Goal: Task Accomplishment & Management: Manage account settings

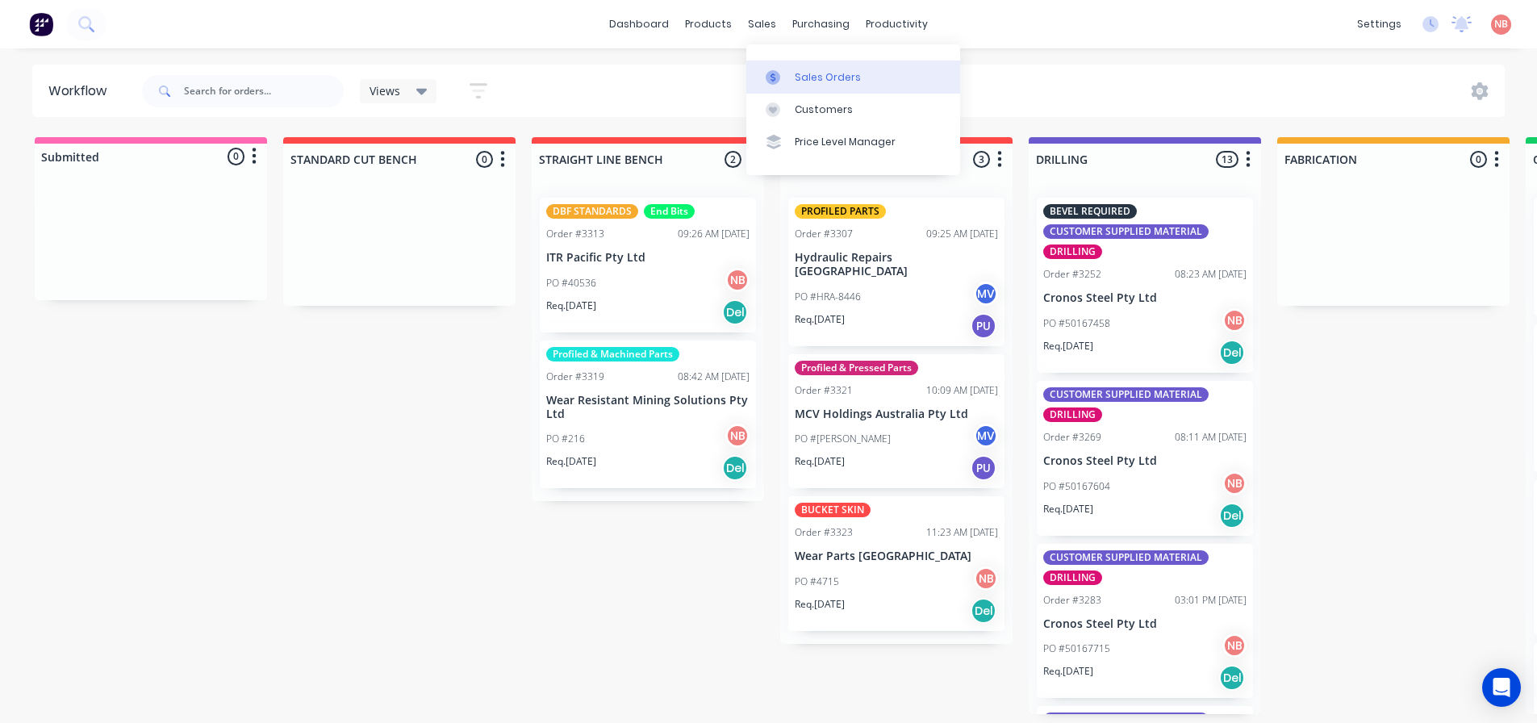
click at [782, 77] on div at bounding box center [778, 77] width 24 height 15
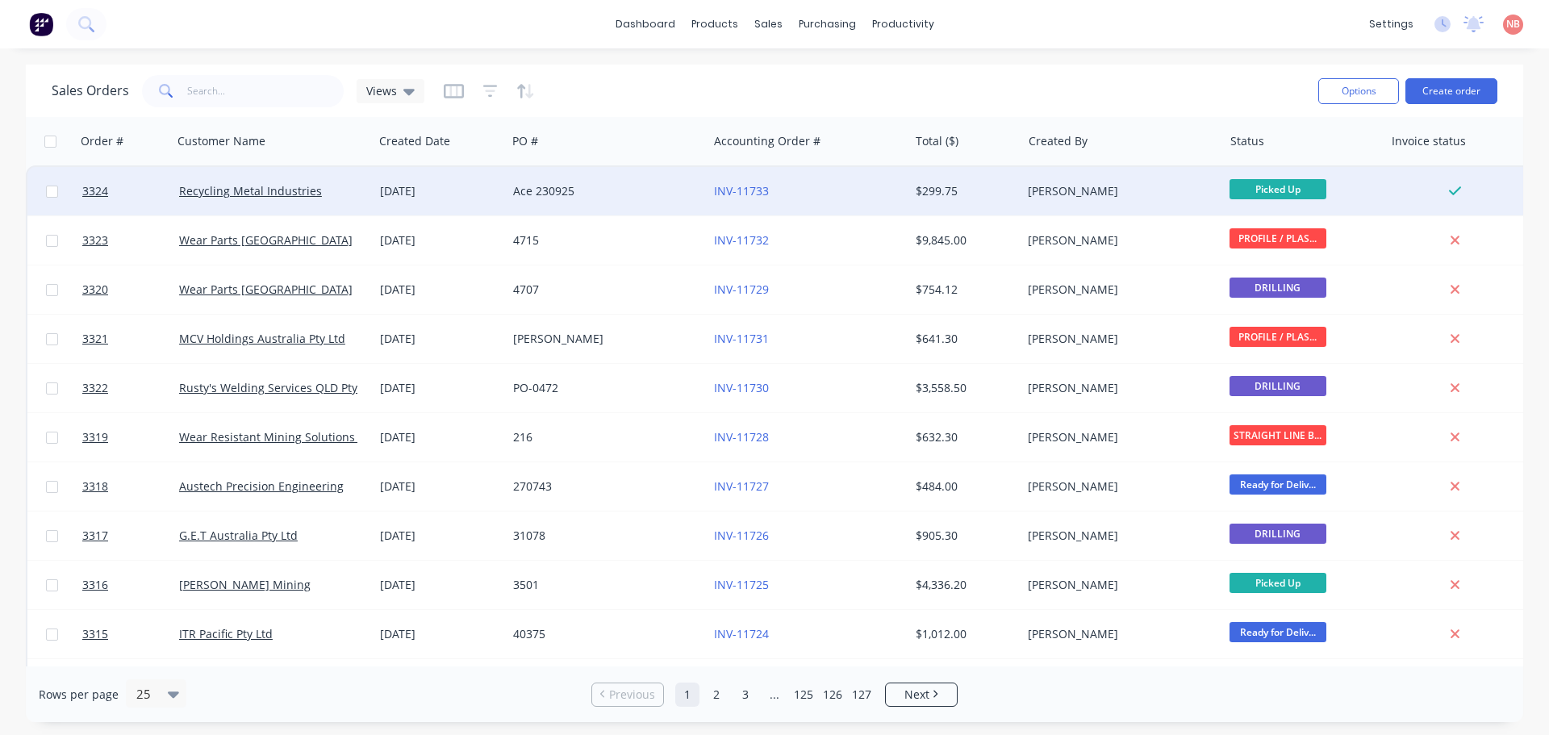
click at [671, 186] on div "Ace 230925" at bounding box center [602, 191] width 179 height 16
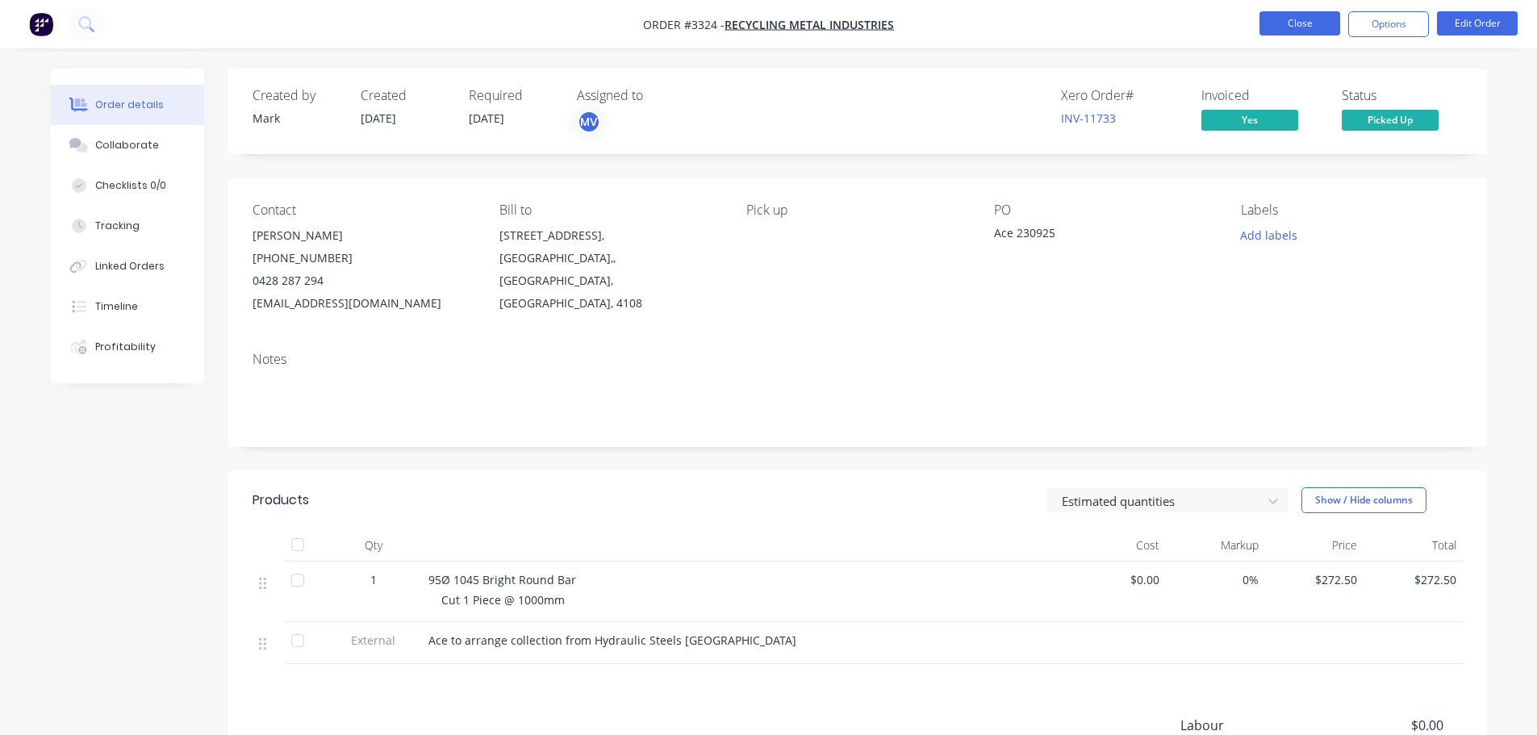
click at [1285, 19] on button "Close" at bounding box center [1300, 23] width 81 height 24
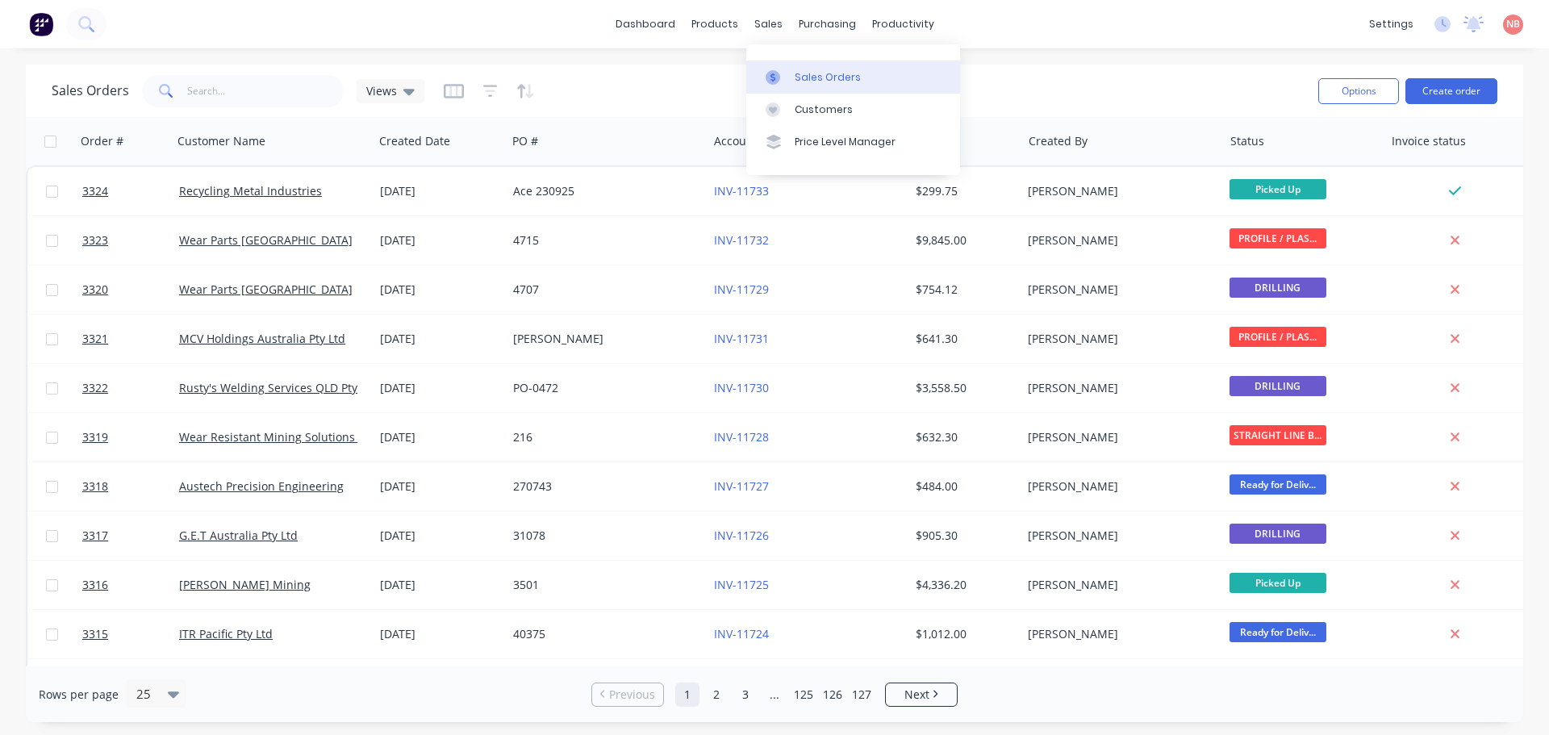
click at [789, 71] on div at bounding box center [778, 77] width 24 height 15
click at [1420, 91] on button "Create order" at bounding box center [1452, 91] width 92 height 26
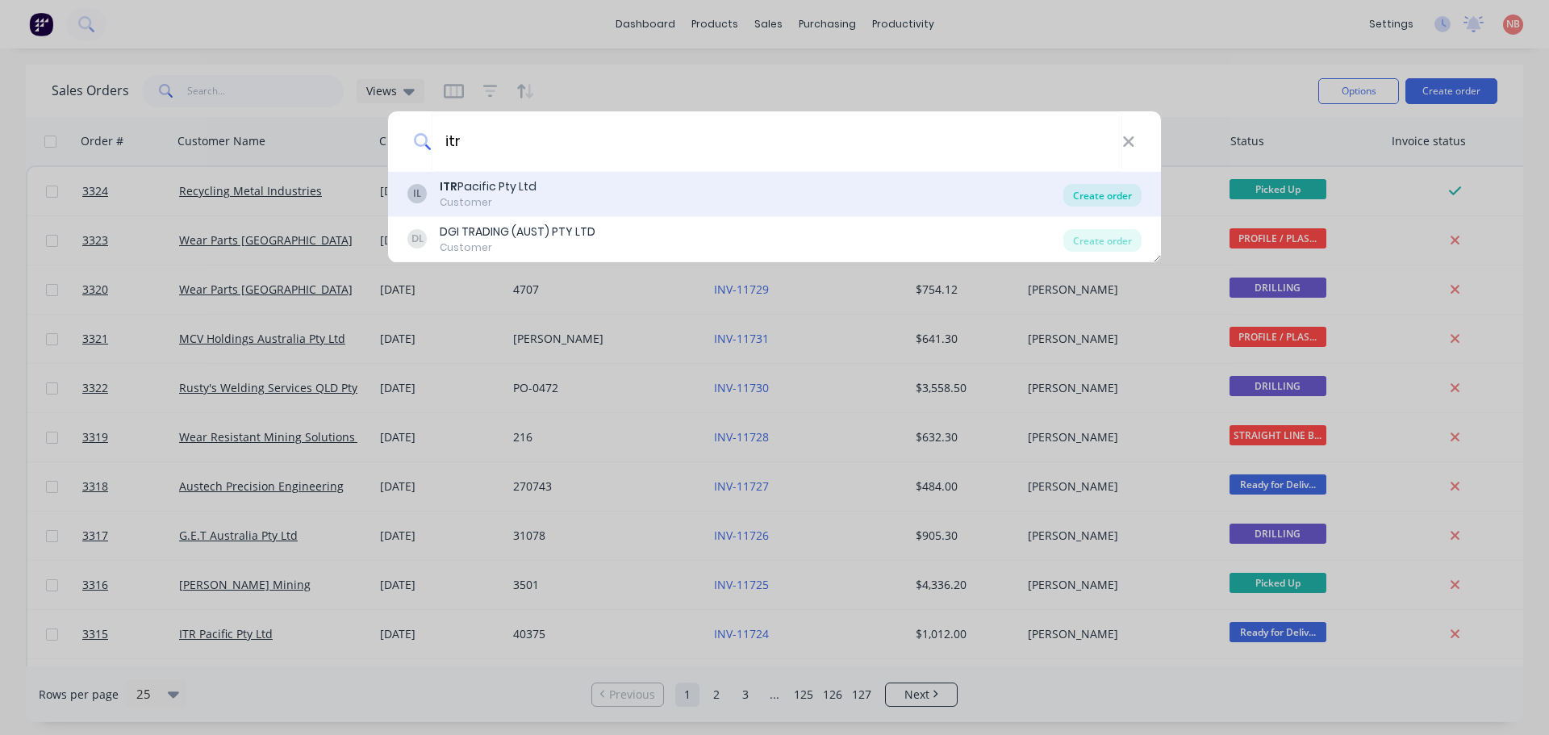
type input "itr"
click at [1097, 199] on div "Create order" at bounding box center [1103, 195] width 78 height 23
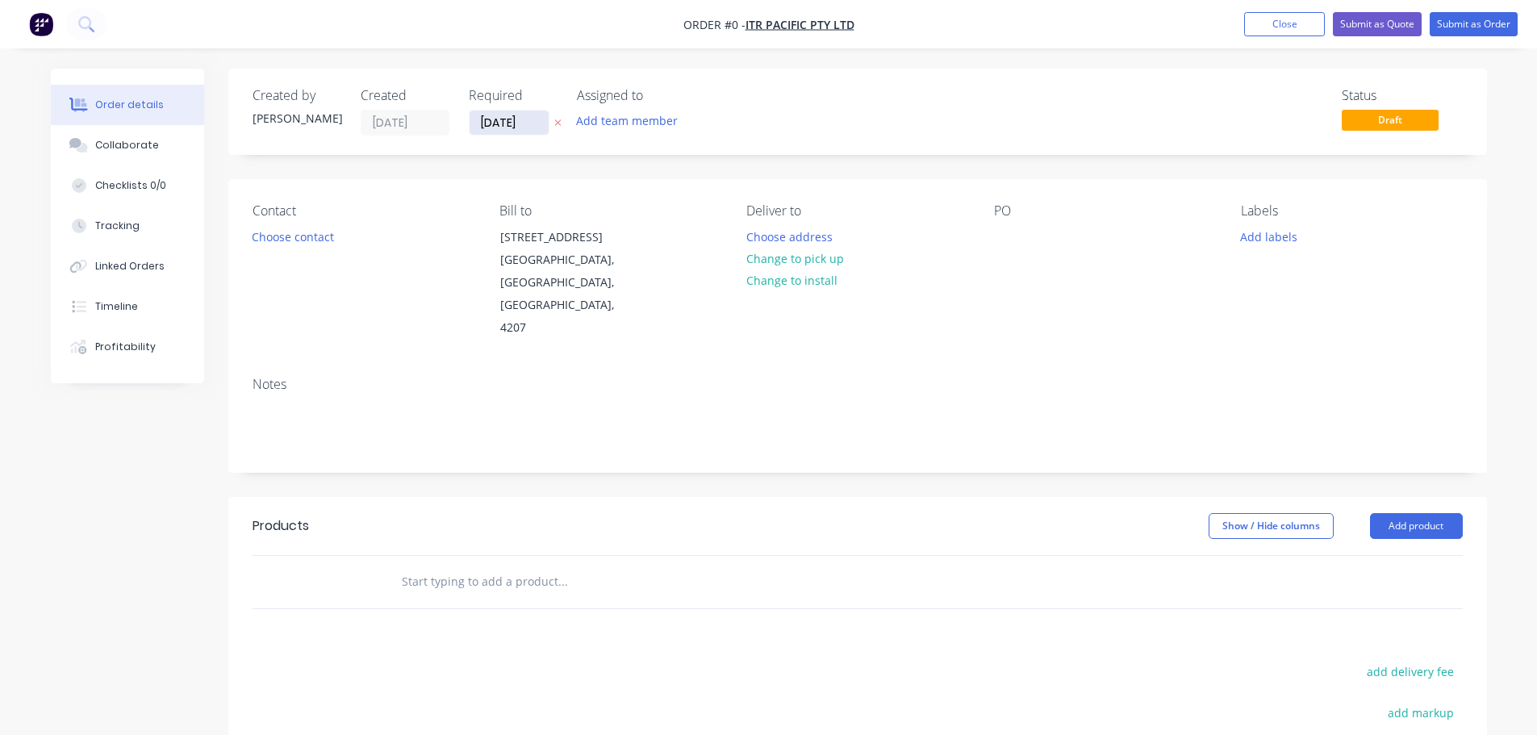
click at [489, 123] on input "[DATE]" at bounding box center [509, 123] width 79 height 24
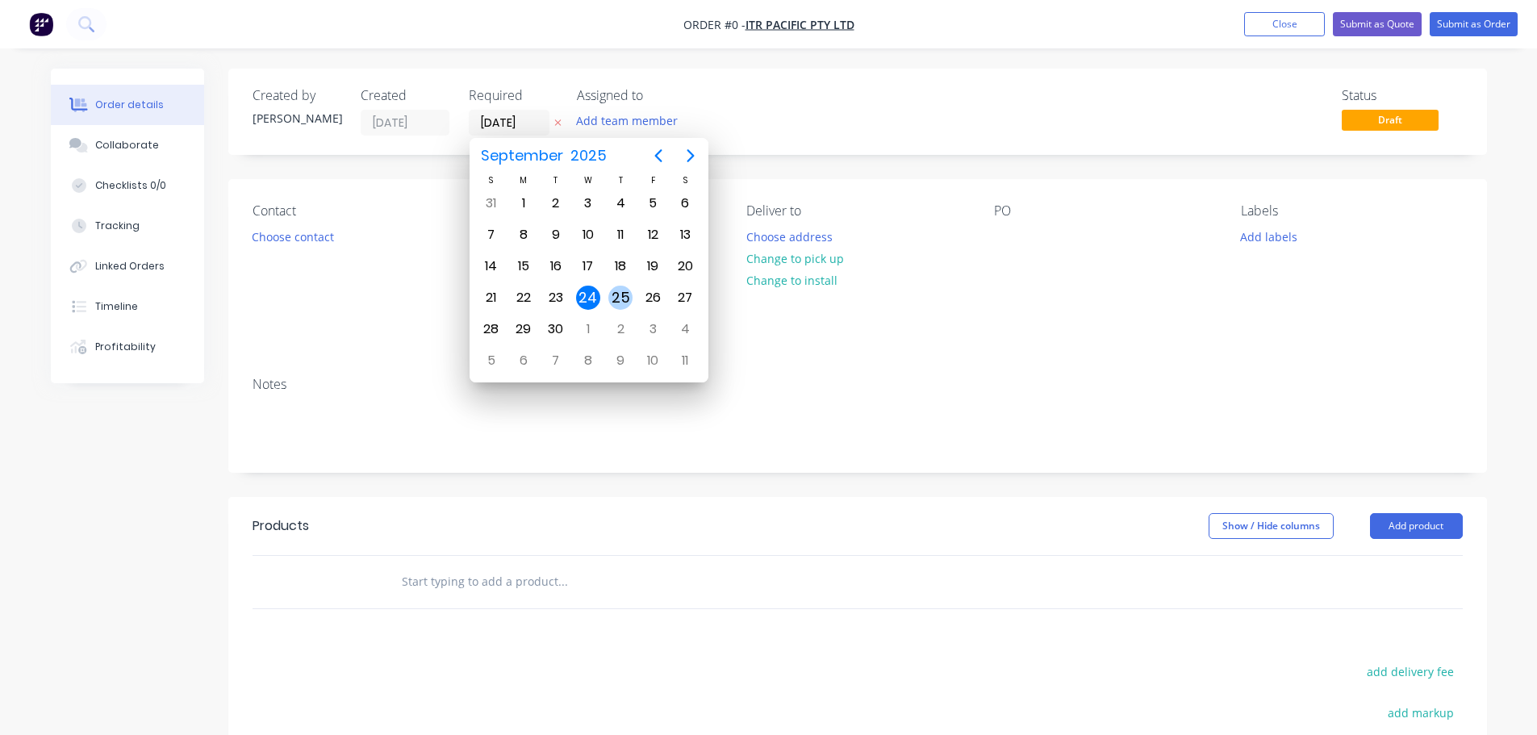
click at [617, 298] on div "25" at bounding box center [620, 298] width 24 height 24
type input "[DATE]"
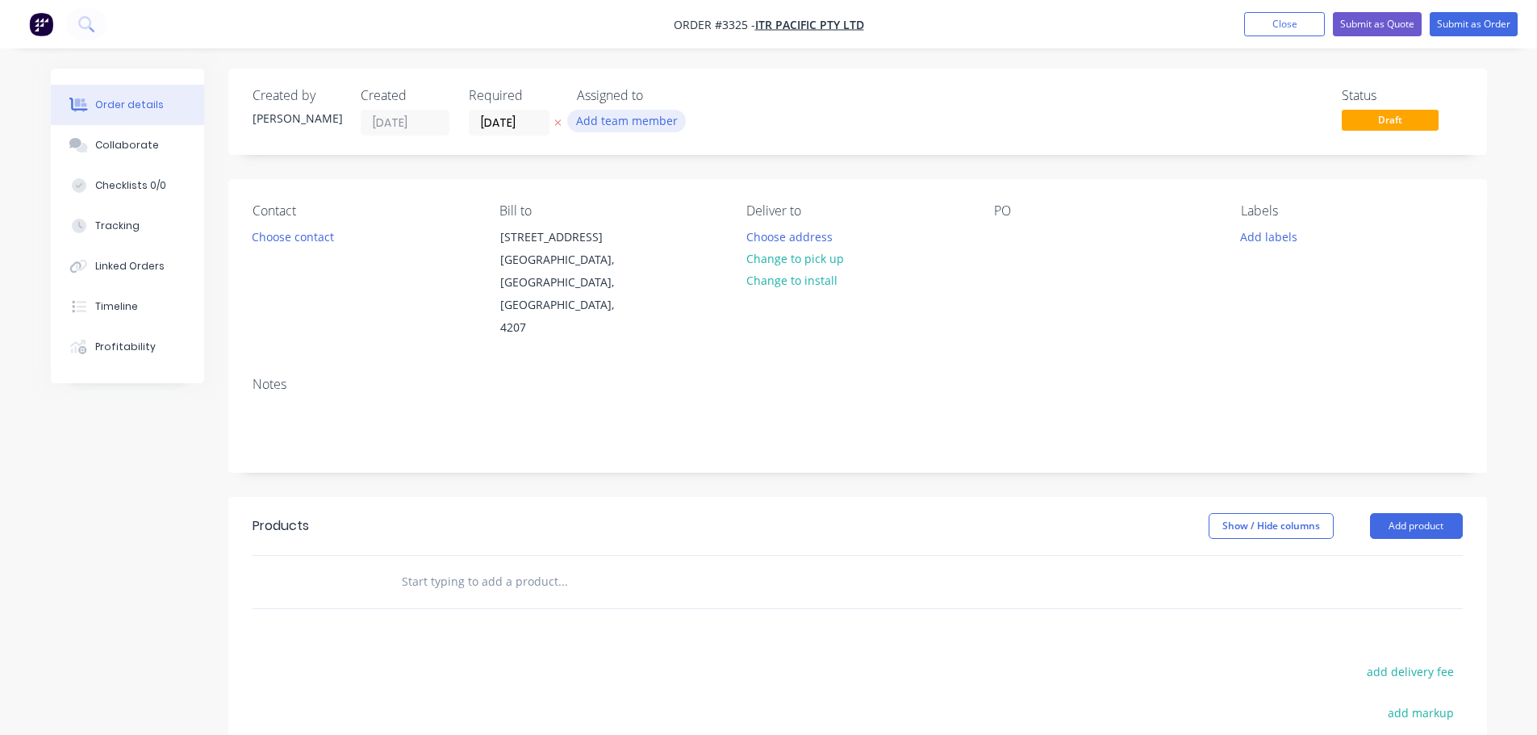
click at [617, 122] on button "Add team member" at bounding box center [626, 121] width 119 height 22
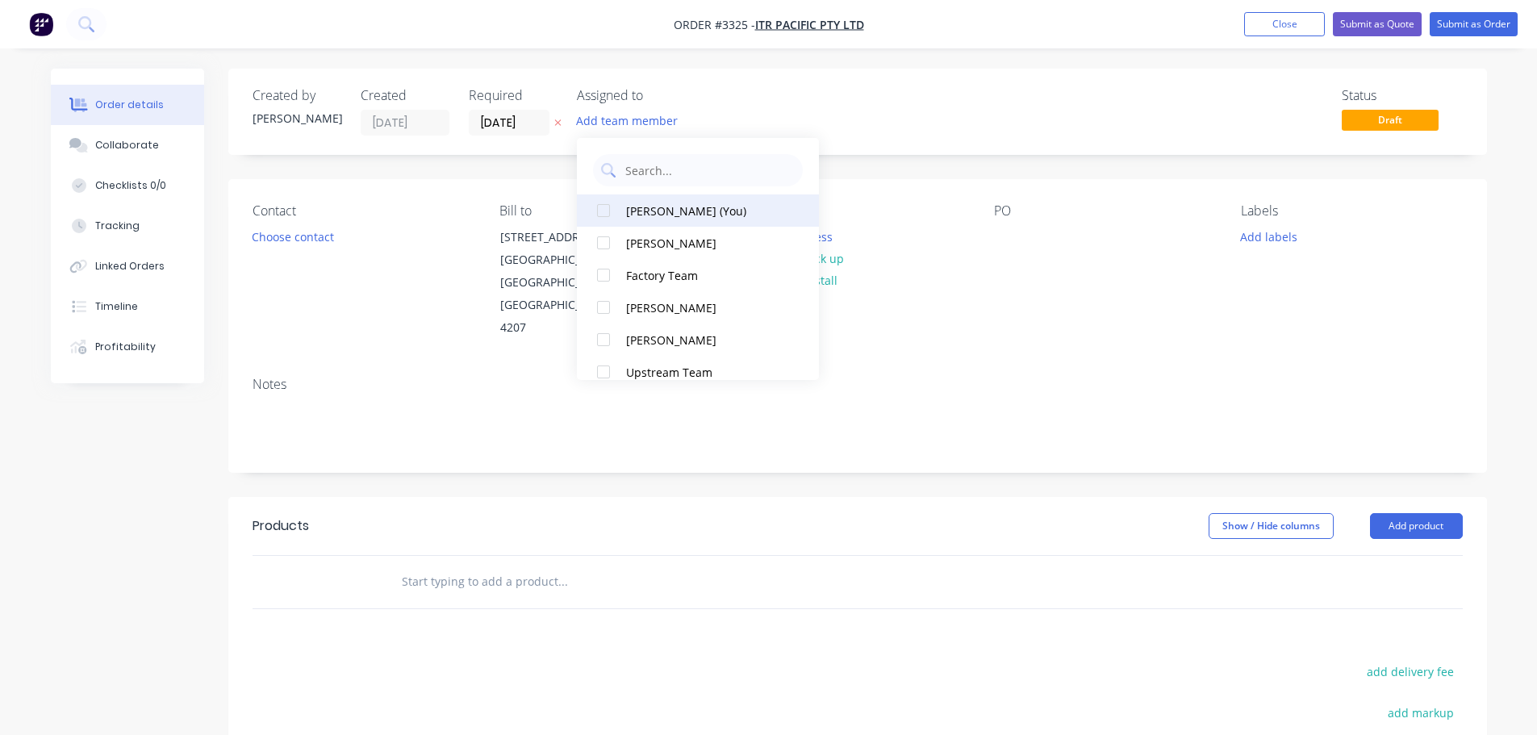
click at [654, 206] on div "[PERSON_NAME] (You)" at bounding box center [706, 211] width 161 height 17
click at [284, 233] on button "Choose contact" at bounding box center [292, 236] width 99 height 22
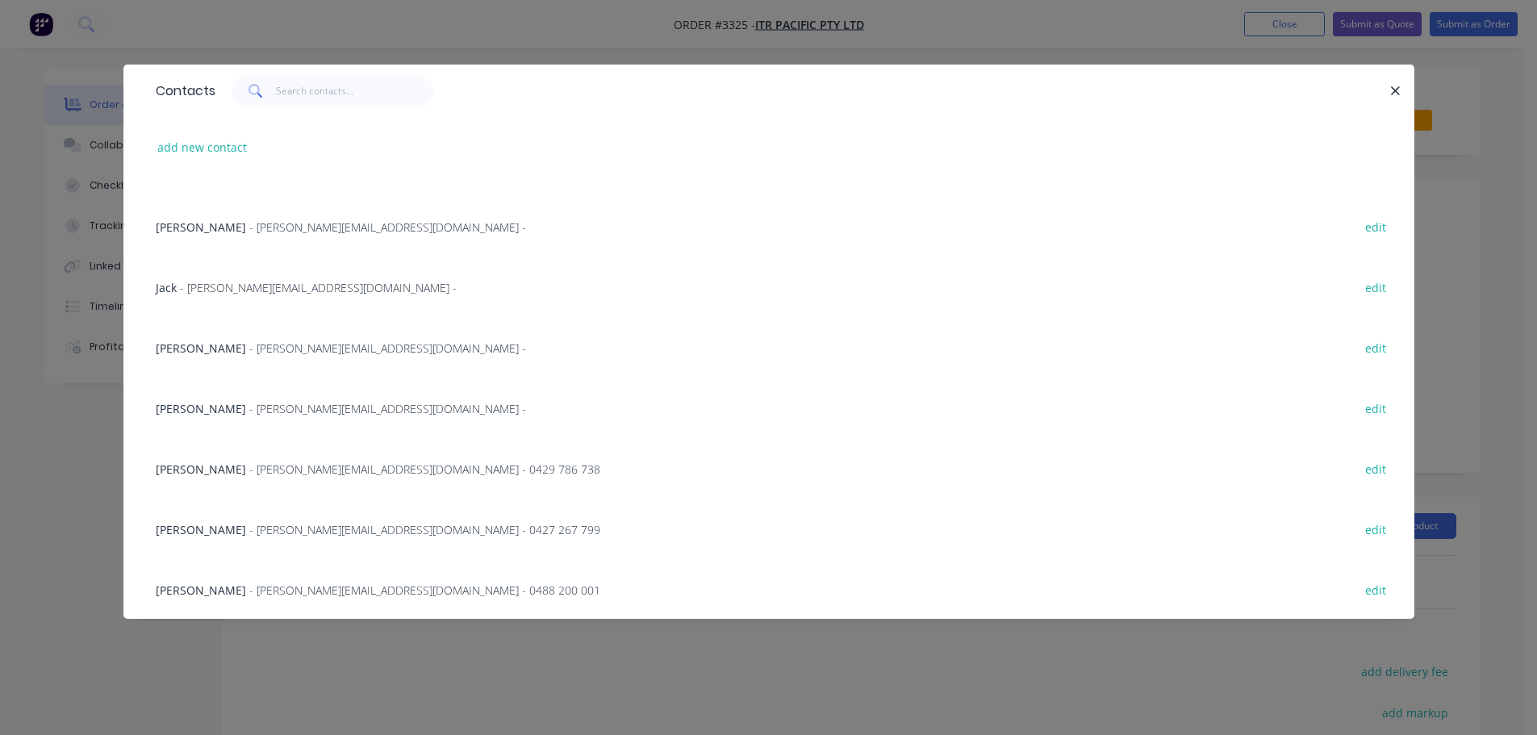
scroll to position [81, 0]
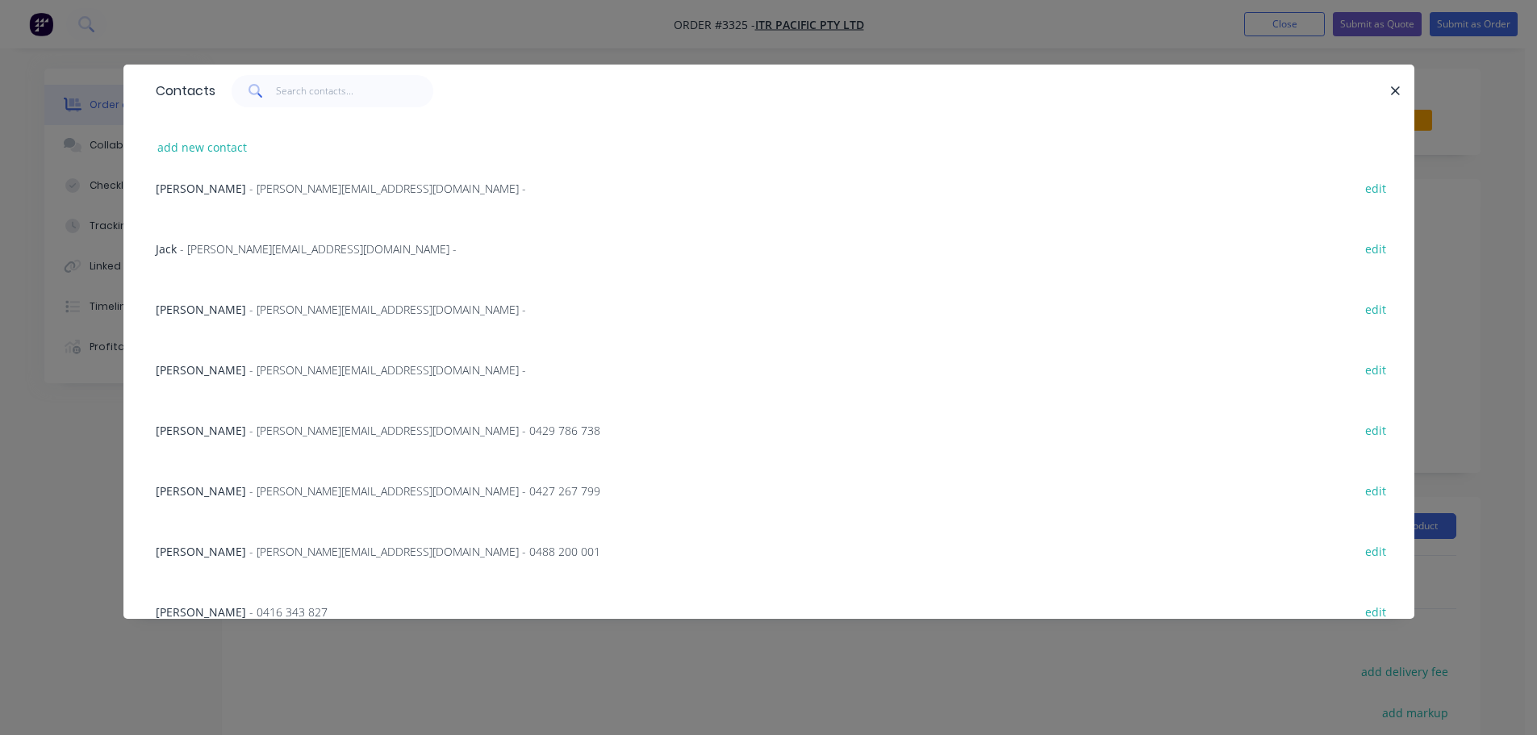
drag, startPoint x: 244, startPoint y: 483, endPoint x: 278, endPoint y: 428, distance: 65.2
click at [249, 484] on span "- [PERSON_NAME][EMAIL_ADDRESS][DOMAIN_NAME] - 0427 267 799" at bounding box center [424, 490] width 351 height 15
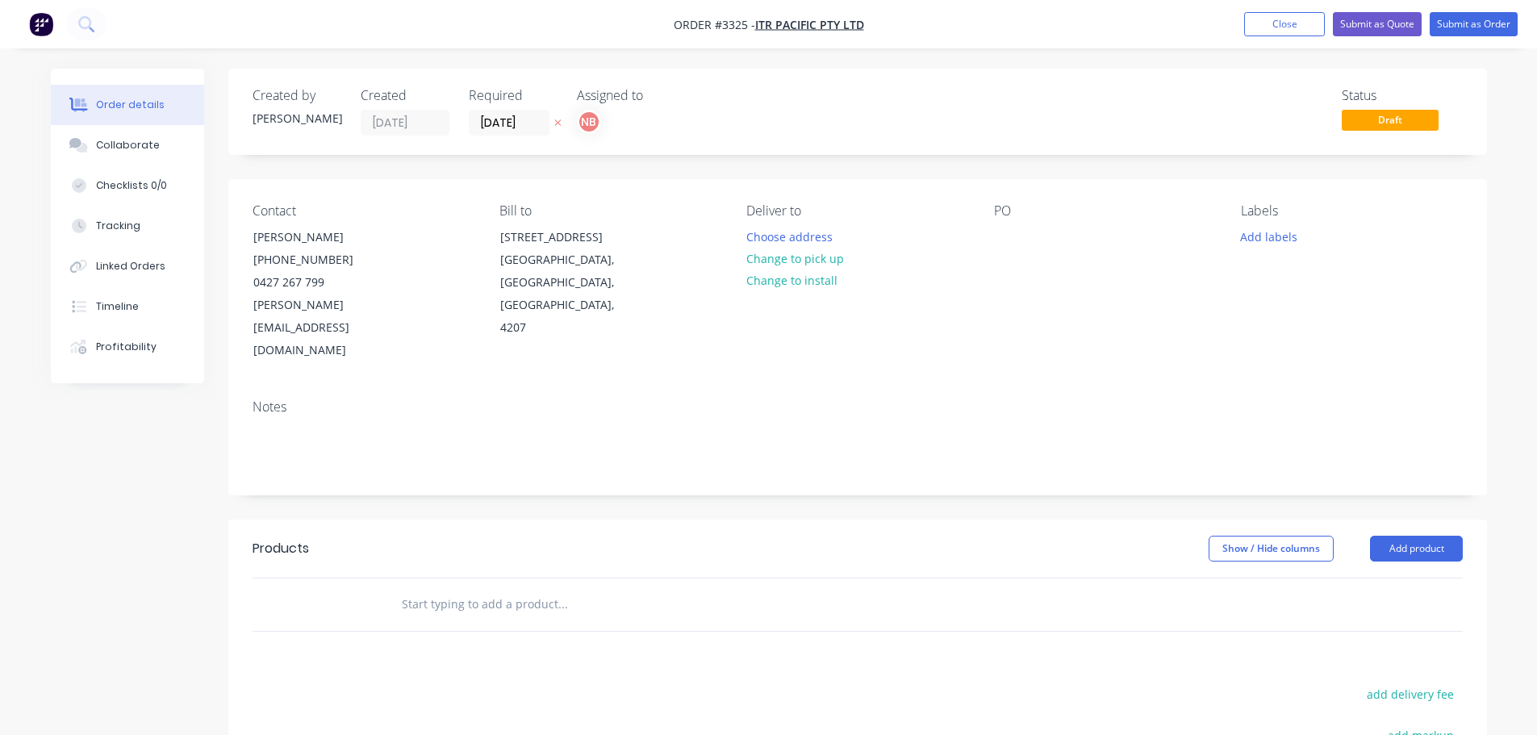
click at [788, 223] on div "Deliver to Choose address Change to pick up Change to install" at bounding box center [856, 282] width 221 height 159
click at [791, 232] on button "Choose address" at bounding box center [789, 236] width 103 height 22
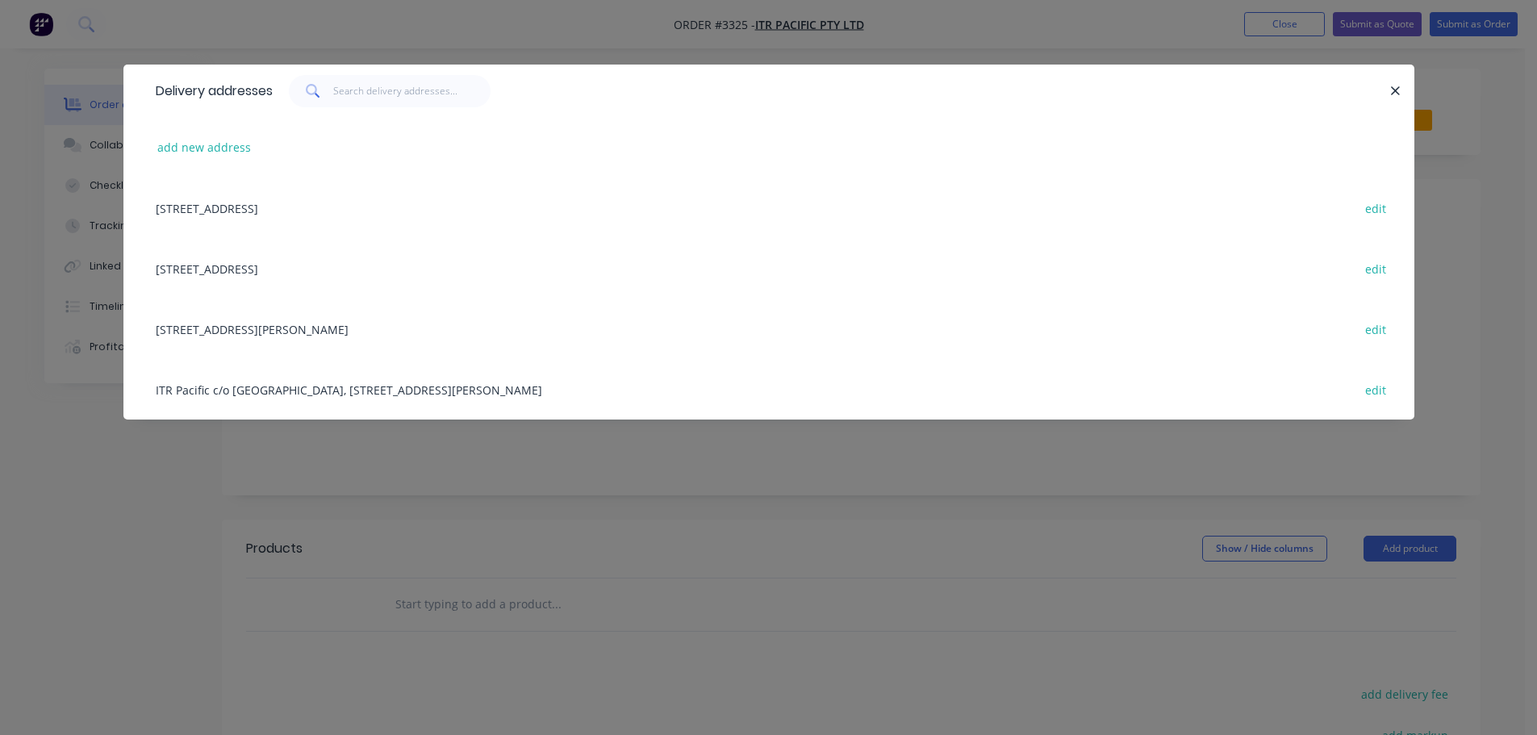
click at [278, 332] on div "[STREET_ADDRESS][PERSON_NAME] edit" at bounding box center [769, 329] width 1243 height 61
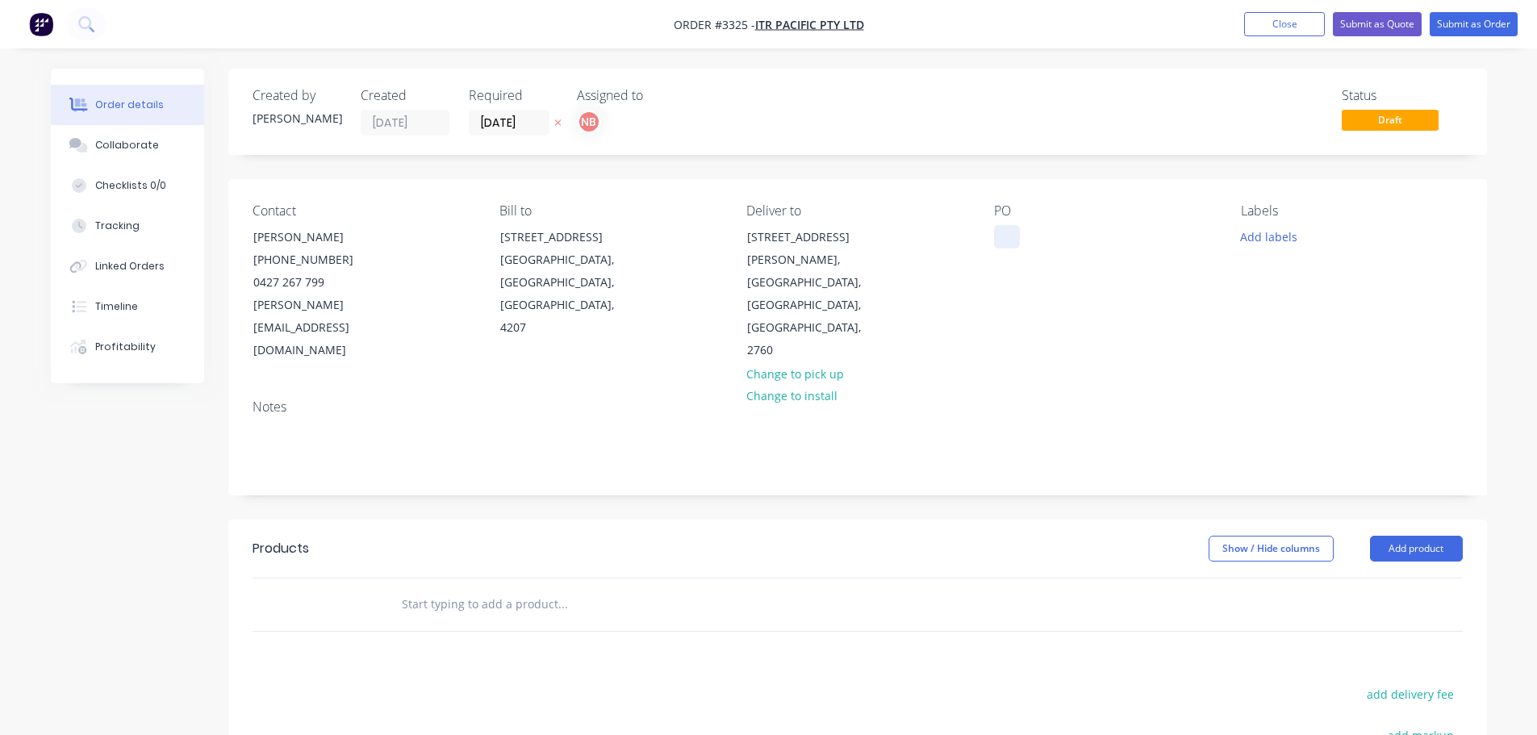
click at [1016, 236] on div at bounding box center [1007, 236] width 26 height 23
drag, startPoint x: 1282, startPoint y: 228, endPoint x: 1276, endPoint y: 233, distance: 8.6
click at [1281, 228] on button "Add labels" at bounding box center [1269, 236] width 74 height 22
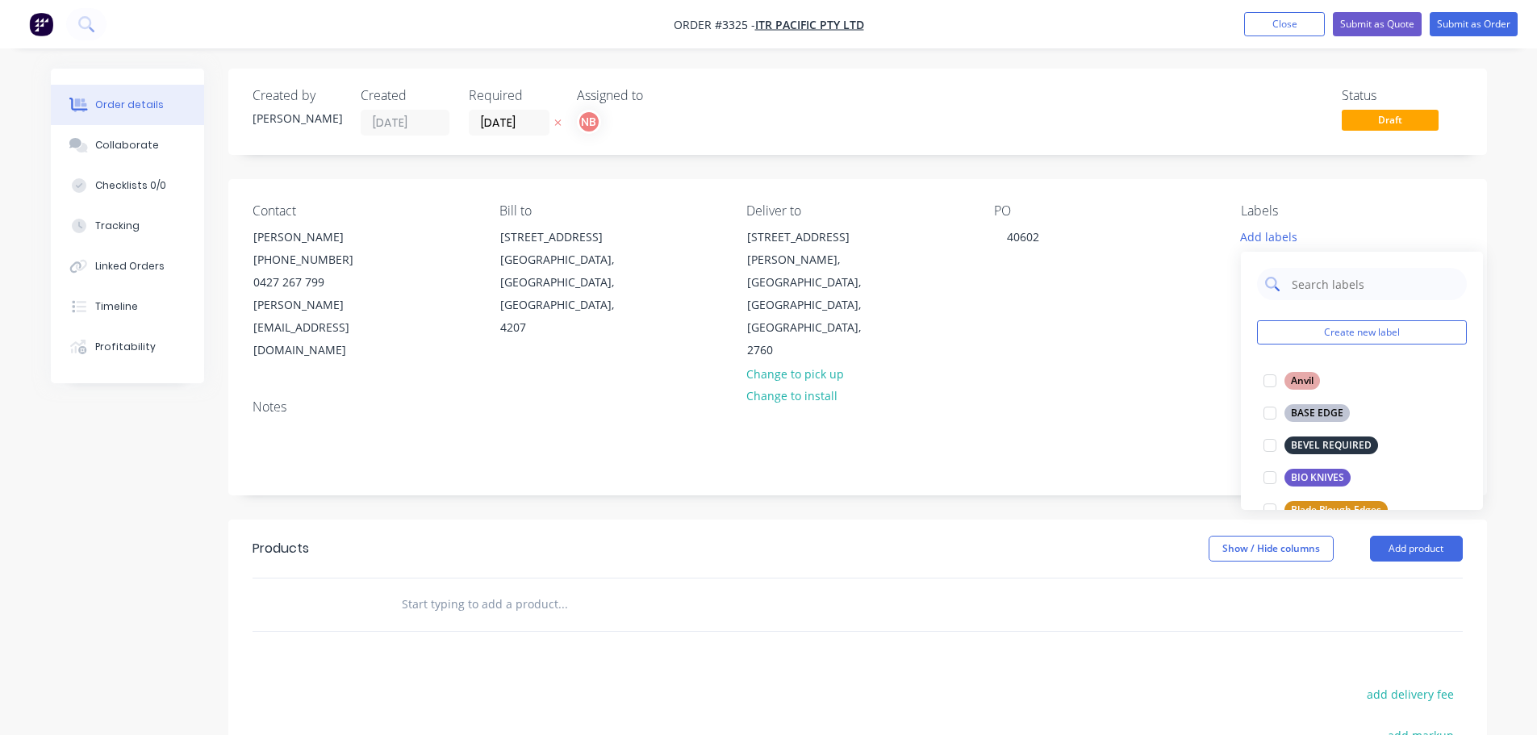
click at [1293, 279] on input "text" at bounding box center [1374, 284] width 169 height 32
drag, startPoint x: 1332, startPoint y: 374, endPoint x: 1332, endPoint y: 361, distance: 12.9
click at [1332, 374] on div "BASE EDGE" at bounding box center [1317, 381] width 65 height 18
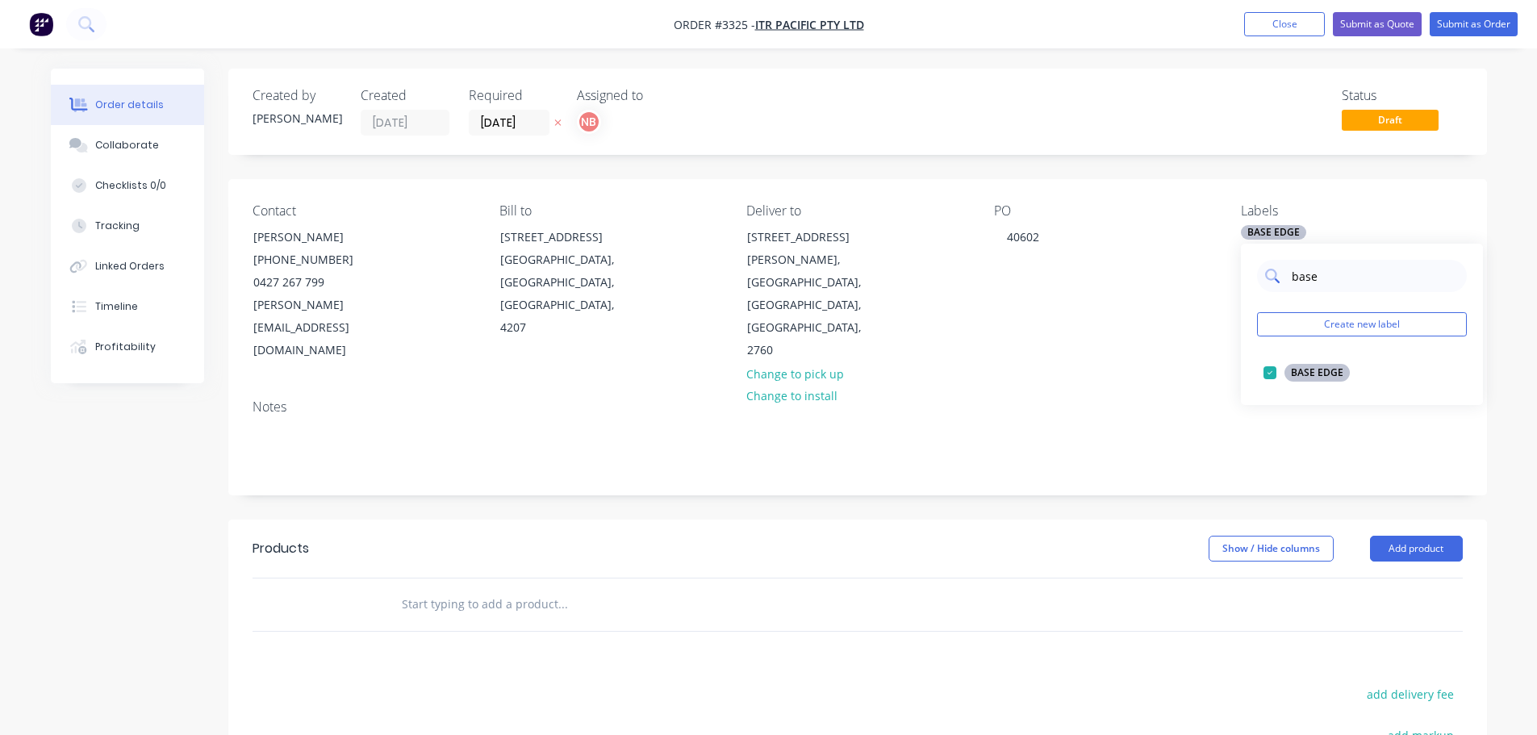
click at [1329, 286] on input "base" at bounding box center [1374, 276] width 169 height 32
click at [1329, 285] on input "base" at bounding box center [1374, 276] width 169 height 32
type input "urg"
click at [1317, 370] on div "URGENT" at bounding box center [1311, 373] width 52 height 18
click at [1137, 462] on div "Created by [PERSON_NAME] Created [DATE] Required [DATE] Assigned to NB Status D…" at bounding box center [857, 544] width 1259 height 951
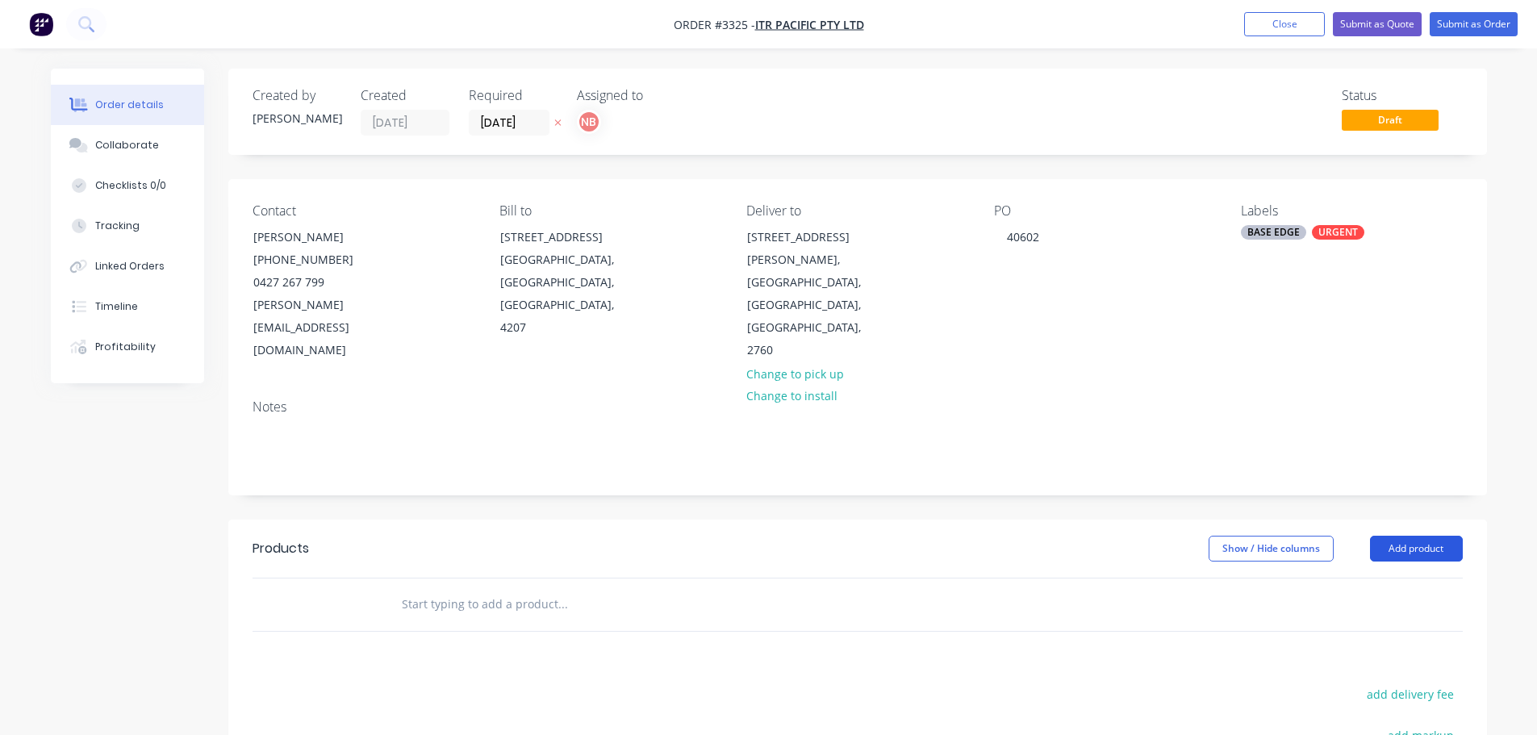
click at [1412, 536] on button "Add product" at bounding box center [1416, 549] width 93 height 26
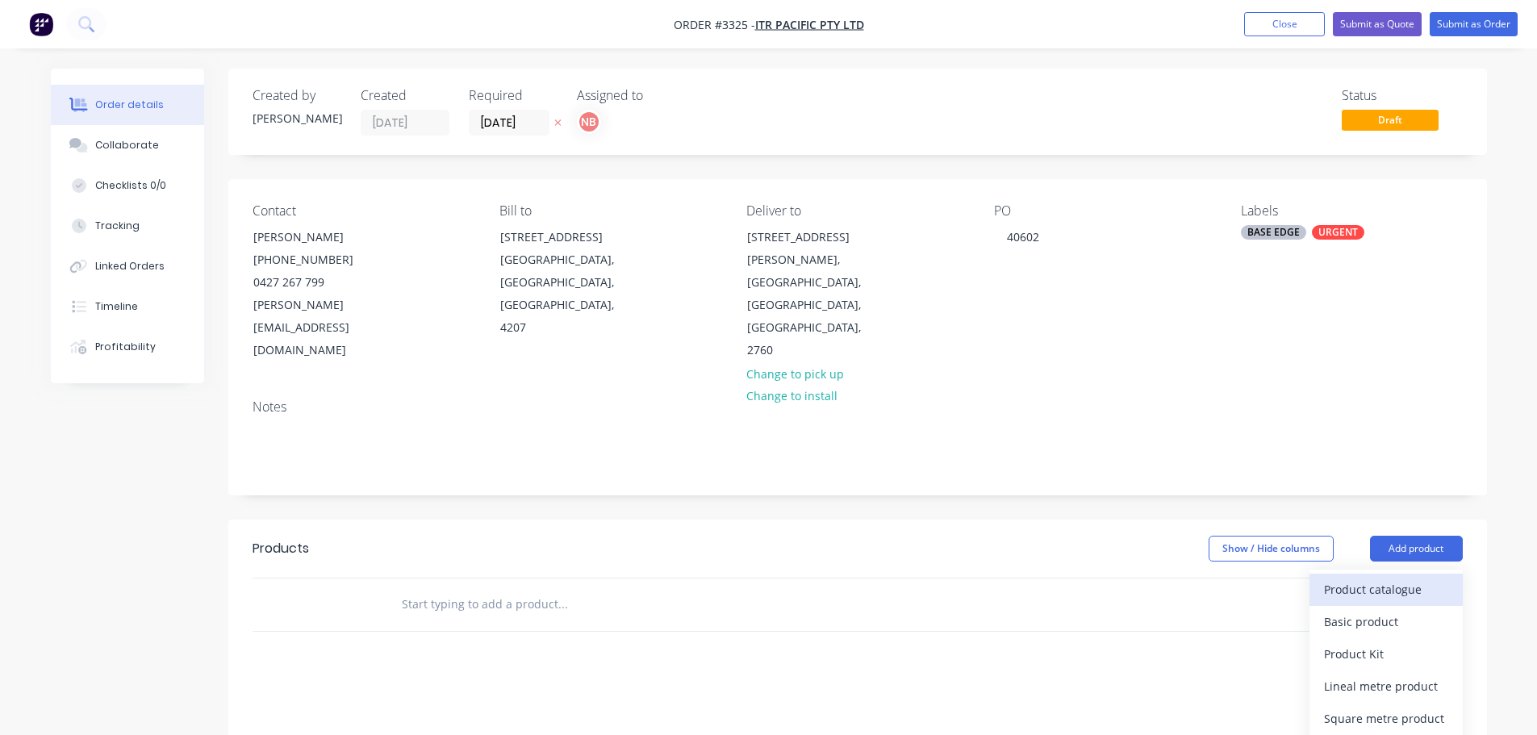
click at [1360, 578] on div "Product catalogue" at bounding box center [1386, 589] width 124 height 23
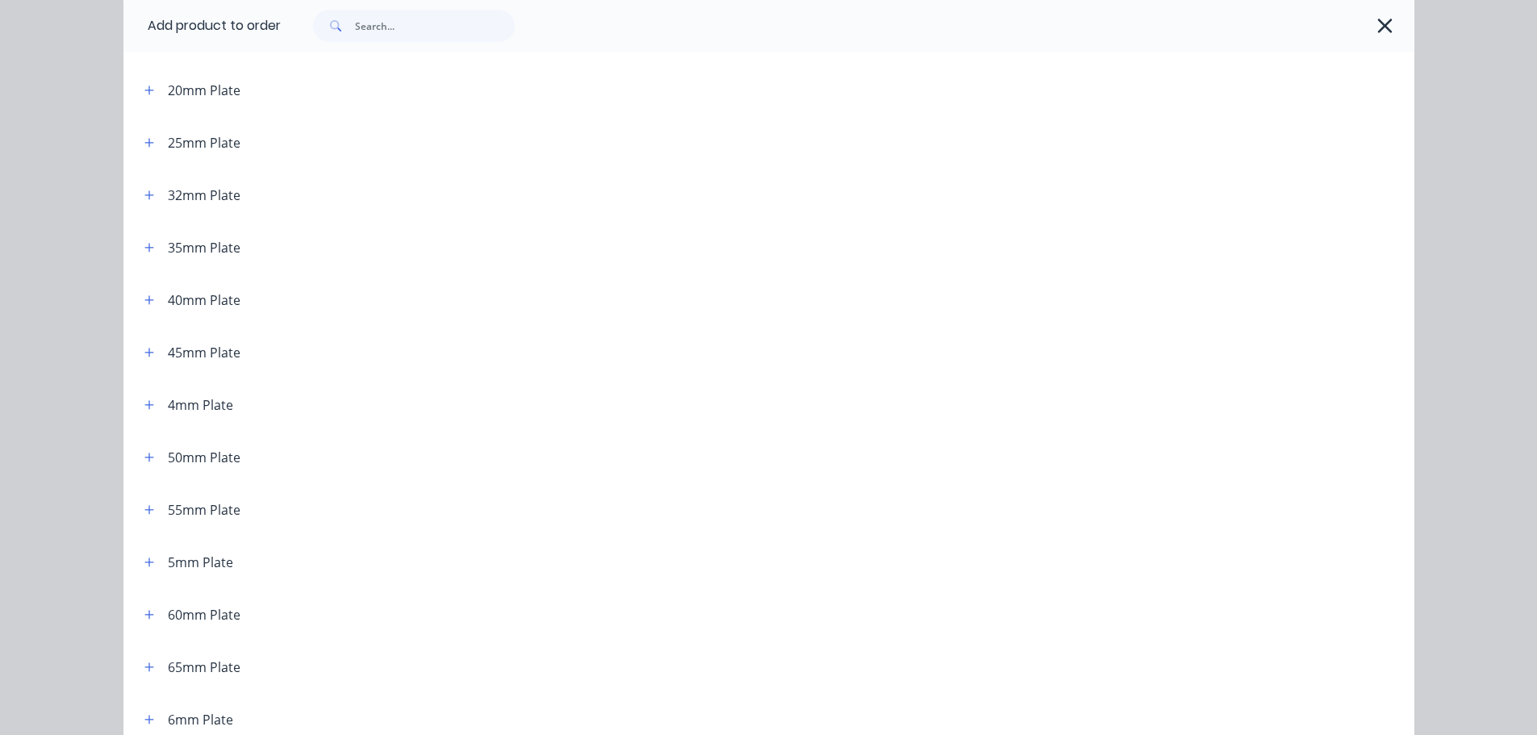
scroll to position [403, 0]
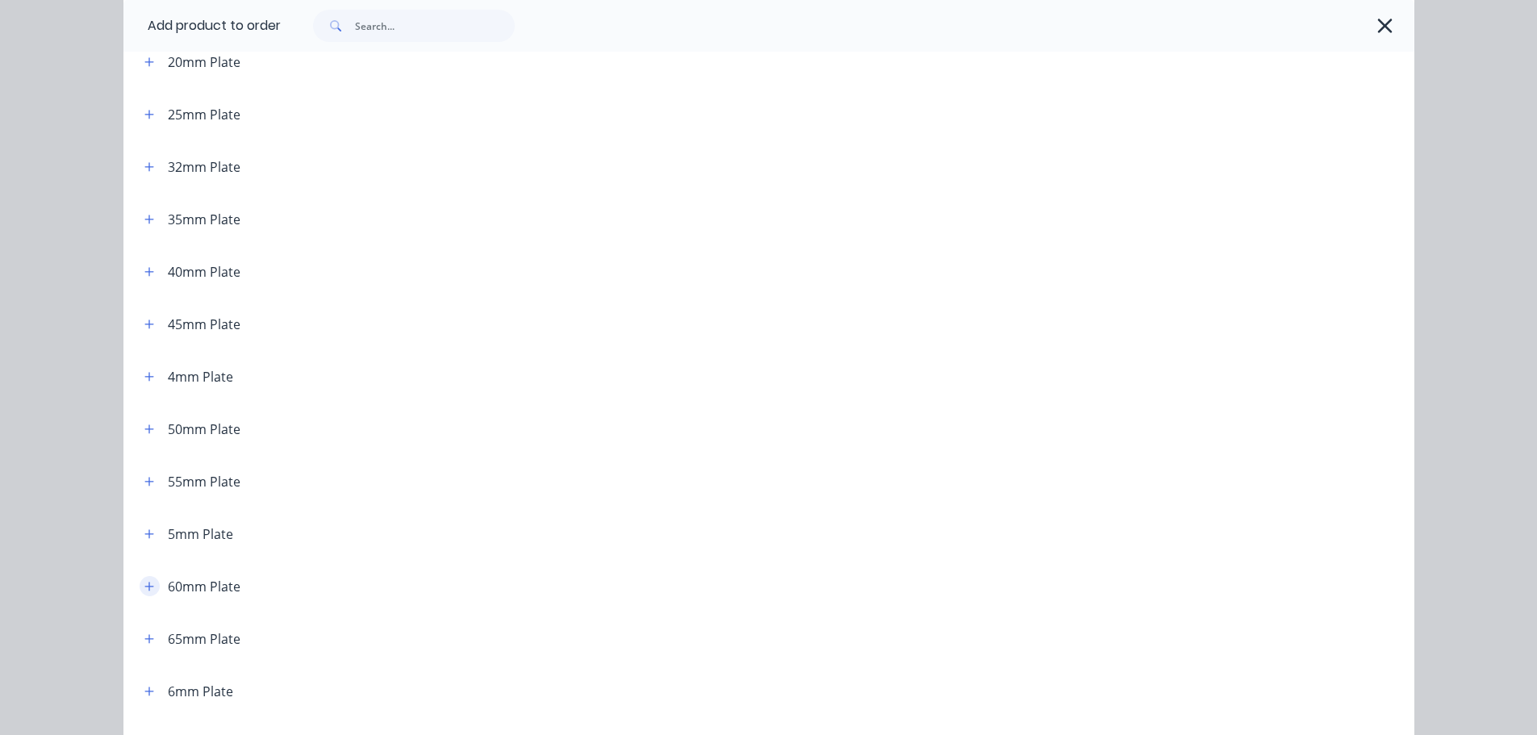
click at [144, 581] on icon "button" at bounding box center [149, 586] width 10 height 11
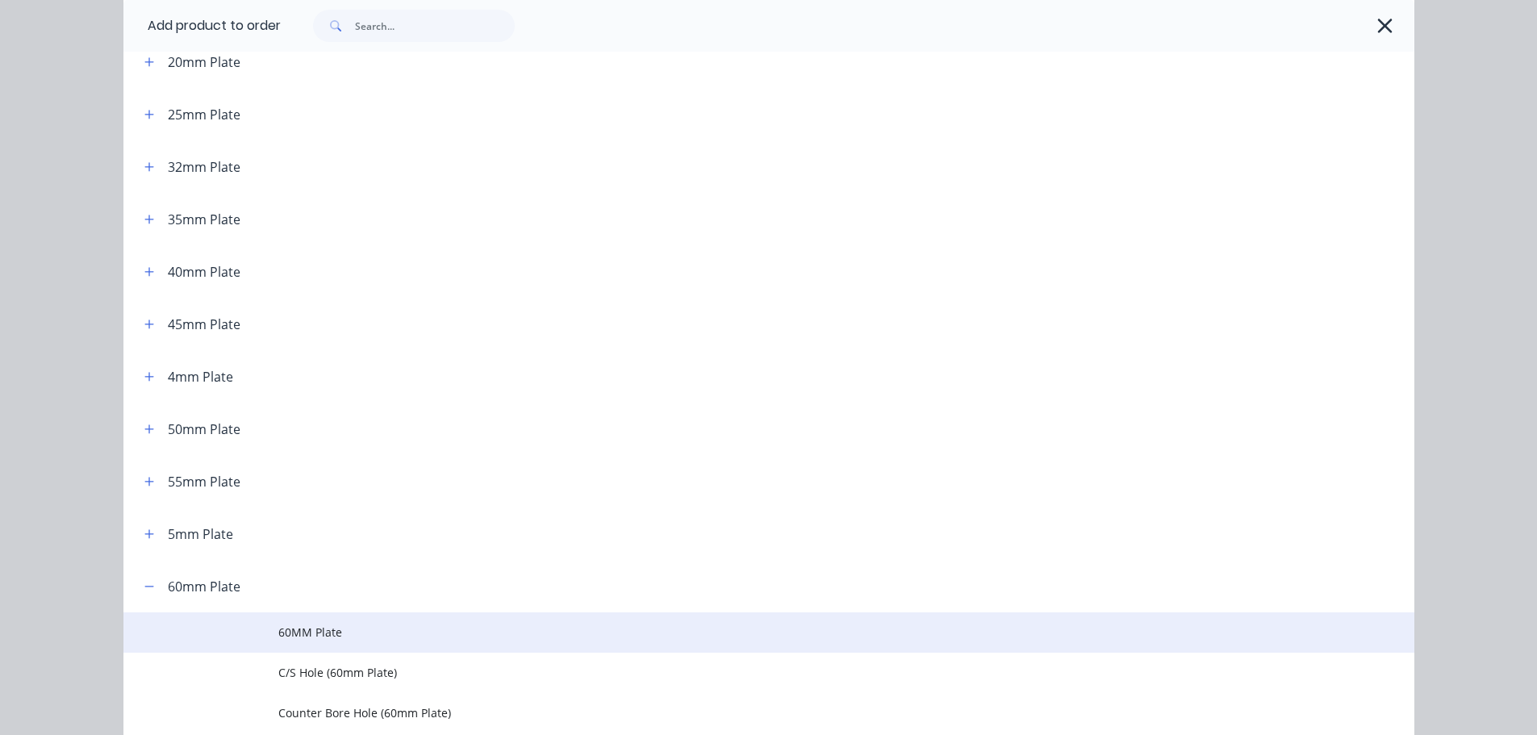
click at [291, 617] on td "60MM Plate" at bounding box center [846, 632] width 1136 height 40
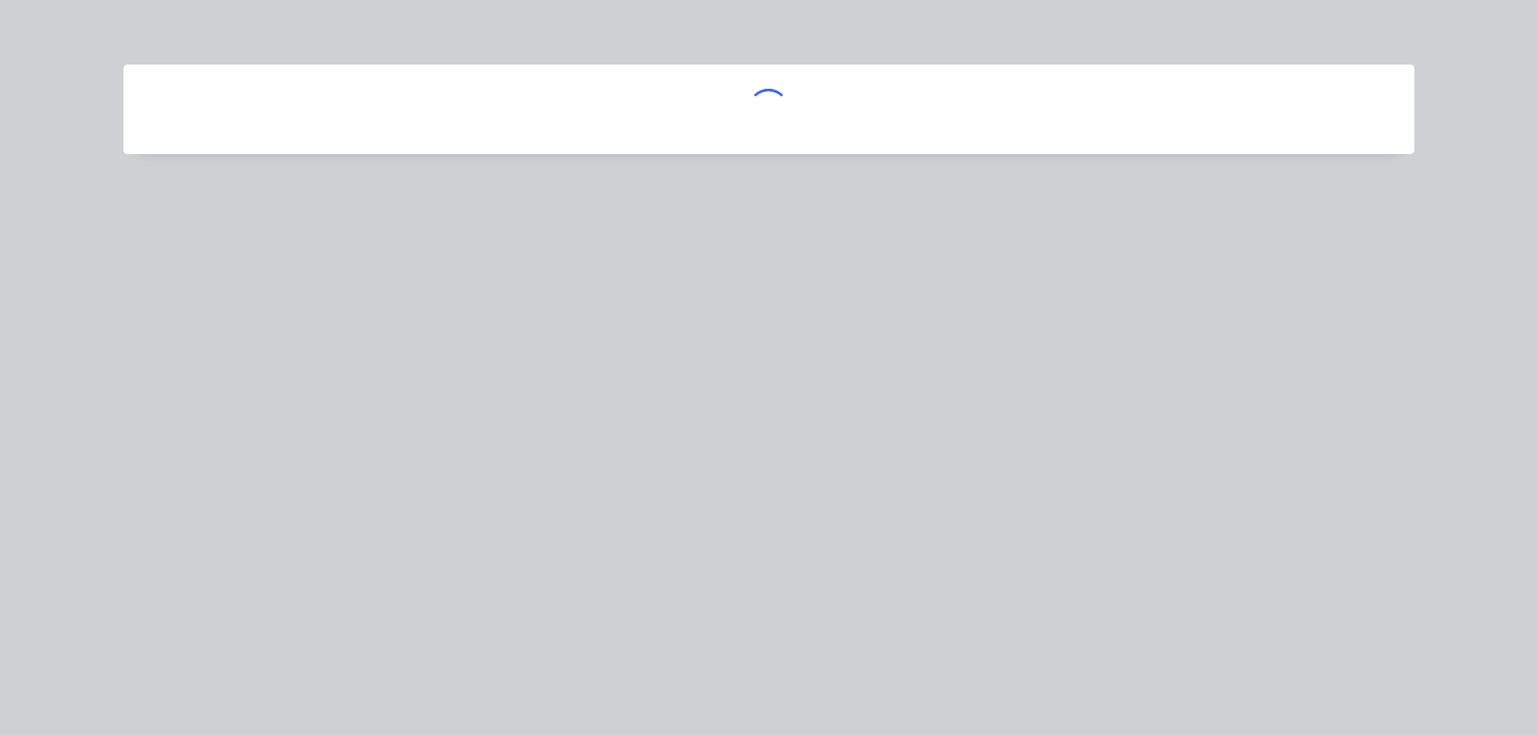
scroll to position [0, 0]
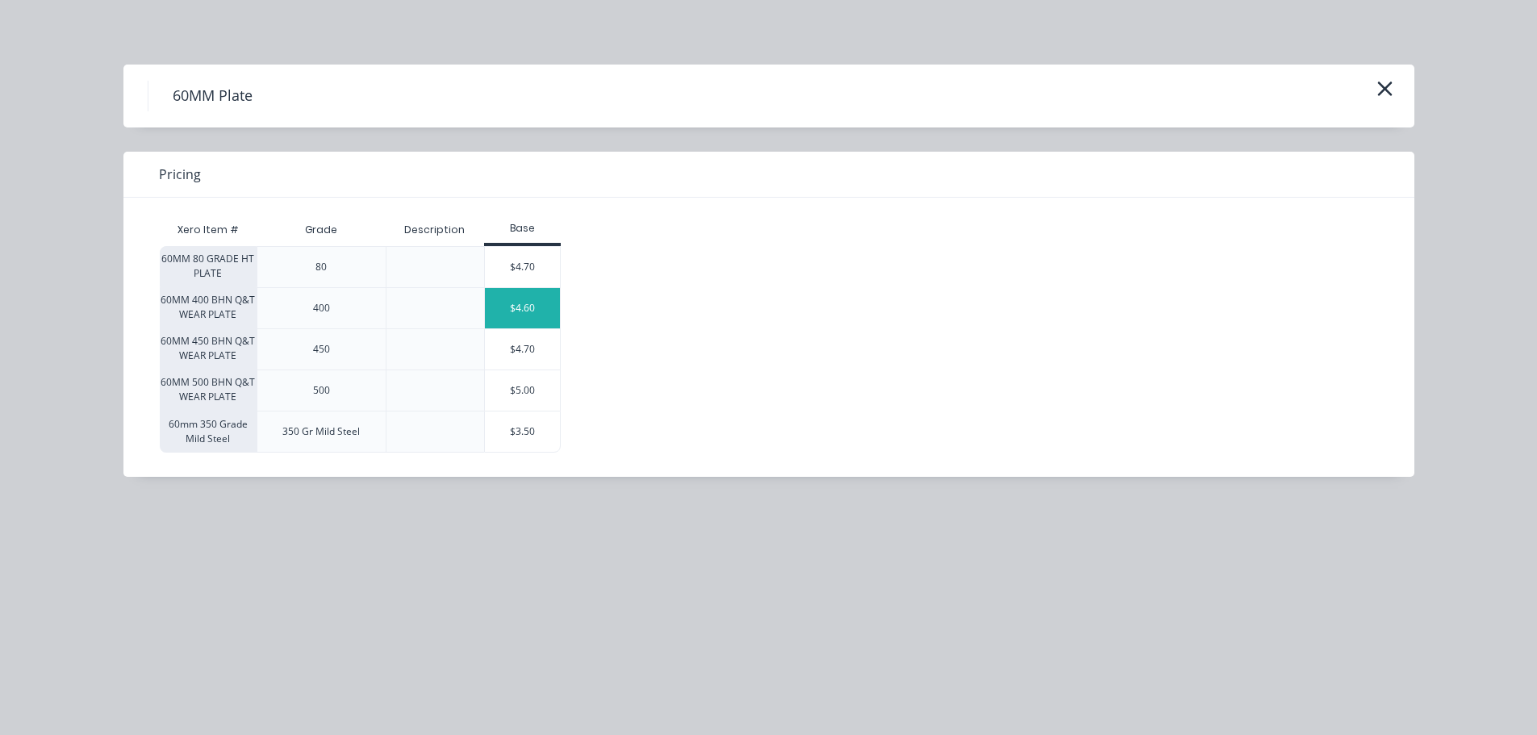
click at [530, 307] on div "$4.60" at bounding box center [523, 308] width 76 height 40
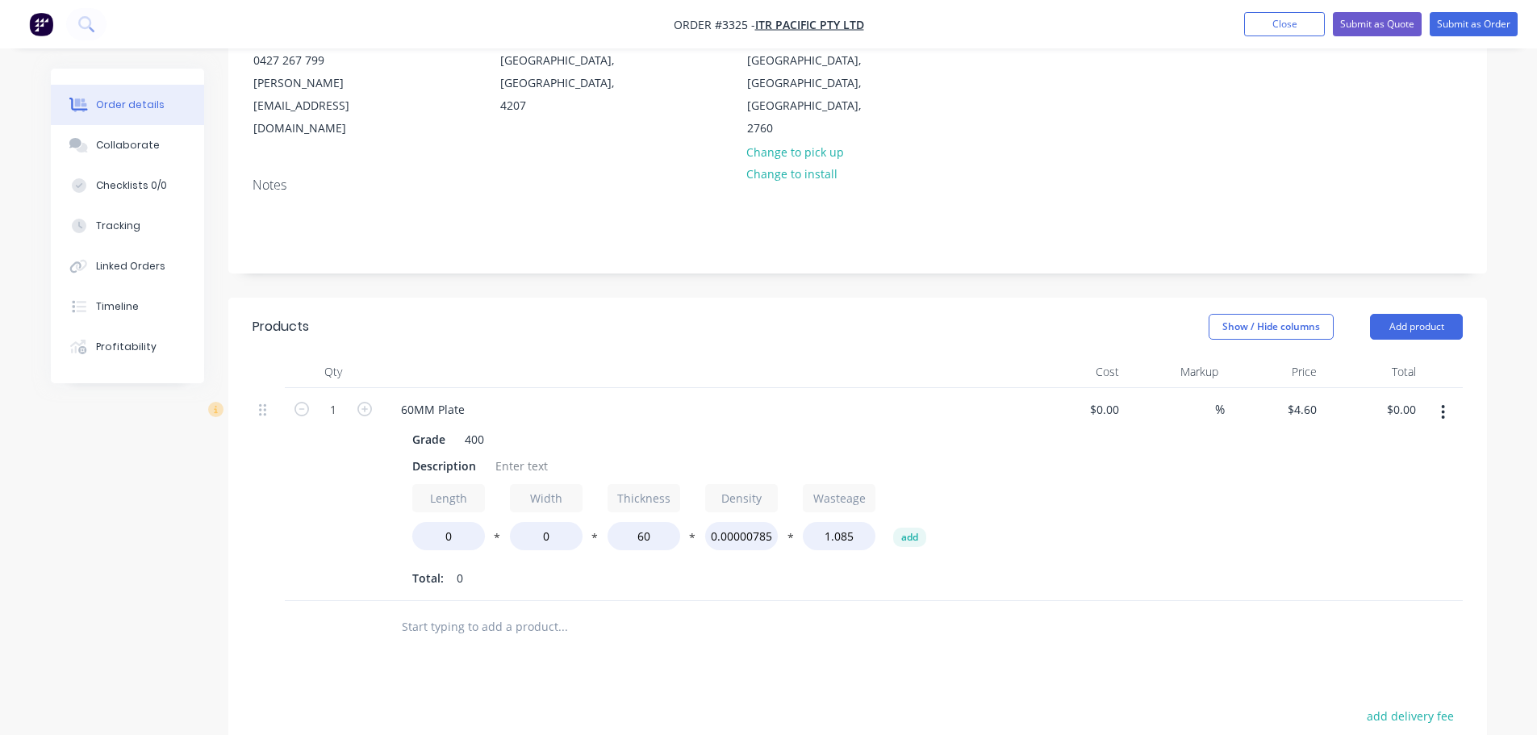
scroll to position [242, 0]
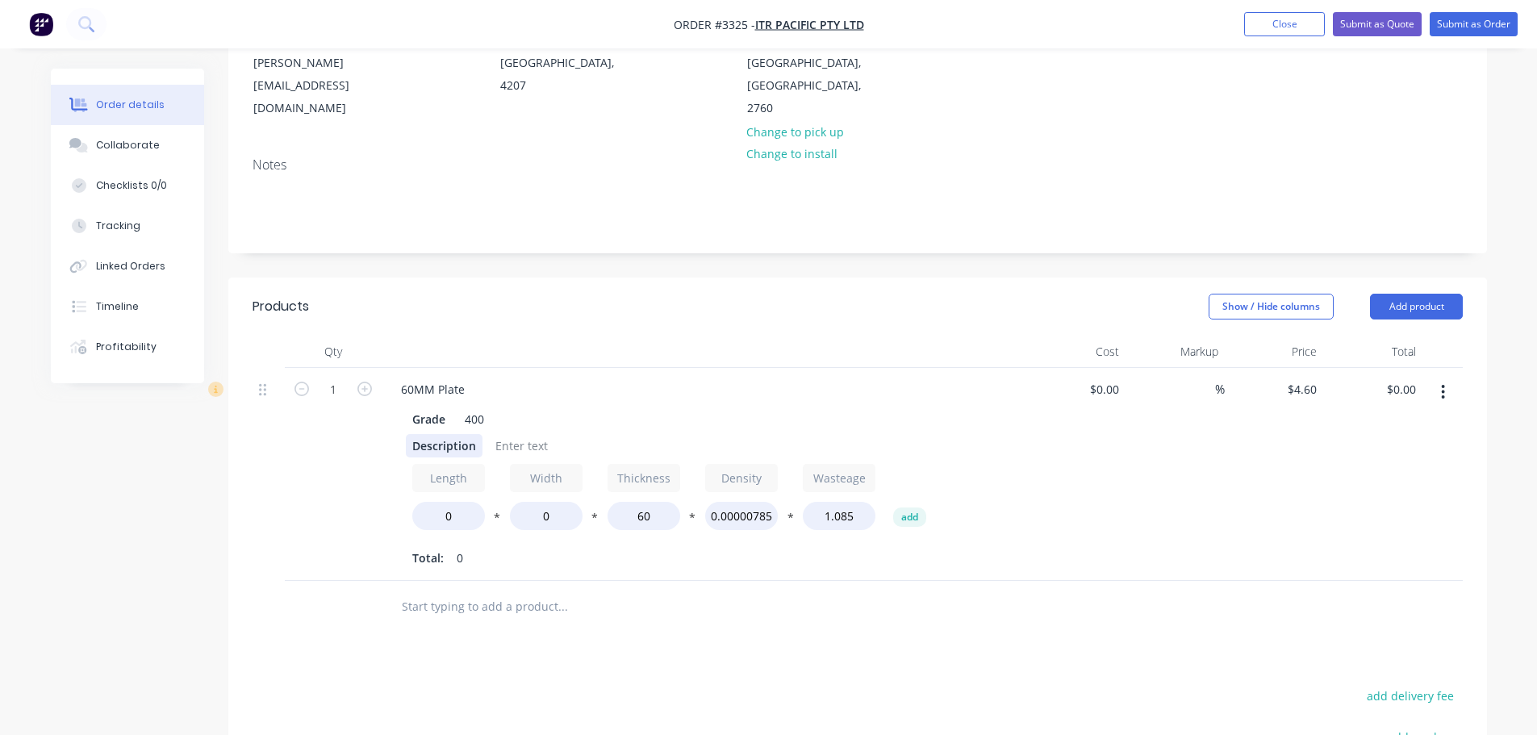
click at [457, 434] on div "Description" at bounding box center [444, 445] width 77 height 23
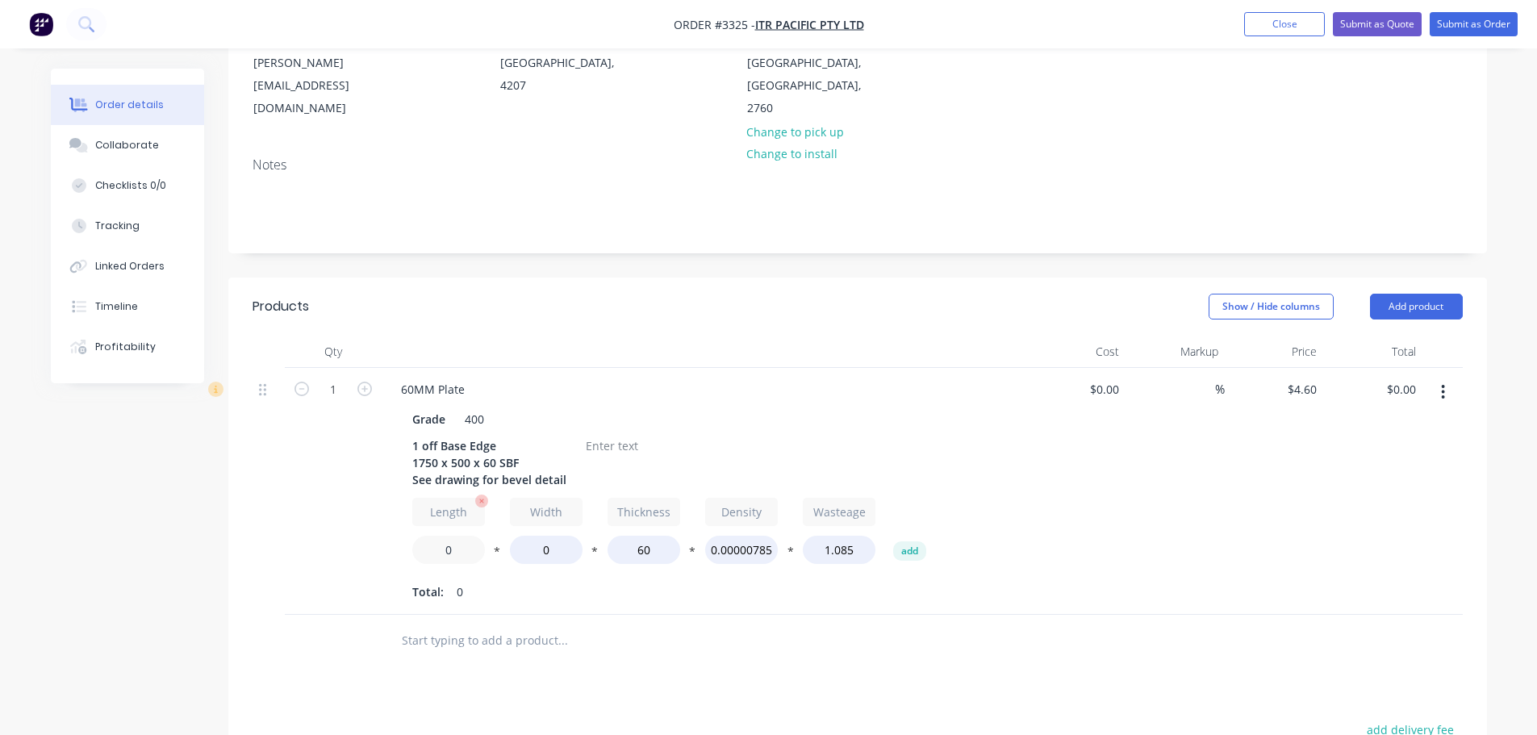
click at [435, 536] on input "0" at bounding box center [448, 550] width 73 height 28
type input "1750"
click at [527, 536] on input "0" at bounding box center [546, 550] width 73 height 28
type input "500"
type input "$2,056.20"
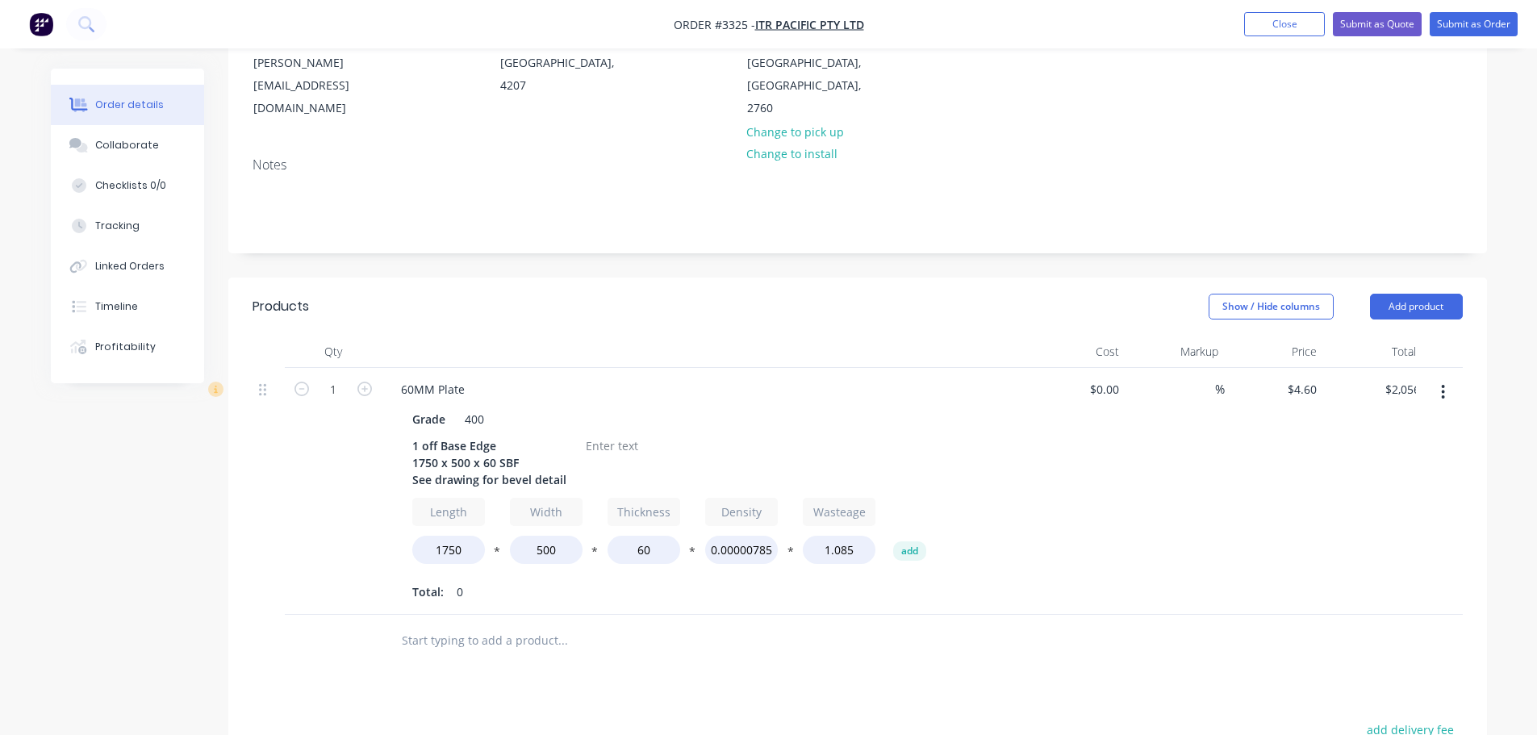
click at [520, 580] on div "Total: 0" at bounding box center [704, 592] width 584 height 24
click at [602, 434] on div at bounding box center [611, 445] width 65 height 23
click at [1411, 294] on button "Add product" at bounding box center [1416, 307] width 93 height 26
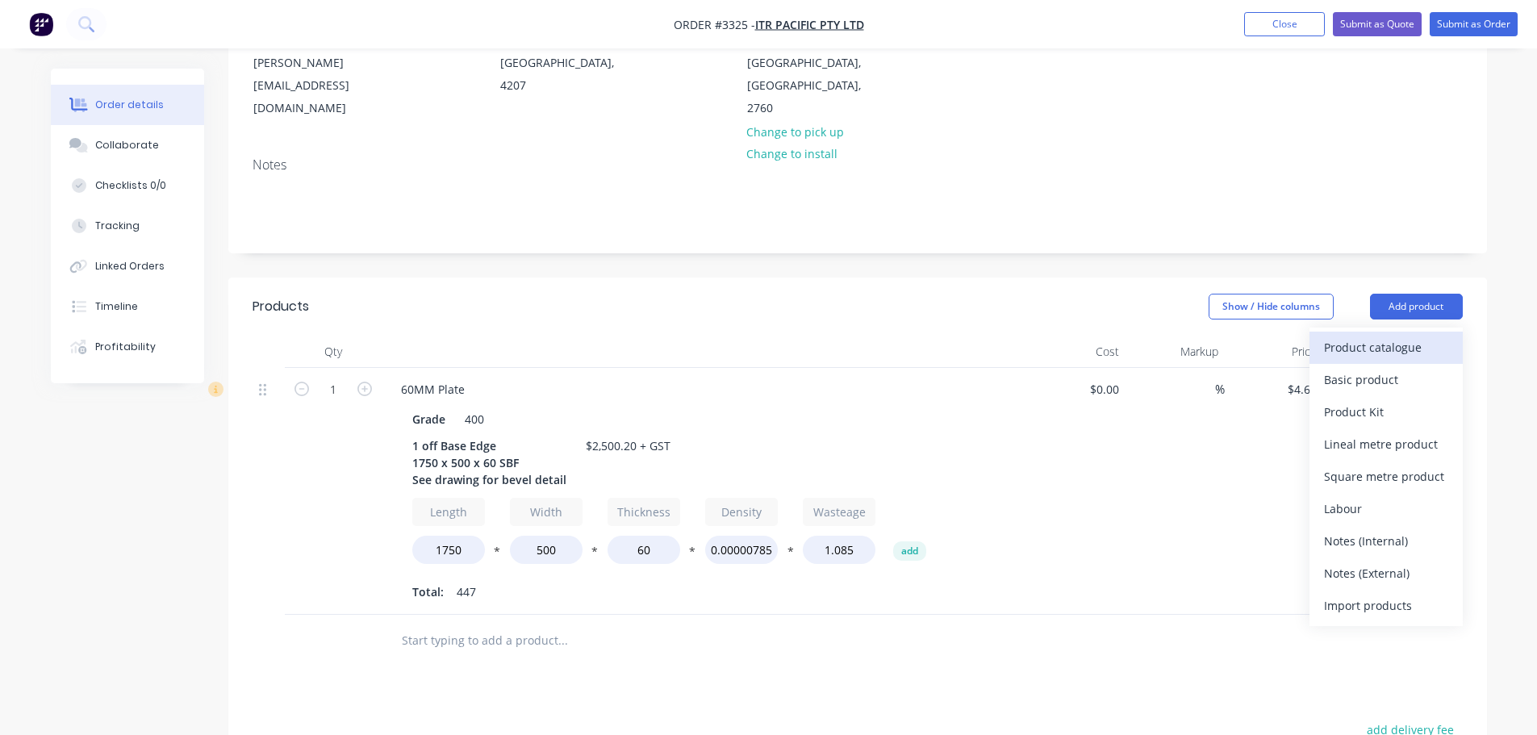
click at [1382, 336] on div "Product catalogue" at bounding box center [1386, 347] width 124 height 23
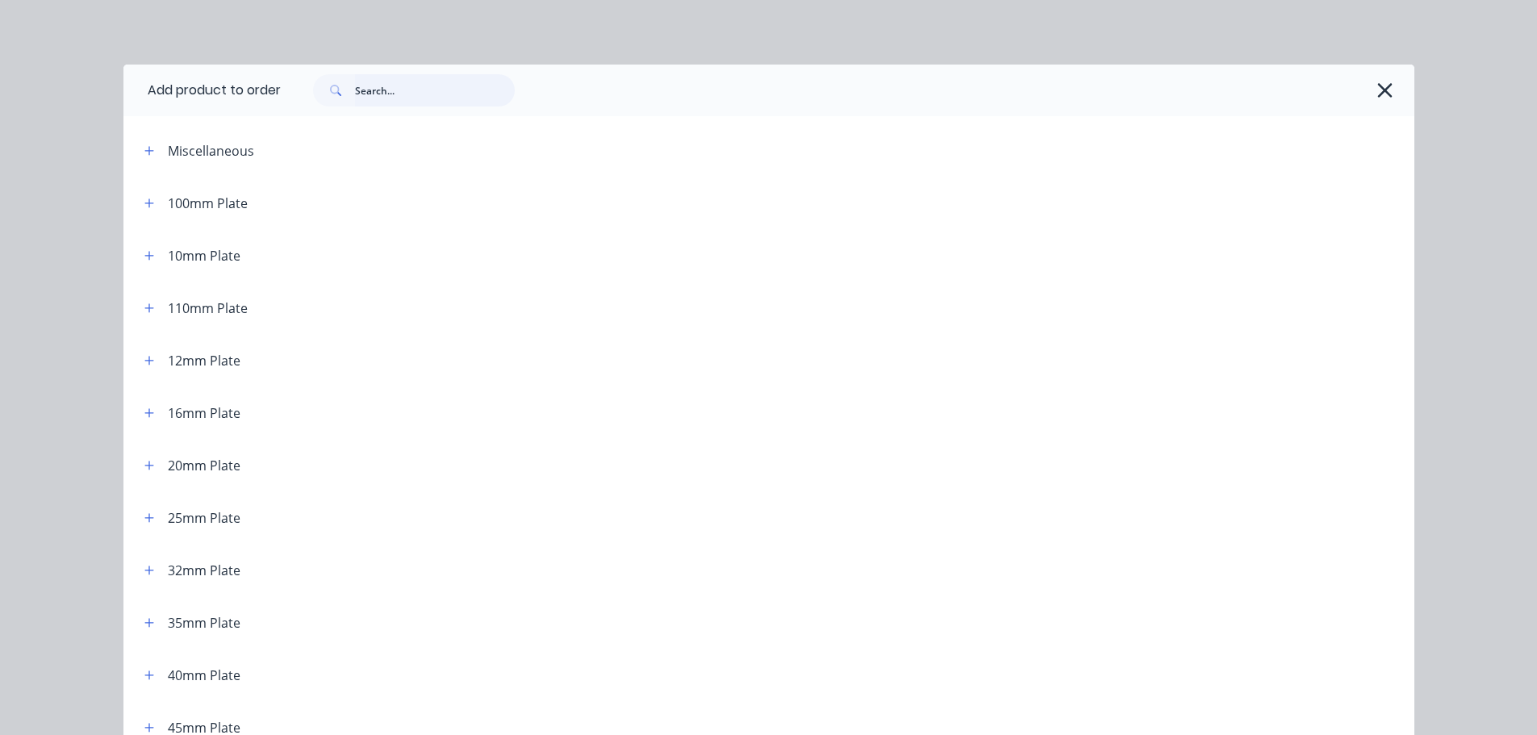
click at [425, 84] on input "text" at bounding box center [435, 90] width 160 height 32
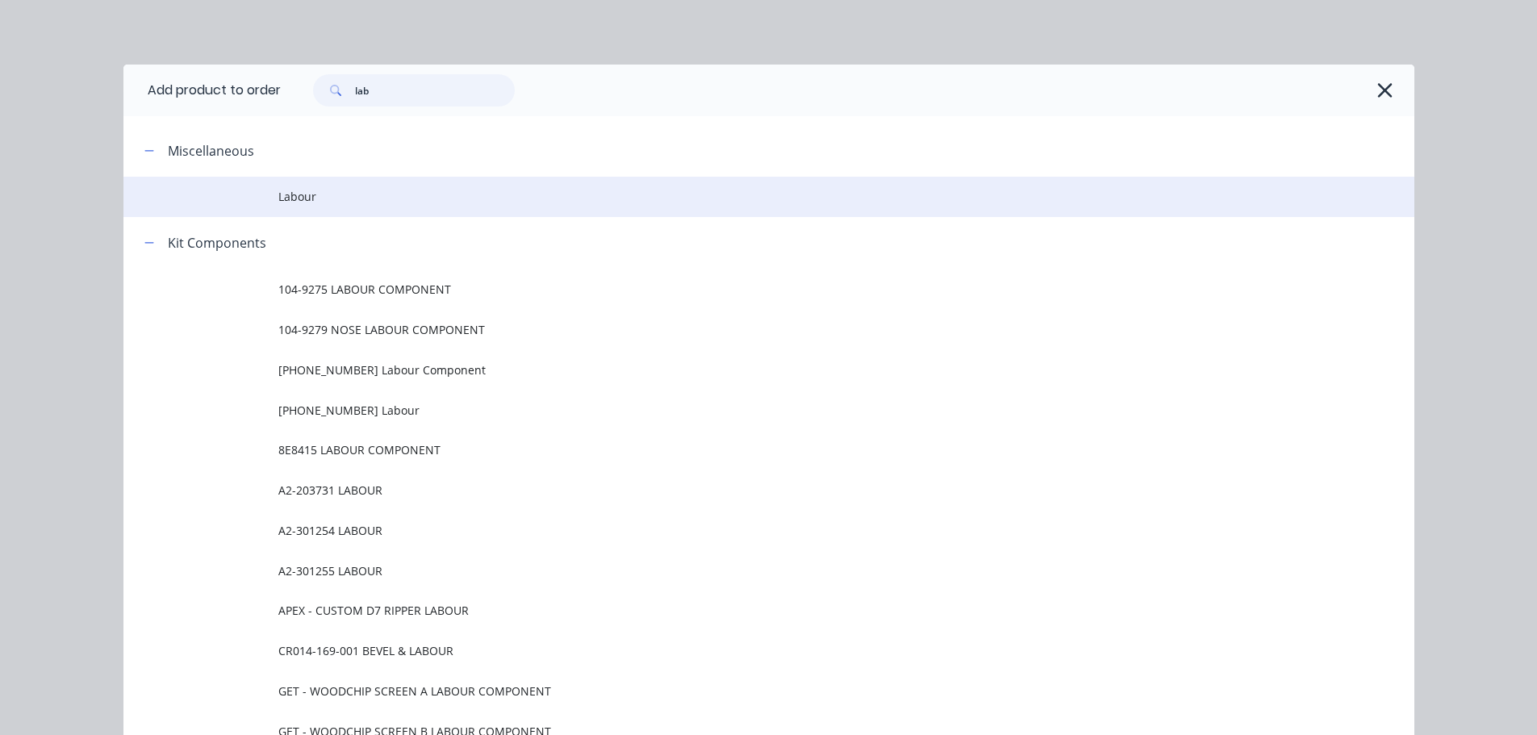
type input "lab"
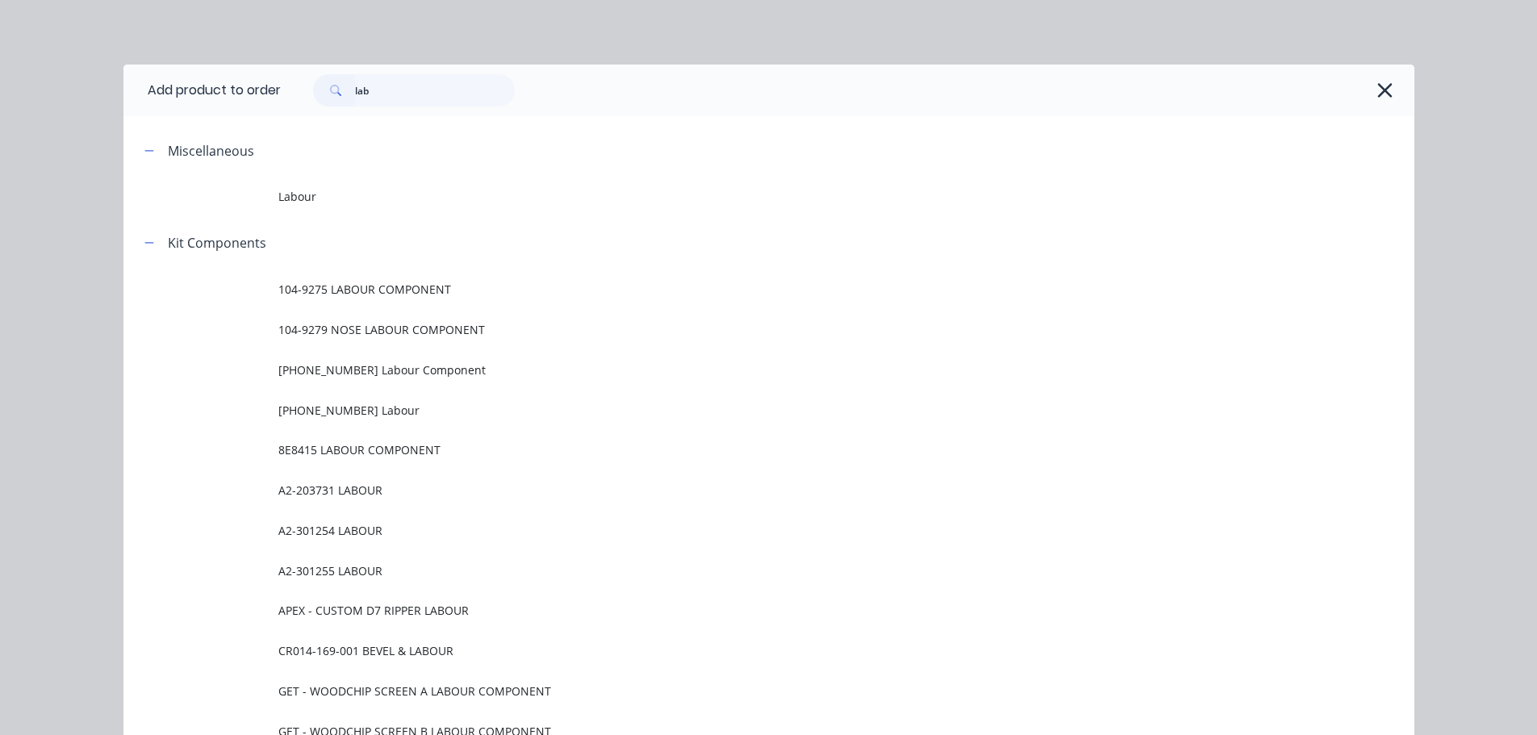
click at [331, 199] on span "Labour" at bounding box center [732, 196] width 909 height 17
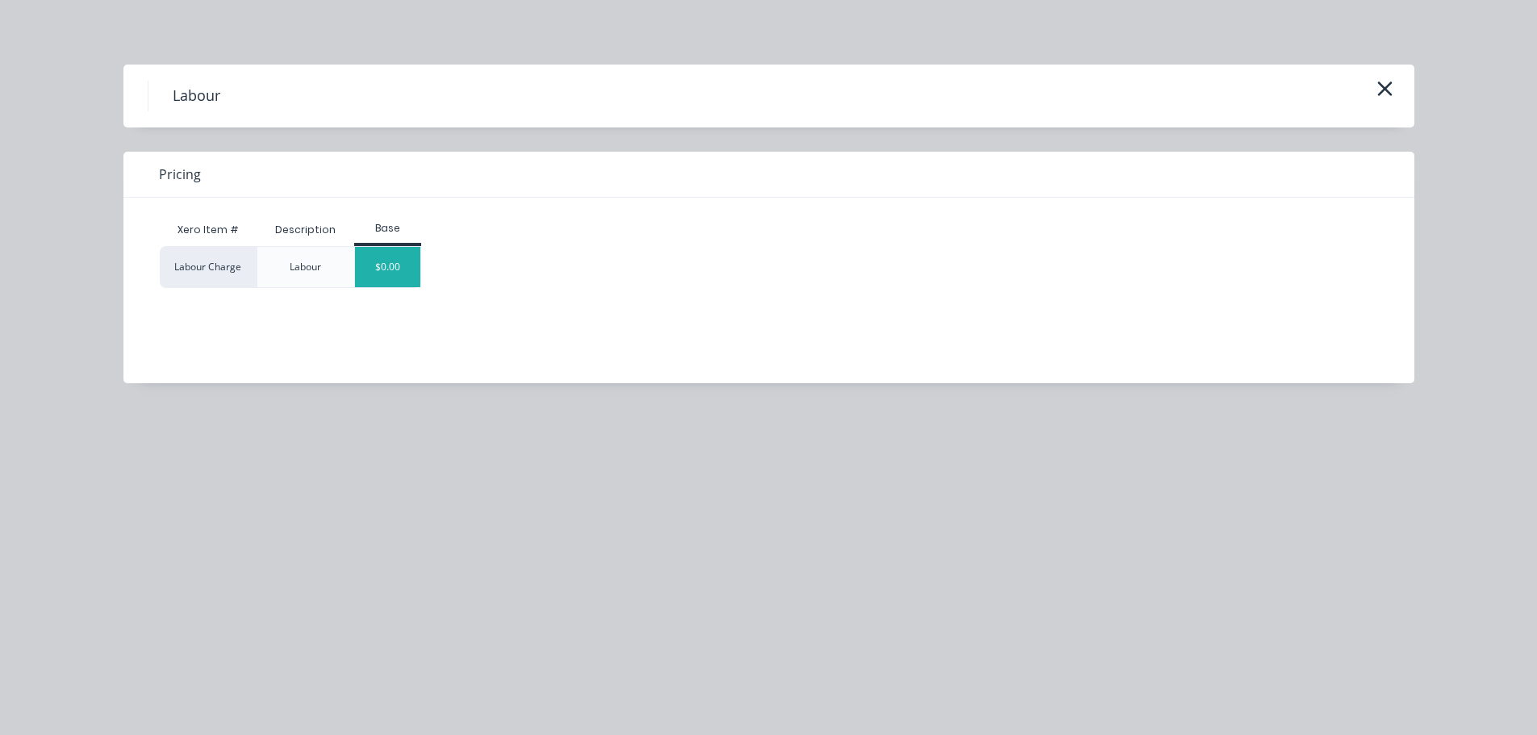
click at [407, 257] on div "$0.00" at bounding box center [387, 267] width 65 height 40
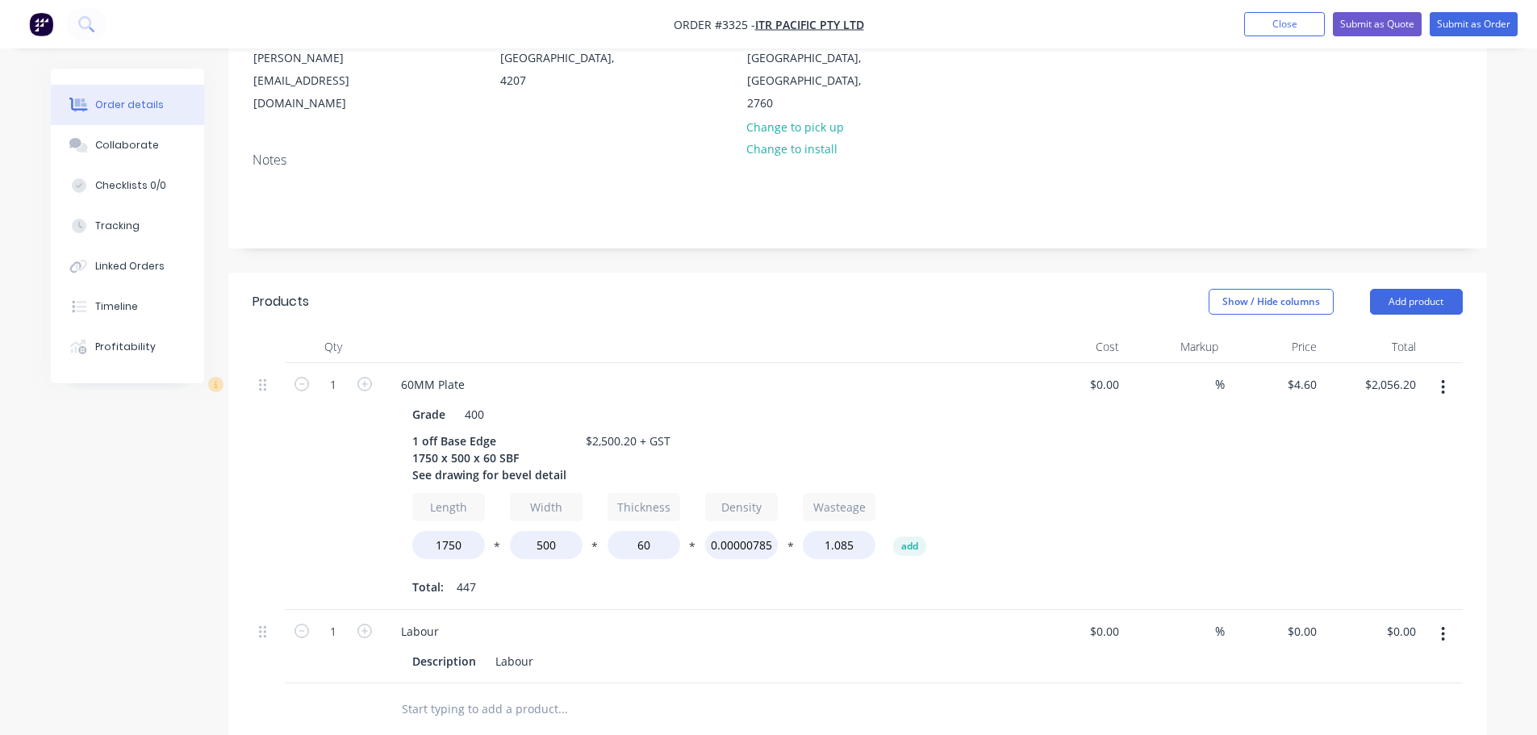
scroll to position [614, 0]
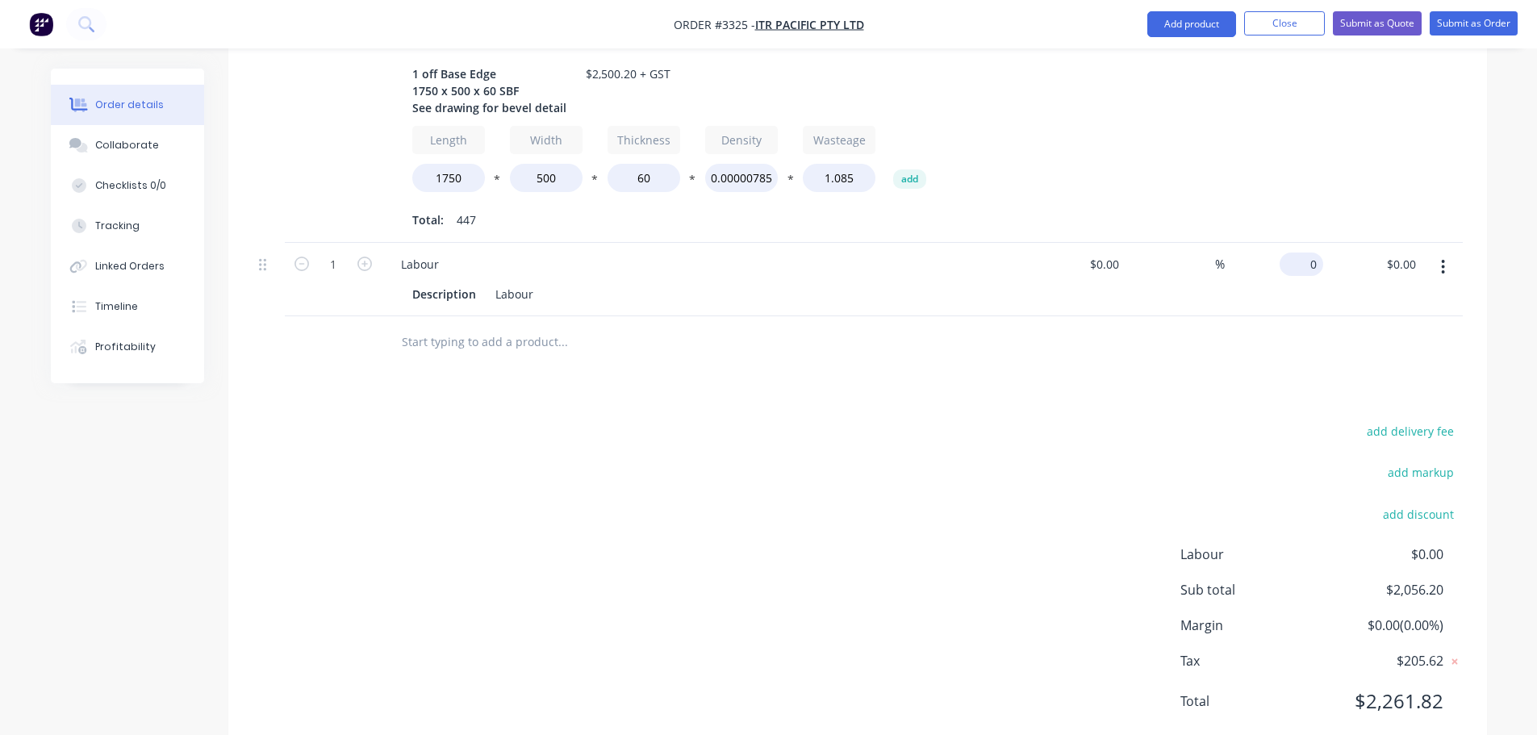
click at [1303, 253] on div "0 $0.00" at bounding box center [1302, 264] width 44 height 23
type input "$444.00"
click at [1188, 316] on div at bounding box center [858, 342] width 1210 height 52
click at [123, 137] on button "Collaborate" at bounding box center [127, 145] width 153 height 40
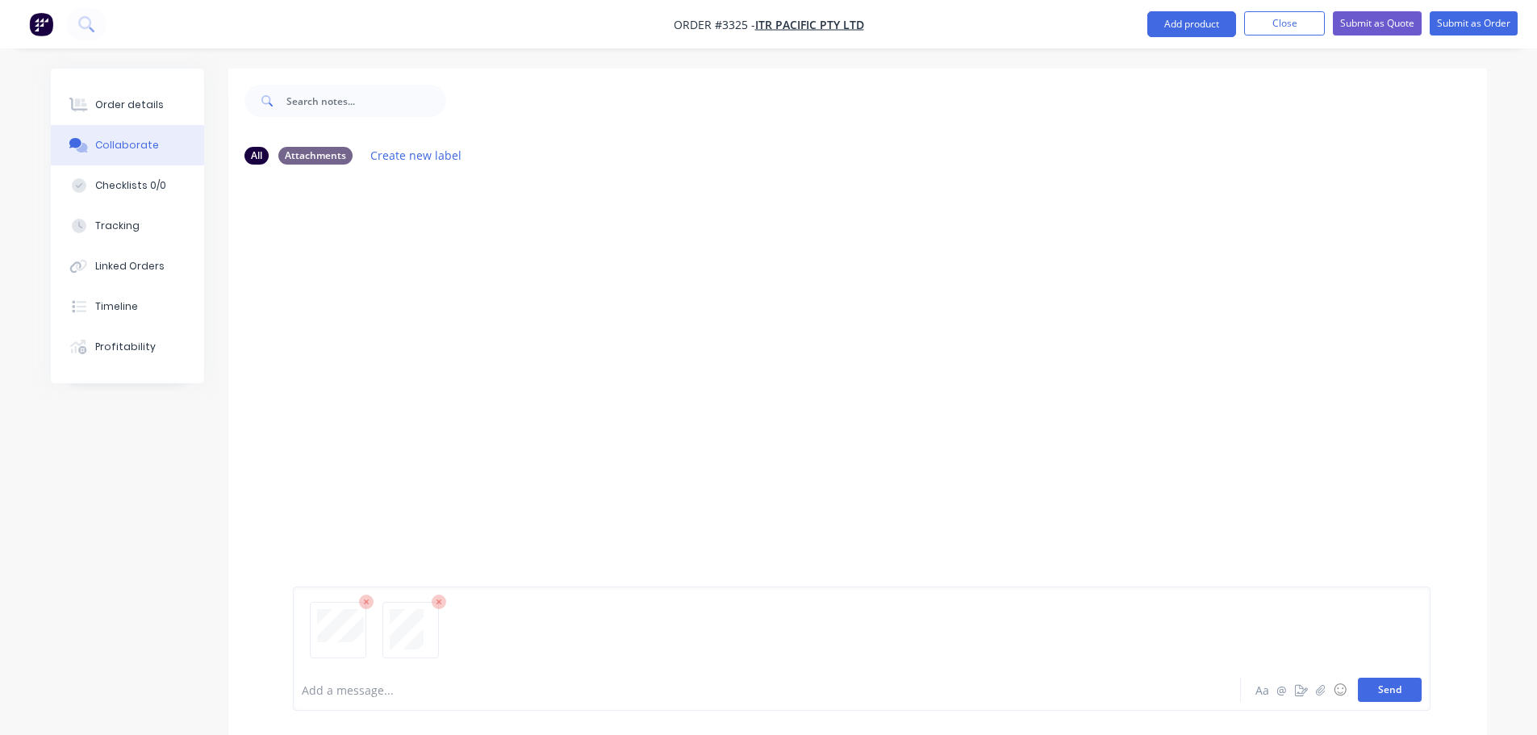
click at [1390, 689] on button "Send" at bounding box center [1390, 690] width 64 height 24
click at [370, 682] on div at bounding box center [722, 690] width 839 height 17
click at [340, 691] on div at bounding box center [722, 690] width 839 height 17
click at [363, 689] on div at bounding box center [722, 690] width 839 height 17
click at [553, 522] on div "NB You 07:40am [DATE] PURCHASE ORDER-40602.pdf Labels Download Delete NB You 07…" at bounding box center [857, 423] width 1259 height 491
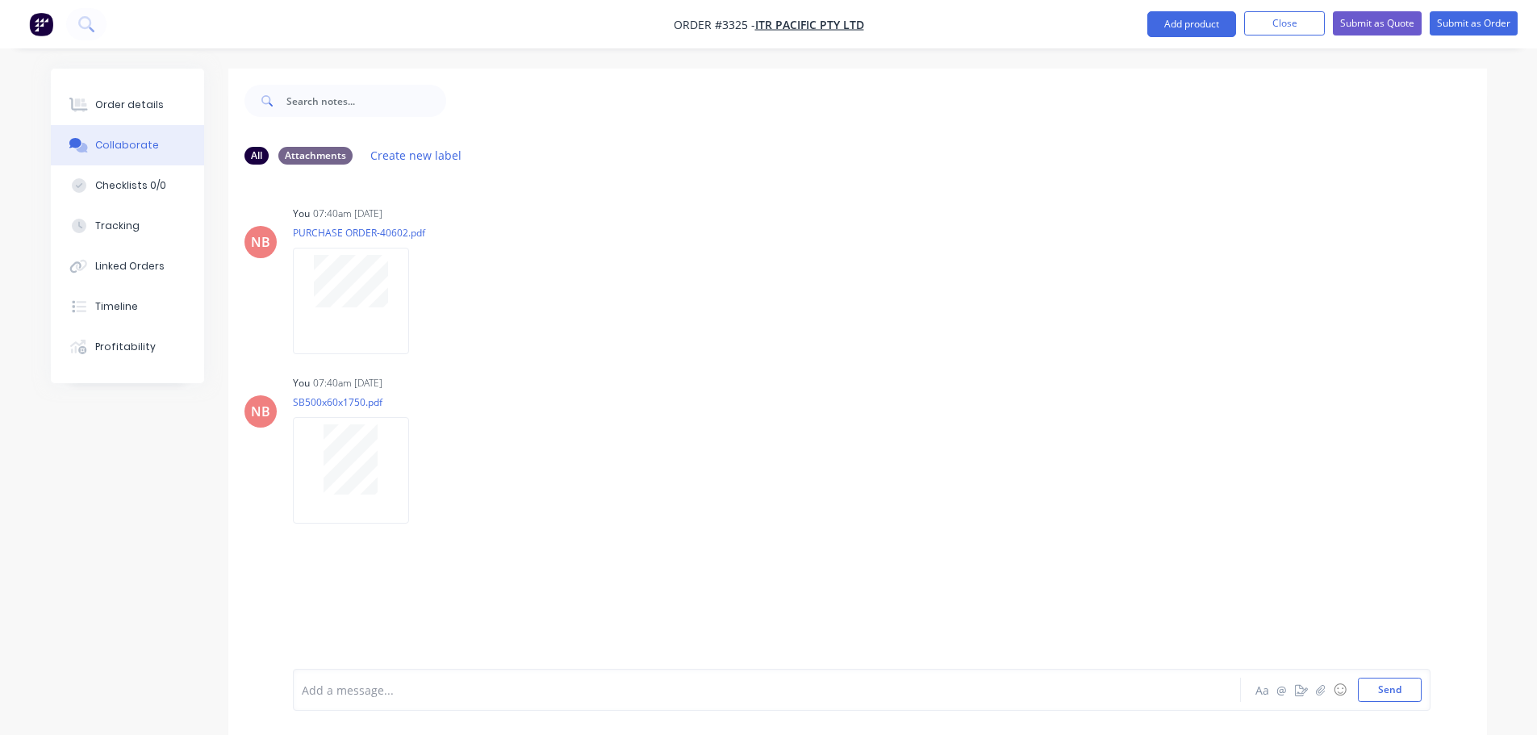
click at [459, 700] on div "Add a message..." at bounding box center [722, 690] width 840 height 24
click at [144, 111] on div "Order details" at bounding box center [129, 105] width 69 height 15
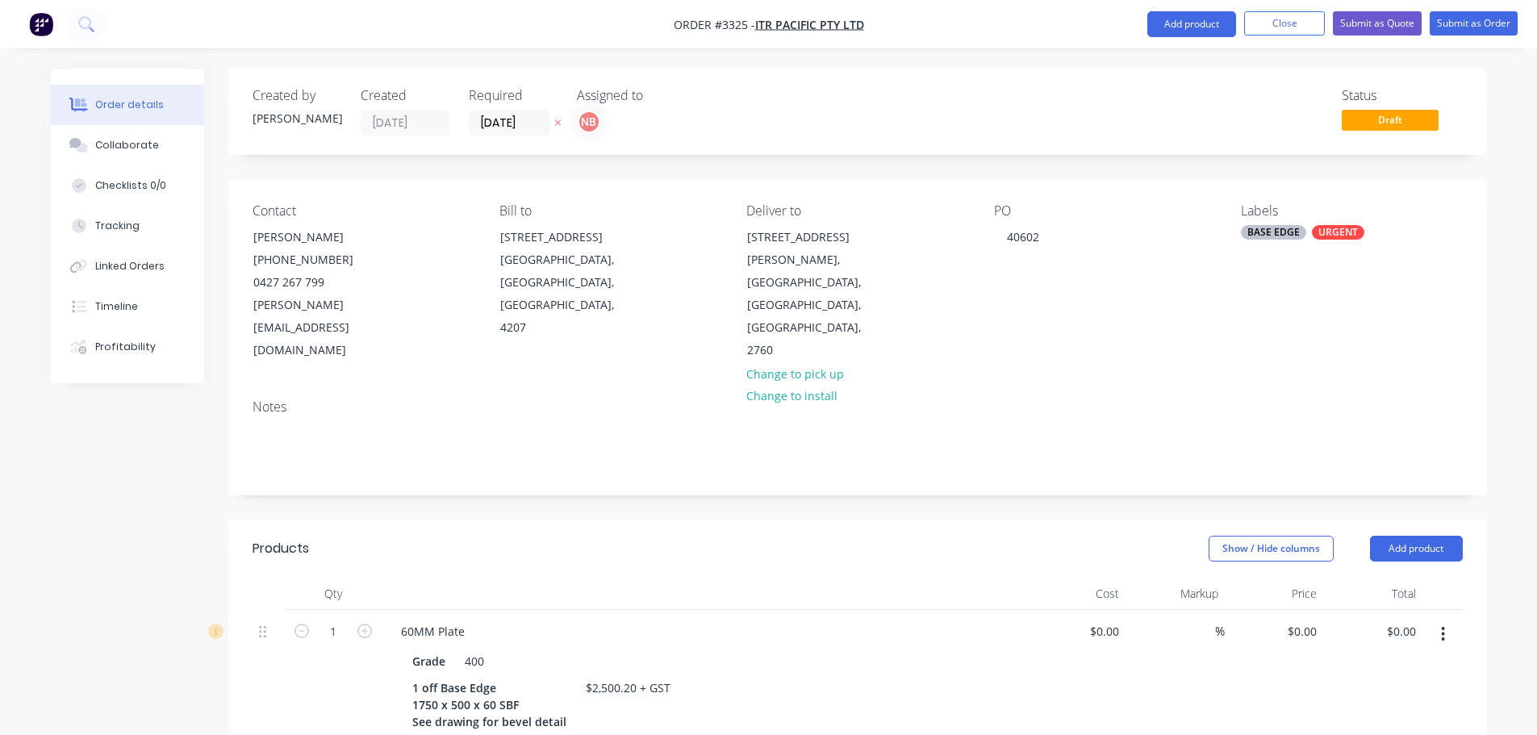
type input "$4.60"
type input "$2,056.20"
type input "$444.00"
click at [1503, 21] on button "Submit as Order" at bounding box center [1474, 24] width 88 height 24
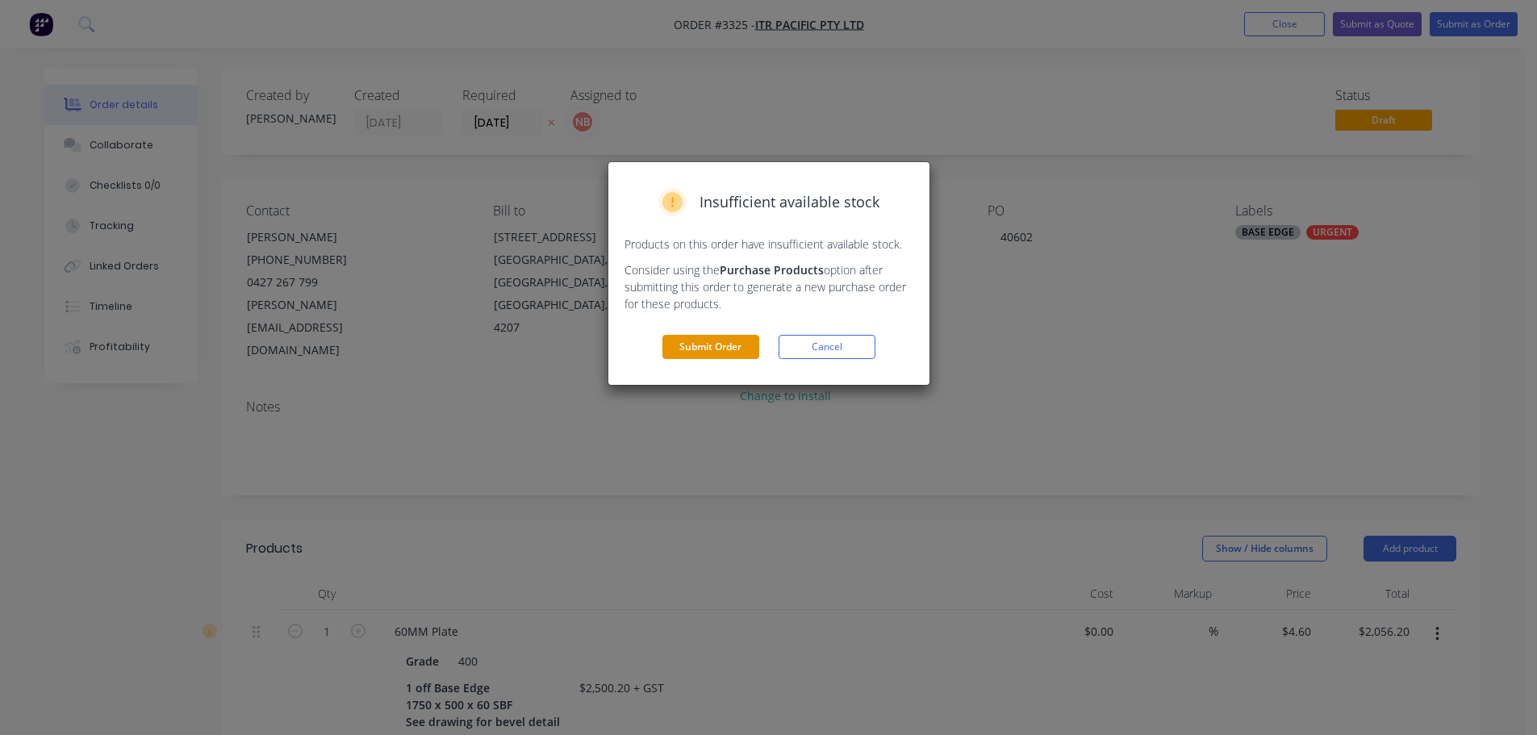
click at [692, 346] on button "Submit Order" at bounding box center [710, 347] width 97 height 24
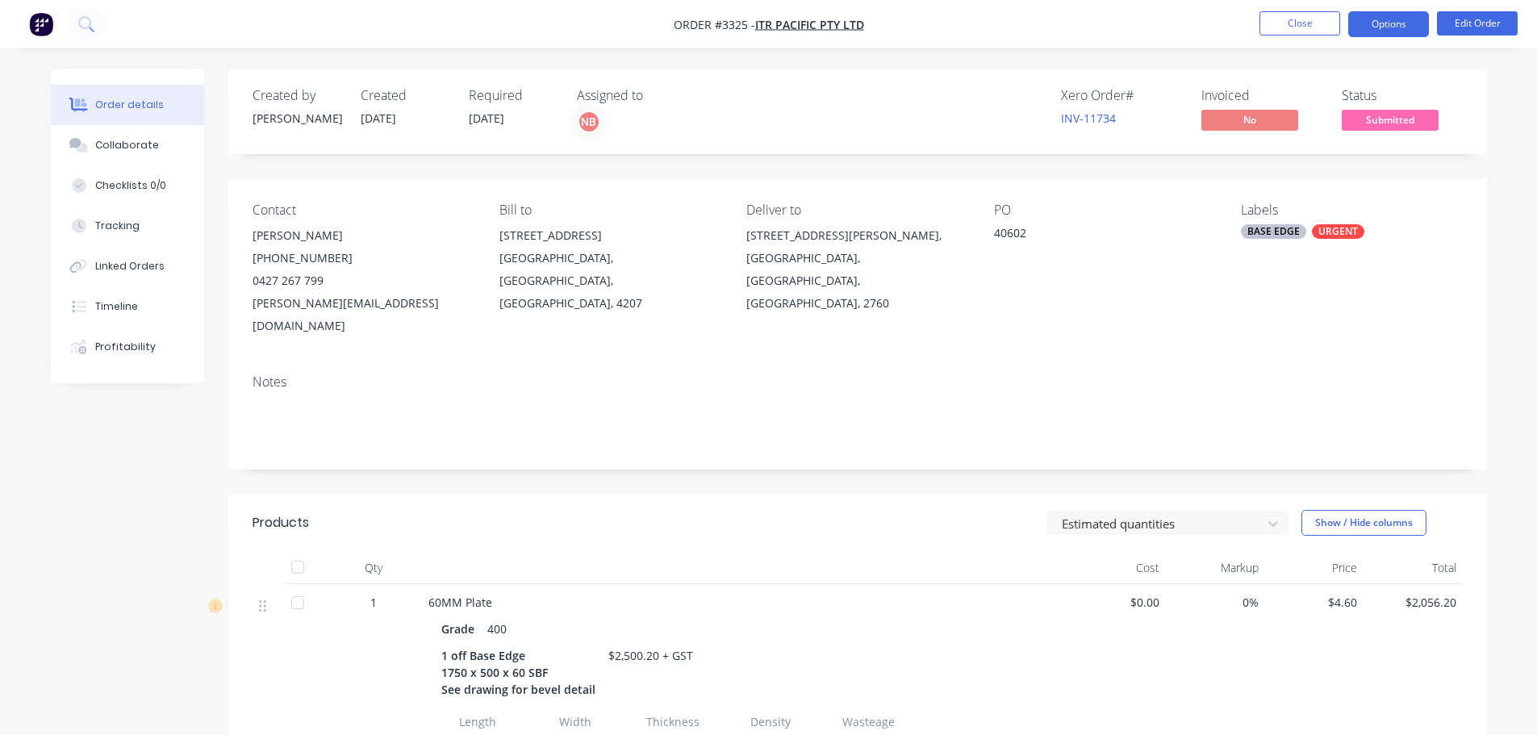
click at [1373, 31] on button "Options" at bounding box center [1388, 24] width 81 height 26
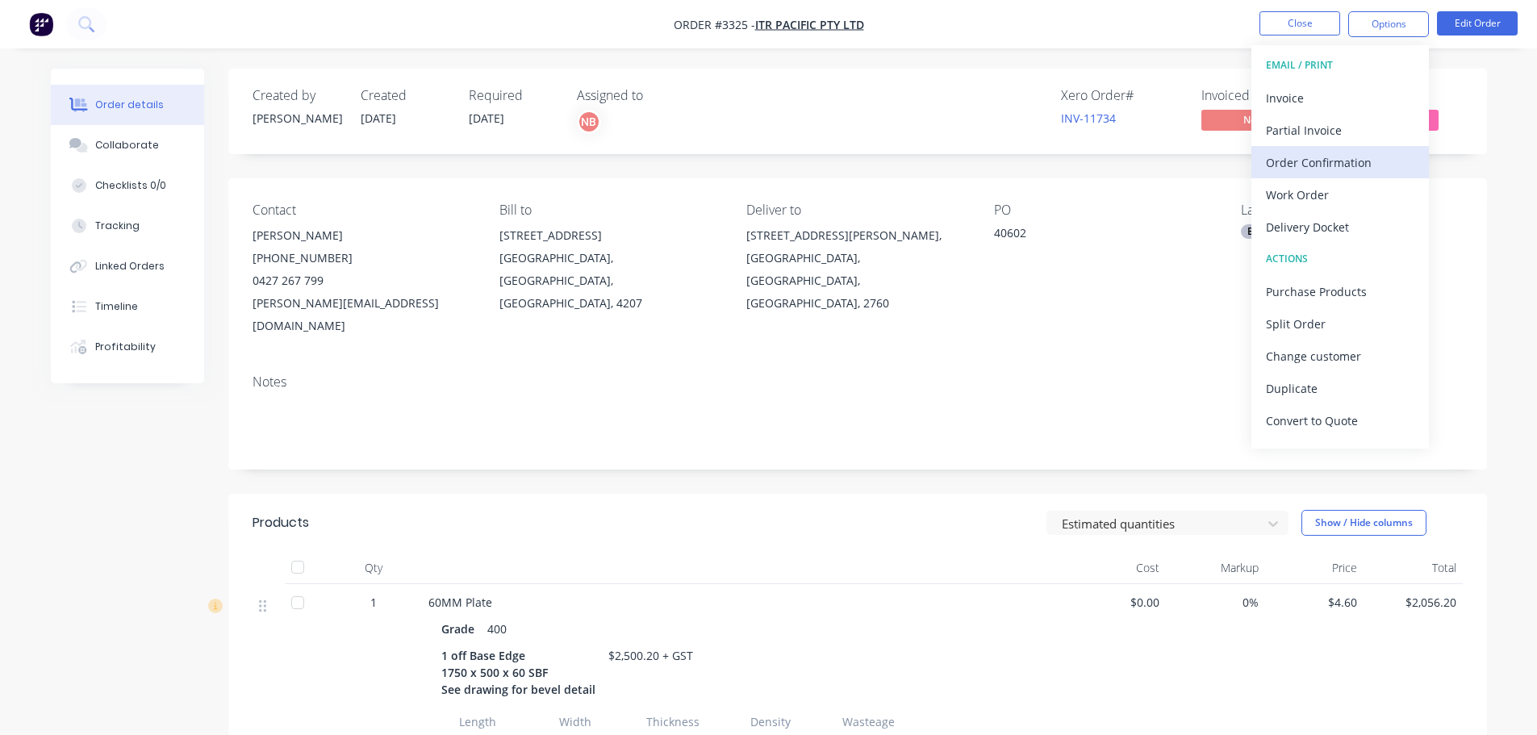
click at [1311, 168] on div "Order Confirmation" at bounding box center [1340, 162] width 148 height 23
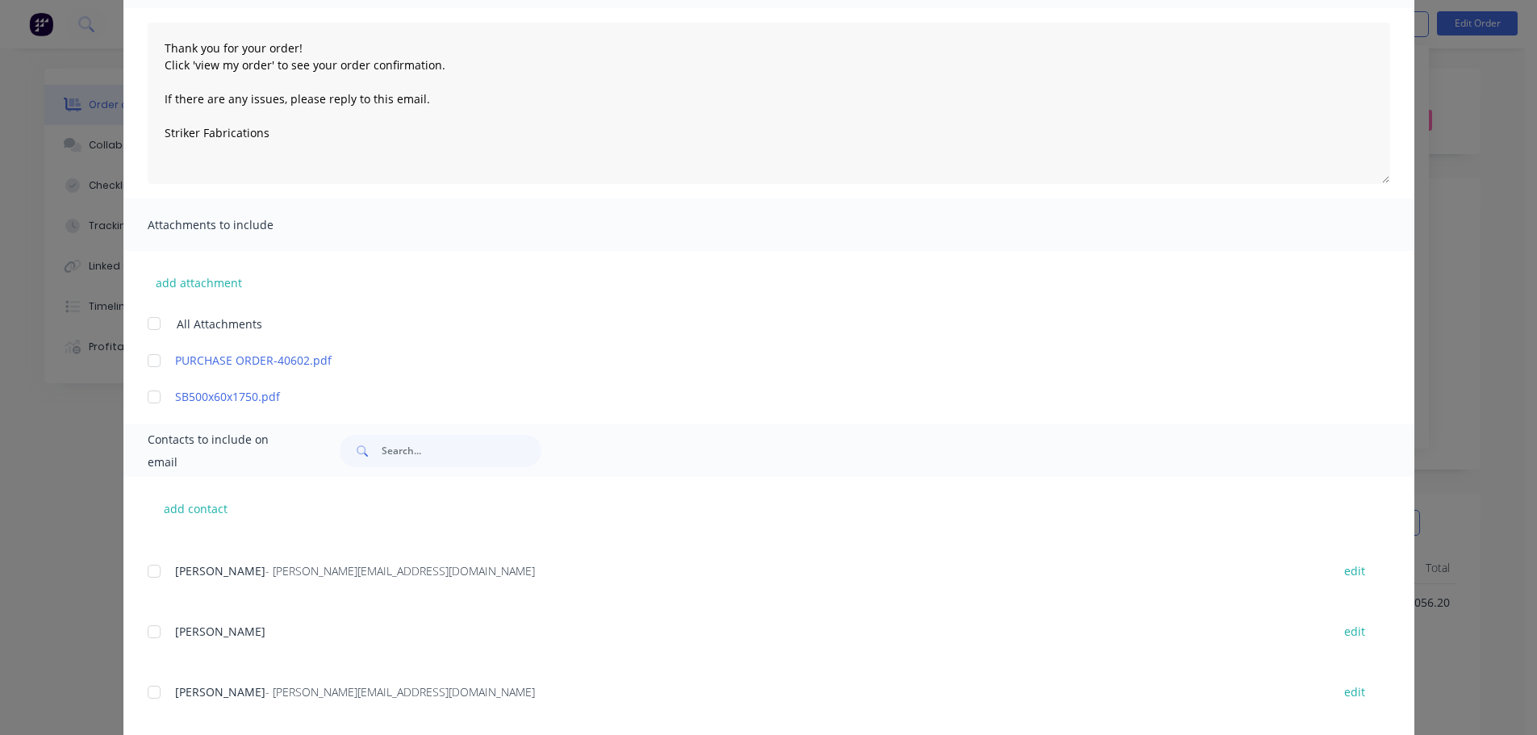
scroll to position [323, 0]
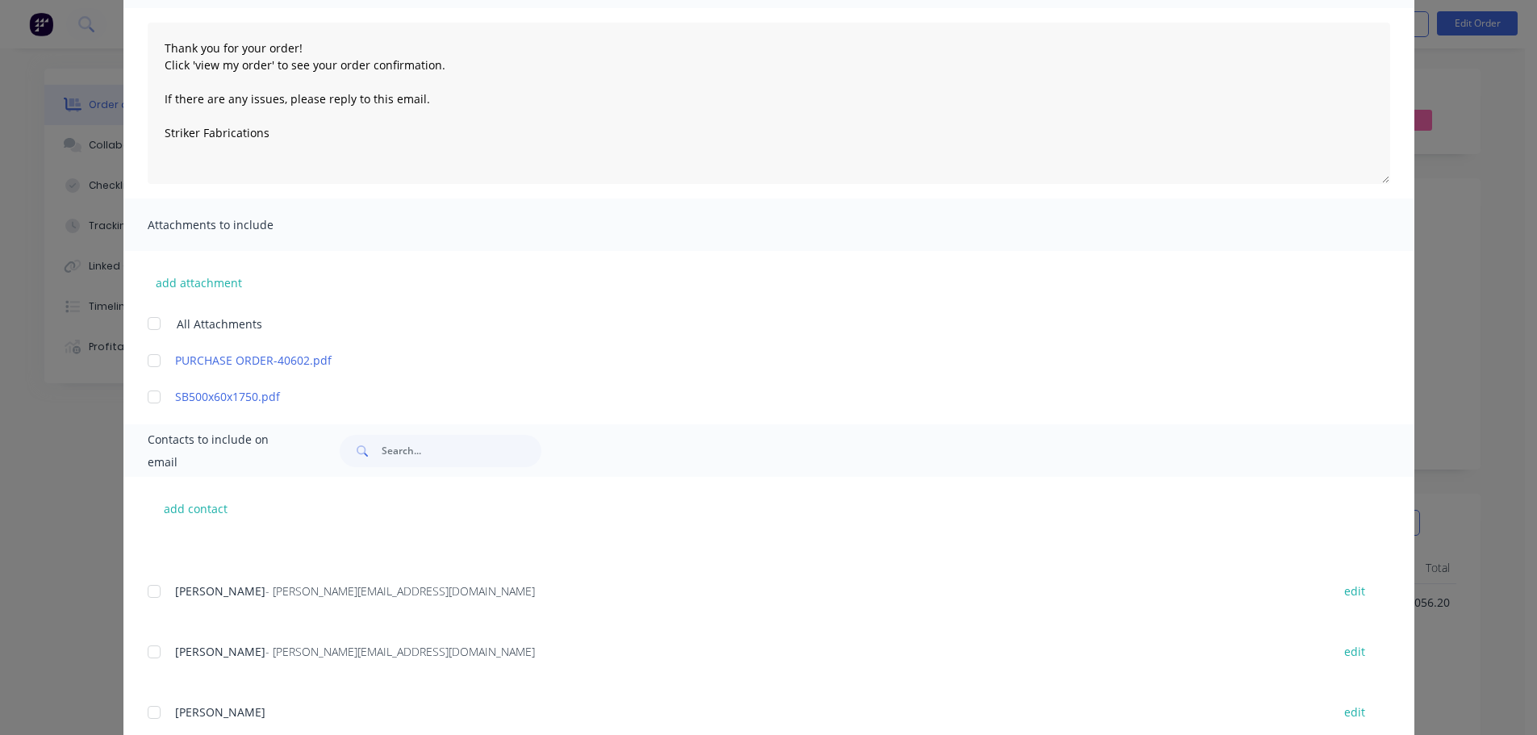
click at [144, 596] on div at bounding box center [154, 591] width 32 height 32
type textarea "Thank you for your order! Click 'view my order' to see your order confirmation.…"
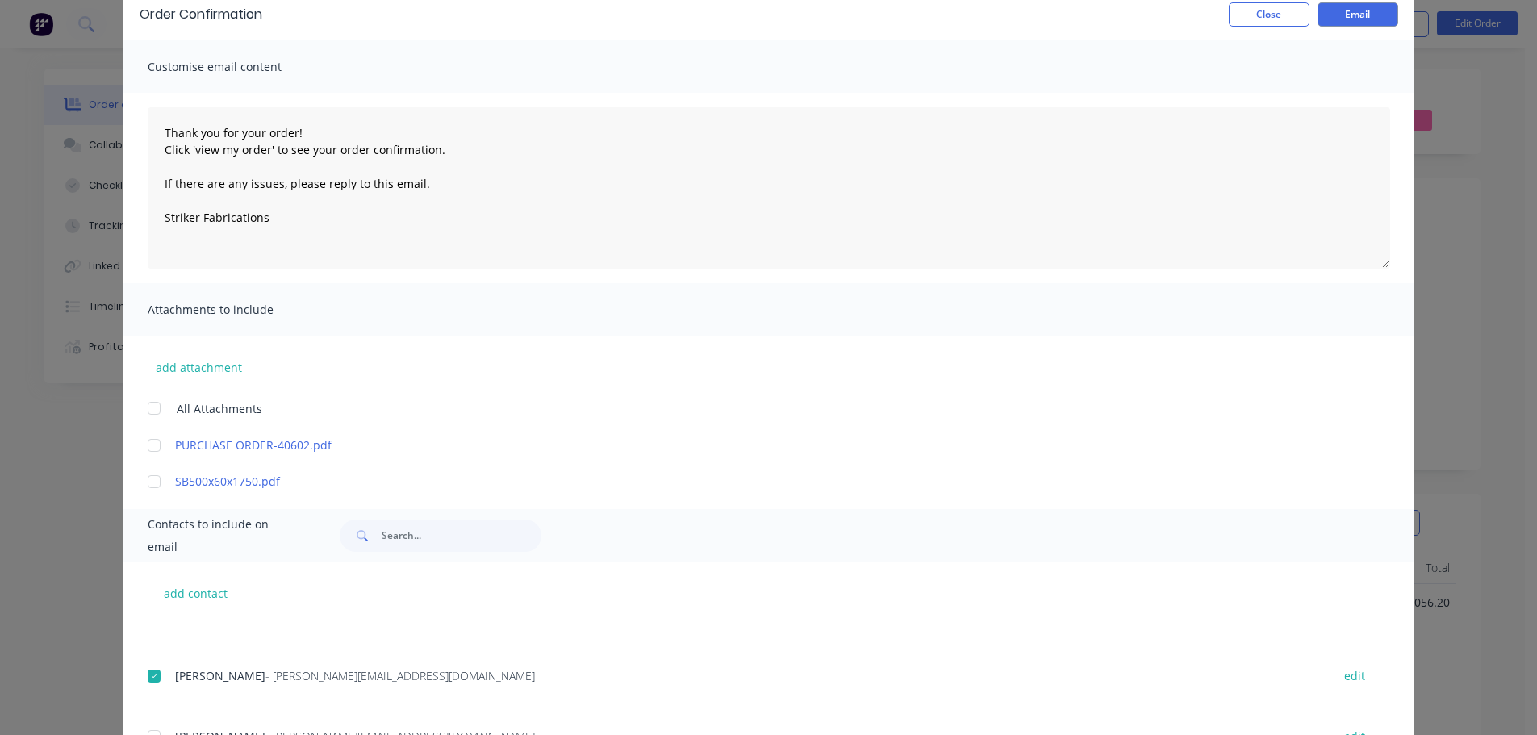
scroll to position [0, 0]
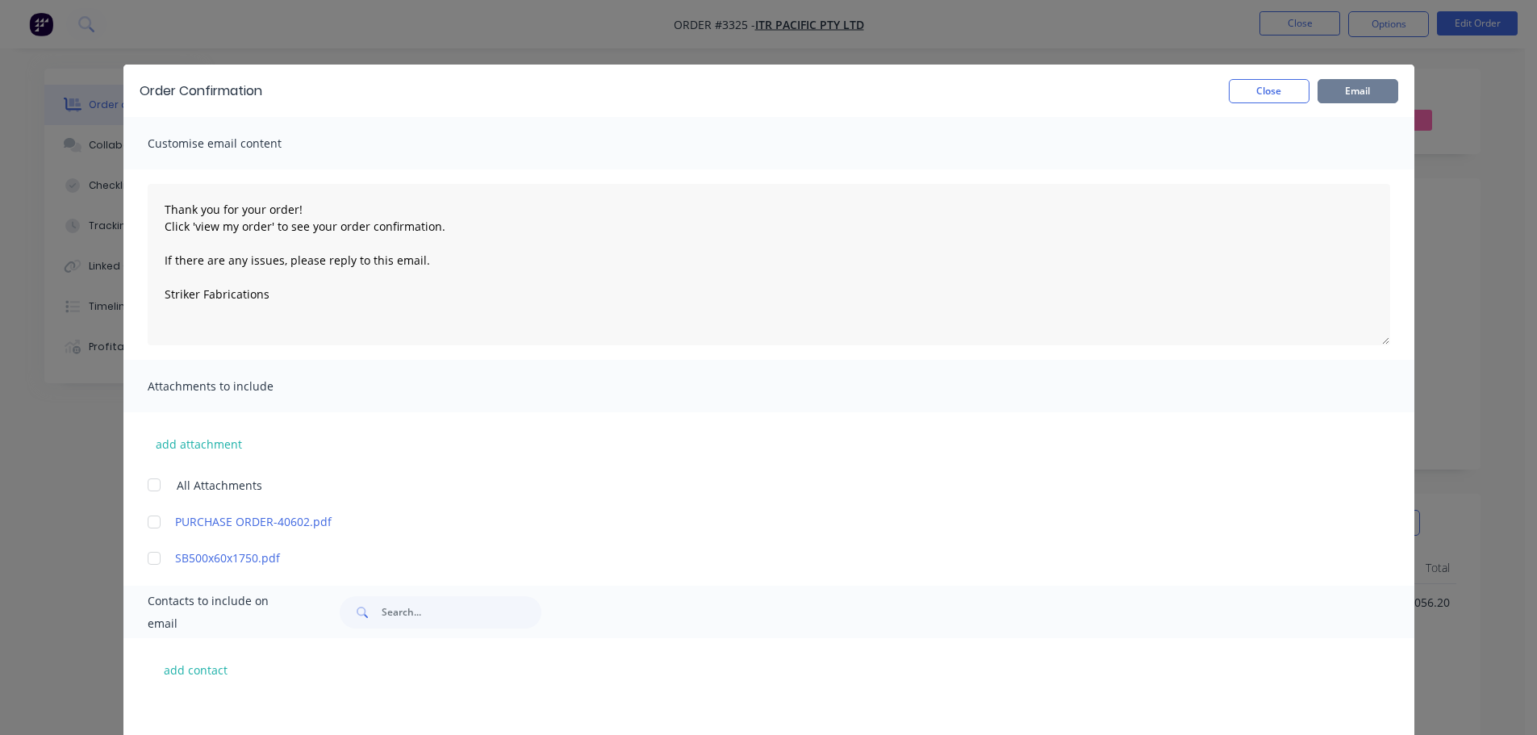
click at [1337, 90] on button "Email" at bounding box center [1358, 91] width 81 height 24
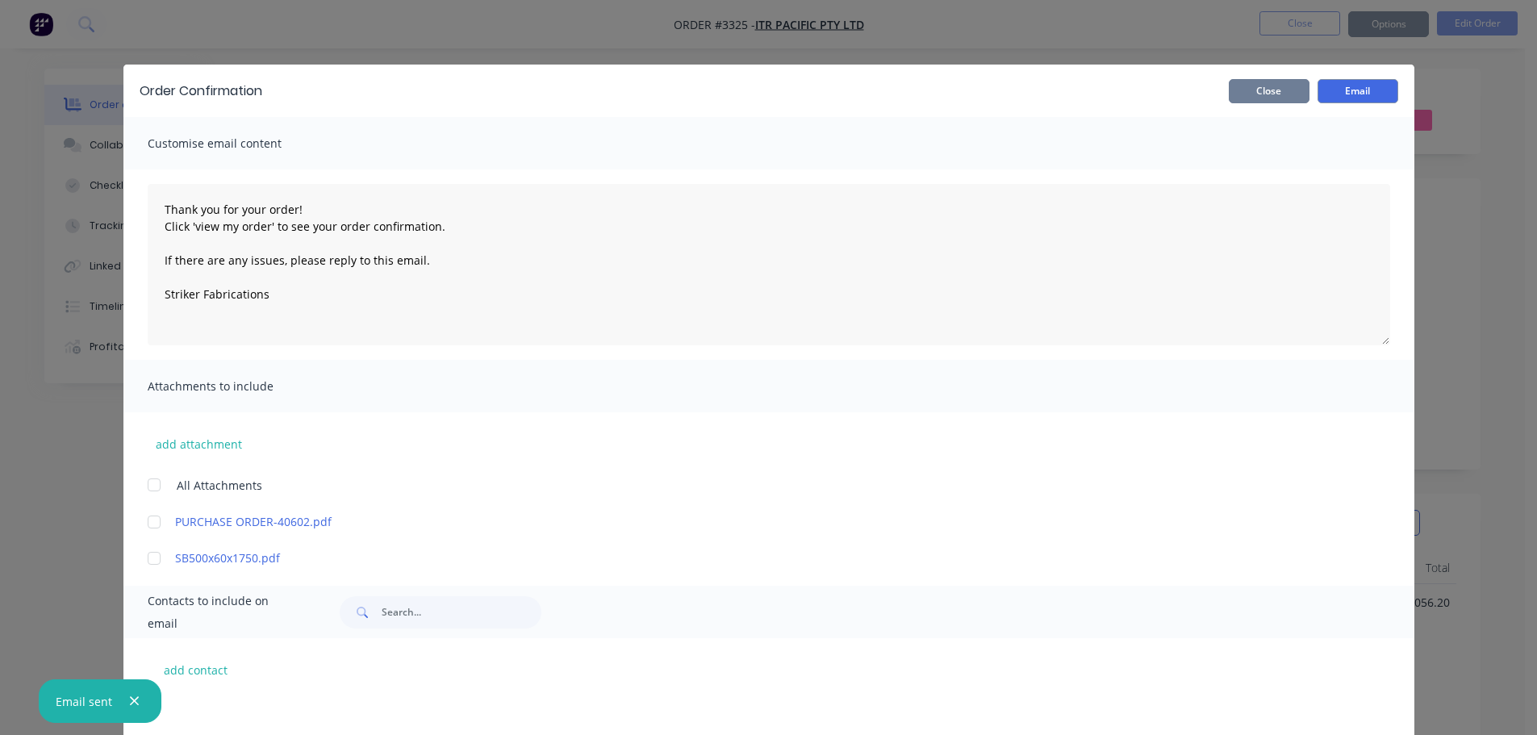
scroll to position [323, 0]
click at [1268, 95] on button "Close" at bounding box center [1269, 91] width 81 height 24
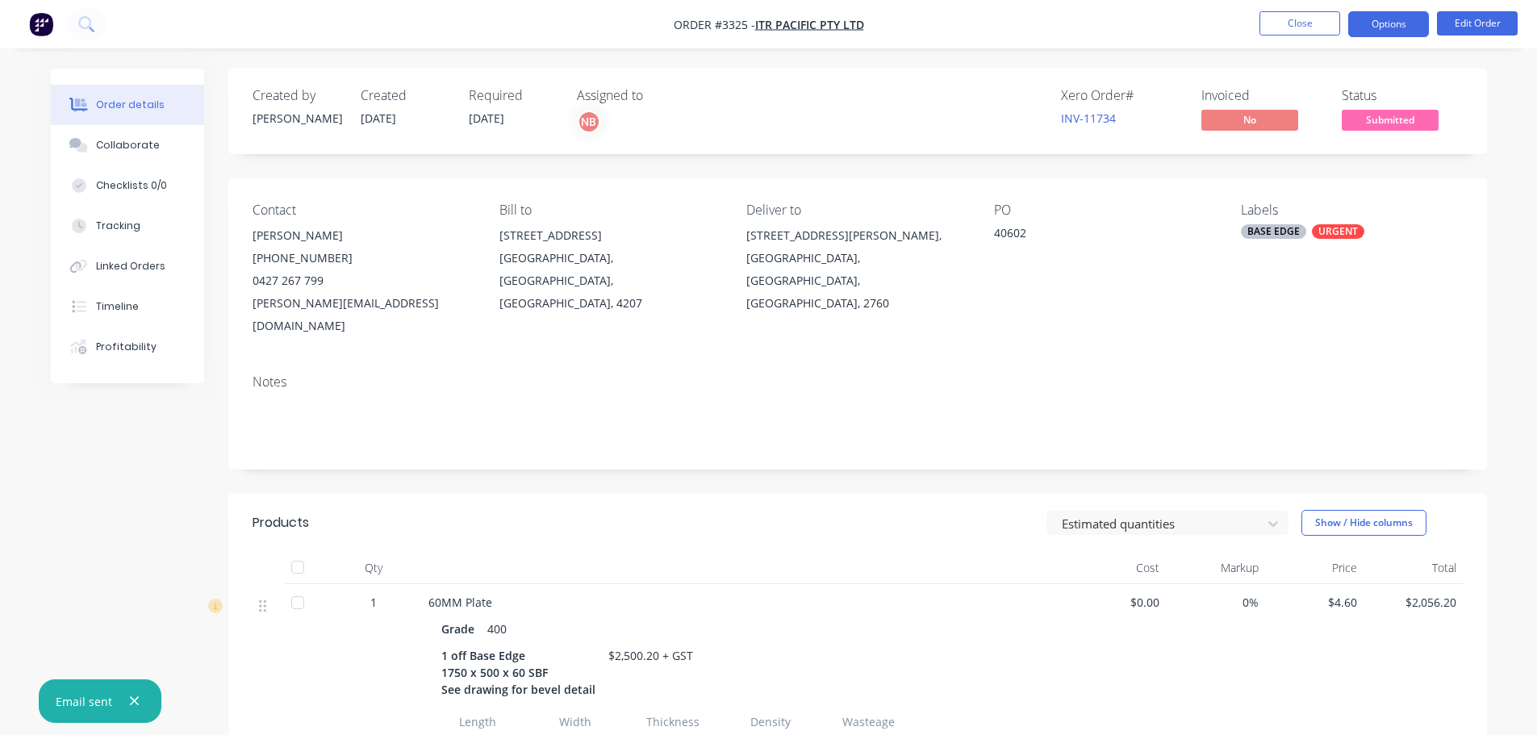
click at [1374, 23] on button "Options" at bounding box center [1388, 24] width 81 height 26
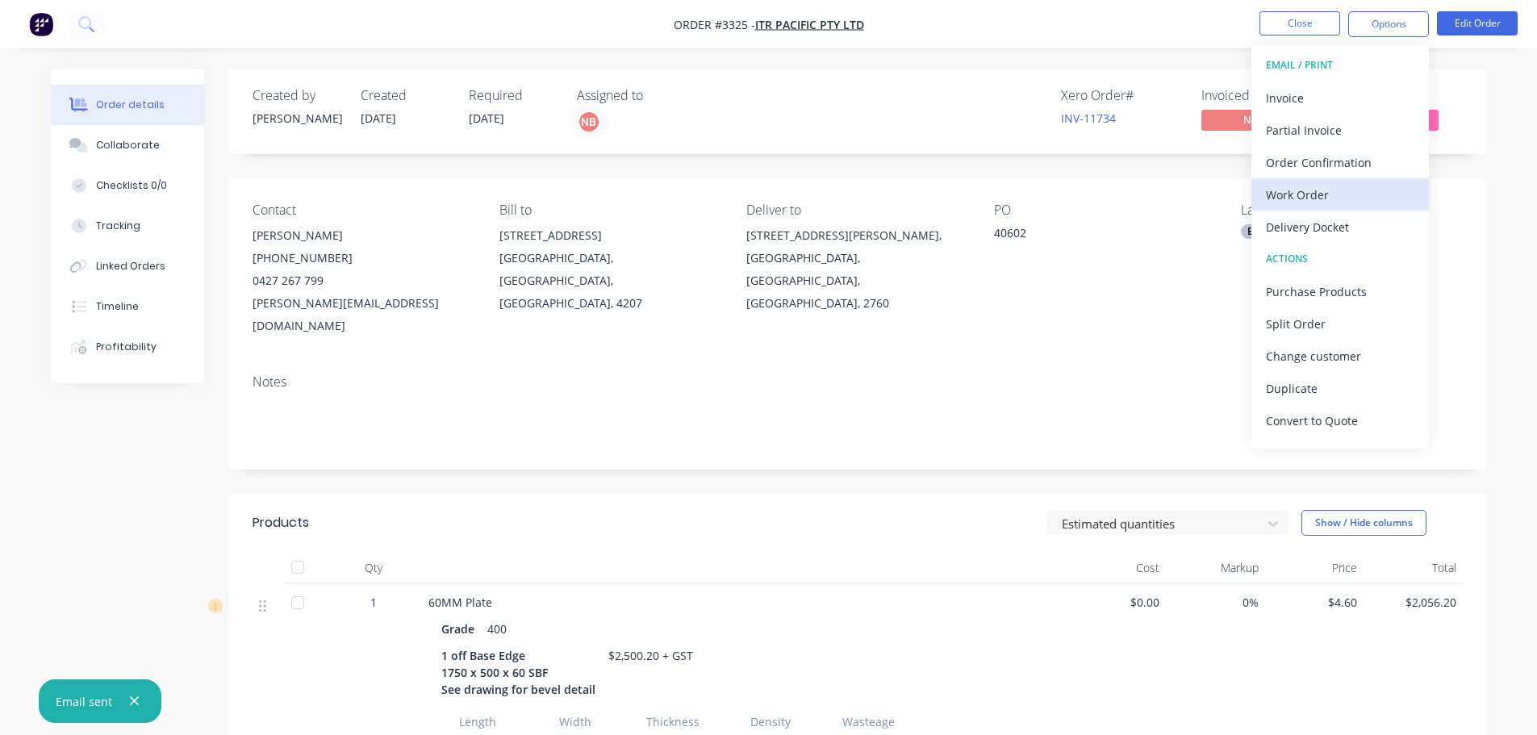
click at [1277, 203] on div "Work Order" at bounding box center [1340, 194] width 148 height 23
click at [1278, 194] on div "Custom" at bounding box center [1340, 194] width 148 height 23
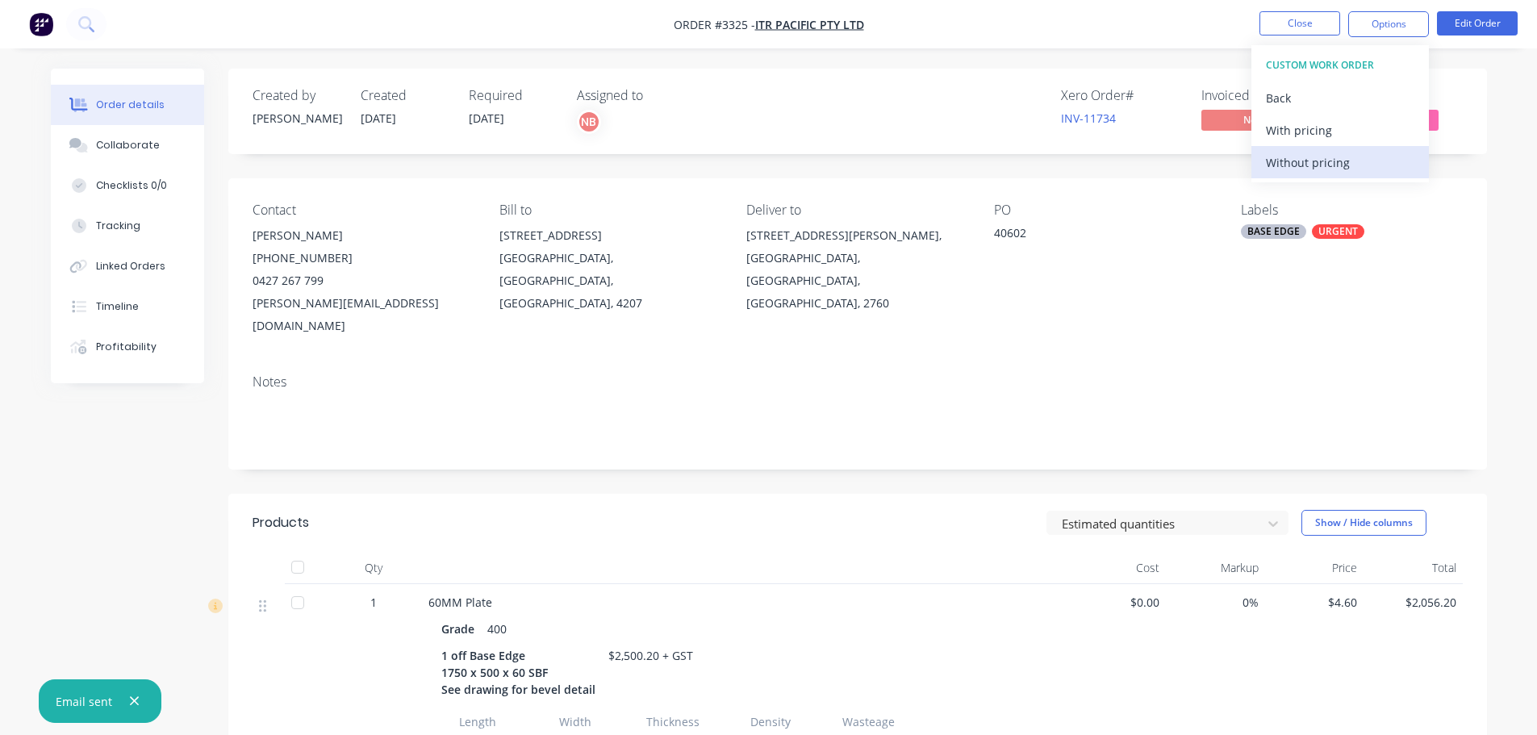
click at [1277, 153] on div "Without pricing" at bounding box center [1340, 162] width 148 height 23
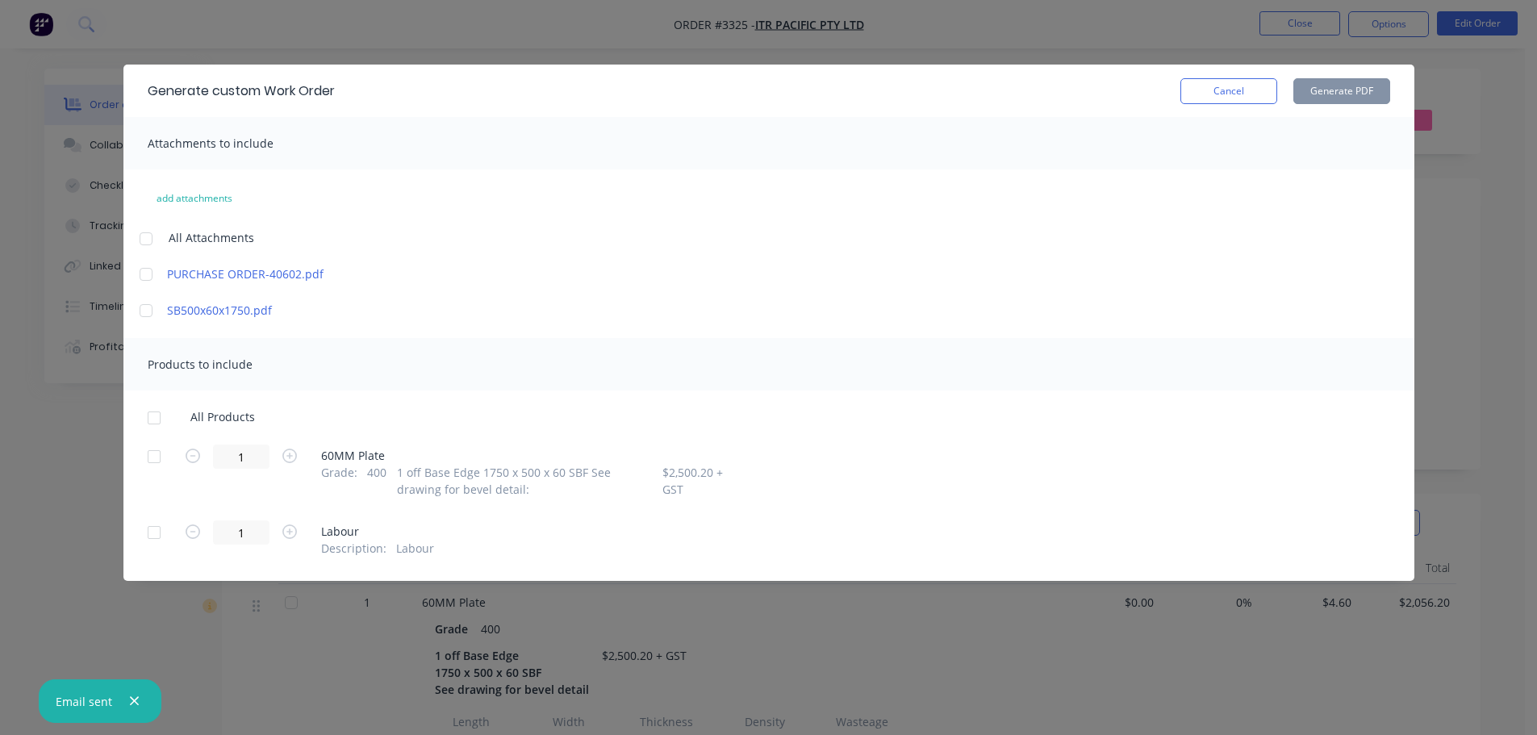
click at [154, 463] on div at bounding box center [154, 457] width 32 height 32
click at [1326, 94] on button "Generate PDF" at bounding box center [1341, 91] width 97 height 26
click at [1218, 76] on div "Generate custom Work Order Cancel Generate PDF" at bounding box center [768, 91] width 1291 height 52
click at [1222, 85] on button "Cancel" at bounding box center [1229, 91] width 97 height 26
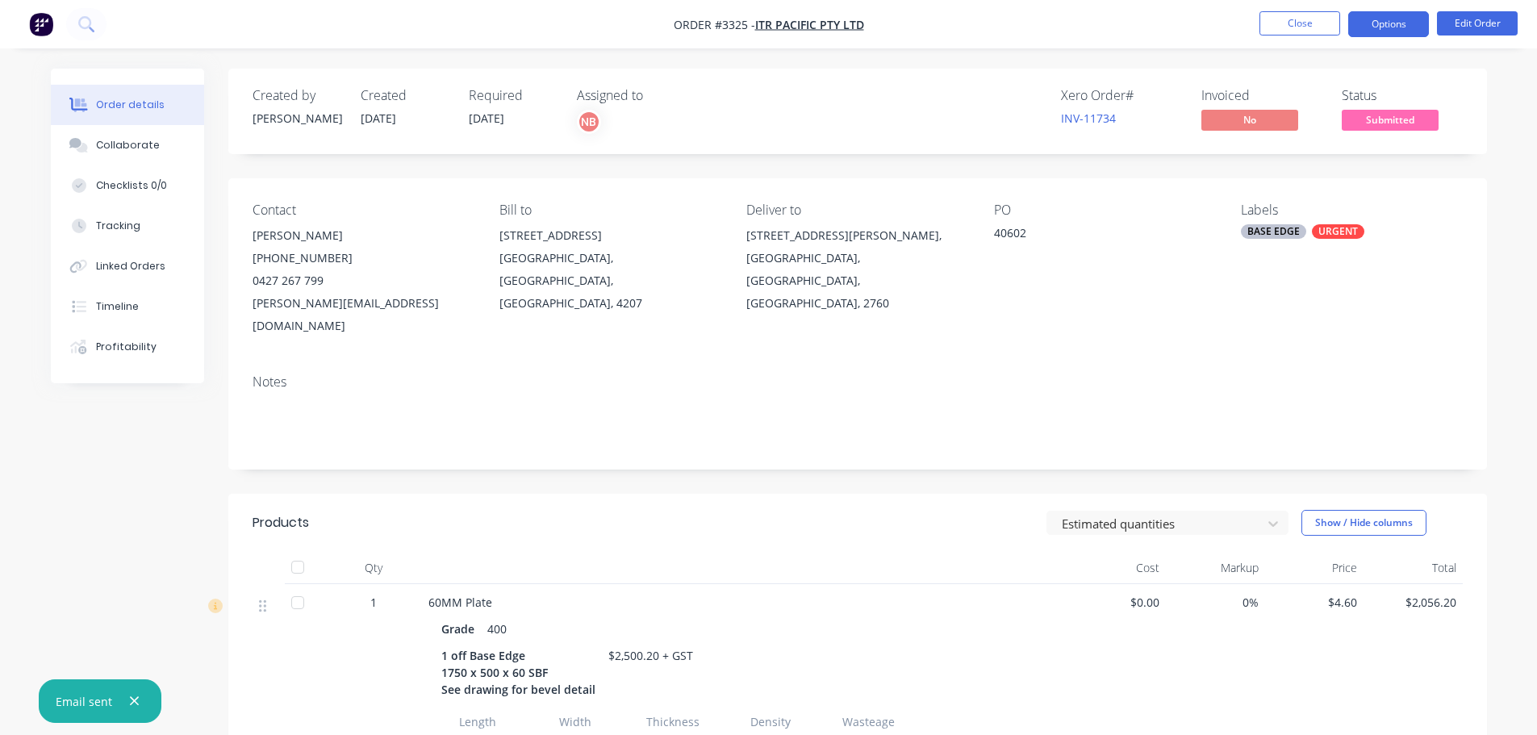
click at [1376, 19] on button "Options" at bounding box center [1388, 24] width 81 height 26
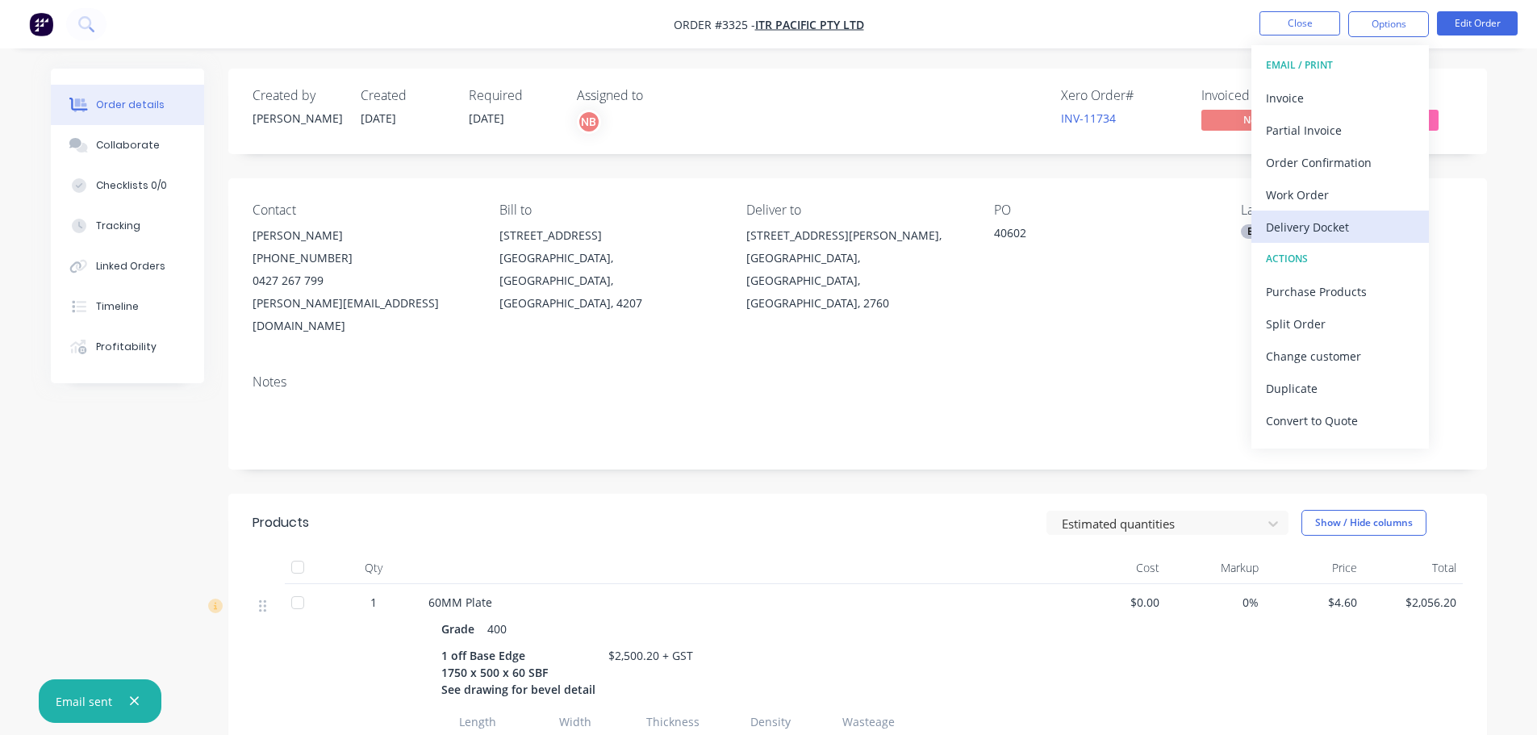
click at [1324, 218] on div "Delivery Docket" at bounding box center [1340, 226] width 148 height 23
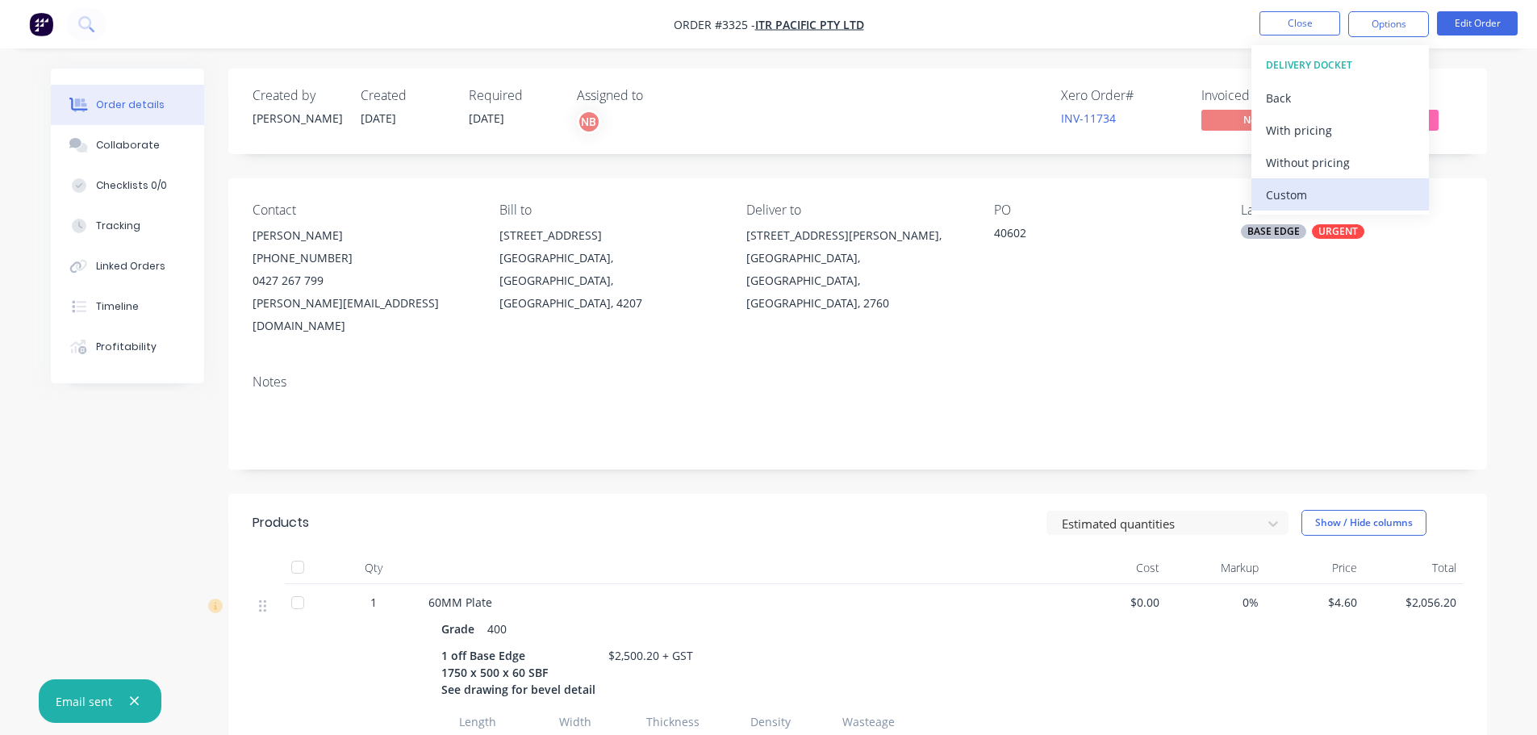
click at [1317, 186] on div "Custom" at bounding box center [1340, 194] width 148 height 23
click at [1316, 160] on div "Without pricing" at bounding box center [1340, 162] width 148 height 23
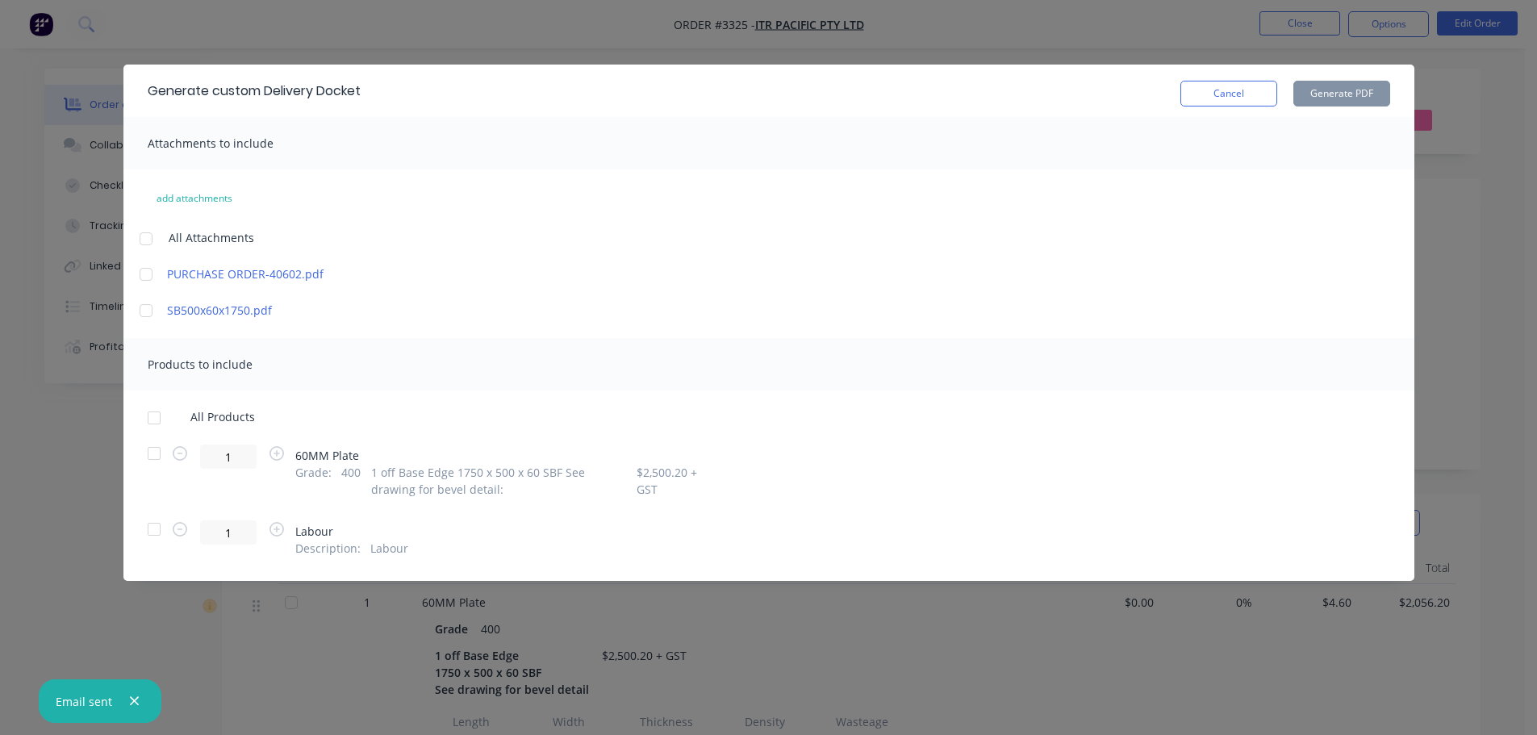
drag, startPoint x: 149, startPoint y: 459, endPoint x: 297, endPoint y: 404, distance: 157.5
click at [149, 458] on div at bounding box center [154, 453] width 32 height 32
click at [1313, 87] on button "Generate PDF" at bounding box center [1341, 94] width 97 height 26
click at [1239, 85] on button "Cancel" at bounding box center [1229, 94] width 97 height 26
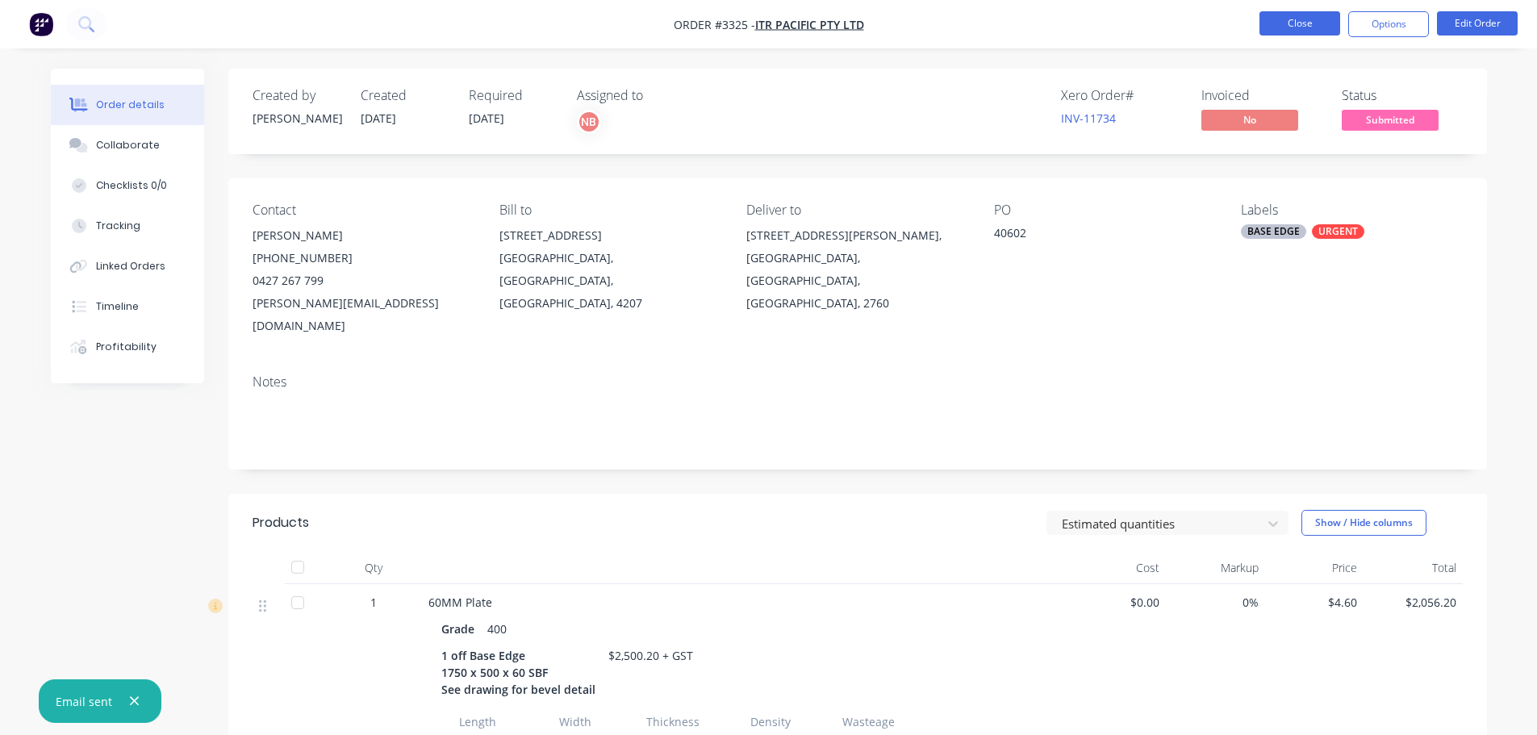
click at [1310, 24] on button "Close" at bounding box center [1300, 23] width 81 height 24
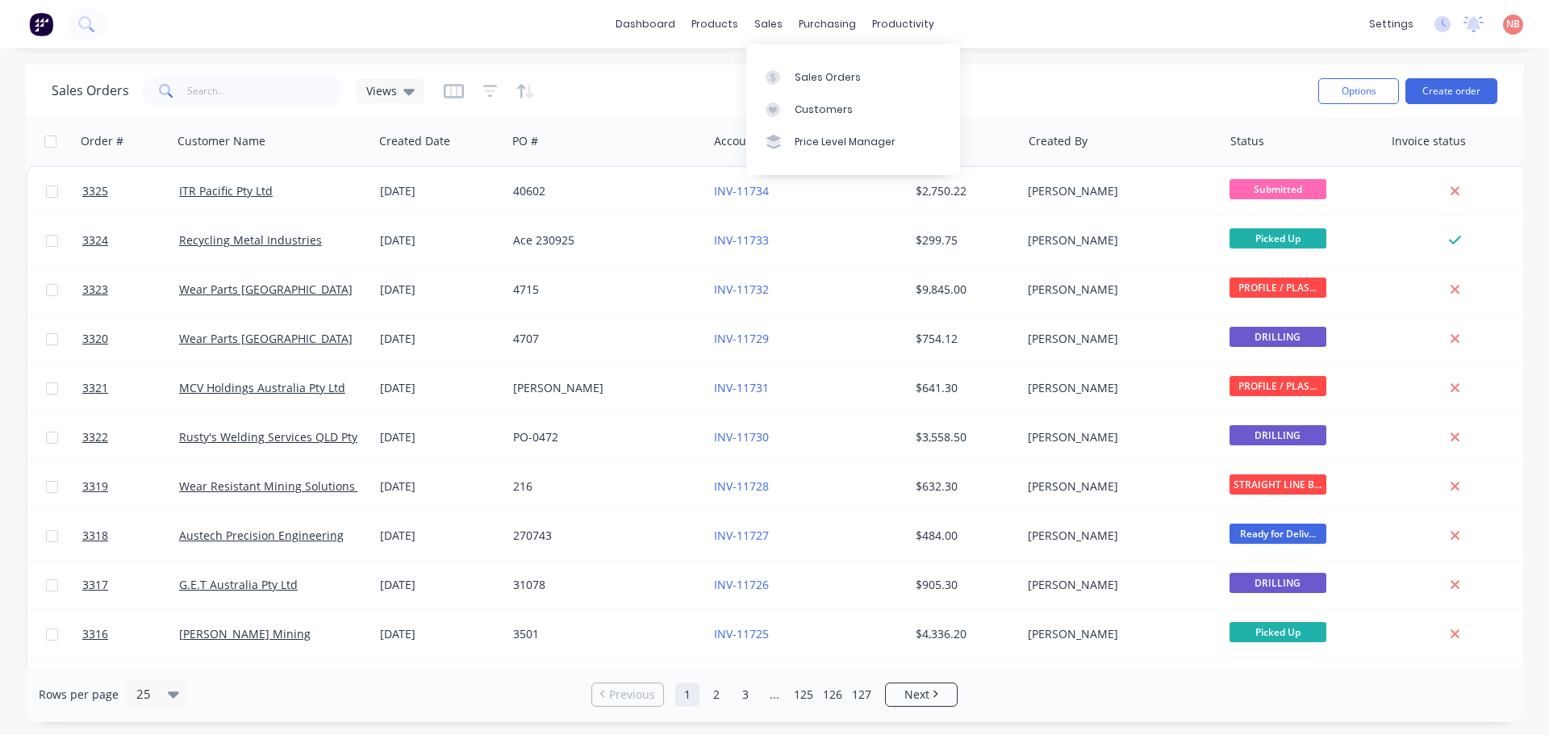
drag, startPoint x: 805, startPoint y: 77, endPoint x: 850, endPoint y: 54, distance: 49.8
click at [805, 77] on div "Sales Orders" at bounding box center [828, 77] width 66 height 15
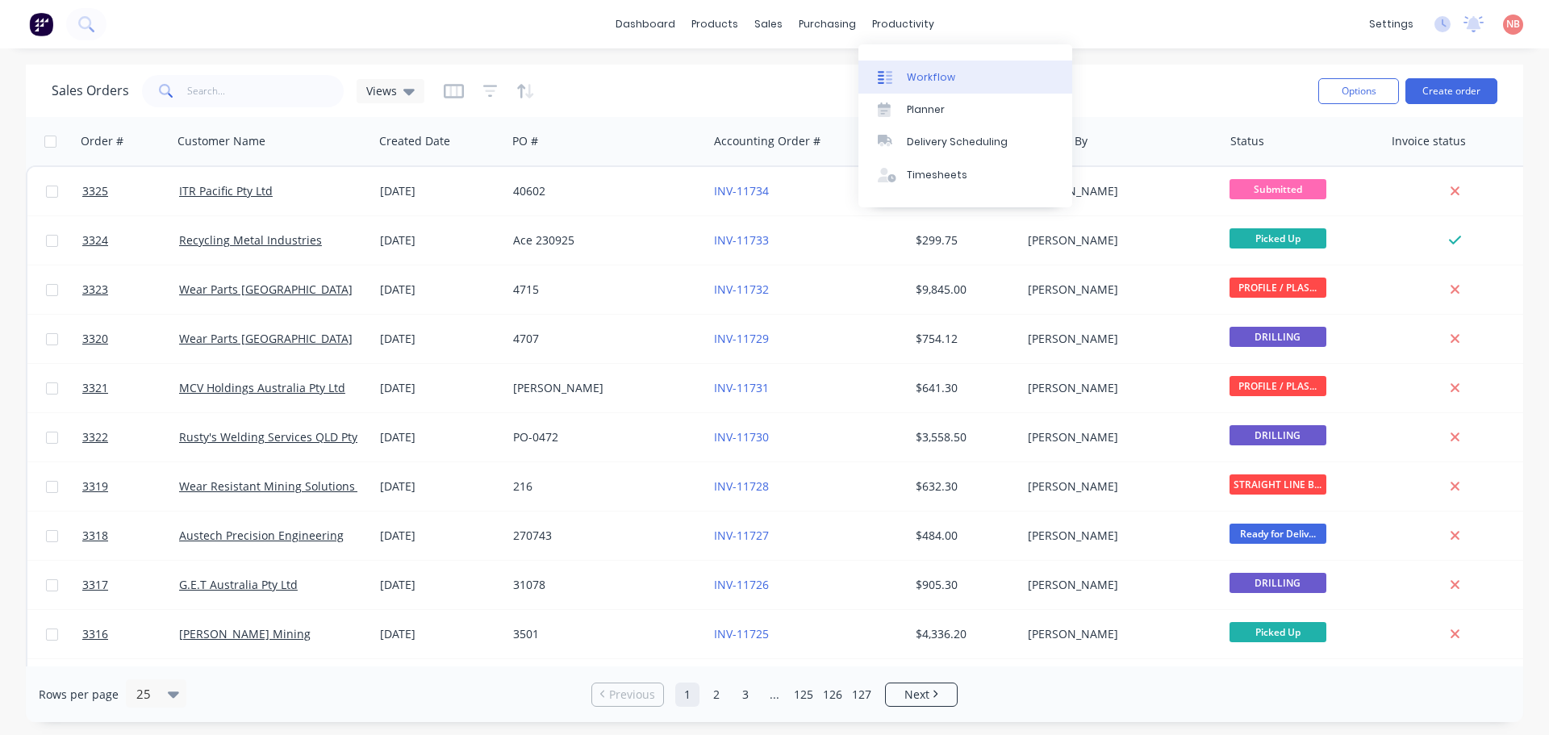
click at [901, 70] on div at bounding box center [890, 77] width 24 height 15
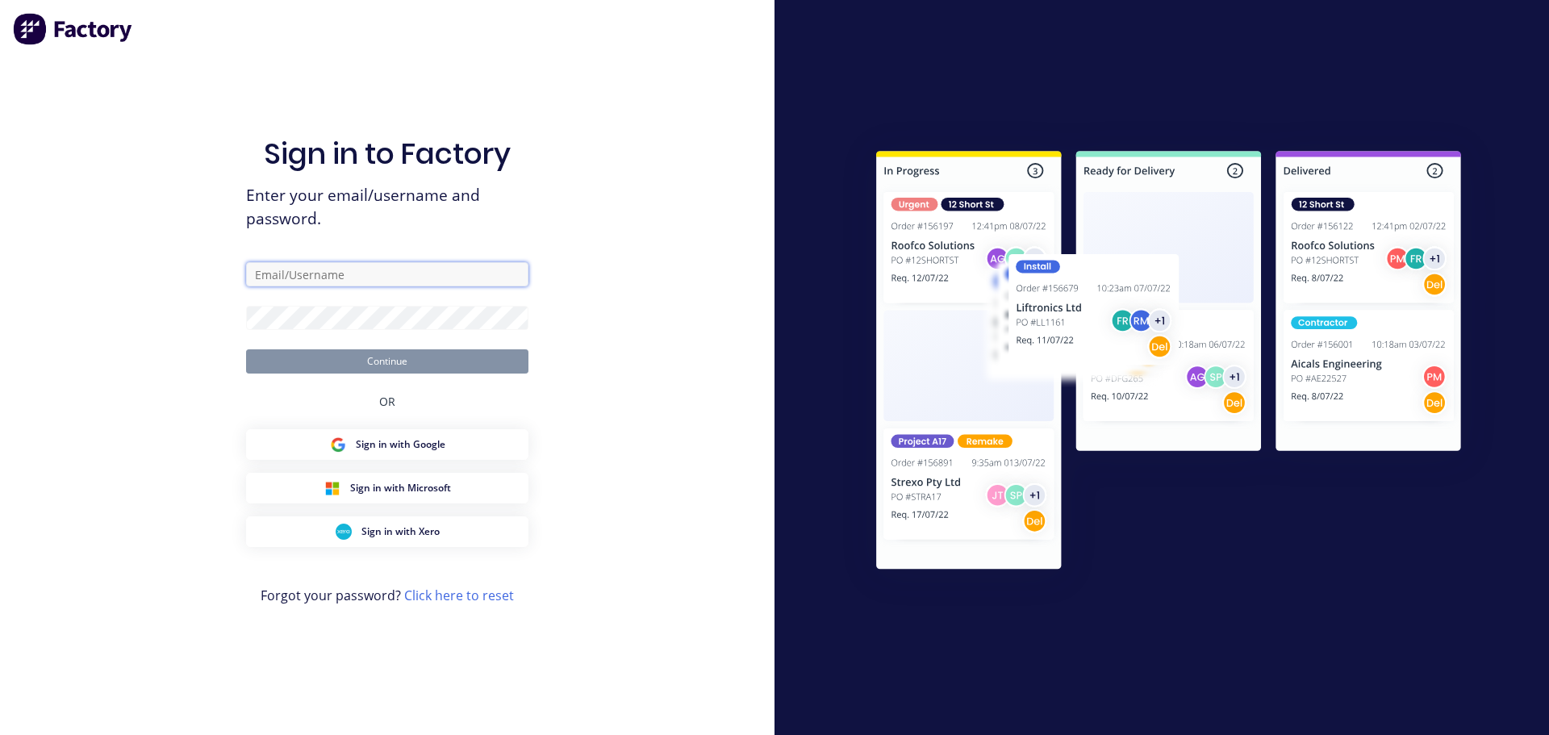
drag, startPoint x: 398, startPoint y: 275, endPoint x: 409, endPoint y: 284, distance: 14.4
click at [398, 275] on input "text" at bounding box center [387, 274] width 282 height 24
click at [307, 271] on input "text" at bounding box center [387, 274] width 282 height 24
type input "[EMAIL_ADDRESS][DOMAIN_NAME]"
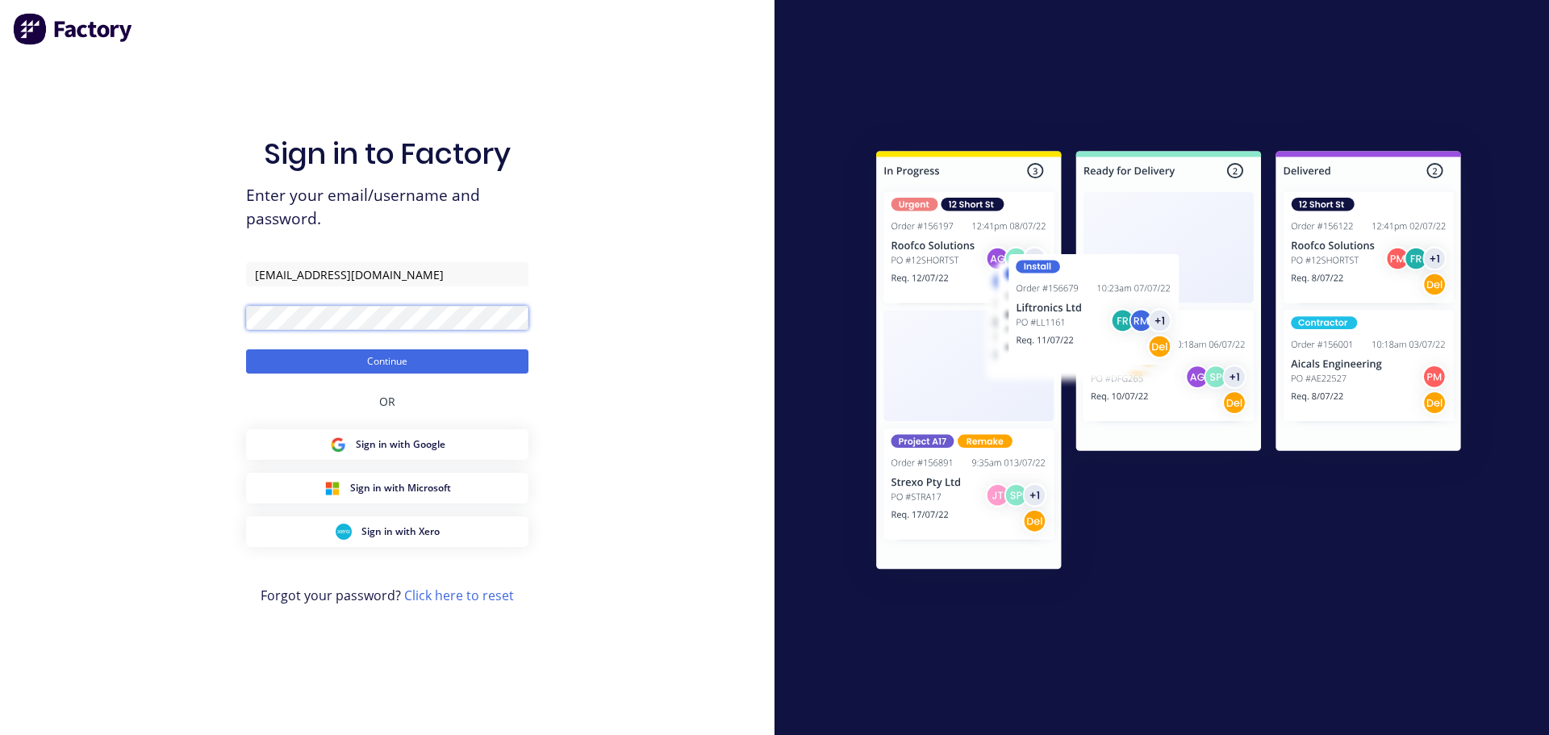
click at [246, 349] on button "Continue" at bounding box center [387, 361] width 282 height 24
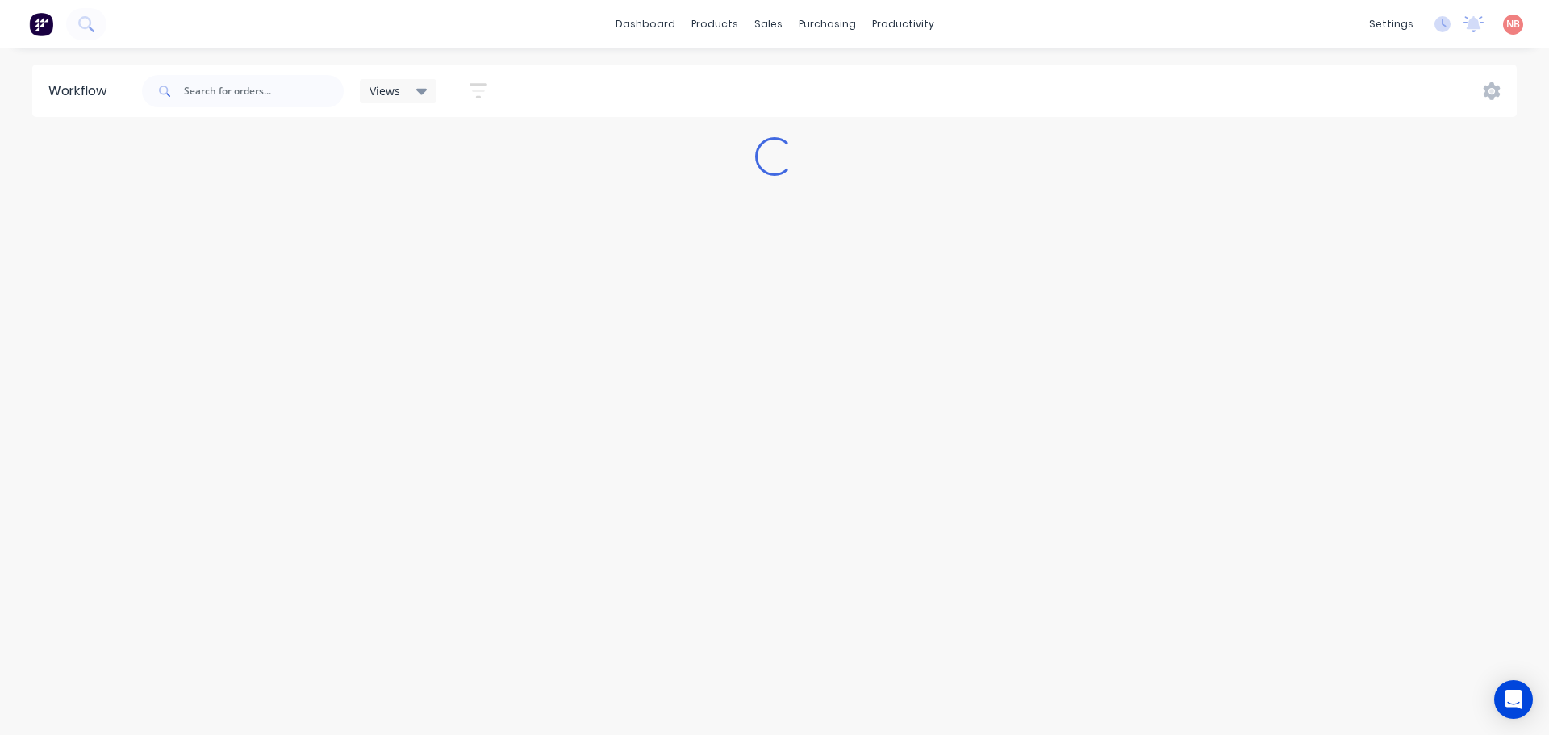
click at [153, 700] on div "Workflow Views Save new view None (Default) edit [PERSON_NAME] edit Workshop ed…" at bounding box center [774, 384] width 1549 height 638
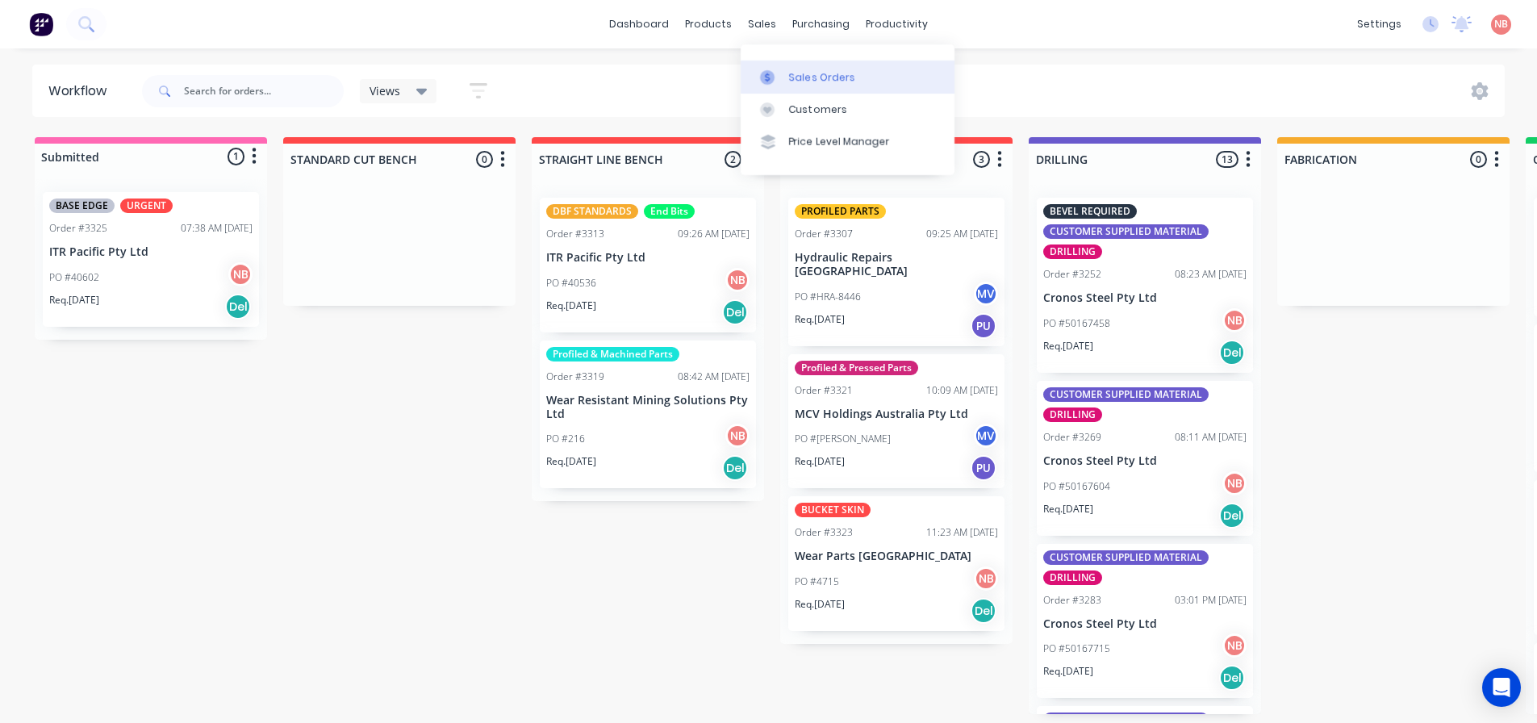
click at [783, 81] on div at bounding box center [772, 77] width 24 height 15
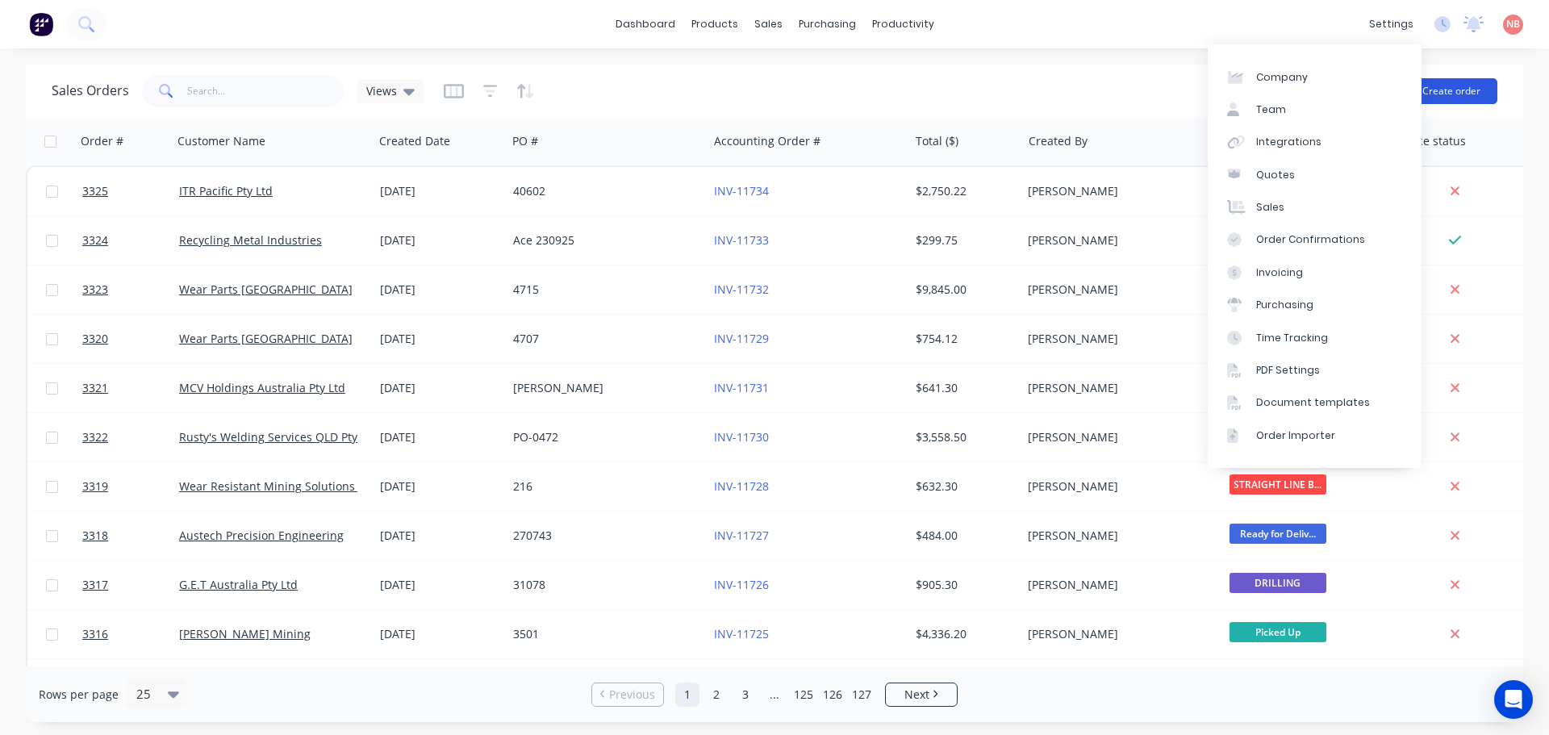
click at [1450, 87] on button "Create order" at bounding box center [1452, 91] width 92 height 26
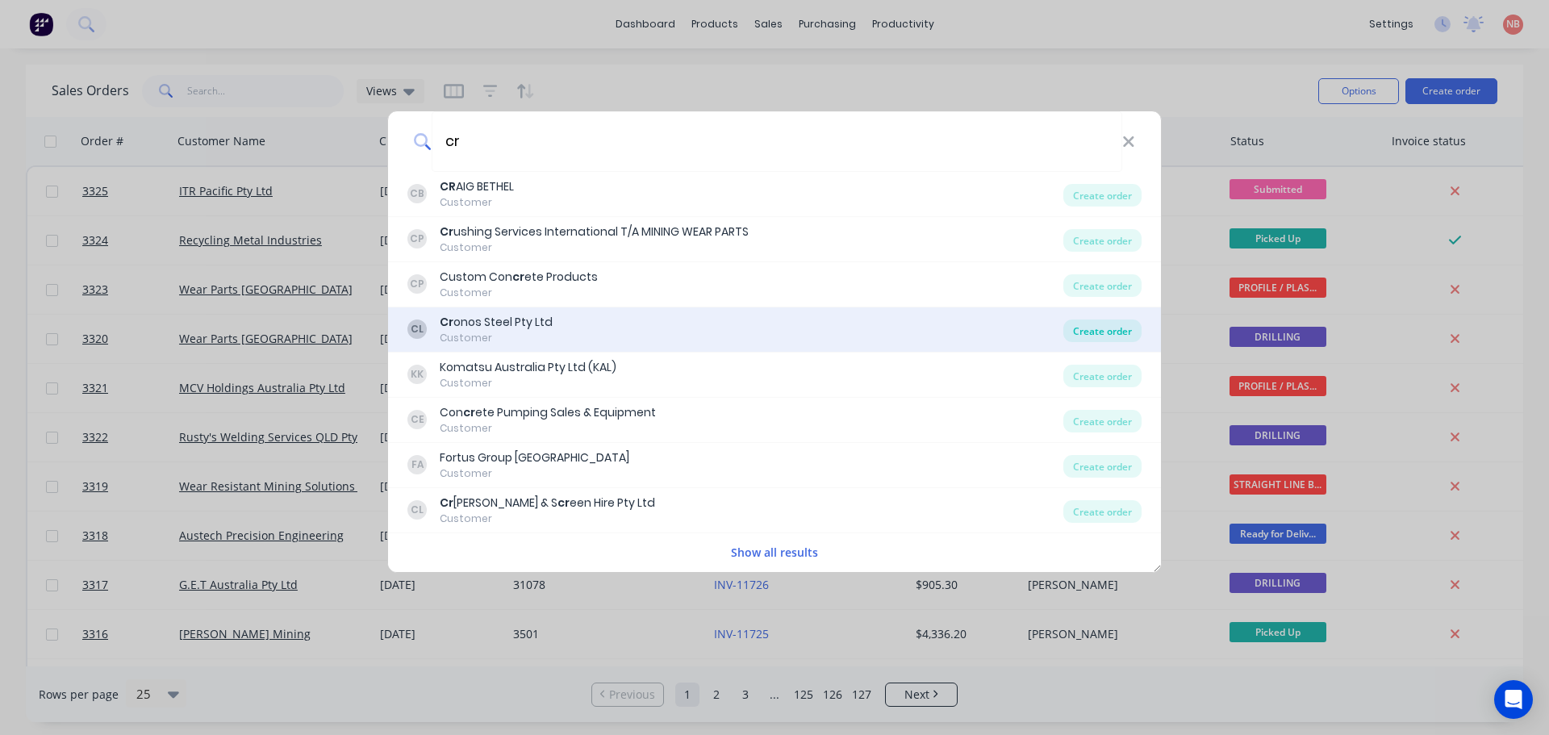
type input "cr"
click at [1092, 327] on div "Create order" at bounding box center [1103, 331] width 78 height 23
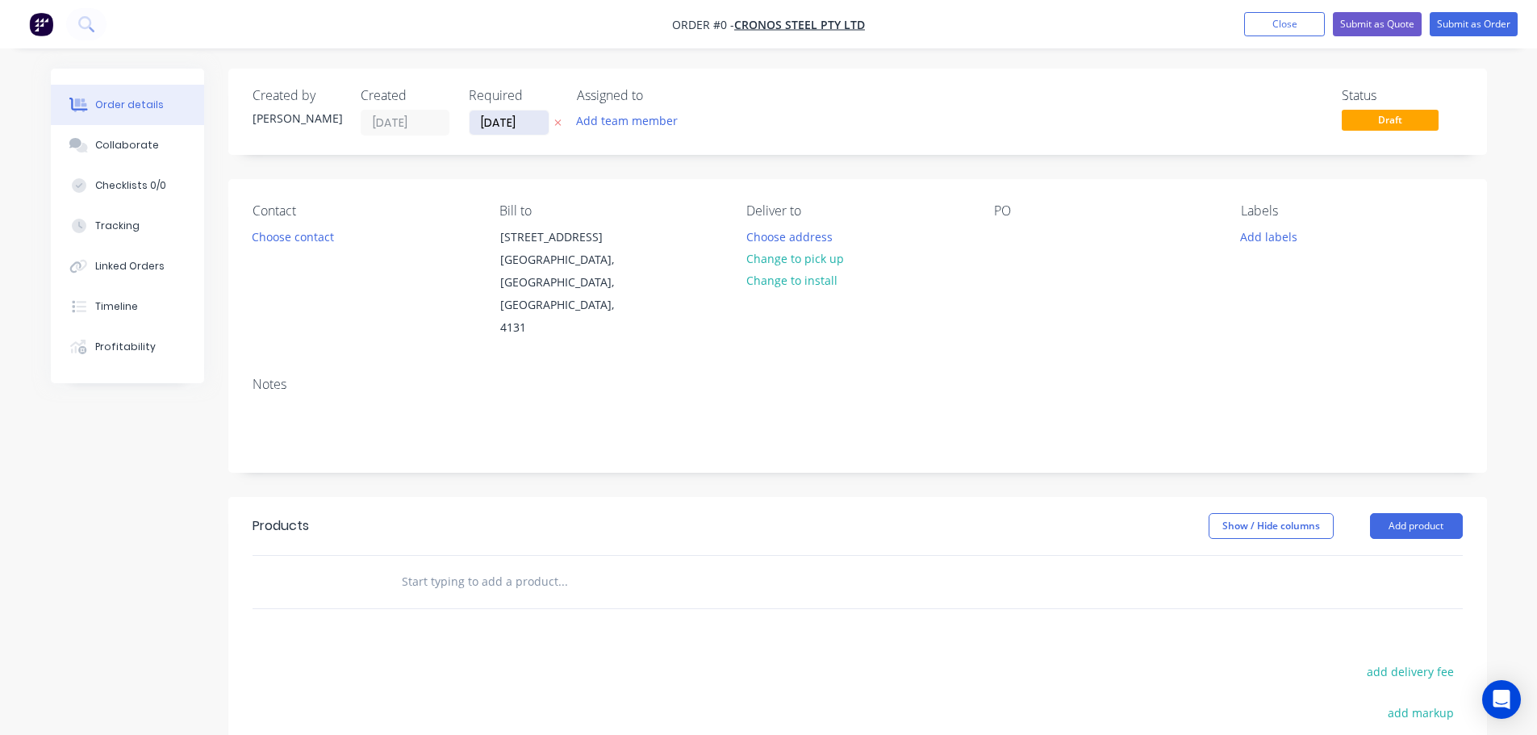
click at [503, 126] on input "[DATE]" at bounding box center [509, 123] width 79 height 24
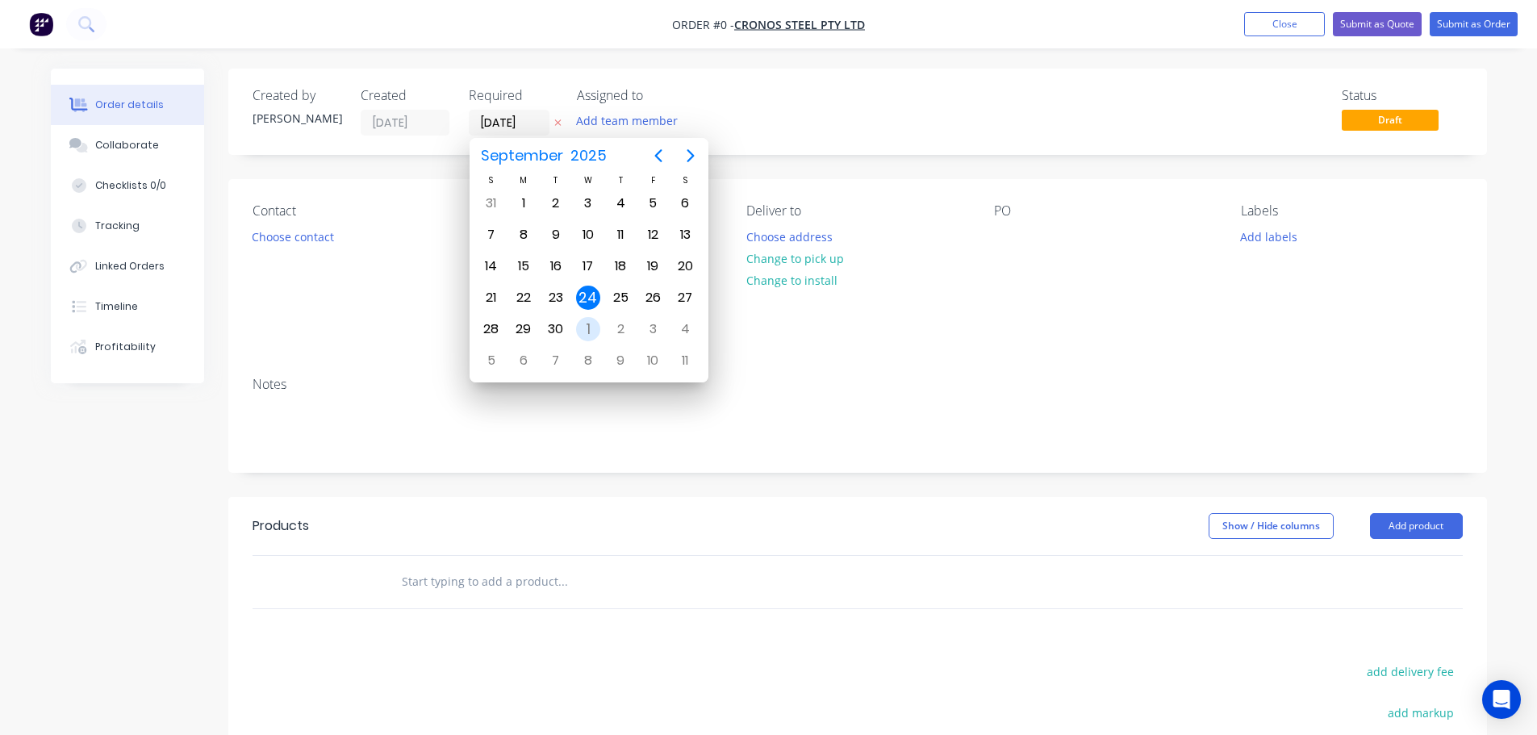
click at [589, 324] on div "1" at bounding box center [588, 329] width 24 height 24
type input "[DATE]"
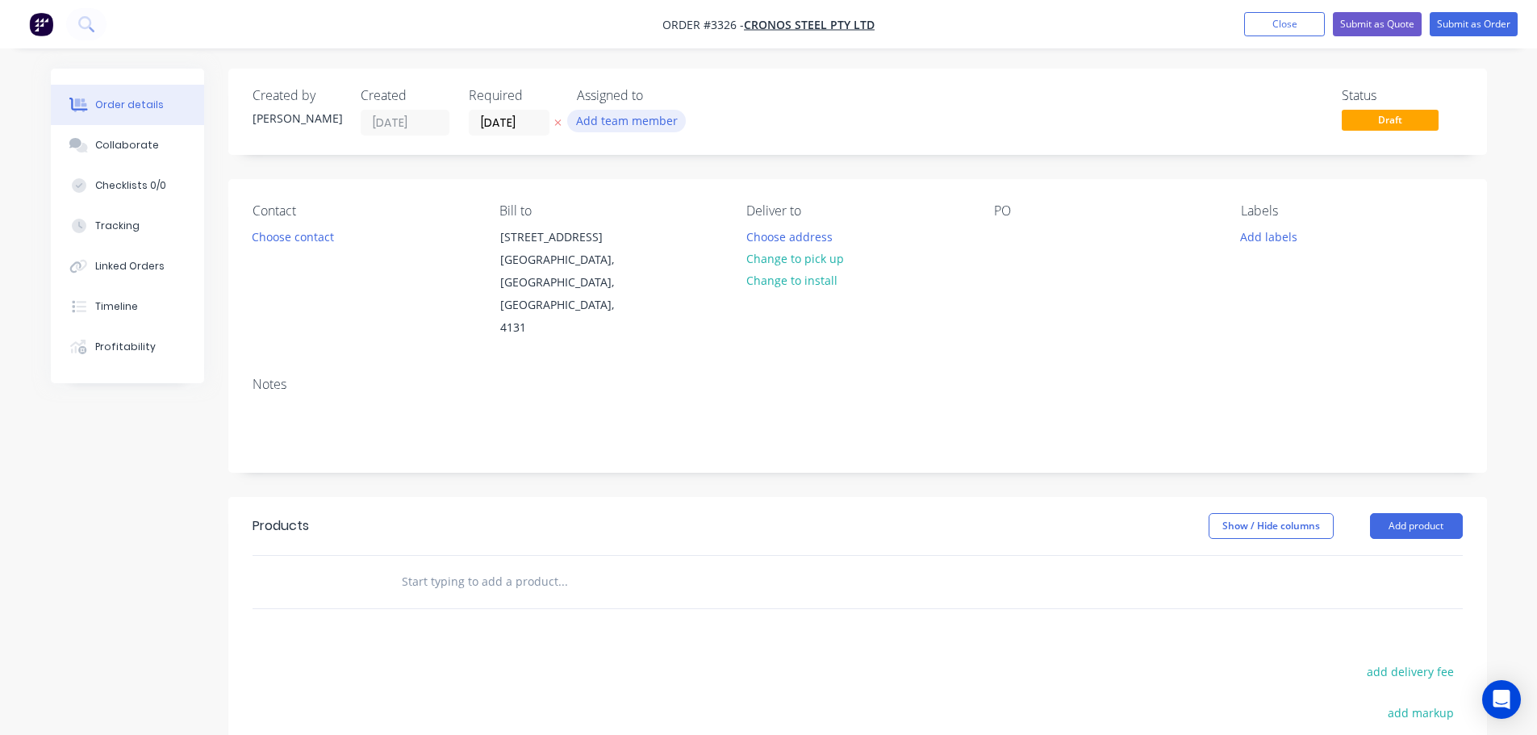
click at [638, 115] on button "Add team member" at bounding box center [626, 121] width 119 height 22
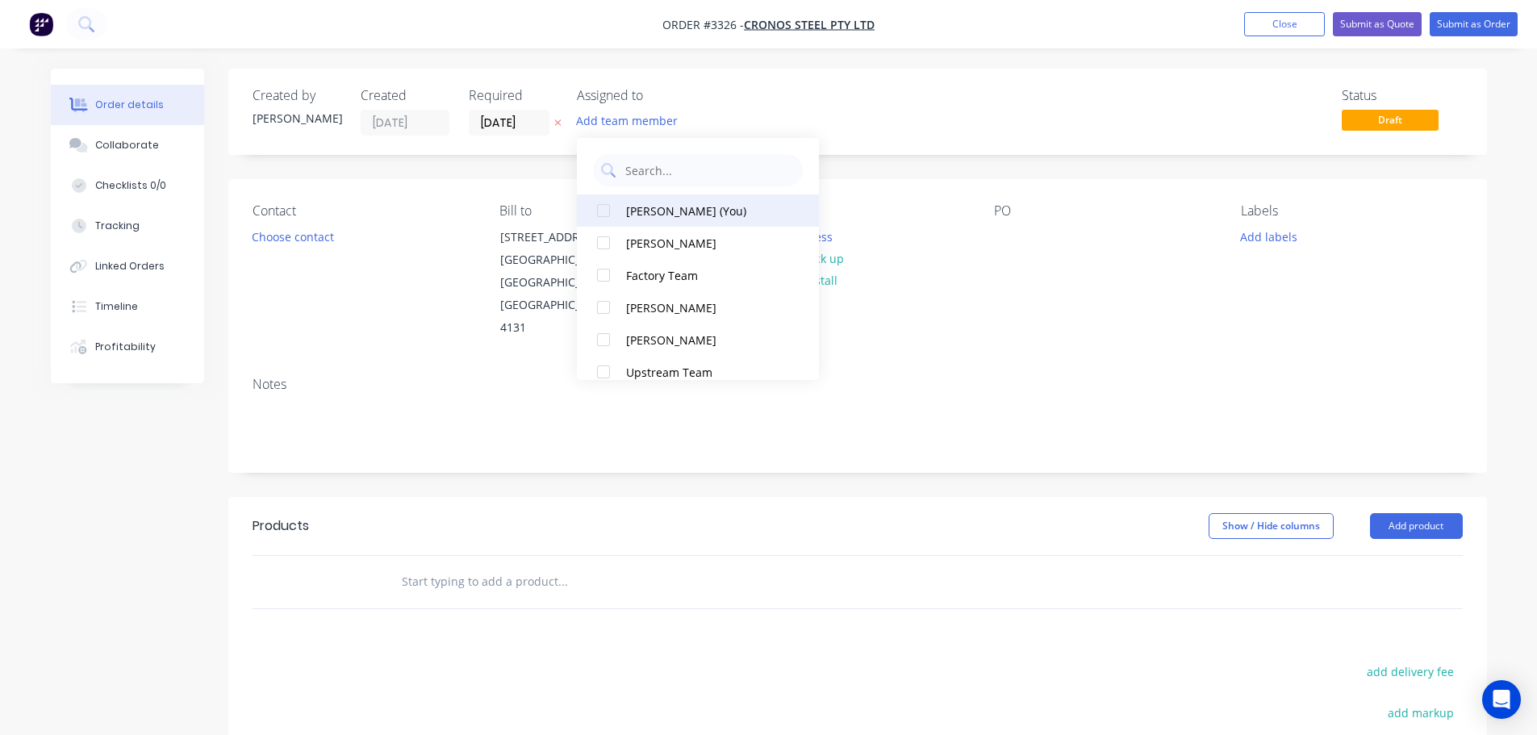
click at [650, 209] on div "[PERSON_NAME] (You)" at bounding box center [706, 211] width 161 height 17
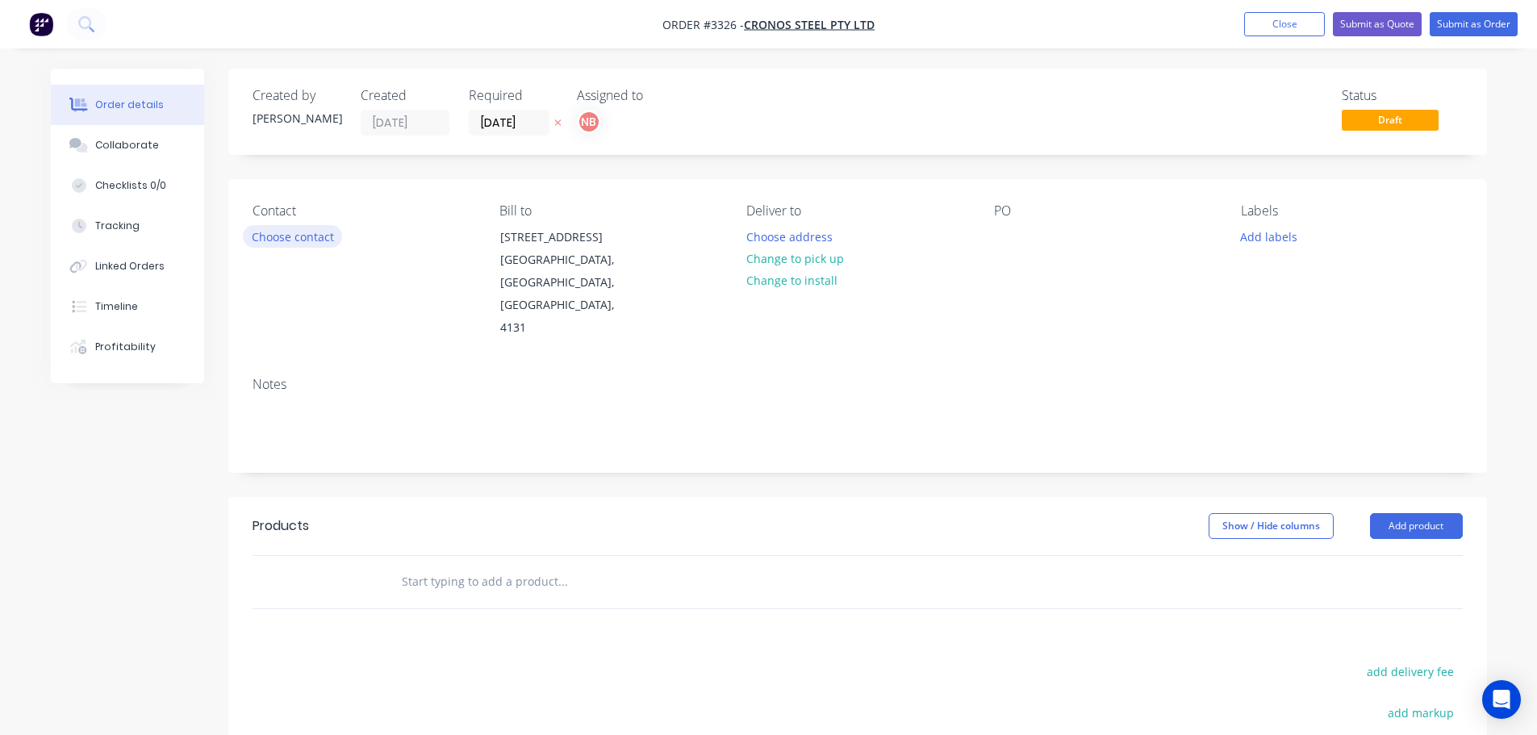
click at [265, 240] on button "Choose contact" at bounding box center [292, 236] width 99 height 22
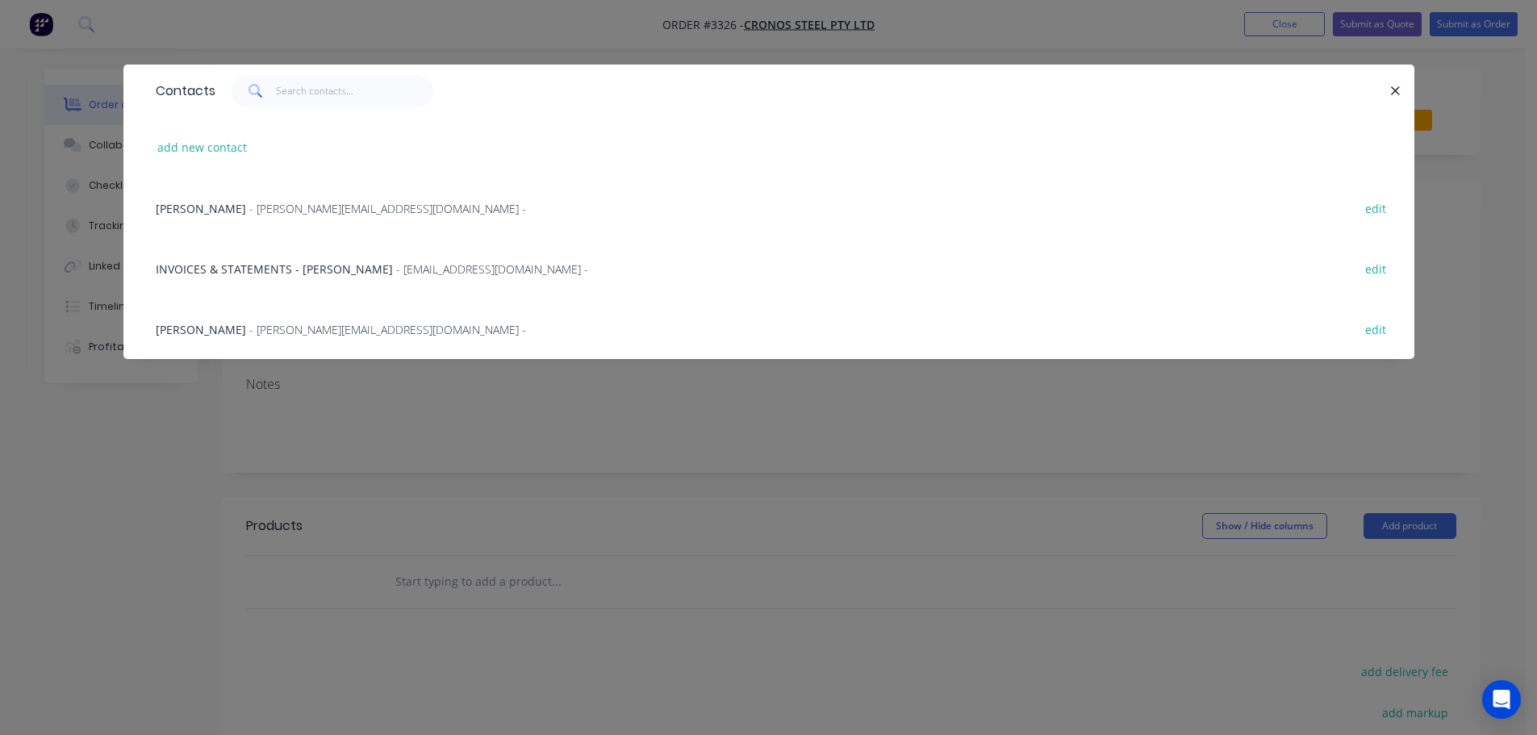
click at [255, 206] on span "- [PERSON_NAME][EMAIL_ADDRESS][DOMAIN_NAME] -" at bounding box center [387, 208] width 277 height 15
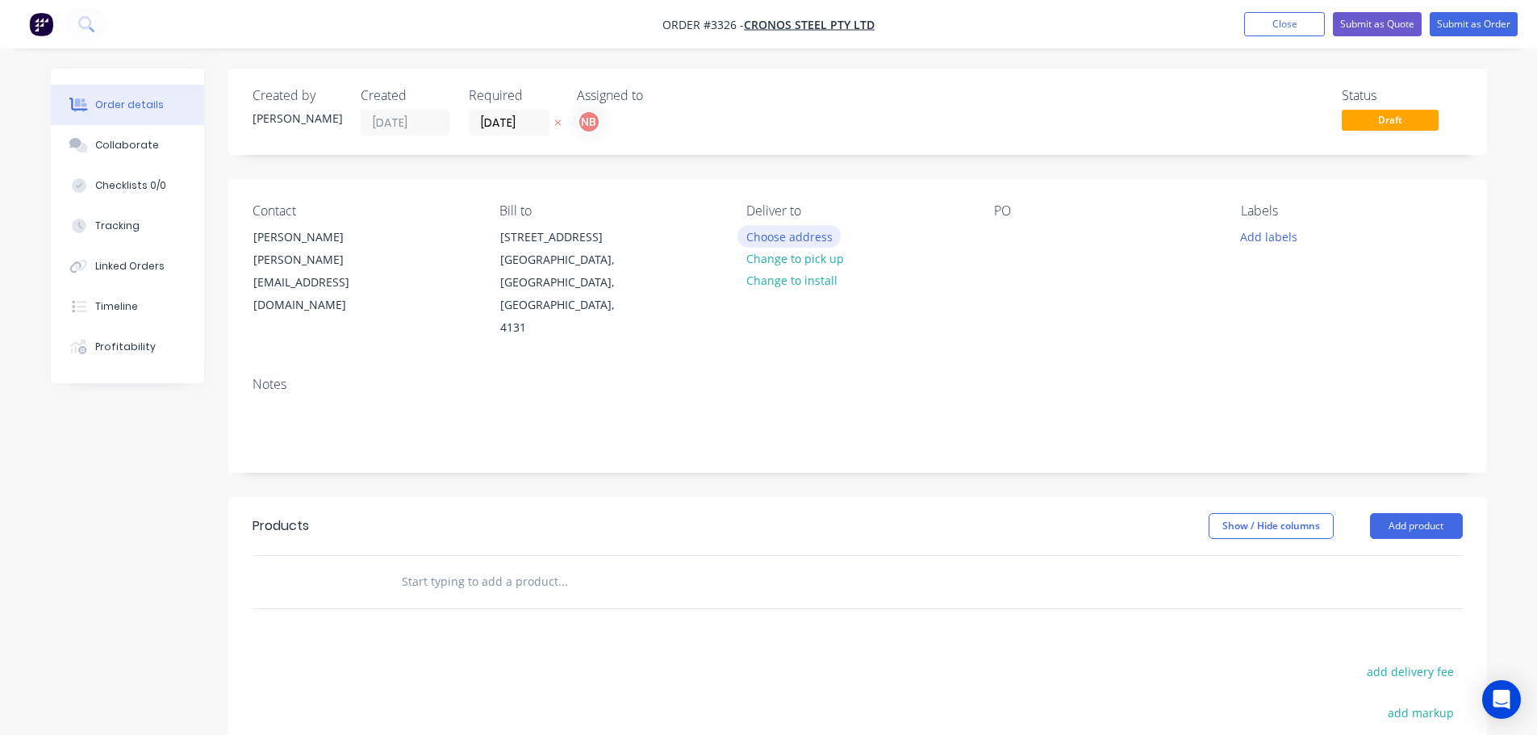
click at [795, 231] on button "Choose address" at bounding box center [789, 236] width 103 height 22
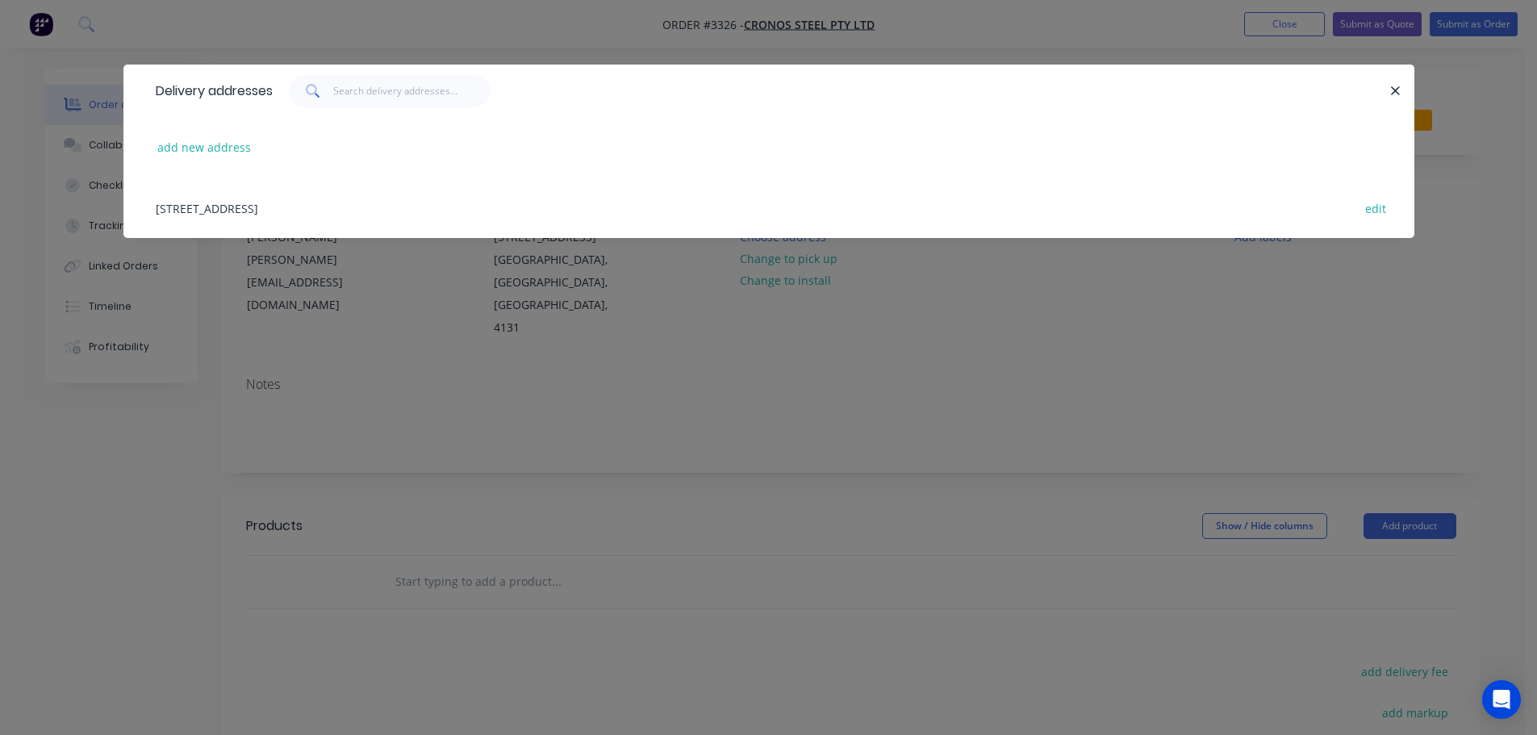
click at [268, 201] on div "[STREET_ADDRESS] edit" at bounding box center [769, 208] width 1243 height 61
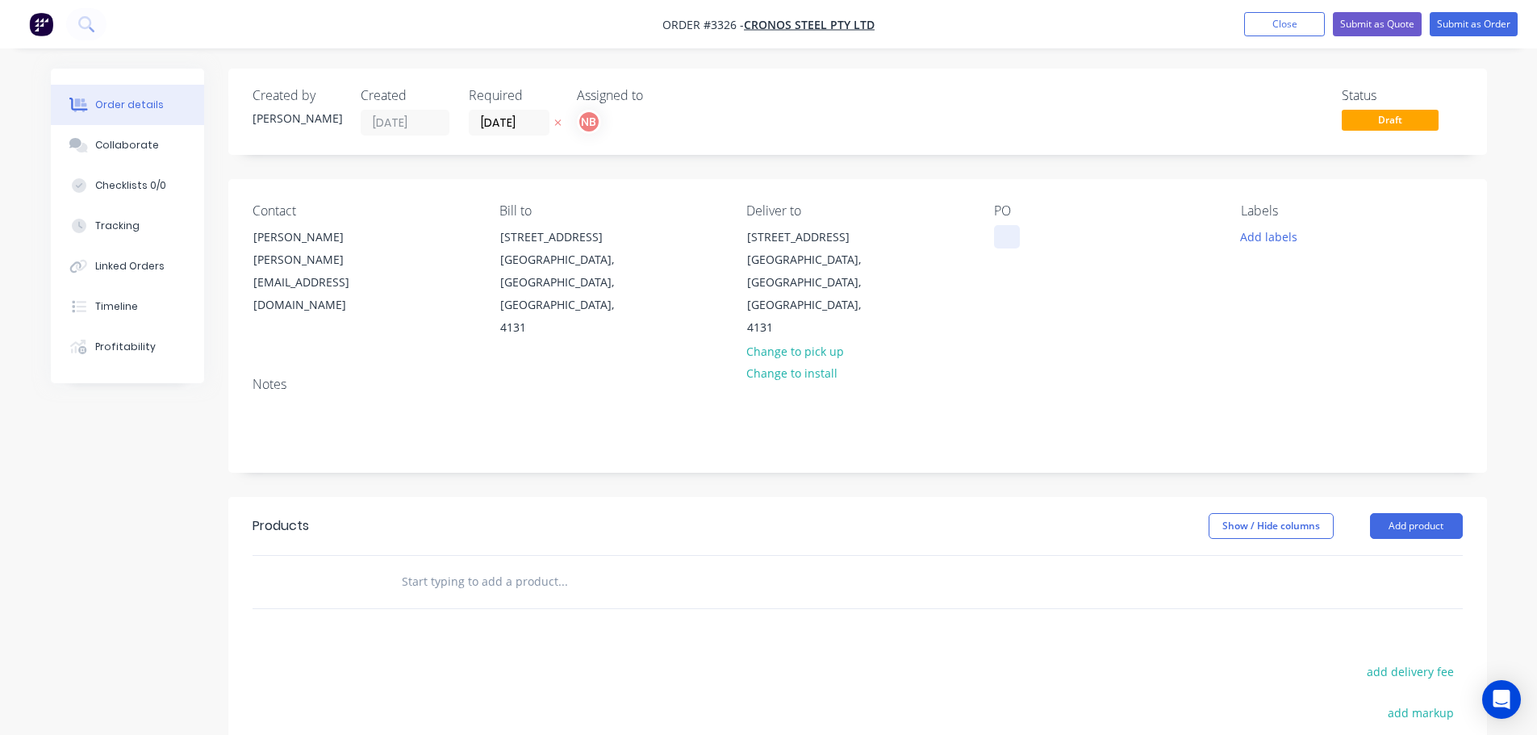
click at [1003, 242] on div at bounding box center [1007, 236] width 26 height 23
click at [1261, 232] on button "Add labels" at bounding box center [1269, 236] width 74 height 22
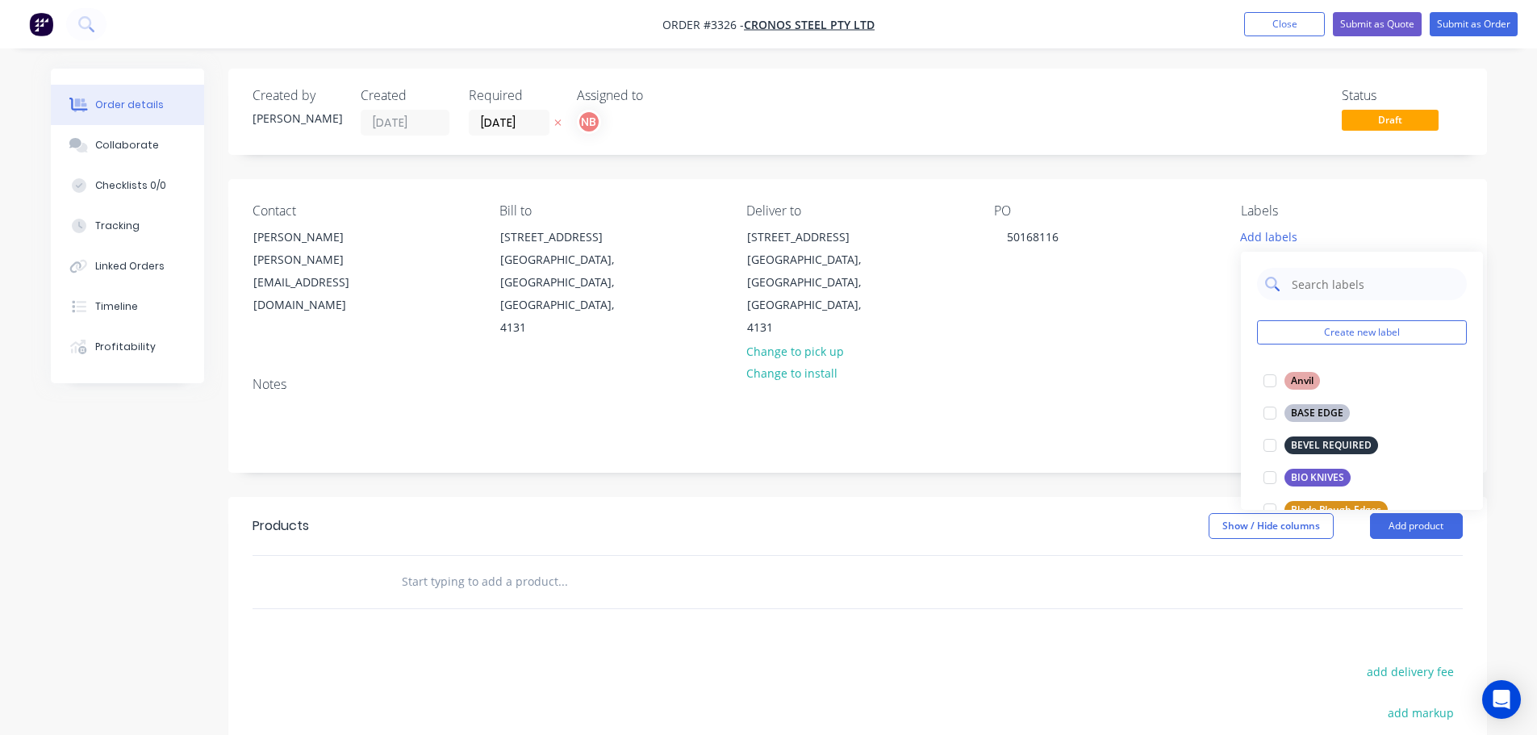
click at [1310, 287] on input "text" at bounding box center [1374, 284] width 169 height 32
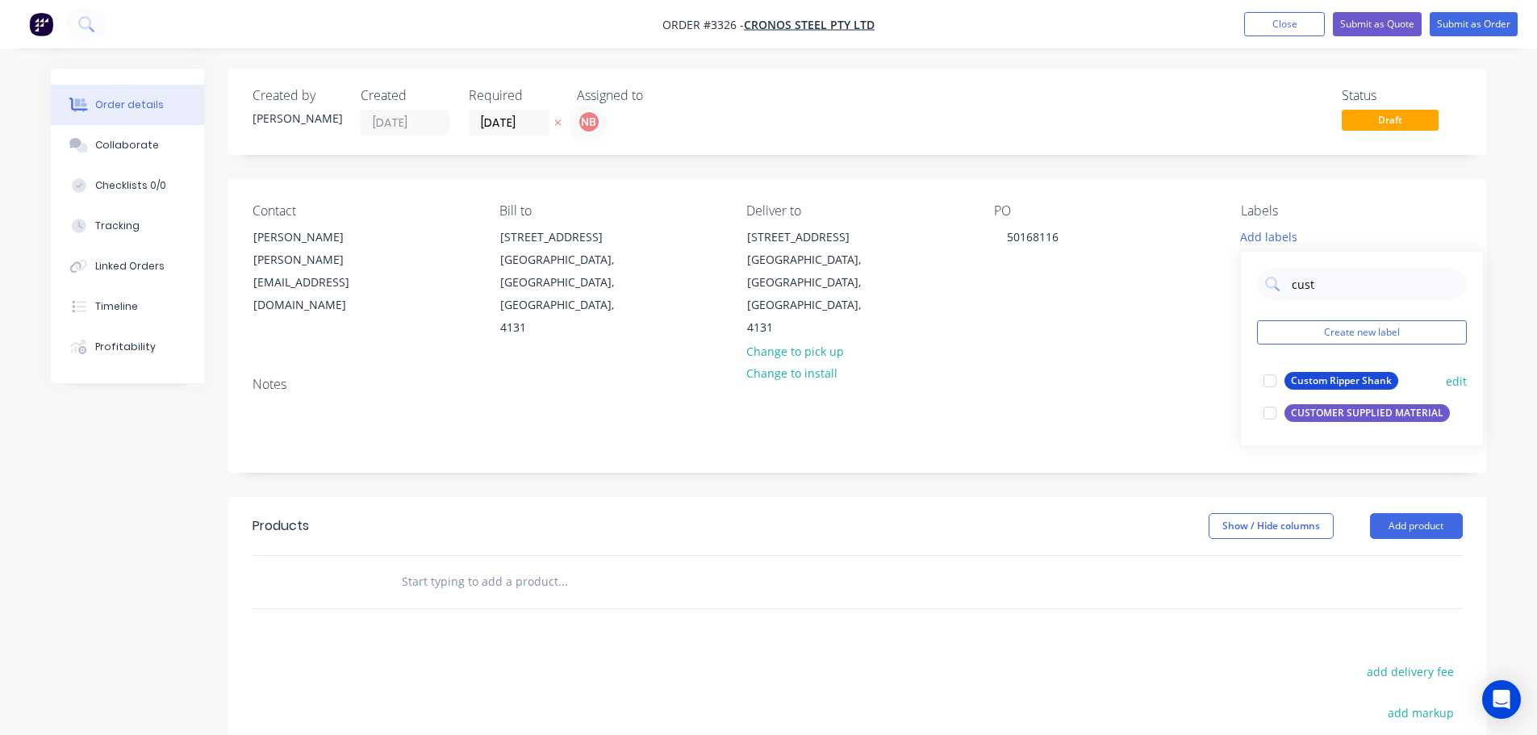
click at [1372, 412] on div "CUSTOMER SUPPLIED MATERIAL" at bounding box center [1367, 413] width 165 height 18
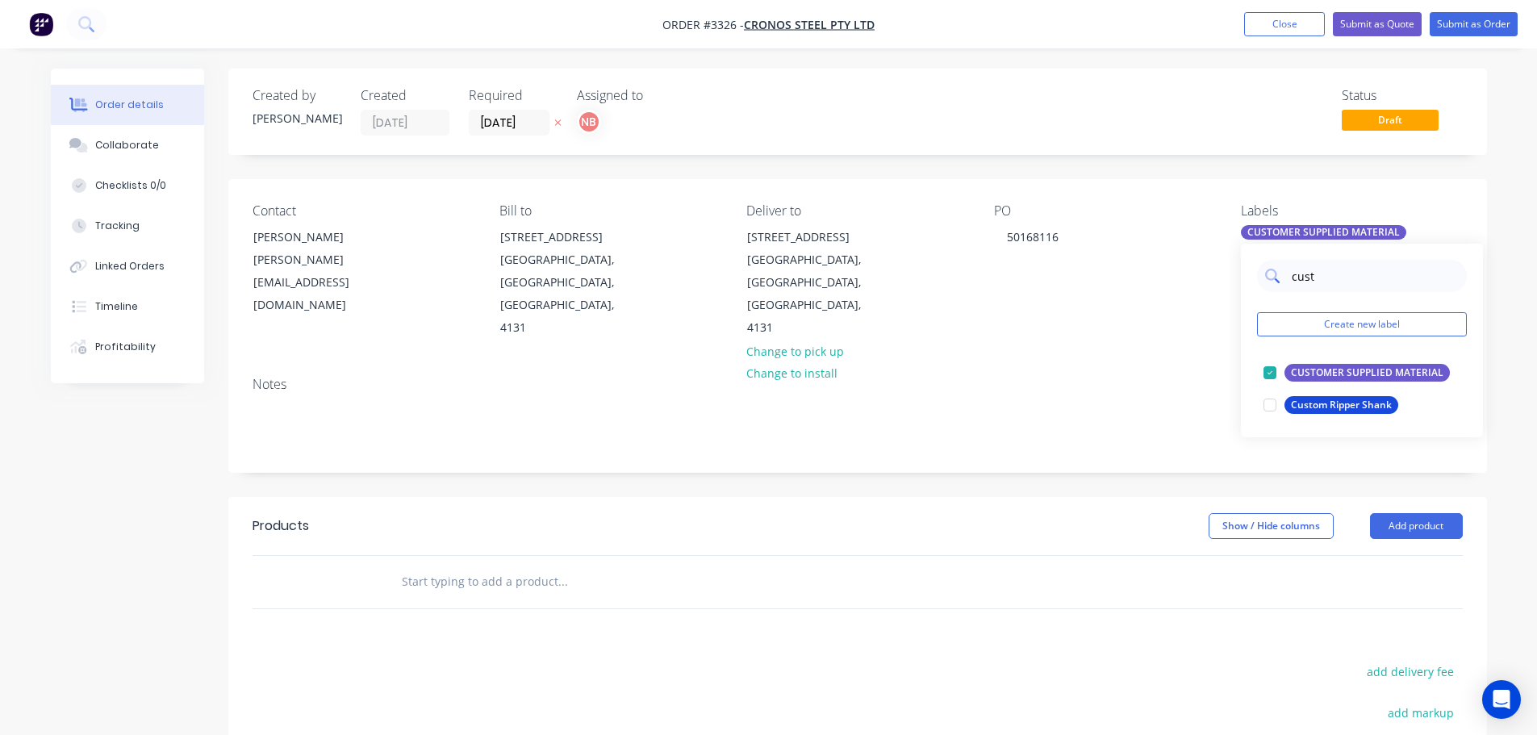
click at [1336, 280] on input "cust" at bounding box center [1374, 276] width 169 height 32
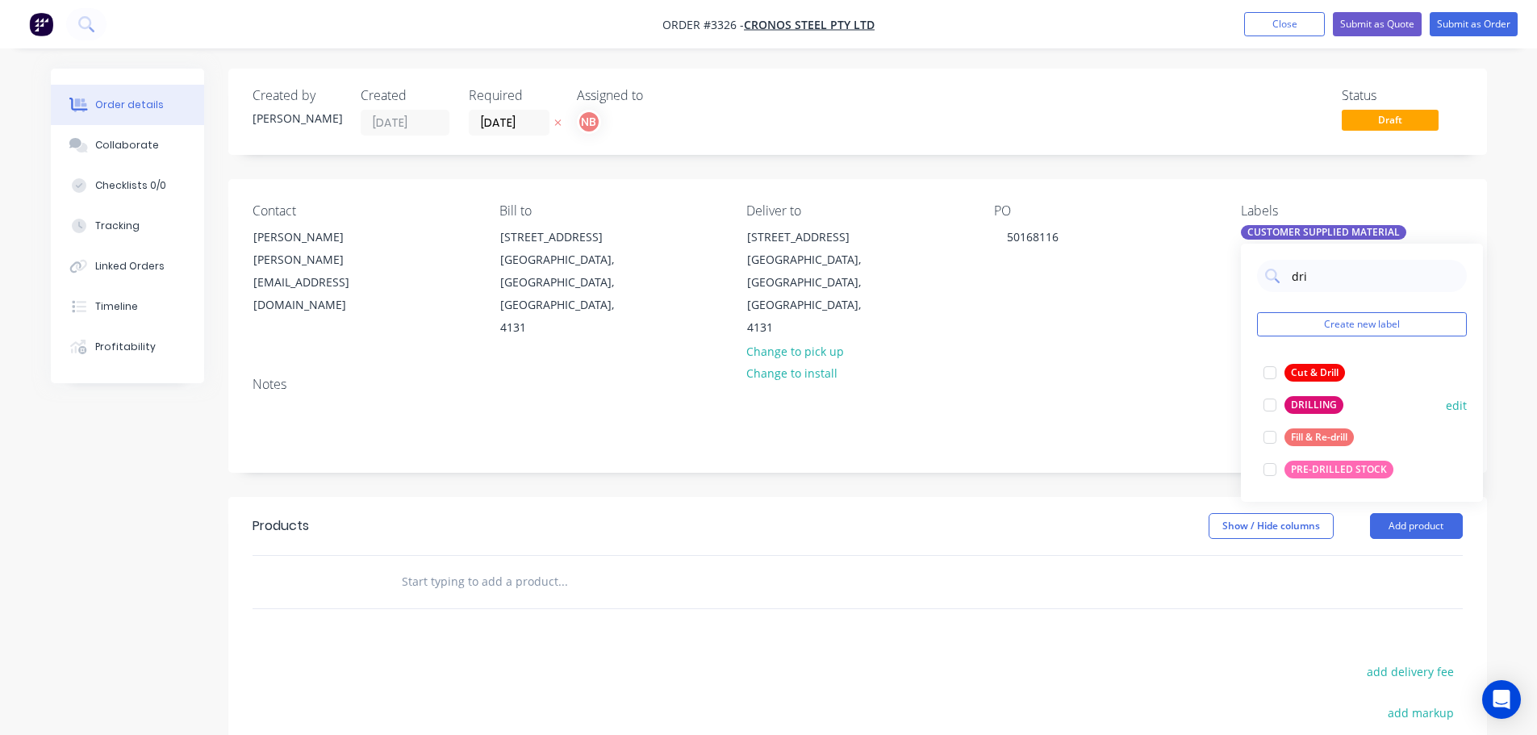
click at [1302, 404] on div "DRILLING" at bounding box center [1314, 405] width 59 height 18
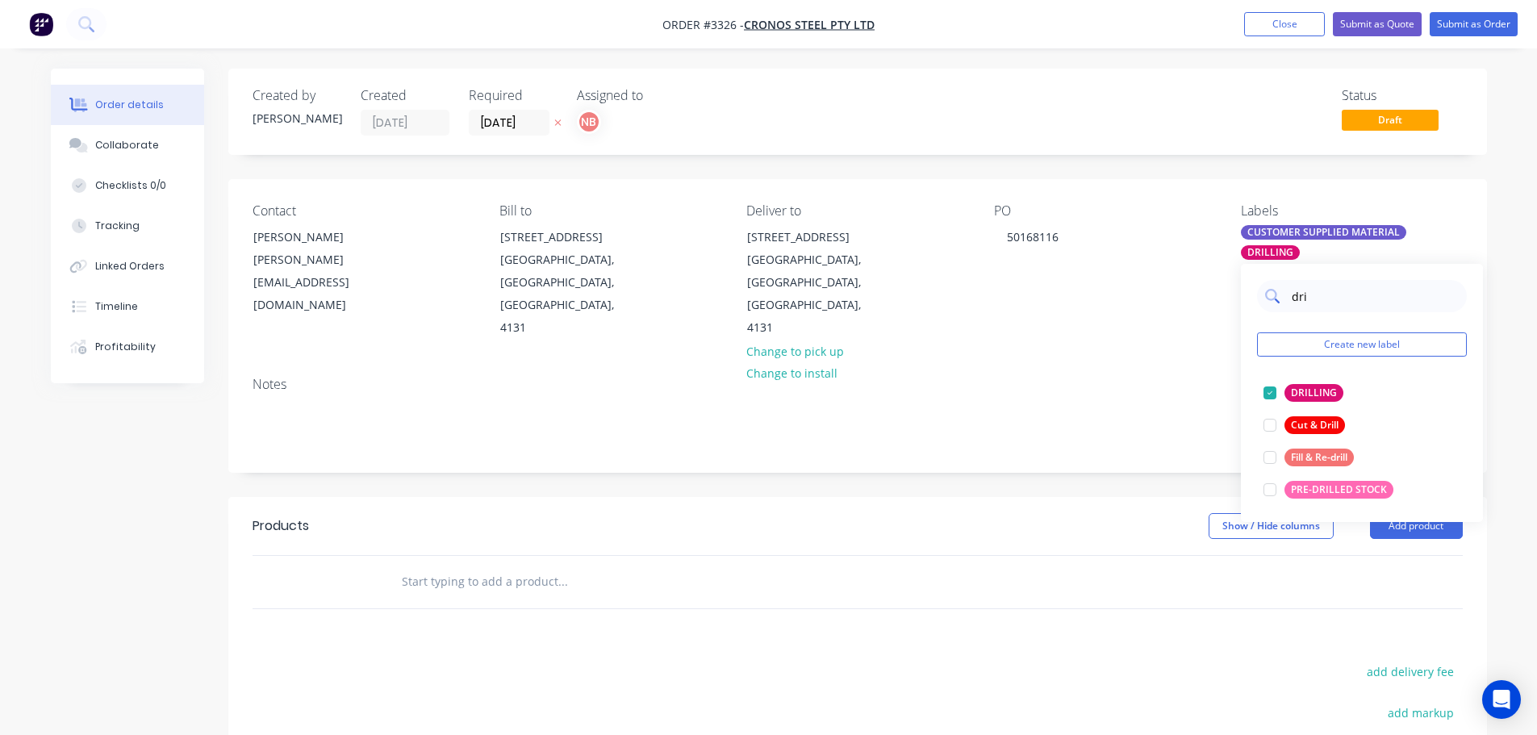
click at [1301, 299] on input "dri" at bounding box center [1374, 296] width 169 height 32
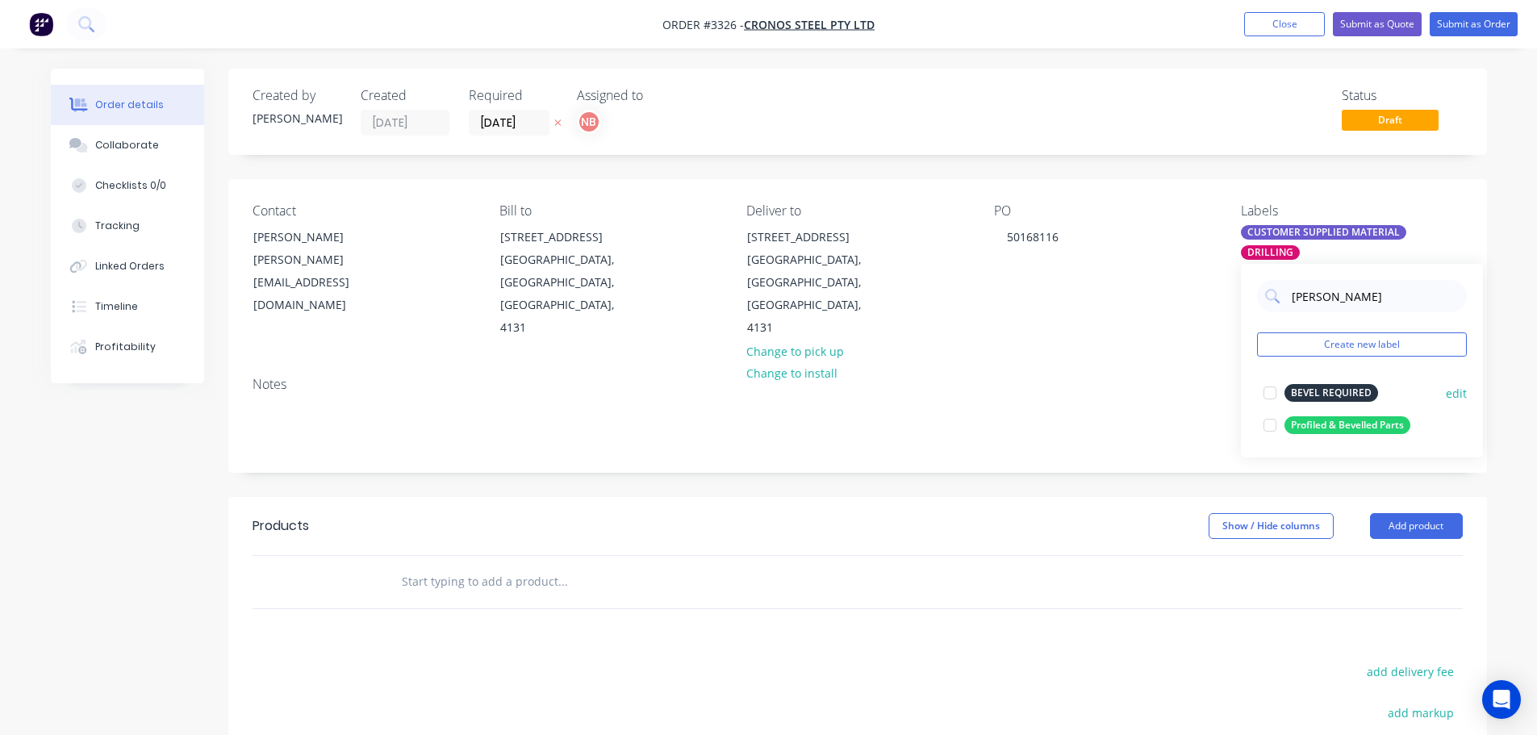
type input "[PERSON_NAME]"
click at [1315, 398] on div "BEVEL REQUIRED" at bounding box center [1332, 393] width 94 height 18
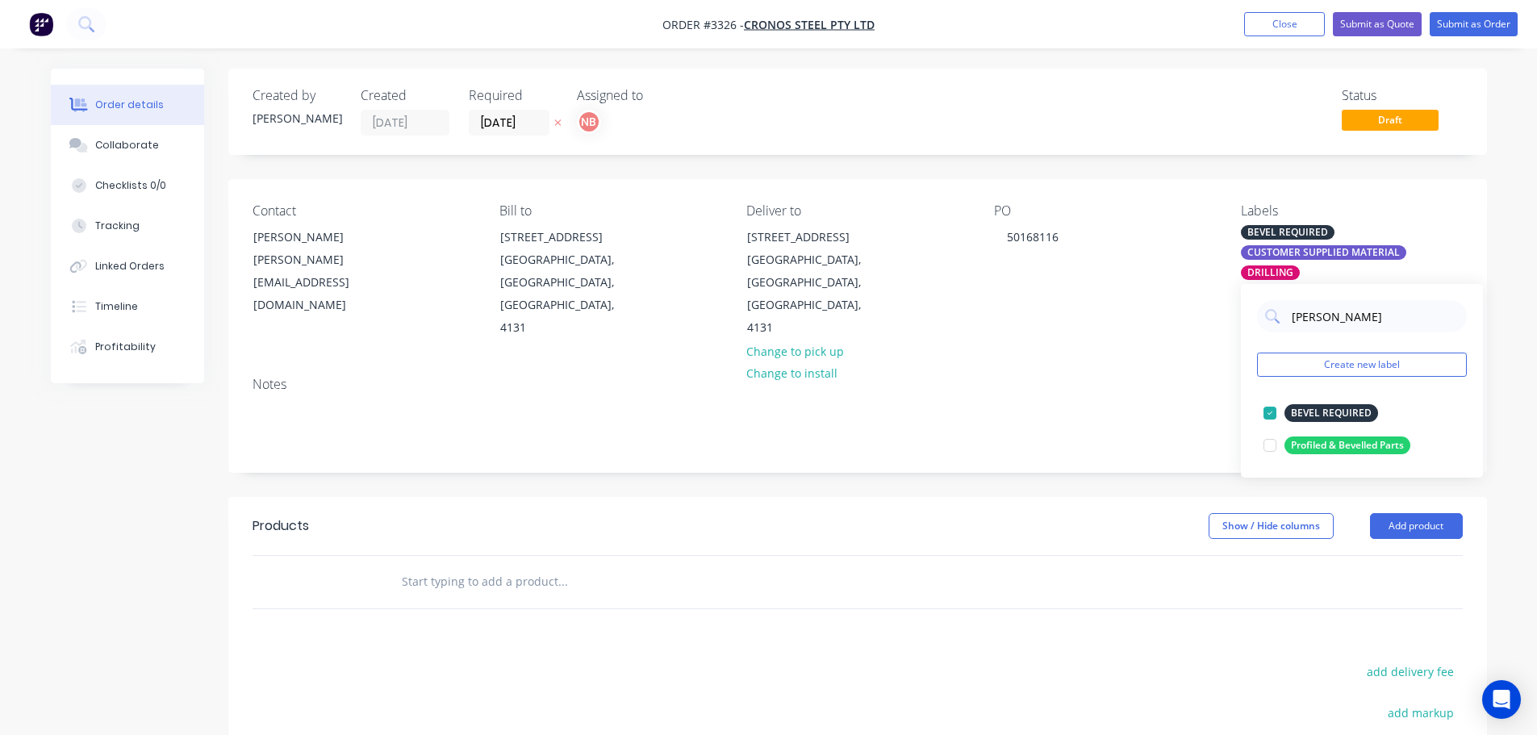
click at [1168, 471] on div "Created by [PERSON_NAME] Created [DATE] Required [DATE] Assigned to NB Status D…" at bounding box center [857, 533] width 1259 height 928
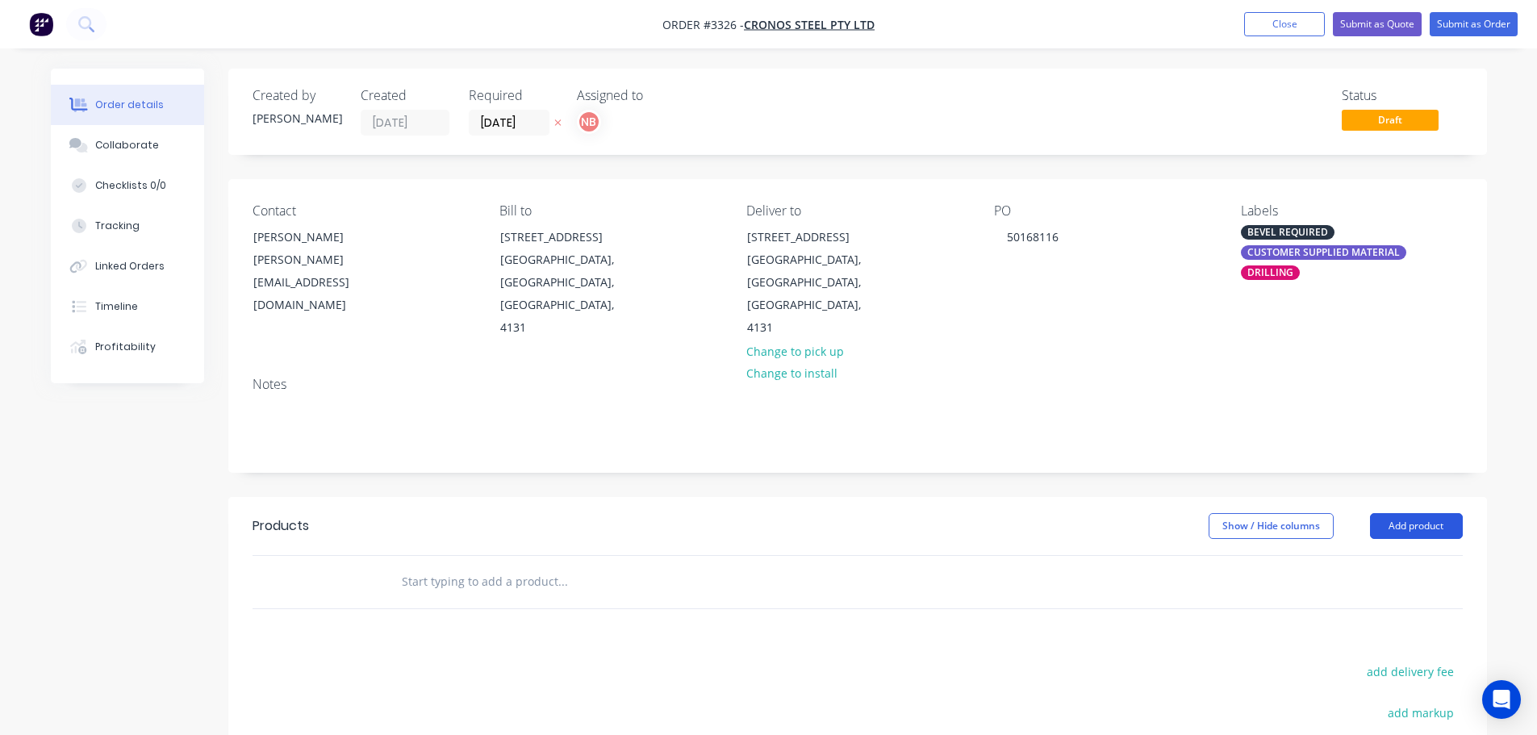
click at [1413, 513] on button "Add product" at bounding box center [1416, 526] width 93 height 26
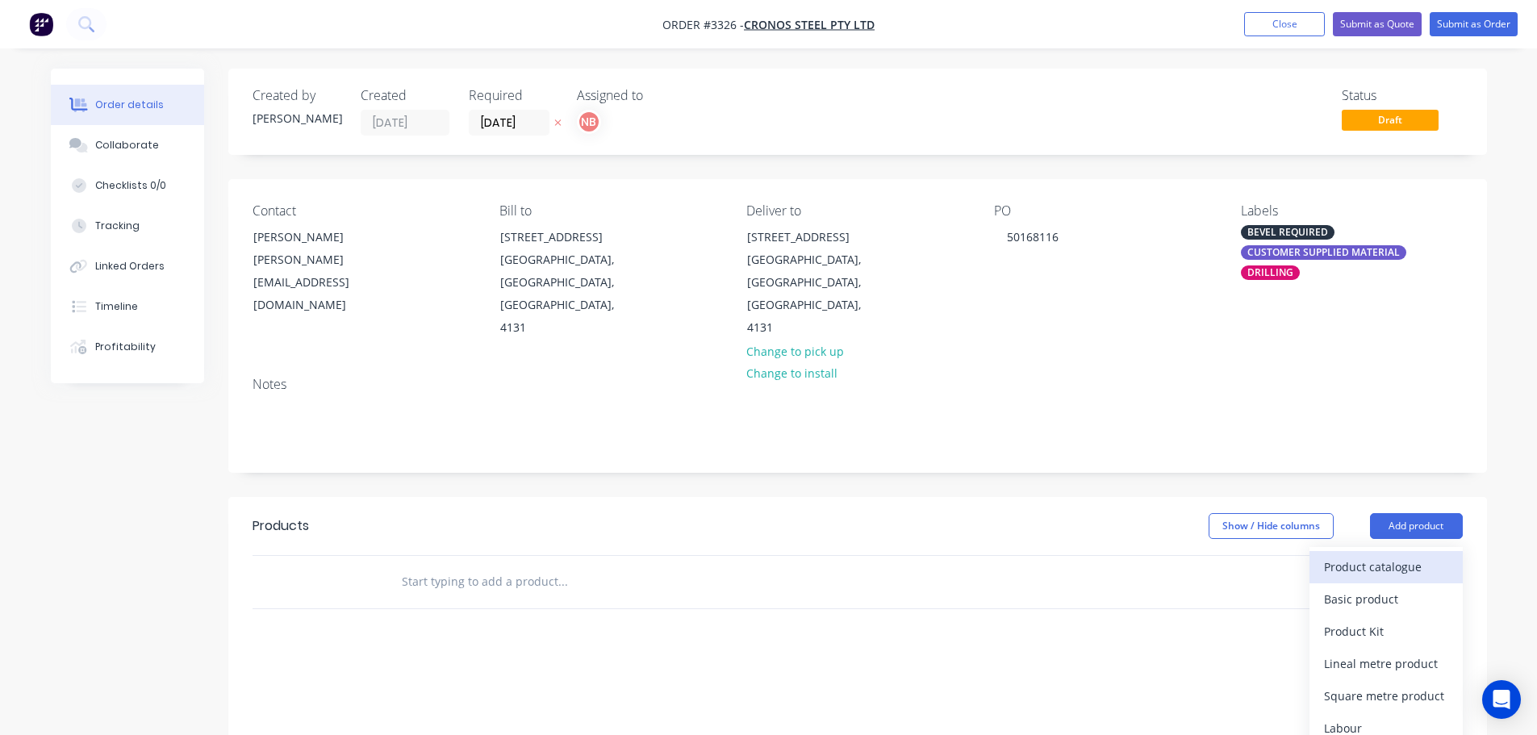
click at [1378, 555] on div "Product catalogue" at bounding box center [1386, 566] width 124 height 23
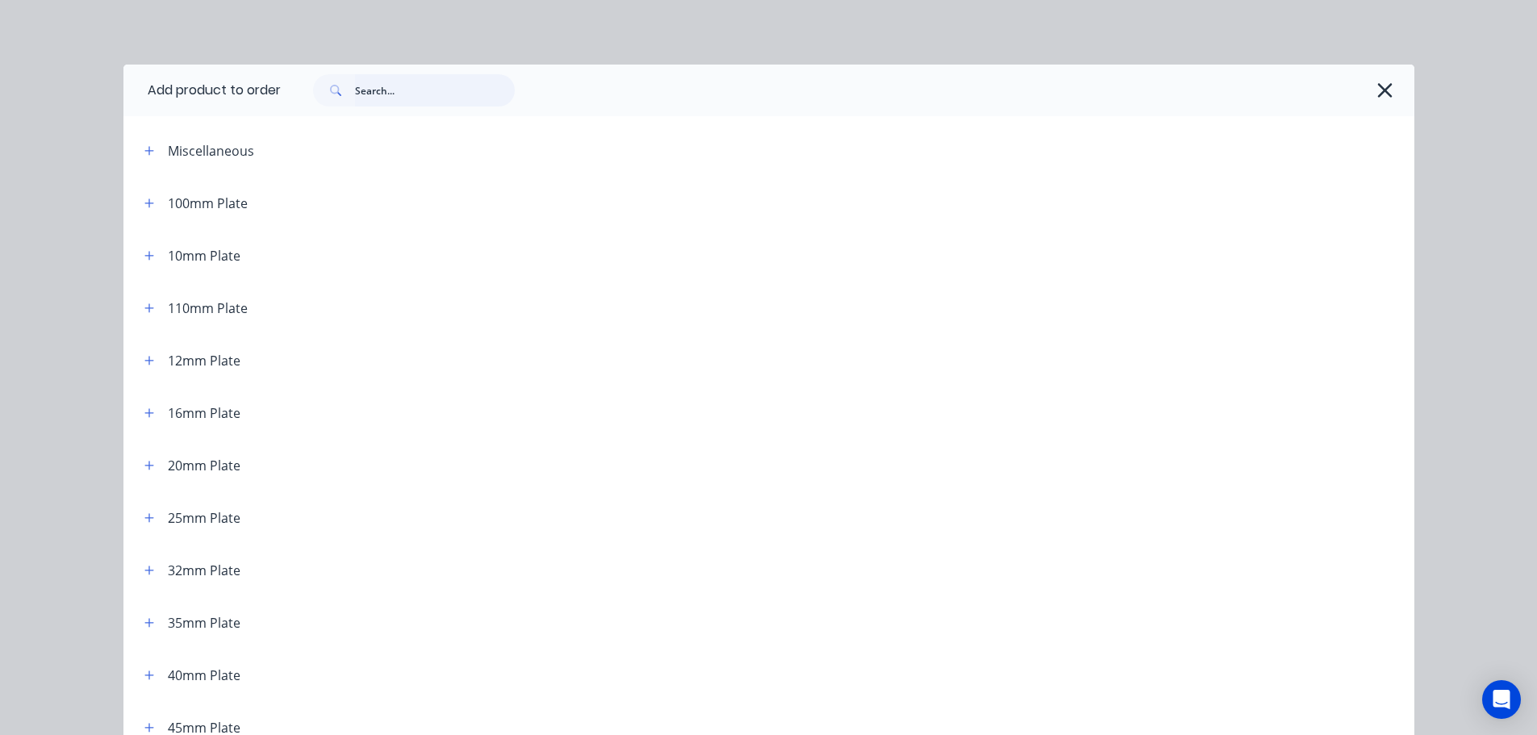
click at [406, 88] on input "text" at bounding box center [435, 90] width 160 height 32
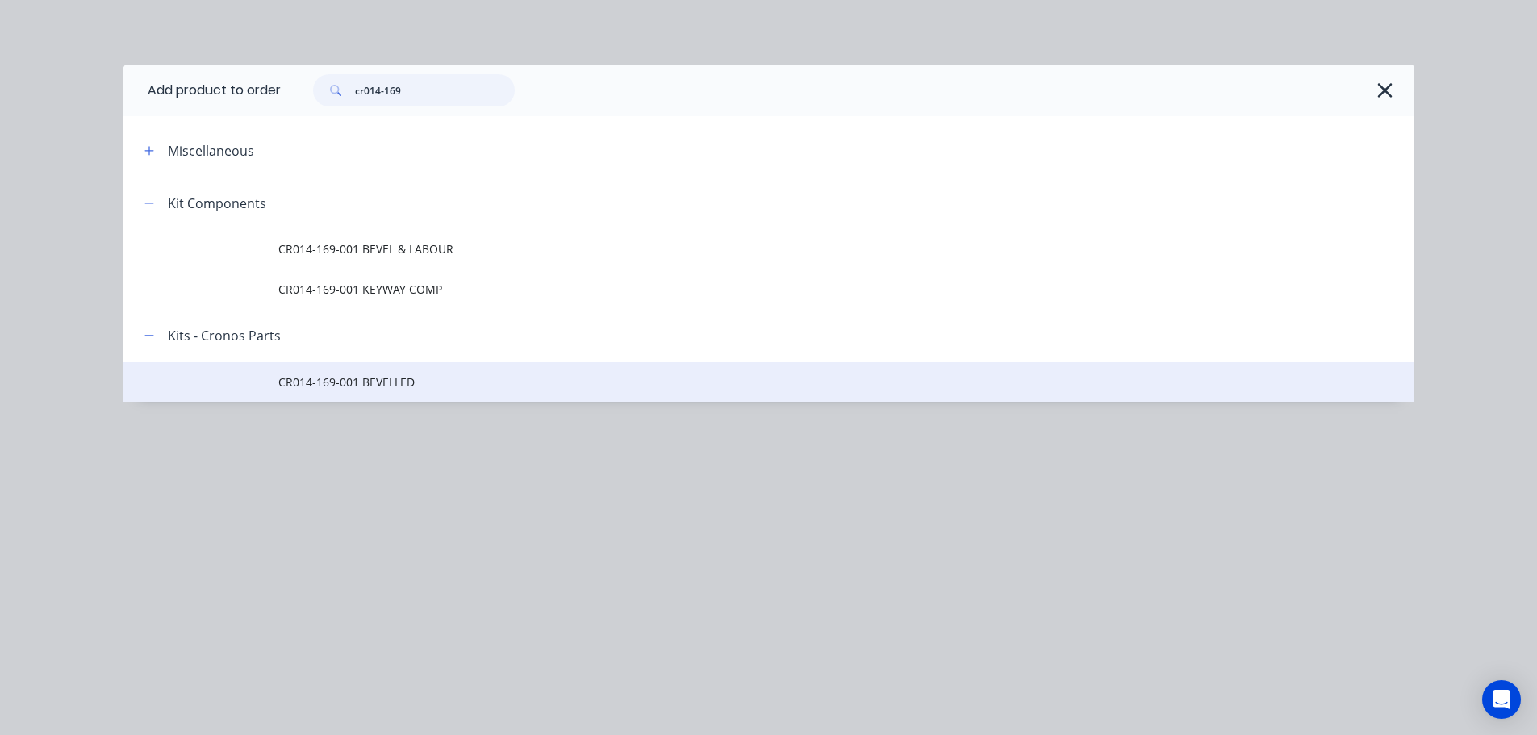
type input "cr014-169"
click at [349, 387] on span "CR014-169-001 BEVELLED" at bounding box center [732, 382] width 909 height 17
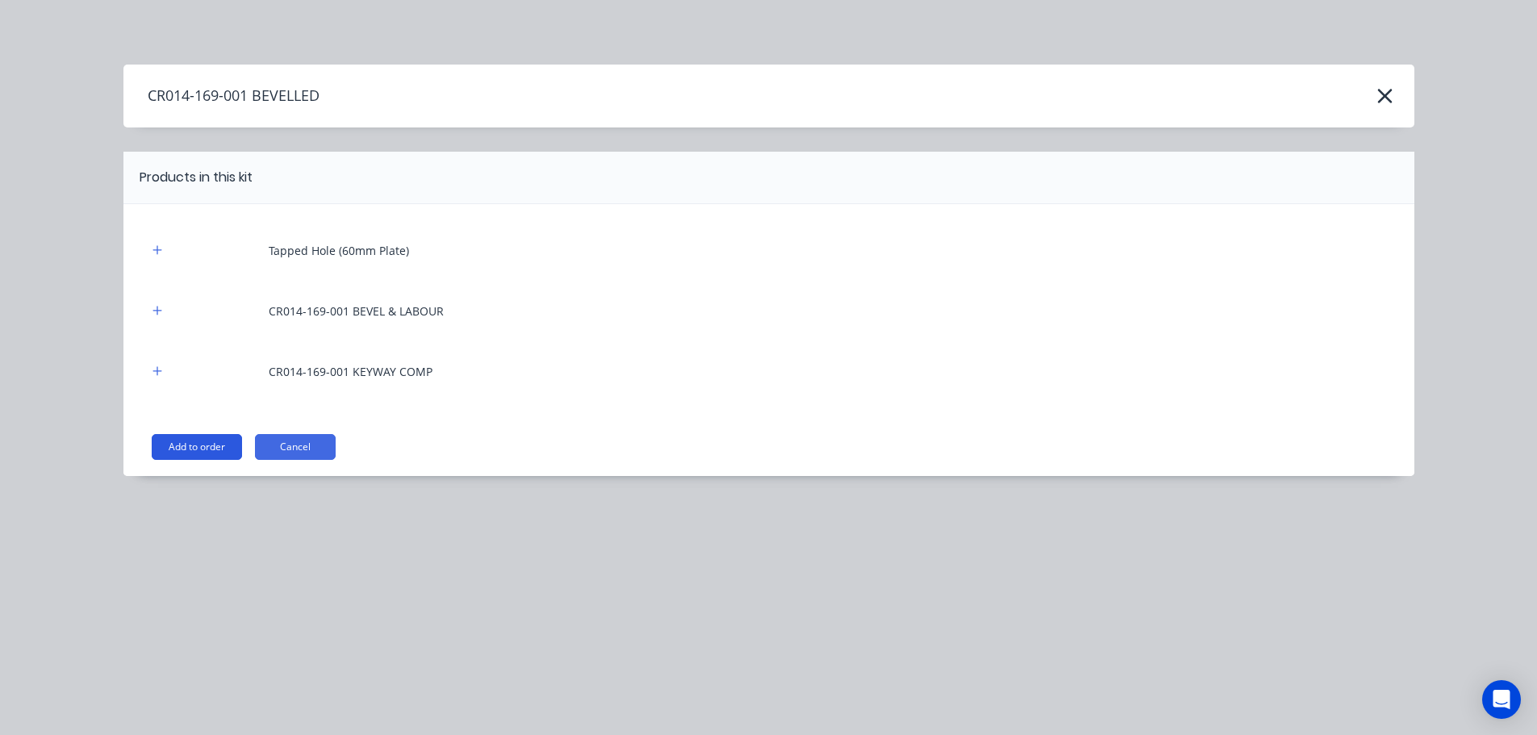
click at [202, 447] on button "Add to order" at bounding box center [197, 447] width 90 height 26
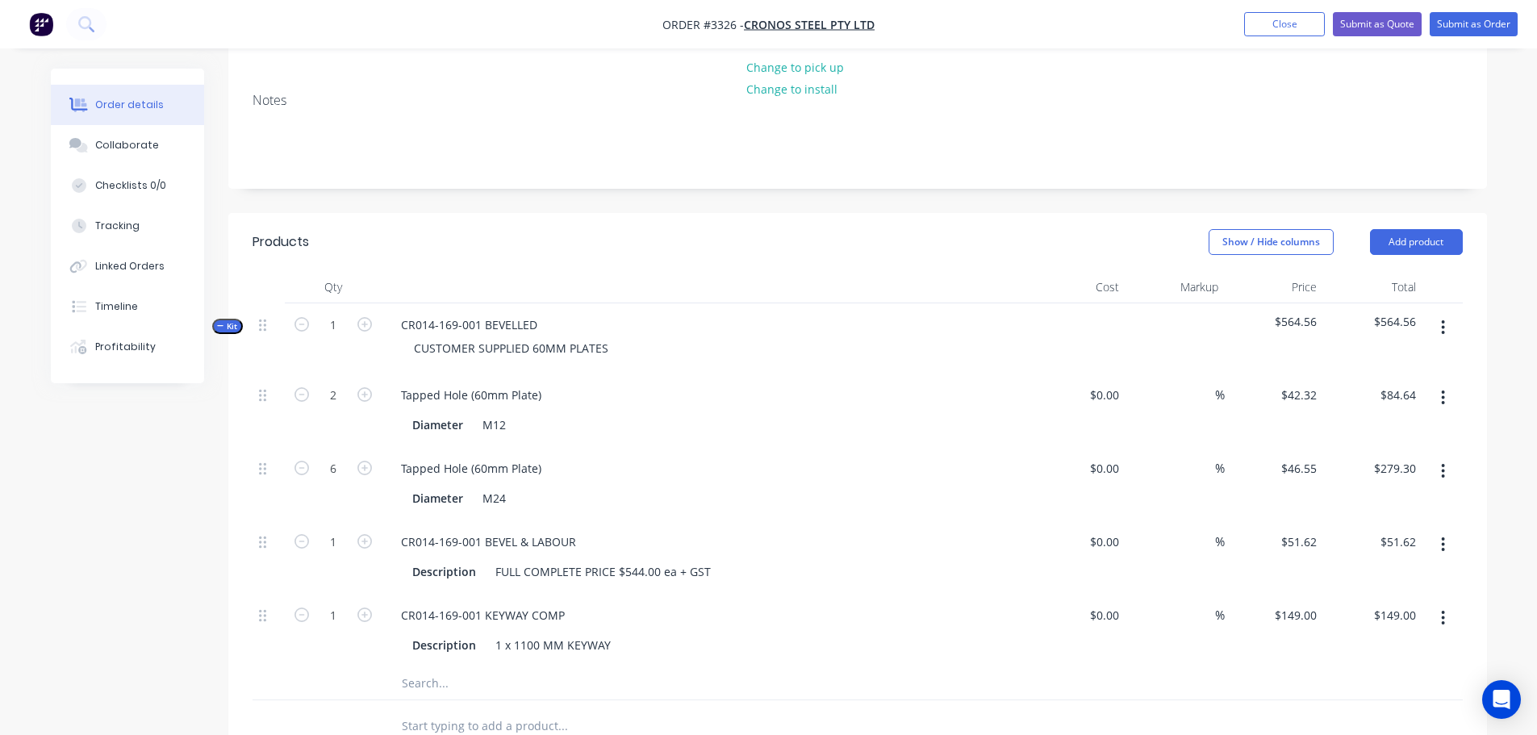
scroll to position [323, 0]
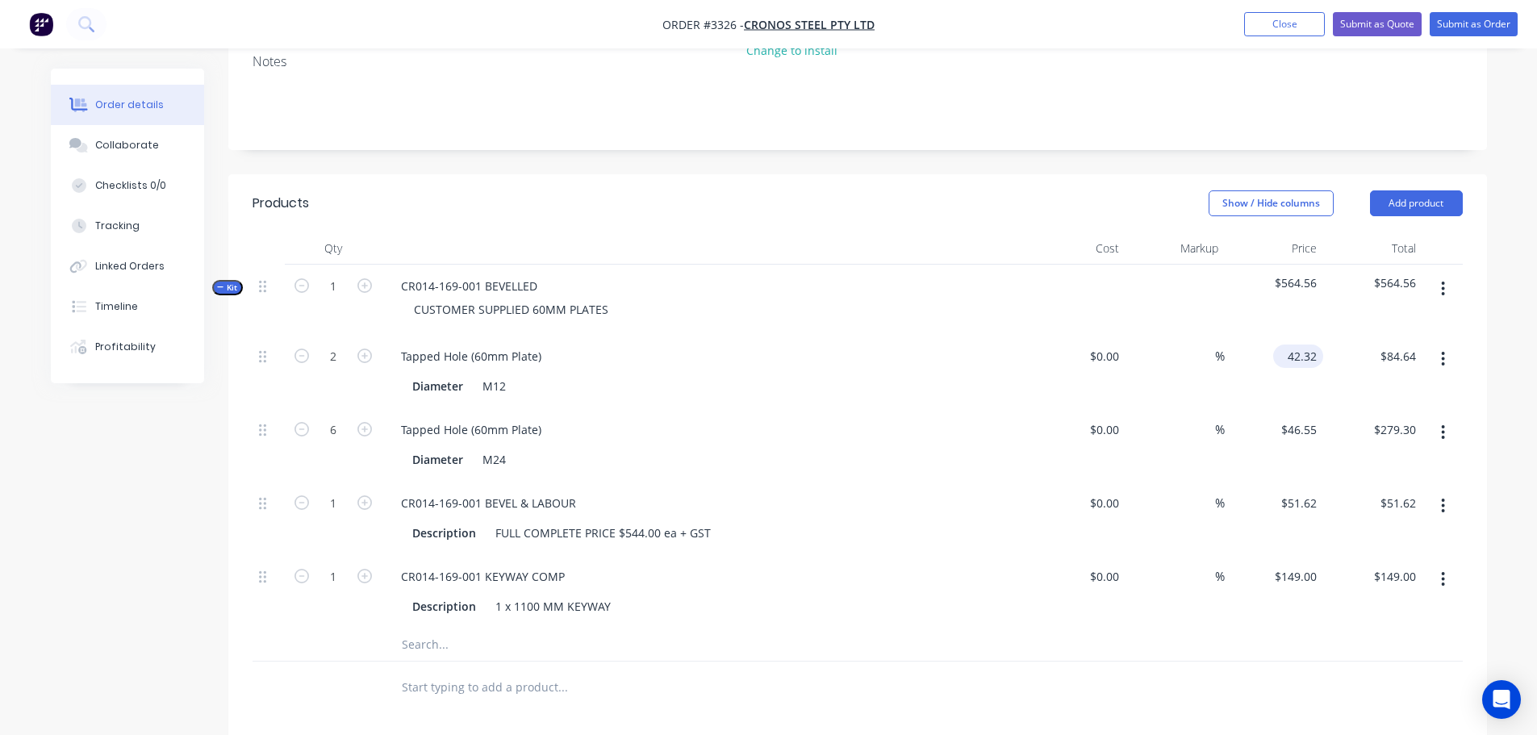
click at [1308, 345] on input "42.32" at bounding box center [1302, 356] width 44 height 23
type input "$40.00"
type input "$80.00"
click at [1261, 360] on div "$40.00 40" at bounding box center [1274, 371] width 99 height 73
click at [1305, 418] on input "46.55" at bounding box center [1304, 429] width 37 height 23
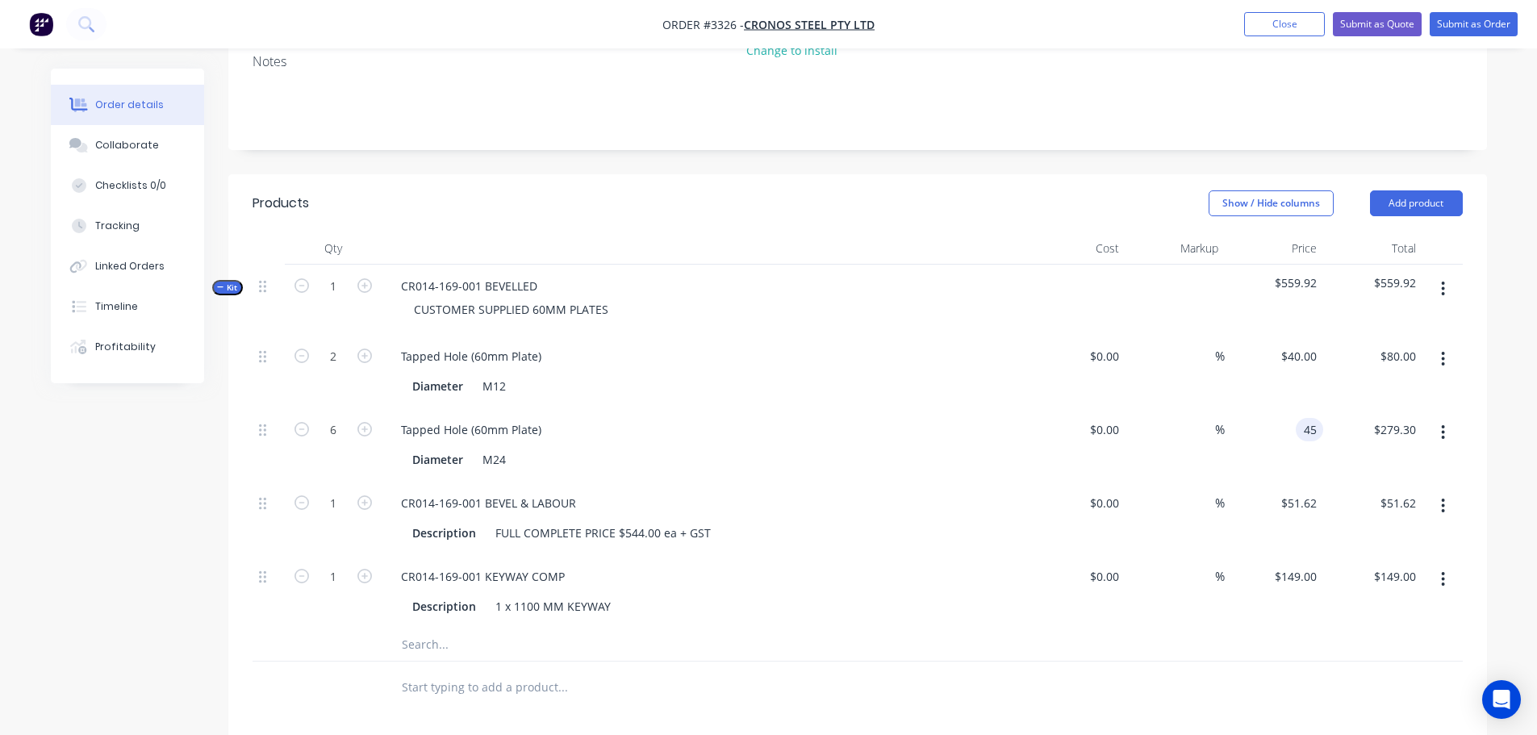
type input "$45.00"
type input "$270.00"
click at [1272, 444] on div "$45.00 45" at bounding box center [1274, 444] width 99 height 73
click at [1306, 491] on input "51.62" at bounding box center [1304, 502] width 37 height 23
type input "$45.00"
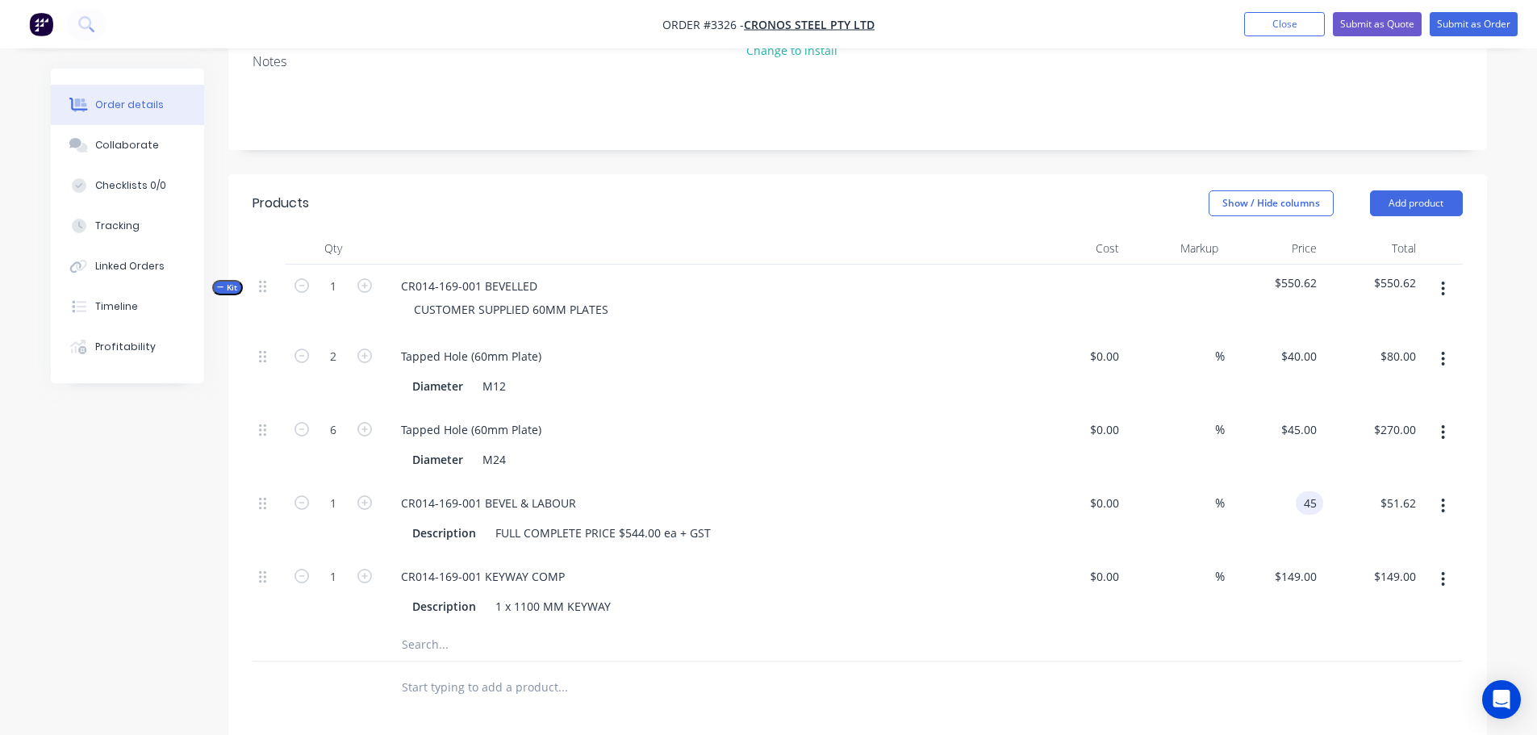
type input "$45.00"
click at [1201, 629] on div at bounding box center [858, 645] width 1210 height 33
click at [112, 157] on button "Collaborate" at bounding box center [127, 145] width 153 height 40
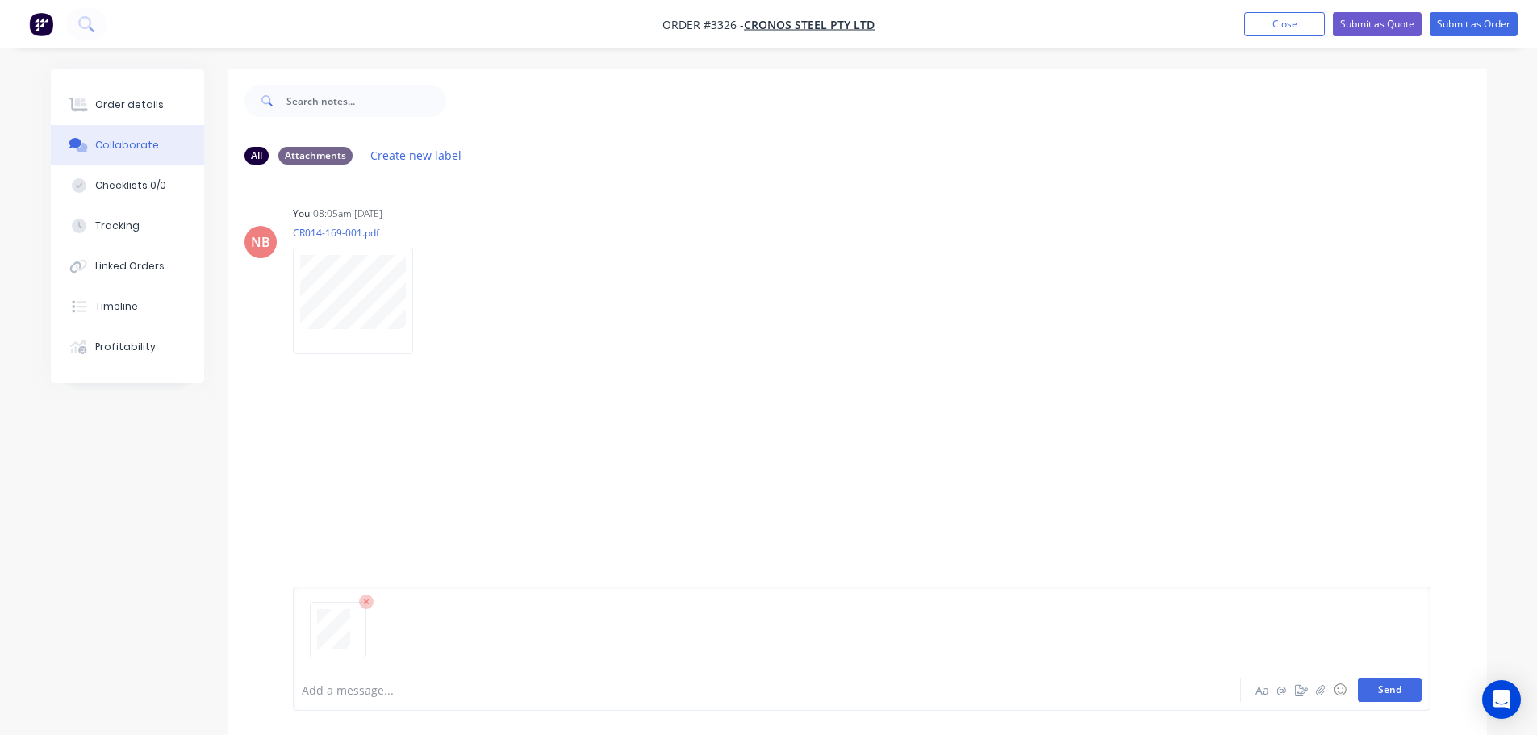
click at [1408, 687] on button "Send" at bounding box center [1390, 690] width 64 height 24
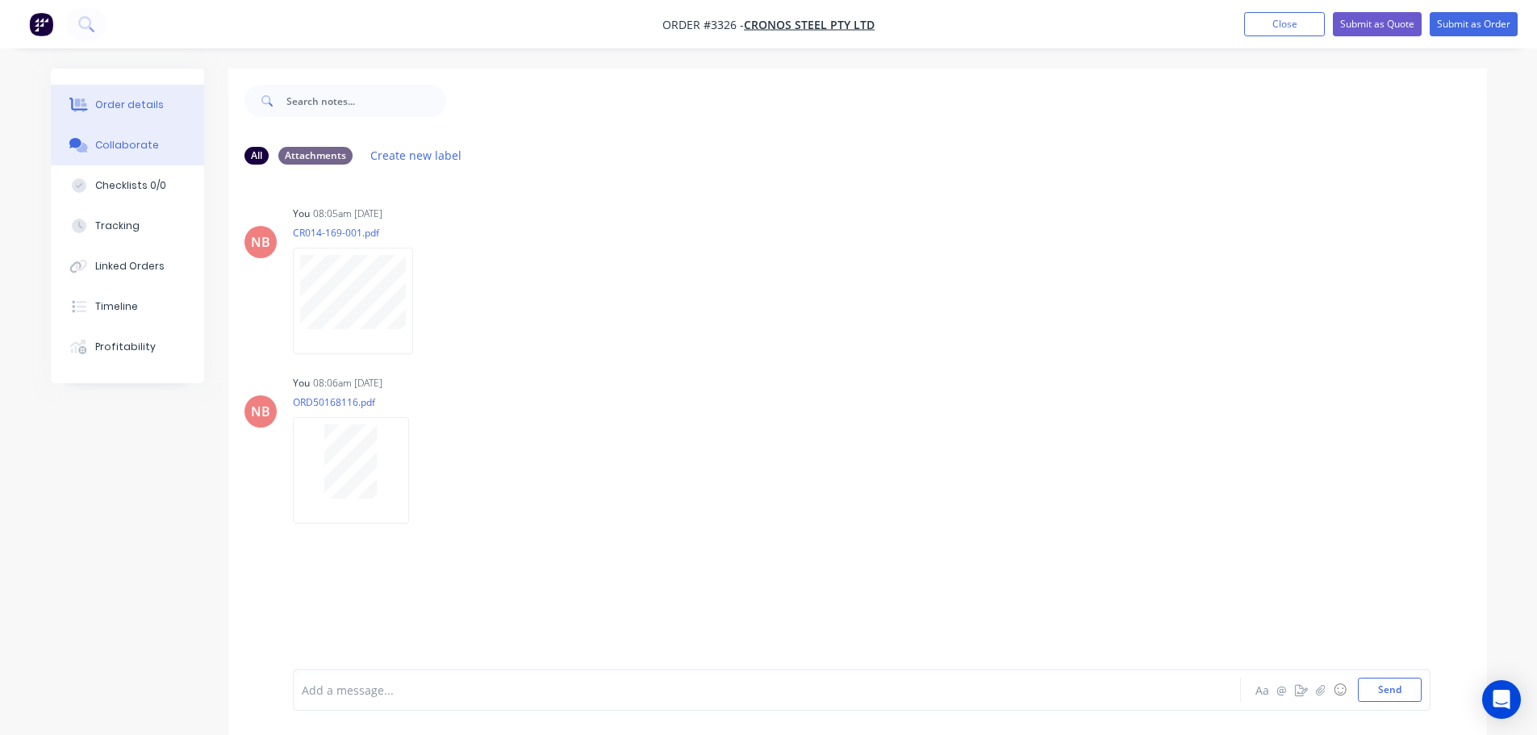
click at [115, 97] on button "Order details" at bounding box center [127, 105] width 153 height 40
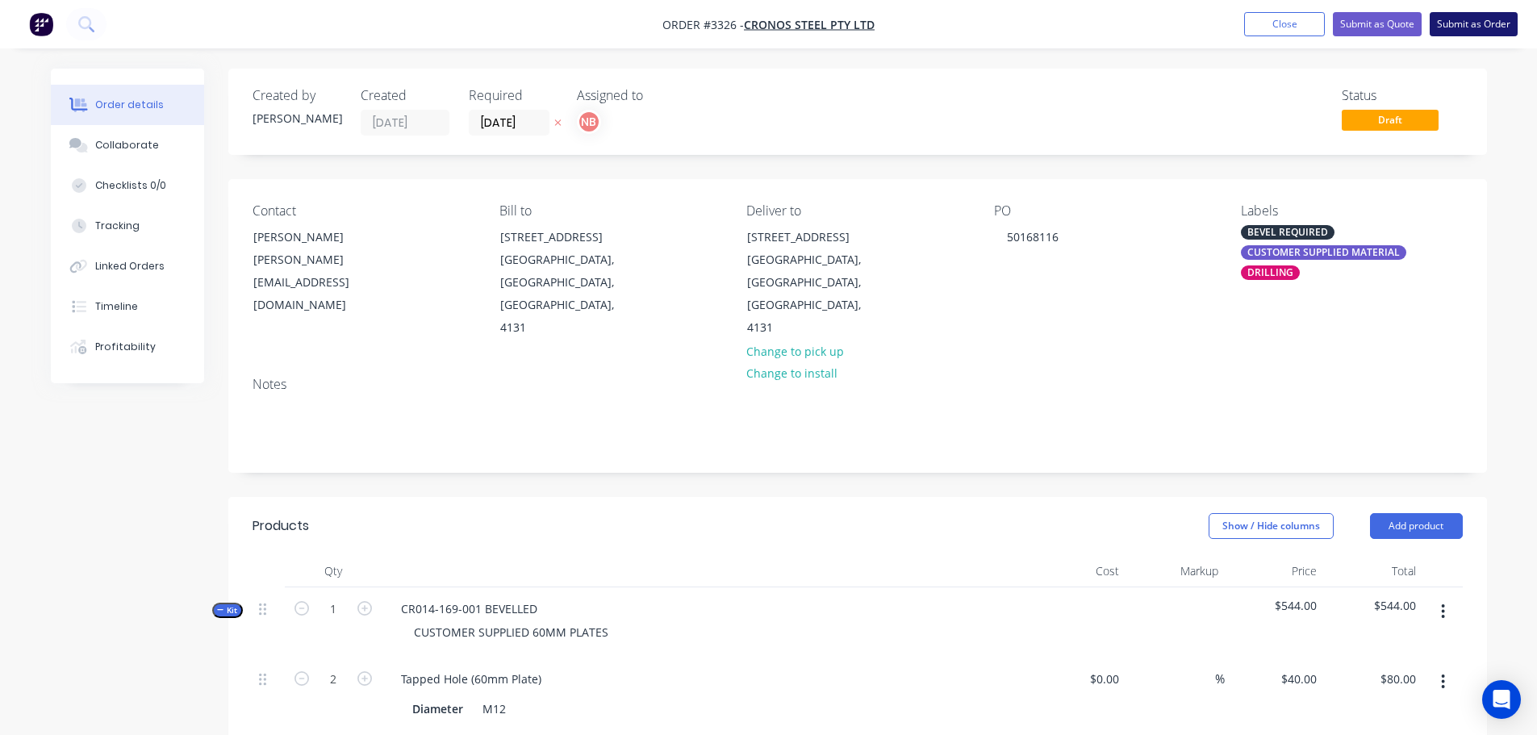
click at [1480, 26] on button "Submit as Order" at bounding box center [1474, 24] width 88 height 24
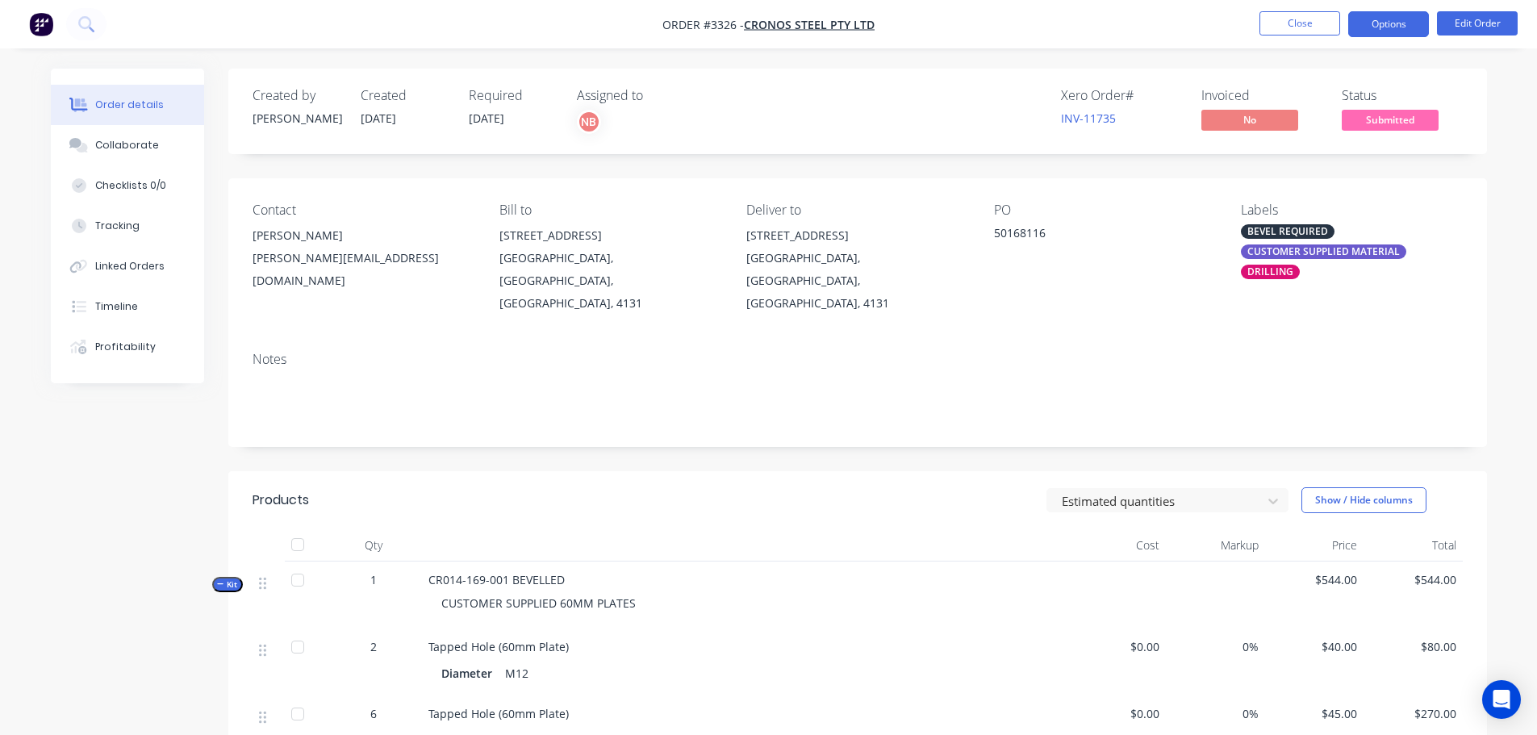
click at [1392, 29] on button "Options" at bounding box center [1388, 24] width 81 height 26
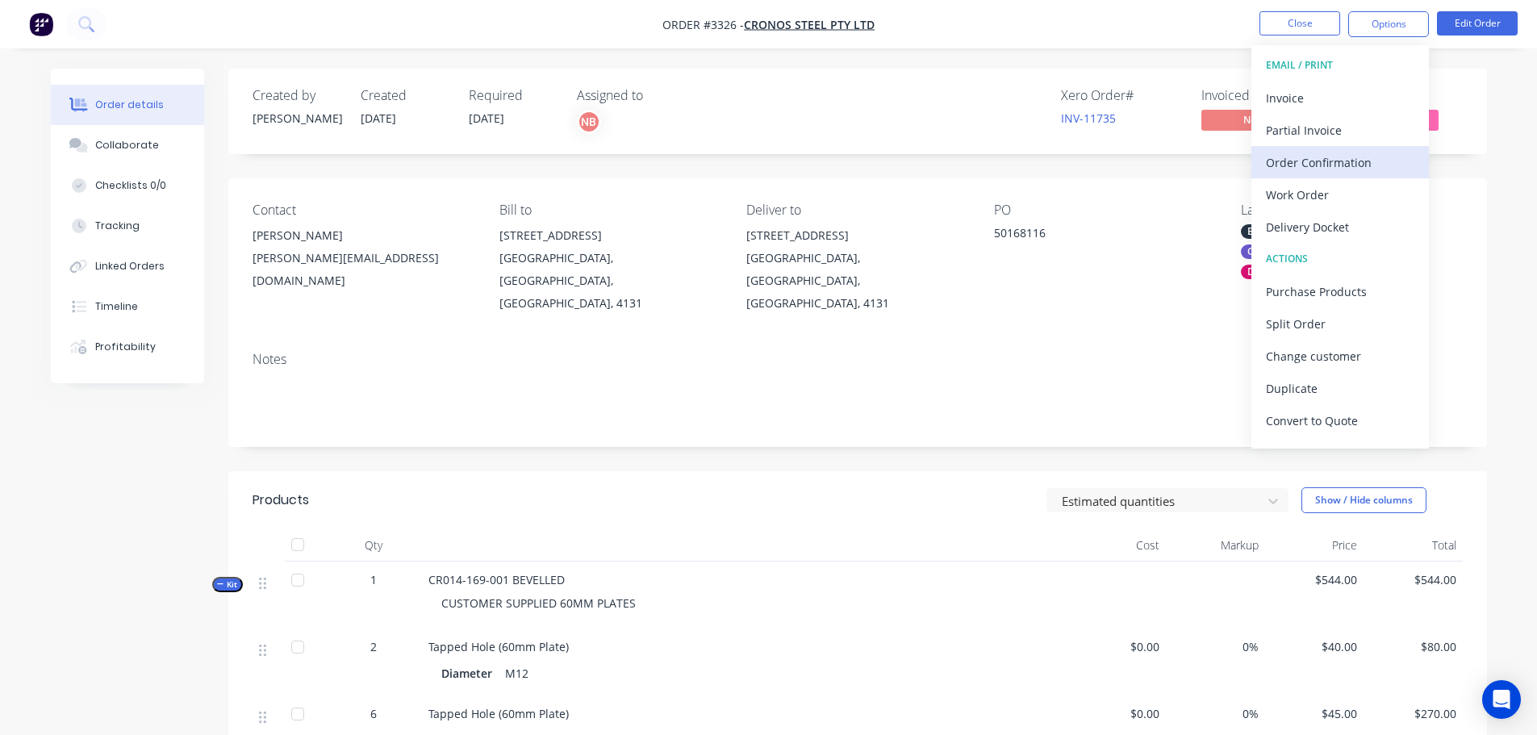
click at [1285, 157] on div "Order Confirmation" at bounding box center [1340, 162] width 148 height 23
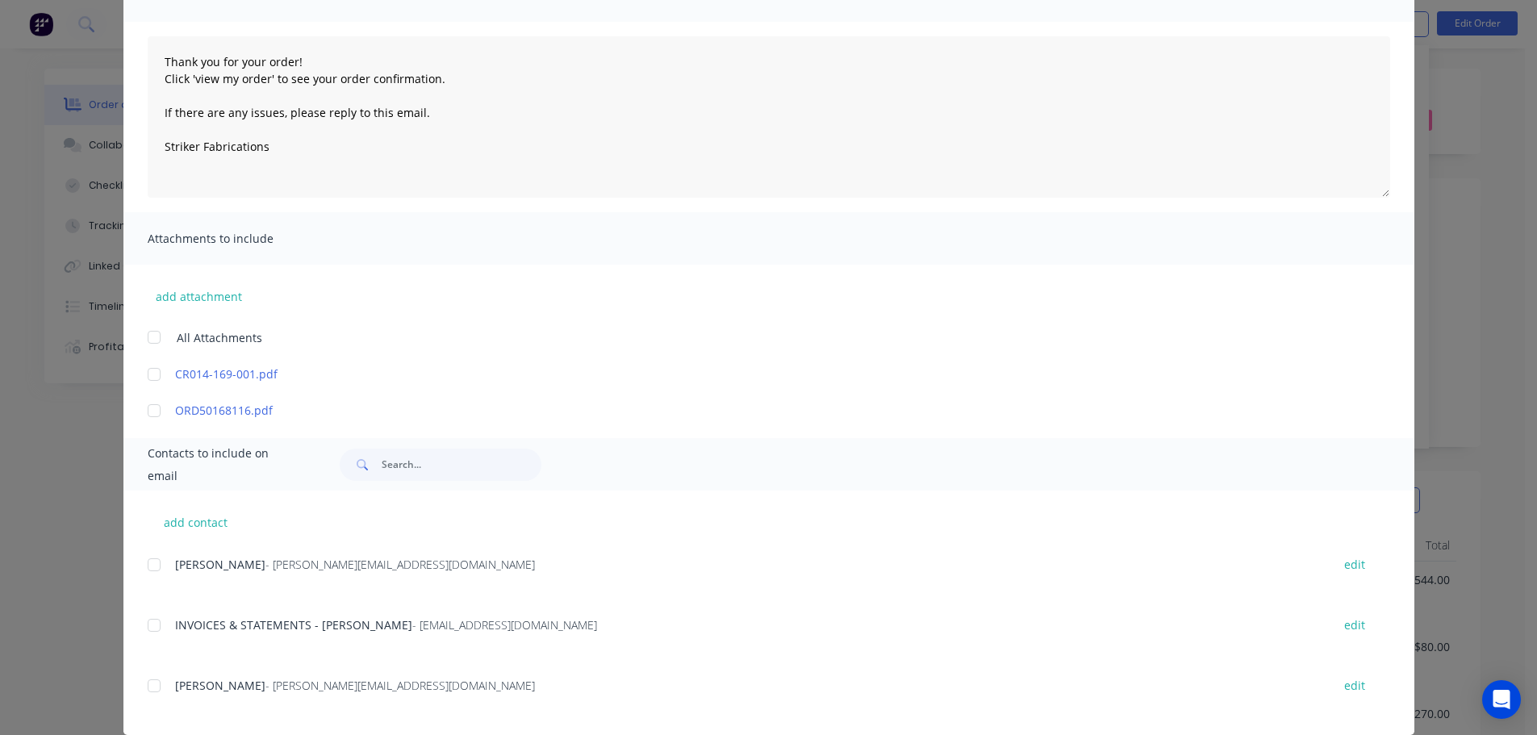
scroll to position [161, 0]
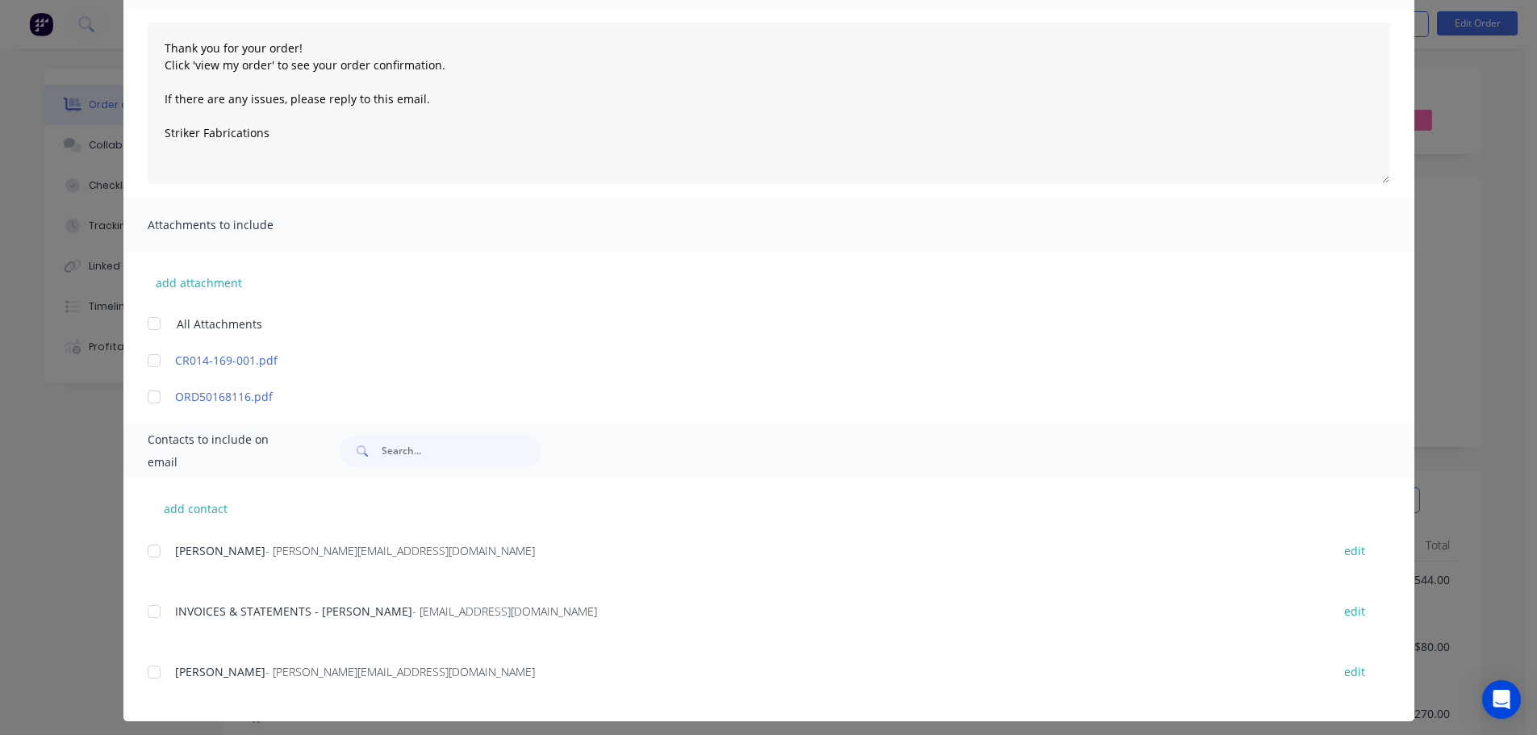
click at [140, 546] on div "add contact [PERSON_NAME] - [PERSON_NAME][EMAIL_ADDRESS][DOMAIN_NAME] edit INVO…" at bounding box center [768, 599] width 1291 height 244
click at [144, 550] on div at bounding box center [154, 551] width 32 height 32
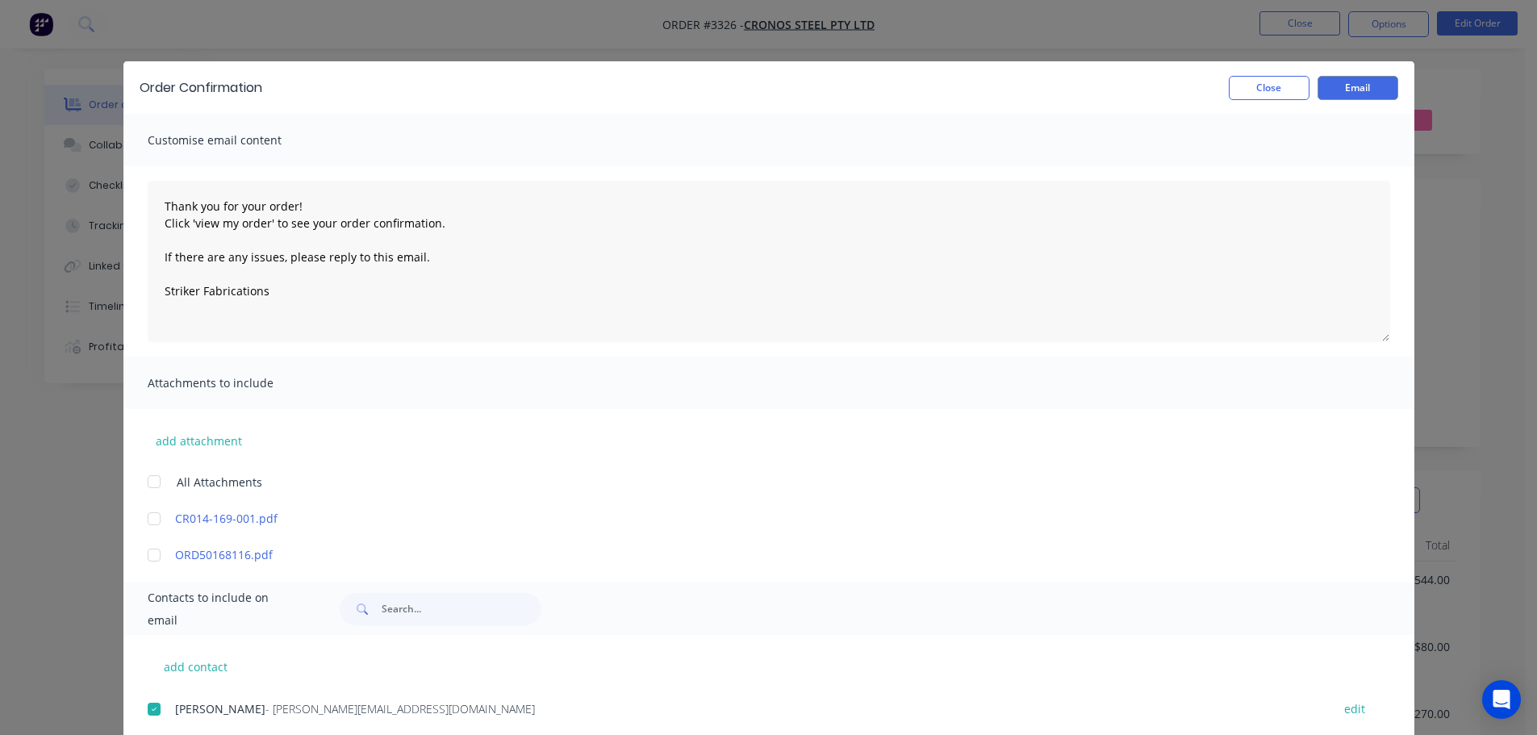
scroll to position [0, 0]
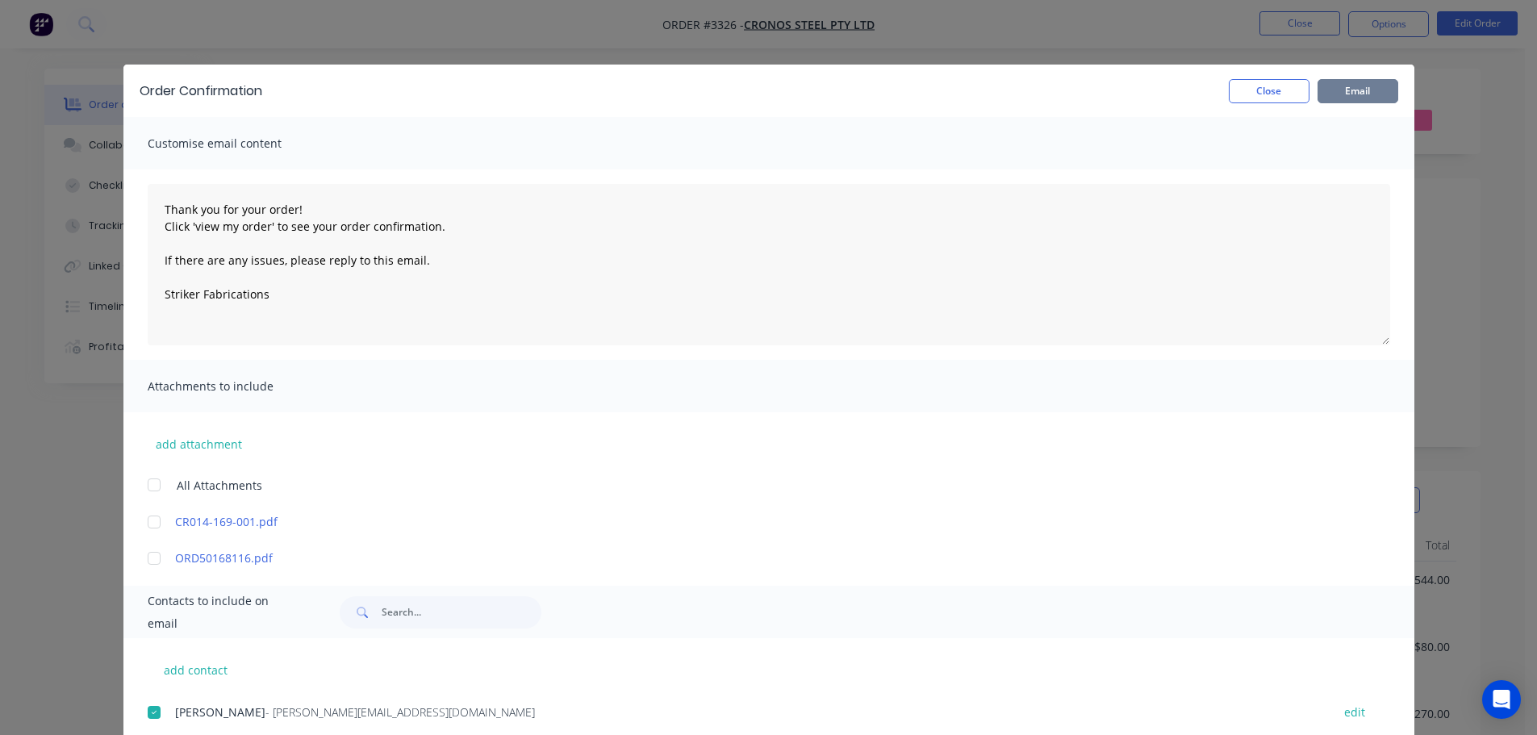
click at [1352, 94] on button "Email" at bounding box center [1358, 91] width 81 height 24
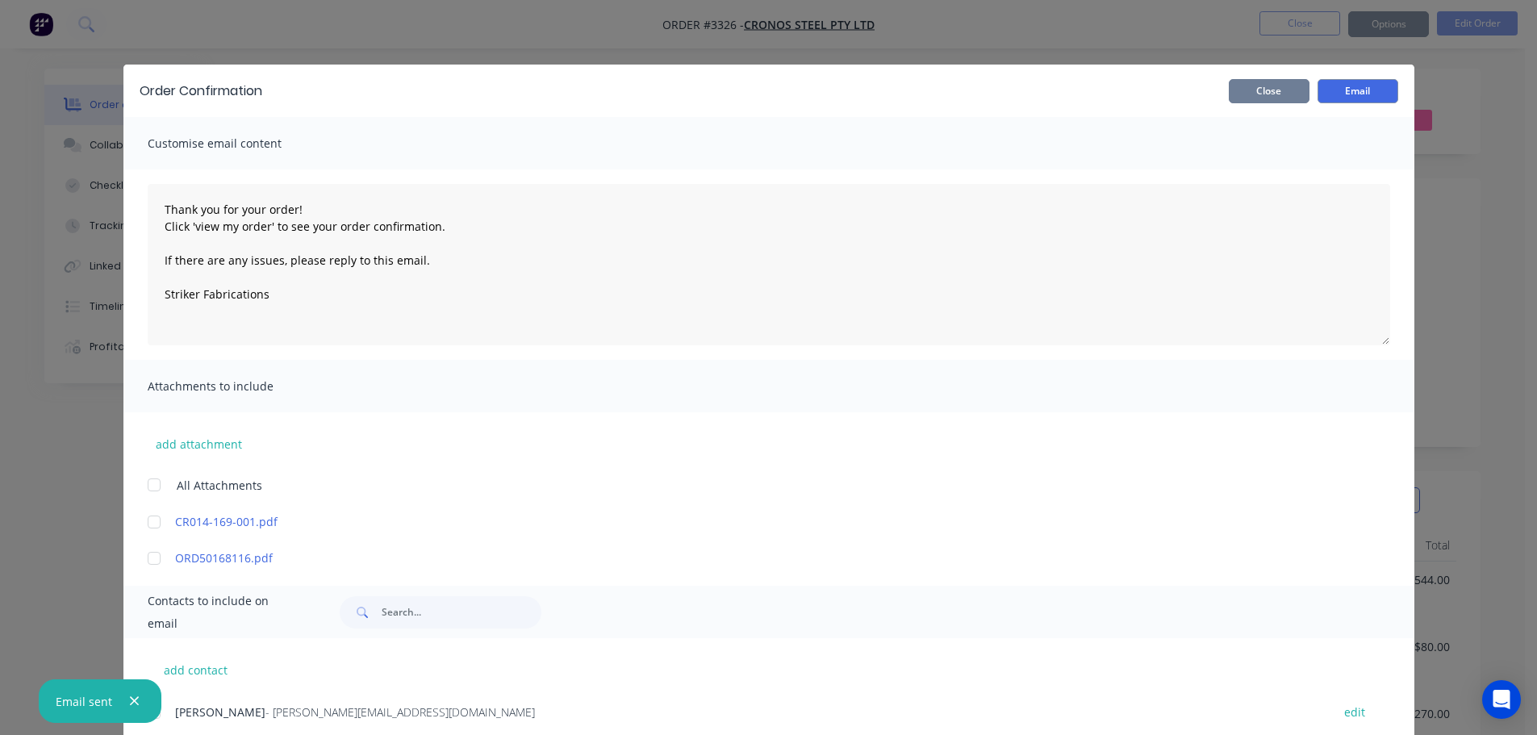
click at [1268, 97] on button "Close" at bounding box center [1269, 91] width 81 height 24
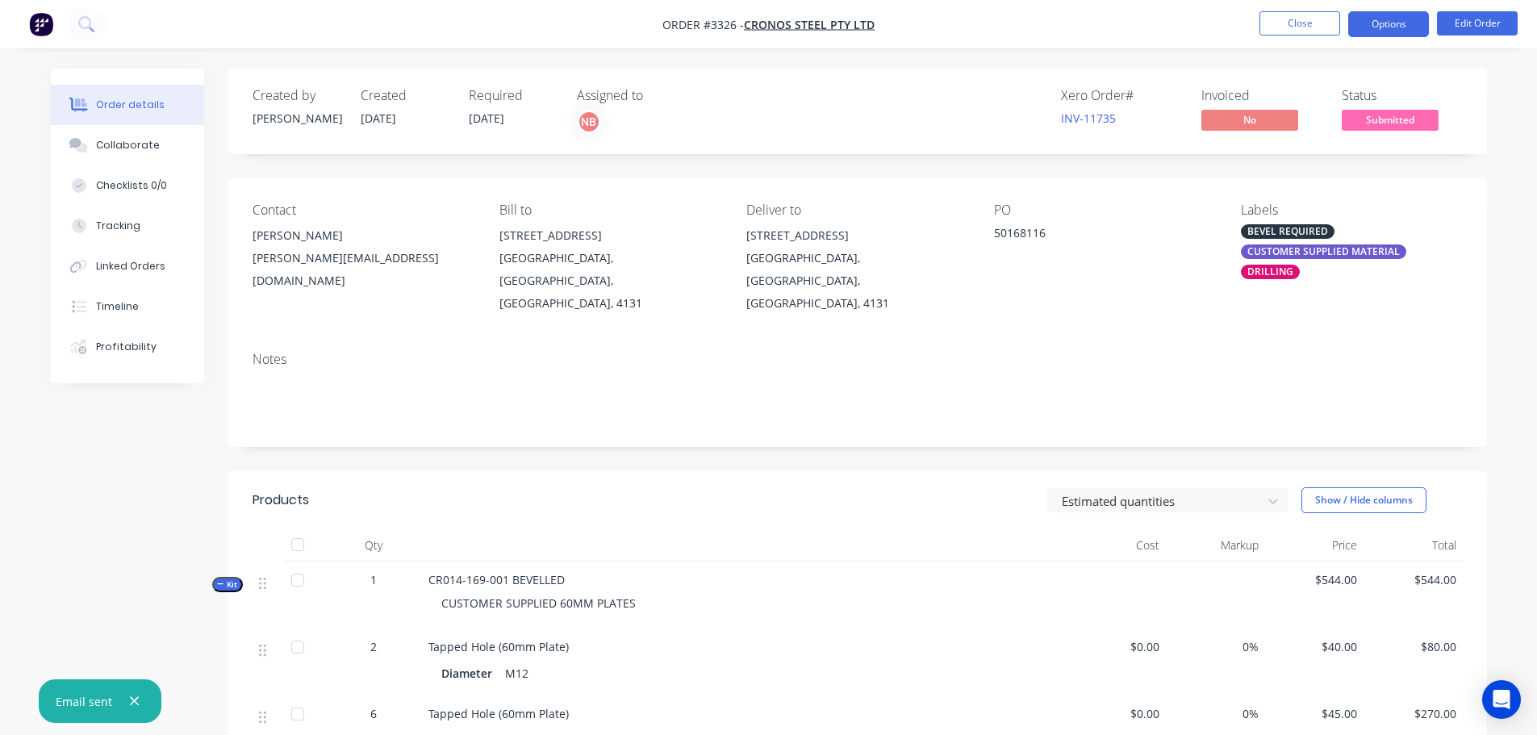
click at [1377, 25] on button "Options" at bounding box center [1388, 24] width 81 height 26
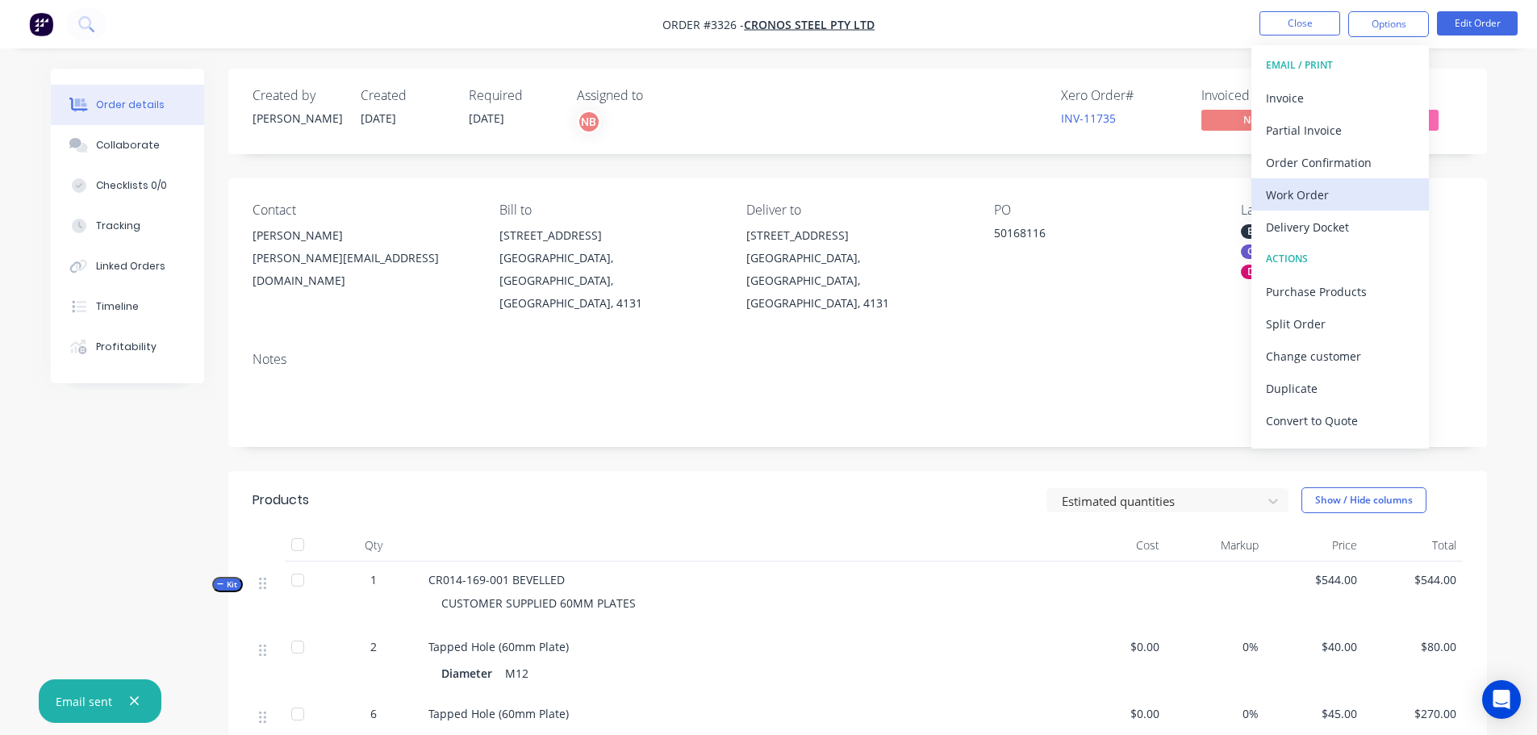
click at [1305, 199] on div "Work Order" at bounding box center [1340, 194] width 148 height 23
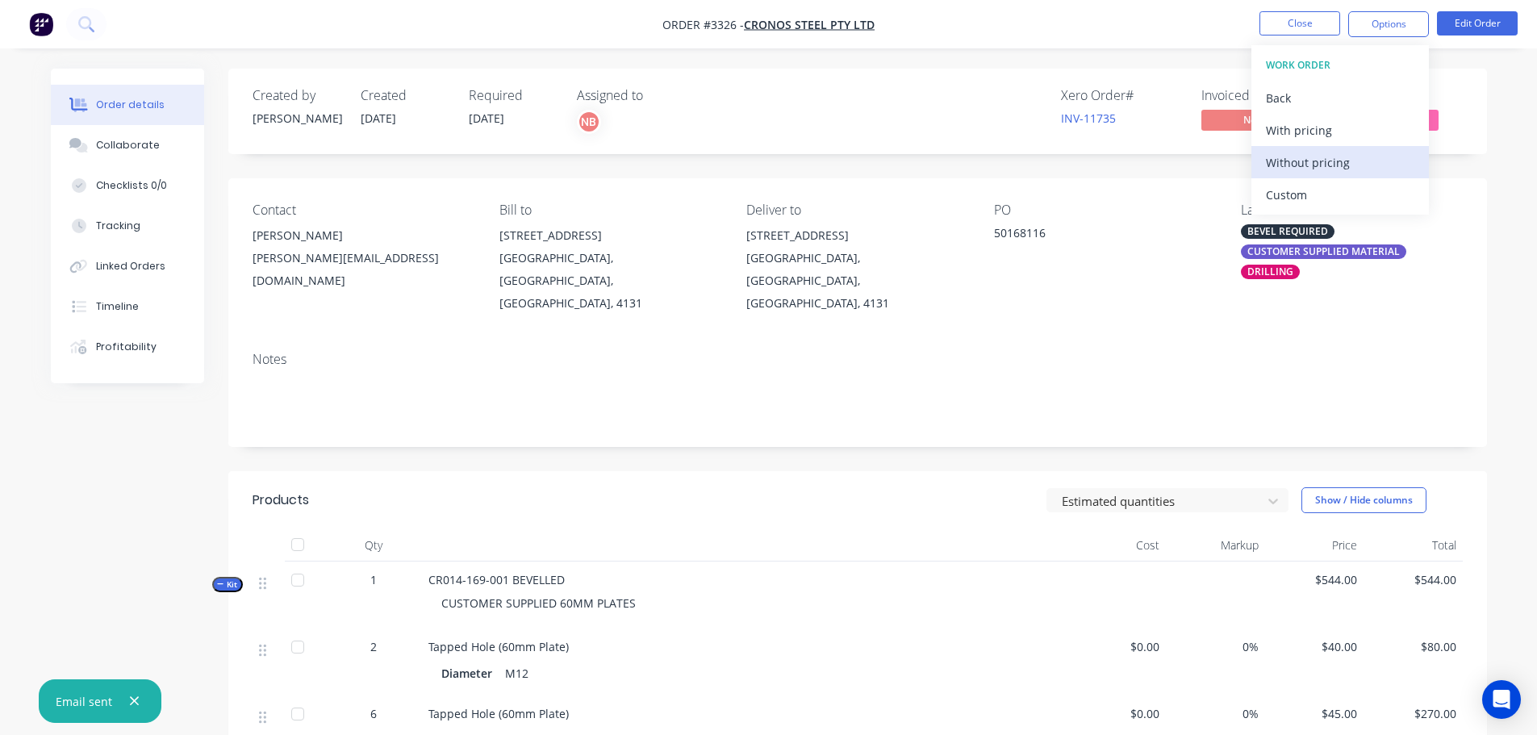
click at [1303, 160] on div "Without pricing" at bounding box center [1340, 162] width 148 height 23
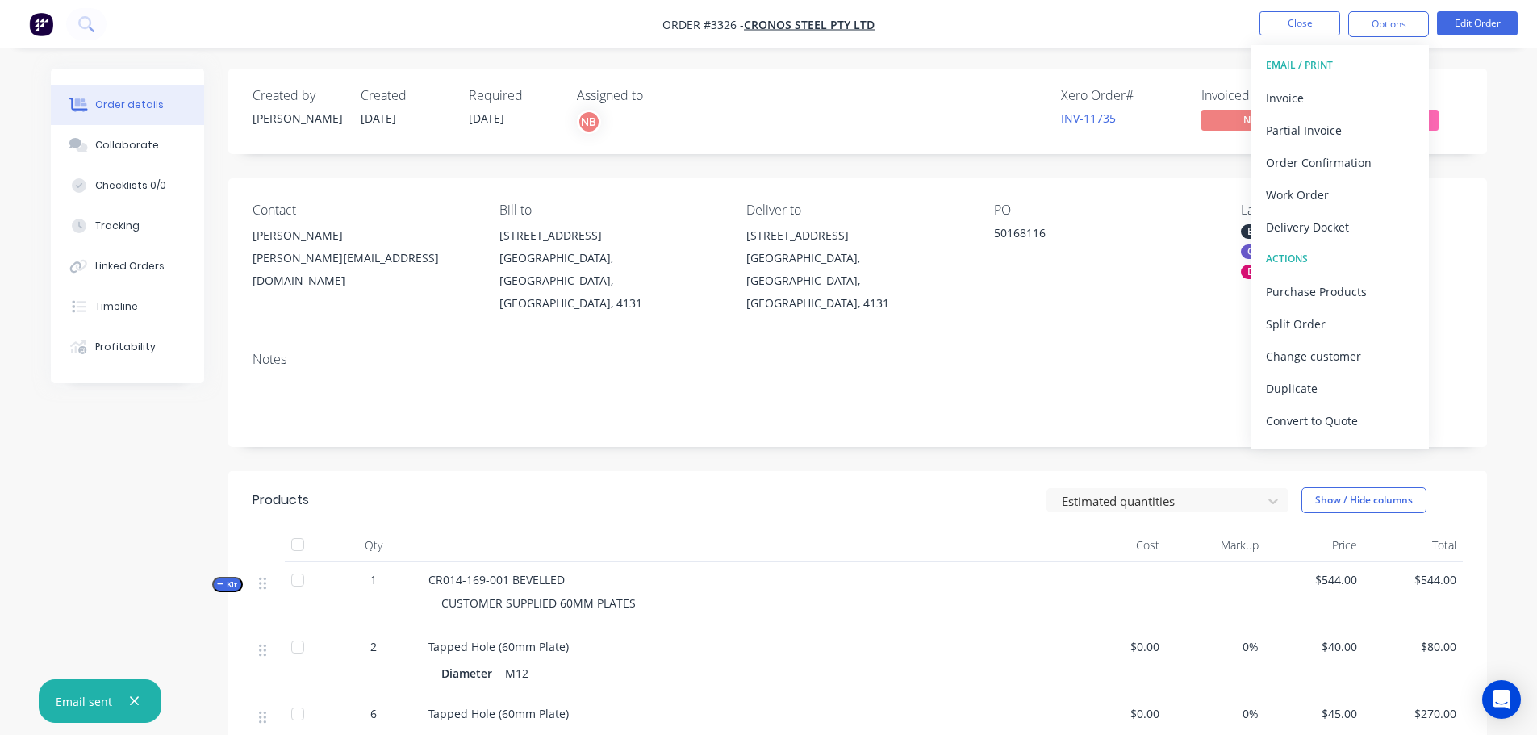
click at [1276, 222] on div "Delivery Docket" at bounding box center [1340, 226] width 148 height 23
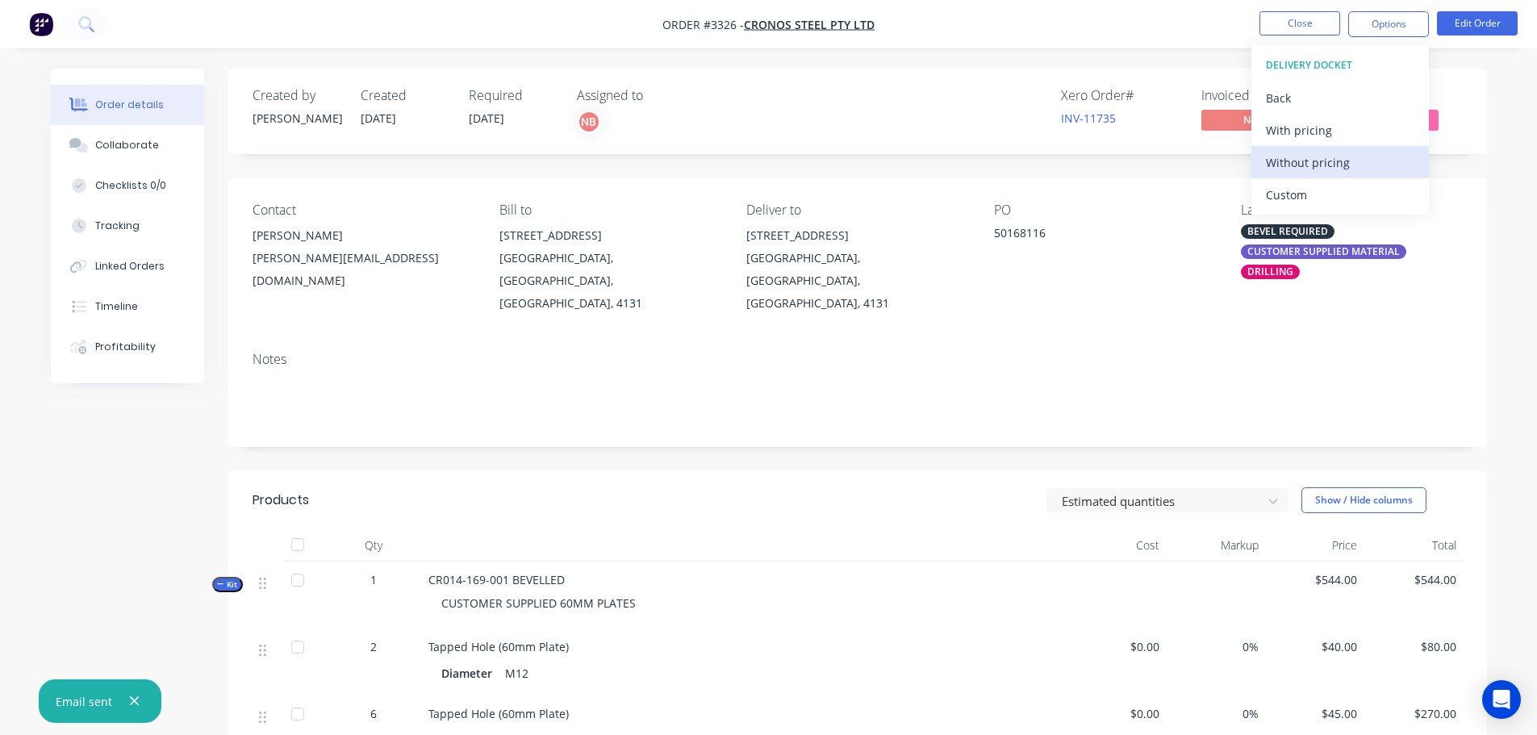
click at [1295, 151] on div "Without pricing" at bounding box center [1340, 162] width 148 height 23
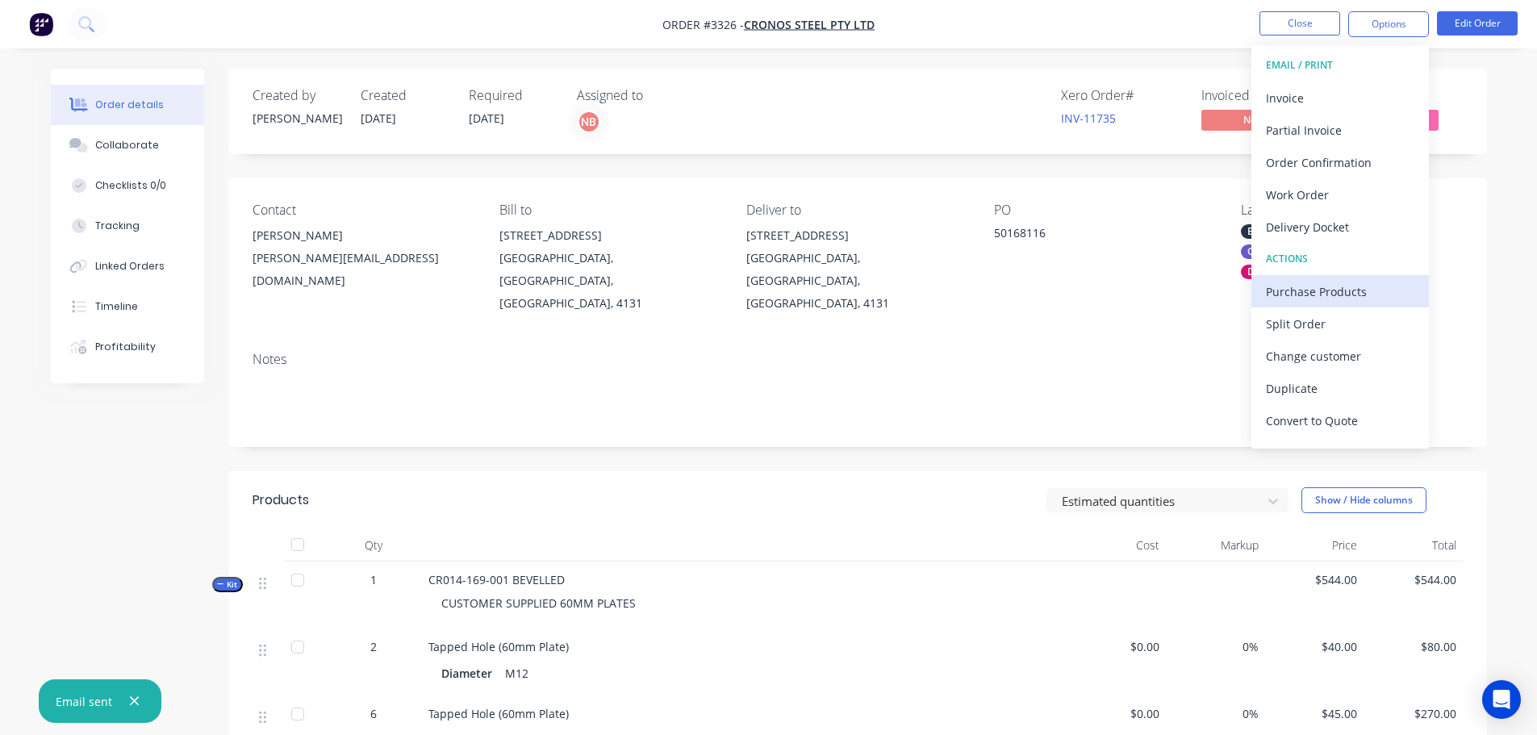
click at [1292, 282] on div "Purchase Products" at bounding box center [1340, 291] width 148 height 23
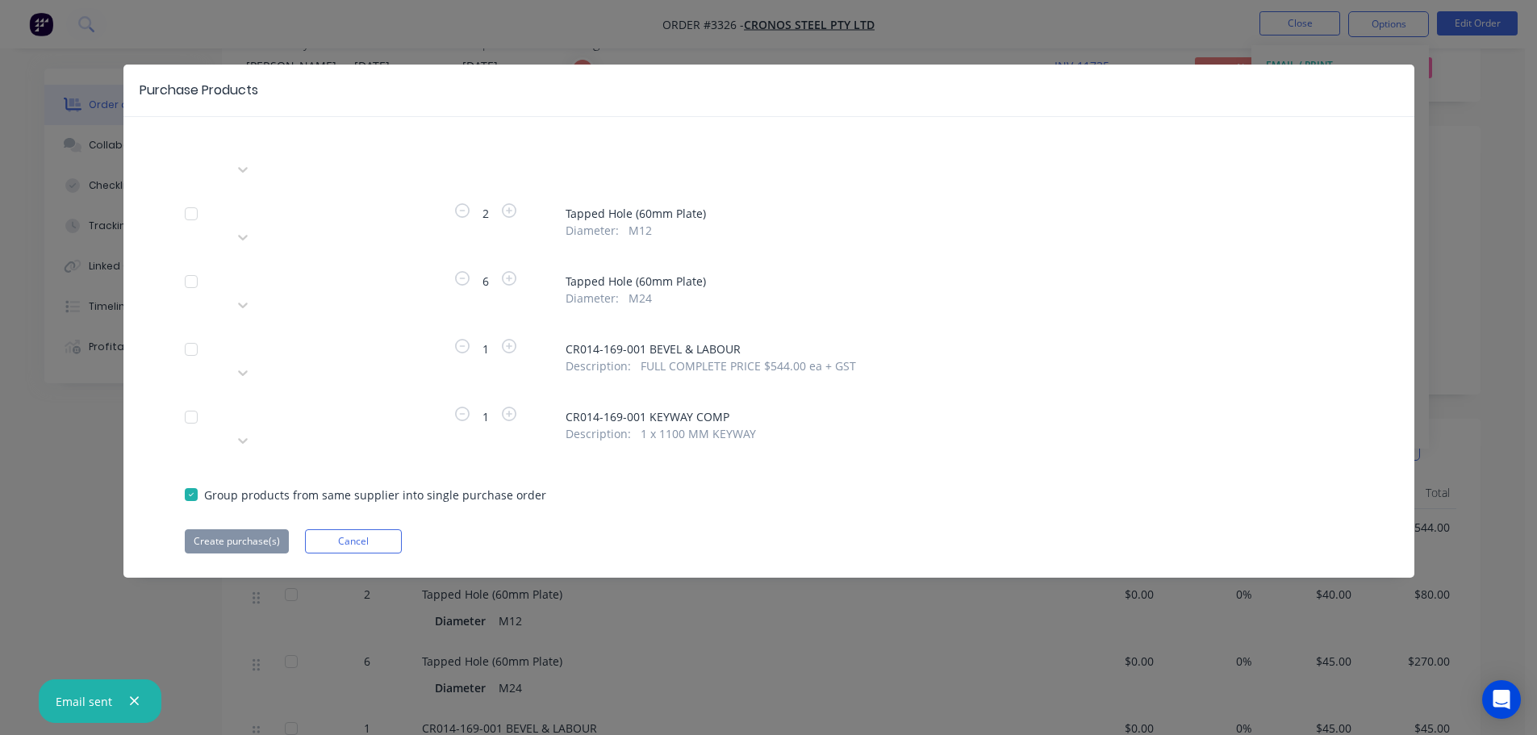
scroll to position [81, 0]
click at [387, 201] on div at bounding box center [349, 211] width 232 height 20
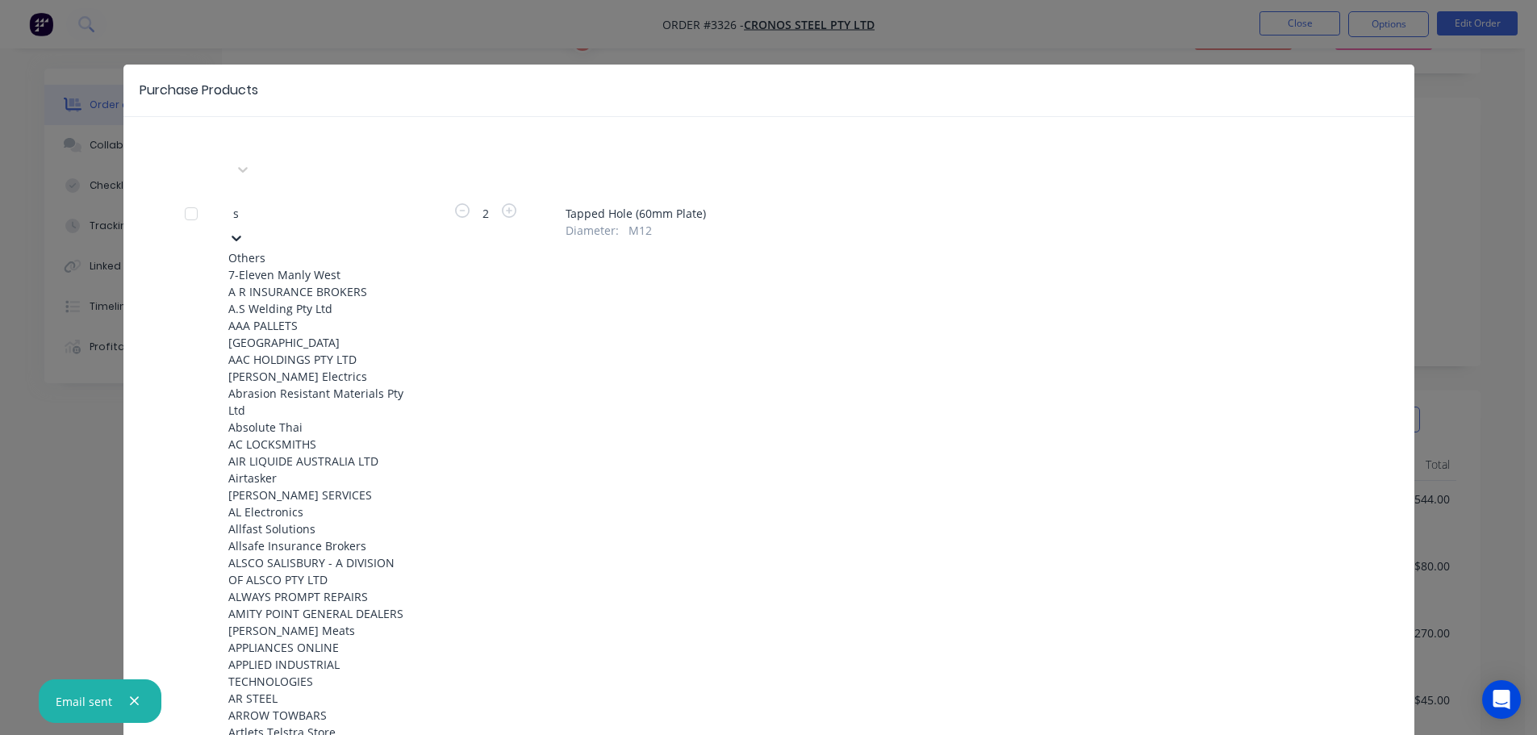
type input "sv"
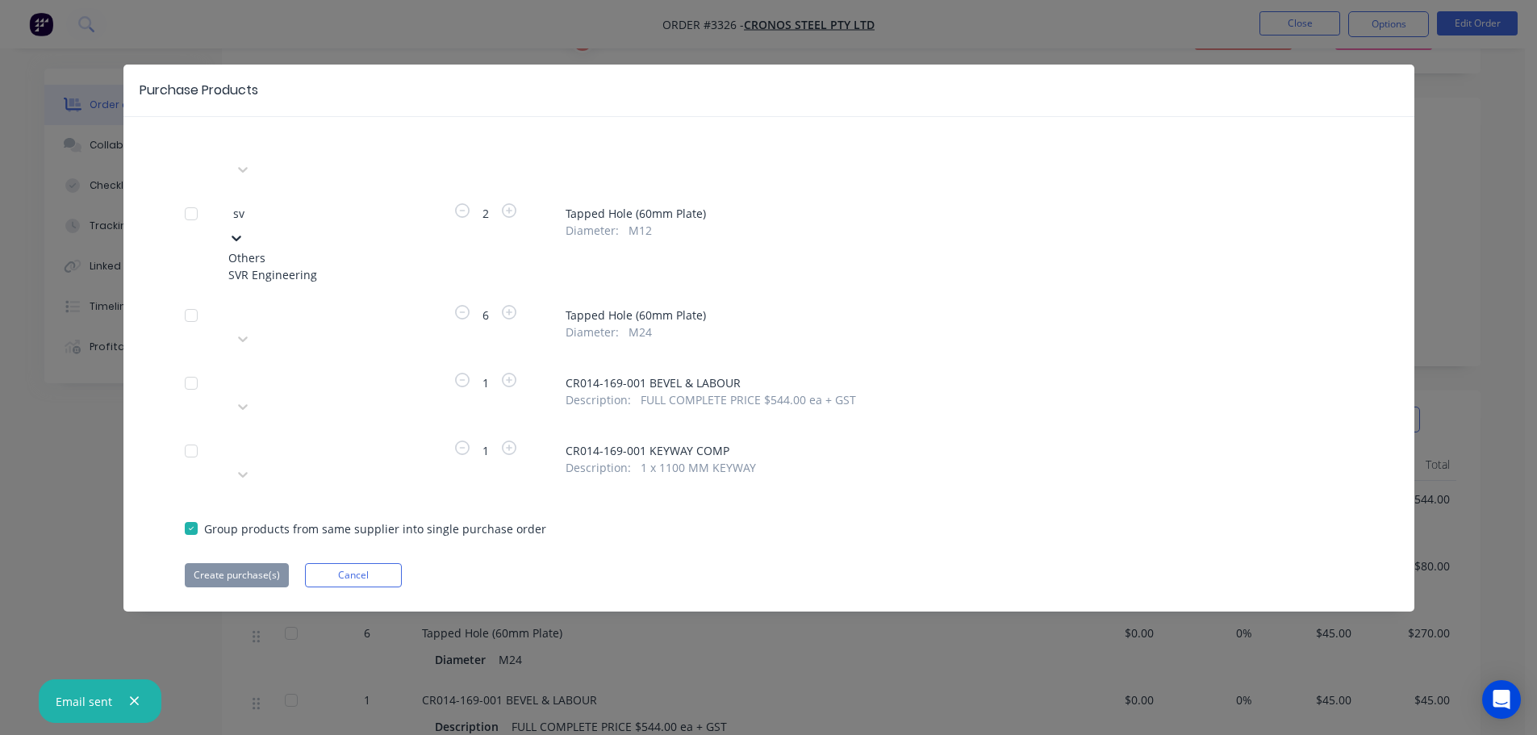
click at [330, 266] on div "SVR Engineering" at bounding box center [317, 274] width 178 height 17
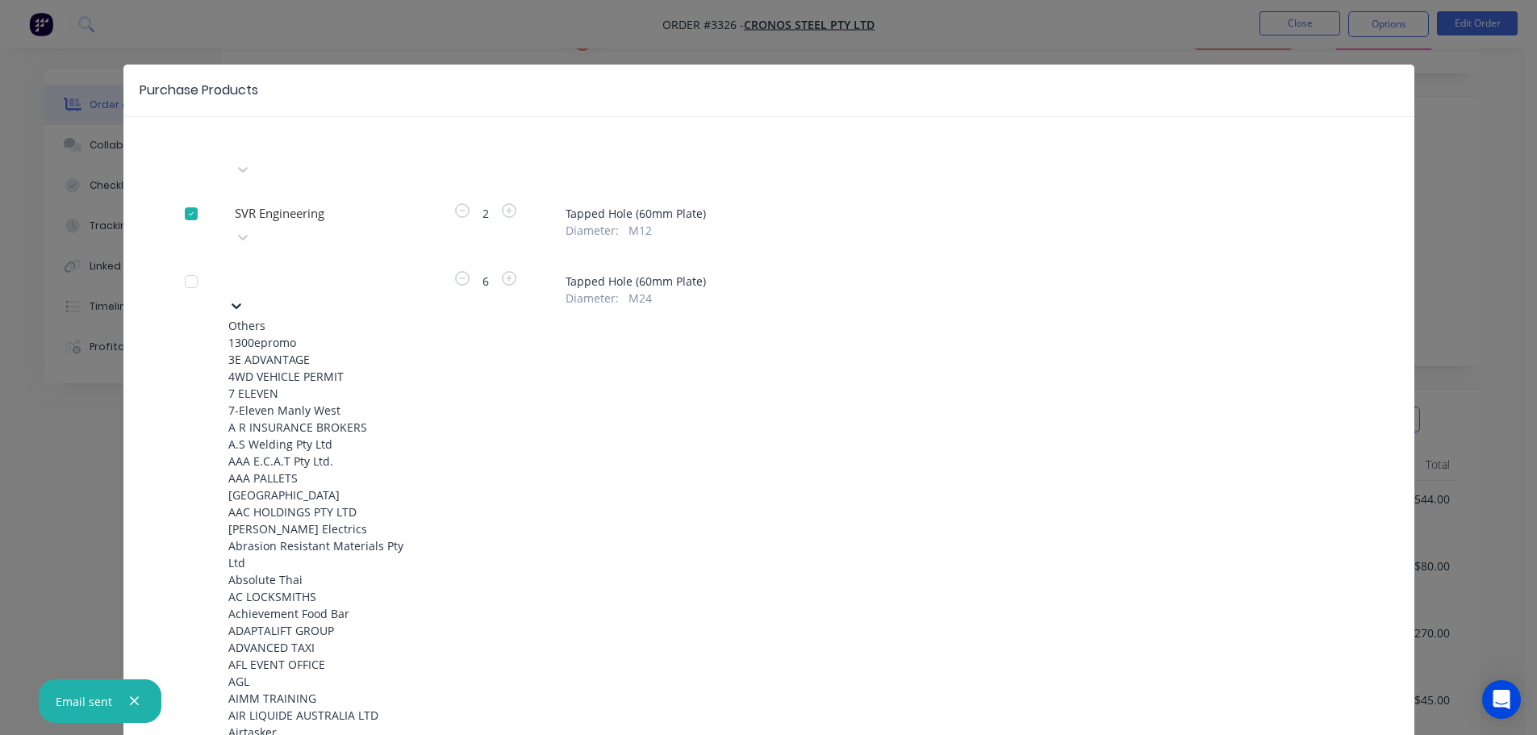
click at [332, 269] on div at bounding box center [349, 279] width 232 height 20
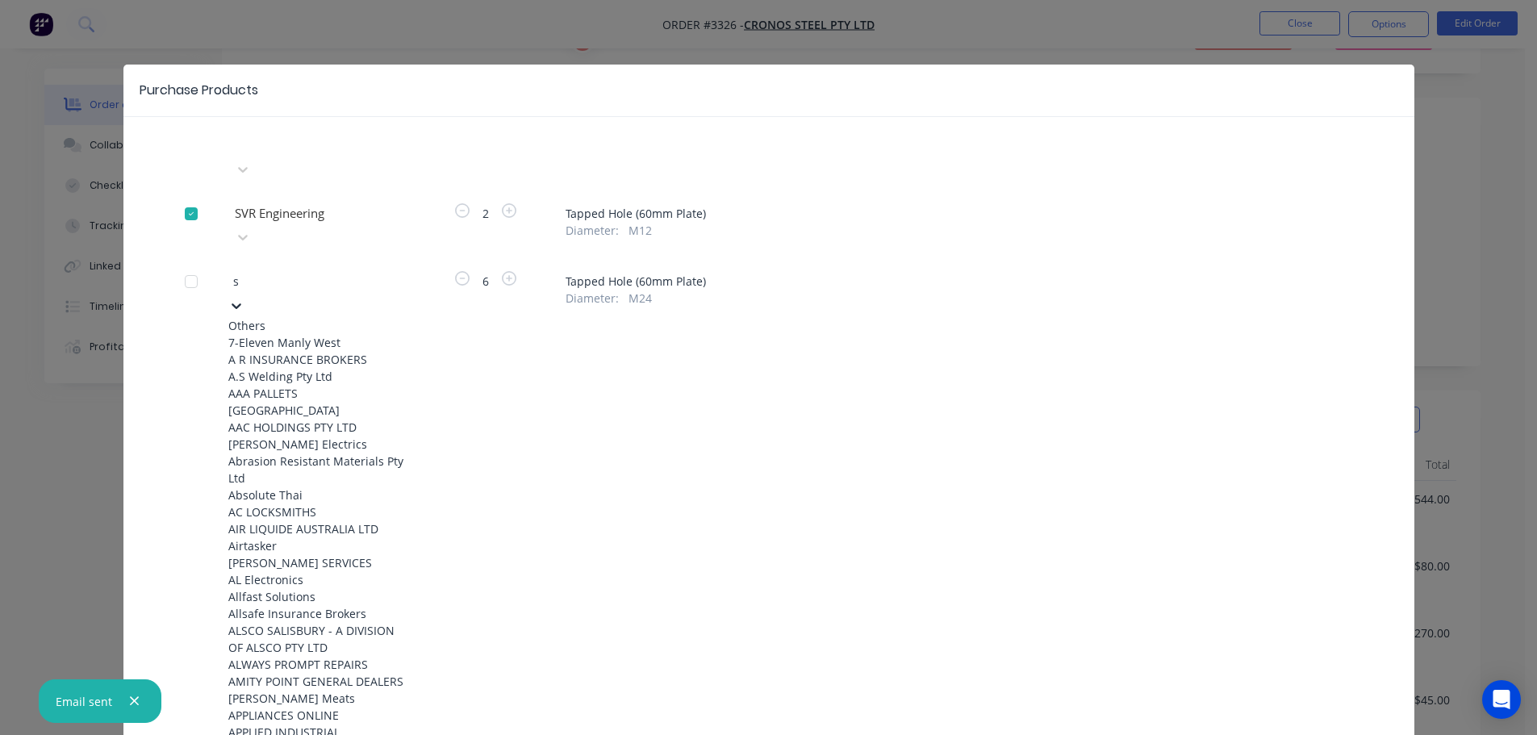
type input "sv"
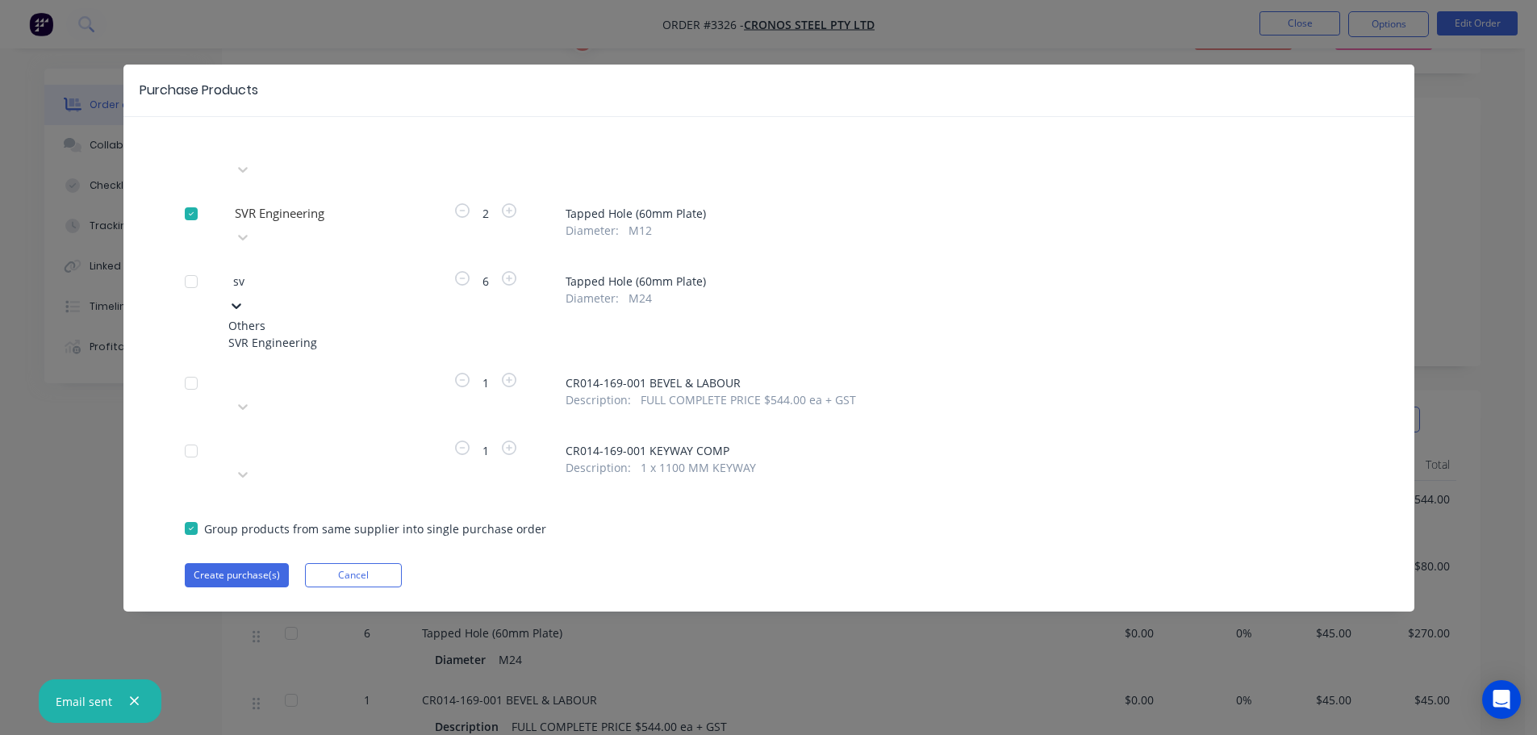
click at [310, 334] on div "SVR Engineering" at bounding box center [317, 342] width 178 height 17
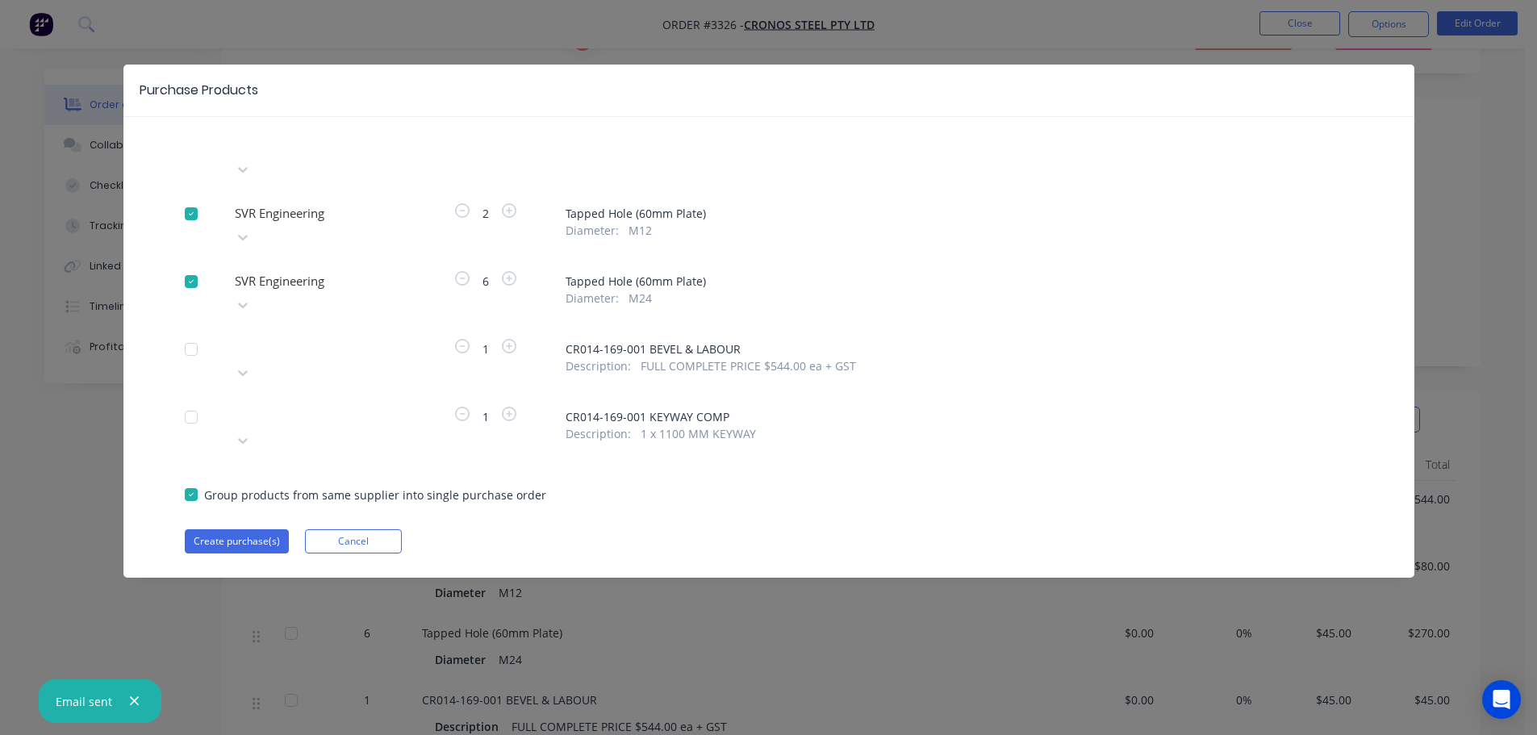
click at [357, 404] on div at bounding box center [349, 414] width 232 height 20
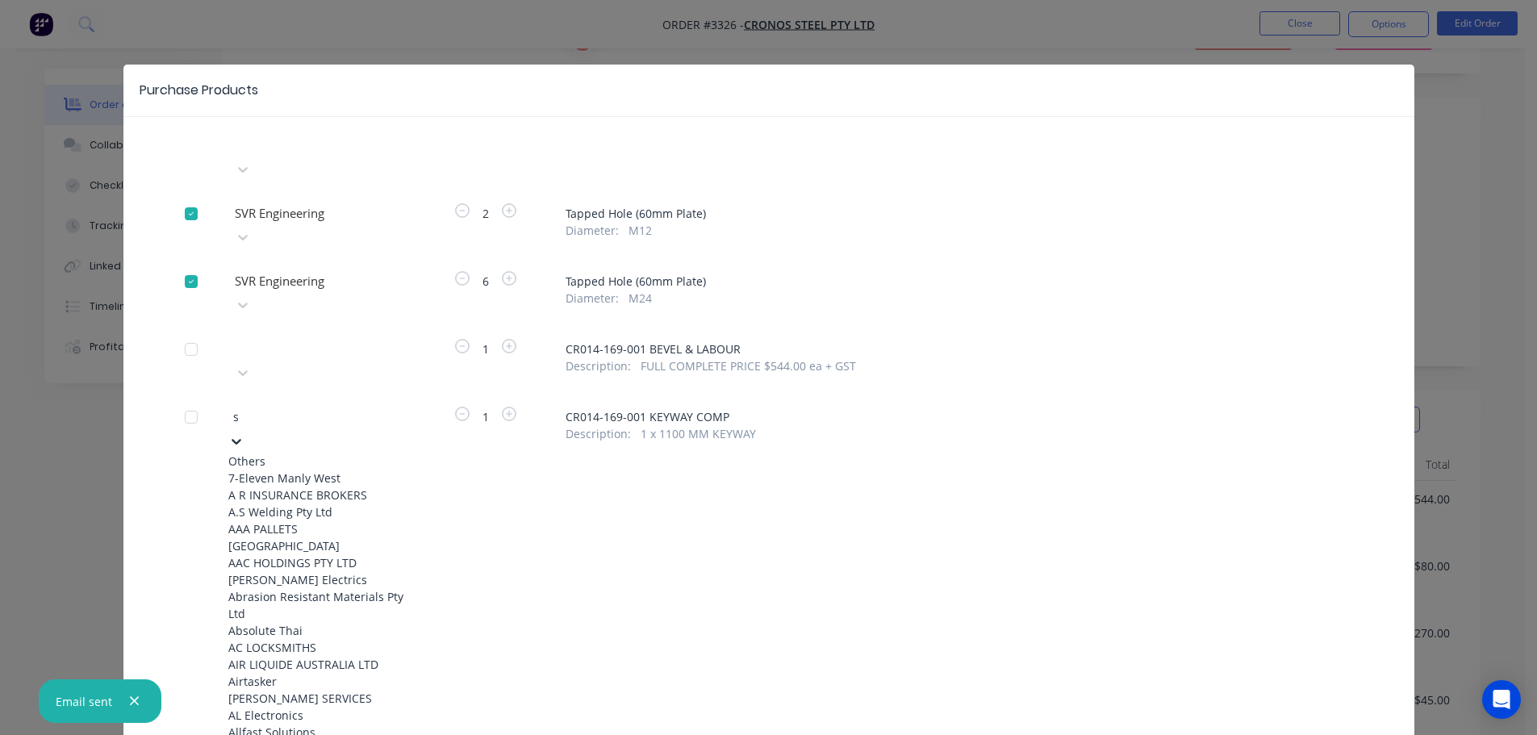
type input "sv"
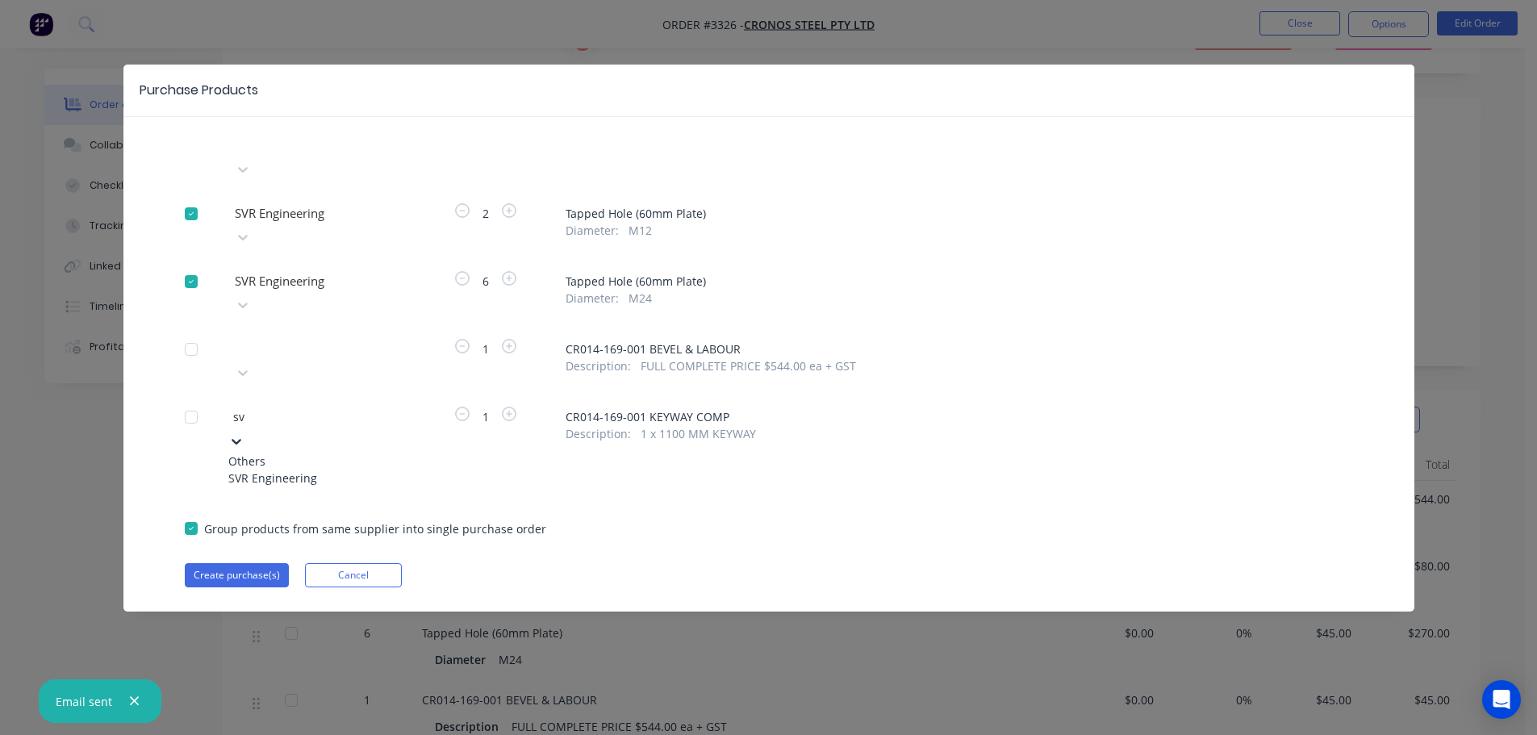
click at [320, 470] on div "SVR Engineering" at bounding box center [317, 478] width 178 height 17
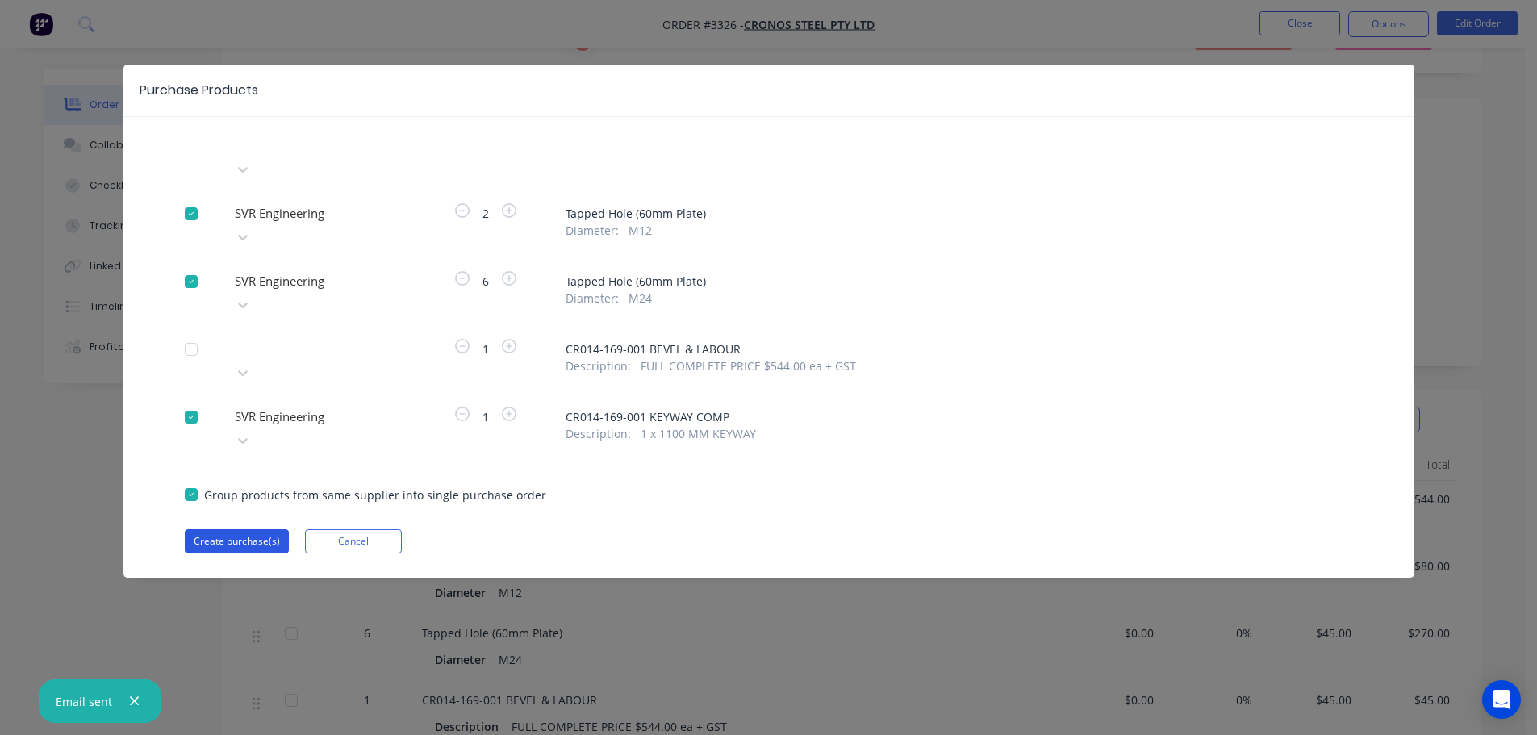
click at [236, 529] on button "Create purchase(s)" at bounding box center [237, 541] width 104 height 24
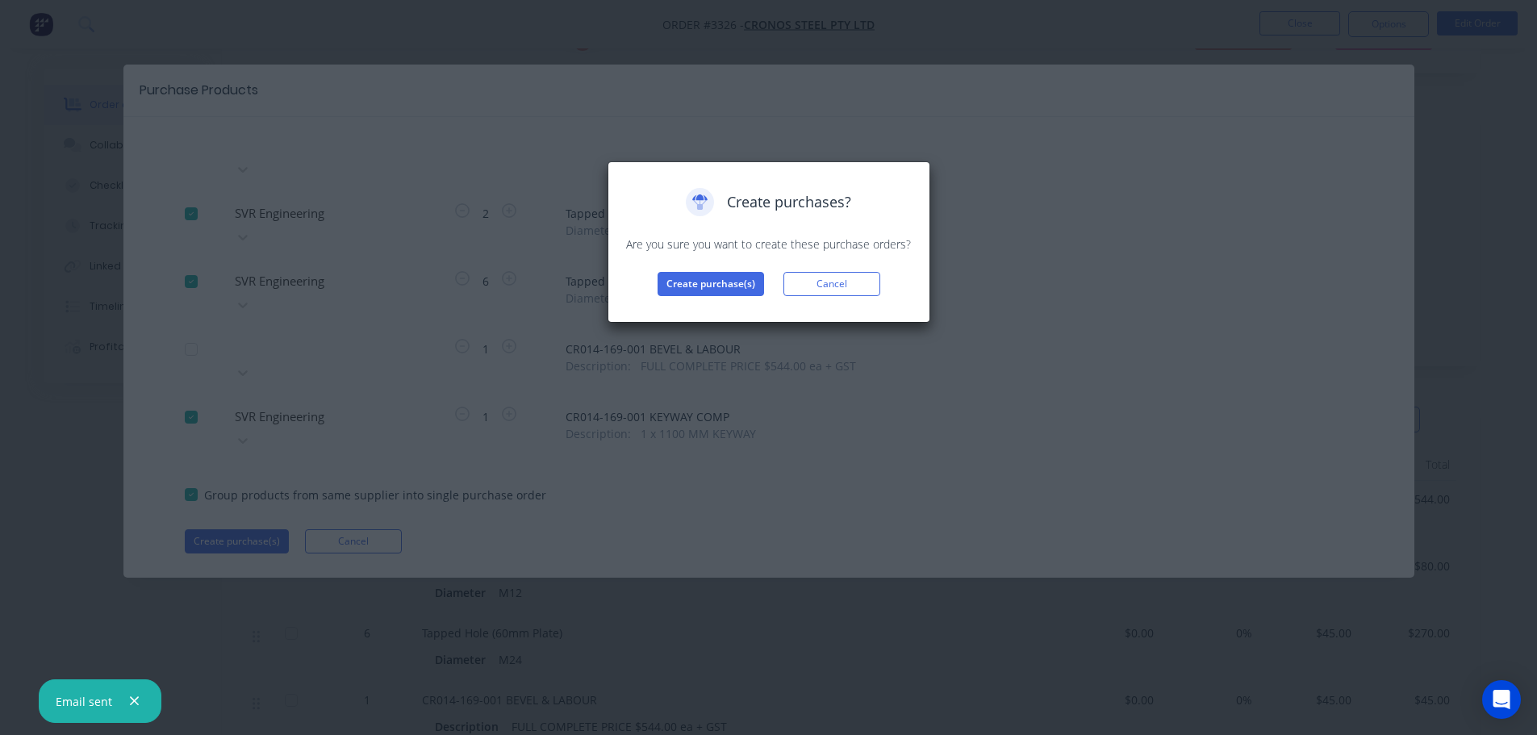
click at [719, 264] on div "Create purchases? Are you sure you want to create these purchase orders? Create…" at bounding box center [769, 242] width 289 height 108
click at [715, 279] on button "Create purchase(s)" at bounding box center [711, 284] width 107 height 24
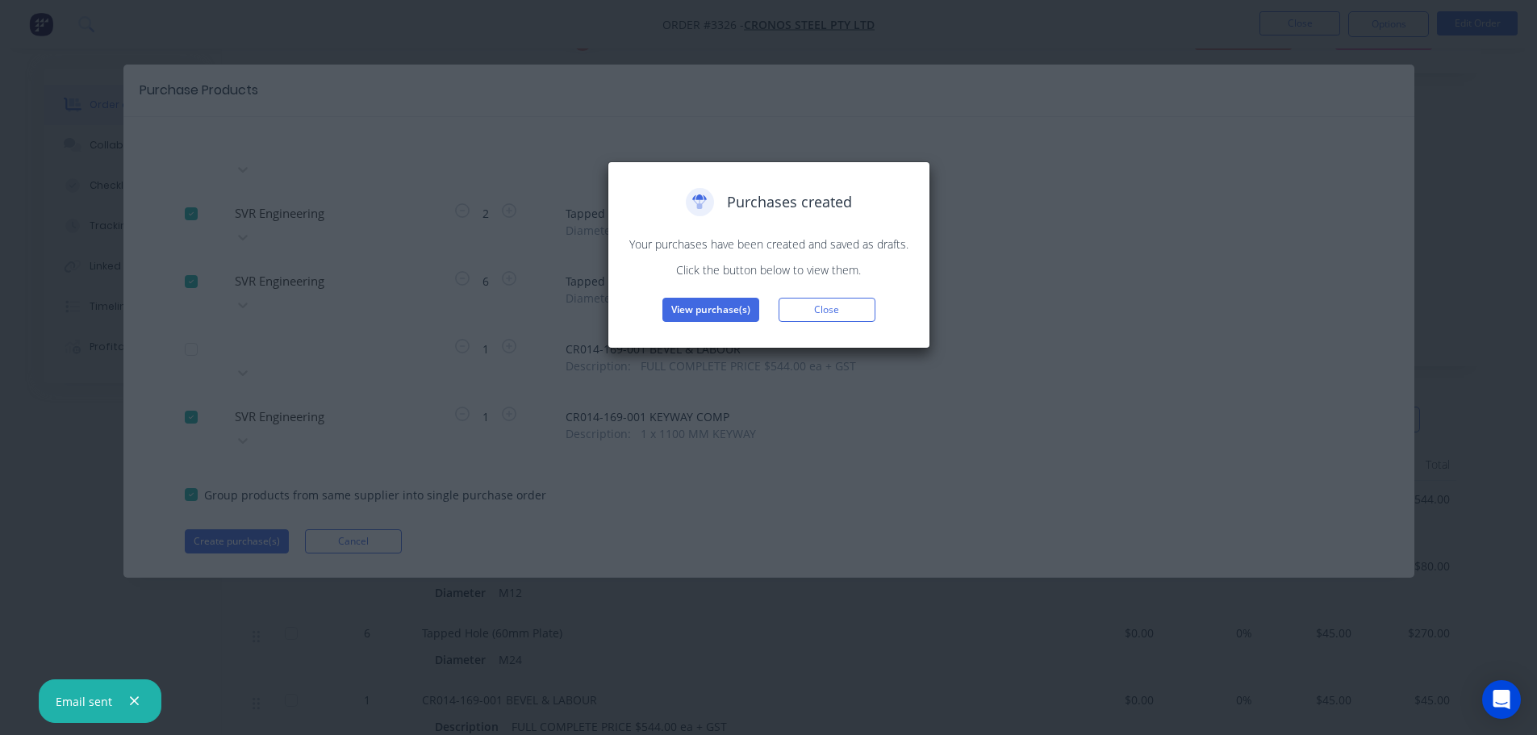
click at [706, 307] on button "View purchase(s)" at bounding box center [710, 310] width 97 height 24
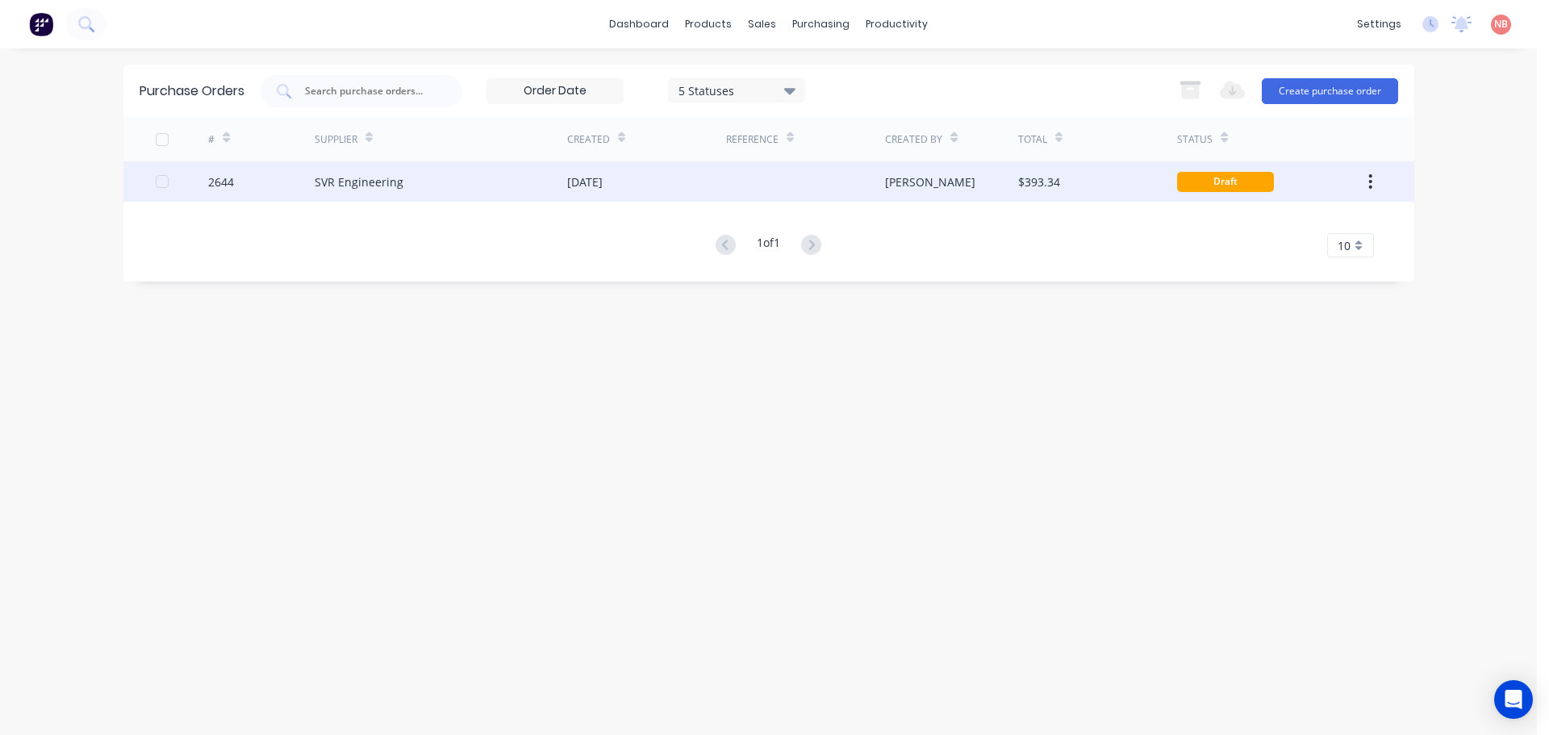
click at [603, 185] on div "[DATE]" at bounding box center [585, 181] width 36 height 17
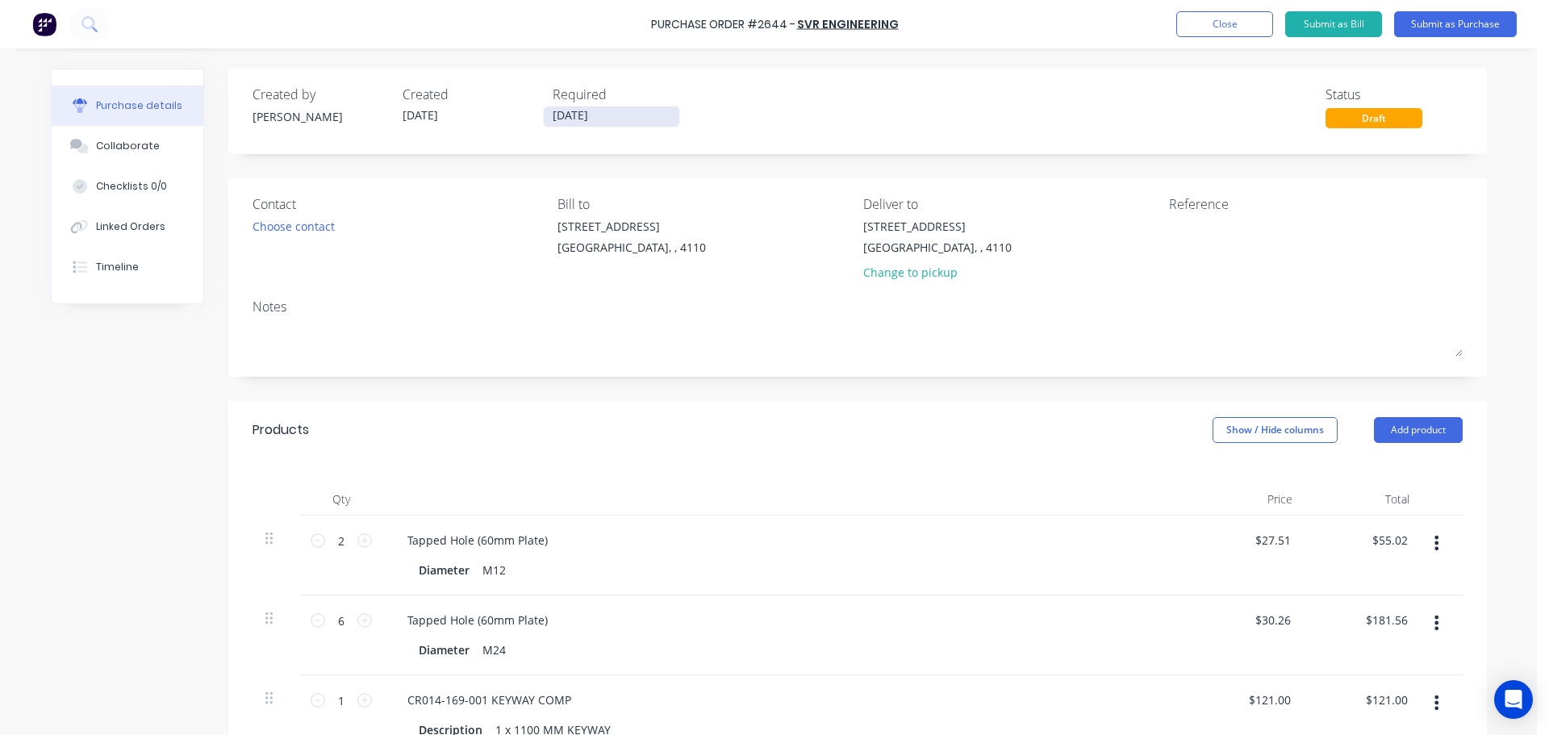
click at [562, 117] on input "[DATE]" at bounding box center [612, 117] width 136 height 20
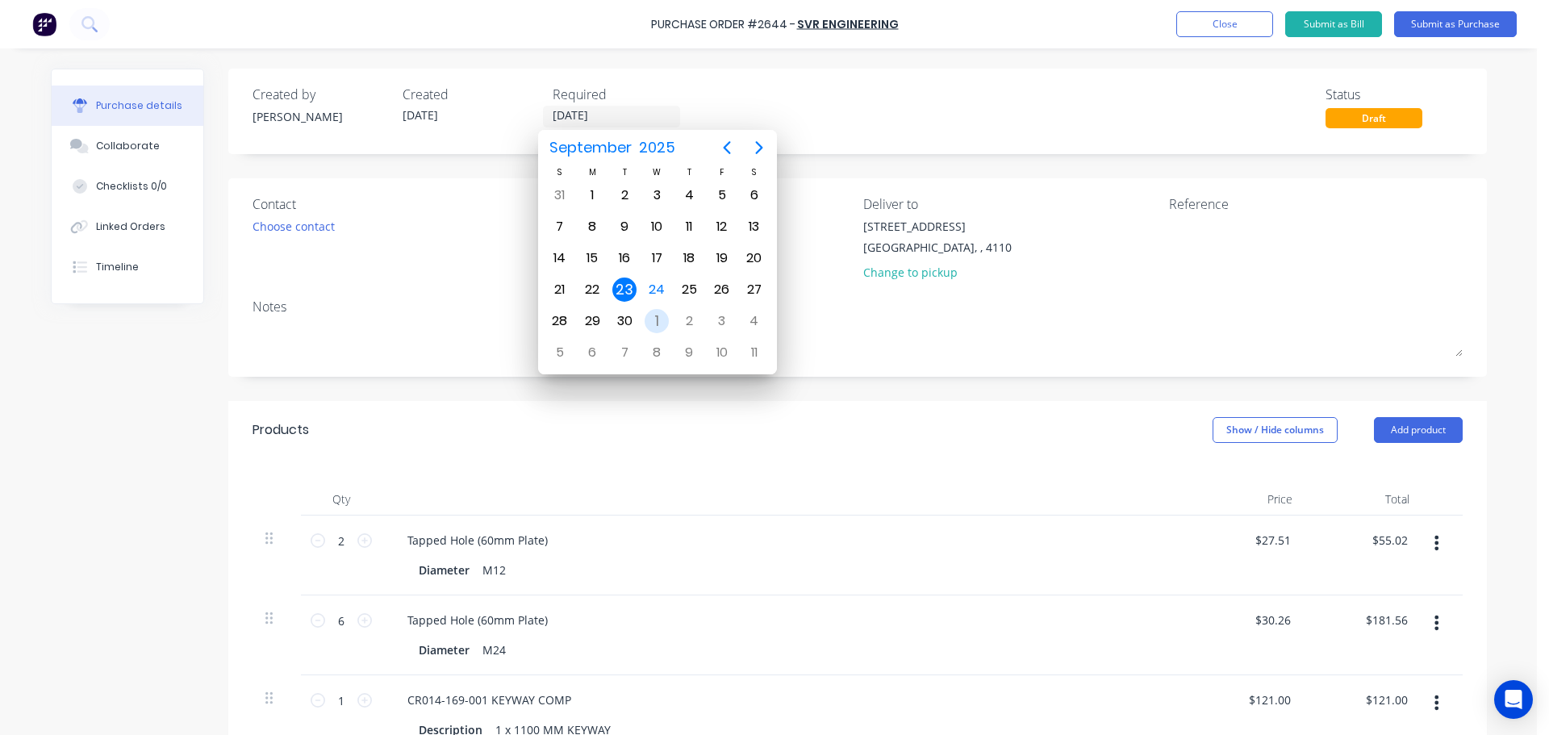
click at [652, 311] on div "1" at bounding box center [657, 321] width 24 height 24
type input "[DATE]"
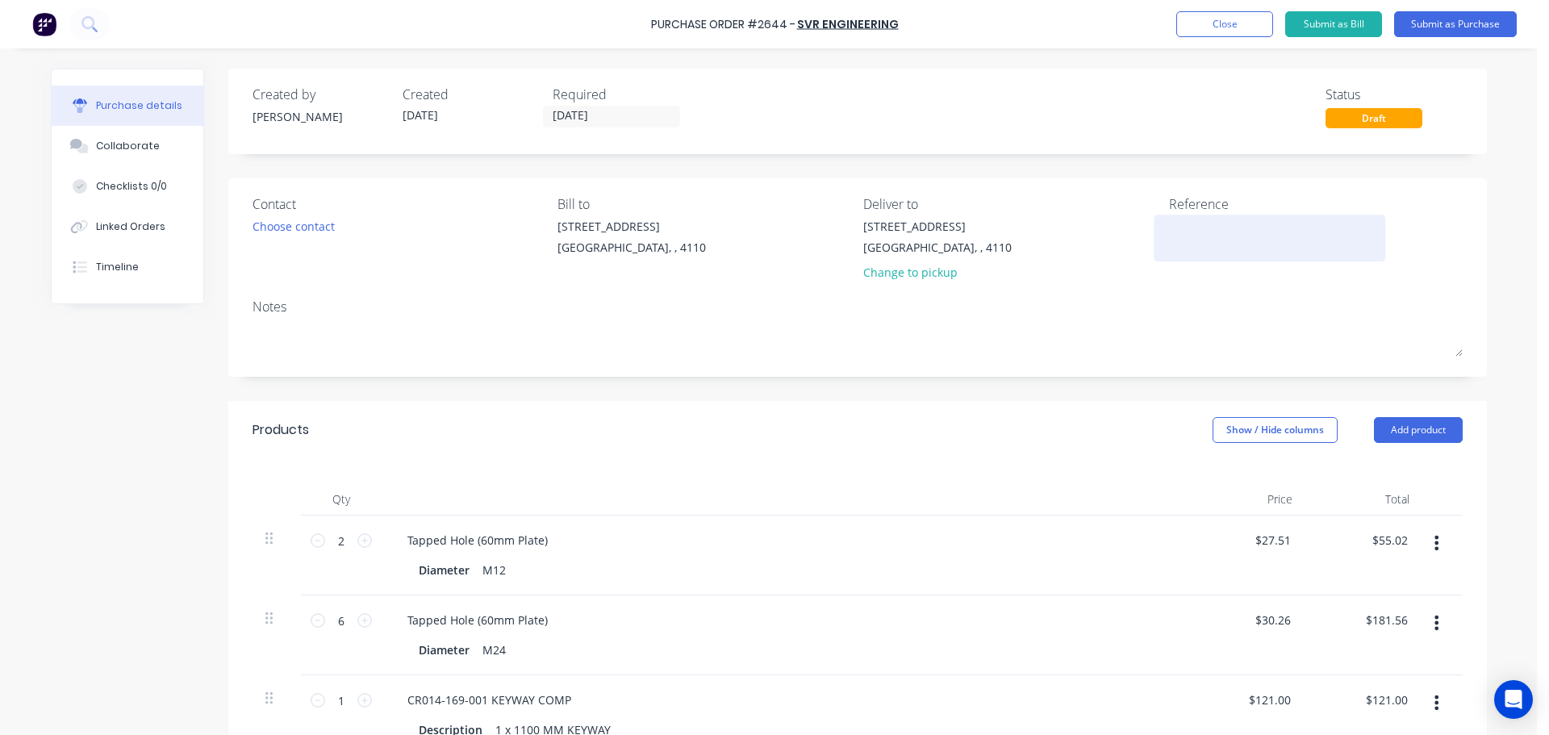
click at [1234, 218] on div at bounding box center [1270, 238] width 202 height 40
click at [1235, 232] on textarea at bounding box center [1270, 236] width 202 height 36
type textarea "Cronos 50168116"
click at [1443, 15] on button "Submit as Purchase" at bounding box center [1455, 24] width 123 height 26
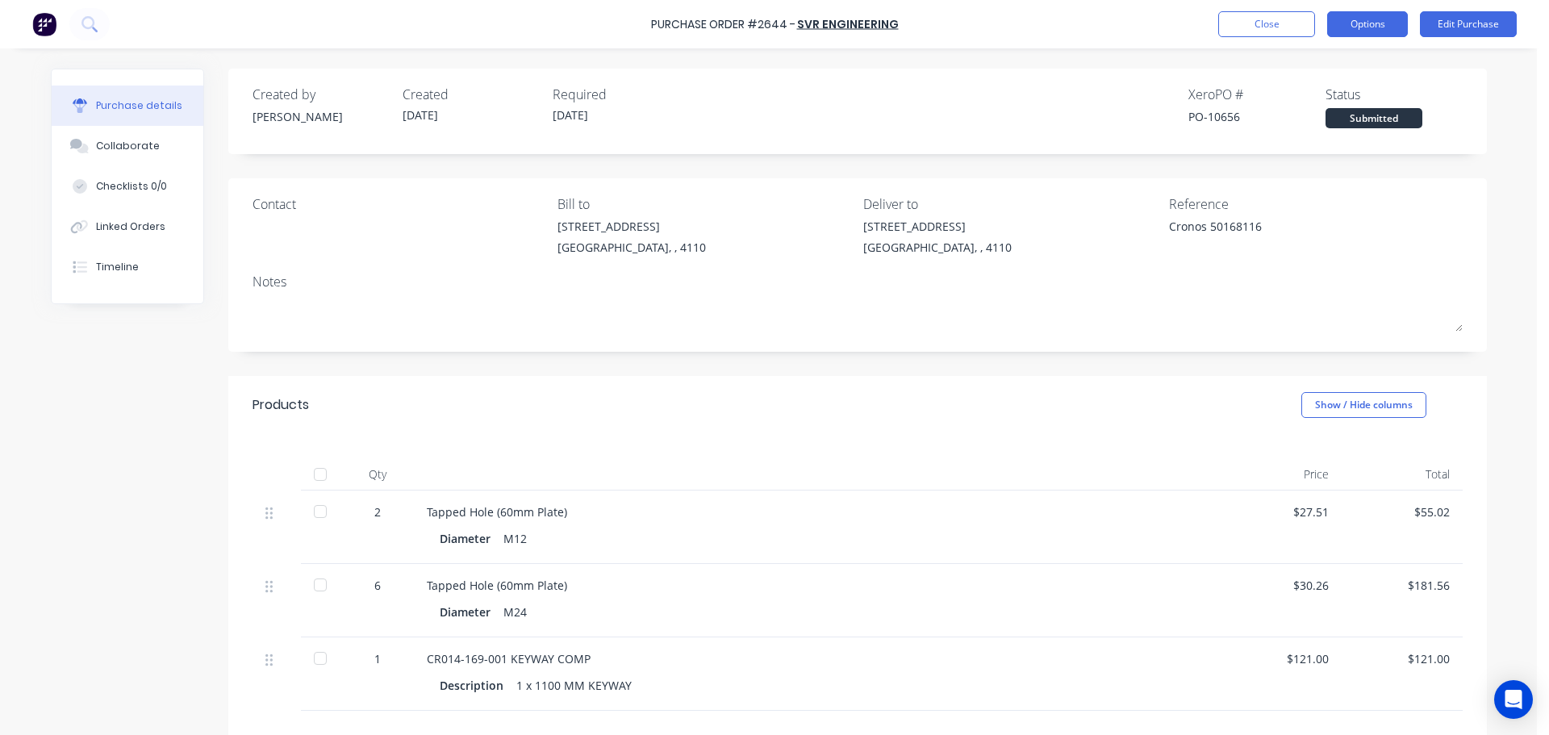
click at [1387, 13] on button "Options" at bounding box center [1367, 24] width 81 height 26
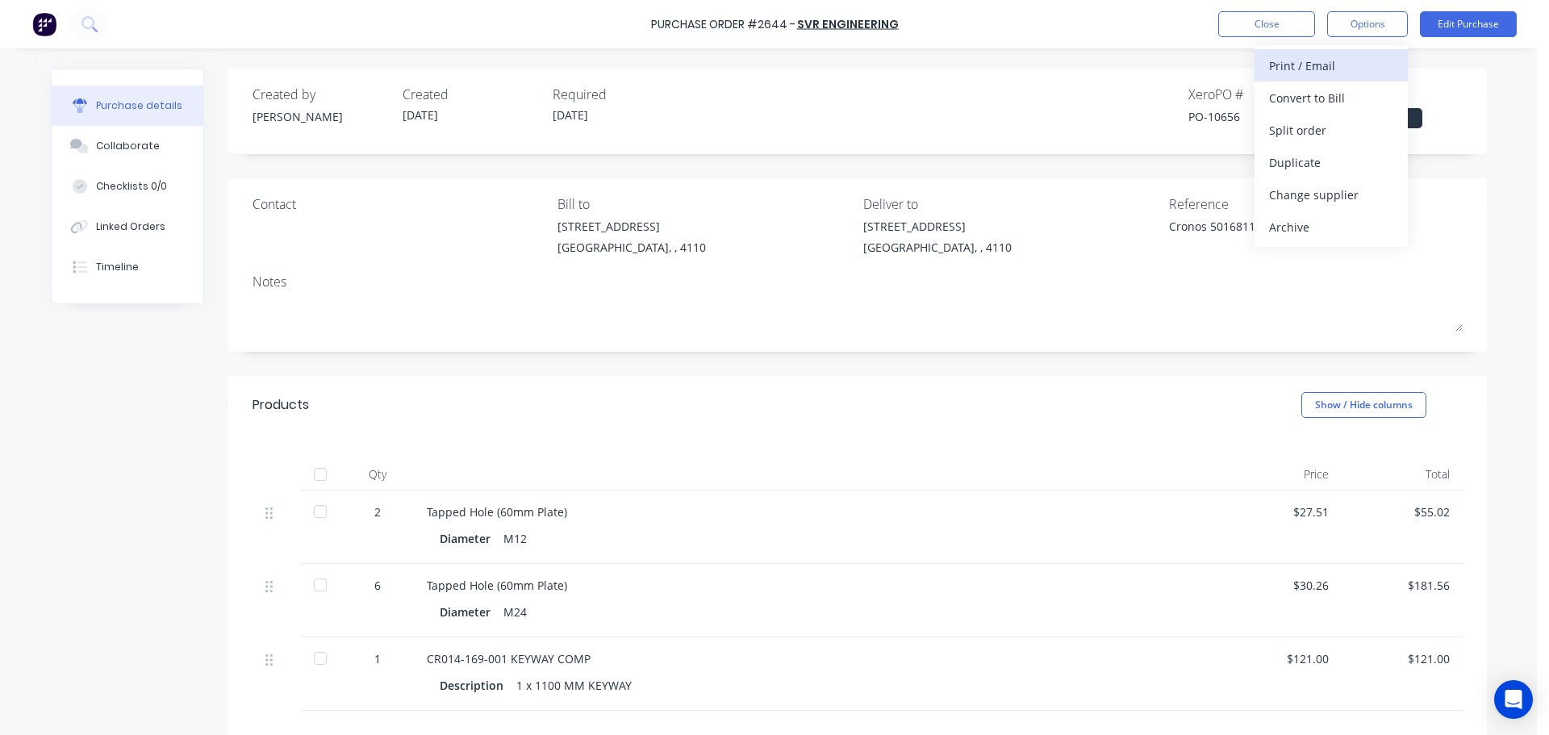
click at [1358, 69] on div "Print / Email" at bounding box center [1331, 65] width 124 height 23
click at [1346, 91] on div "With pricing" at bounding box center [1331, 97] width 124 height 23
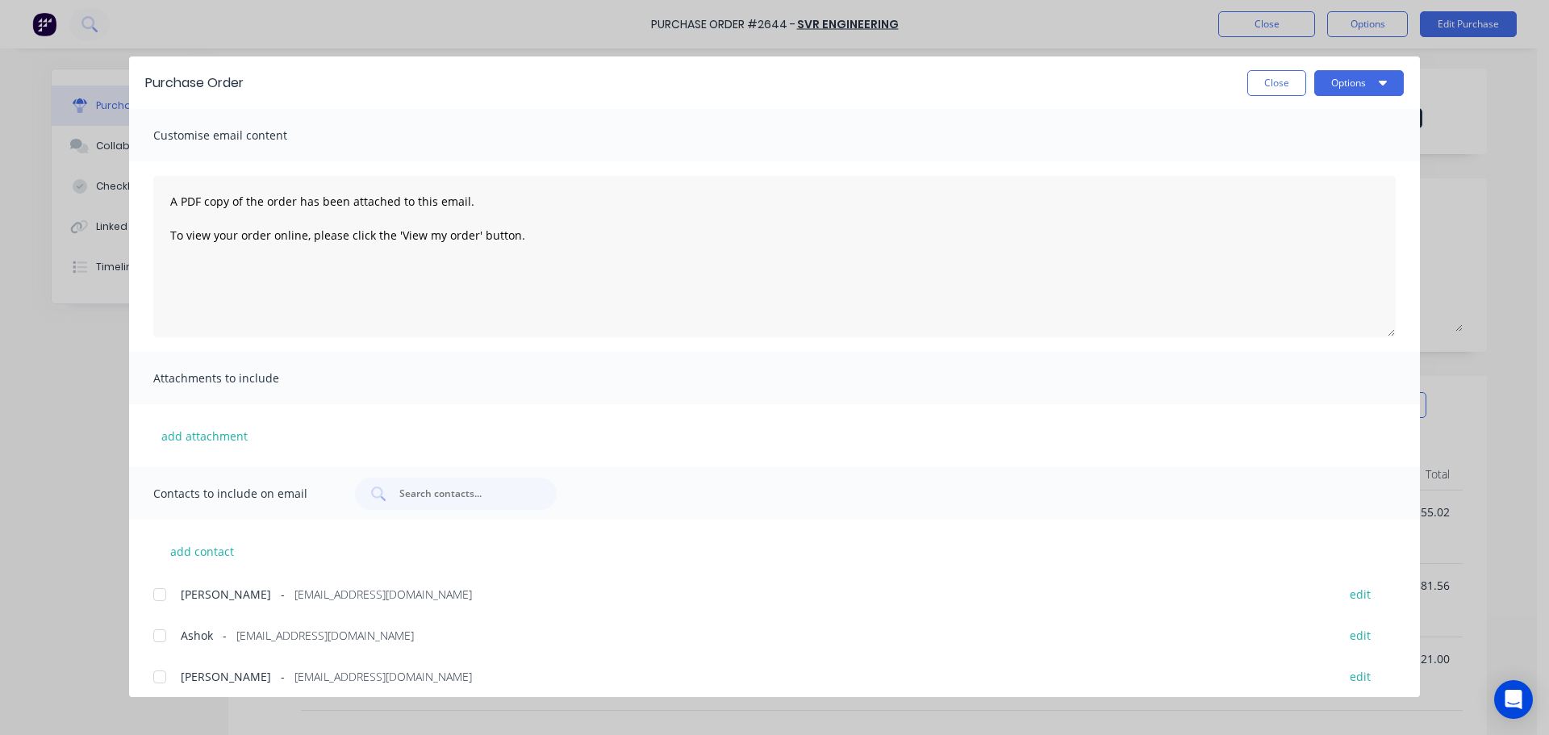
click at [173, 636] on div at bounding box center [160, 636] width 32 height 32
click at [1374, 84] on button "Options" at bounding box center [1359, 83] width 90 height 26
click at [1316, 151] on div "Print" at bounding box center [1327, 155] width 124 height 23
click at [1352, 90] on button "Options" at bounding box center [1359, 83] width 90 height 26
click at [1304, 187] on div "Email" at bounding box center [1327, 188] width 124 height 23
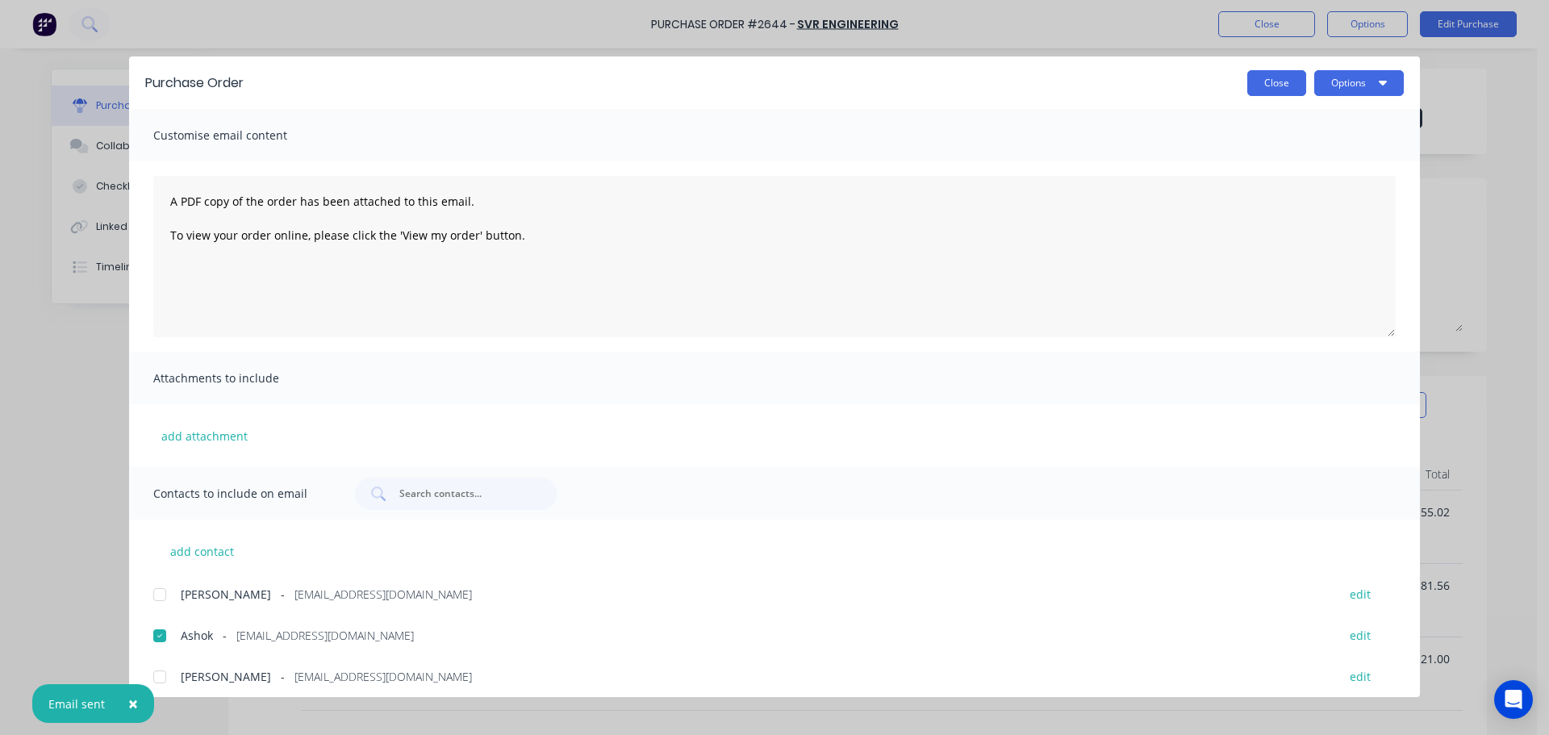
click at [1279, 89] on button "Close" at bounding box center [1276, 83] width 59 height 26
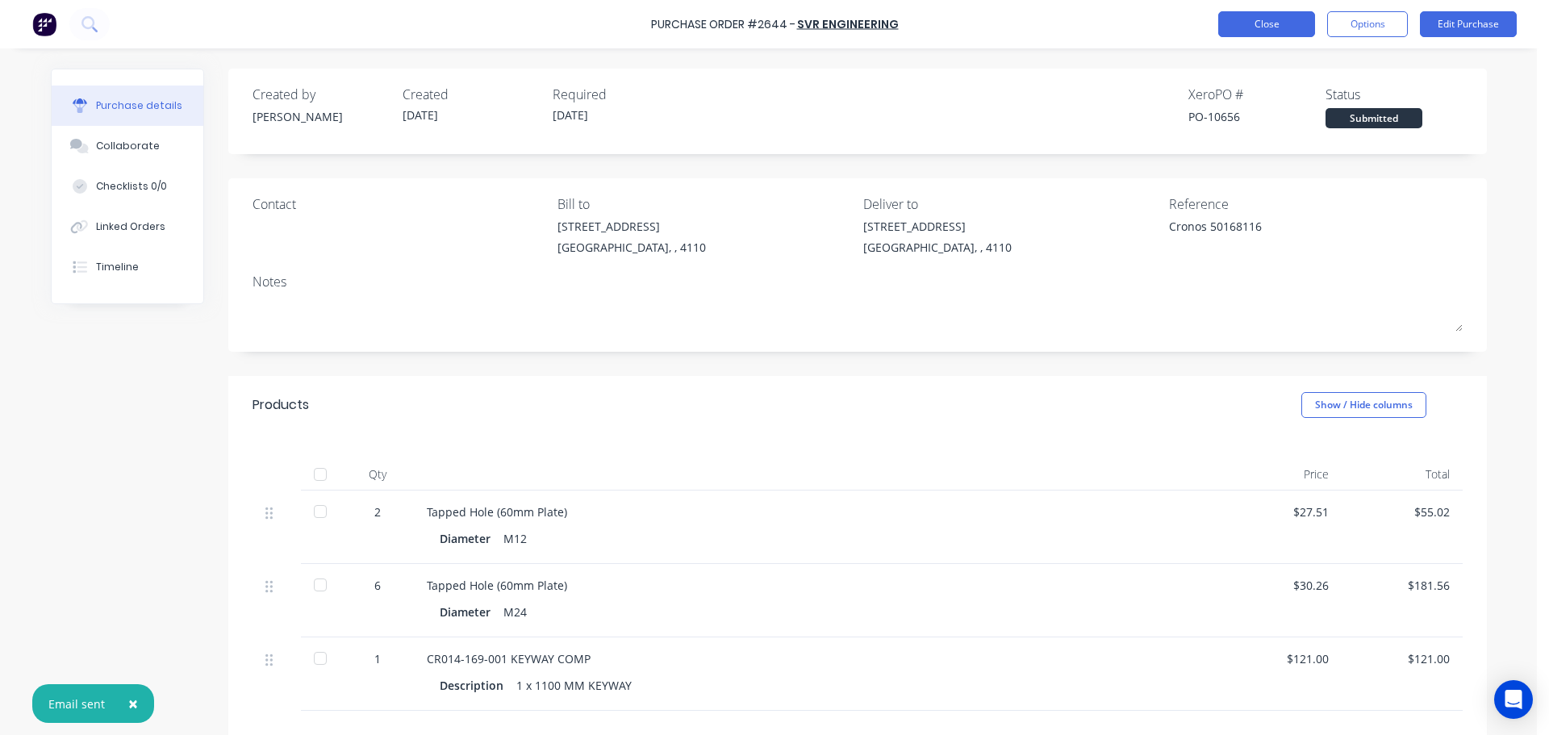
click at [1266, 18] on button "Close" at bounding box center [1266, 24] width 97 height 26
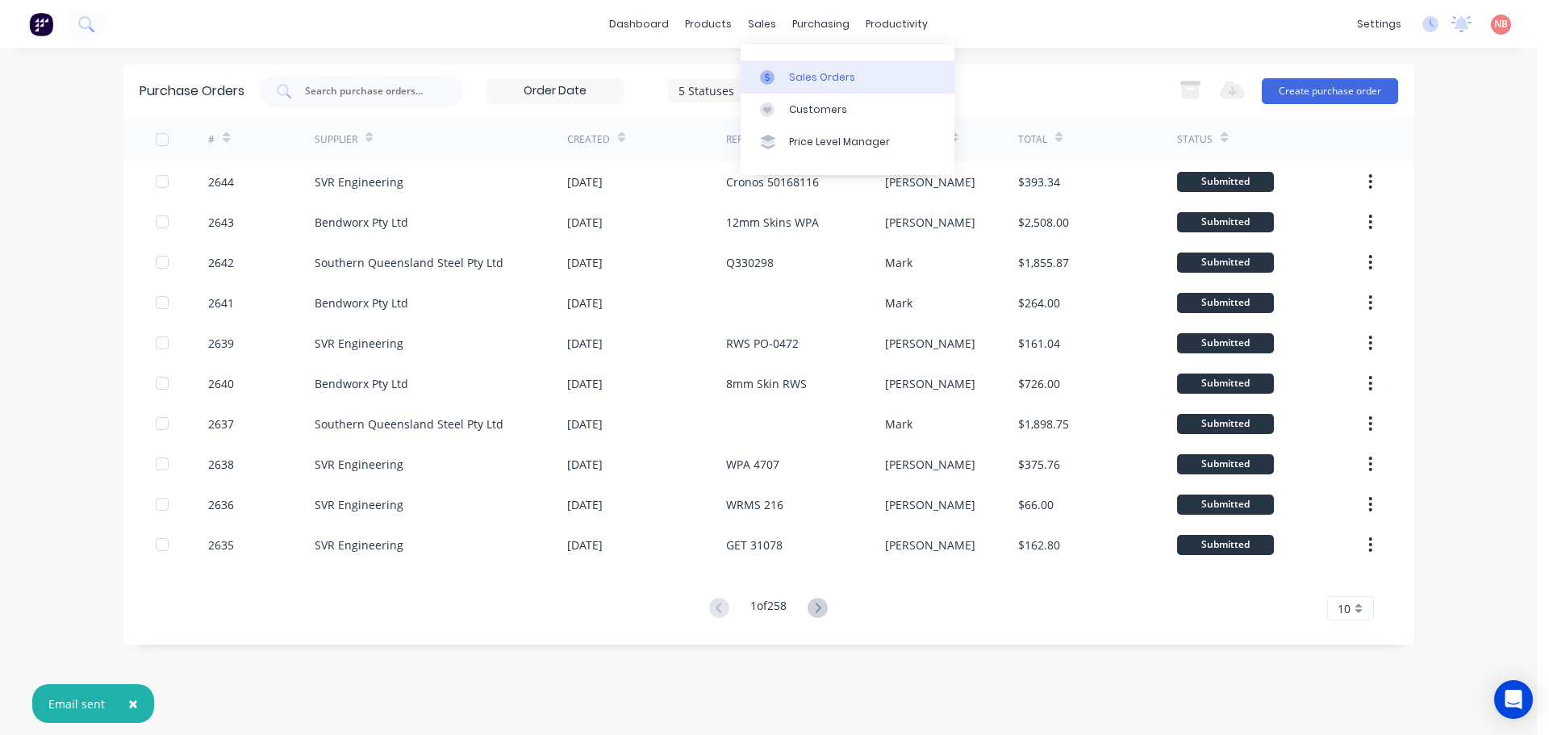
click at [786, 82] on link "Sales Orders" at bounding box center [848, 77] width 214 height 32
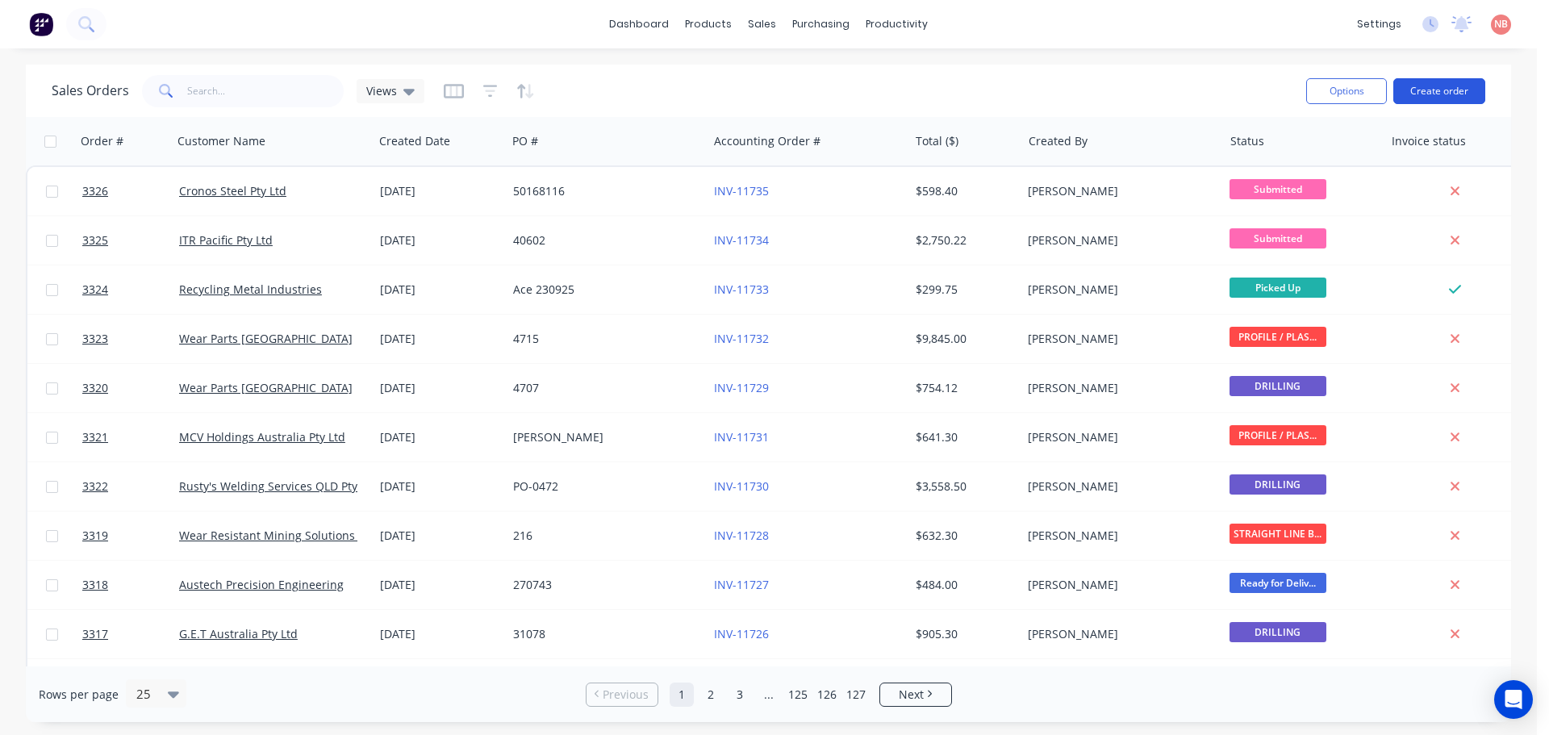
click at [1432, 90] on button "Create order" at bounding box center [1440, 91] width 92 height 26
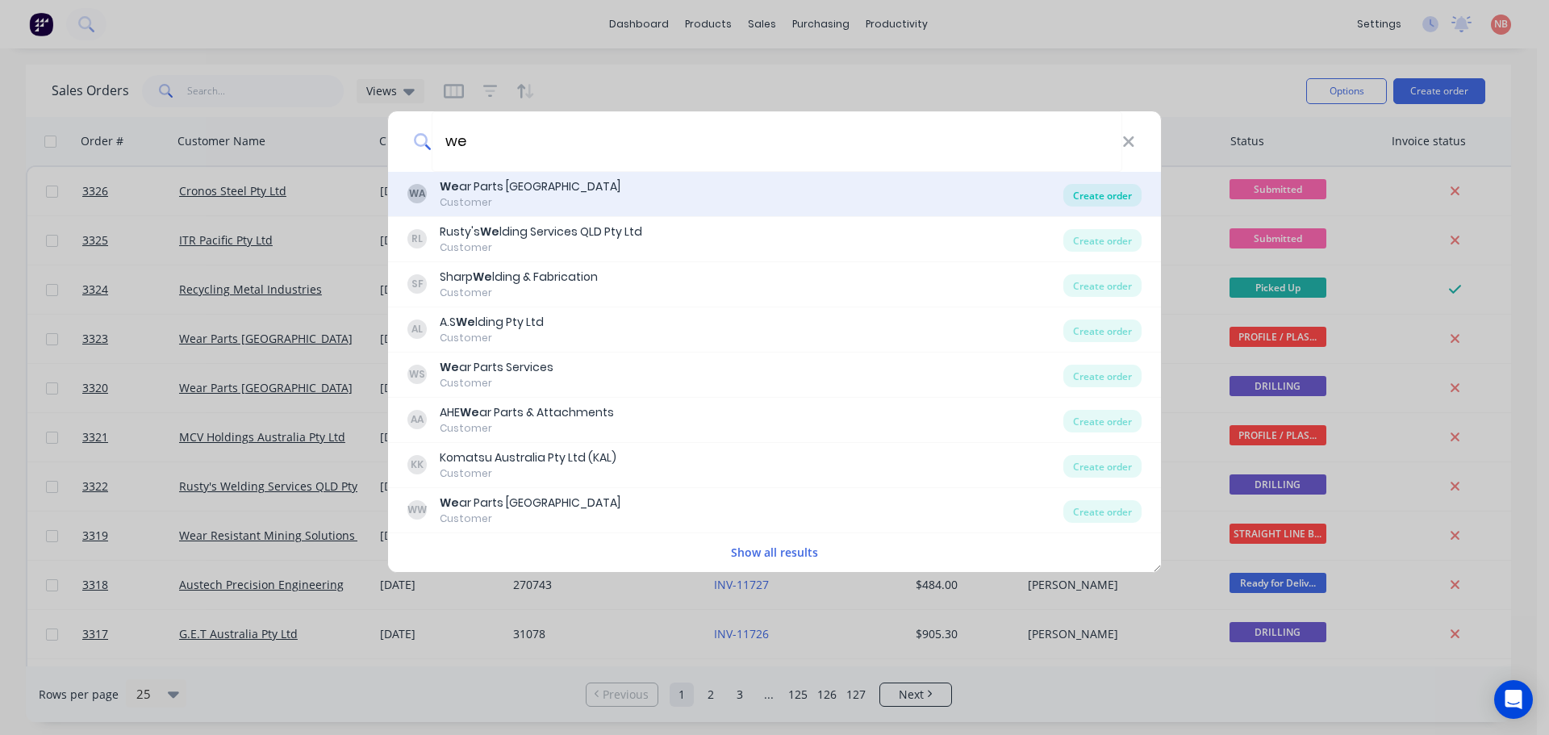
type input "we"
click at [1109, 195] on div "Create order" at bounding box center [1103, 195] width 78 height 23
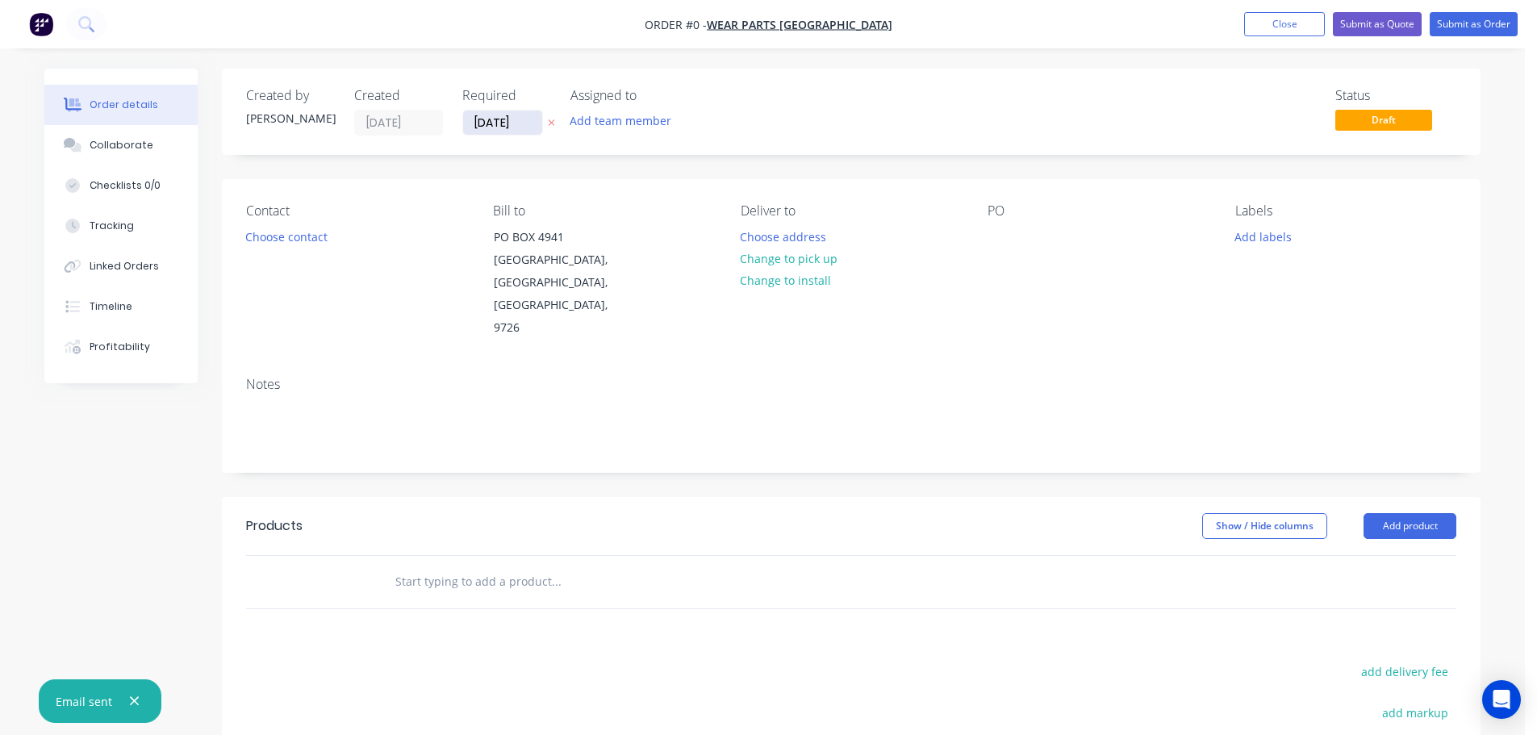
click at [501, 131] on input "[DATE]" at bounding box center [502, 123] width 79 height 24
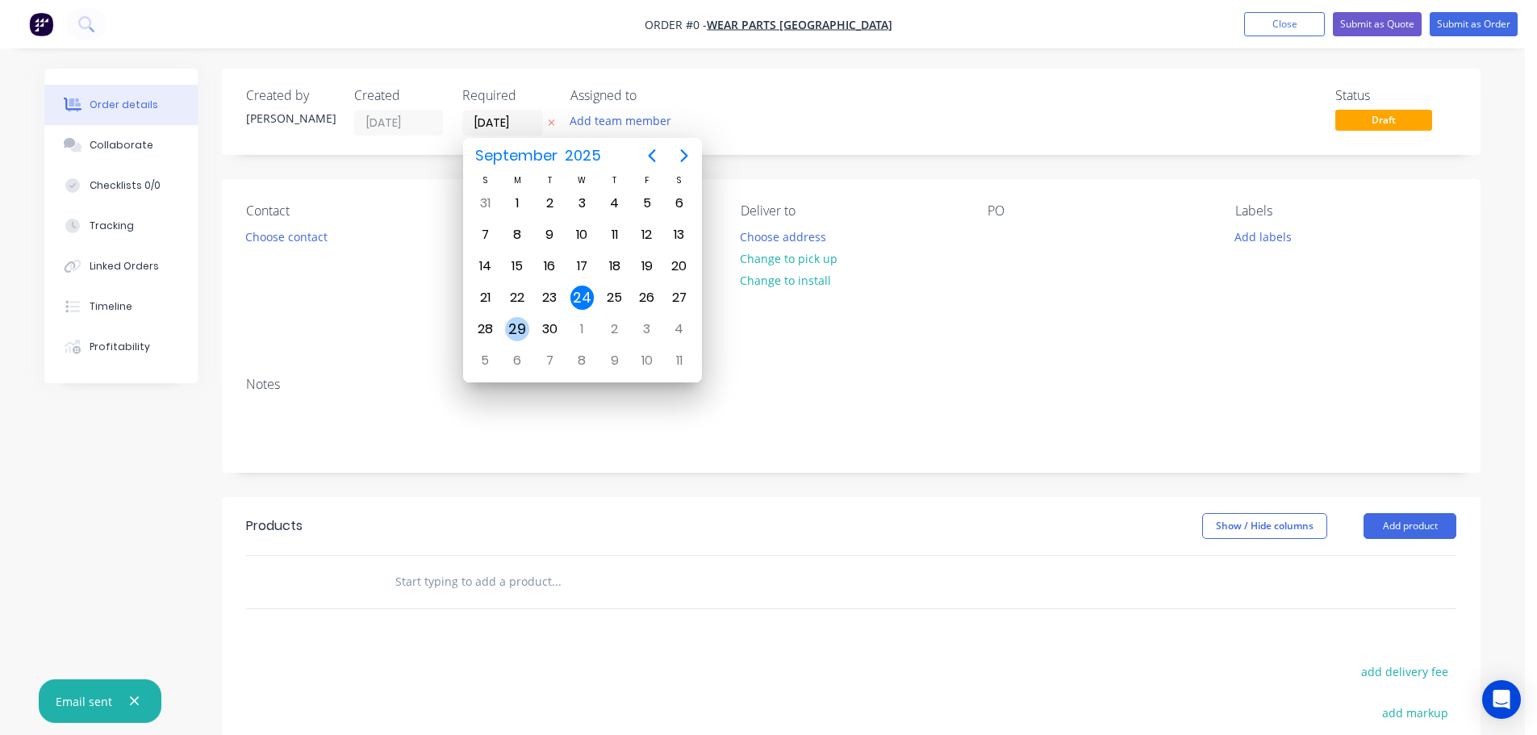
click at [524, 324] on div "29" at bounding box center [517, 329] width 24 height 24
type input "[DATE]"
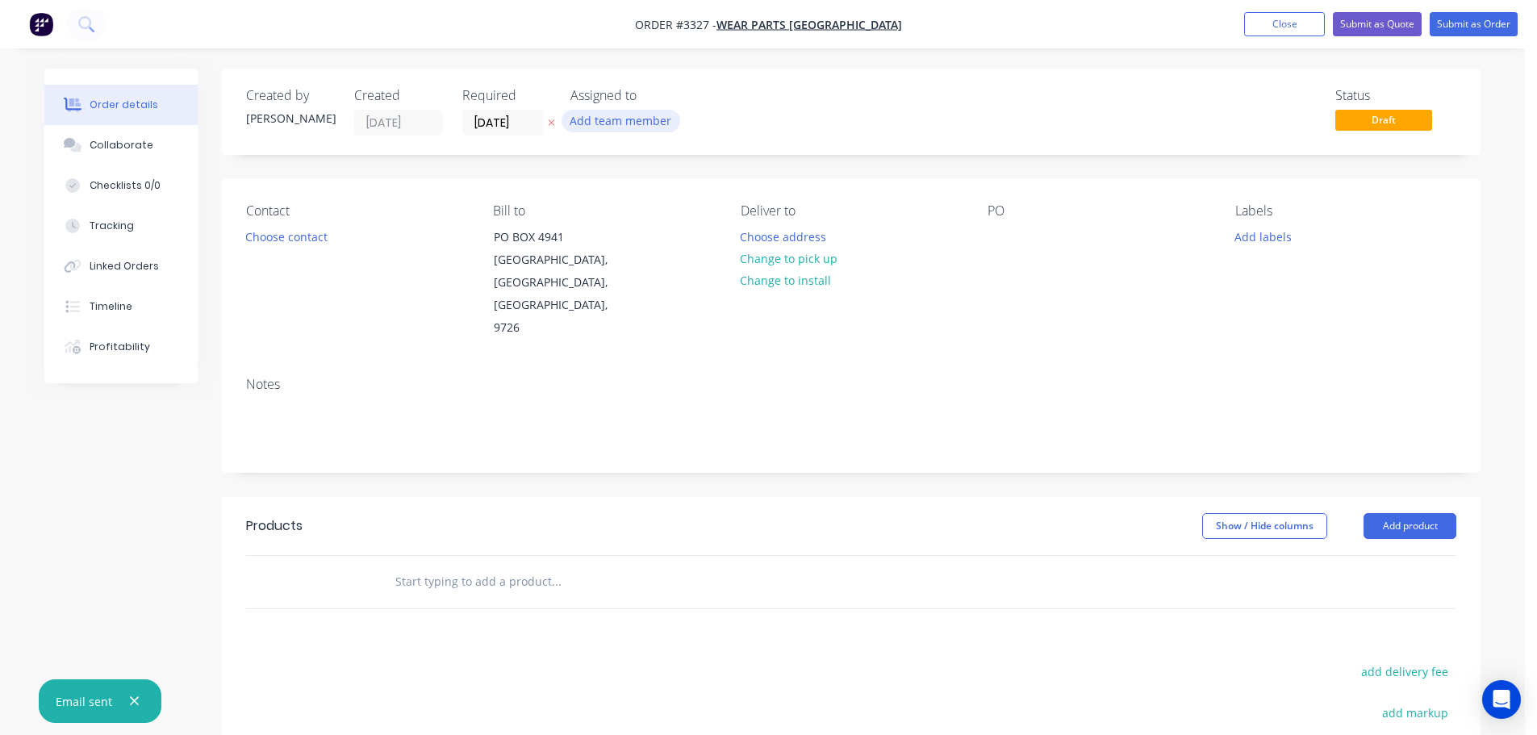
click at [583, 123] on button "Add team member" at bounding box center [621, 121] width 119 height 22
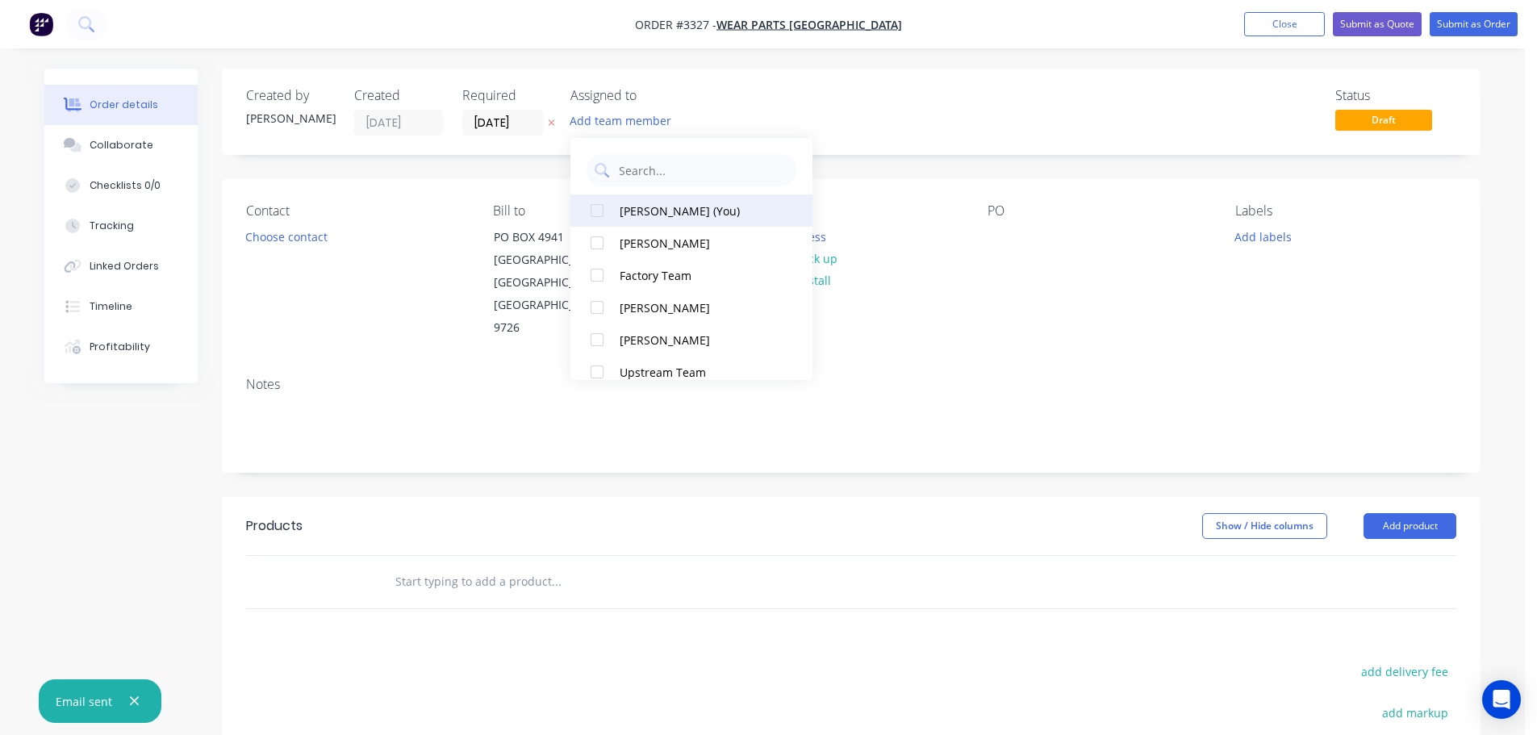
click at [636, 220] on button "[PERSON_NAME] (You)" at bounding box center [691, 210] width 242 height 32
drag, startPoint x: 274, startPoint y: 257, endPoint x: 278, endPoint y: 240, distance: 17.4
click at [273, 257] on div "Contact Choose contact" at bounding box center [356, 271] width 221 height 136
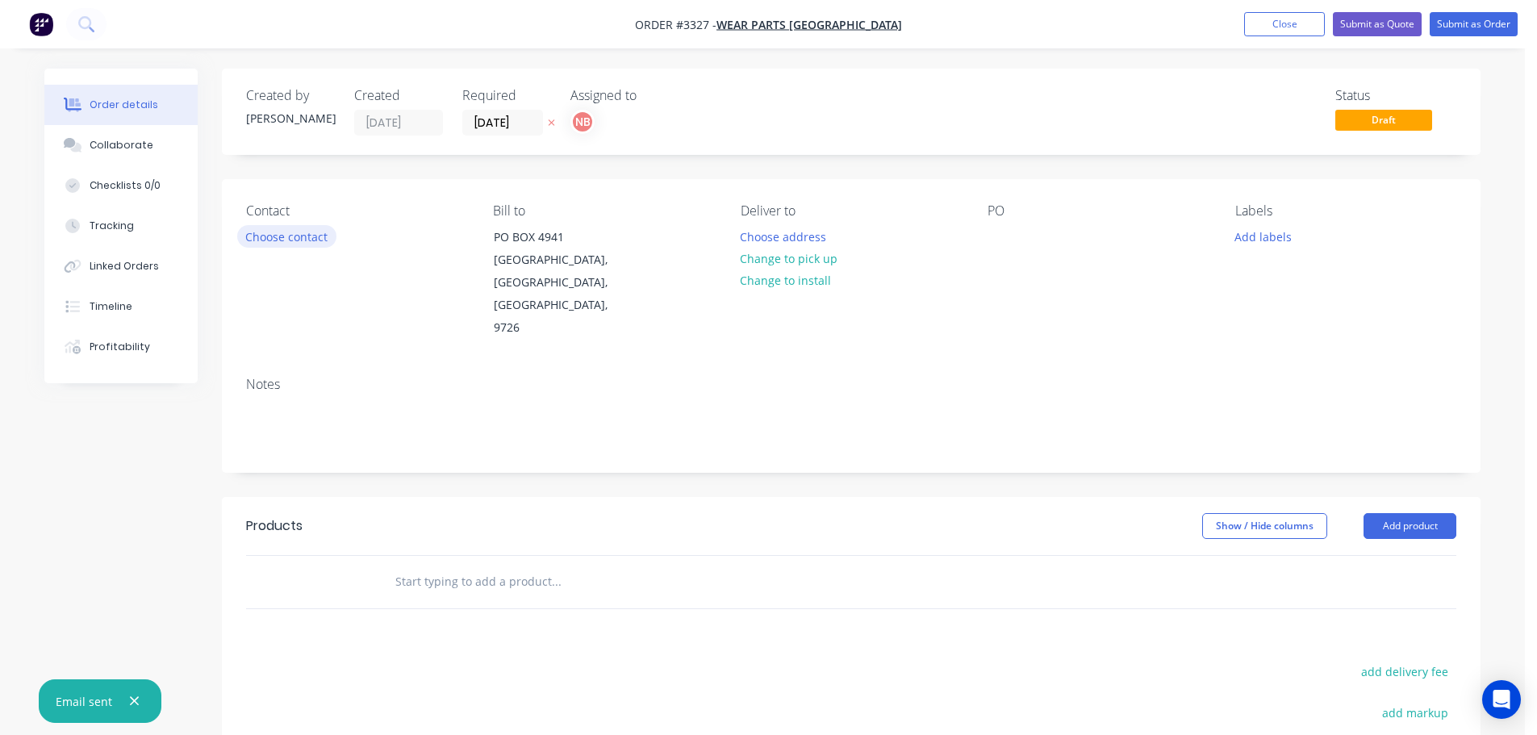
click at [278, 240] on button "Choose contact" at bounding box center [286, 236] width 99 height 22
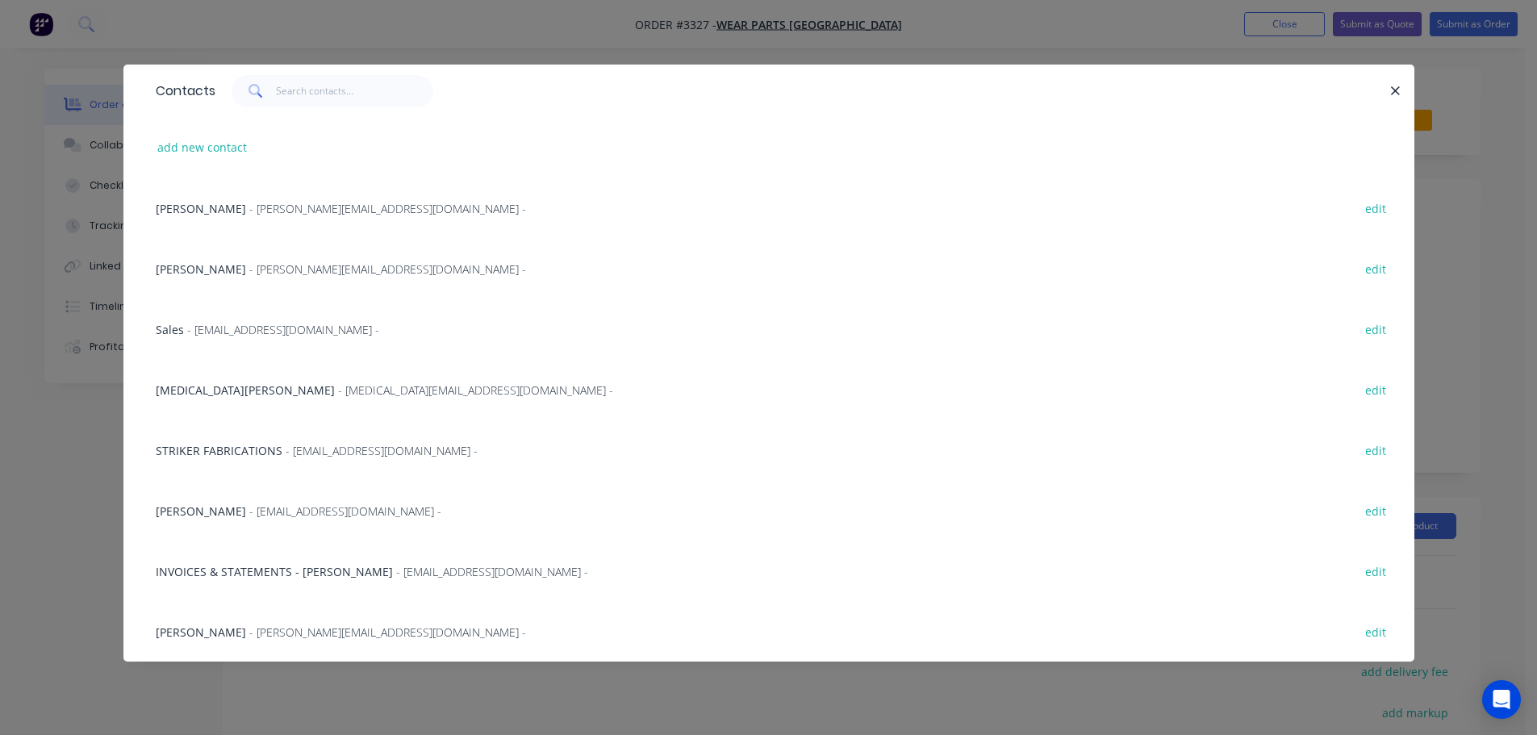
click at [228, 397] on div "[MEDICAL_DATA][PERSON_NAME] - [MEDICAL_DATA][EMAIL_ADDRESS][DOMAIN_NAME] -" at bounding box center [385, 390] width 458 height 17
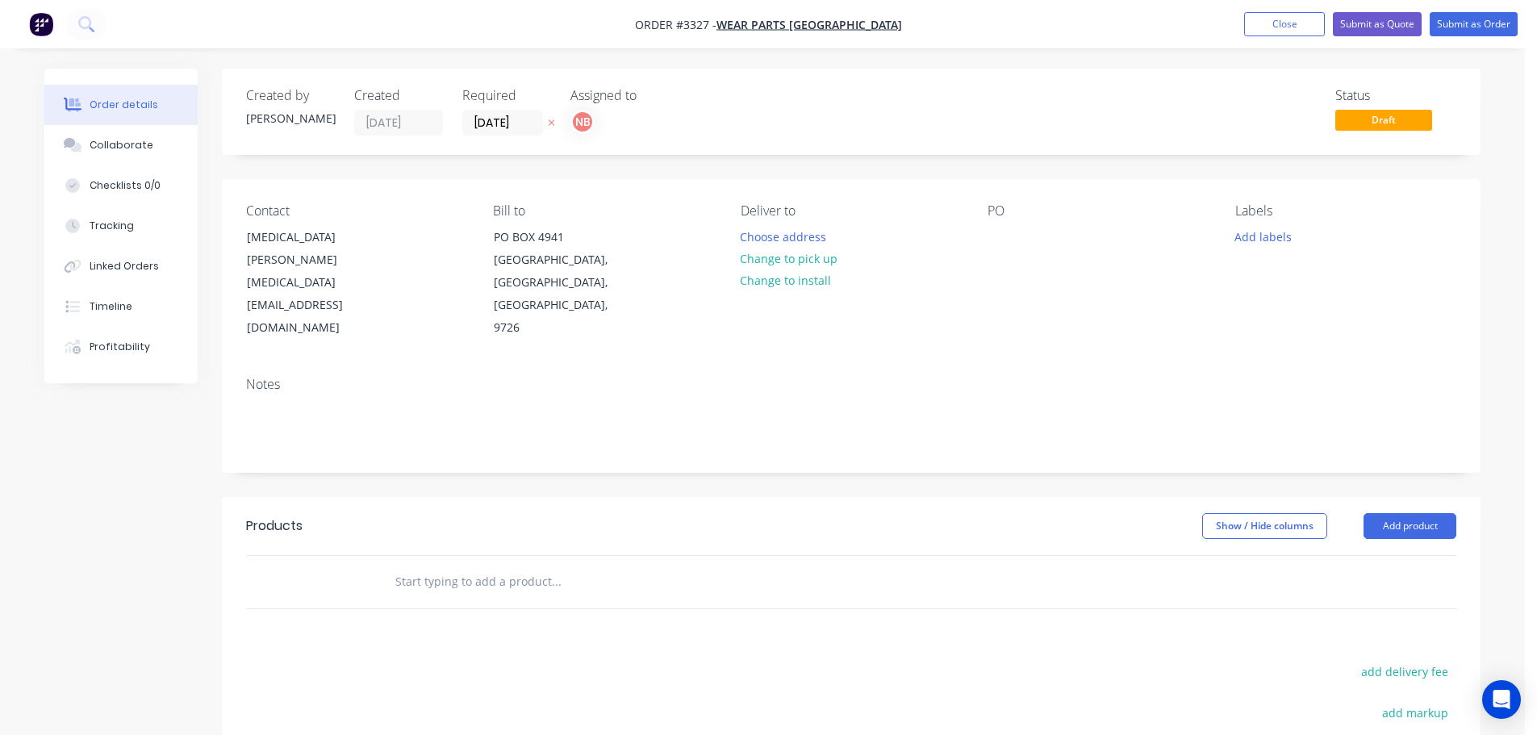
click at [804, 221] on div "Deliver to Choose address Change to pick up Change to install" at bounding box center [851, 271] width 221 height 136
click at [796, 228] on button "Choose address" at bounding box center [783, 236] width 103 height 22
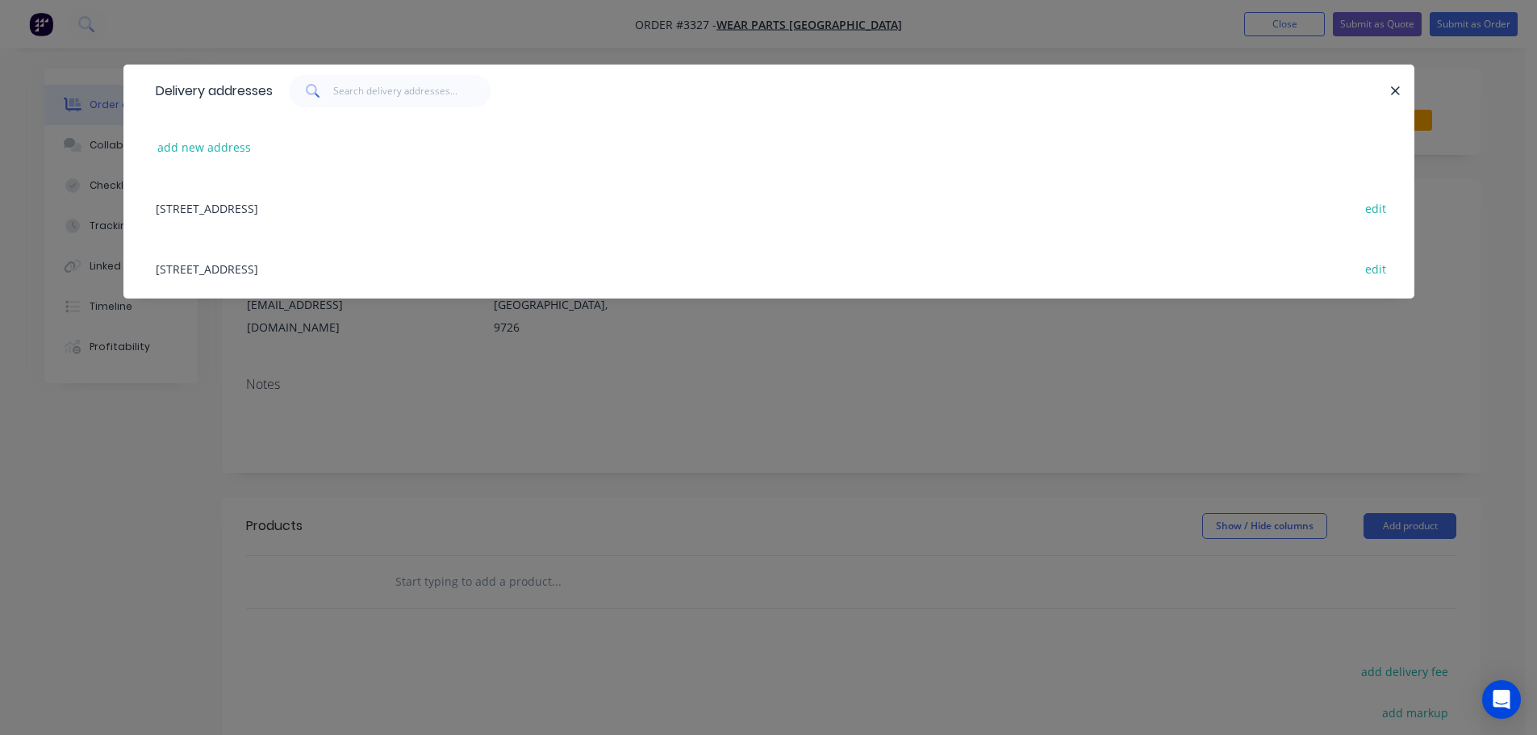
click at [249, 262] on div "[STREET_ADDRESS] edit" at bounding box center [769, 268] width 1243 height 61
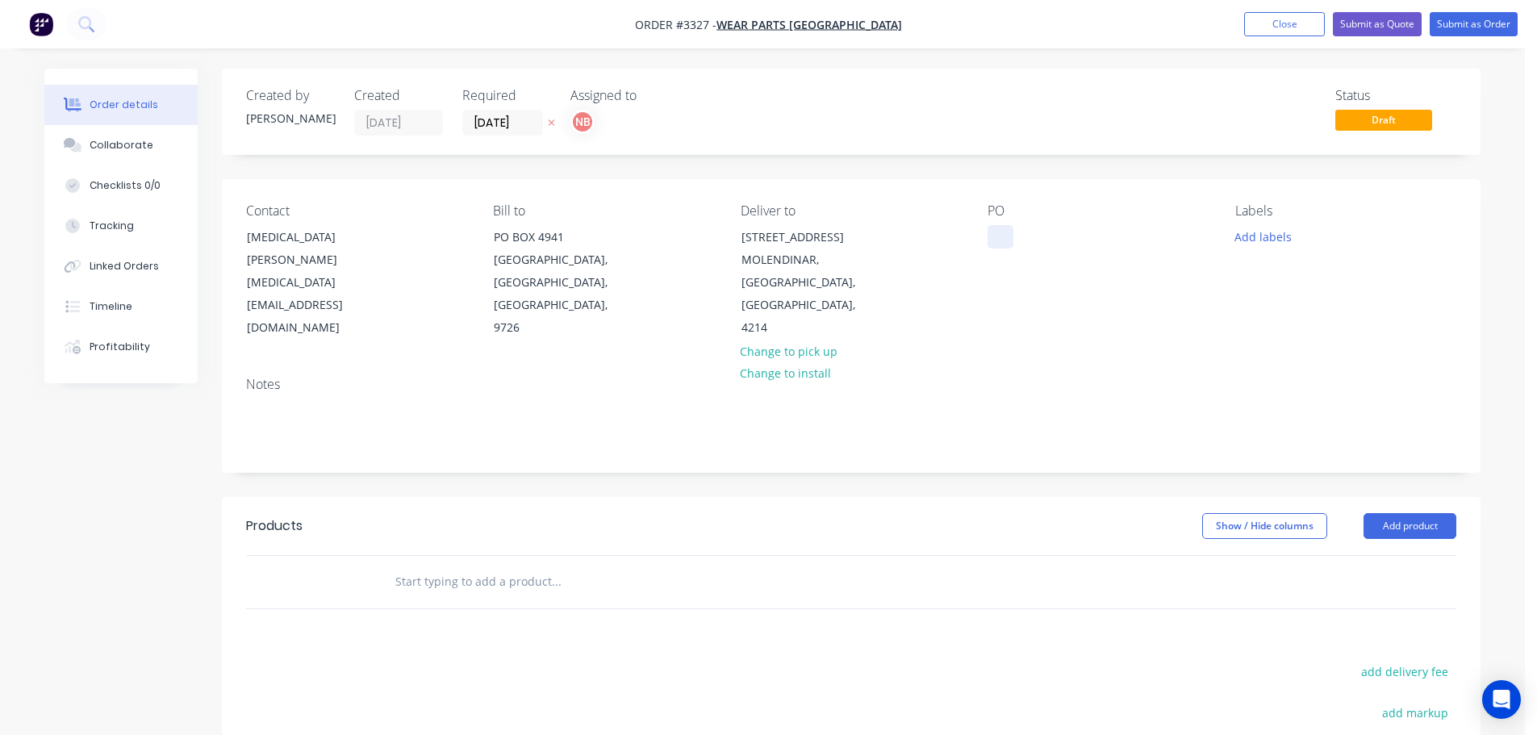
click at [995, 236] on div at bounding box center [1001, 236] width 26 height 23
click at [1277, 241] on button "Add labels" at bounding box center [1263, 236] width 74 height 22
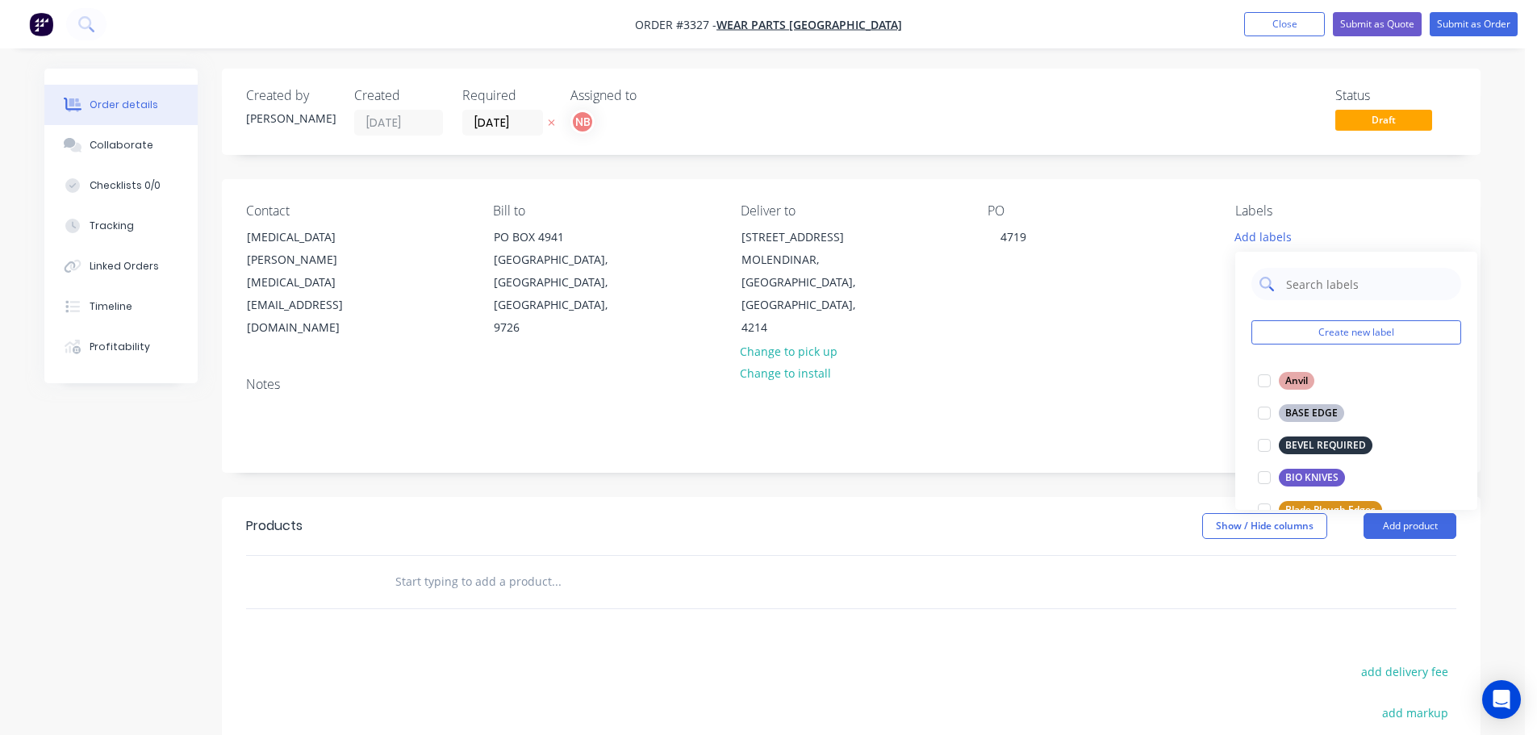
click at [1292, 277] on input "text" at bounding box center [1369, 284] width 169 height 32
click at [1285, 281] on input "text" at bounding box center [1369, 284] width 169 height 32
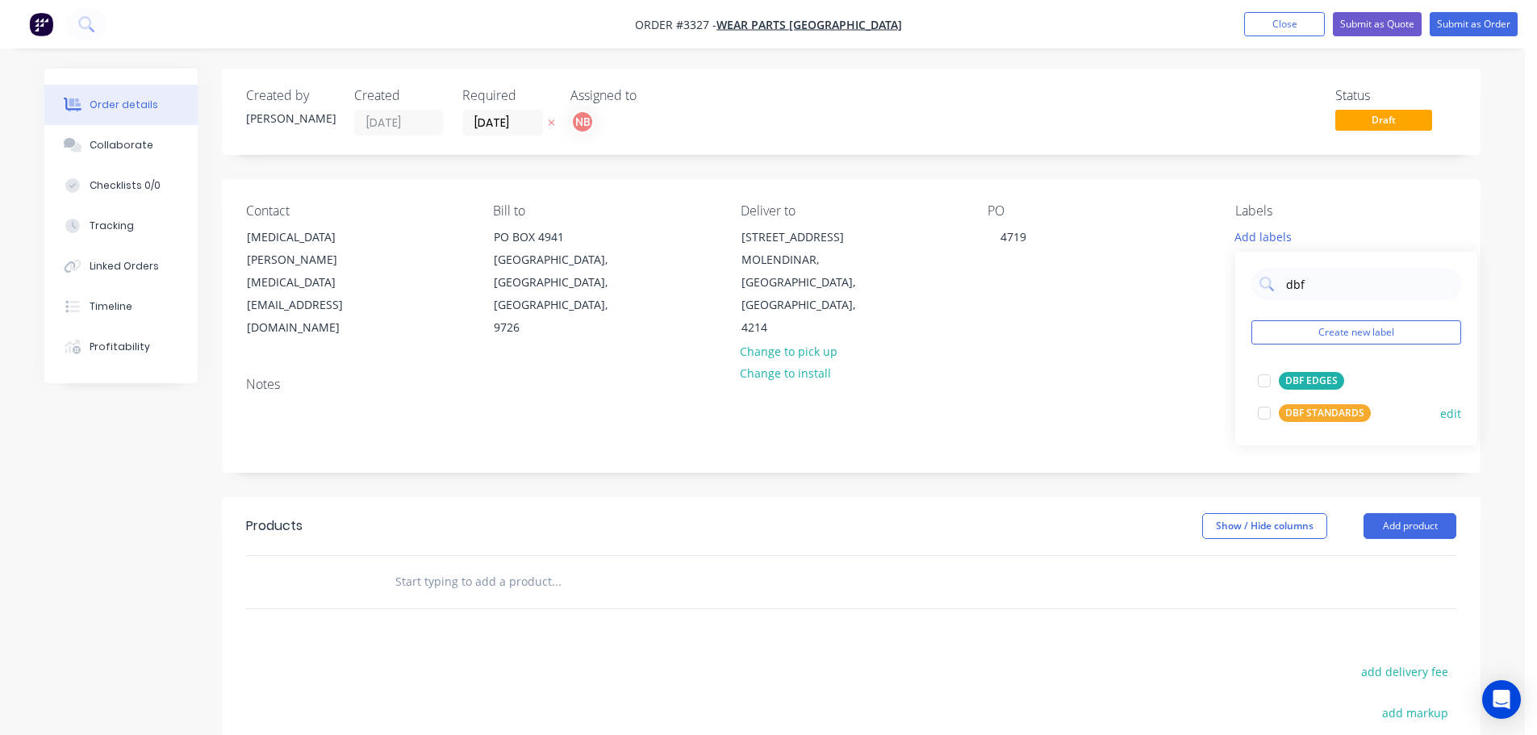
type input "dbf"
click at [1296, 416] on div "DBF STANDARDS" at bounding box center [1325, 413] width 92 height 18
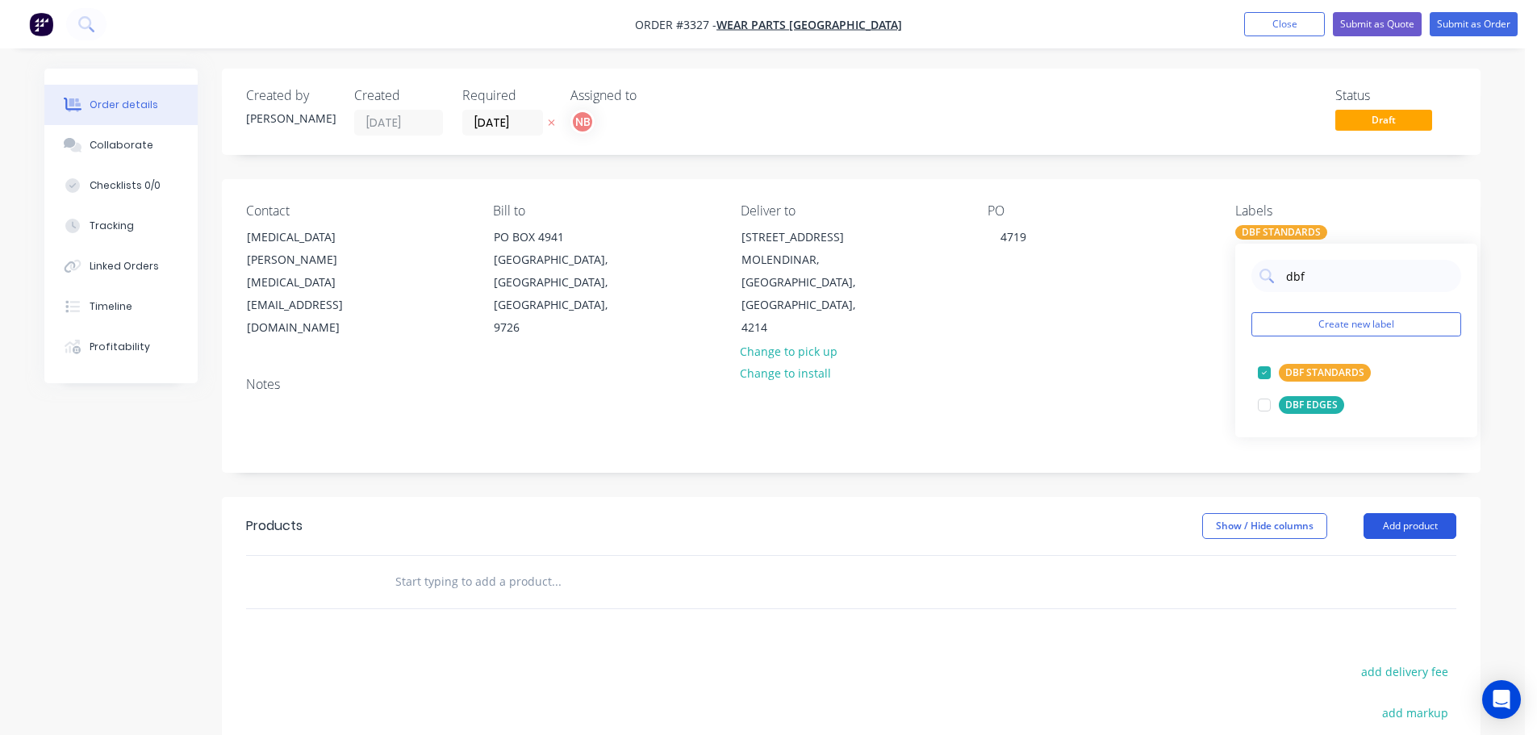
click at [1388, 520] on button "Add product" at bounding box center [1410, 526] width 93 height 26
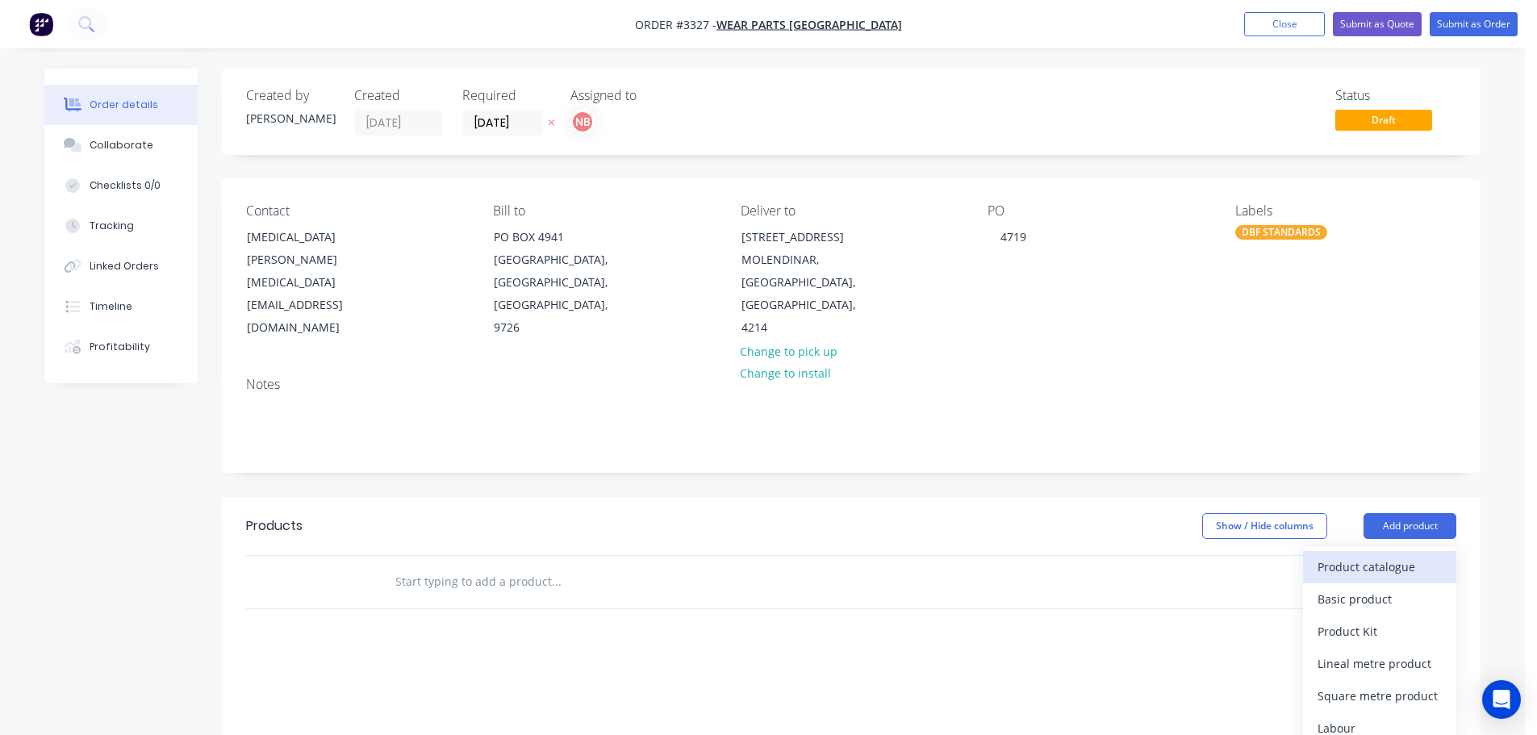
click at [1376, 570] on div "Product catalogue" at bounding box center [1380, 566] width 124 height 23
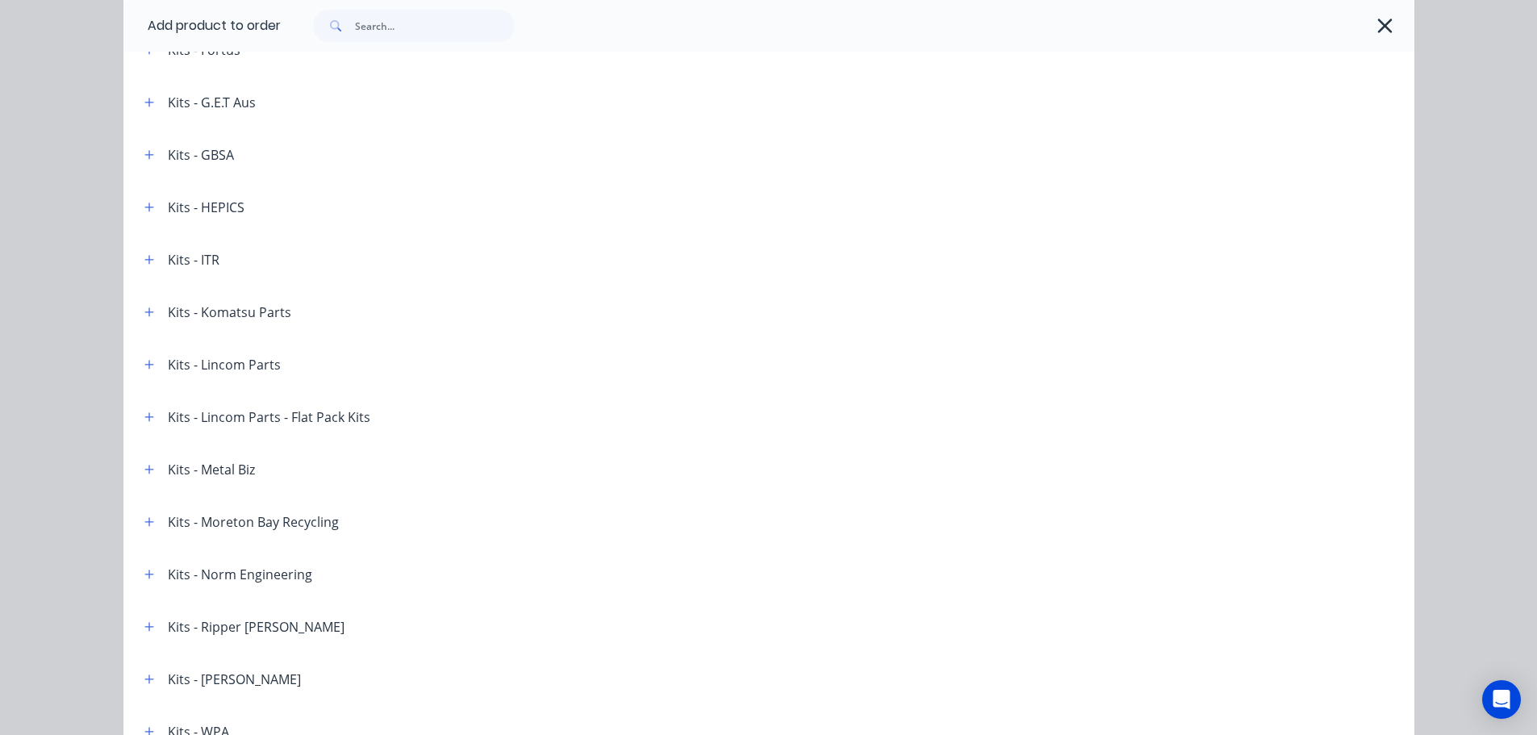
scroll to position [2345, 0]
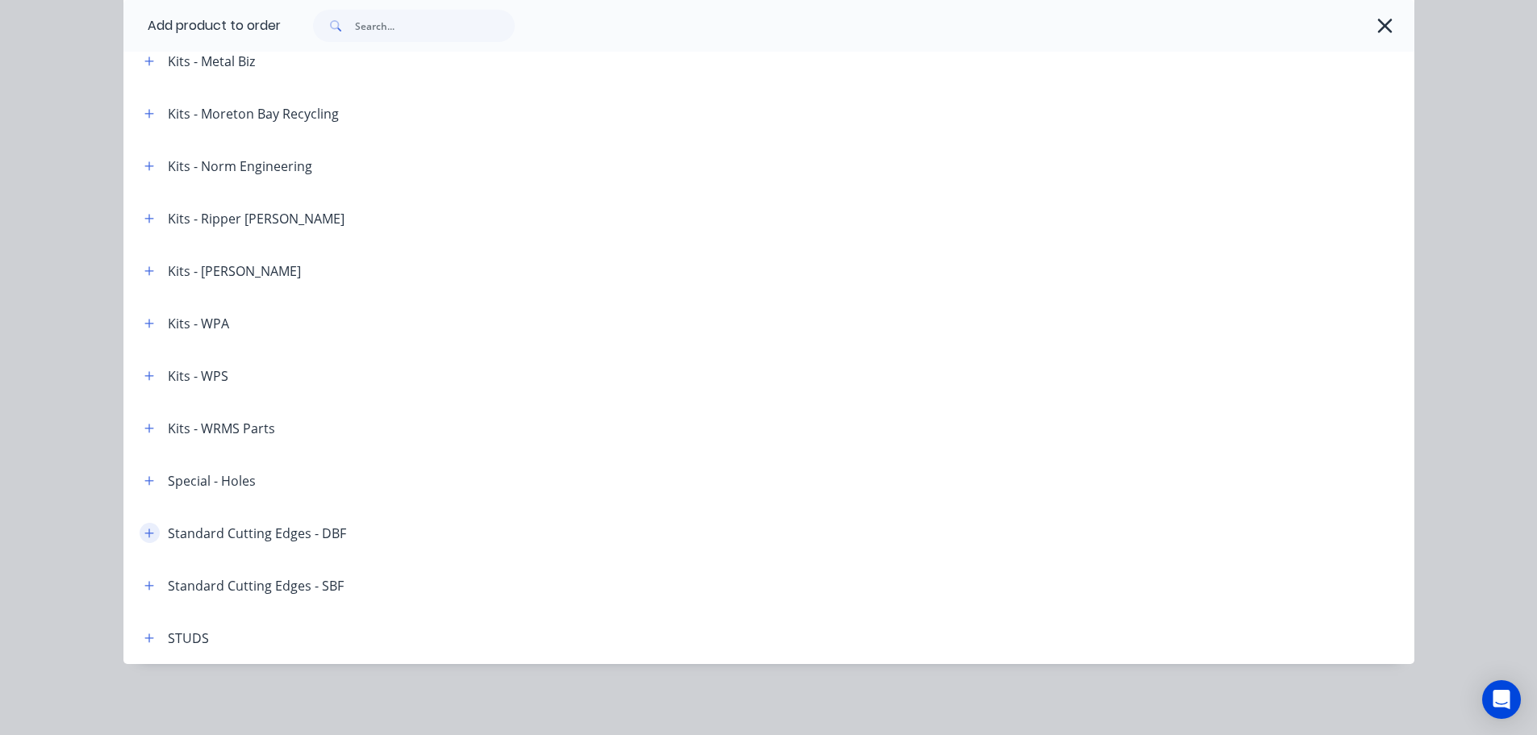
click at [144, 525] on button "button" at bounding box center [150, 533] width 20 height 20
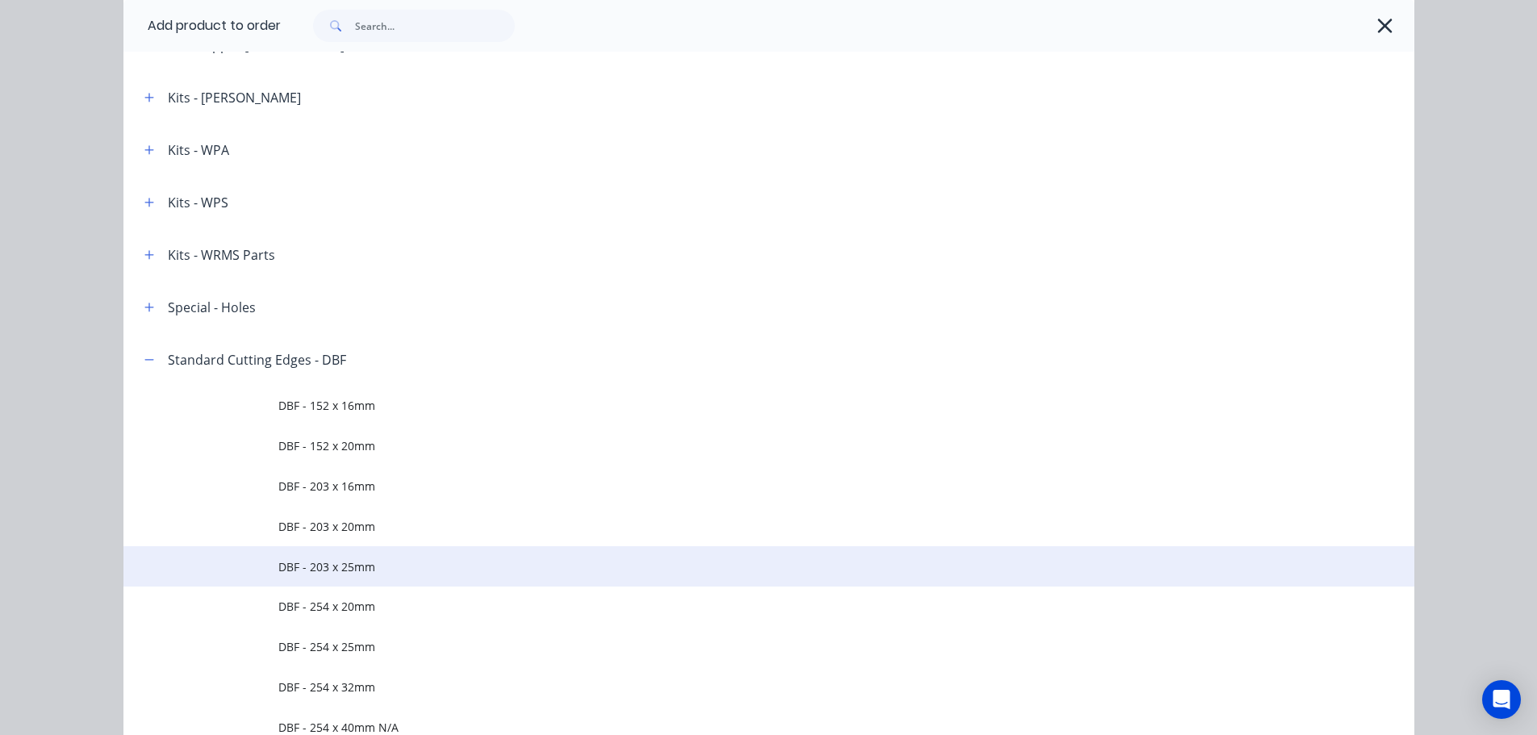
scroll to position [2587, 0]
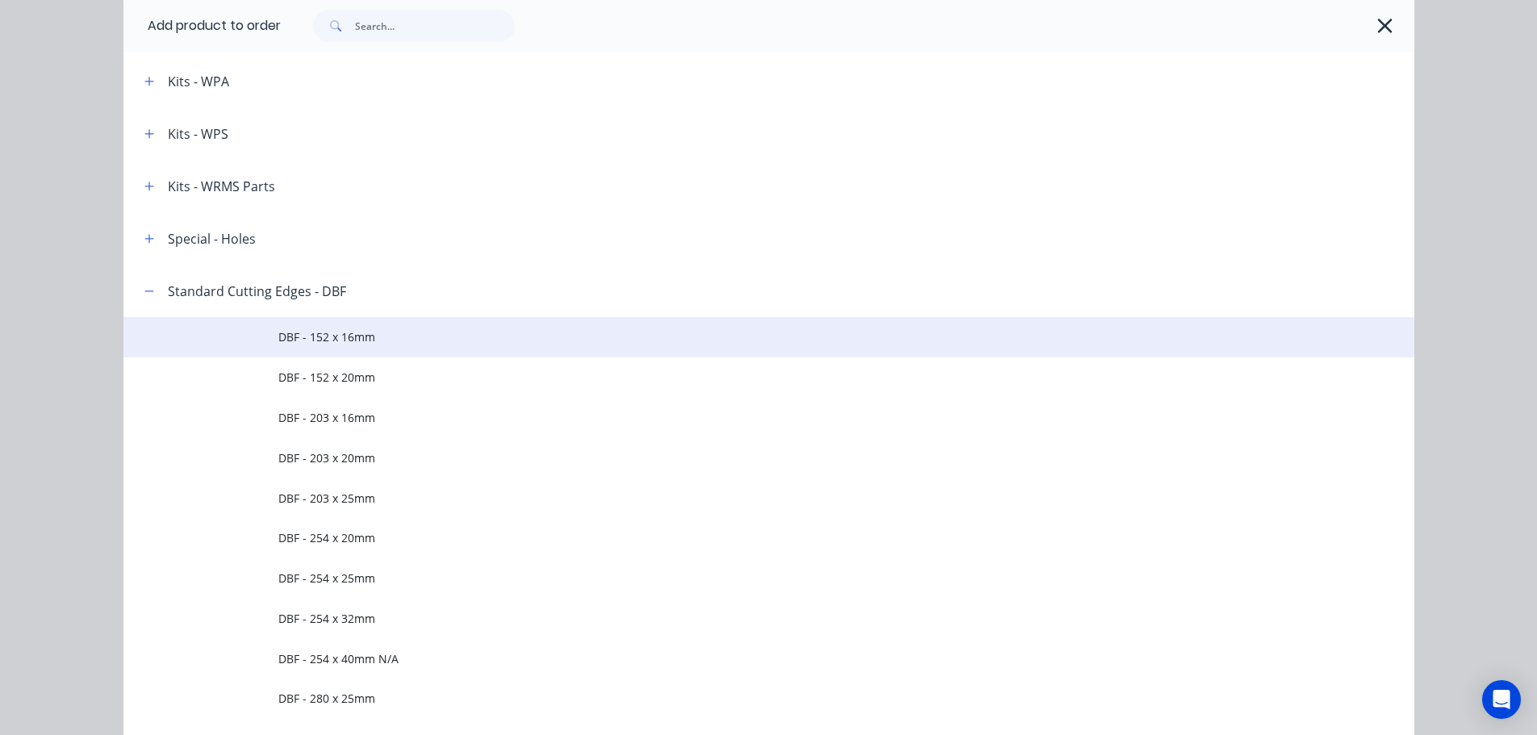
click at [316, 346] on td "DBF - 152 x 16mm" at bounding box center [846, 337] width 1136 height 40
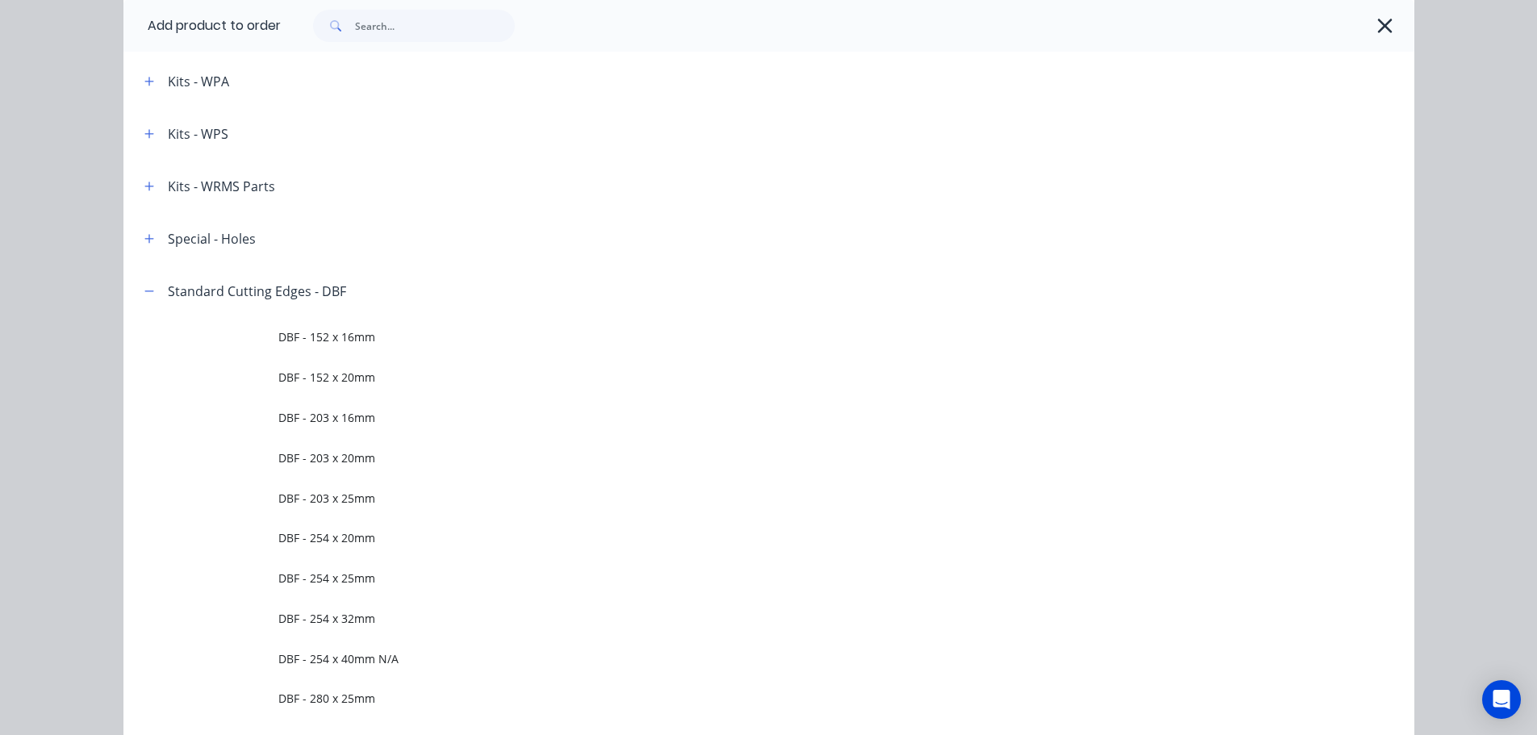
scroll to position [0, 0]
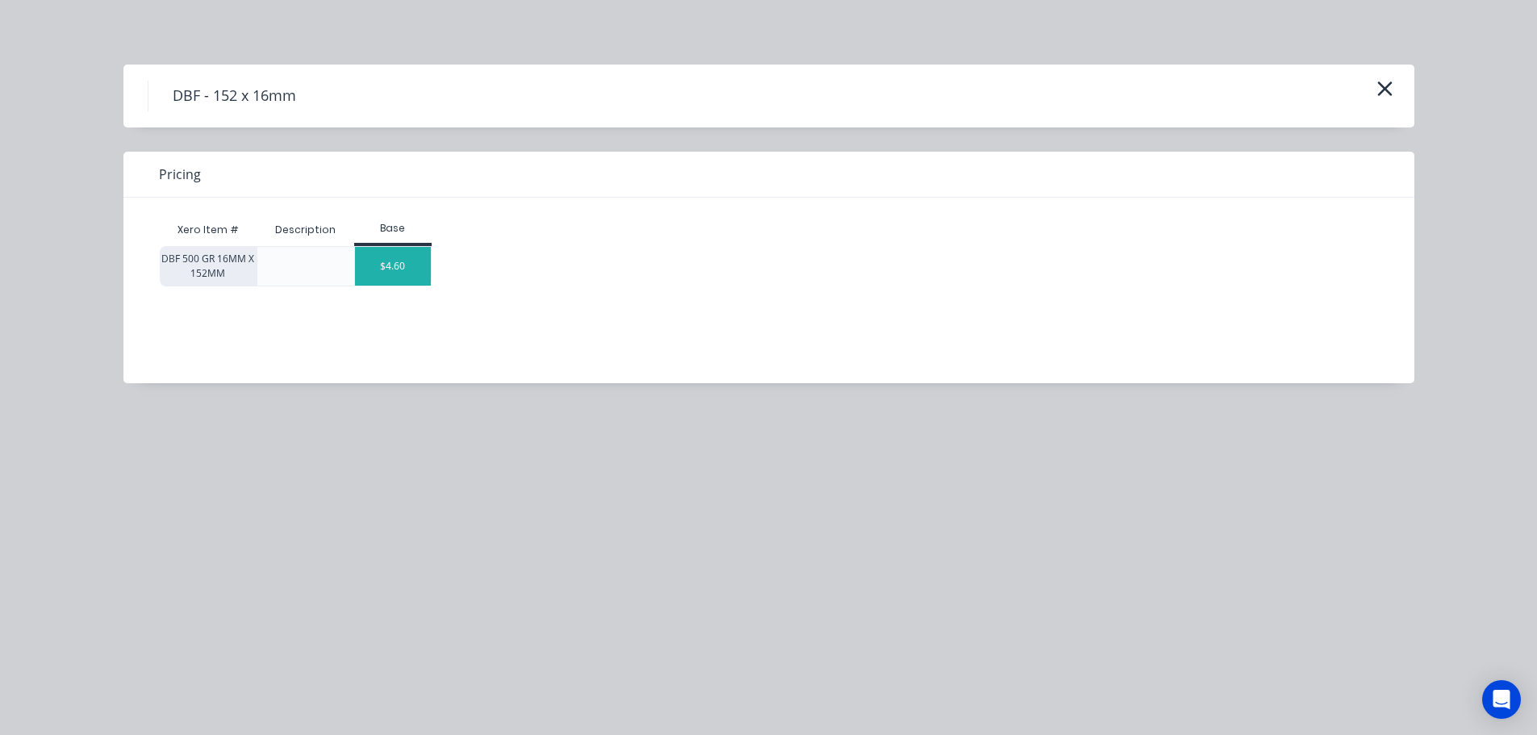
click at [374, 274] on div "$4.60" at bounding box center [393, 266] width 76 height 39
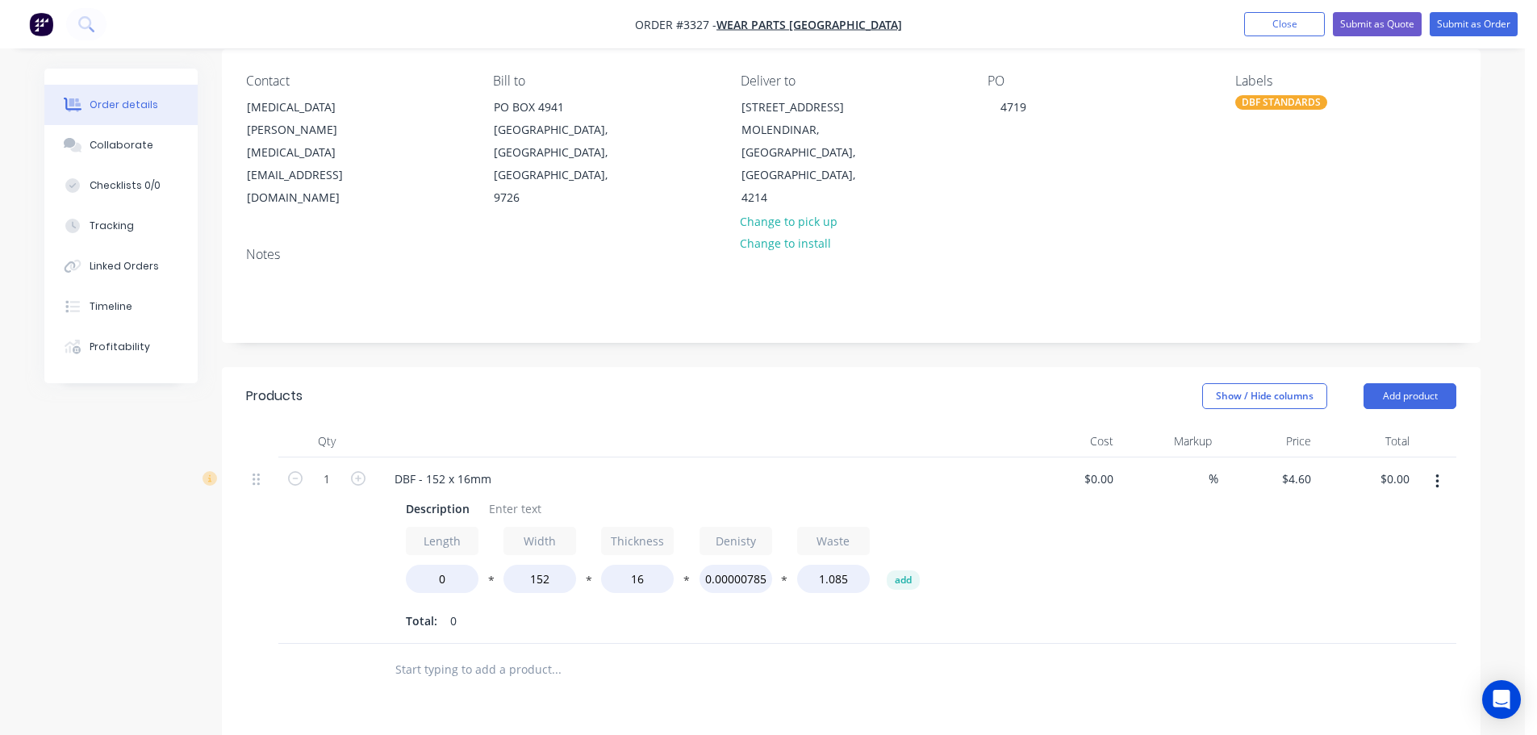
scroll to position [161, 0]
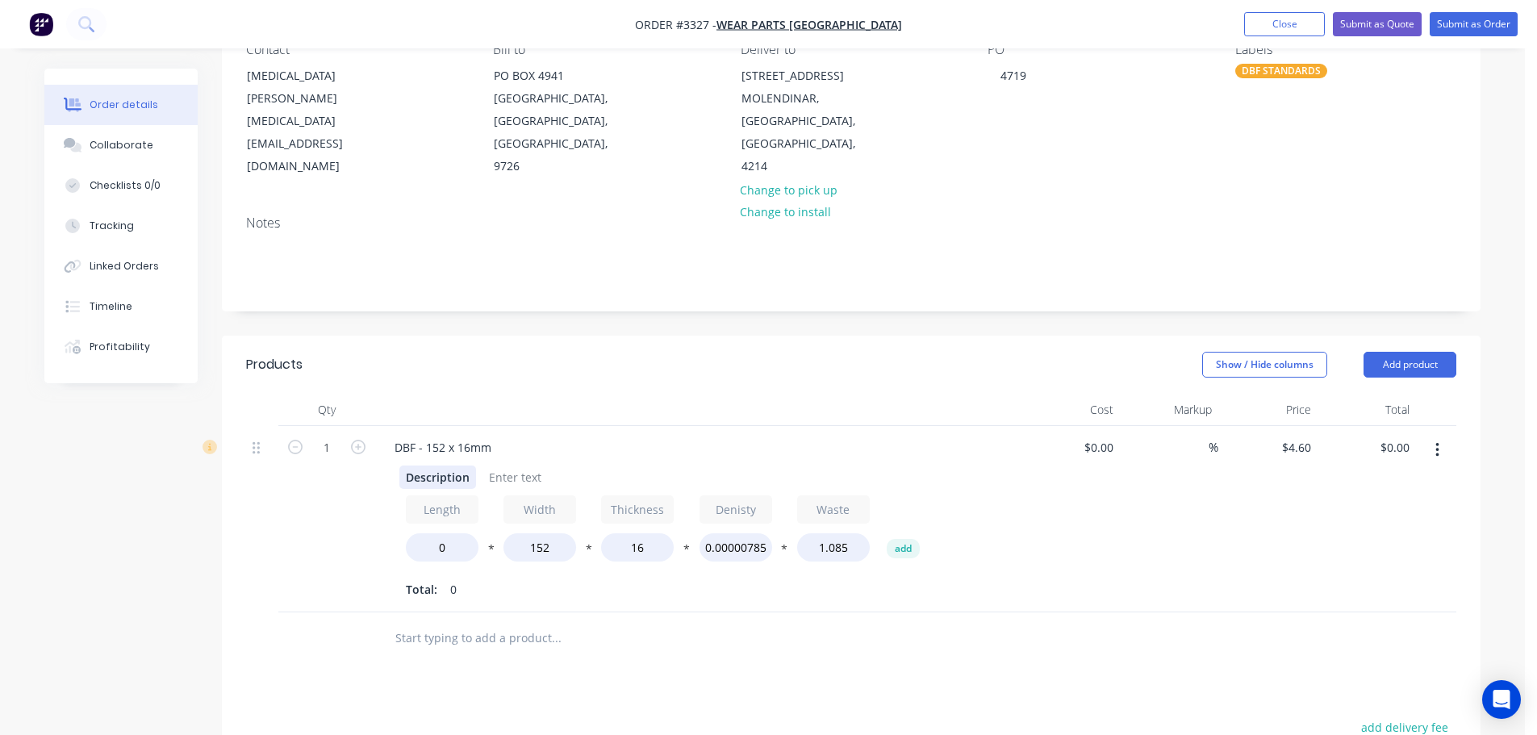
click at [424, 474] on div "Description" at bounding box center [437, 477] width 77 height 23
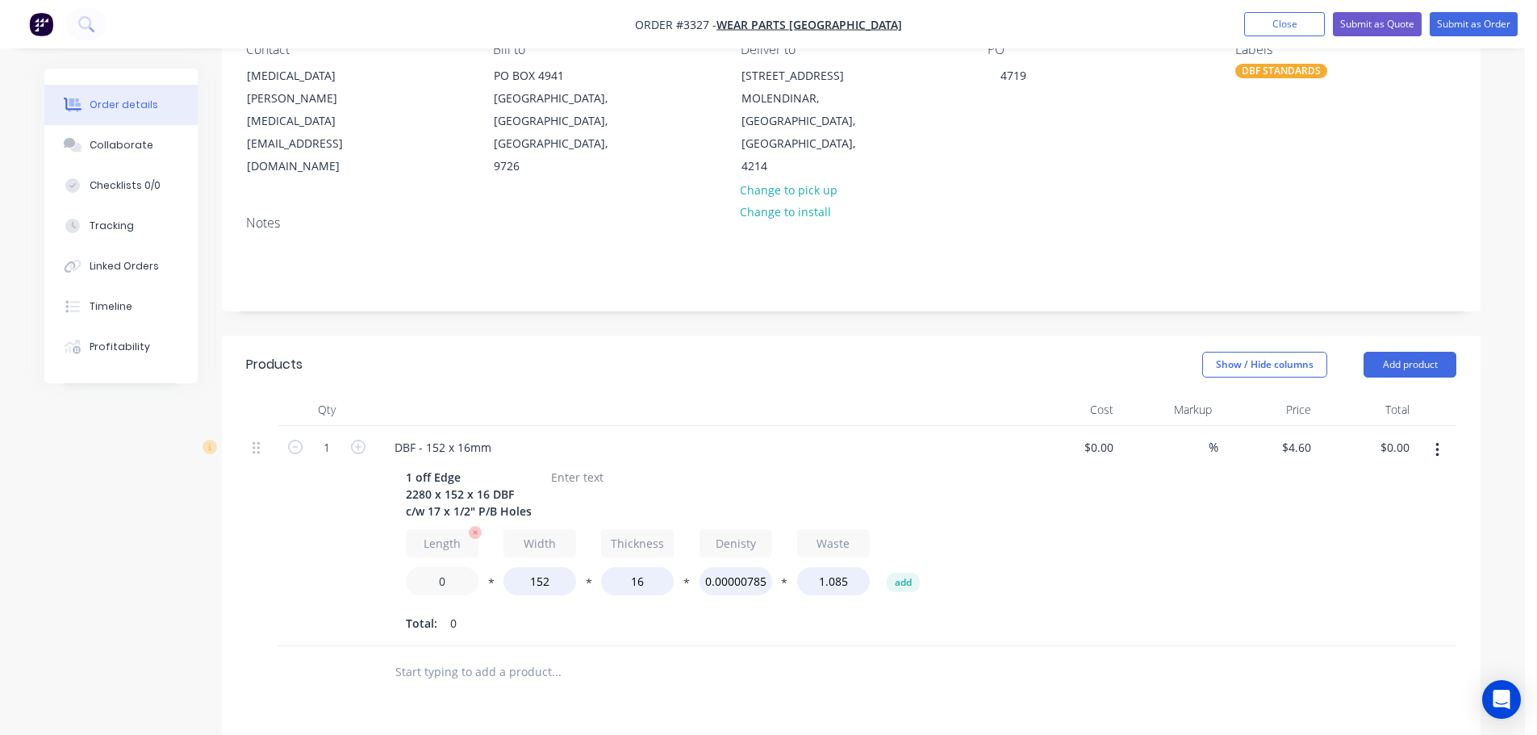
click at [433, 573] on input "0" at bounding box center [442, 581] width 73 height 28
type input "2280"
type input "$216.20"
click at [290, 535] on div "1" at bounding box center [326, 536] width 97 height 220
click at [1378, 354] on button "Add product" at bounding box center [1410, 365] width 93 height 26
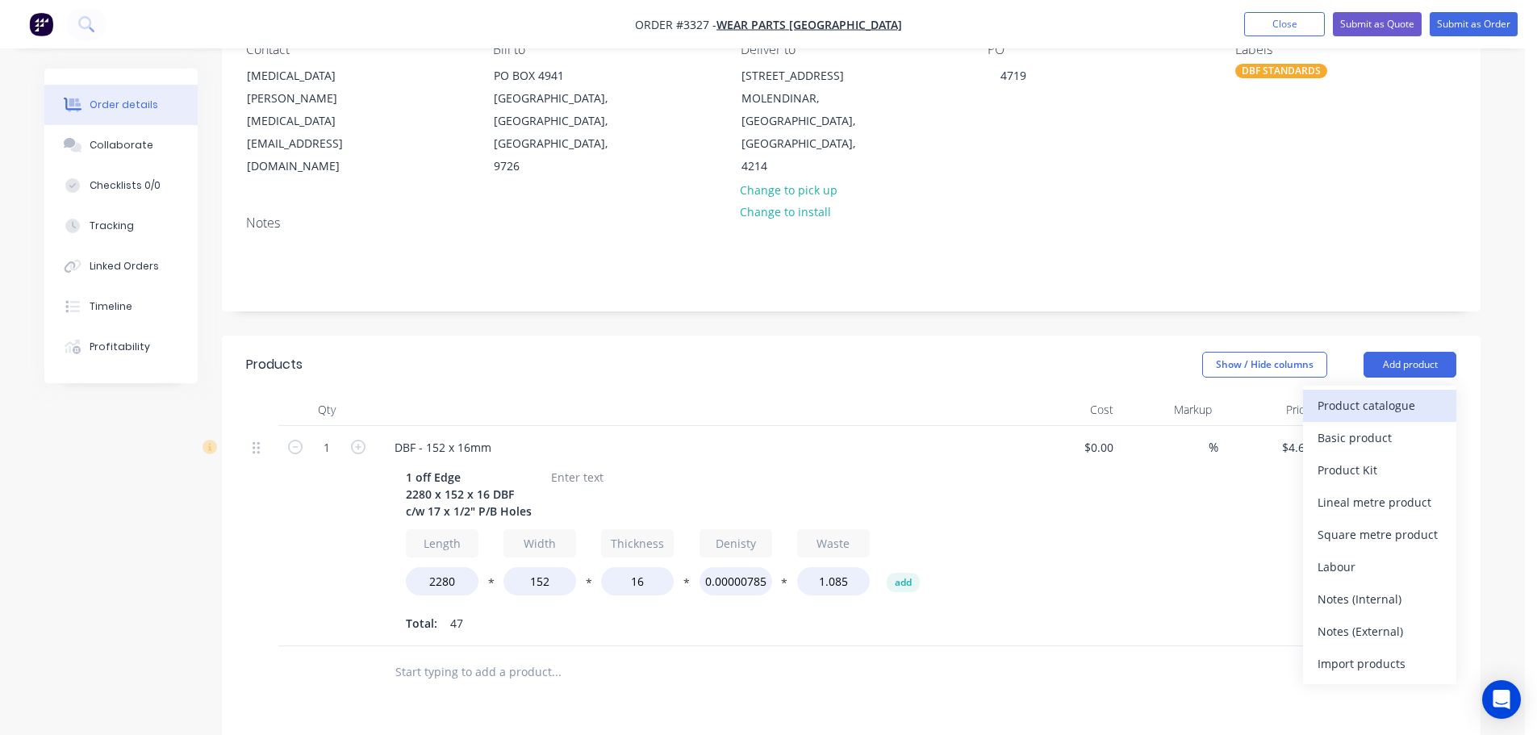
click at [1379, 395] on div "Product catalogue" at bounding box center [1380, 405] width 124 height 23
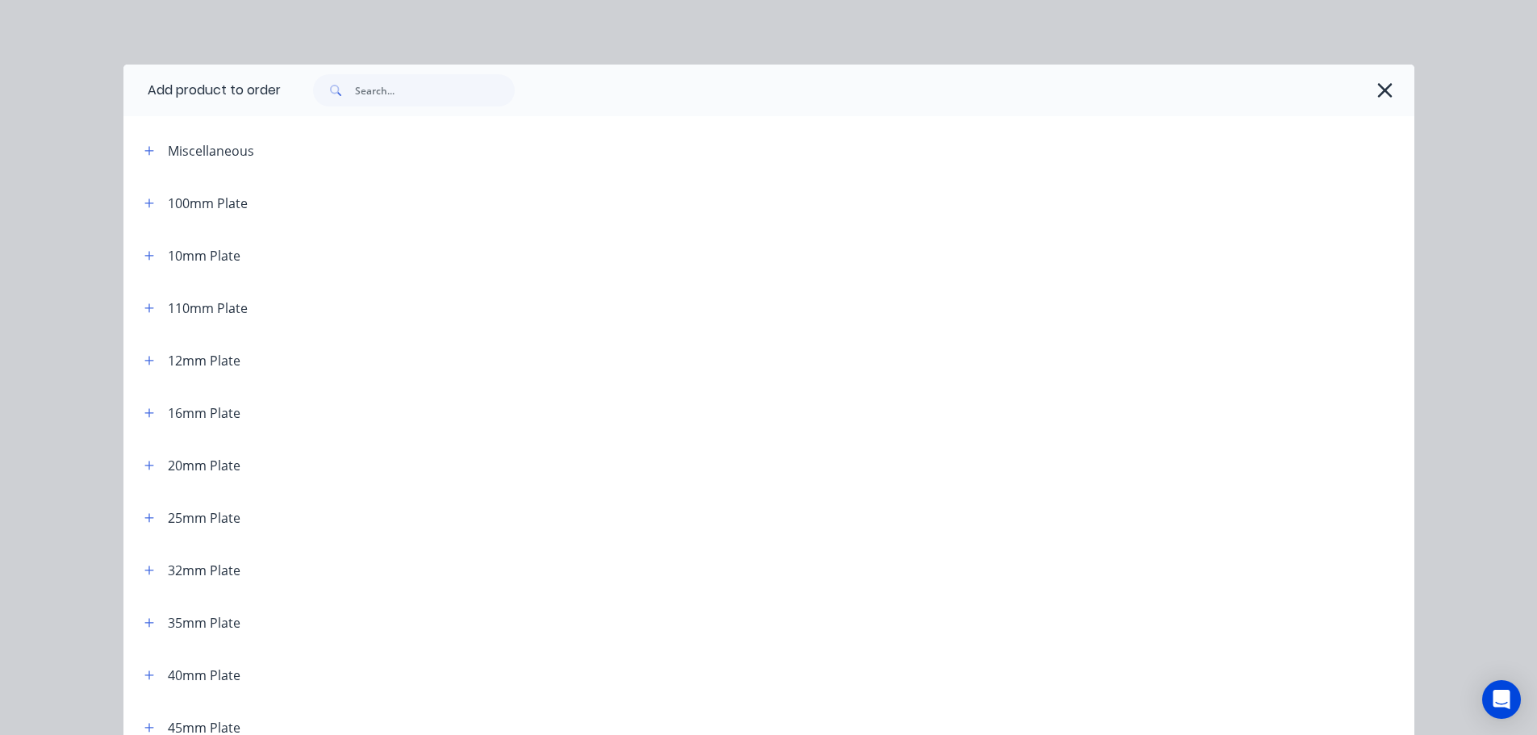
drag, startPoint x: 149, startPoint y: 412, endPoint x: 207, endPoint y: 420, distance: 57.9
click at [149, 412] on button "button" at bounding box center [150, 413] width 20 height 20
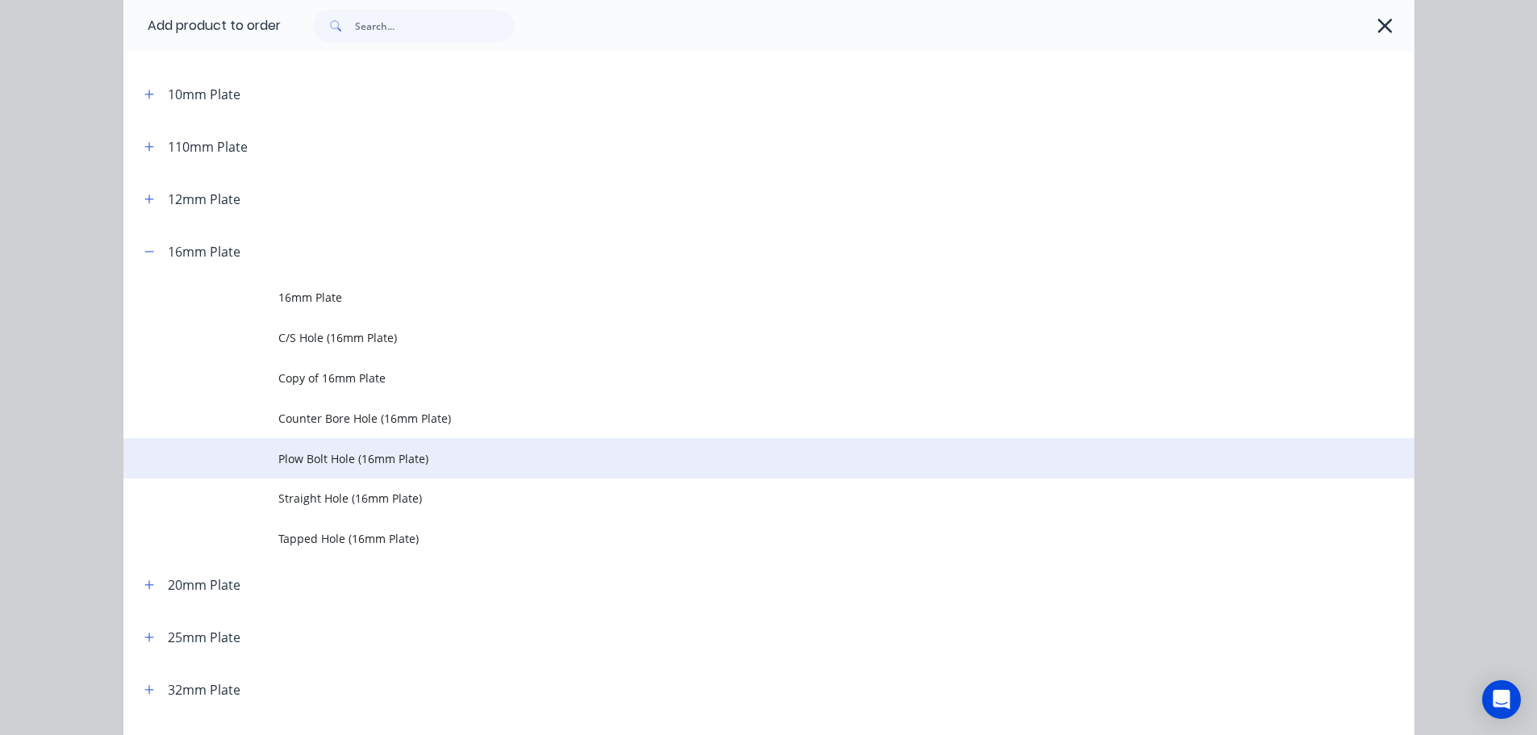
click at [294, 448] on td "Plow Bolt Hole (16mm Plate)" at bounding box center [846, 458] width 1136 height 40
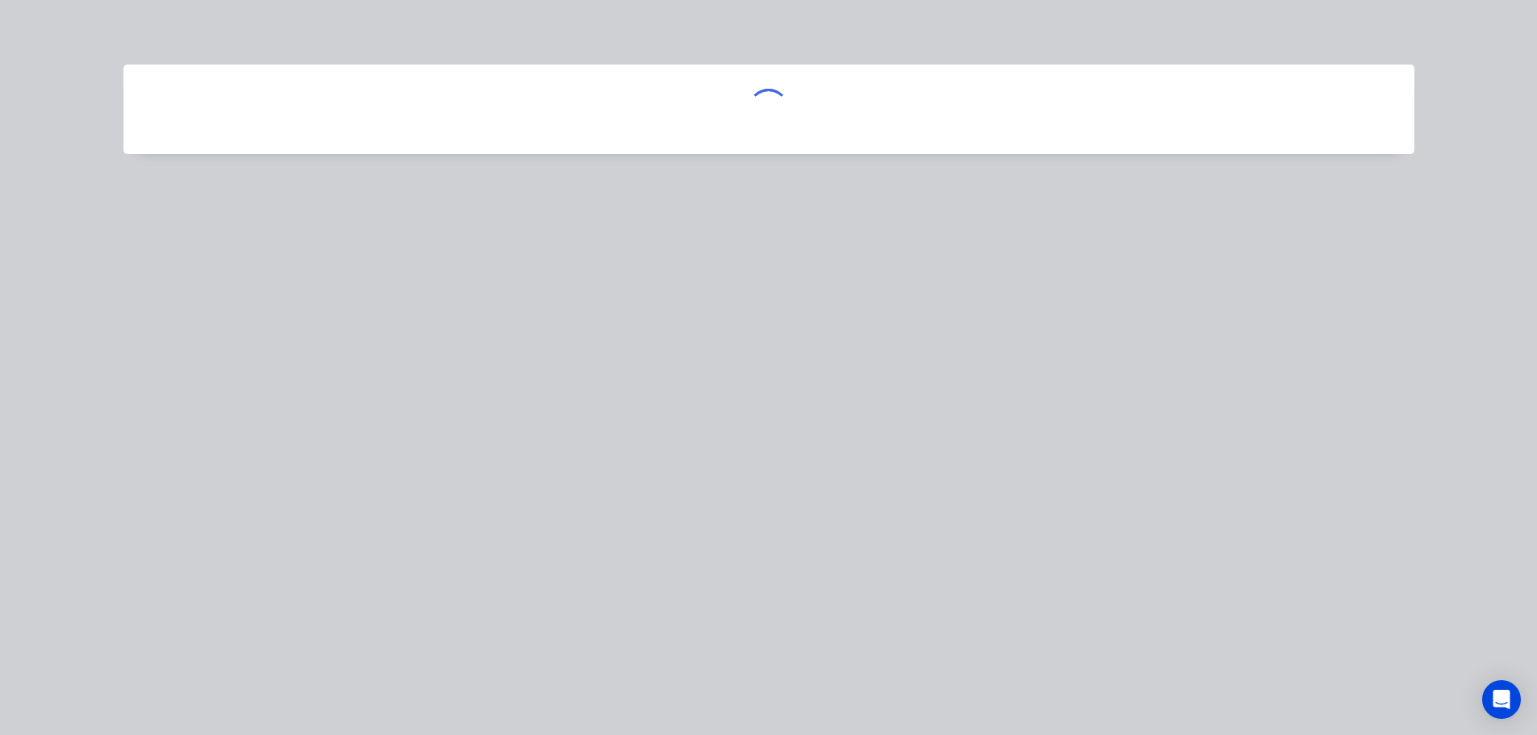
scroll to position [0, 0]
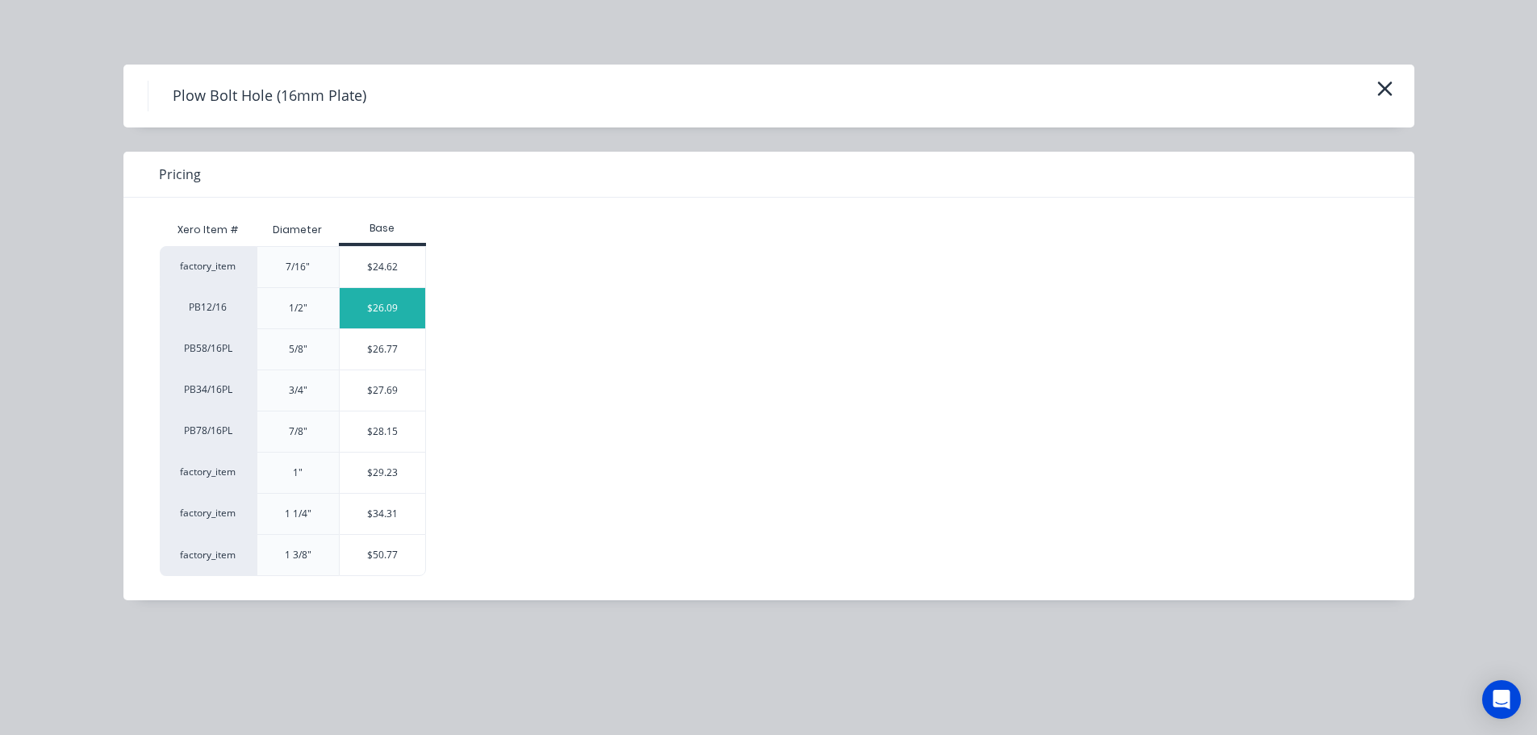
click at [381, 315] on div "$26.09" at bounding box center [383, 308] width 86 height 40
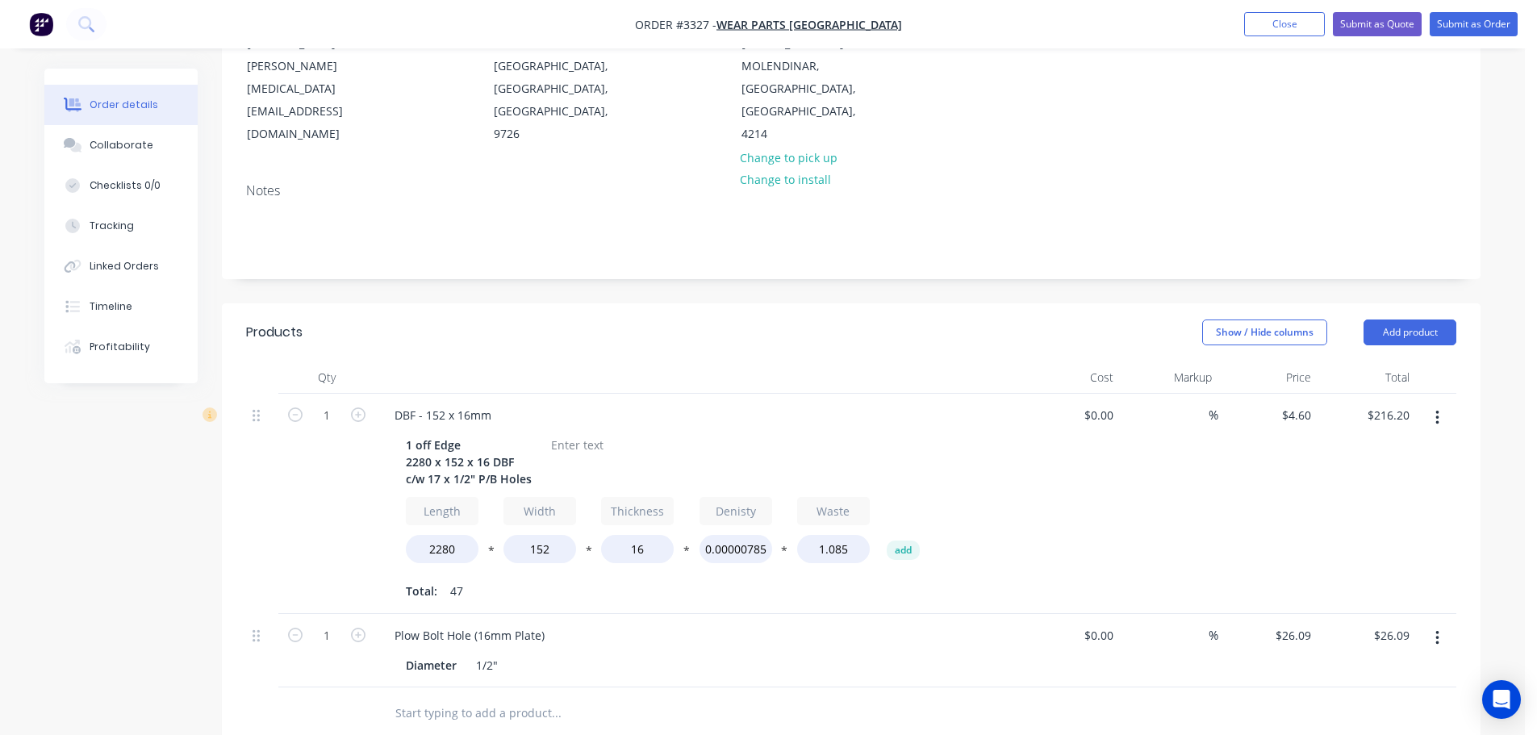
scroll to position [242, 0]
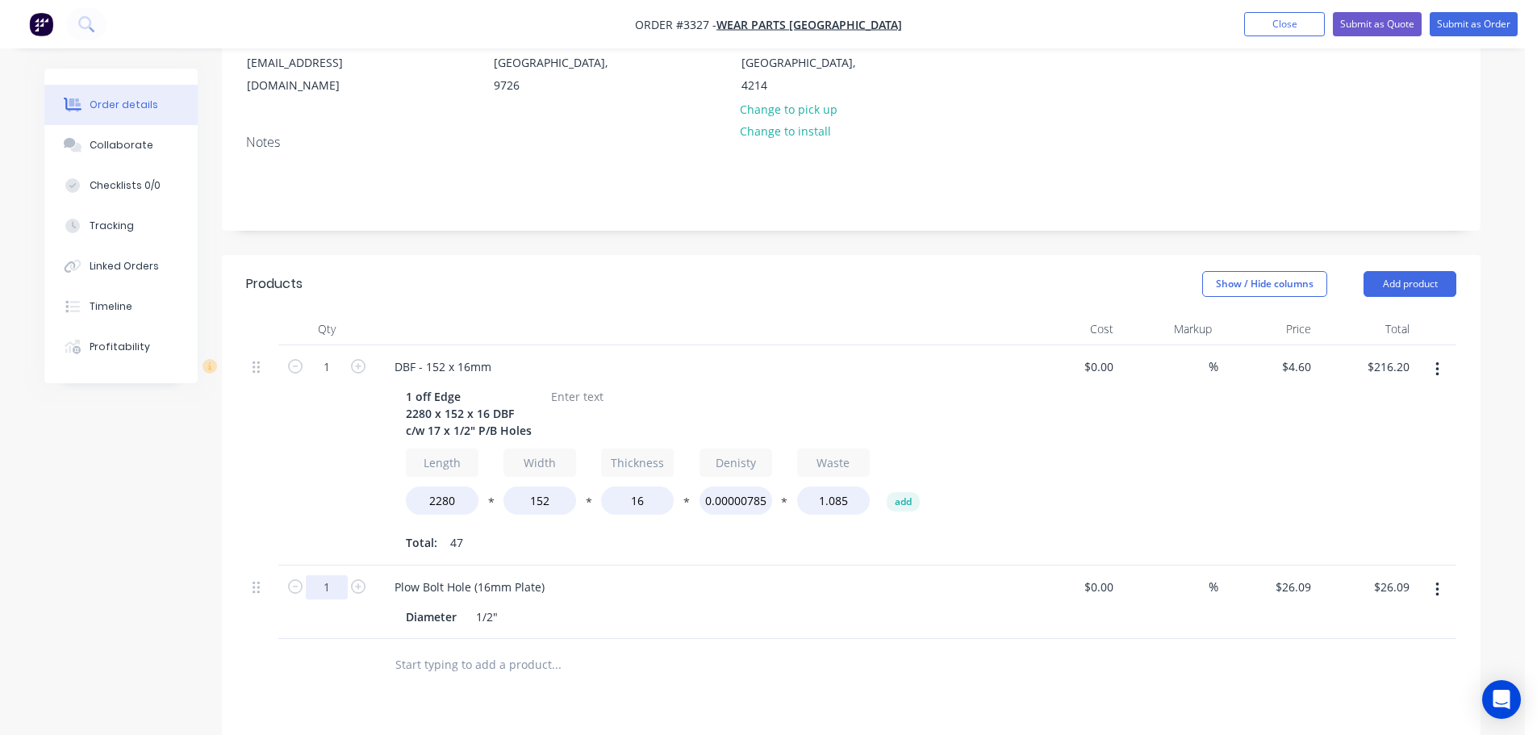
click at [327, 583] on input "1" at bounding box center [327, 587] width 42 height 24
type input "17"
type input "$443.53"
click at [691, 326] on div at bounding box center [698, 329] width 646 height 32
click at [583, 393] on div at bounding box center [577, 396] width 65 height 23
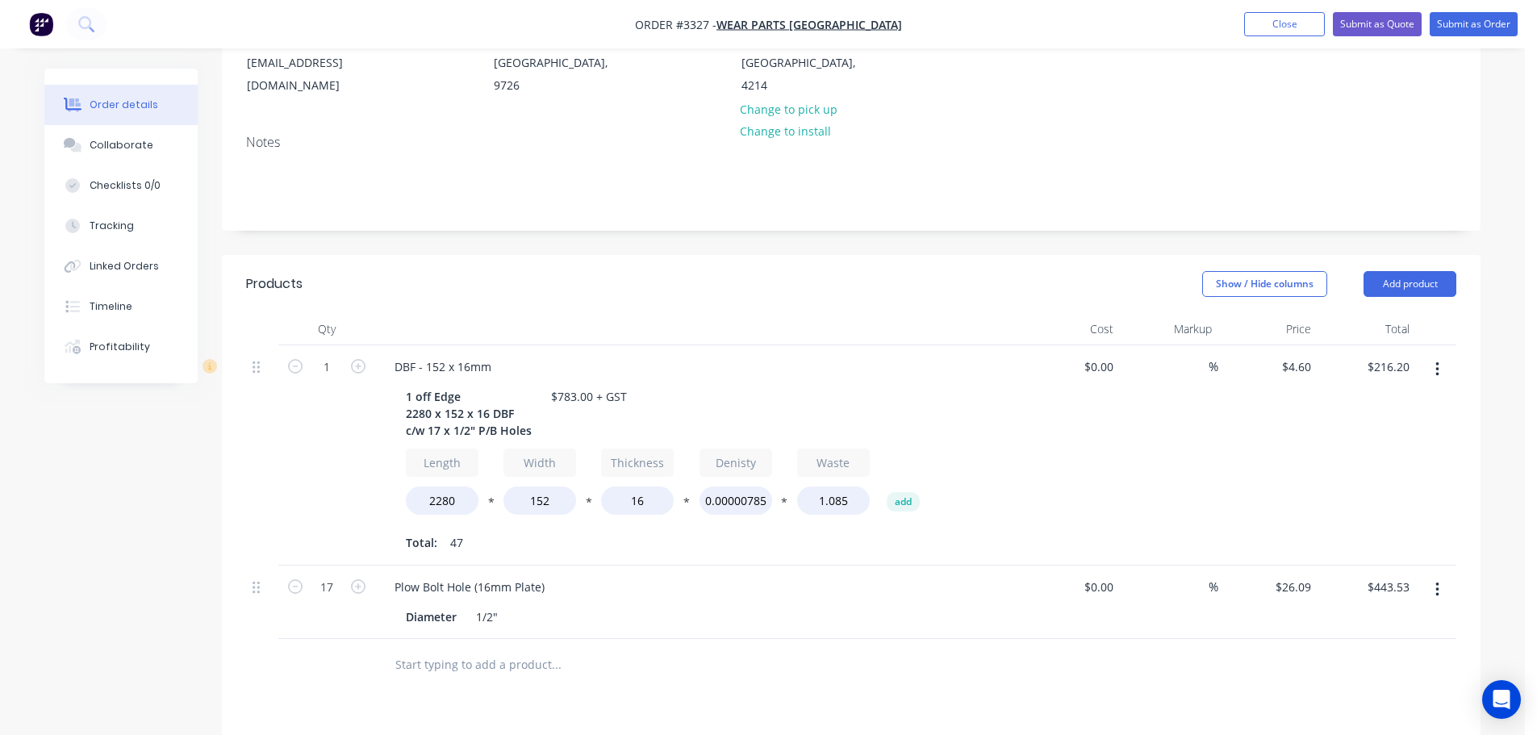
click at [746, 311] on header "Products Show / Hide columns Add product" at bounding box center [851, 284] width 1259 height 58
click at [1398, 281] on button "Add product" at bounding box center [1410, 284] width 93 height 26
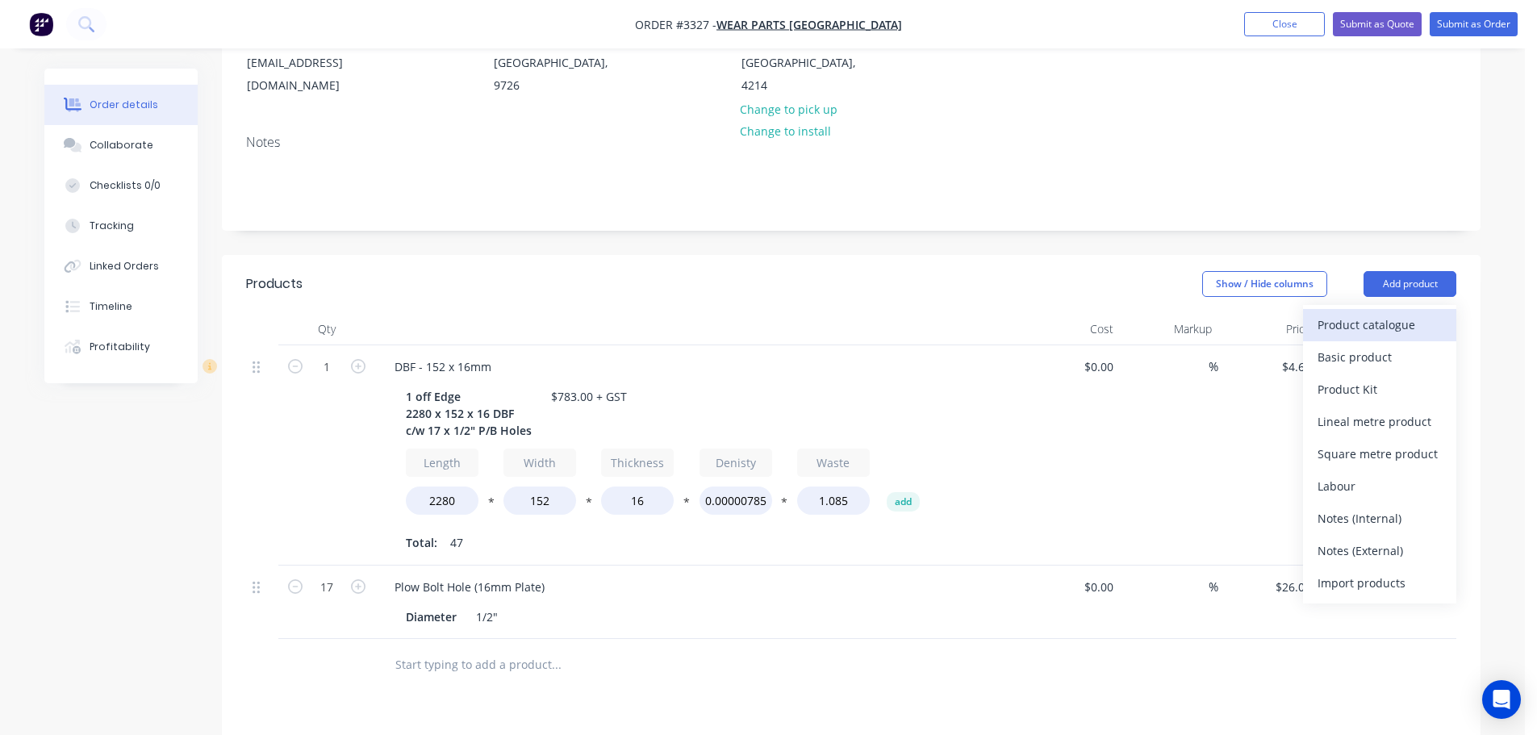
click at [1360, 328] on div "Product catalogue" at bounding box center [1380, 324] width 124 height 23
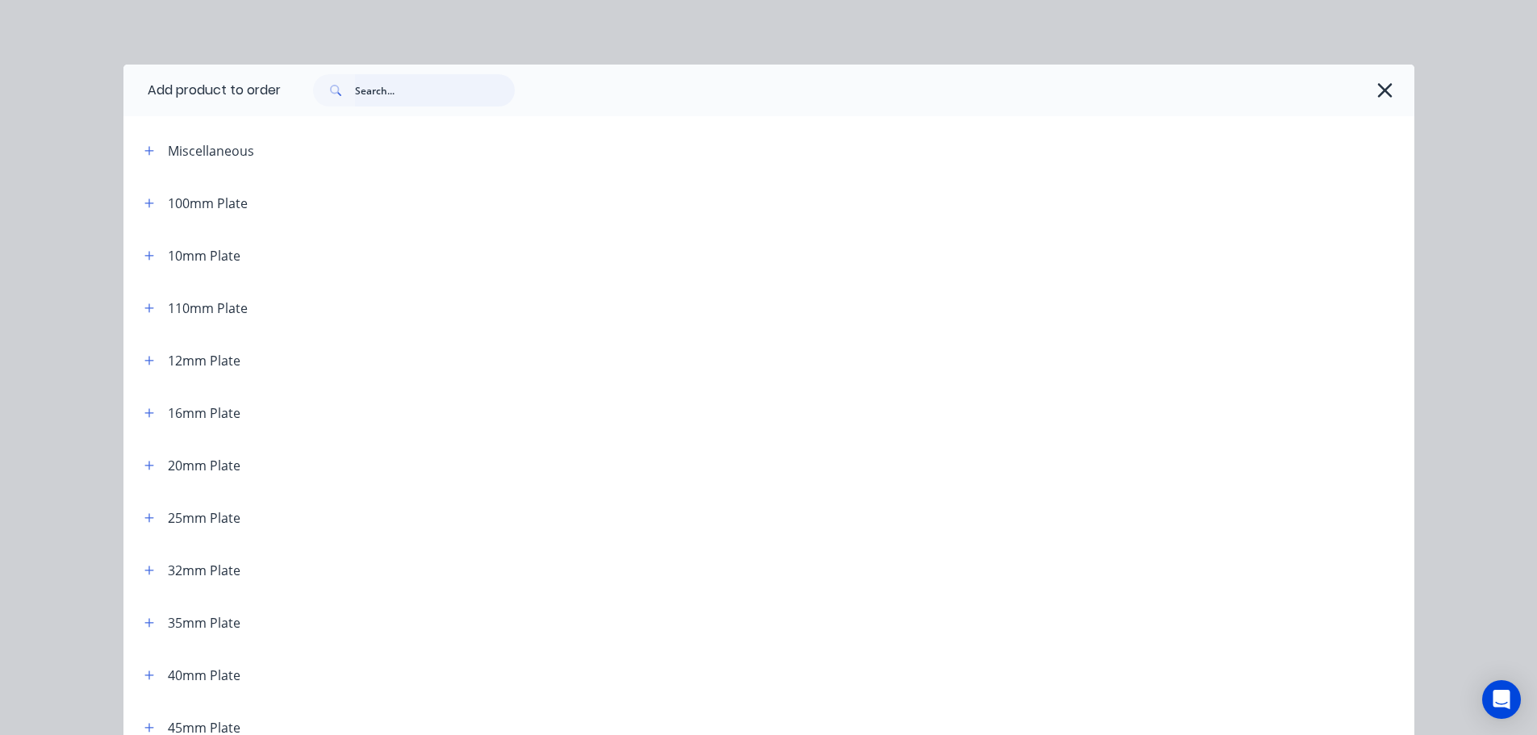
click at [375, 90] on input "text" at bounding box center [435, 90] width 160 height 32
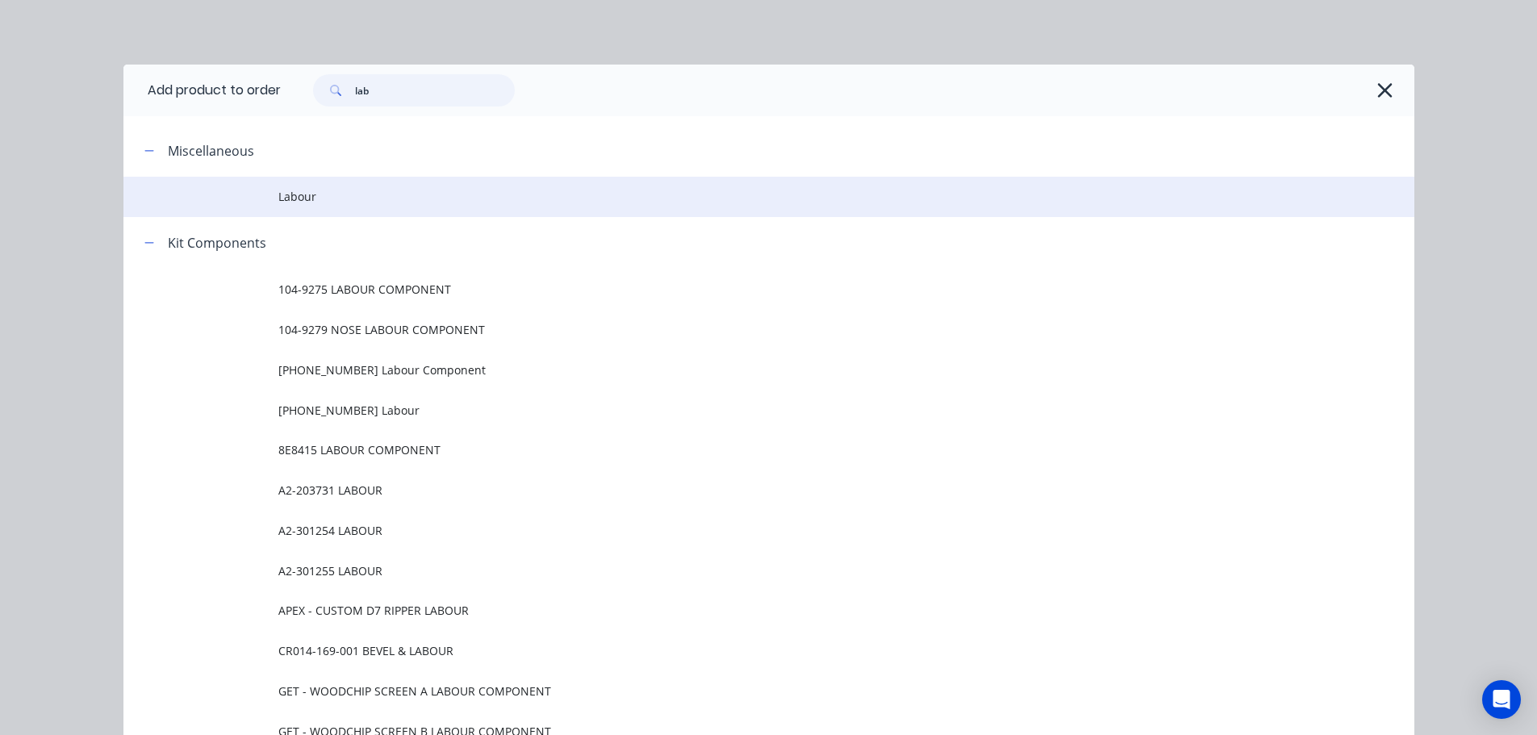
type input "lab"
click at [291, 203] on span "Labour" at bounding box center [732, 196] width 909 height 17
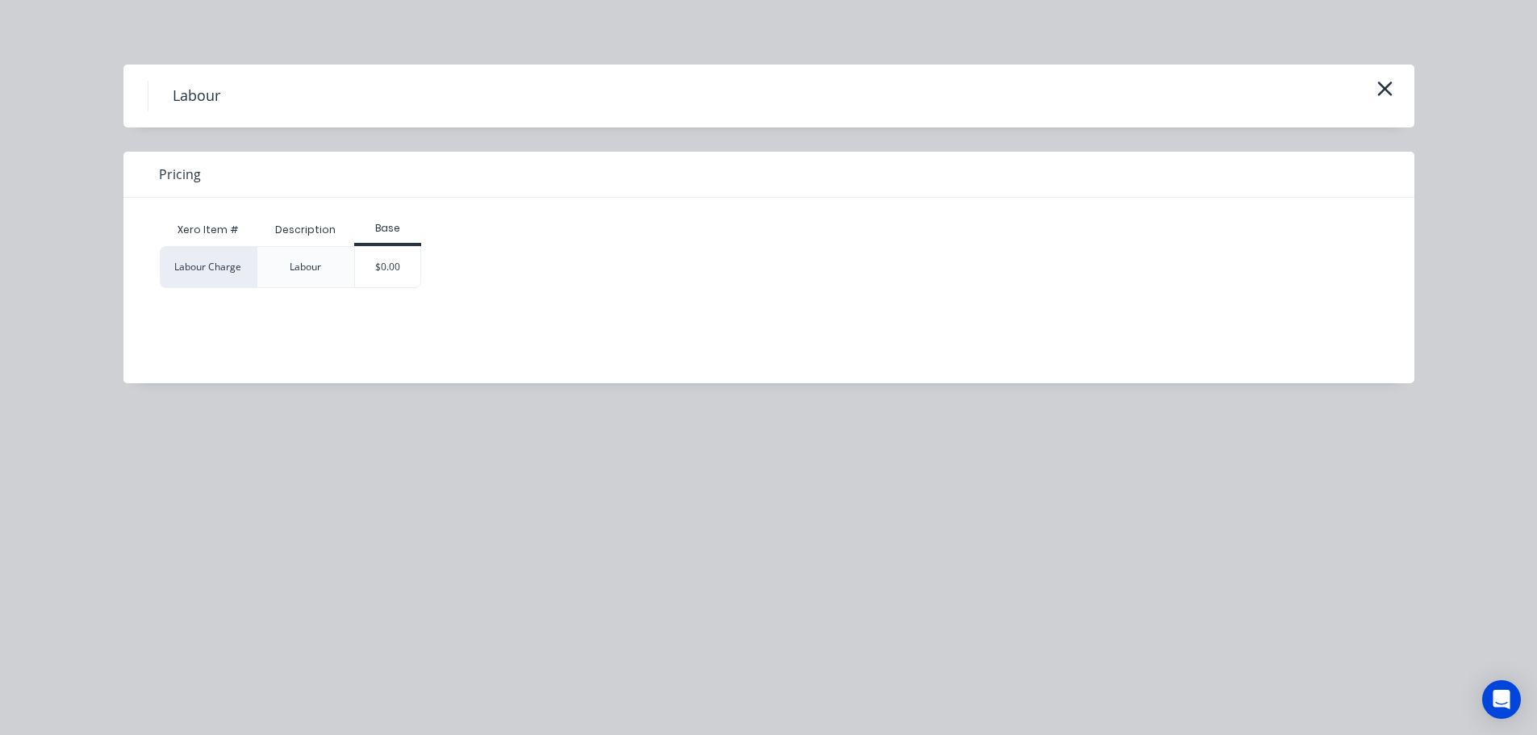
click at [384, 266] on div "$0.00" at bounding box center [387, 267] width 65 height 40
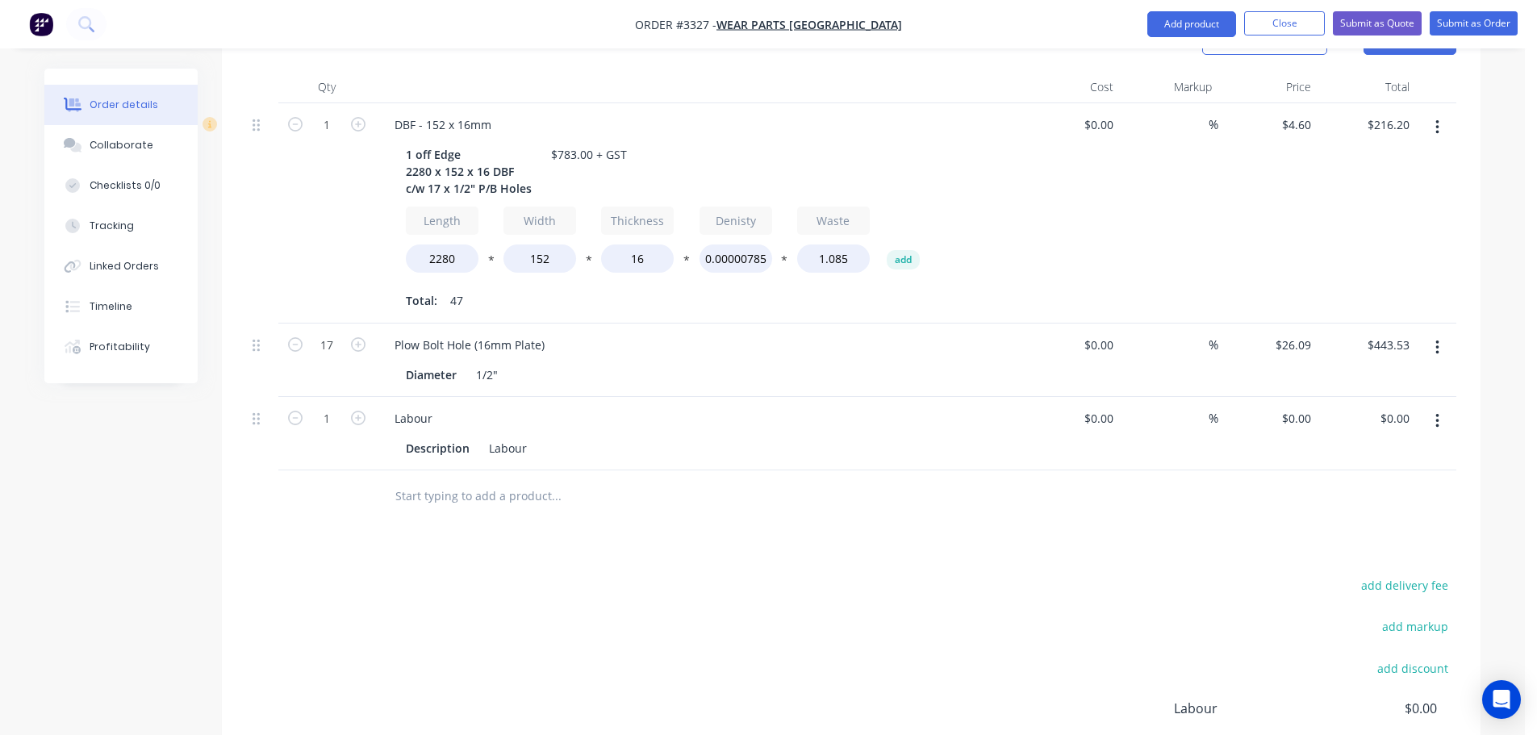
scroll to position [683, 0]
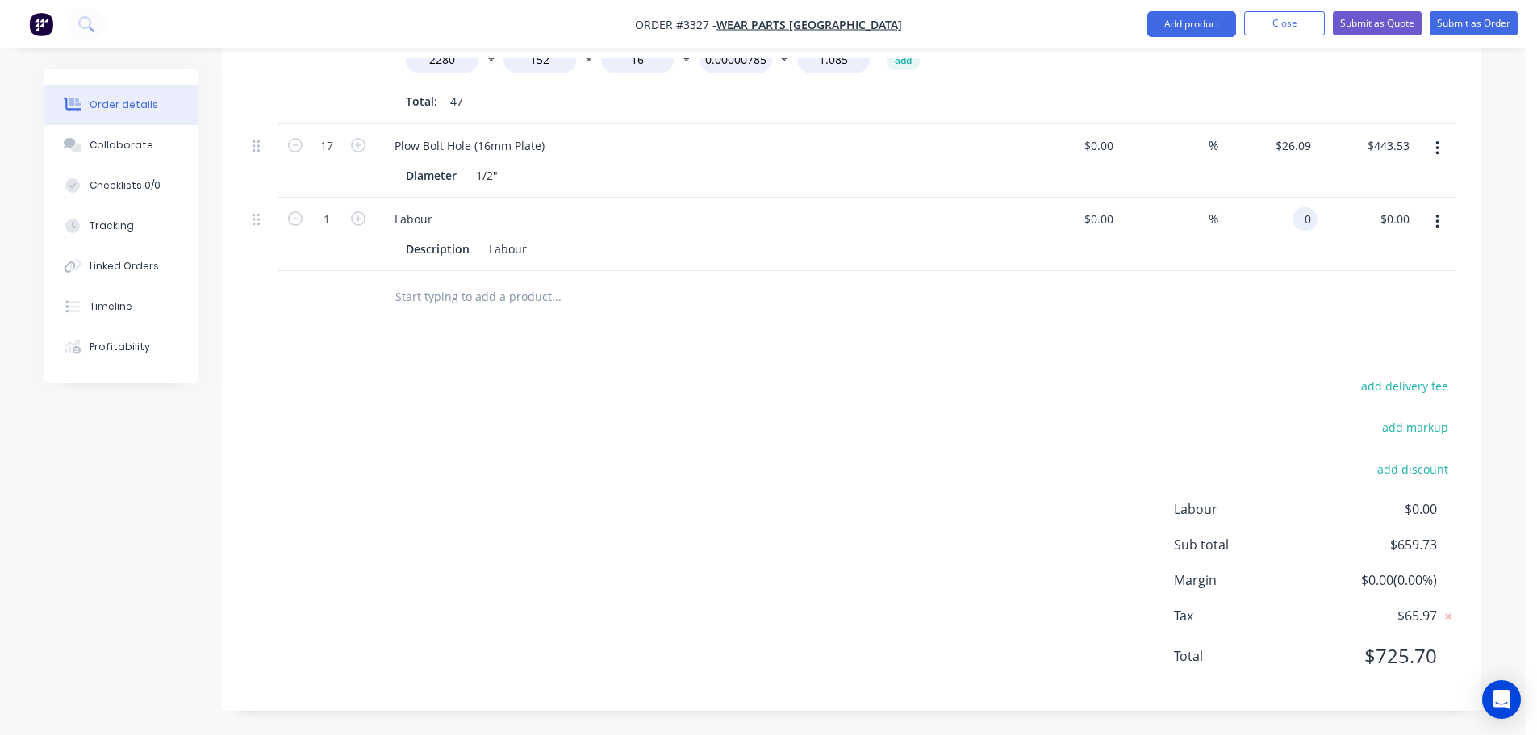
click at [1286, 217] on div "0 0" at bounding box center [1267, 234] width 99 height 73
type input "$123.27"
click at [716, 370] on div "Products Show / Hide columns Add product Qty Cost Markup Price Total 1 DBF - 15…" at bounding box center [851, 262] width 1259 height 897
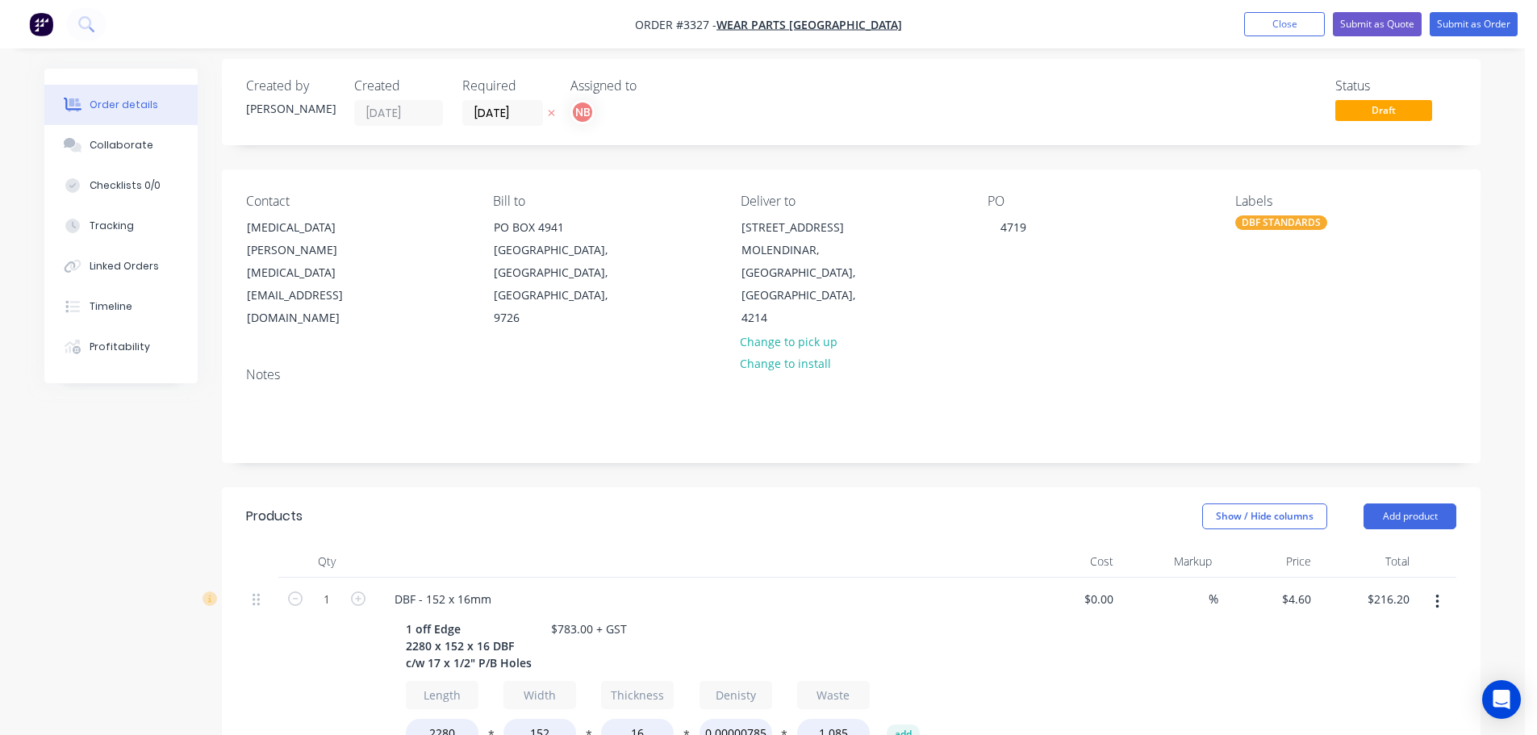
scroll to position [0, 0]
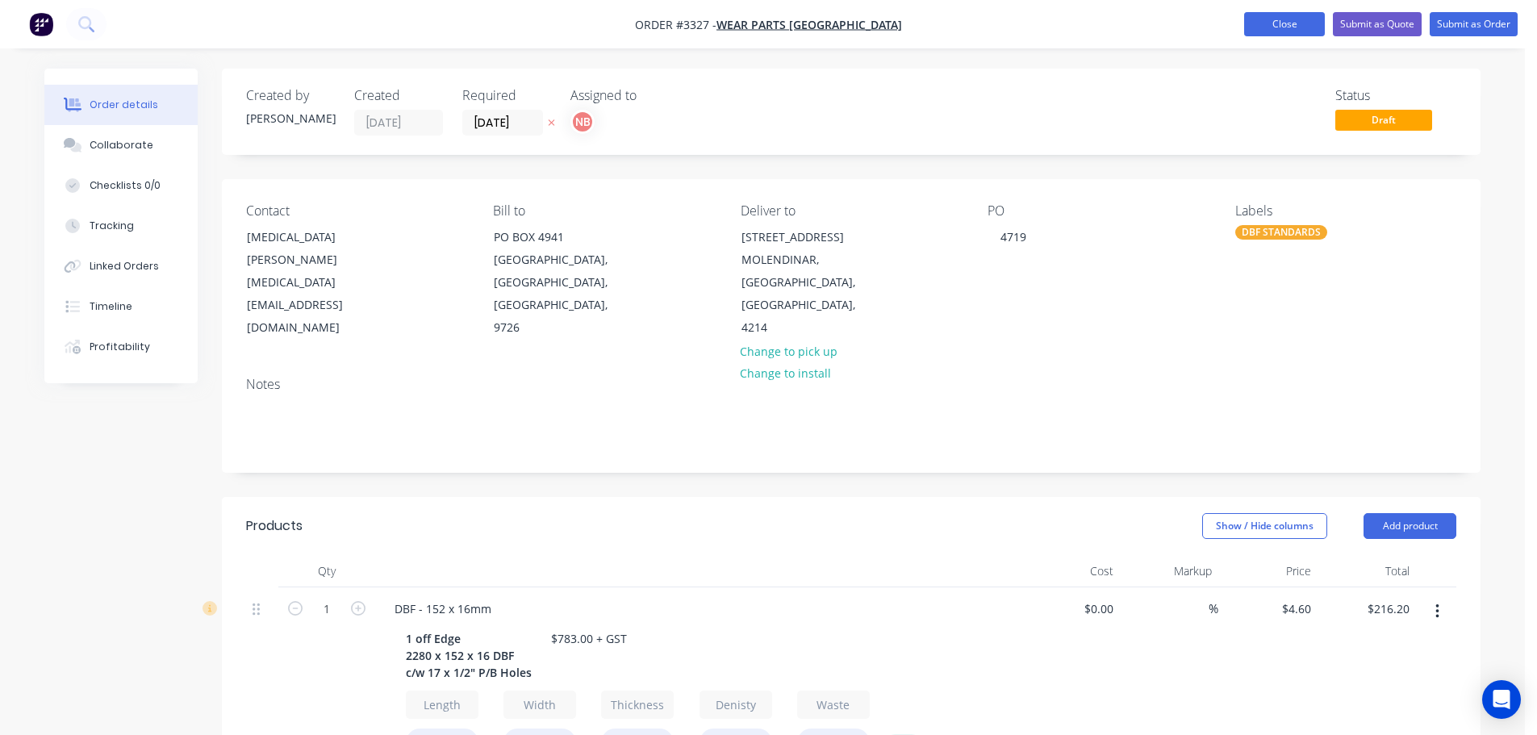
click at [1256, 20] on button "Close" at bounding box center [1284, 24] width 81 height 24
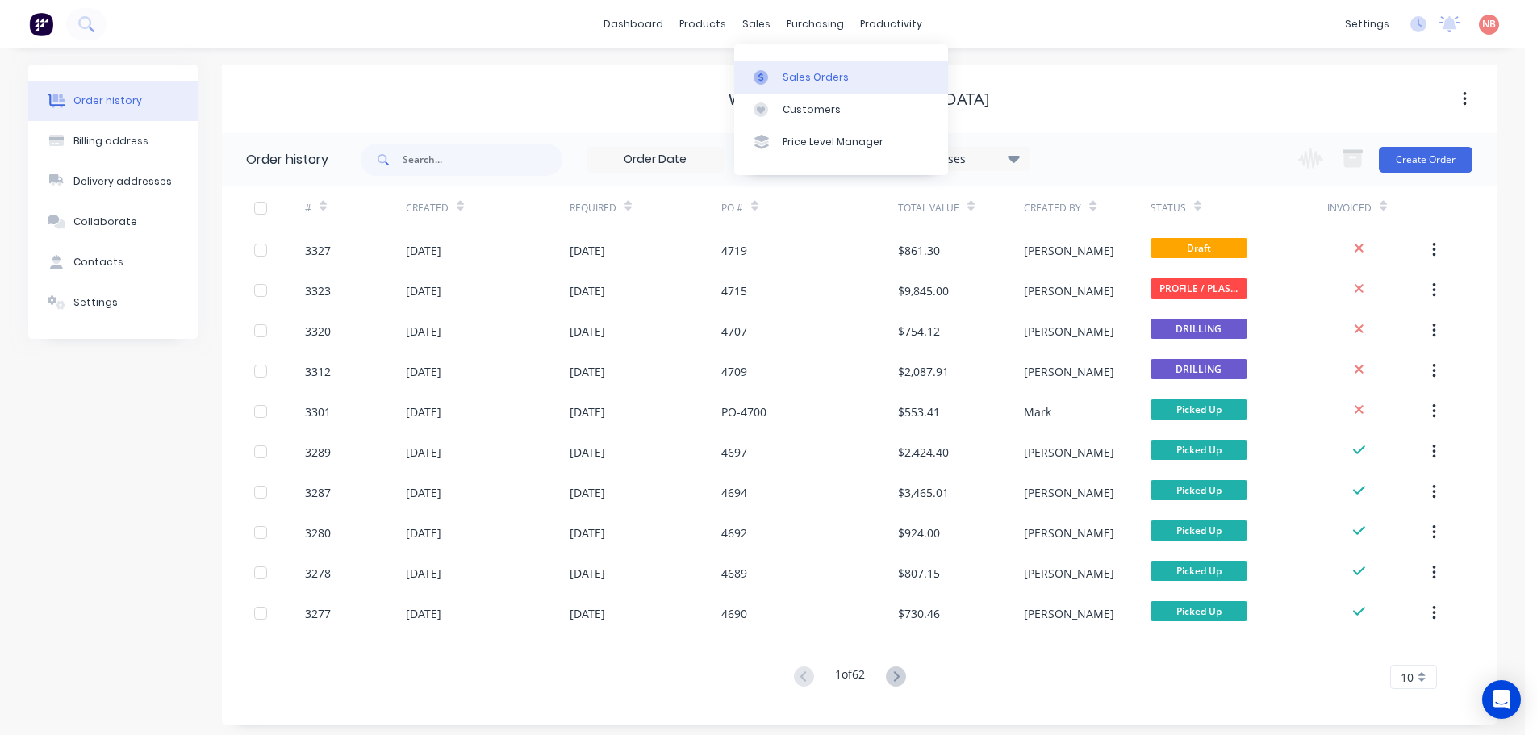
click at [788, 63] on link "Sales Orders" at bounding box center [841, 77] width 214 height 32
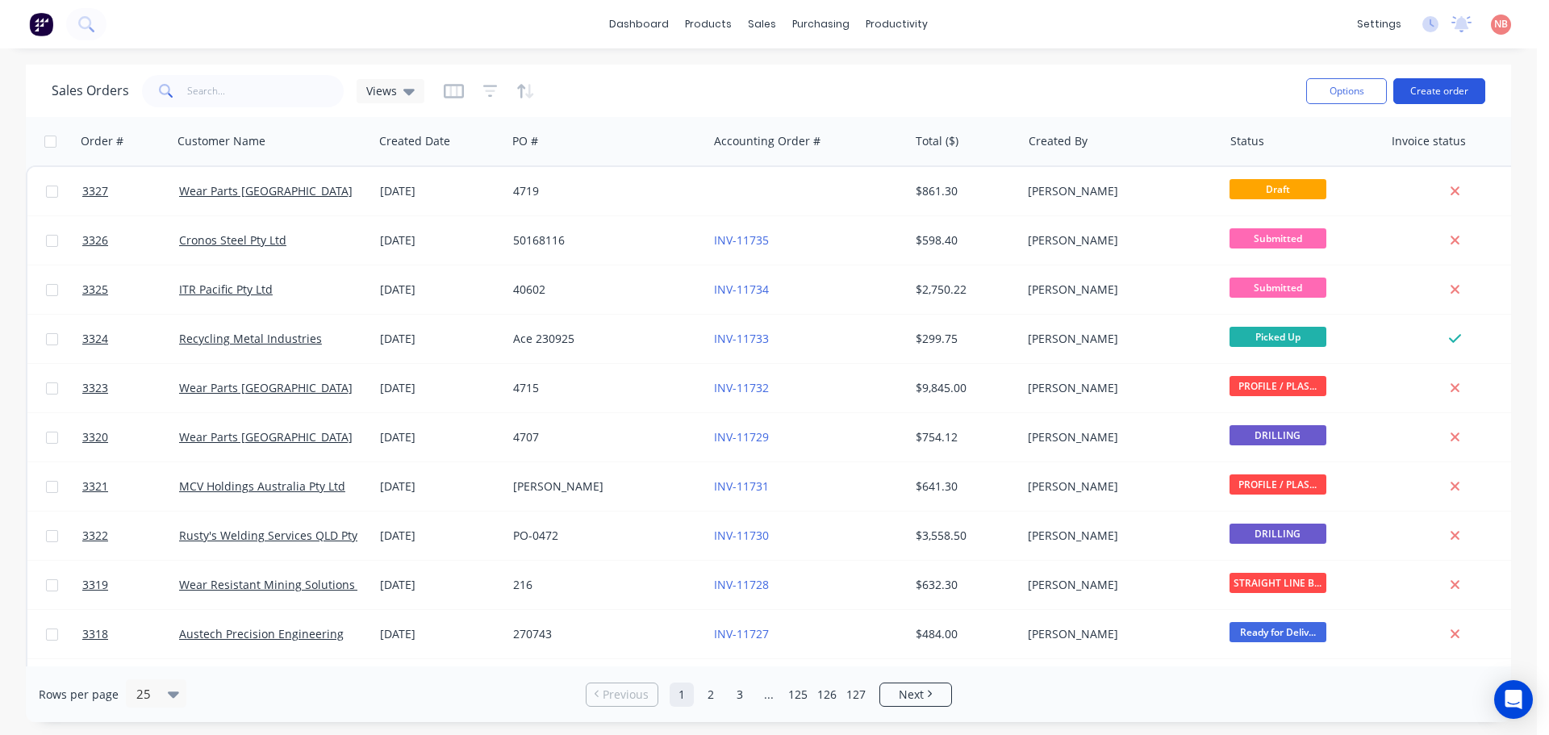
click at [1423, 94] on button "Create order" at bounding box center [1440, 91] width 92 height 26
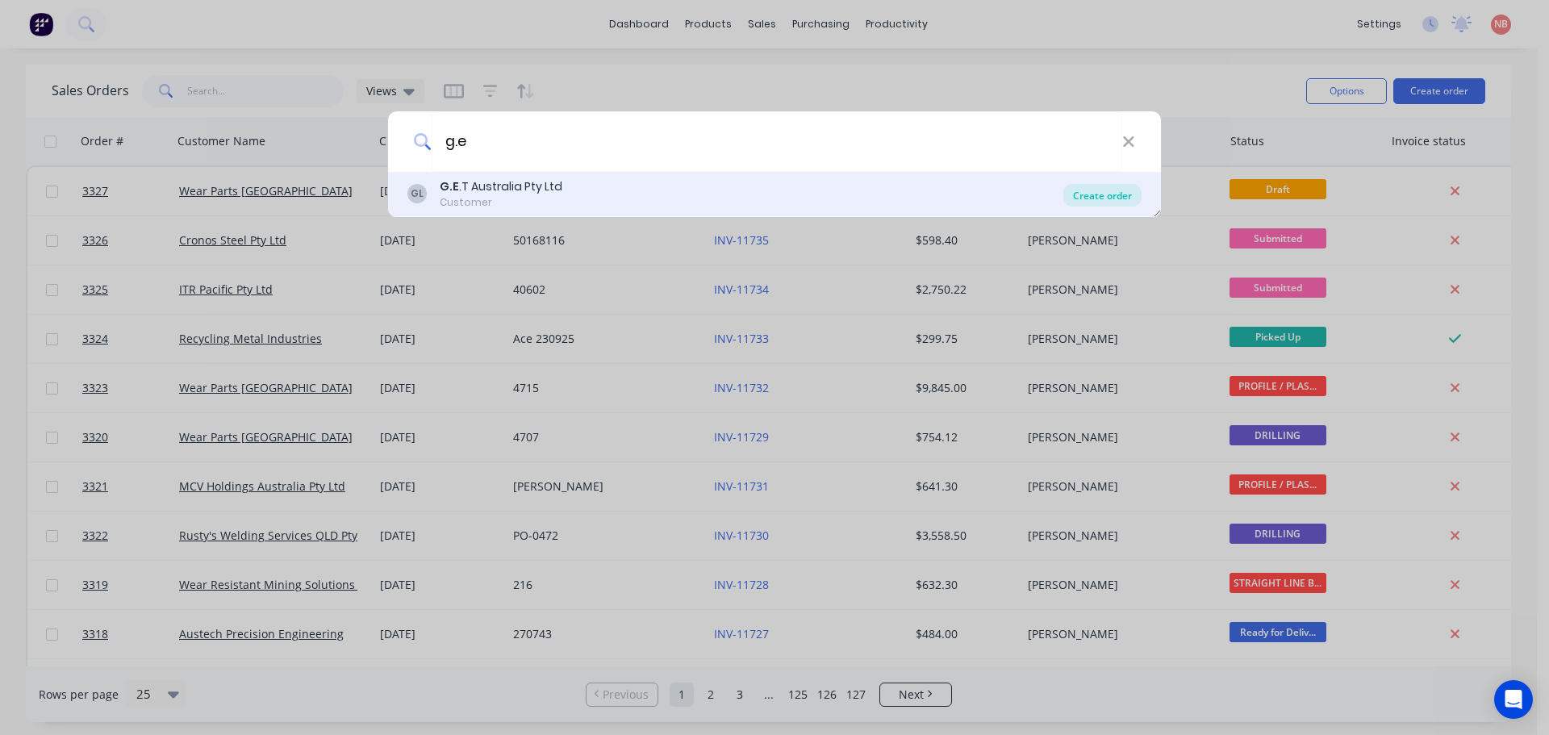
type input "g.e"
click at [1104, 202] on div "Create order" at bounding box center [1103, 195] width 78 height 23
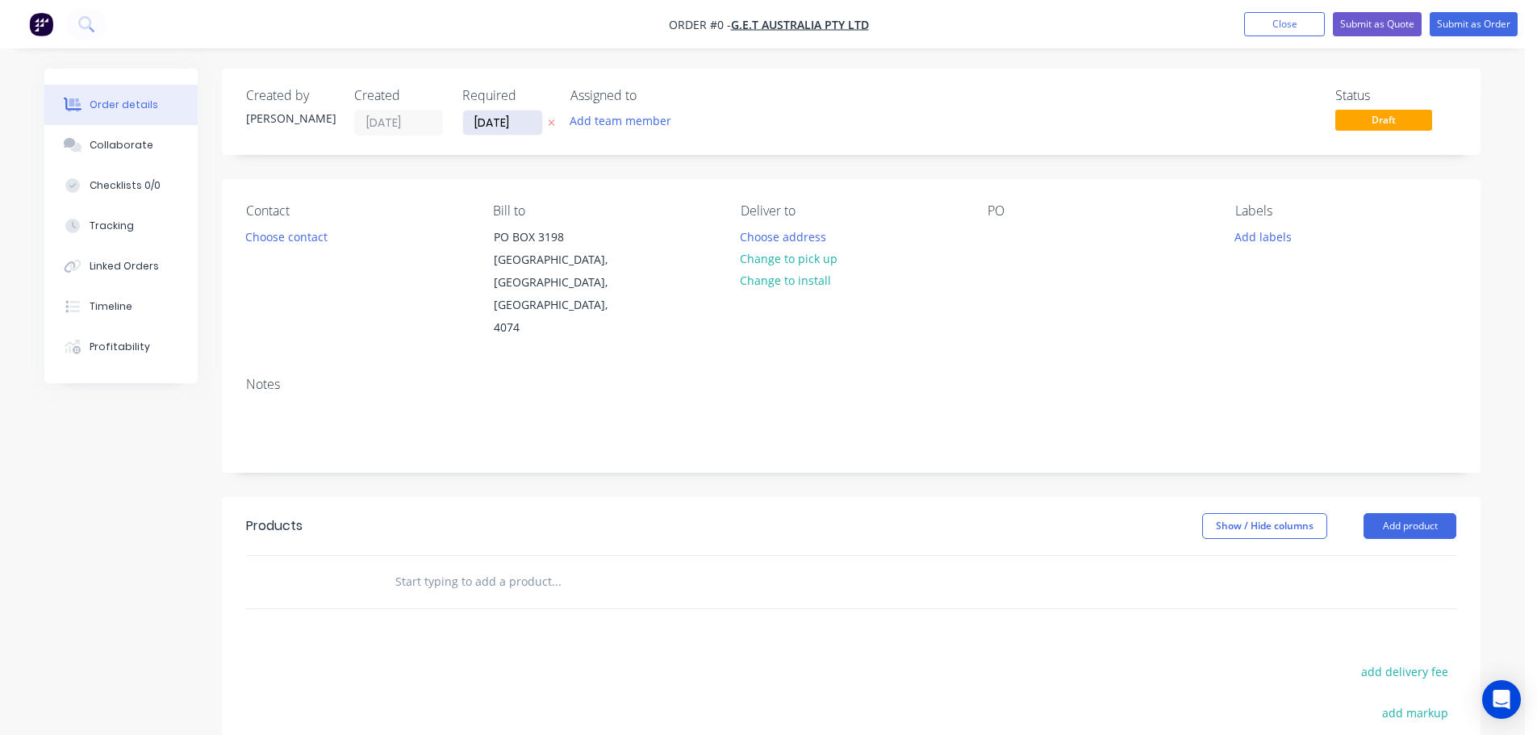
click at [483, 124] on input "[DATE]" at bounding box center [502, 123] width 79 height 24
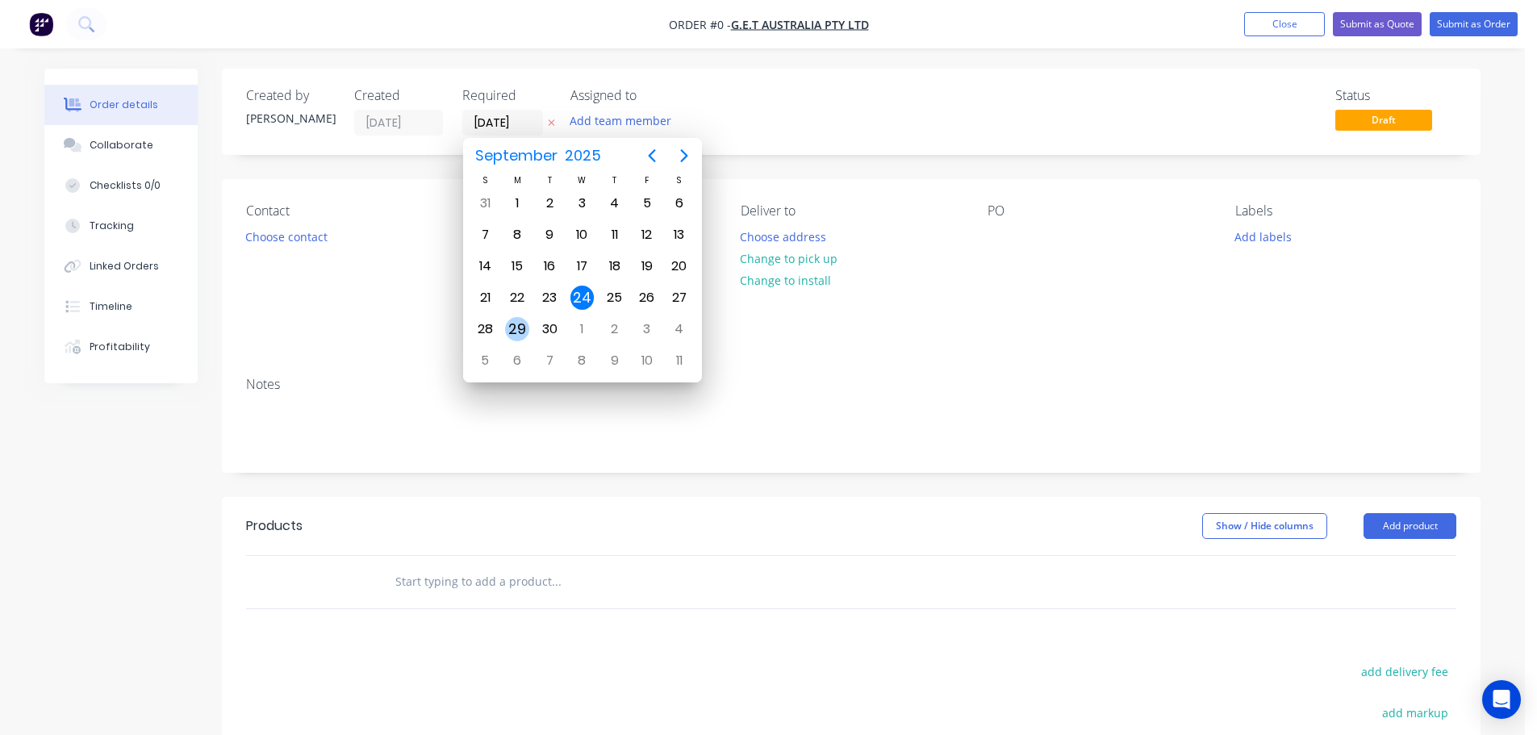
click at [527, 330] on div "29" at bounding box center [517, 329] width 24 height 24
type input "[DATE]"
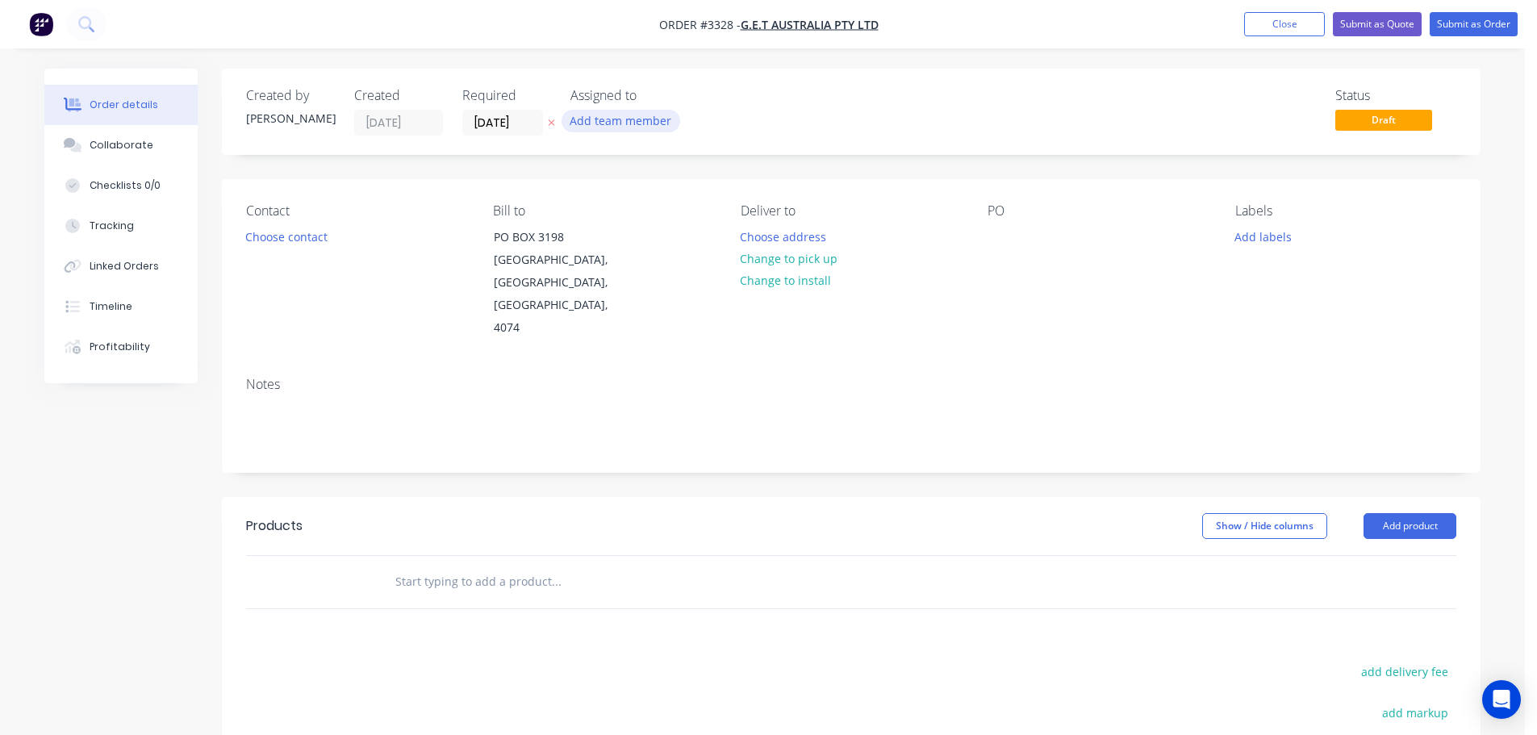
click at [618, 123] on button "Add team member" at bounding box center [621, 121] width 119 height 22
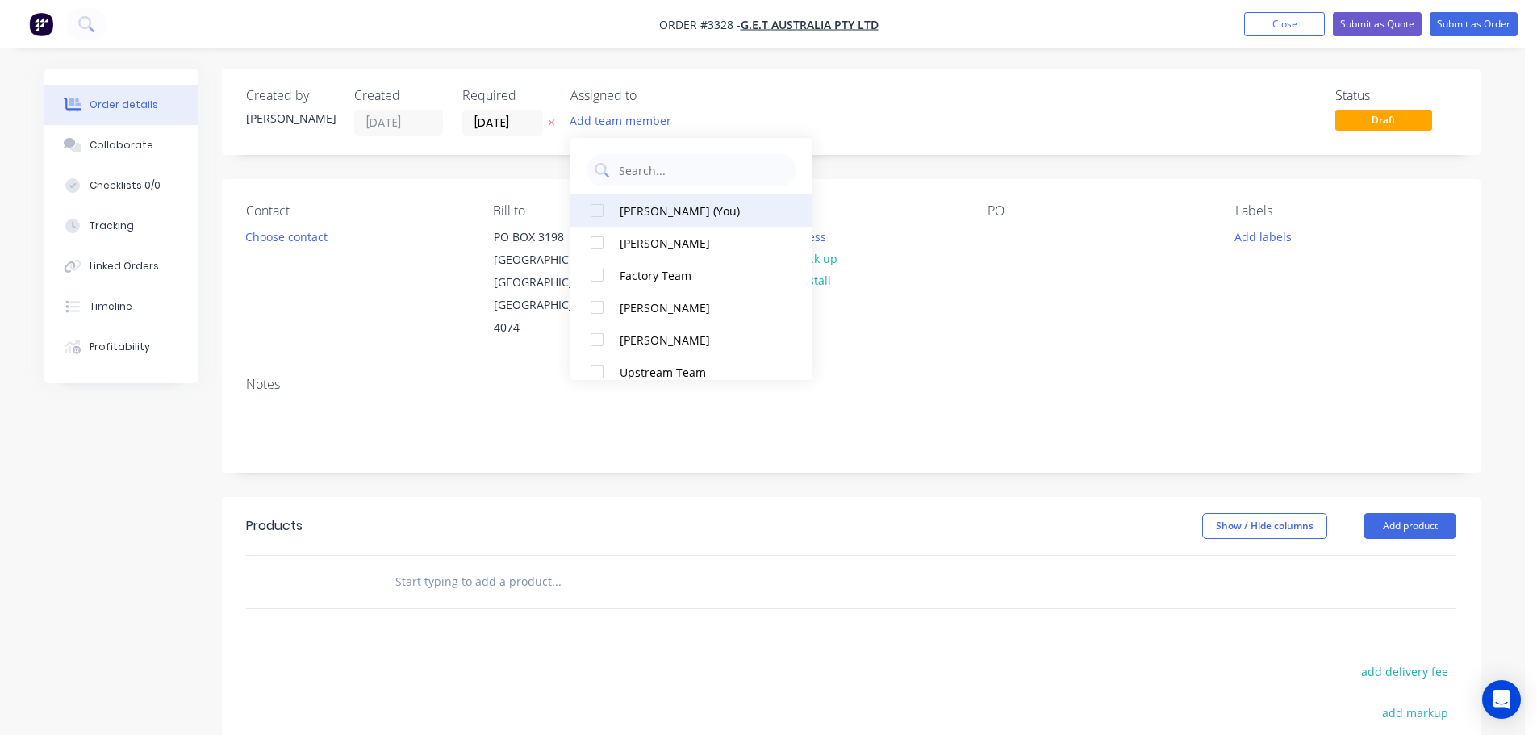
click at [655, 205] on div "[PERSON_NAME] (You)" at bounding box center [700, 211] width 161 height 17
click at [309, 236] on button "Choose contact" at bounding box center [286, 236] width 99 height 22
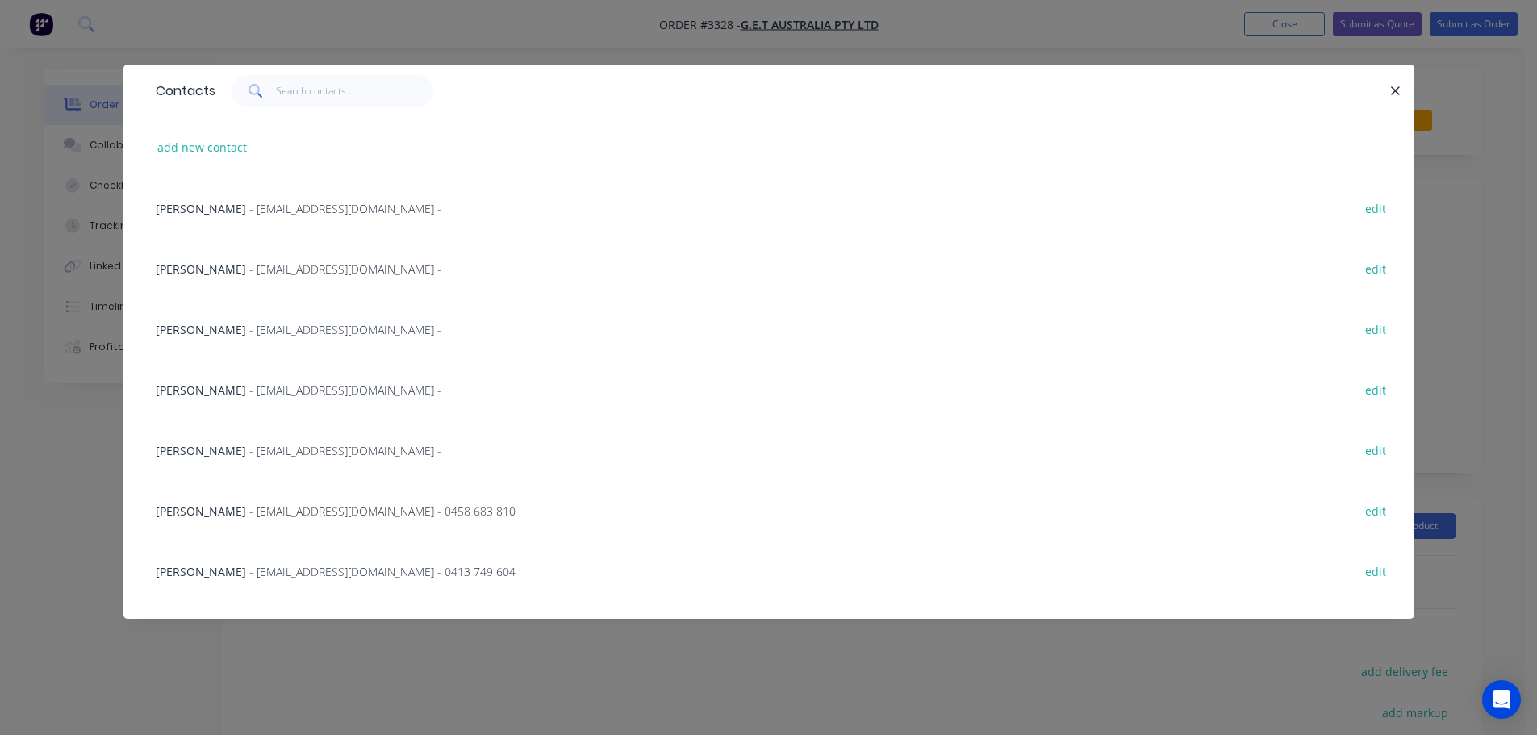
click at [249, 386] on span "- [EMAIL_ADDRESS][DOMAIN_NAME] -" at bounding box center [345, 389] width 192 height 15
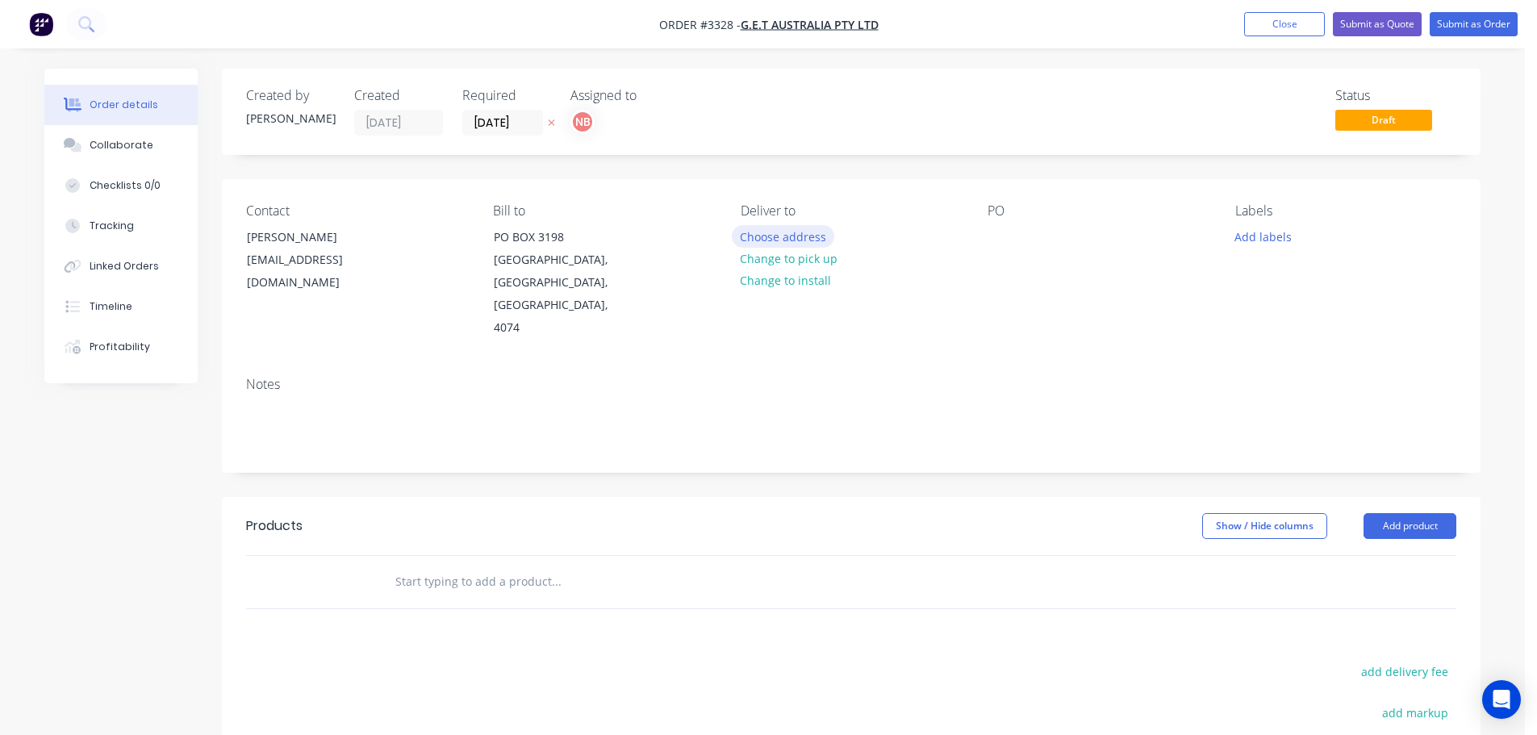
click at [777, 229] on button "Choose address" at bounding box center [783, 236] width 103 height 22
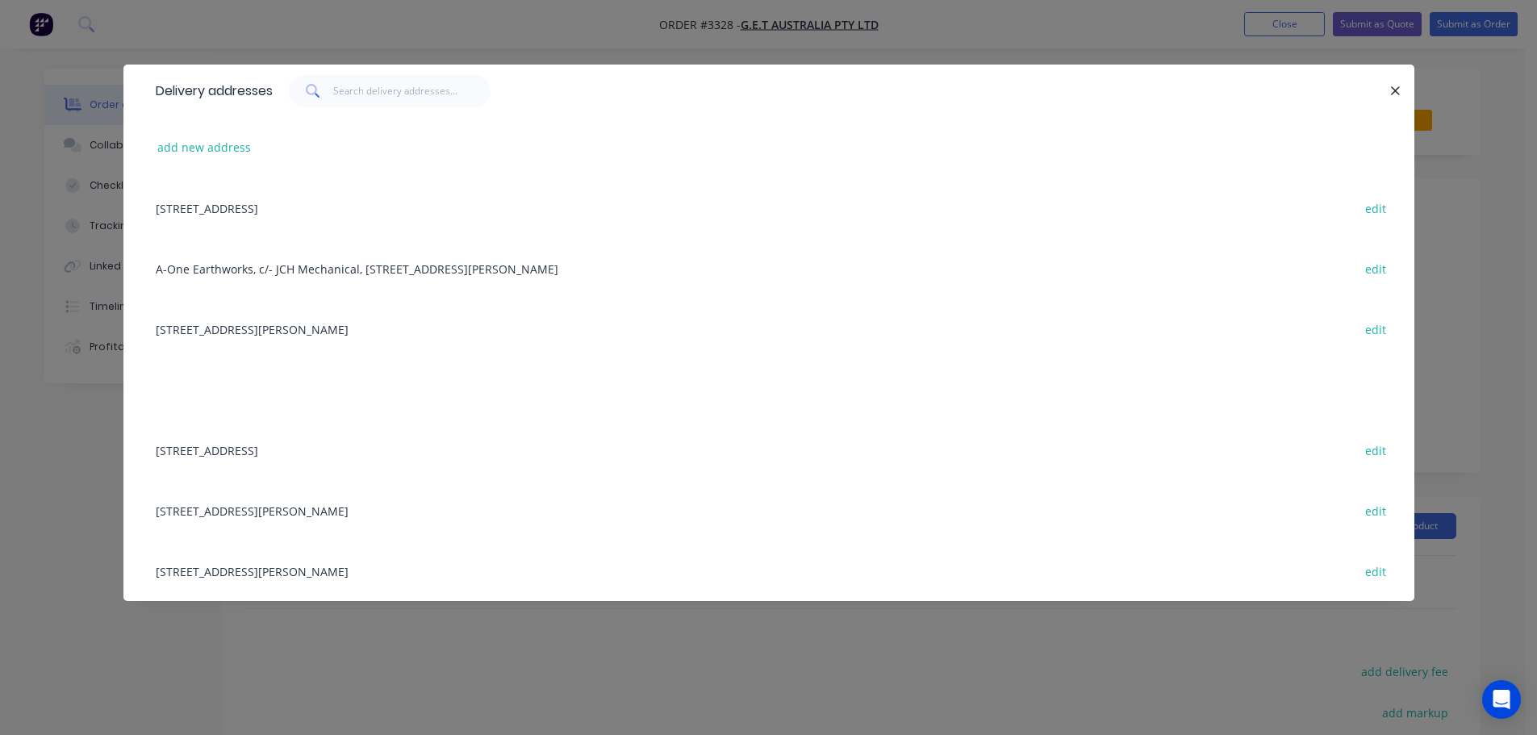
click at [302, 328] on div "[STREET_ADDRESS][PERSON_NAME] edit" at bounding box center [769, 329] width 1243 height 61
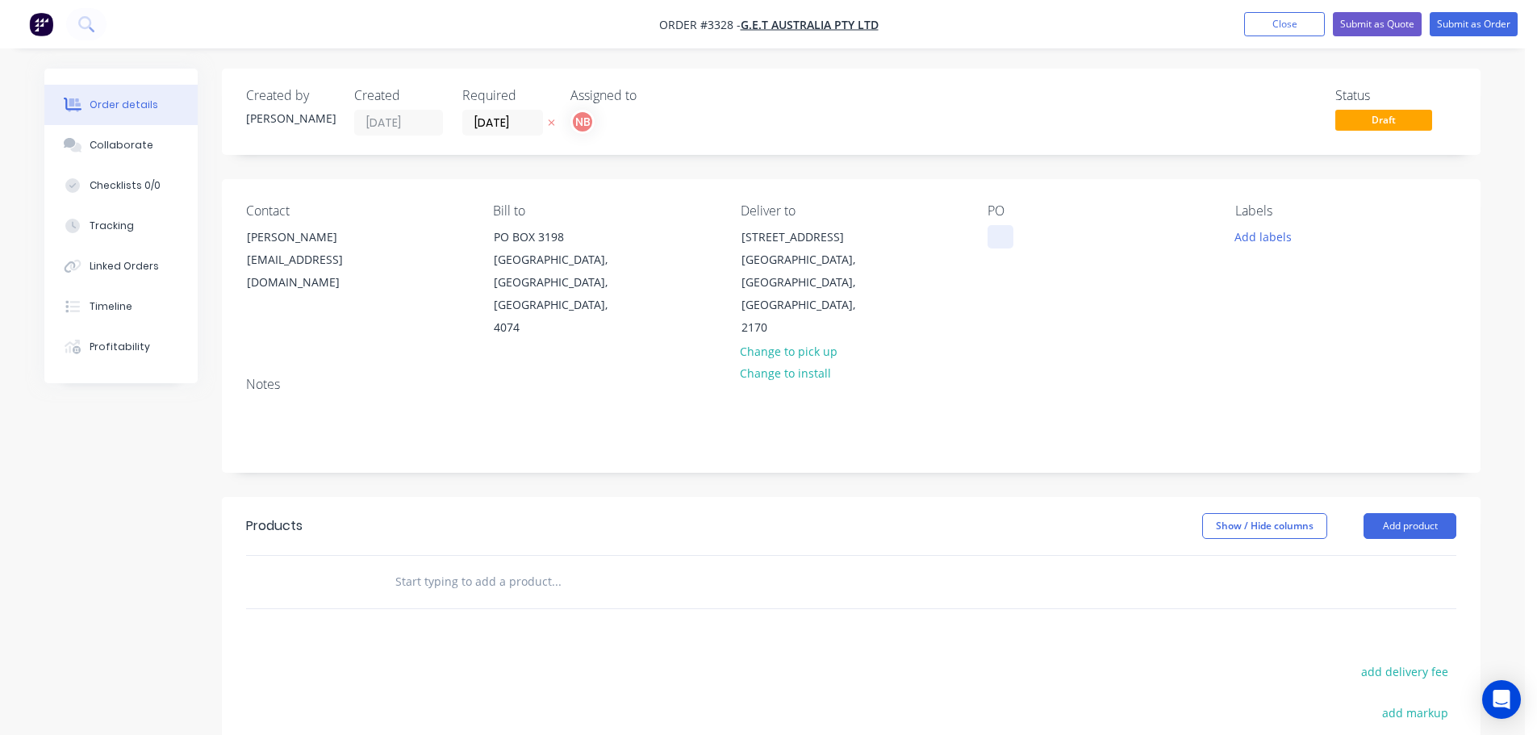
click at [994, 243] on div at bounding box center [1001, 236] width 26 height 23
click at [1254, 229] on button "Add labels" at bounding box center [1263, 236] width 74 height 22
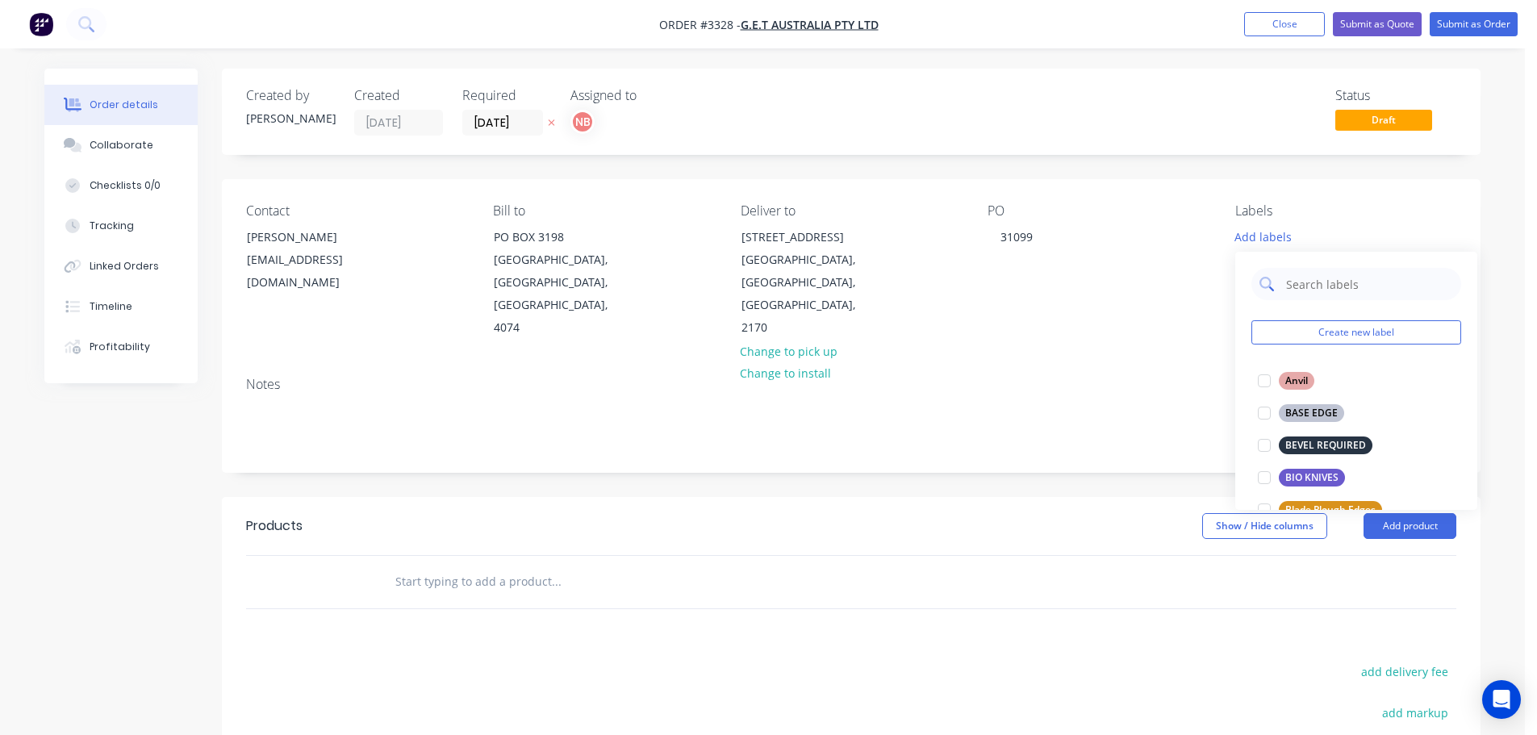
click at [1289, 282] on input "text" at bounding box center [1369, 284] width 169 height 32
type input "hee"
drag, startPoint x: 1306, startPoint y: 405, endPoint x: 1313, endPoint y: 413, distance: 10.3
click at [1307, 406] on div "HEEL PLATES" at bounding box center [1316, 413] width 74 height 18
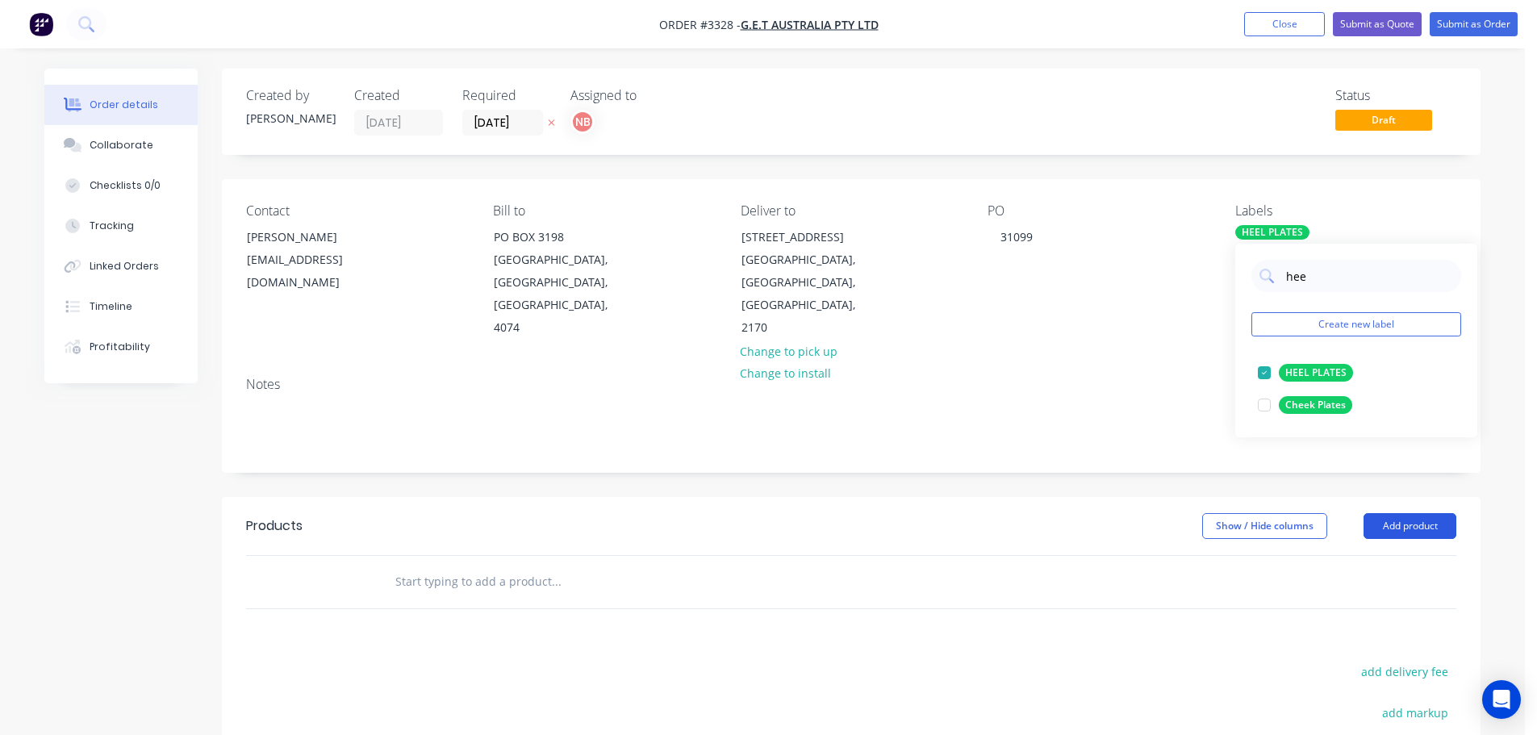
click at [1385, 513] on button "Add product" at bounding box center [1410, 526] width 93 height 26
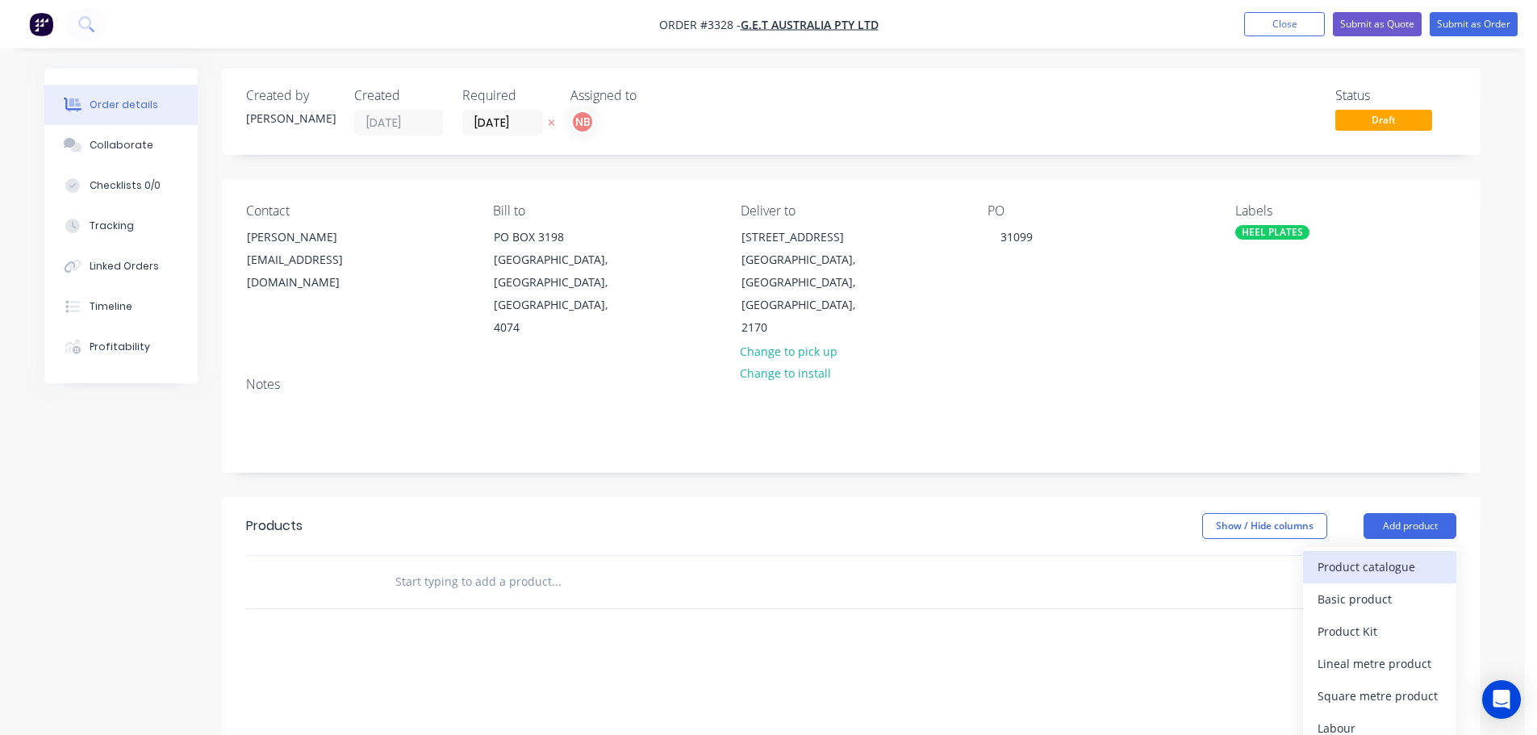
click at [1354, 555] on div "Product catalogue" at bounding box center [1380, 566] width 124 height 23
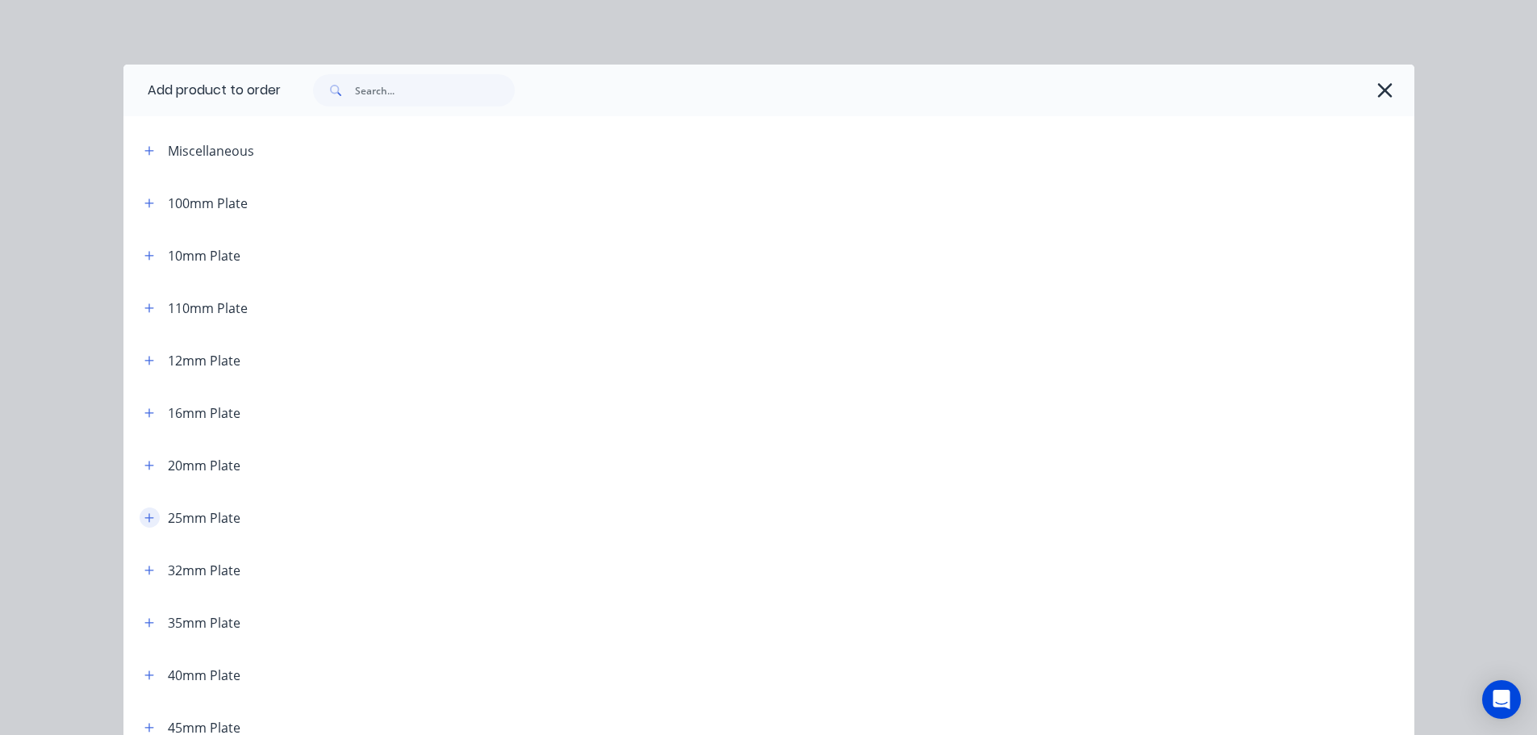
click at [144, 518] on icon "button" at bounding box center [149, 517] width 10 height 11
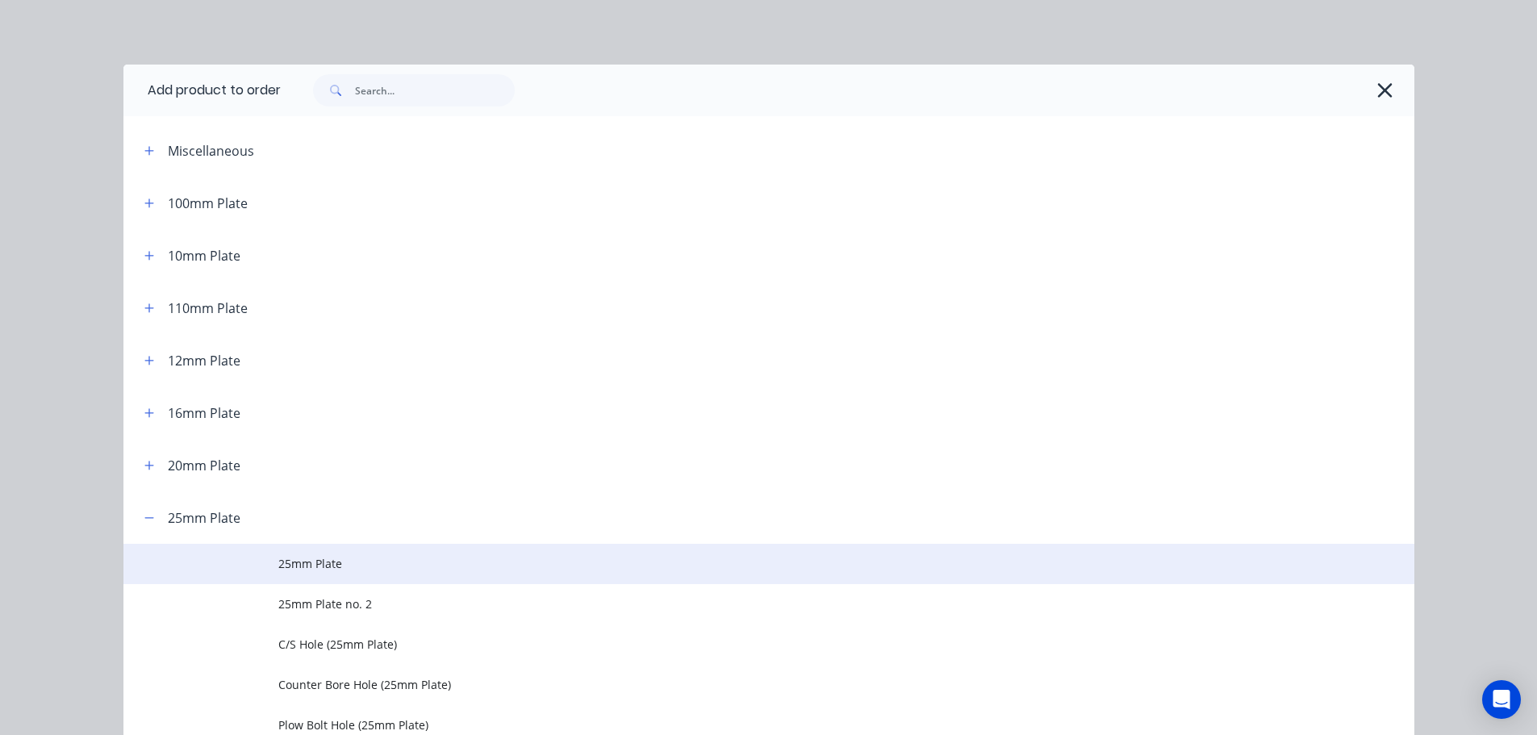
click at [315, 558] on span "25mm Plate" at bounding box center [732, 563] width 909 height 17
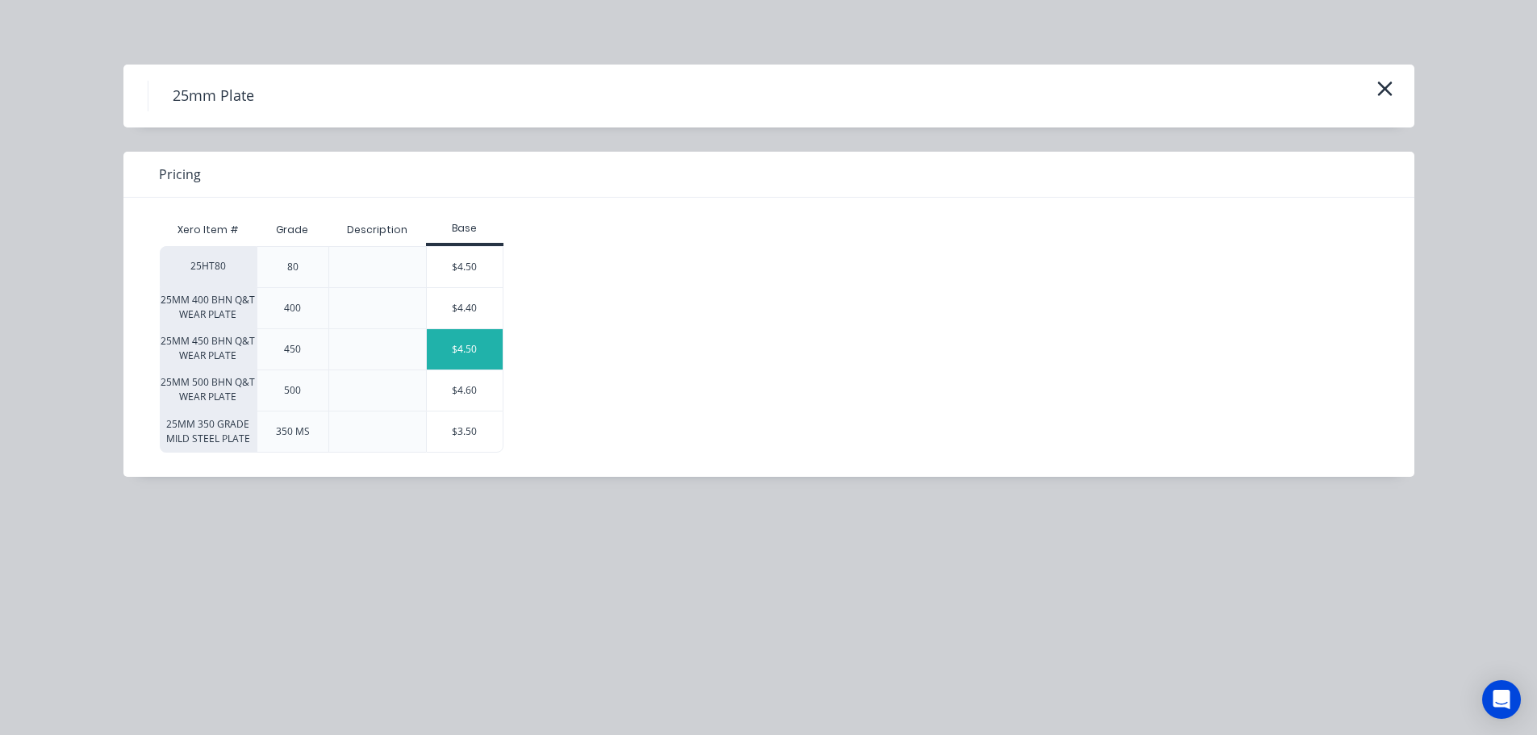
click at [437, 349] on div "$4.50" at bounding box center [465, 349] width 76 height 40
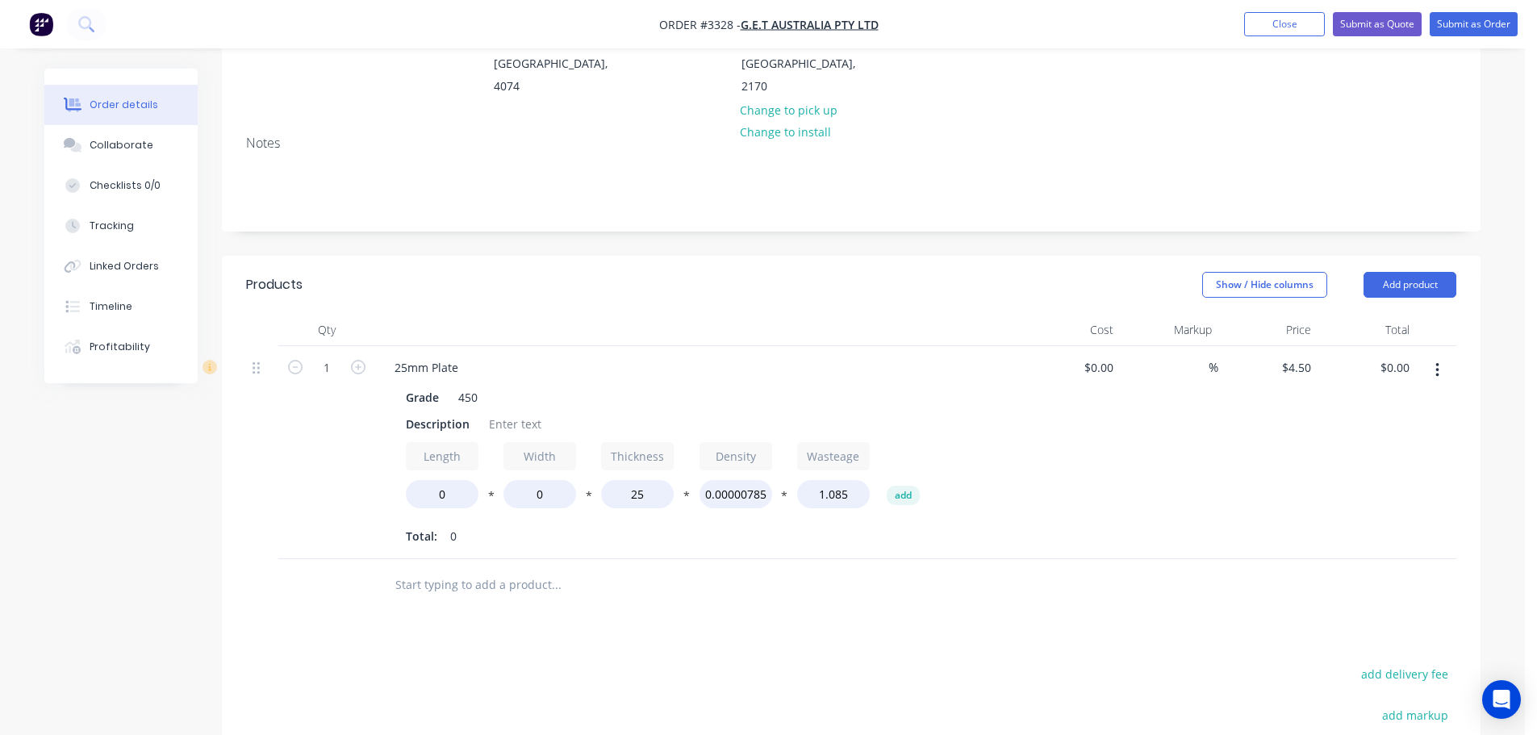
scroll to position [242, 0]
click at [335, 355] on input "1" at bounding box center [327, 367] width 42 height 24
type input "2"
drag, startPoint x: 371, startPoint y: 276, endPoint x: 375, endPoint y: 301, distance: 25.3
click at [371, 276] on header "Products Show / Hide columns Add product" at bounding box center [851, 284] width 1259 height 58
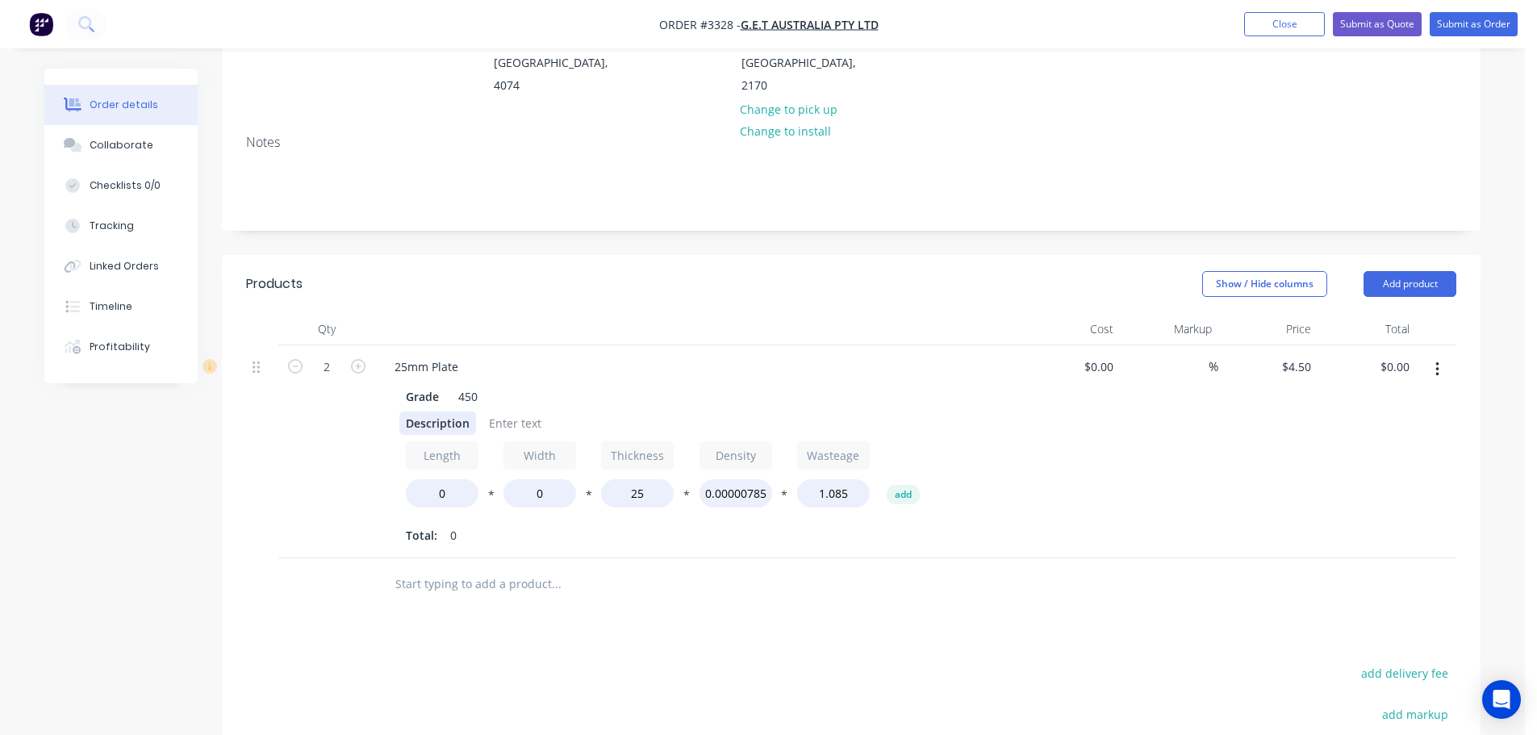
click at [416, 412] on div "Description" at bounding box center [437, 423] width 77 height 23
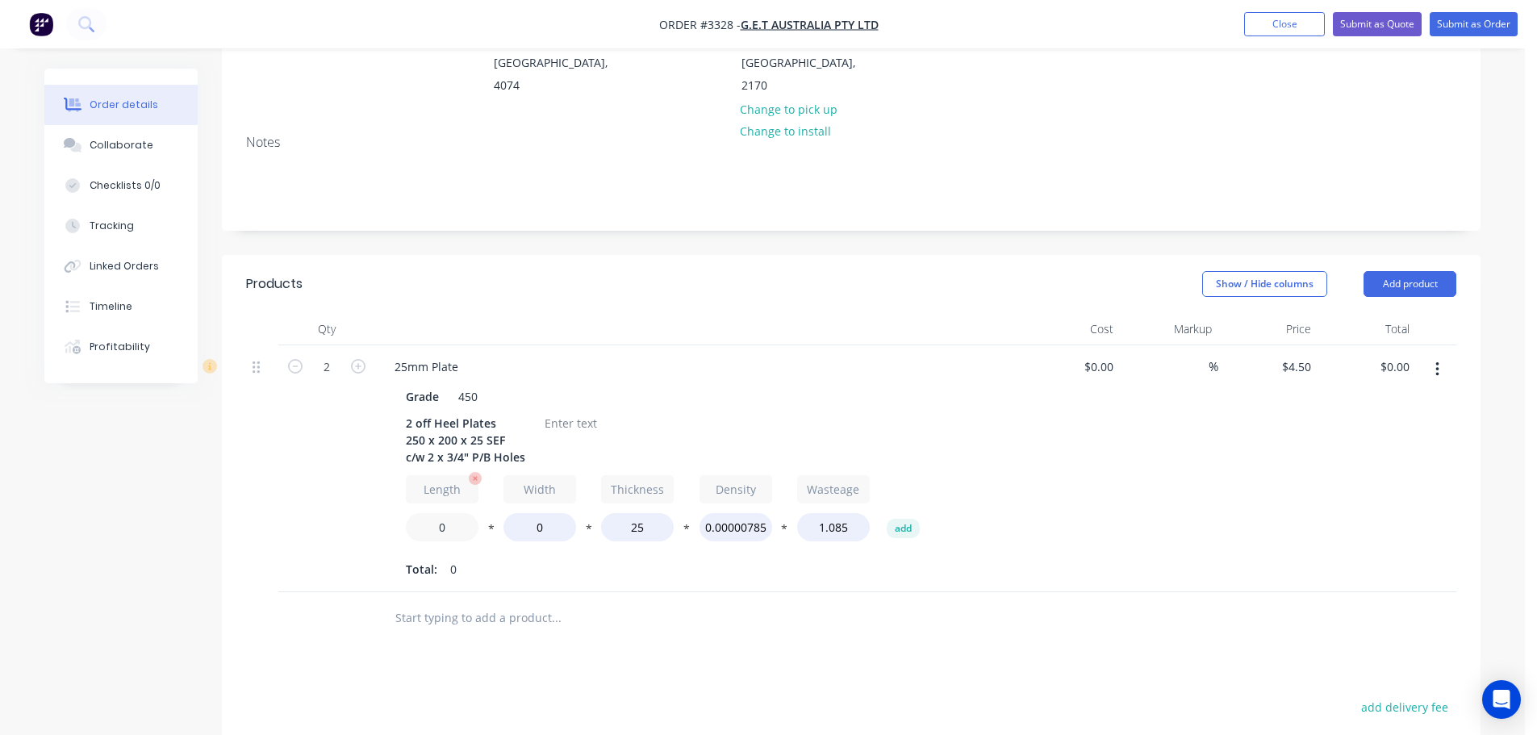
click at [437, 513] on input "0" at bounding box center [442, 527] width 73 height 28
type input "250"
click at [522, 513] on input "0" at bounding box center [540, 527] width 73 height 28
type input "200"
type input "$99.00"
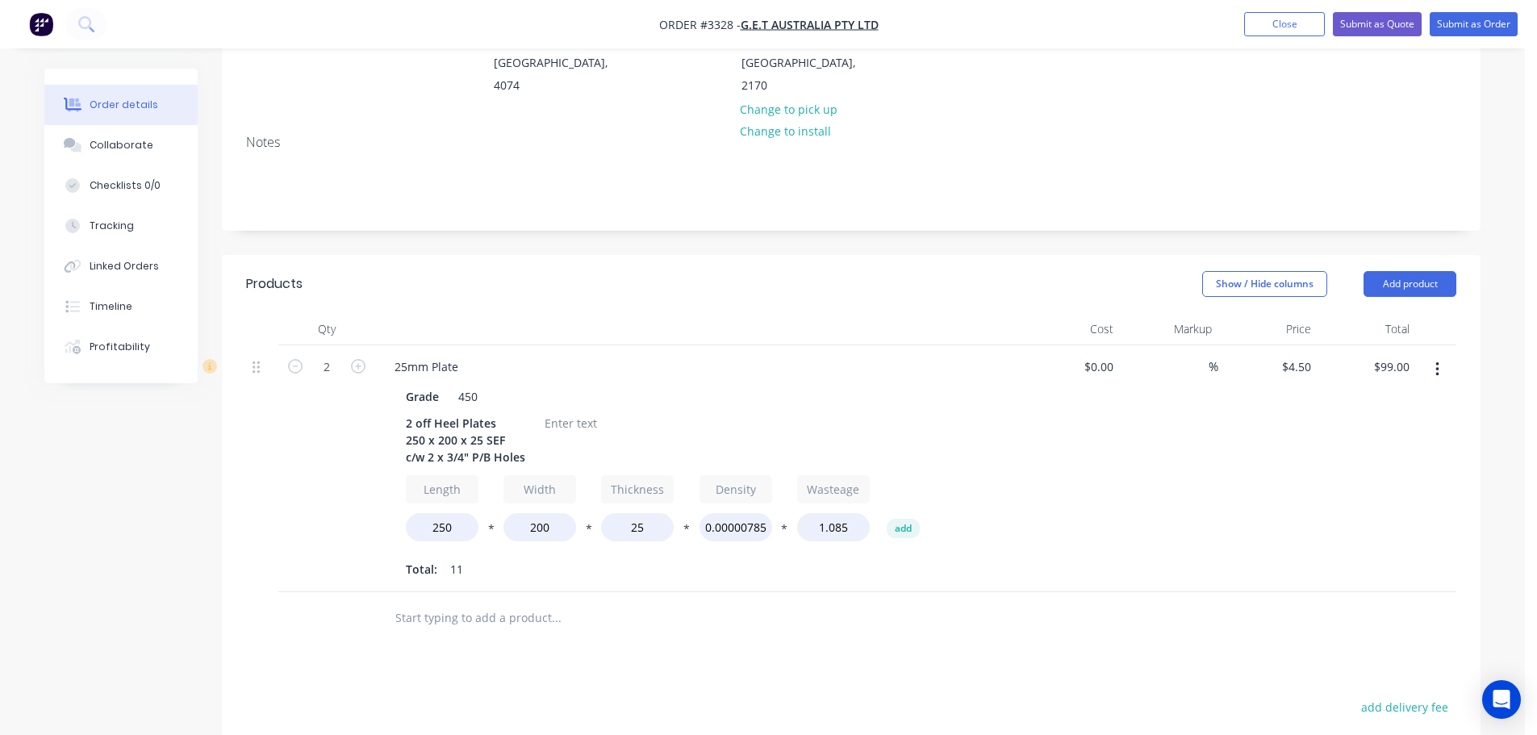
click at [537, 558] on div "Total: 11" at bounding box center [698, 570] width 584 height 24
click at [554, 412] on div at bounding box center [570, 423] width 65 height 23
click at [1394, 271] on button "Add product" at bounding box center [1410, 284] width 93 height 26
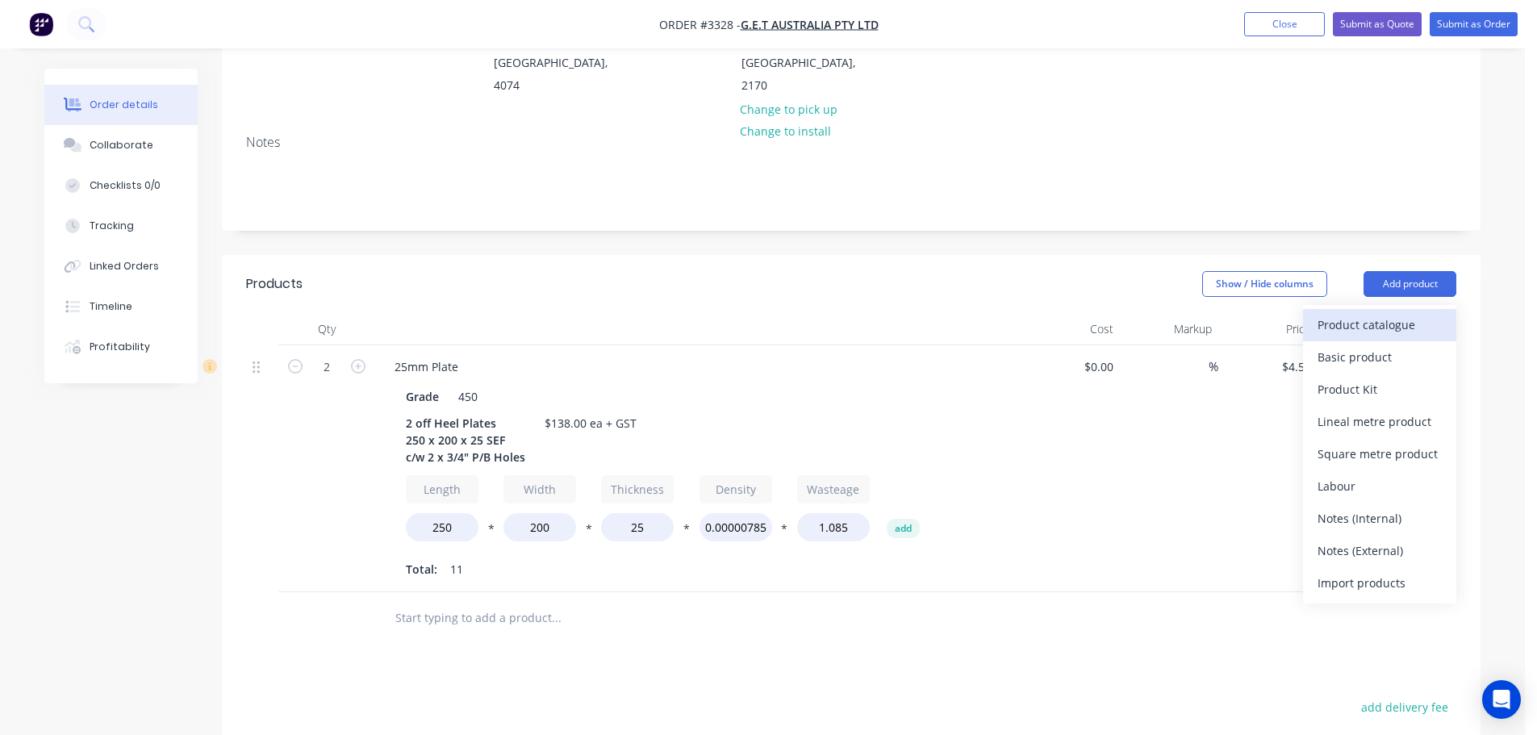
click at [1382, 313] on div "Product catalogue" at bounding box center [1380, 324] width 124 height 23
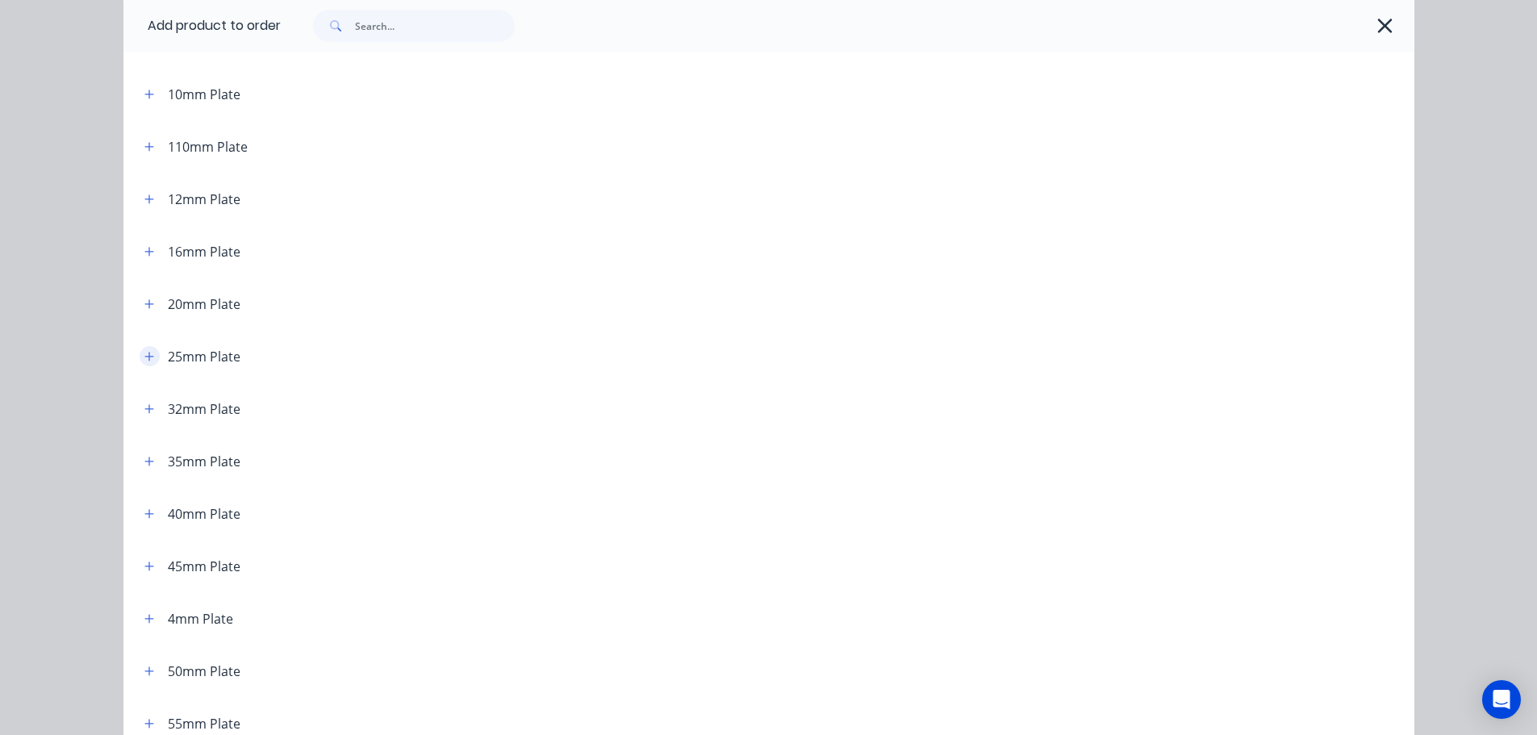
click at [144, 361] on icon "button" at bounding box center [149, 356] width 10 height 11
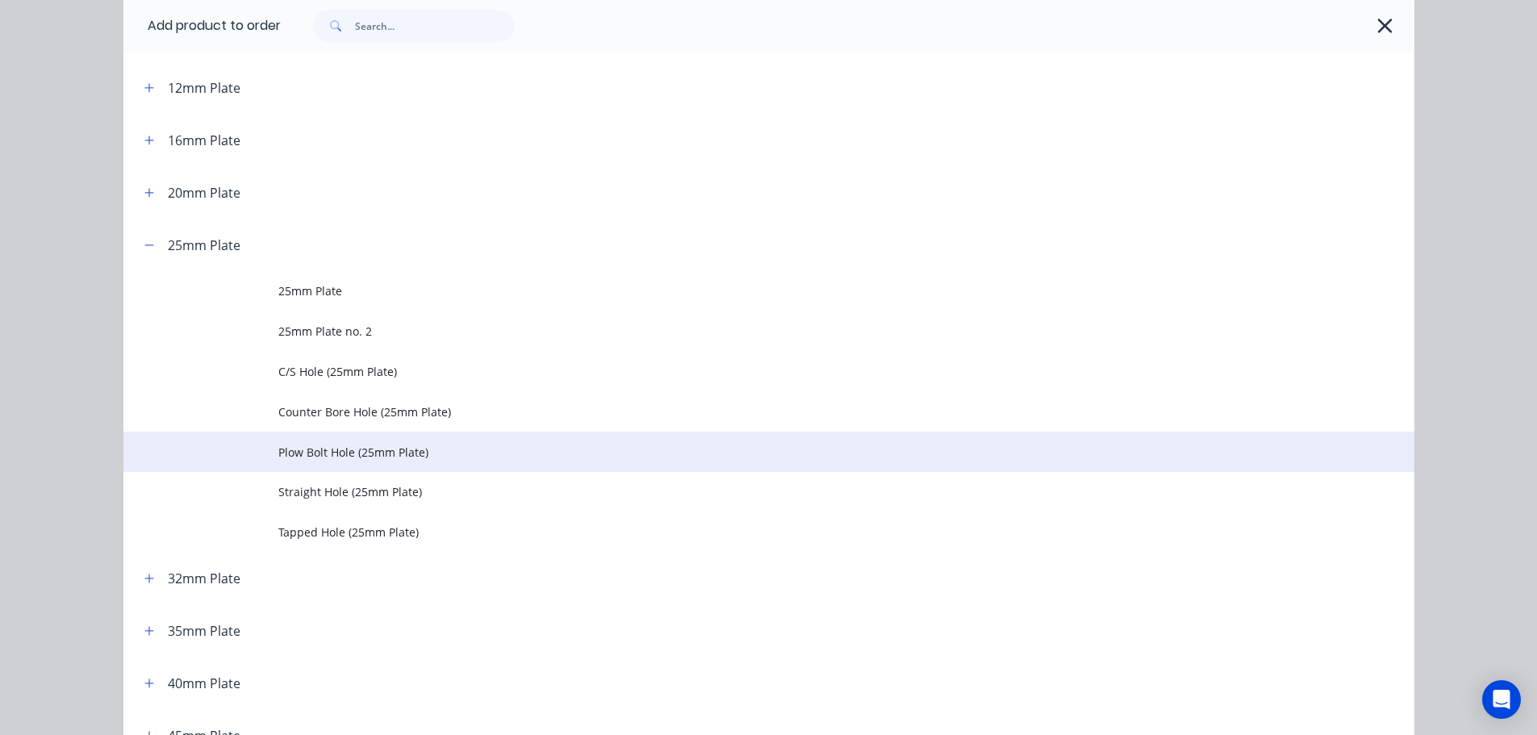
scroll to position [323, 0]
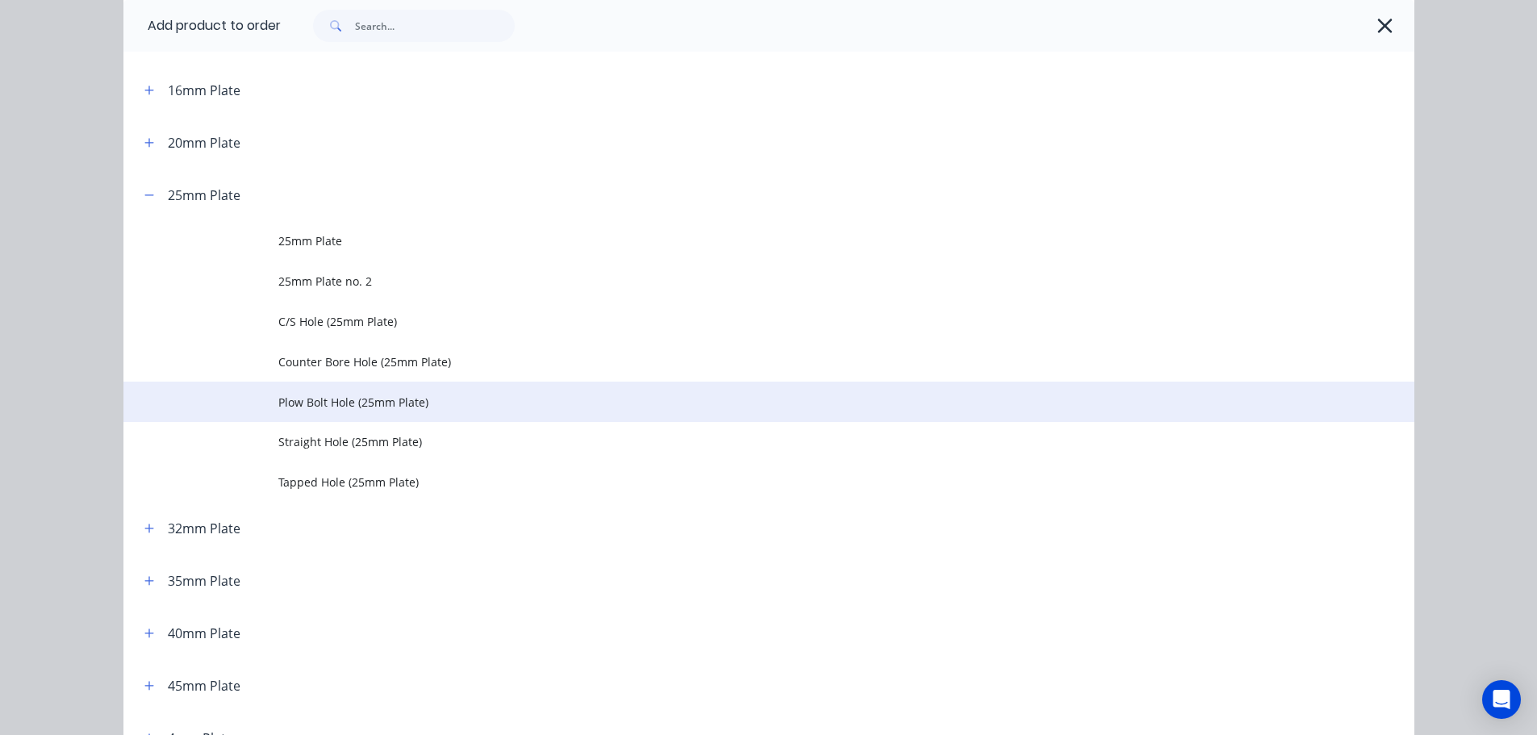
click at [311, 409] on span "Plow Bolt Hole (25mm Plate)" at bounding box center [732, 402] width 909 height 17
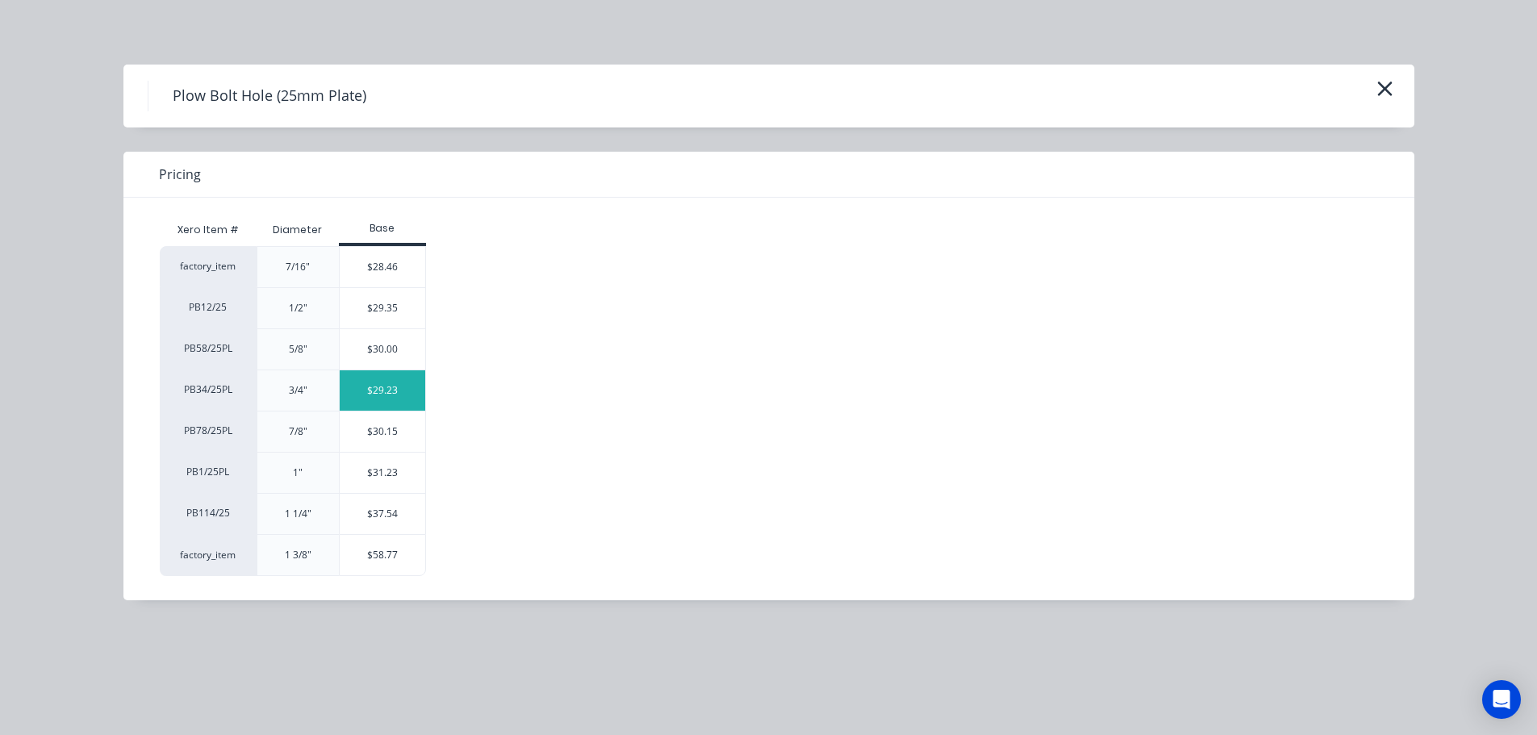
click at [359, 397] on div "$29.23" at bounding box center [383, 390] width 86 height 40
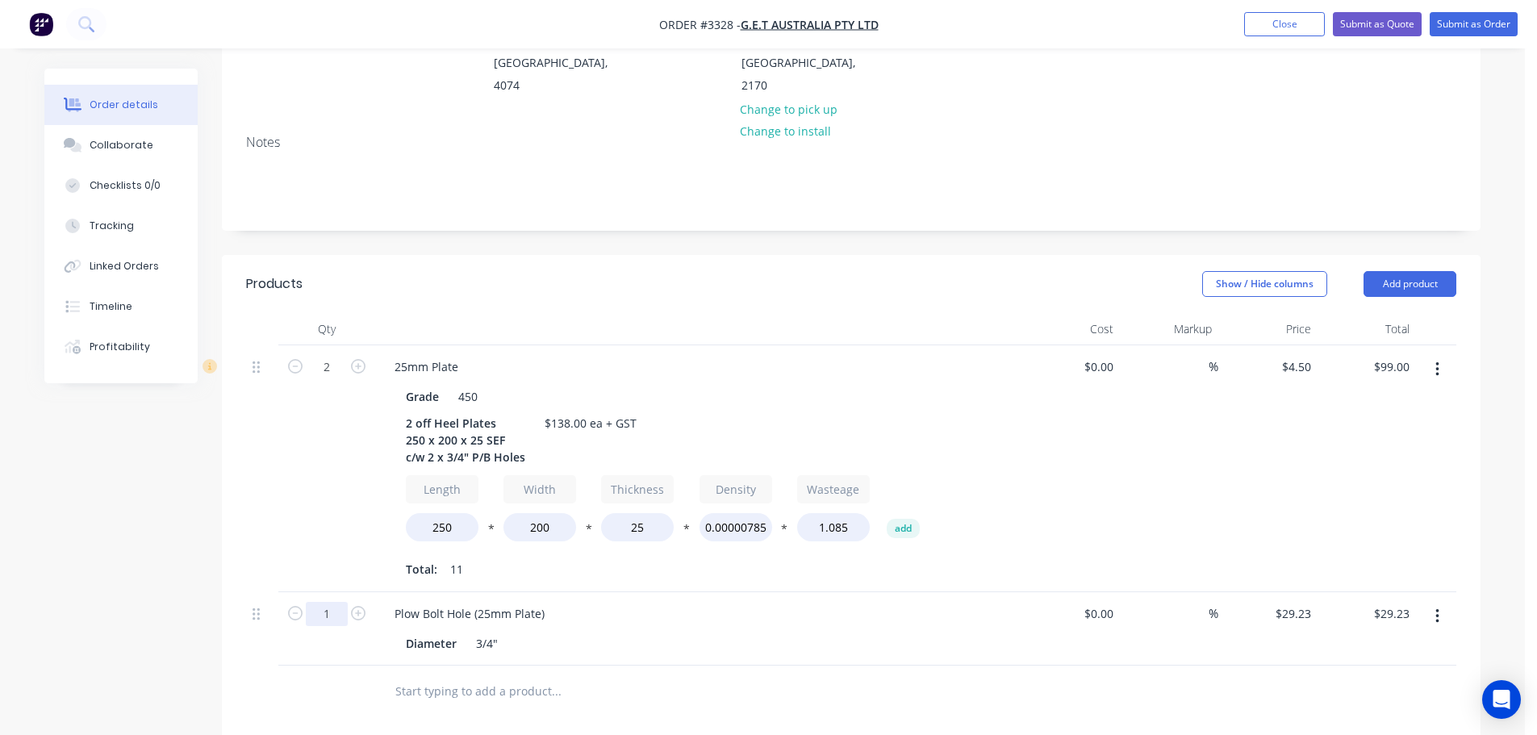
click at [328, 602] on input "1" at bounding box center [327, 614] width 42 height 24
type input "4"
type input "$116.92"
click at [302, 466] on div "2" at bounding box center [326, 468] width 97 height 247
click at [1413, 271] on button "Add product" at bounding box center [1410, 284] width 93 height 26
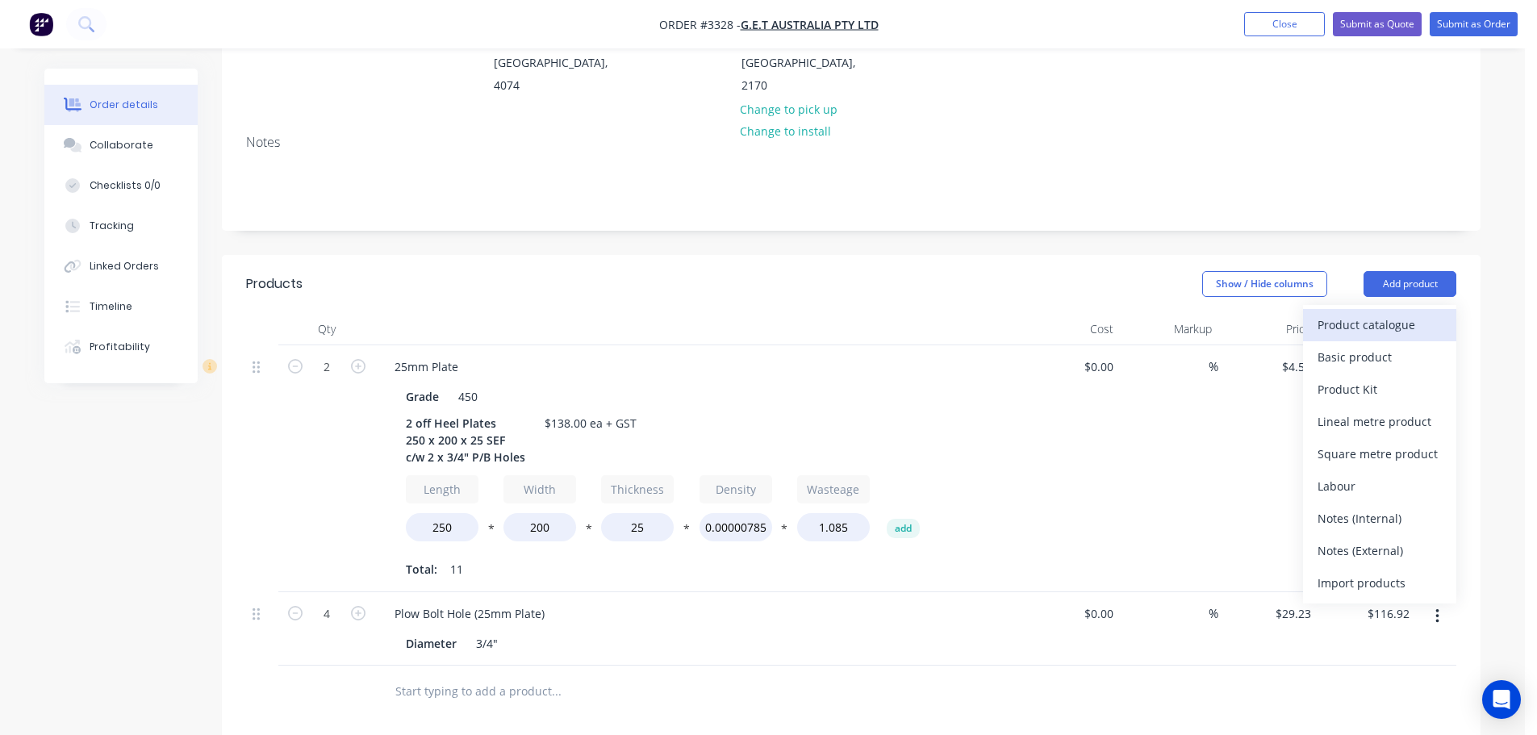
click at [1377, 313] on div "Product catalogue" at bounding box center [1380, 324] width 124 height 23
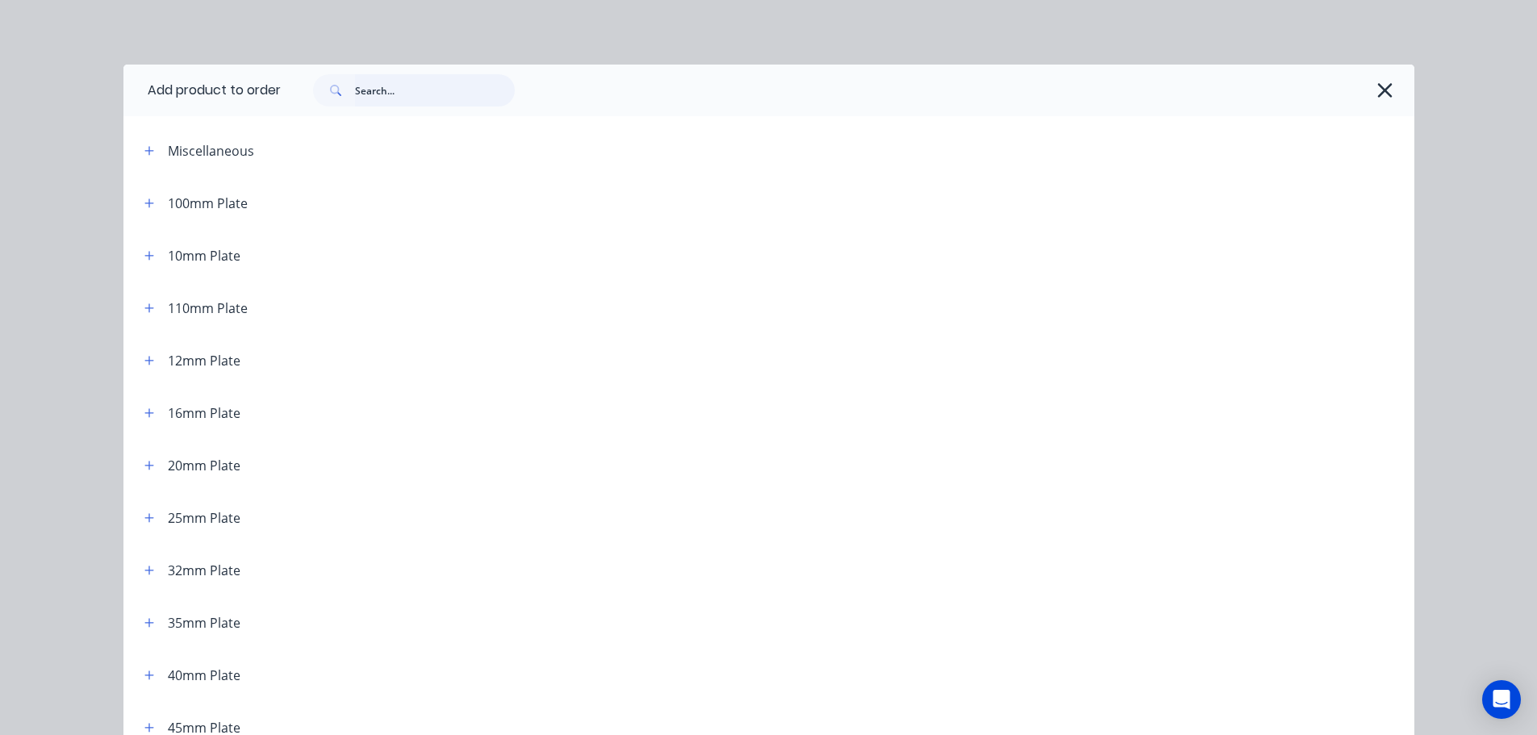
click at [442, 93] on input "text" at bounding box center [435, 90] width 160 height 32
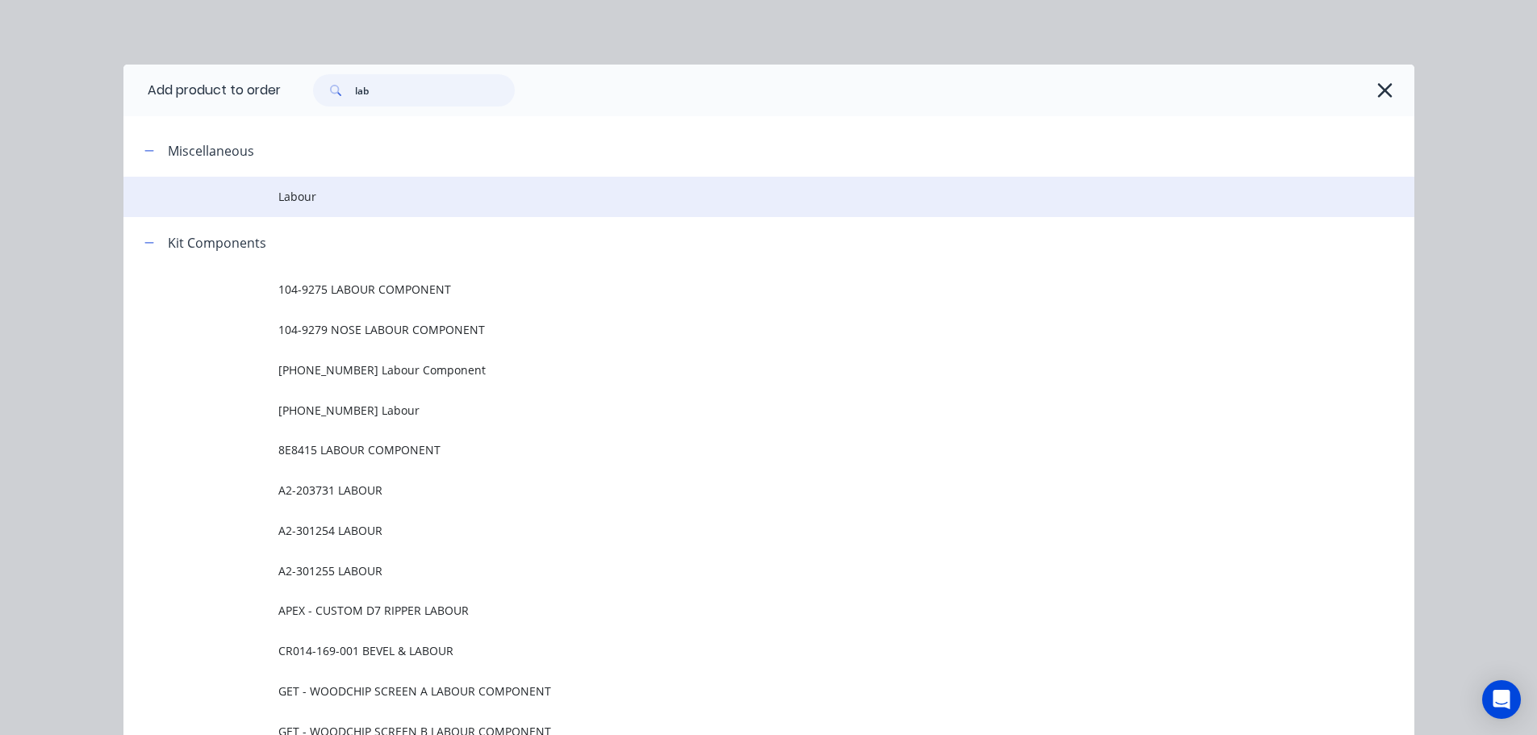
type input "lab"
click at [311, 196] on span "Labour" at bounding box center [732, 196] width 909 height 17
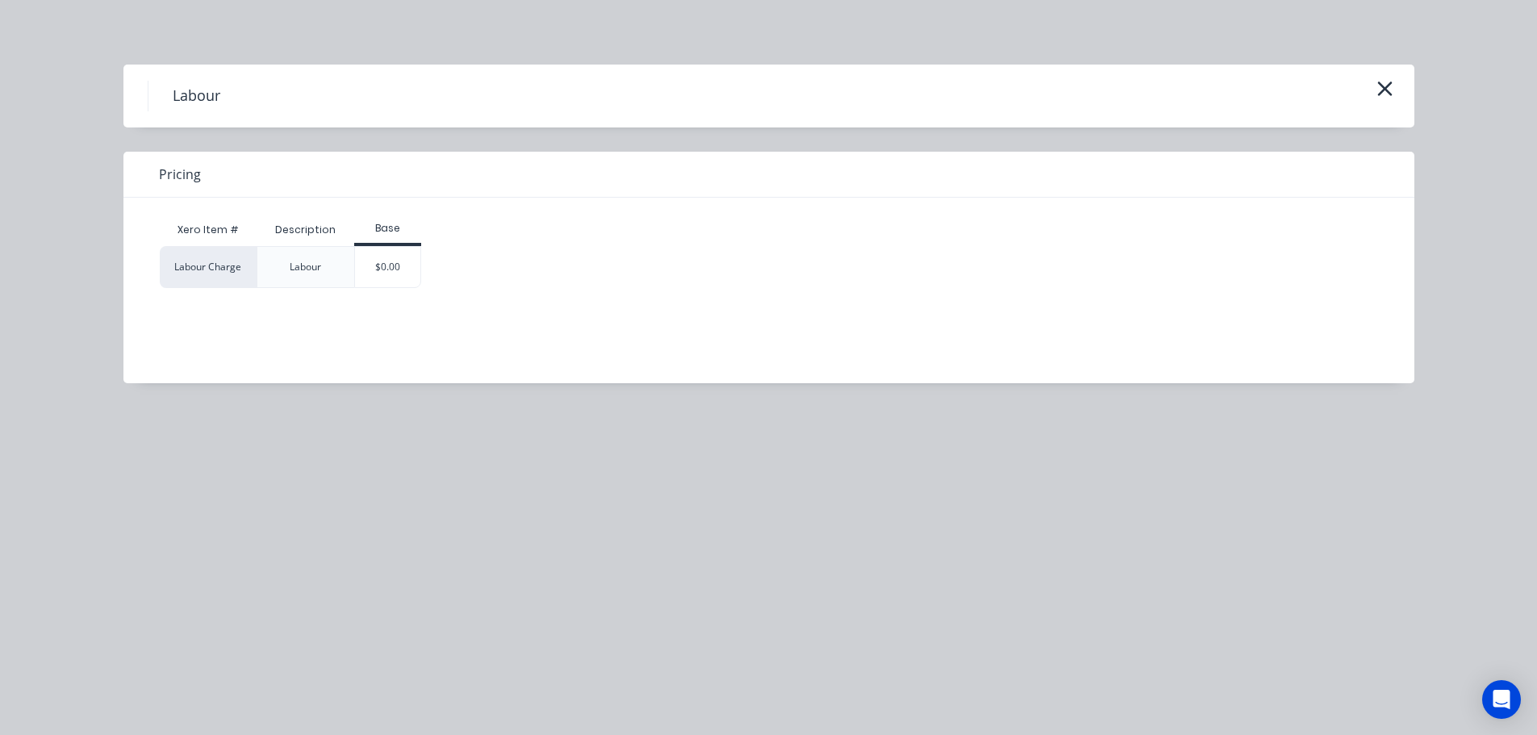
click at [386, 259] on div "$0.00" at bounding box center [387, 267] width 65 height 40
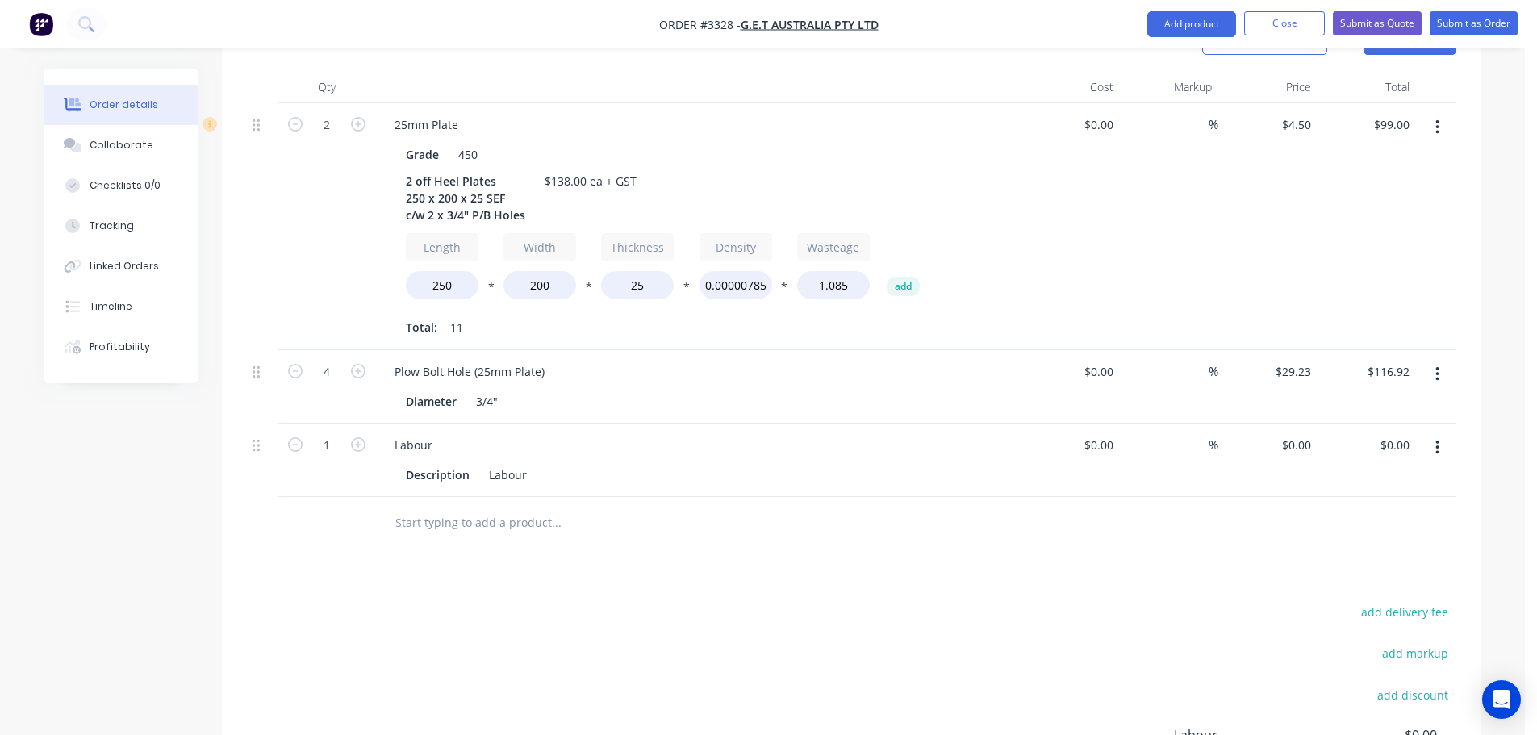
scroll to position [565, 0]
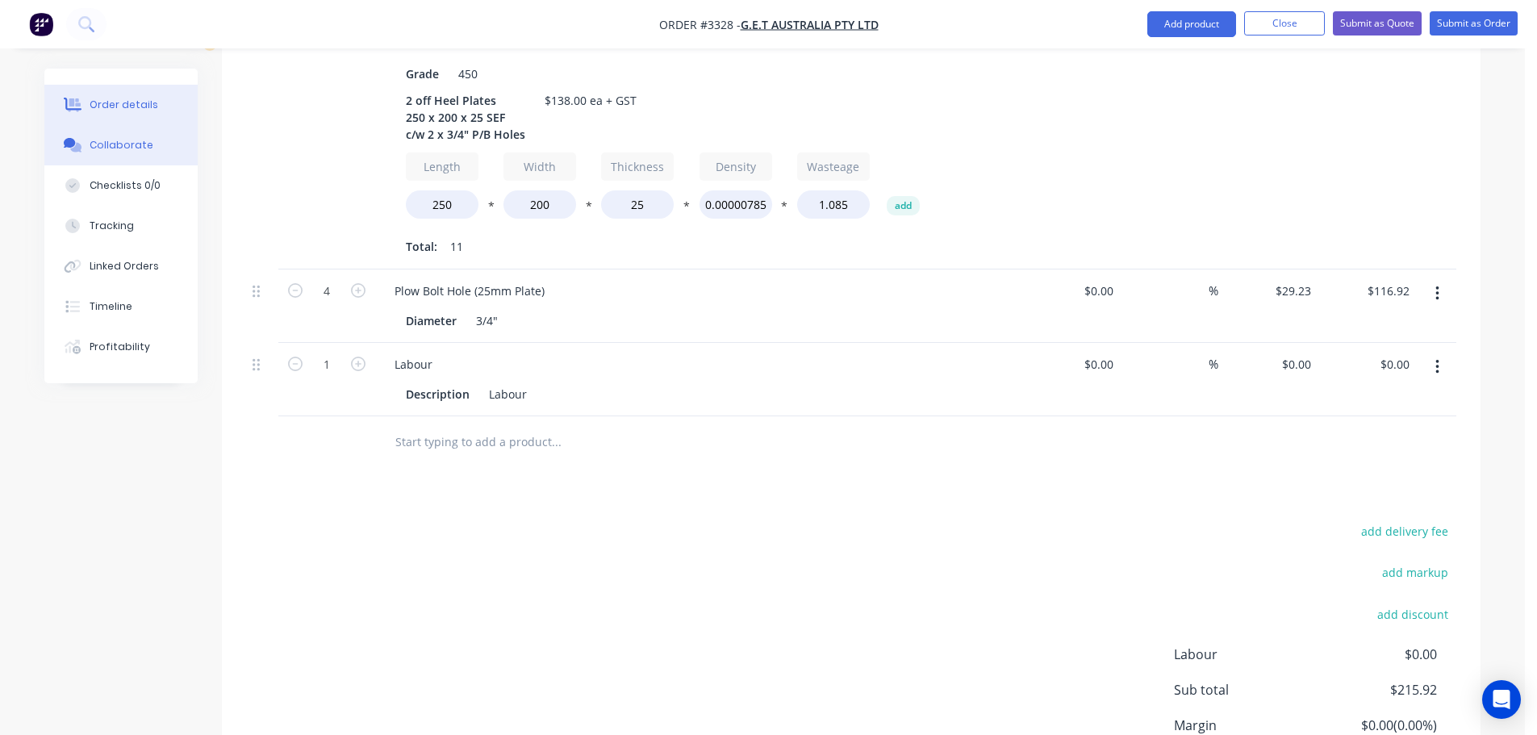
drag, startPoint x: 86, startPoint y: 143, endPoint x: 190, endPoint y: 139, distance: 104.2
click at [87, 143] on button "Collaborate" at bounding box center [120, 145] width 153 height 40
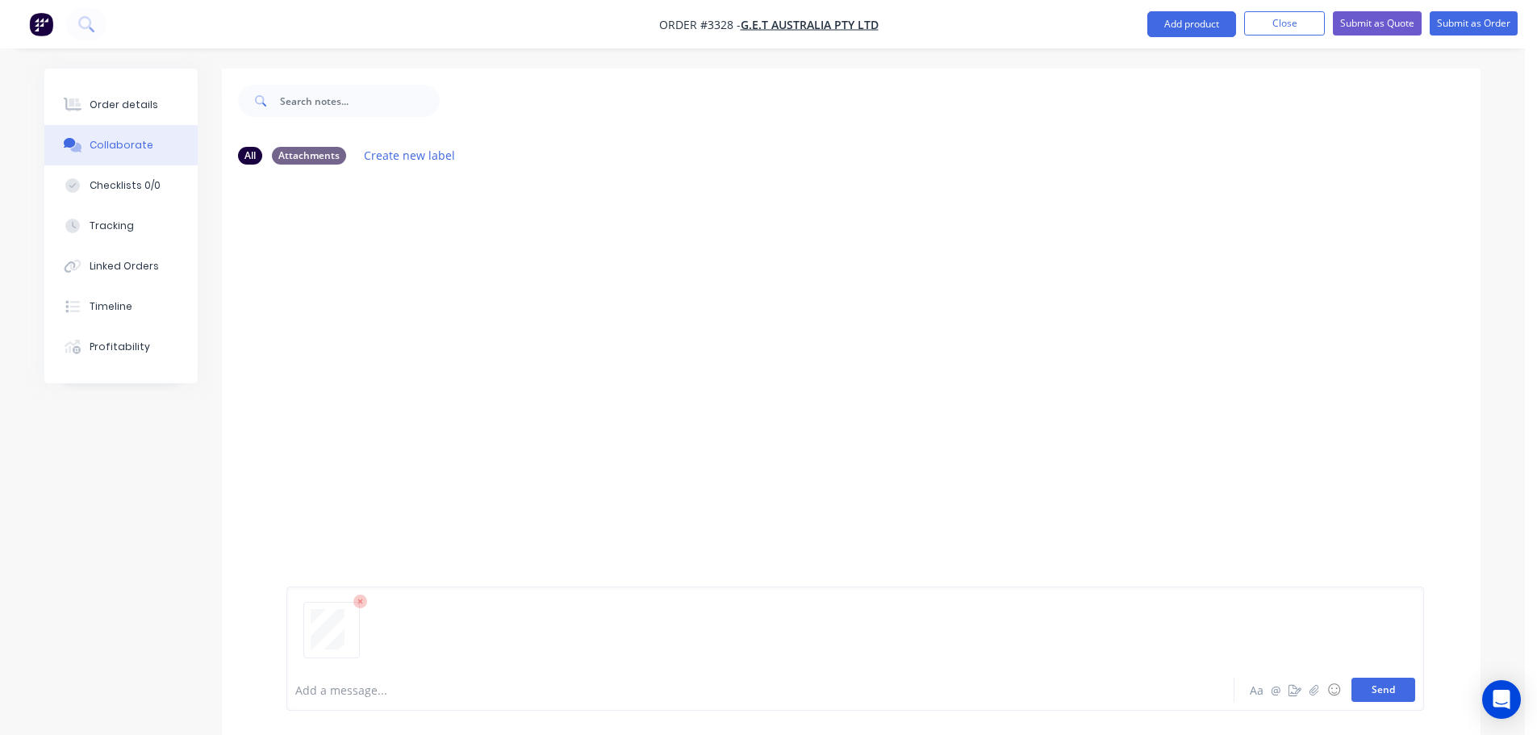
click at [1385, 687] on button "Send" at bounding box center [1384, 690] width 64 height 24
click at [126, 114] on button "Order details" at bounding box center [120, 105] width 153 height 40
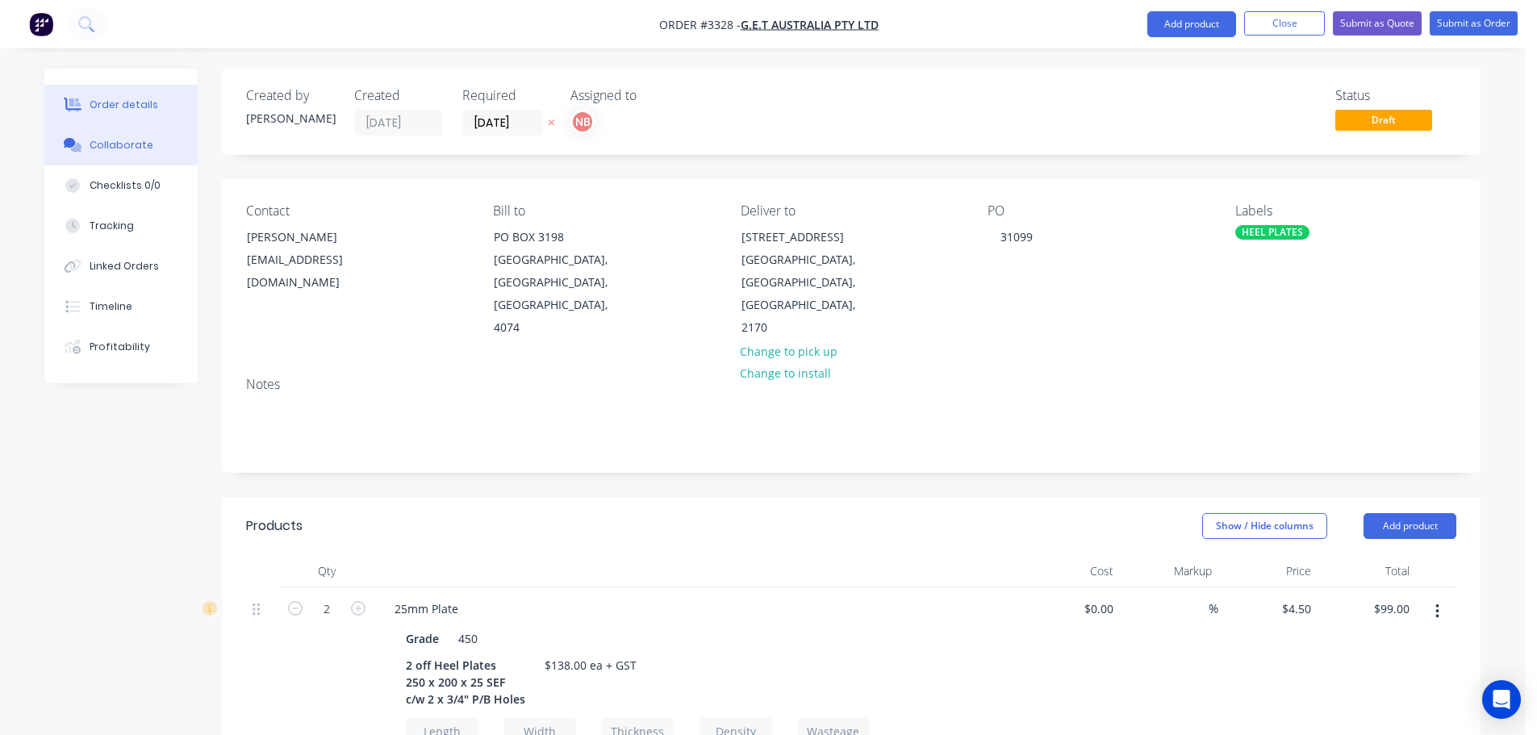
click at [102, 162] on button "Collaborate" at bounding box center [120, 145] width 153 height 40
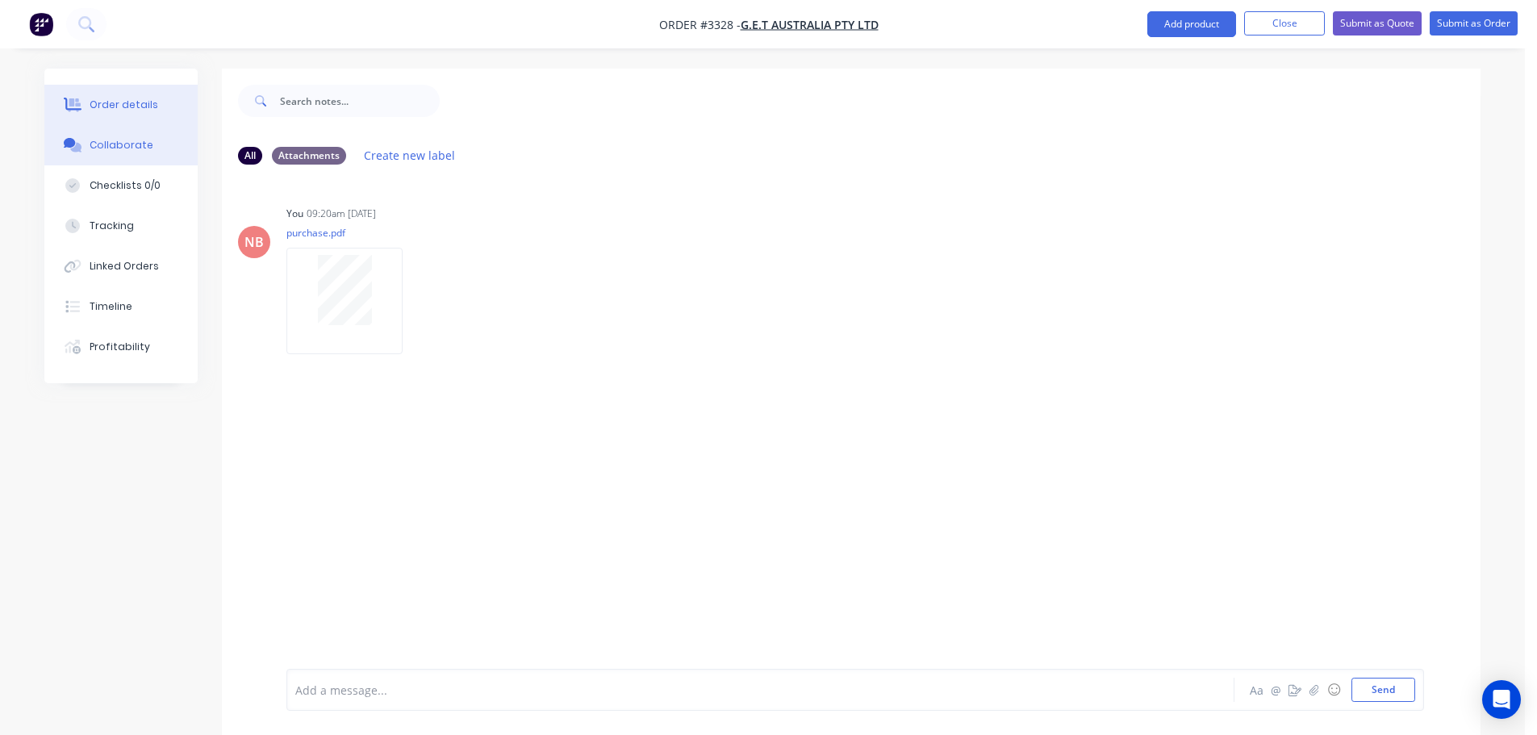
click at [85, 104] on button "Order details" at bounding box center [120, 105] width 153 height 40
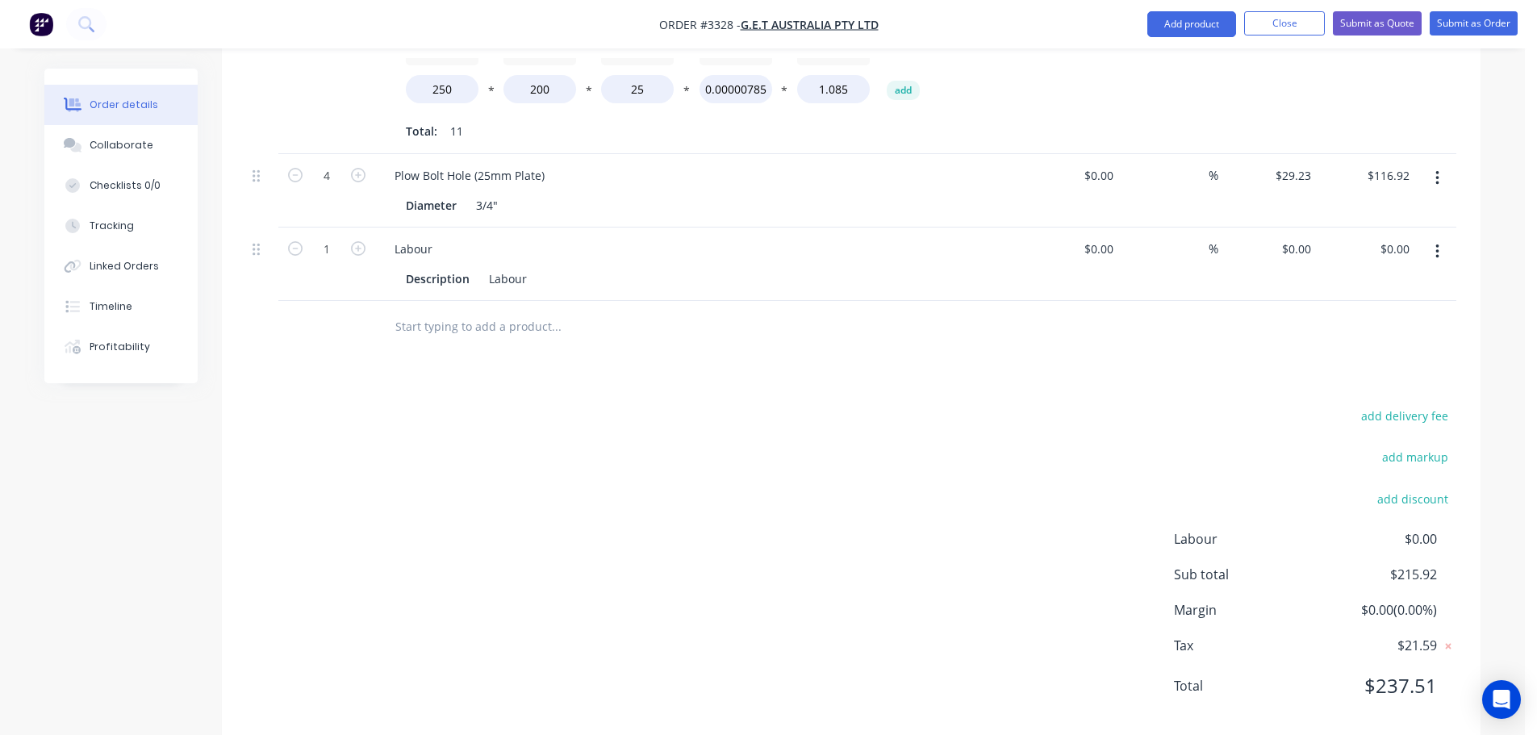
scroll to position [687, 0]
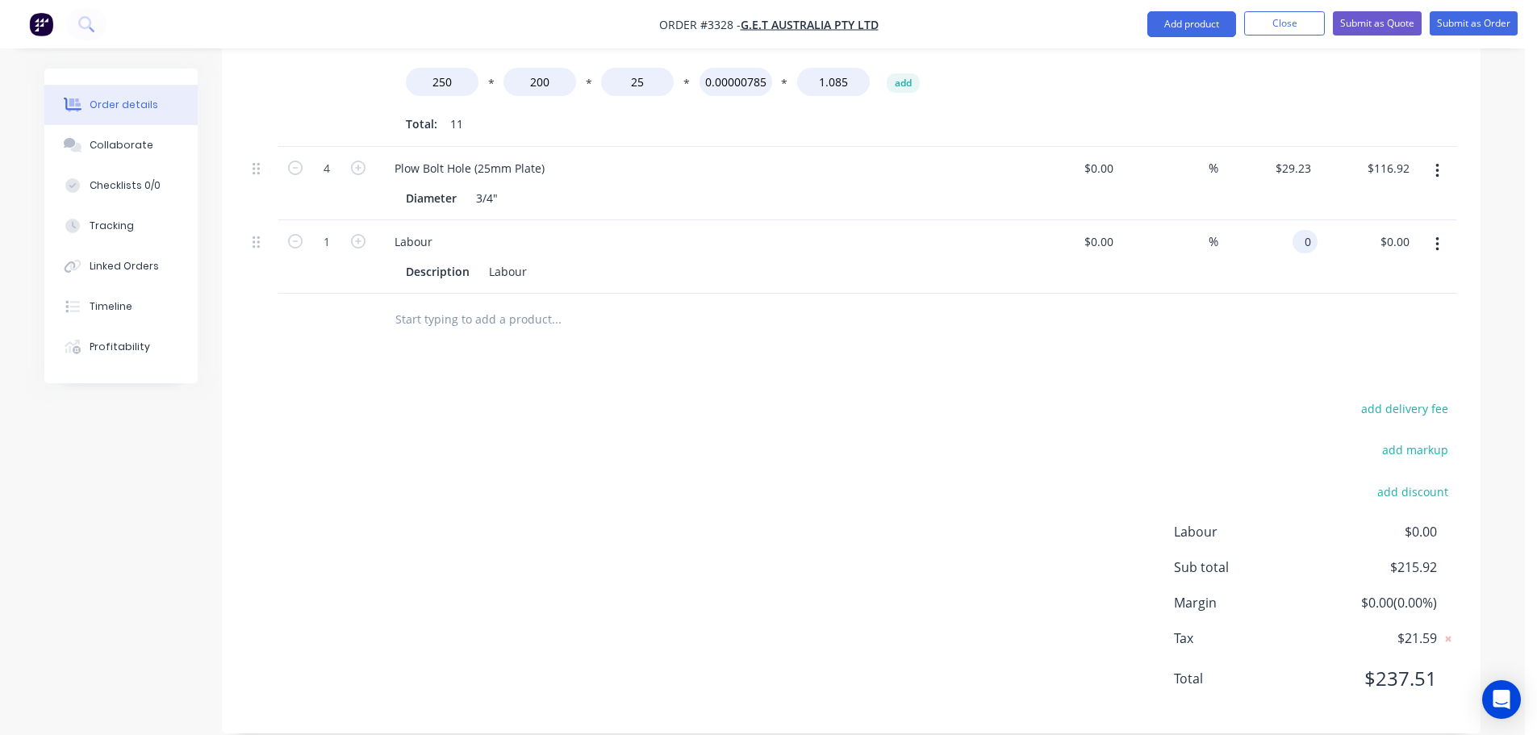
click at [1296, 230] on div "0 0" at bounding box center [1305, 241] width 25 height 23
type input "$60.08"
click at [1009, 407] on div "add delivery fee add markup add discount Labour $0.00 Sub total $215.92 Margin …" at bounding box center [851, 553] width 1210 height 311
click at [115, 150] on div "Collaborate" at bounding box center [122, 145] width 64 height 15
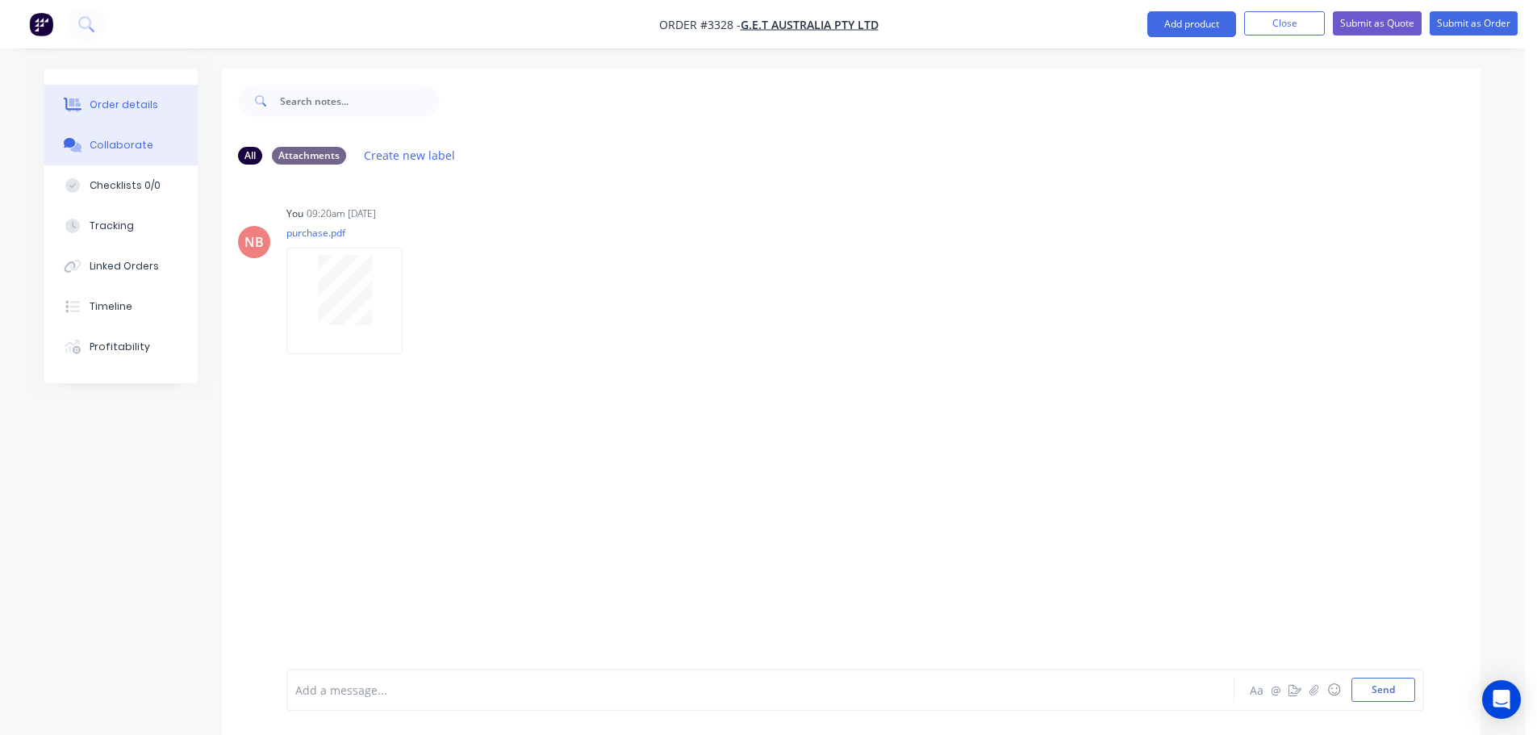
click at [131, 103] on div "Order details" at bounding box center [124, 105] width 69 height 15
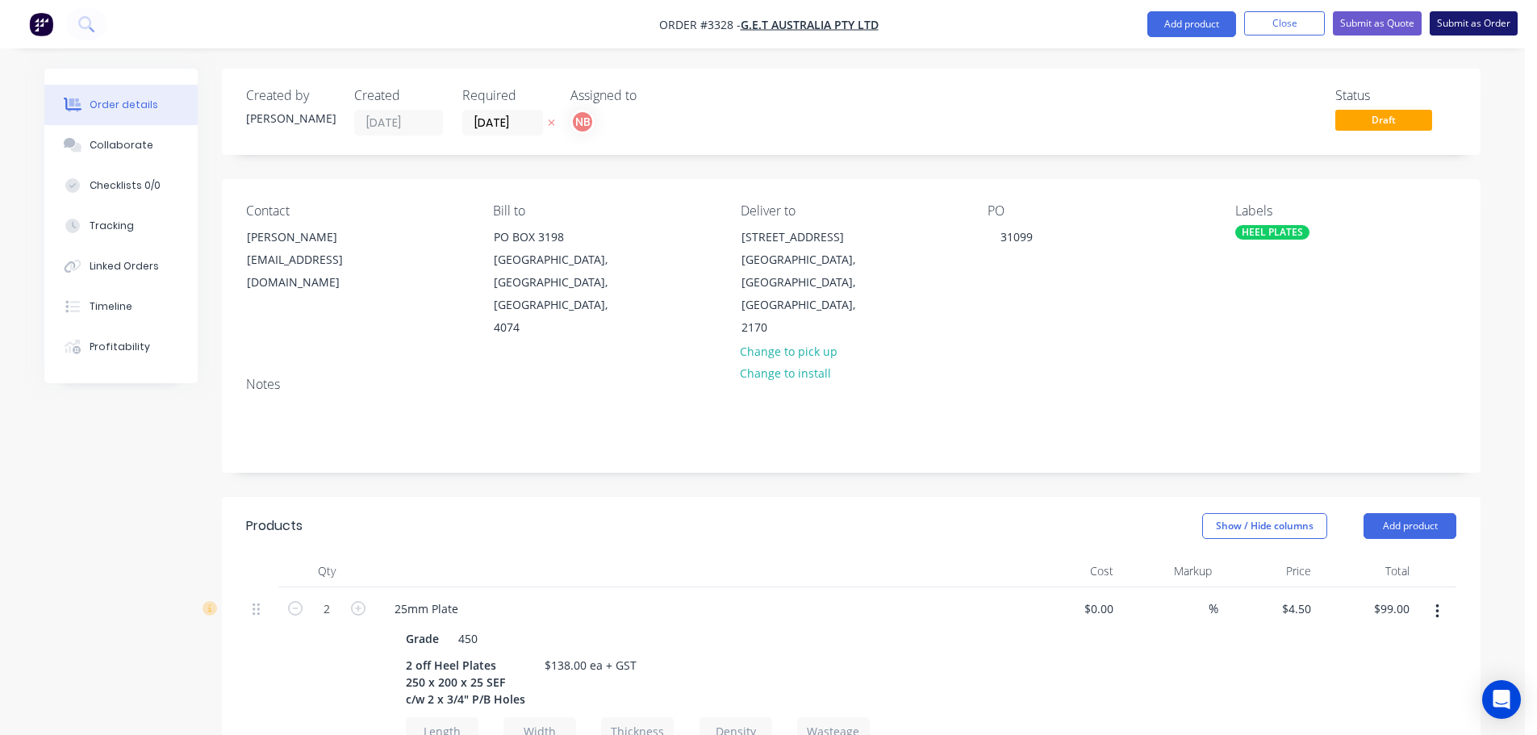
click at [1495, 19] on button "Submit as Order" at bounding box center [1474, 23] width 88 height 24
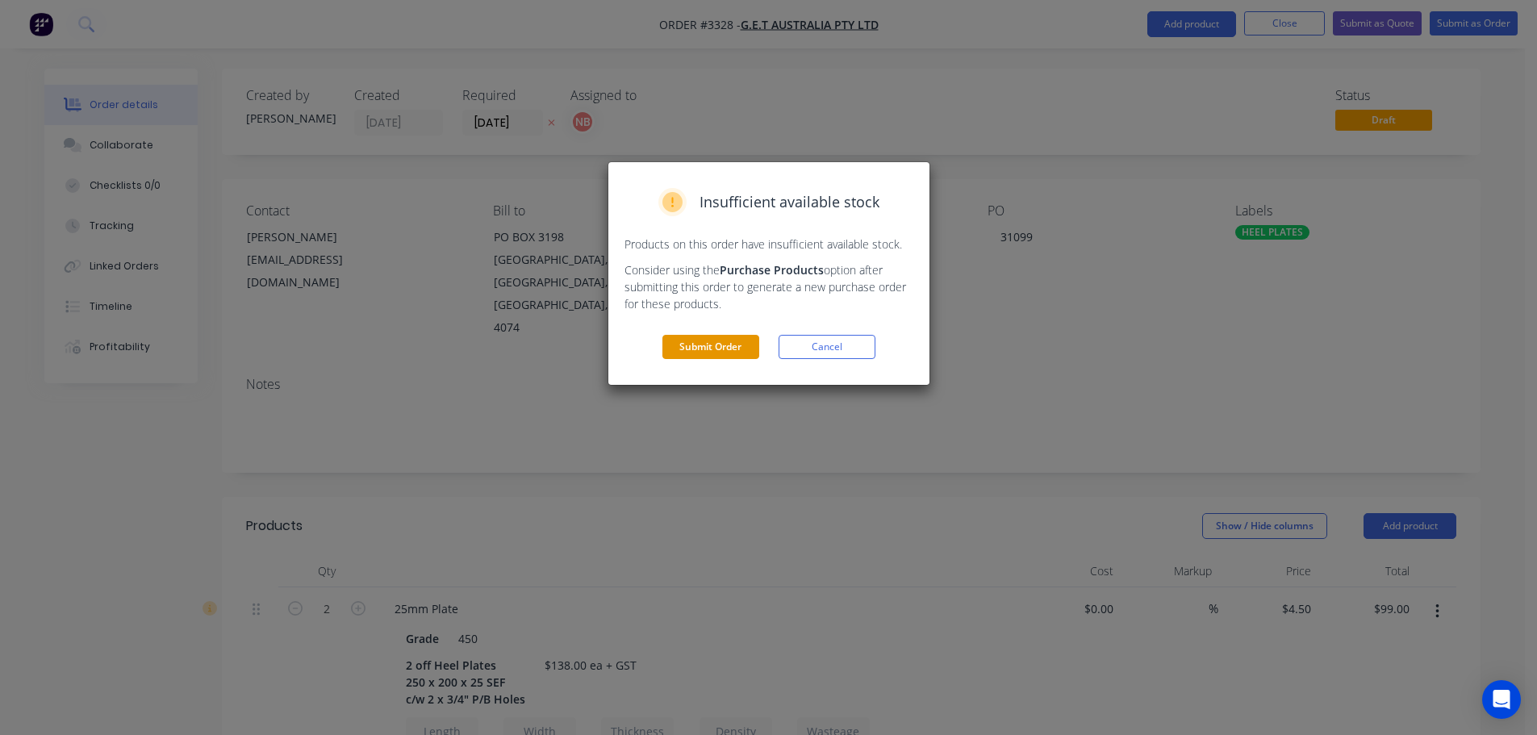
click at [711, 354] on button "Submit Order" at bounding box center [710, 347] width 97 height 24
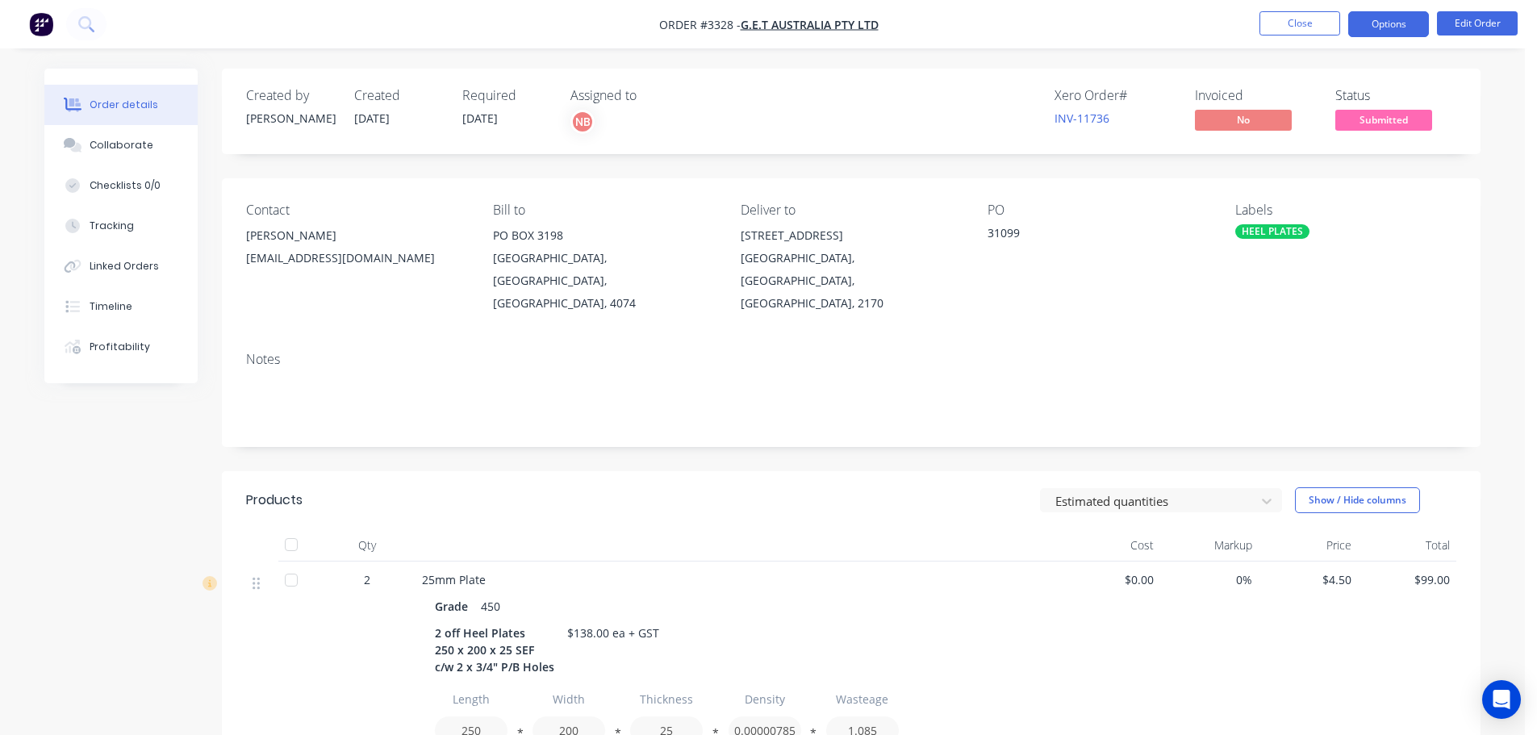
click at [1397, 23] on button "Options" at bounding box center [1388, 24] width 81 height 26
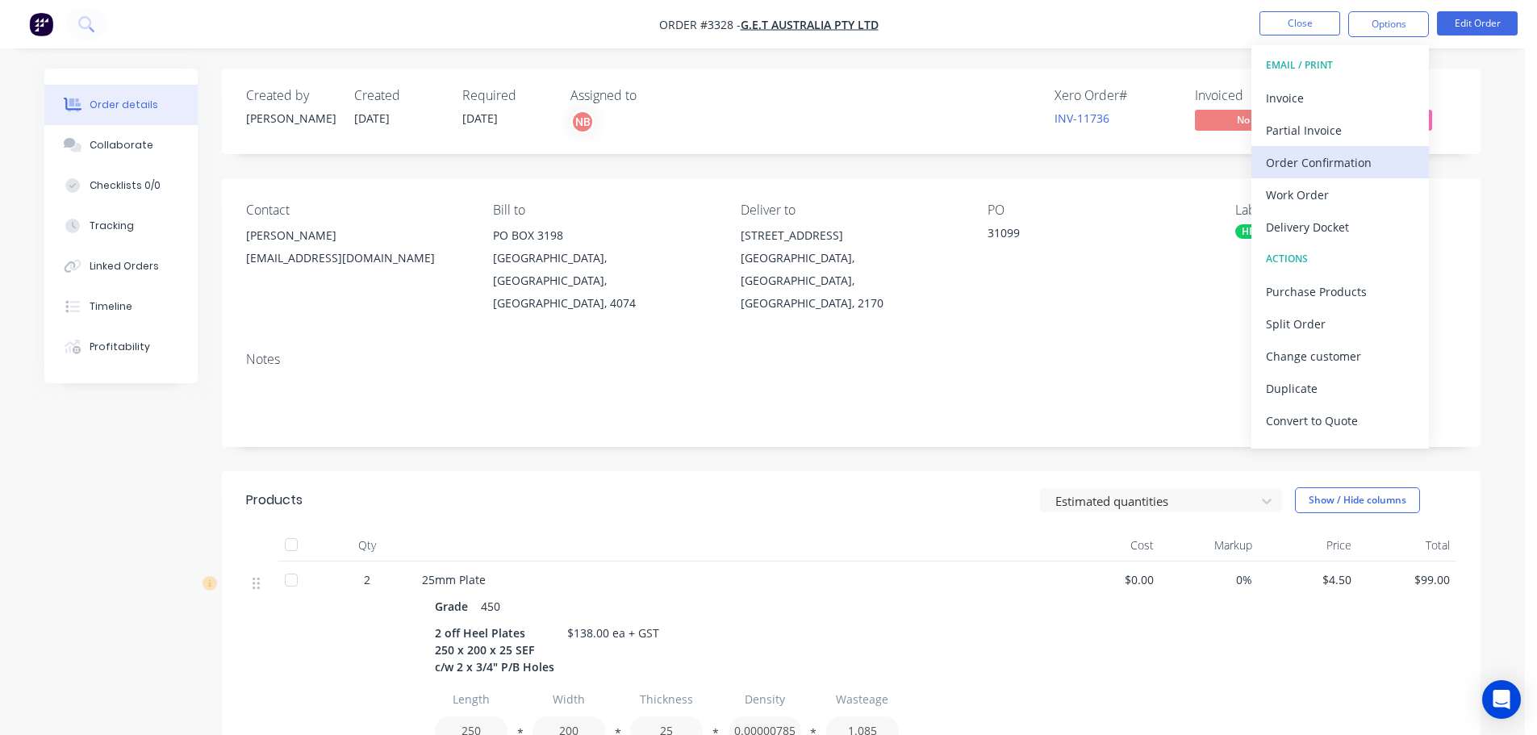
click at [1276, 154] on div "Order Confirmation" at bounding box center [1340, 162] width 148 height 23
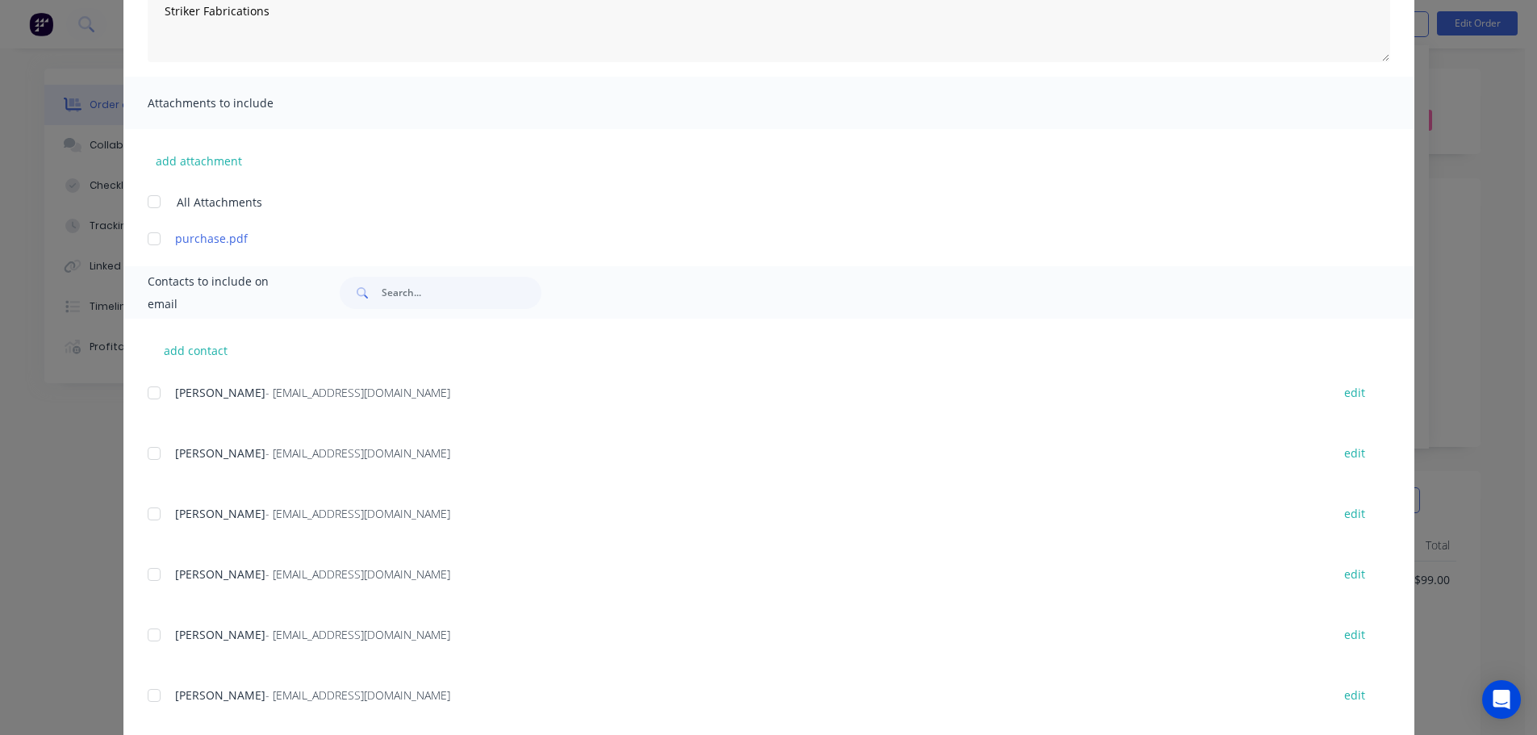
scroll to position [320, 0]
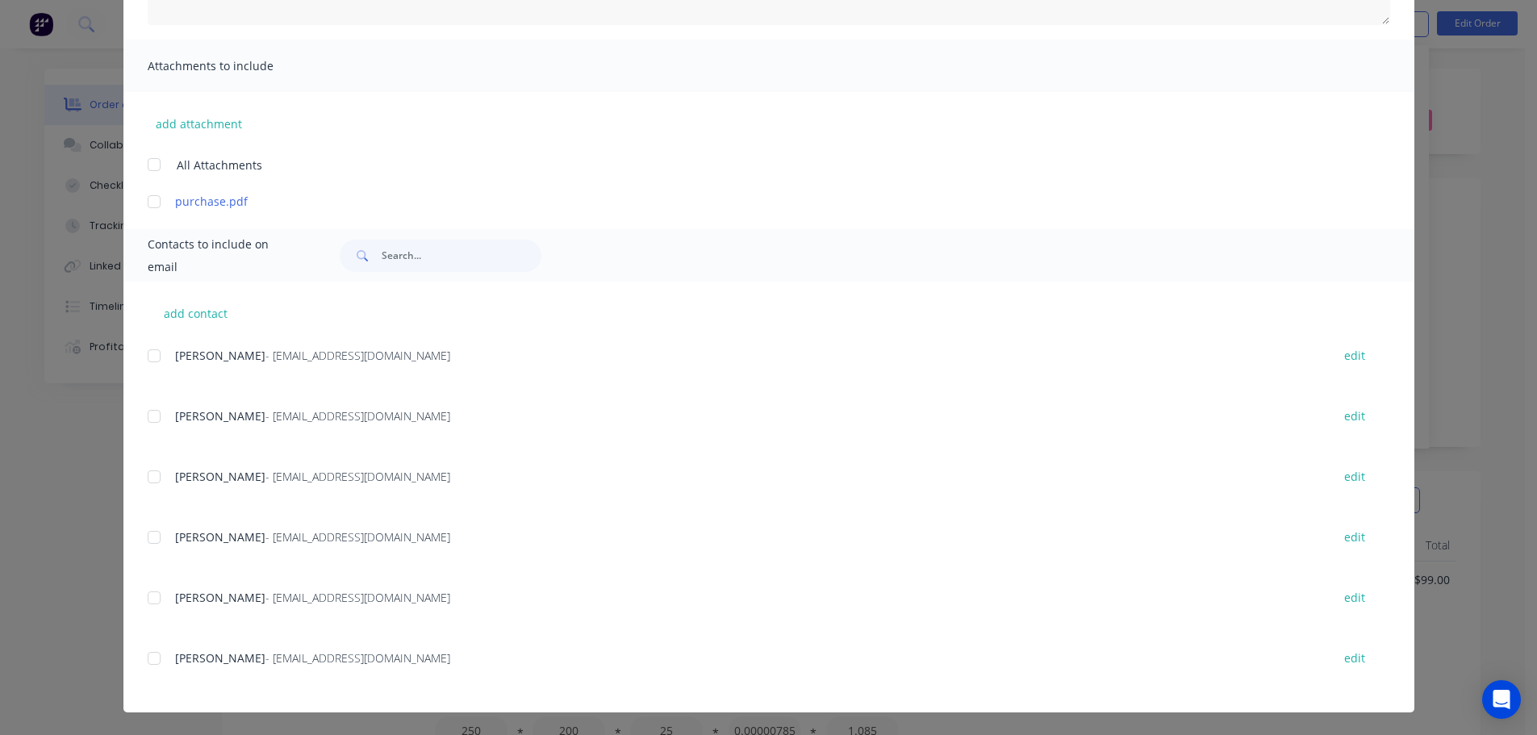
click at [149, 525] on div at bounding box center [154, 537] width 32 height 32
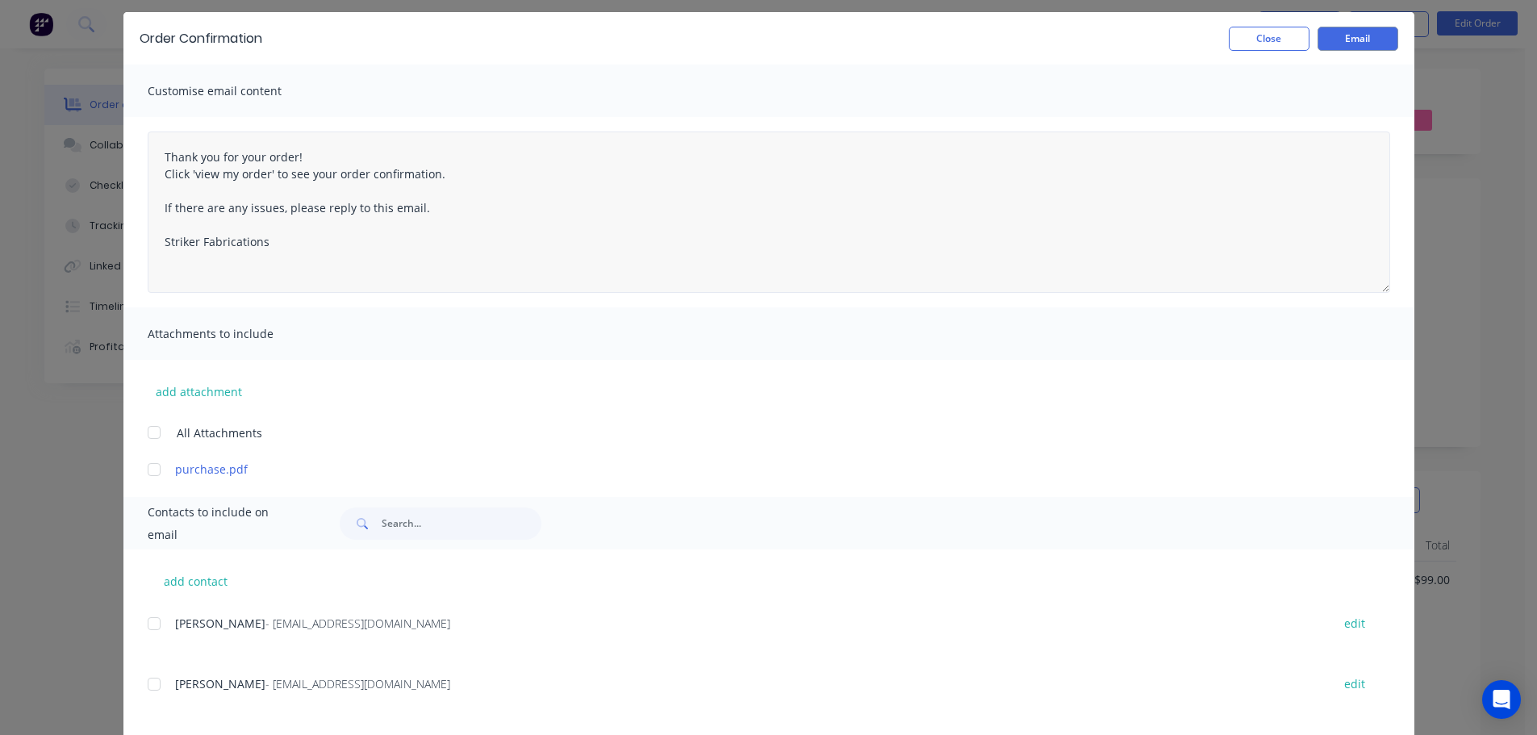
scroll to position [81, 0]
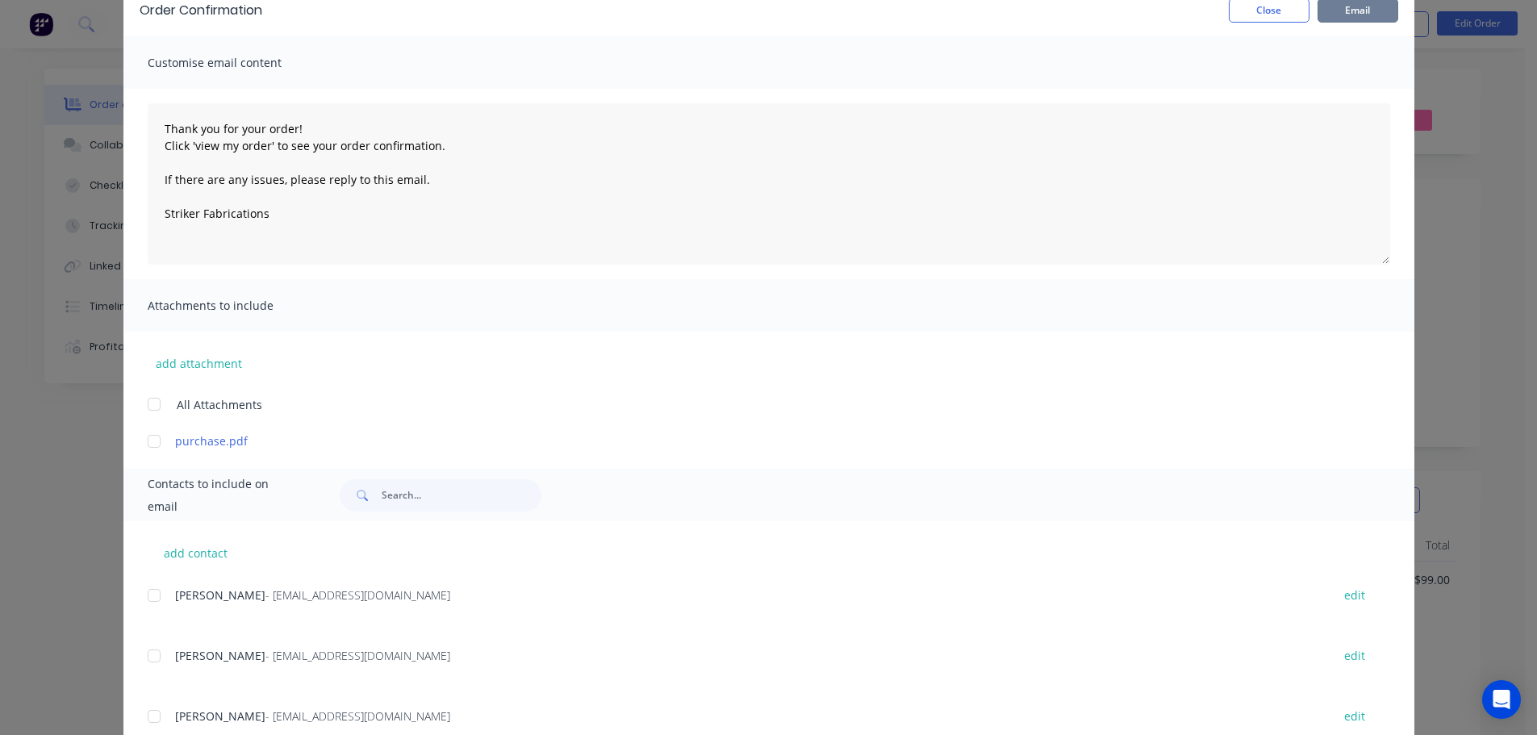
click at [1358, 8] on button "Email" at bounding box center [1358, 10] width 81 height 24
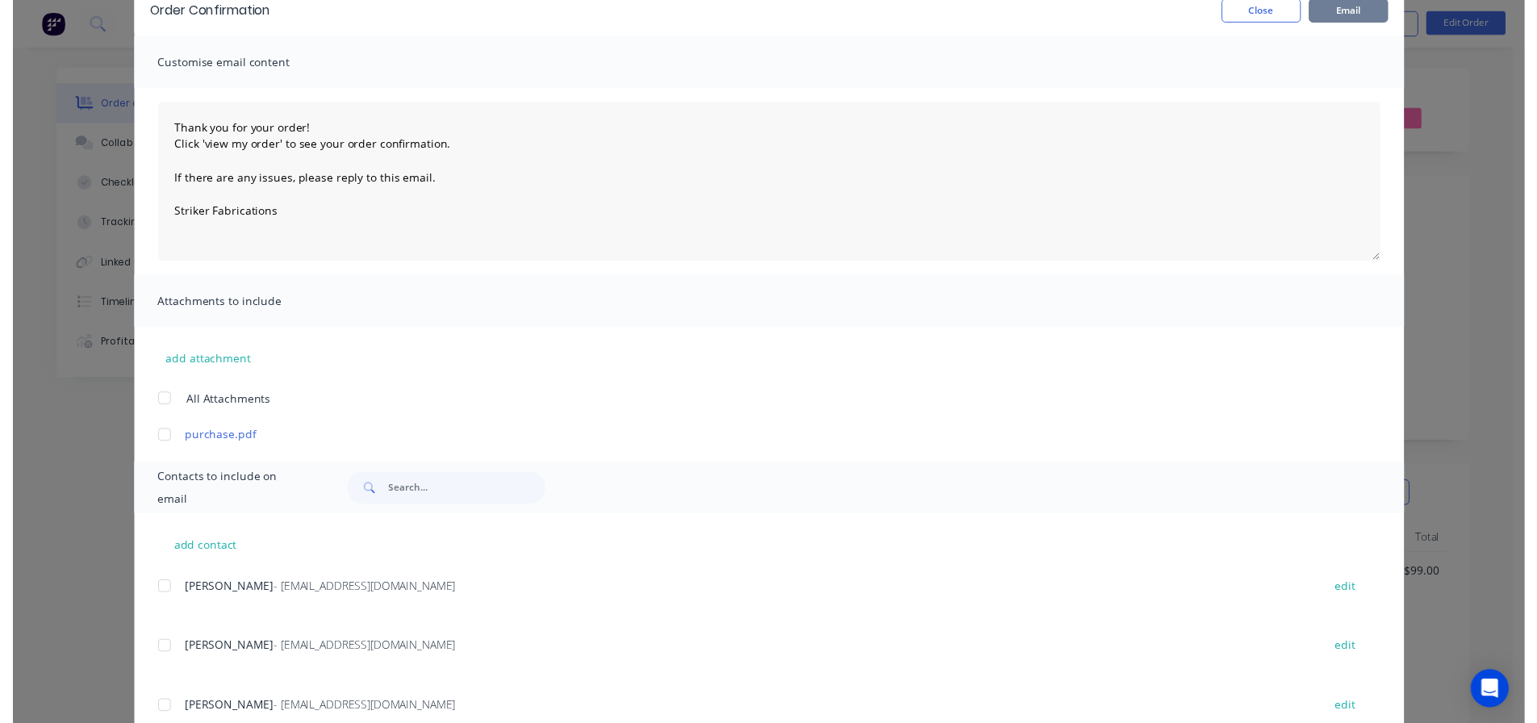
scroll to position [0, 0]
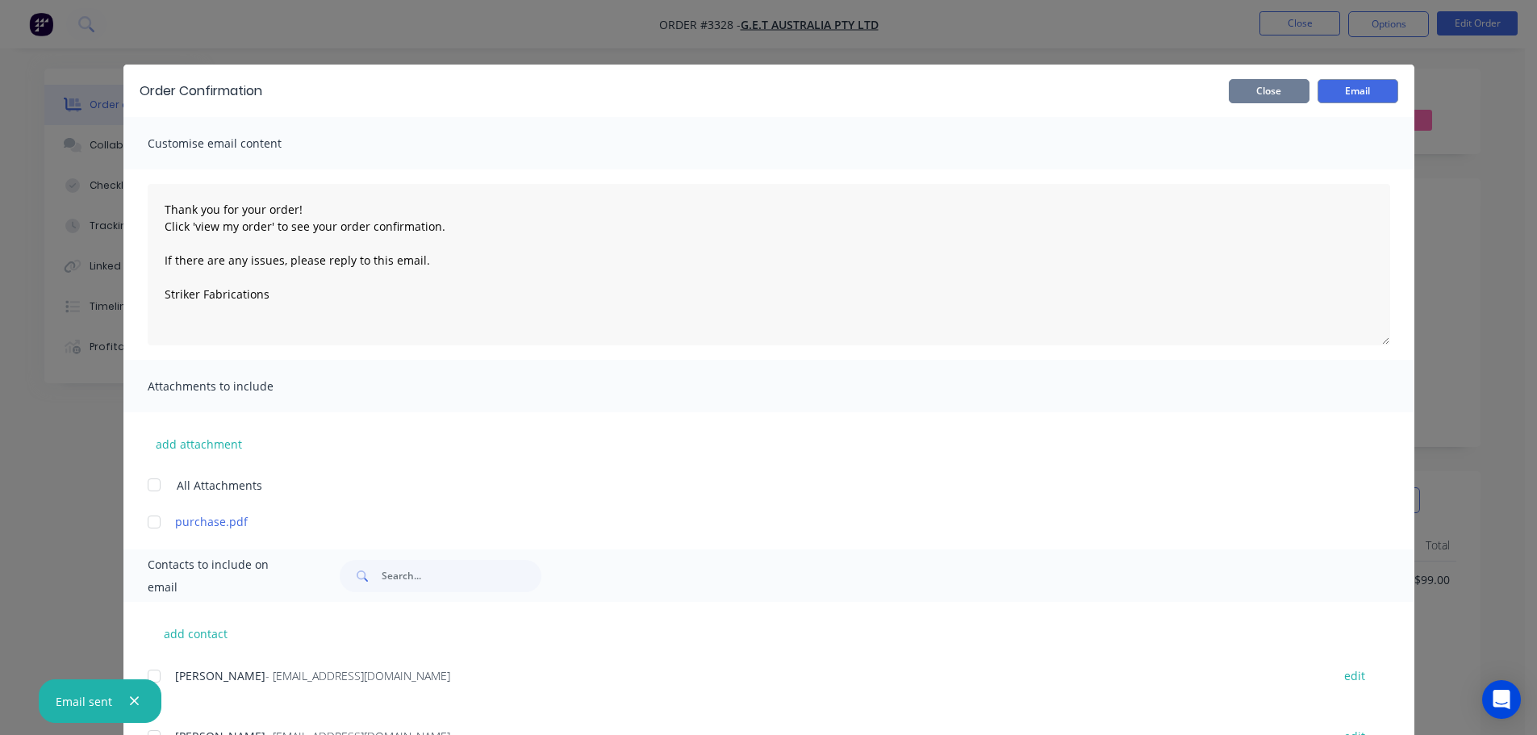
click at [1276, 98] on button "Close" at bounding box center [1269, 91] width 81 height 24
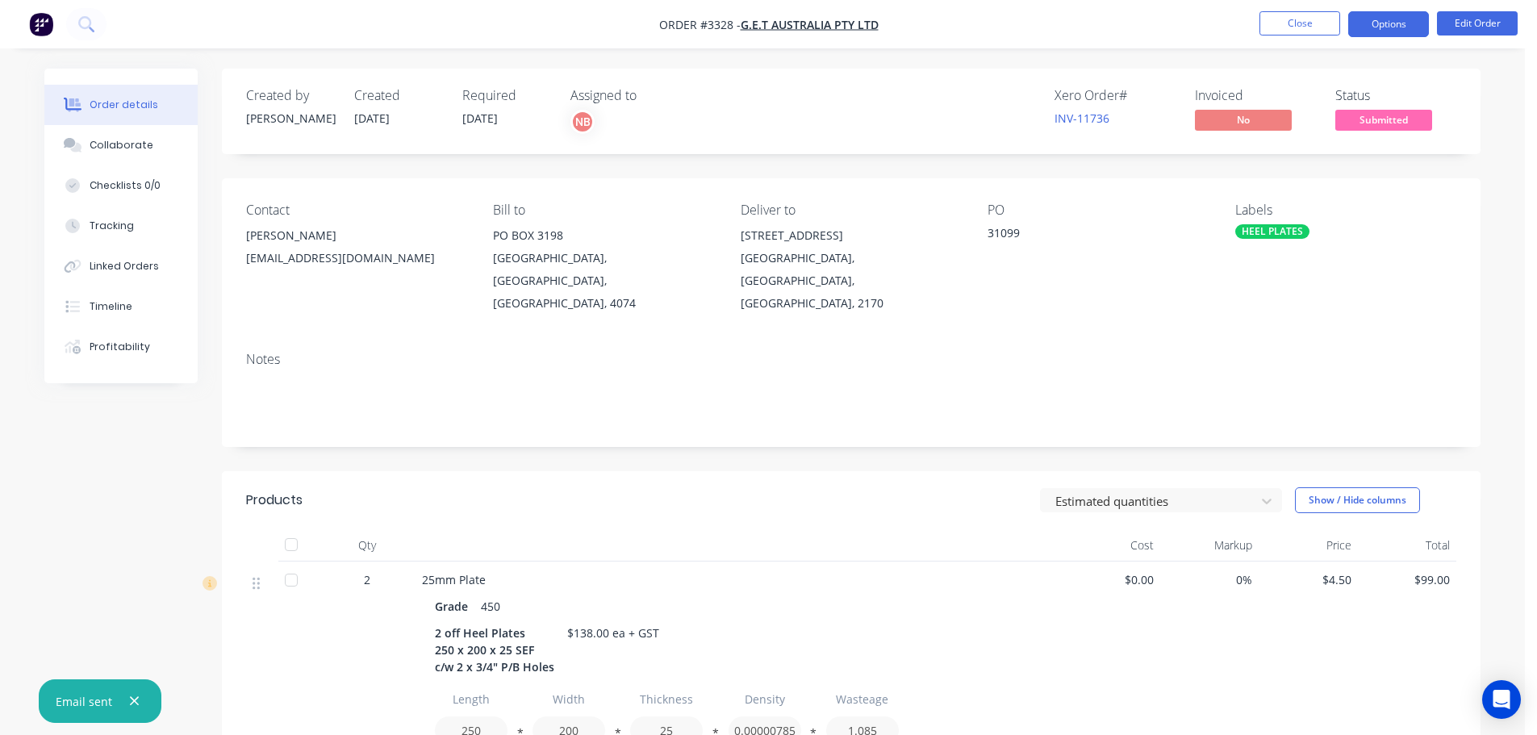
click at [1369, 27] on button "Options" at bounding box center [1388, 24] width 81 height 26
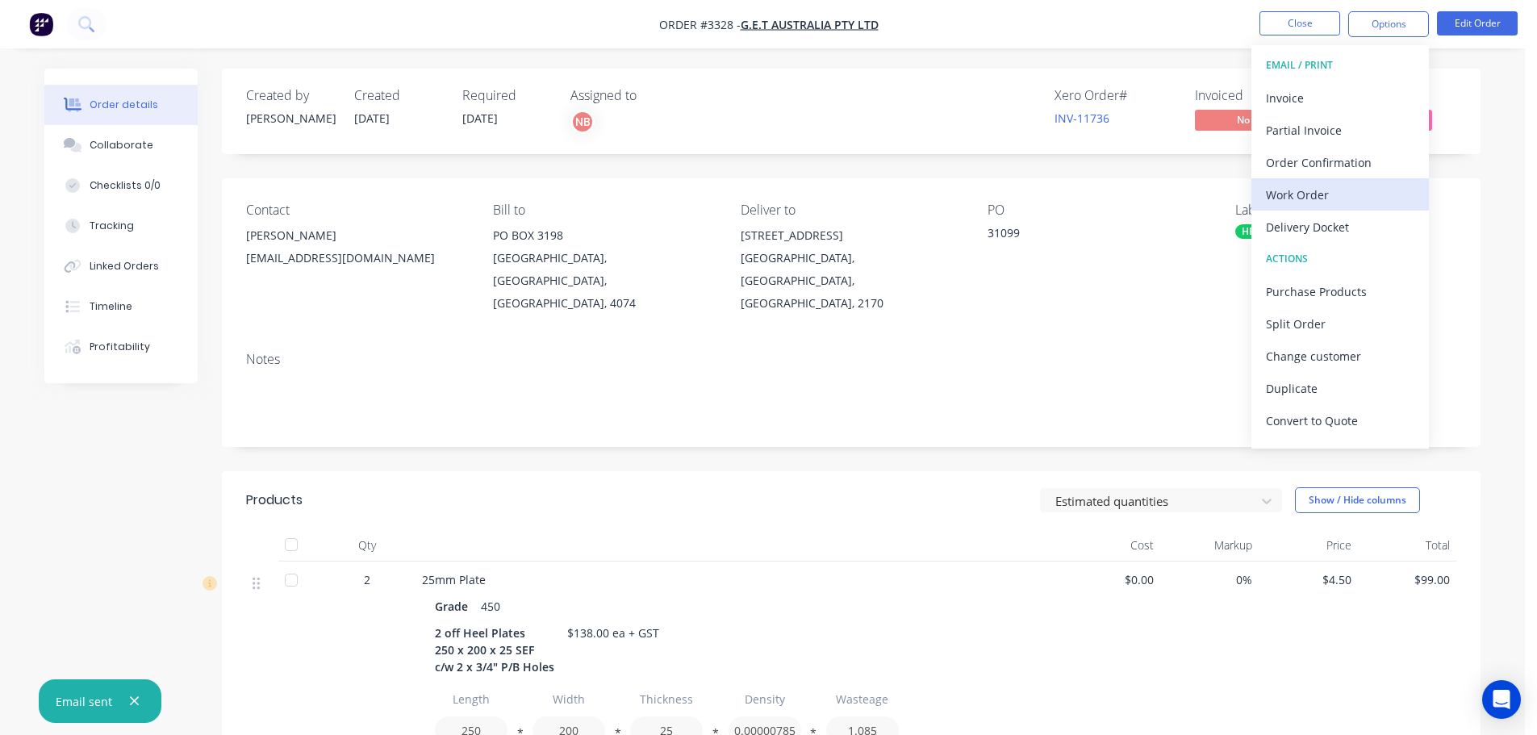
click at [1295, 186] on div "Work Order" at bounding box center [1340, 194] width 148 height 23
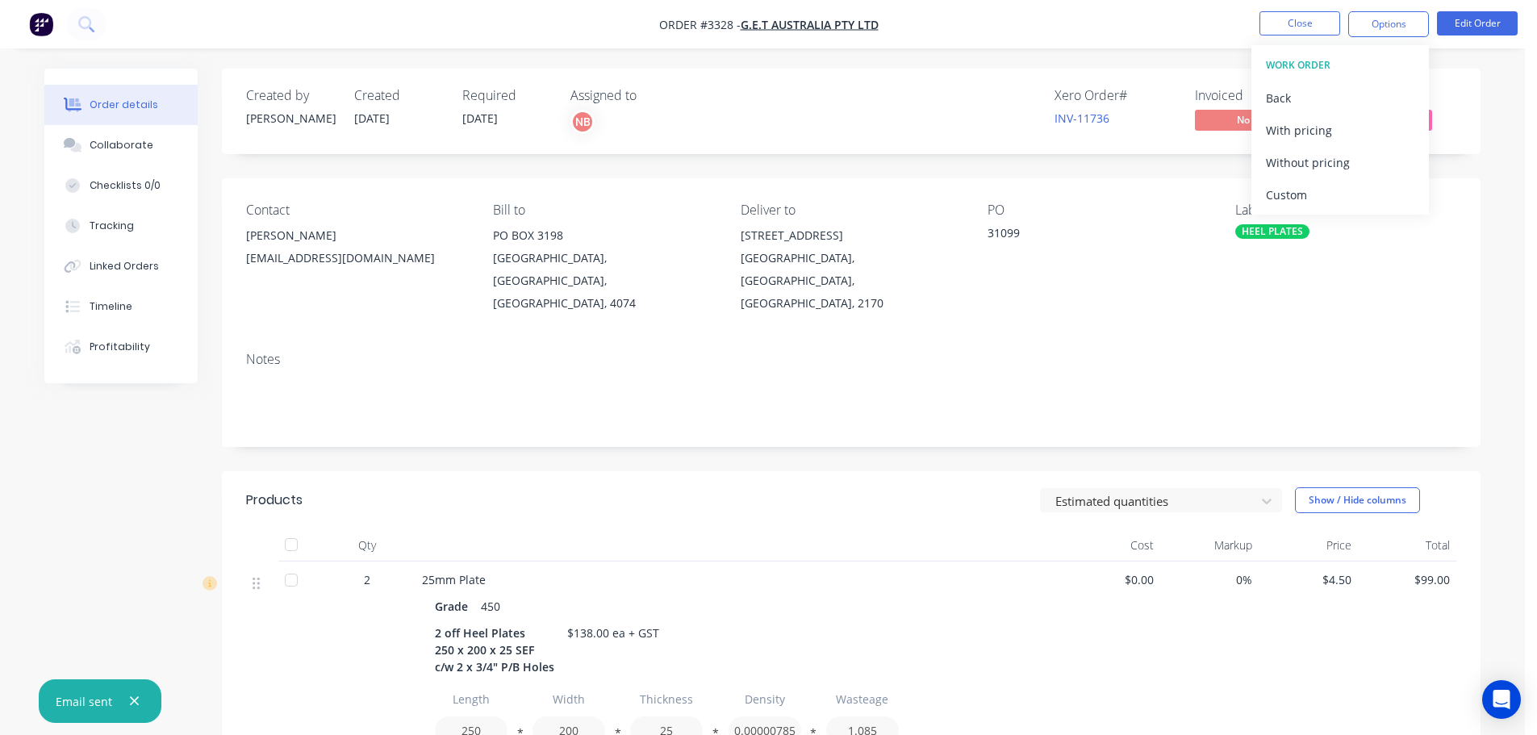
click at [1295, 186] on div "Custom" at bounding box center [1340, 194] width 148 height 23
click at [1293, 168] on div "Without pricing" at bounding box center [1340, 162] width 148 height 23
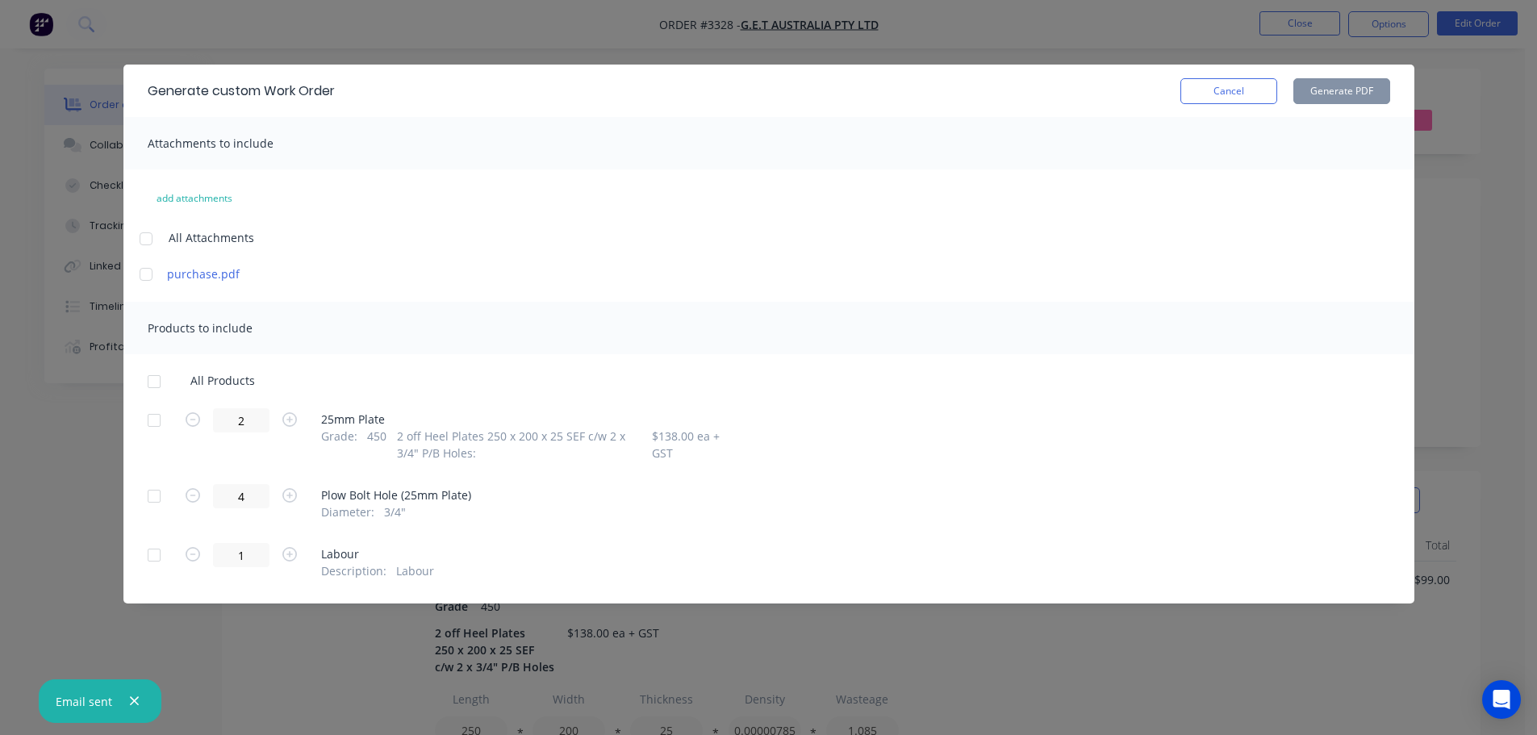
click at [143, 431] on div at bounding box center [154, 420] width 32 height 32
click at [1353, 82] on button "Generate PDF" at bounding box center [1341, 91] width 97 height 26
click at [1197, 87] on button "Cancel" at bounding box center [1229, 91] width 97 height 26
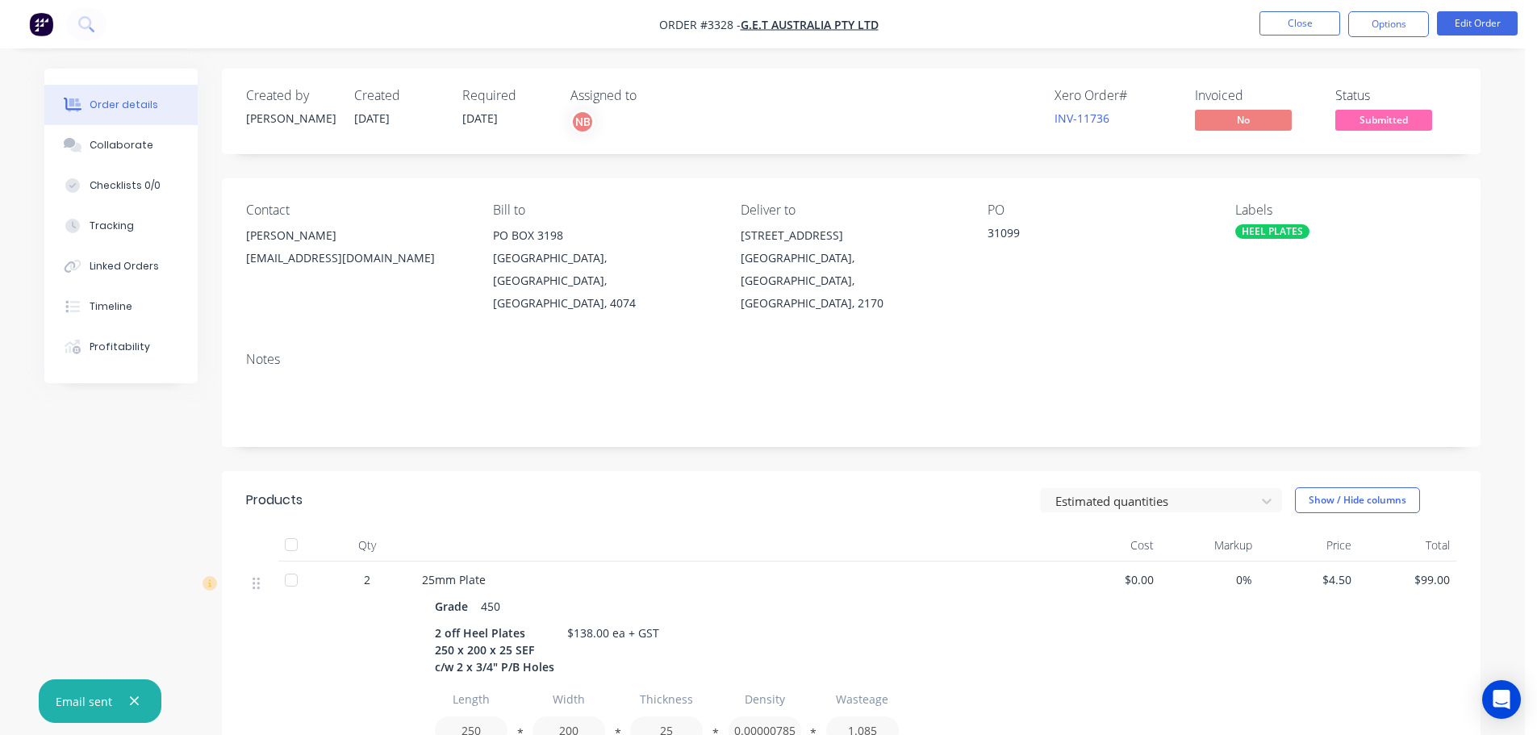
drag, startPoint x: 1385, startPoint y: 24, endPoint x: 1375, endPoint y: 44, distance: 22.4
click at [1385, 23] on button "Options" at bounding box center [1388, 24] width 81 height 26
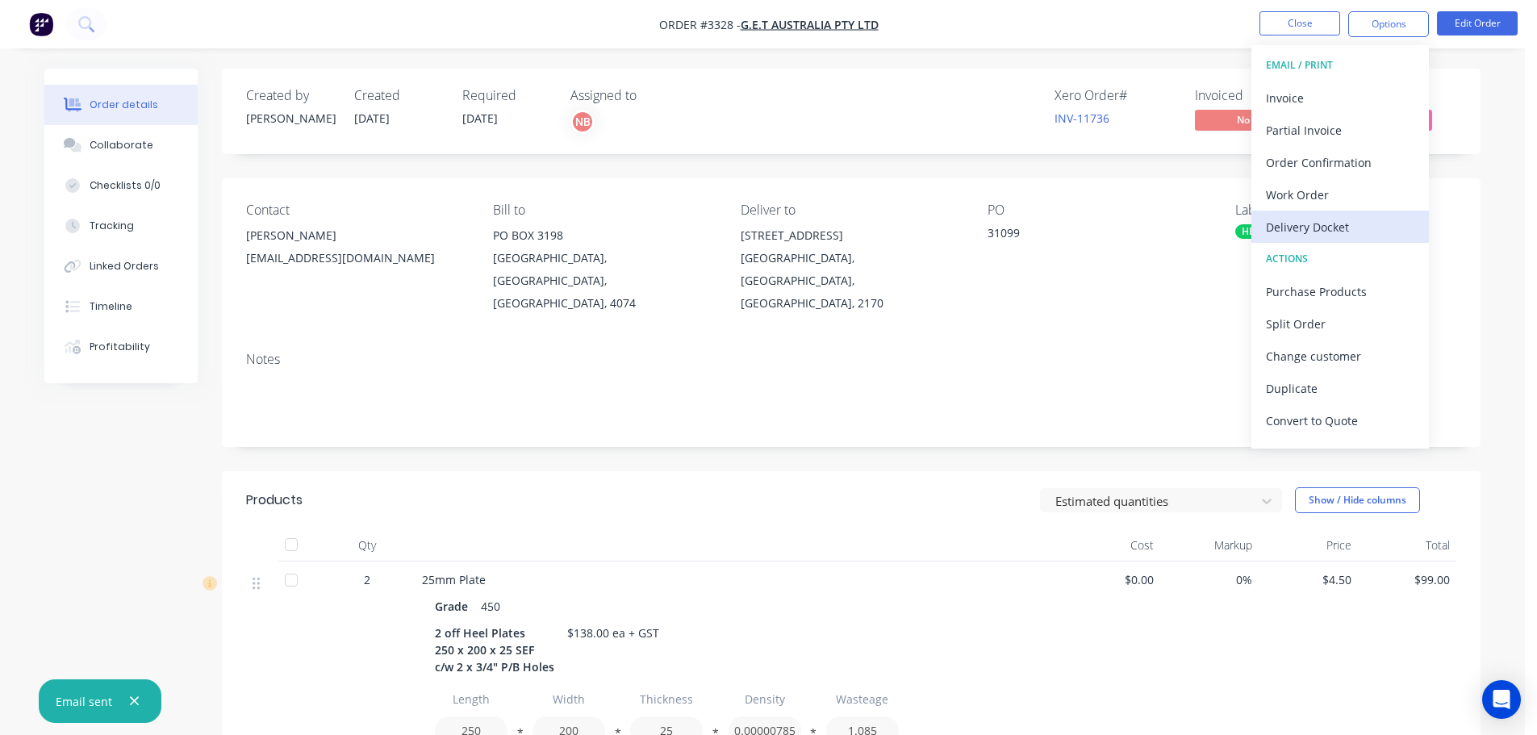
click at [1313, 219] on div "Delivery Docket" at bounding box center [1340, 226] width 148 height 23
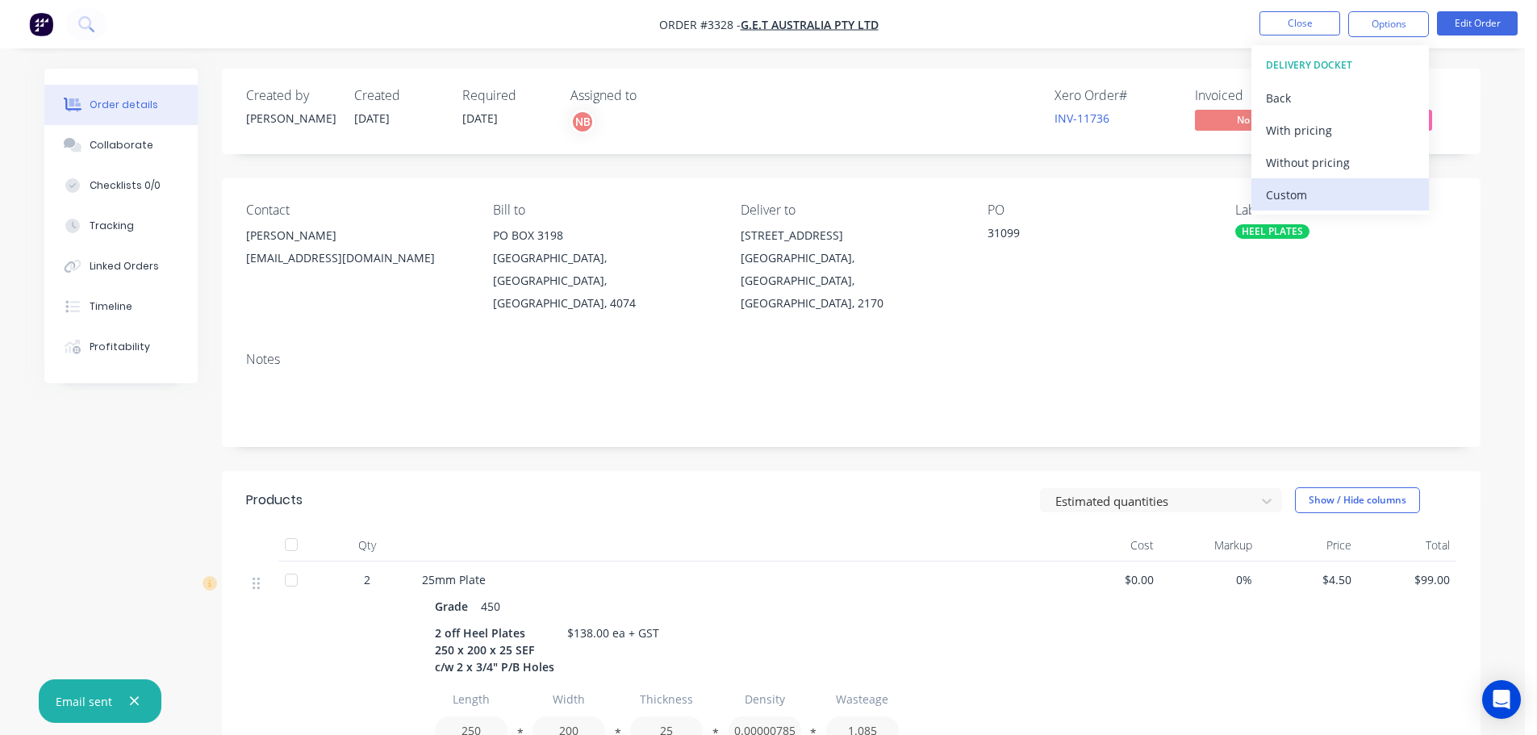
click at [1308, 194] on div "Custom" at bounding box center [1340, 194] width 148 height 23
click at [1304, 165] on div "Without pricing" at bounding box center [1340, 162] width 148 height 23
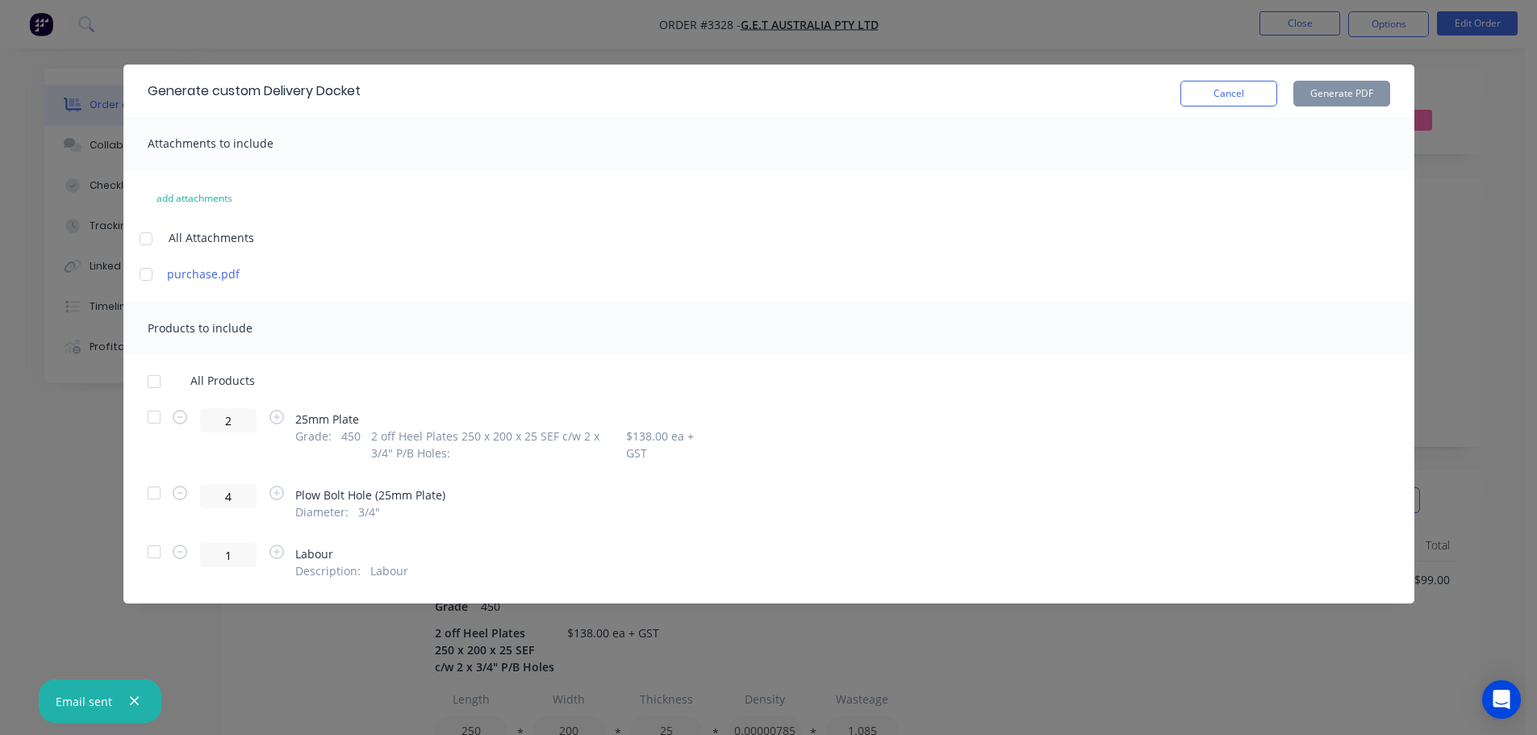
click at [146, 413] on div at bounding box center [154, 417] width 32 height 32
click at [1336, 83] on button "Generate PDF" at bounding box center [1341, 94] width 97 height 26
click at [1202, 93] on button "Cancel" at bounding box center [1229, 94] width 97 height 26
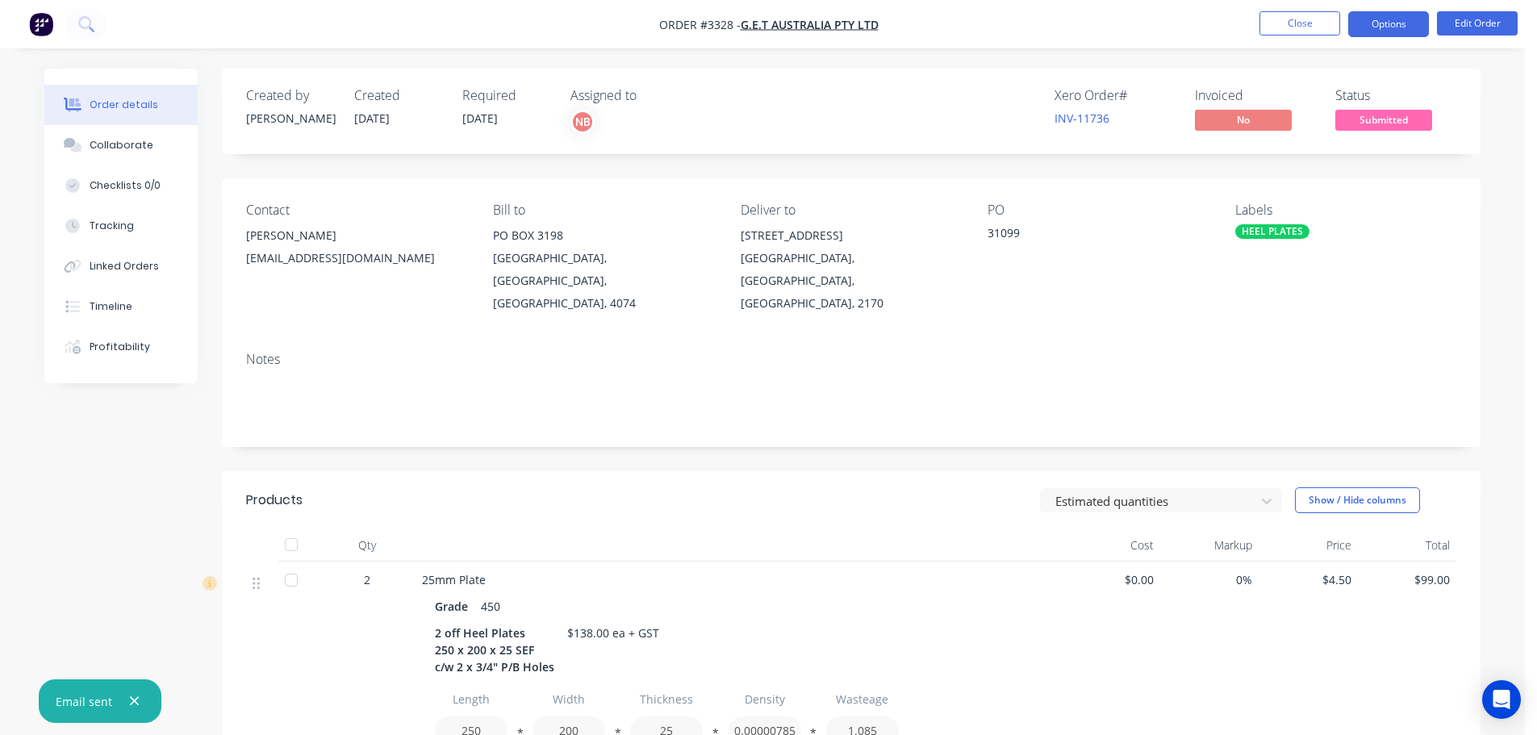
click at [1386, 12] on button "Options" at bounding box center [1388, 24] width 81 height 26
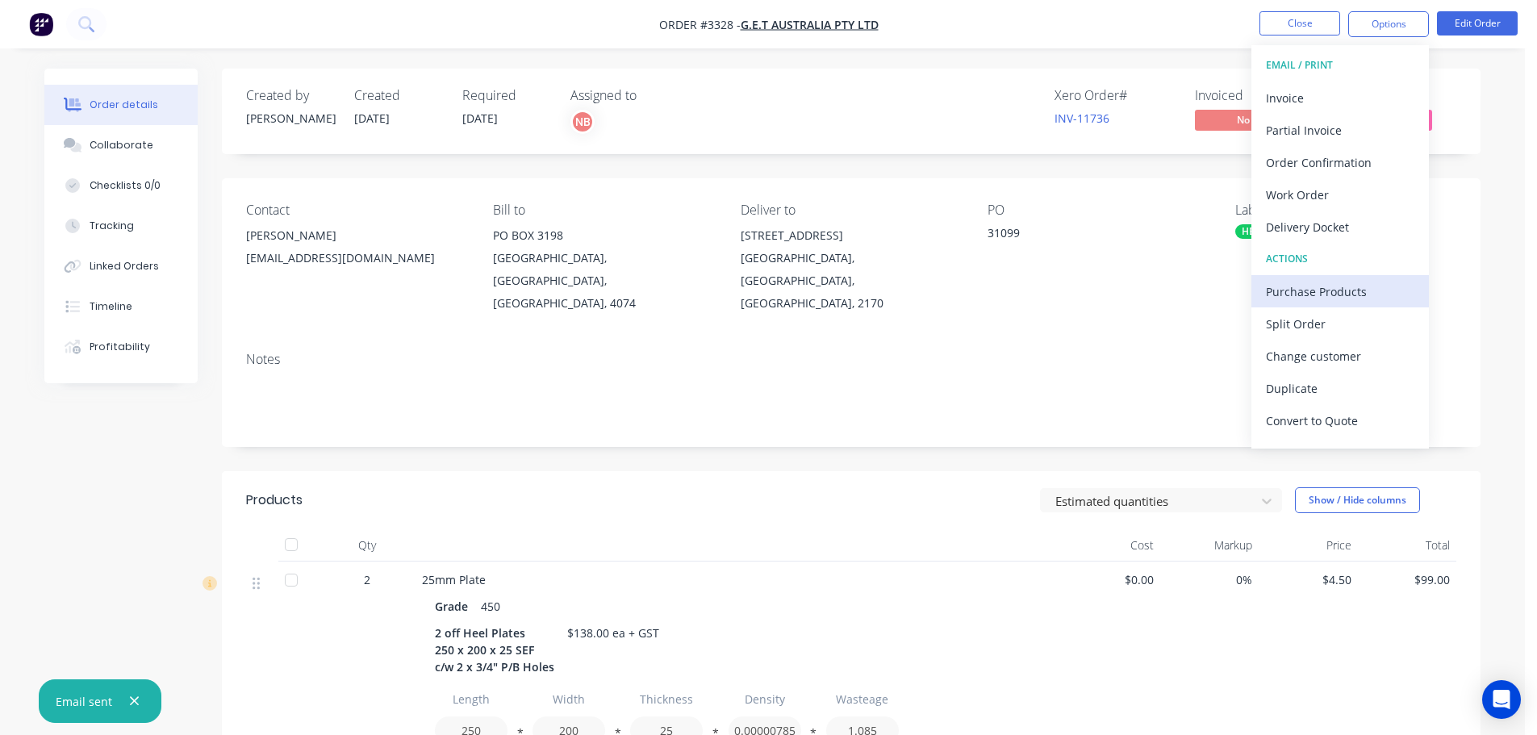
click at [1306, 291] on div "Purchase Products" at bounding box center [1340, 291] width 148 height 23
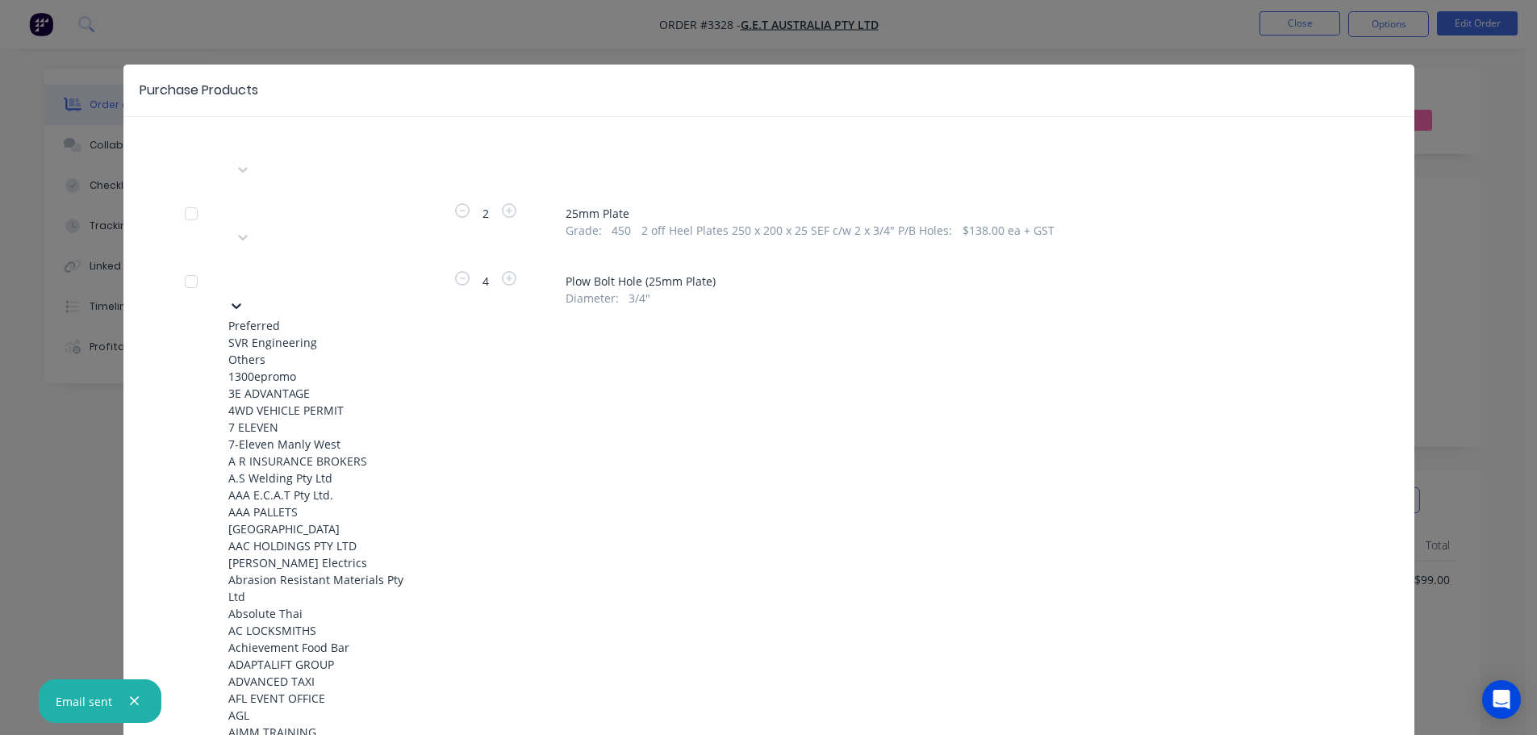
click at [390, 269] on div "Please choose a supplier" at bounding box center [349, 281] width 242 height 24
click at [330, 334] on div "SVR Engineering" at bounding box center [317, 342] width 178 height 17
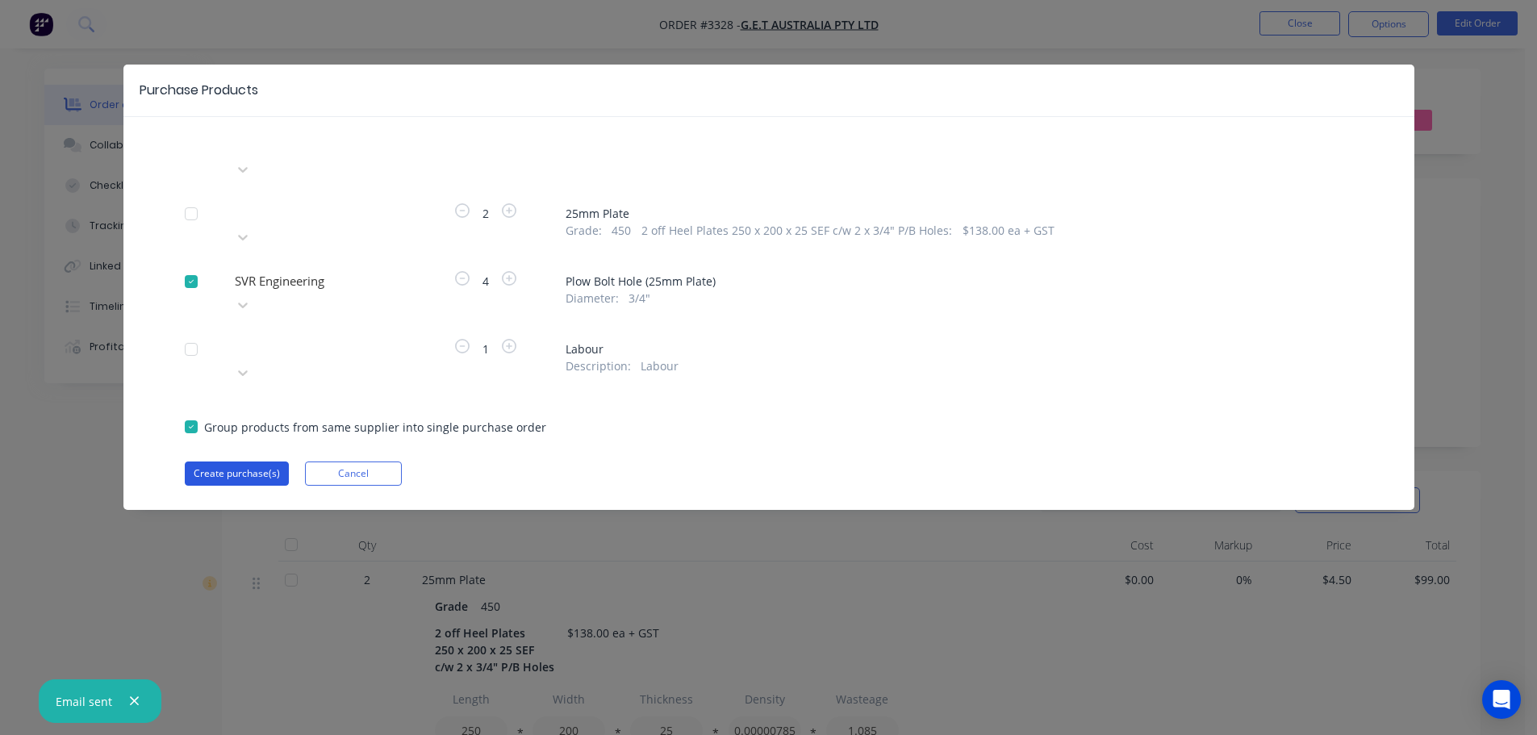
click at [265, 462] on button "Create purchase(s)" at bounding box center [237, 474] width 104 height 24
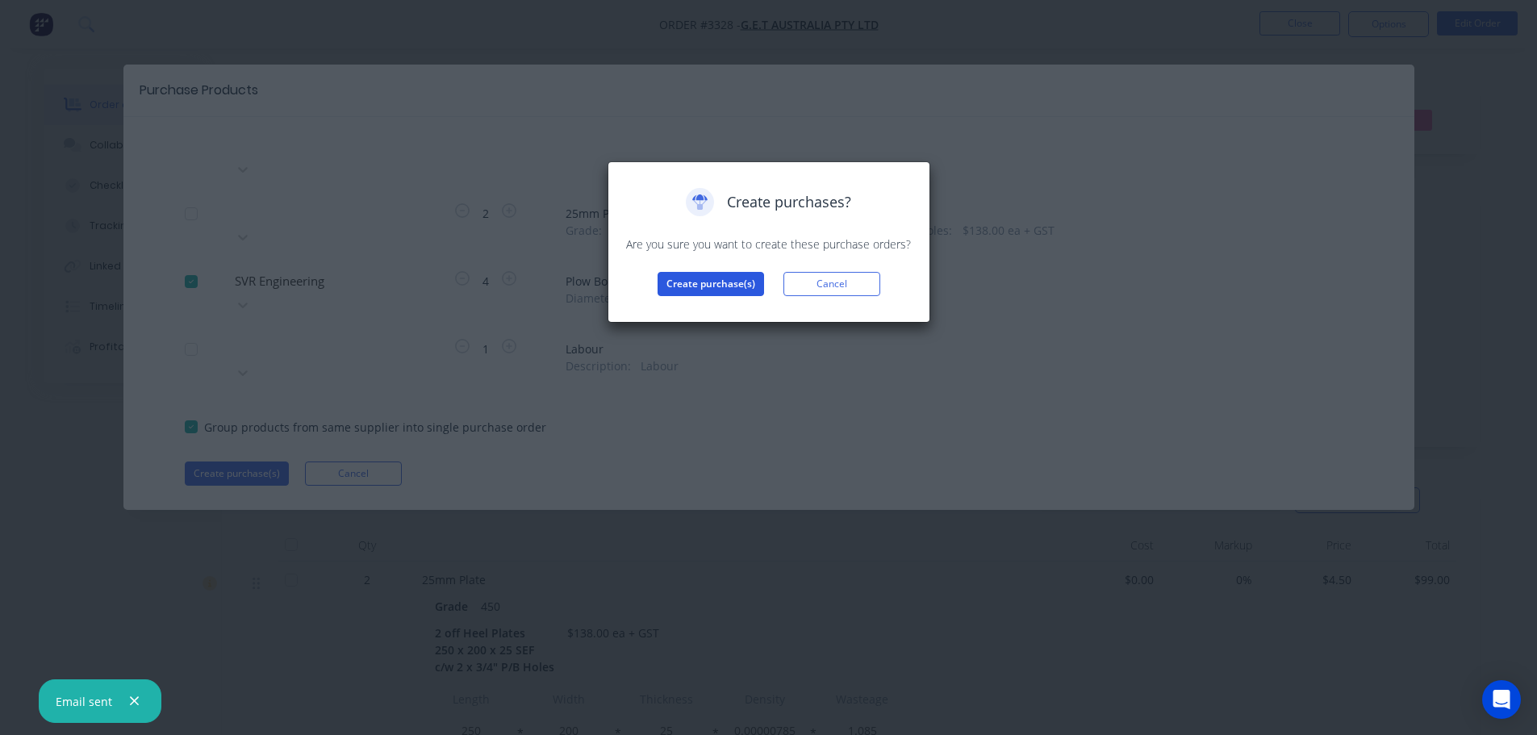
click at [723, 281] on button "Create purchase(s)" at bounding box center [711, 284] width 107 height 24
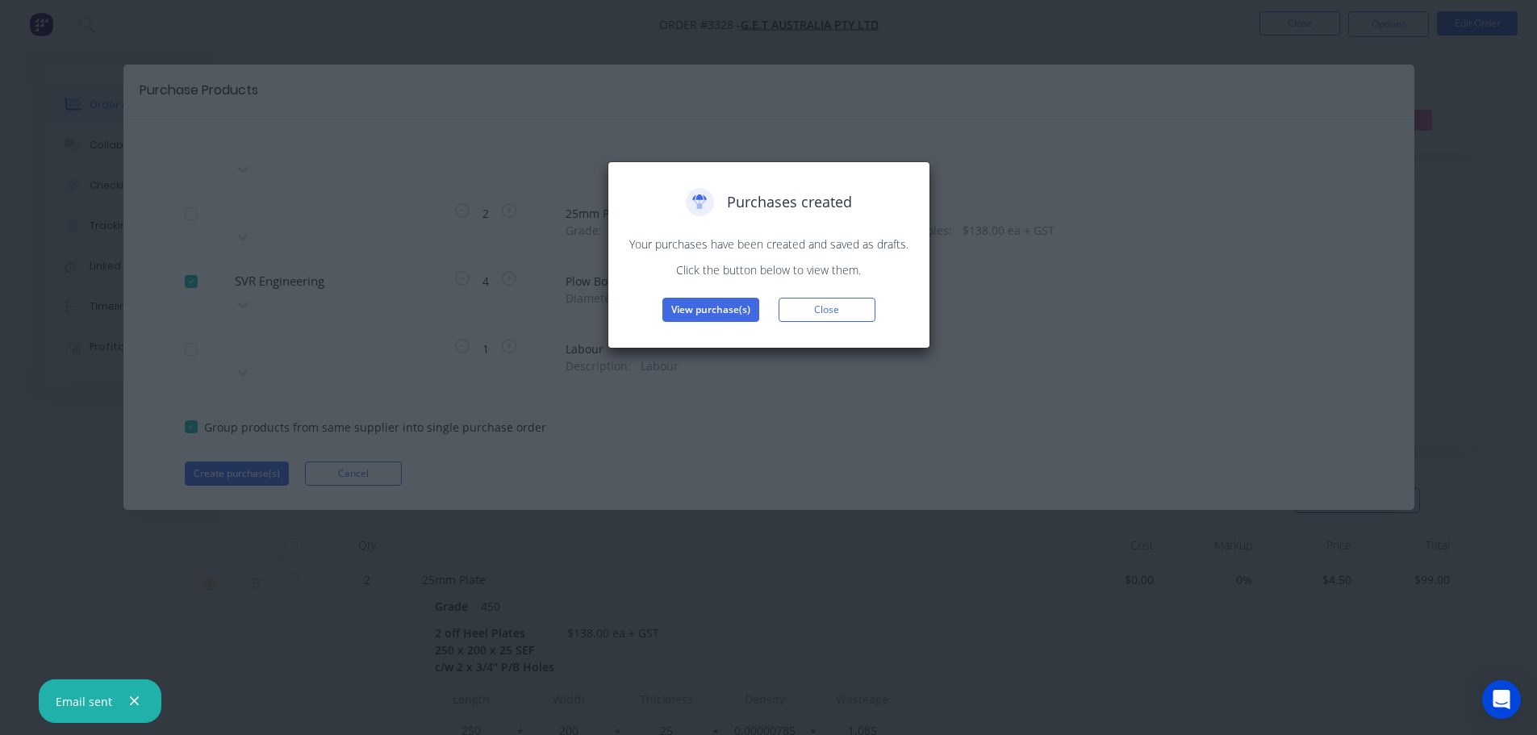
click at [704, 307] on button "View purchase(s)" at bounding box center [710, 310] width 97 height 24
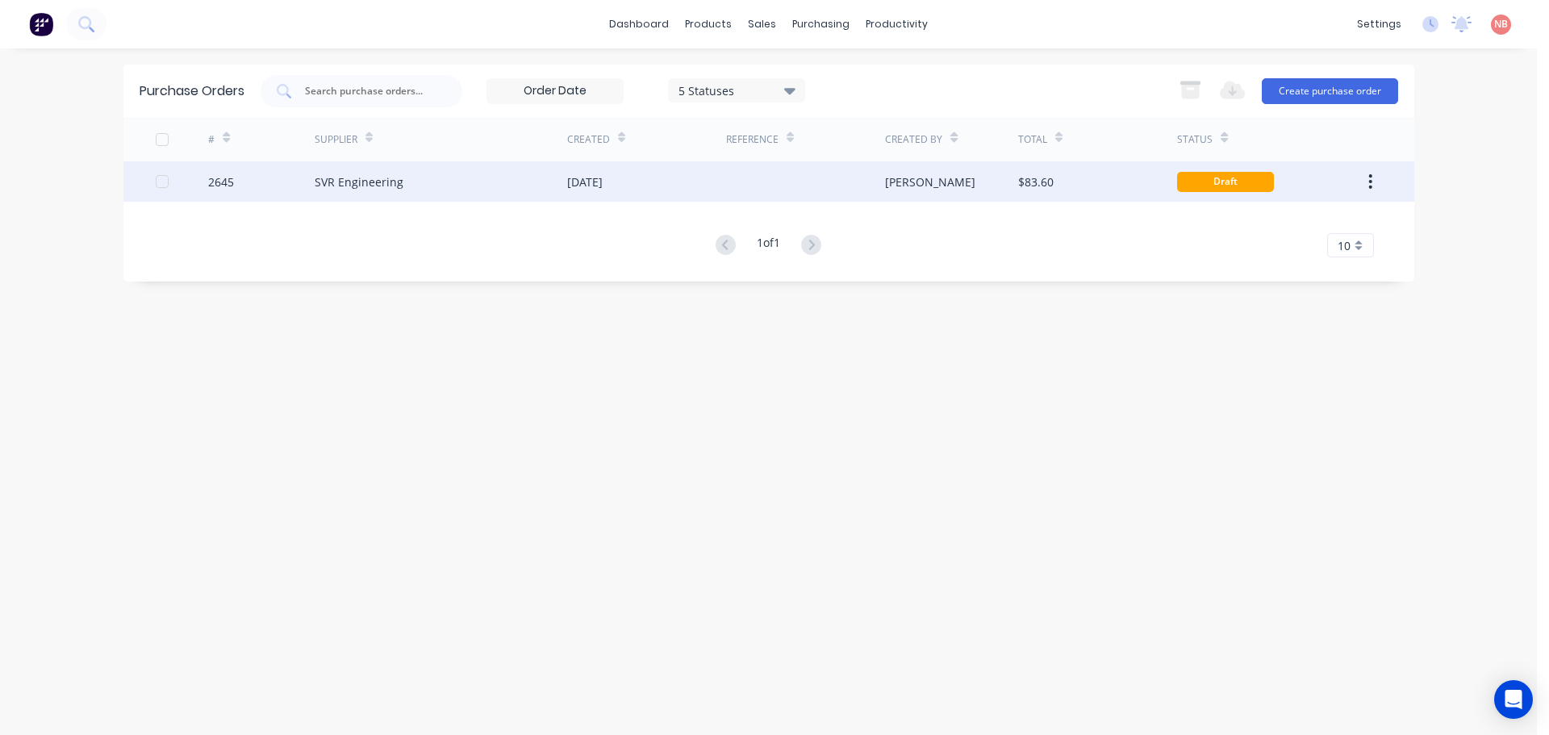
click at [651, 186] on div "[DATE]" at bounding box center [646, 181] width 159 height 40
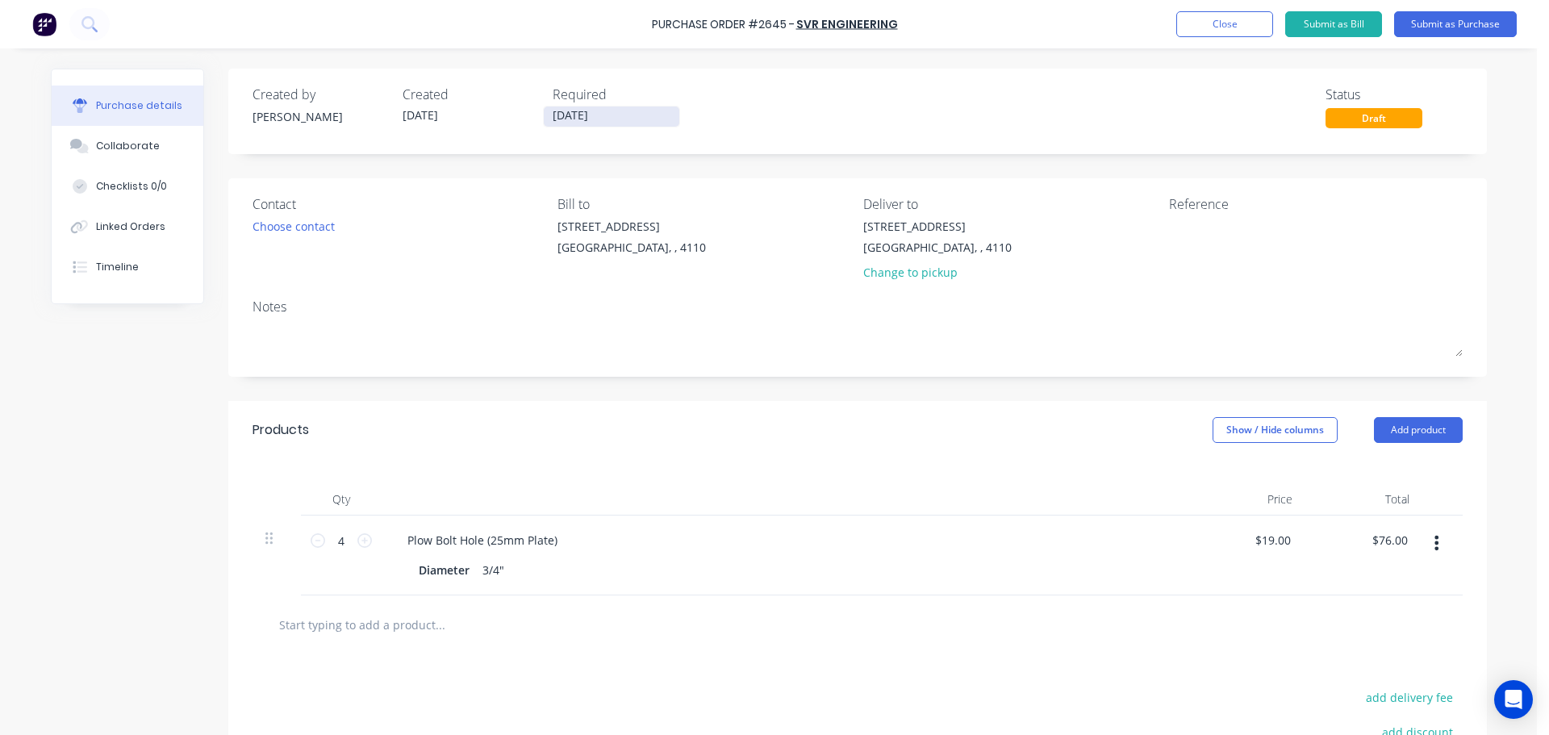
click at [587, 113] on input "[DATE]" at bounding box center [612, 117] width 136 height 20
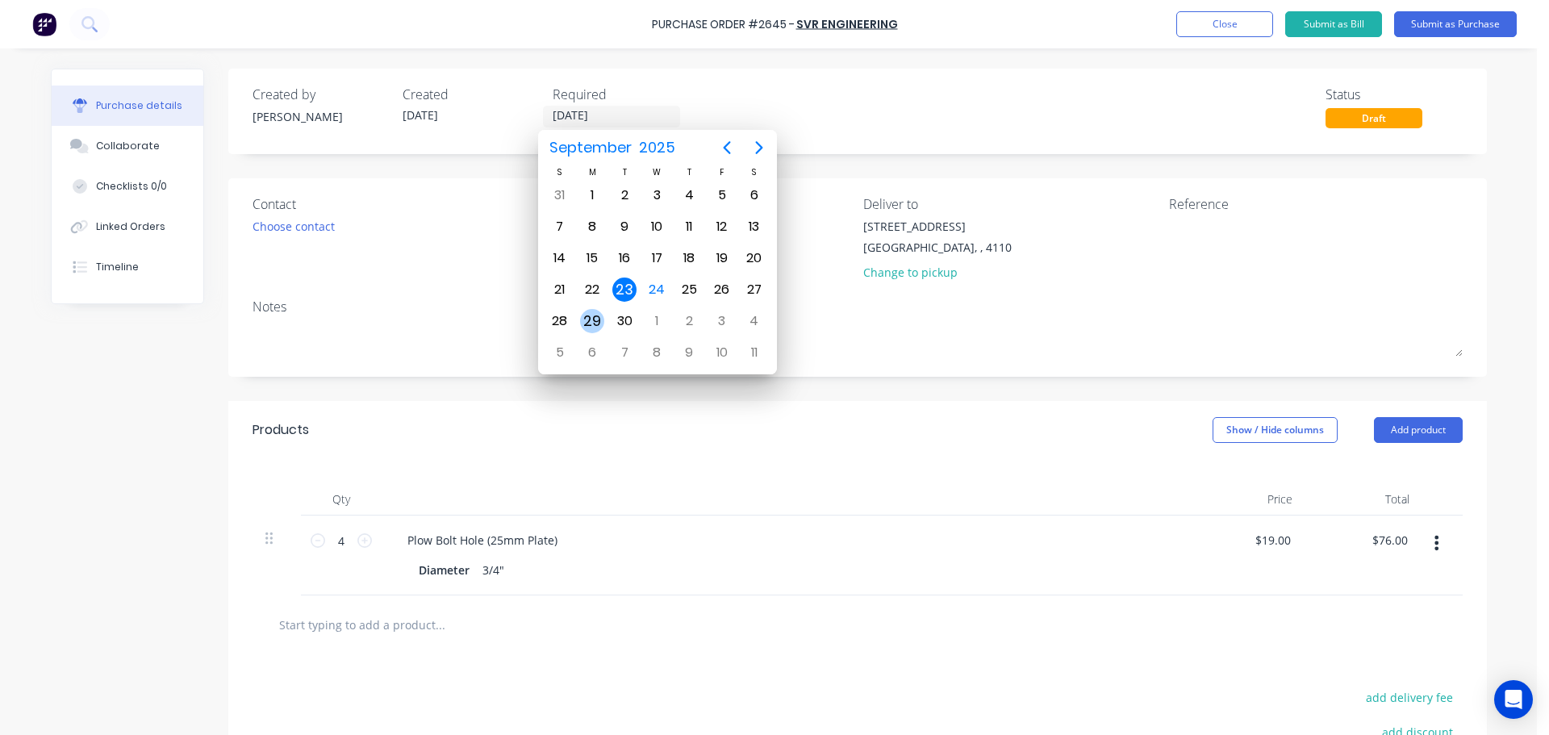
click at [600, 320] on div "29" at bounding box center [592, 321] width 24 height 24
type input "[DATE]"
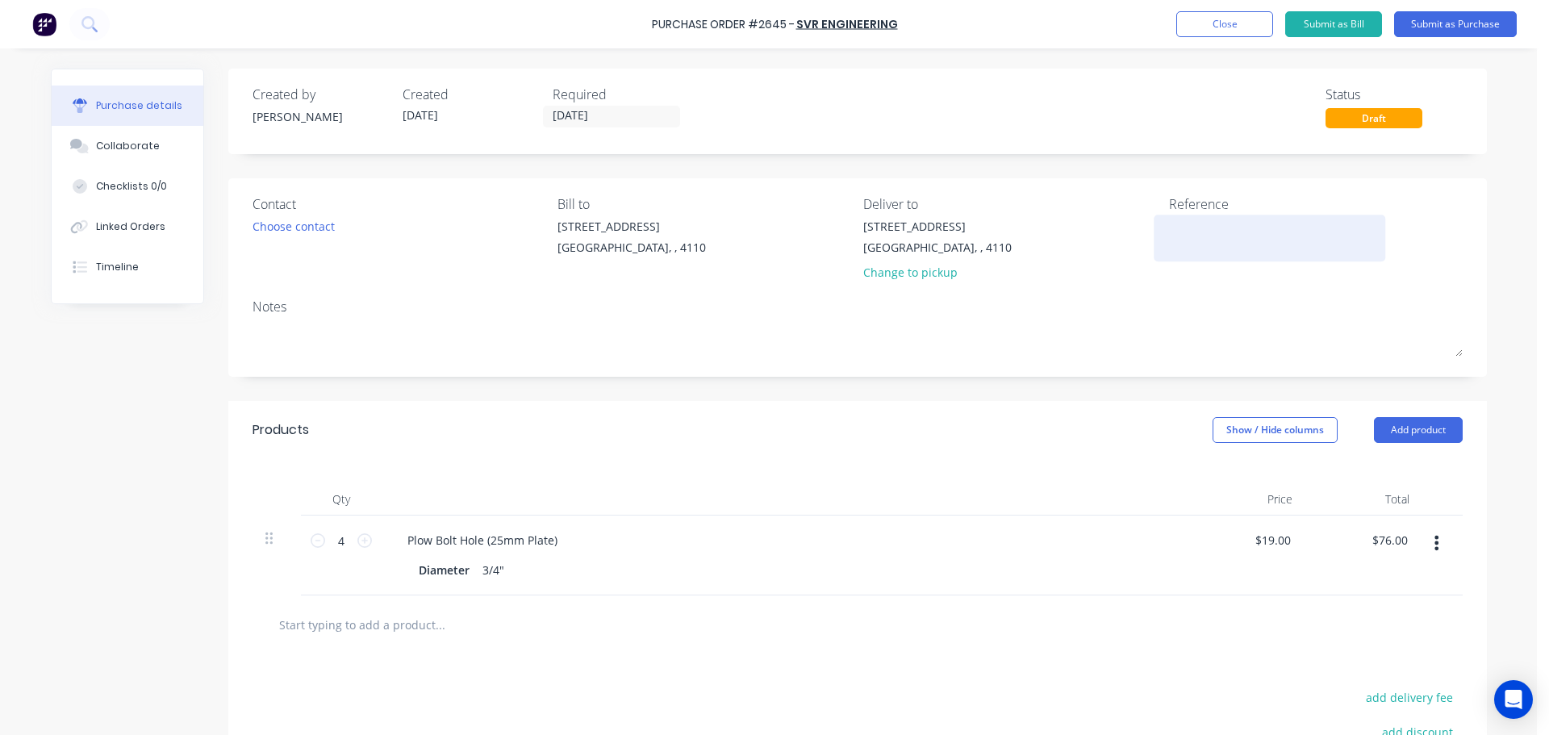
click at [1202, 224] on textarea at bounding box center [1270, 236] width 202 height 36
type textarea "GET 31099"
click at [1461, 18] on button "Submit as Purchase" at bounding box center [1455, 24] width 123 height 26
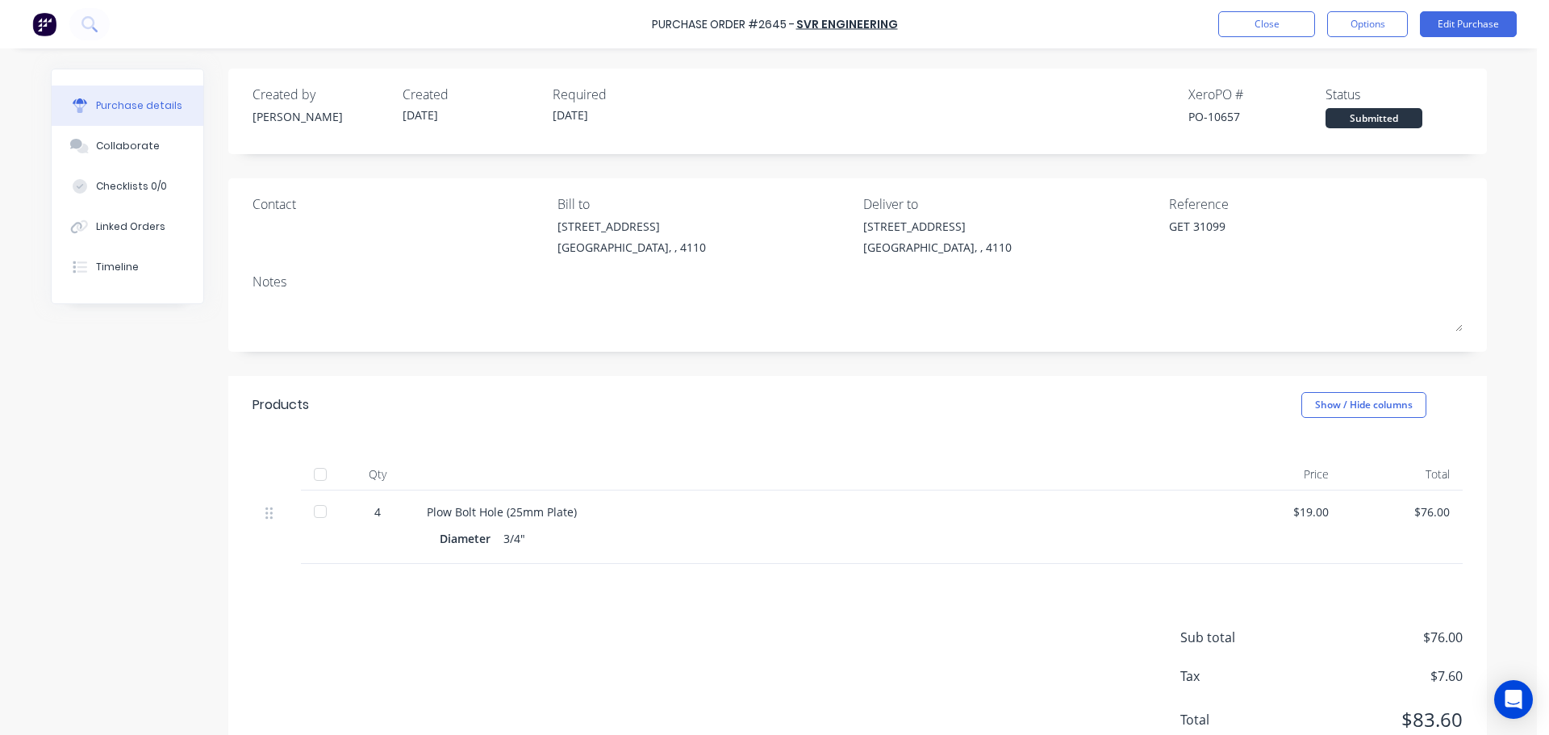
click at [1348, 21] on button "Options" at bounding box center [1367, 24] width 81 height 26
click at [1334, 71] on div "Print / Email" at bounding box center [1331, 65] width 124 height 23
click at [1324, 94] on div "With pricing" at bounding box center [1331, 97] width 124 height 23
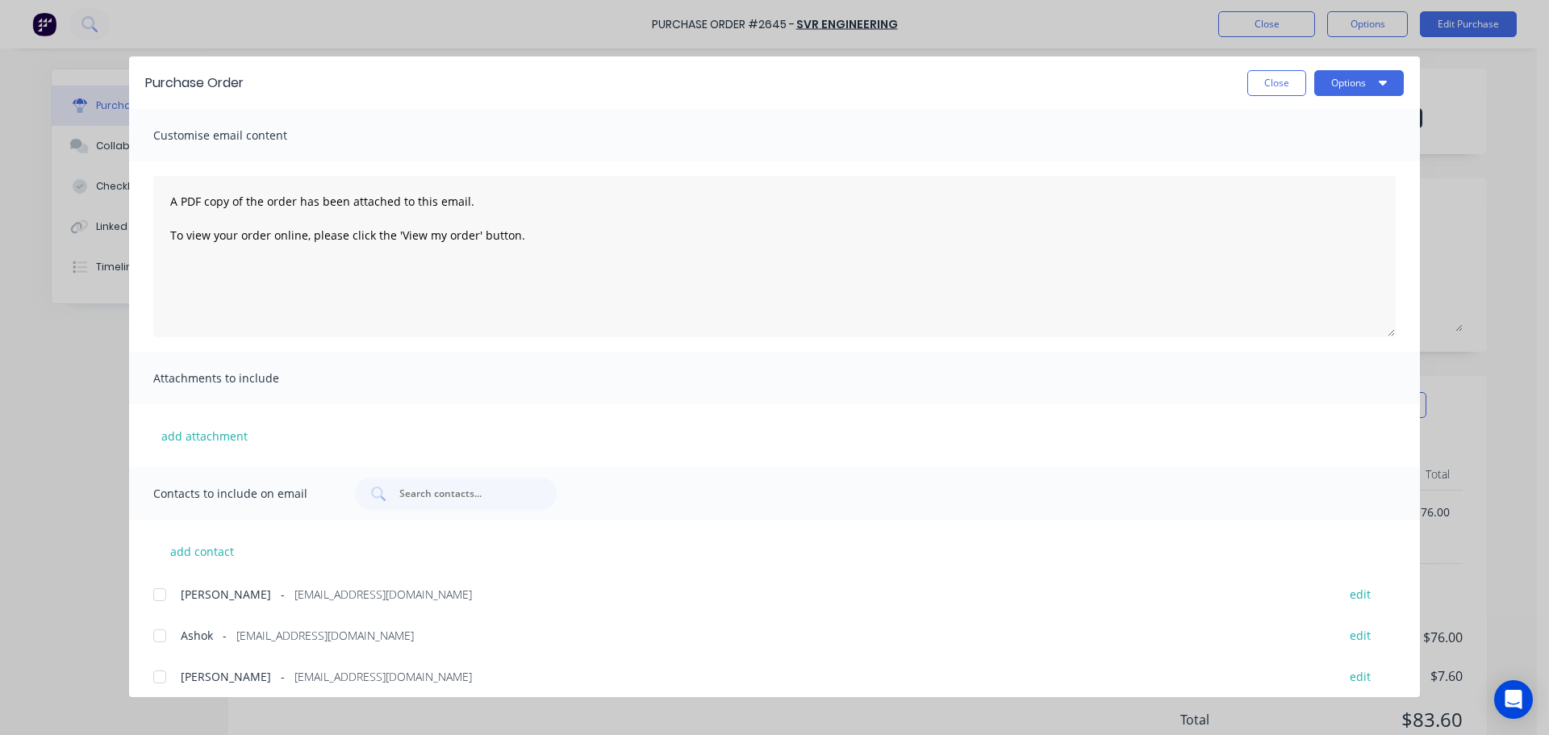
click at [170, 637] on div at bounding box center [160, 636] width 32 height 32
click at [1398, 75] on button "Options" at bounding box center [1359, 83] width 90 height 26
drag, startPoint x: 1314, startPoint y: 126, endPoint x: 920, endPoint y: 163, distance: 395.5
click at [920, 163] on div "Purchase Order Close Options Preview Print Email Customise email content A PDF …" at bounding box center [774, 376] width 1291 height 641
click at [1293, 158] on div "Print" at bounding box center [1327, 155] width 124 height 23
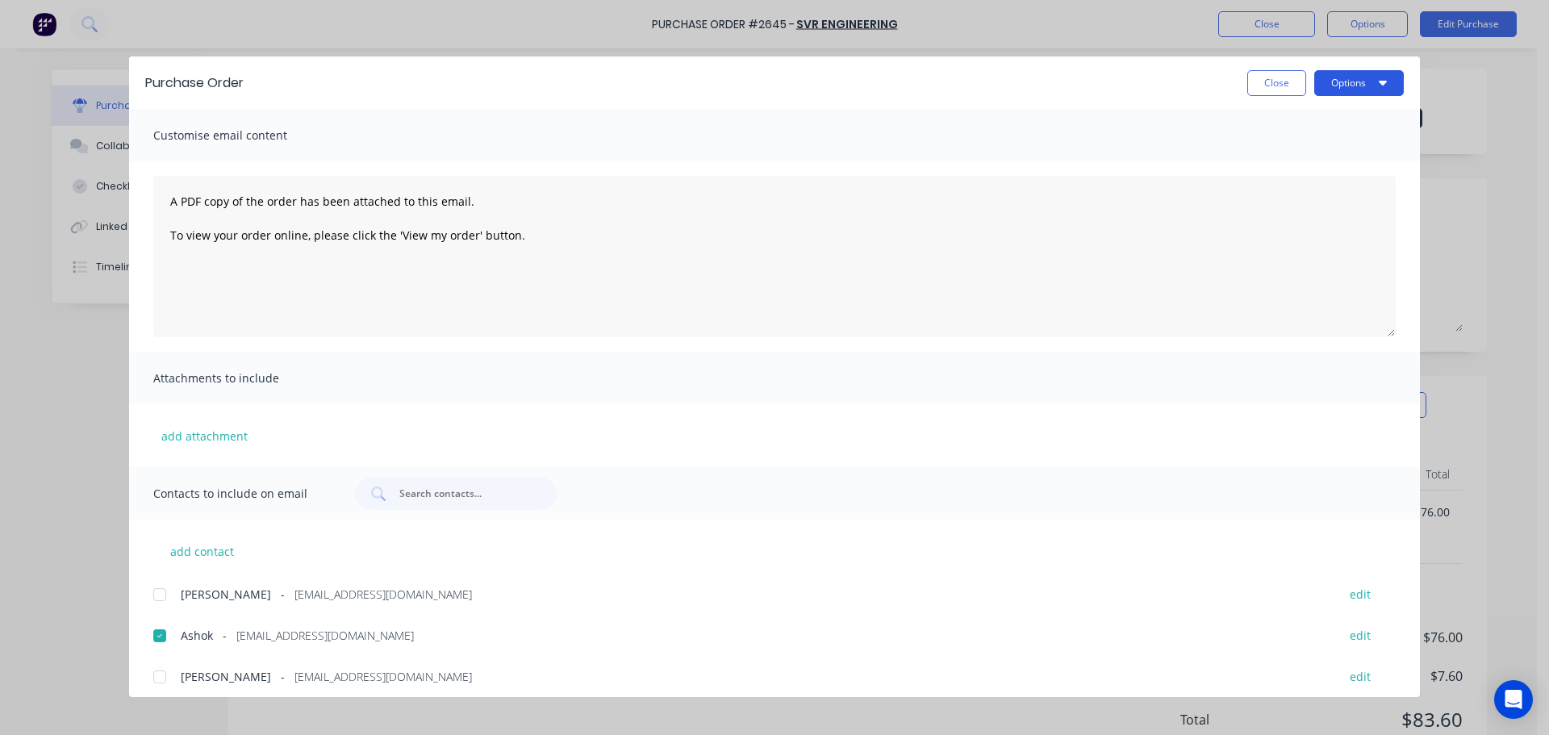
click at [1337, 81] on button "Options" at bounding box center [1359, 83] width 90 height 26
click at [1302, 192] on div "Email" at bounding box center [1327, 188] width 124 height 23
drag, startPoint x: 1264, startPoint y: 87, endPoint x: 1260, endPoint y: 61, distance: 26.3
click at [1264, 87] on button "Close" at bounding box center [1276, 83] width 59 height 26
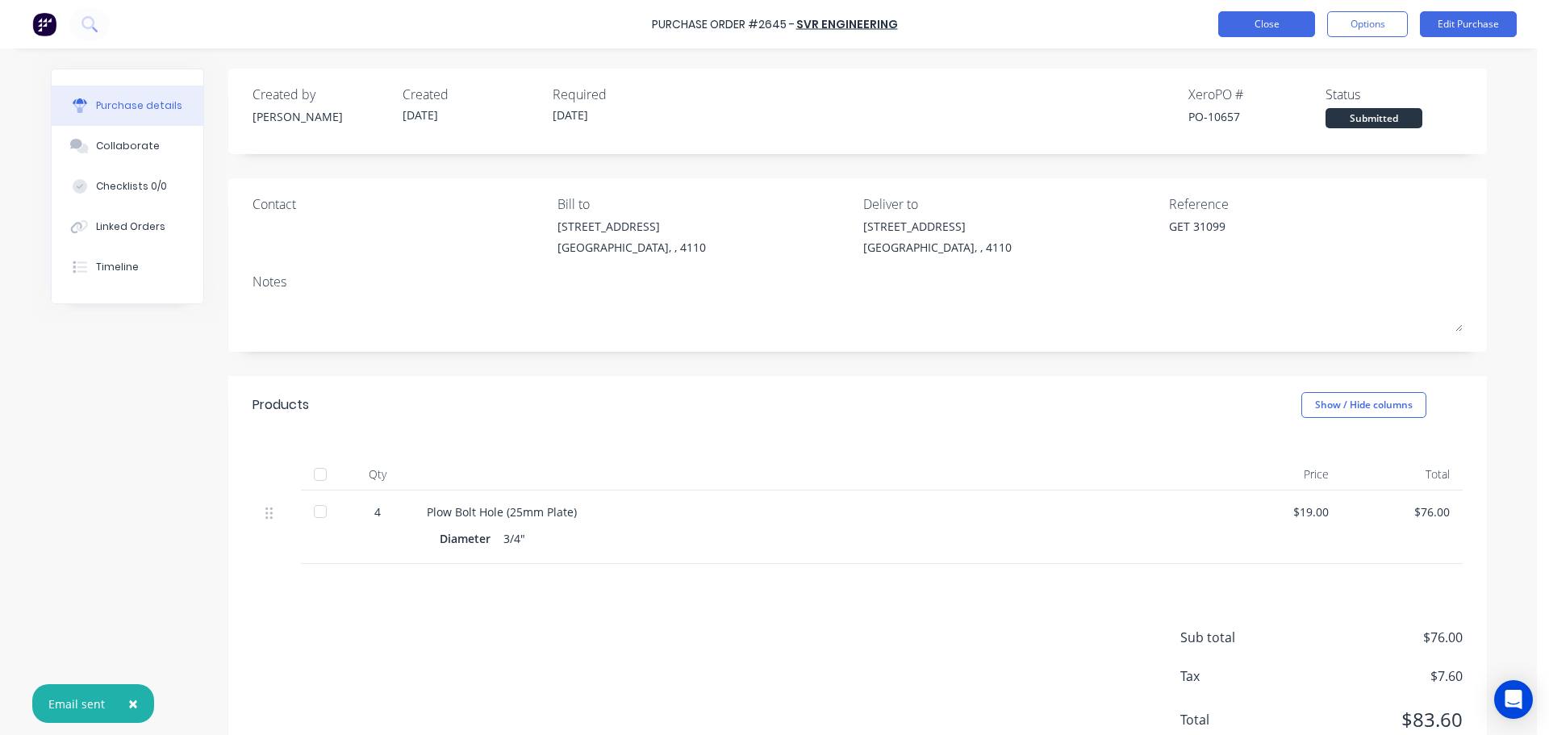
click at [1251, 27] on button "Close" at bounding box center [1266, 24] width 97 height 26
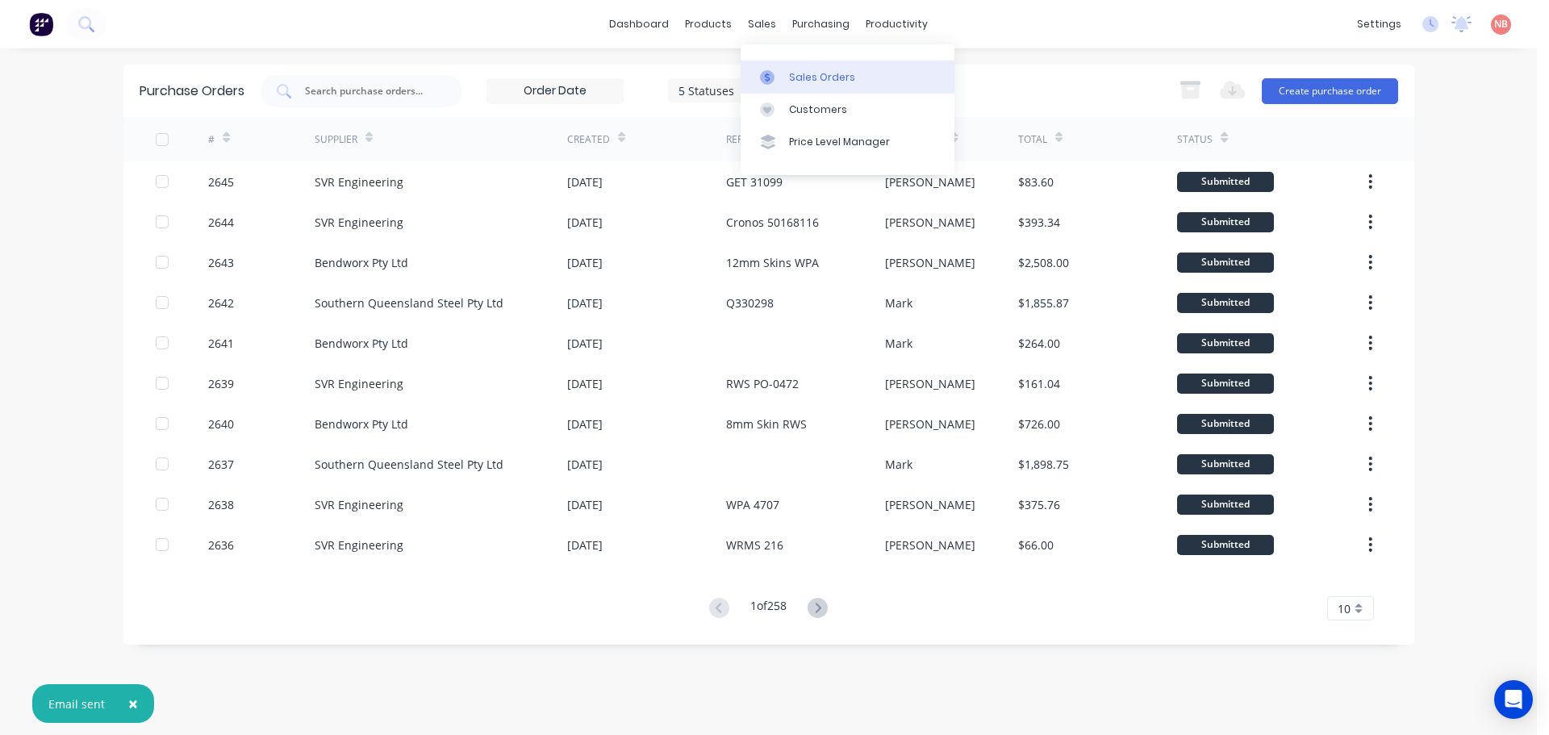
click at [771, 76] on icon at bounding box center [767, 77] width 15 height 15
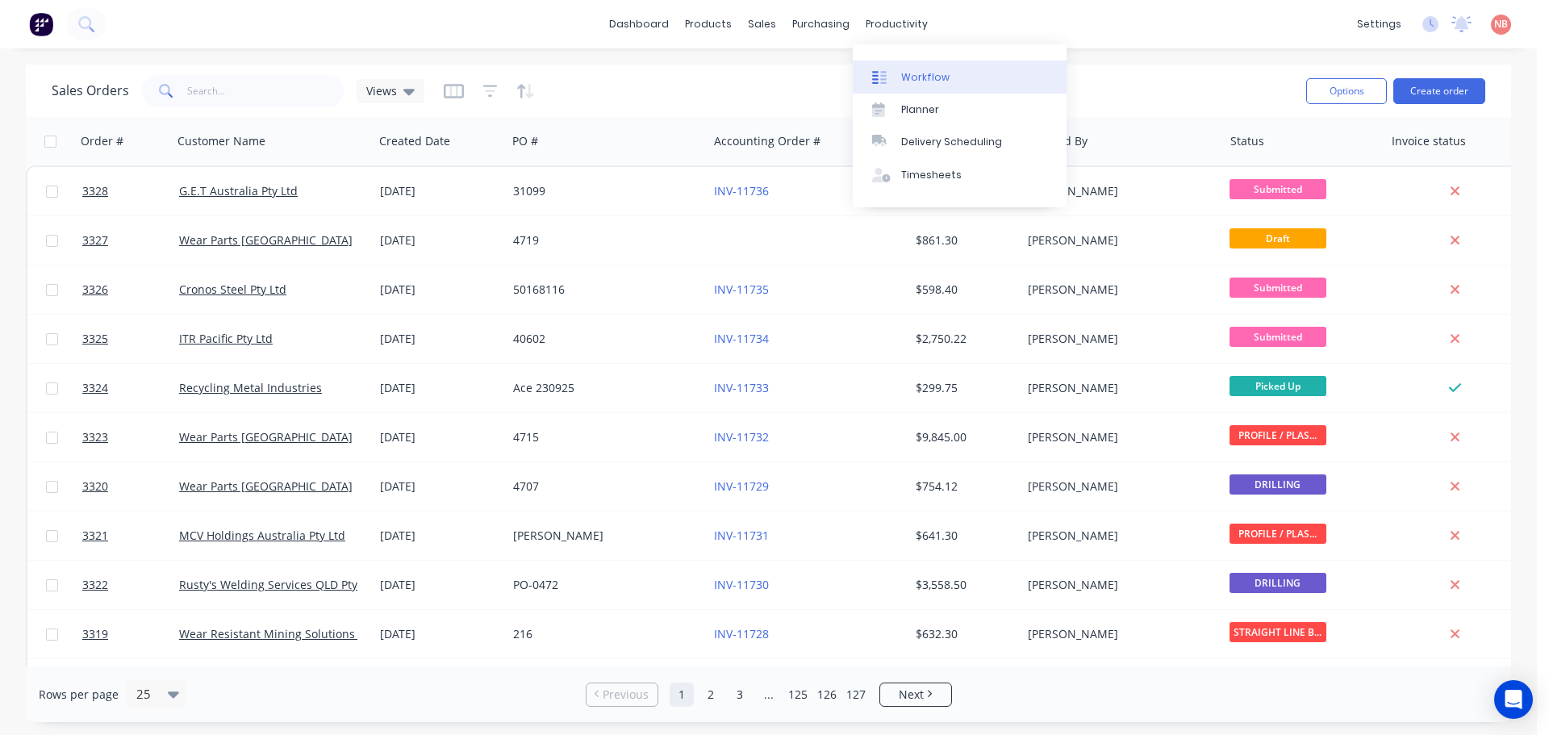
click at [894, 73] on div at bounding box center [884, 77] width 24 height 15
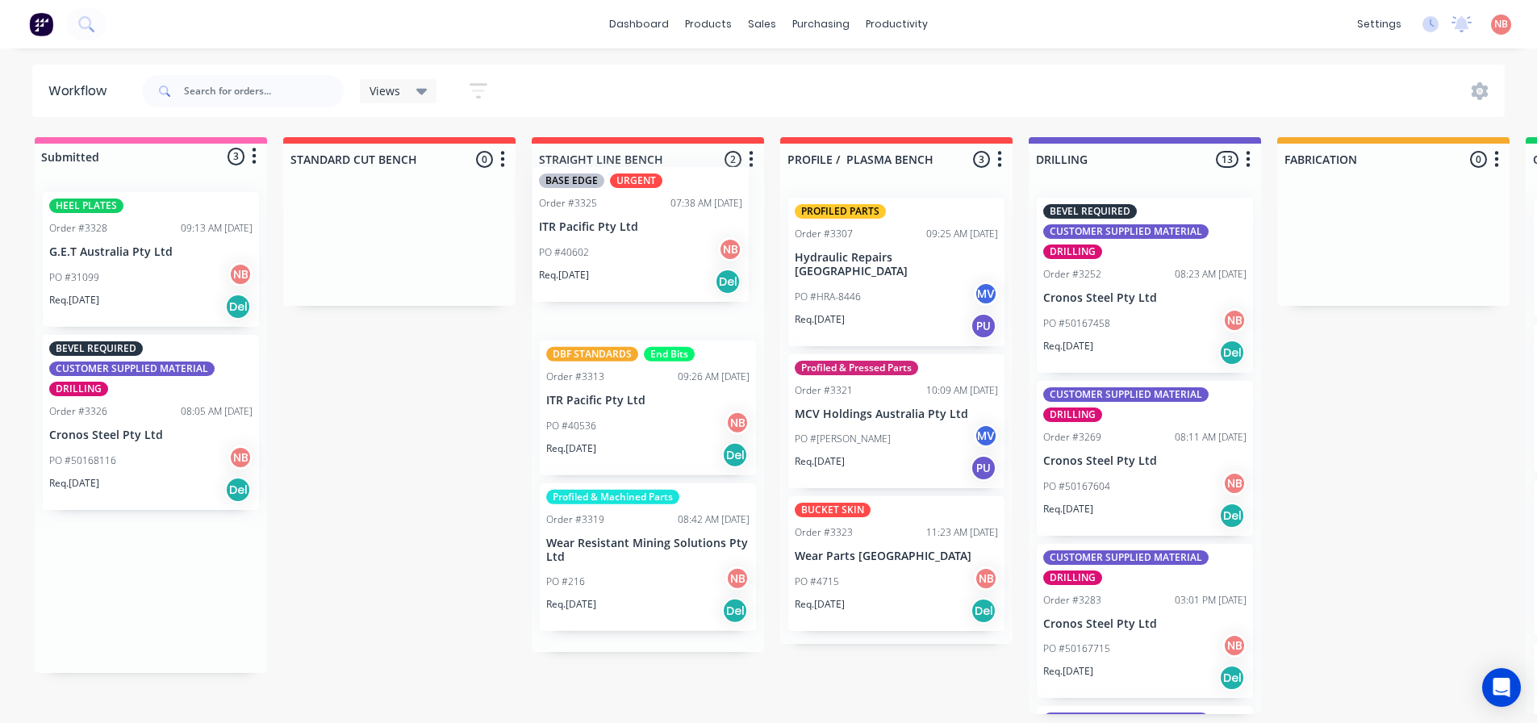
drag, startPoint x: 106, startPoint y: 232, endPoint x: 602, endPoint y: 207, distance: 496.9
click at [602, 207] on div "Submitted 3 Status colour #FF69B4 hex #FF69B4 Save Cancel Summaries Total order…" at bounding box center [1333, 425] width 2691 height 577
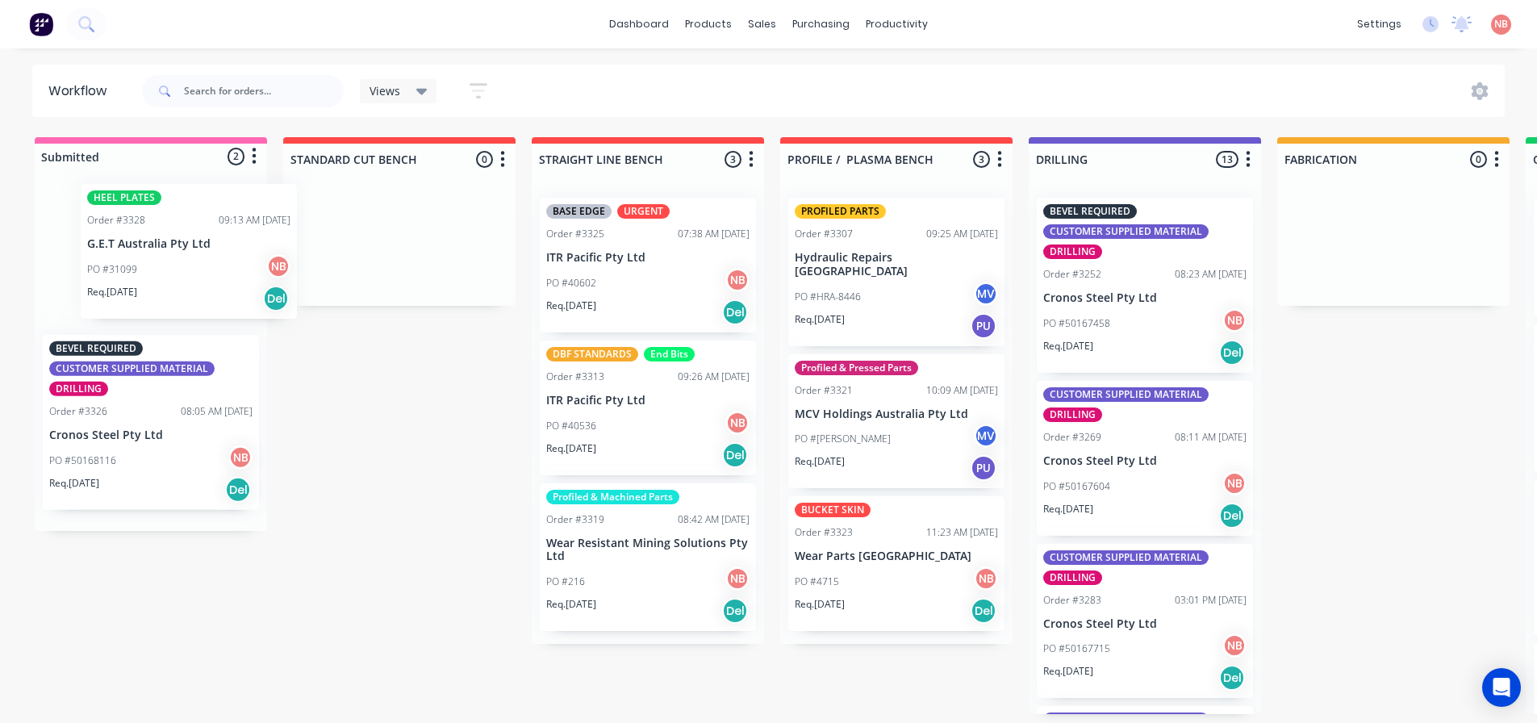
drag, startPoint x: 86, startPoint y: 253, endPoint x: 130, endPoint y: 244, distance: 44.3
click at [130, 244] on div "HEEL PLATES Order #3328 09:13 AM [DATE] G.E.T Australia Pty Ltd PO #31099 NB Re…" at bounding box center [151, 355] width 232 height 352
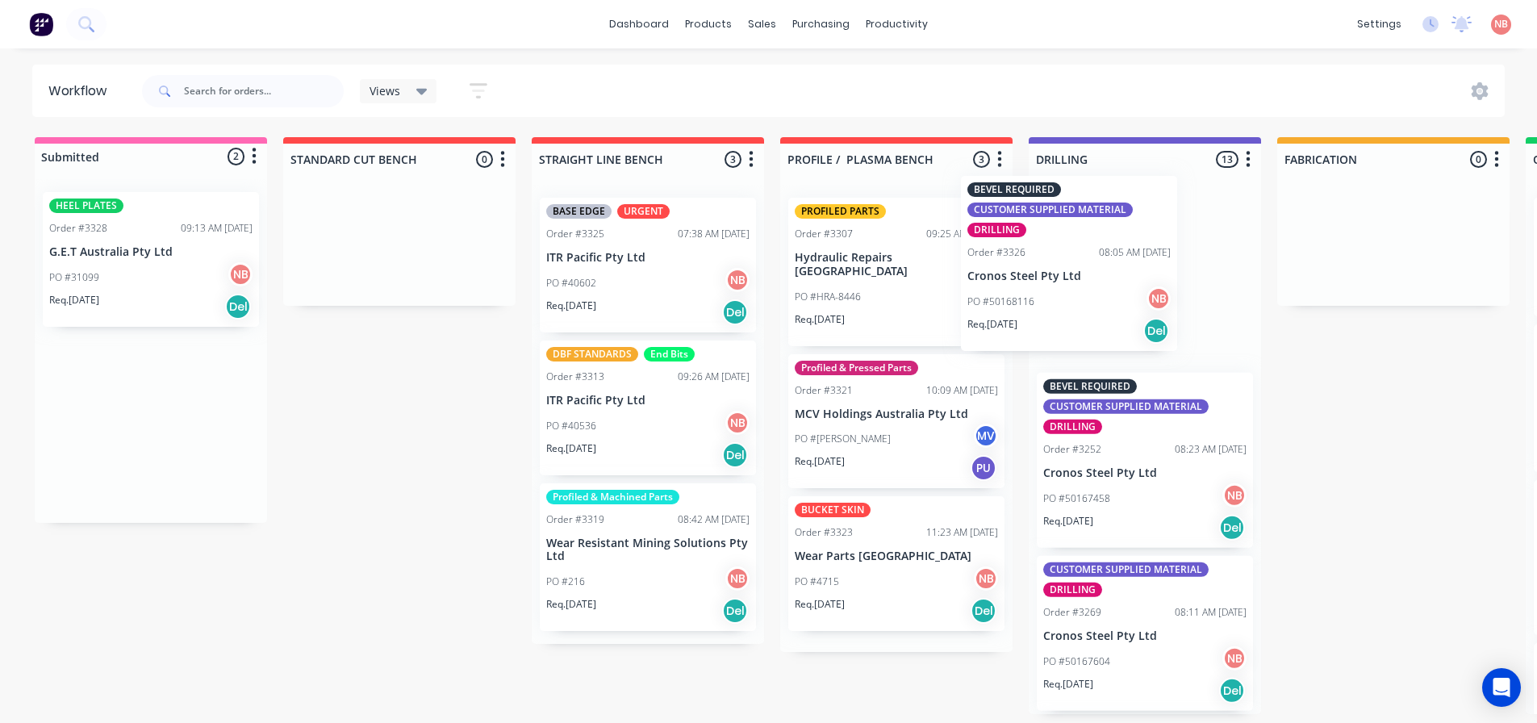
drag, startPoint x: 118, startPoint y: 383, endPoint x: 1077, endPoint y: 220, distance: 973.2
click at [1077, 220] on div "Submitted 2 Status colour #FF69B4 hex #FF69B4 Save Cancel Summaries Total order…" at bounding box center [1333, 425] width 2691 height 577
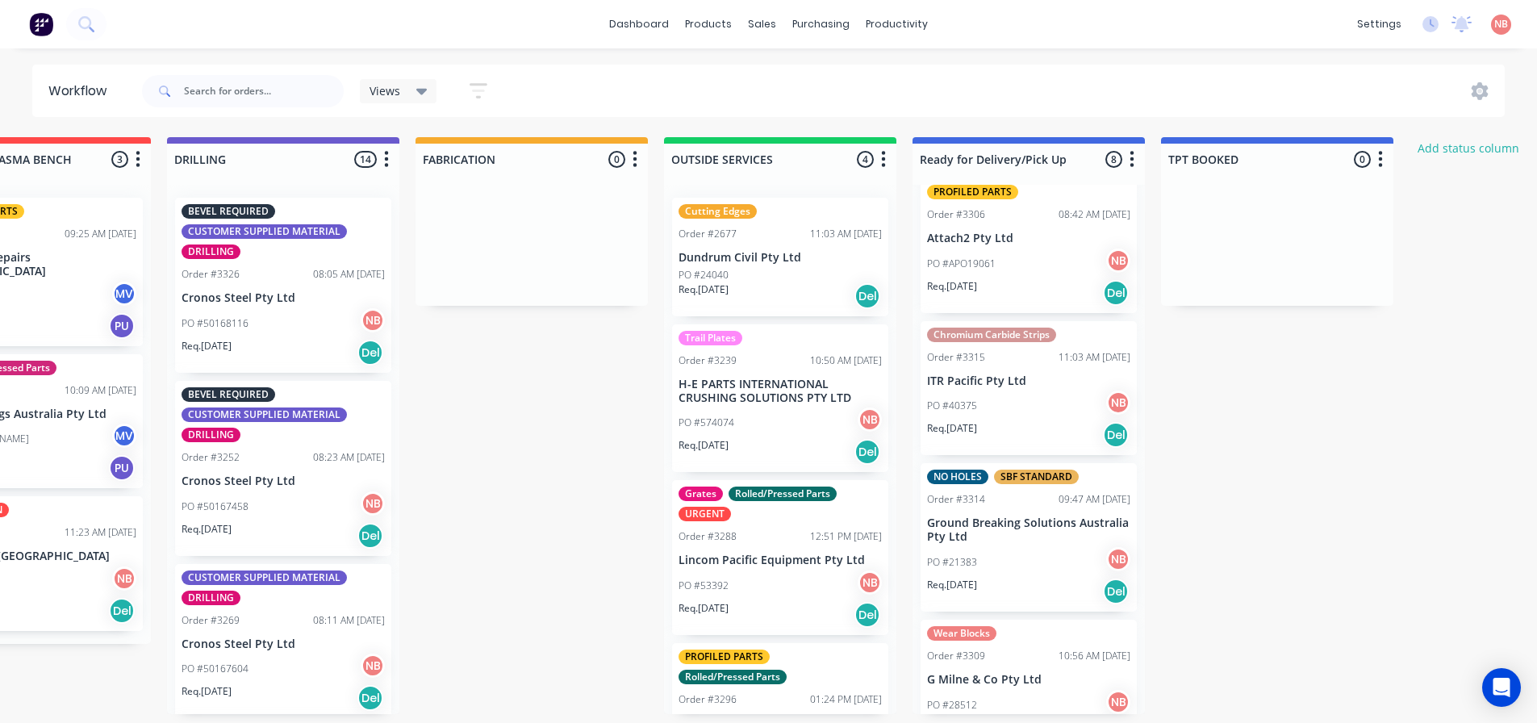
scroll to position [242, 0]
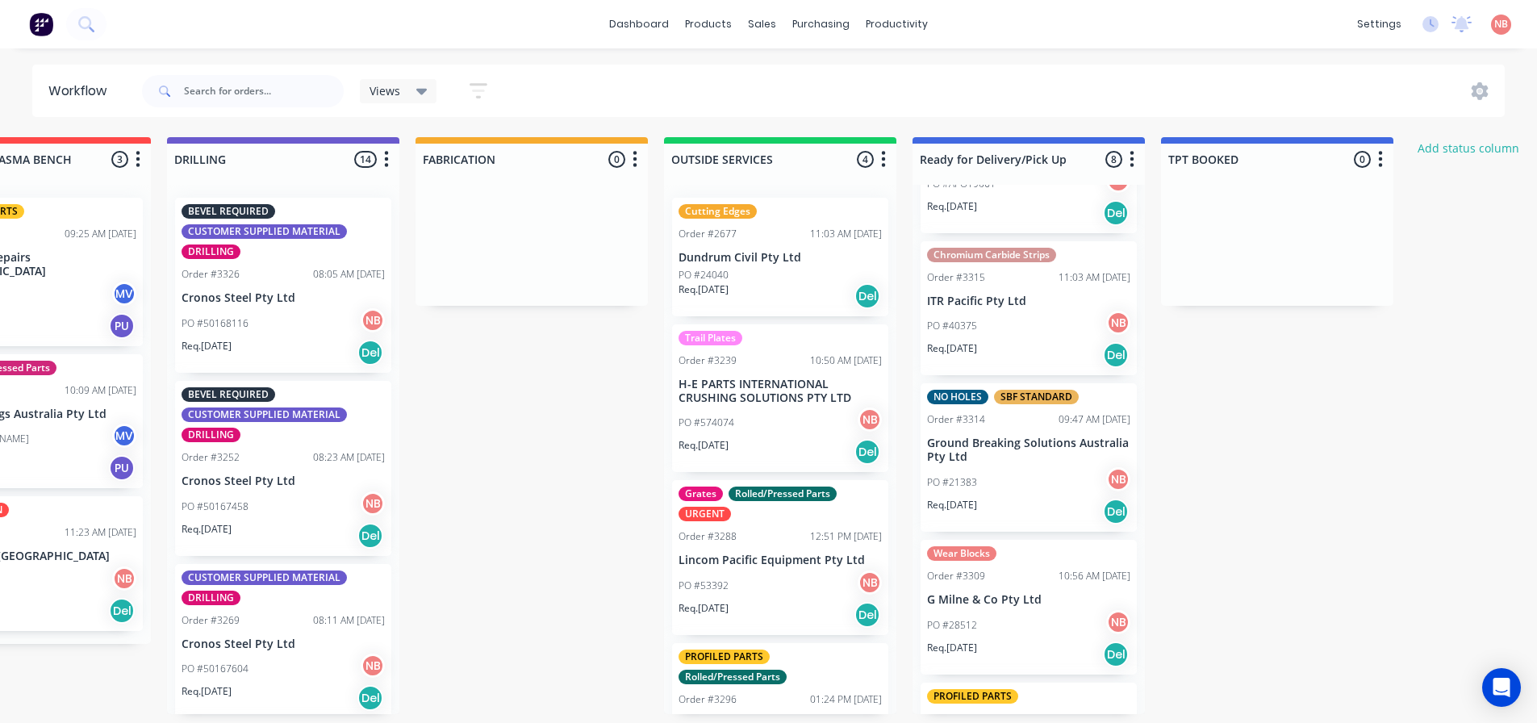
click at [972, 279] on div "Order #3315" at bounding box center [956, 277] width 58 height 15
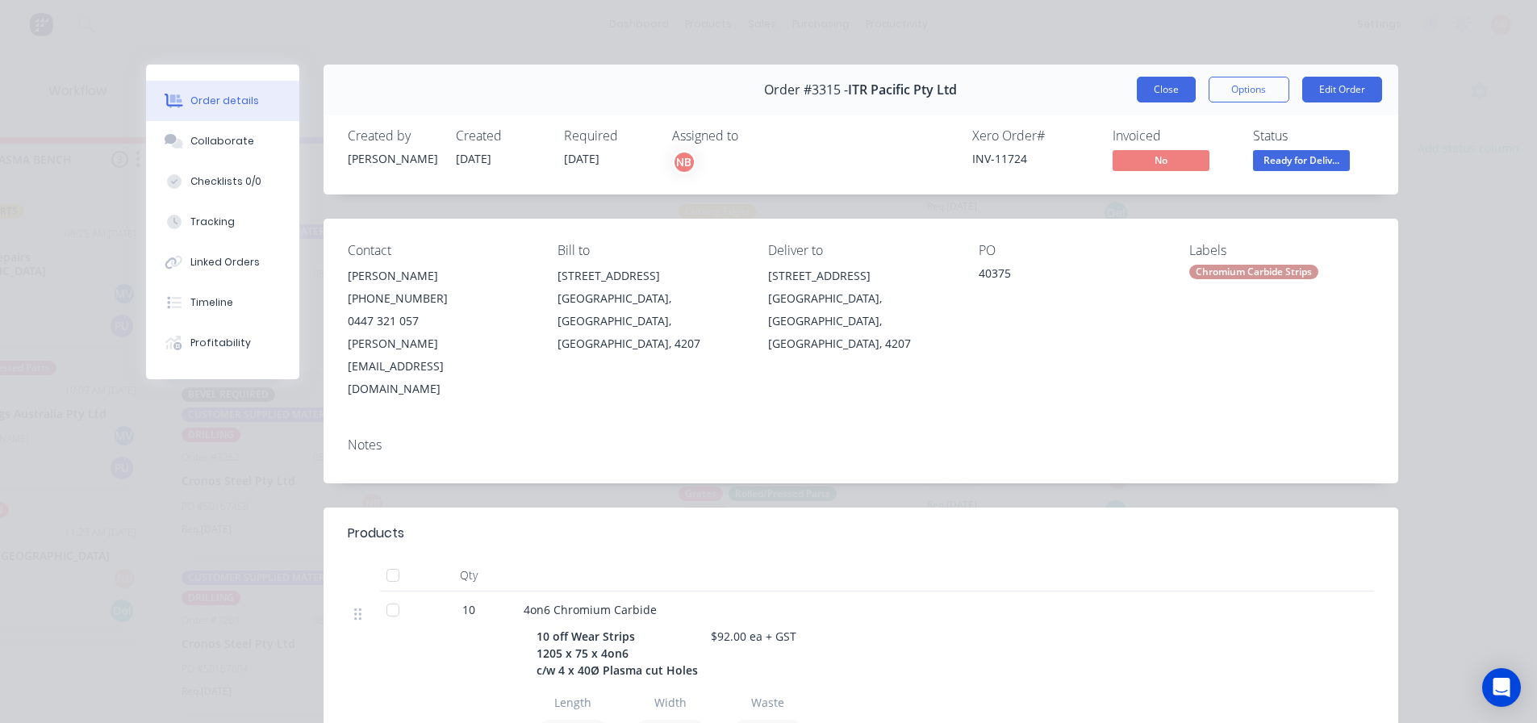
click at [1158, 95] on button "Close" at bounding box center [1166, 90] width 59 height 26
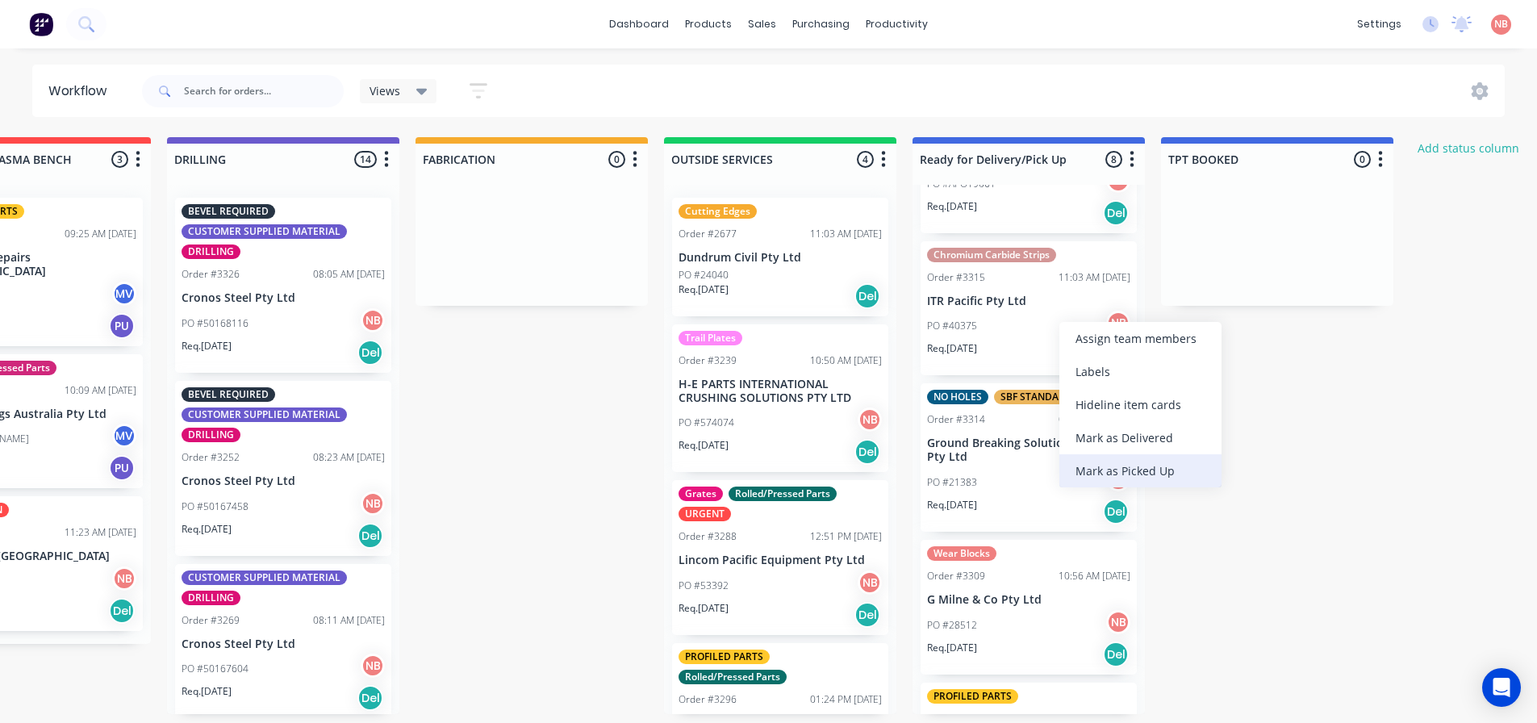
click at [1104, 467] on div "Mark as Picked Up" at bounding box center [1140, 470] width 162 height 33
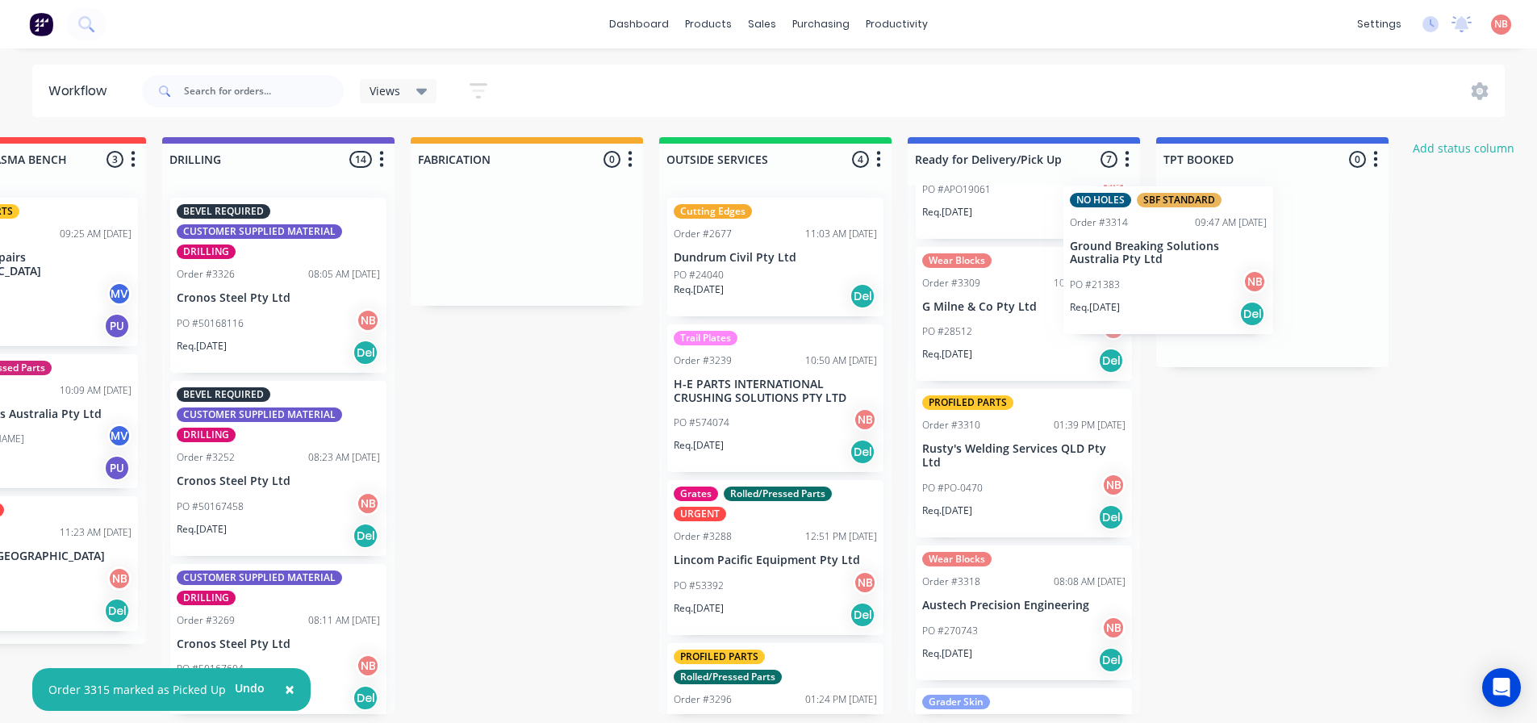
scroll to position [236, 0]
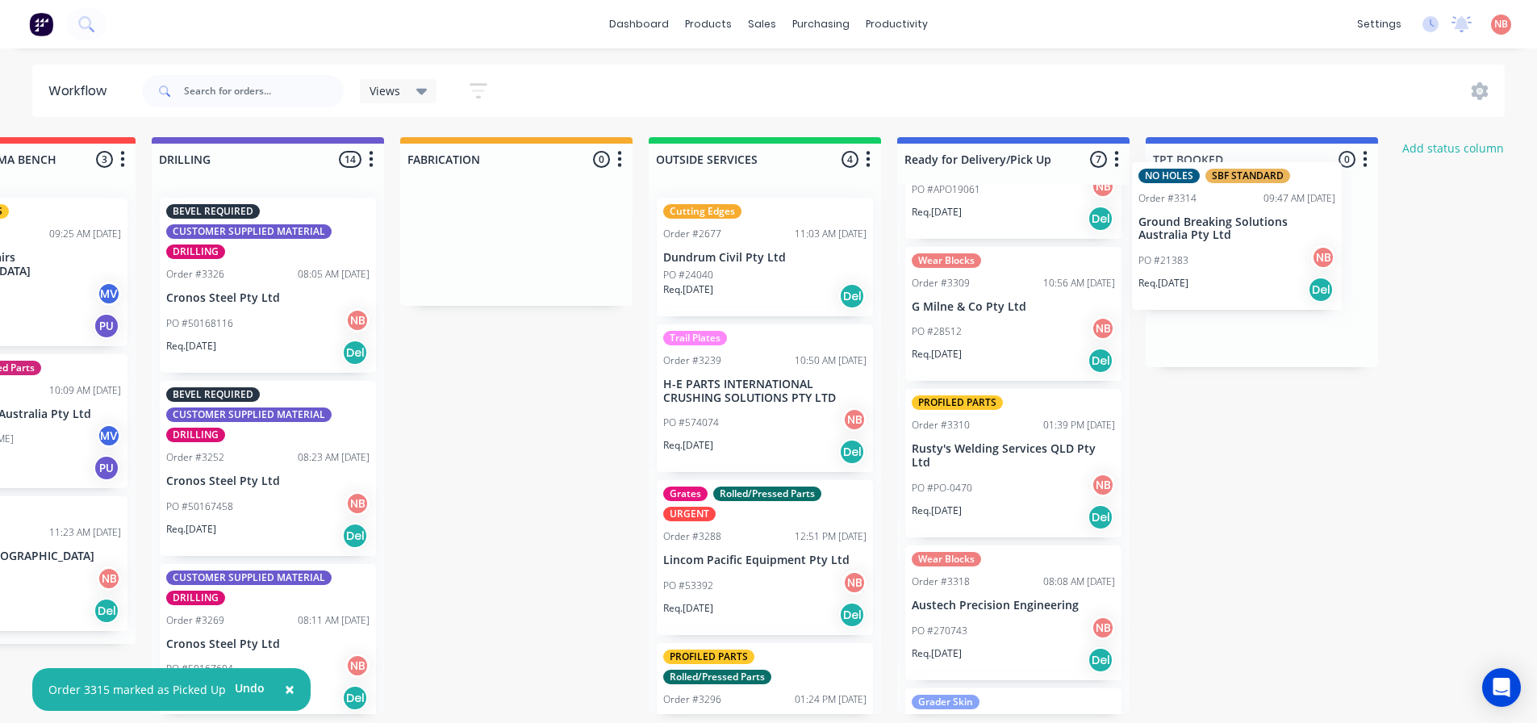
drag, startPoint x: 1005, startPoint y: 316, endPoint x: 1228, endPoint y: 230, distance: 239.6
click at [1228, 230] on div "Submitted 1 Status colour #FF69B4 hex #FF69B4 Save Cancel Summaries Total order…" at bounding box center [456, 425] width 2691 height 577
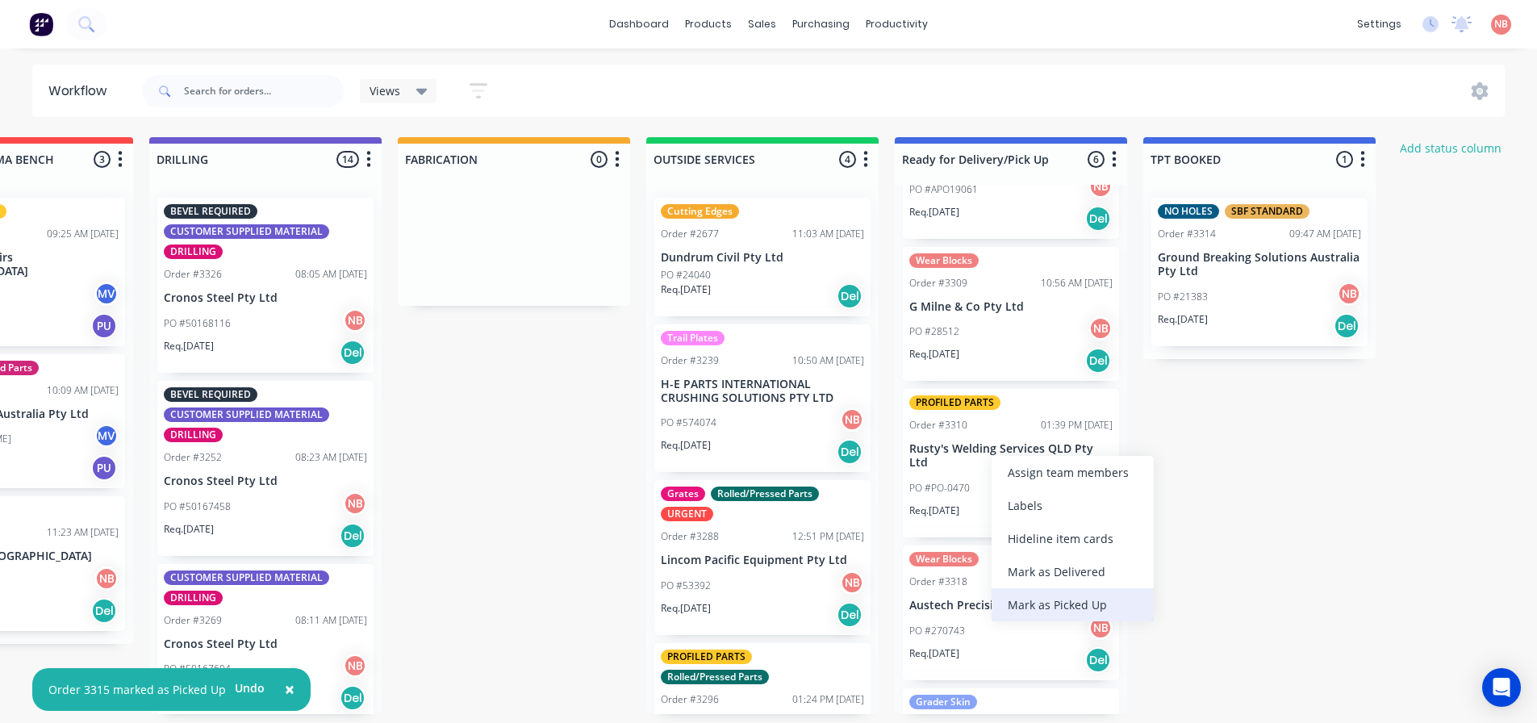
click at [1026, 596] on div "Mark as Picked Up" at bounding box center [1073, 604] width 162 height 33
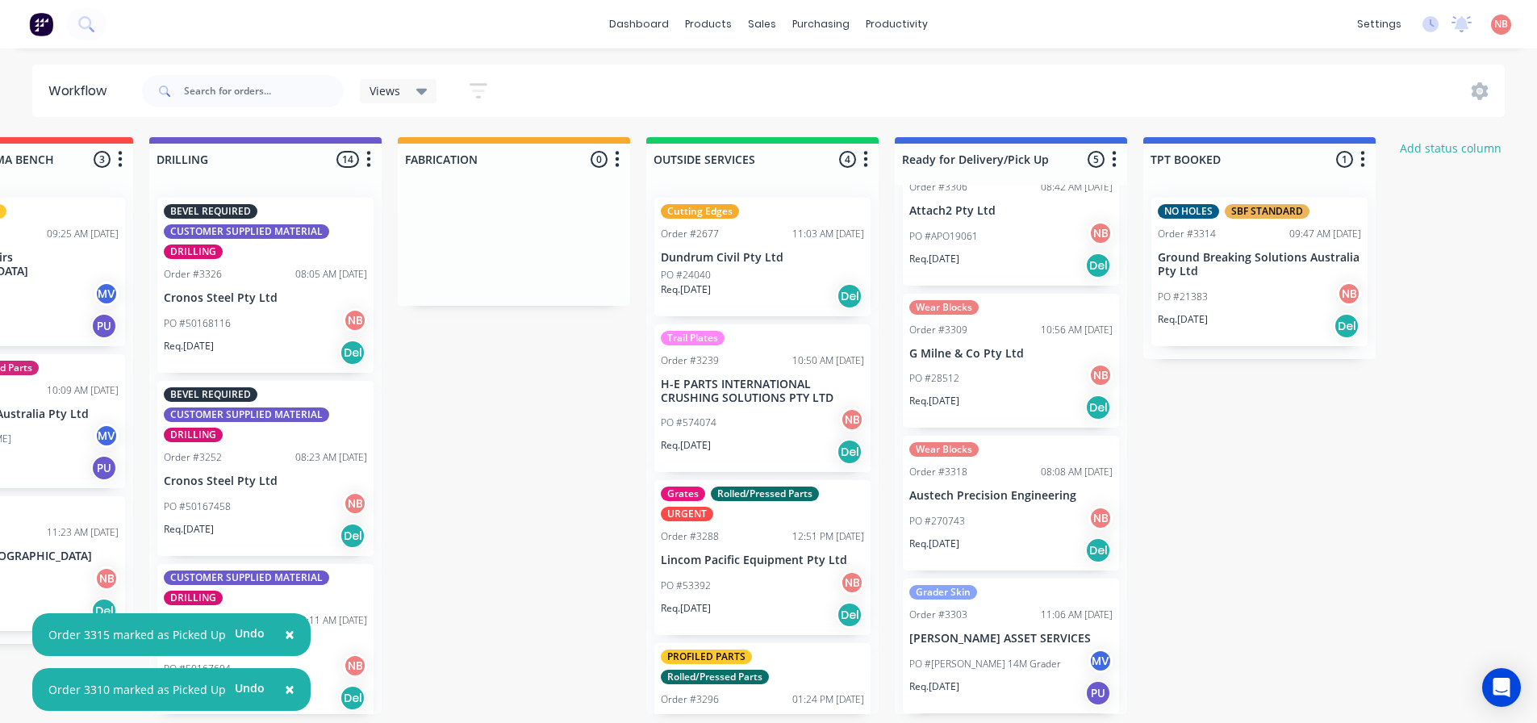
scroll to position [3, 880]
click at [984, 717] on div "Mark as Picked Up" at bounding box center [1032, 723] width 162 height 33
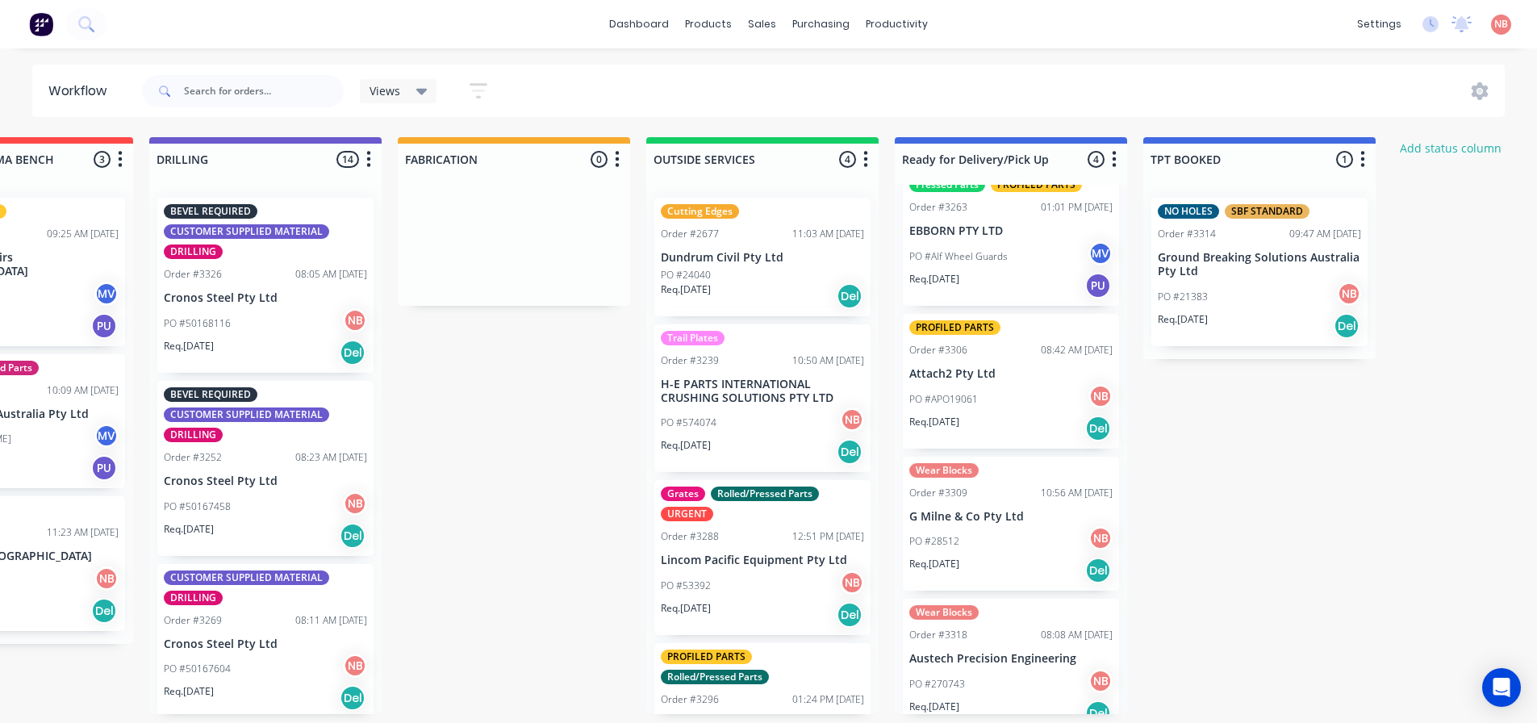
scroll to position [47, 0]
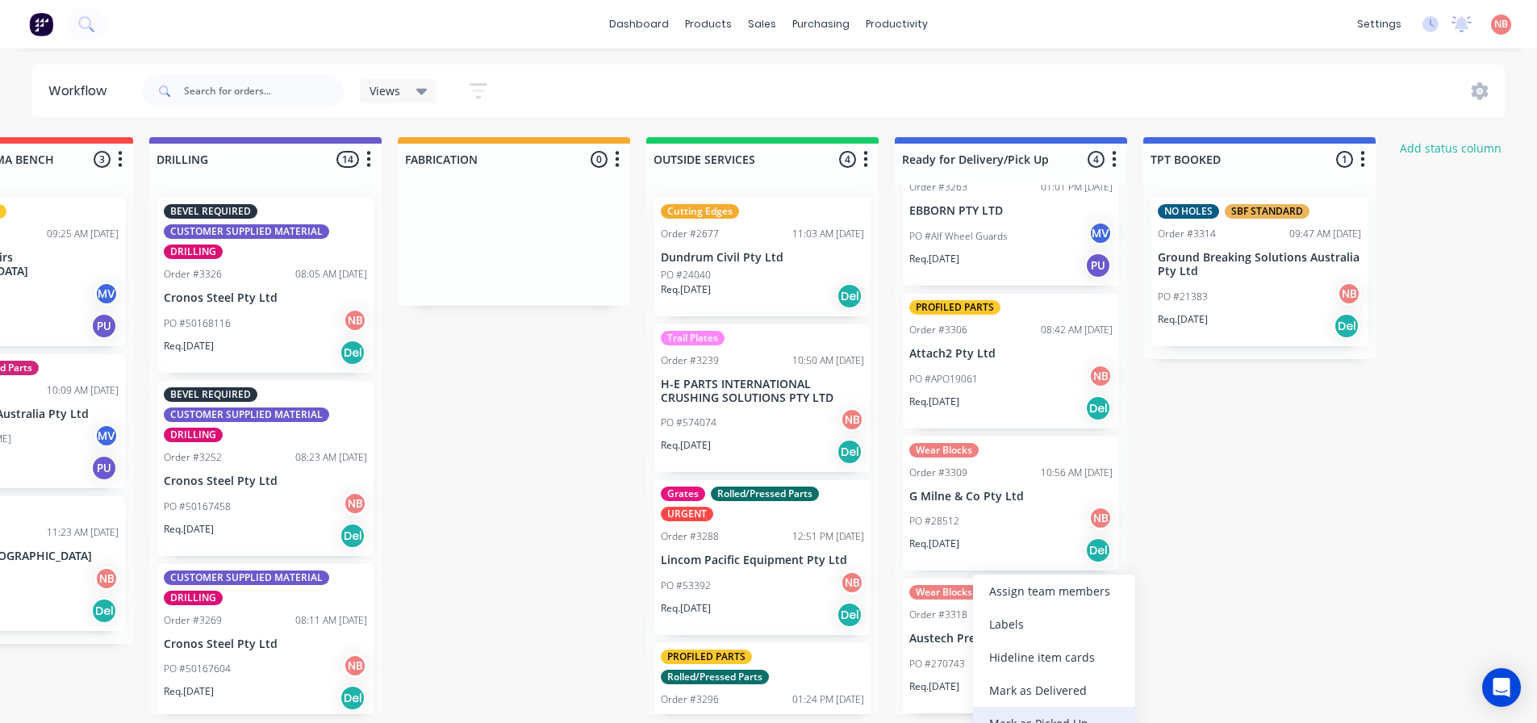
click at [1004, 717] on div "Mark as Picked Up" at bounding box center [1054, 723] width 162 height 33
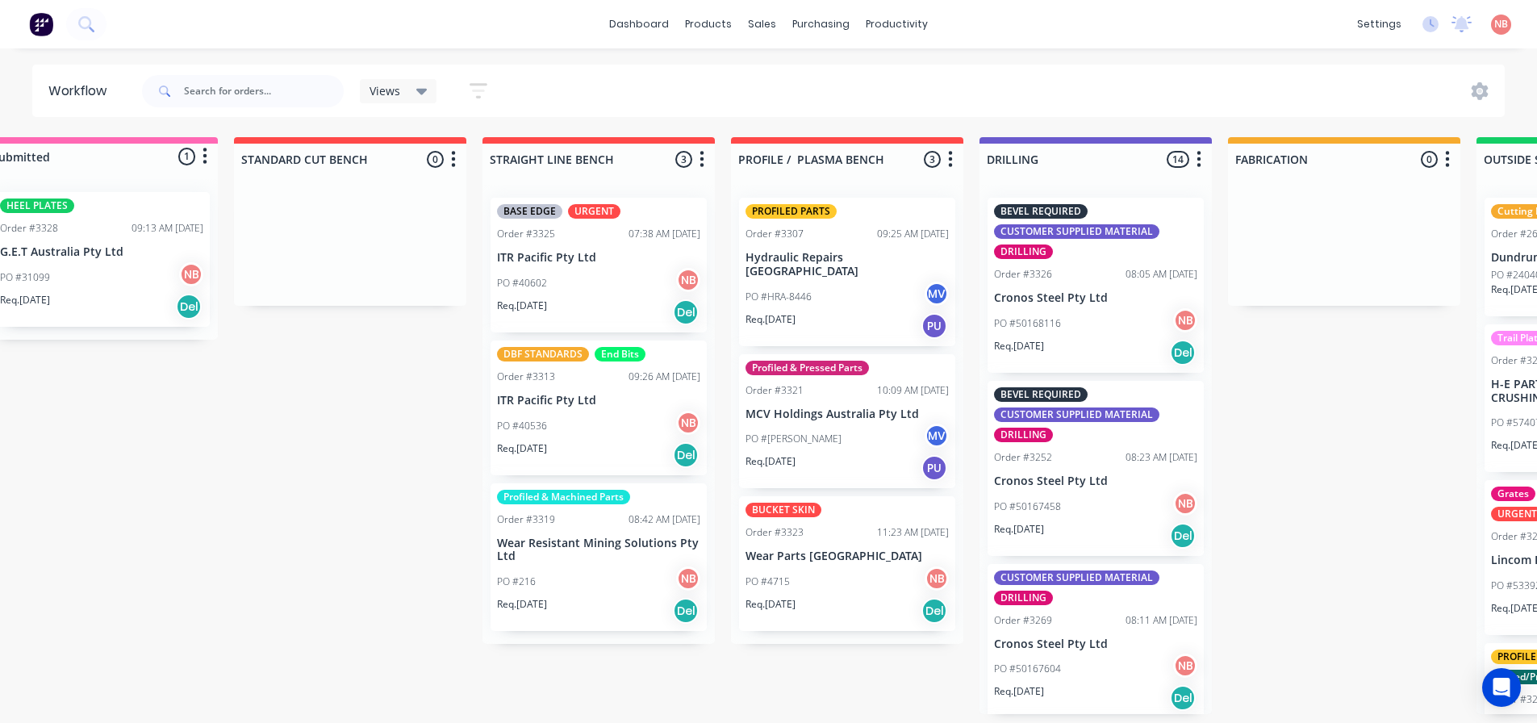
scroll to position [3, 0]
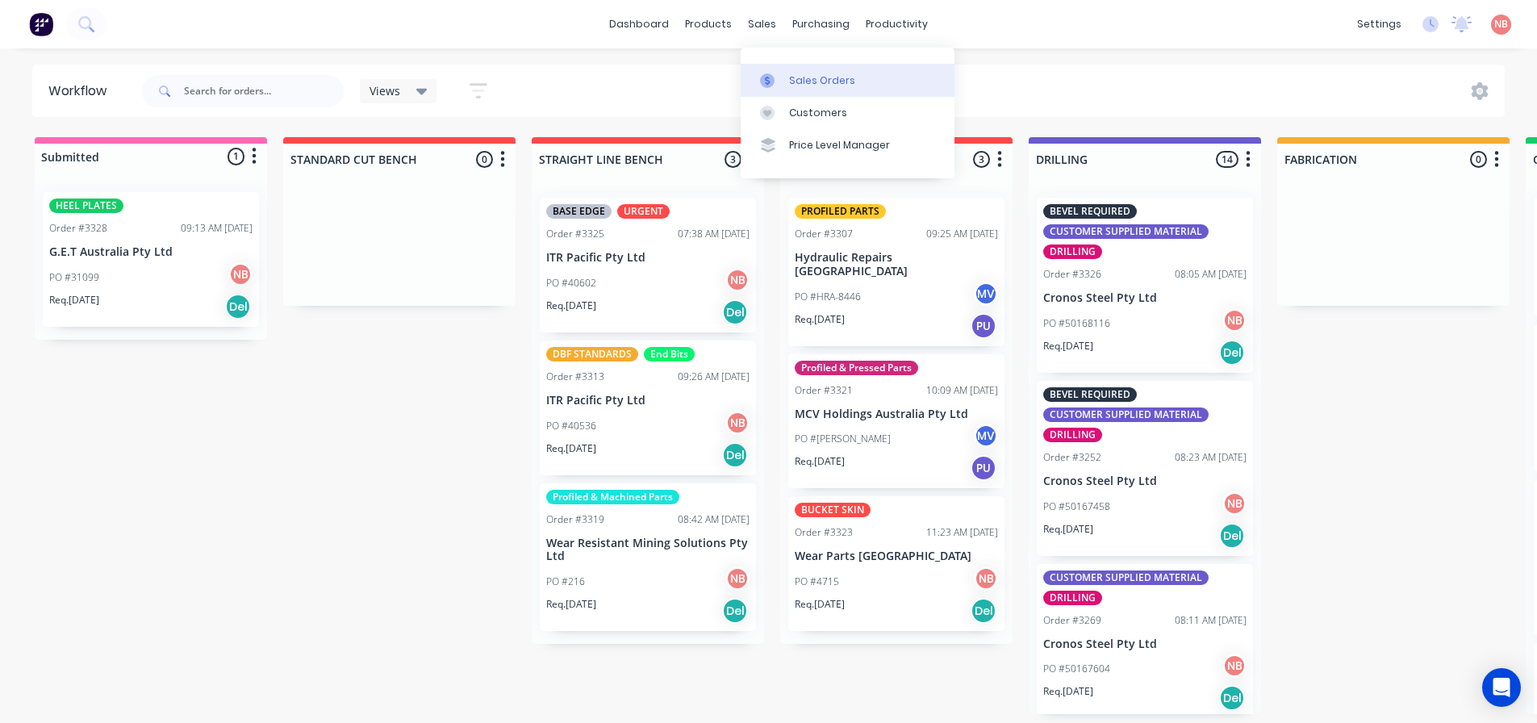
click at [770, 69] on link "Sales Orders" at bounding box center [848, 80] width 214 height 32
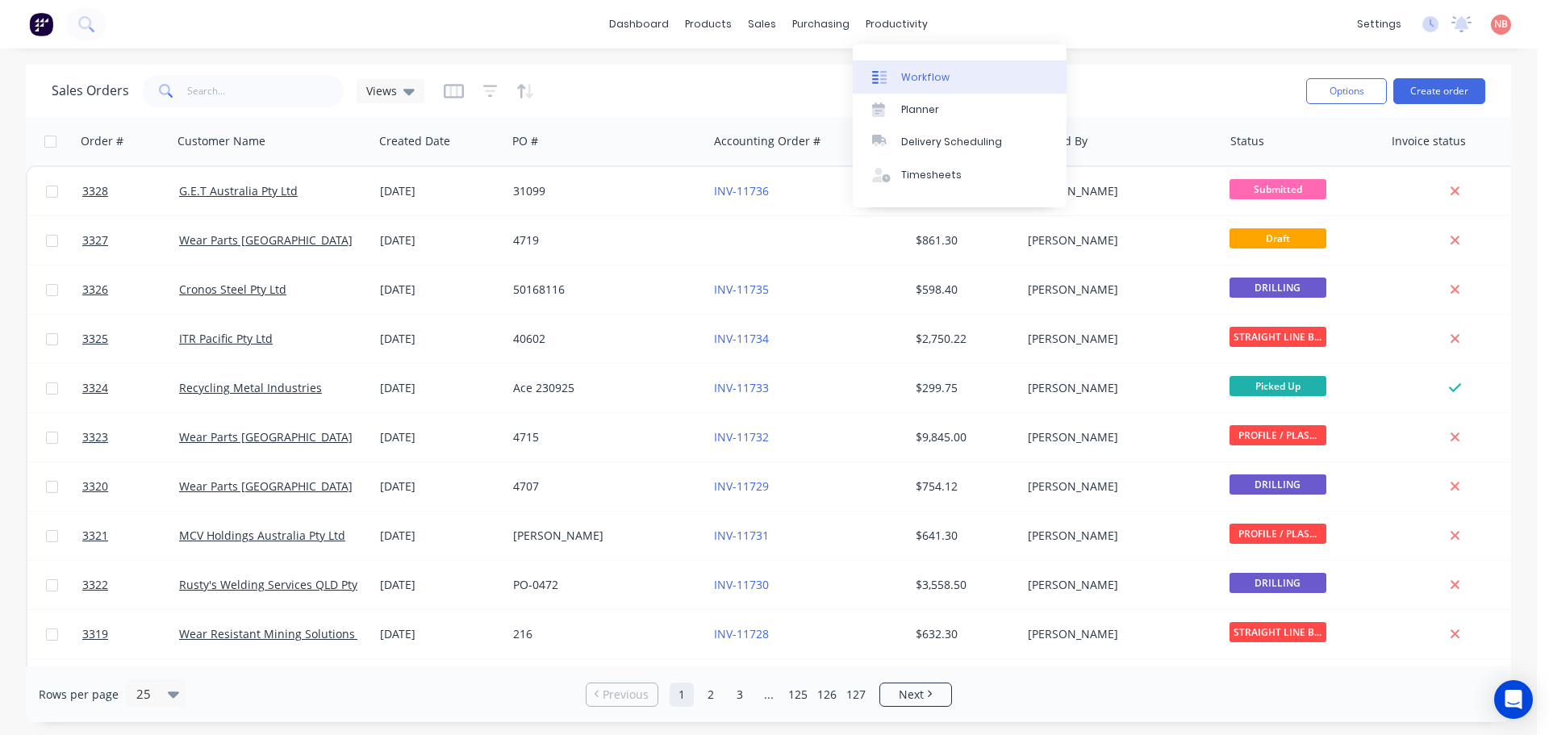
click at [909, 78] on div "Workflow" at bounding box center [925, 77] width 48 height 15
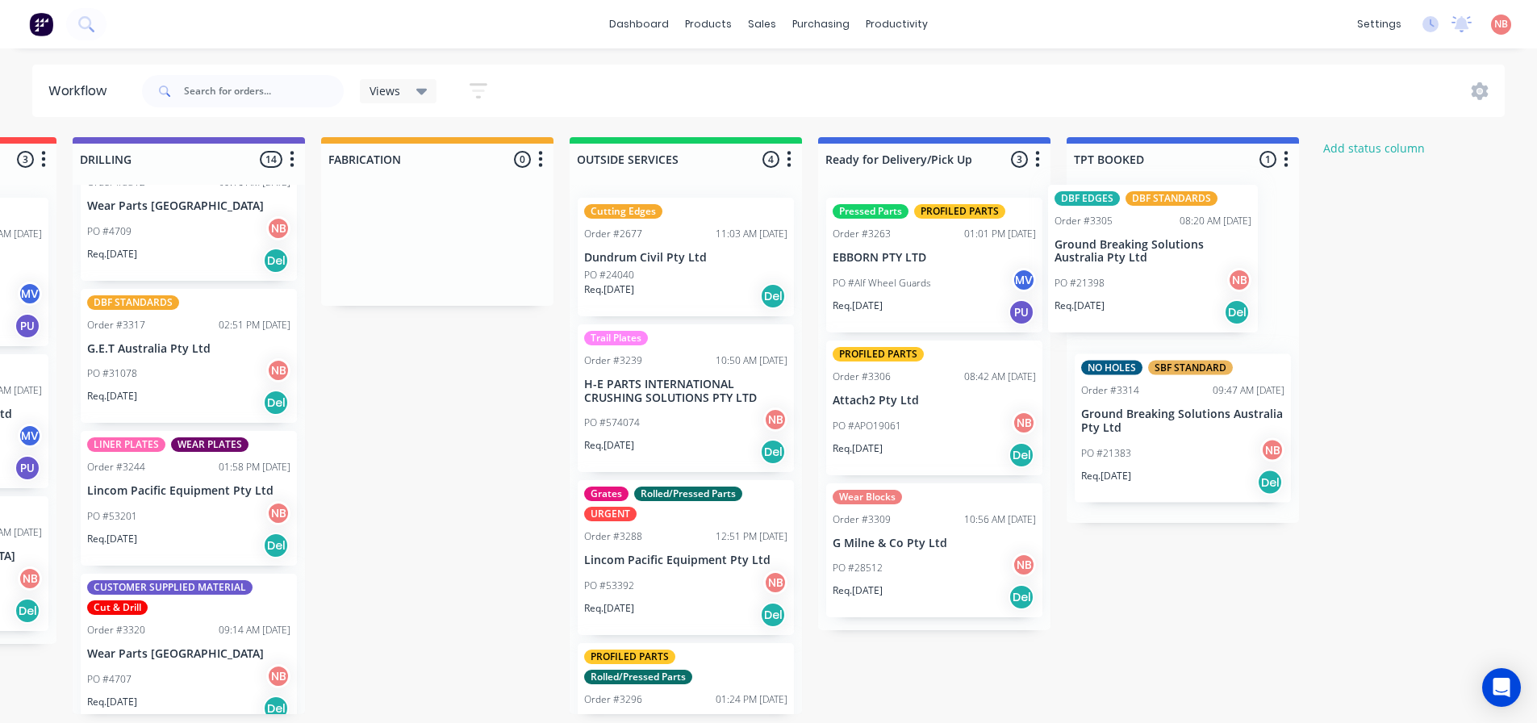
scroll to position [0, 964]
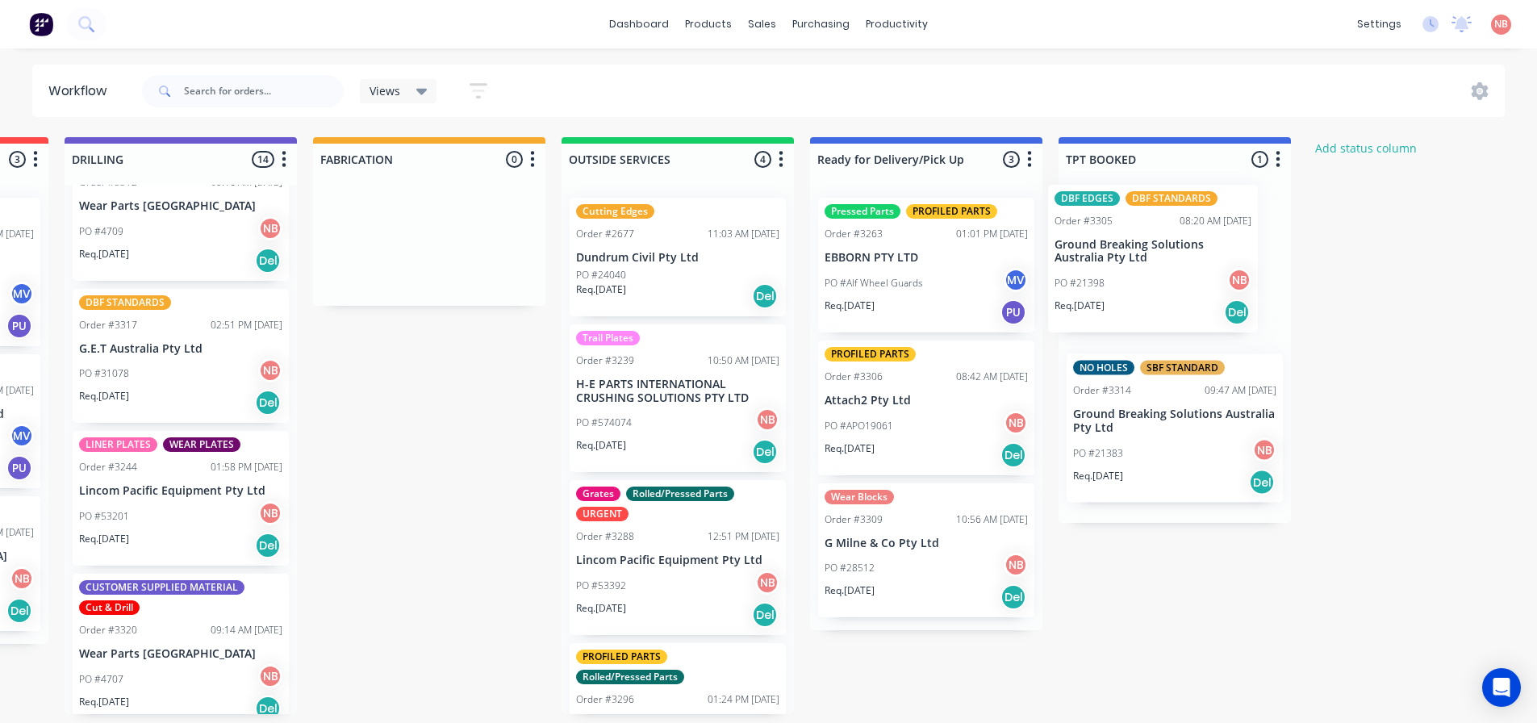
drag, startPoint x: 667, startPoint y: 379, endPoint x: 1135, endPoint y: 274, distance: 479.6
click at [1135, 274] on div "Submitted 1 Status colour #FF69B4 hex #FF69B4 Save Cancel Summaries Total order…" at bounding box center [369, 425] width 2691 height 577
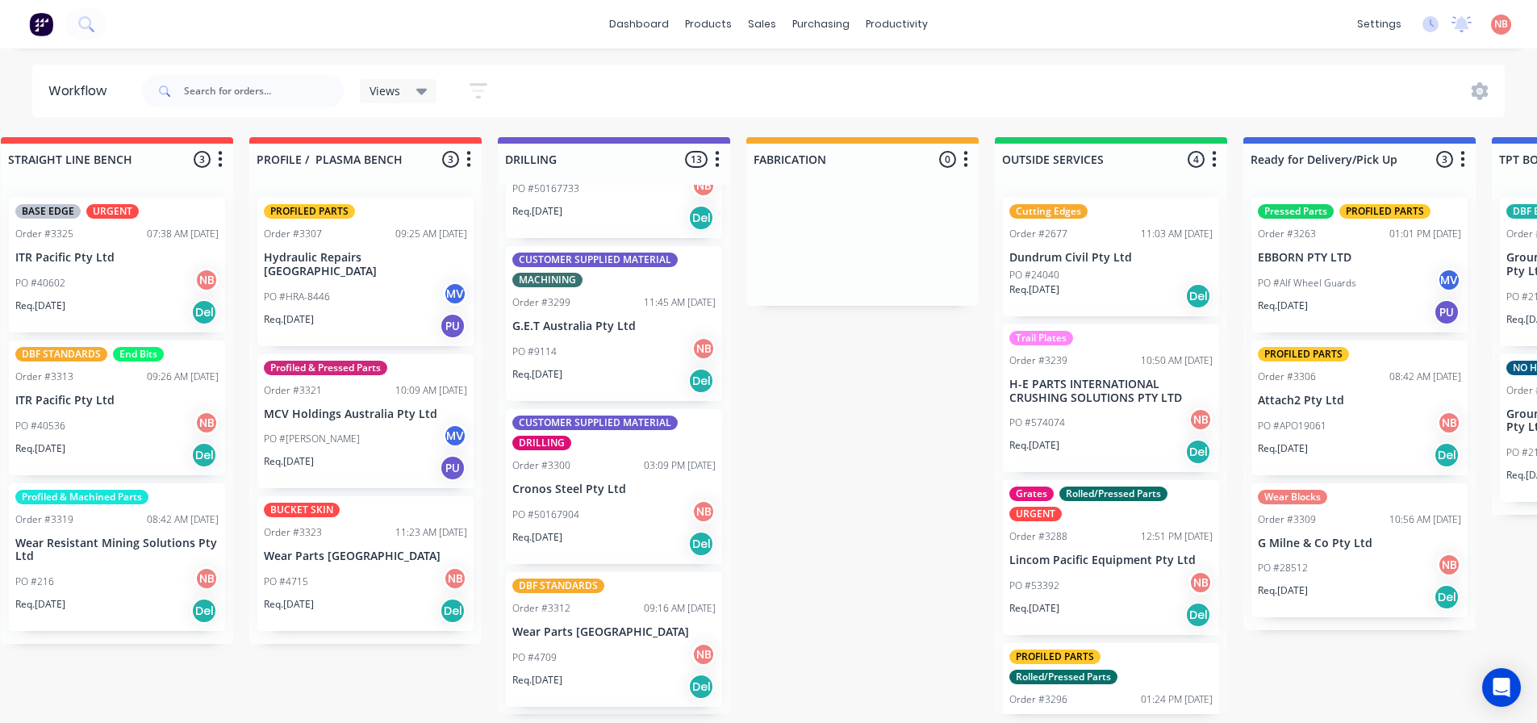
scroll to position [0, 0]
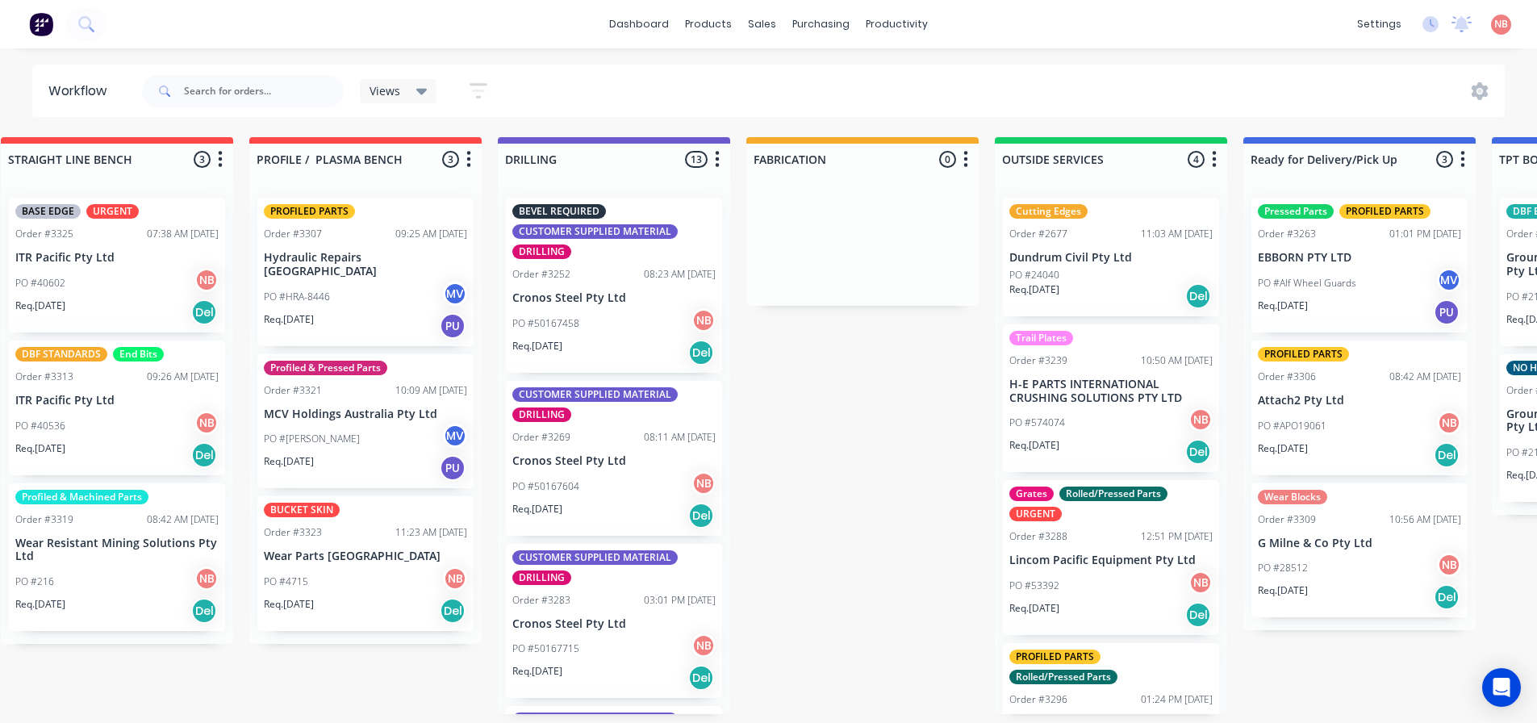
click at [138, 385] on div "DBF STANDARDS End Bits Order #3313 09:26 AM [DATE] ITR Pacific Pty Ltd PO #4053…" at bounding box center [117, 408] width 216 height 135
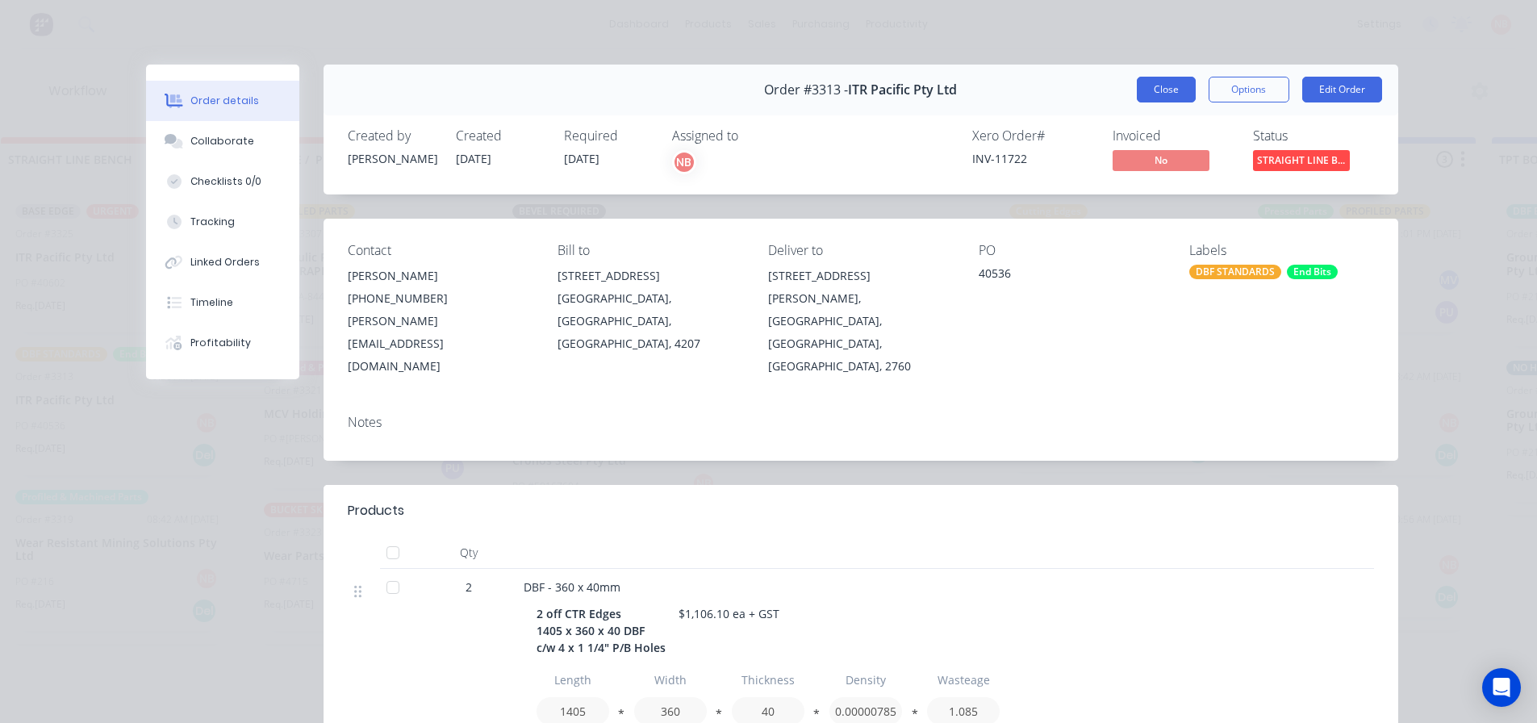
click at [1154, 96] on button "Close" at bounding box center [1166, 90] width 59 height 26
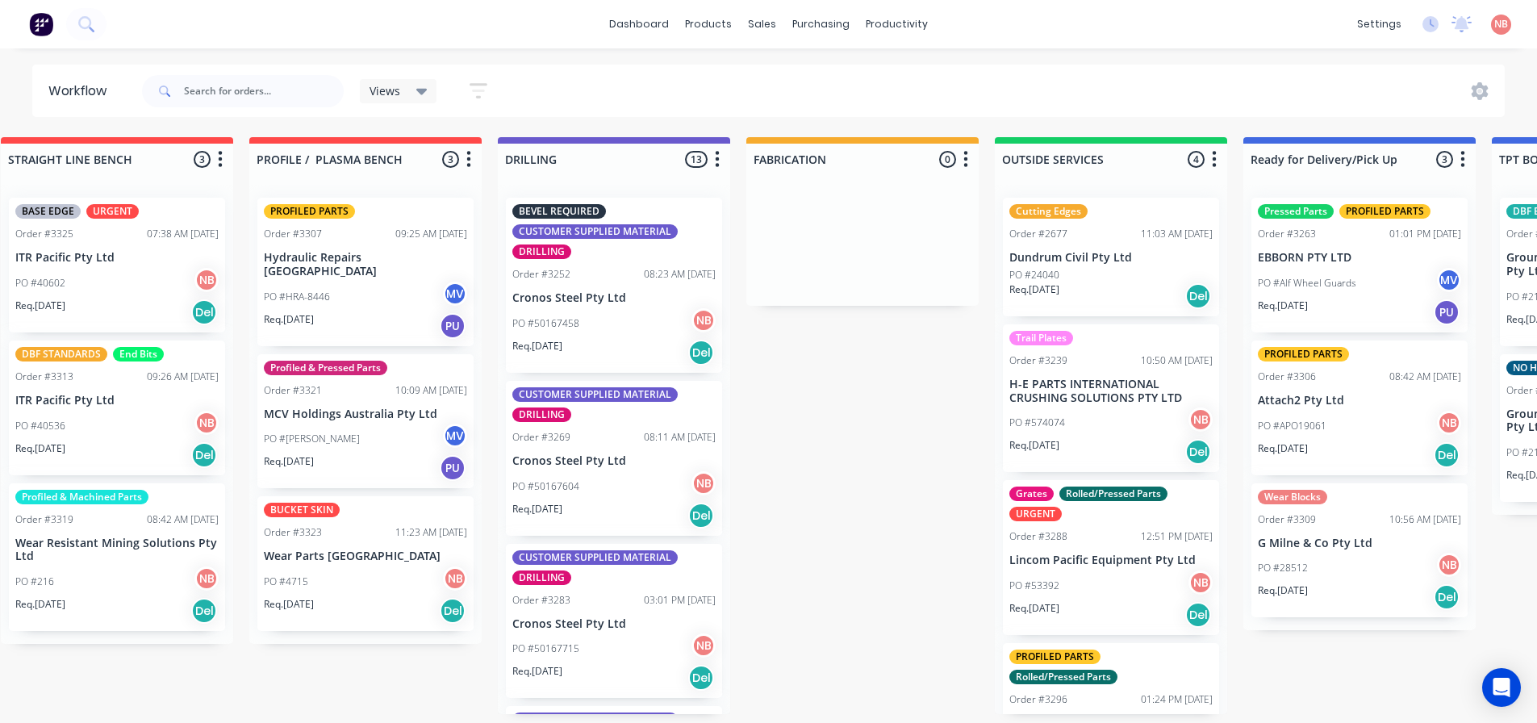
click at [94, 437] on div "PO #40536 NB" at bounding box center [116, 426] width 203 height 31
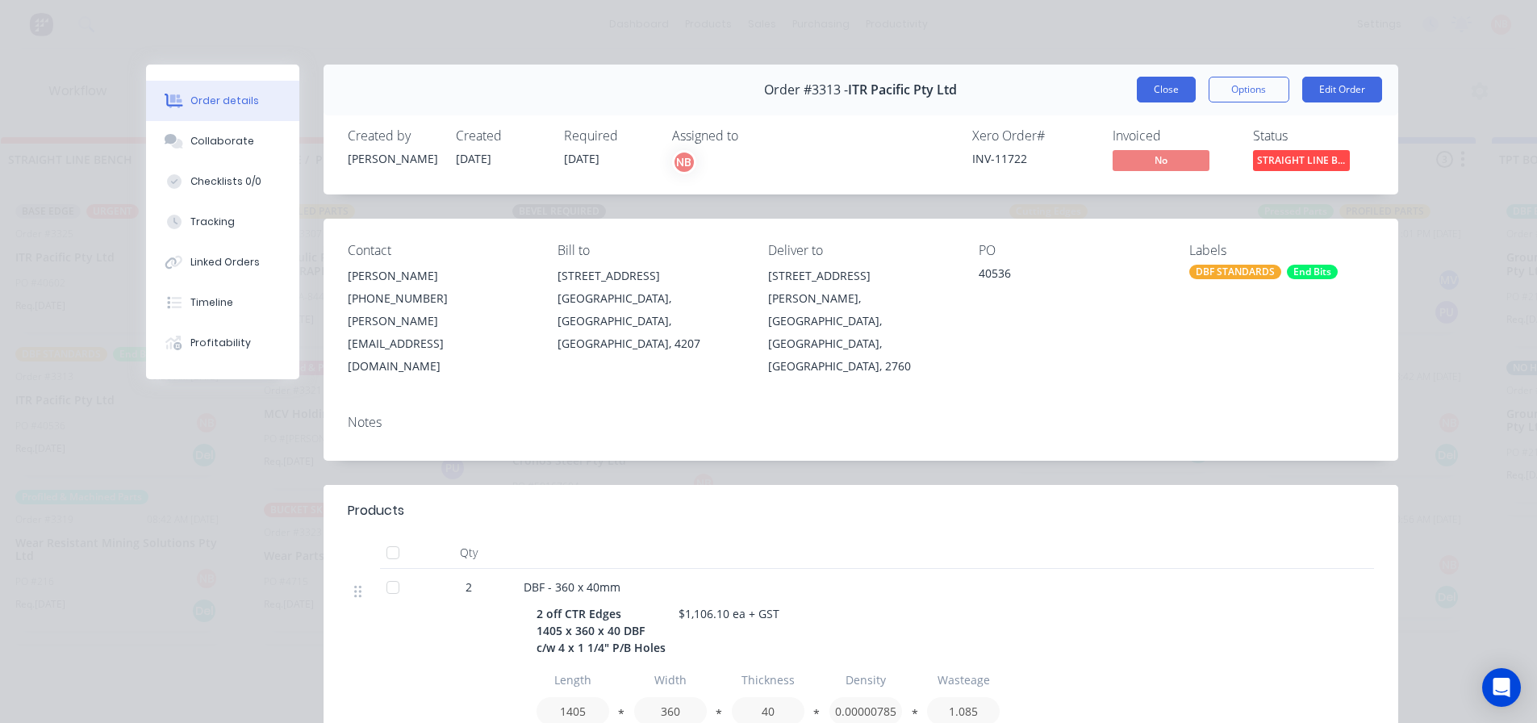
click at [1157, 91] on button "Close" at bounding box center [1166, 90] width 59 height 26
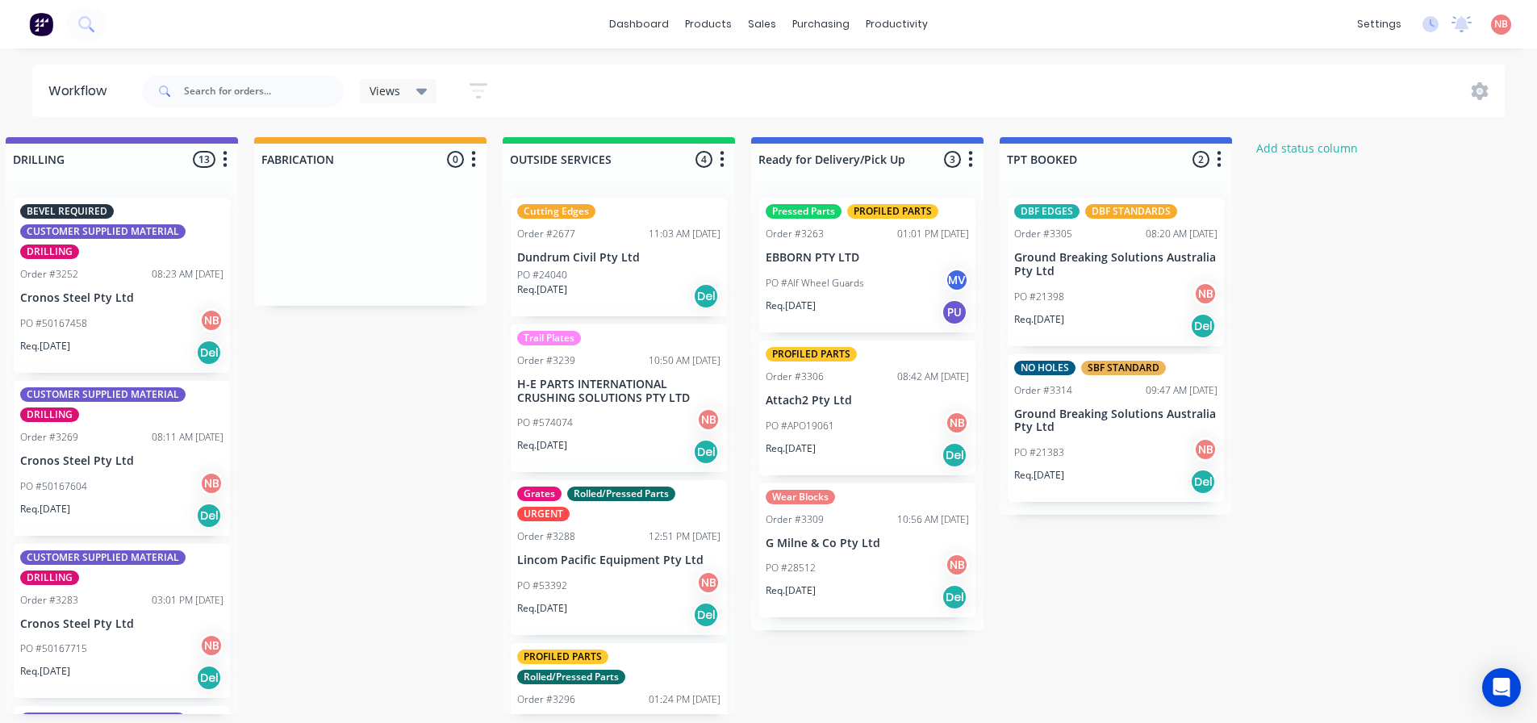
scroll to position [0, 1062]
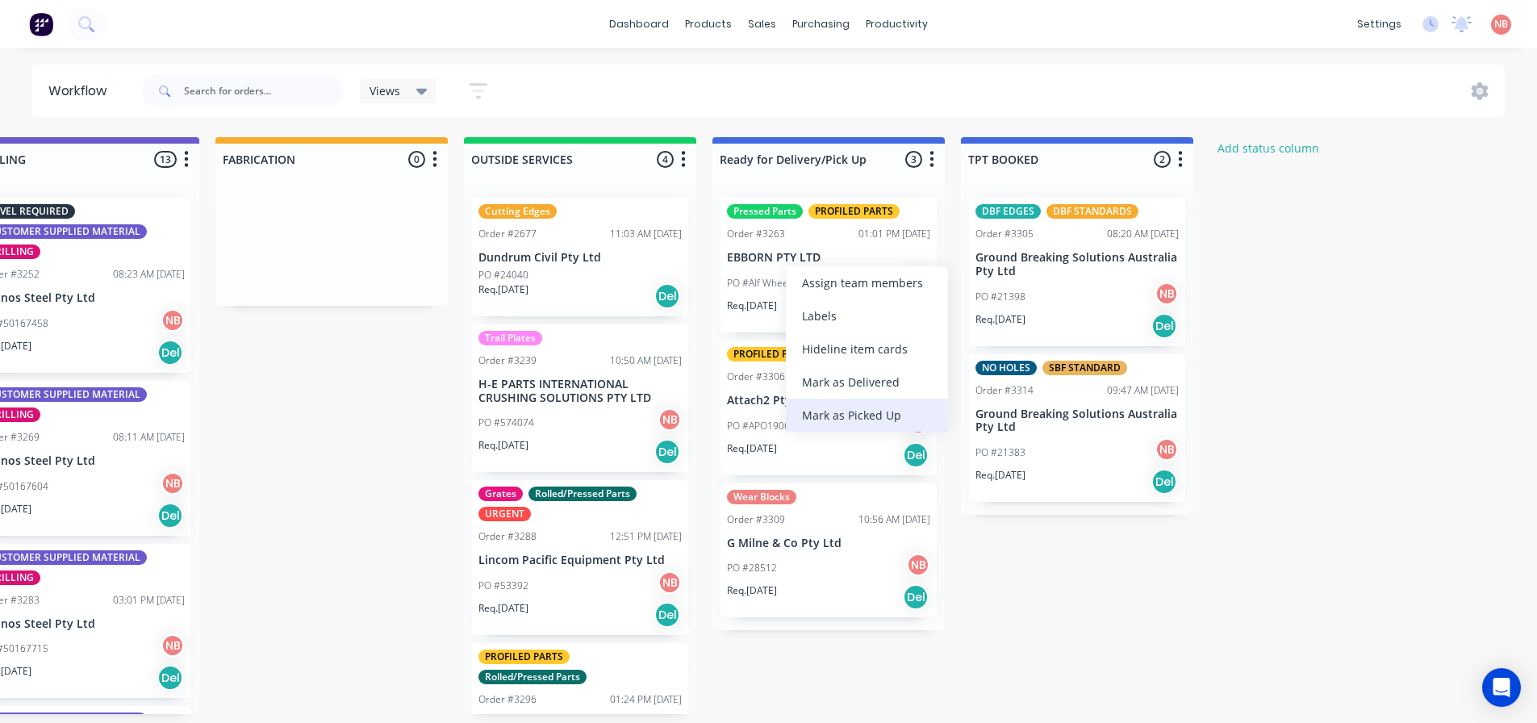
click at [815, 412] on div "Mark as Picked Up" at bounding box center [867, 415] width 162 height 33
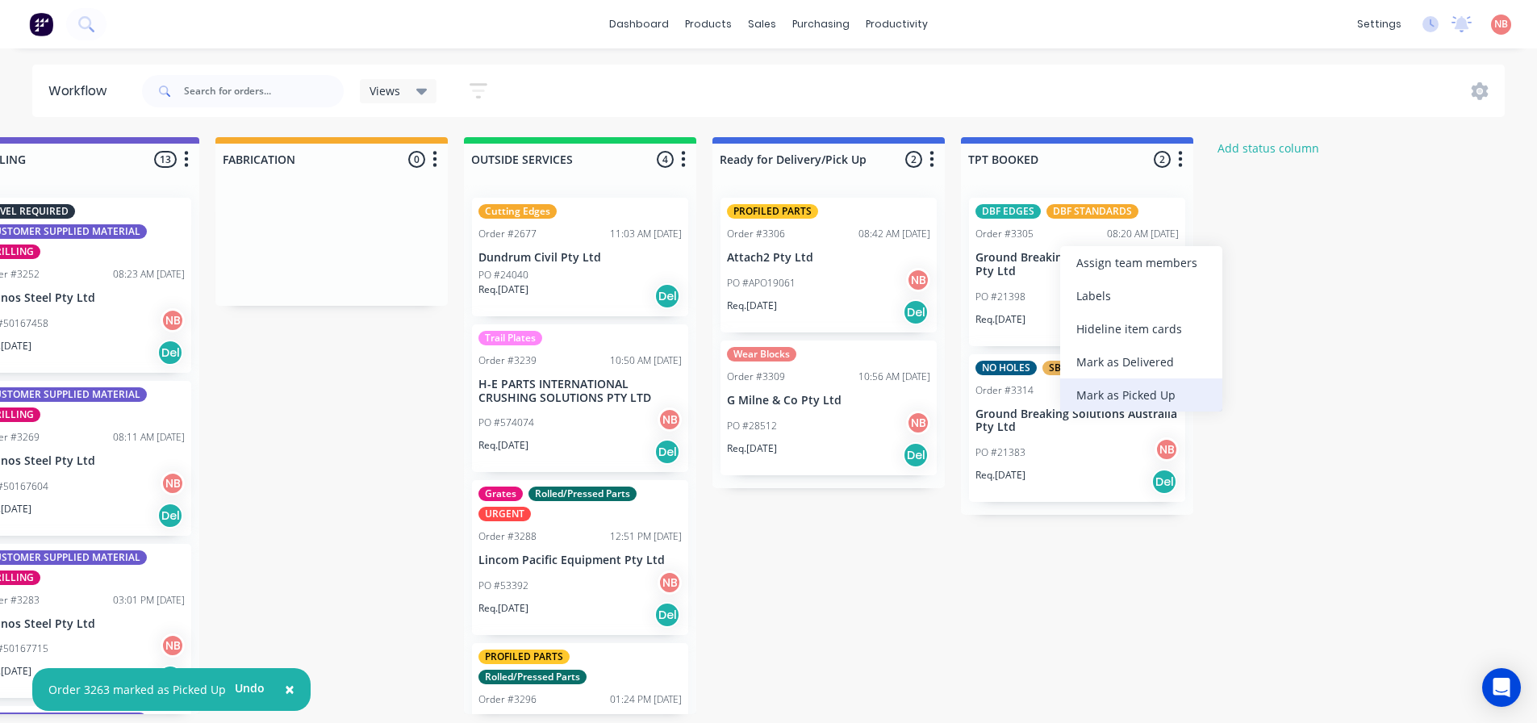
click at [1107, 394] on div "Mark as Picked Up" at bounding box center [1141, 394] width 162 height 33
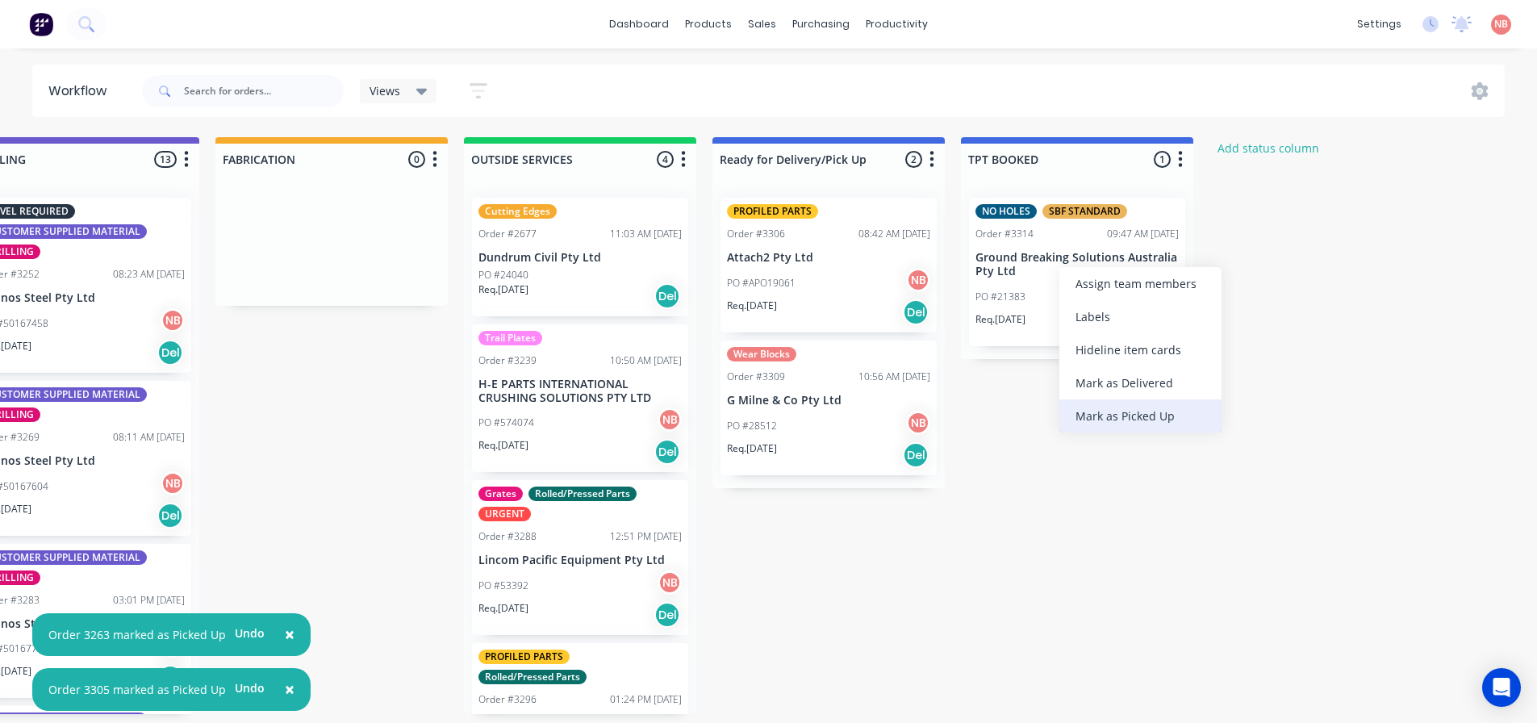
click at [1102, 415] on div "Mark as Picked Up" at bounding box center [1140, 415] width 162 height 33
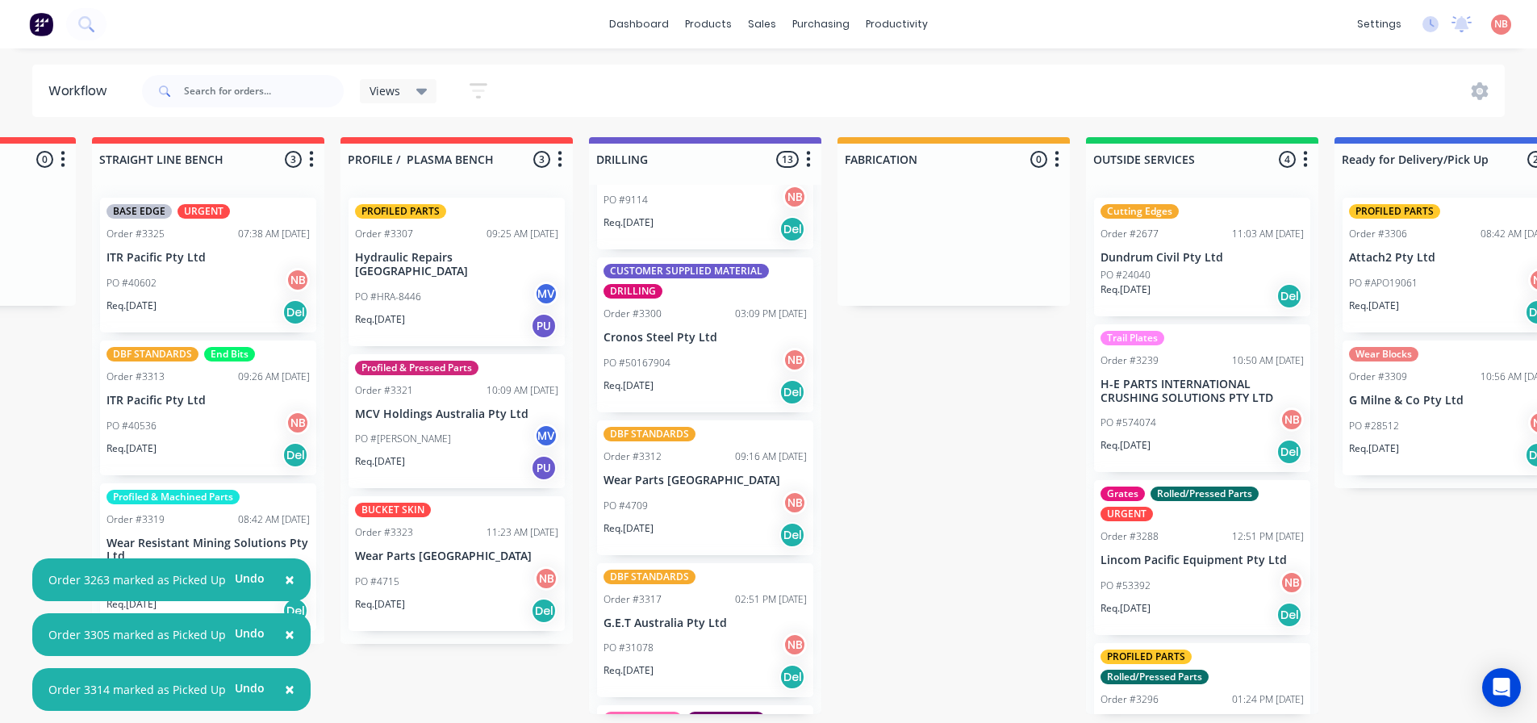
scroll to position [807, 0]
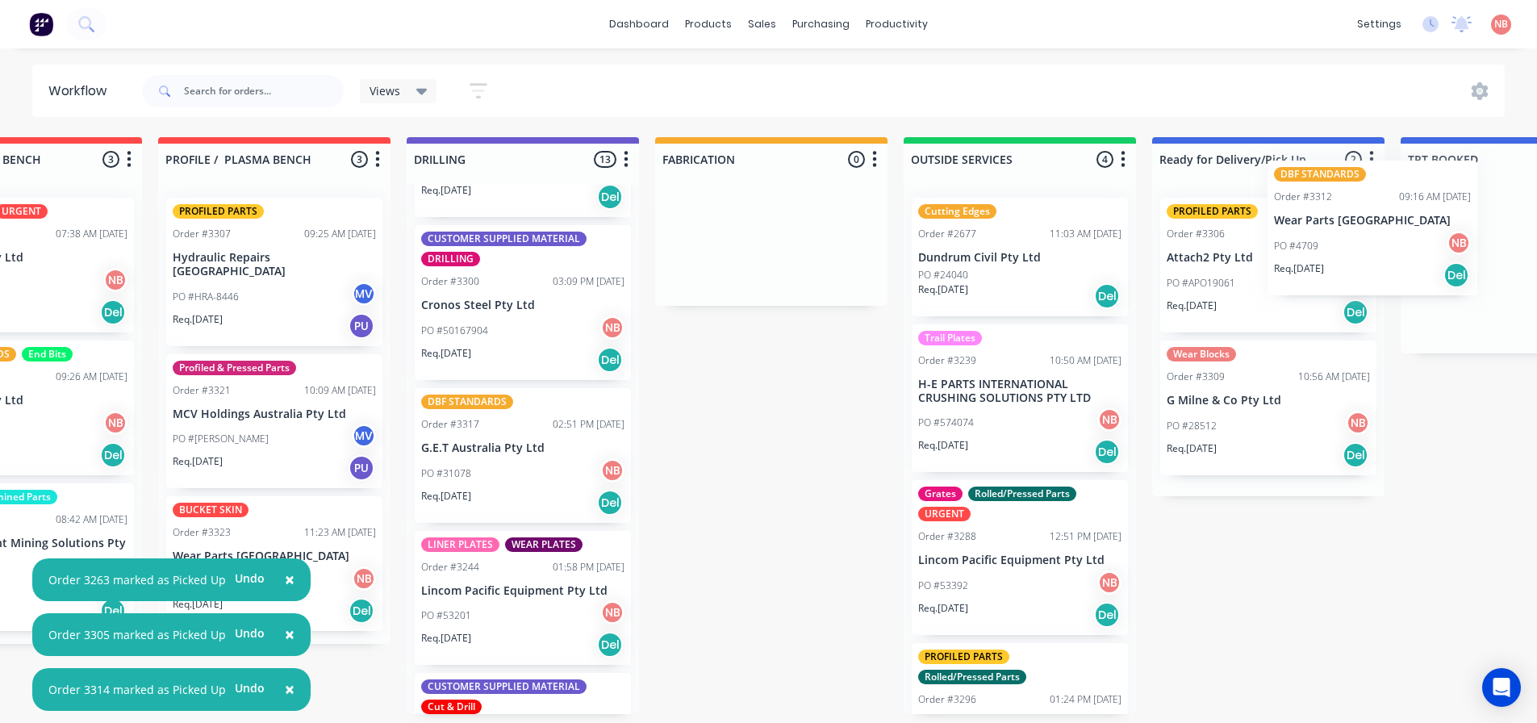
drag, startPoint x: 702, startPoint y: 453, endPoint x: 1288, endPoint y: 225, distance: 628.8
click at [1356, 224] on div "Submitted 1 Status colour #FF69B4 hex #FF69B4 Save Cancel Summaries Total order…" at bounding box center [711, 425] width 2691 height 577
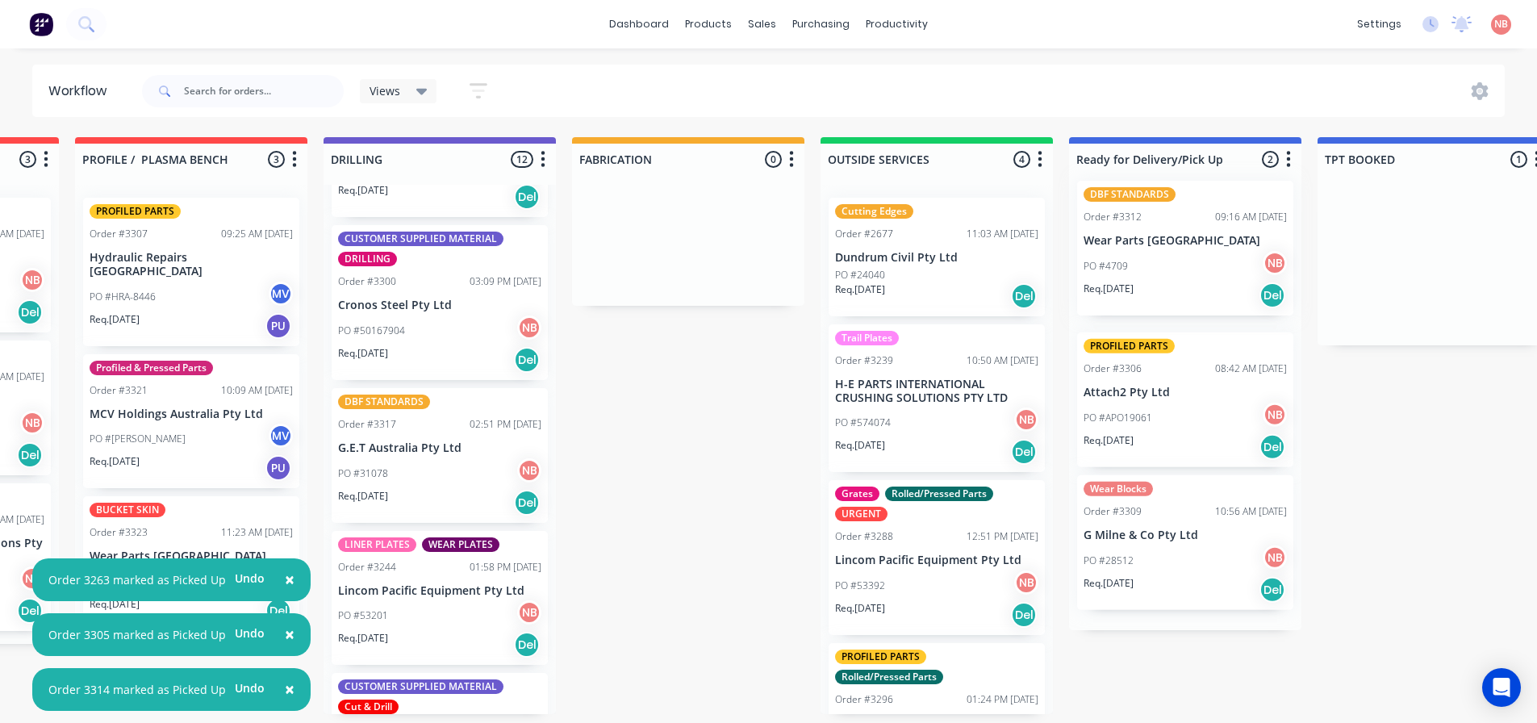
scroll to position [0, 717]
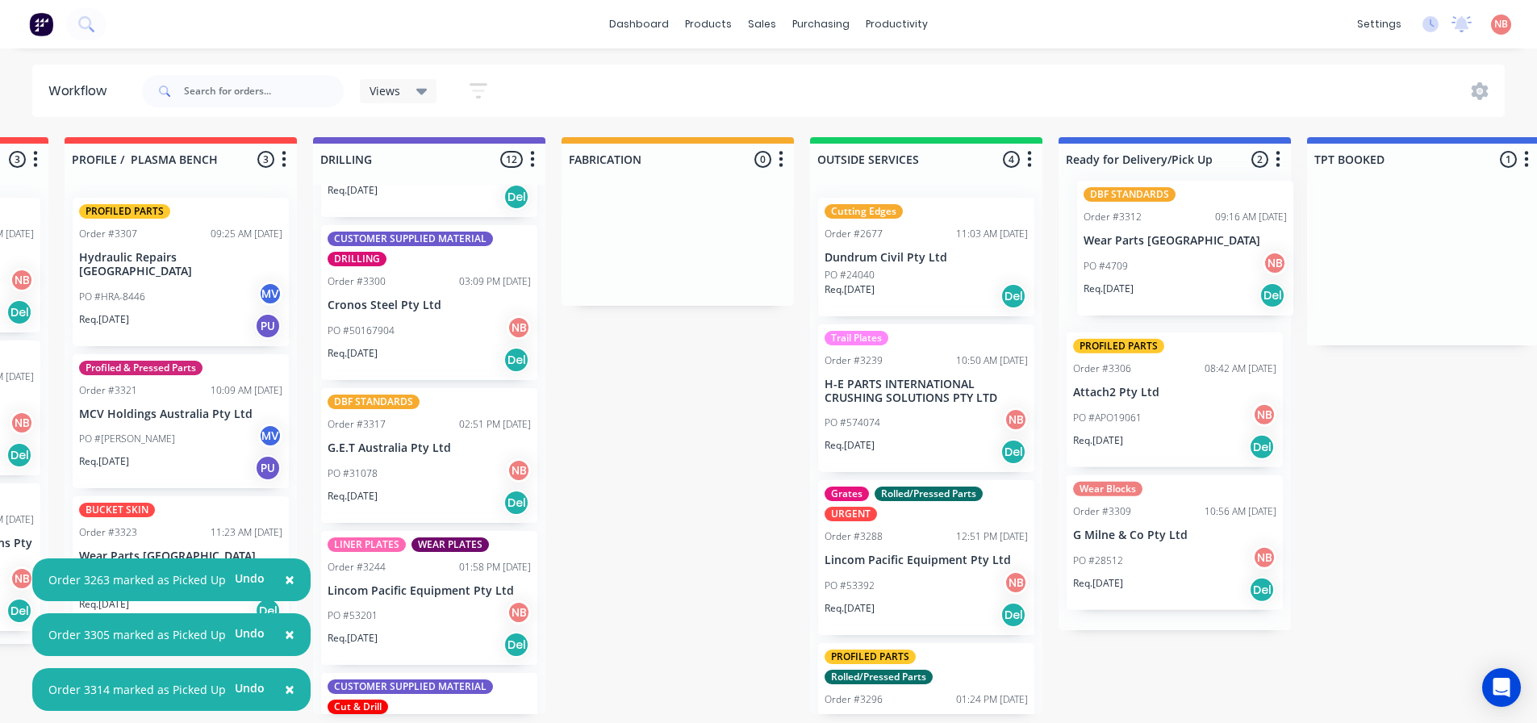
drag, startPoint x: 1433, startPoint y: 255, endPoint x: 1165, endPoint y: 237, distance: 268.5
click at [1165, 237] on div "Submitted 1 Status colour #FF69B4 hex #FF69B4 Save Cancel Summaries Total order…" at bounding box center [617, 425] width 2691 height 577
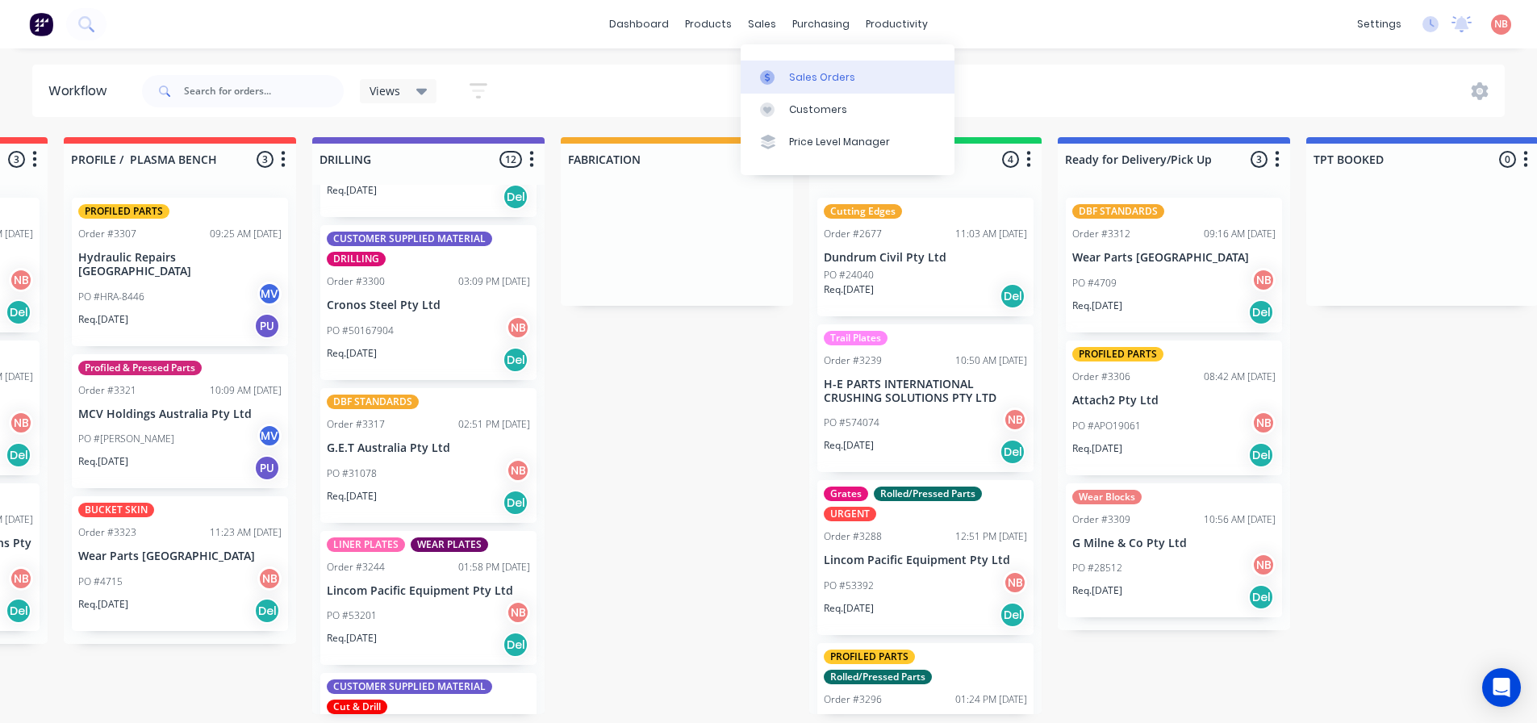
click at [781, 69] on link "Sales Orders" at bounding box center [848, 77] width 214 height 32
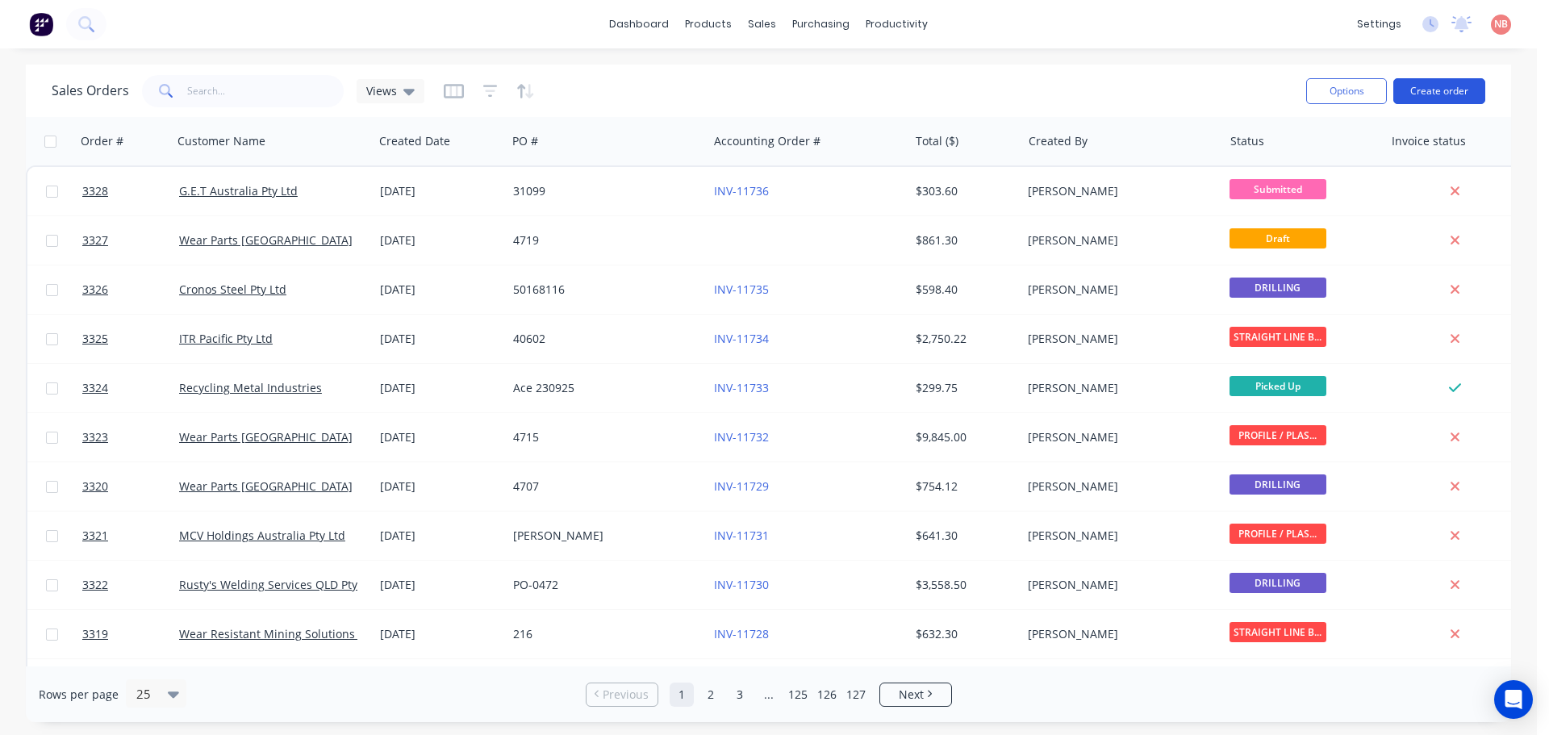
click at [1426, 90] on button "Create order" at bounding box center [1440, 91] width 92 height 26
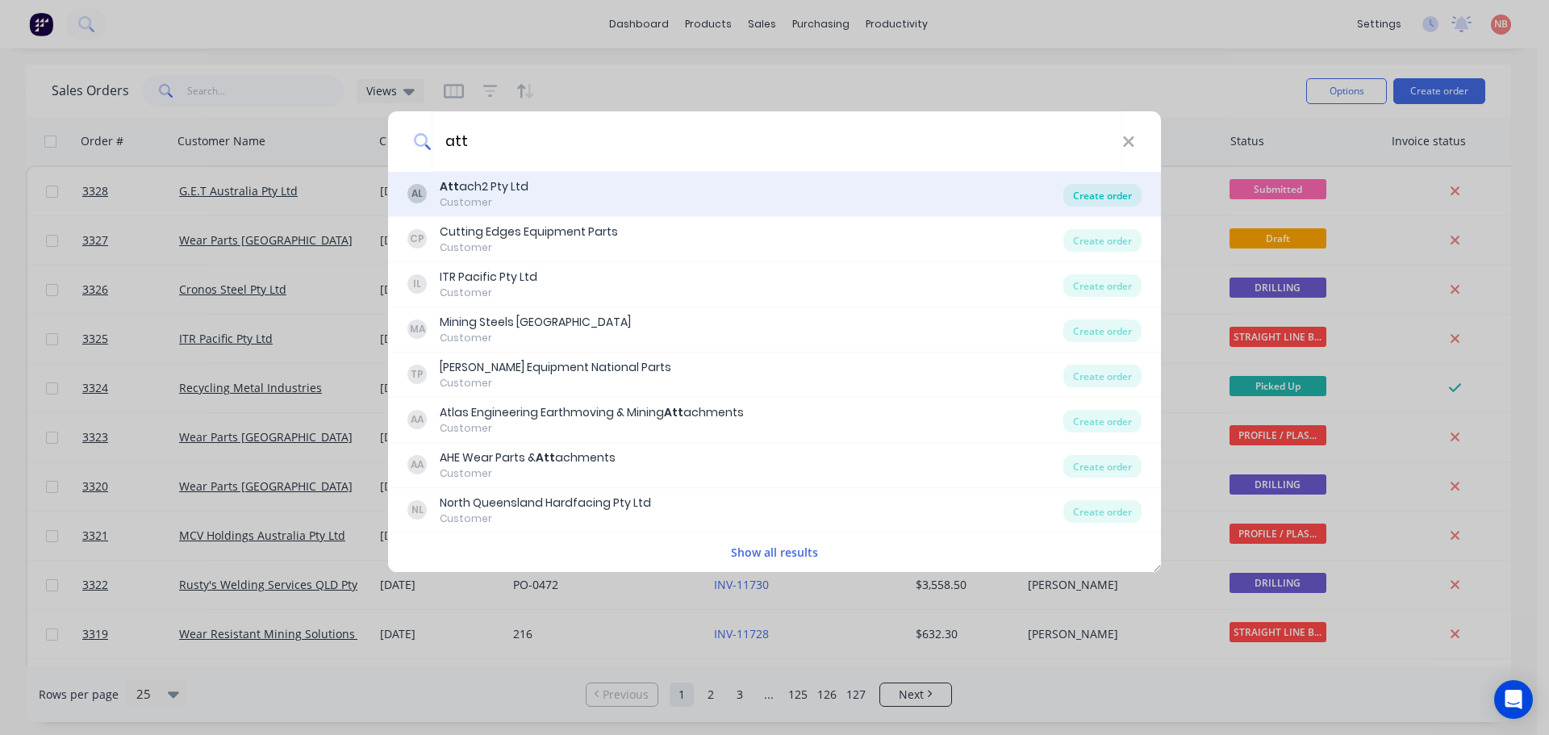
type input "att"
click at [1097, 193] on div "Create order" at bounding box center [1103, 195] width 78 height 23
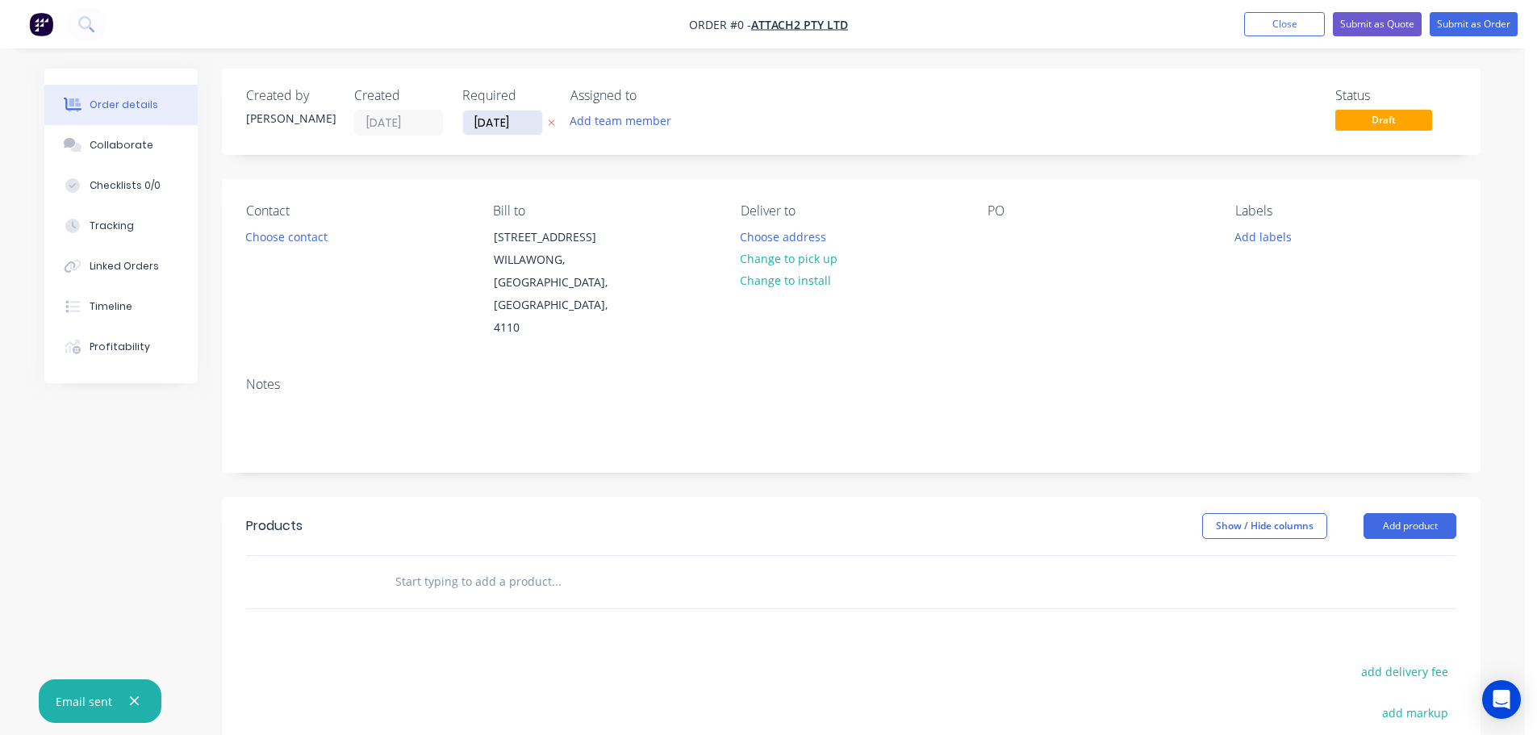
click at [516, 126] on input "[DATE]" at bounding box center [502, 123] width 79 height 24
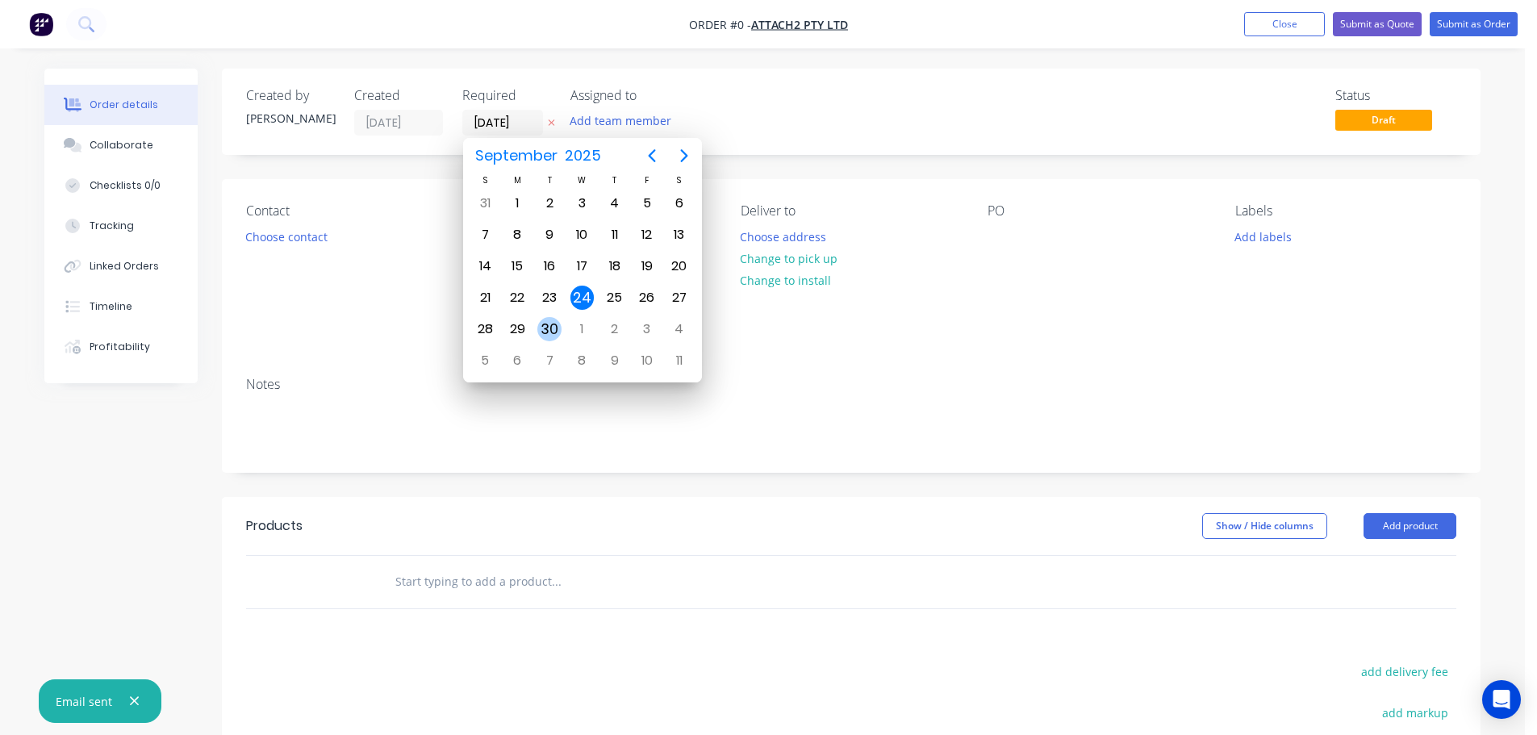
click at [543, 330] on div "30" at bounding box center [549, 329] width 24 height 24
type input "[DATE]"
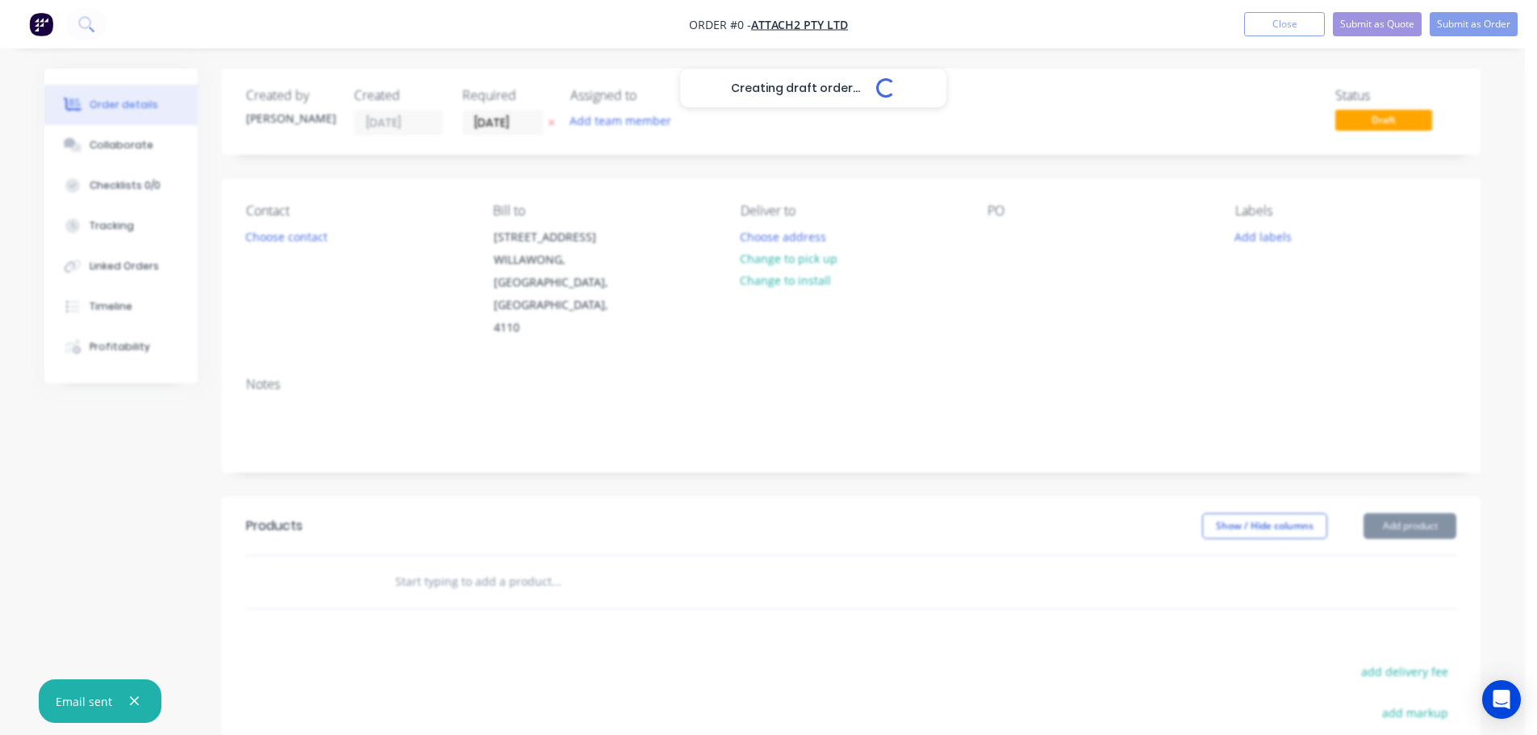
click at [601, 126] on button "Add team member" at bounding box center [621, 121] width 119 height 22
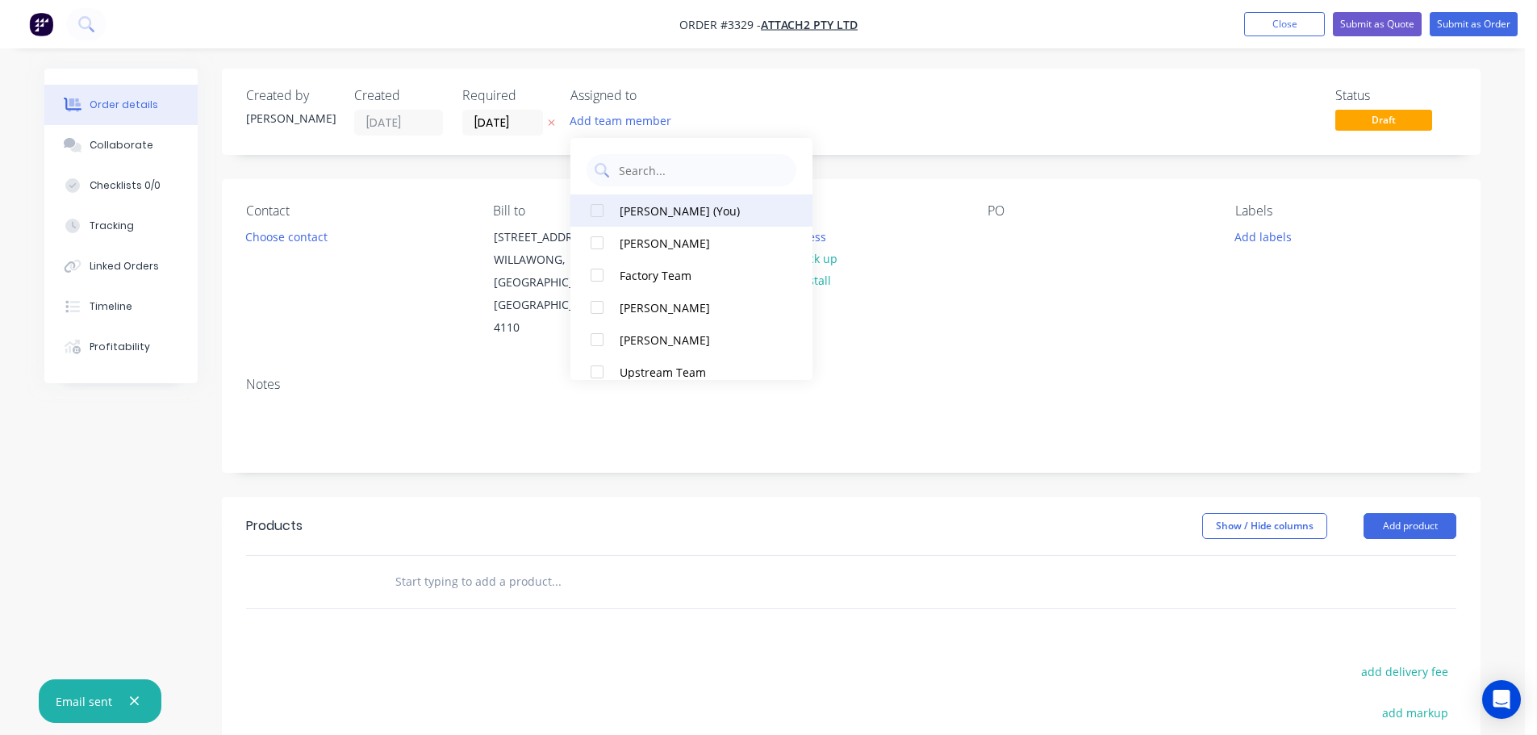
click at [625, 195] on button "[PERSON_NAME] (You)" at bounding box center [691, 210] width 242 height 32
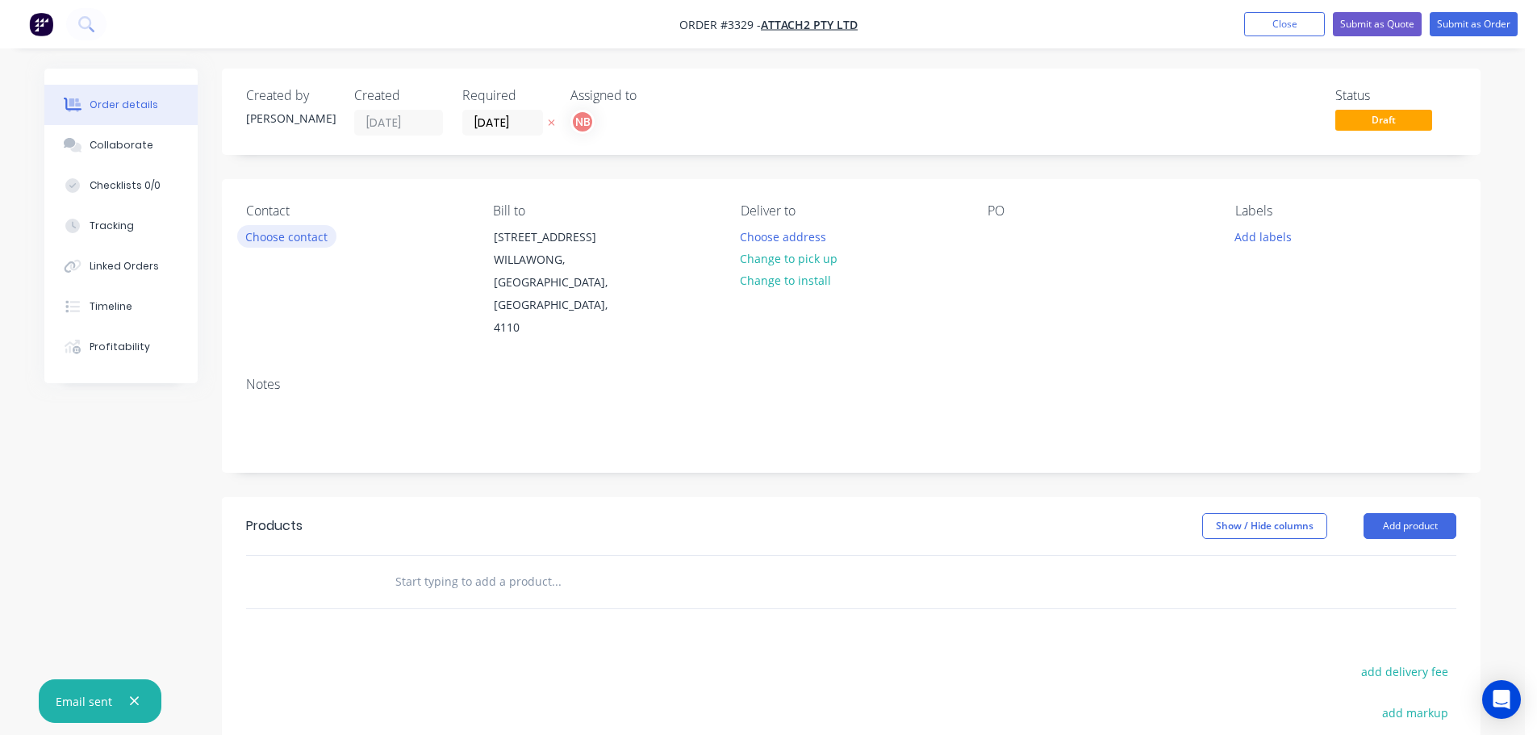
click at [273, 237] on button "Choose contact" at bounding box center [286, 236] width 99 height 22
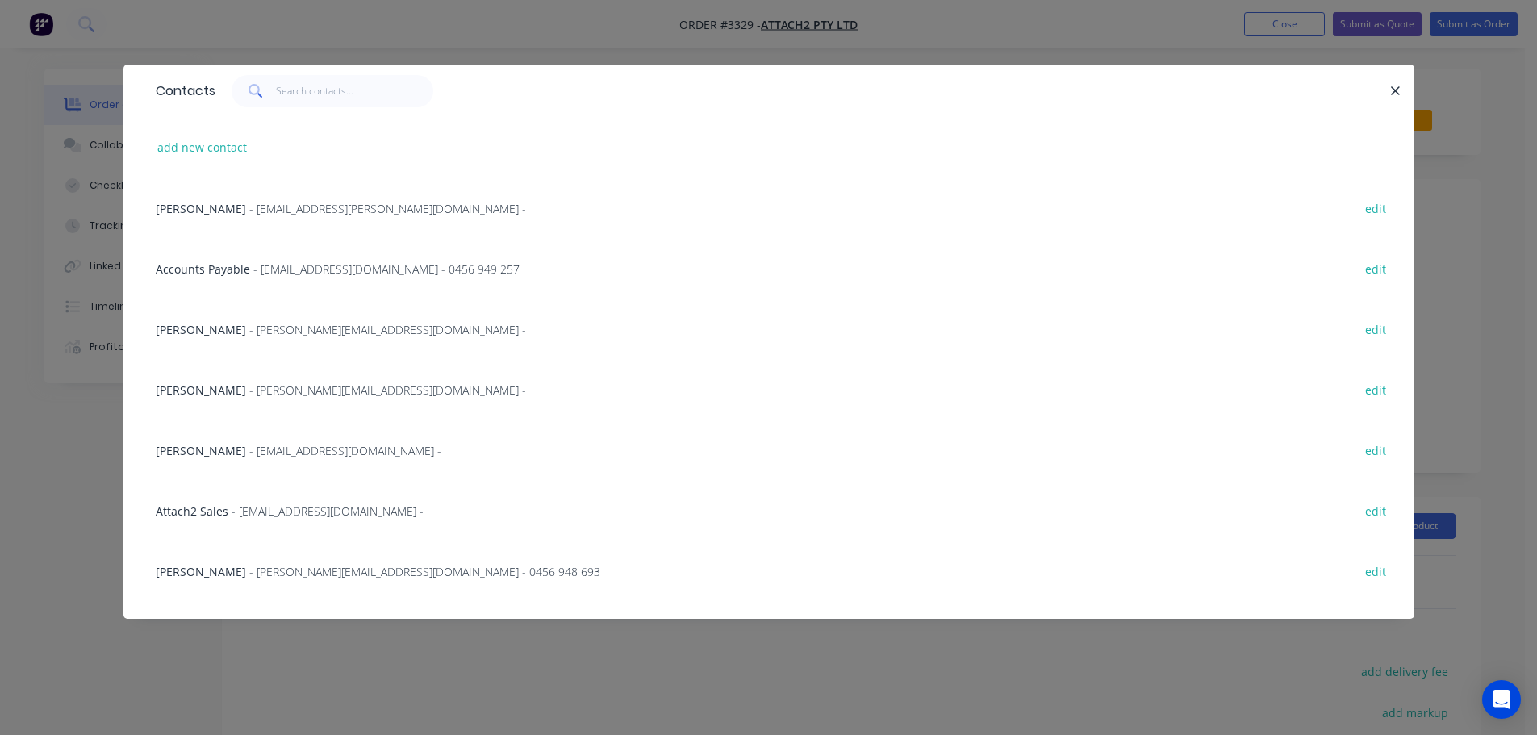
click at [190, 324] on span "[PERSON_NAME]" at bounding box center [201, 329] width 90 height 15
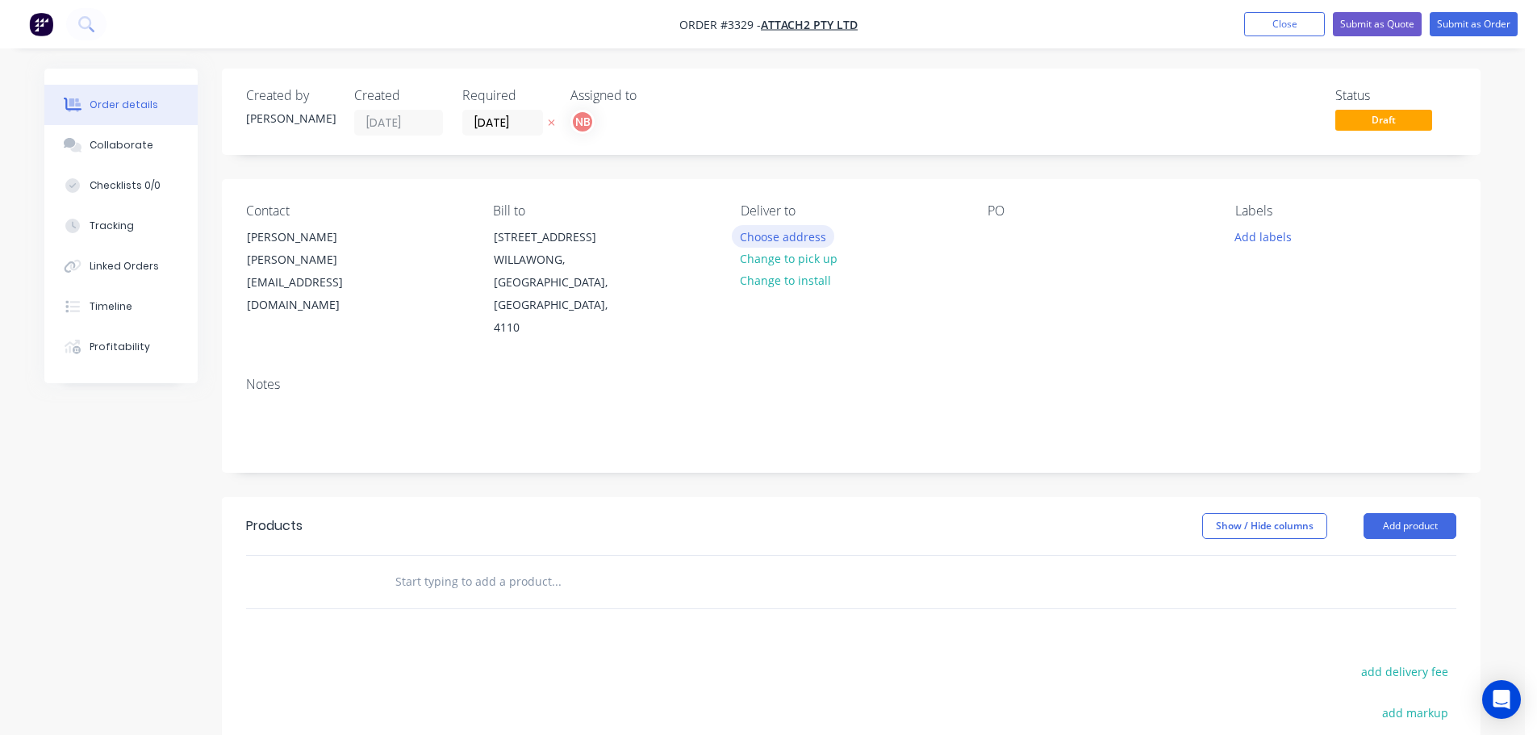
click at [779, 240] on button "Choose address" at bounding box center [783, 236] width 103 height 22
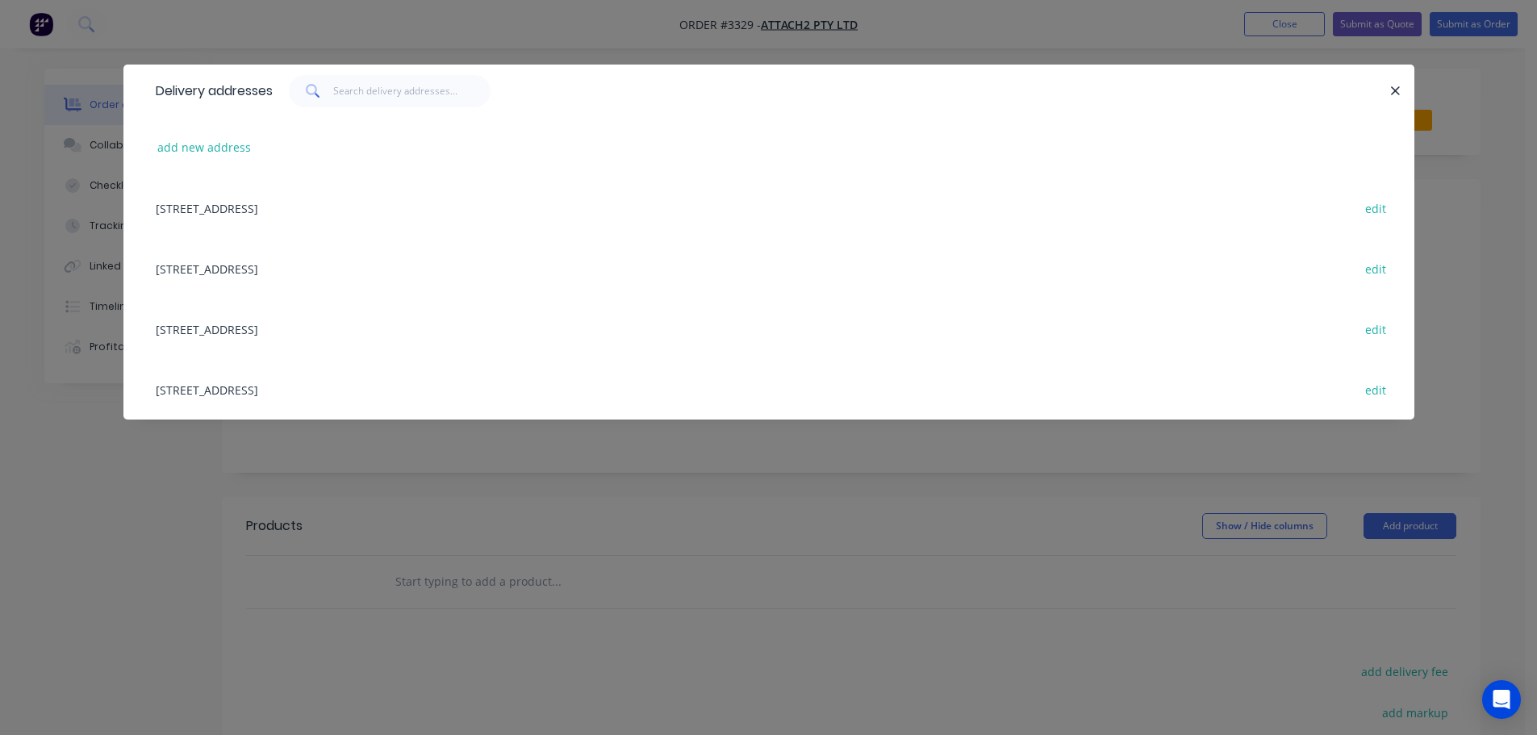
click at [232, 207] on div "[STREET_ADDRESS] edit" at bounding box center [769, 208] width 1243 height 61
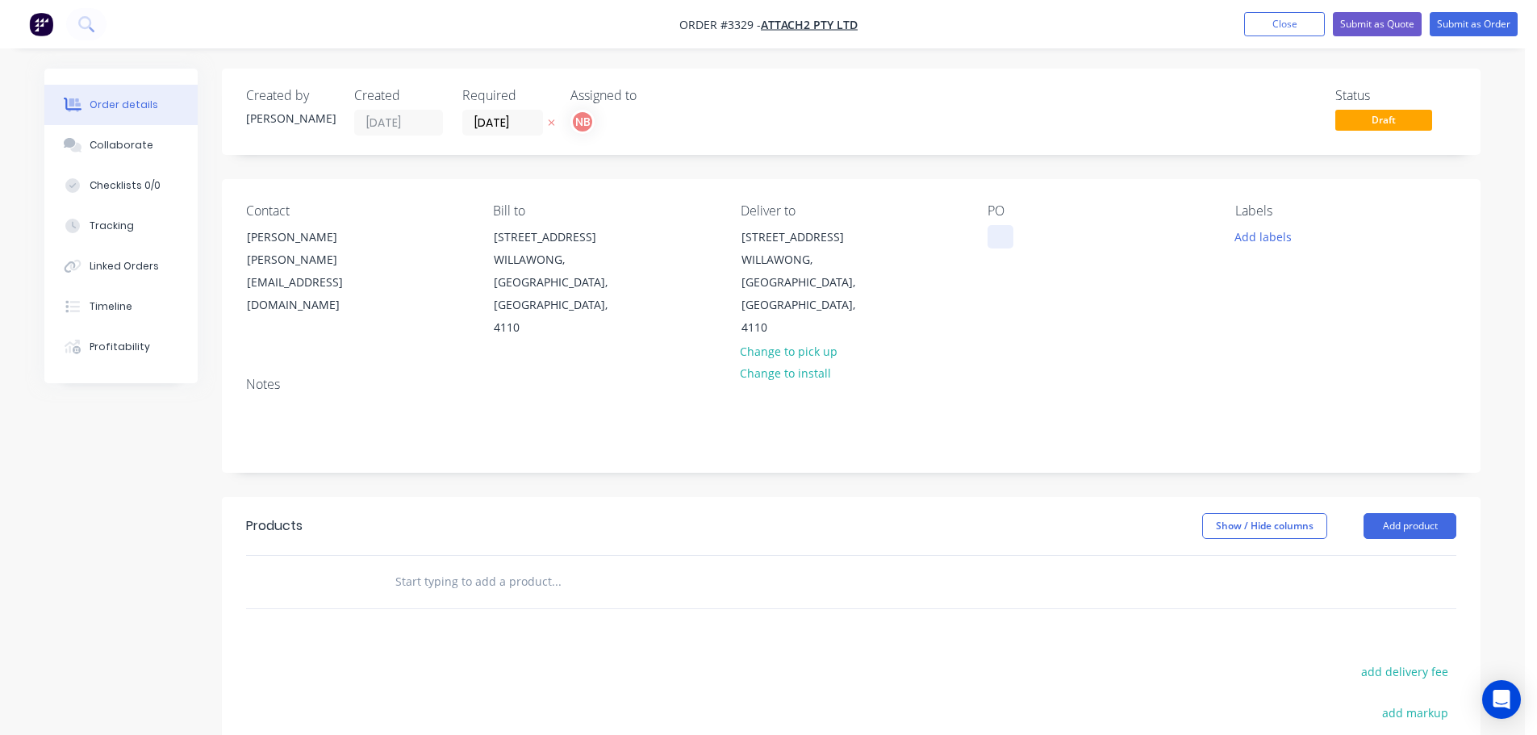
click at [993, 236] on div at bounding box center [1001, 236] width 26 height 23
click at [1250, 228] on button "Add labels" at bounding box center [1263, 236] width 74 height 22
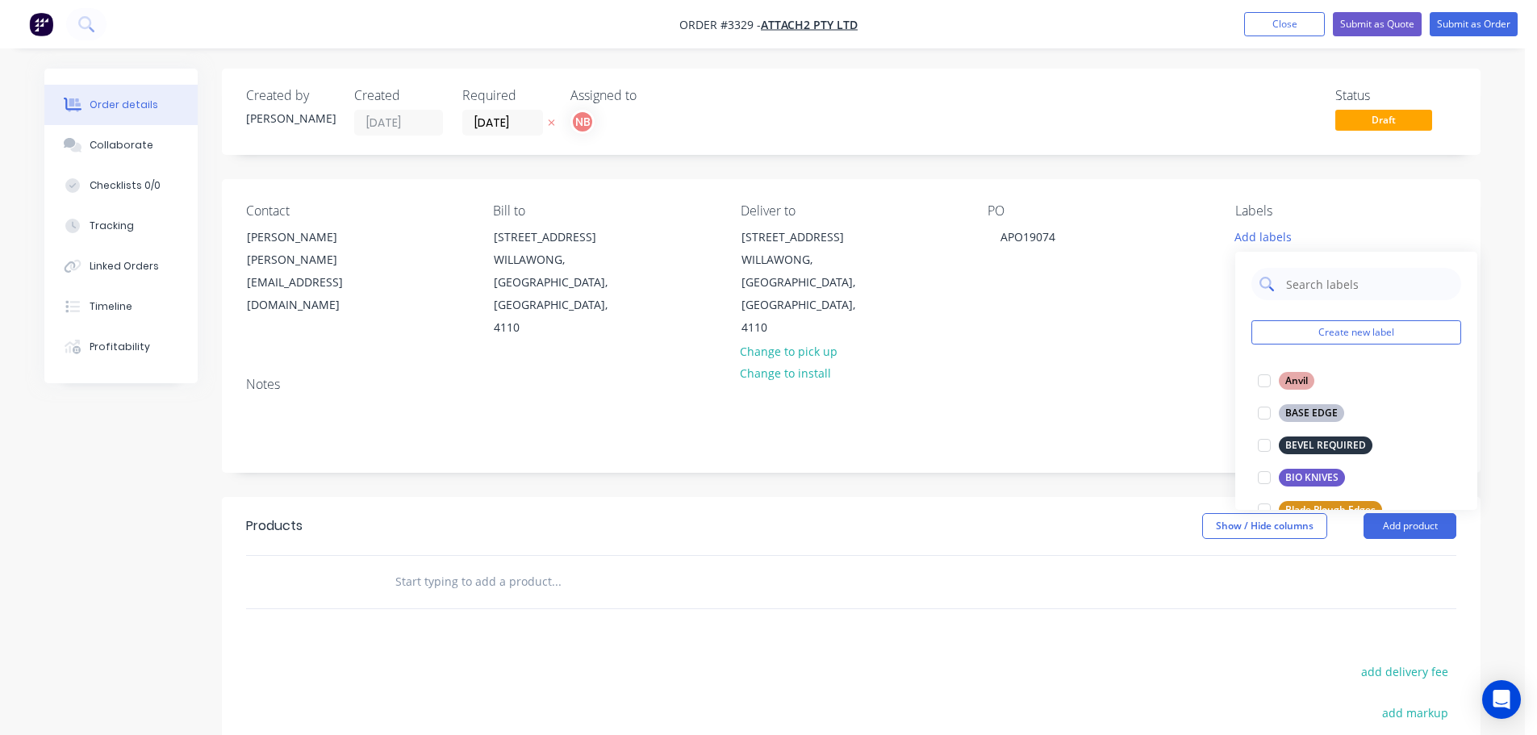
click at [1312, 278] on input "text" at bounding box center [1369, 284] width 169 height 32
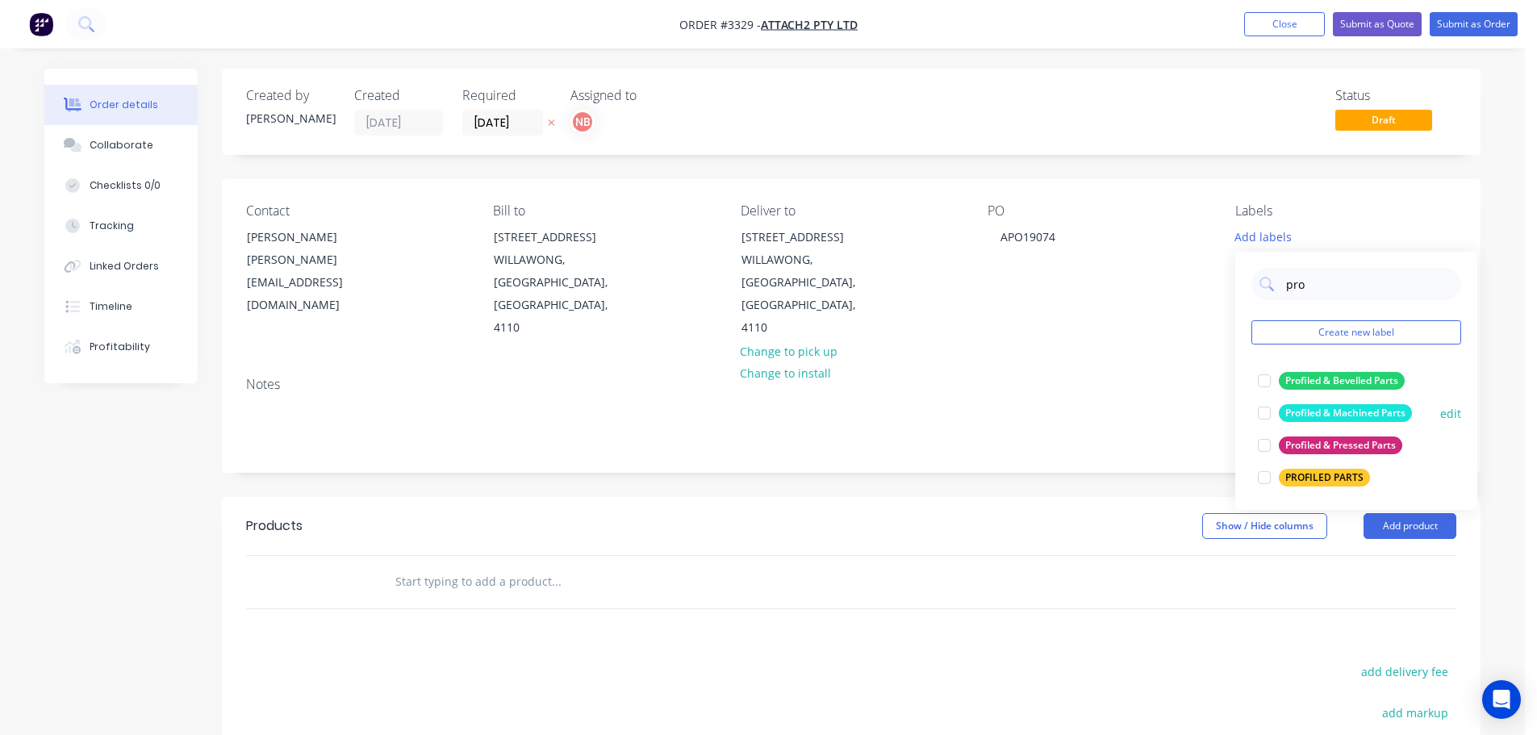
type input "pro"
drag, startPoint x: 1307, startPoint y: 407, endPoint x: 1260, endPoint y: 418, distance: 48.1
click at [1307, 407] on div "Profiled & Machined Parts" at bounding box center [1345, 413] width 133 height 18
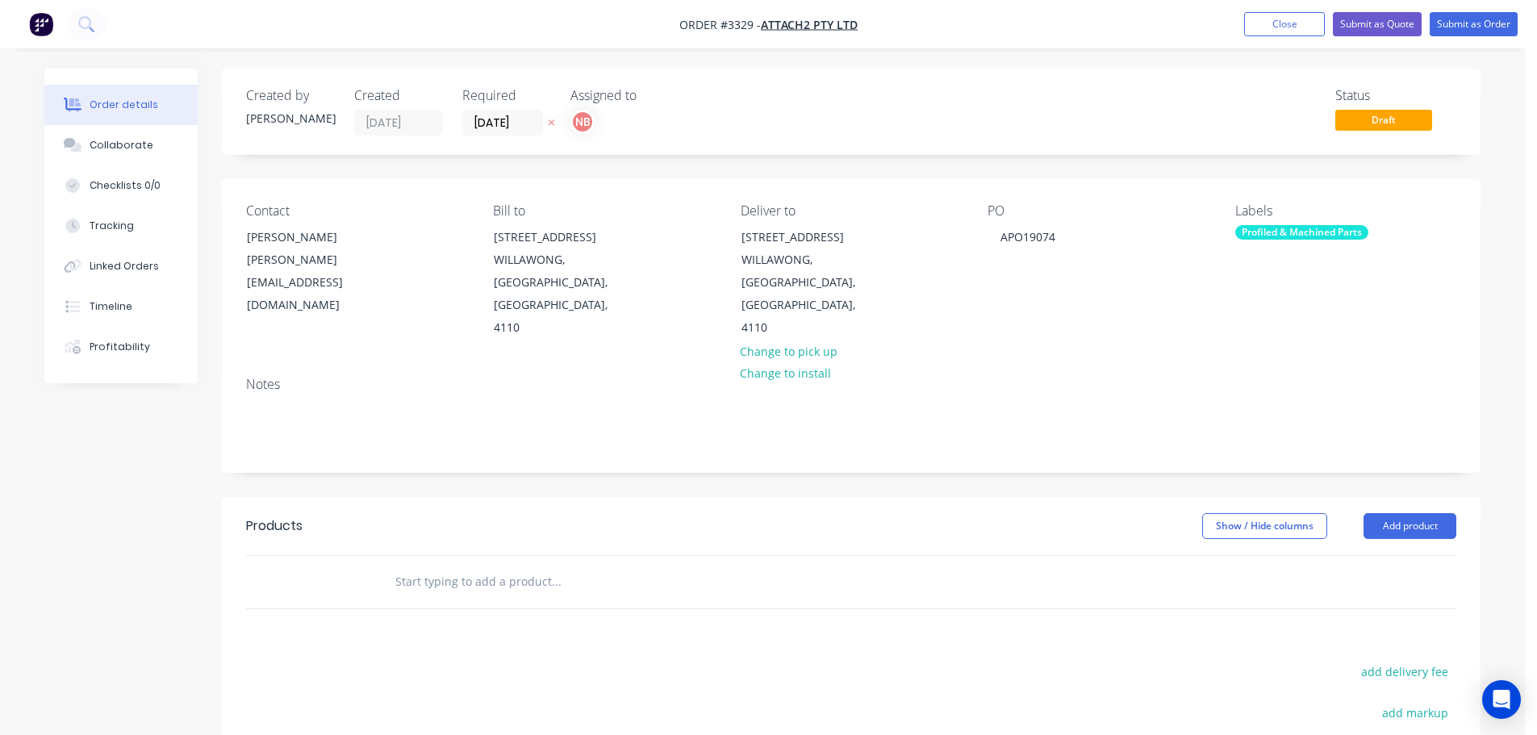
click at [996, 497] on header "Products Show / Hide columns Add product" at bounding box center [851, 526] width 1259 height 58
drag, startPoint x: 1374, startPoint y: 505, endPoint x: 1383, endPoint y: 523, distance: 19.8
click at [1375, 513] on button "Add product" at bounding box center [1410, 526] width 93 height 26
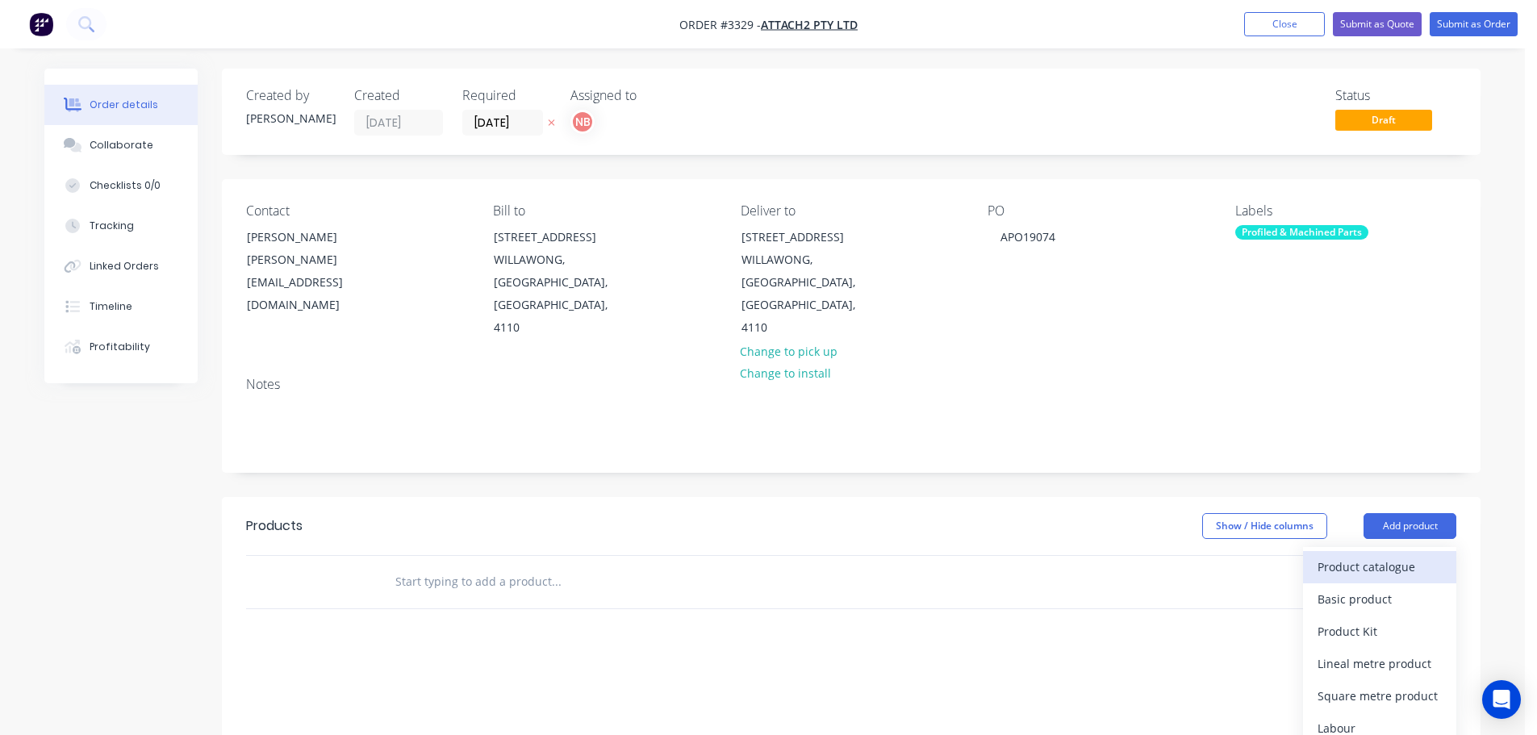
click at [1377, 555] on div "Product catalogue" at bounding box center [1380, 566] width 124 height 23
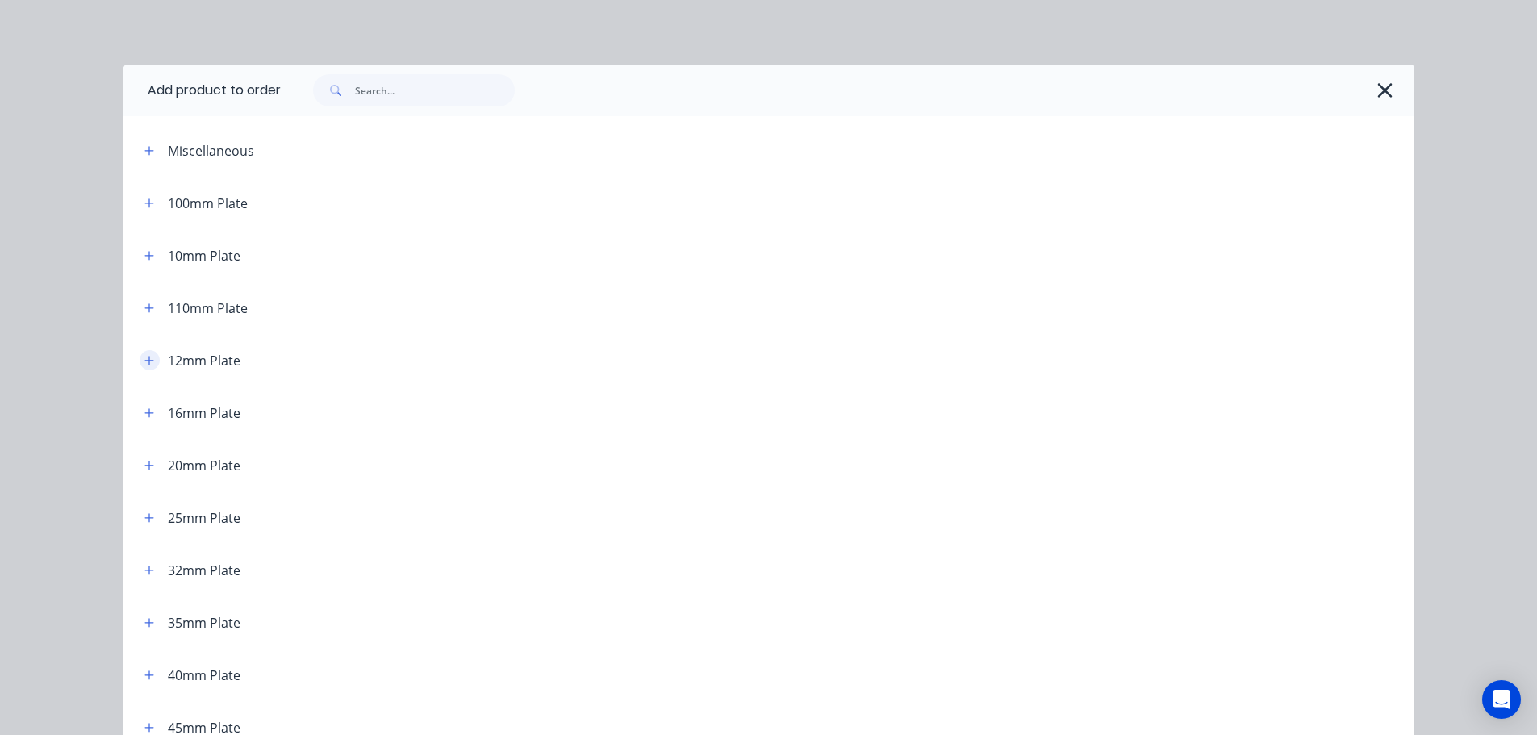
click at [144, 362] on icon "button" at bounding box center [149, 360] width 10 height 11
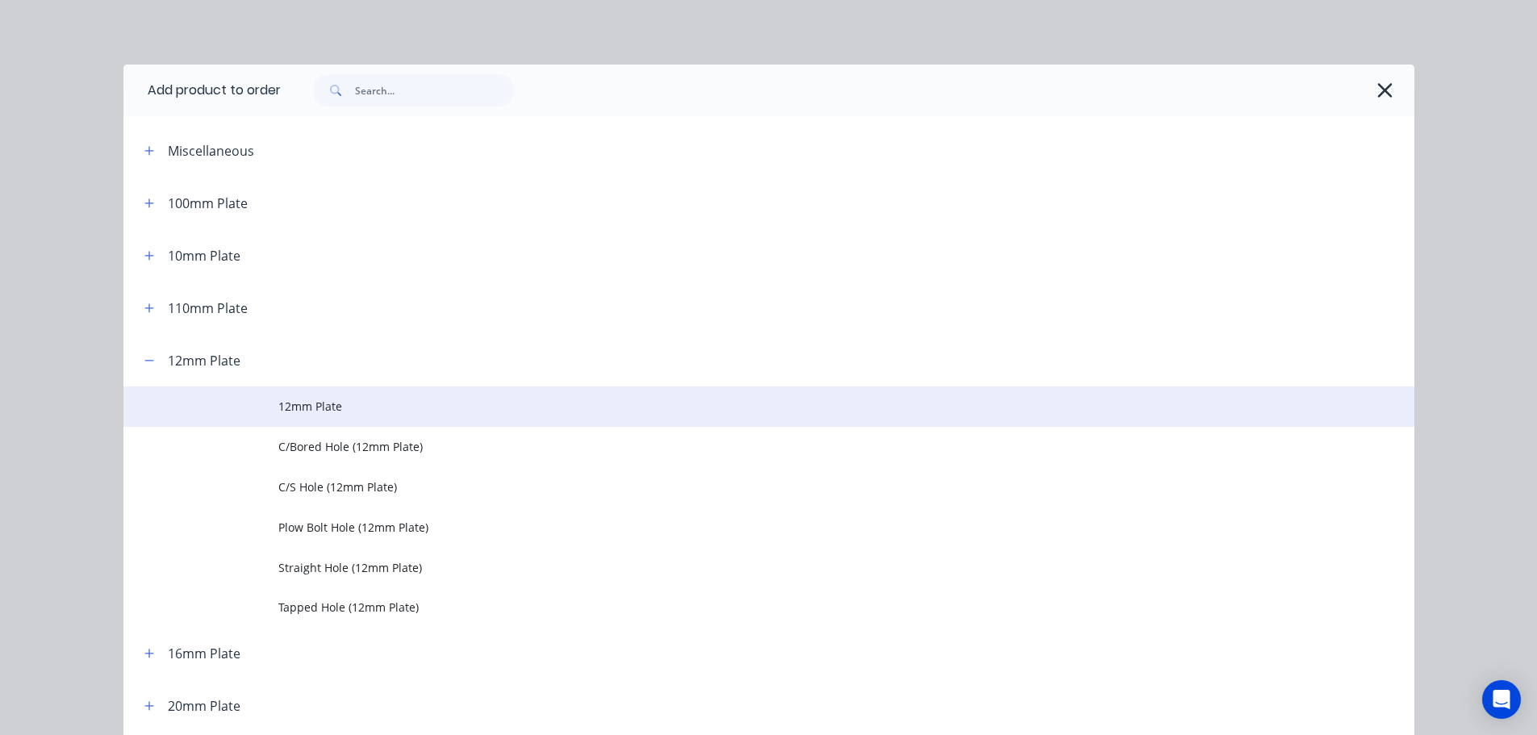
click at [286, 418] on td "12mm Plate" at bounding box center [846, 407] width 1136 height 40
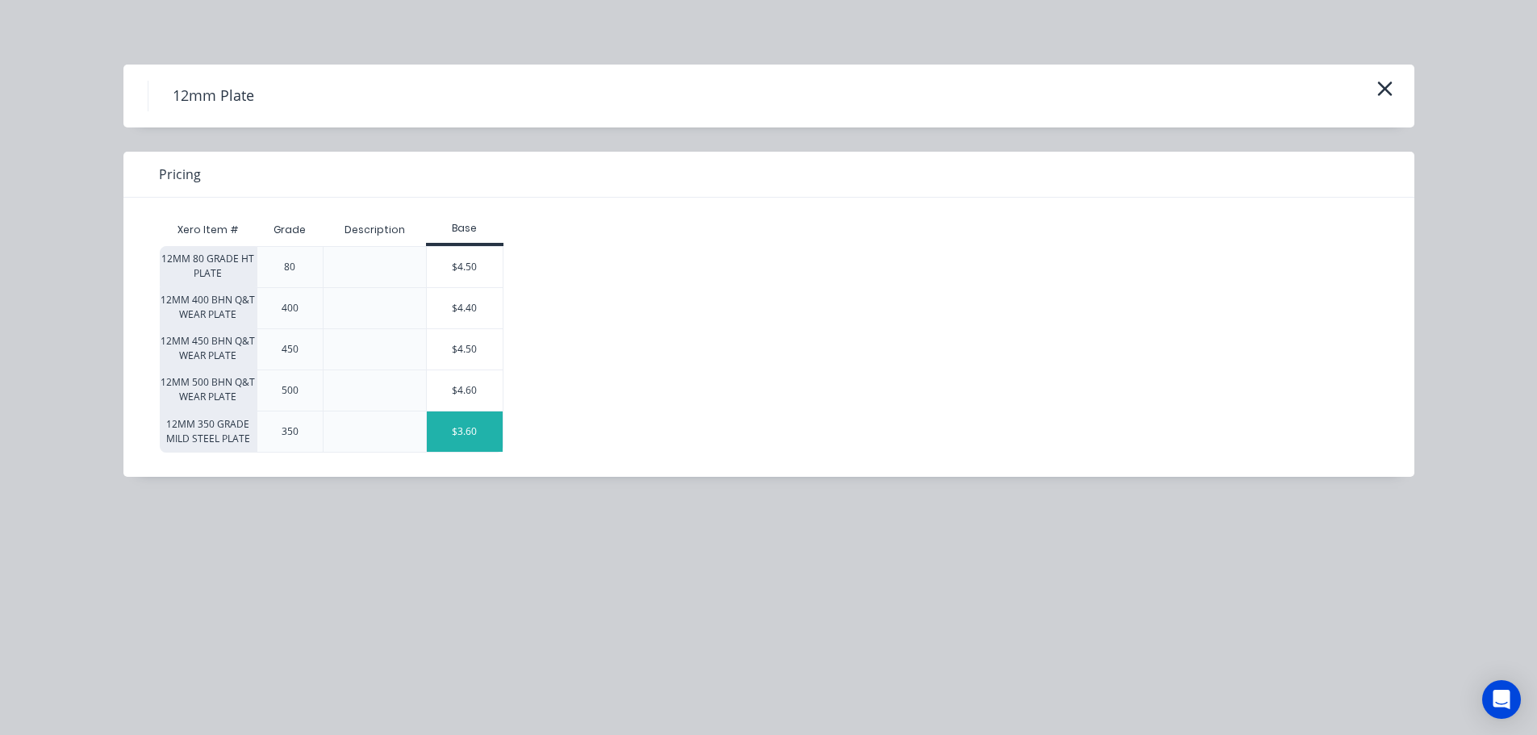
click at [476, 424] on div "$3.60" at bounding box center [465, 432] width 76 height 40
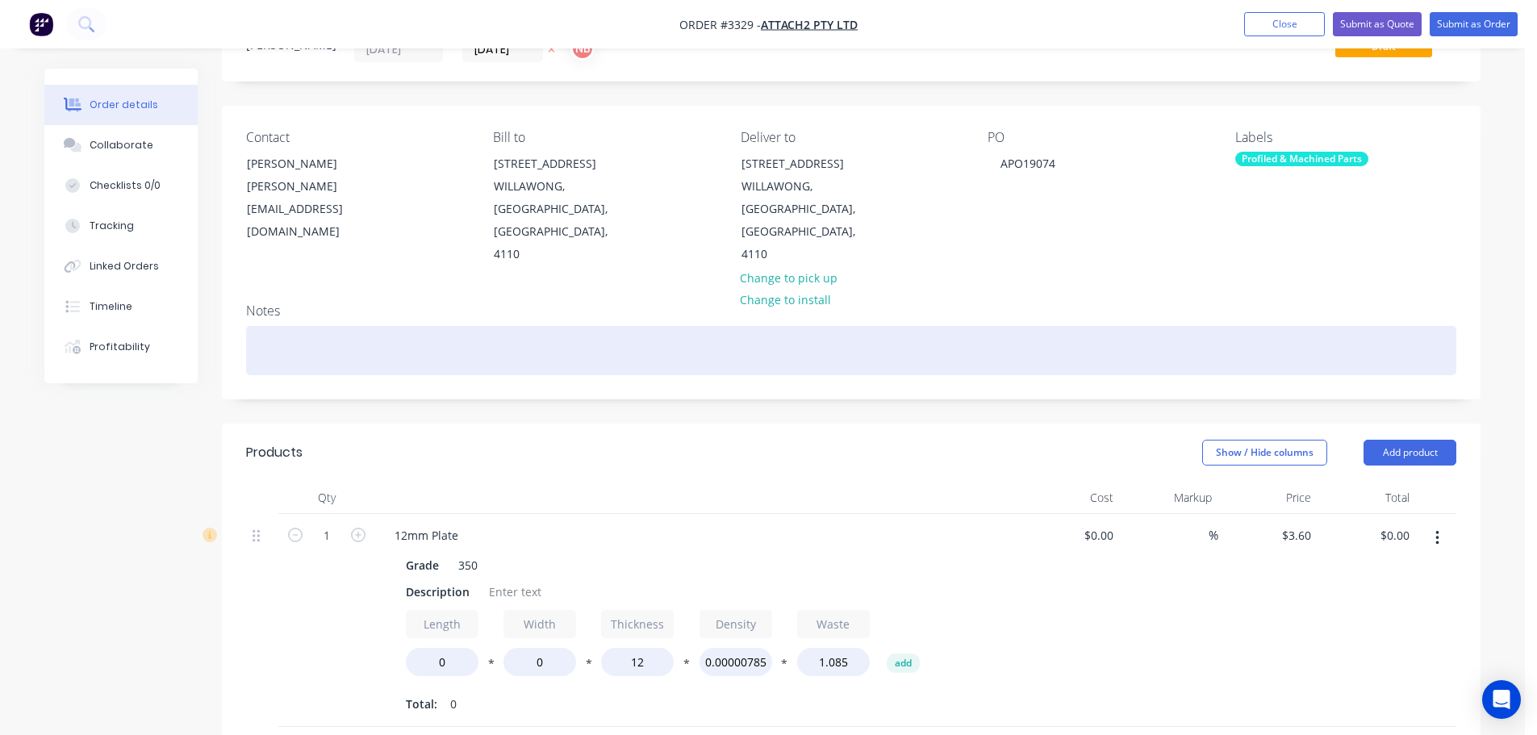
scroll to position [161, 0]
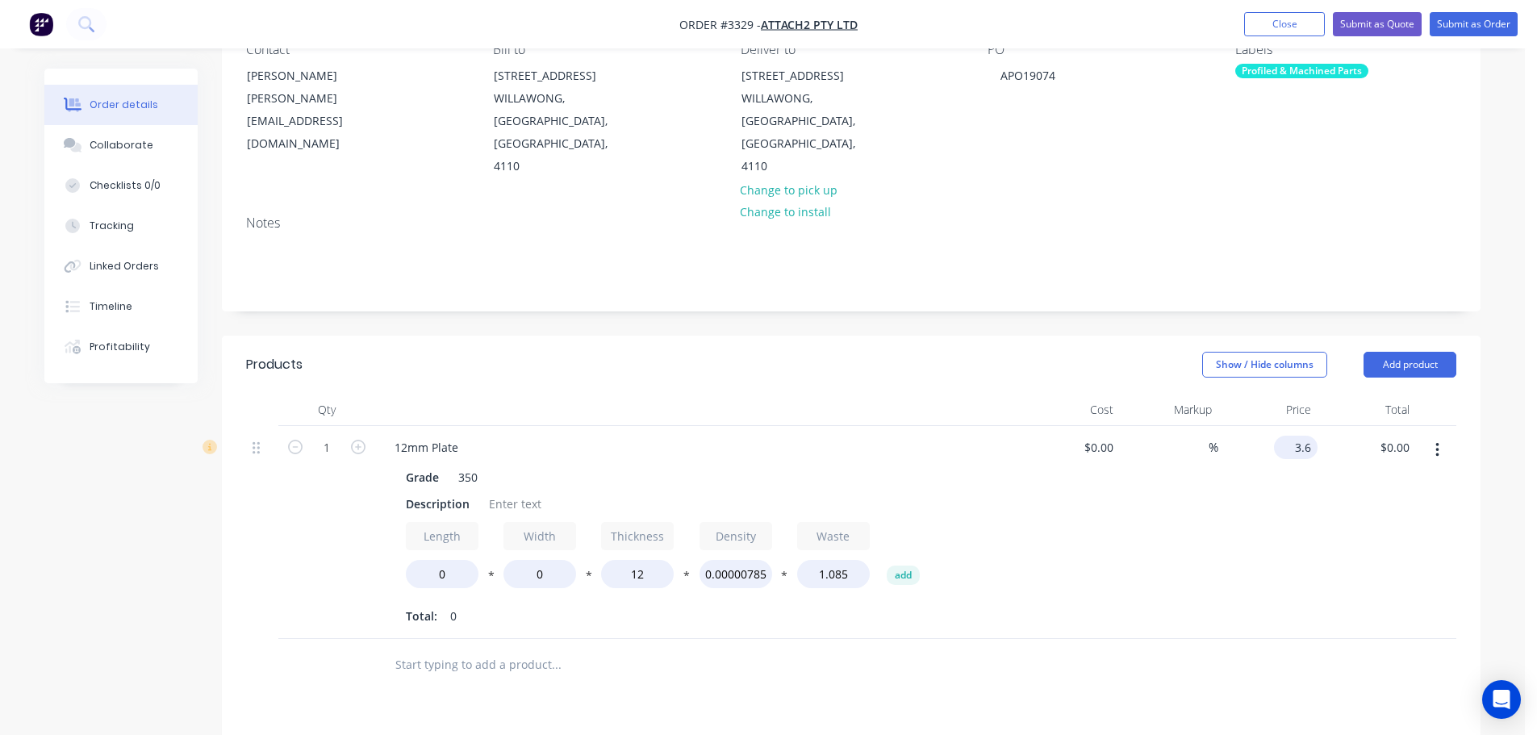
click at [1306, 436] on input "3.6" at bounding box center [1299, 447] width 37 height 23
type input "$3.50"
click at [1207, 493] on div "%" at bounding box center [1169, 532] width 99 height 213
click at [320, 436] on input "1" at bounding box center [327, 448] width 42 height 24
type input "2"
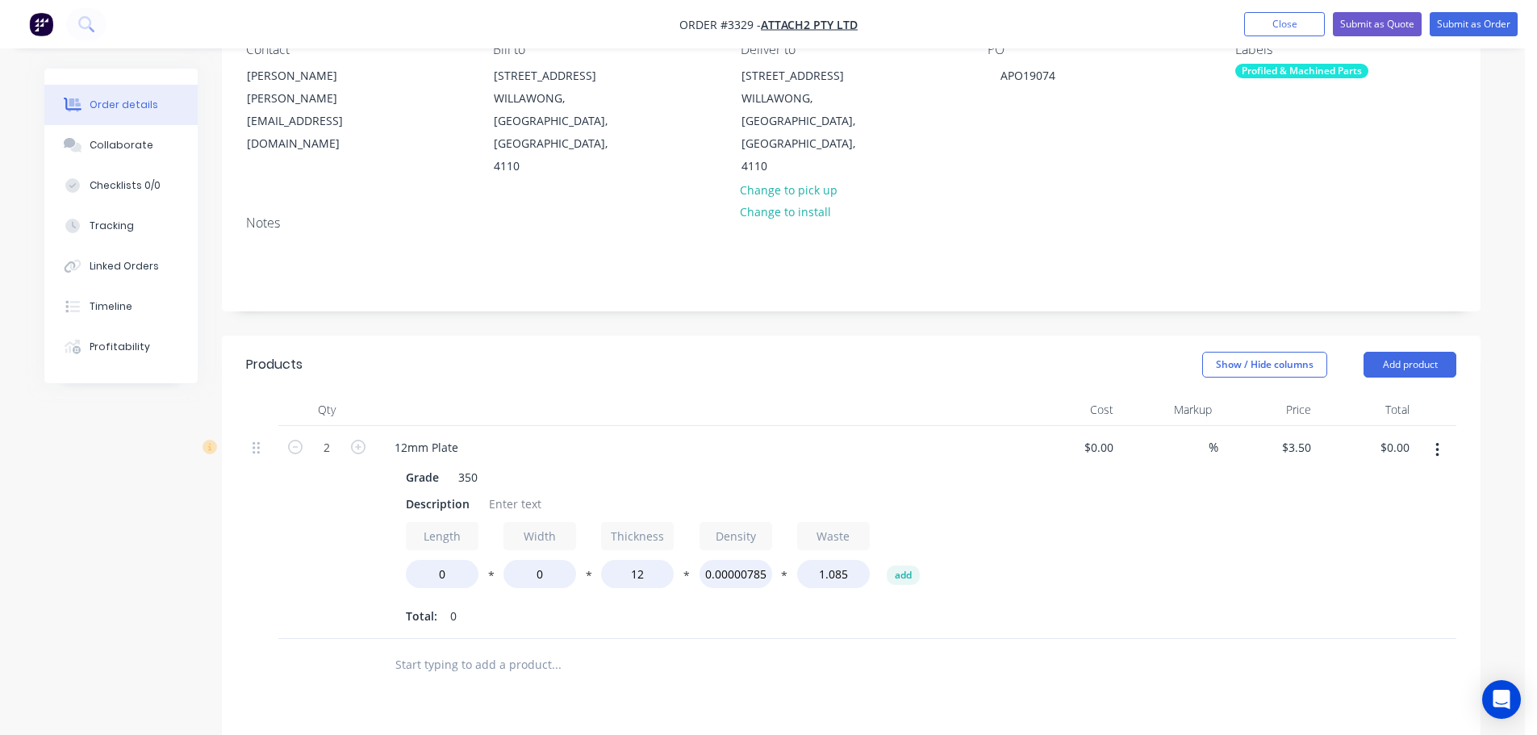
click at [397, 363] on header "Products Show / Hide columns Add product" at bounding box center [851, 365] width 1259 height 58
click at [439, 492] on div "Description" at bounding box center [437, 503] width 77 height 23
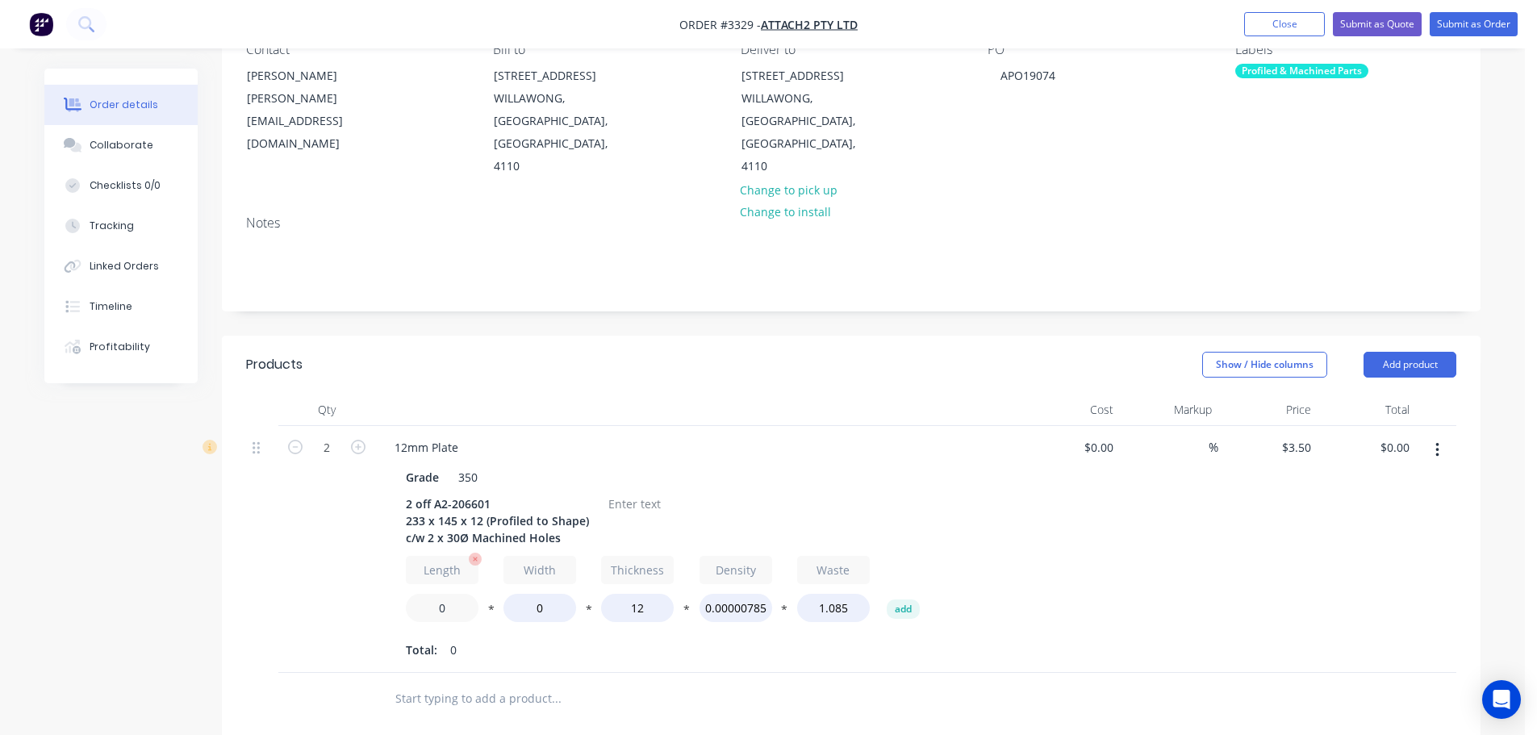
click at [449, 594] on input "0" at bounding box center [442, 608] width 73 height 28
type input "233"
click at [533, 594] on input "0" at bounding box center [540, 608] width 73 height 28
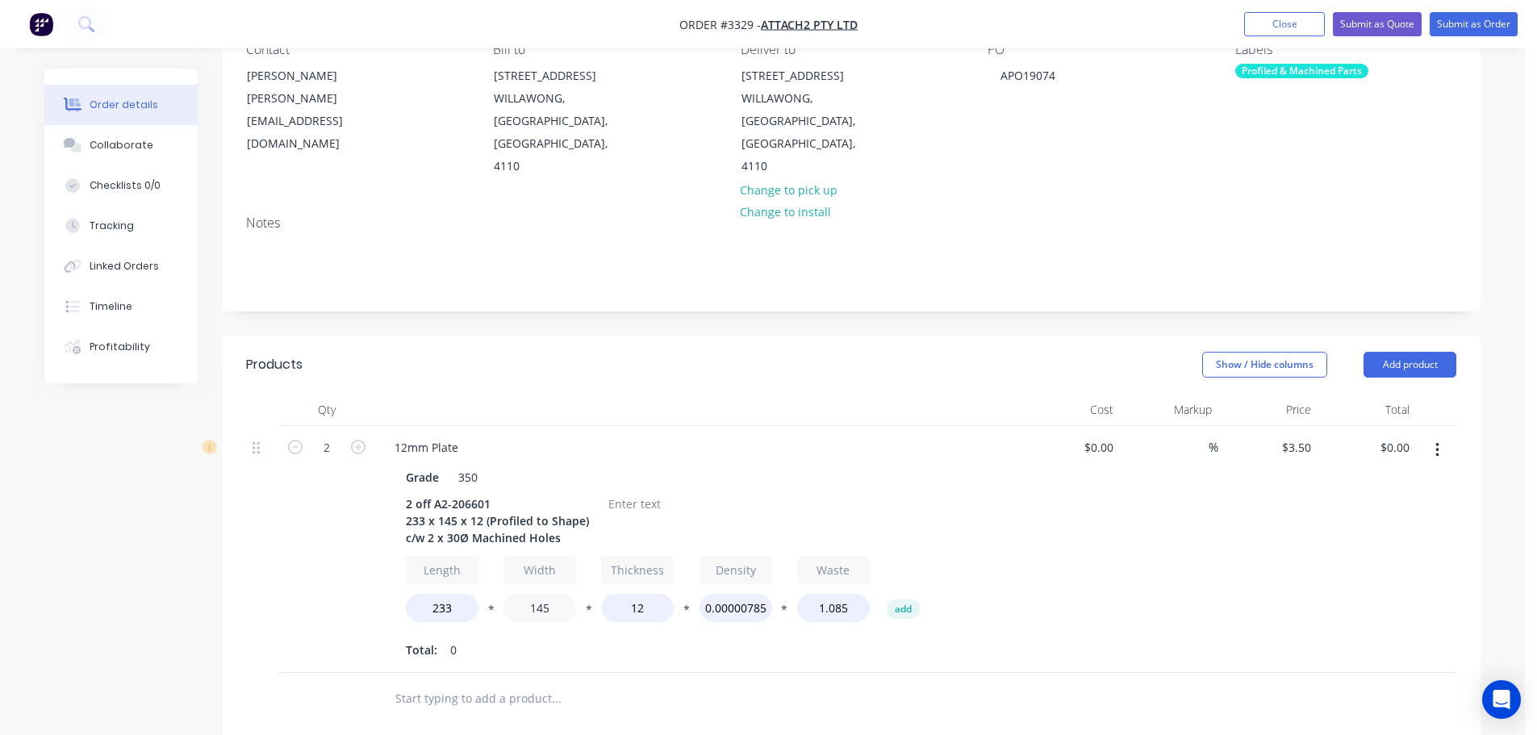
type input "145"
type input "$21.00"
click at [545, 638] on div "Total: 0" at bounding box center [698, 650] width 584 height 24
click at [613, 492] on div at bounding box center [634, 503] width 65 height 23
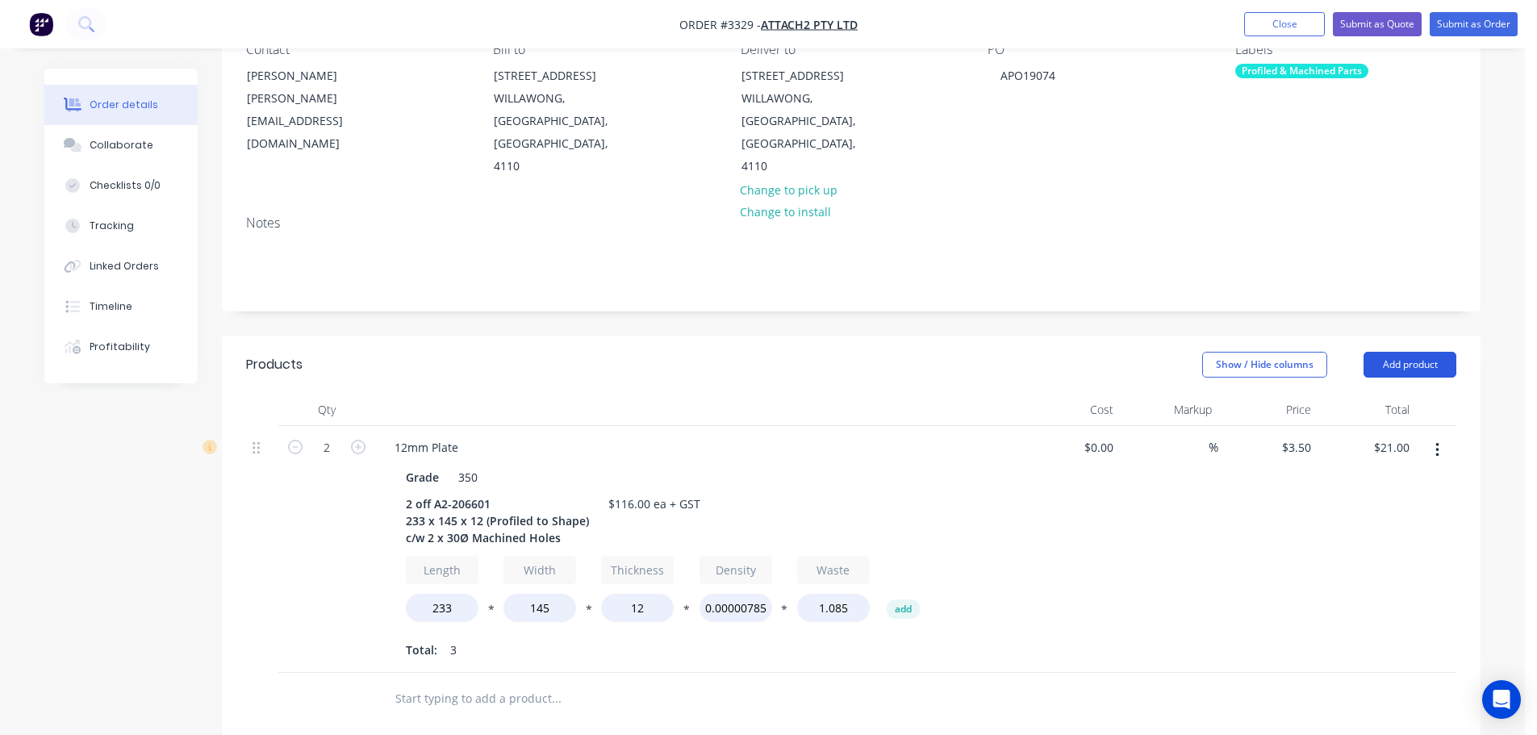
click at [1386, 352] on button "Add product" at bounding box center [1410, 365] width 93 height 26
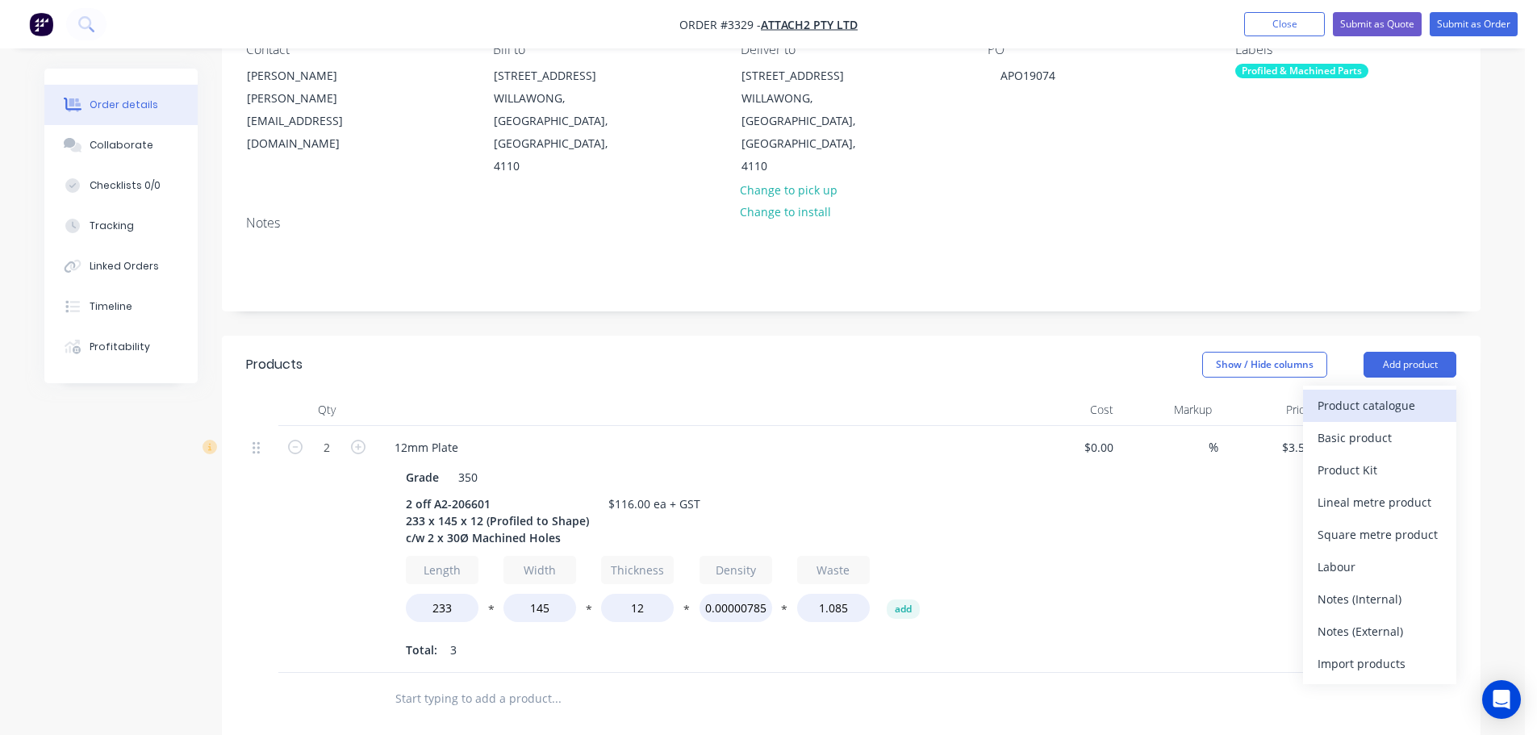
click at [1355, 394] on div "Product catalogue" at bounding box center [1380, 405] width 124 height 23
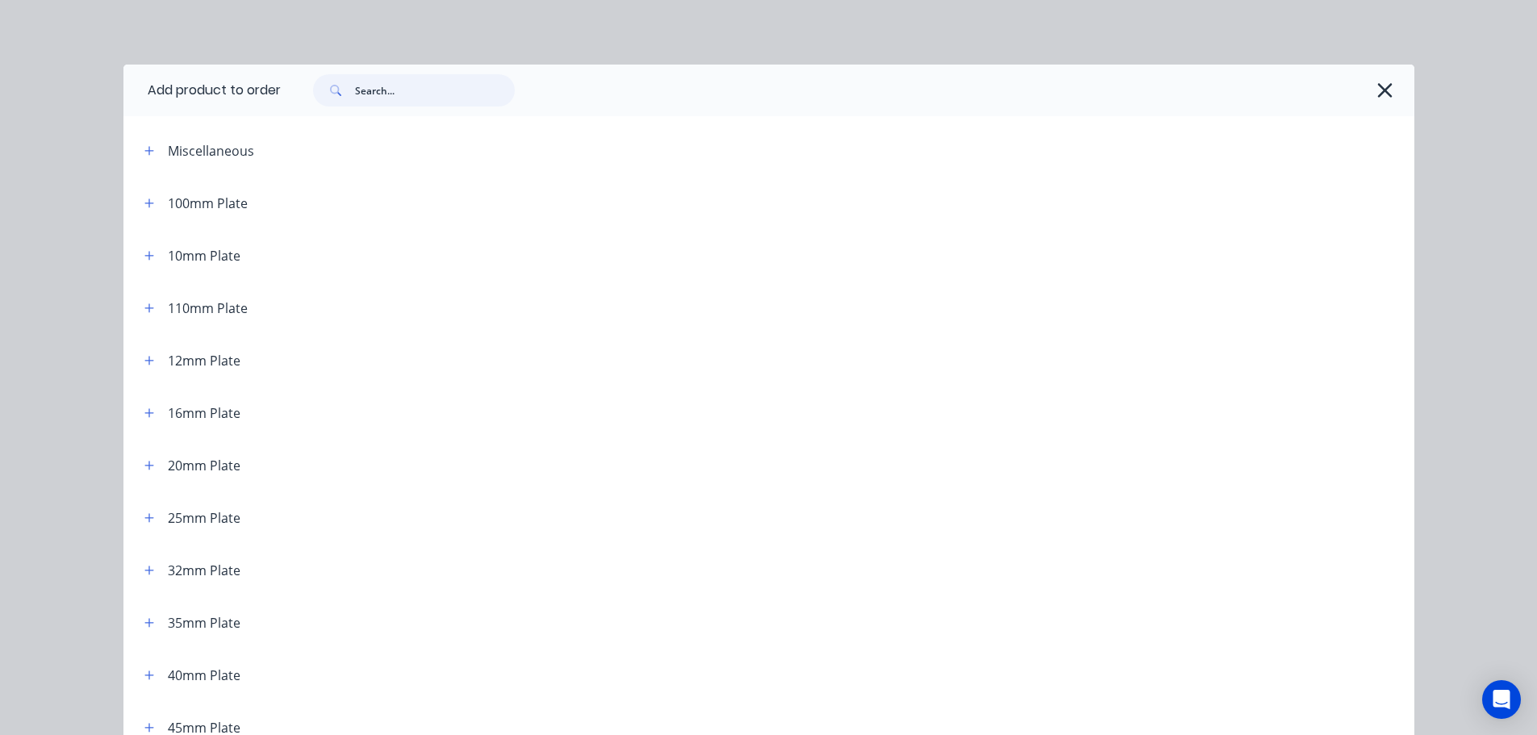
click at [391, 94] on input "text" at bounding box center [435, 90] width 160 height 32
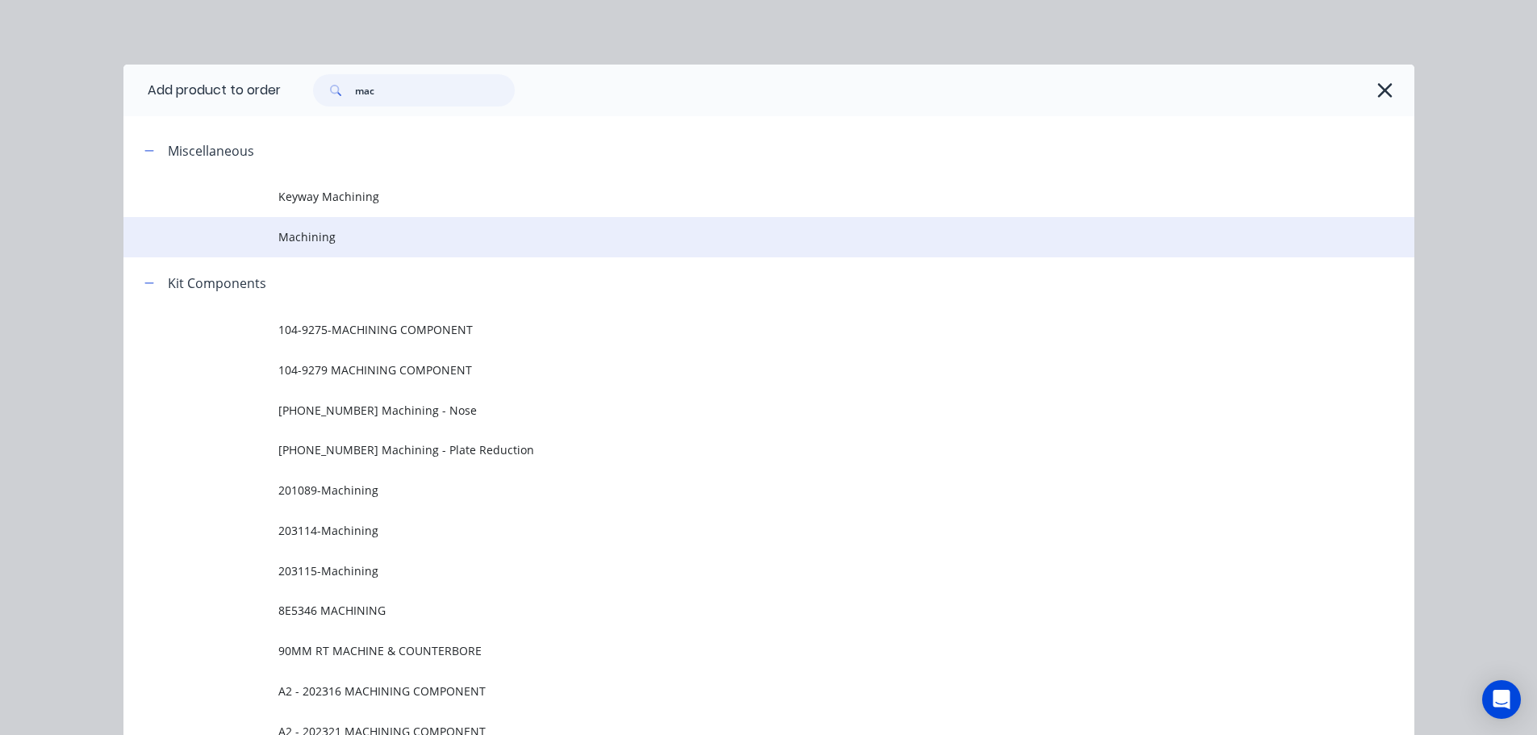
type input "mac"
click at [332, 233] on span "Machining" at bounding box center [732, 236] width 909 height 17
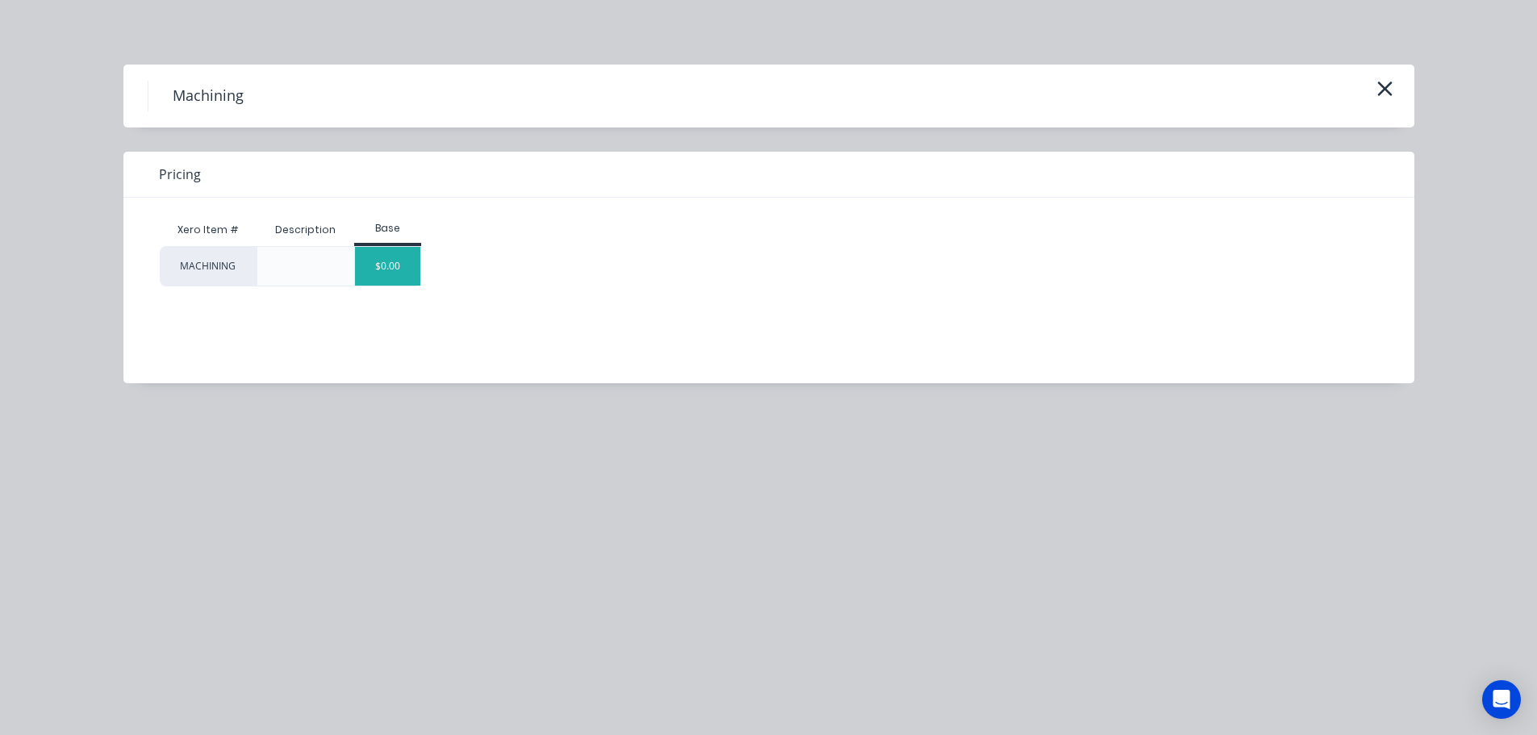
click at [403, 269] on div "$0.00" at bounding box center [387, 266] width 65 height 39
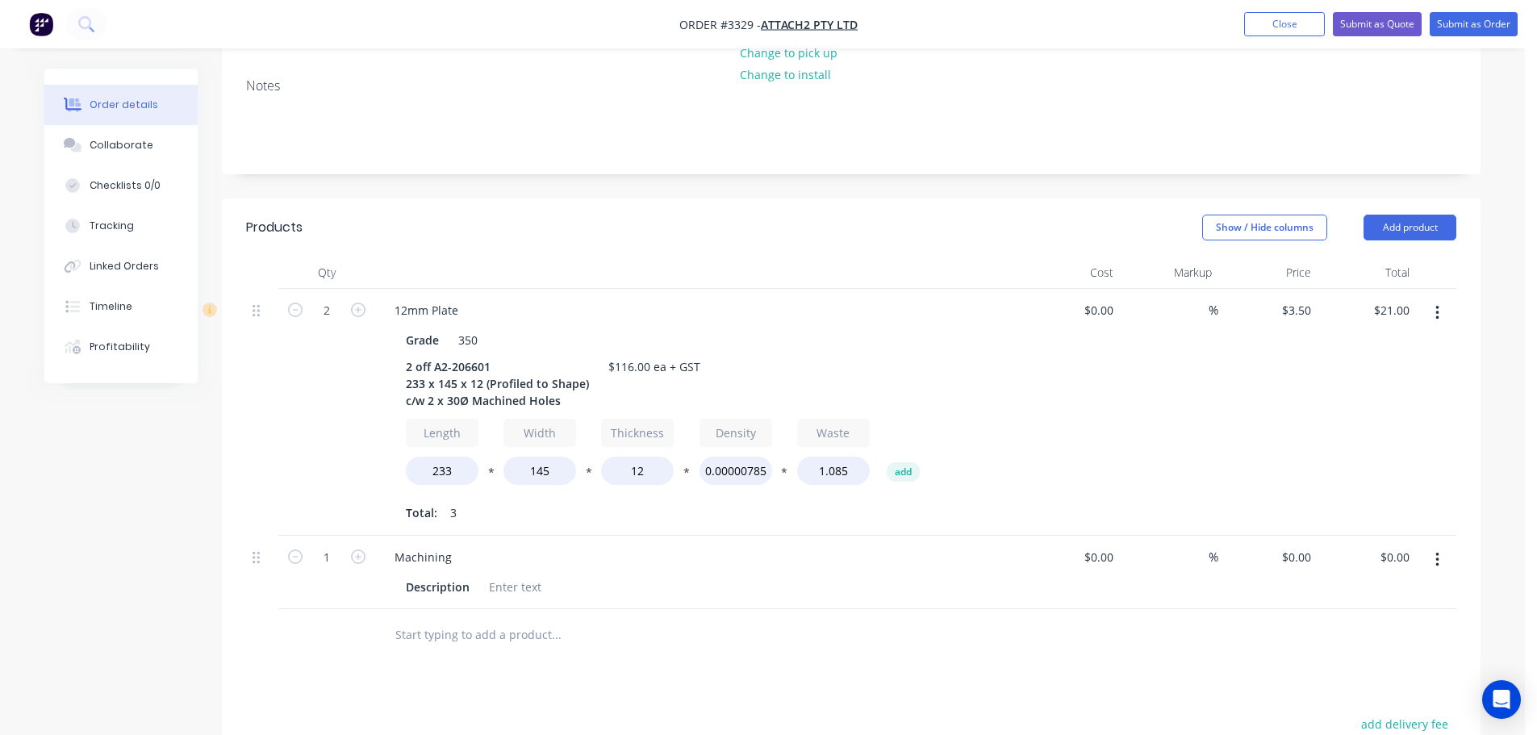
scroll to position [323, 0]
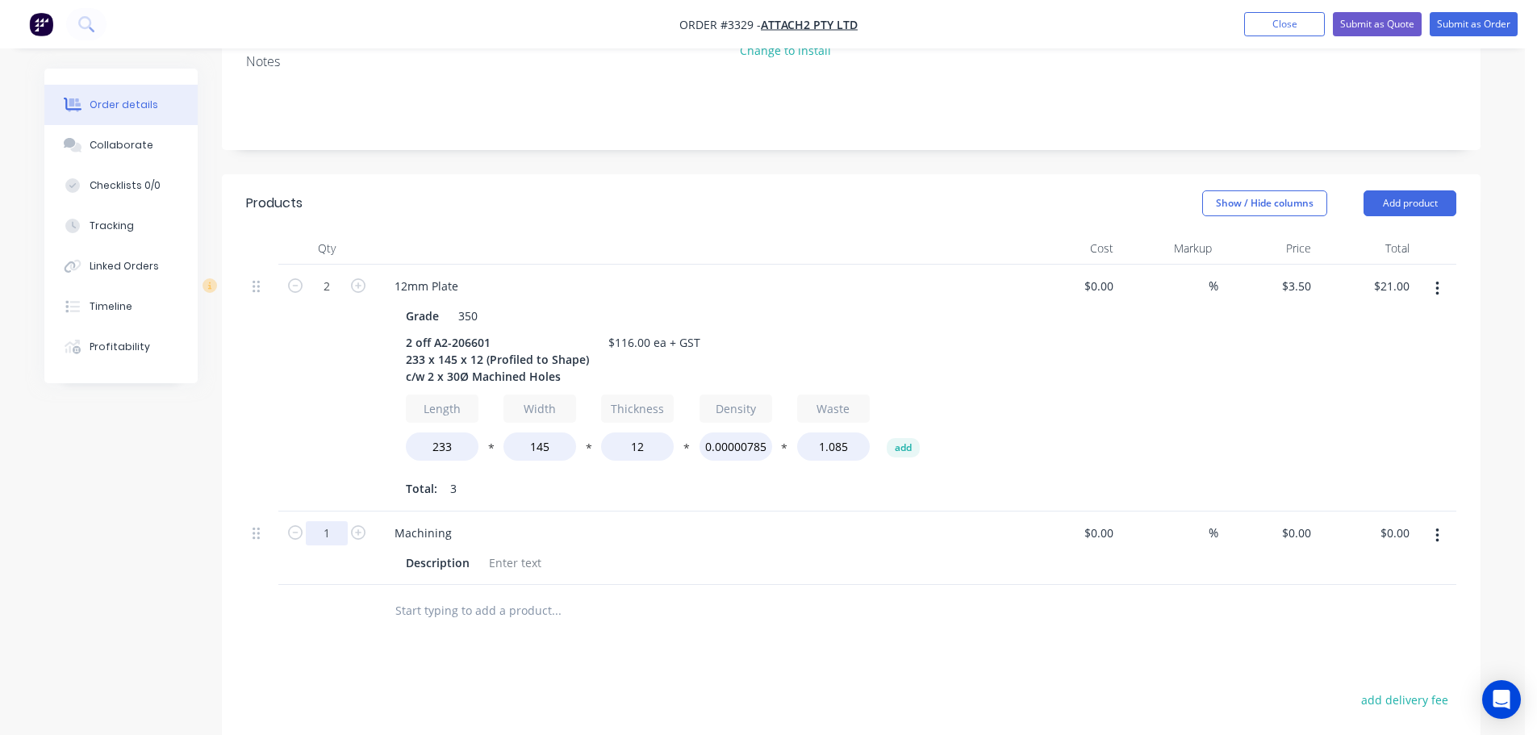
click at [336, 521] on input "1" at bounding box center [327, 533] width 42 height 24
type input "2"
drag, startPoint x: 333, startPoint y: 459, endPoint x: 352, endPoint y: 467, distance: 20.2
click at [333, 459] on div "2" at bounding box center [326, 388] width 97 height 247
click at [456, 521] on div "Machining" at bounding box center [423, 532] width 83 height 23
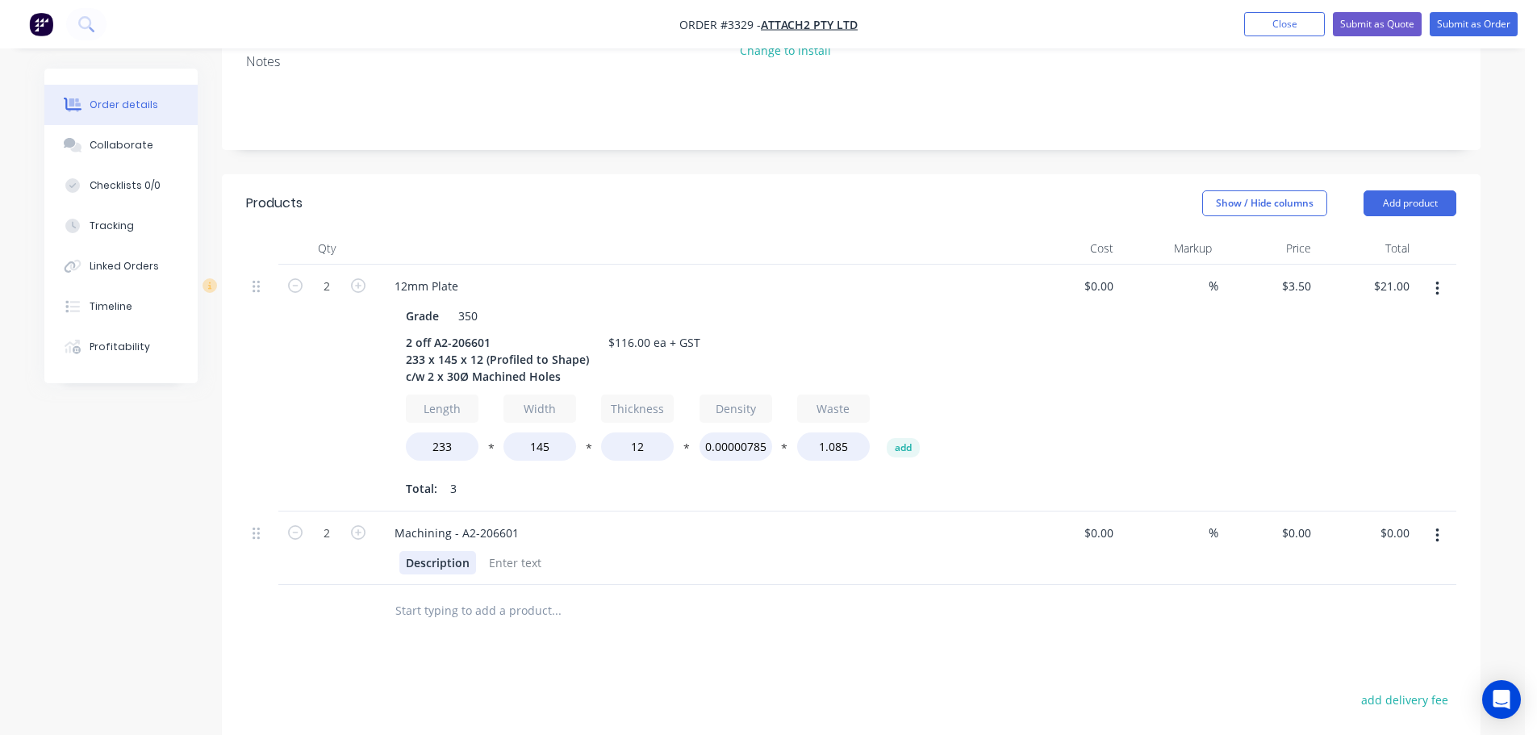
click at [453, 551] on div "Description" at bounding box center [437, 562] width 77 height 23
click at [1289, 512] on div "0 $0.00" at bounding box center [1267, 548] width 99 height 73
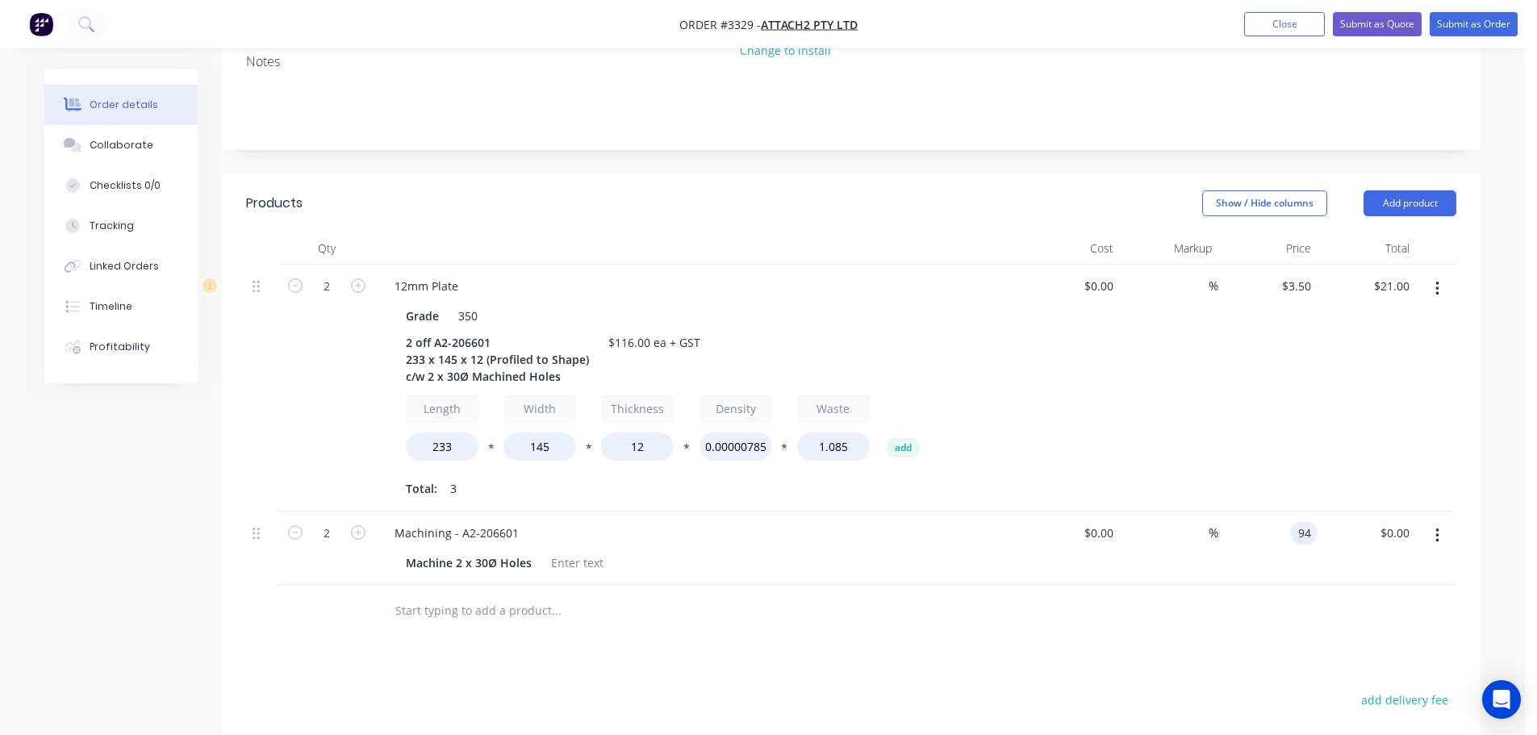
type input "$94.00"
type input "$188.00"
click at [1133, 614] on div at bounding box center [851, 611] width 1210 height 52
click at [1438, 190] on button "Add product" at bounding box center [1410, 203] width 93 height 26
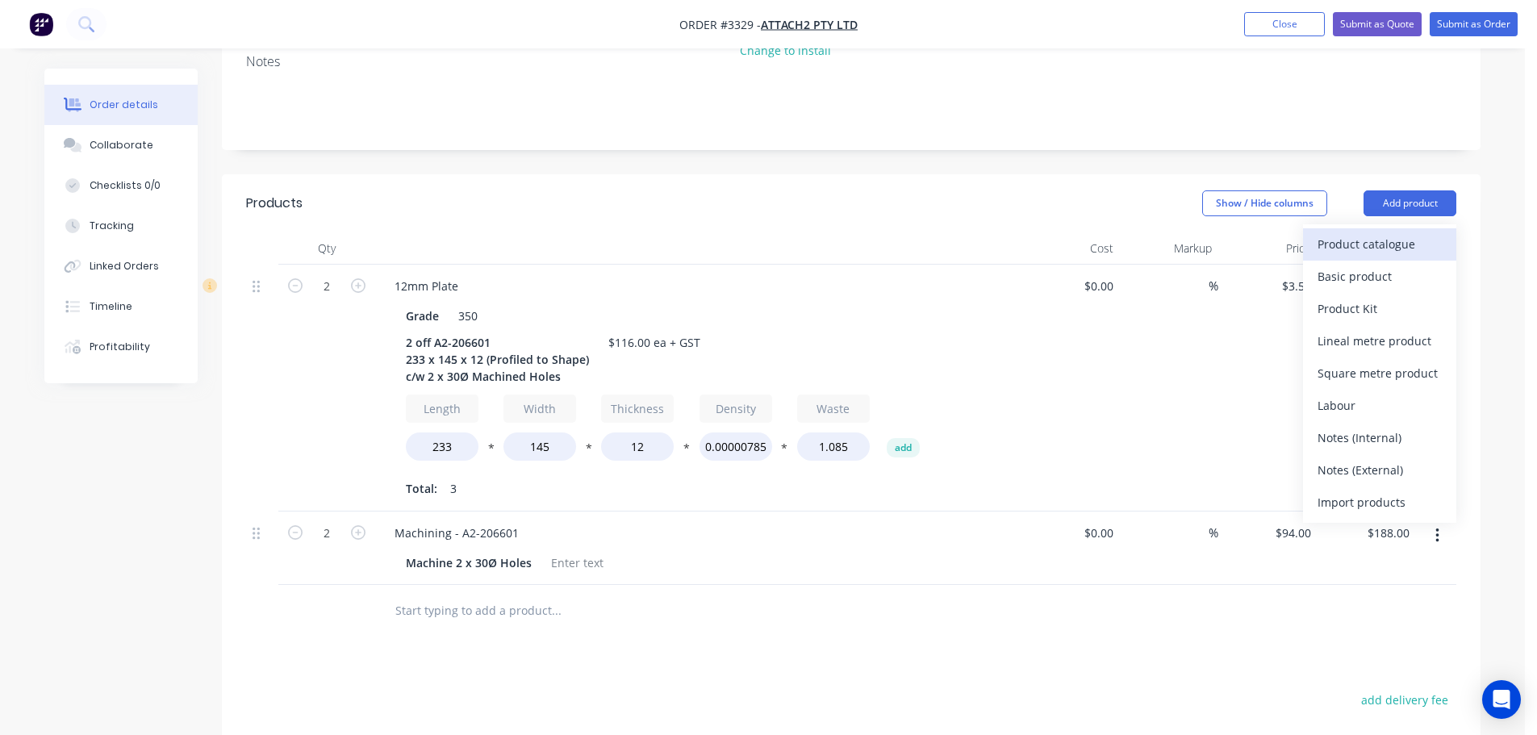
click at [1401, 232] on div "Product catalogue" at bounding box center [1380, 243] width 124 height 23
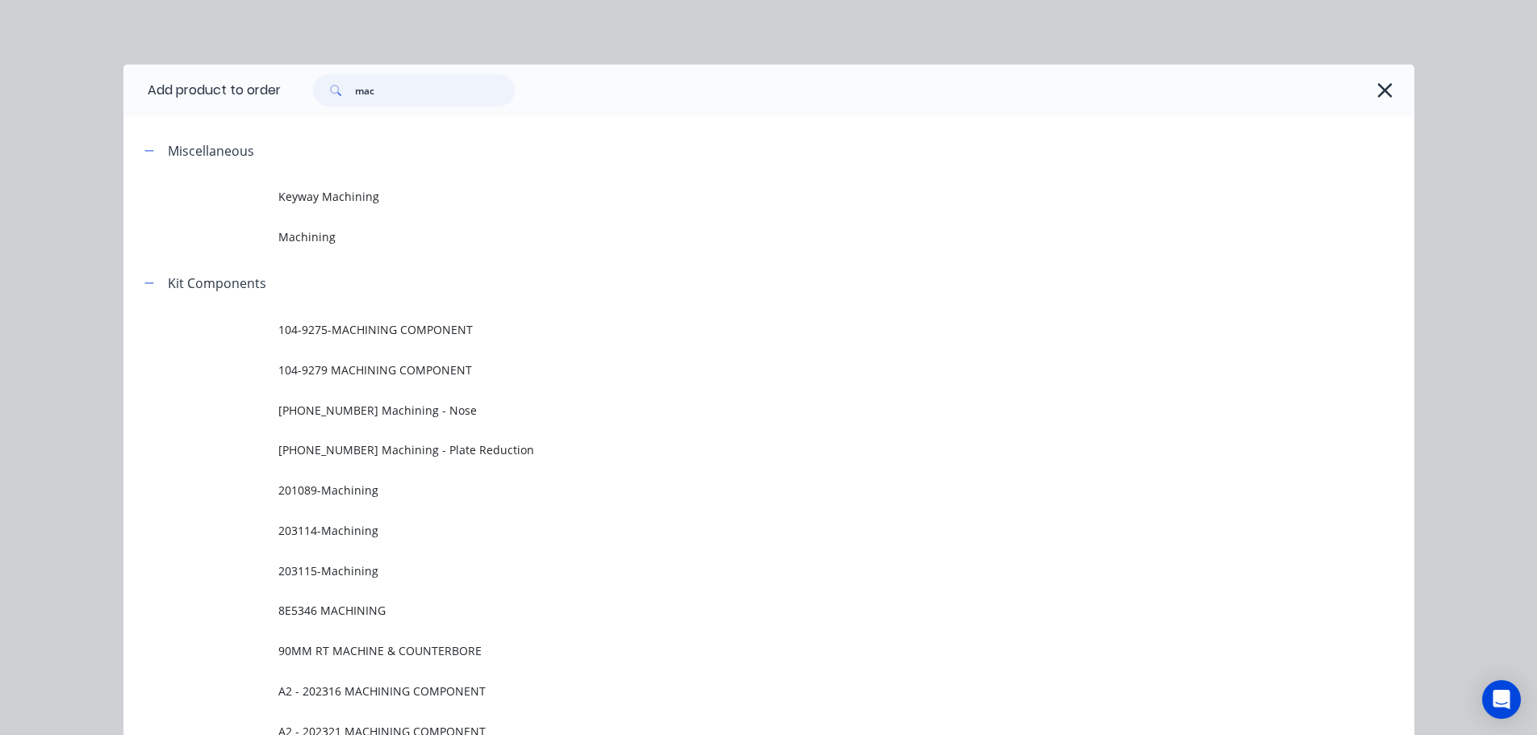
drag, startPoint x: 449, startPoint y: 90, endPoint x: 227, endPoint y: 101, distance: 223.0
click at [227, 101] on header "Add product to order mac" at bounding box center [768, 91] width 1291 height 52
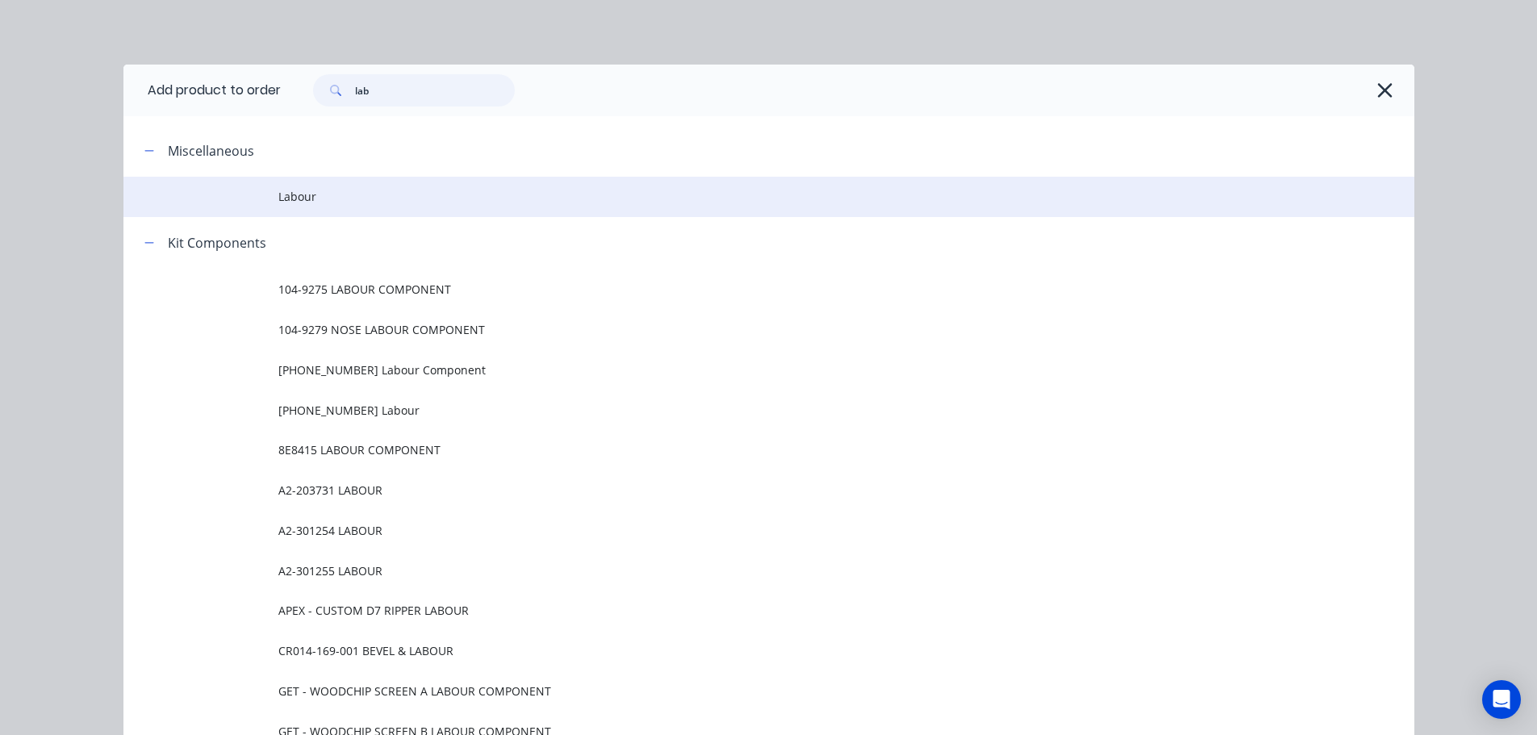
type input "lab"
click at [296, 203] on span "Labour" at bounding box center [732, 196] width 909 height 17
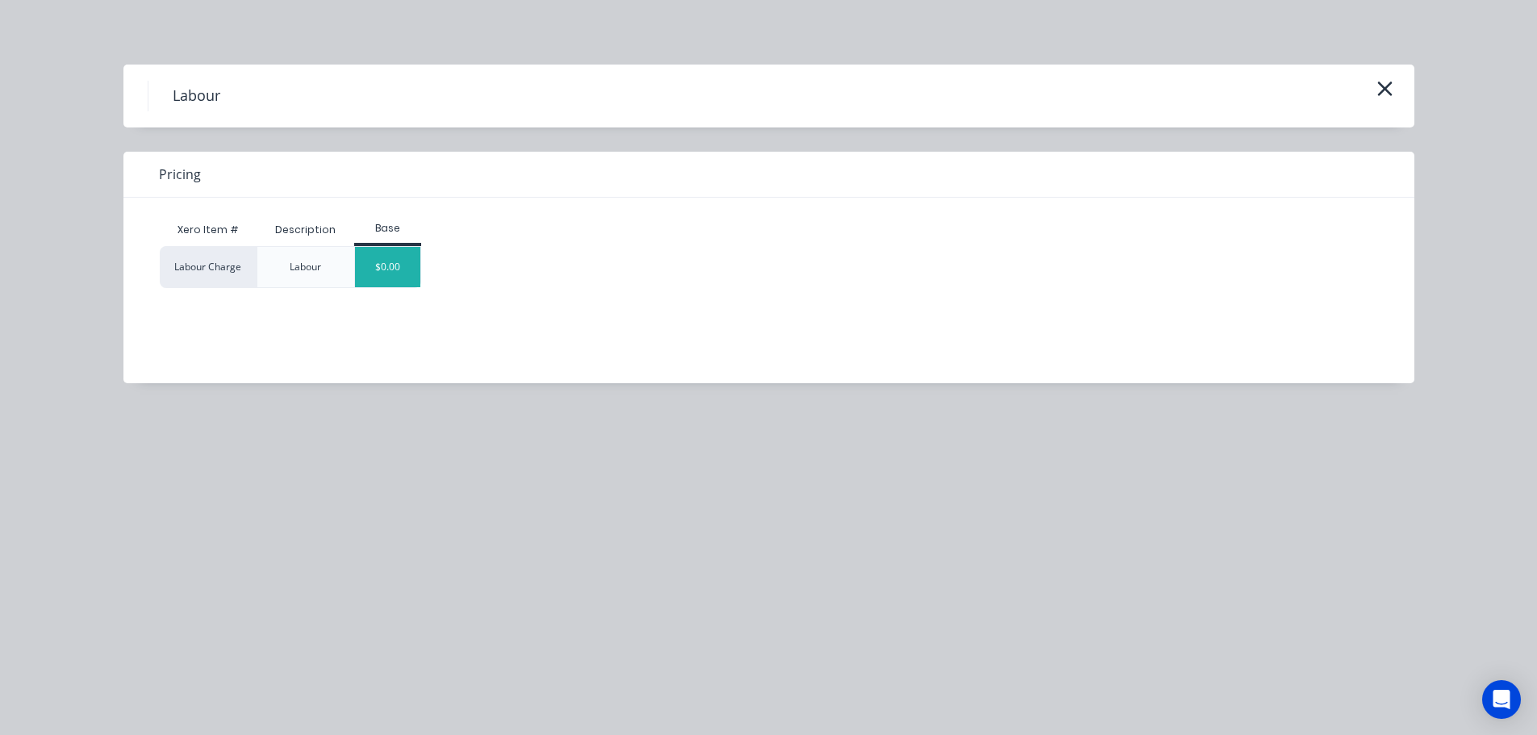
click at [371, 259] on div "$0.00" at bounding box center [387, 267] width 65 height 40
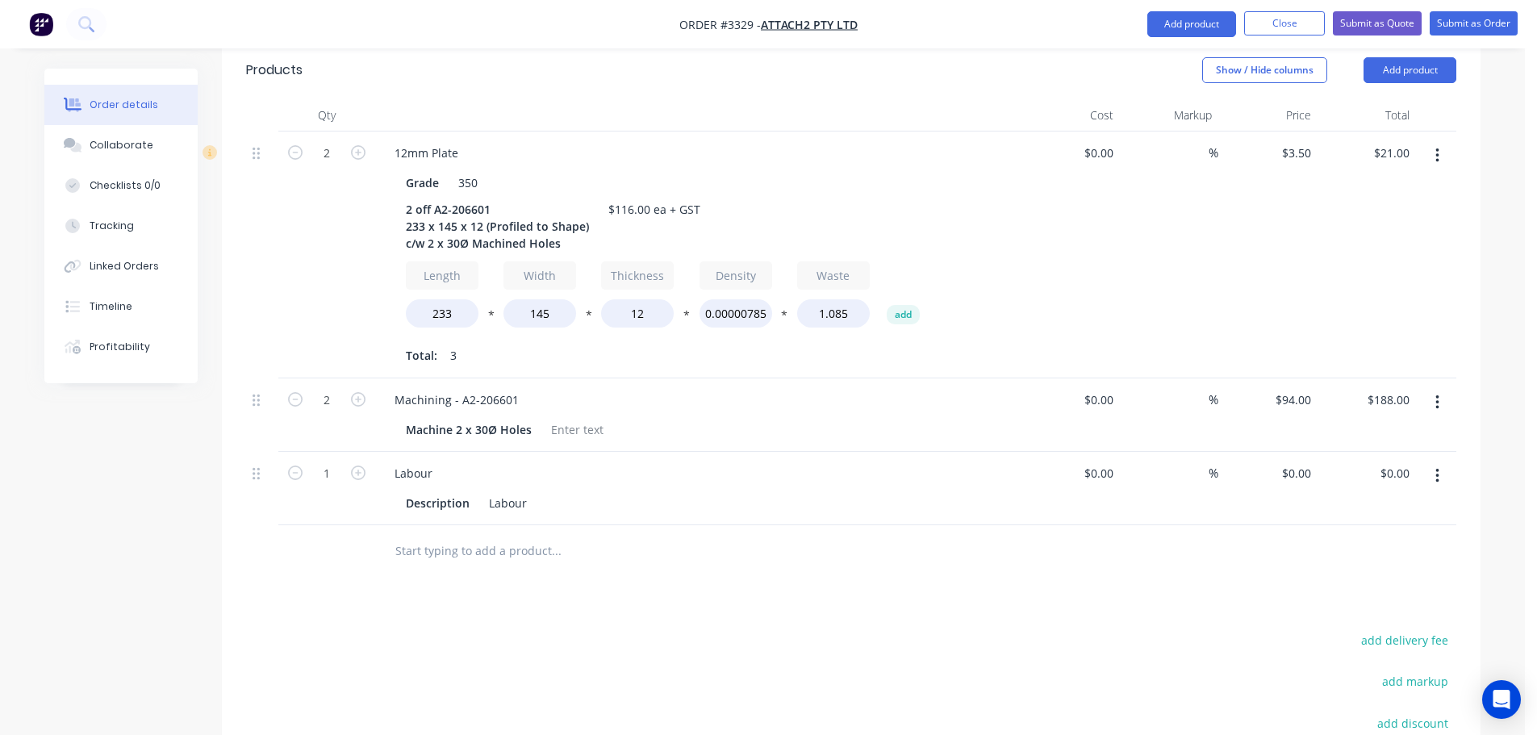
scroll to position [445, 0]
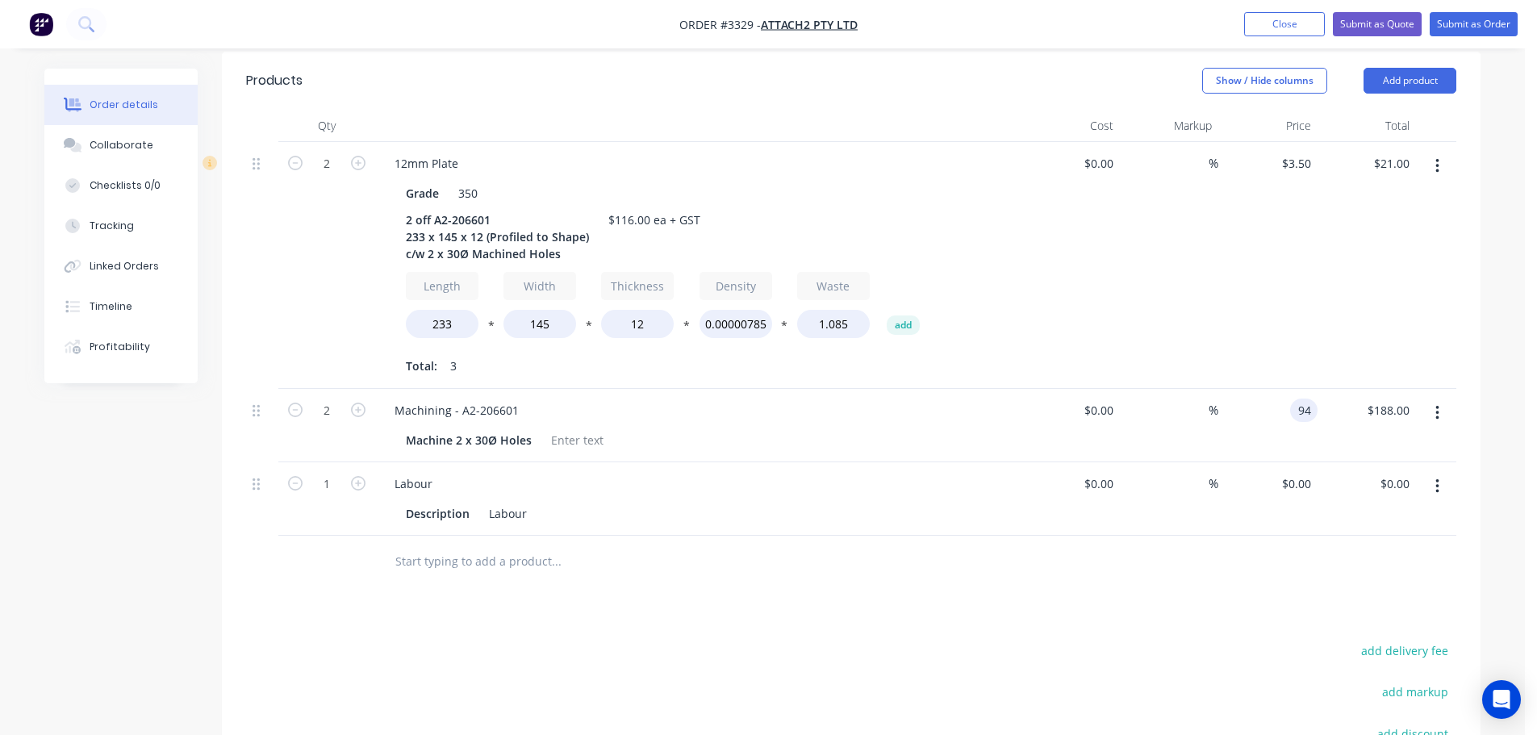
click at [1301, 399] on input "94" at bounding box center [1307, 410] width 21 height 23
type input "$90.00"
type input "$180.00"
click at [1190, 434] on div "%" at bounding box center [1169, 425] width 99 height 73
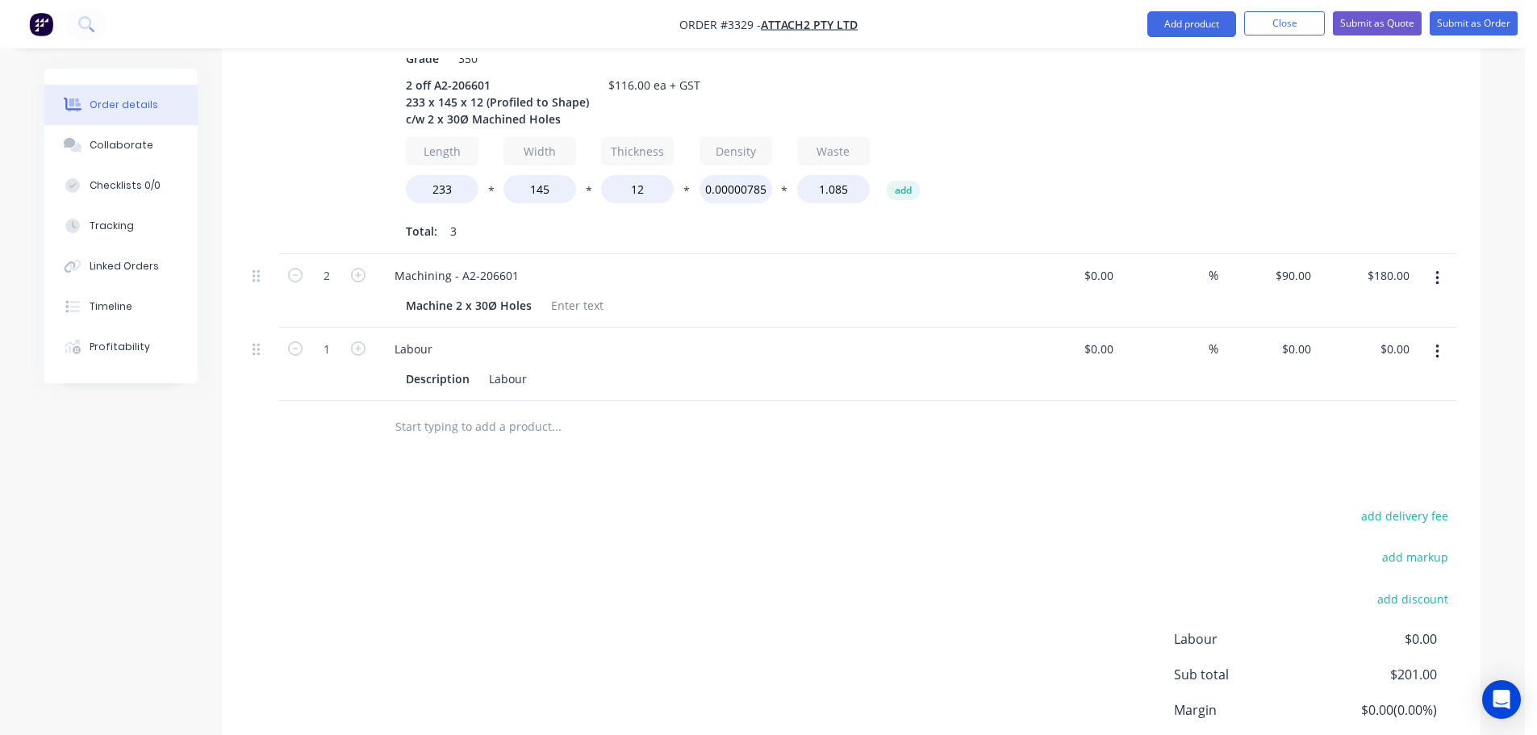
scroll to position [687, 0]
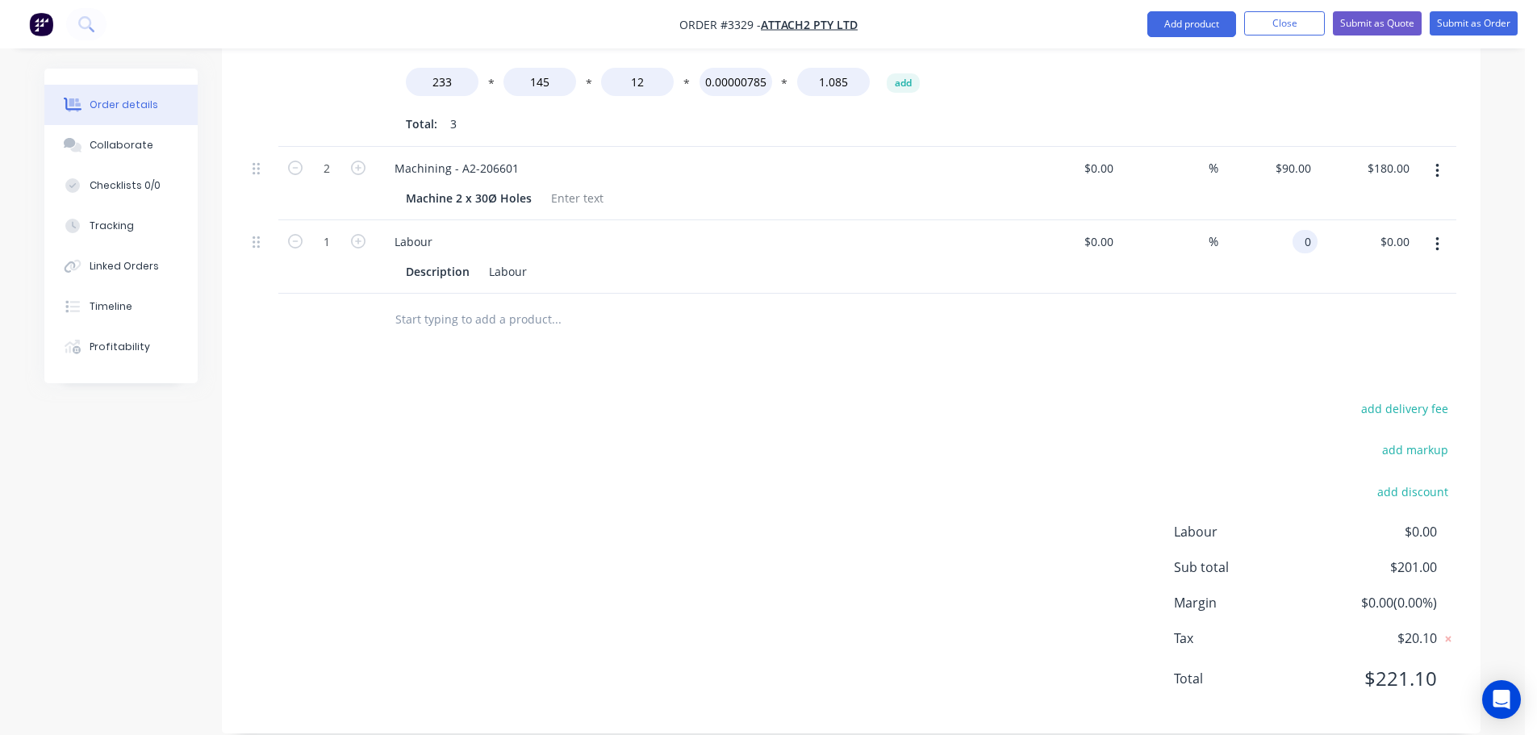
click at [1299, 230] on input "0" at bounding box center [1308, 241] width 19 height 23
type input "$31.00"
click at [1211, 331] on div "Products Show / Hide columns Add product Qty Cost Markup Price Total 2 12mm Pla…" at bounding box center [851, 272] width 1259 height 924
click at [180, 139] on button "Collaborate" at bounding box center [120, 145] width 153 height 40
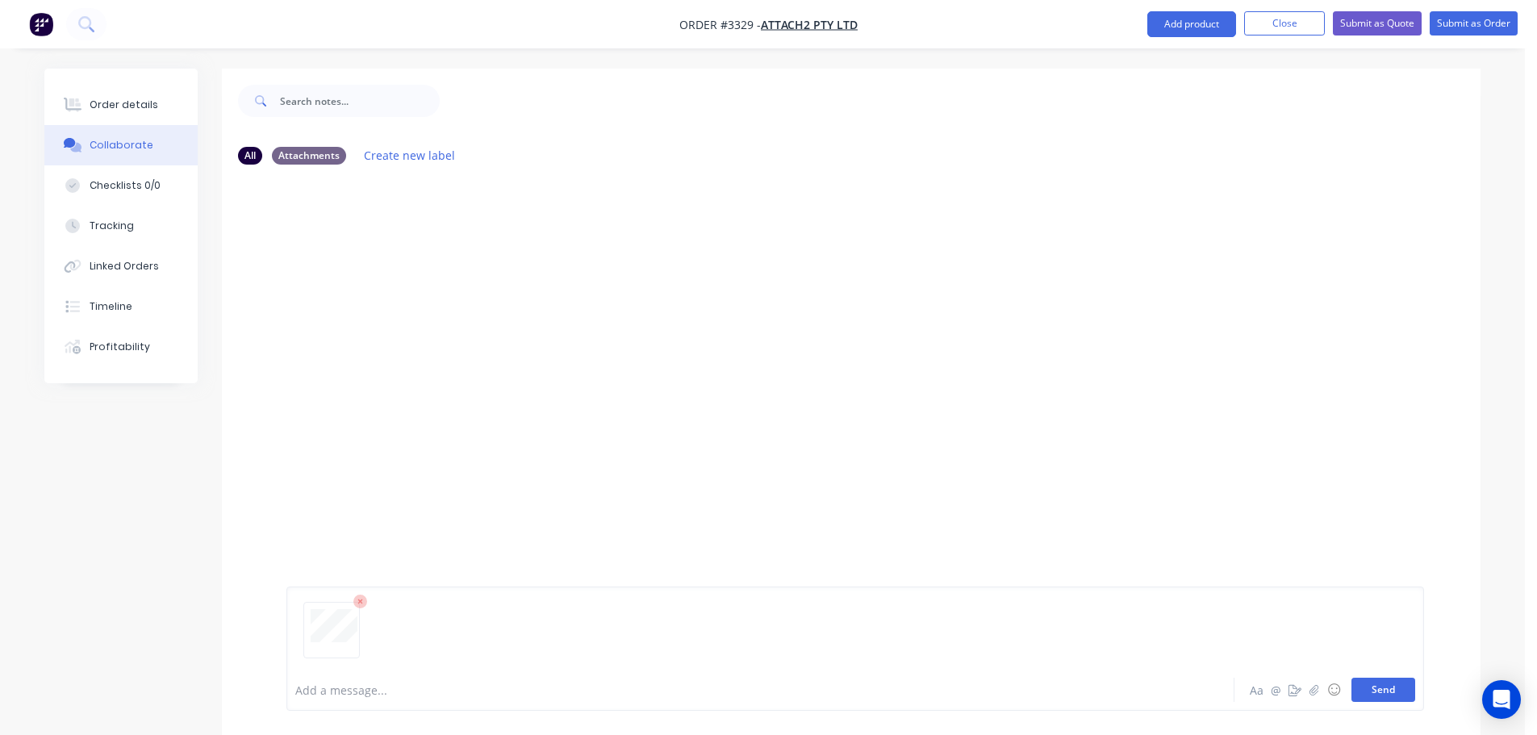
click at [1385, 685] on button "Send" at bounding box center [1384, 690] width 64 height 24
click at [127, 96] on button "Order details" at bounding box center [120, 105] width 153 height 40
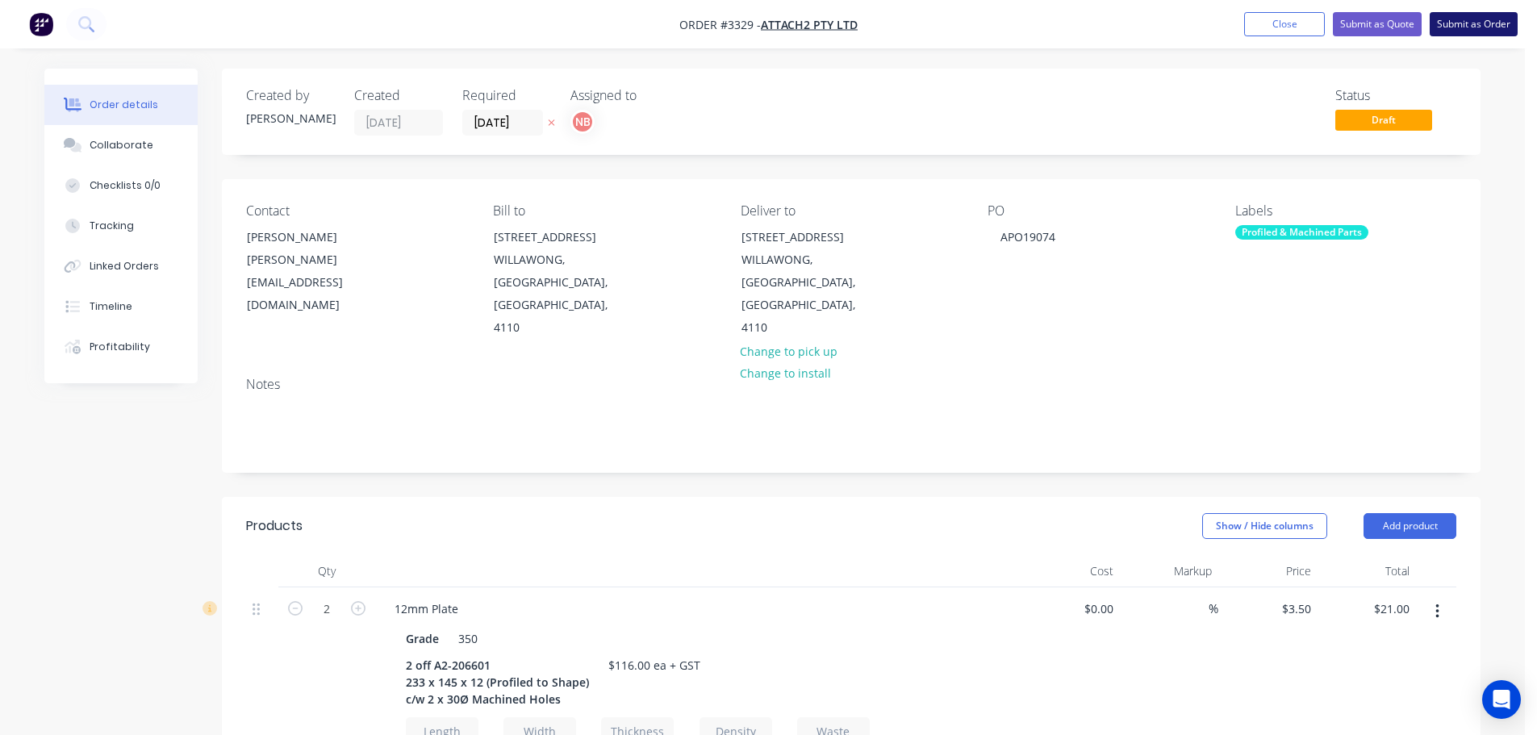
click at [1456, 22] on button "Submit as Order" at bounding box center [1474, 24] width 88 height 24
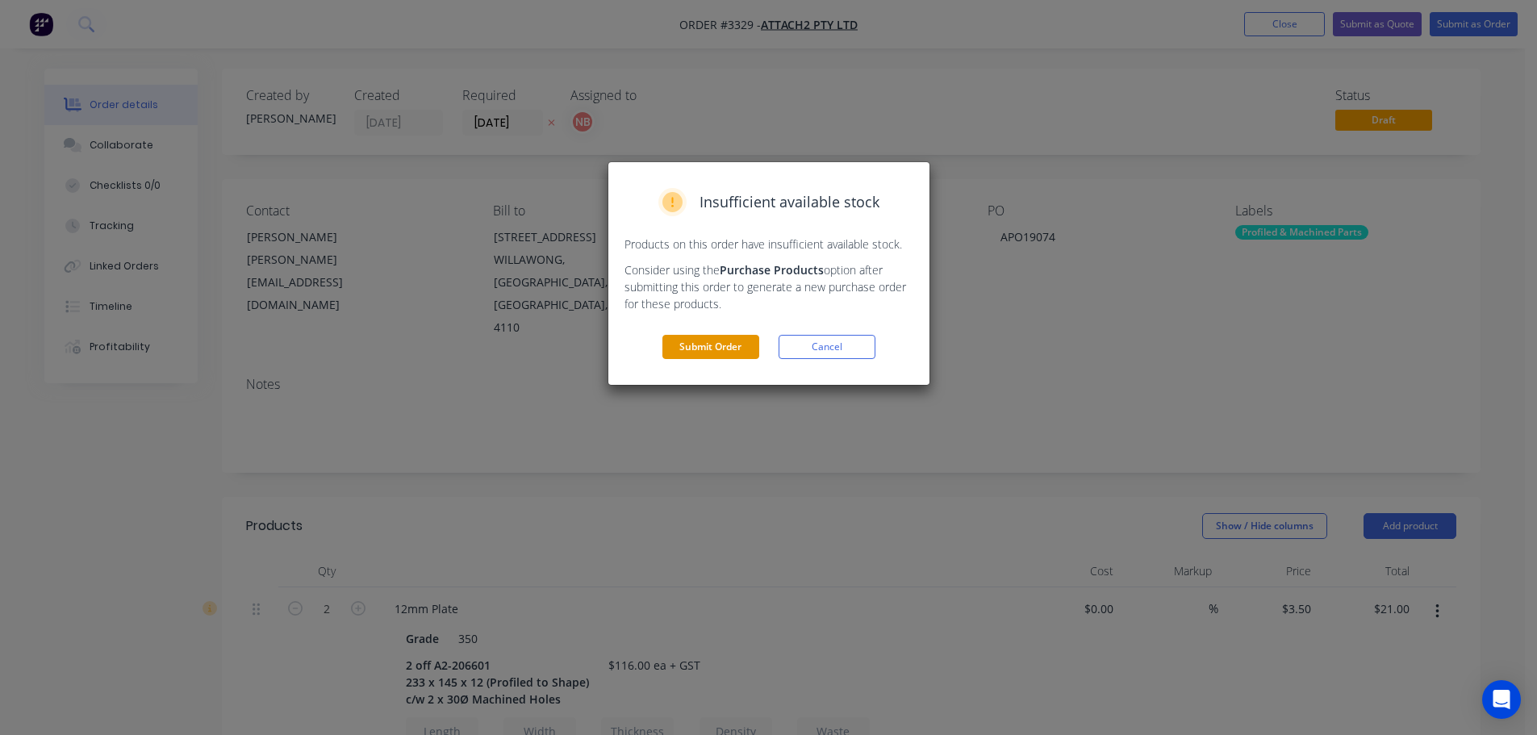
click at [718, 340] on button "Submit Order" at bounding box center [710, 347] width 97 height 24
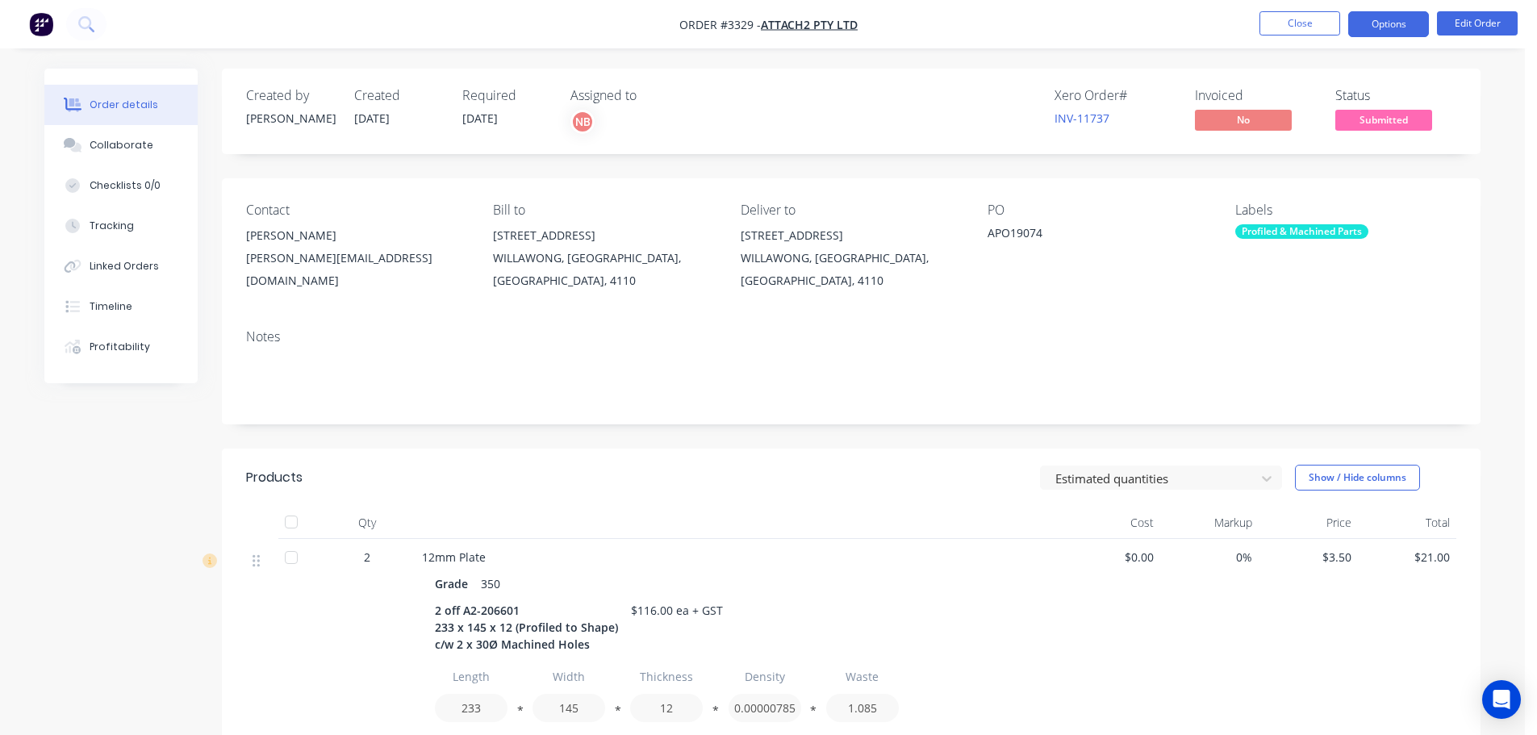
click at [1378, 26] on button "Options" at bounding box center [1388, 24] width 81 height 26
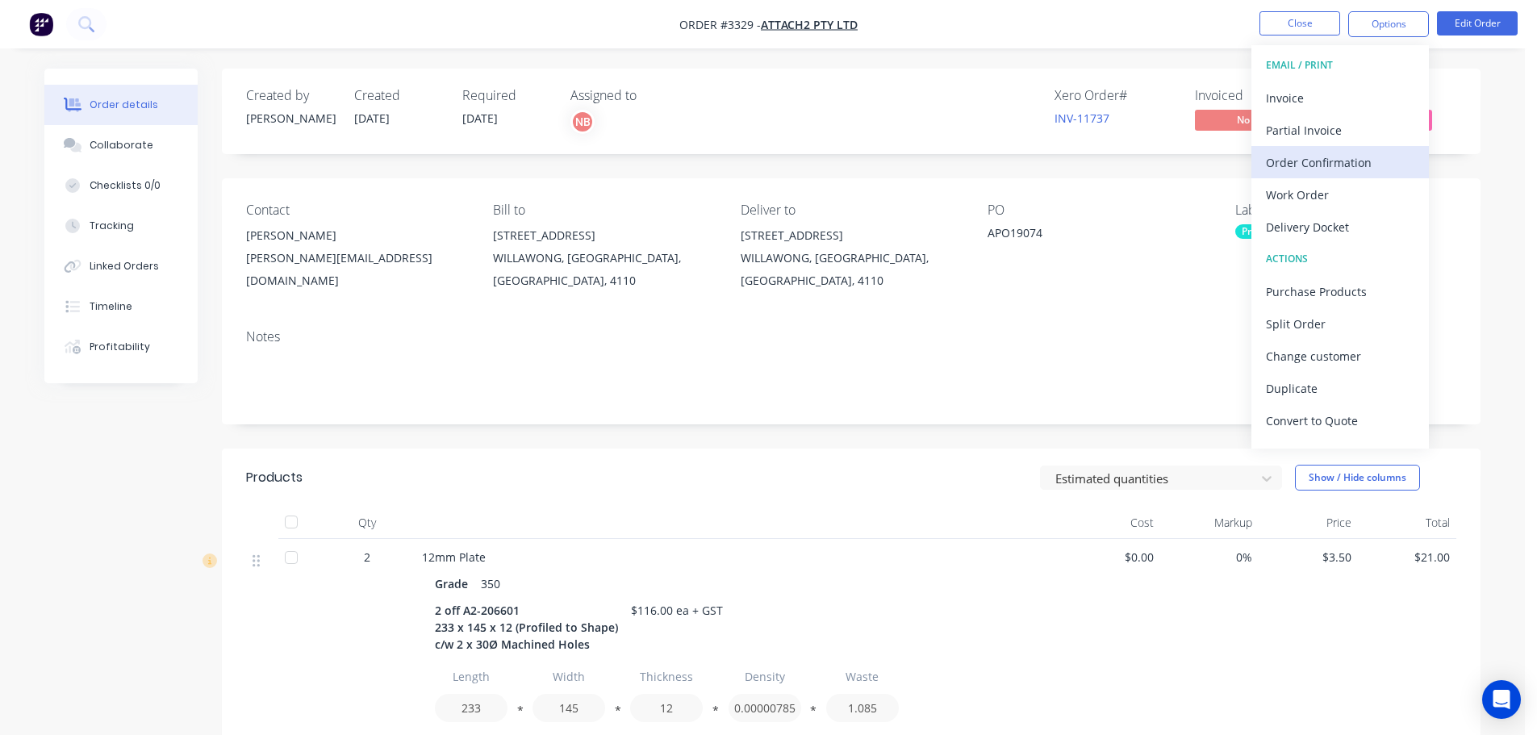
click at [1318, 151] on div "Order Confirmation" at bounding box center [1340, 162] width 148 height 23
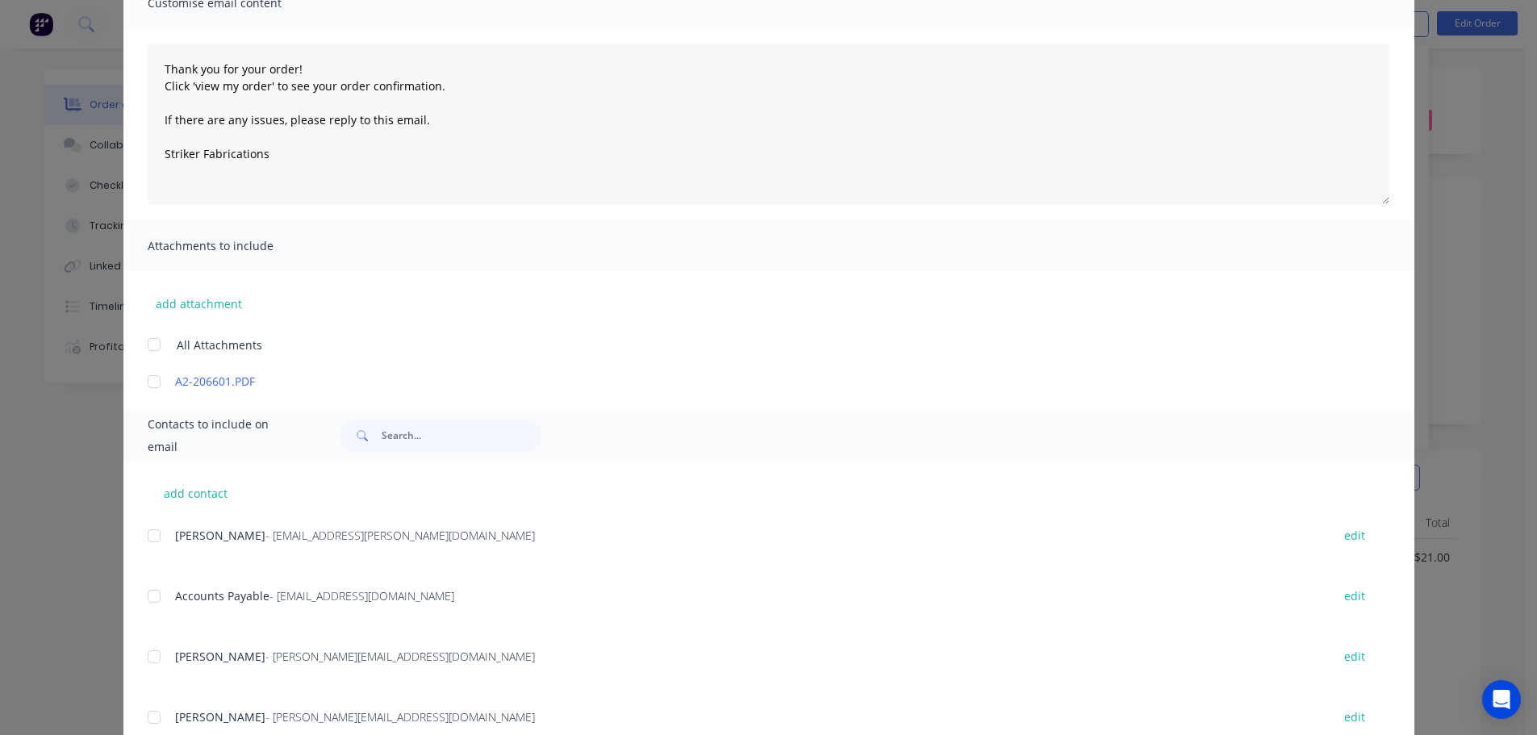
scroll to position [161, 0]
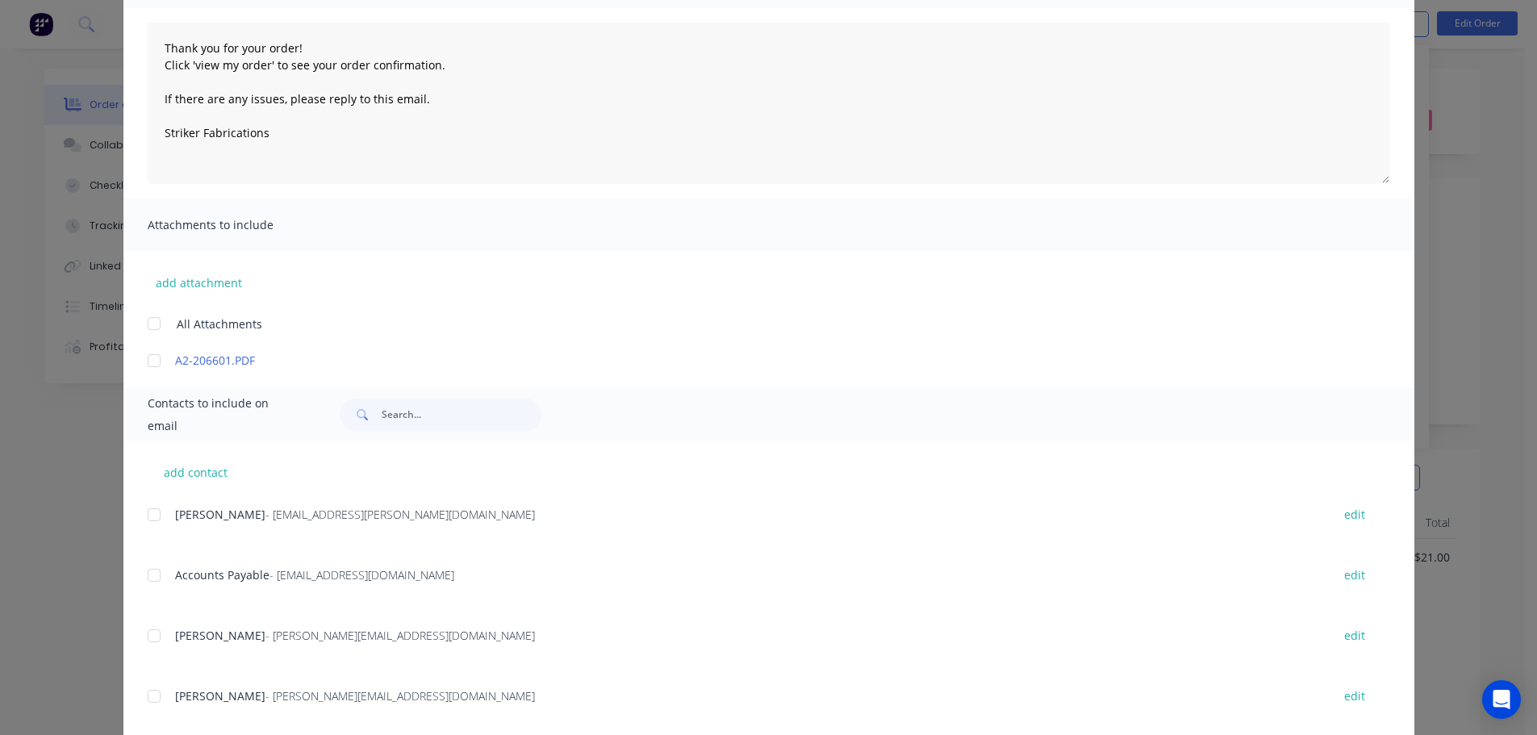
click at [142, 633] on div at bounding box center [154, 636] width 32 height 32
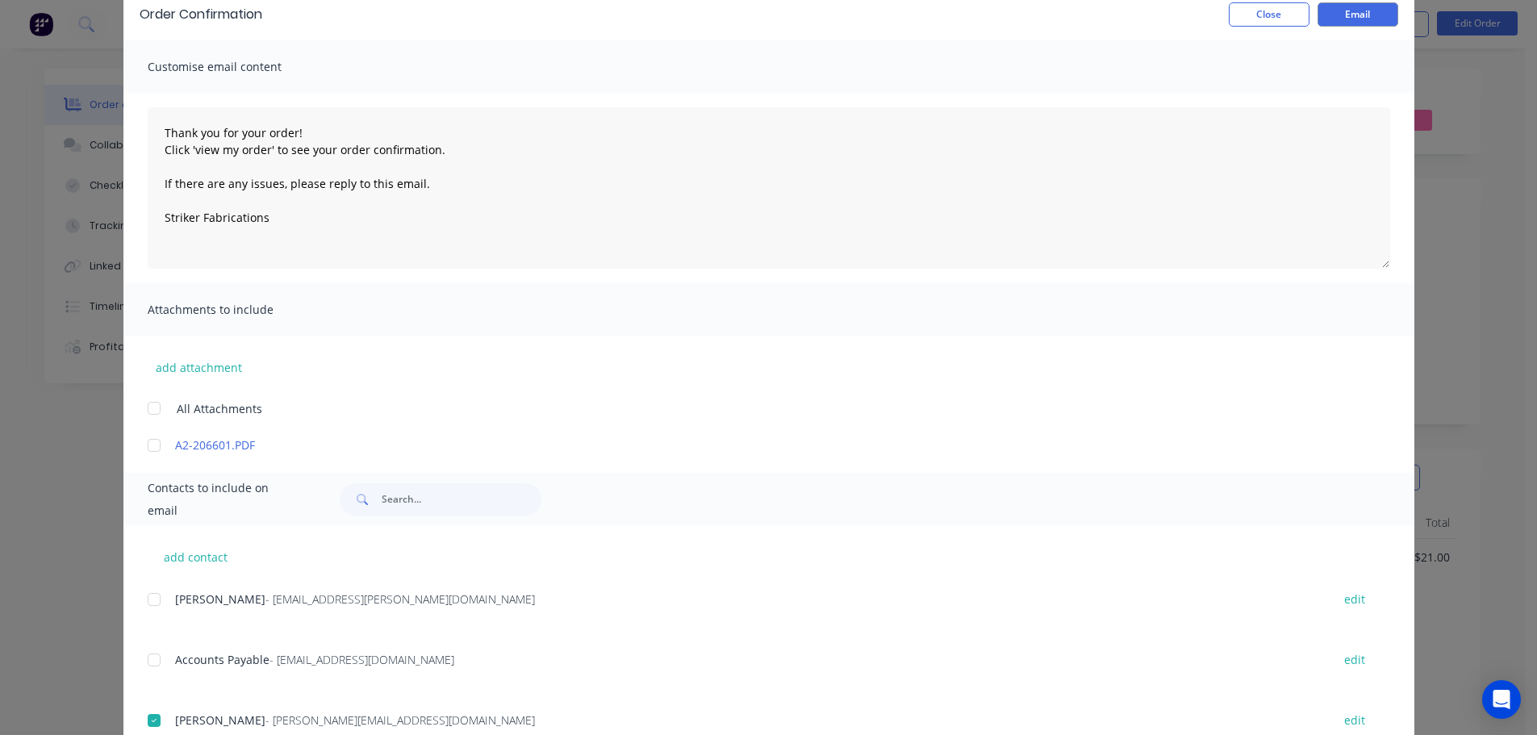
scroll to position [0, 0]
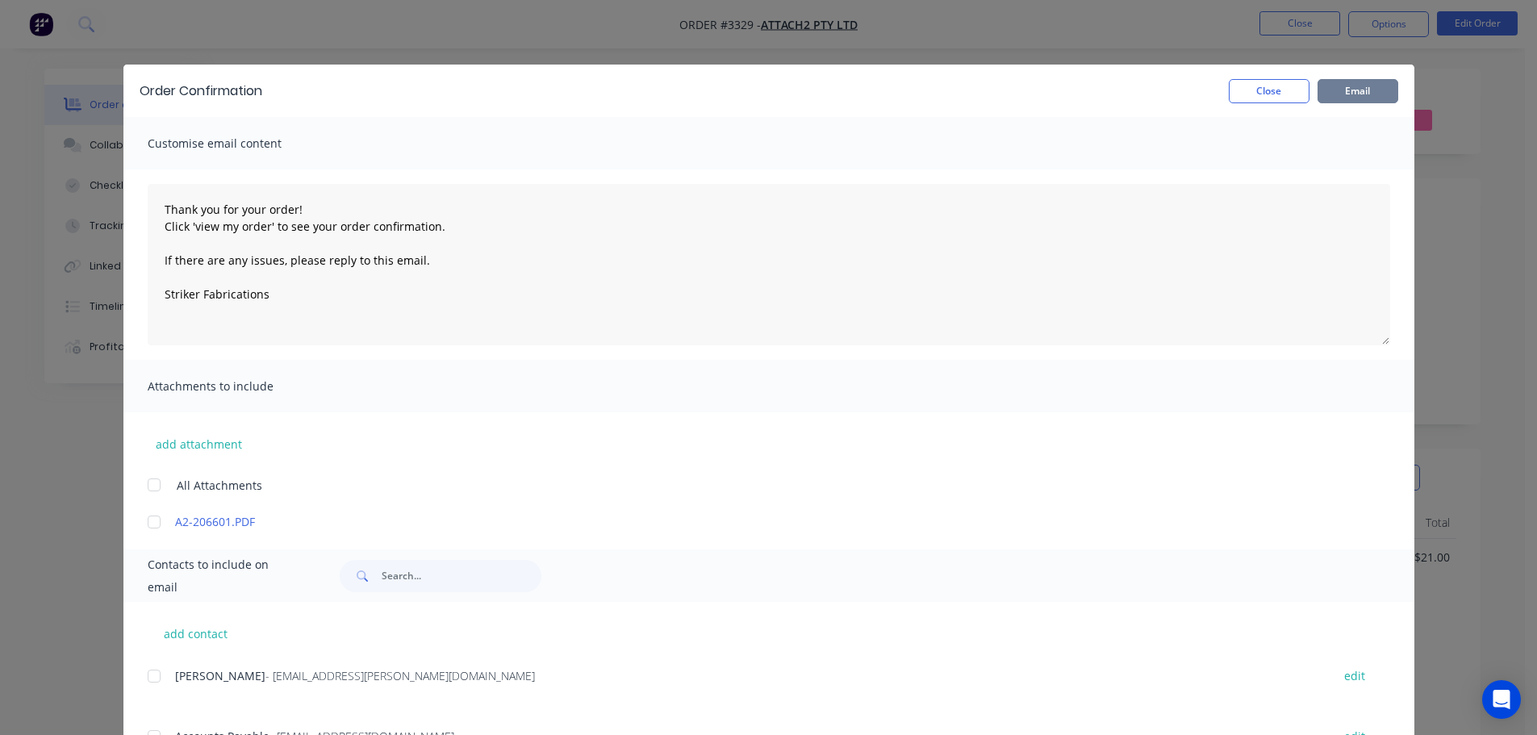
click at [1341, 90] on button "Email" at bounding box center [1358, 91] width 81 height 24
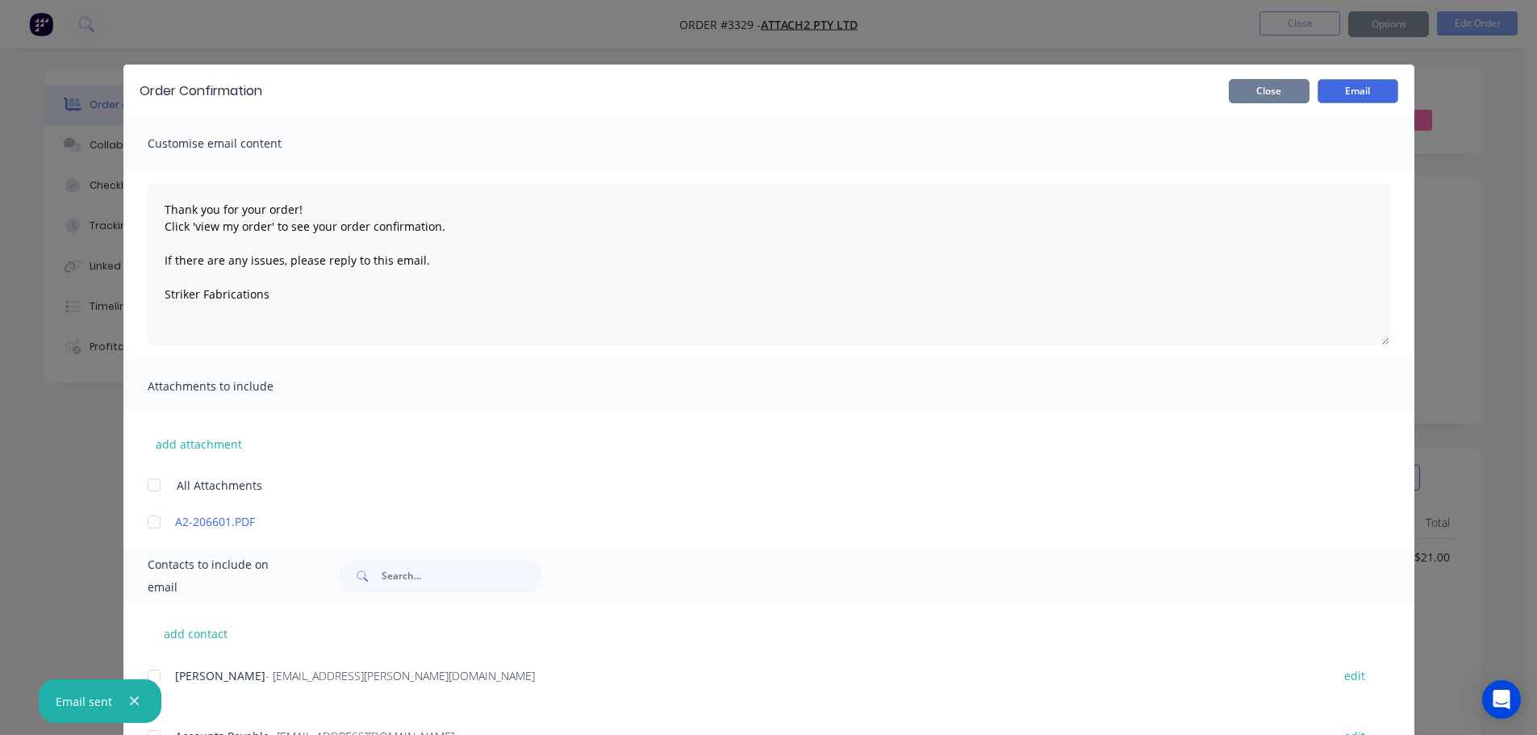
drag, startPoint x: 1273, startPoint y: 94, endPoint x: 1285, endPoint y: 78, distance: 19.0
click at [1273, 93] on button "Close" at bounding box center [1269, 91] width 81 height 24
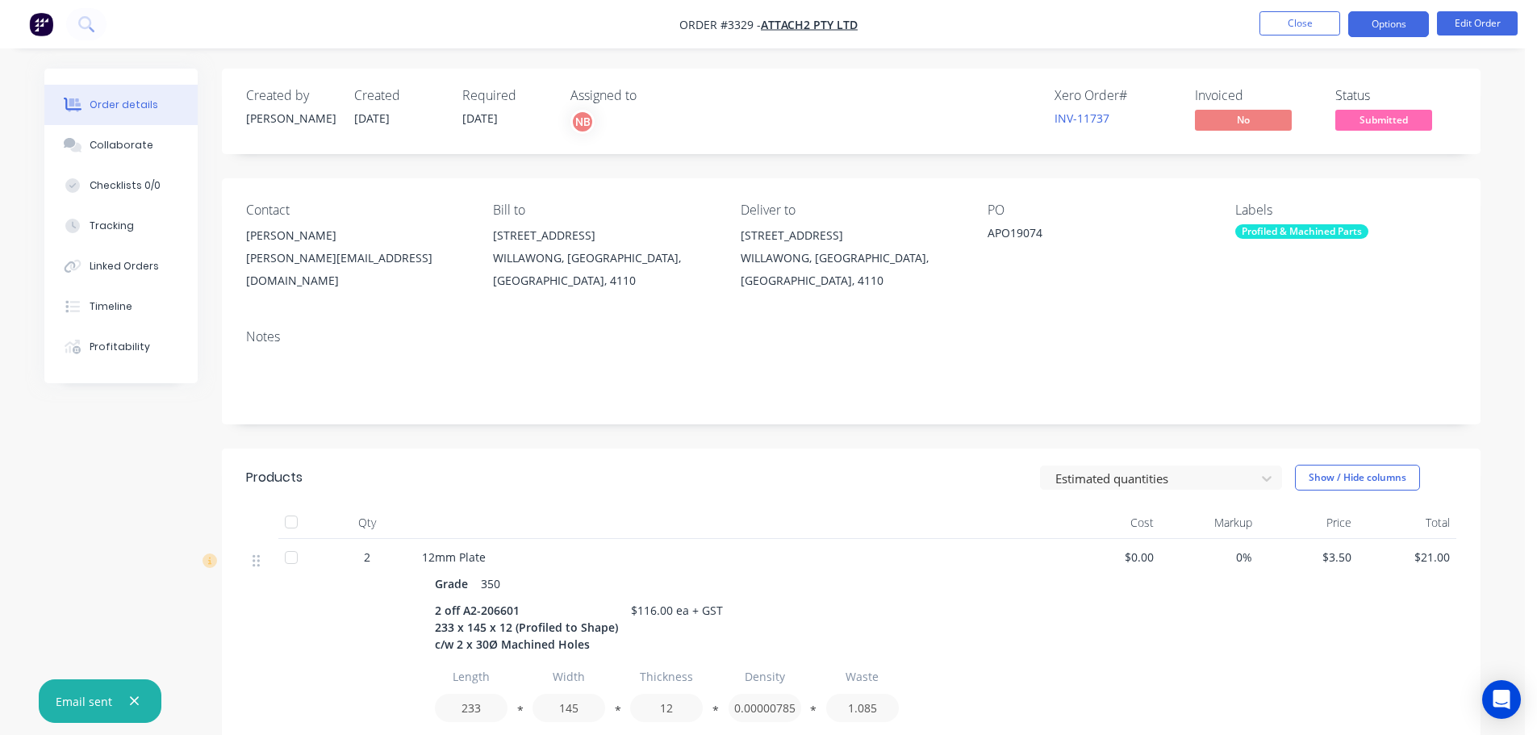
click at [1358, 27] on button "Options" at bounding box center [1388, 24] width 81 height 26
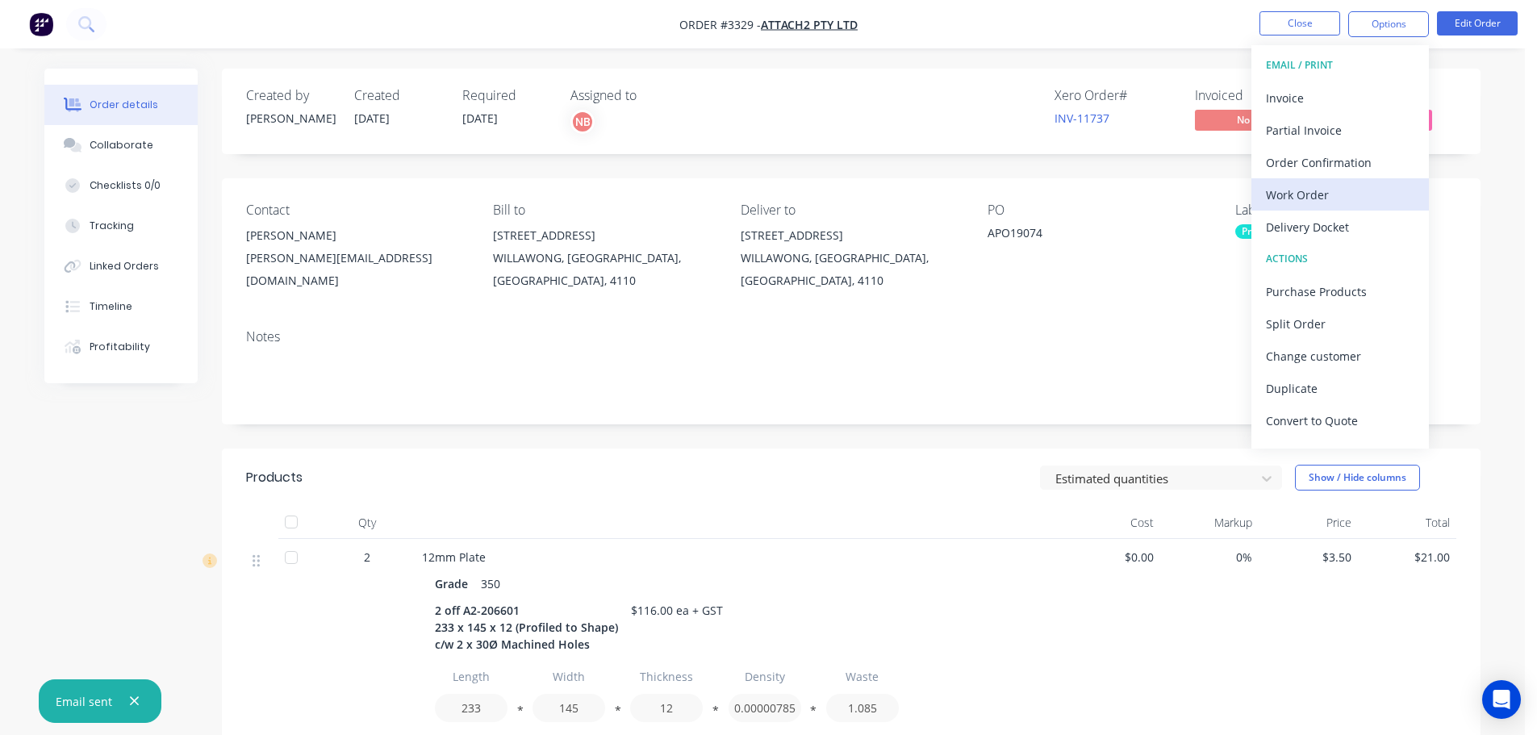
click at [1302, 191] on div "Work Order" at bounding box center [1340, 194] width 148 height 23
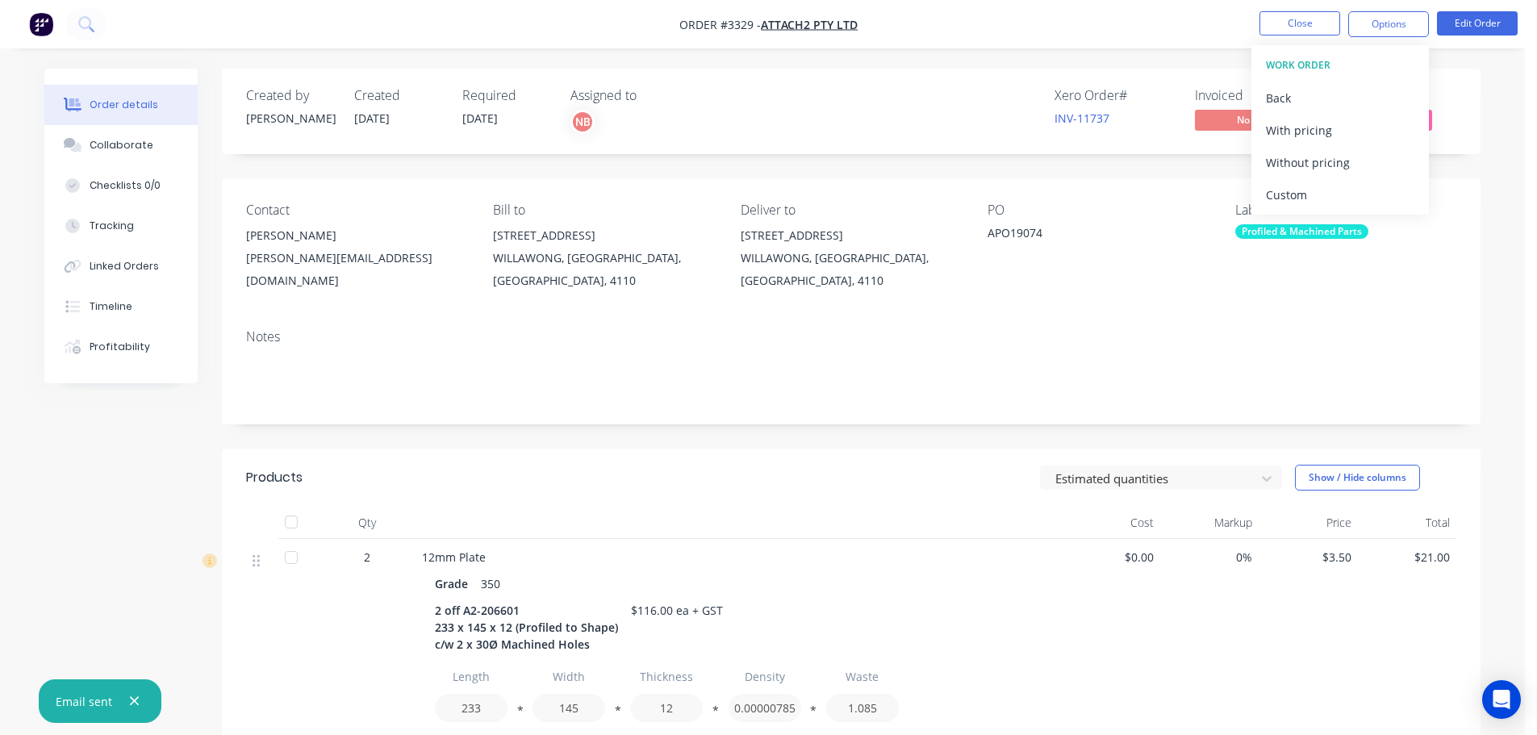
click at [1302, 191] on div "Custom" at bounding box center [1340, 194] width 148 height 23
click at [1293, 157] on div "Without pricing" at bounding box center [1340, 162] width 148 height 23
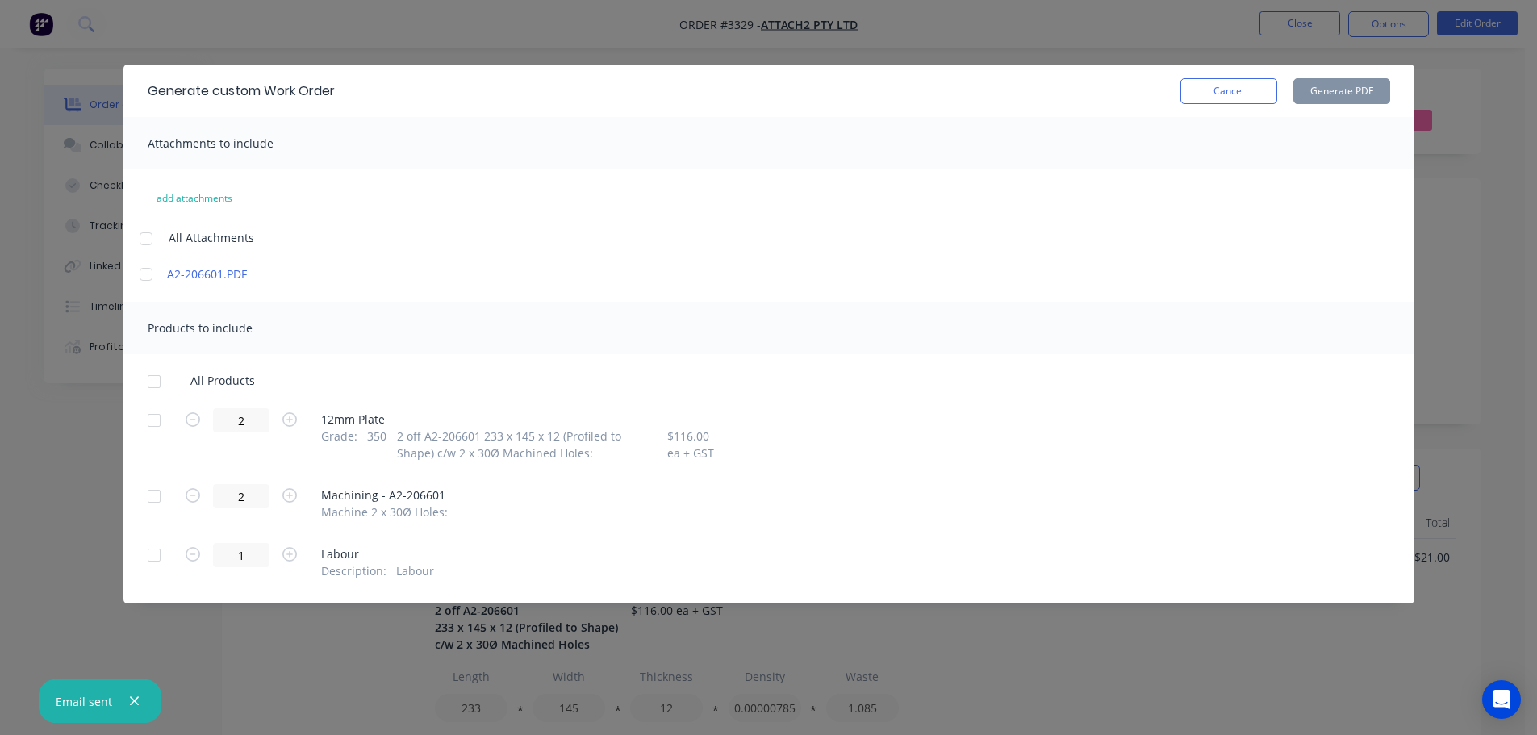
click at [158, 411] on div at bounding box center [154, 420] width 32 height 32
click at [1325, 94] on button "Generate PDF" at bounding box center [1341, 91] width 97 height 26
click at [1223, 86] on button "Cancel" at bounding box center [1229, 91] width 97 height 26
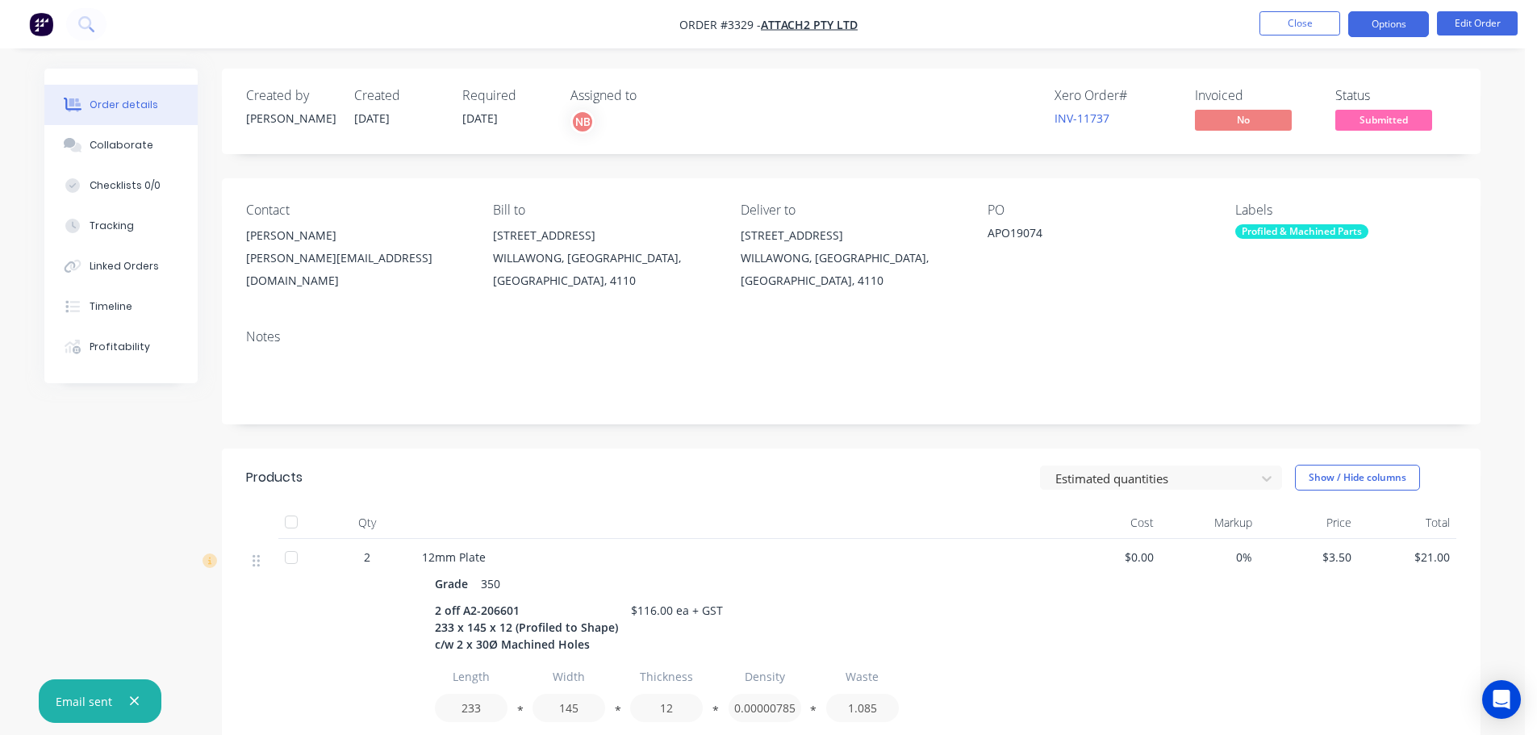
click at [1383, 25] on button "Options" at bounding box center [1388, 24] width 81 height 26
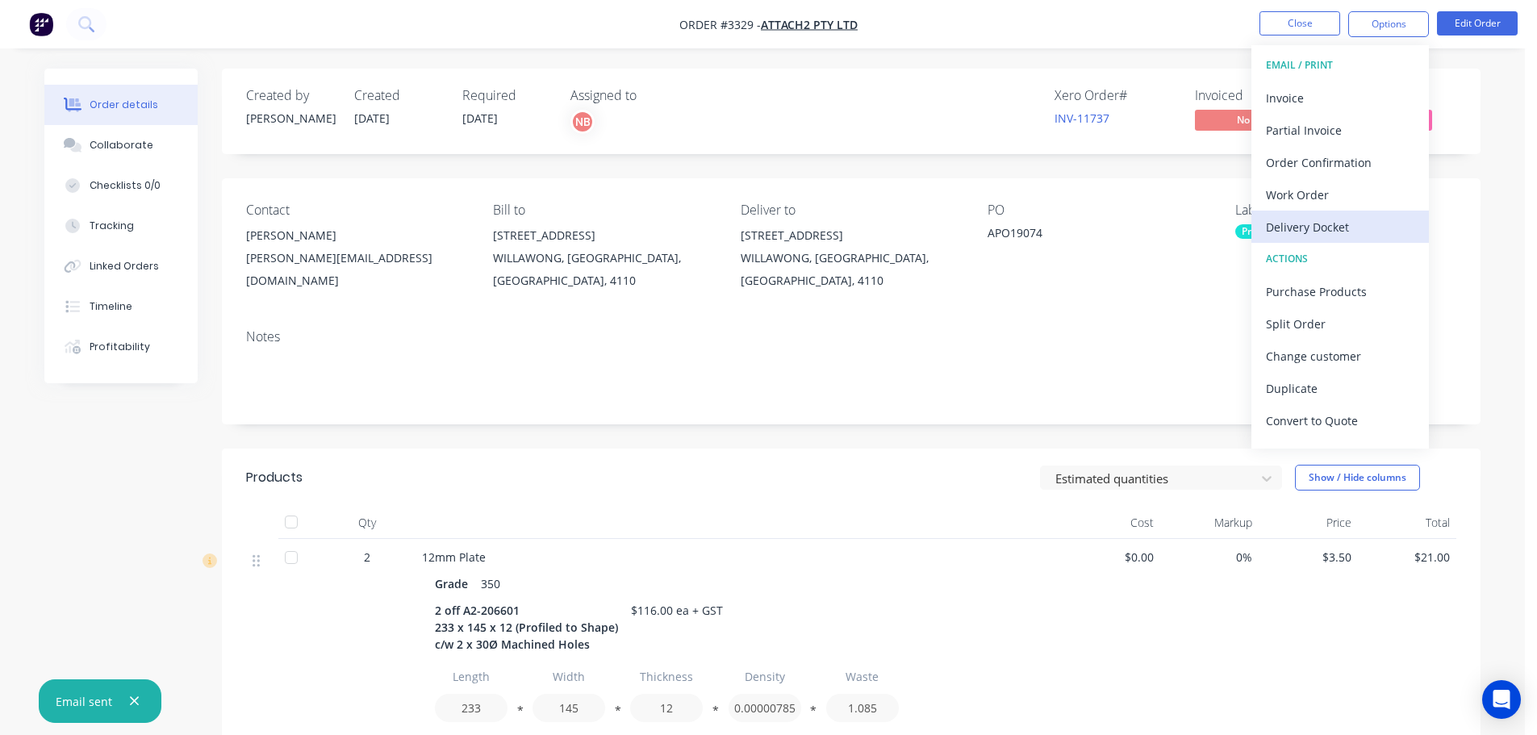
click at [1295, 229] on div "Delivery Docket" at bounding box center [1340, 226] width 148 height 23
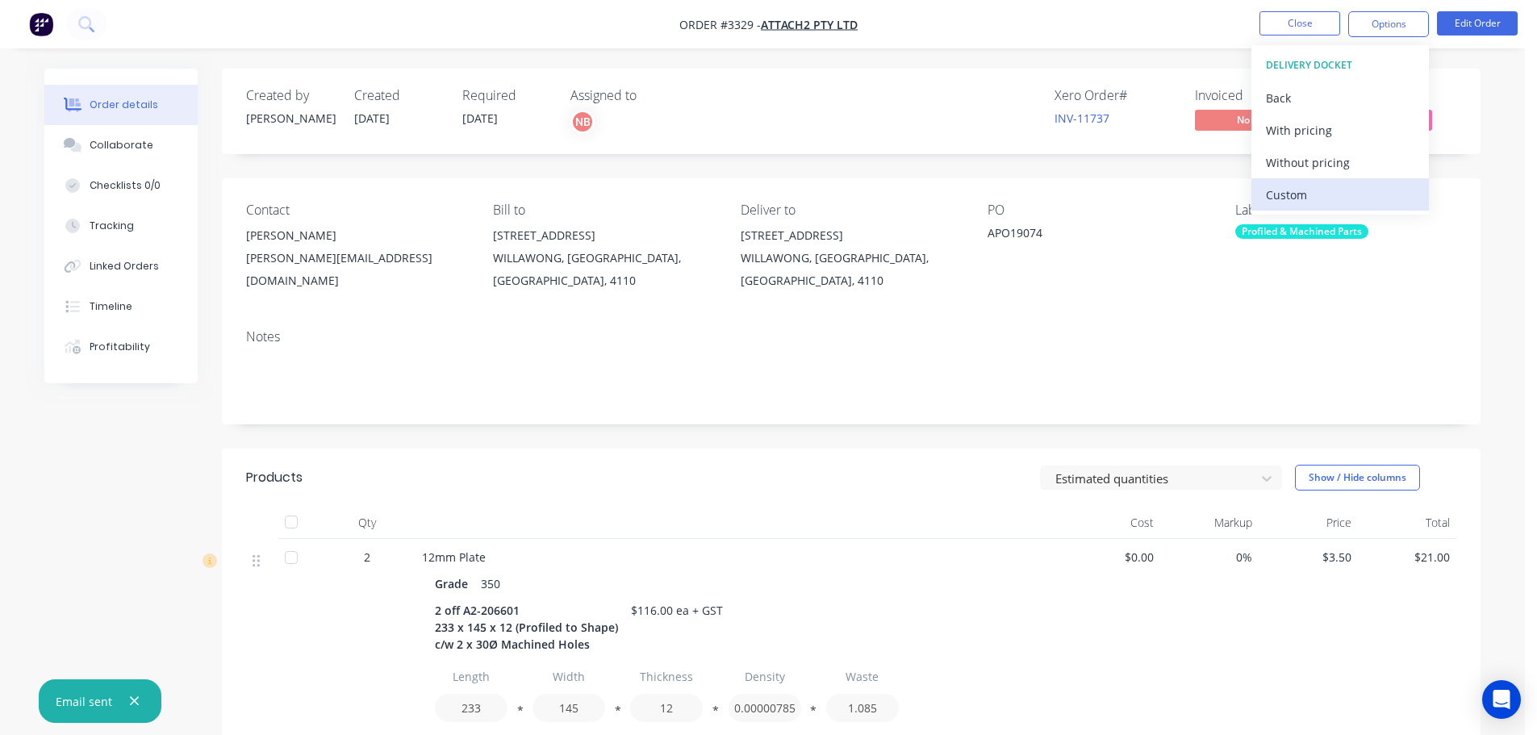
drag, startPoint x: 1294, startPoint y: 201, endPoint x: 1294, endPoint y: 192, distance: 8.9
click at [1294, 200] on div "Custom" at bounding box center [1340, 194] width 148 height 23
click at [1293, 171] on div "Without pricing" at bounding box center [1340, 162] width 148 height 23
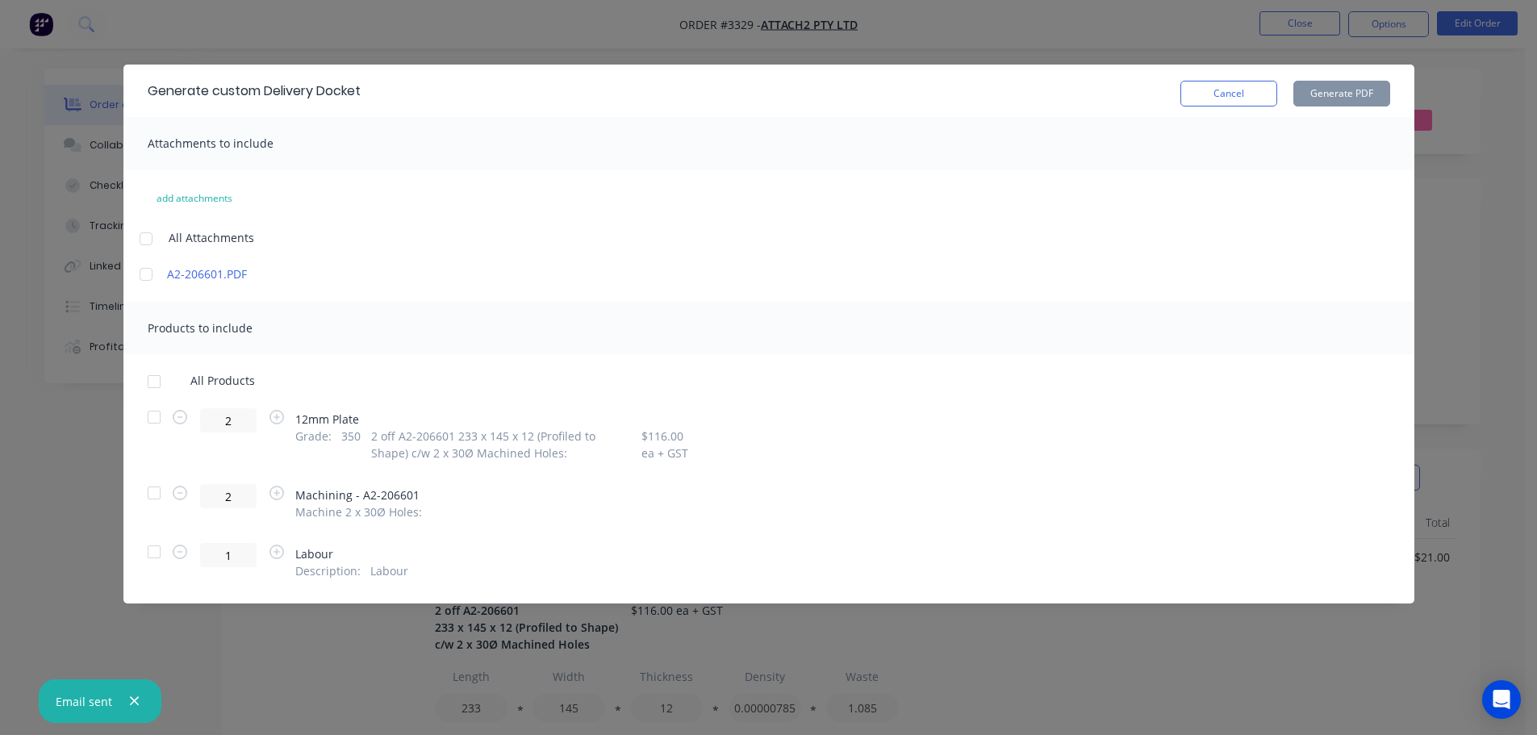
click at [165, 414] on div at bounding box center [154, 417] width 32 height 32
click at [1362, 84] on button "Generate PDF" at bounding box center [1341, 94] width 97 height 26
click at [1250, 91] on button "Cancel" at bounding box center [1229, 94] width 97 height 26
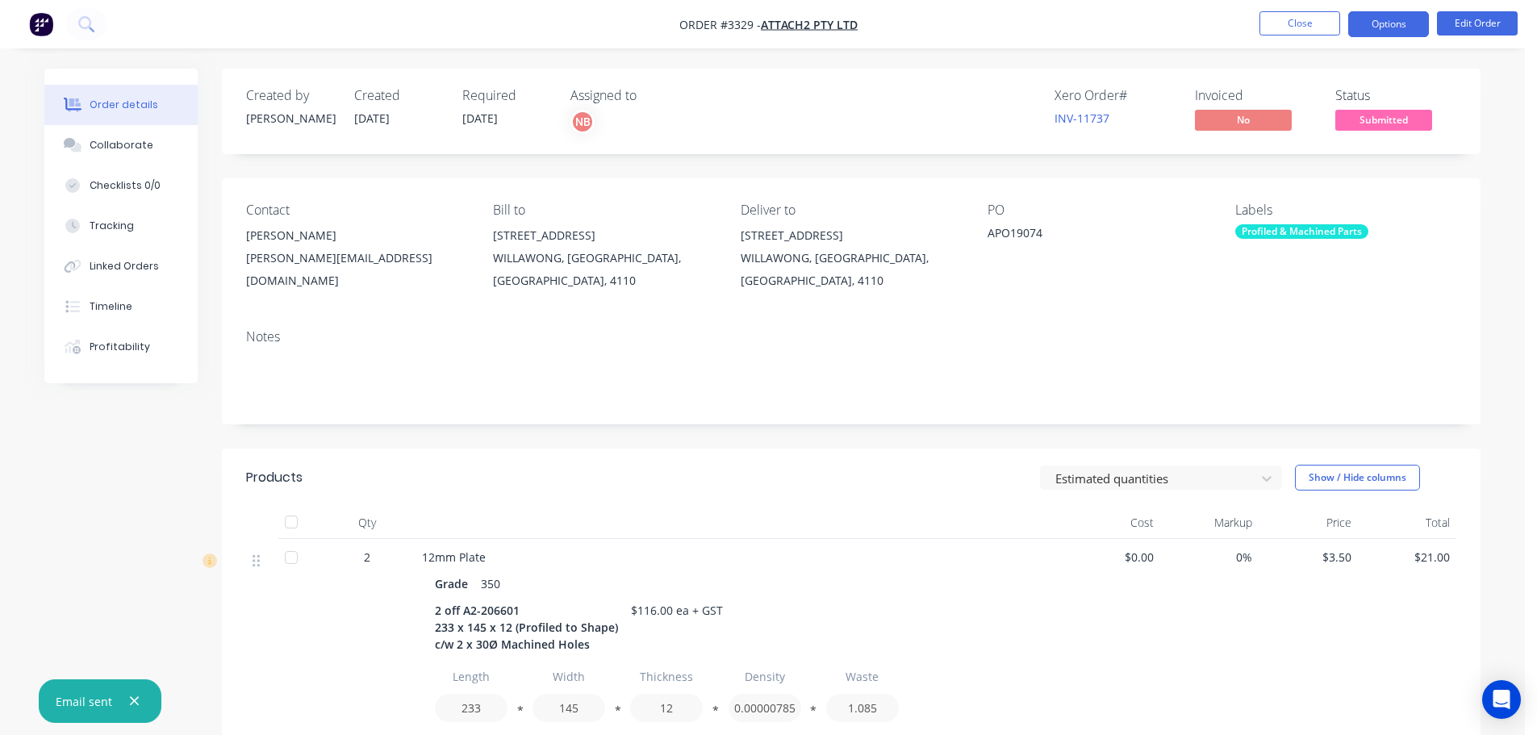
click at [1398, 27] on button "Options" at bounding box center [1388, 24] width 81 height 26
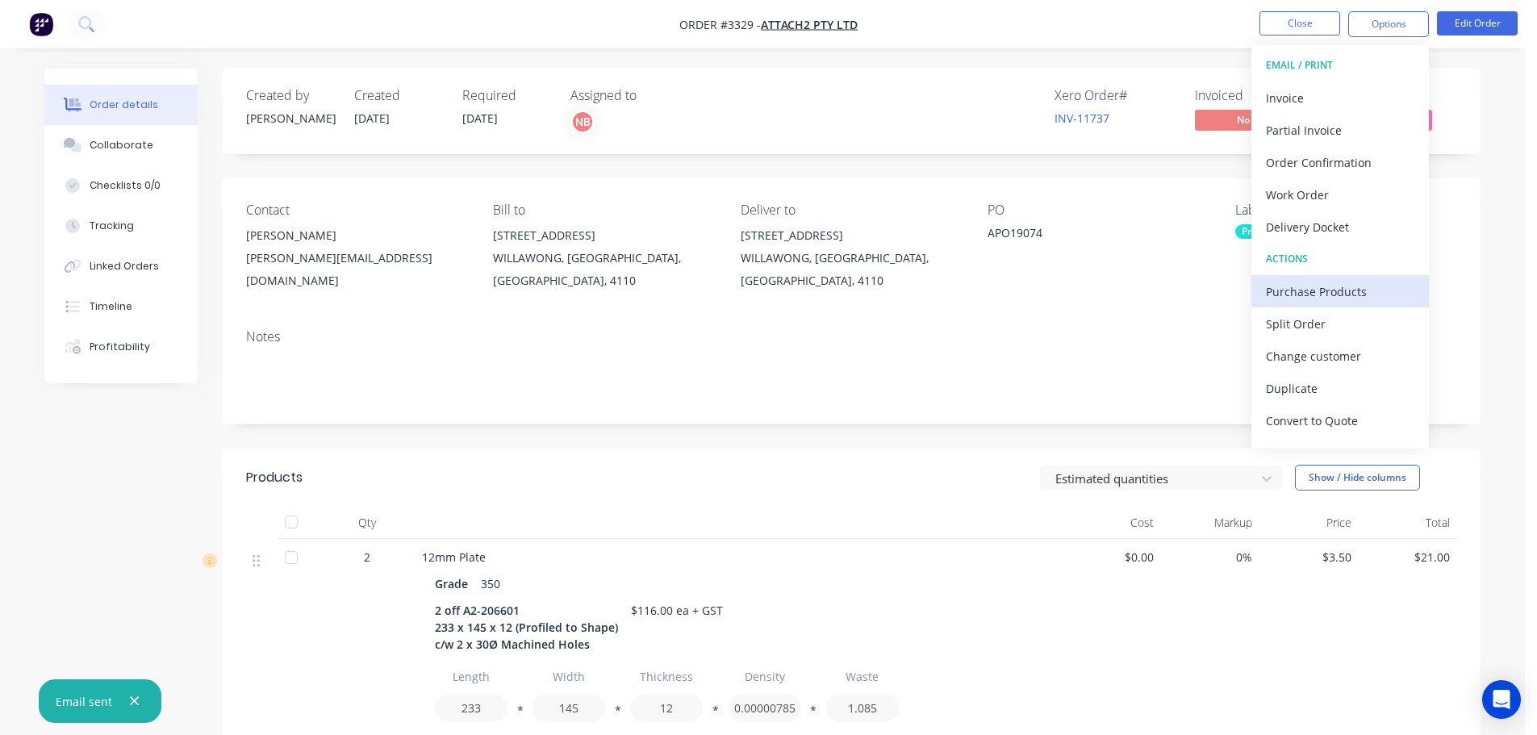
click at [1328, 296] on div "Purchase Products" at bounding box center [1340, 291] width 148 height 23
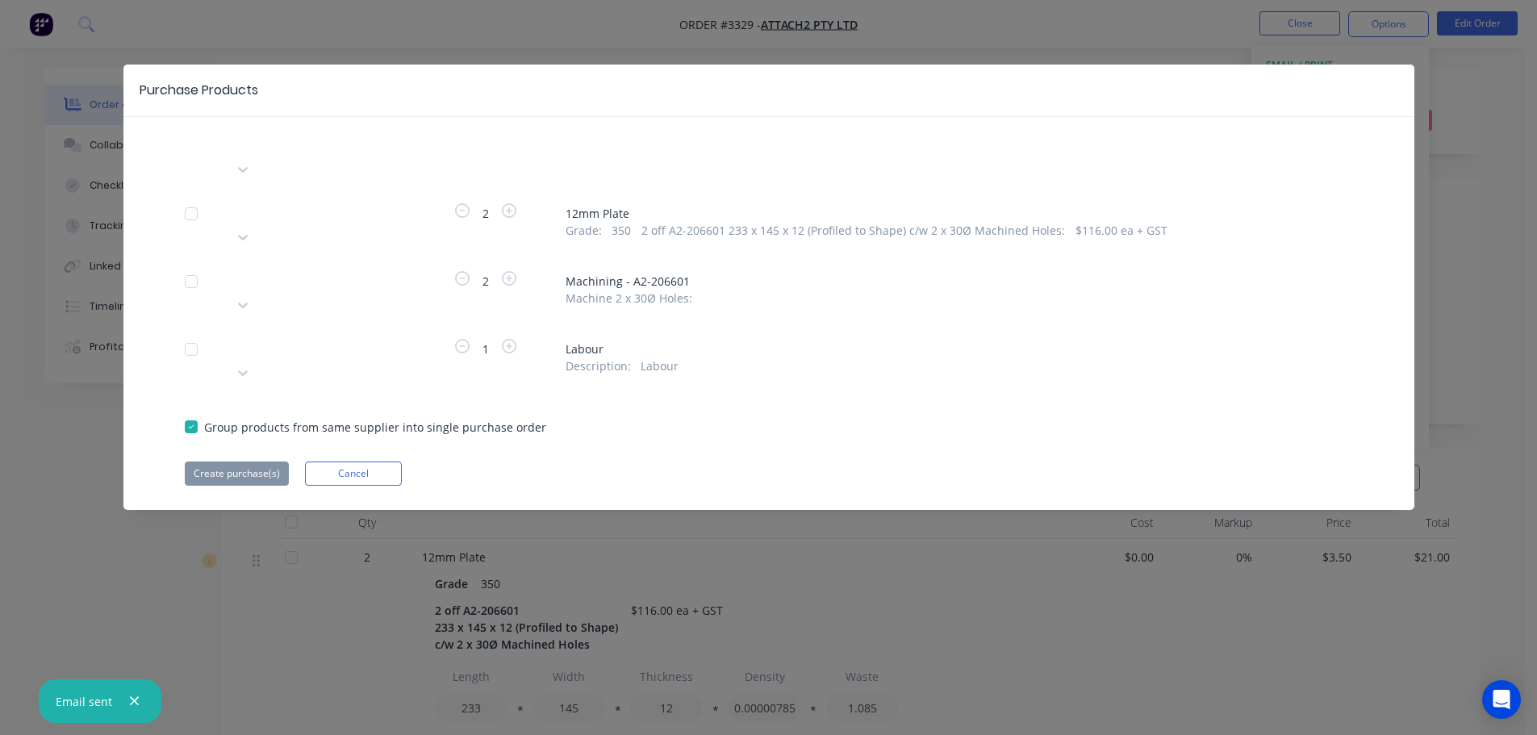
click at [371, 269] on div at bounding box center [349, 279] width 232 height 20
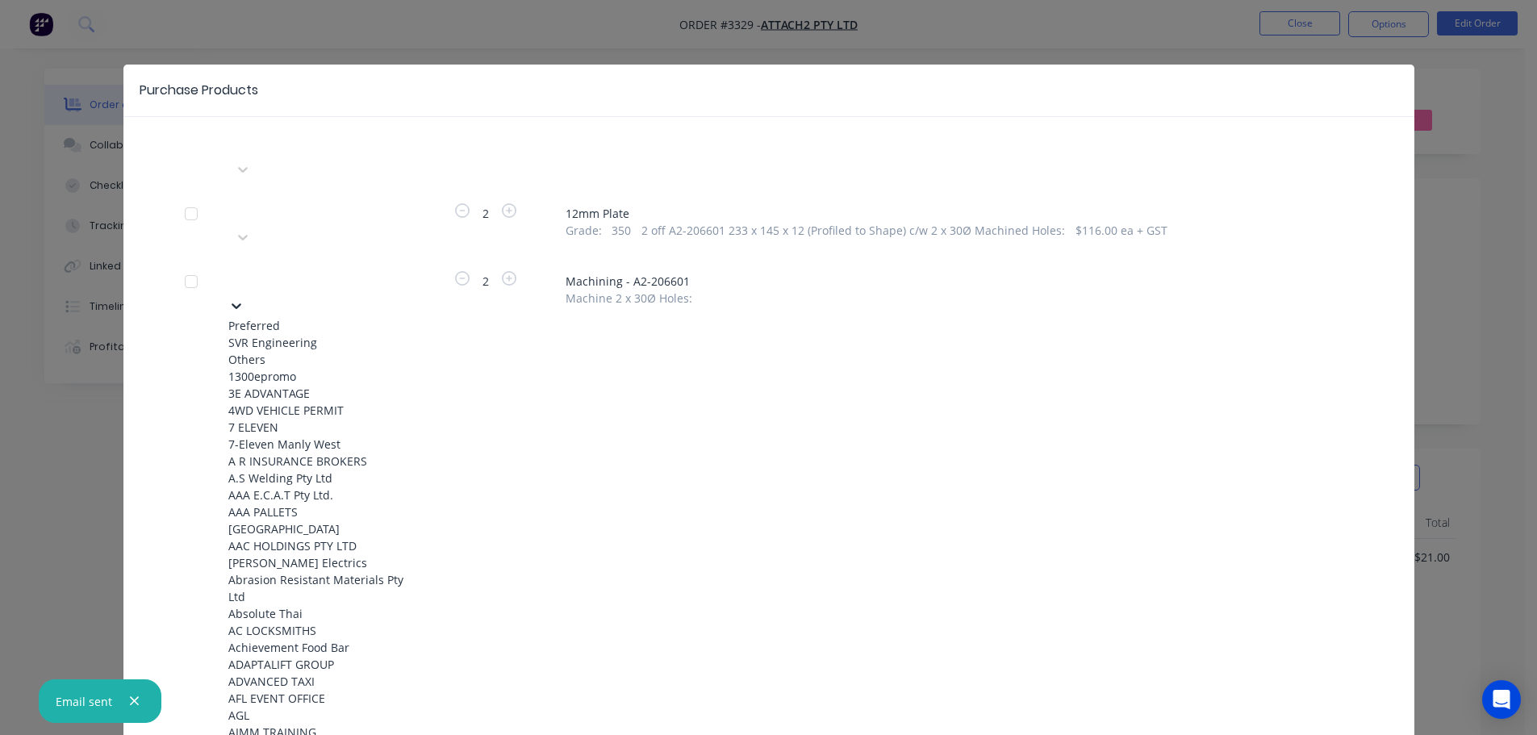
click at [332, 334] on div "SVR Engineering" at bounding box center [317, 342] width 178 height 17
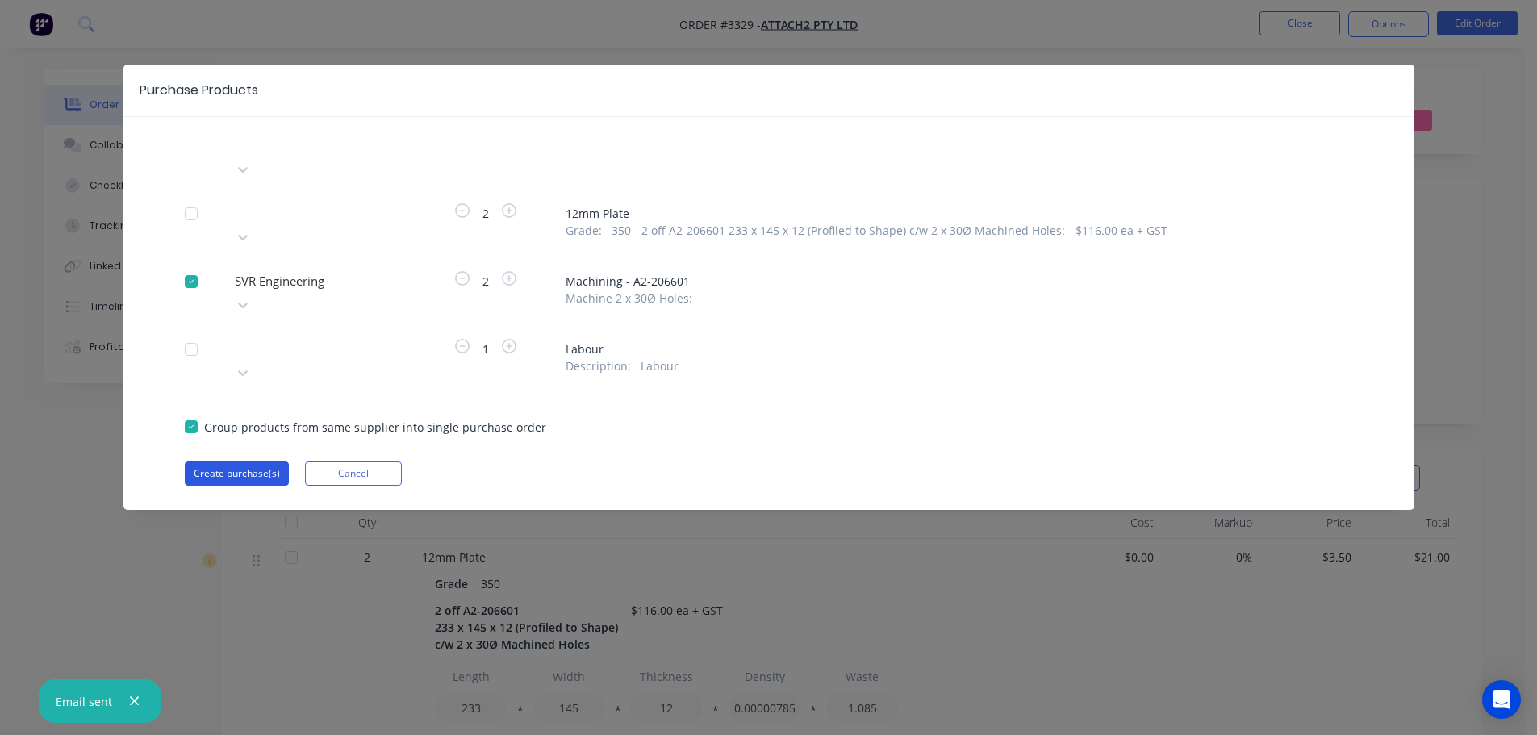
click at [264, 462] on button "Create purchase(s)" at bounding box center [237, 474] width 104 height 24
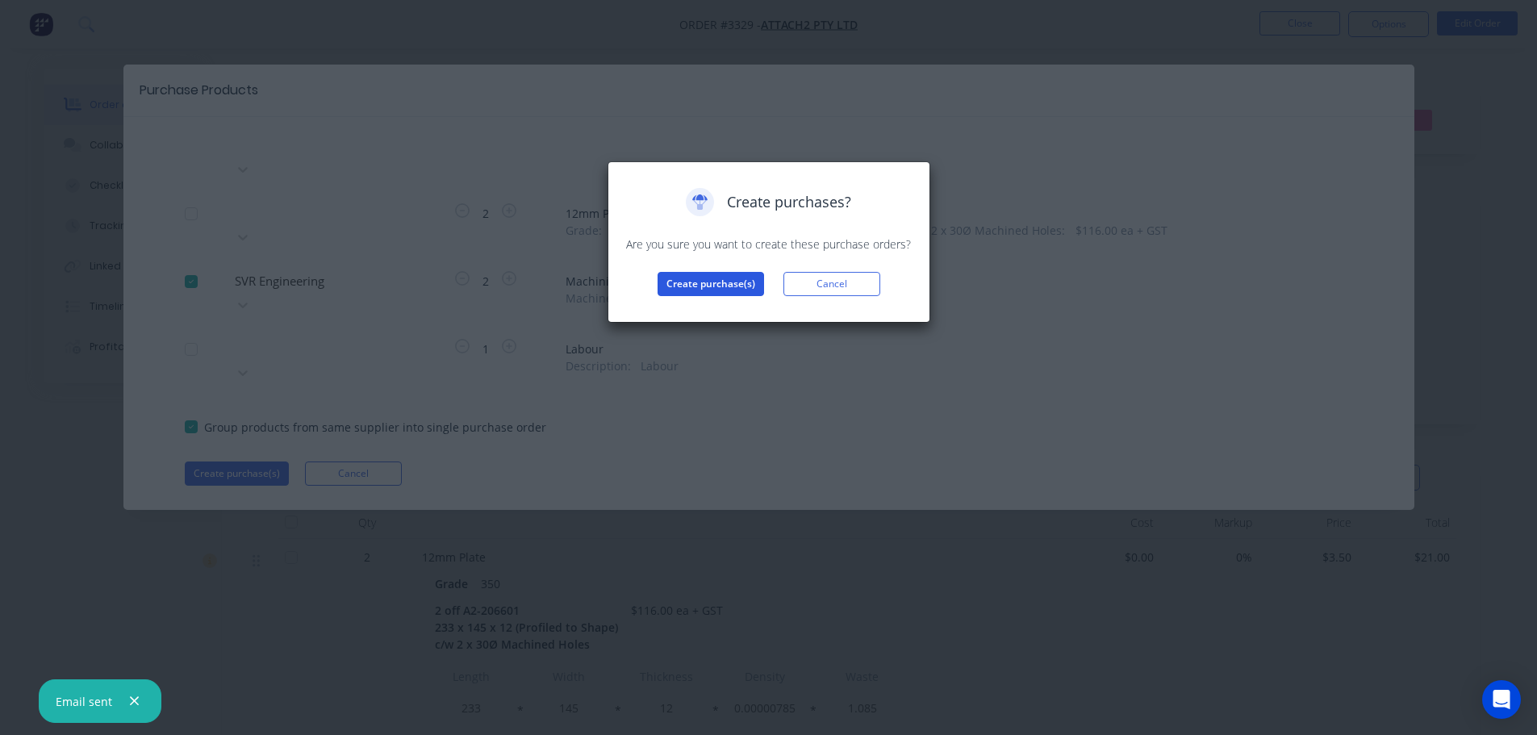
click at [688, 279] on button "Create purchase(s)" at bounding box center [711, 284] width 107 height 24
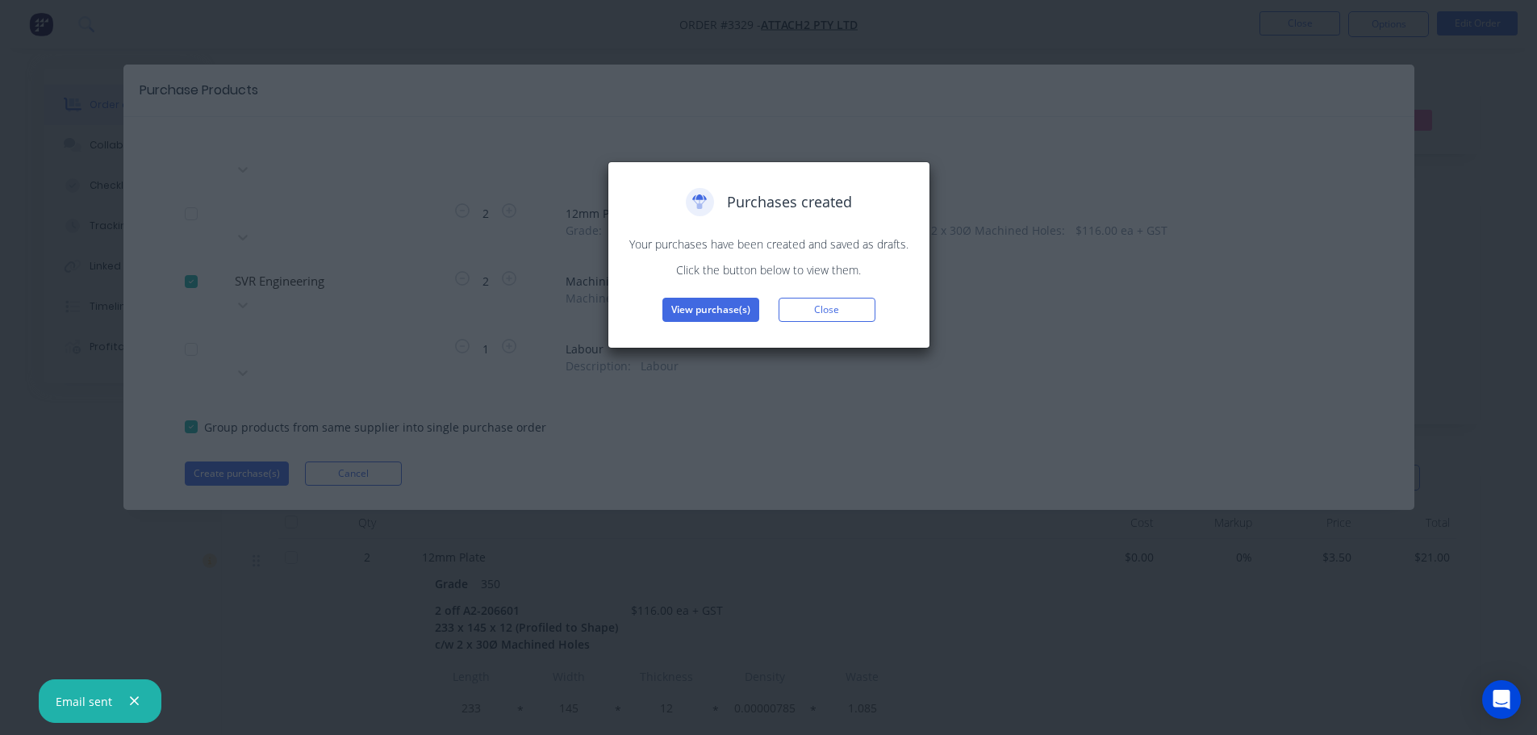
click at [689, 301] on button "View purchase(s)" at bounding box center [710, 310] width 97 height 24
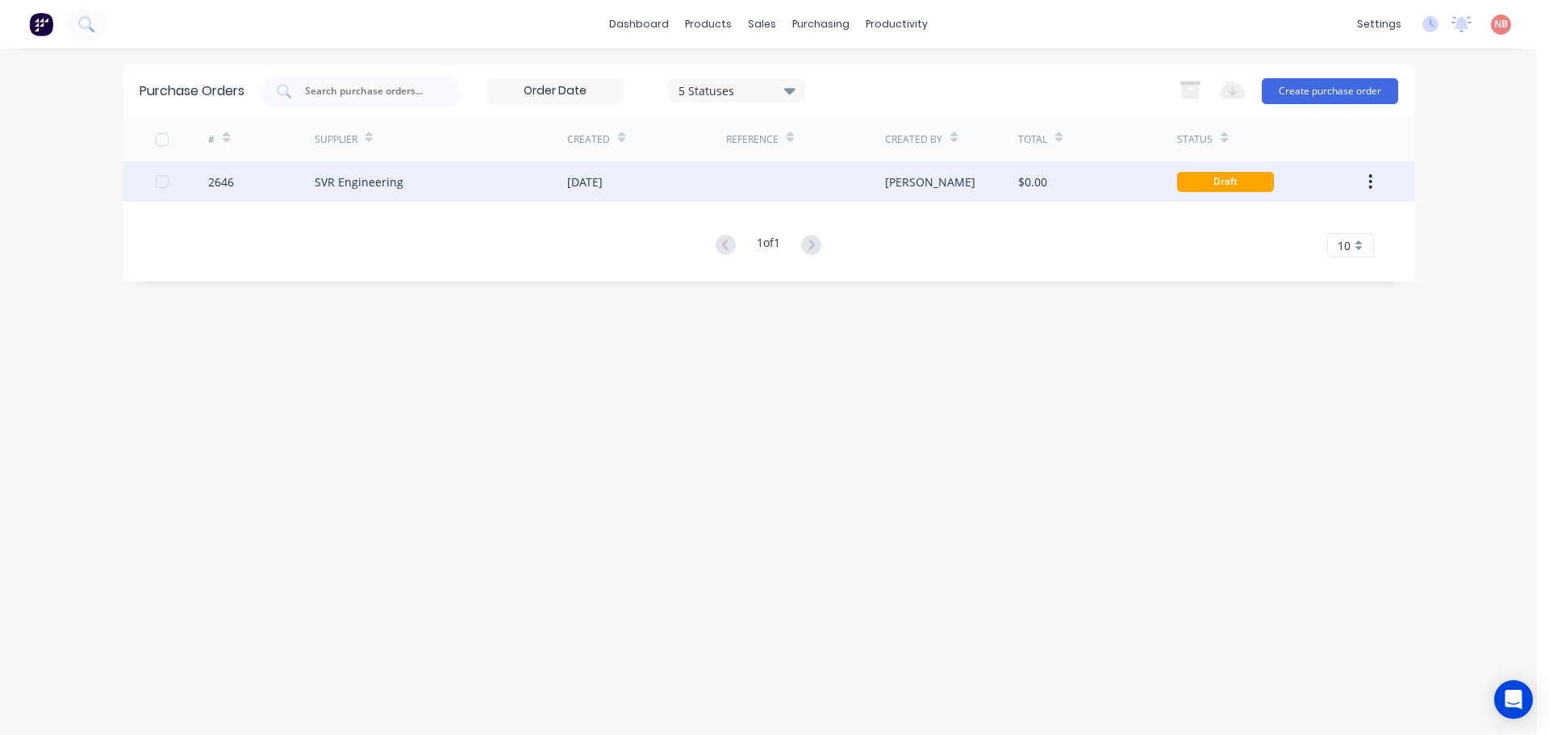
click at [575, 182] on div "[DATE]" at bounding box center [585, 181] width 36 height 17
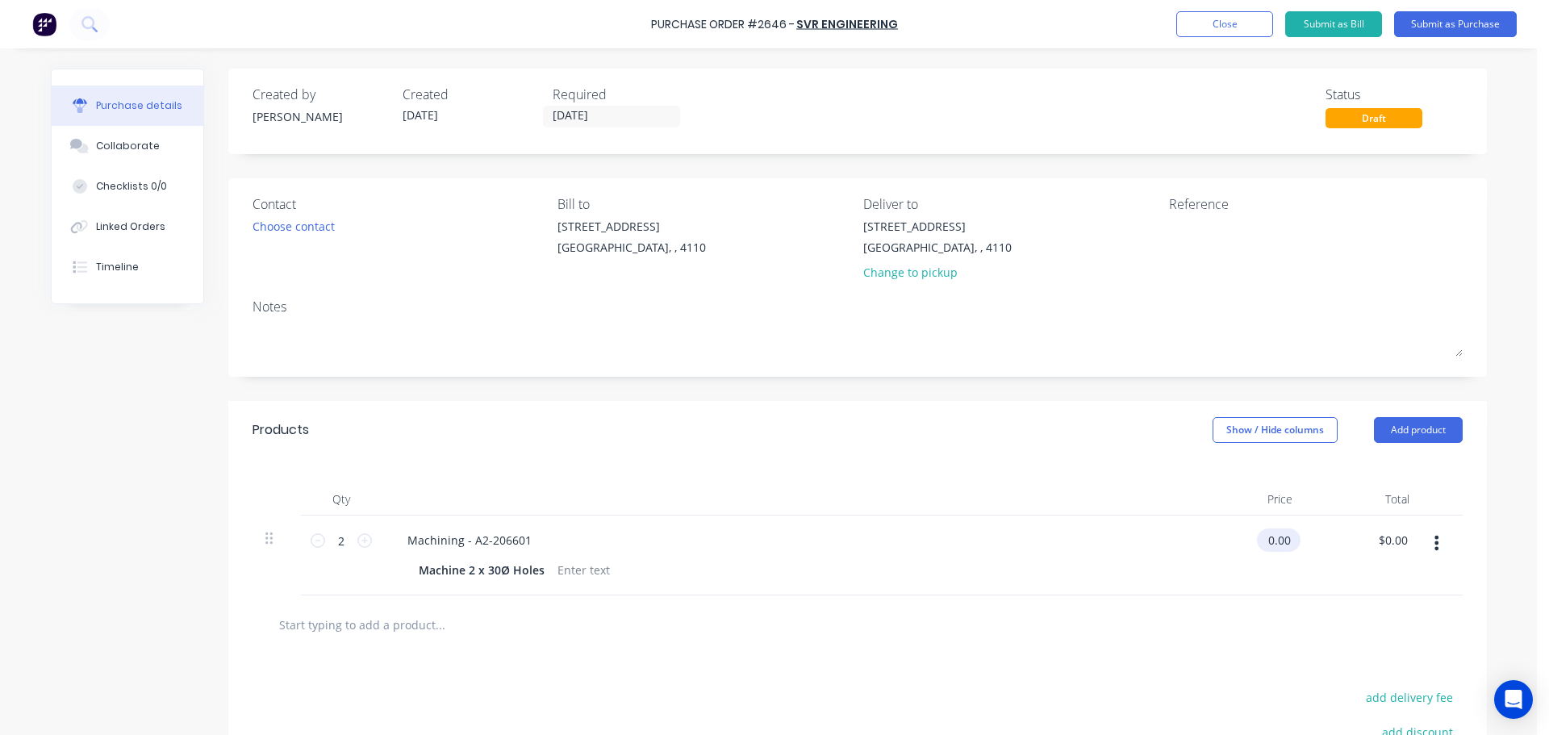
click at [1269, 541] on input "0.00" at bounding box center [1275, 540] width 37 height 23
type input "$0.07"
type input "$0.14"
click at [1105, 579] on div "Machine 2 x 30Ø Holes" at bounding box center [781, 569] width 739 height 23
click at [1281, 539] on input "0.07" at bounding box center [1279, 540] width 31 height 23
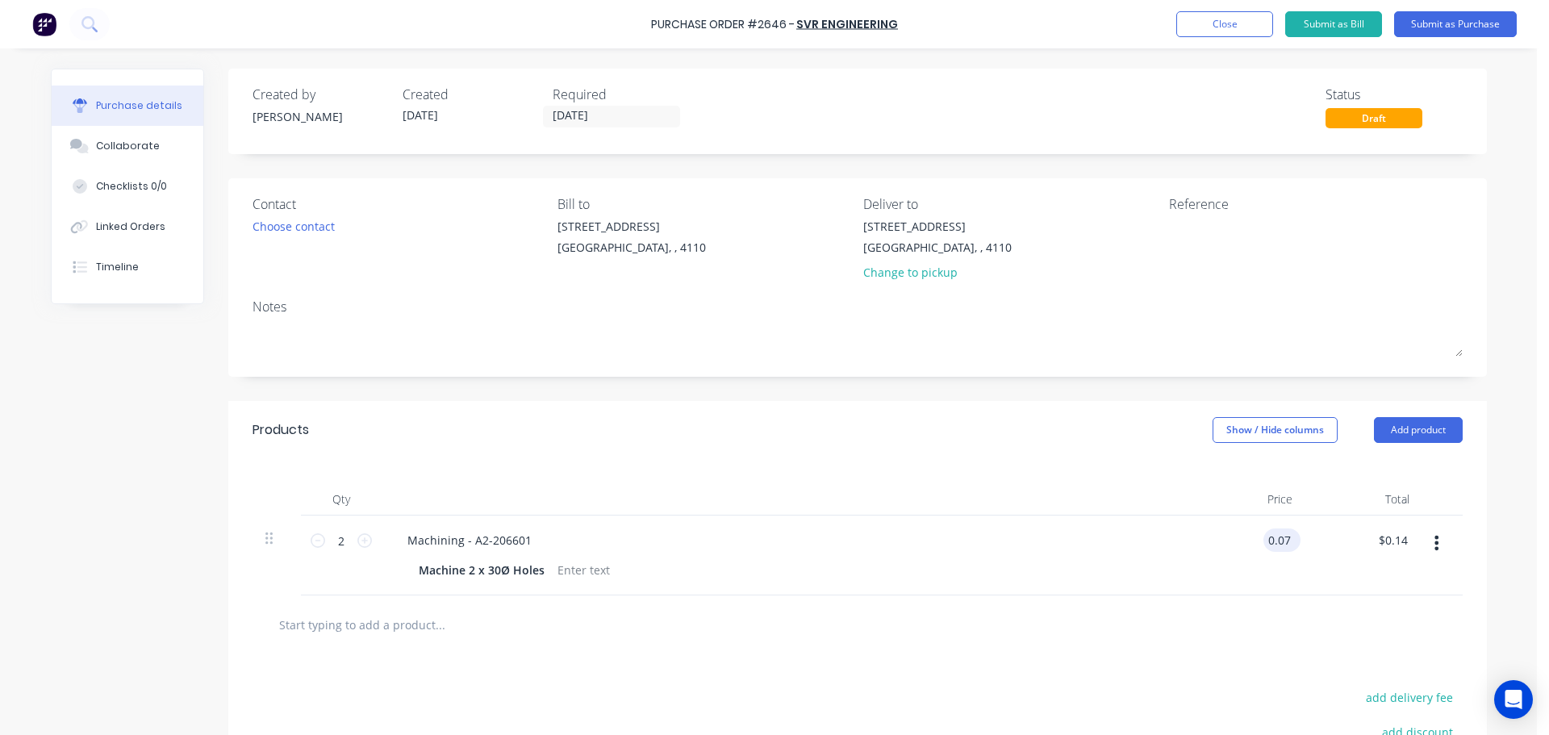
click at [1281, 539] on input "0.07" at bounding box center [1279, 540] width 31 height 23
type input "$66.00"
type input "$132.00"
click at [959, 560] on div "Machine 2 x 30Ø Holes" at bounding box center [781, 569] width 739 height 23
click at [561, 118] on input "[DATE]" at bounding box center [612, 117] width 136 height 20
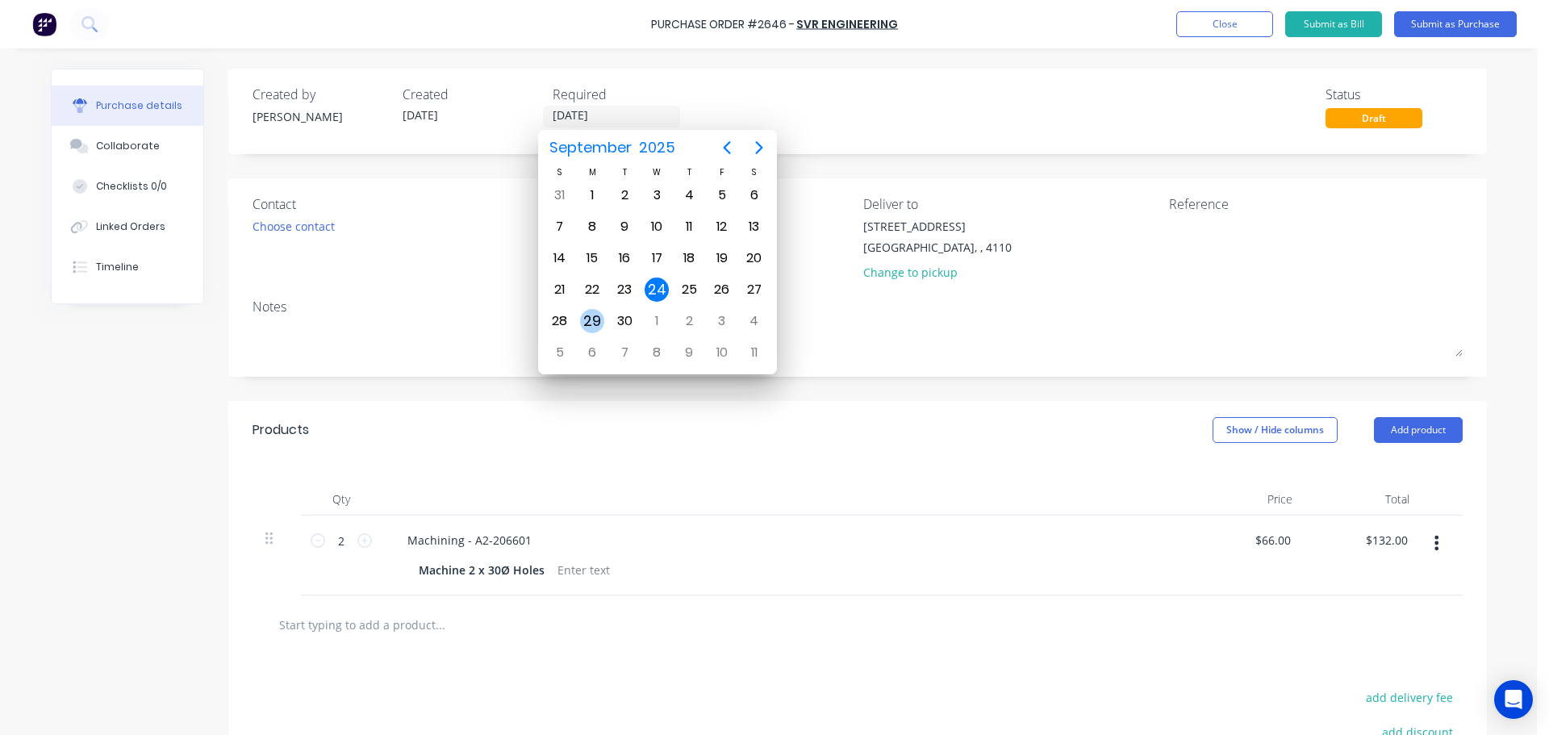
click at [598, 316] on div "29" at bounding box center [592, 321] width 24 height 24
type input "[DATE]"
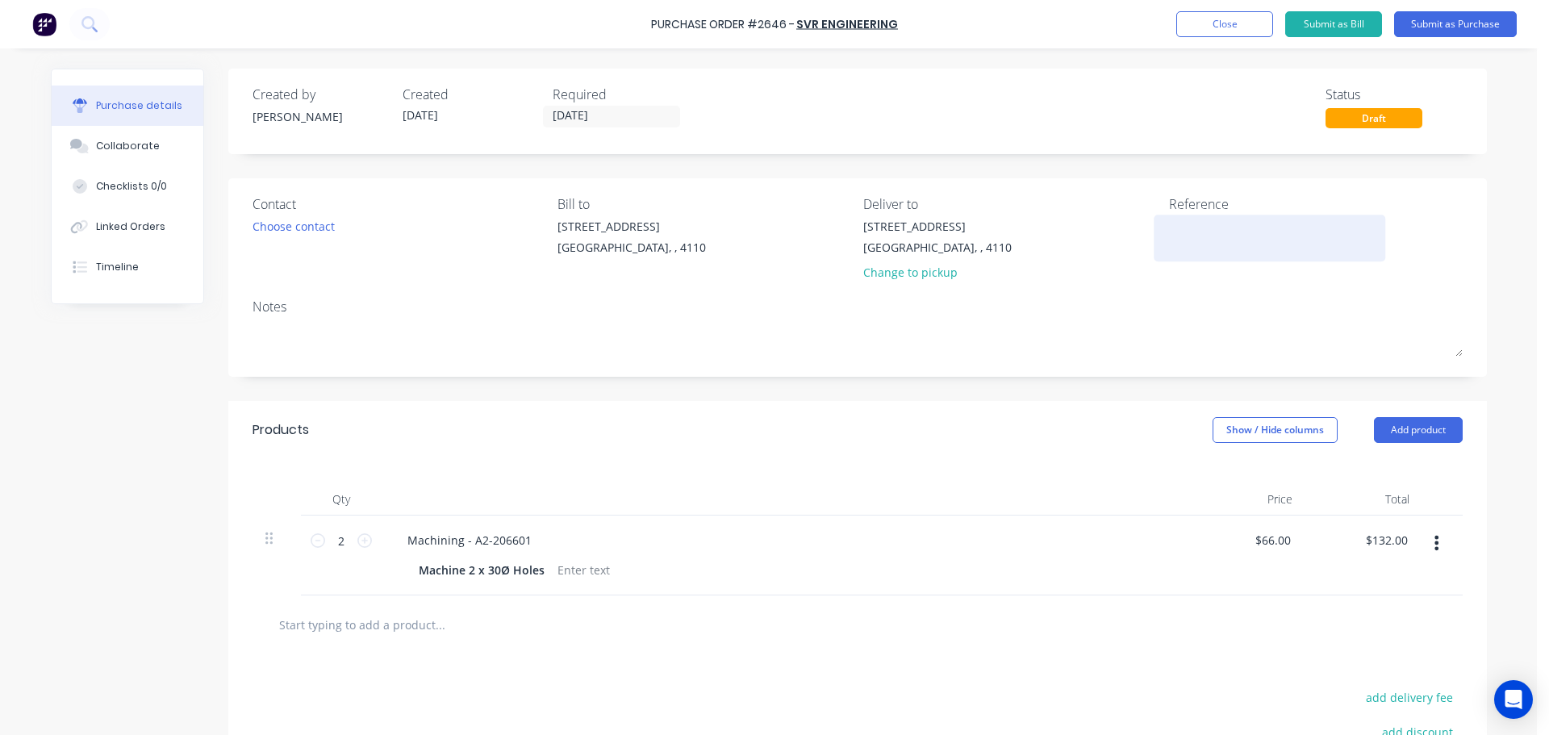
click at [1205, 218] on div at bounding box center [1270, 238] width 202 height 40
click at [1201, 220] on textarea at bounding box center [1270, 236] width 202 height 36
type textarea "Attach2 APO19074"
click at [1444, 21] on button "Submit as Purchase" at bounding box center [1455, 24] width 123 height 26
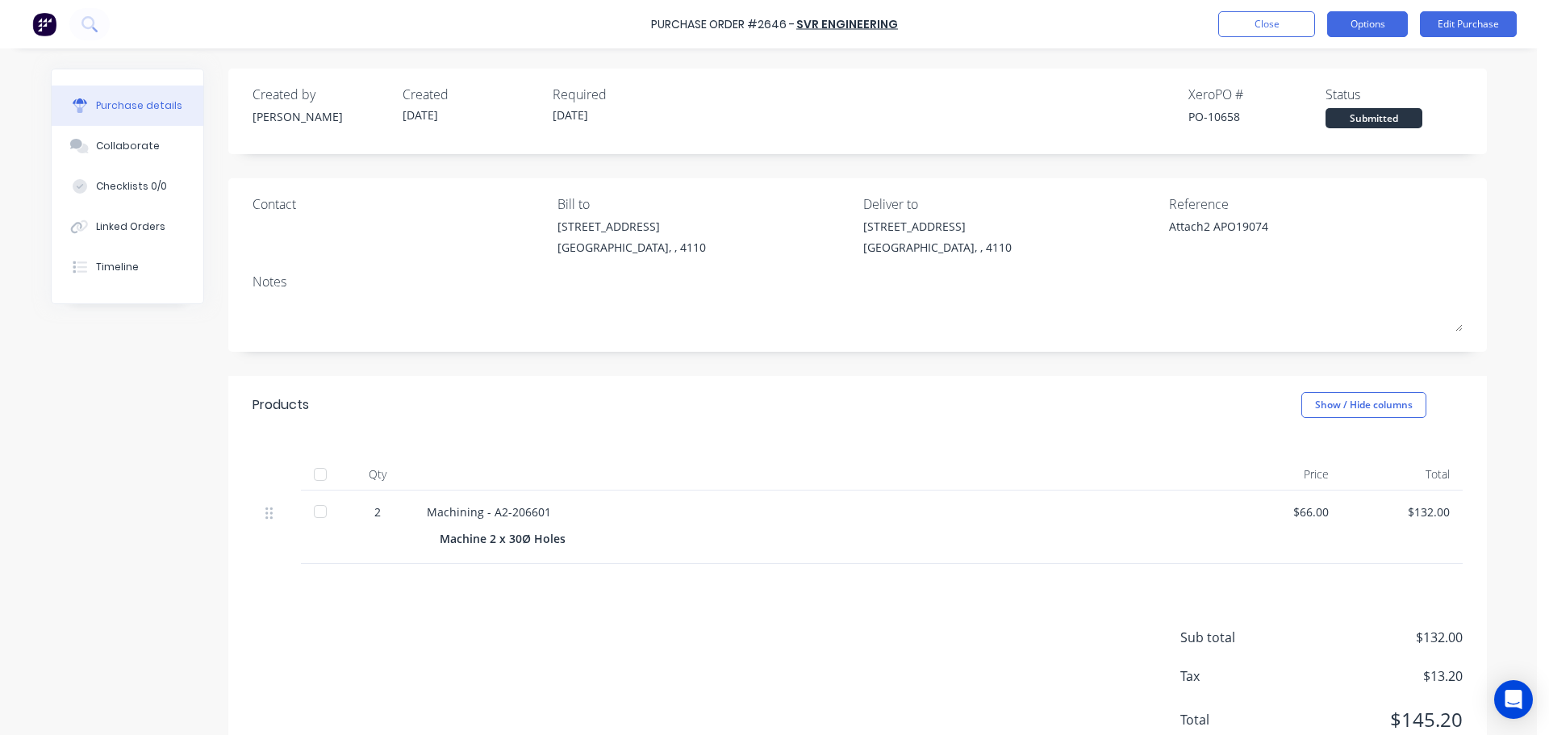
click at [1353, 17] on button "Options" at bounding box center [1367, 24] width 81 height 26
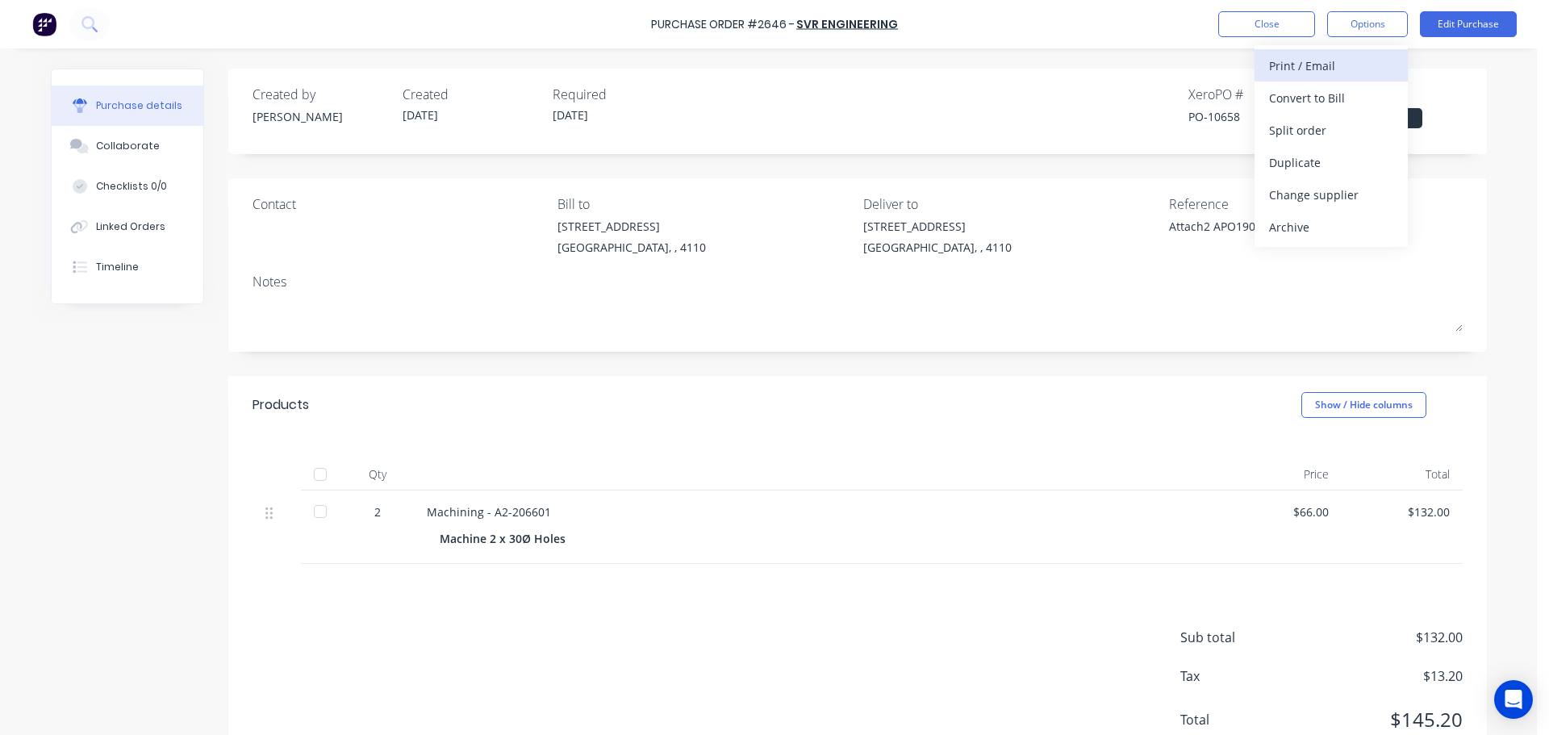
click at [1344, 48] on div "Print / Email Convert to Bill Split order Duplicate Change supplier Archive" at bounding box center [1331, 146] width 153 height 202
click at [1344, 56] on div "Print / Email" at bounding box center [1331, 65] width 124 height 23
click at [1327, 99] on div "With pricing" at bounding box center [1331, 97] width 124 height 23
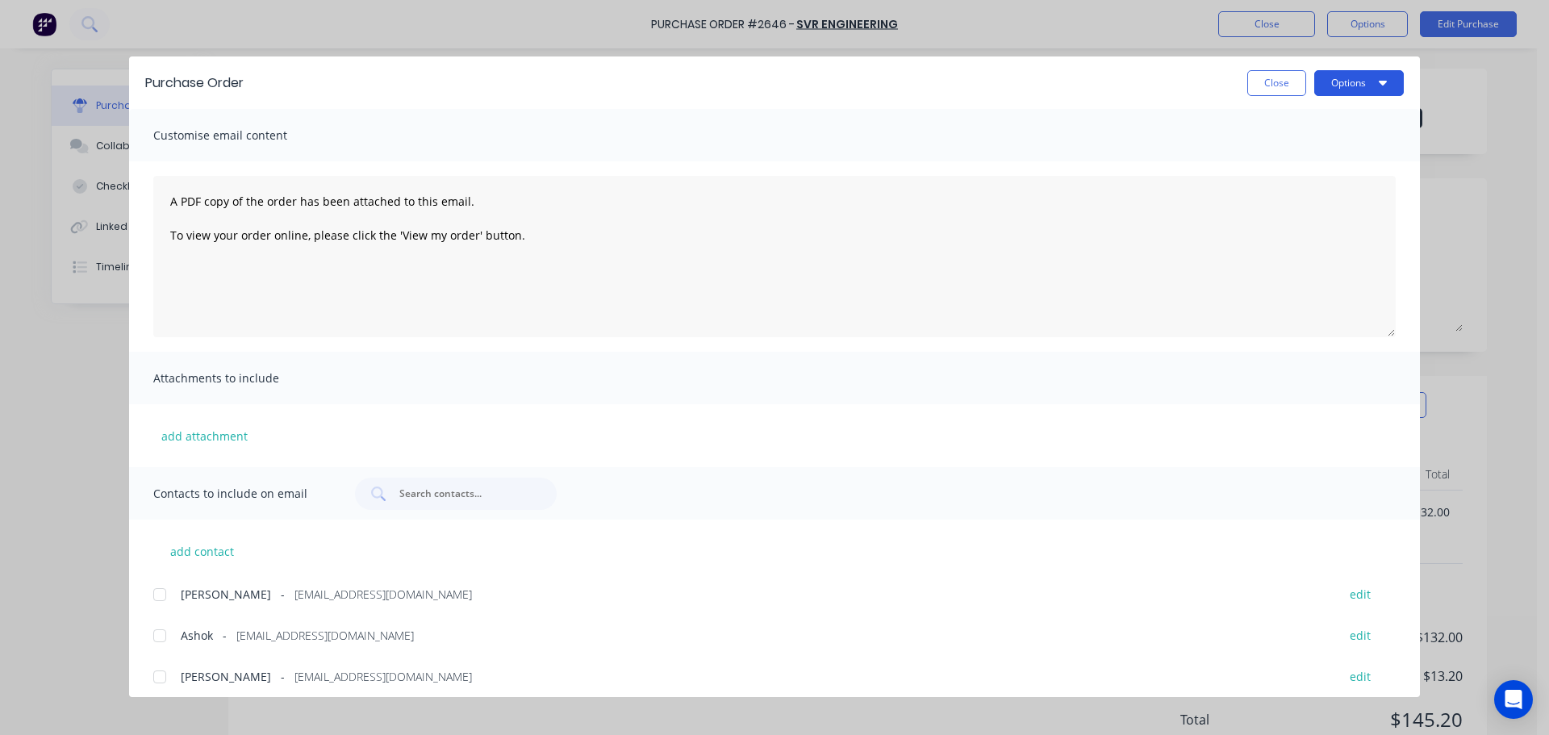
click at [1340, 80] on button "Options" at bounding box center [1359, 83] width 90 height 26
click at [1318, 147] on div "Print" at bounding box center [1327, 155] width 124 height 23
click at [161, 635] on div at bounding box center [160, 636] width 32 height 32
click at [1327, 87] on button "Options" at bounding box center [1359, 83] width 90 height 26
click at [1307, 186] on div "Email" at bounding box center [1327, 188] width 124 height 23
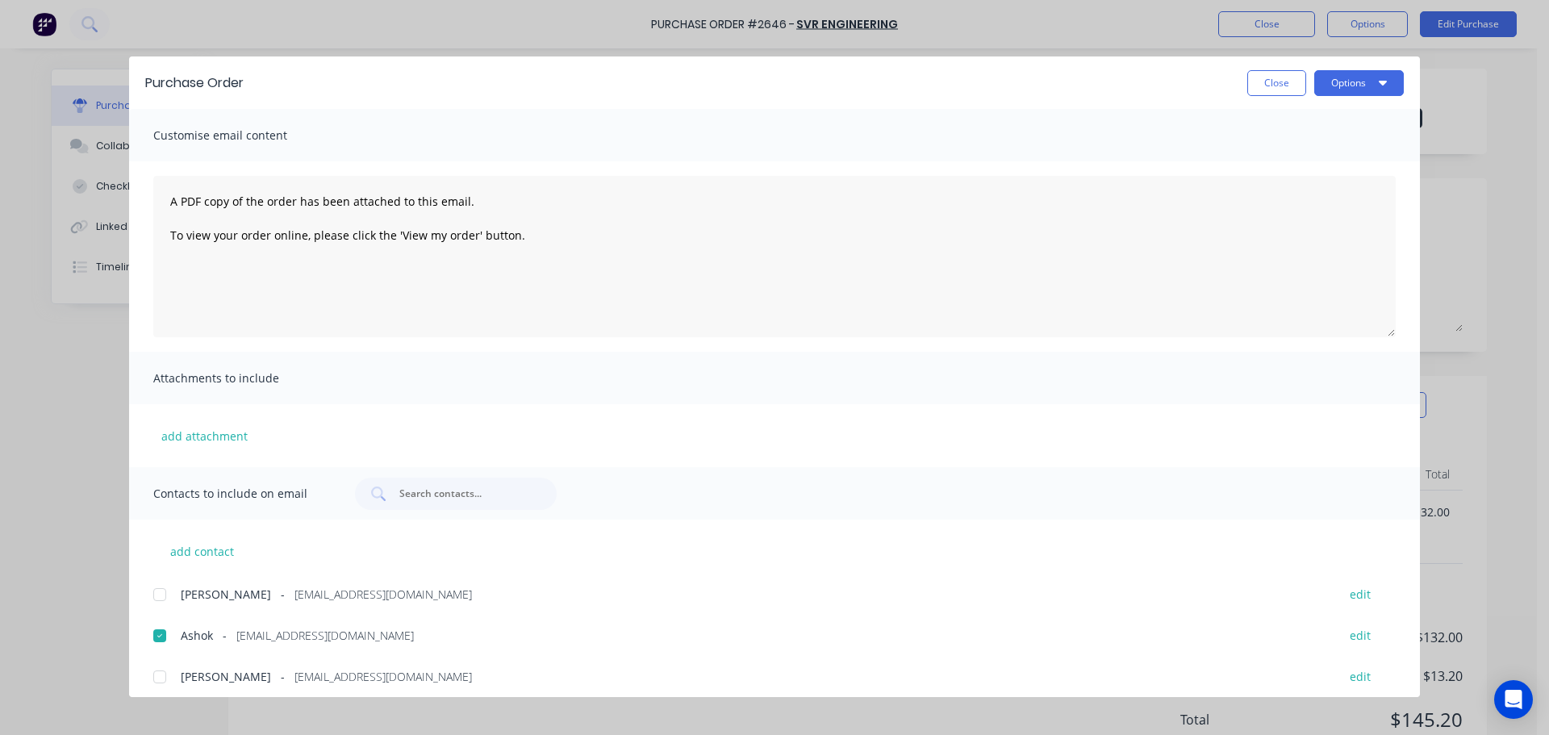
click at [1263, 93] on button "Close" at bounding box center [1276, 83] width 59 height 26
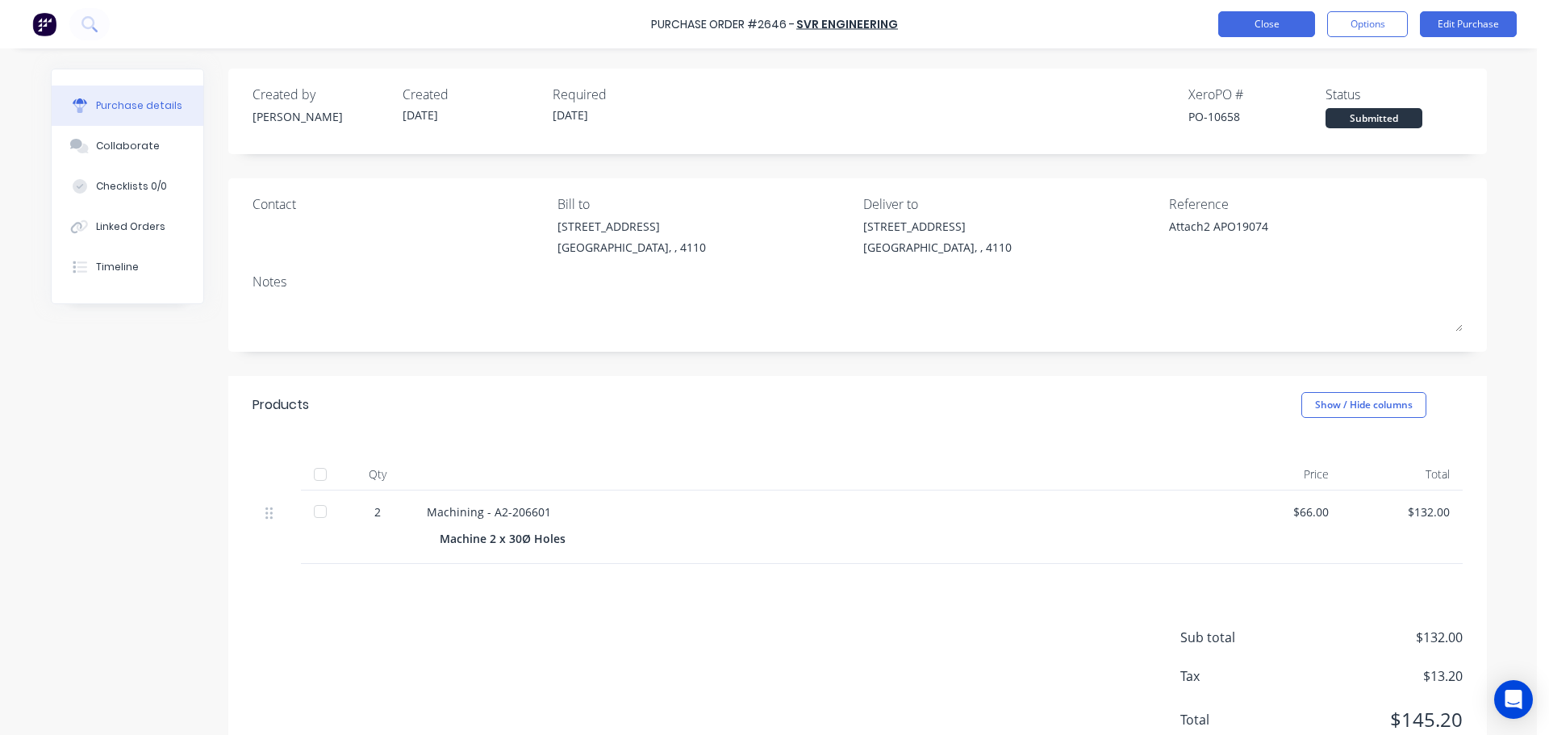
click at [1255, 33] on button "Close" at bounding box center [1266, 24] width 97 height 26
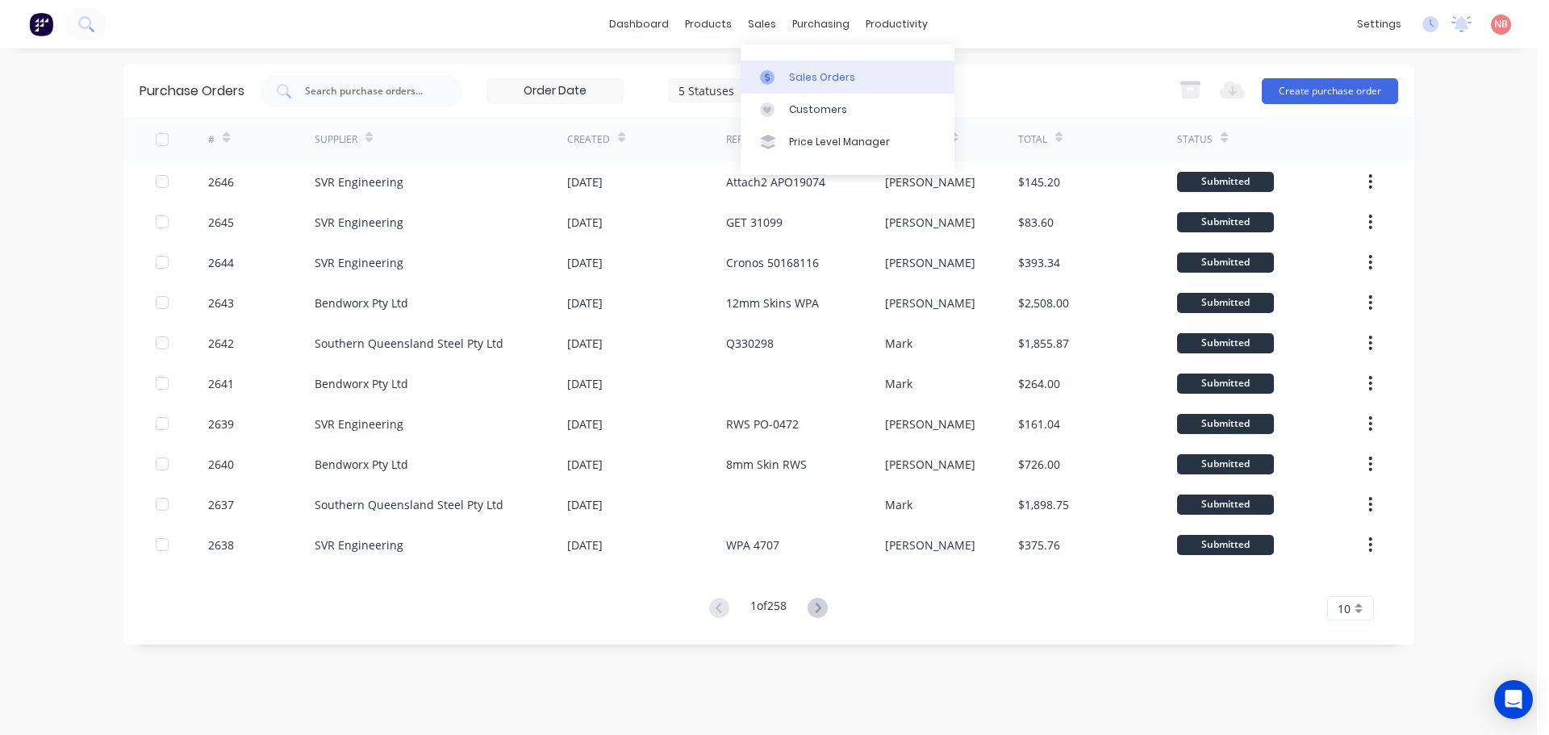
click at [781, 74] on div at bounding box center [772, 77] width 24 height 15
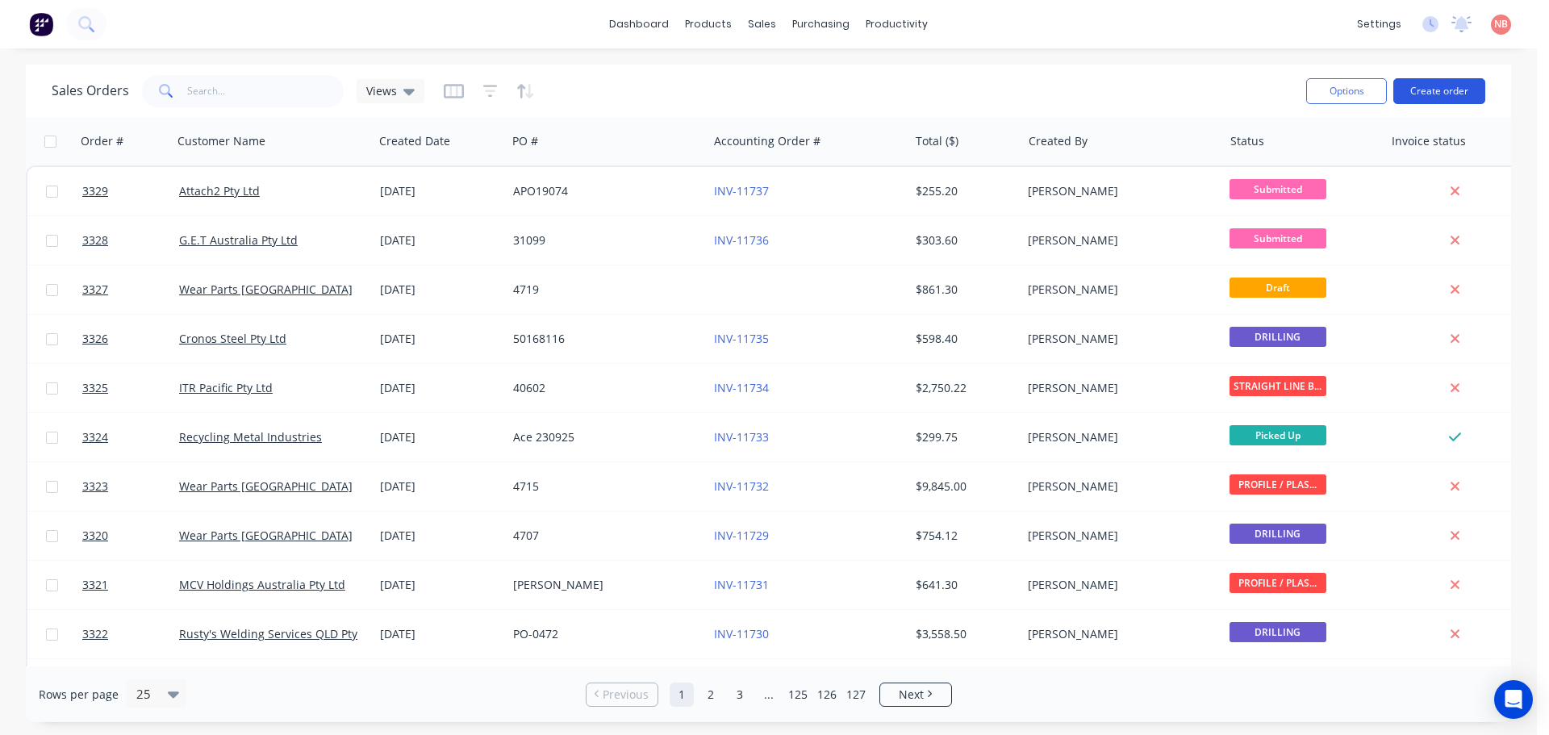
click at [1419, 90] on button "Create order" at bounding box center [1440, 91] width 92 height 26
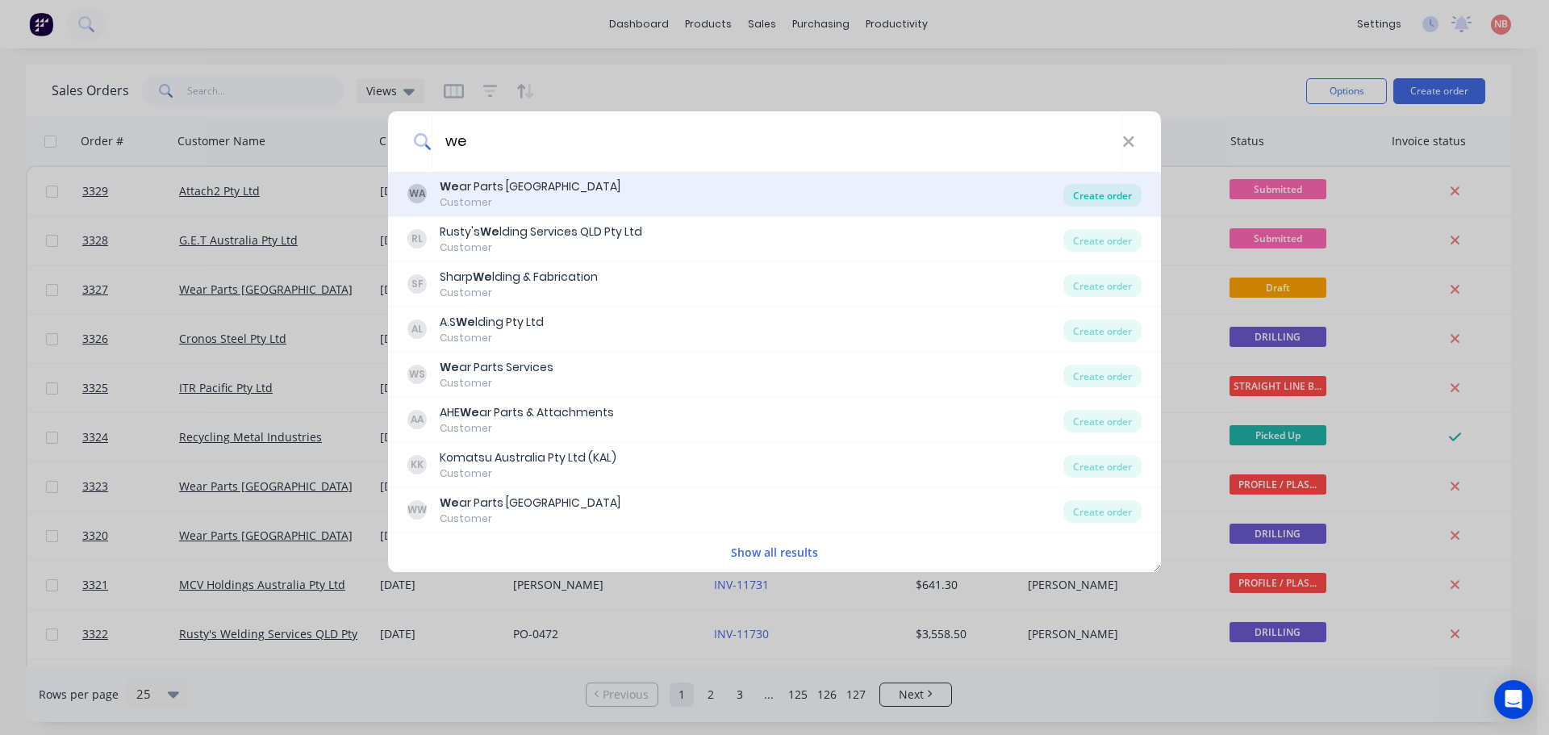
type input "we"
click at [1107, 203] on div "Create order" at bounding box center [1103, 195] width 78 height 23
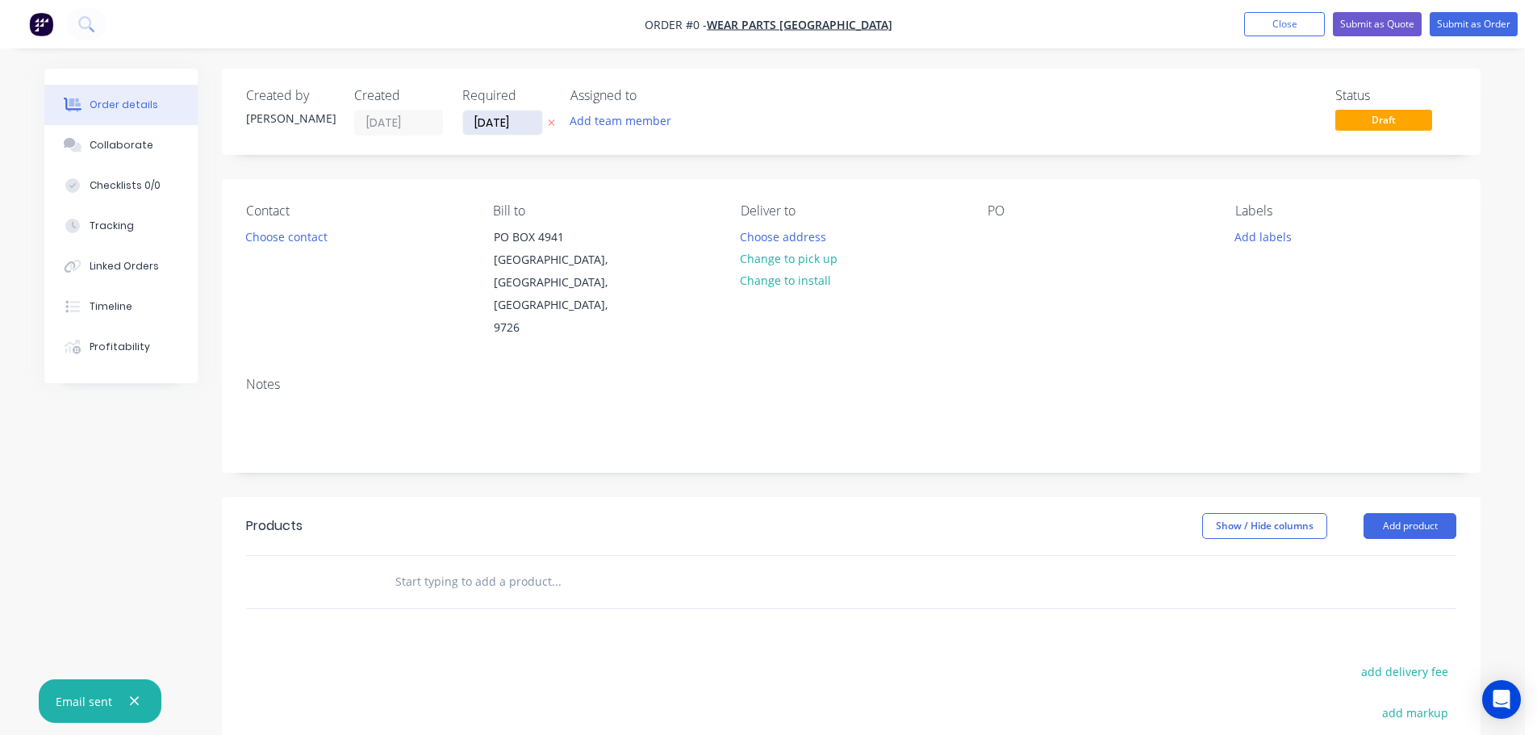
click at [504, 120] on input "[DATE]" at bounding box center [502, 123] width 79 height 24
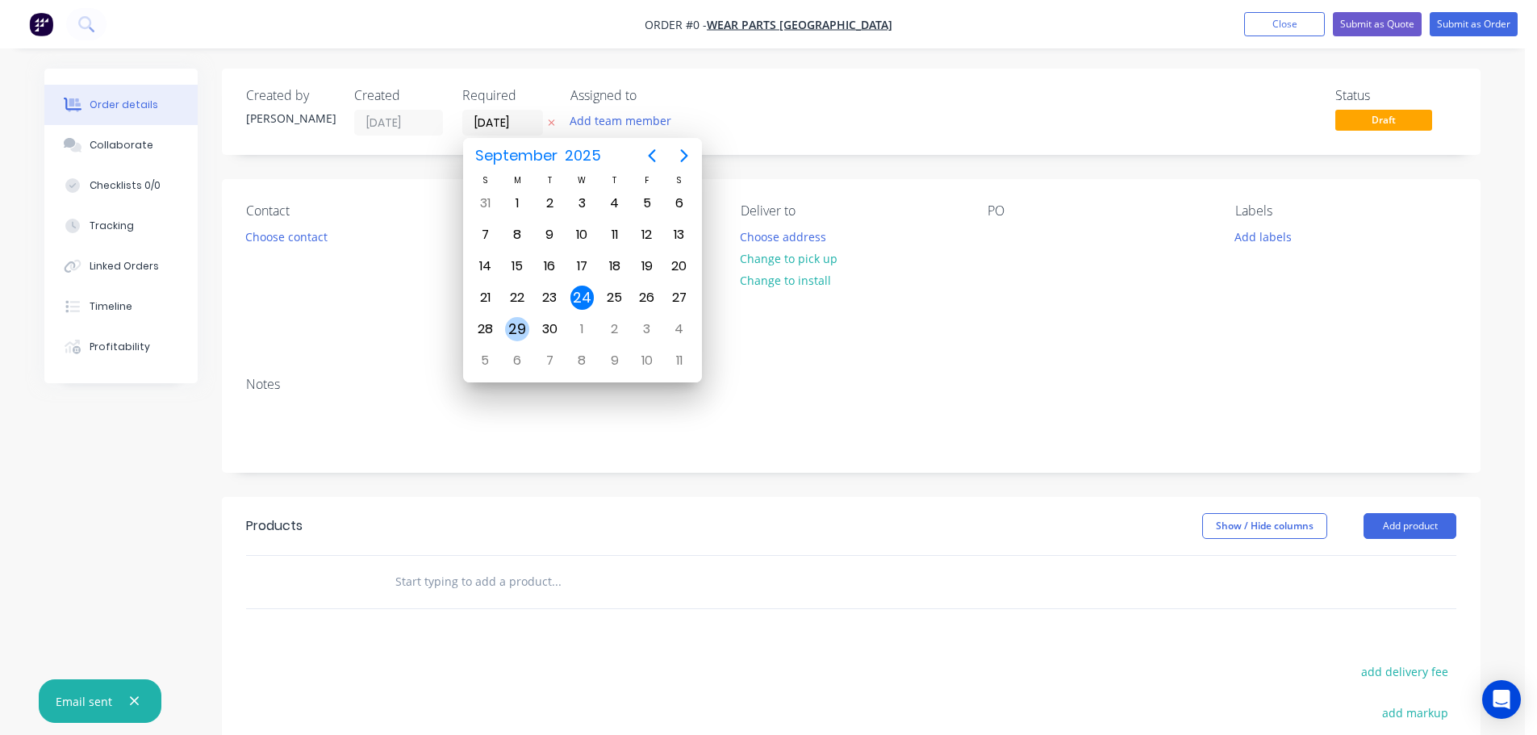
click at [512, 337] on div "29" at bounding box center [517, 329] width 24 height 24
type input "[DATE]"
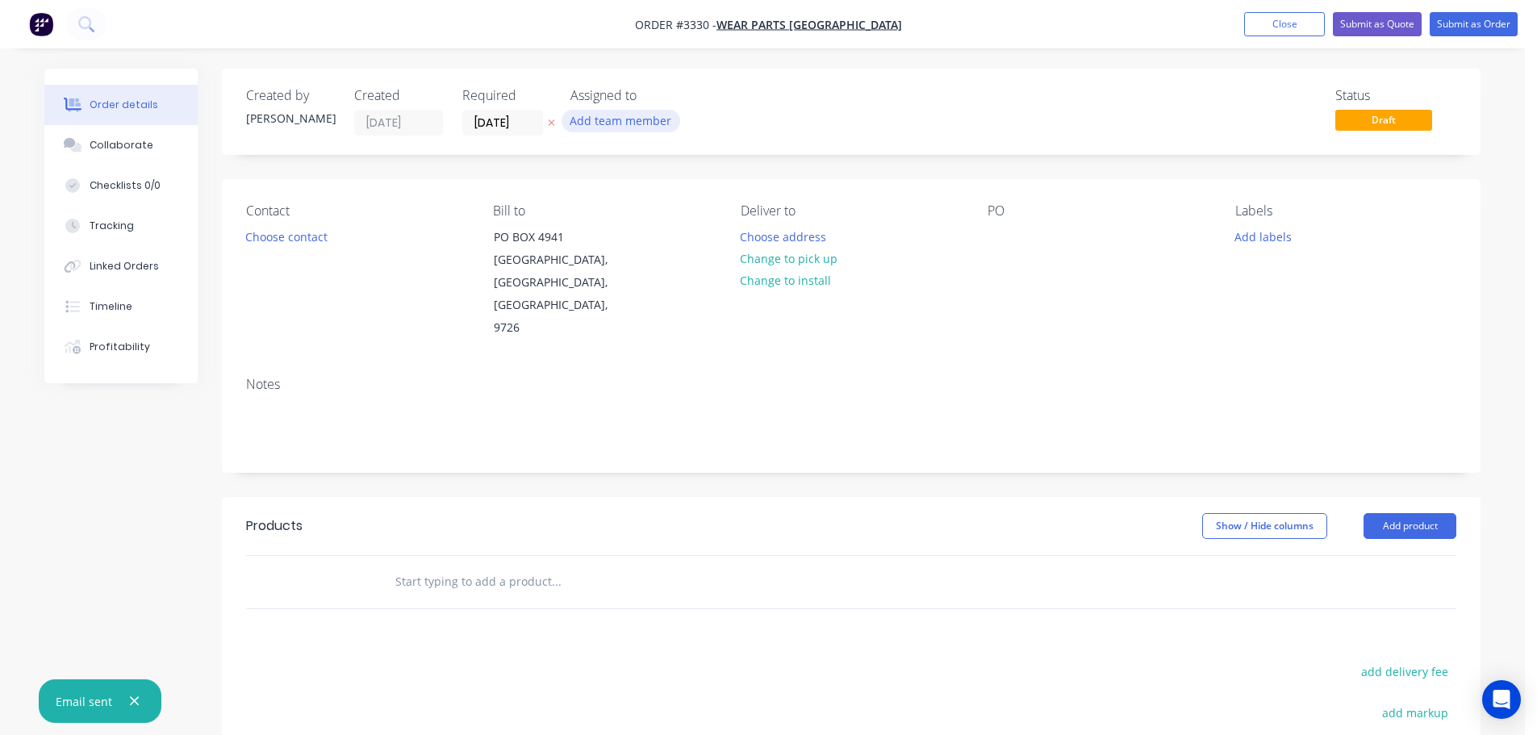
click at [629, 123] on button "Add team member" at bounding box center [621, 121] width 119 height 22
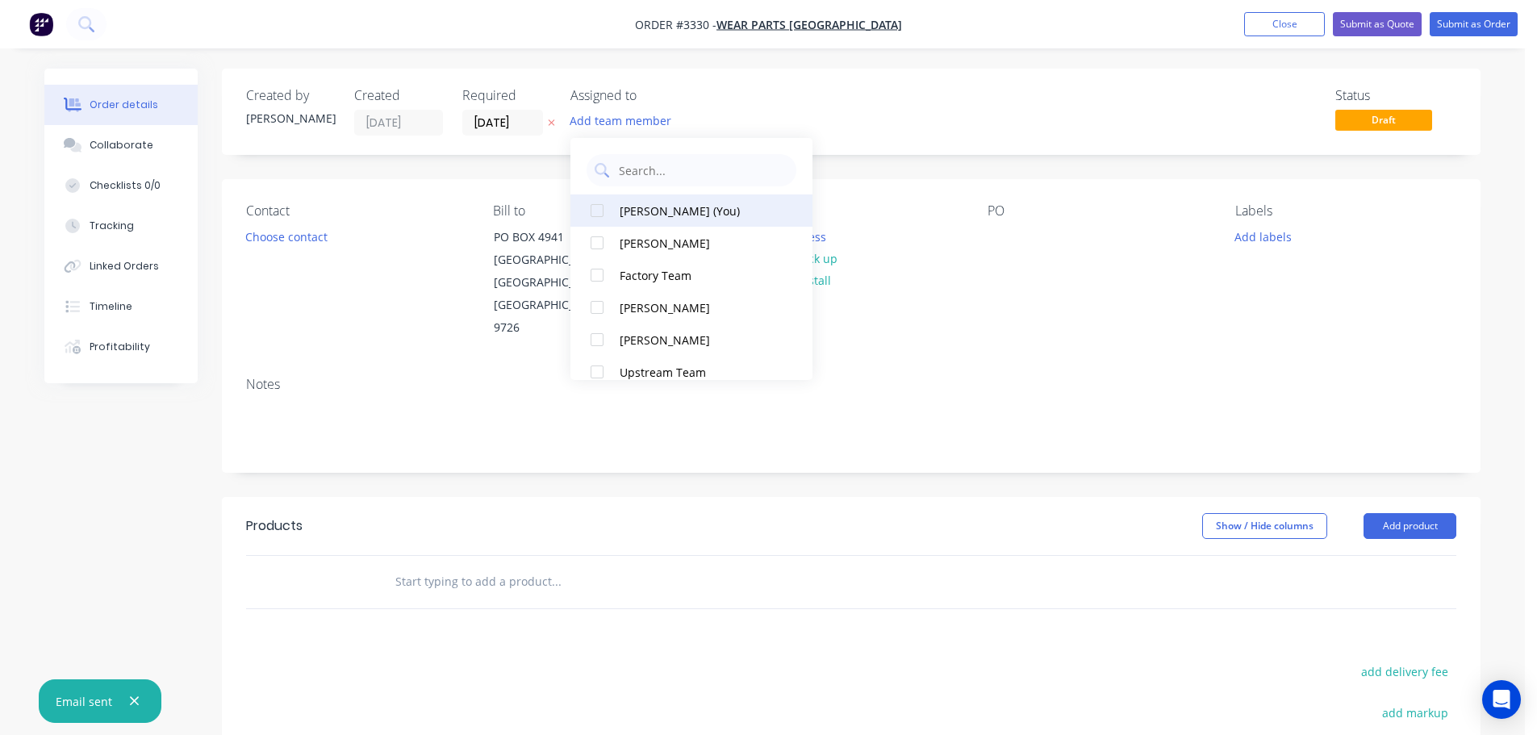
click at [645, 208] on div "[PERSON_NAME] (You)" at bounding box center [700, 211] width 161 height 17
click at [314, 250] on div "Contact Choose contact" at bounding box center [356, 271] width 221 height 136
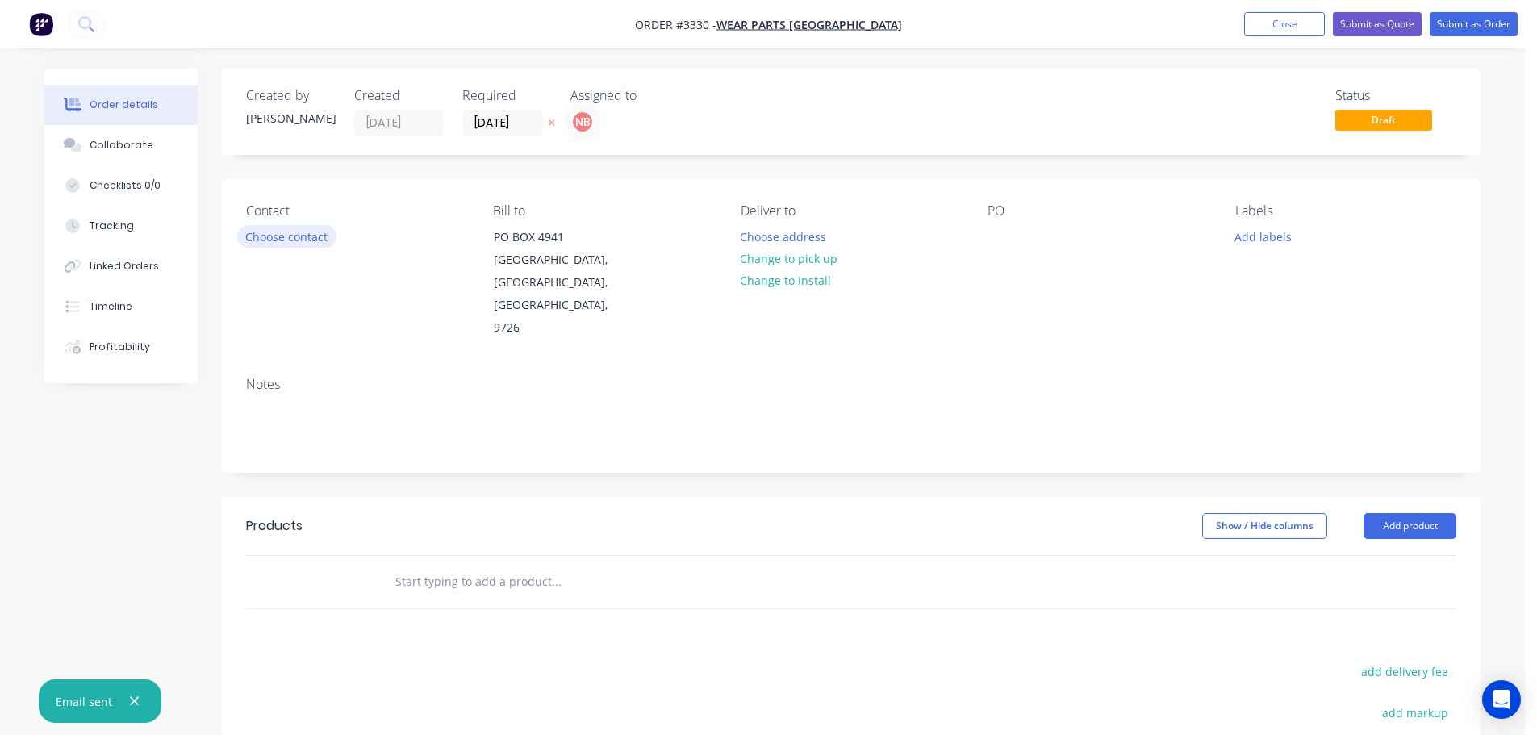
click at [304, 238] on button "Choose contact" at bounding box center [286, 236] width 99 height 22
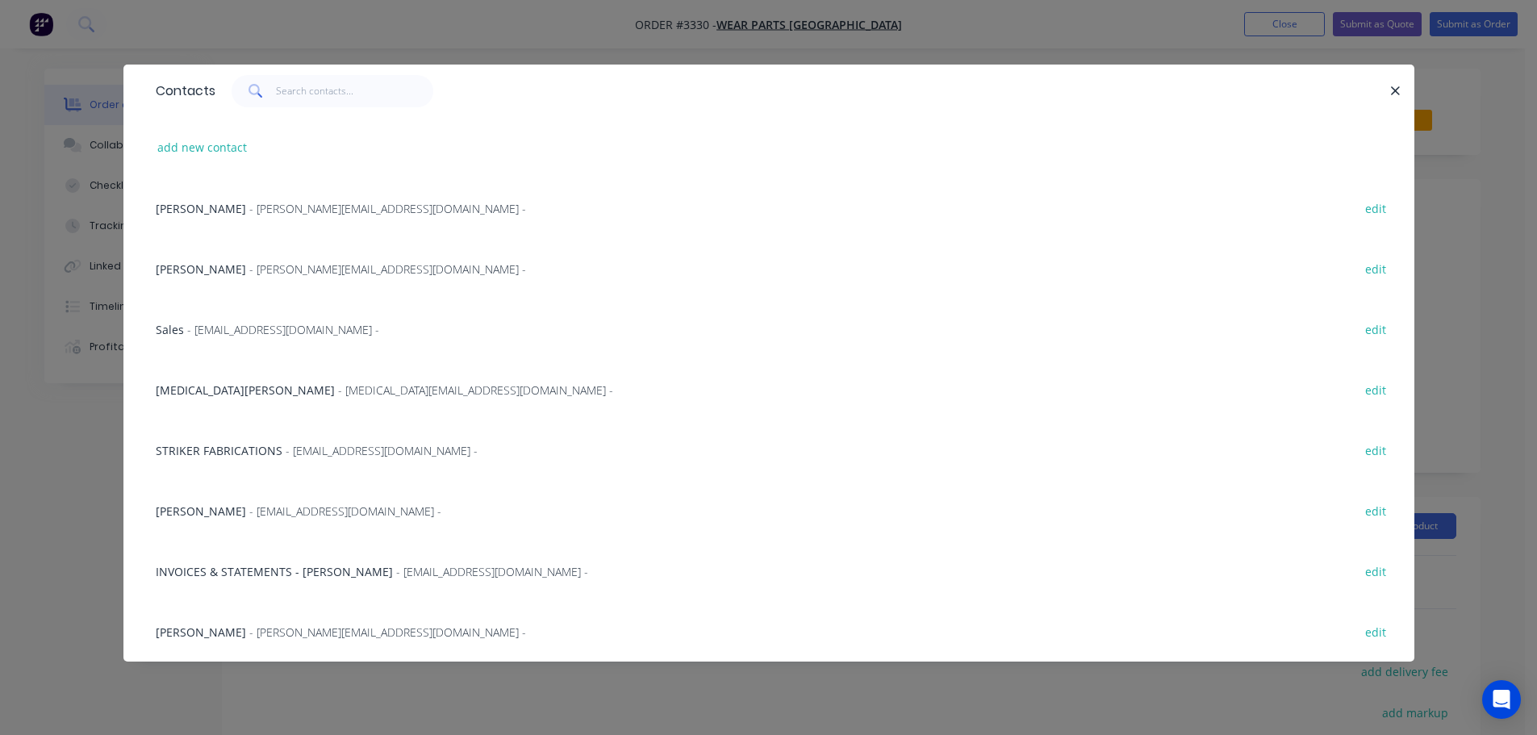
click at [249, 207] on span "- [PERSON_NAME][EMAIL_ADDRESS][DOMAIN_NAME] -" at bounding box center [387, 208] width 277 height 15
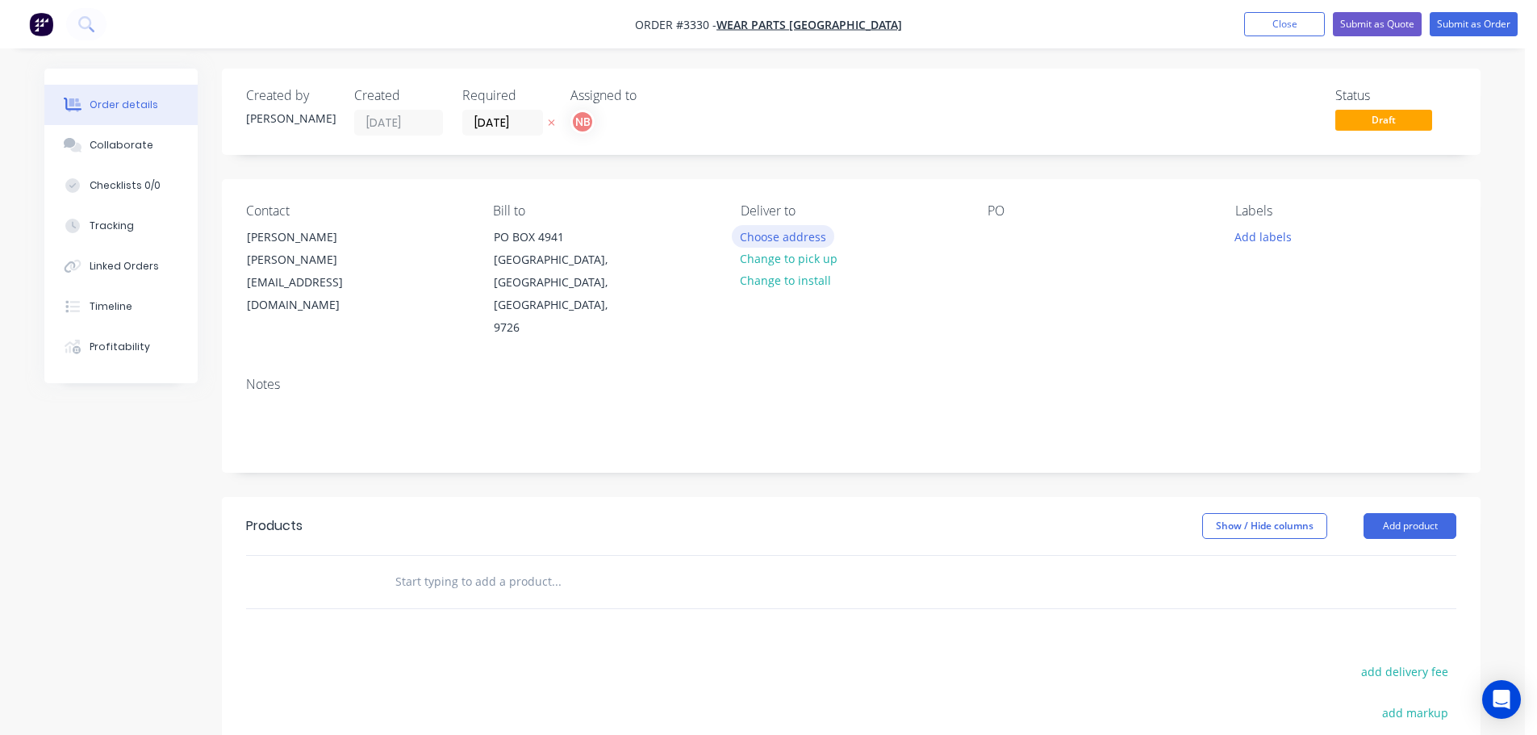
click at [784, 232] on button "Choose address" at bounding box center [783, 236] width 103 height 22
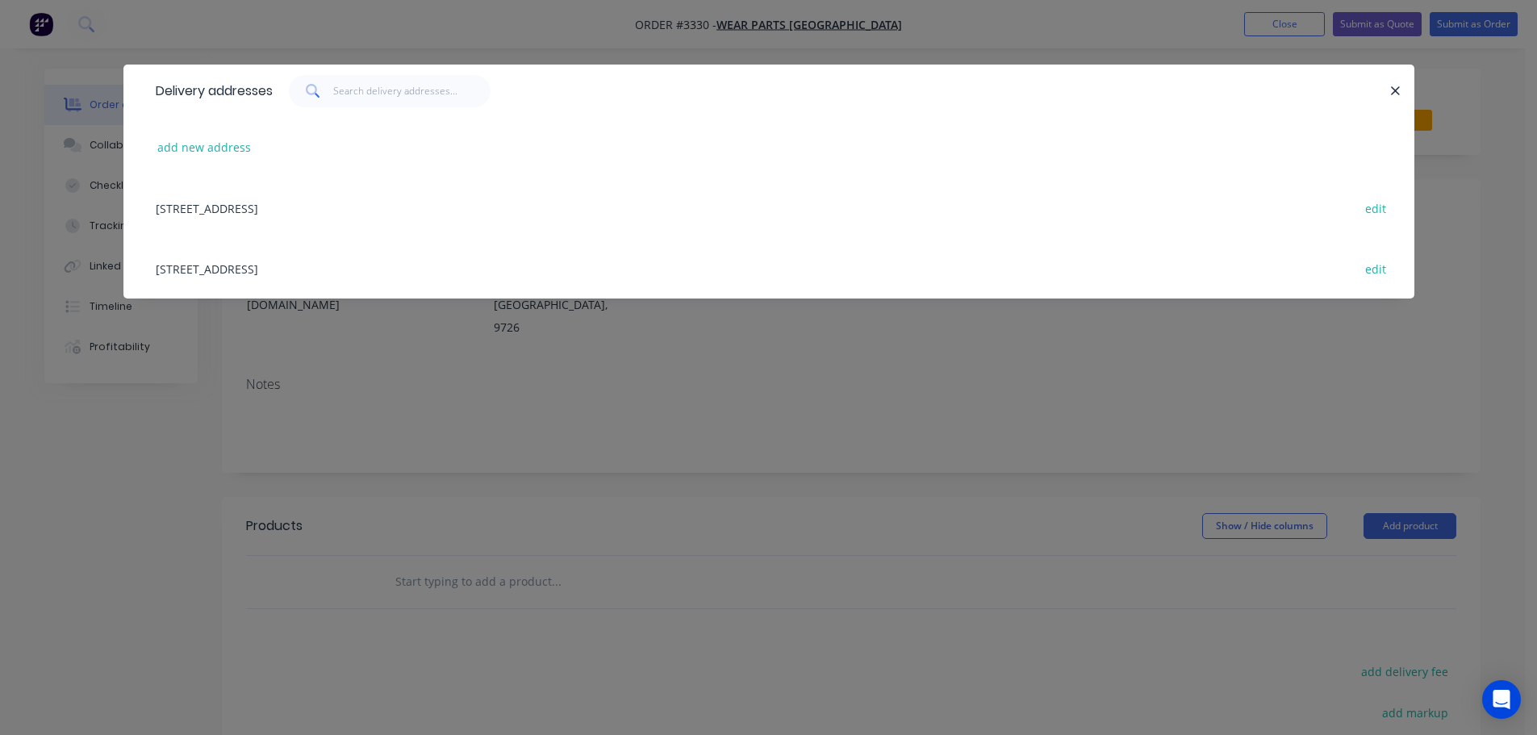
click at [231, 268] on div "[STREET_ADDRESS] edit" at bounding box center [769, 268] width 1243 height 61
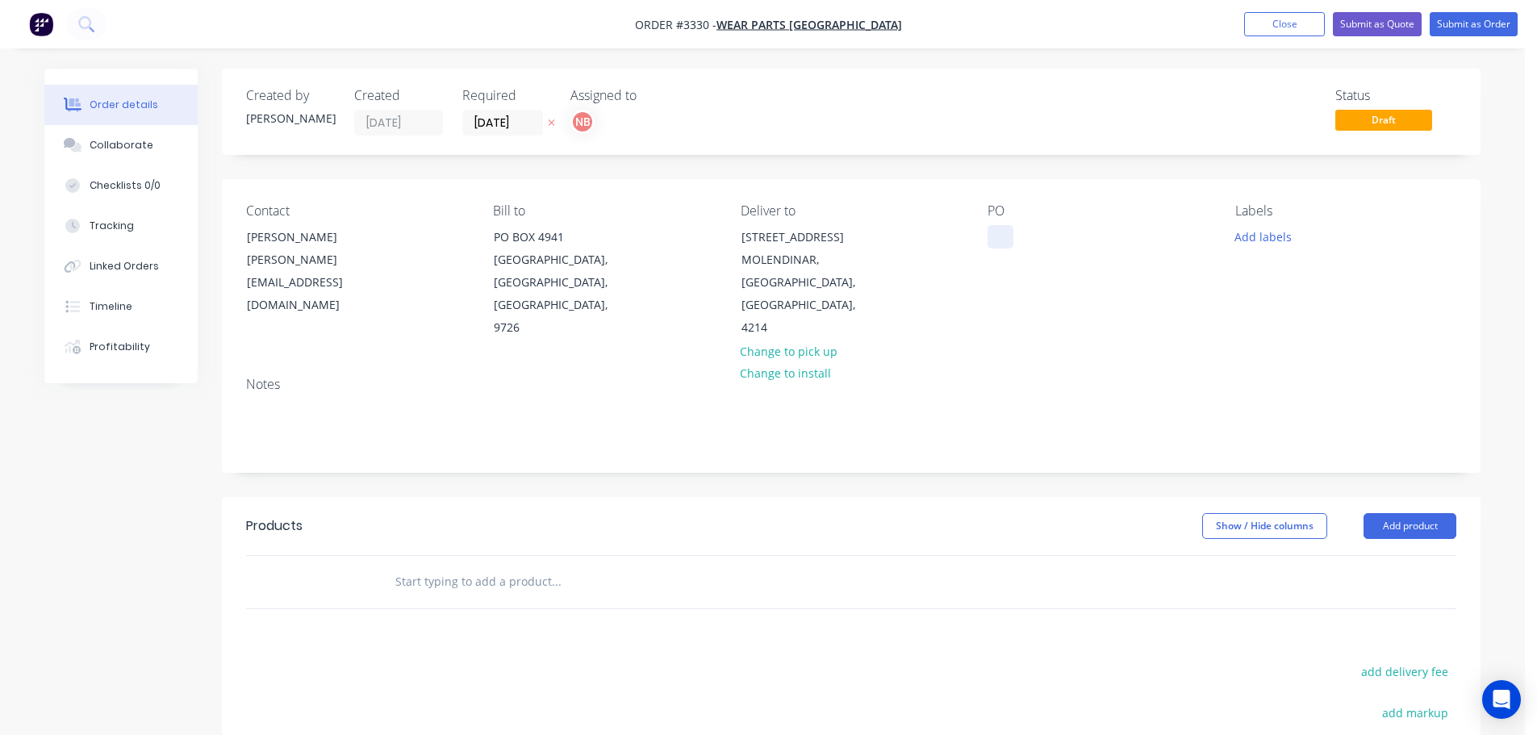
click at [1005, 232] on div at bounding box center [1001, 236] width 26 height 23
click at [1269, 235] on button "Add labels" at bounding box center [1263, 236] width 74 height 22
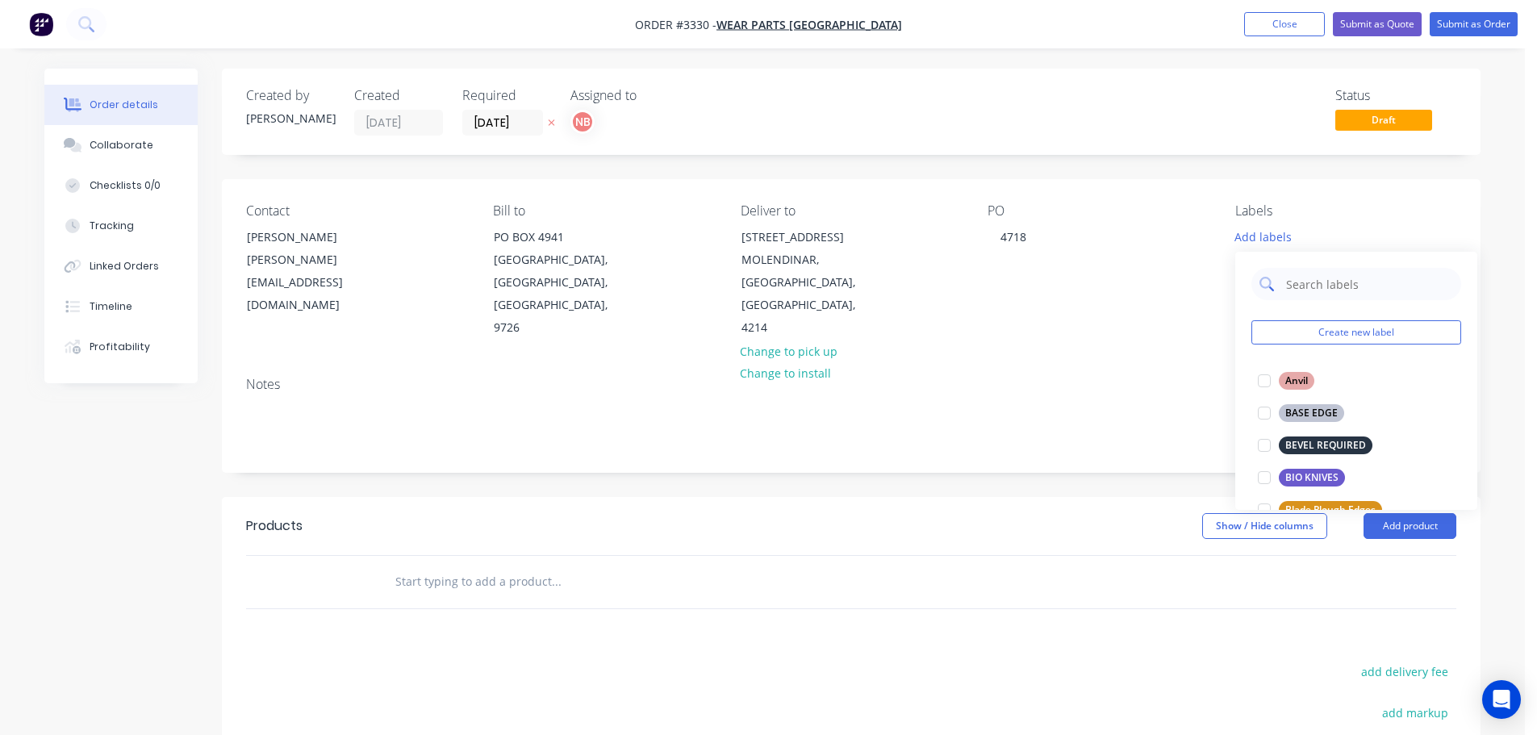
click at [1329, 289] on input "text" at bounding box center [1369, 284] width 169 height 32
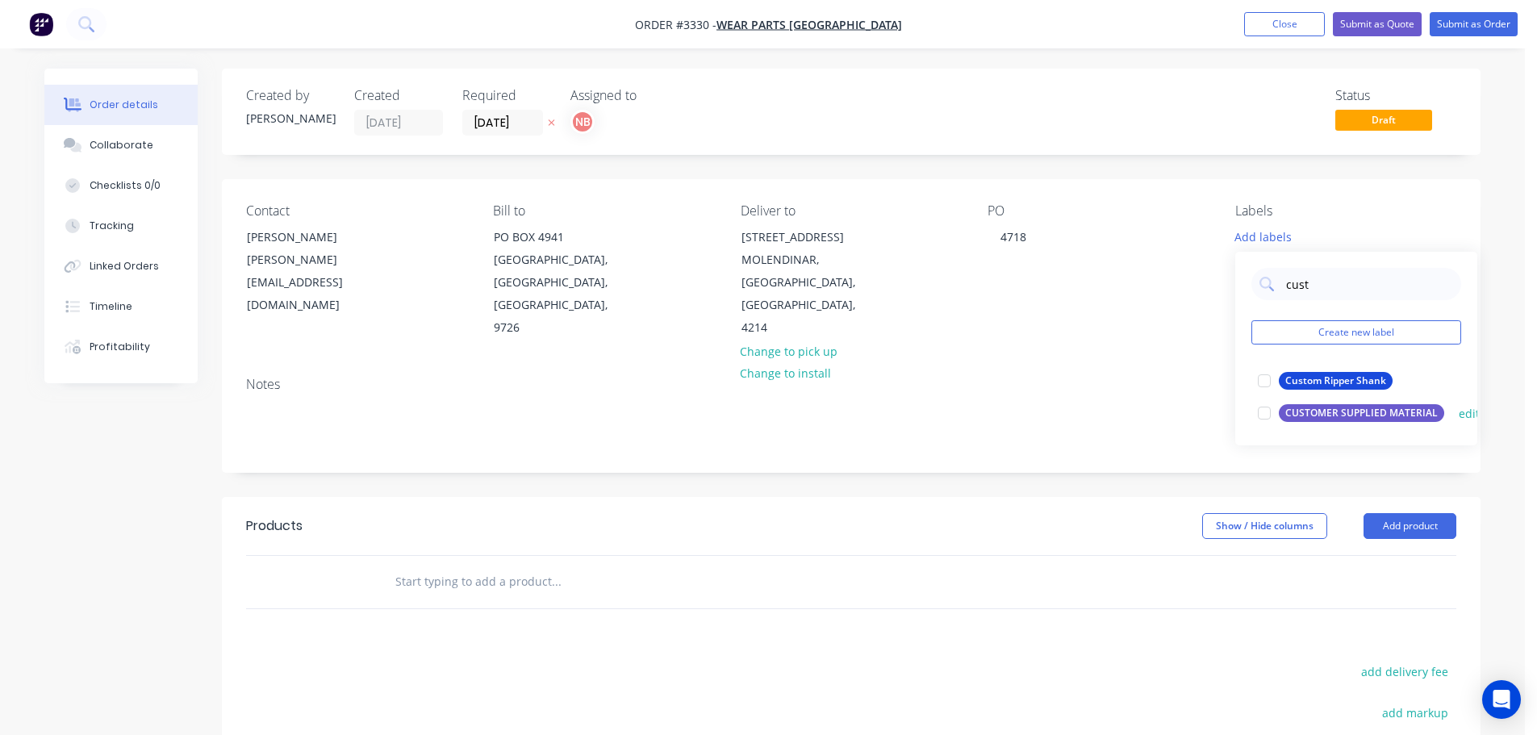
click at [1318, 402] on button "CUSTOMER SUPPLIED MATERIAL" at bounding box center [1351, 413] width 199 height 23
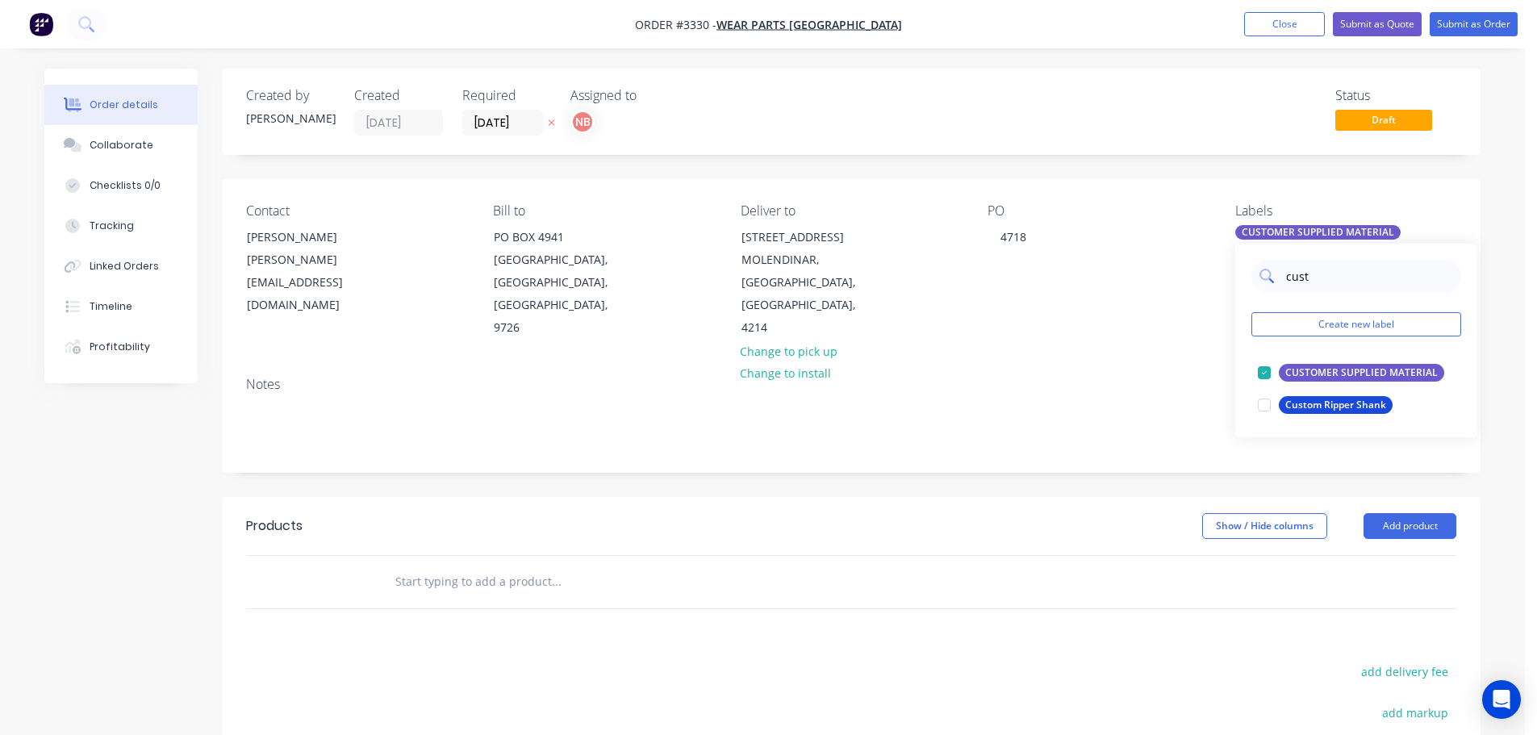
click at [1310, 277] on input "cust" at bounding box center [1369, 276] width 169 height 32
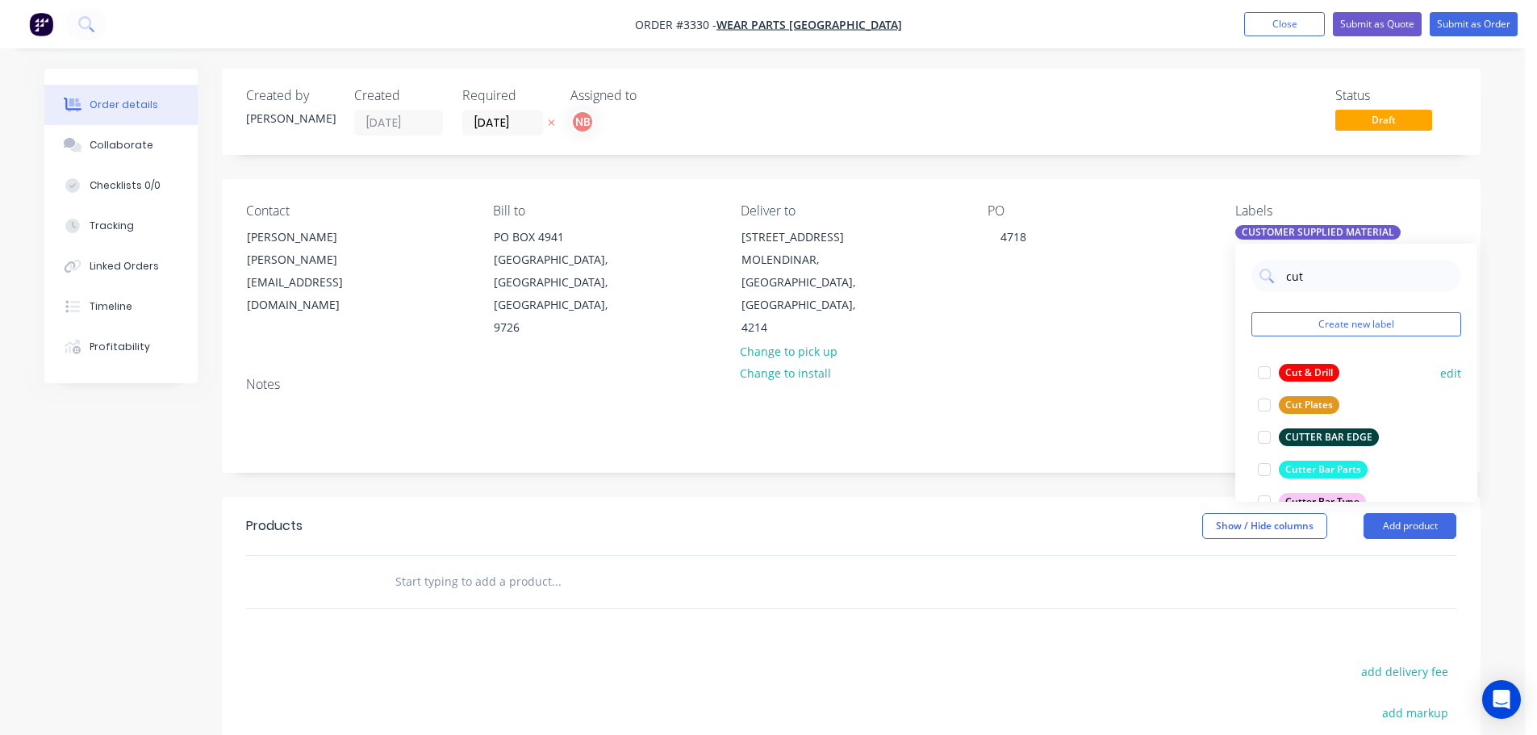
type input "cut"
click at [1306, 370] on div "Cut & Drill" at bounding box center [1309, 373] width 61 height 18
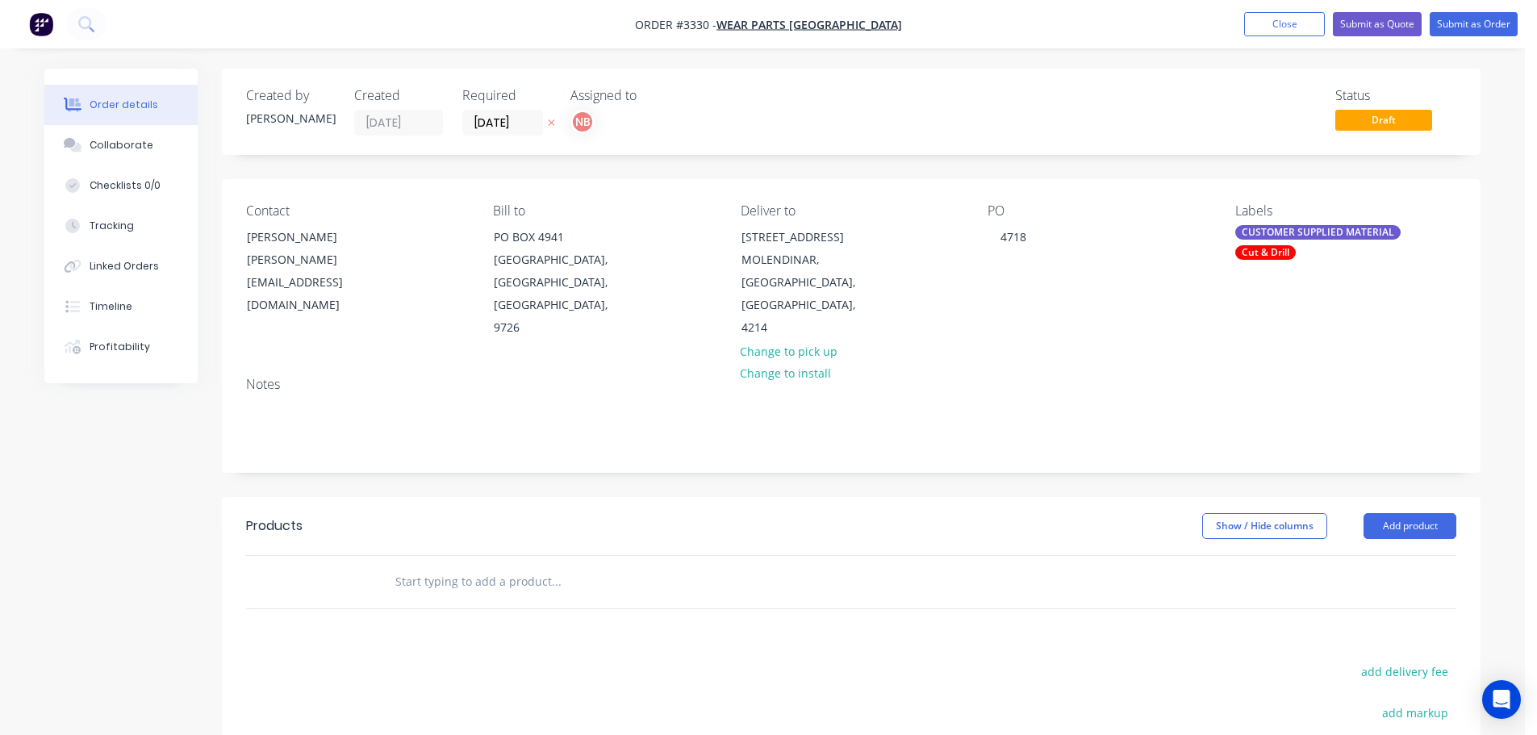
drag, startPoint x: 942, startPoint y: 558, endPoint x: 1302, endPoint y: 540, distance: 361.2
click at [947, 557] on div at bounding box center [665, 582] width 581 height 52
click at [1381, 536] on button "Add product" at bounding box center [1410, 526] width 93 height 26
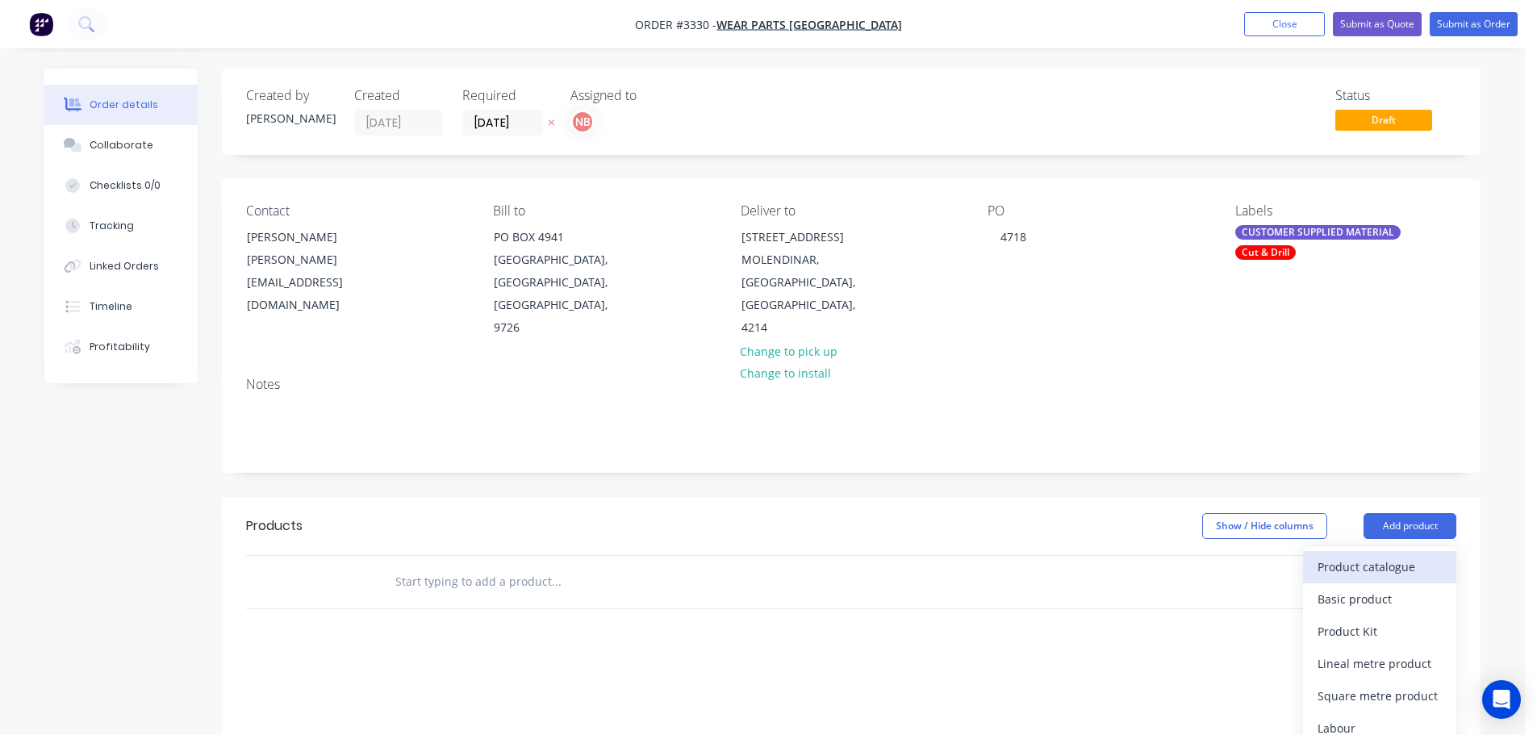
click at [1356, 566] on div "Product catalogue" at bounding box center [1380, 566] width 124 height 23
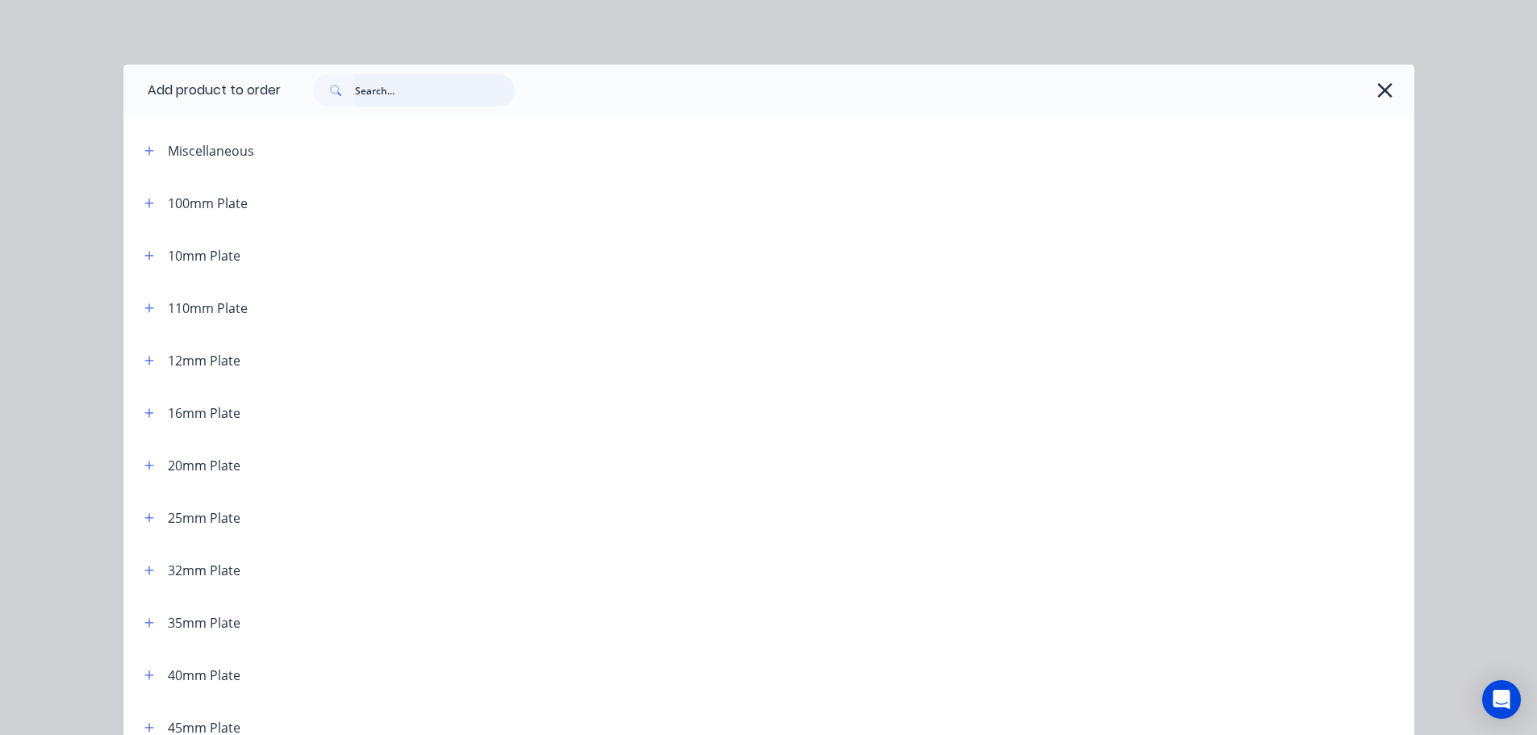
click at [399, 86] on input "text" at bounding box center [435, 90] width 160 height 32
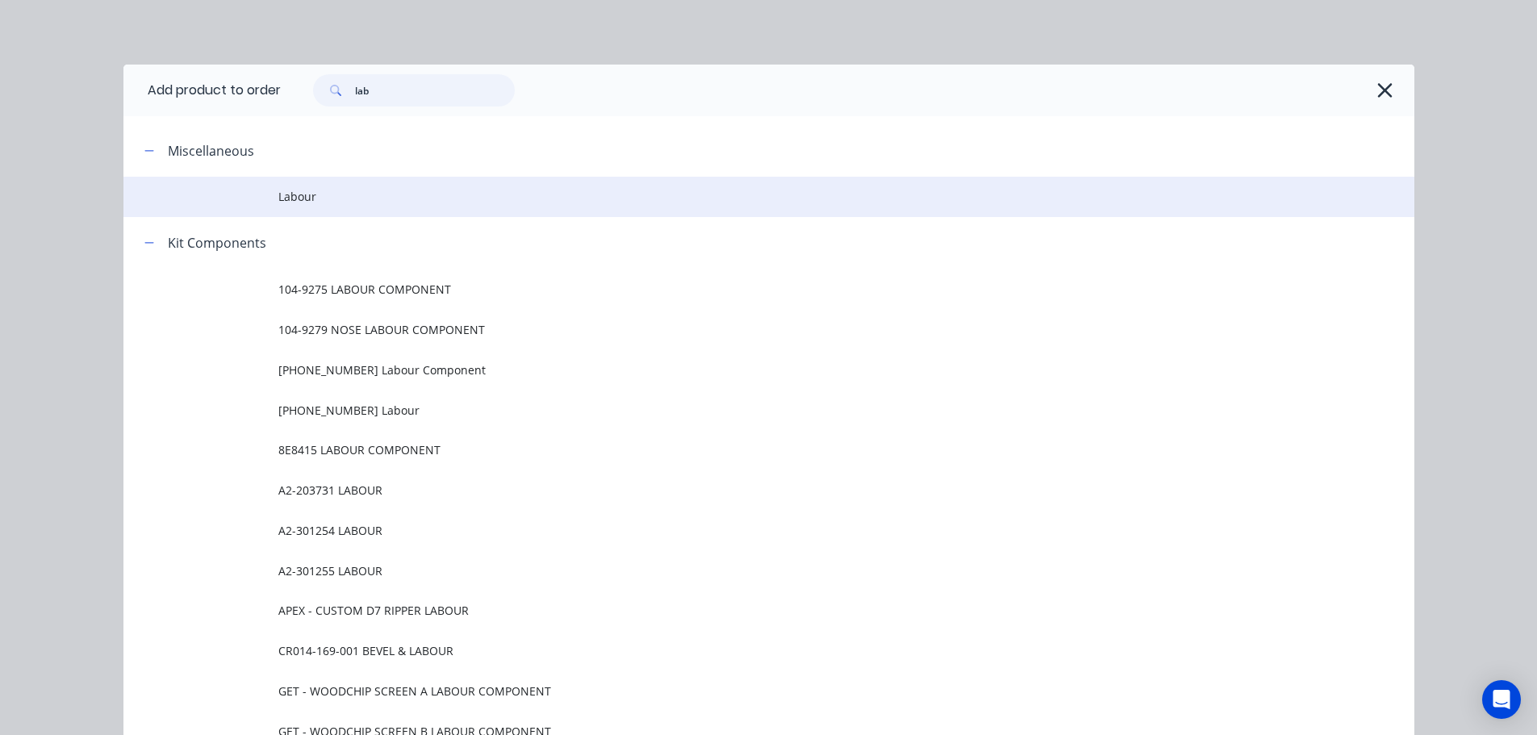
type input "lab"
click at [287, 207] on td "Labour" at bounding box center [846, 197] width 1136 height 40
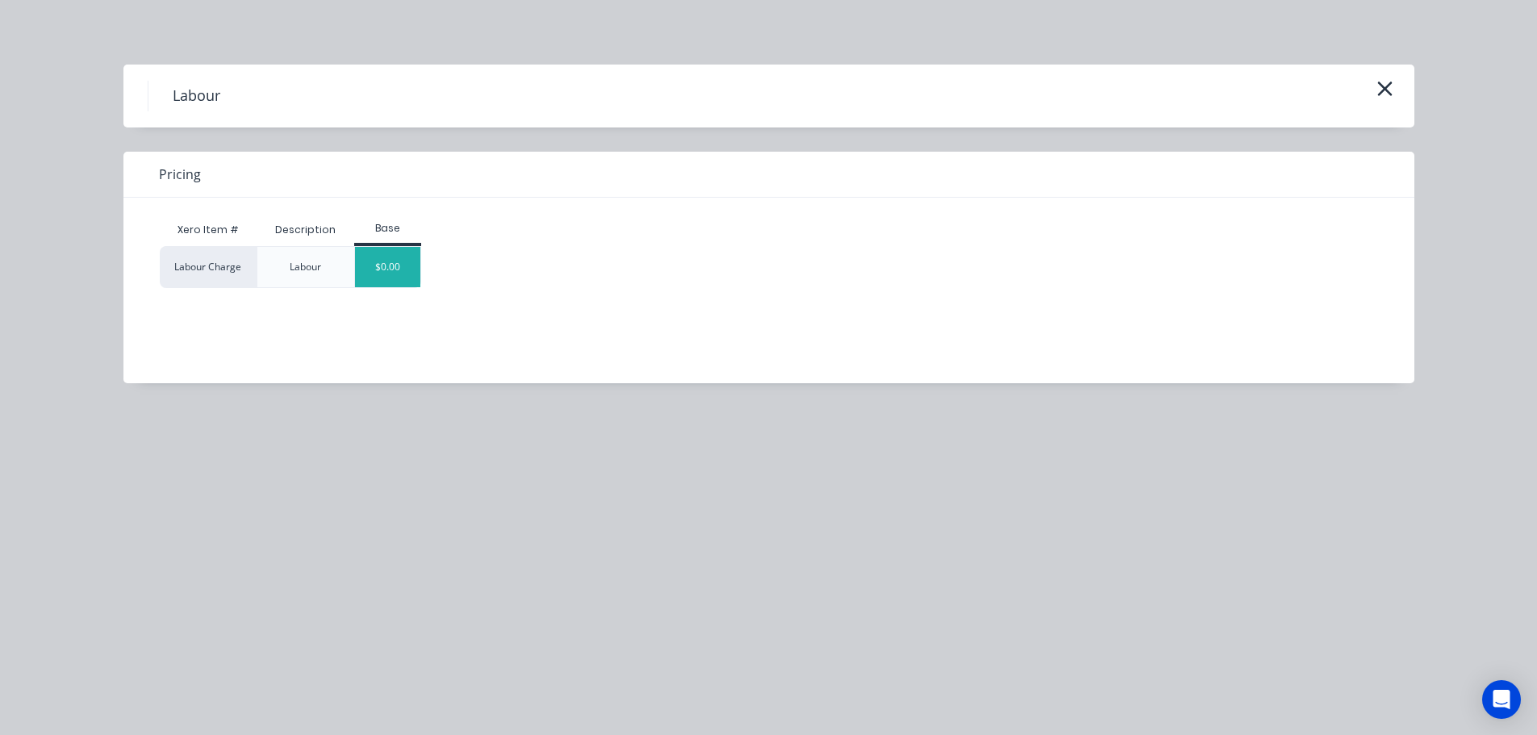
click at [396, 283] on div "$0.00" at bounding box center [387, 267] width 65 height 40
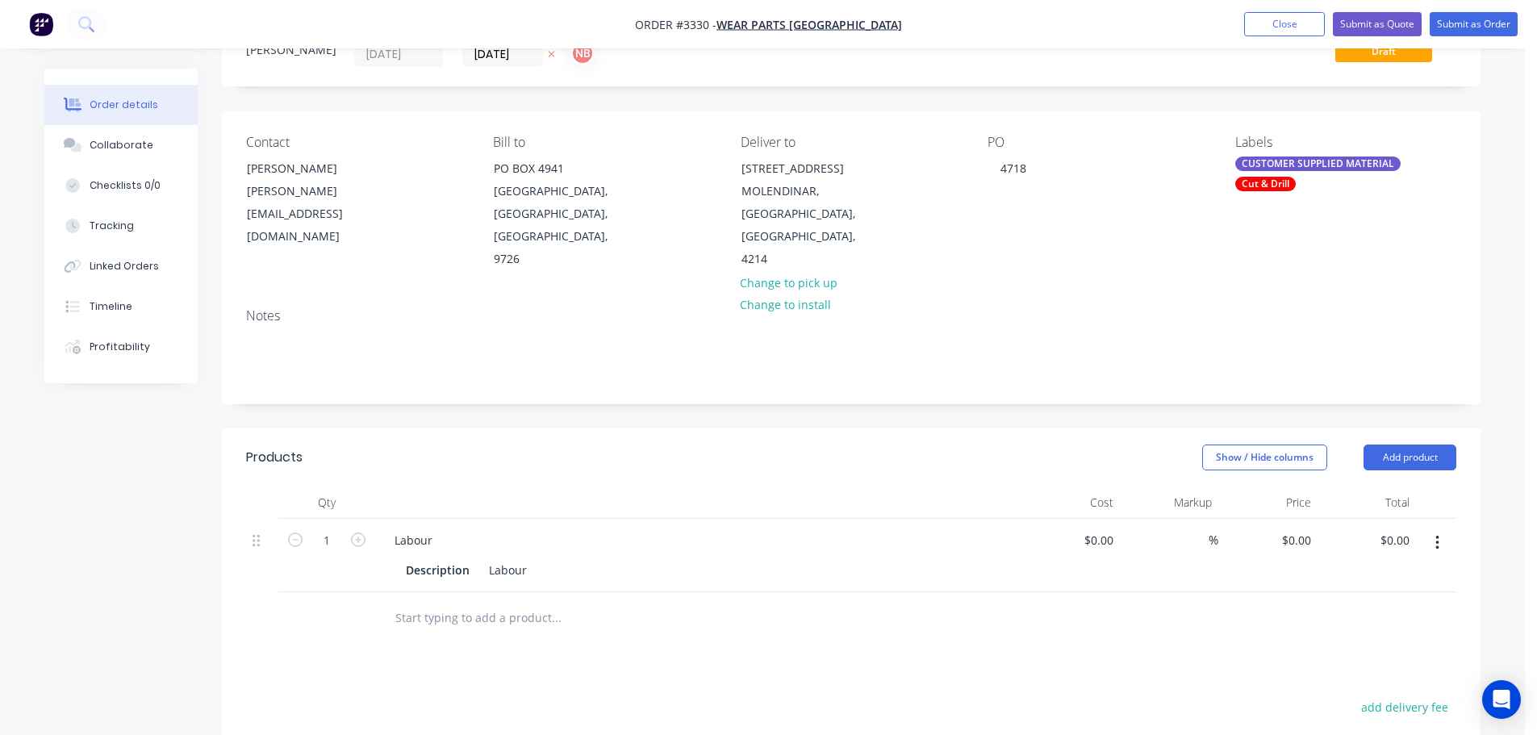
scroll to position [161, 0]
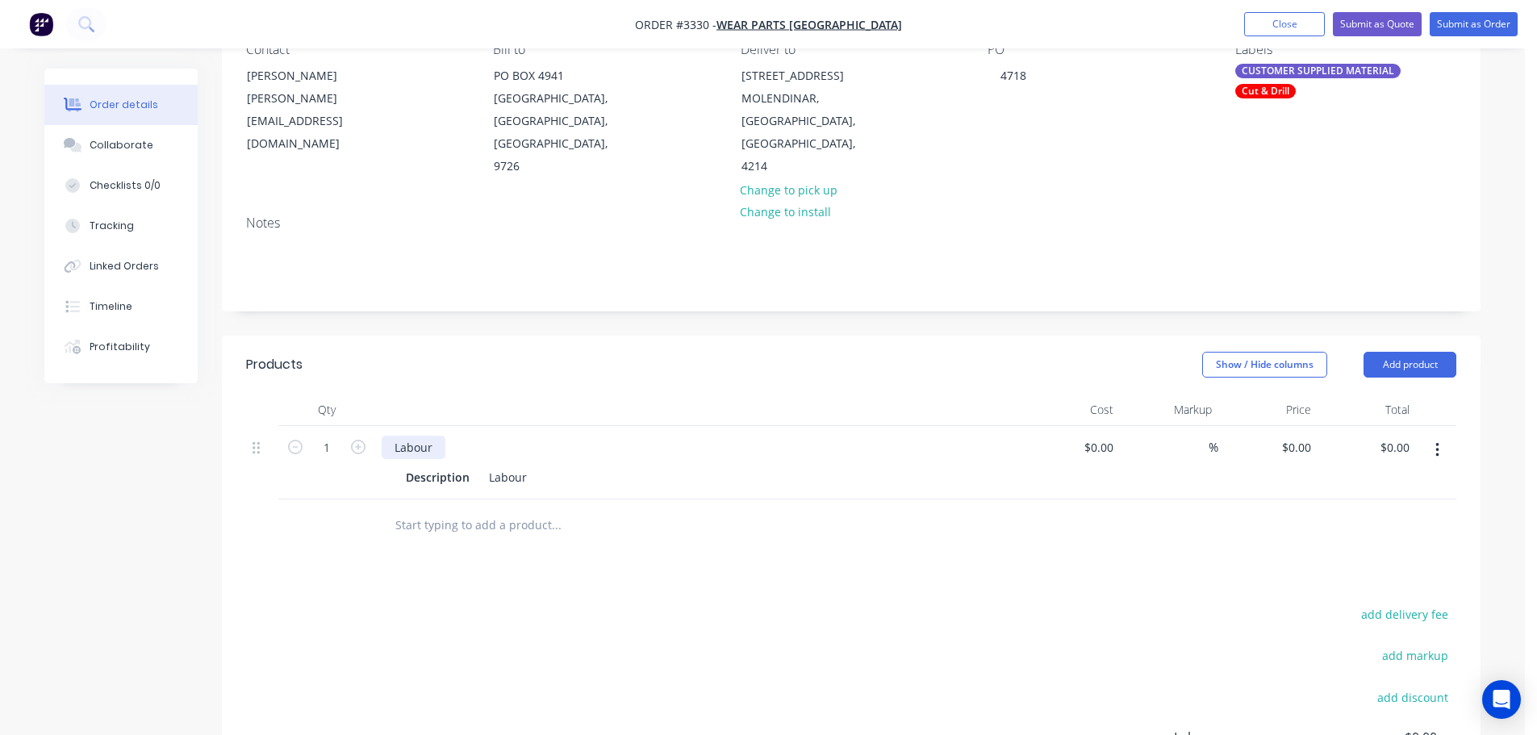
click at [409, 440] on div "Labour" at bounding box center [414, 447] width 64 height 23
click at [1398, 375] on button "Add product" at bounding box center [1410, 365] width 93 height 26
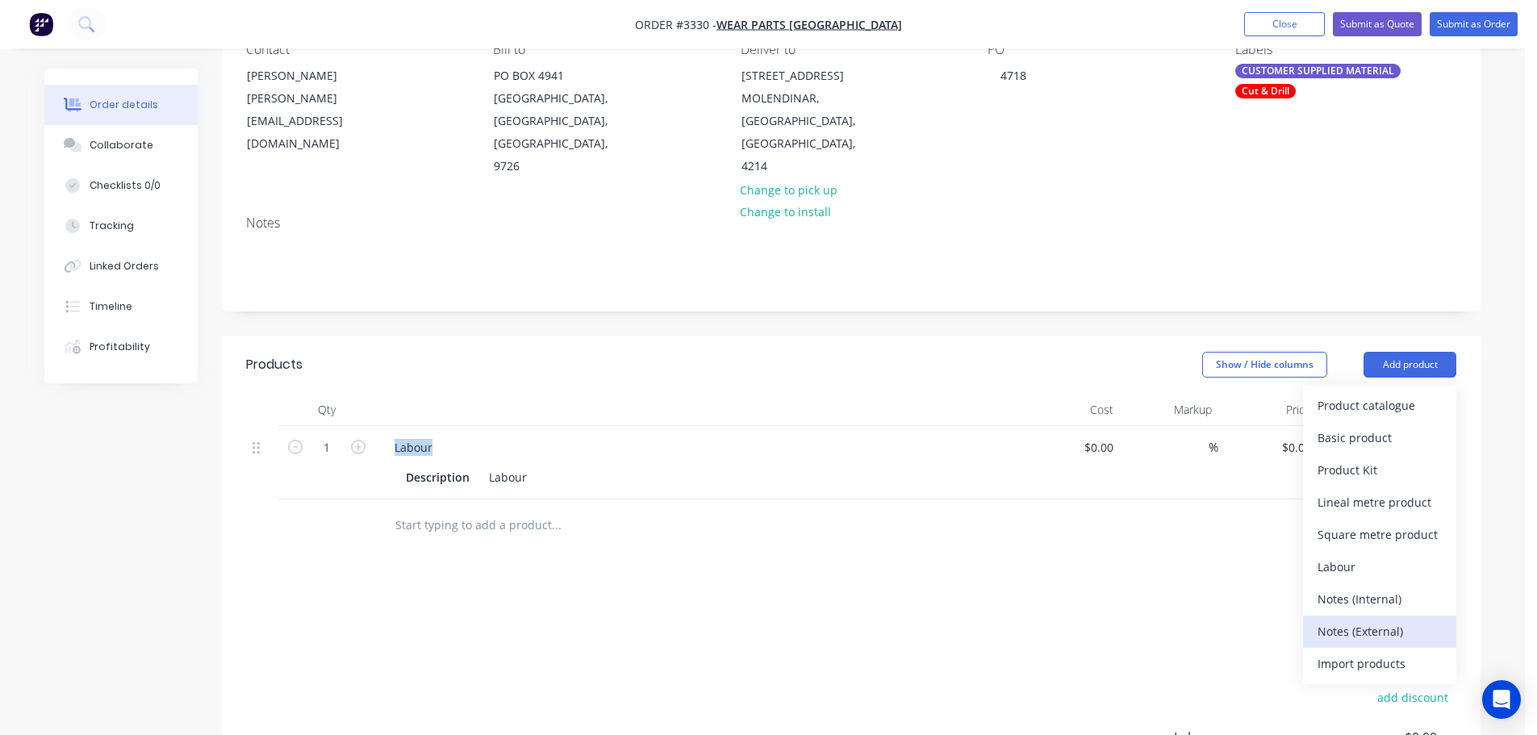
click at [1376, 637] on div "Notes (External)" at bounding box center [1380, 631] width 124 height 23
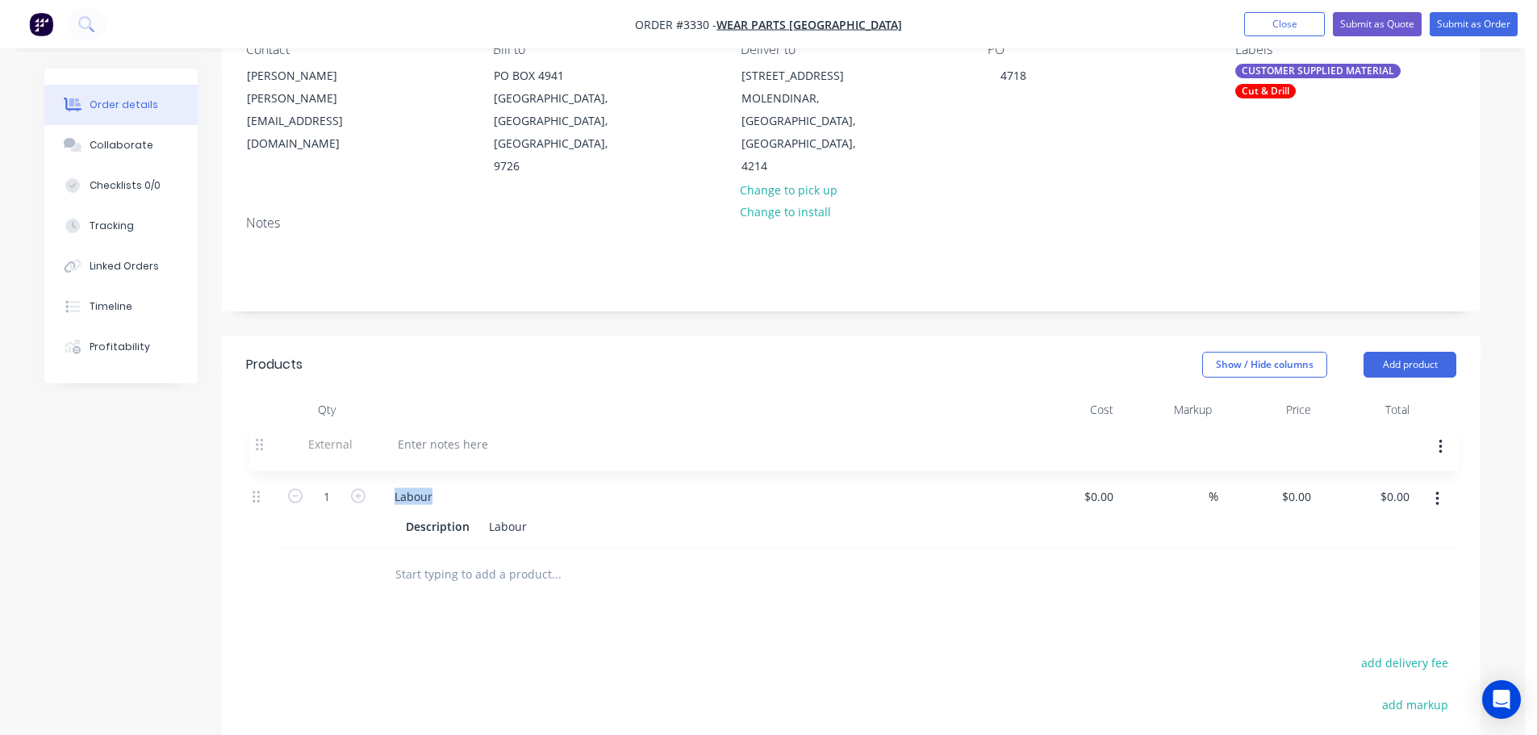
drag, startPoint x: 265, startPoint y: 526, endPoint x: 268, endPoint y: 443, distance: 83.2
click at [268, 443] on div "1 Labour Description Labour $0.00 $0.00 % $0.00 $0.00 $0.00 $0.00 External" at bounding box center [851, 487] width 1210 height 123
click at [440, 445] on div at bounding box center [440, 447] width 116 height 23
click at [590, 449] on div "CUSTOMER SUPPLIED MATERIAL - 3" at bounding box center [489, 447] width 215 height 23
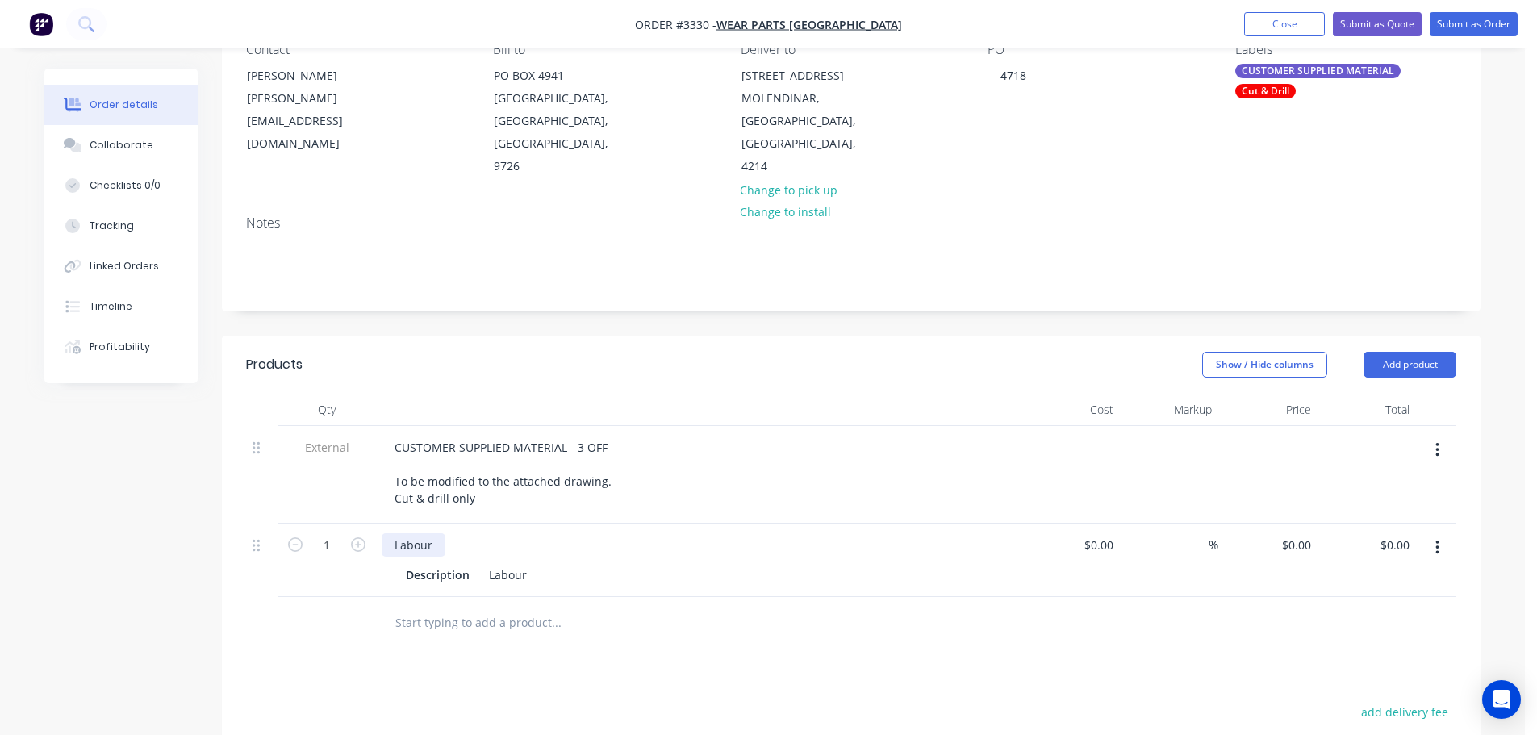
click at [429, 537] on div "Labour" at bounding box center [414, 544] width 64 height 23
click at [324, 544] on input "1" at bounding box center [327, 545] width 42 height 24
type input "6"
click at [213, 645] on div "Created by [PERSON_NAME] Created [DATE] Required [DATE] Assigned to NB Status D…" at bounding box center [762, 484] width 1436 height 1154
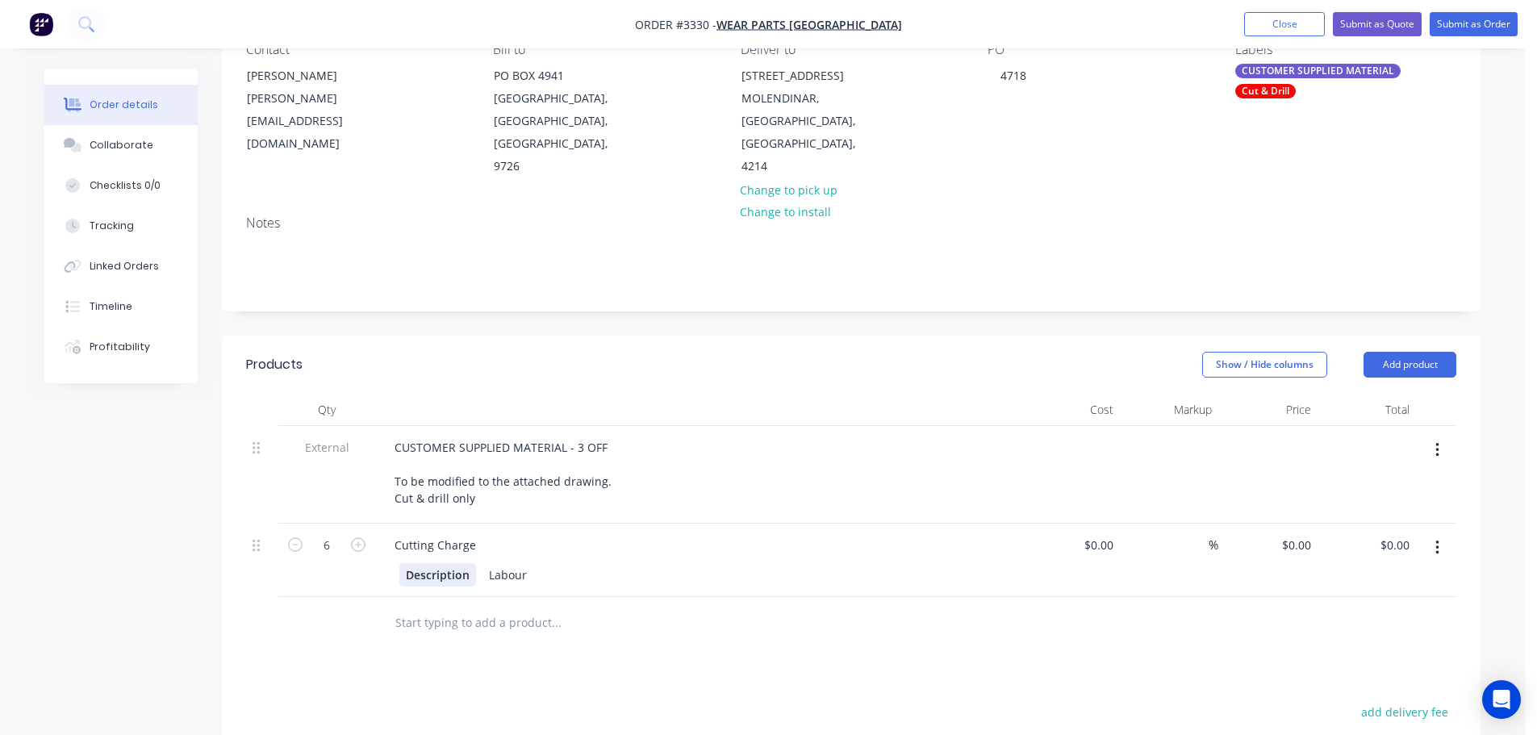
click at [411, 576] on div "Description" at bounding box center [437, 574] width 77 height 23
click at [467, 571] on div "Labour" at bounding box center [455, 574] width 51 height 23
click at [458, 566] on div "Labour" at bounding box center [455, 574] width 51 height 23
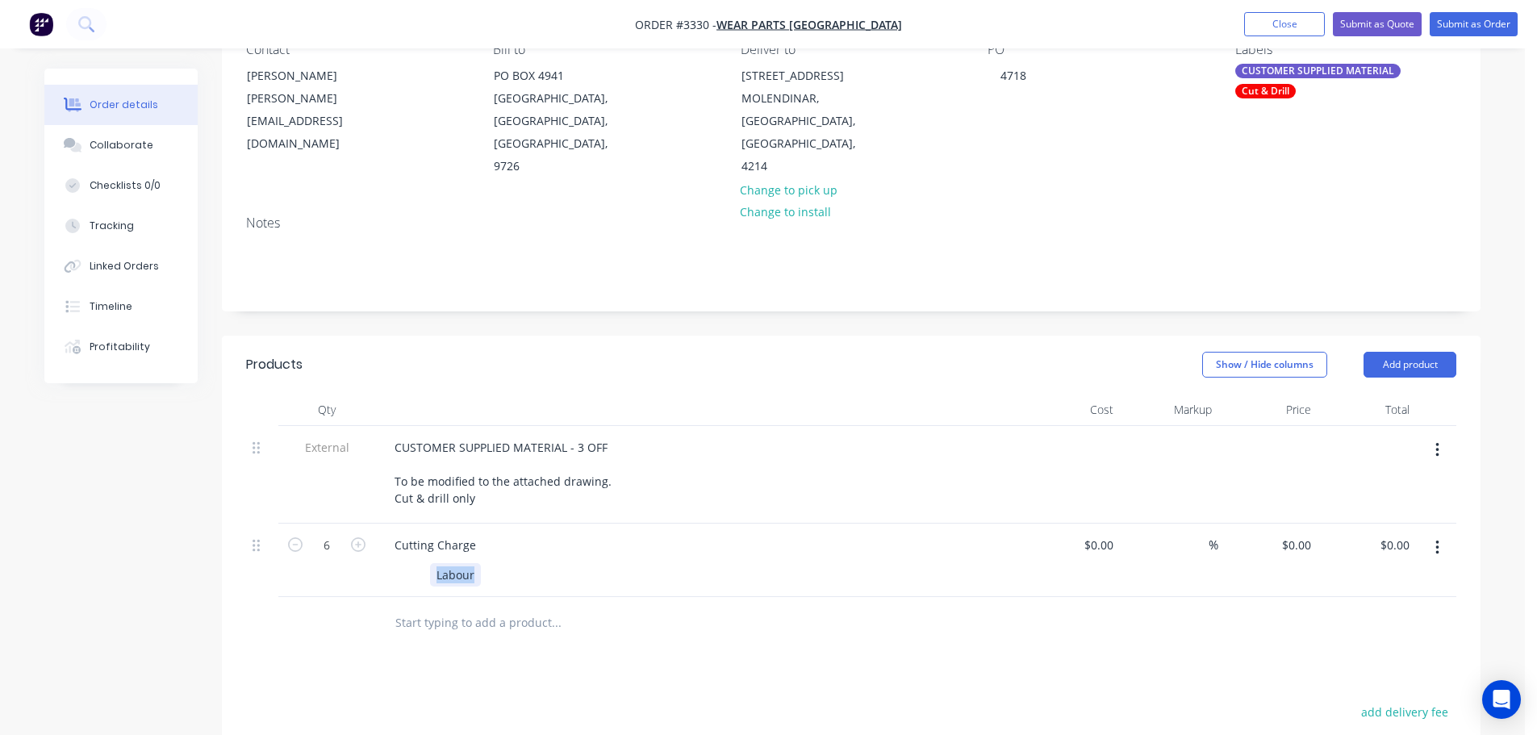
click at [458, 566] on div "Labour" at bounding box center [455, 574] width 51 height 23
click at [459, 570] on div "Labourut" at bounding box center [461, 574] width 62 height 23
click at [818, 692] on div "Products Show / Hide columns Add product Qty Cost Markup Price Total External C…" at bounding box center [851, 686] width 1259 height 701
click at [1286, 540] on div "0 0" at bounding box center [1267, 560] width 99 height 73
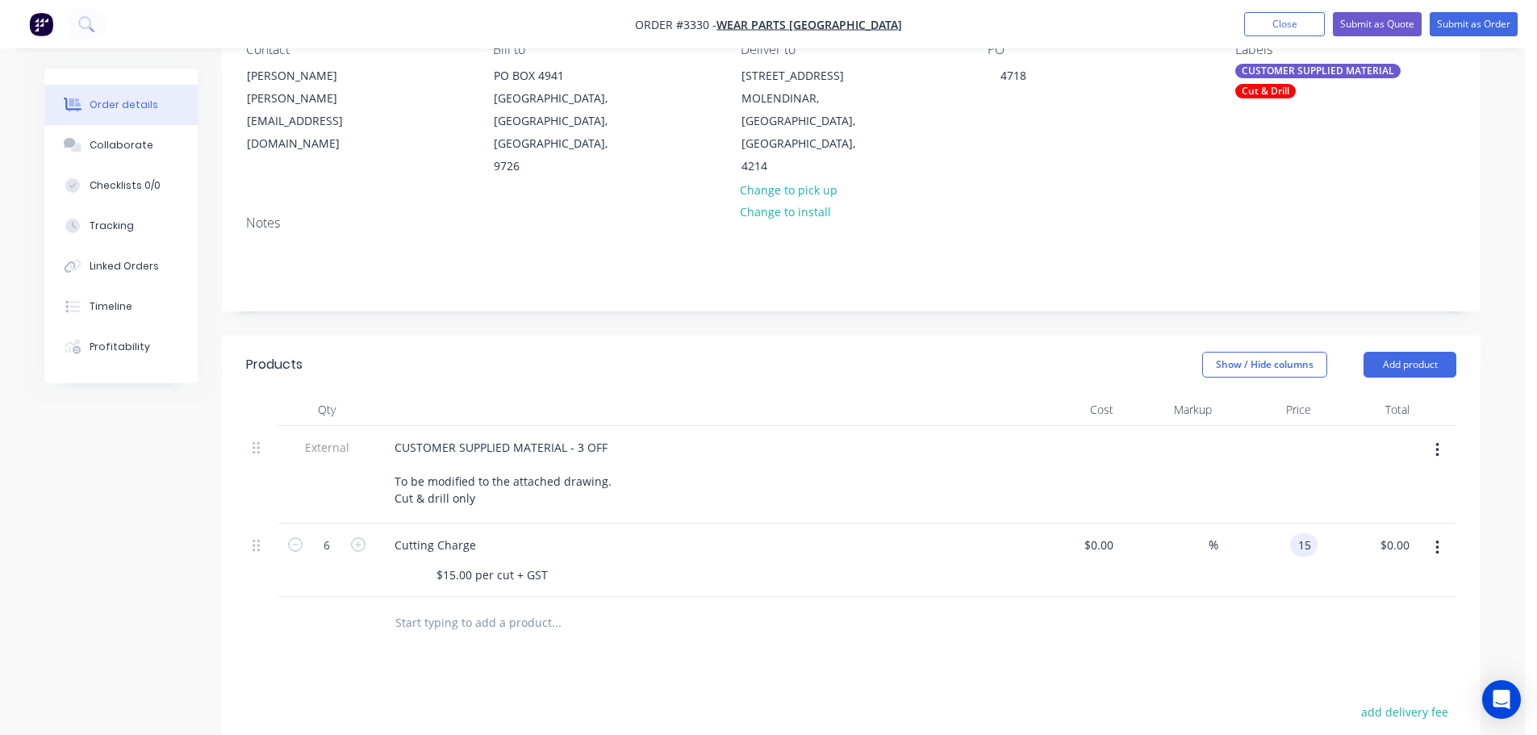
type input "$15.00"
type input "$90.00"
click at [1265, 579] on div "$15.00 15" at bounding box center [1267, 560] width 99 height 73
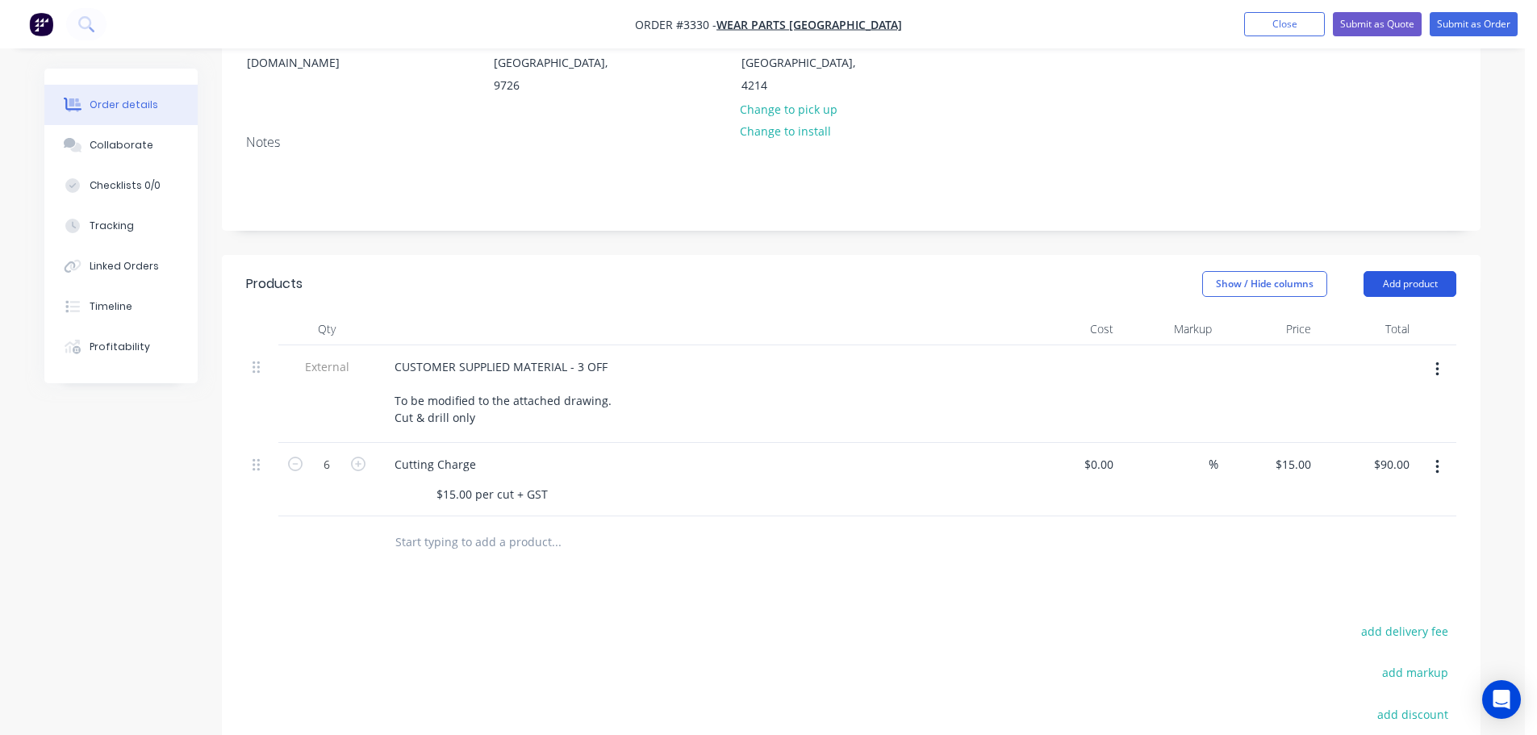
click at [1407, 291] on button "Add product" at bounding box center [1410, 284] width 93 height 26
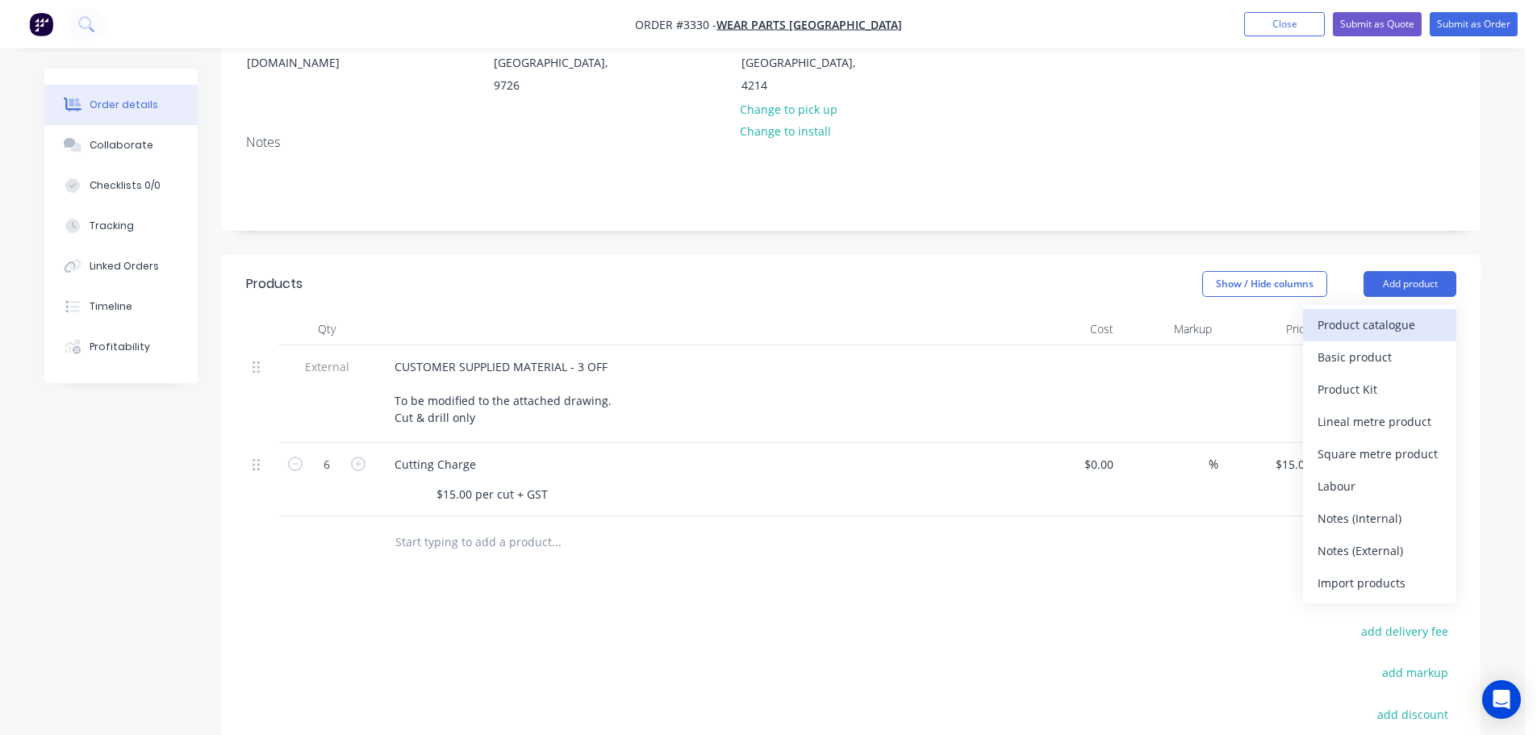
click at [1388, 318] on div "Product catalogue" at bounding box center [1380, 324] width 124 height 23
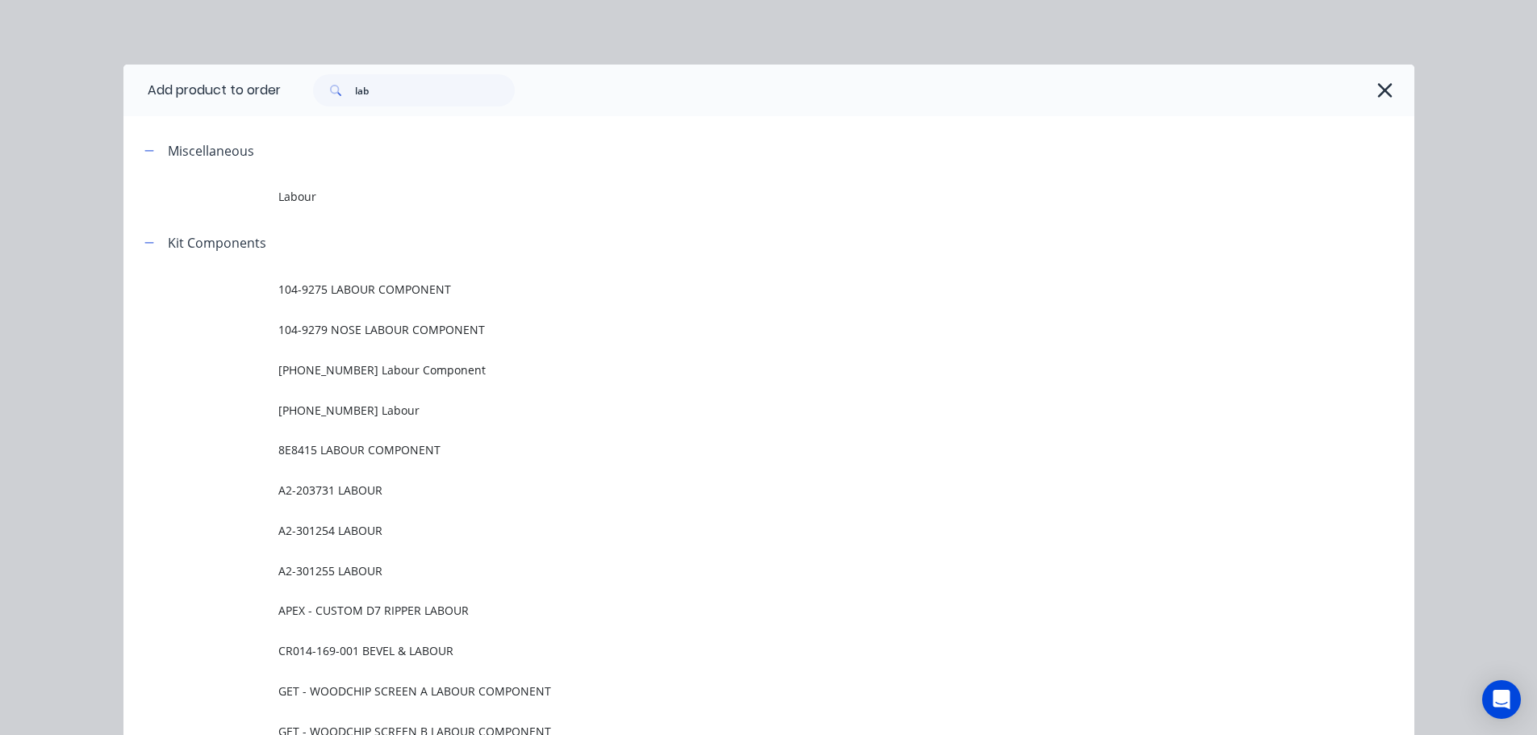
click at [1392, 82] on div "lab" at bounding box center [848, 91] width 1134 height 52
click at [1389, 85] on button "button" at bounding box center [1386, 90] width 26 height 26
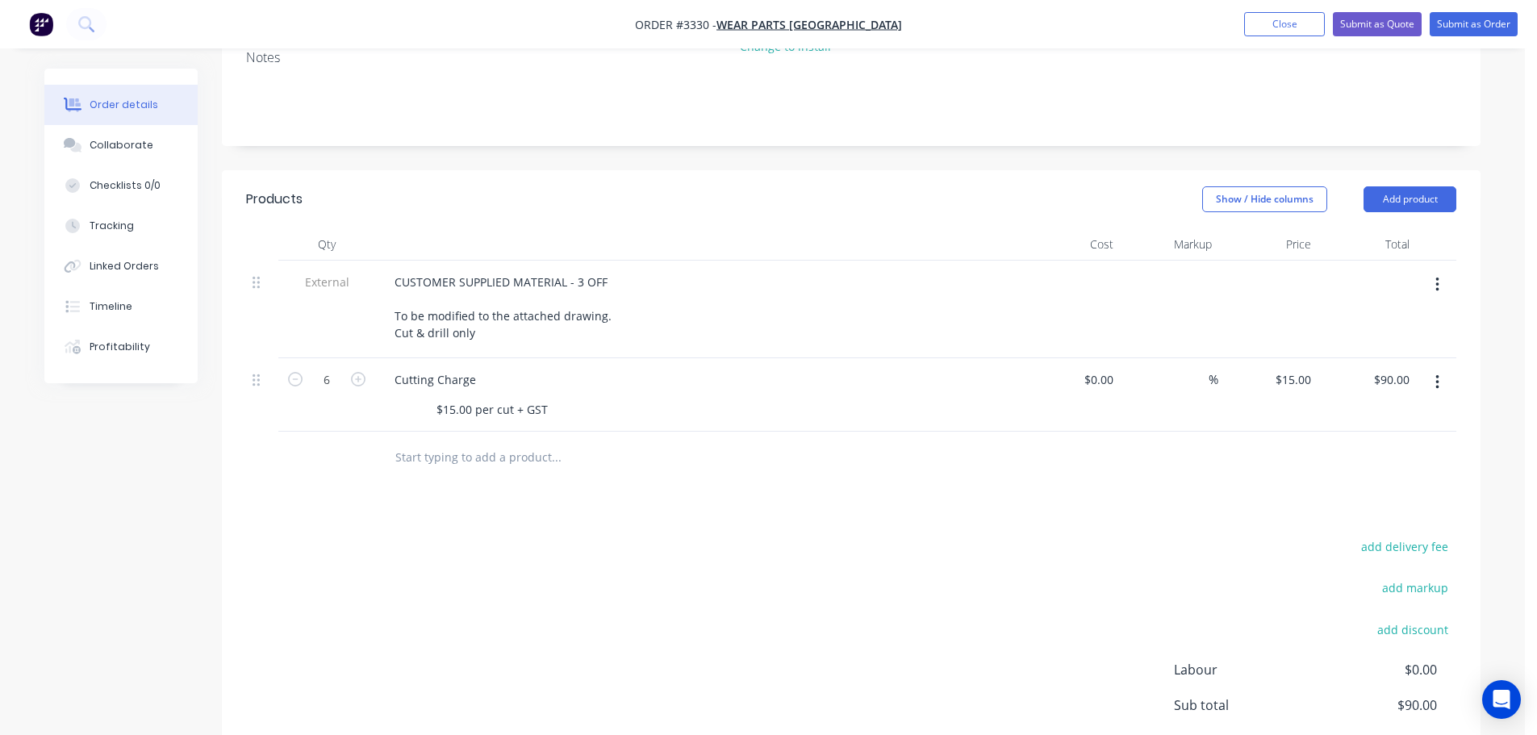
scroll to position [403, 0]
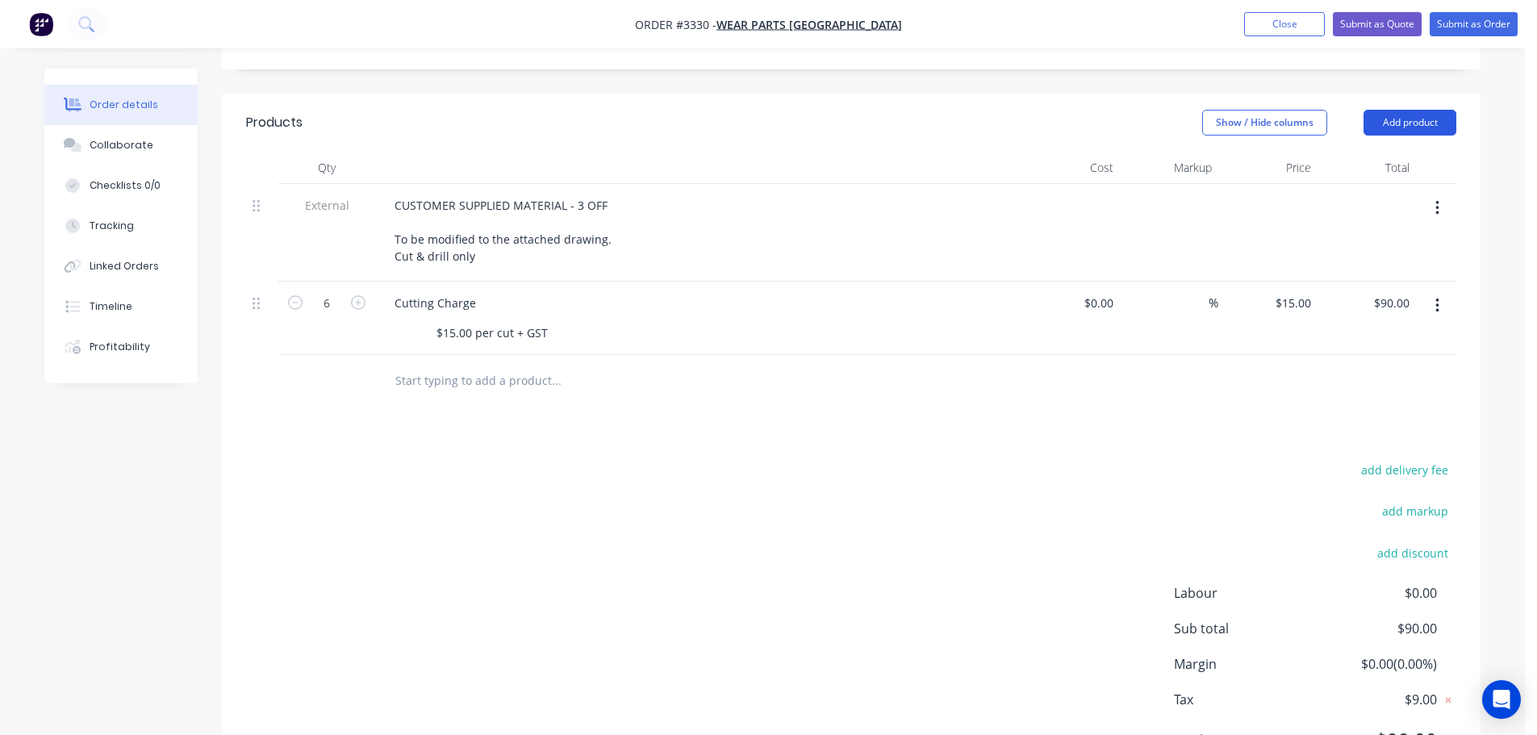
click at [1427, 130] on button "Add product" at bounding box center [1410, 123] width 93 height 26
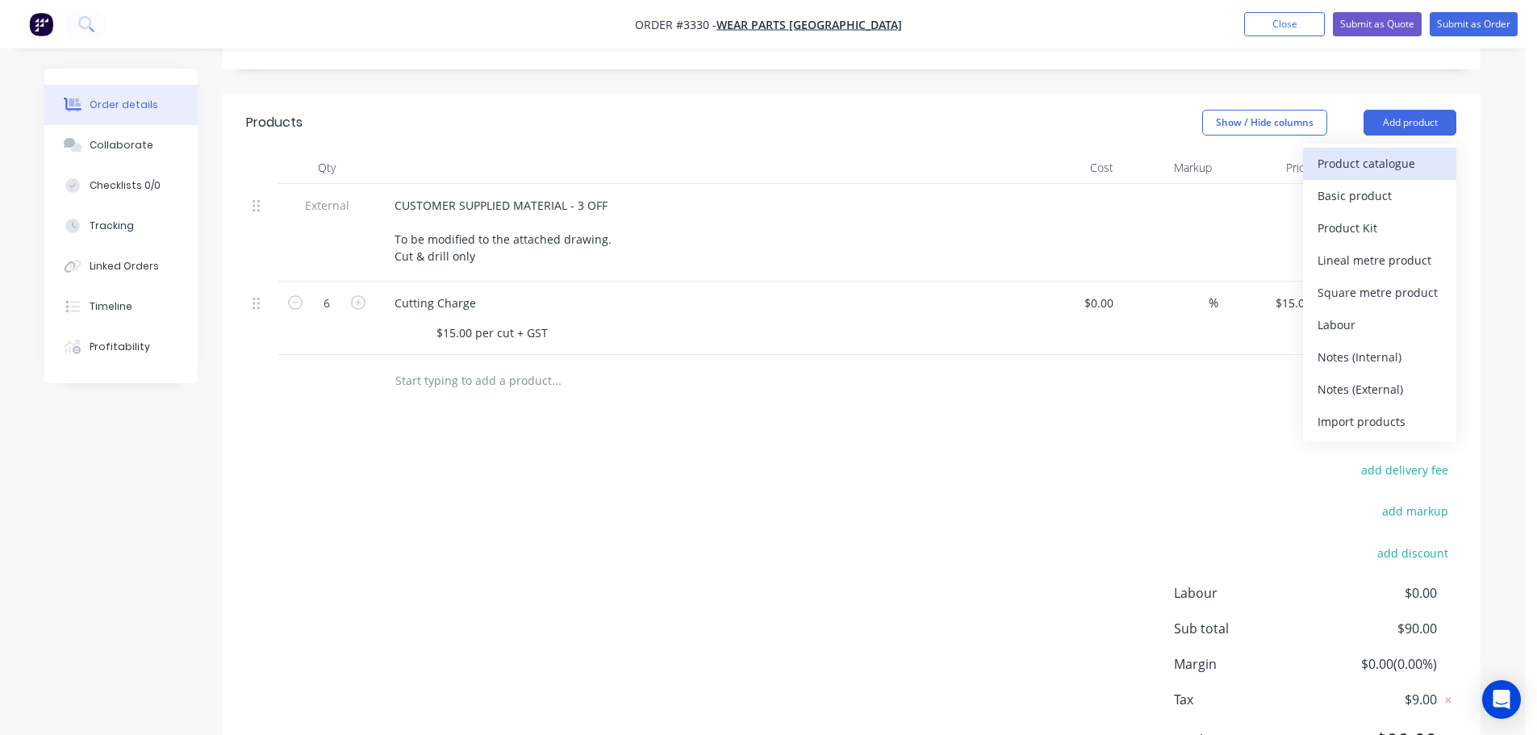
click at [1398, 165] on div "Product catalogue" at bounding box center [1380, 163] width 124 height 23
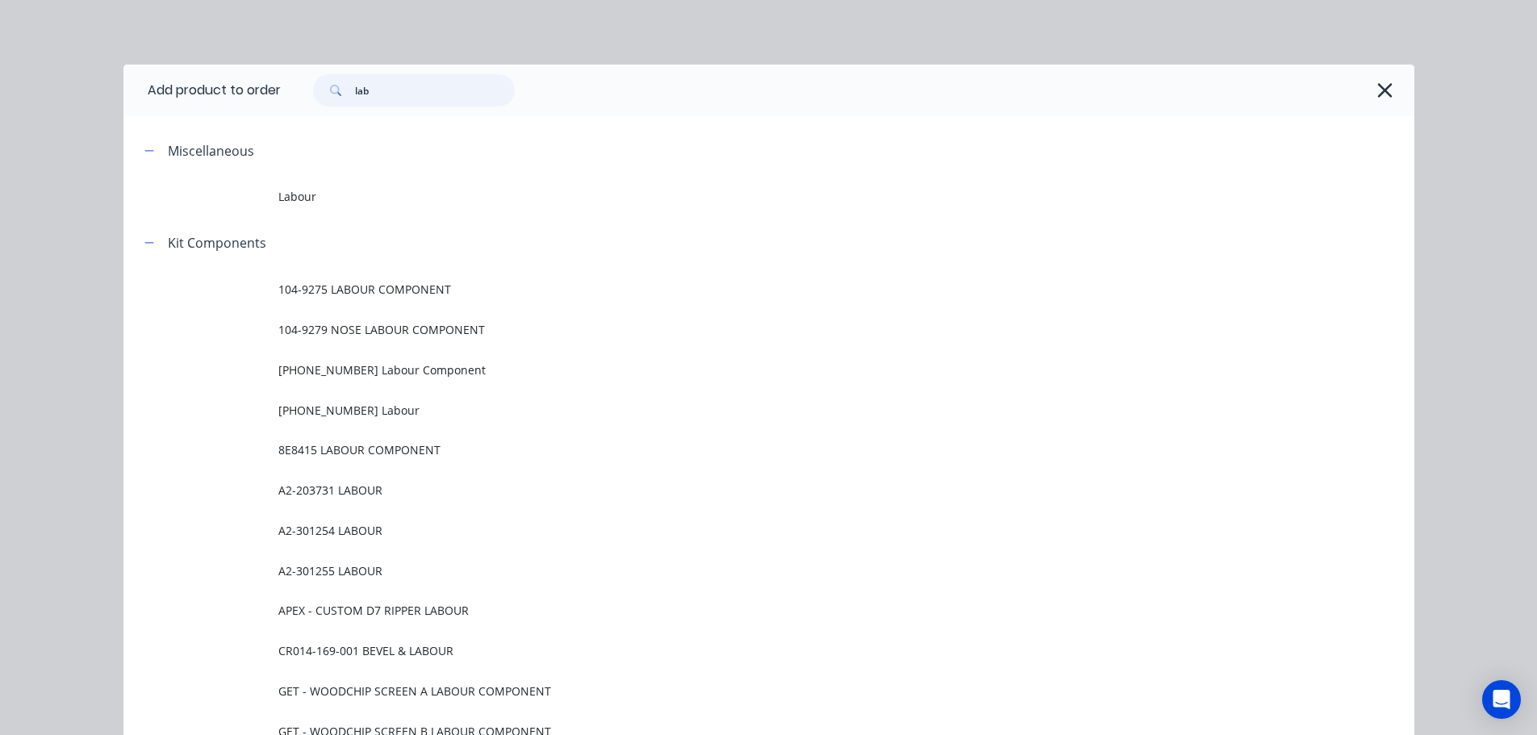
drag, startPoint x: 393, startPoint y: 105, endPoint x: 321, endPoint y: 102, distance: 71.9
click at [321, 102] on div "lab" at bounding box center [414, 90] width 202 height 32
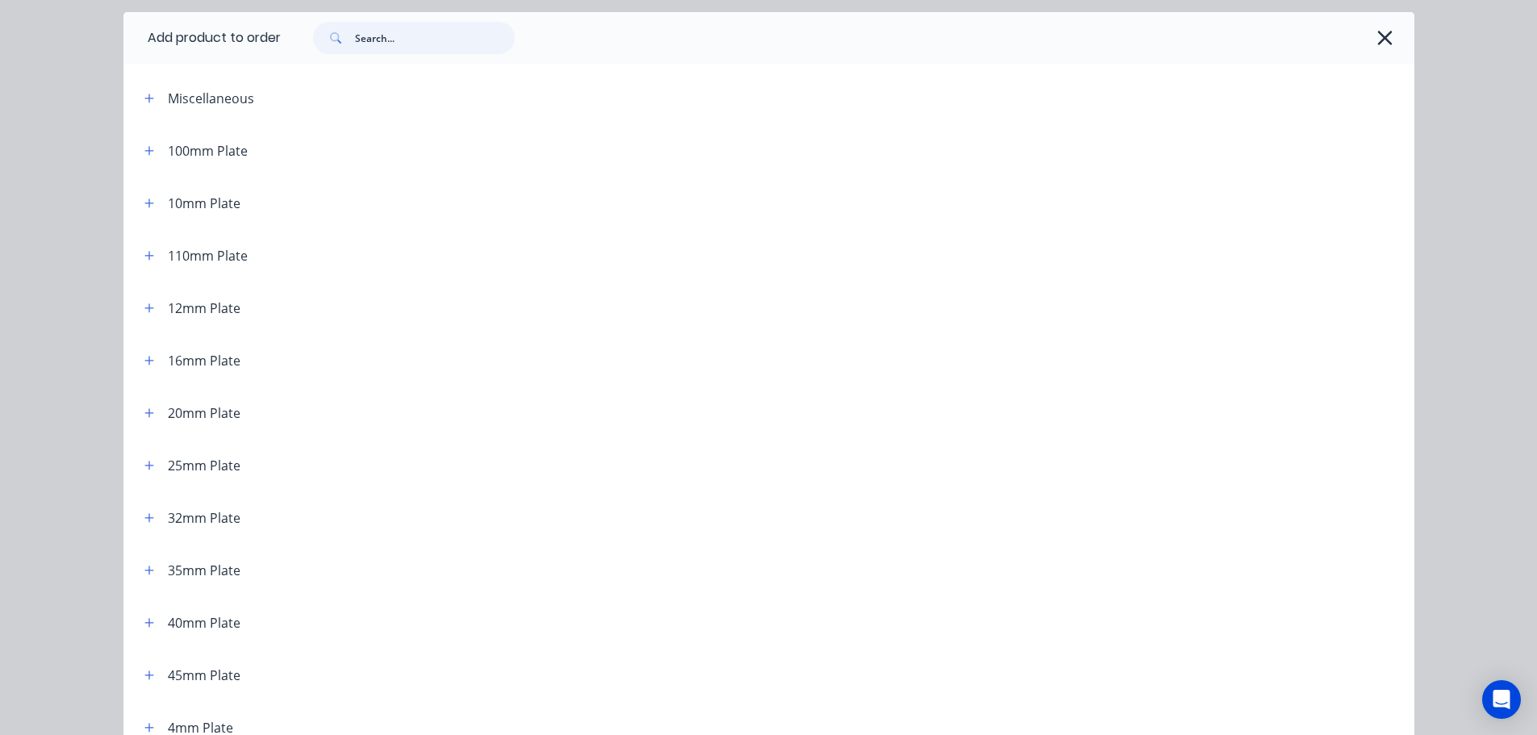
scroll to position [81, 0]
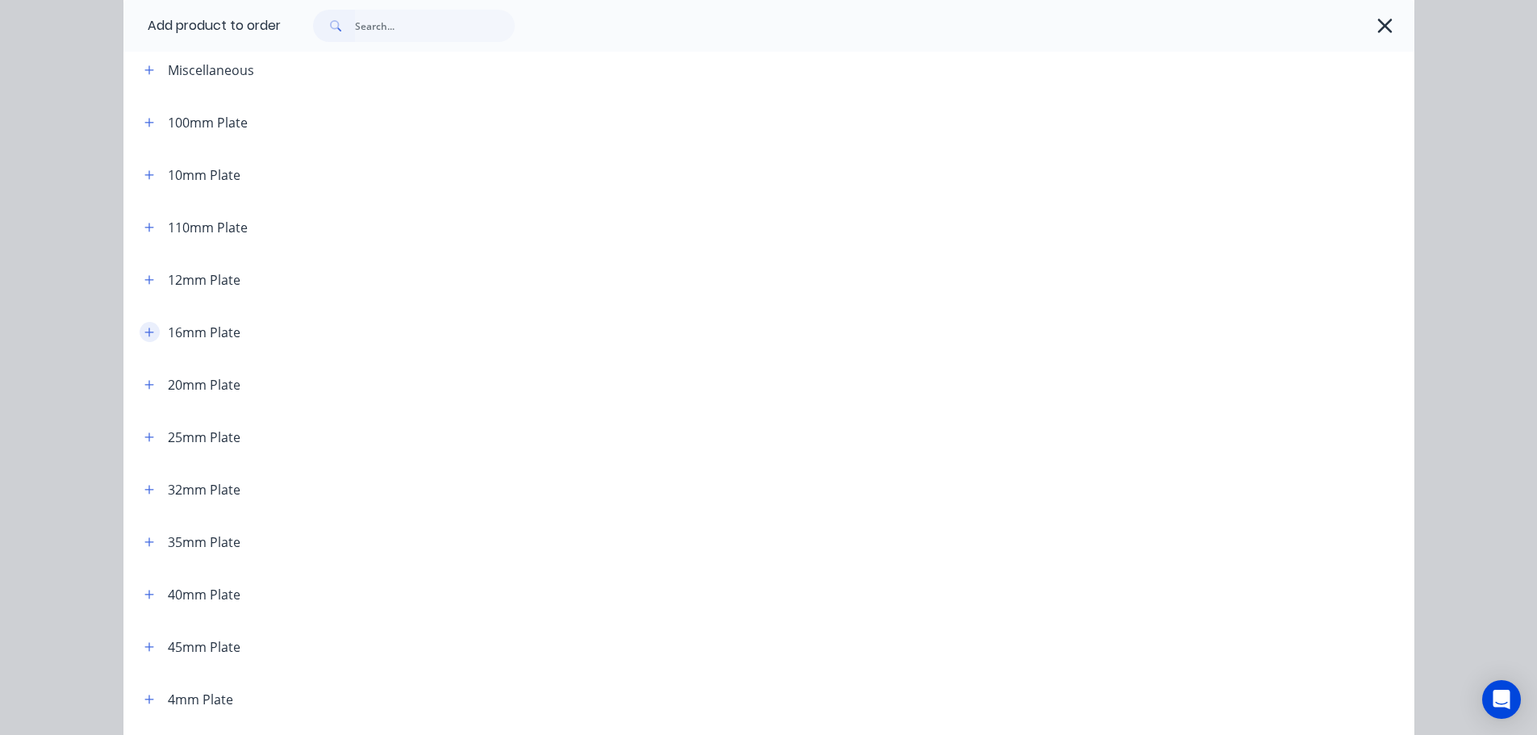
click at [151, 336] on button "button" at bounding box center [150, 332] width 20 height 20
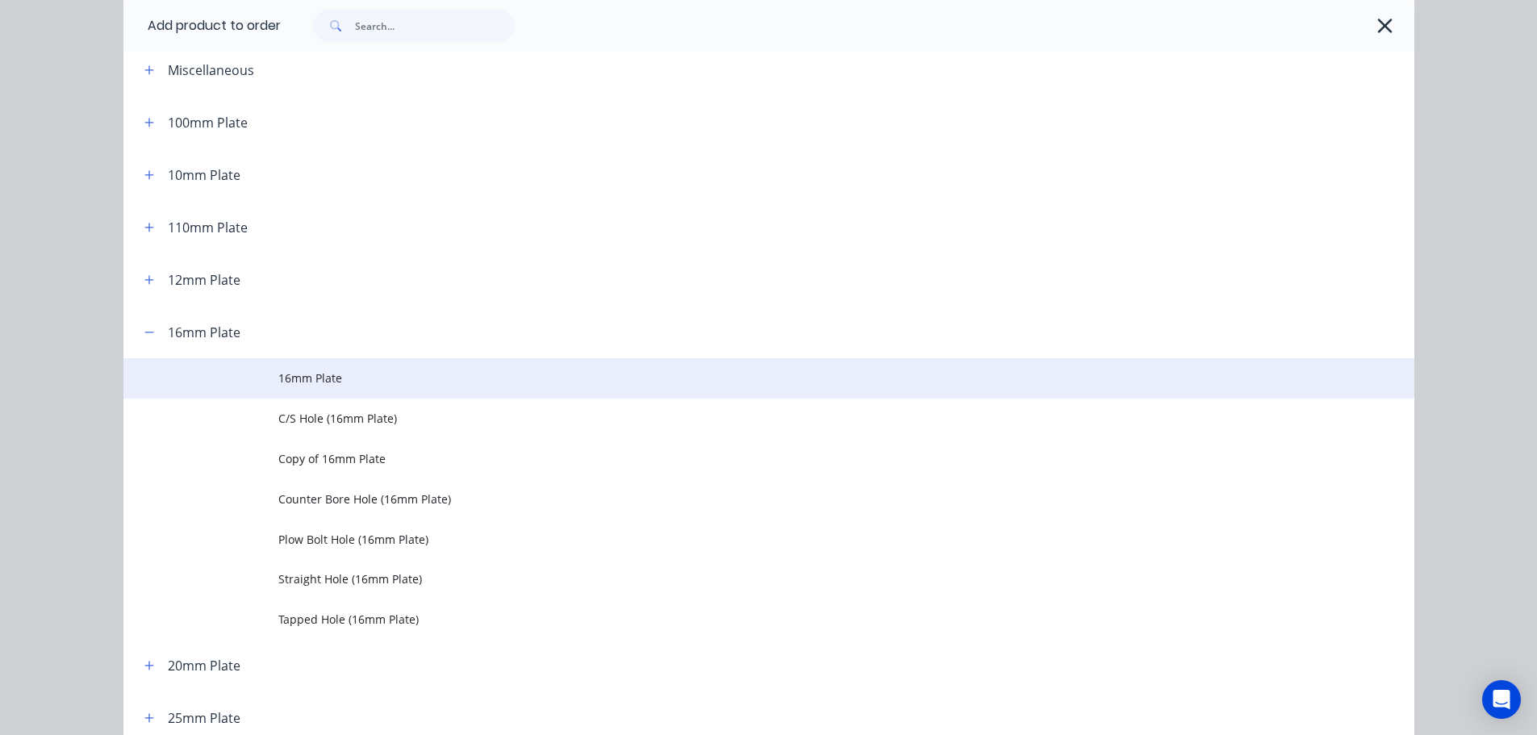
click at [307, 372] on span "16mm Plate" at bounding box center [732, 378] width 909 height 17
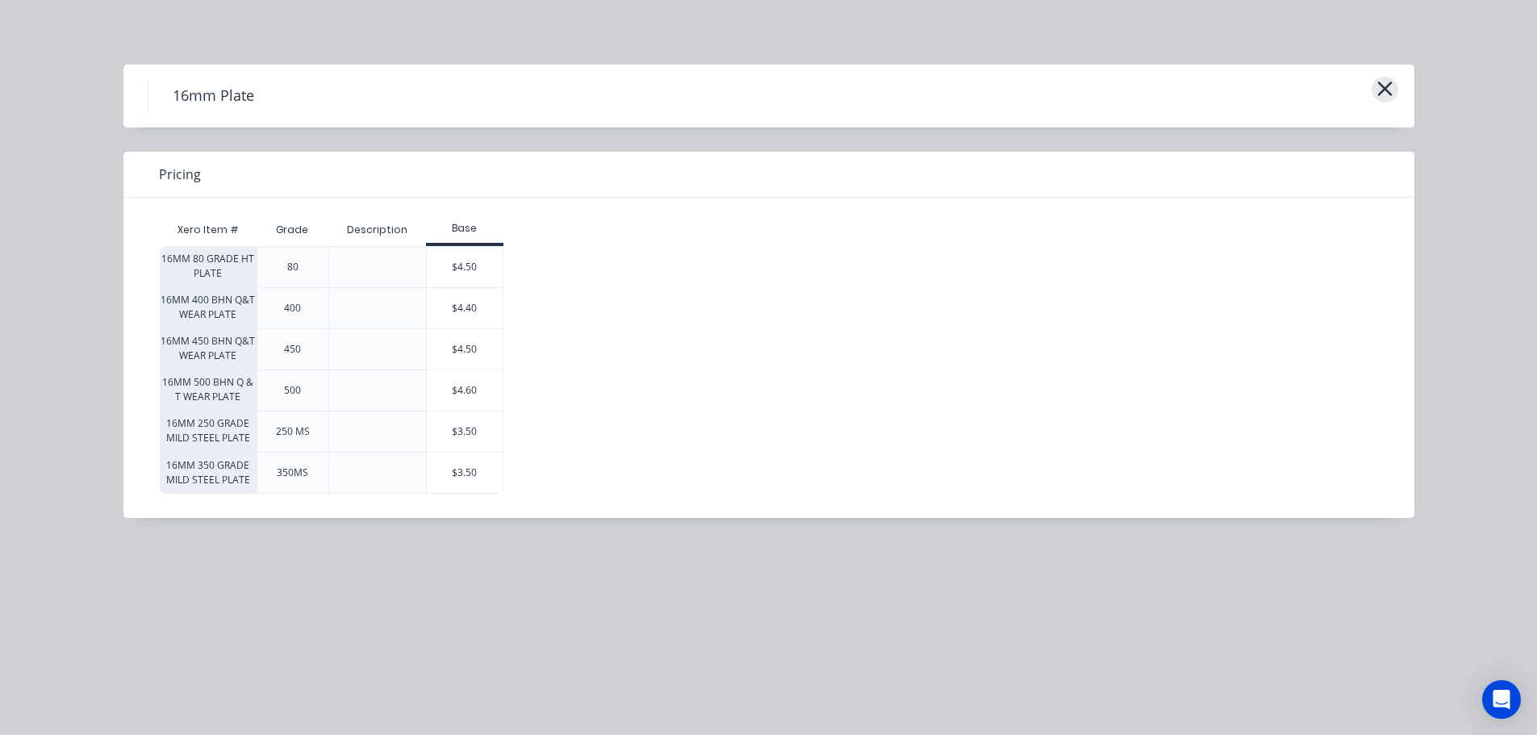
click at [1391, 81] on icon "button" at bounding box center [1385, 88] width 17 height 23
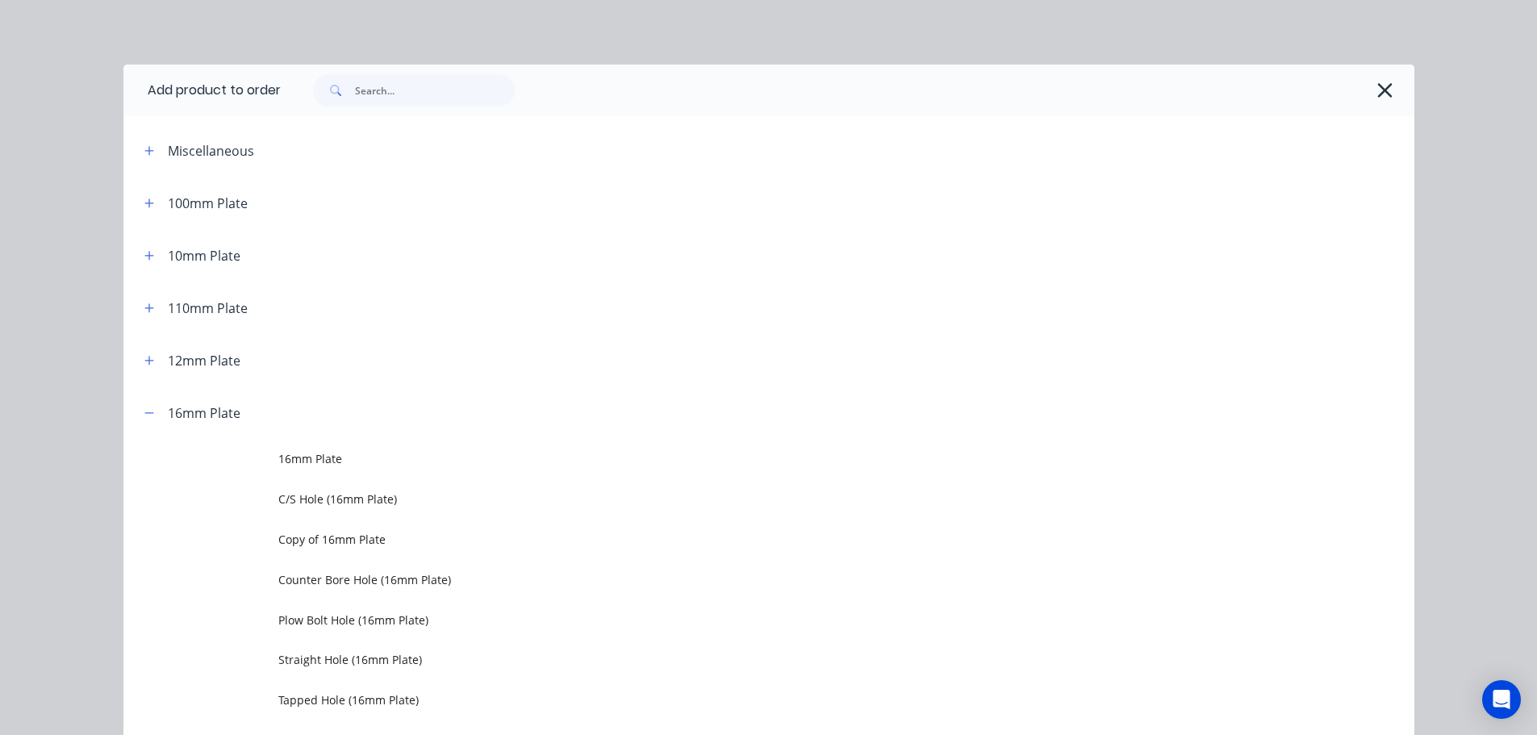
scroll to position [387, 0]
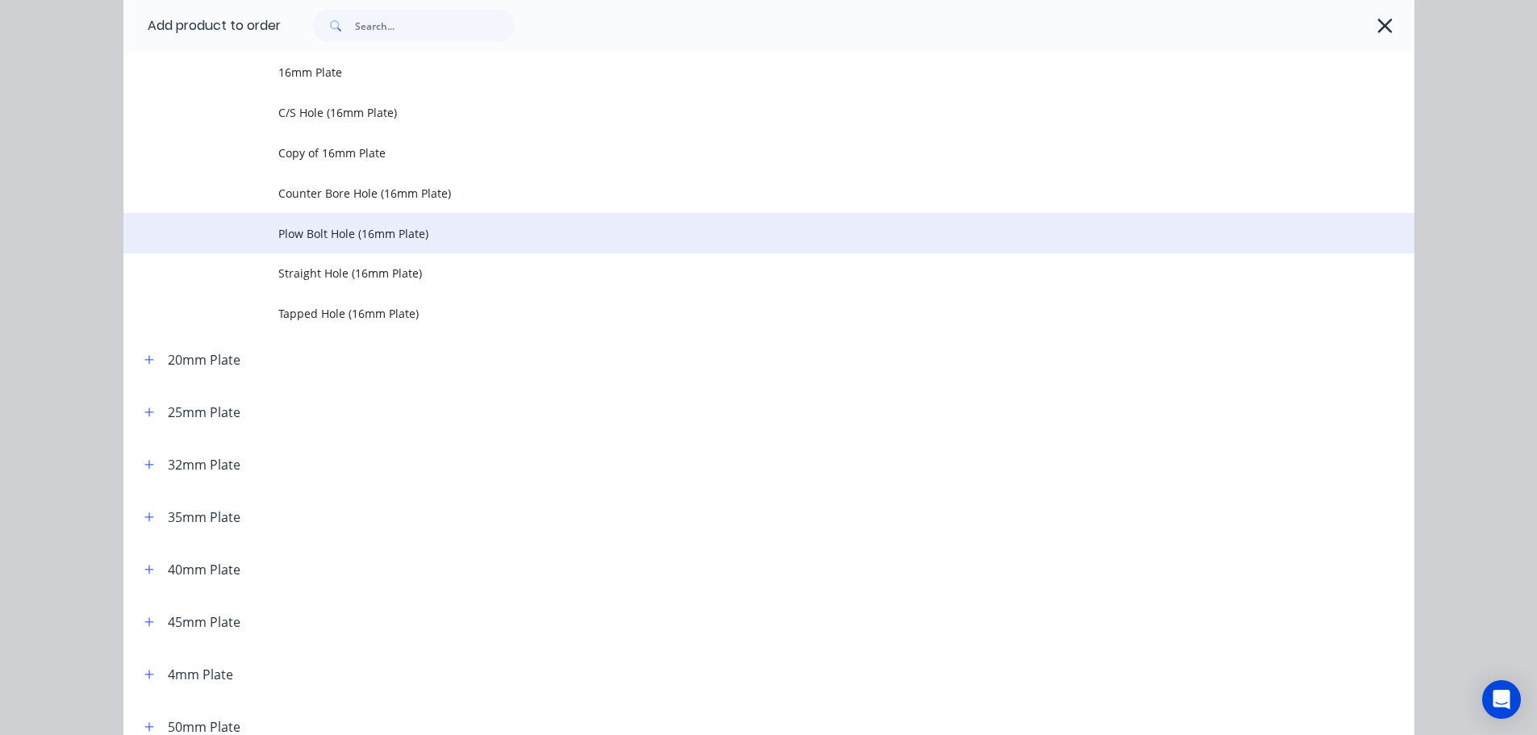
click at [312, 240] on span "Plow Bolt Hole (16mm Plate)" at bounding box center [732, 233] width 909 height 17
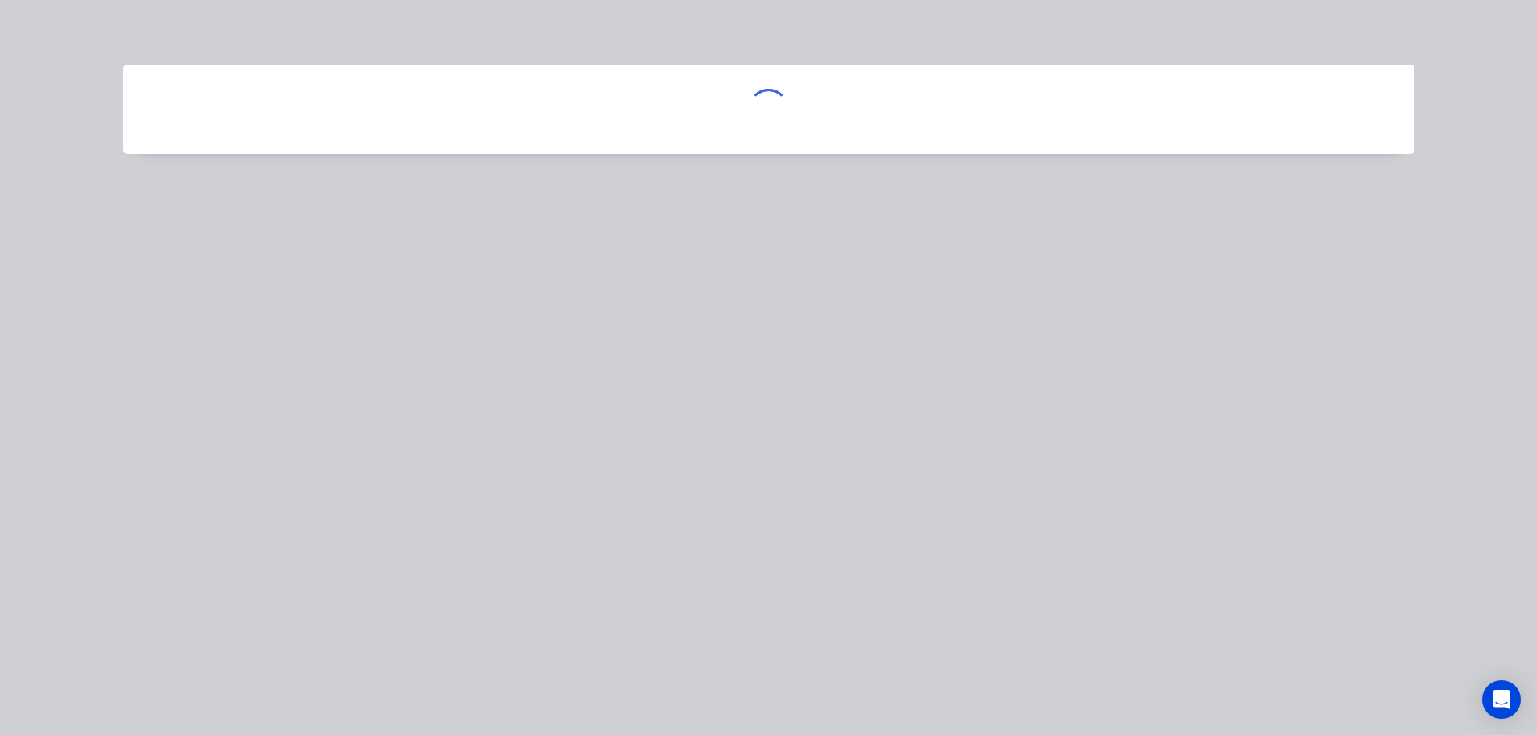
scroll to position [0, 0]
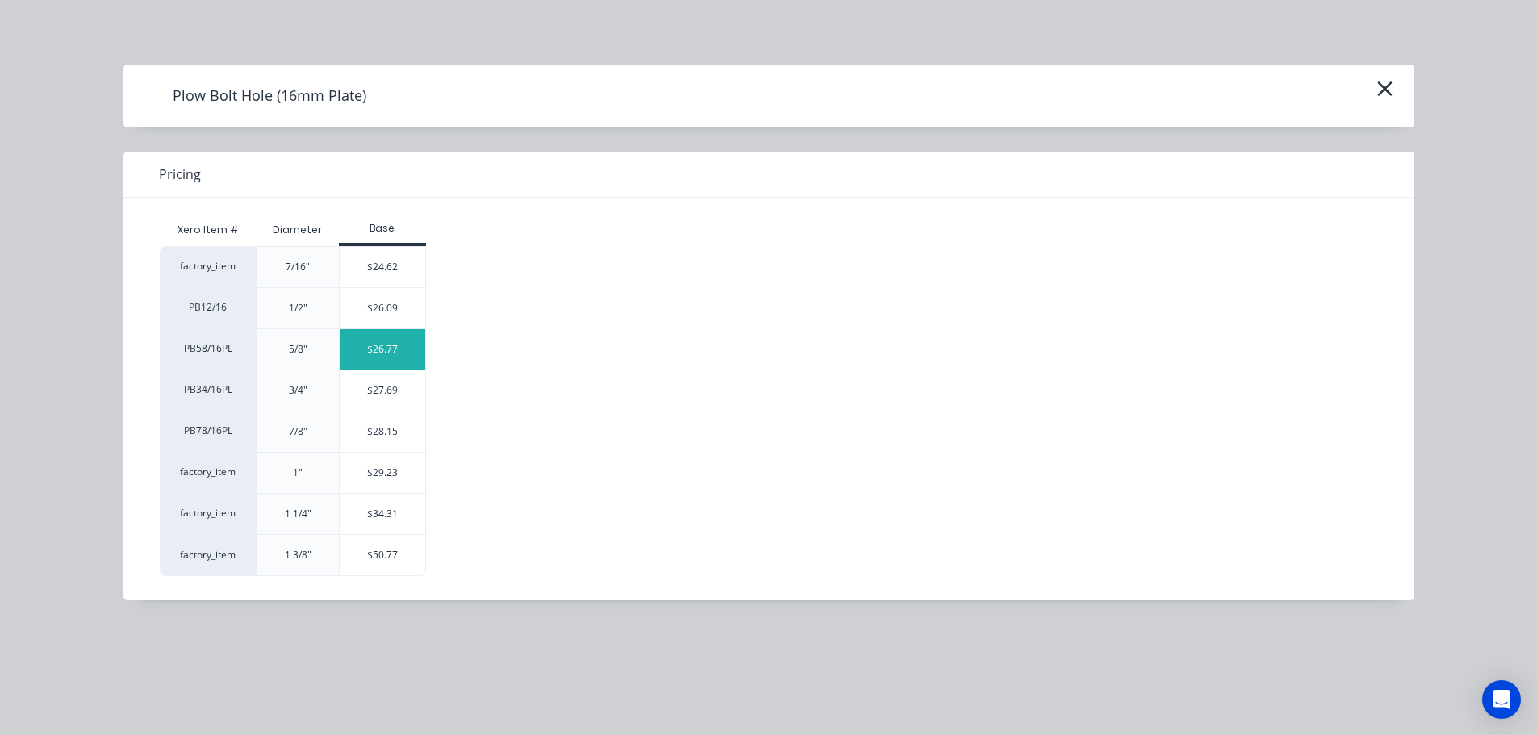
click at [402, 355] on div "$26.77" at bounding box center [383, 349] width 86 height 40
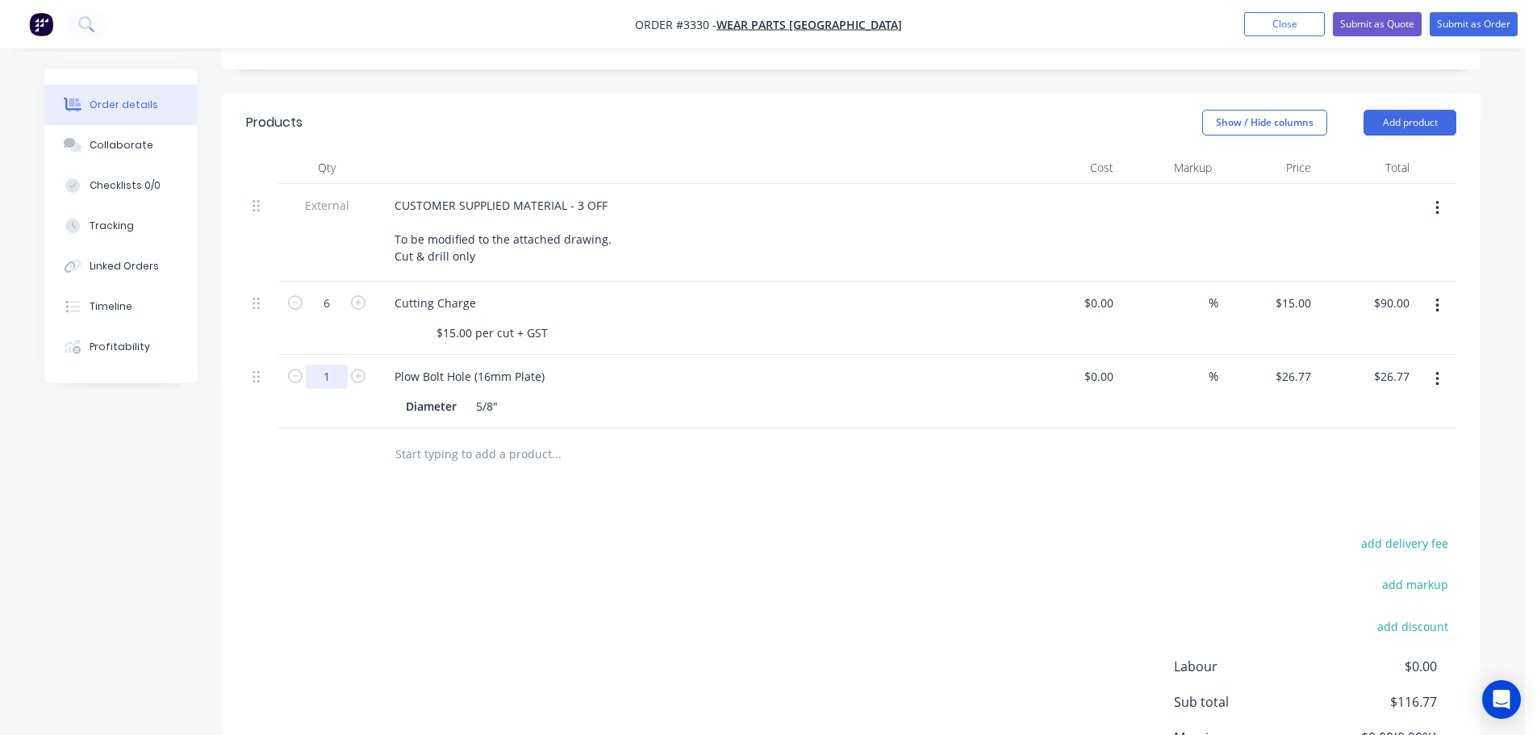
click at [323, 374] on input "1" at bounding box center [327, 377] width 42 height 24
type input "6"
type input "$160.62"
click at [752, 533] on div "add delivery fee add markup add discount Labour $0.00 Sub total $116.77 Margin …" at bounding box center [851, 688] width 1210 height 311
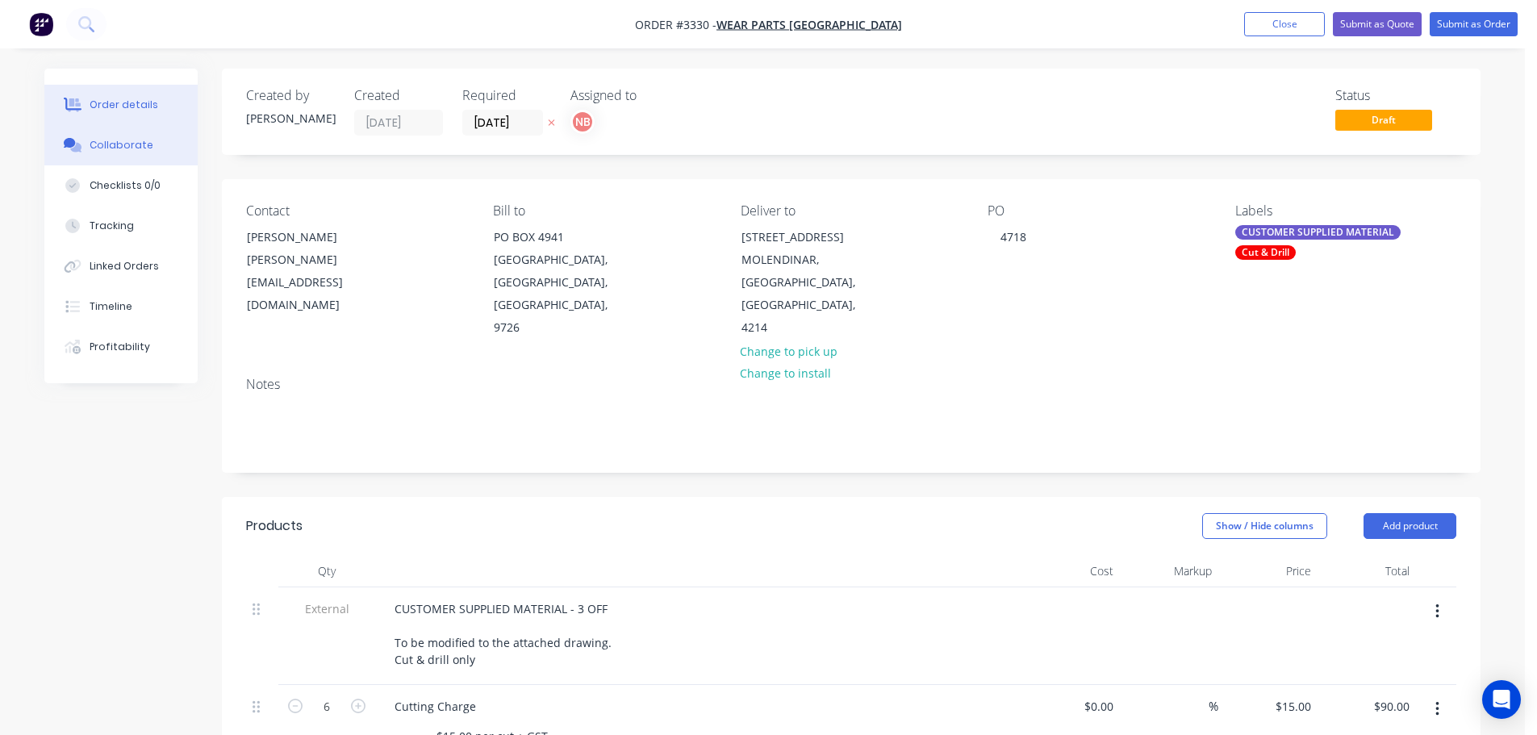
click at [127, 144] on div "Collaborate" at bounding box center [122, 145] width 64 height 15
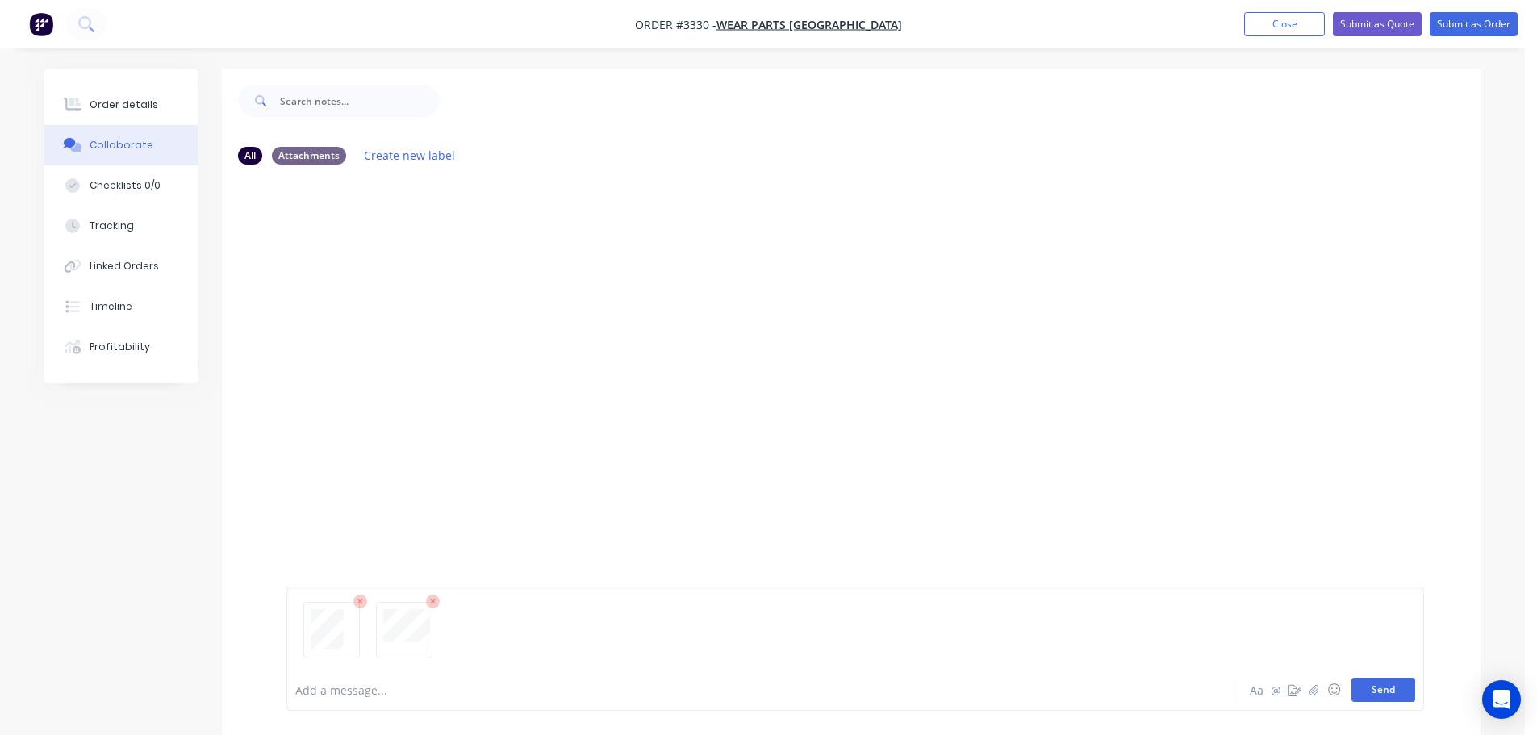
click at [1401, 695] on button "Send" at bounding box center [1384, 690] width 64 height 24
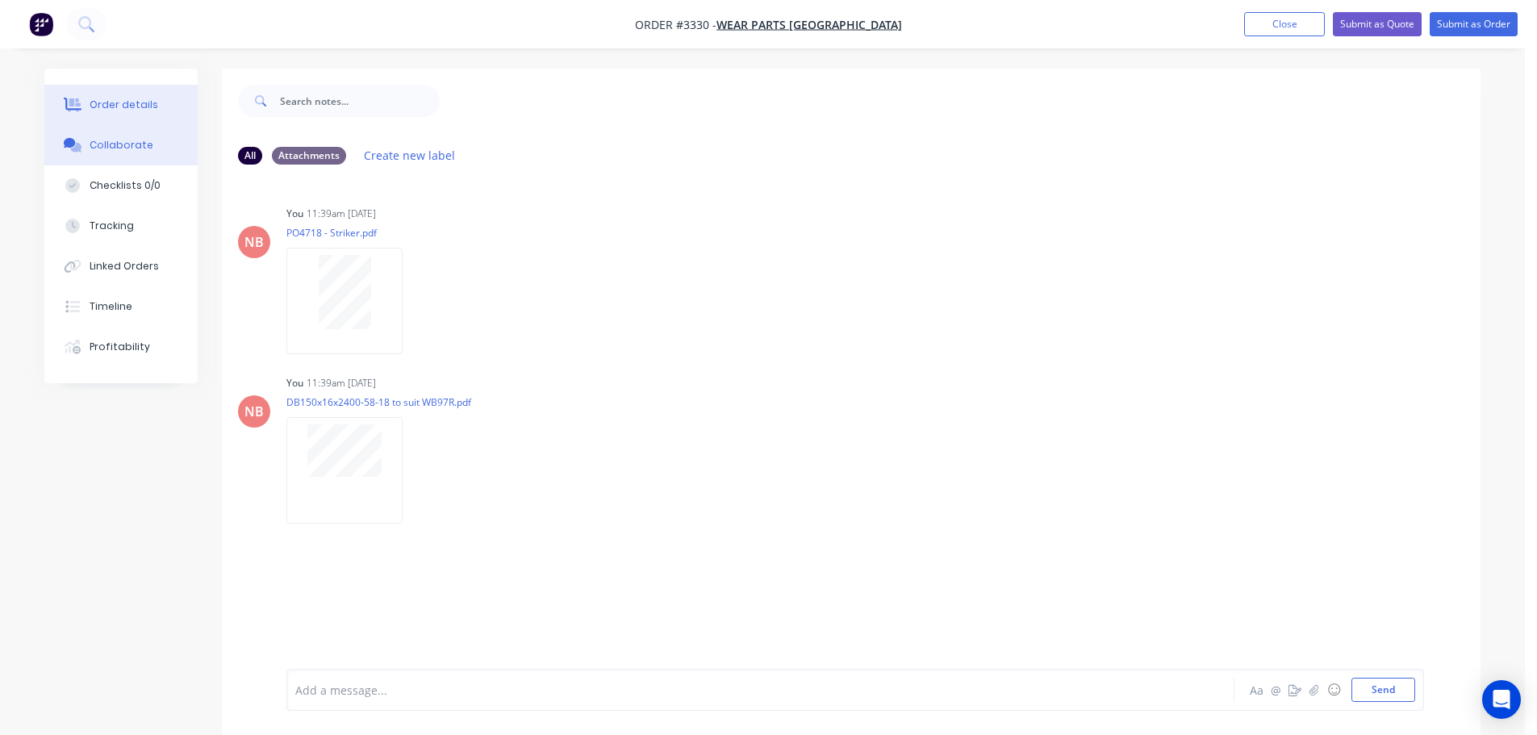
click at [142, 106] on div "Order details" at bounding box center [124, 105] width 69 height 15
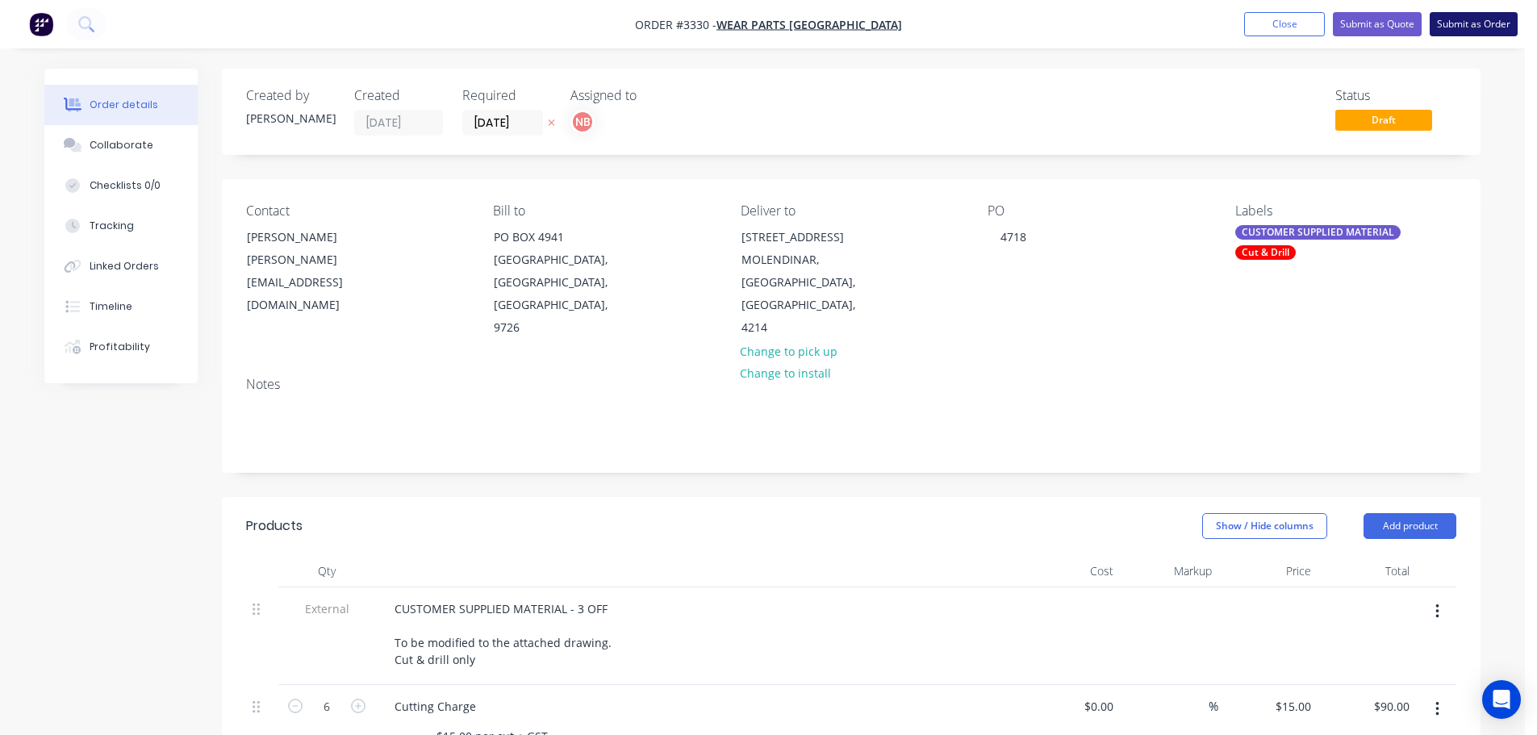
click at [1470, 19] on button "Submit as Order" at bounding box center [1474, 24] width 88 height 24
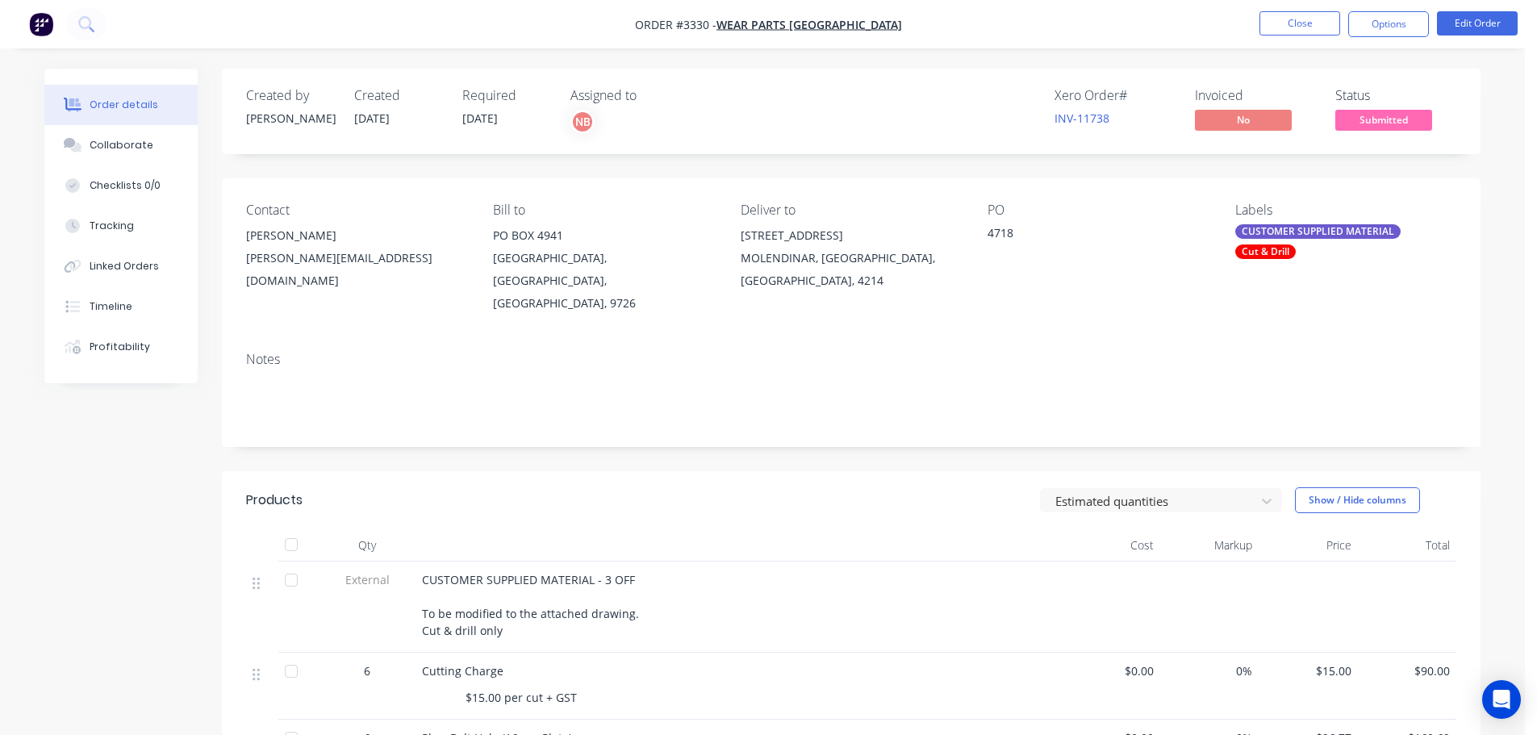
drag, startPoint x: 103, startPoint y: 143, endPoint x: 102, endPoint y: 110, distance: 33.1
click at [103, 143] on div "Collaborate" at bounding box center [122, 145] width 64 height 15
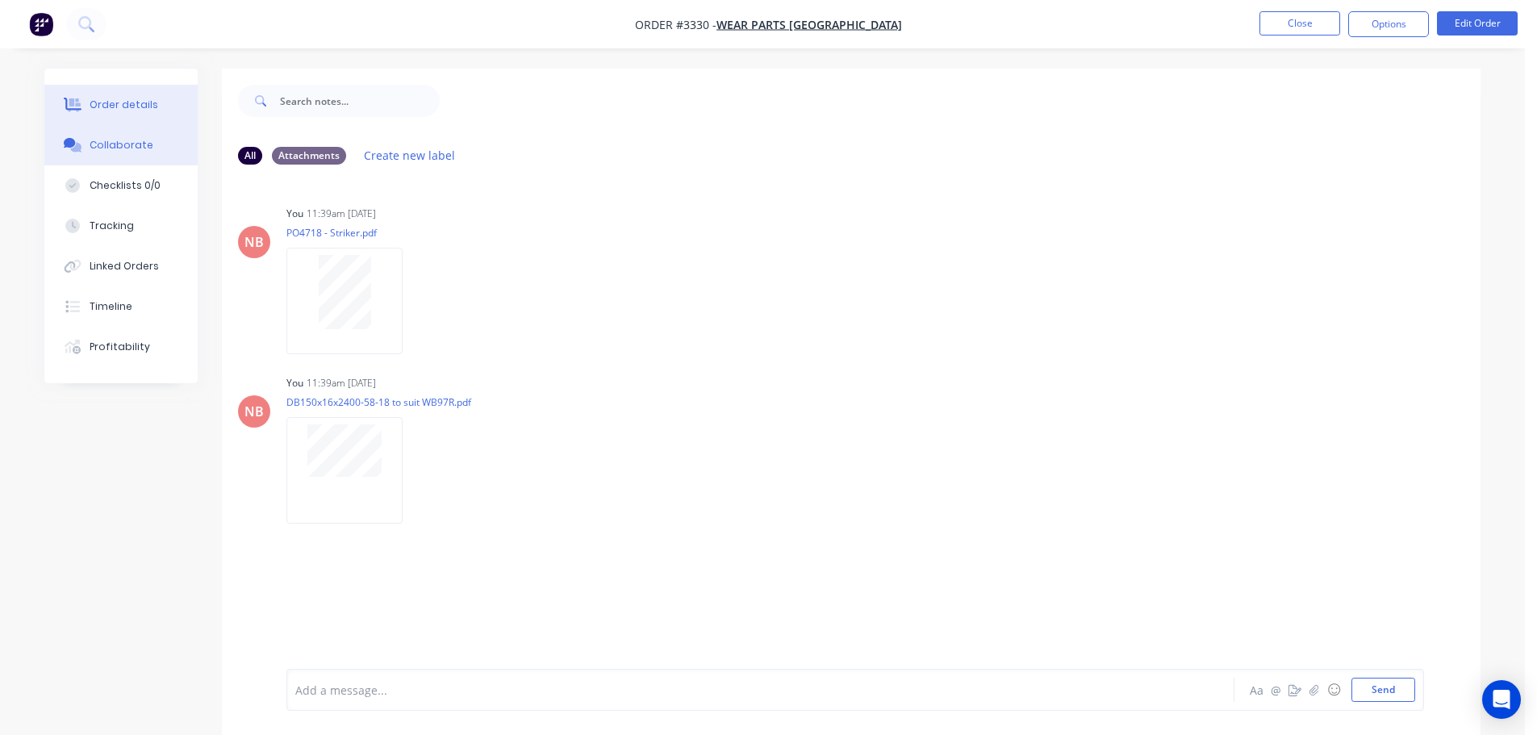
click at [102, 106] on div "Order details" at bounding box center [124, 105] width 69 height 15
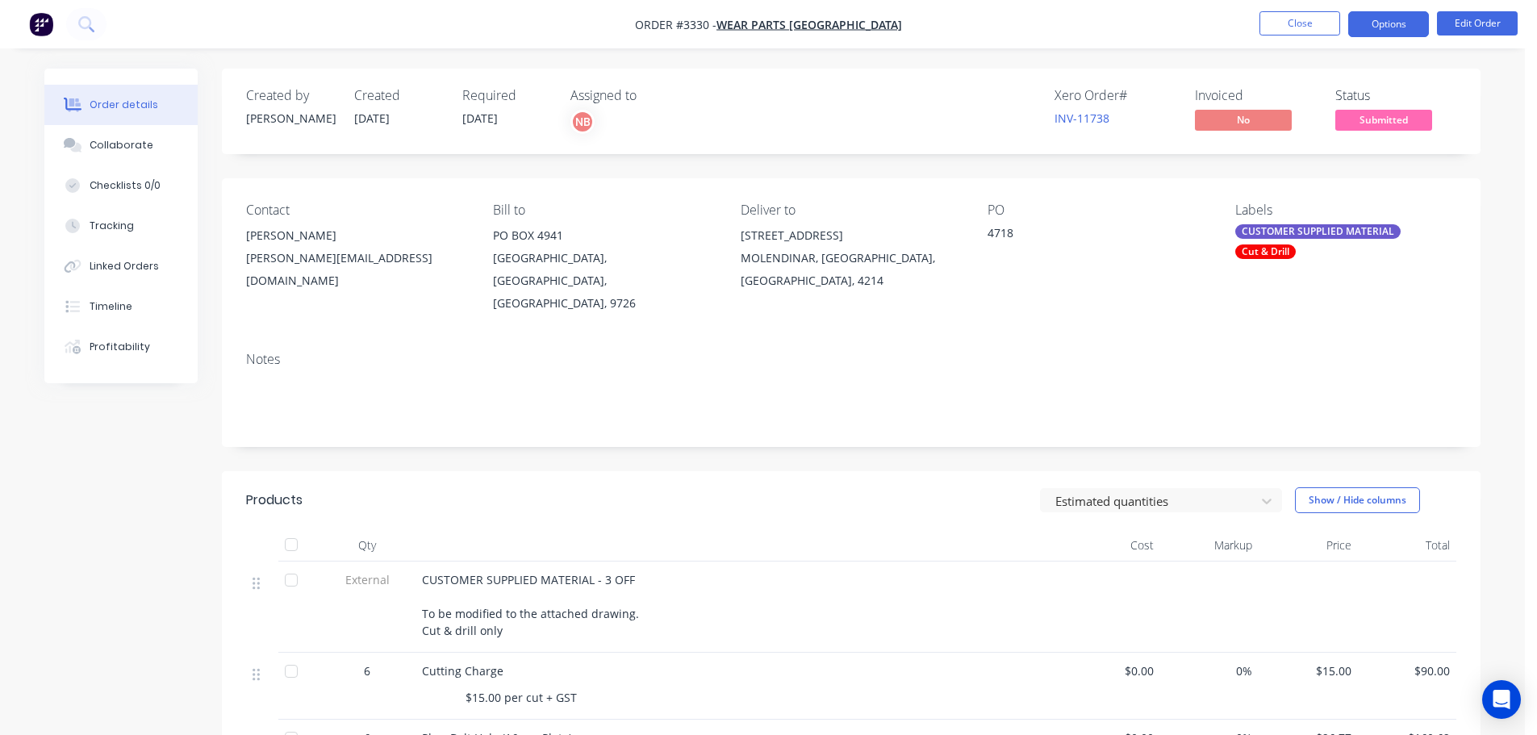
click at [1391, 15] on button "Options" at bounding box center [1388, 24] width 81 height 26
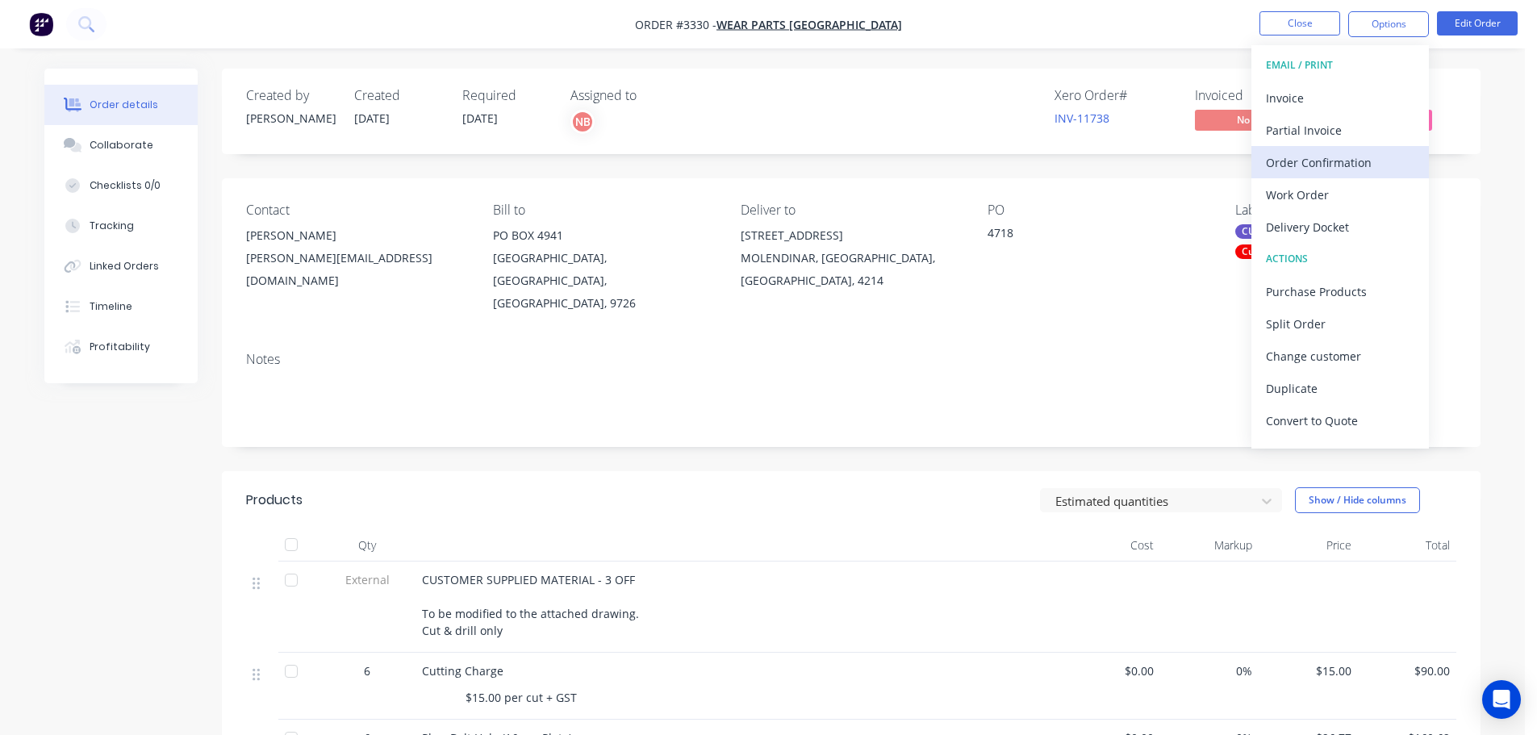
click at [1310, 153] on div "Order Confirmation" at bounding box center [1340, 162] width 148 height 23
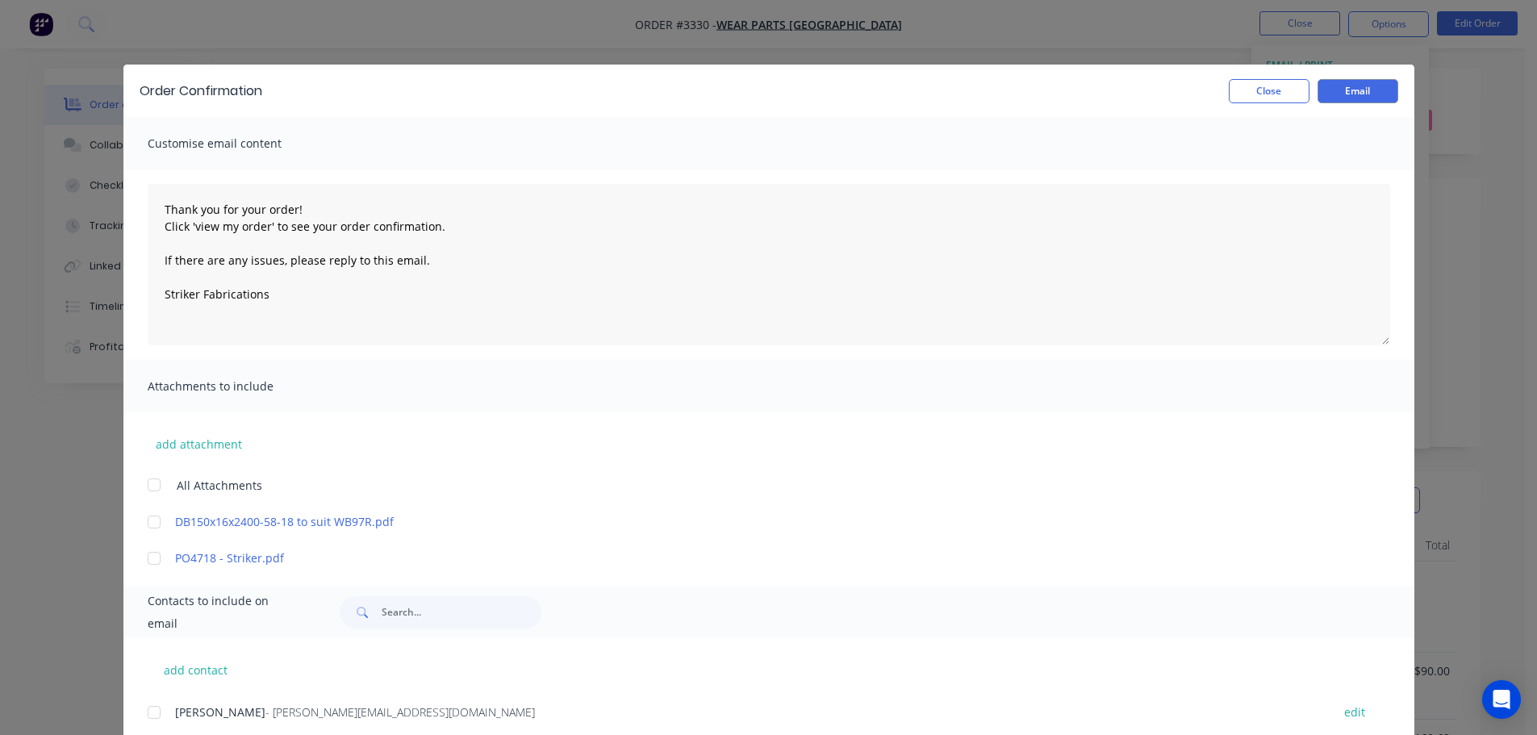
drag, startPoint x: 153, startPoint y: 713, endPoint x: 428, endPoint y: 473, distance: 364.9
click at [153, 712] on div at bounding box center [154, 712] width 32 height 32
click at [1327, 88] on button "Email" at bounding box center [1358, 91] width 81 height 24
click at [1264, 90] on button "Close" at bounding box center [1269, 91] width 81 height 24
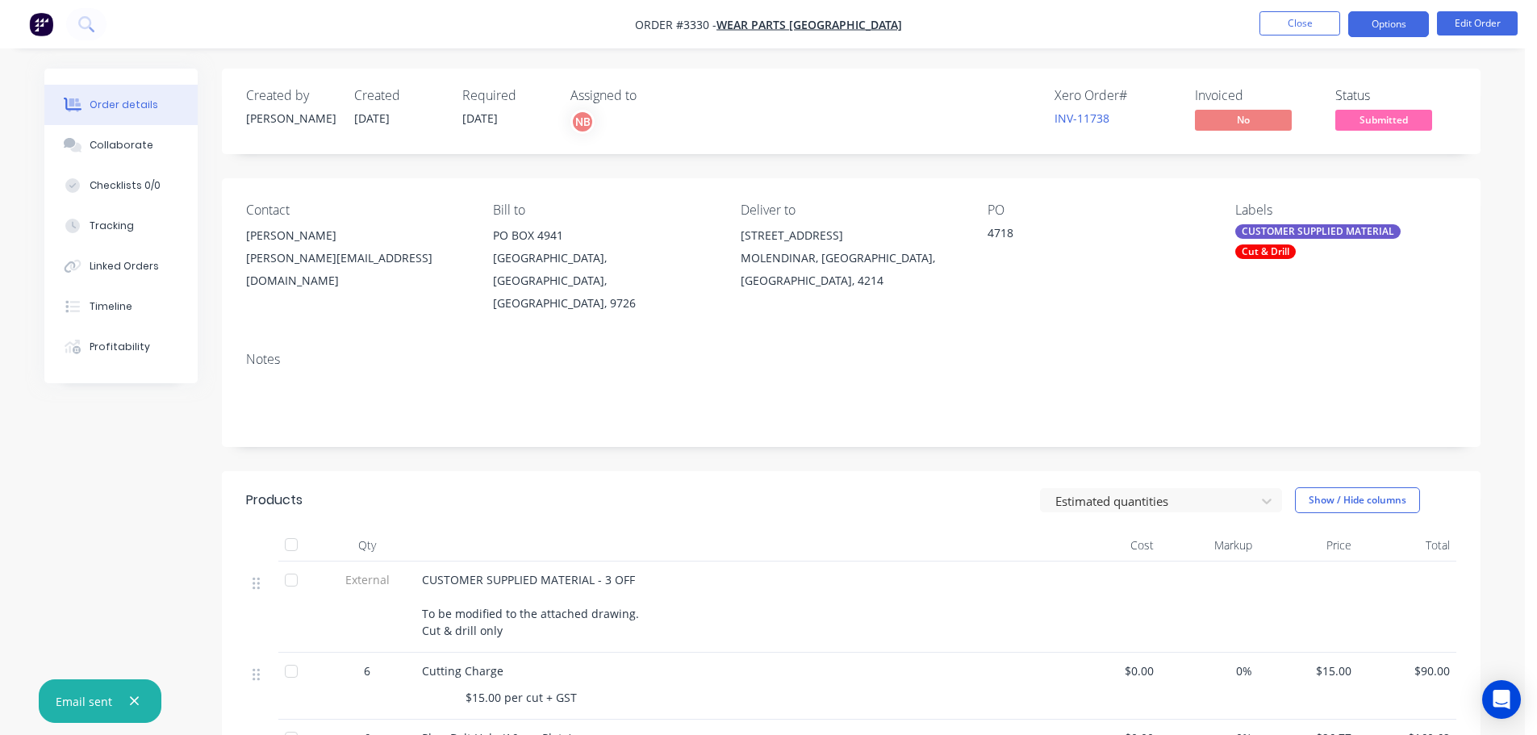
click at [1370, 24] on button "Options" at bounding box center [1388, 24] width 81 height 26
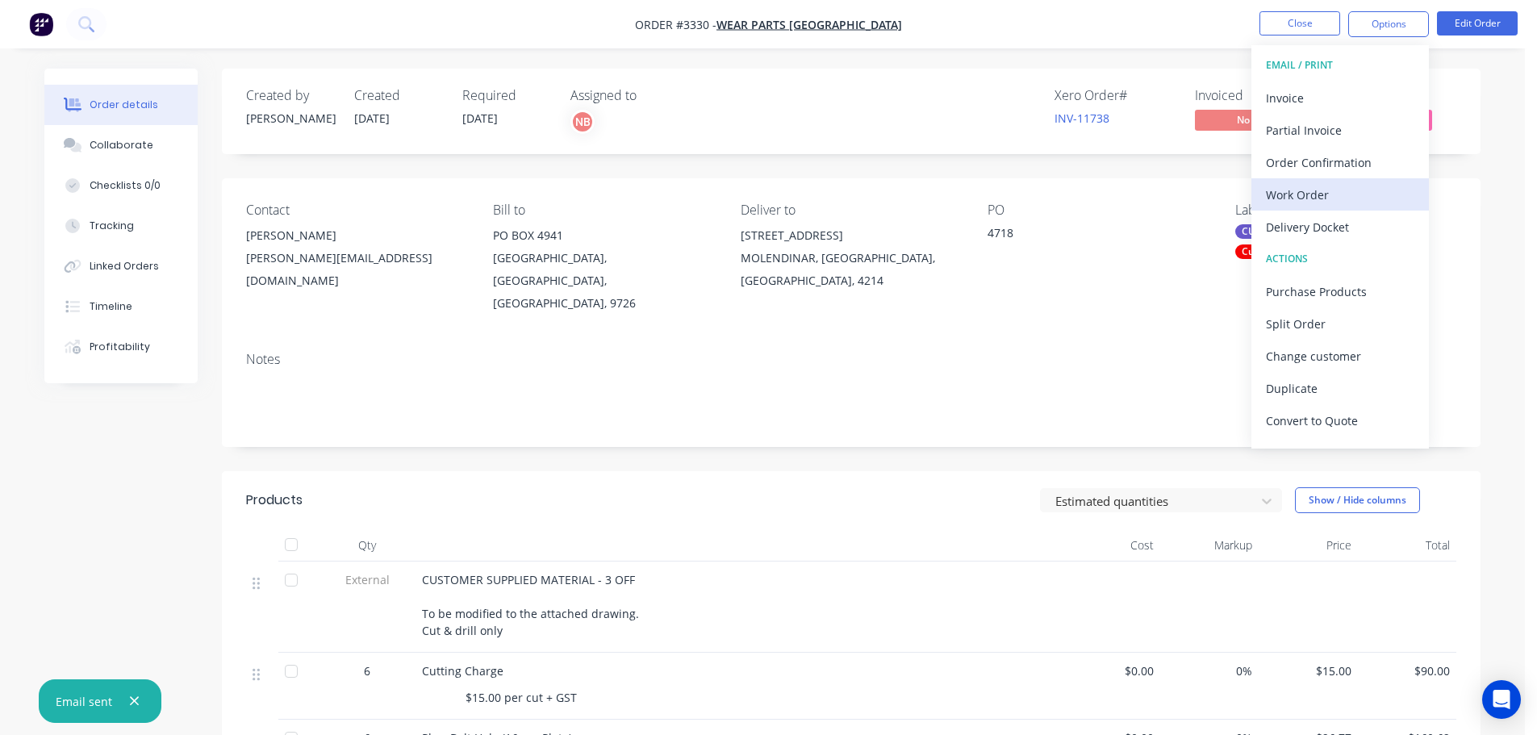
click at [1303, 186] on div "Work Order" at bounding box center [1340, 194] width 148 height 23
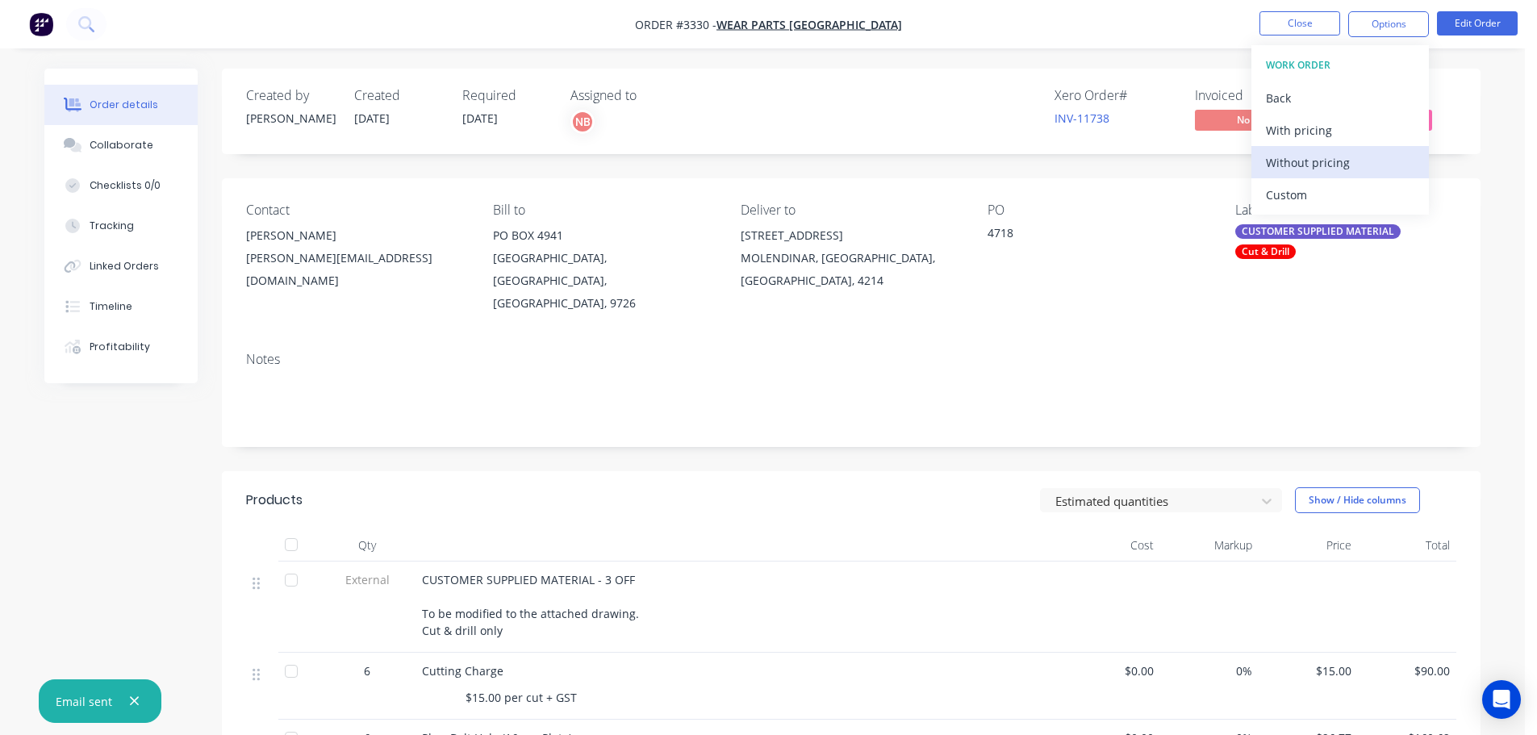
click at [1296, 168] on div "Without pricing" at bounding box center [1340, 162] width 148 height 23
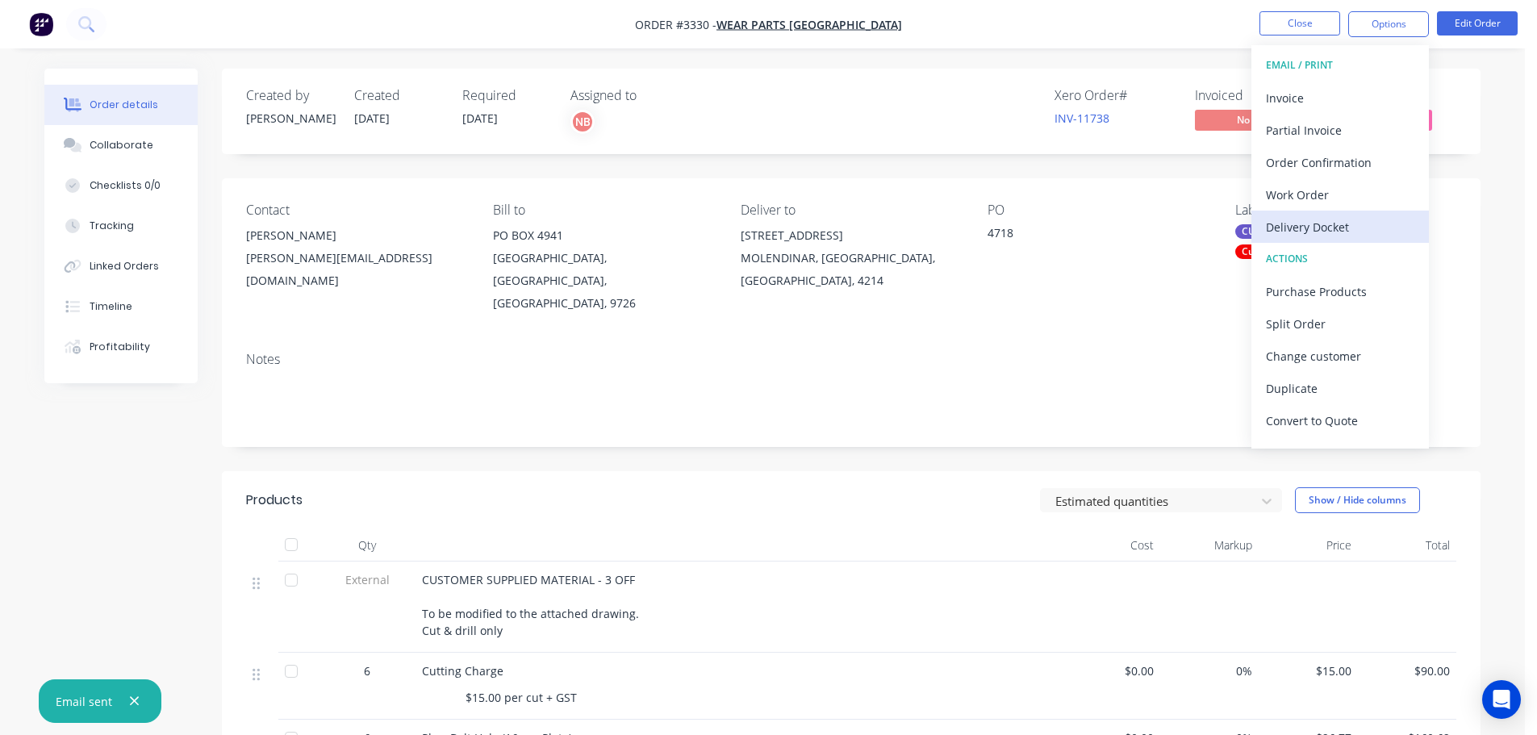
click at [1285, 217] on div "Delivery Docket" at bounding box center [1340, 226] width 148 height 23
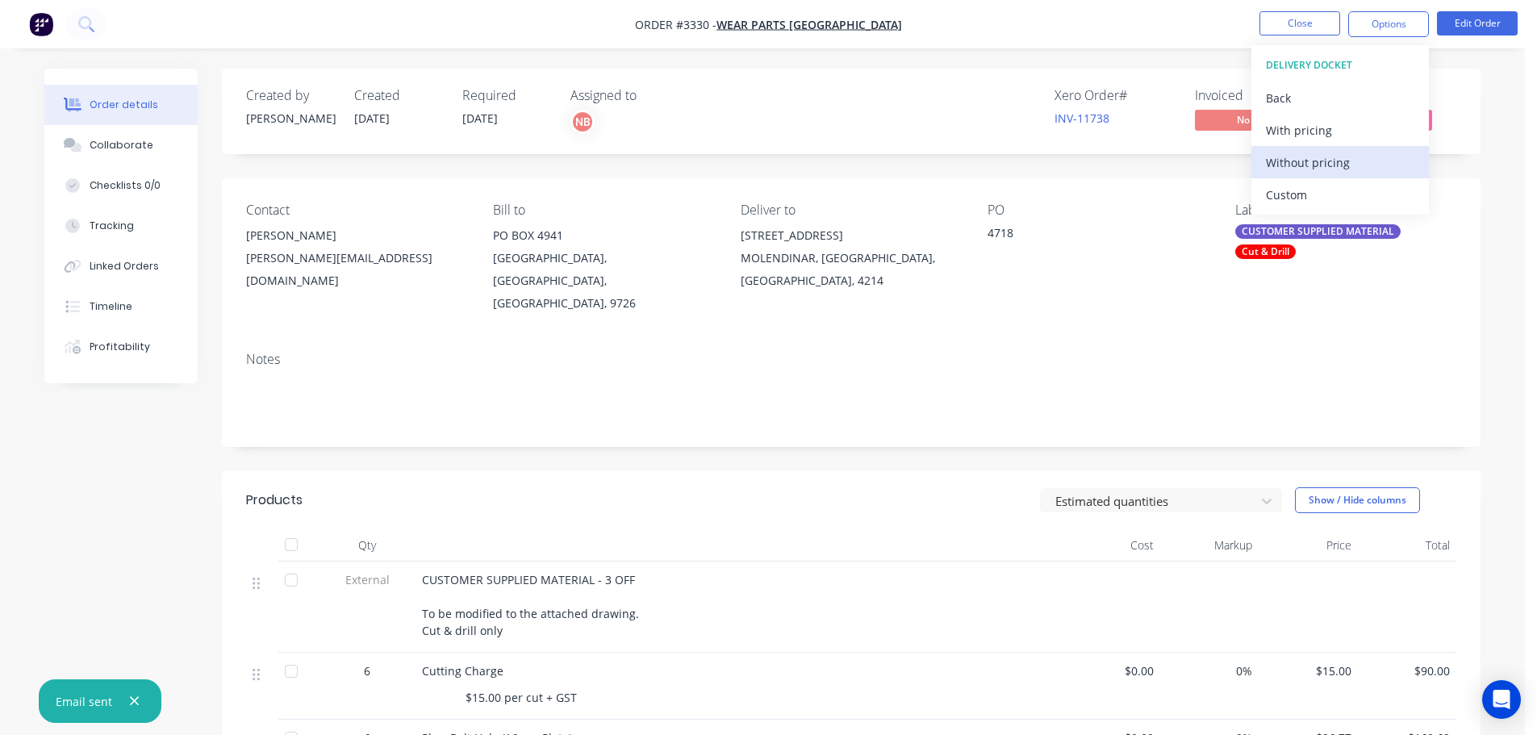
click at [1292, 170] on div "Without pricing" at bounding box center [1340, 162] width 148 height 23
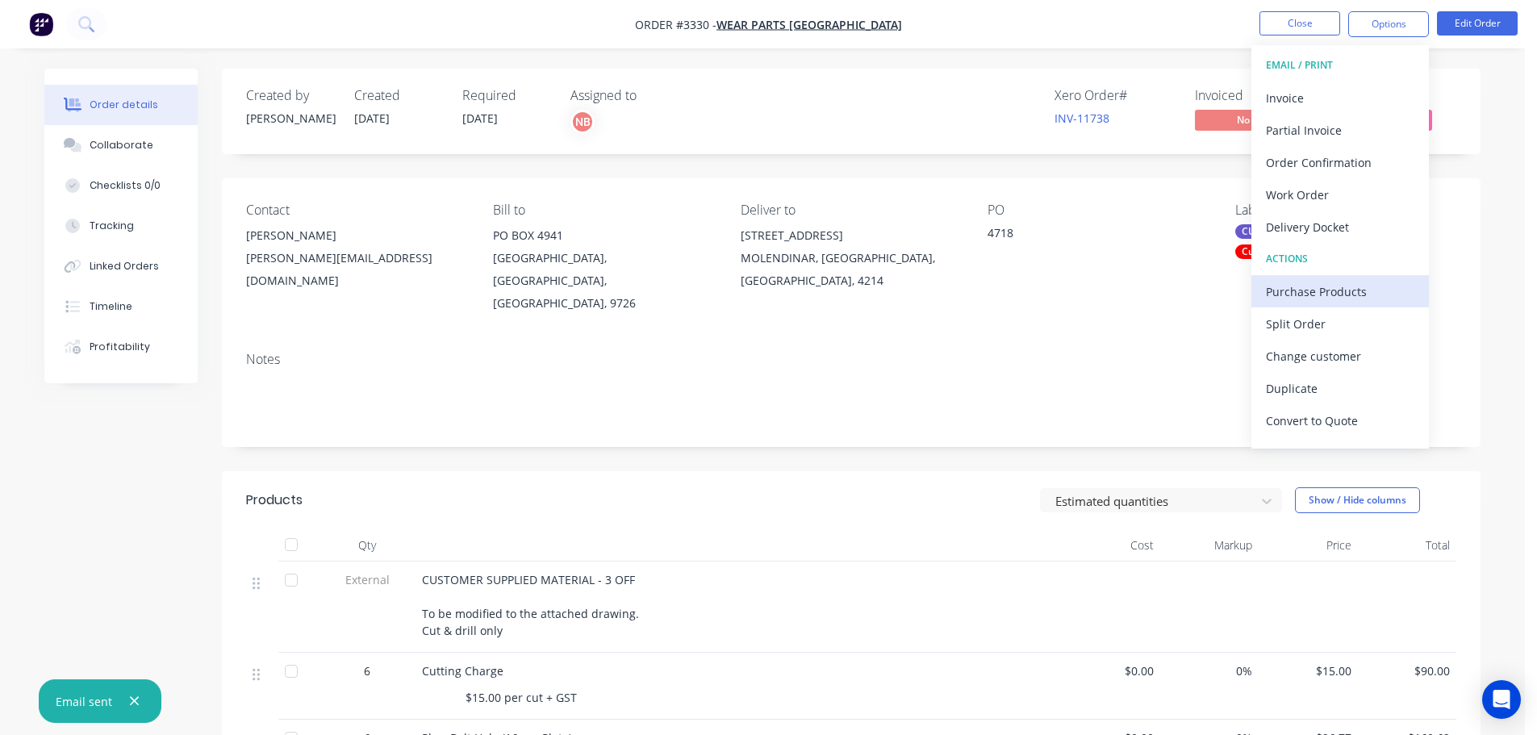
click at [1281, 284] on div "Purchase Products" at bounding box center [1340, 291] width 148 height 23
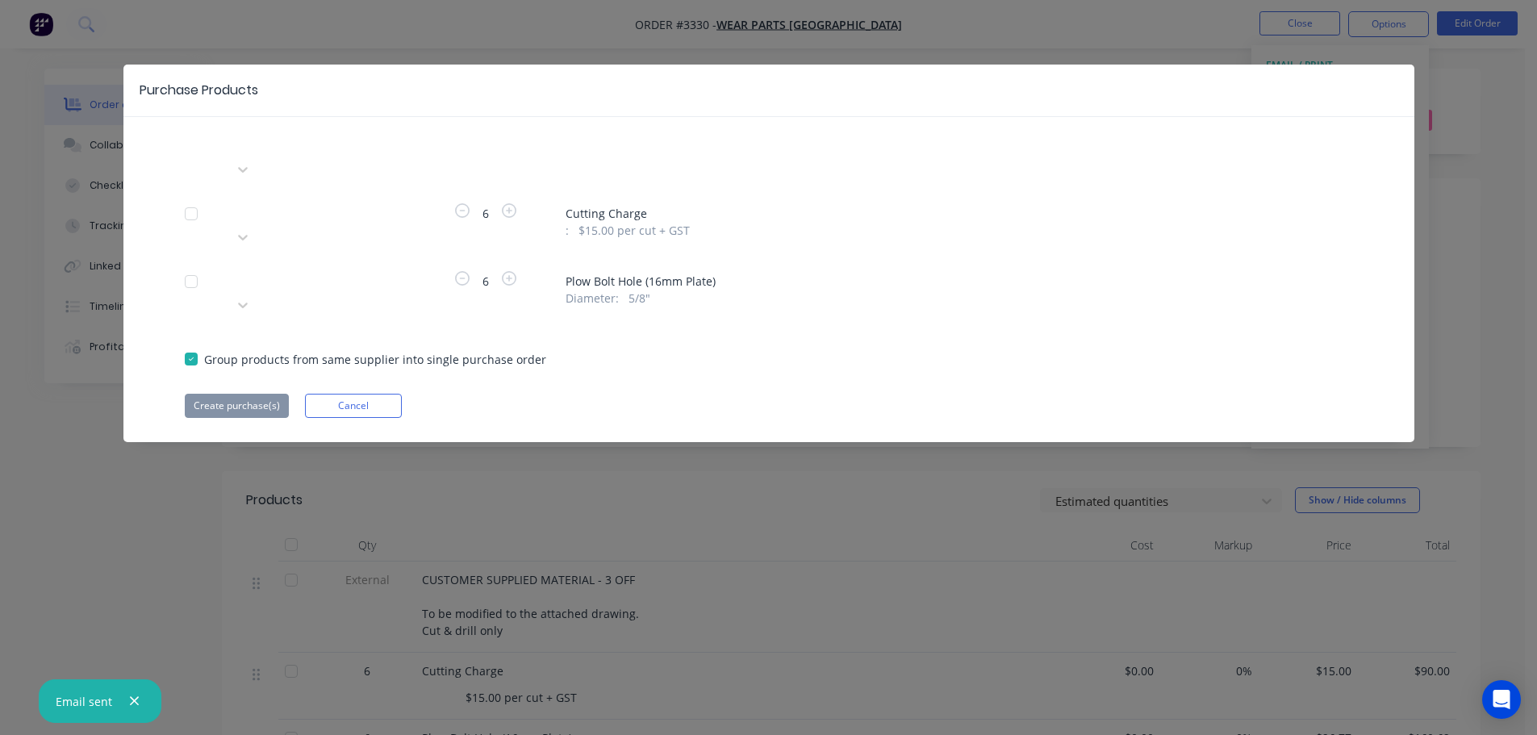
click at [385, 269] on div at bounding box center [349, 279] width 232 height 20
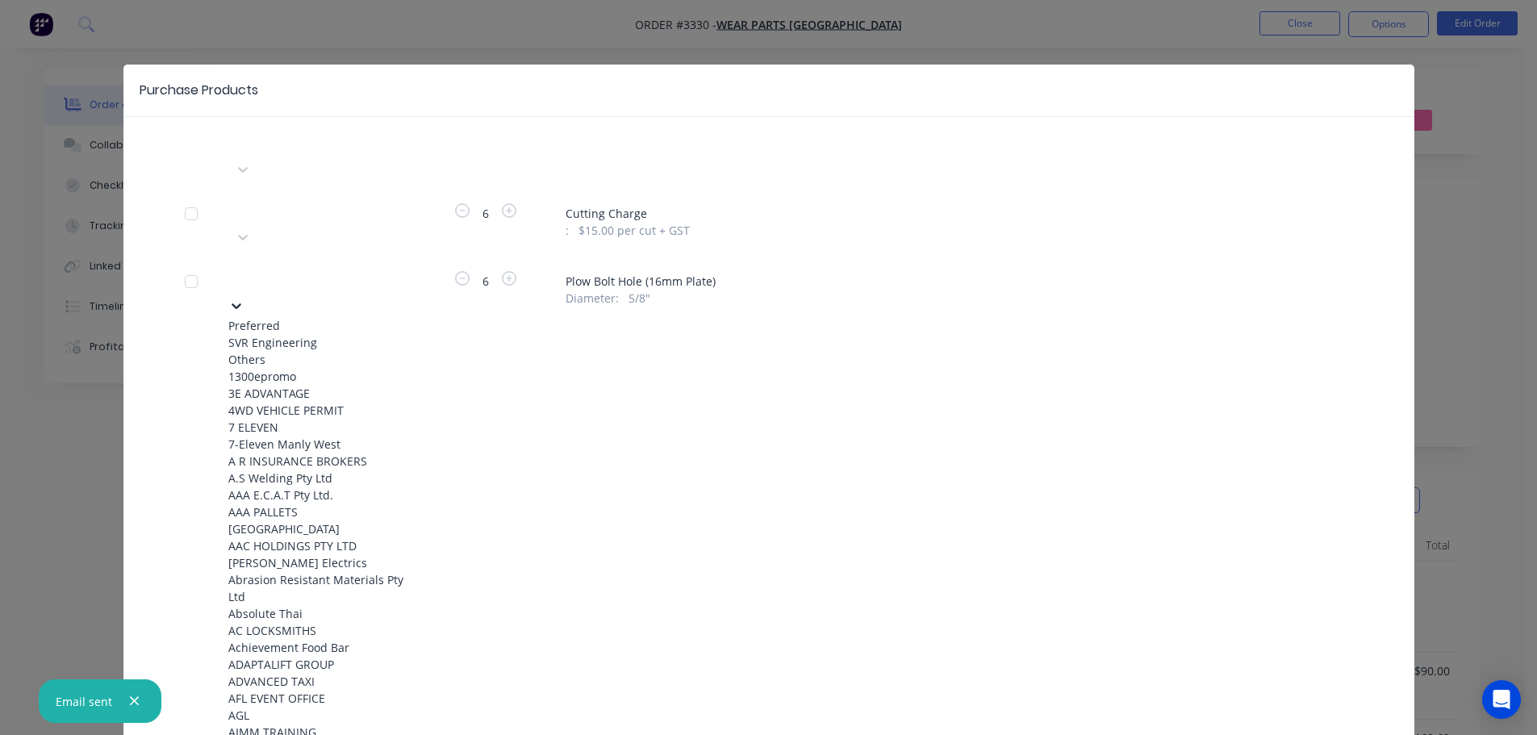
click at [359, 334] on div "SVR Engineering" at bounding box center [317, 342] width 178 height 17
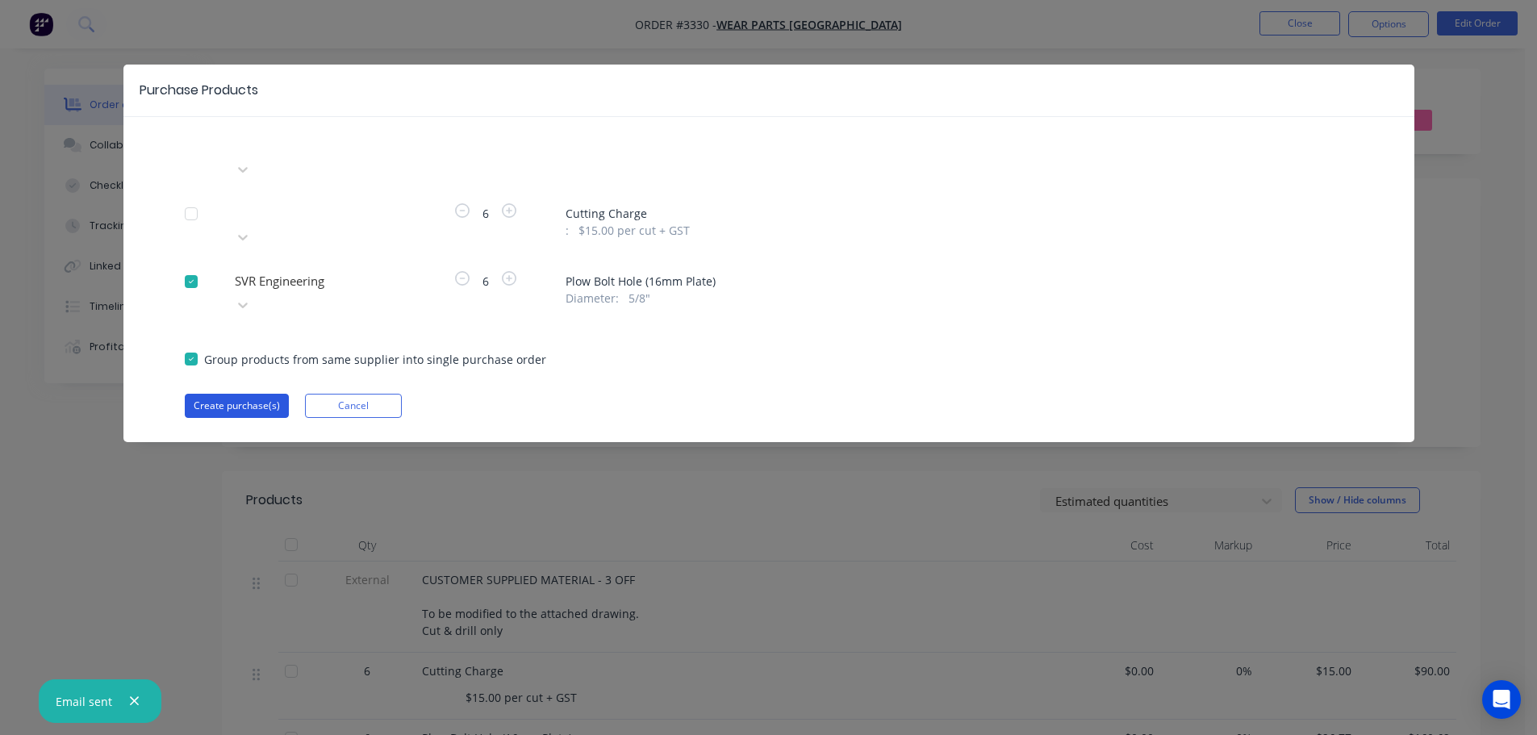
click at [262, 394] on button "Create purchase(s)" at bounding box center [237, 406] width 104 height 24
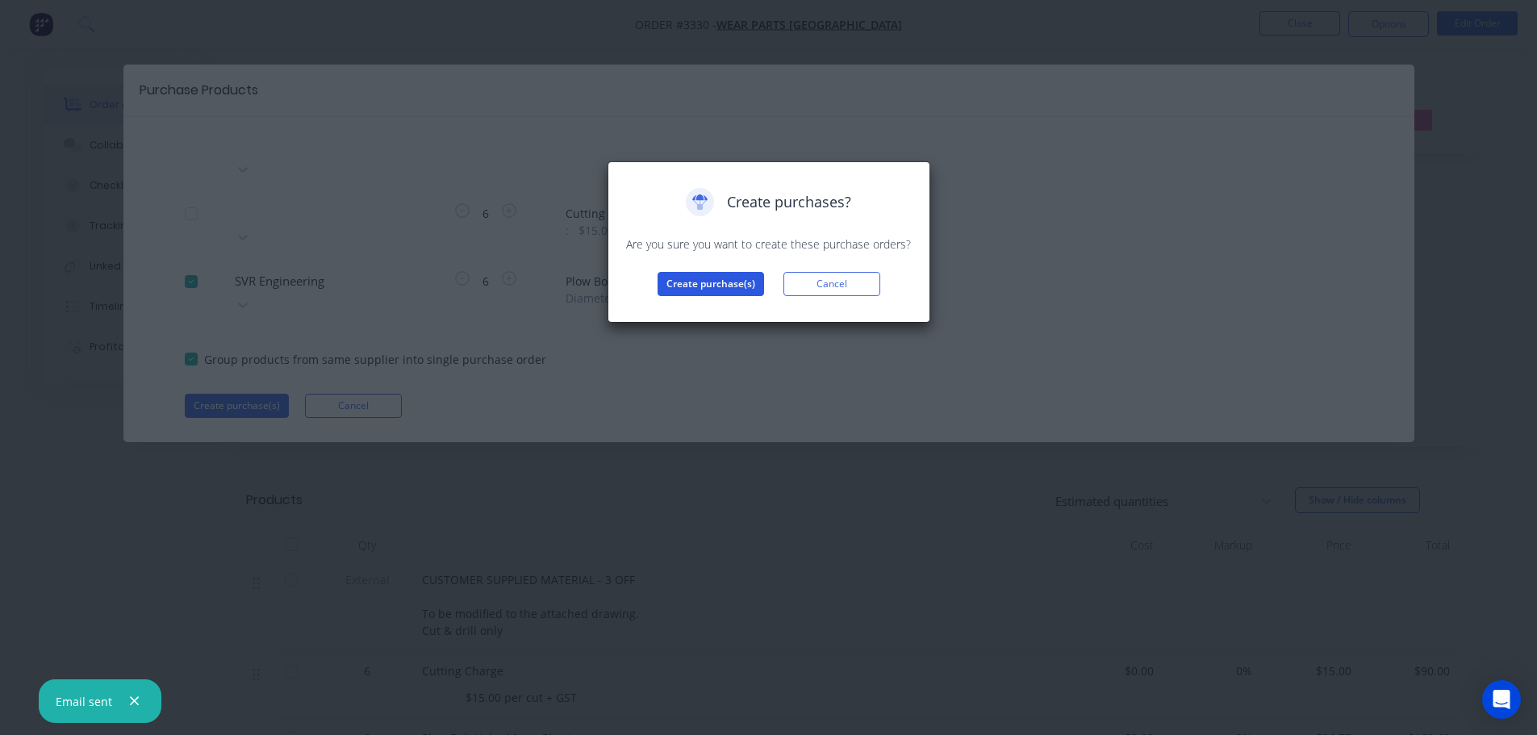
click at [714, 289] on button "Create purchase(s)" at bounding box center [711, 284] width 107 height 24
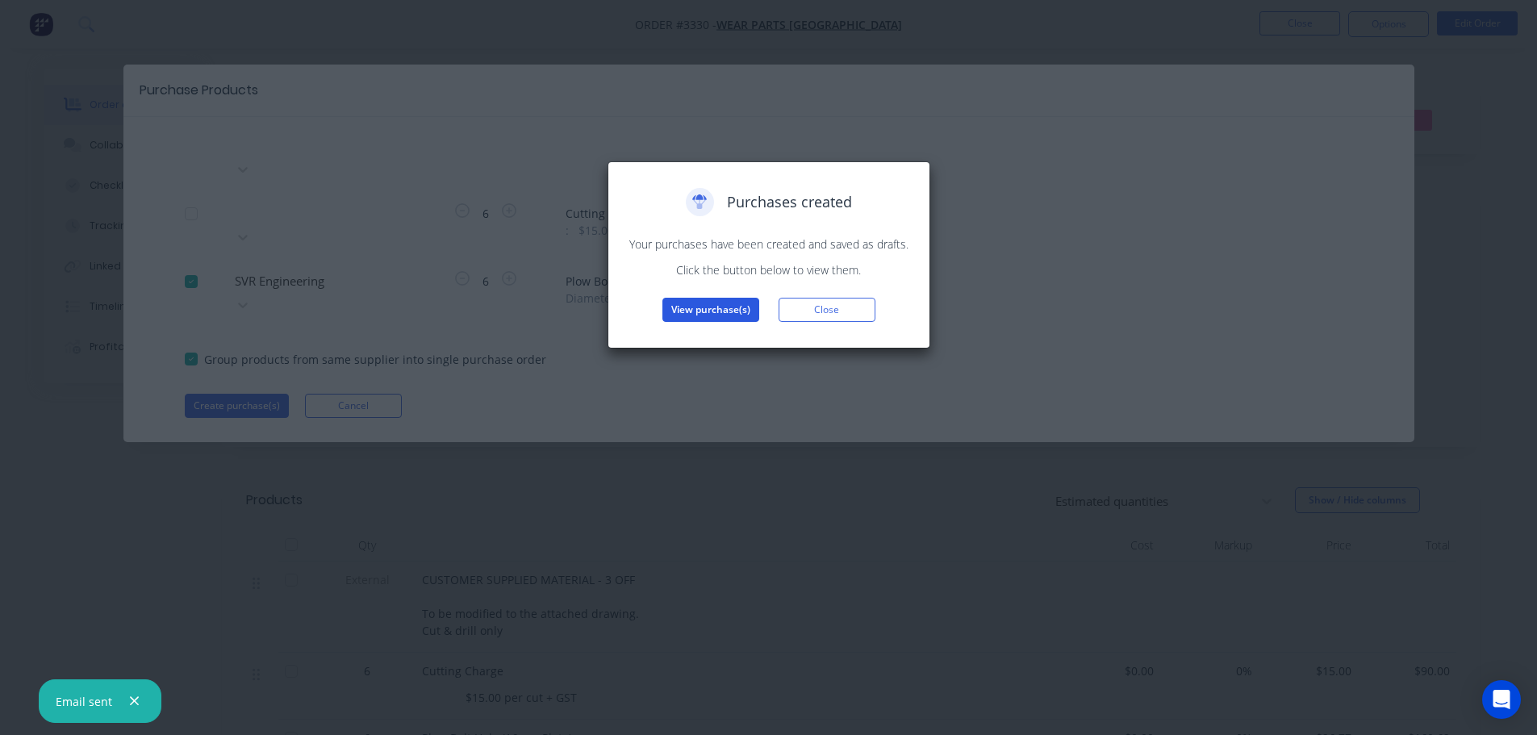
click at [707, 308] on button "View purchase(s)" at bounding box center [710, 310] width 97 height 24
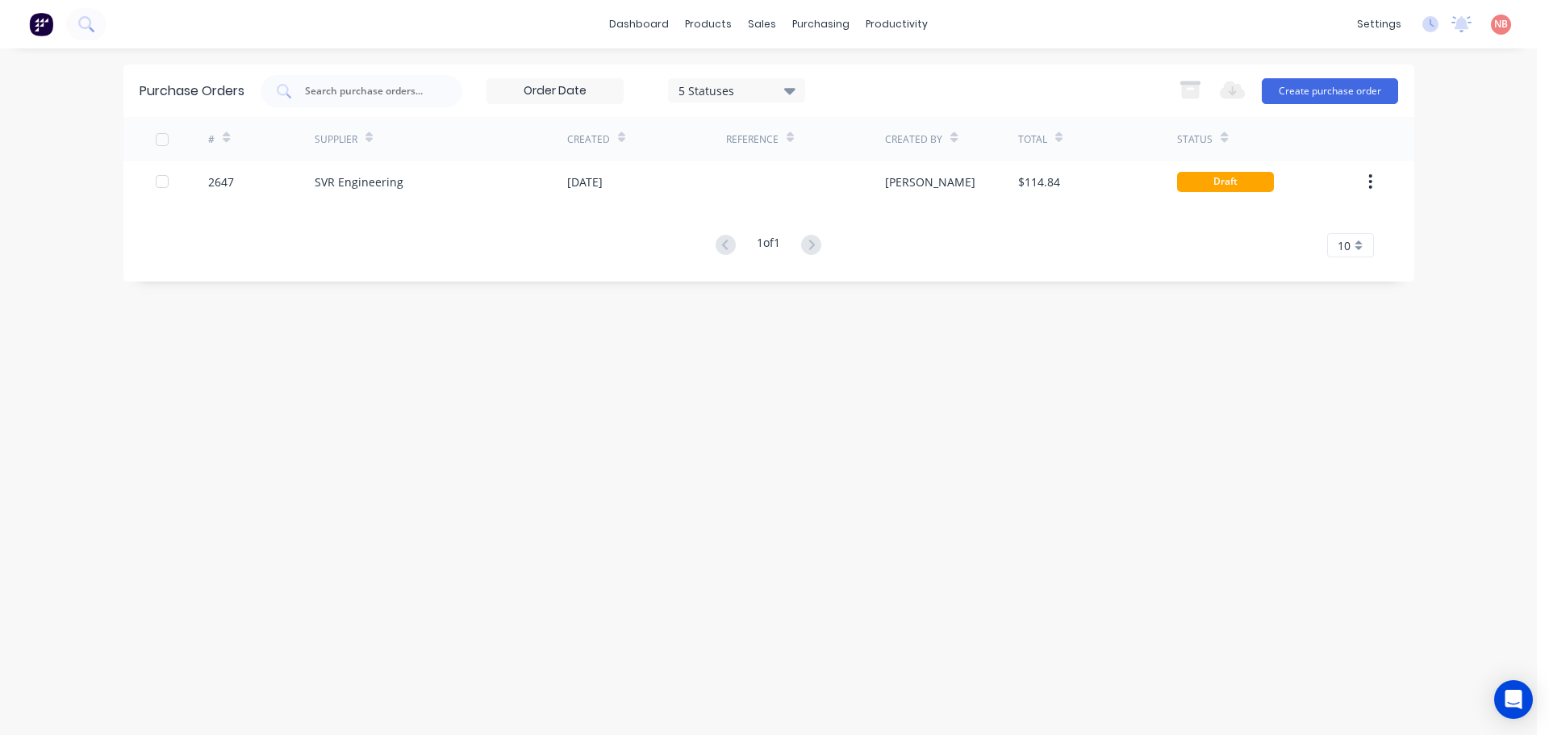
click at [690, 204] on div "# Supplier Created Reference Created By Total Status 2647 SVR Engineering [DATE…" at bounding box center [768, 187] width 1291 height 140
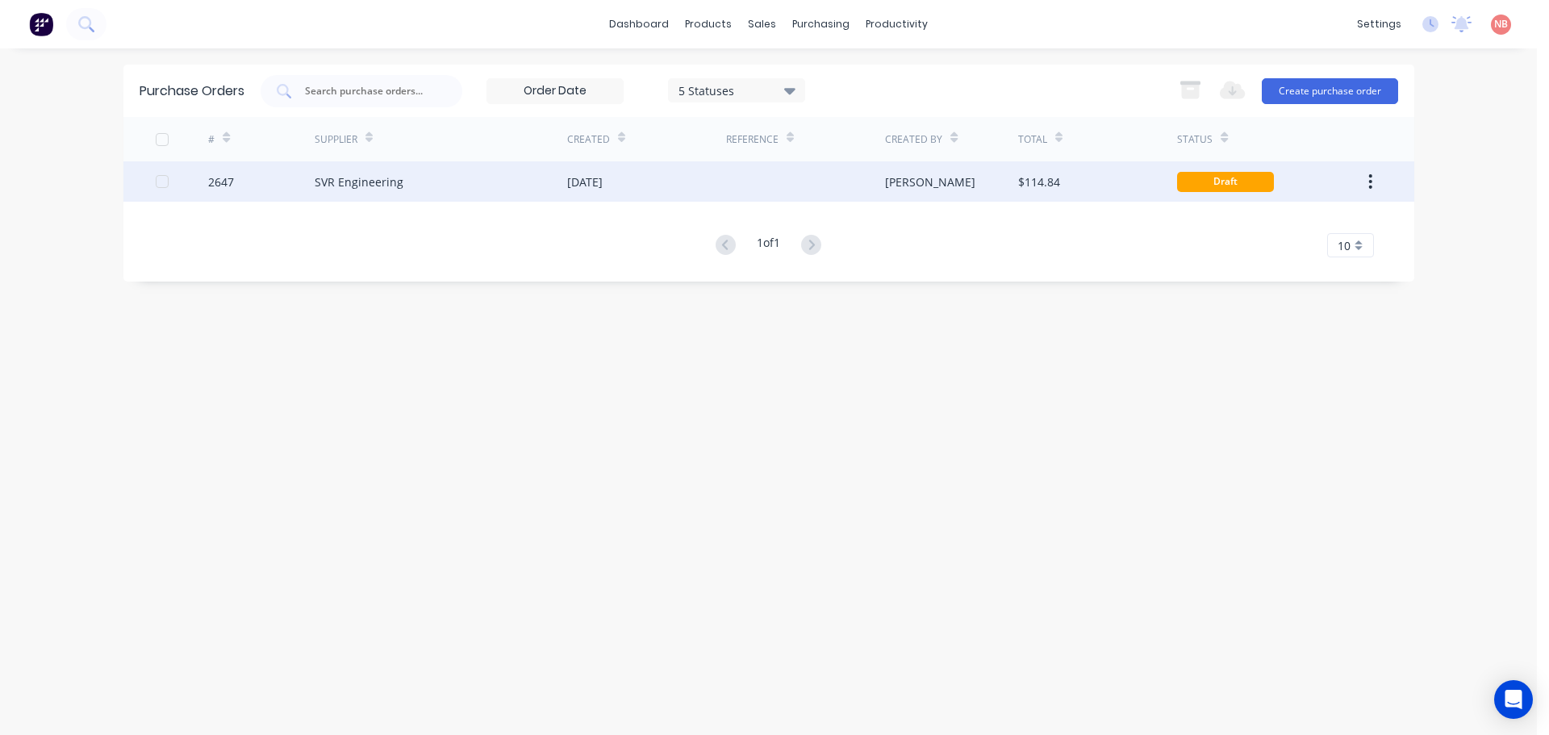
click at [691, 188] on div "[DATE]" at bounding box center [646, 181] width 159 height 40
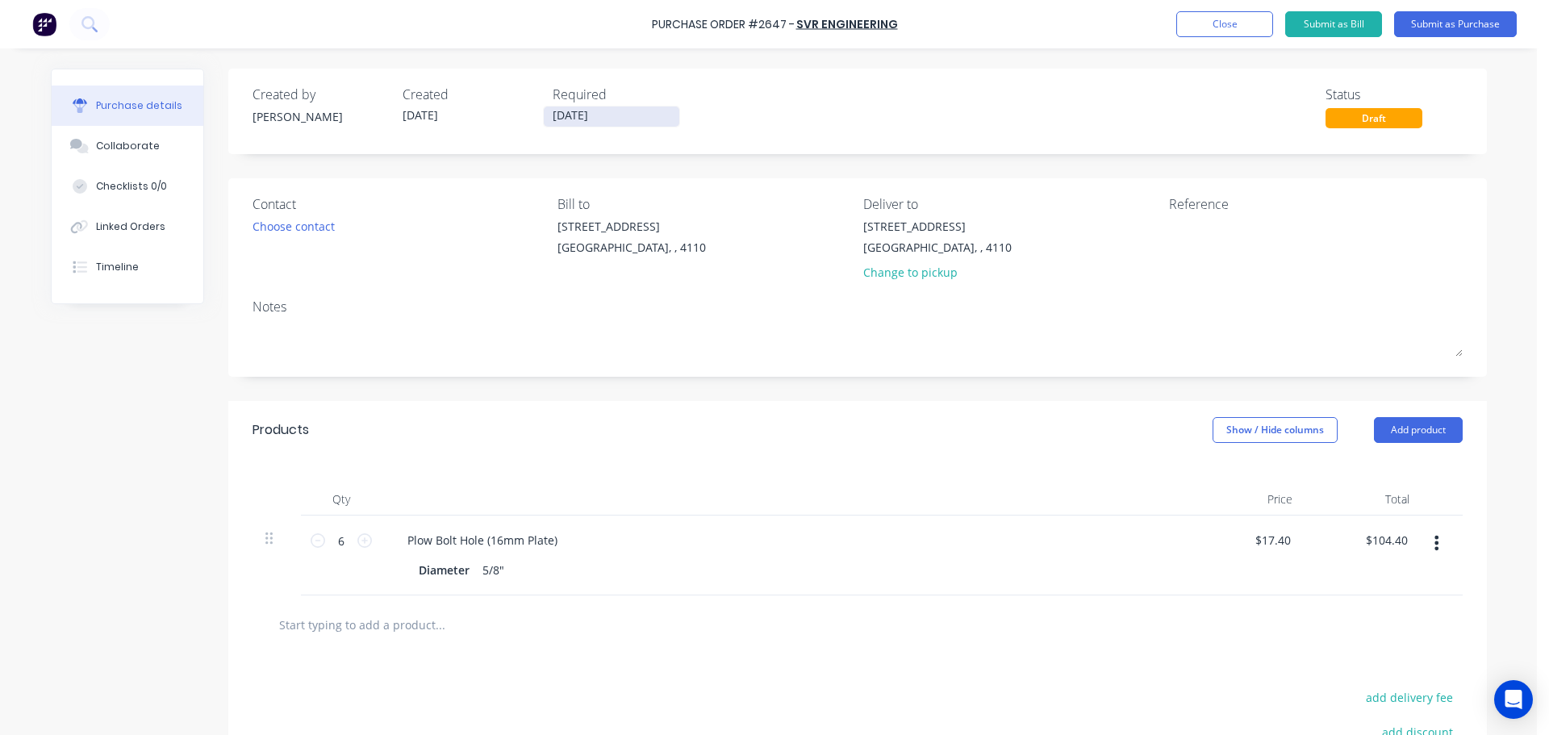
click at [630, 124] on input "[DATE]" at bounding box center [612, 117] width 136 height 20
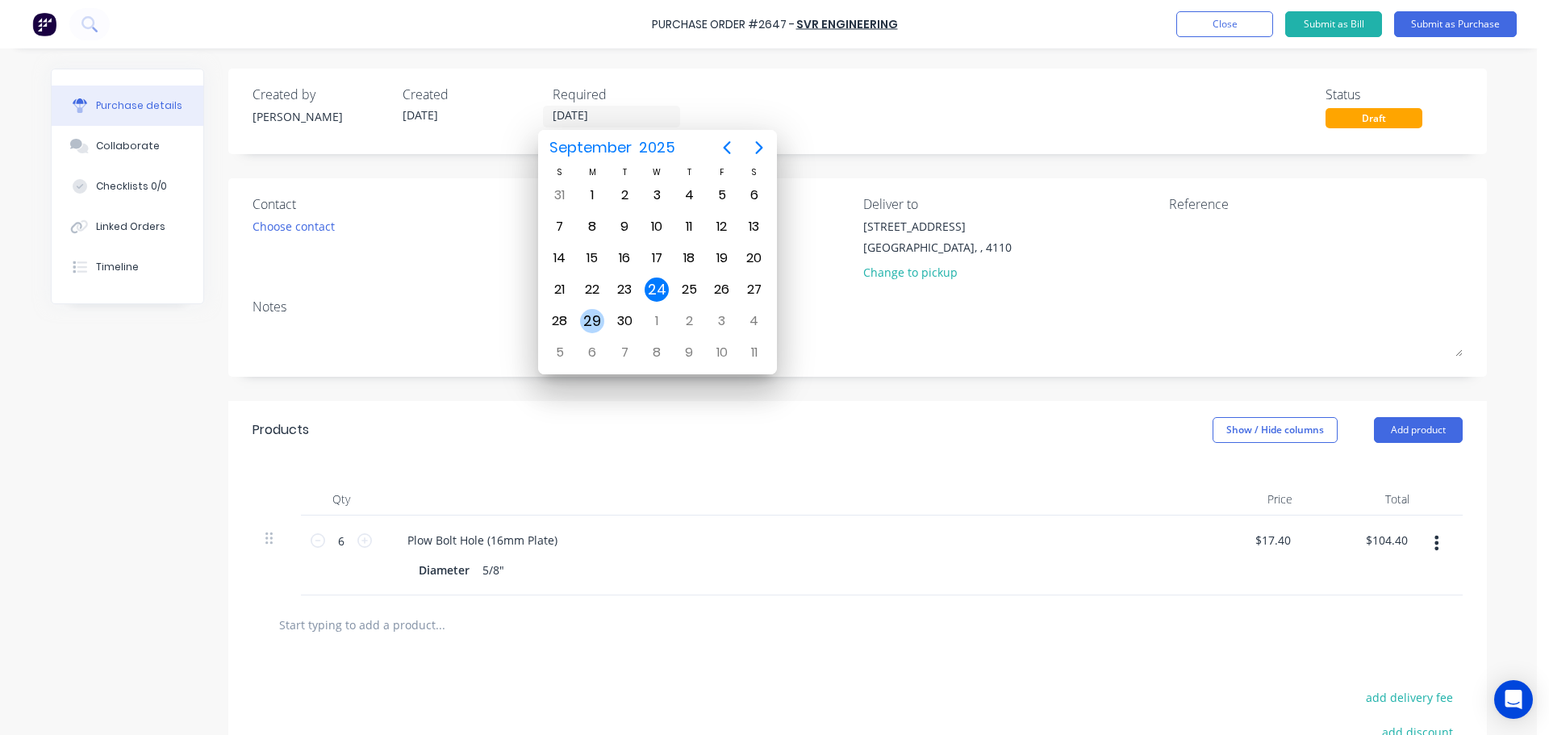
click at [588, 317] on div "29" at bounding box center [592, 321] width 24 height 24
type input "[DATE]"
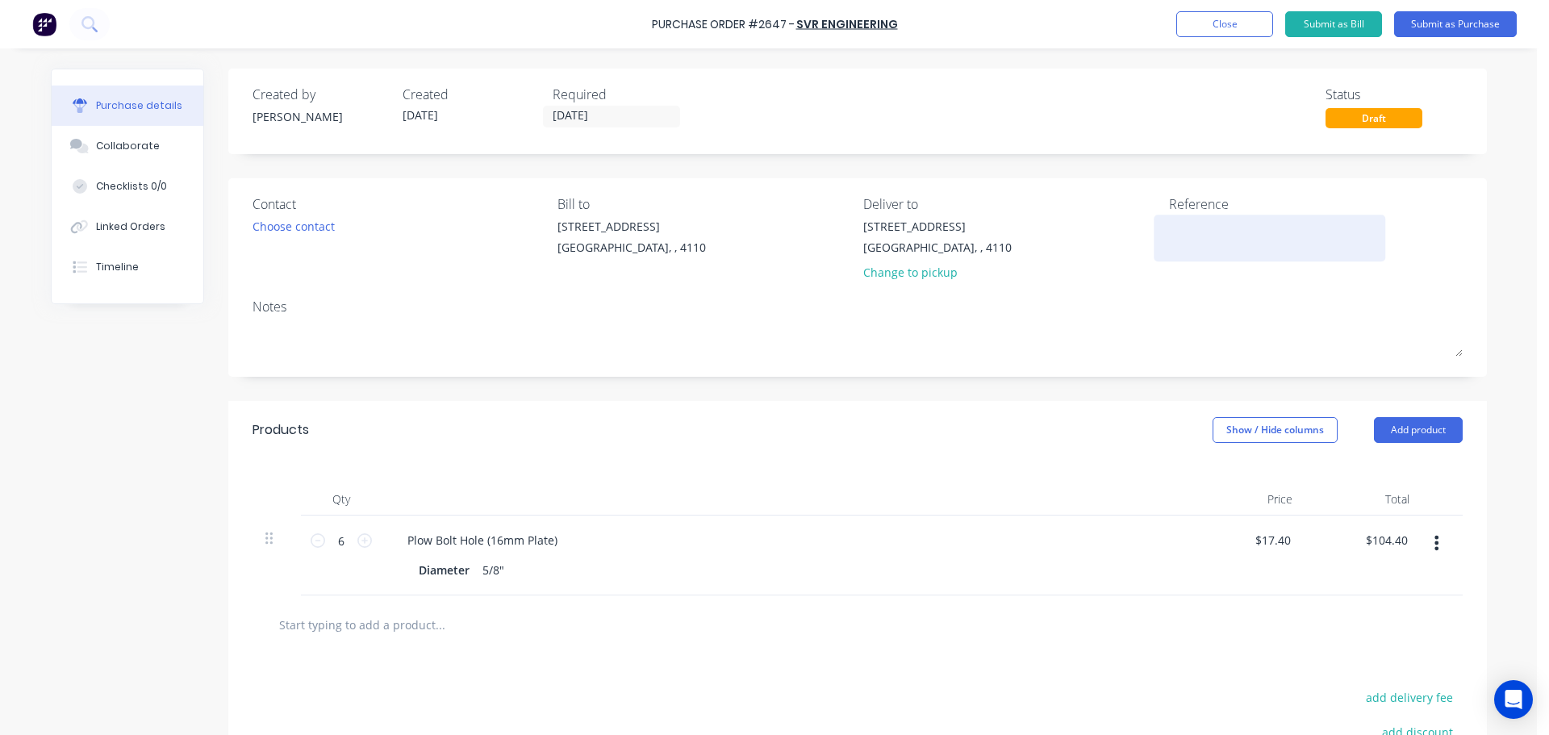
click at [1227, 218] on div at bounding box center [1270, 238] width 202 height 40
click at [1222, 224] on textarea at bounding box center [1270, 236] width 202 height 36
type textarea "WPA 4718"
click at [1423, 19] on button "Submit as Purchase" at bounding box center [1455, 24] width 123 height 26
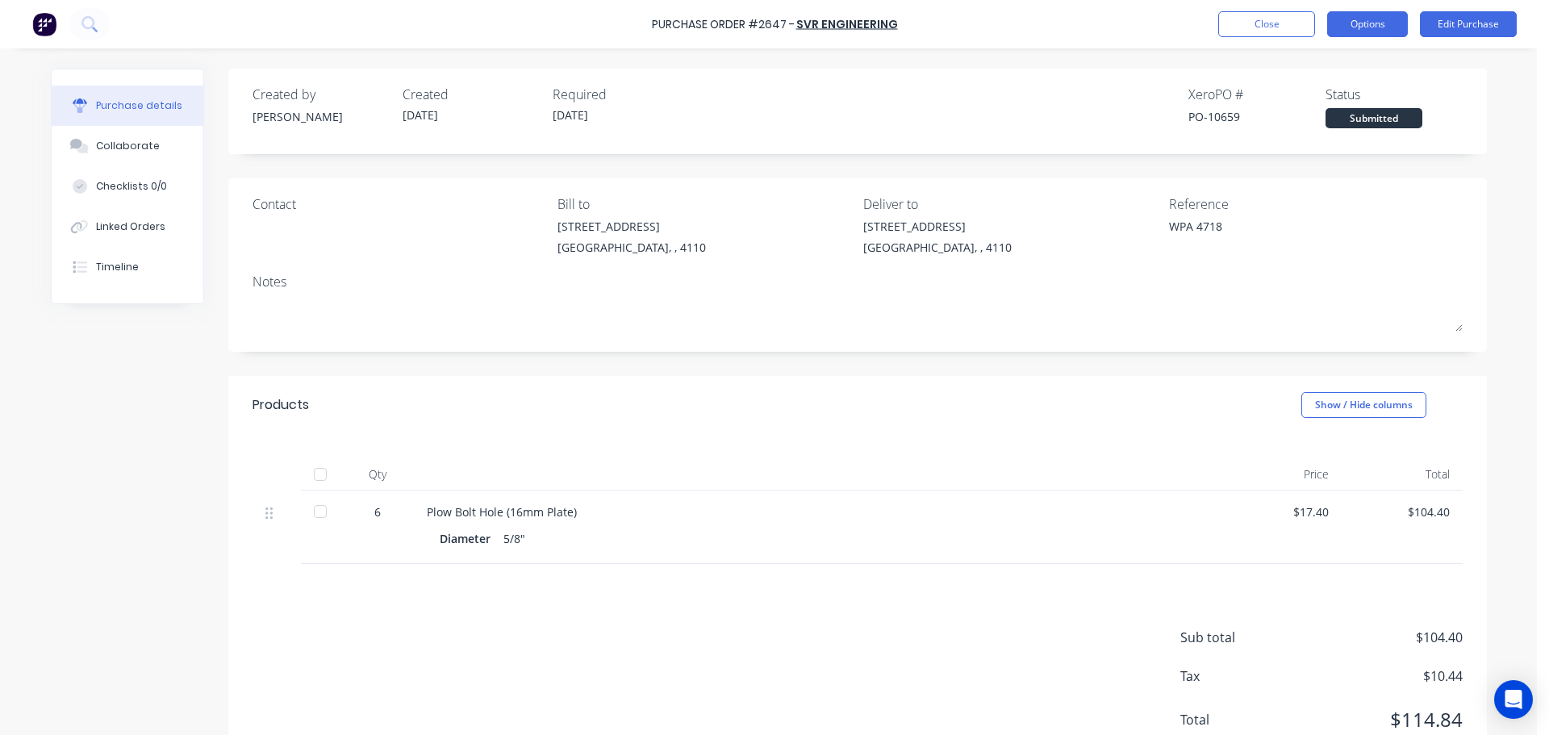
click at [1374, 28] on button "Options" at bounding box center [1367, 24] width 81 height 26
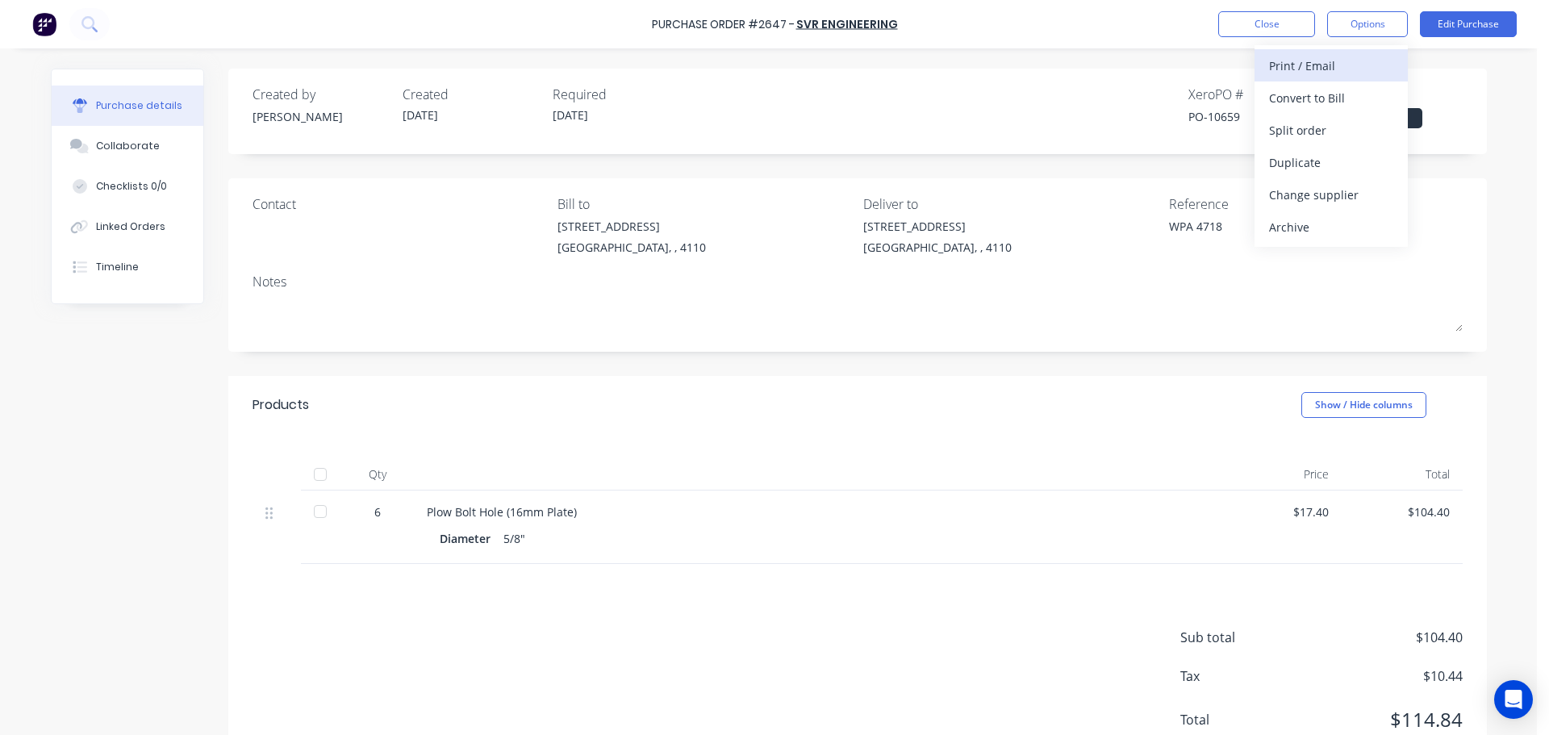
click at [1337, 57] on div "Print / Email" at bounding box center [1331, 65] width 124 height 23
click at [1311, 94] on div "With pricing" at bounding box center [1331, 97] width 124 height 23
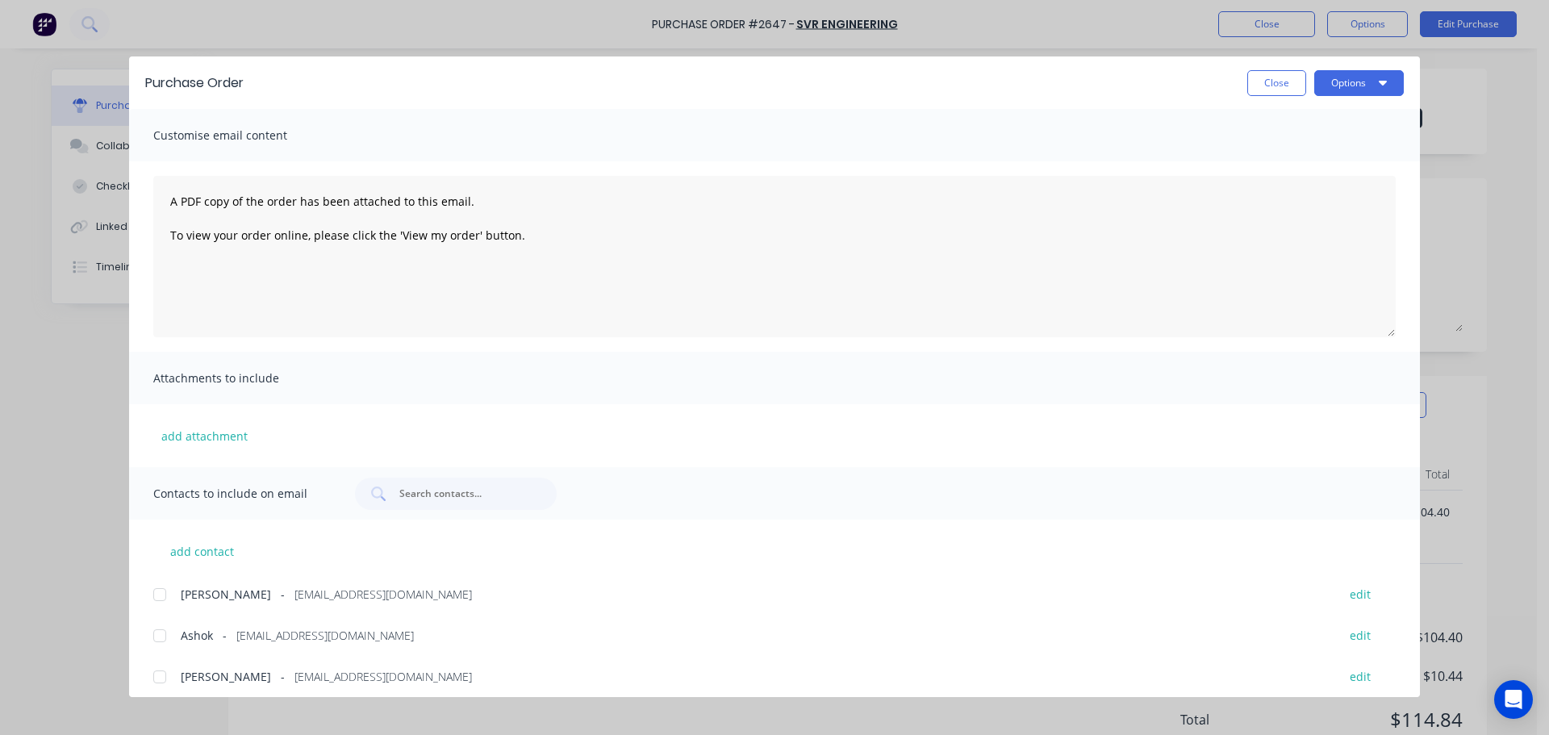
click at [152, 624] on div at bounding box center [160, 636] width 32 height 32
click at [1348, 73] on button "Options" at bounding box center [1359, 83] width 90 height 26
click at [1320, 145] on div "Print" at bounding box center [1327, 155] width 124 height 23
click at [1378, 90] on button "Options" at bounding box center [1359, 83] width 90 height 26
click at [1346, 189] on div "Email" at bounding box center [1327, 188] width 124 height 23
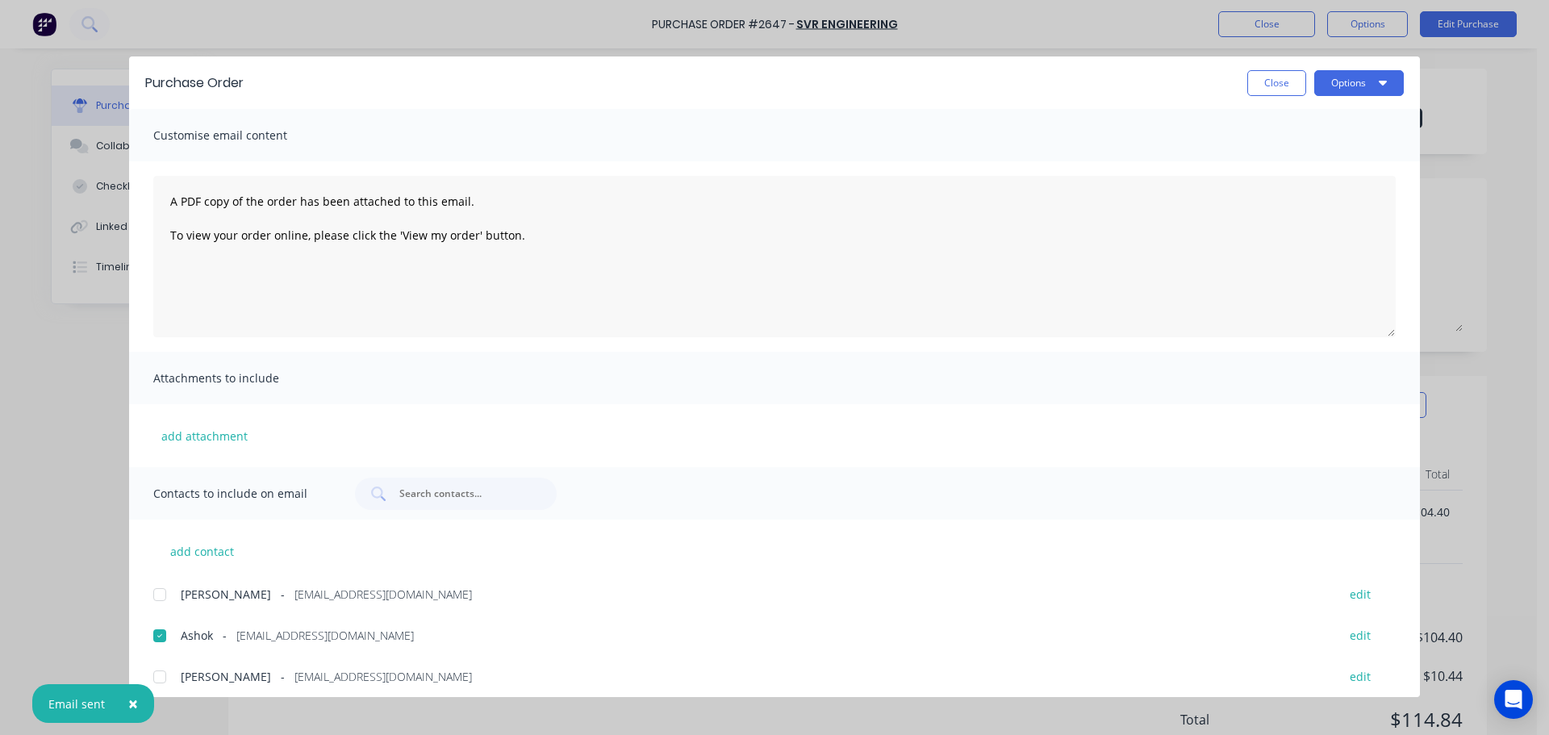
drag, startPoint x: 1348, startPoint y: 196, endPoint x: 1190, endPoint y: 108, distance: 180.3
click at [1190, 108] on div "Purchase Order Close Options" at bounding box center [774, 82] width 1291 height 52
click at [1267, 86] on button "Close" at bounding box center [1276, 83] width 59 height 26
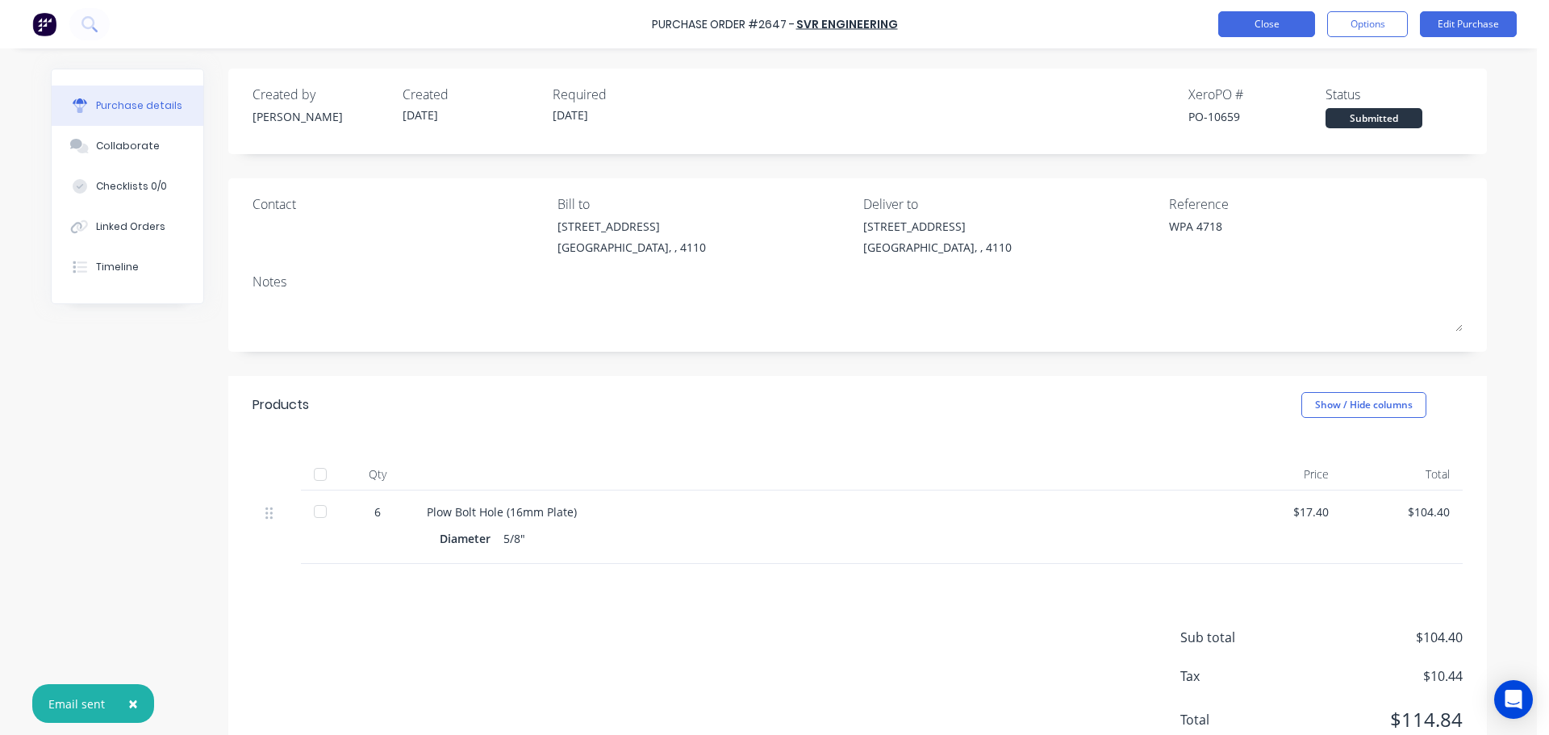
click at [1266, 25] on button "Close" at bounding box center [1266, 24] width 97 height 26
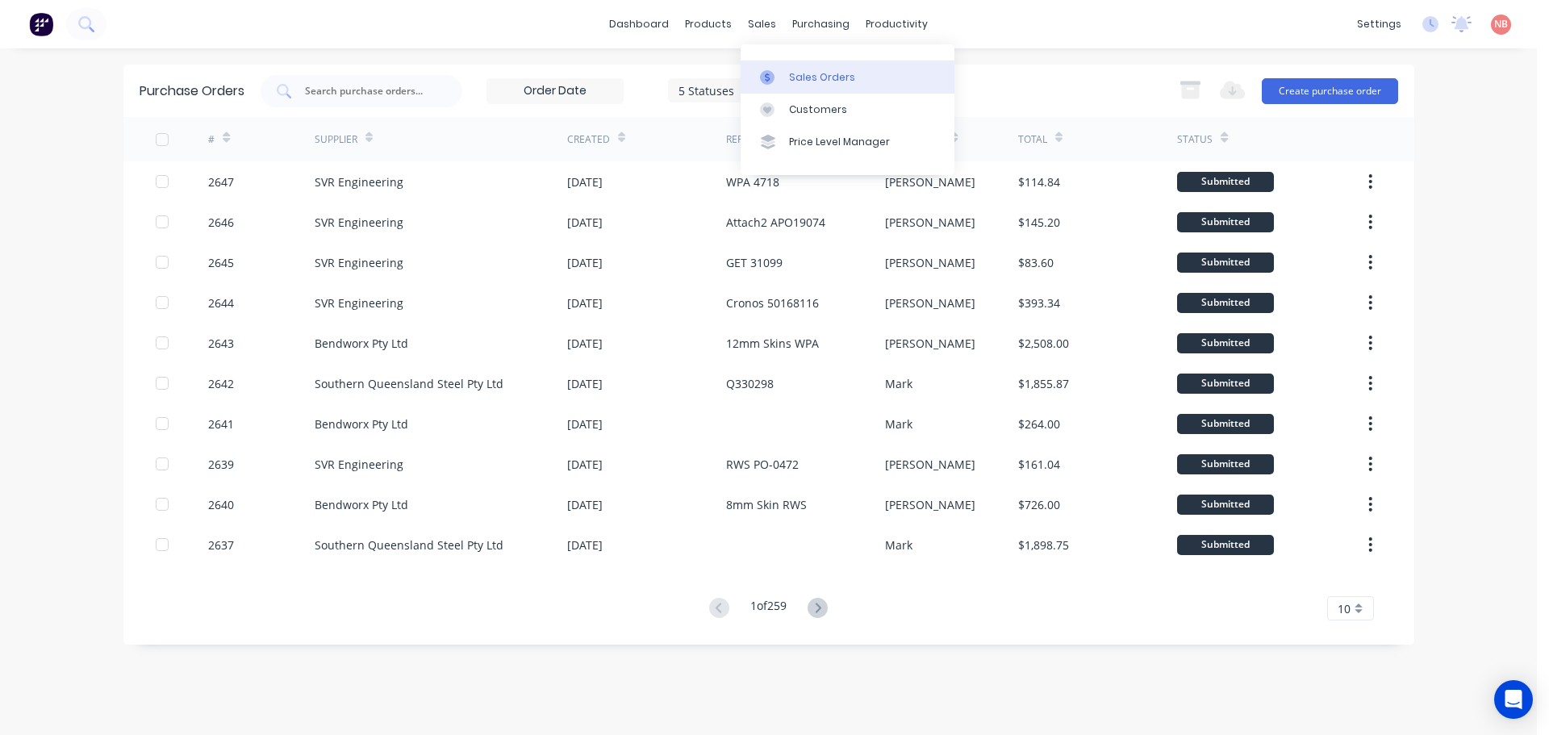
click at [779, 76] on div at bounding box center [772, 77] width 24 height 15
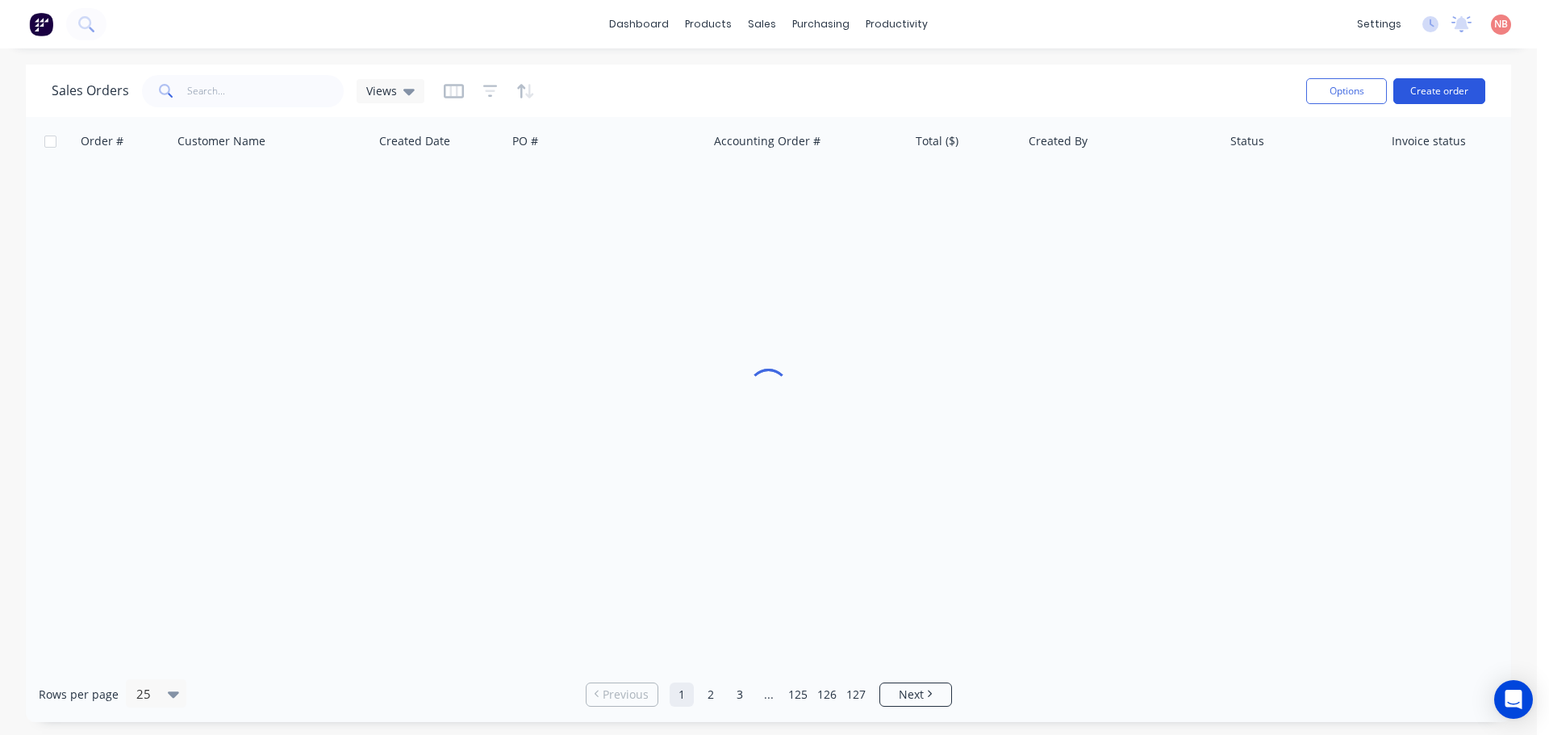
click at [1414, 85] on button "Create order" at bounding box center [1440, 91] width 92 height 26
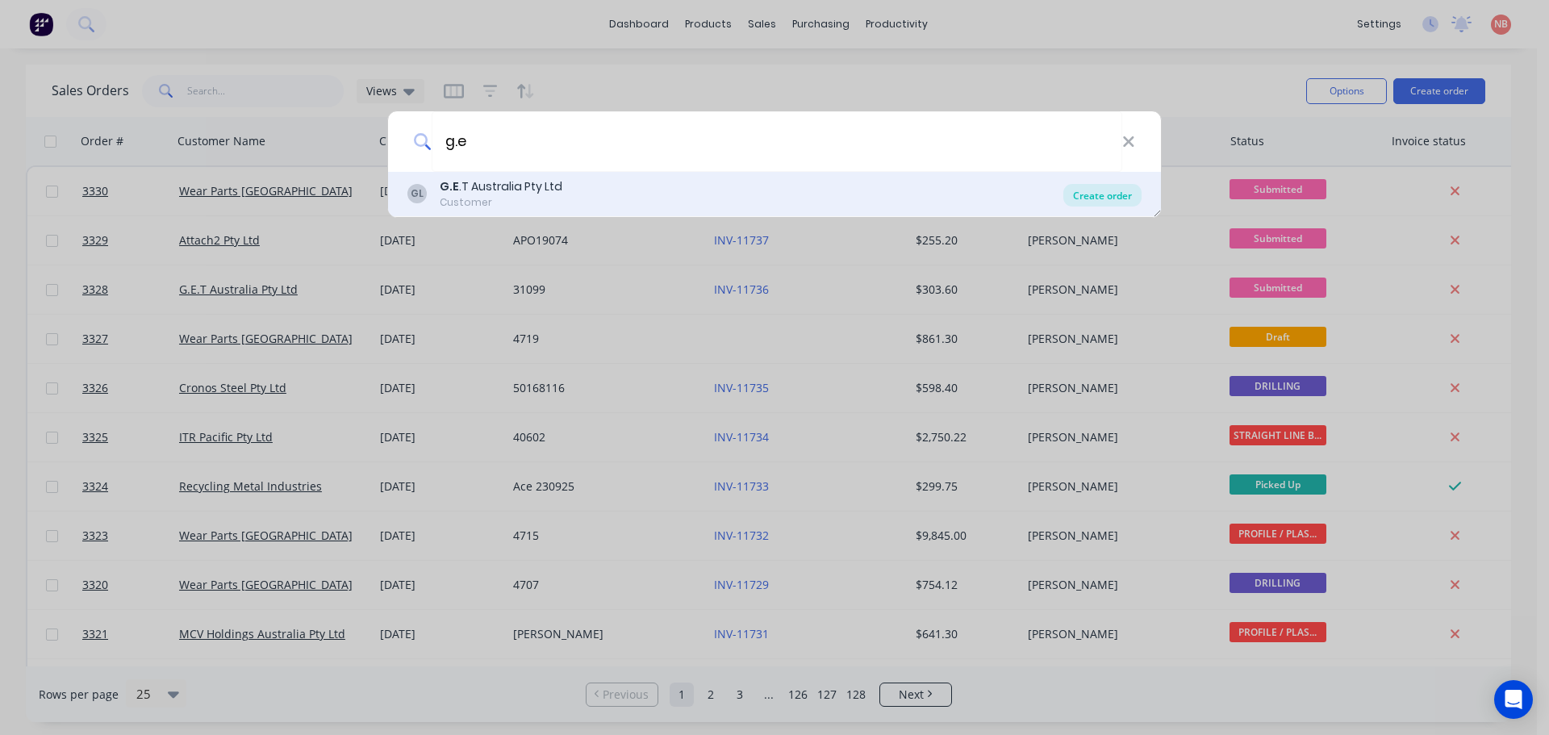
type input "g.e"
click at [1080, 193] on div "Create order" at bounding box center [1103, 195] width 78 height 23
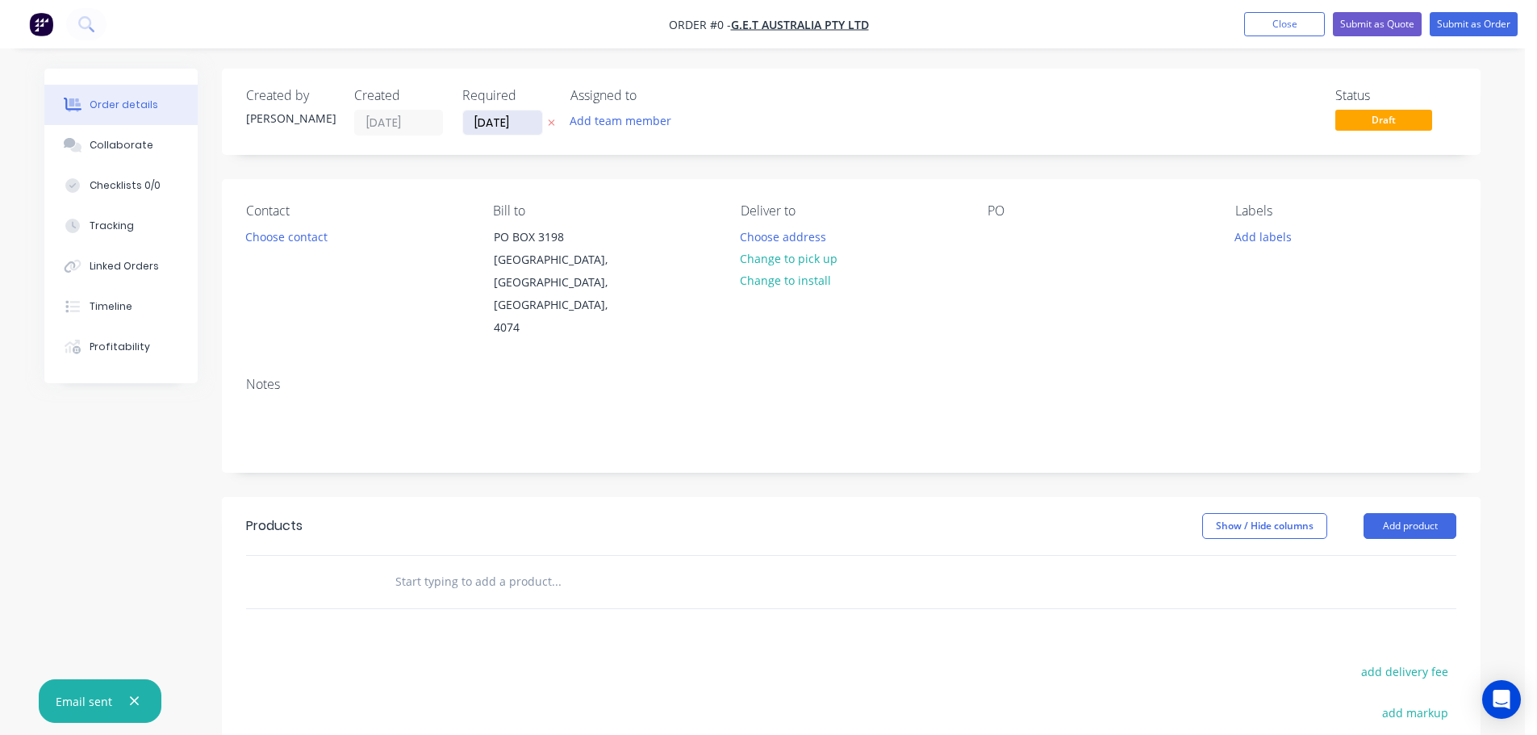
click at [486, 123] on input "[DATE]" at bounding box center [502, 123] width 79 height 24
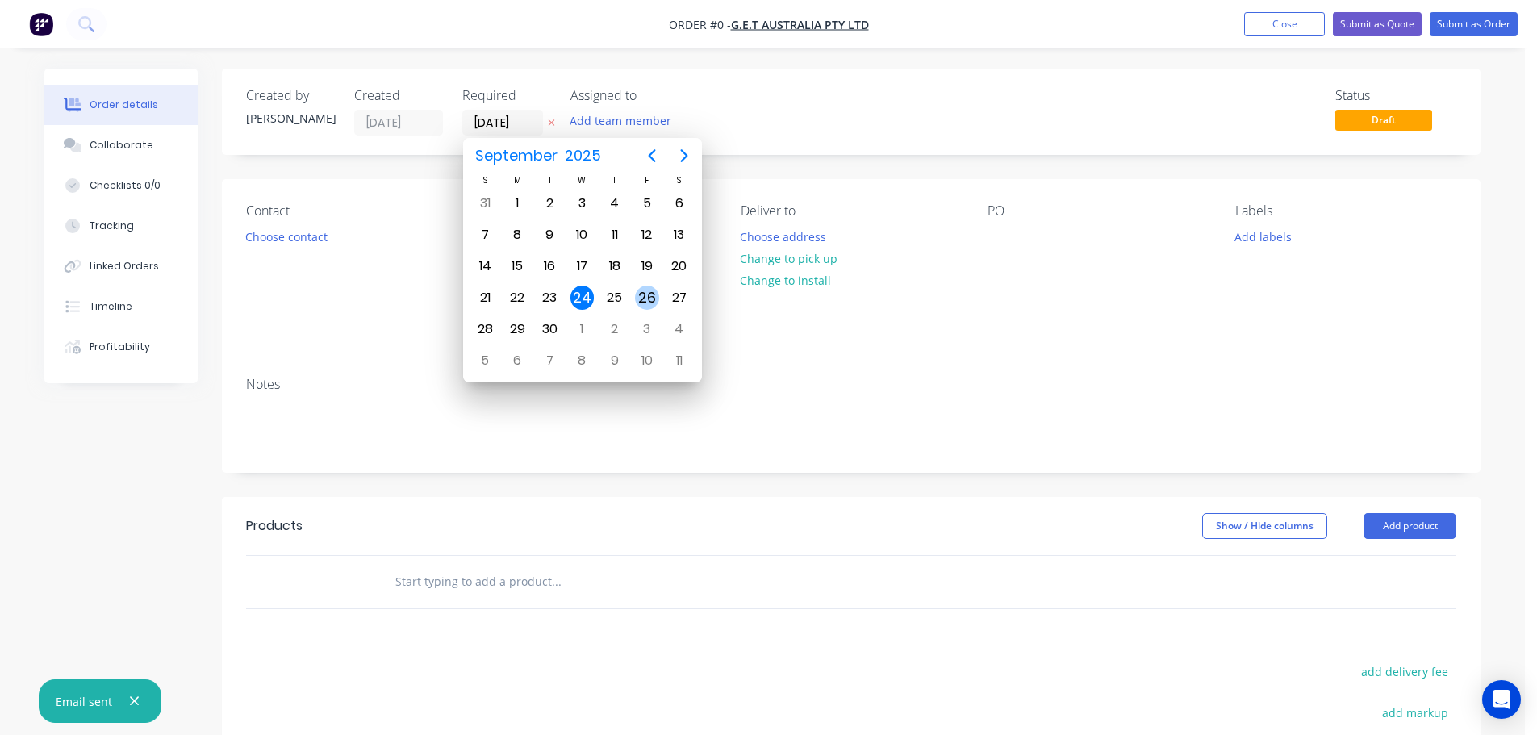
click at [638, 299] on div "26" at bounding box center [647, 298] width 24 height 24
type input "[DATE]"
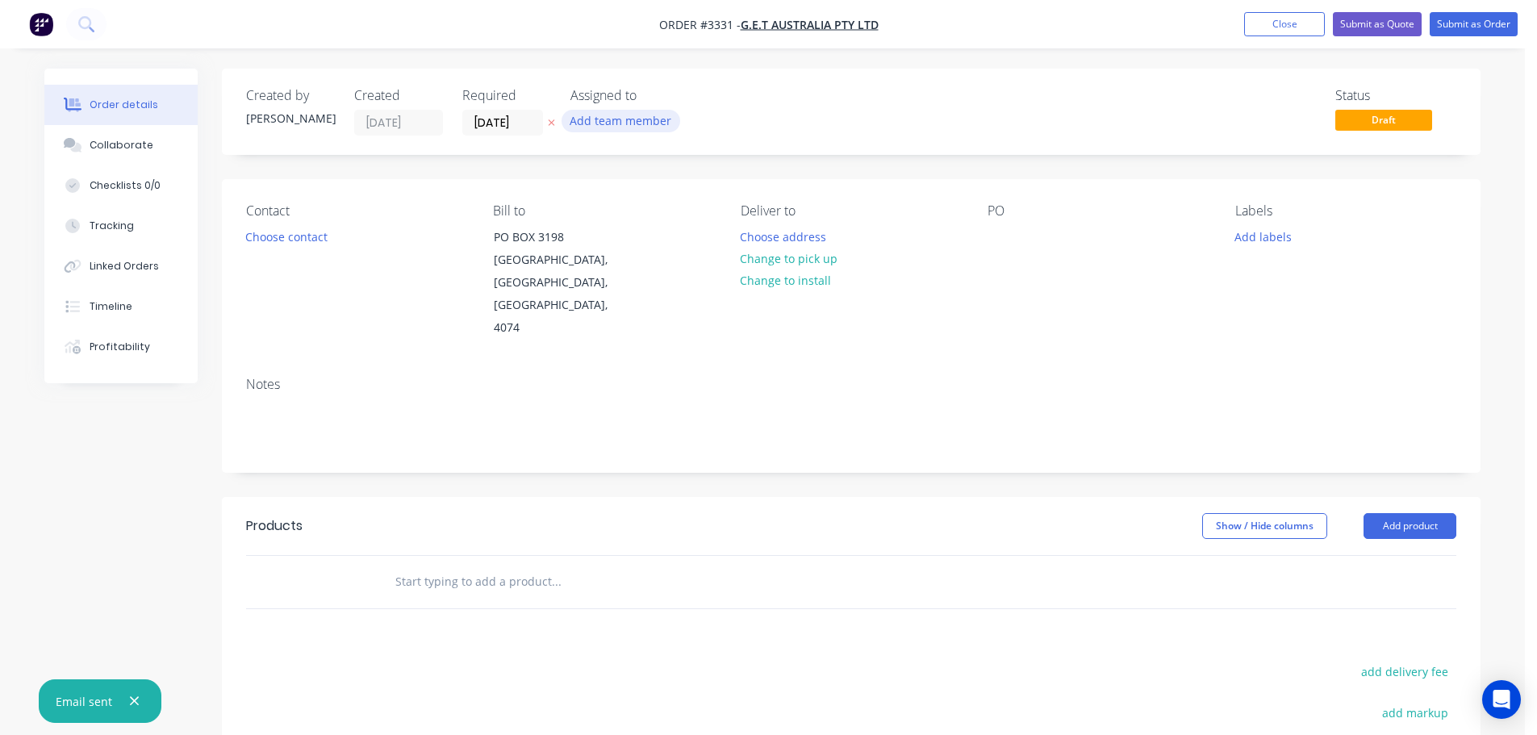
click at [616, 128] on button "Add team member" at bounding box center [621, 121] width 119 height 22
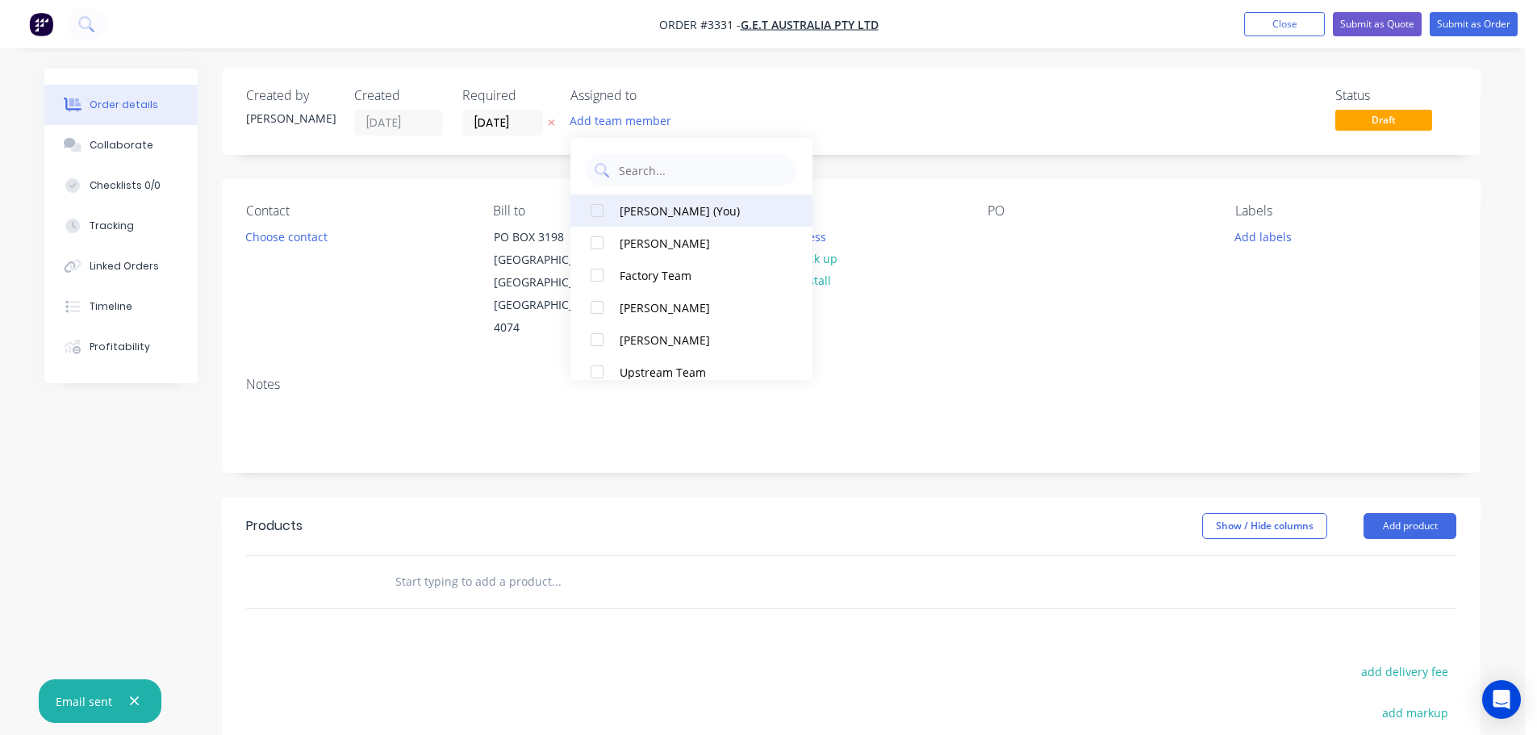
click at [667, 203] on div "[PERSON_NAME] (You)" at bounding box center [700, 211] width 161 height 17
click at [286, 238] on button "Choose contact" at bounding box center [286, 236] width 99 height 22
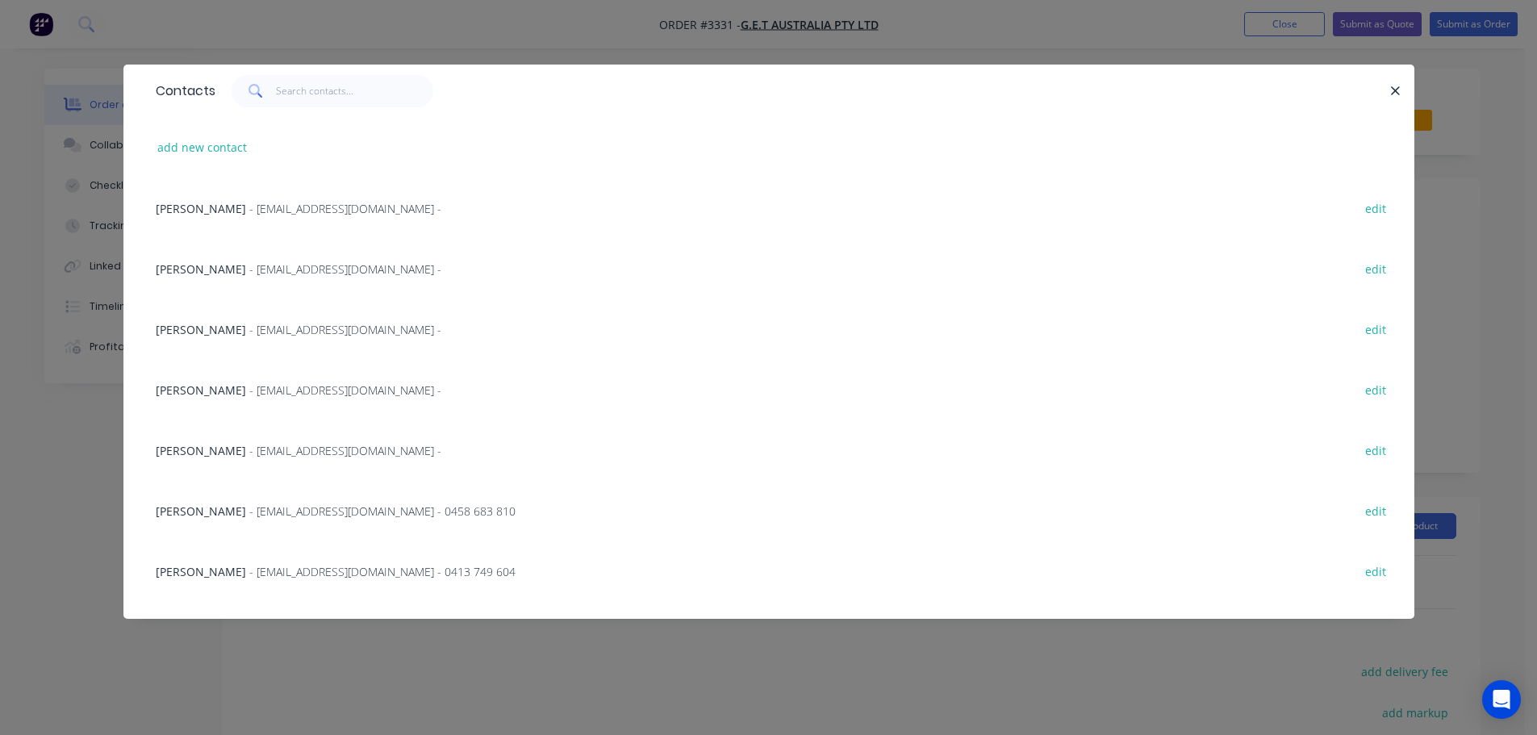
click at [249, 394] on span "- [EMAIL_ADDRESS][DOMAIN_NAME] -" at bounding box center [345, 389] width 192 height 15
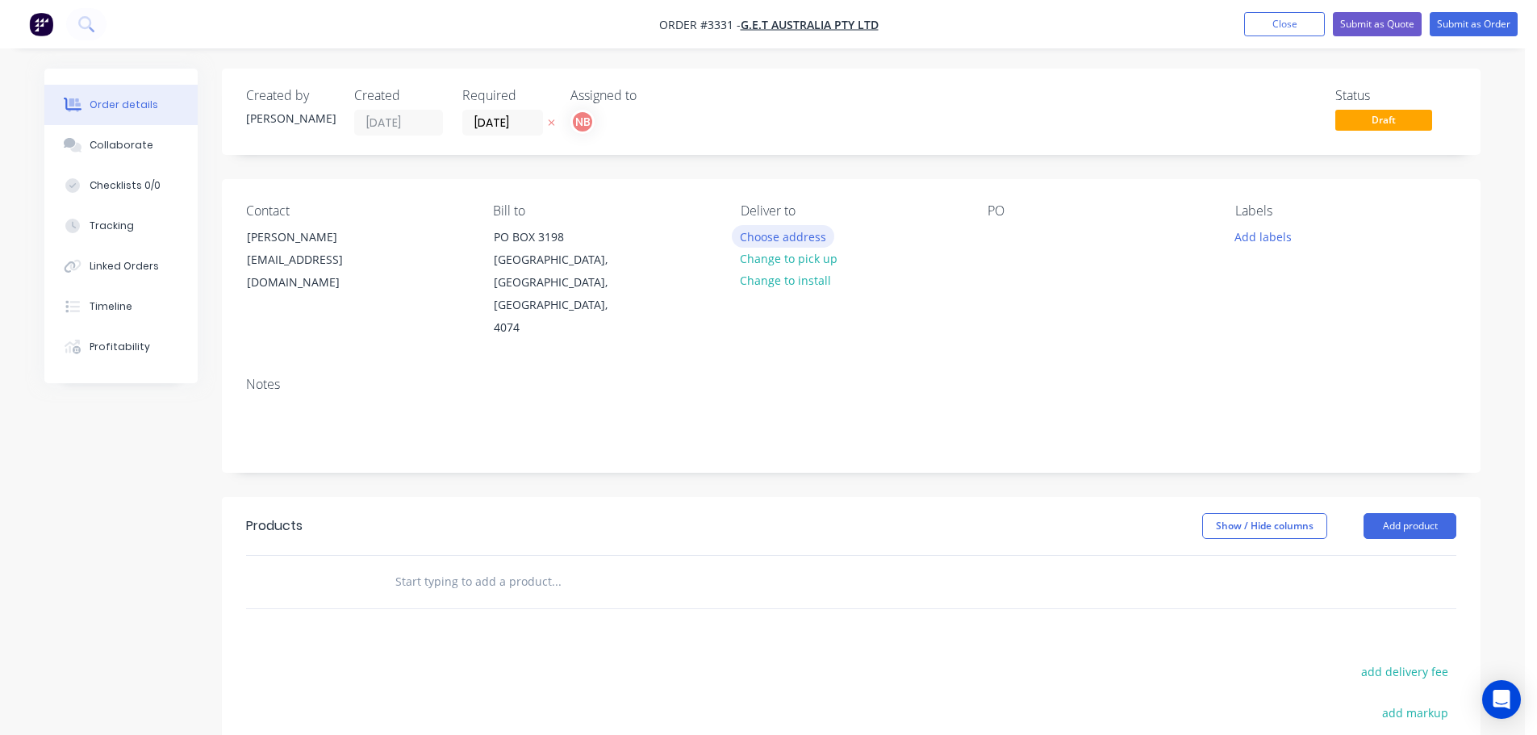
click at [796, 232] on button "Choose address" at bounding box center [783, 236] width 103 height 22
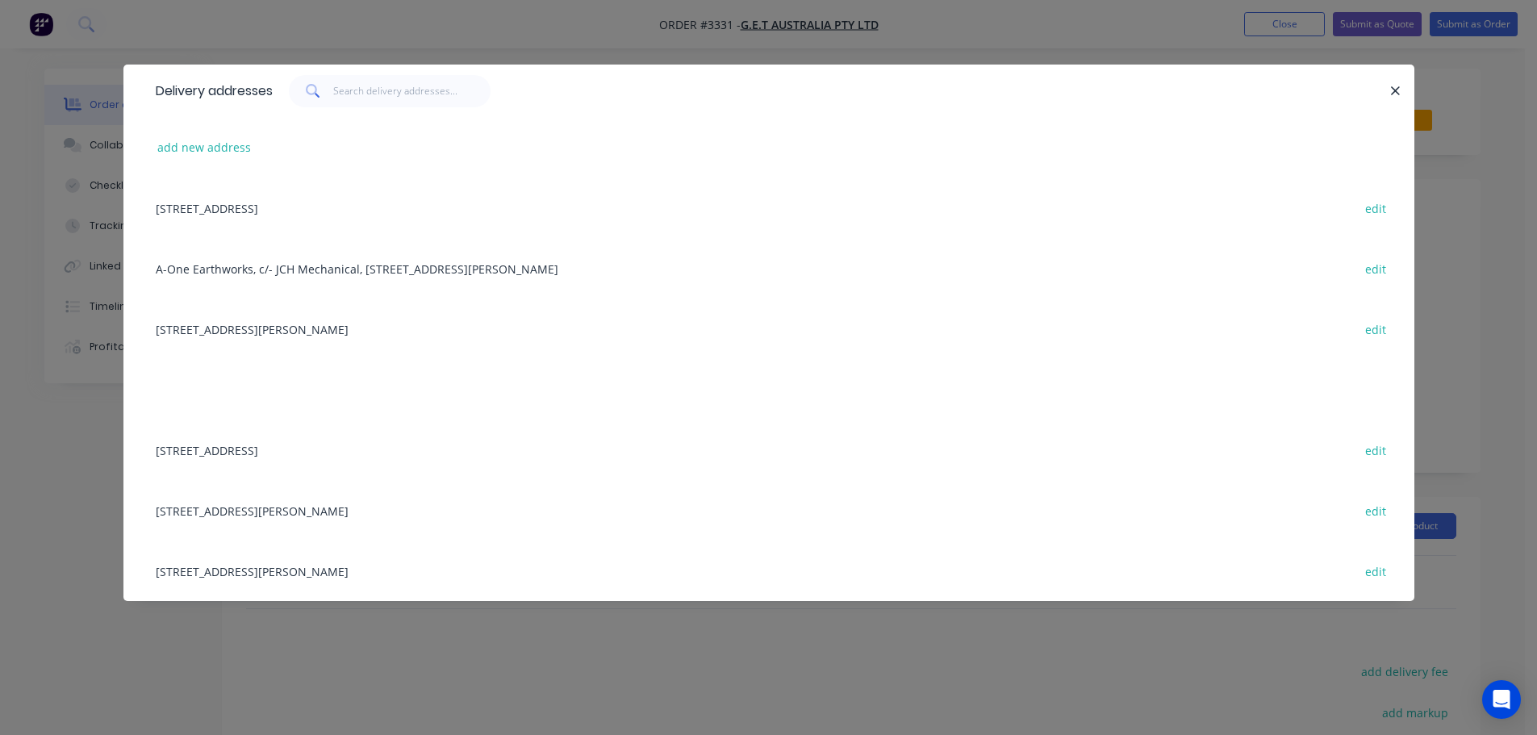
click at [217, 328] on div "[STREET_ADDRESS][PERSON_NAME] edit" at bounding box center [769, 329] width 1243 height 61
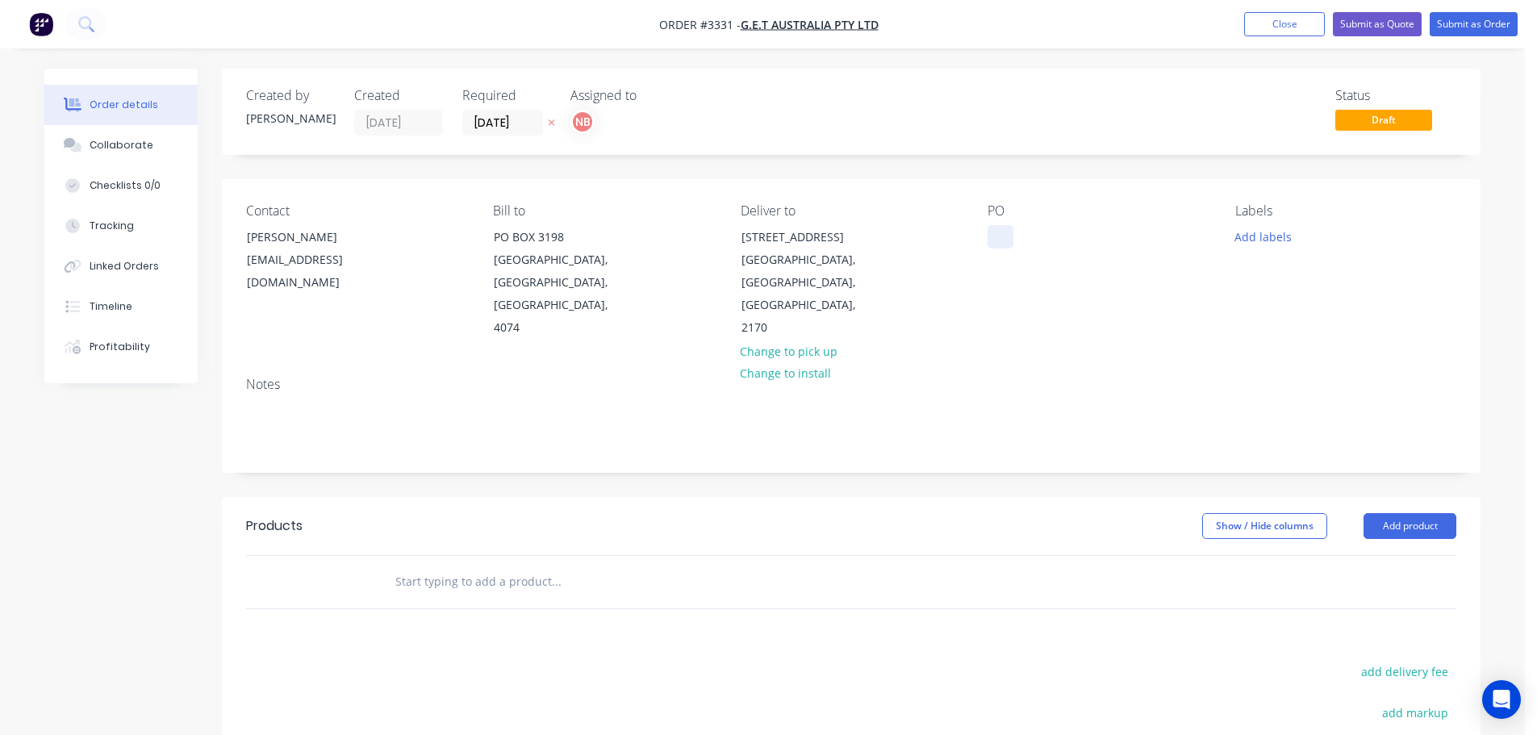
click at [994, 229] on div at bounding box center [1001, 236] width 26 height 23
click at [1264, 235] on button "Add labels" at bounding box center [1263, 236] width 74 height 22
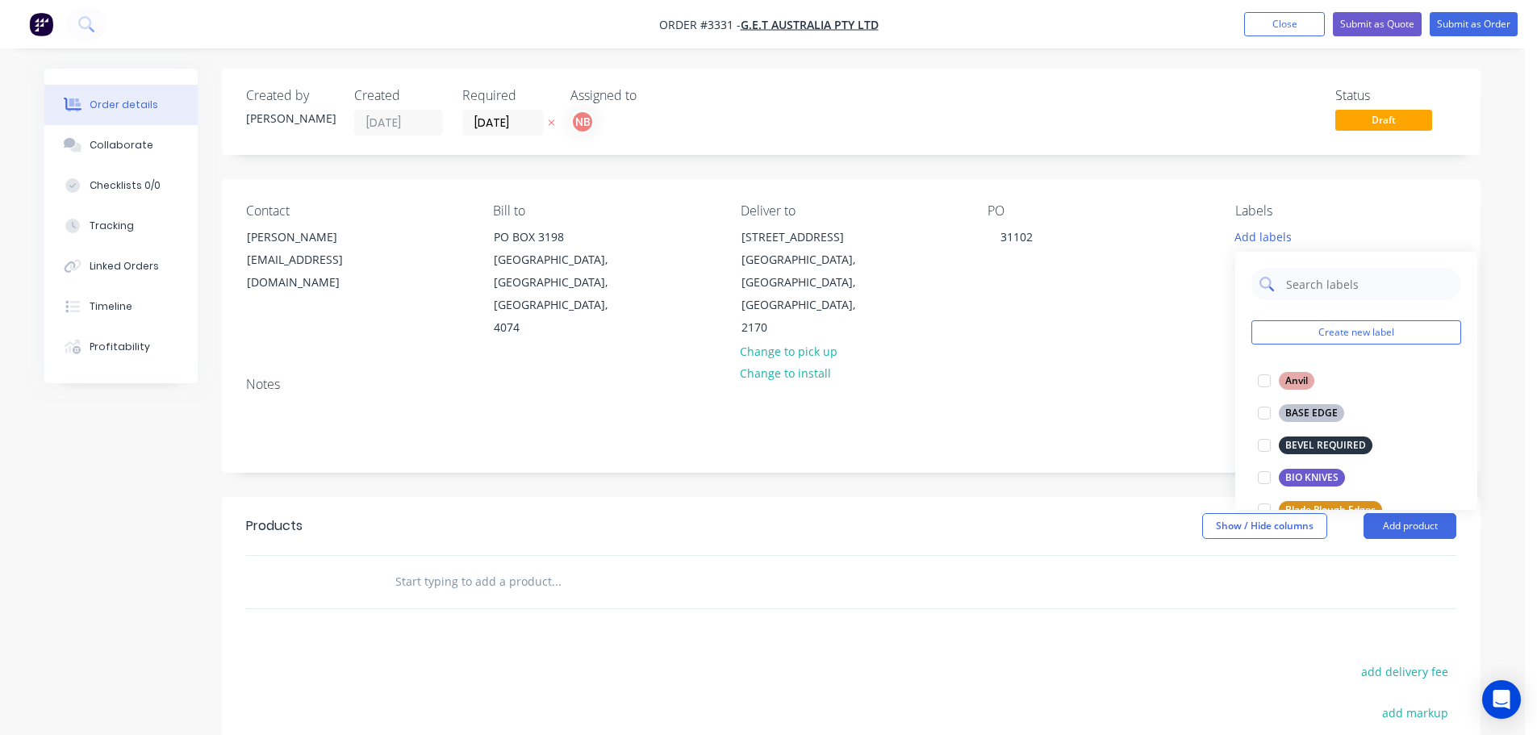
click at [1288, 281] on input "text" at bounding box center [1369, 284] width 169 height 32
type input "we"
click at [1312, 505] on div "WEAR STRIPS" at bounding box center [1316, 510] width 75 height 18
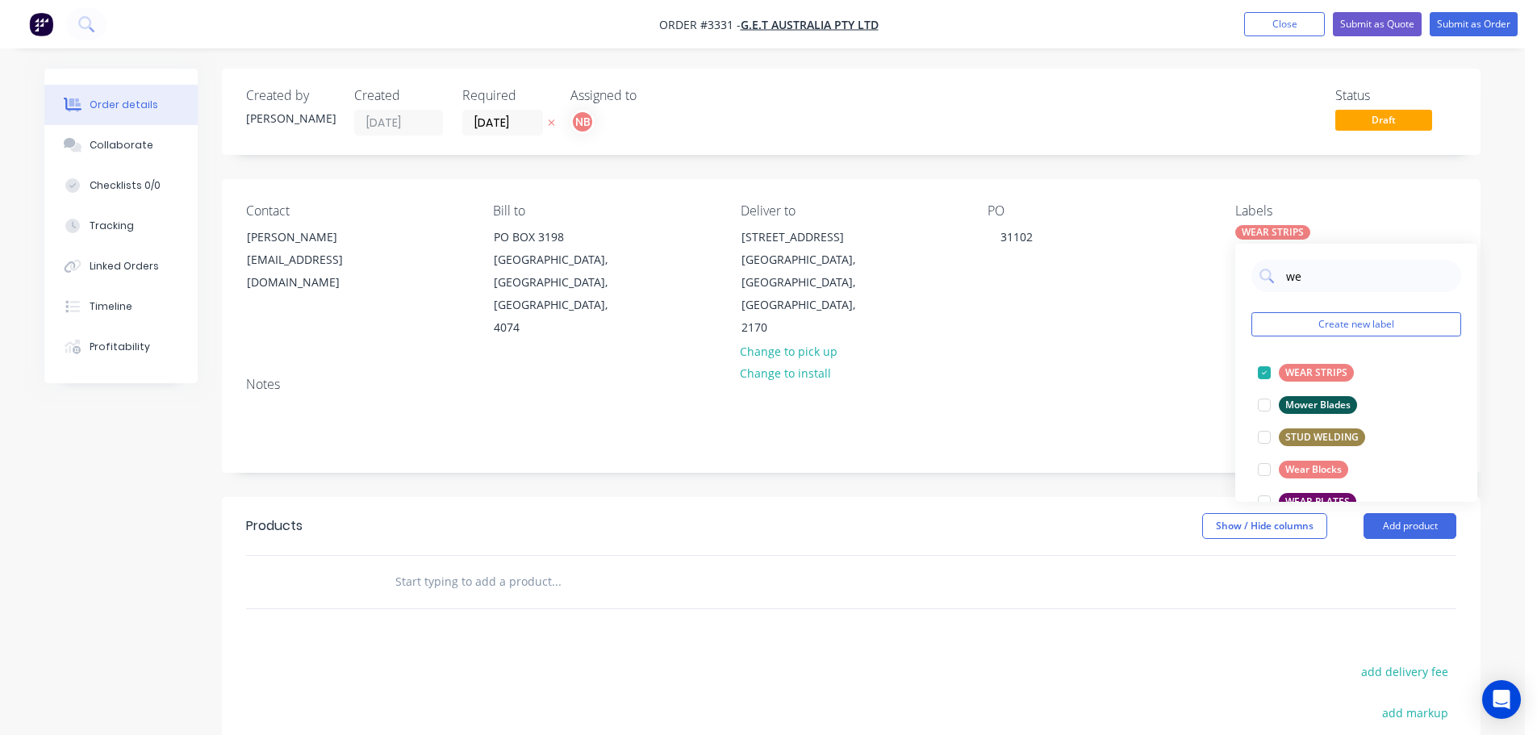
click at [1019, 513] on div "Show / Hide columns Add product" at bounding box center [980, 526] width 953 height 26
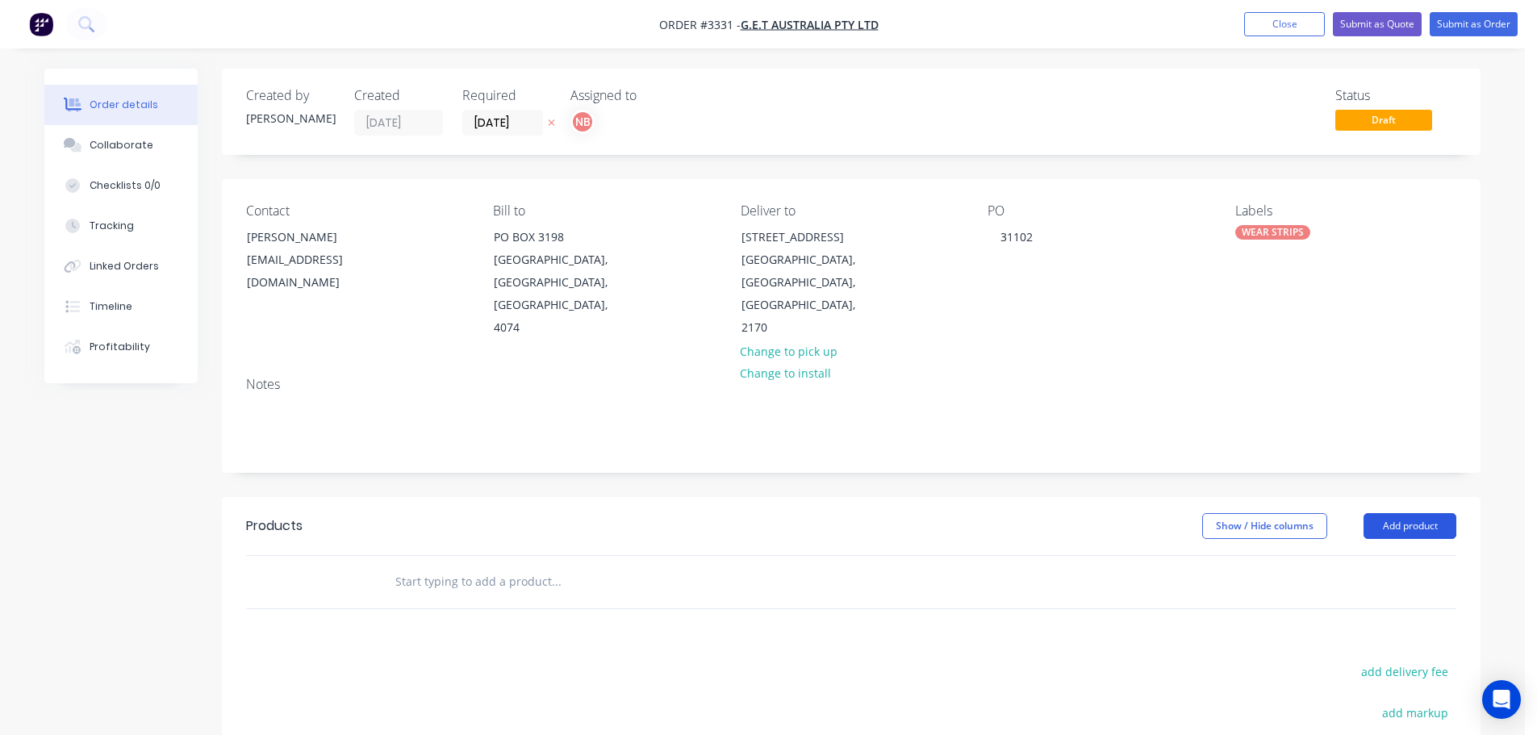
click at [1406, 513] on button "Add product" at bounding box center [1410, 526] width 93 height 26
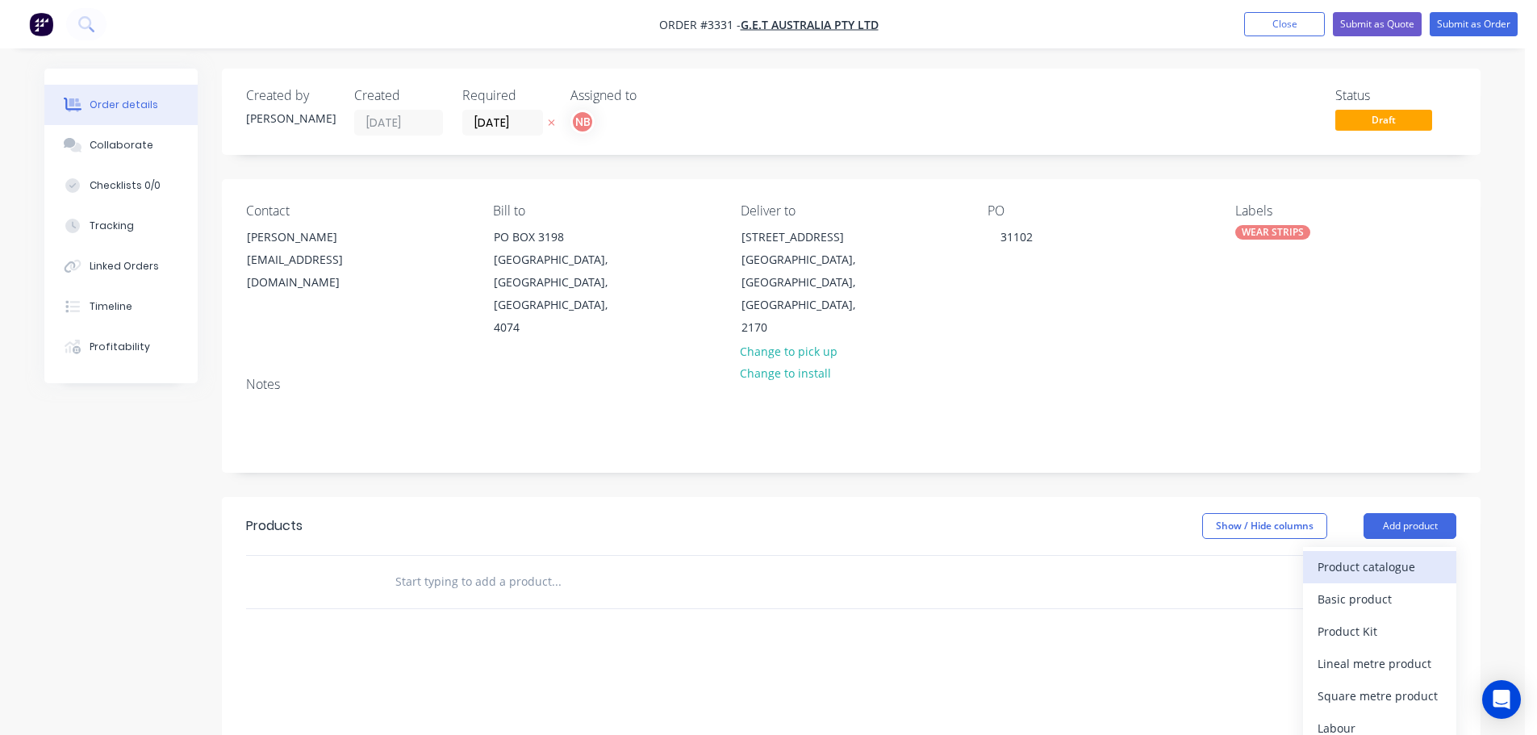
click at [1362, 555] on div "Product catalogue" at bounding box center [1380, 566] width 124 height 23
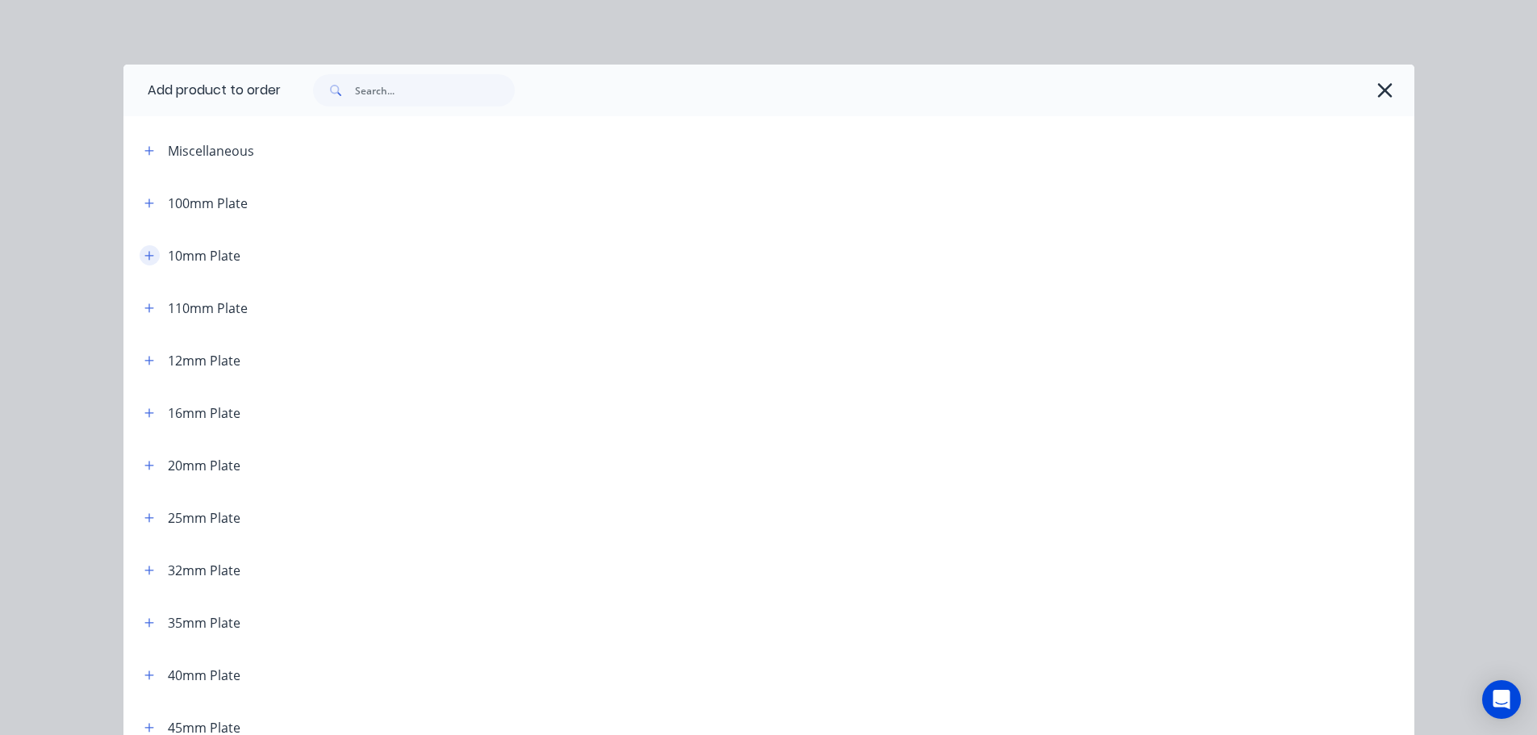
click at [144, 257] on icon "button" at bounding box center [149, 255] width 10 height 11
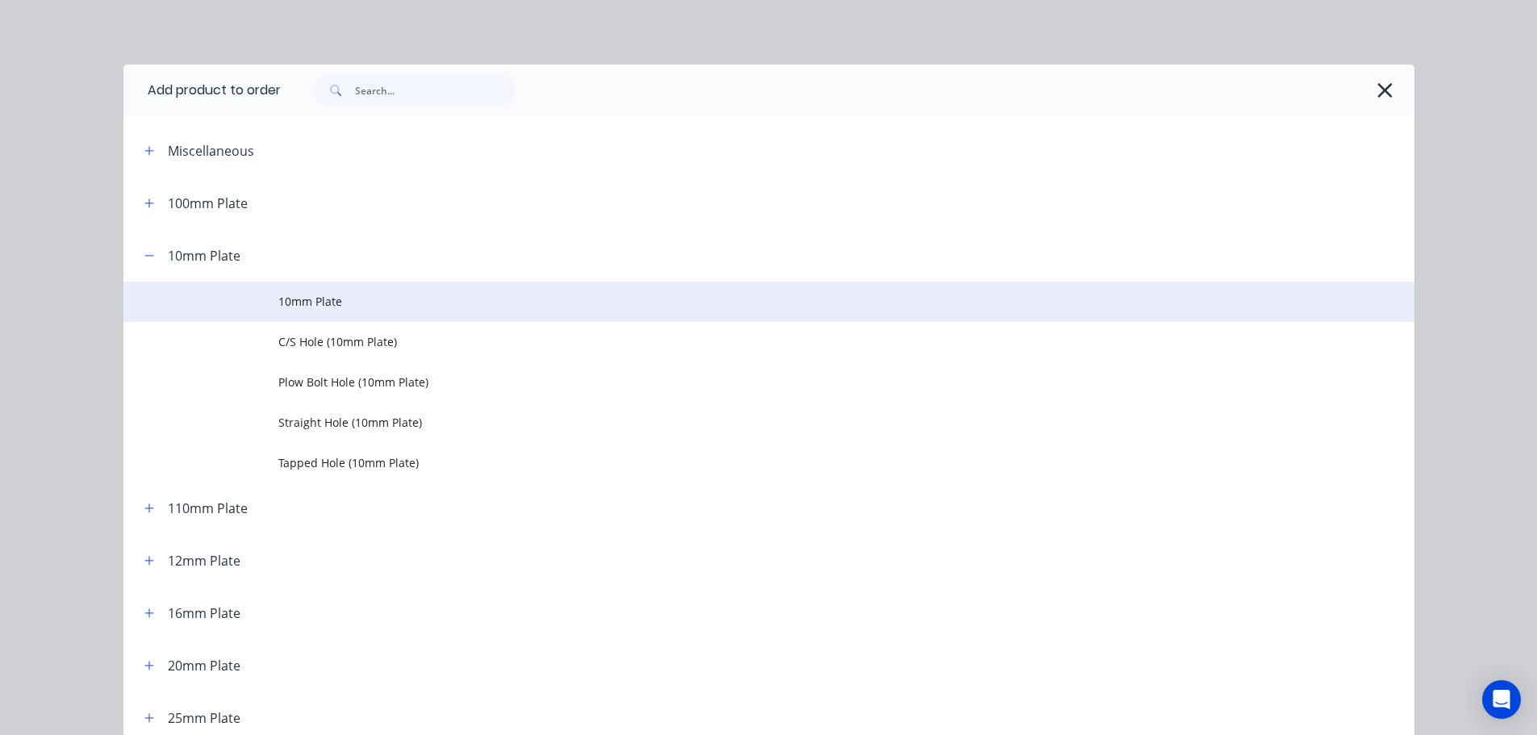
click at [247, 303] on td at bounding box center [200, 302] width 155 height 40
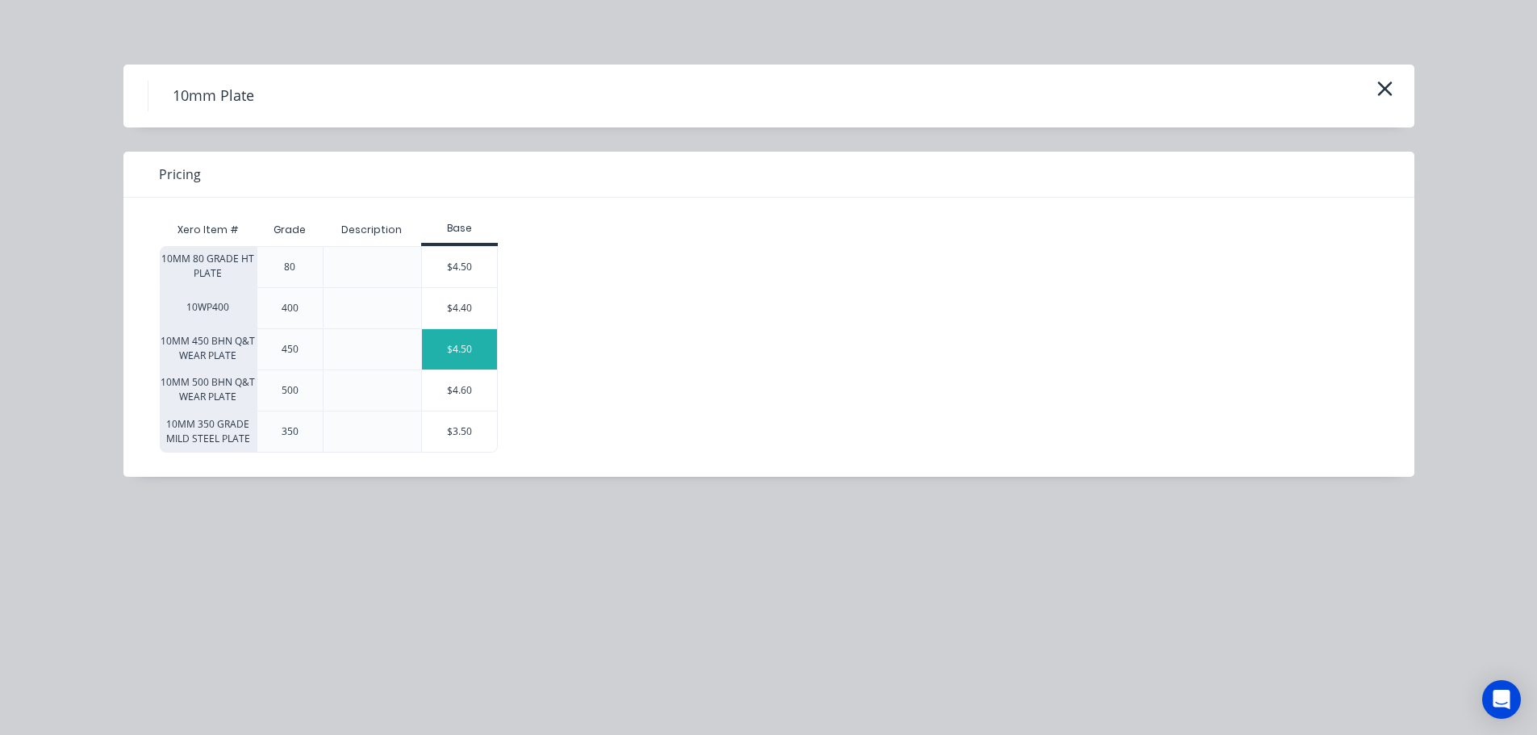
click at [447, 346] on div "$4.50" at bounding box center [460, 349] width 76 height 40
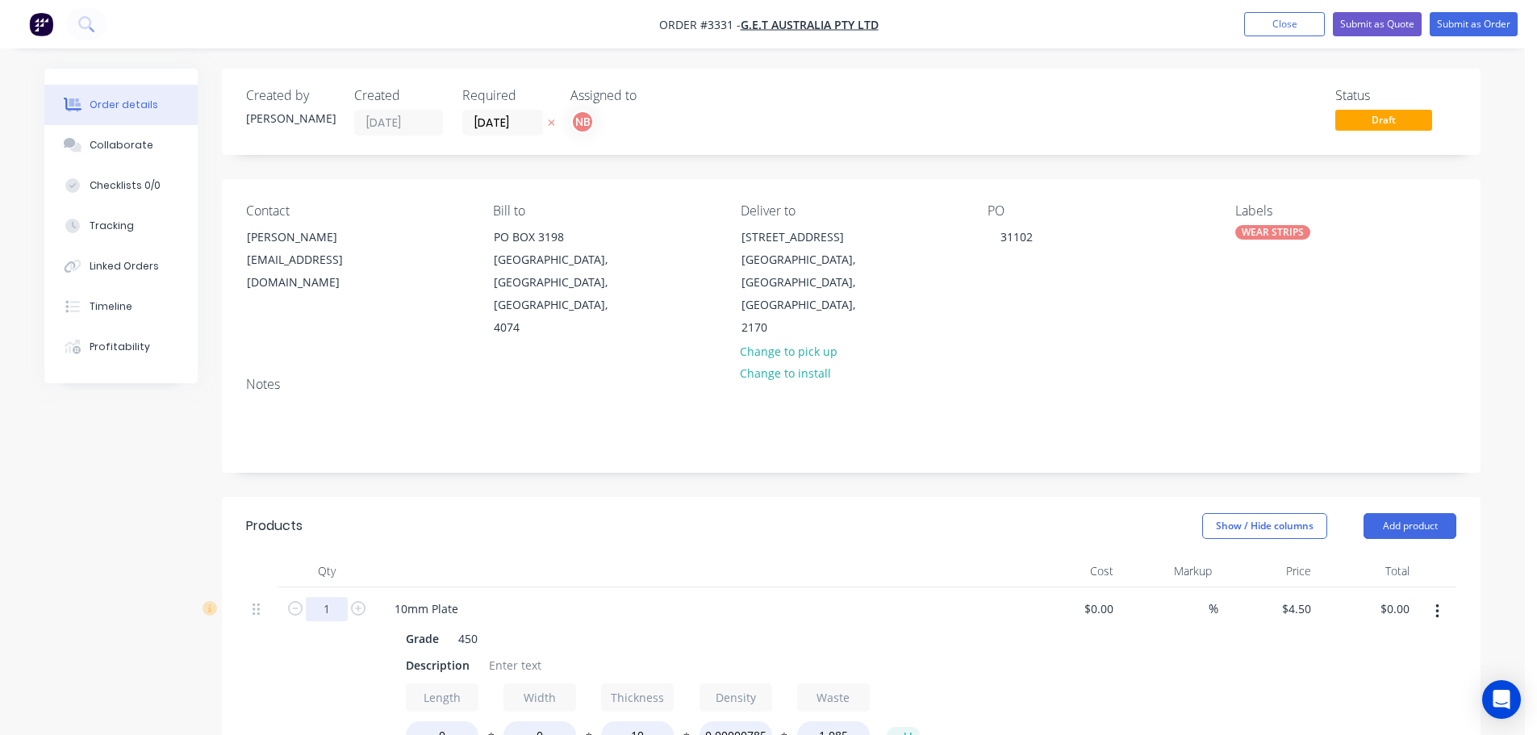
click at [332, 597] on input "1" at bounding box center [327, 609] width 42 height 24
type input "8"
click at [361, 519] on header "Products Show / Hide columns Add product" at bounding box center [851, 526] width 1259 height 58
click at [409, 654] on div "Description" at bounding box center [437, 665] width 77 height 23
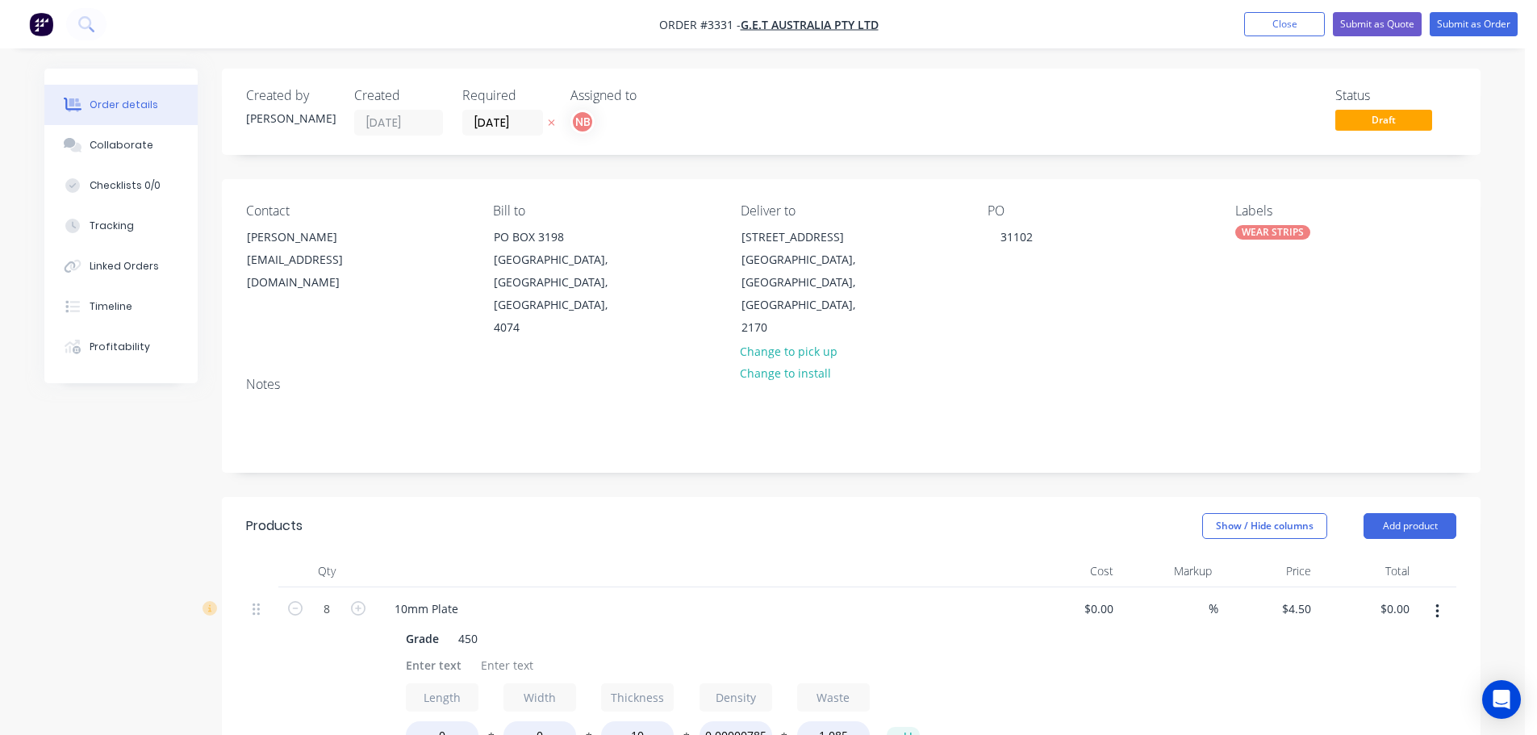
click at [577, 597] on div "10mm Plate" at bounding box center [698, 608] width 633 height 23
click at [577, 587] on div "10mm Plate Grade 450 Length 0 * Width 0 * Thickness 10 * Density 0.00000785 * W…" at bounding box center [698, 693] width 646 height 213
click at [426, 654] on div at bounding box center [433, 665] width 69 height 23
click at [433, 654] on div at bounding box center [440, 665] width 69 height 23
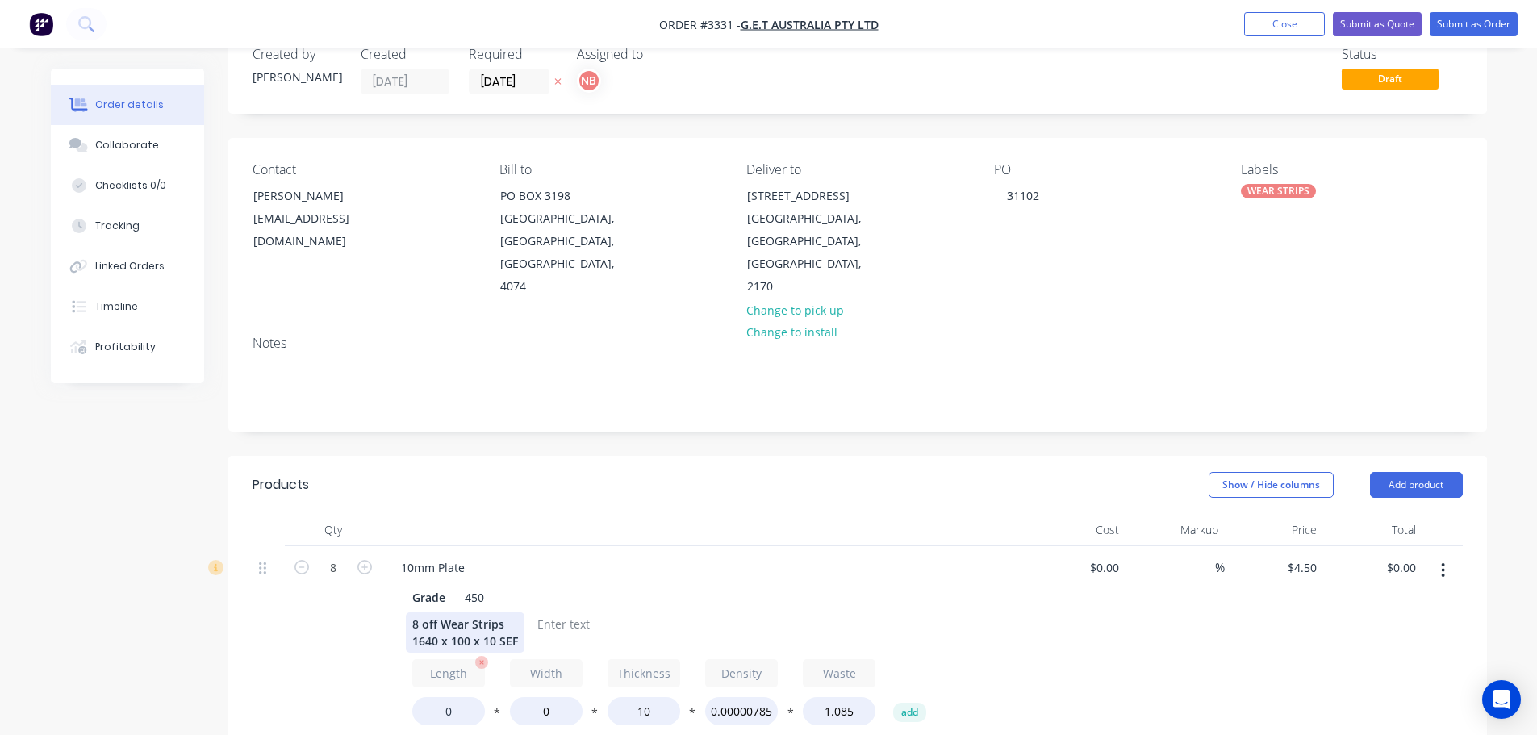
scroll to position [81, 0]
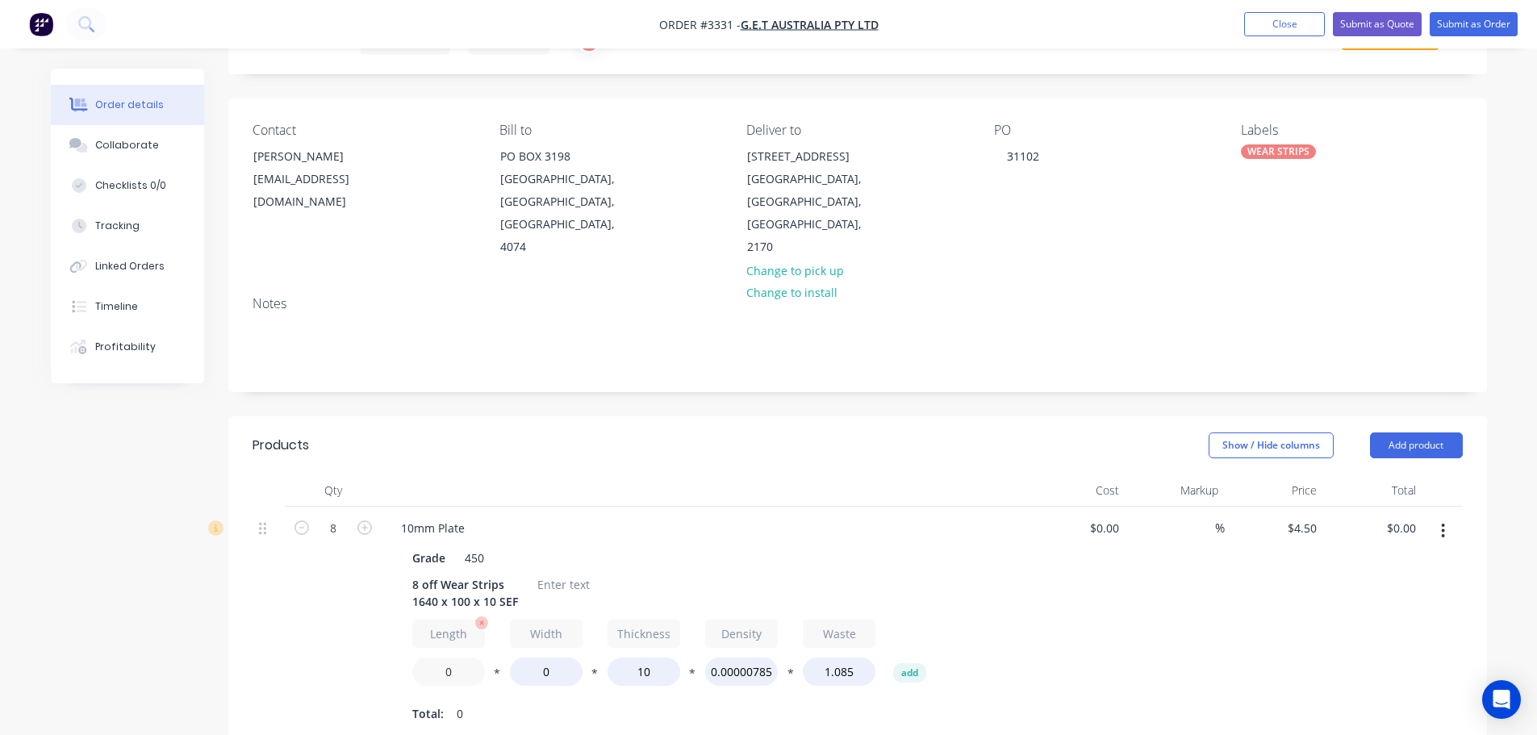
click at [434, 658] on input "0" at bounding box center [448, 672] width 73 height 28
type input "1640"
click at [525, 658] on input "0" at bounding box center [546, 672] width 73 height 28
type input "100"
type input "$504.00"
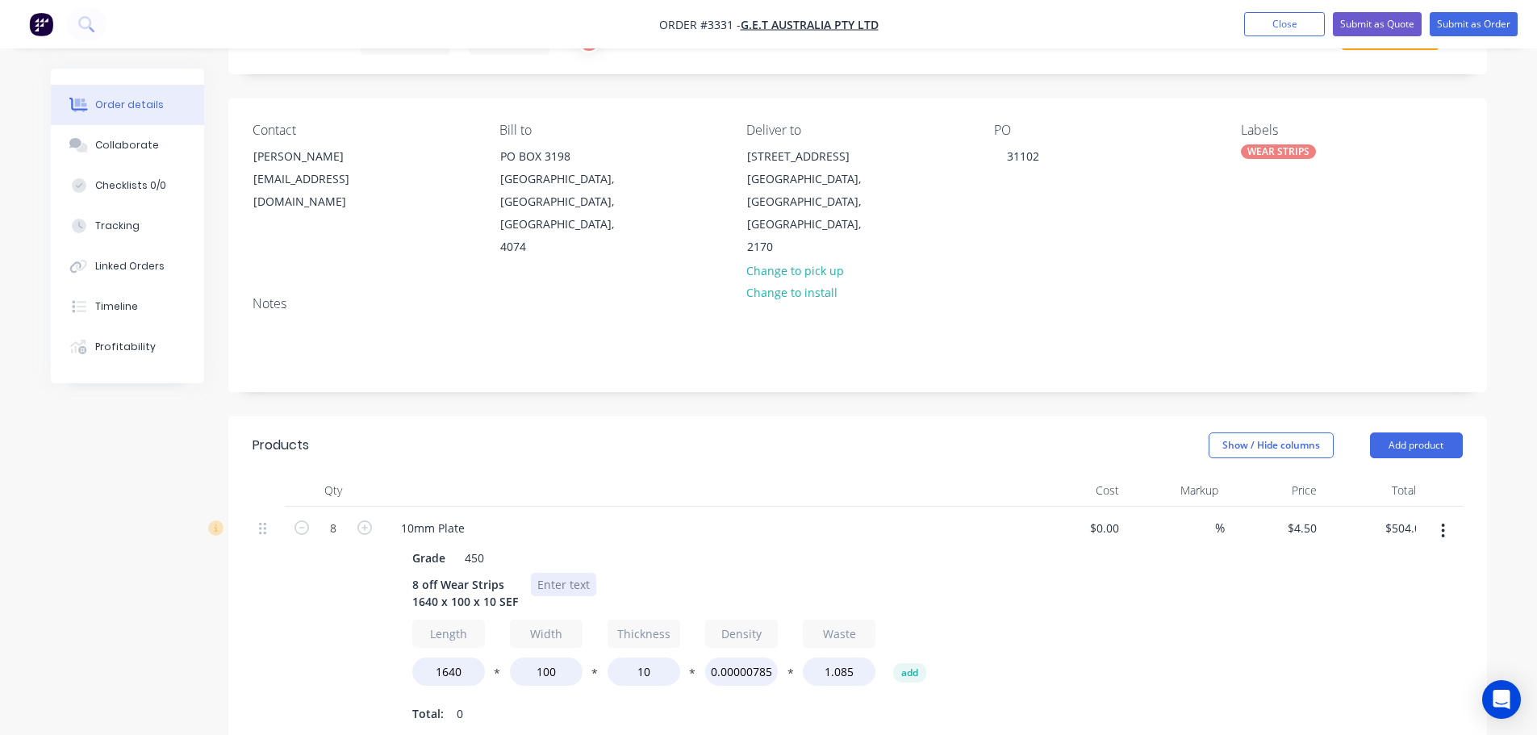
click at [540, 573] on div at bounding box center [563, 584] width 65 height 23
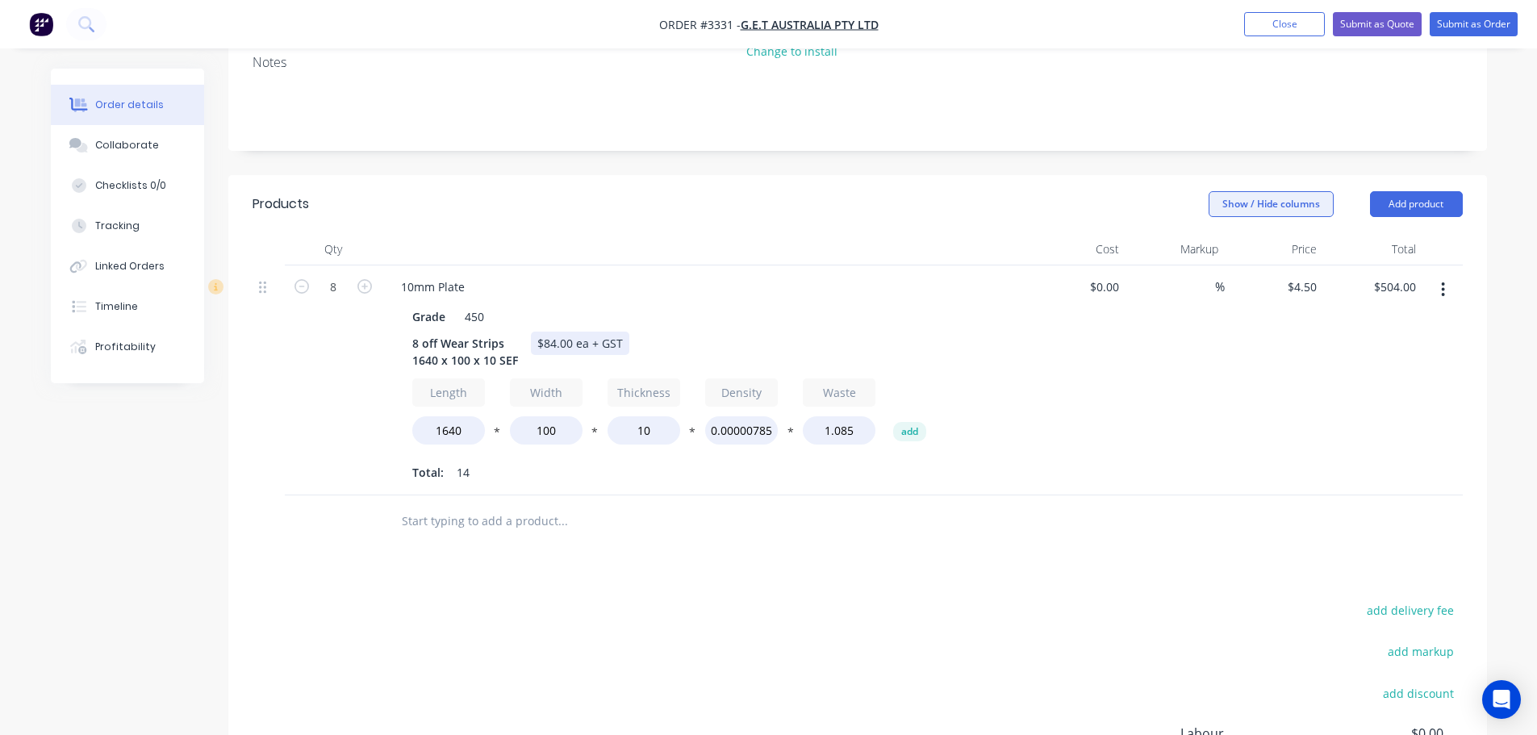
scroll to position [323, 0]
click at [1404, 190] on button "Add product" at bounding box center [1416, 203] width 93 height 26
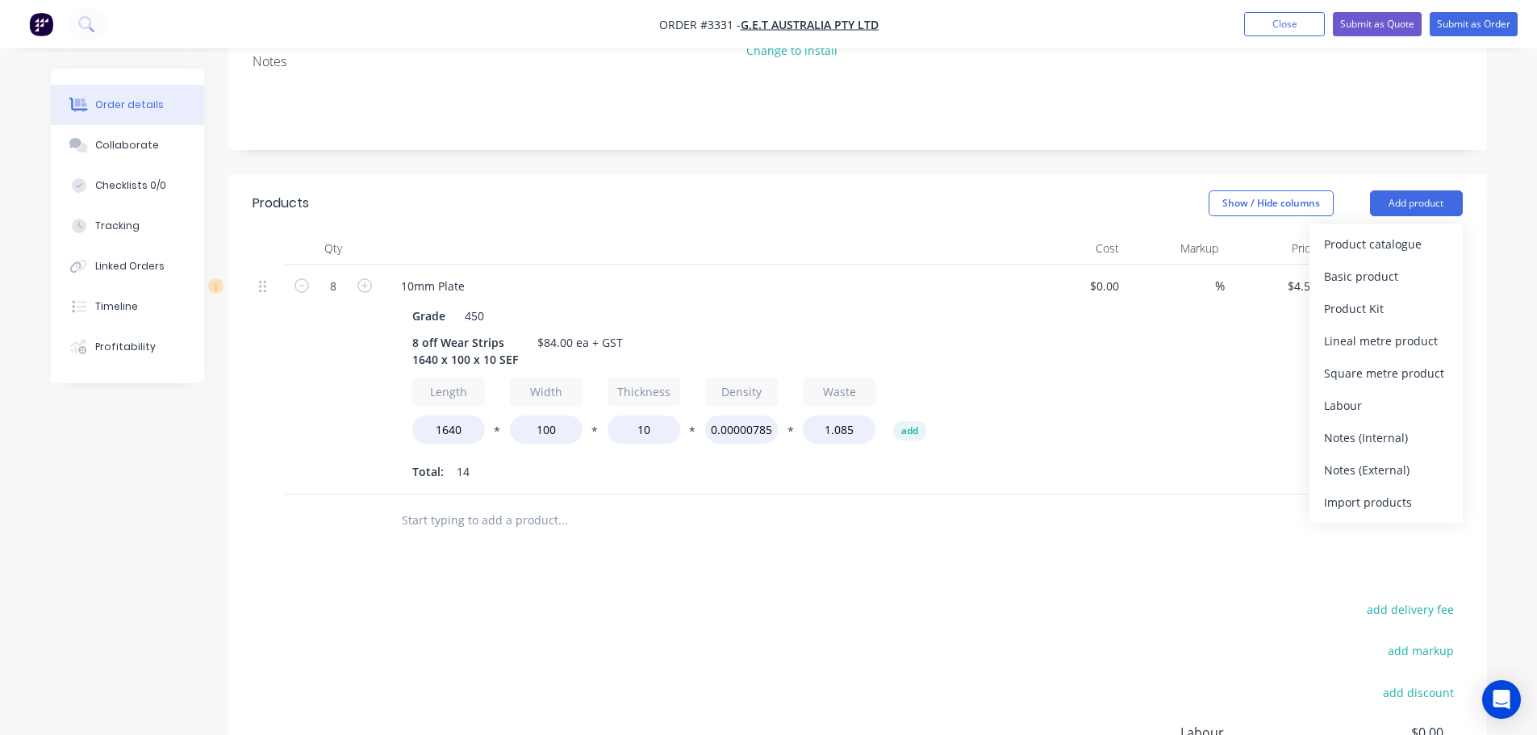
click at [1394, 232] on div "Product catalogue" at bounding box center [1386, 243] width 124 height 23
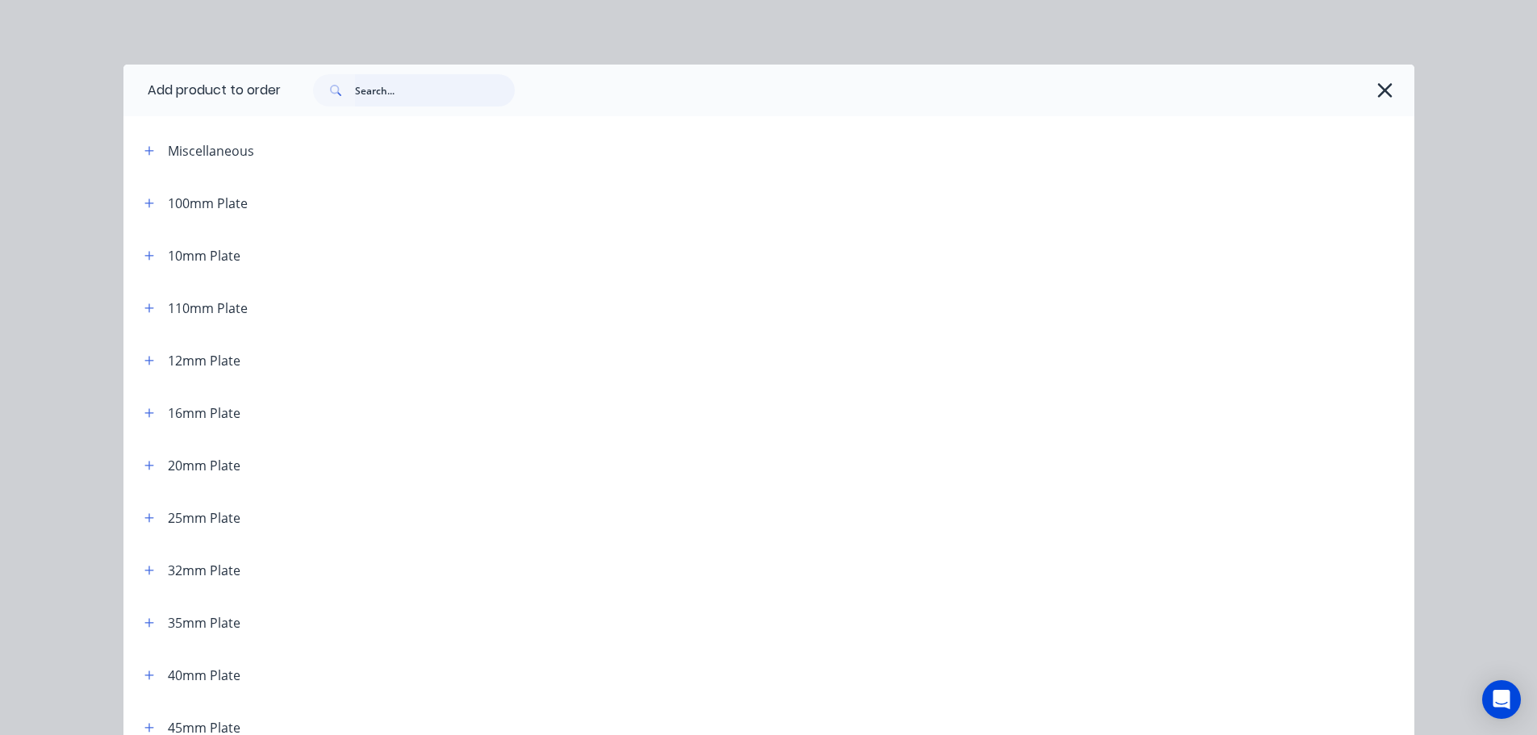
click at [441, 89] on input "text" at bounding box center [435, 90] width 160 height 32
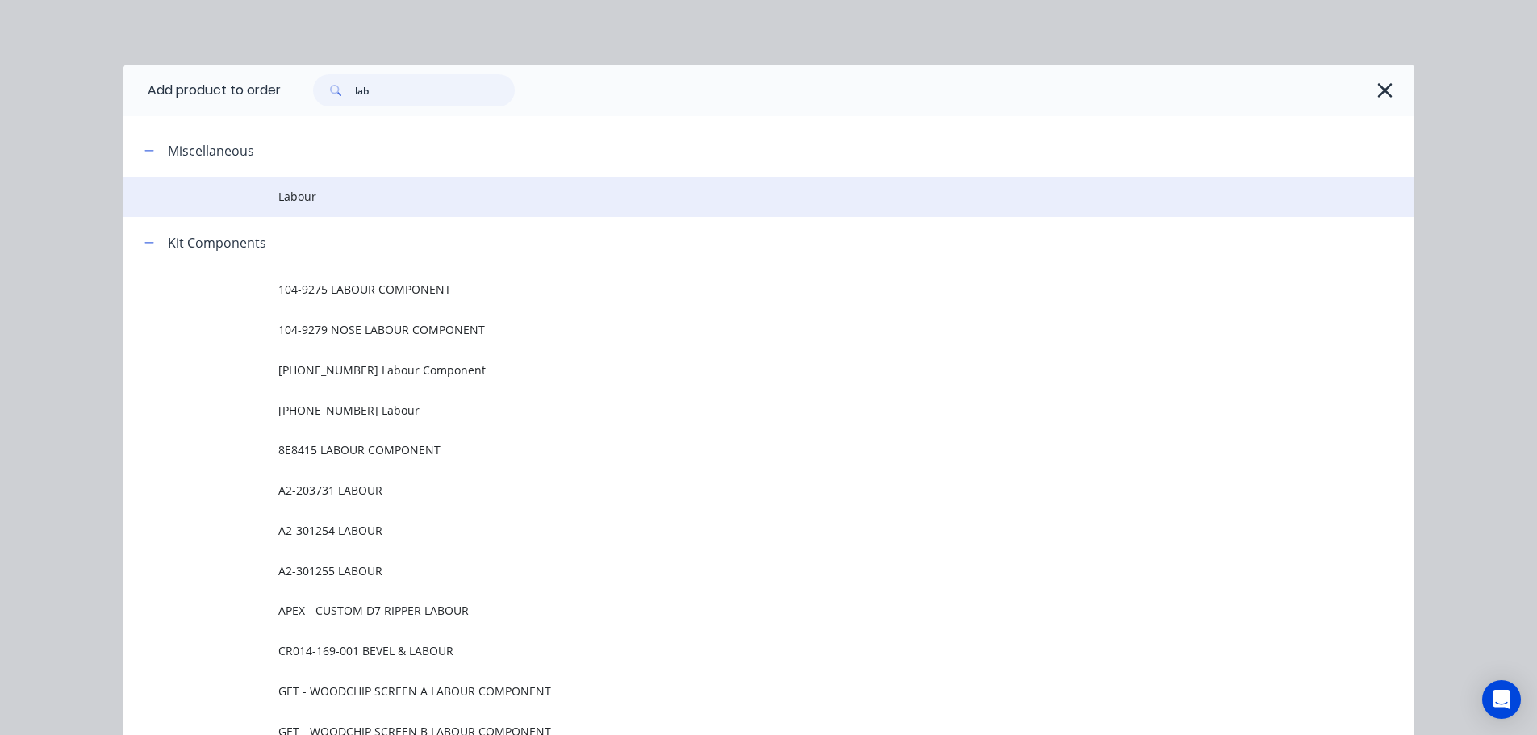
type input "lab"
click at [298, 210] on td "Labour" at bounding box center [846, 197] width 1136 height 40
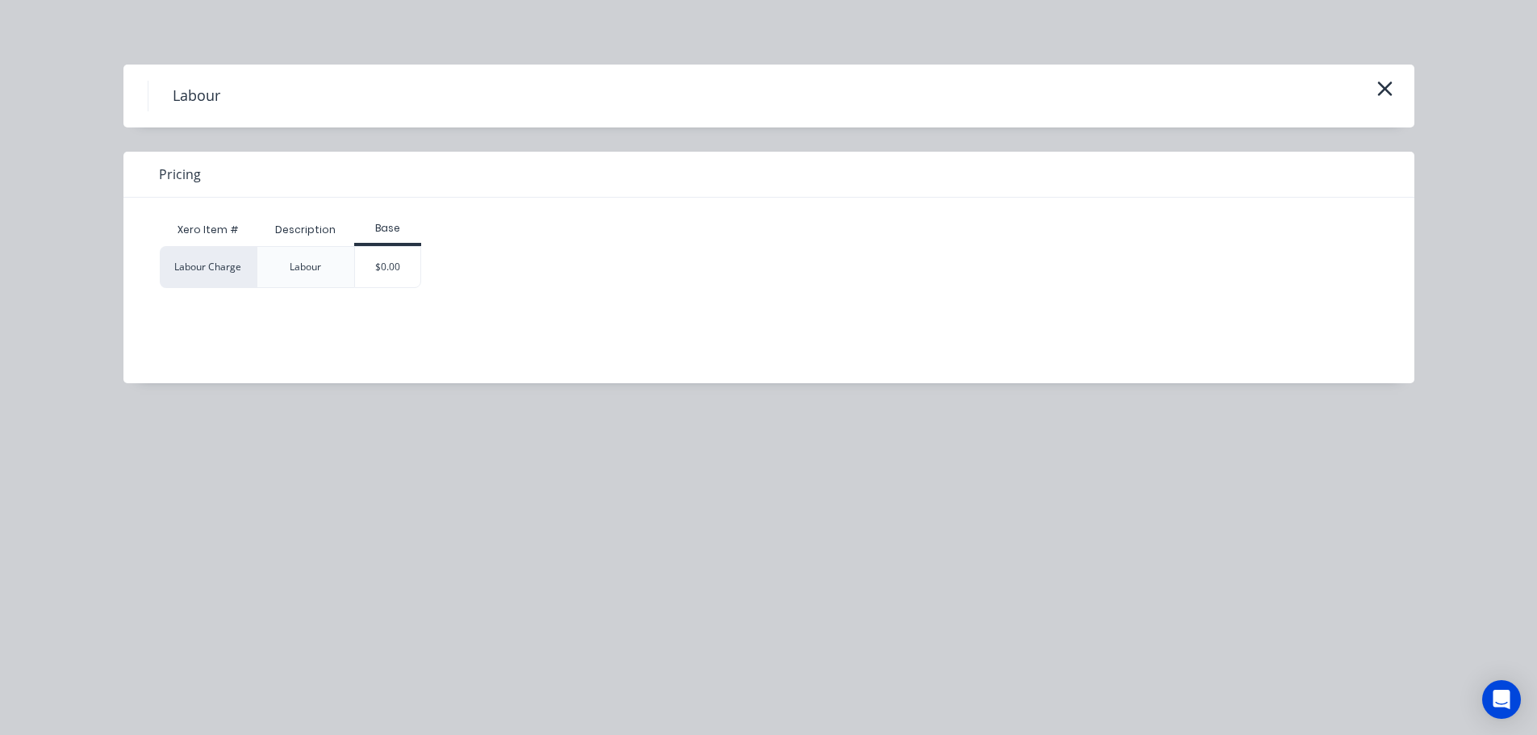
click at [392, 264] on div "$0.00" at bounding box center [387, 267] width 65 height 40
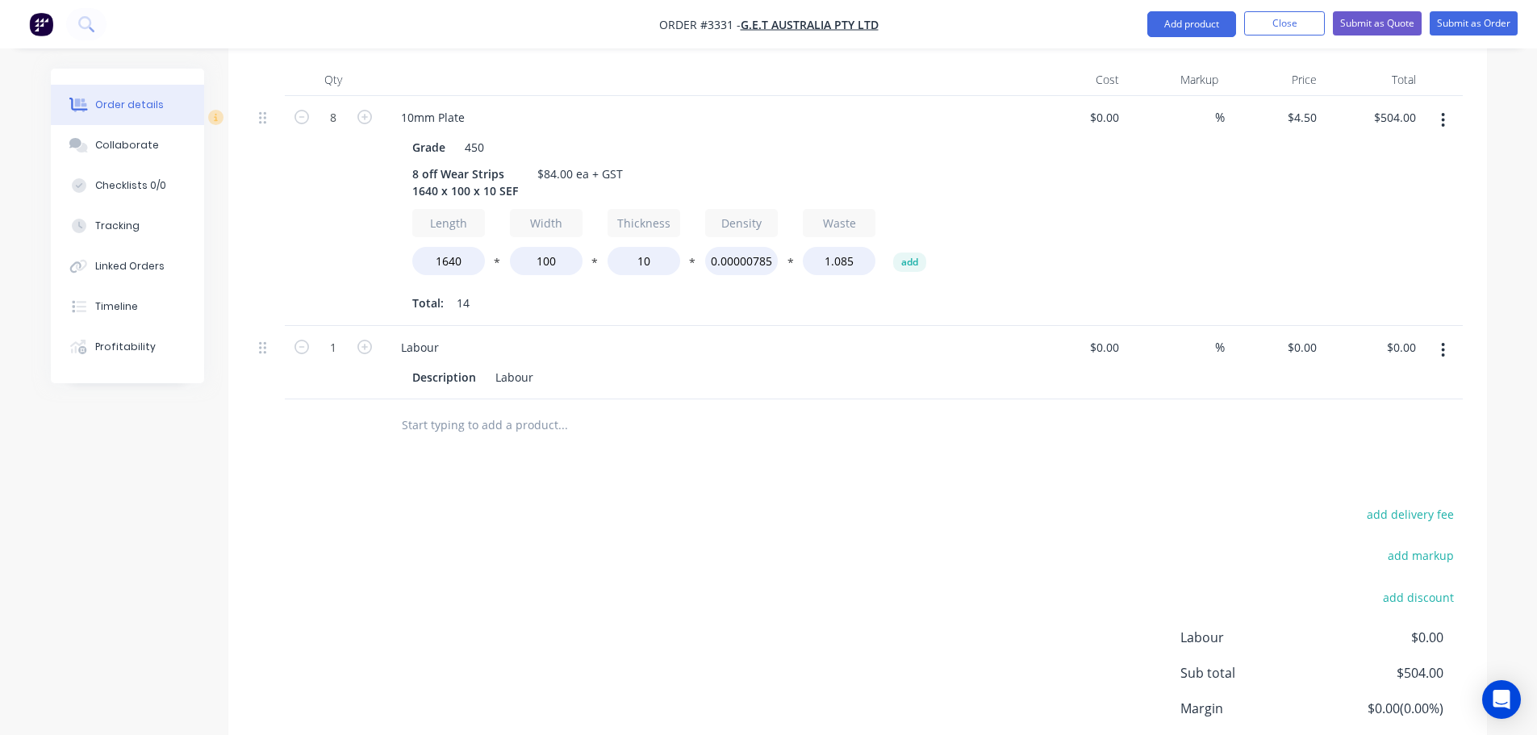
scroll to position [597, 0]
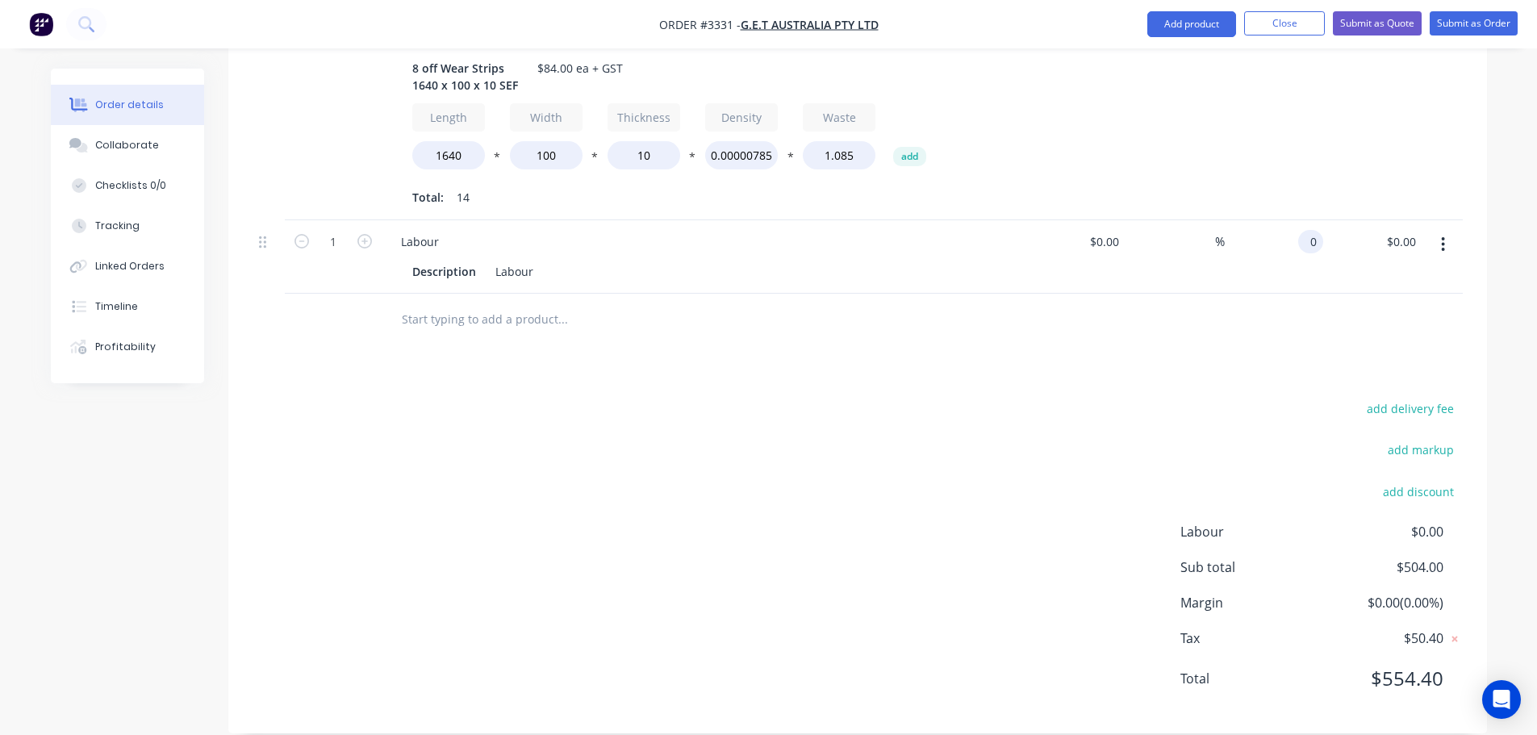
click at [1294, 220] on div "0 0" at bounding box center [1274, 256] width 99 height 73
type input "$168.00"
click at [1108, 398] on div "add delivery fee add markup add discount Labour $0.00 Sub total $504.00 Margin …" at bounding box center [858, 553] width 1210 height 311
click at [151, 146] on div "Collaborate" at bounding box center [127, 145] width 64 height 15
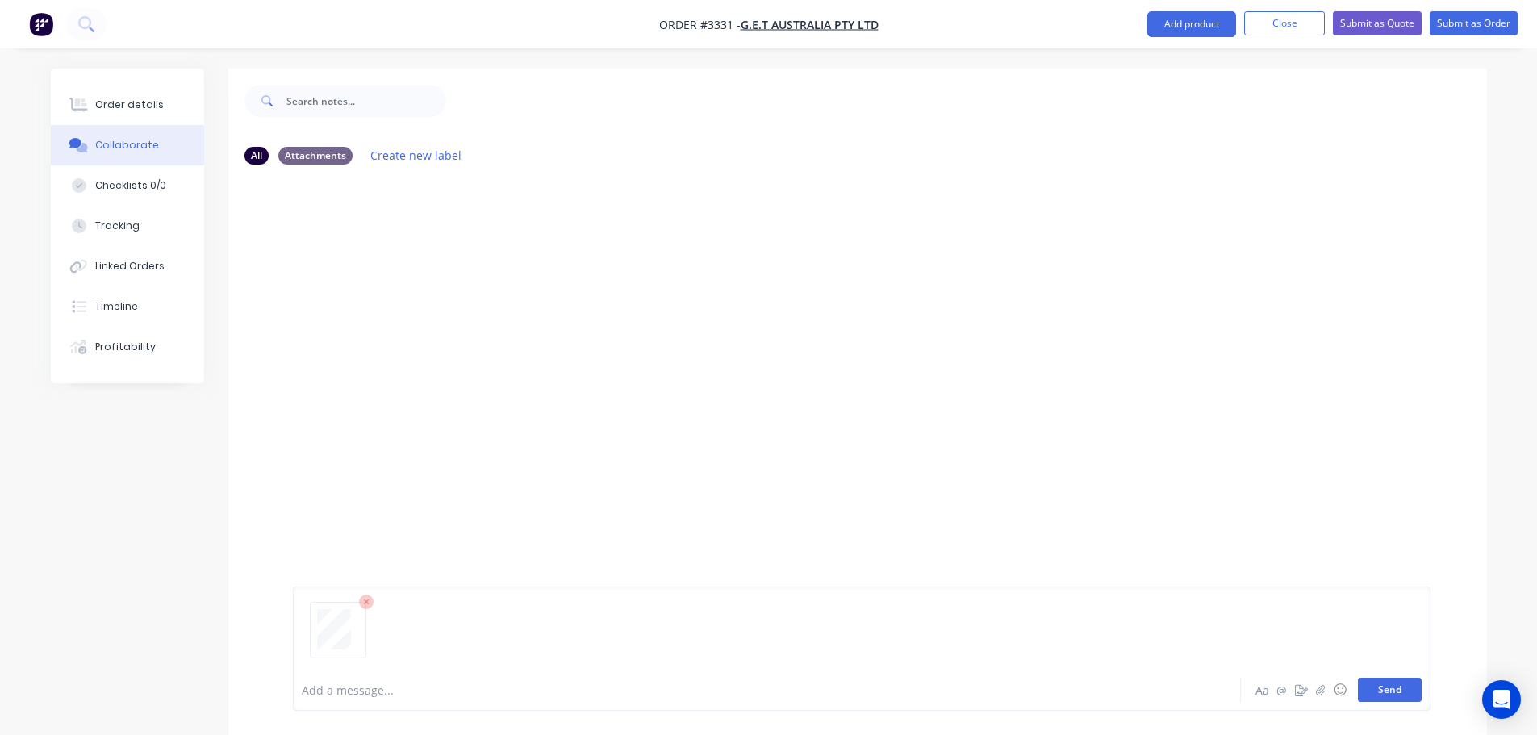
click at [1398, 687] on button "Send" at bounding box center [1390, 690] width 64 height 24
click at [120, 97] on button "Order details" at bounding box center [127, 105] width 153 height 40
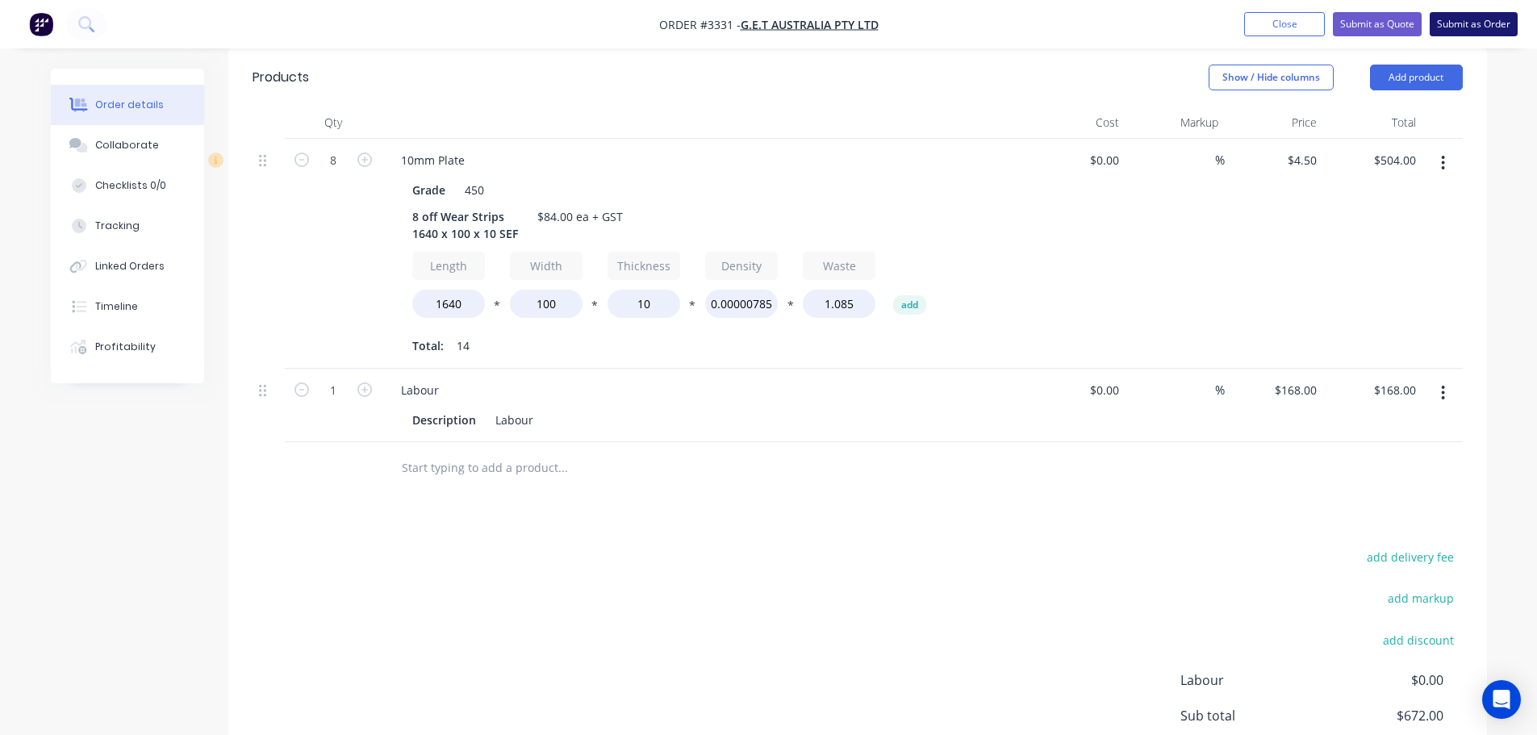
scroll to position [436, 0]
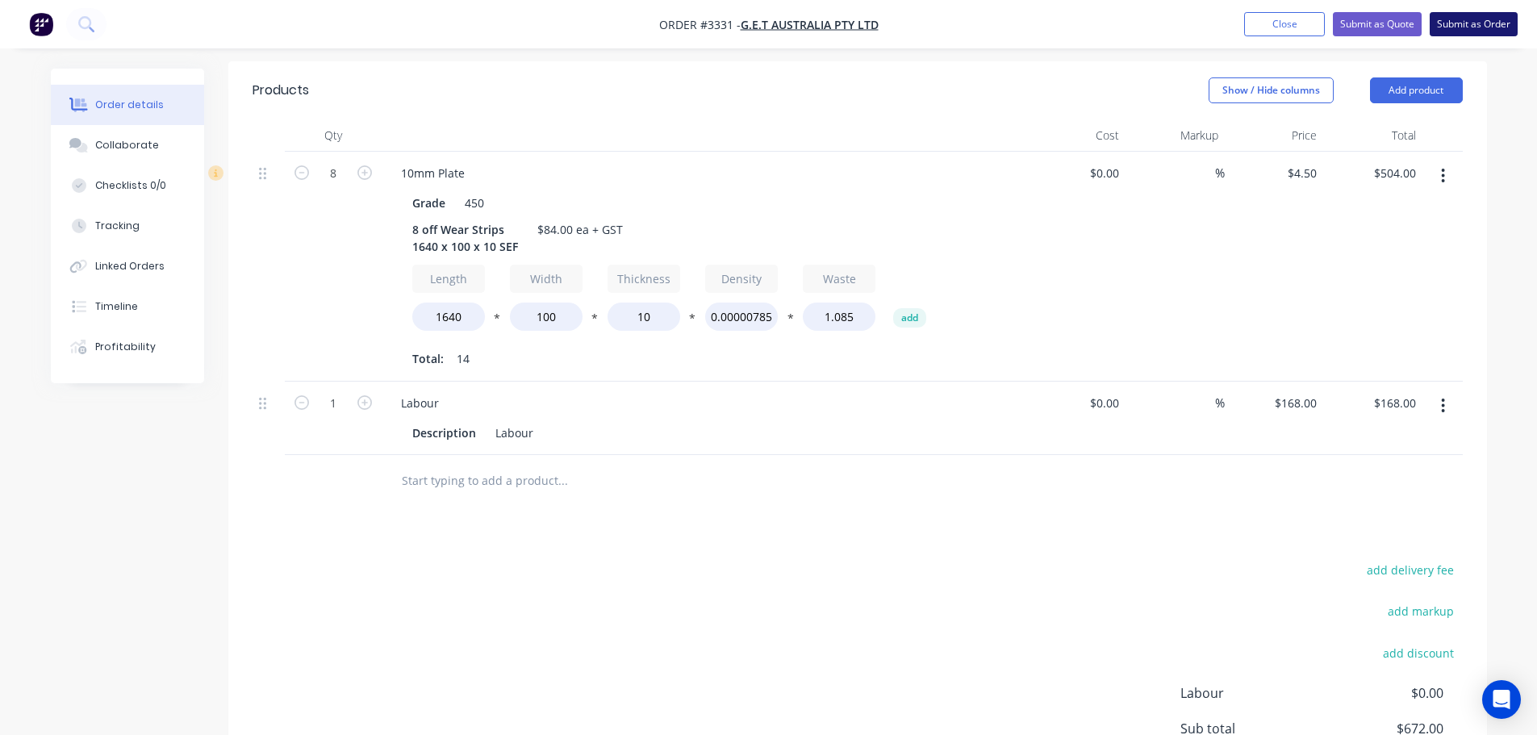
click at [1477, 26] on button "Submit as Order" at bounding box center [1474, 24] width 88 height 24
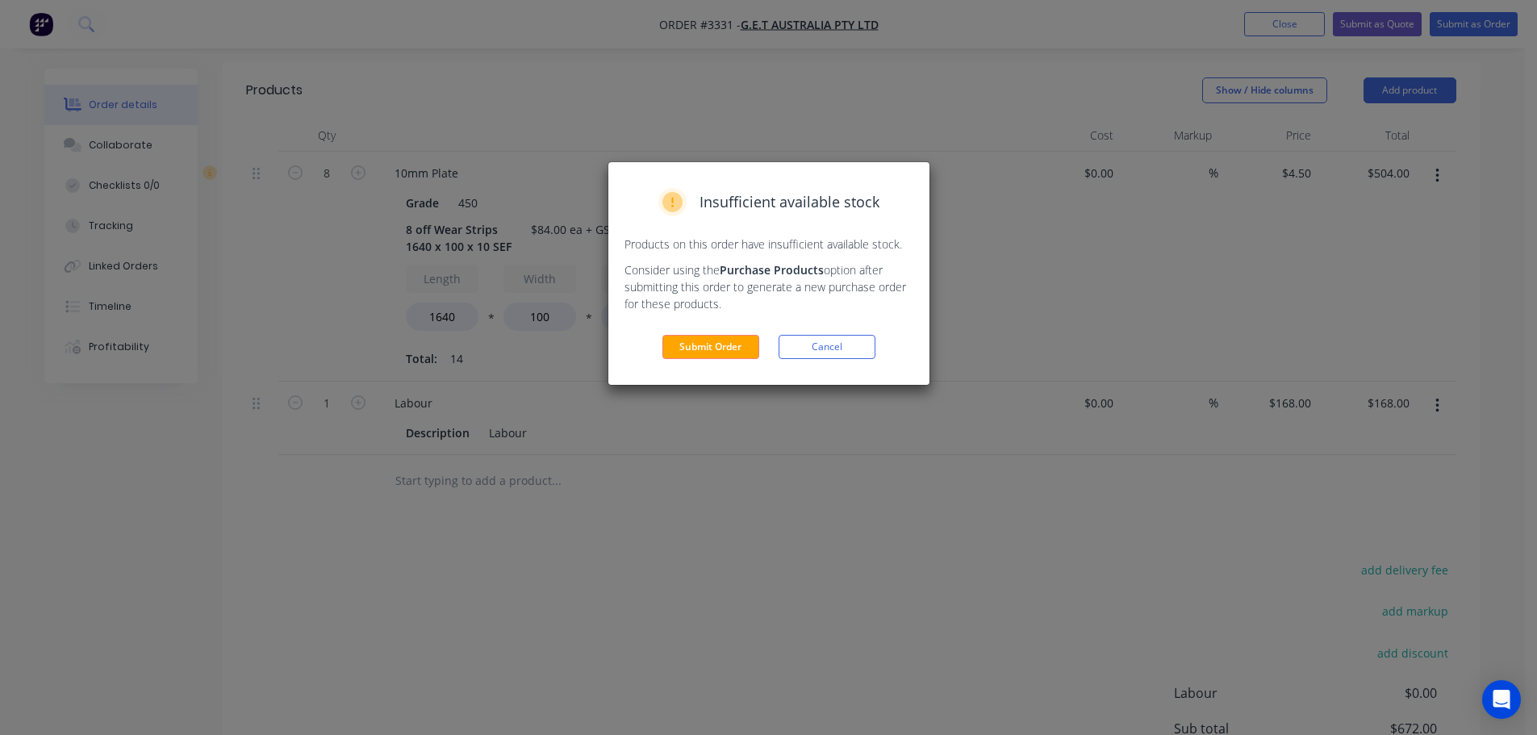
click at [698, 333] on div "Insufficient available stock Products on this order have insufficient available…" at bounding box center [768, 273] width 321 height 223
click at [698, 342] on button "Submit Order" at bounding box center [710, 347] width 97 height 24
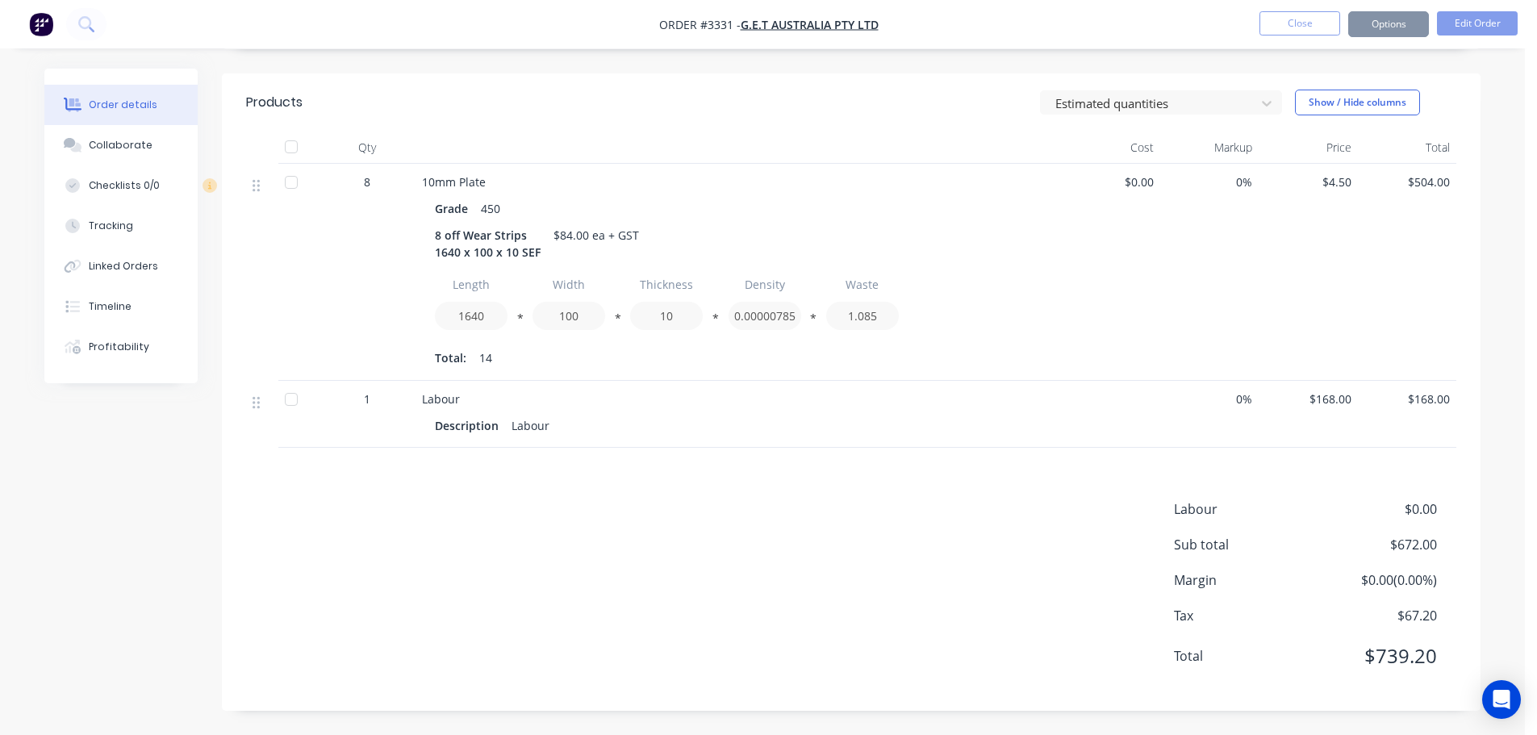
scroll to position [375, 0]
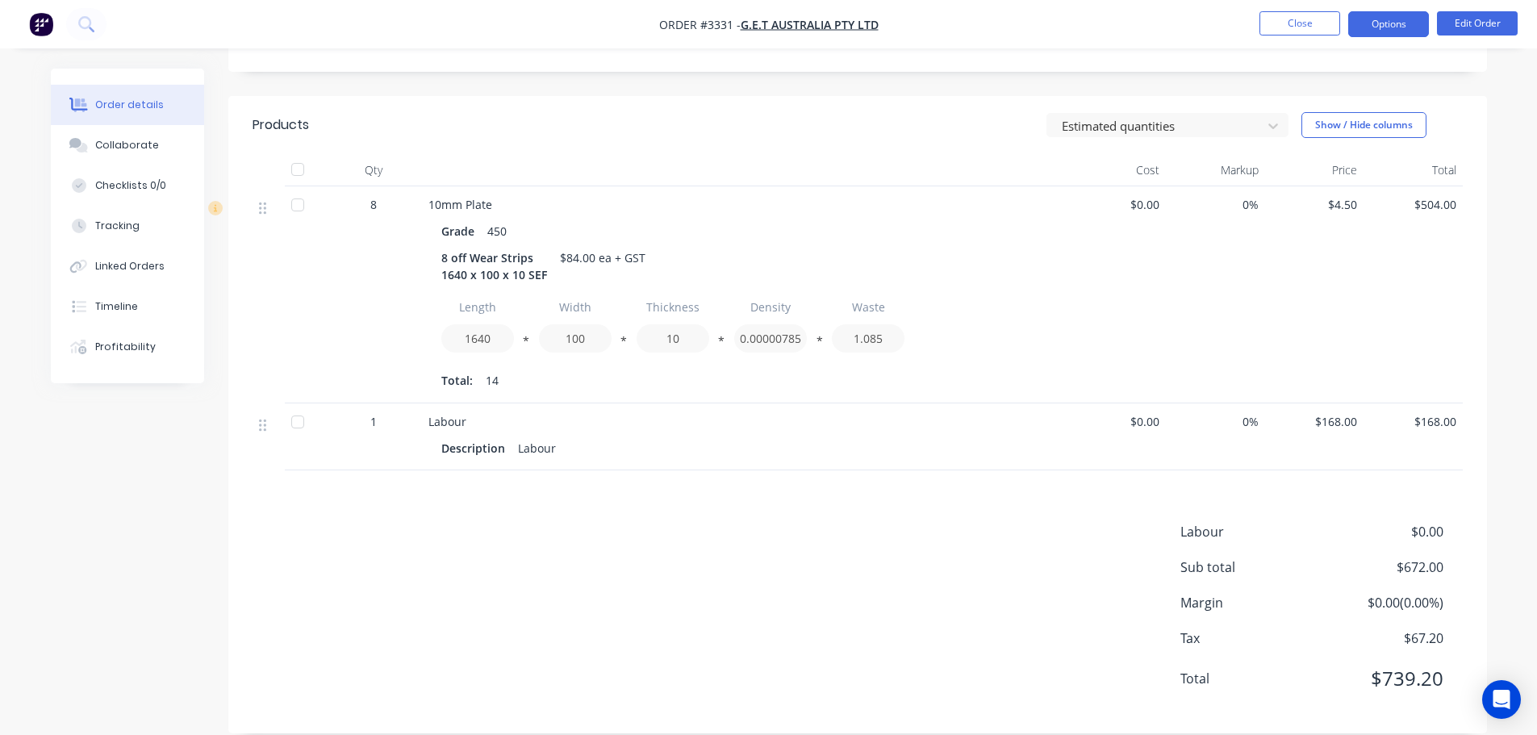
click at [1390, 23] on button "Options" at bounding box center [1388, 24] width 81 height 26
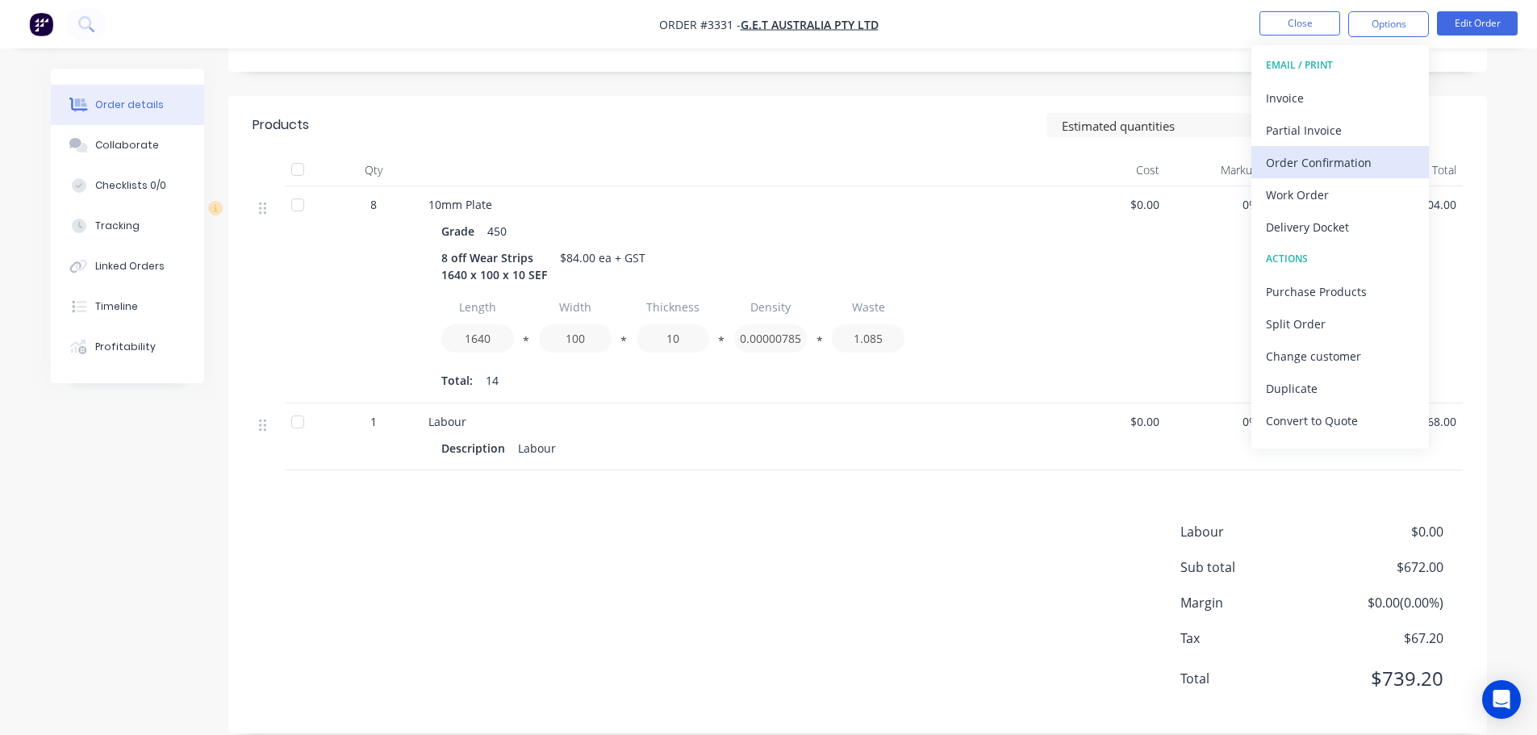
click at [1306, 161] on div "Order Confirmation" at bounding box center [1340, 162] width 148 height 23
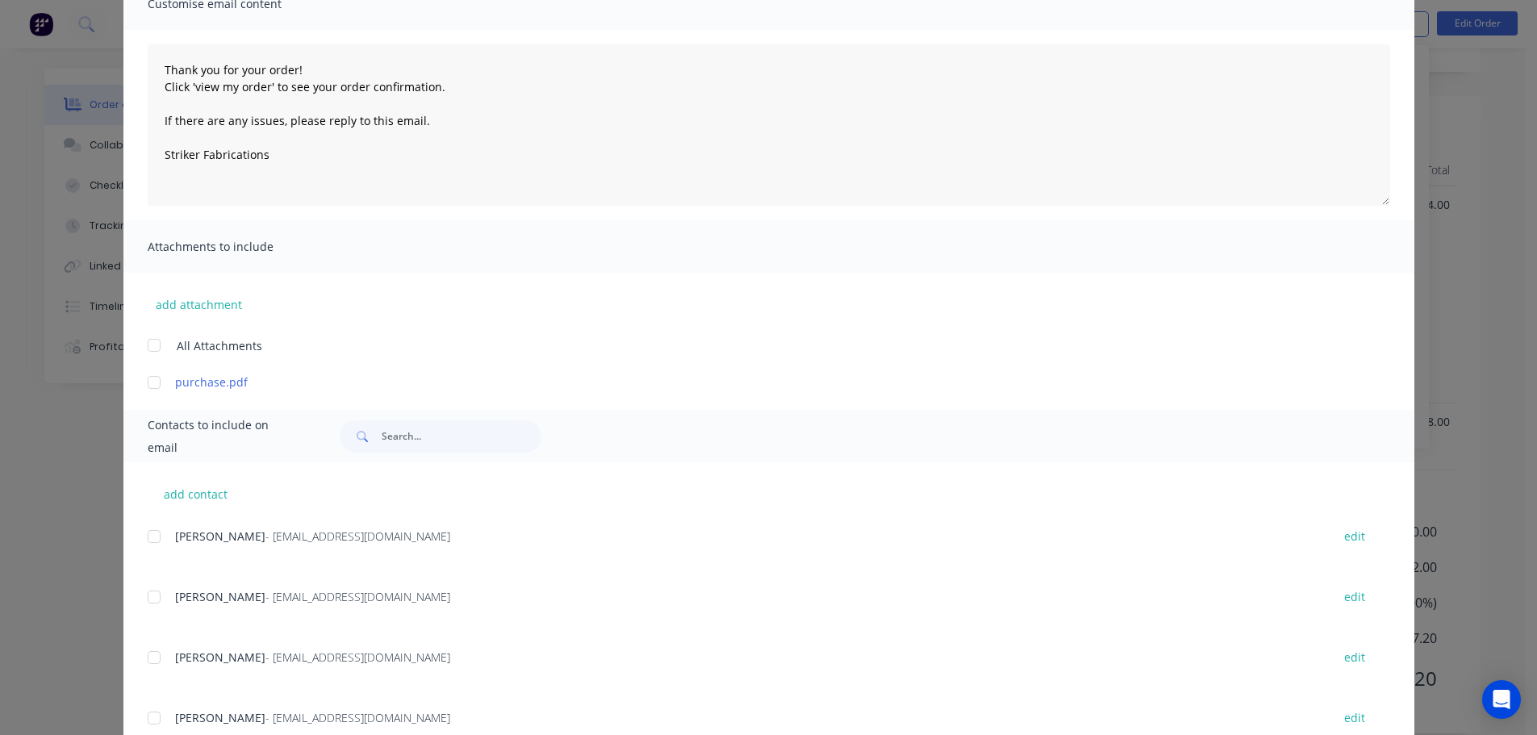
scroll to position [161, 0]
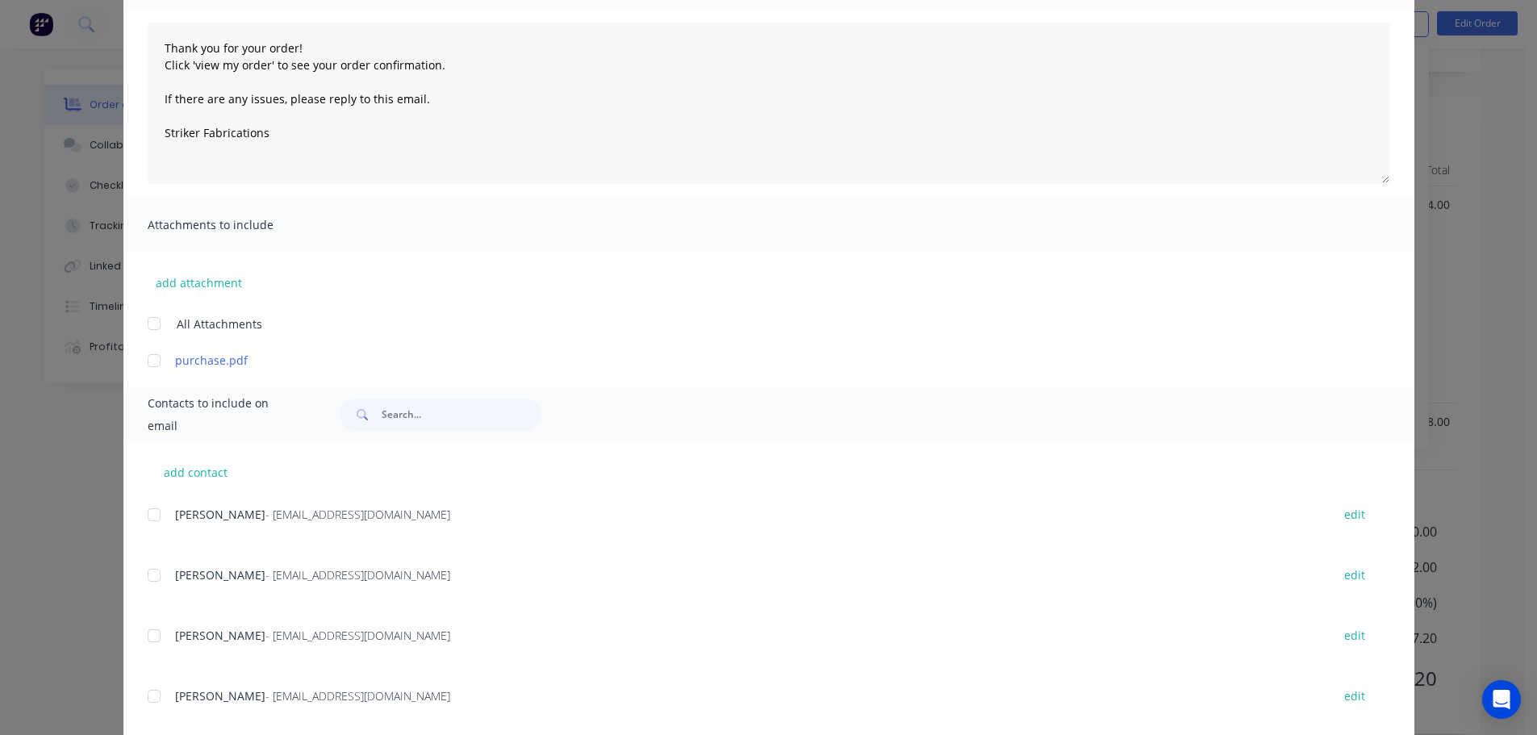
click at [147, 698] on div at bounding box center [154, 696] width 32 height 32
type textarea "Thank you for your order! Click 'view my order' to see your order confirmation.…"
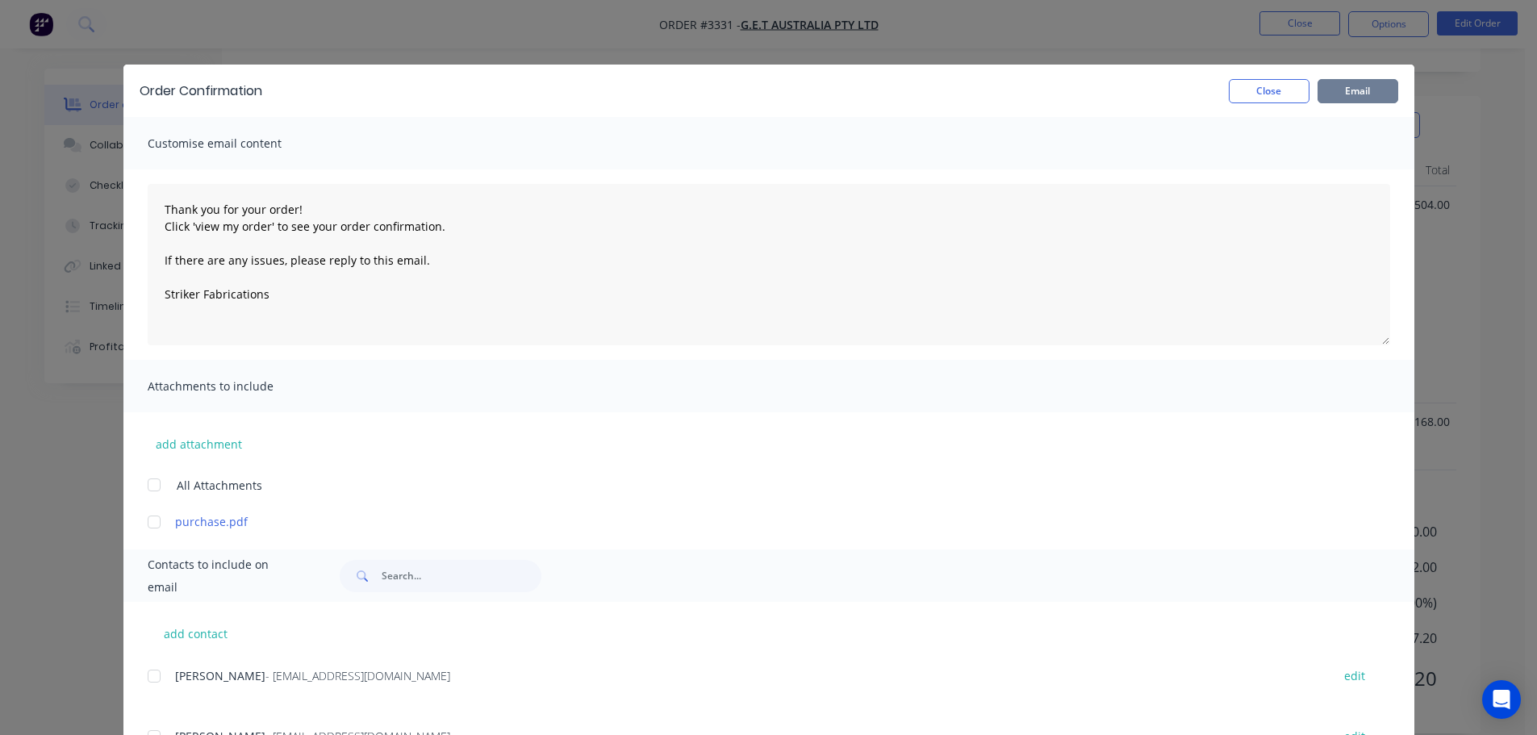
click at [1344, 90] on button "Email" at bounding box center [1358, 91] width 81 height 24
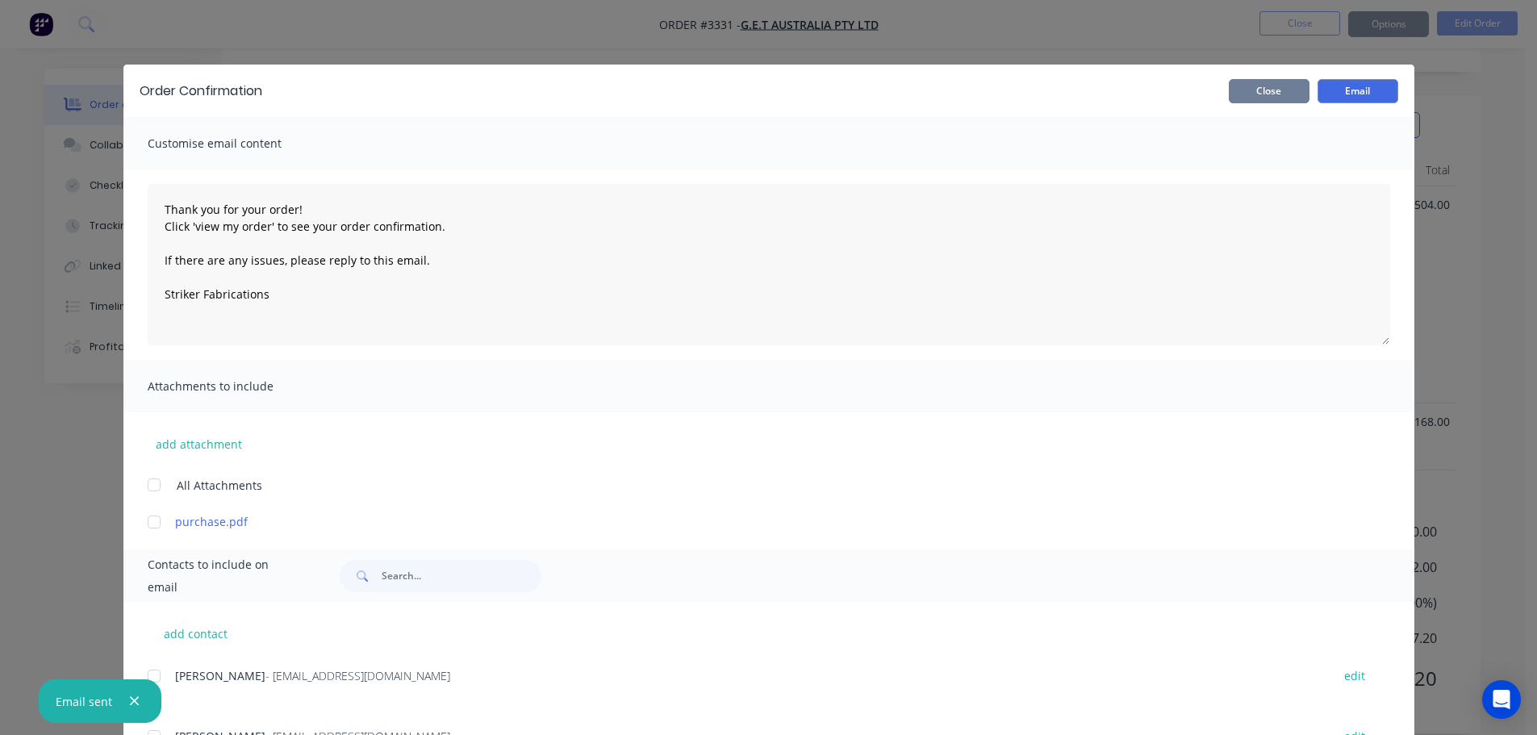
click at [1296, 87] on button "Close" at bounding box center [1269, 91] width 81 height 24
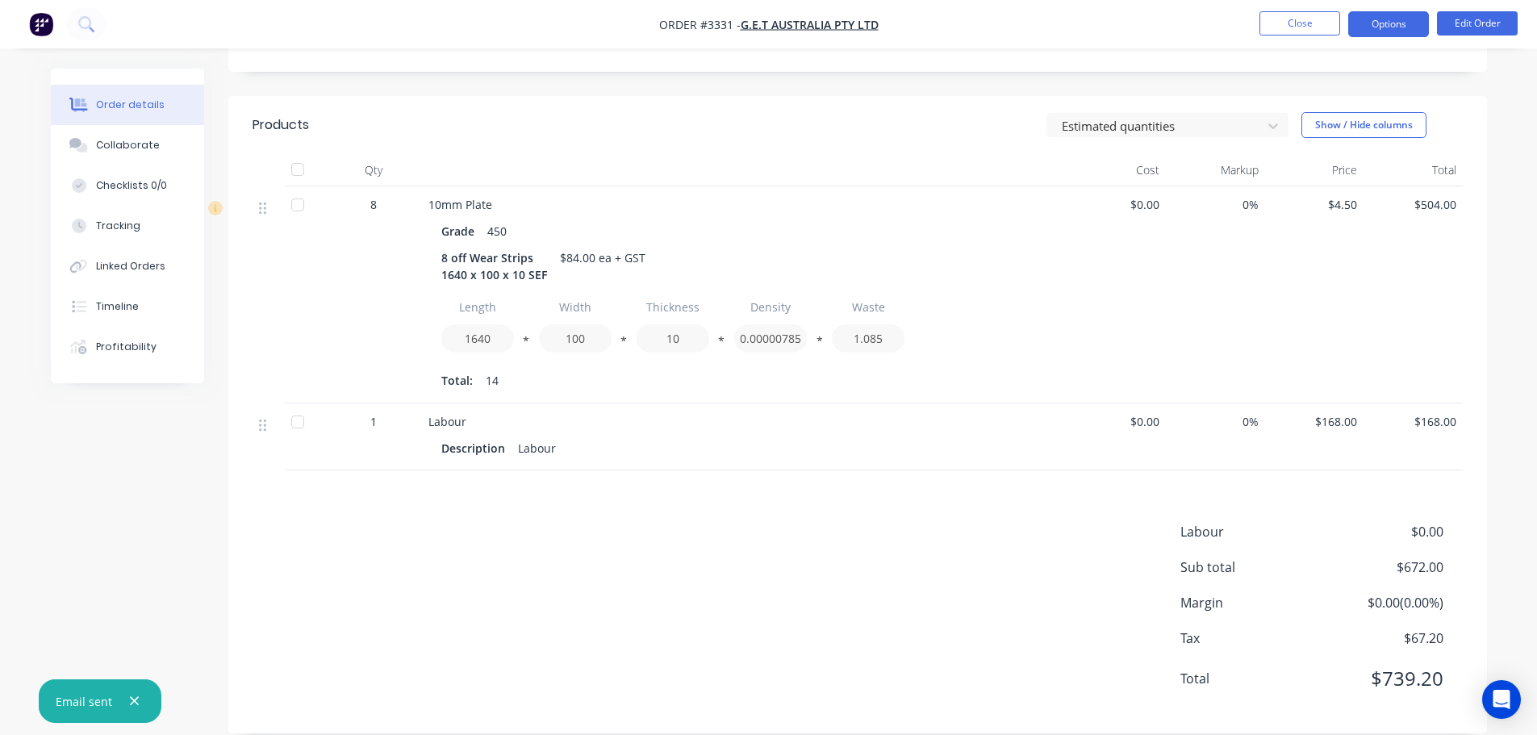
click at [1377, 20] on button "Options" at bounding box center [1388, 24] width 81 height 26
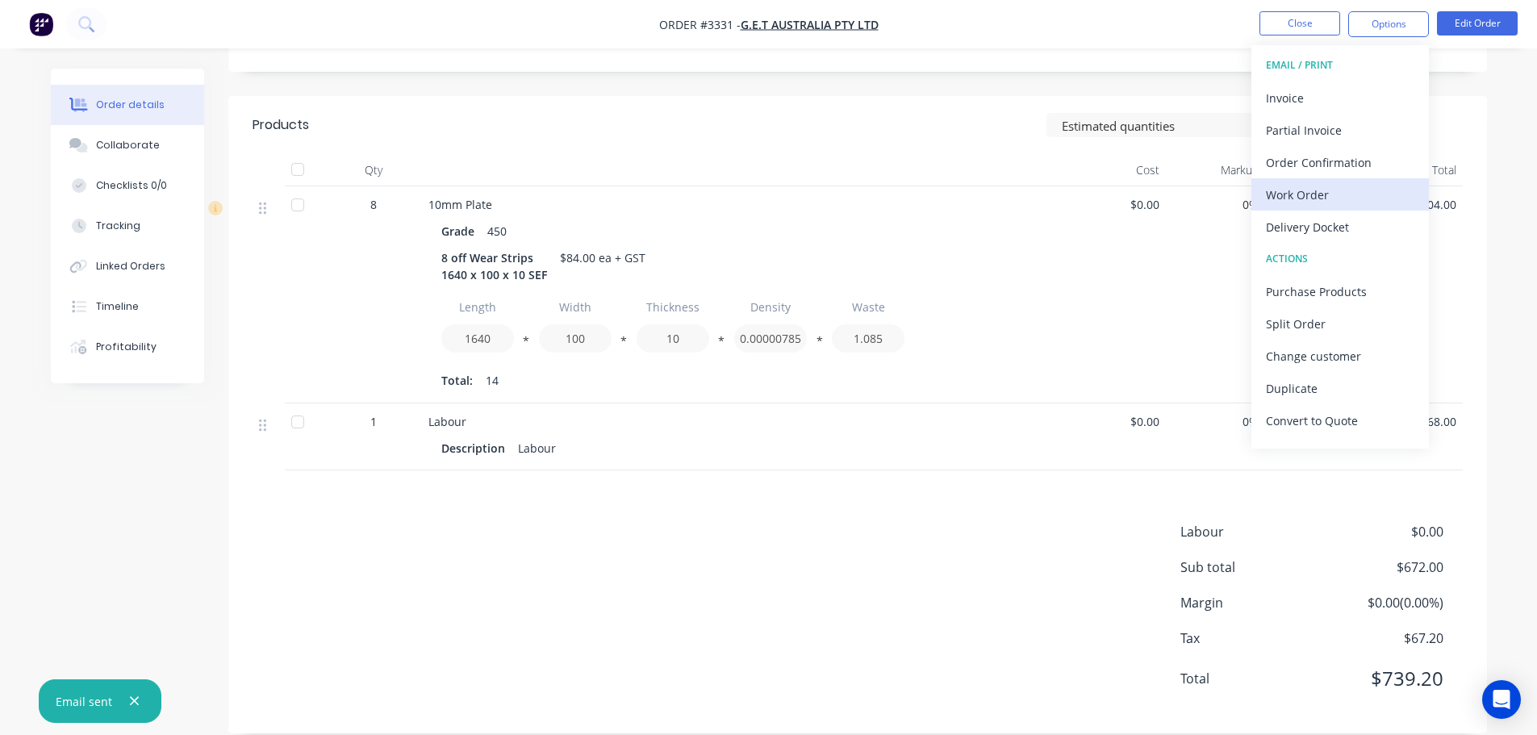
click at [1285, 194] on div "Work Order" at bounding box center [1340, 194] width 148 height 23
click at [1285, 194] on div "Custom" at bounding box center [1340, 194] width 148 height 23
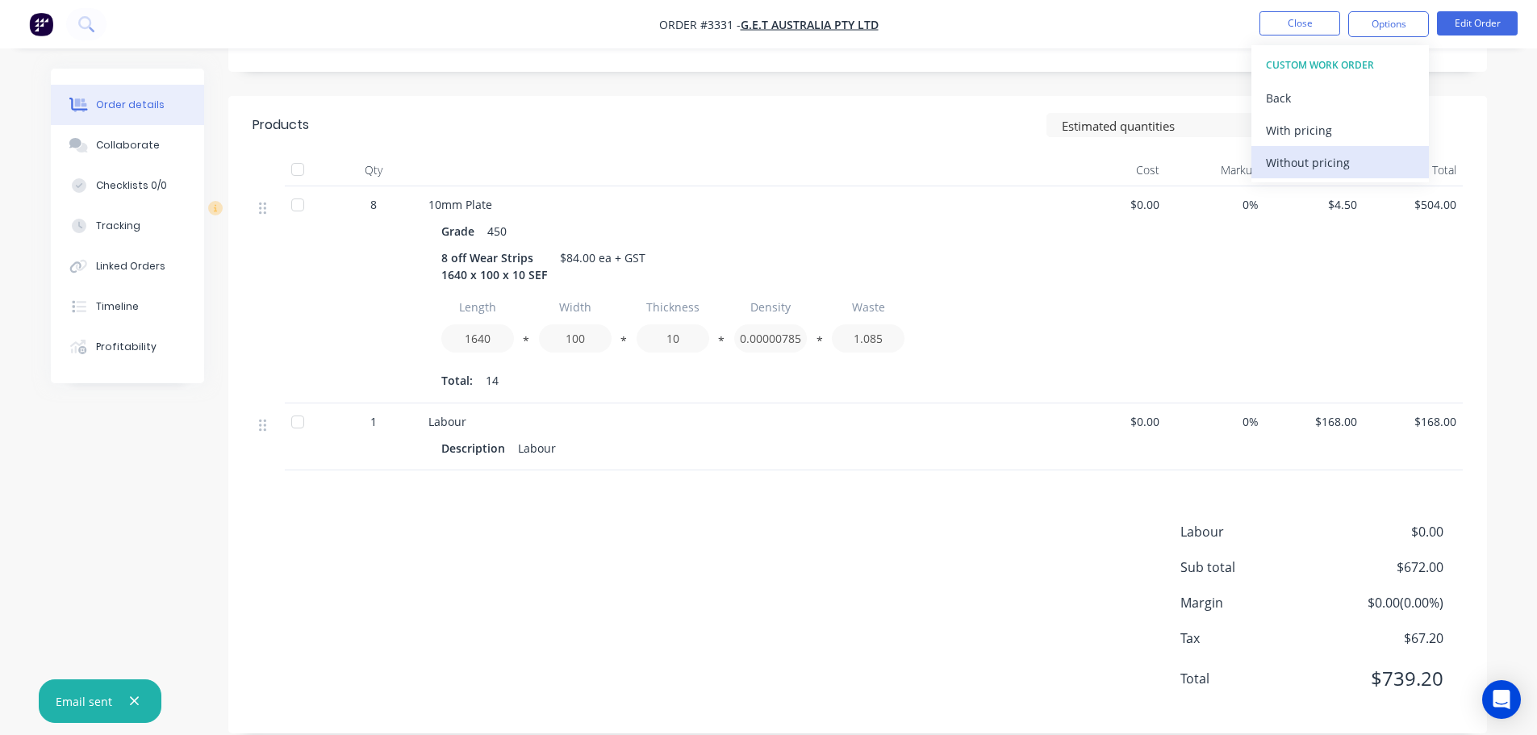
click at [1285, 172] on div "Without pricing" at bounding box center [1340, 162] width 148 height 23
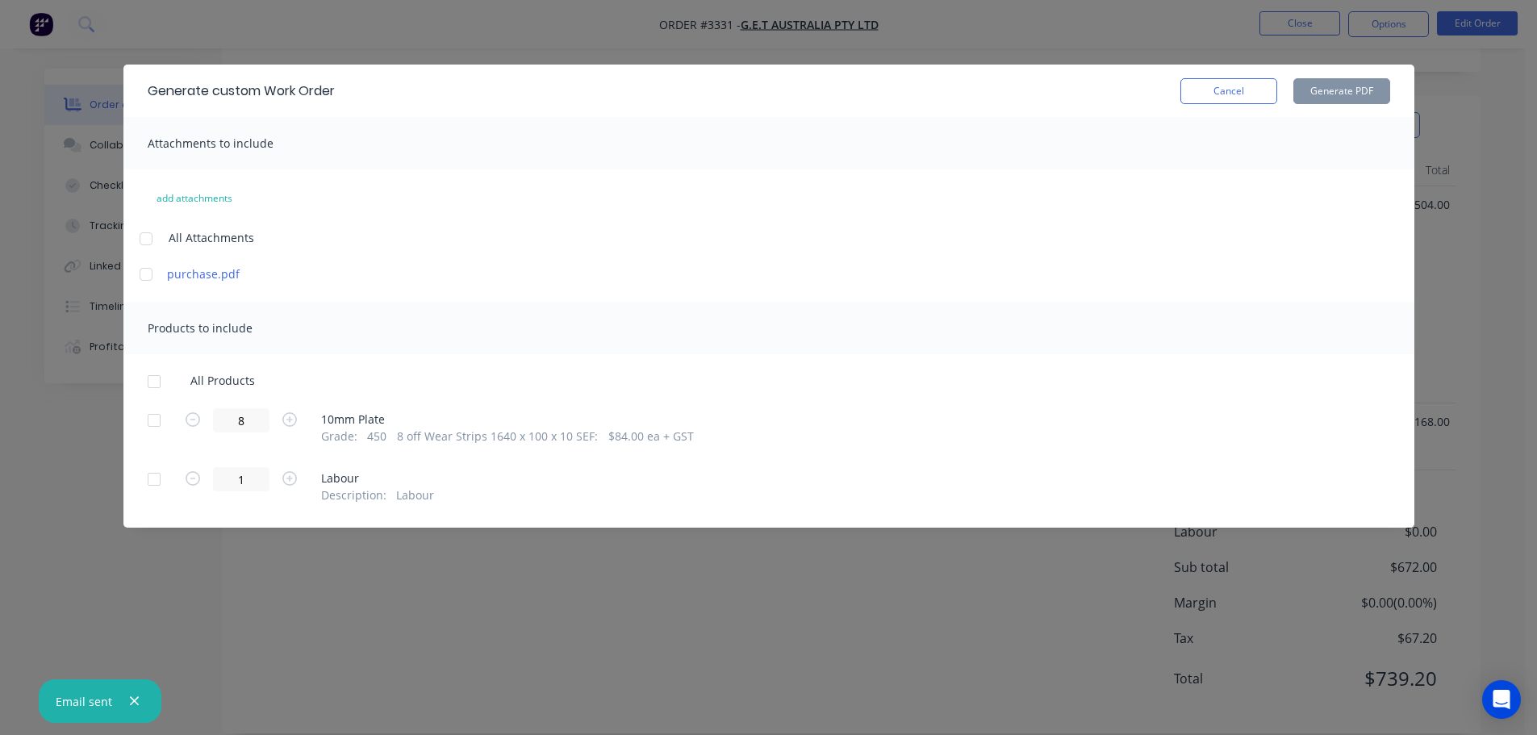
click at [151, 420] on div at bounding box center [154, 420] width 32 height 32
click at [1334, 88] on button "Generate PDF" at bounding box center [1341, 91] width 97 height 26
click at [1217, 92] on button "Cancel" at bounding box center [1229, 91] width 97 height 26
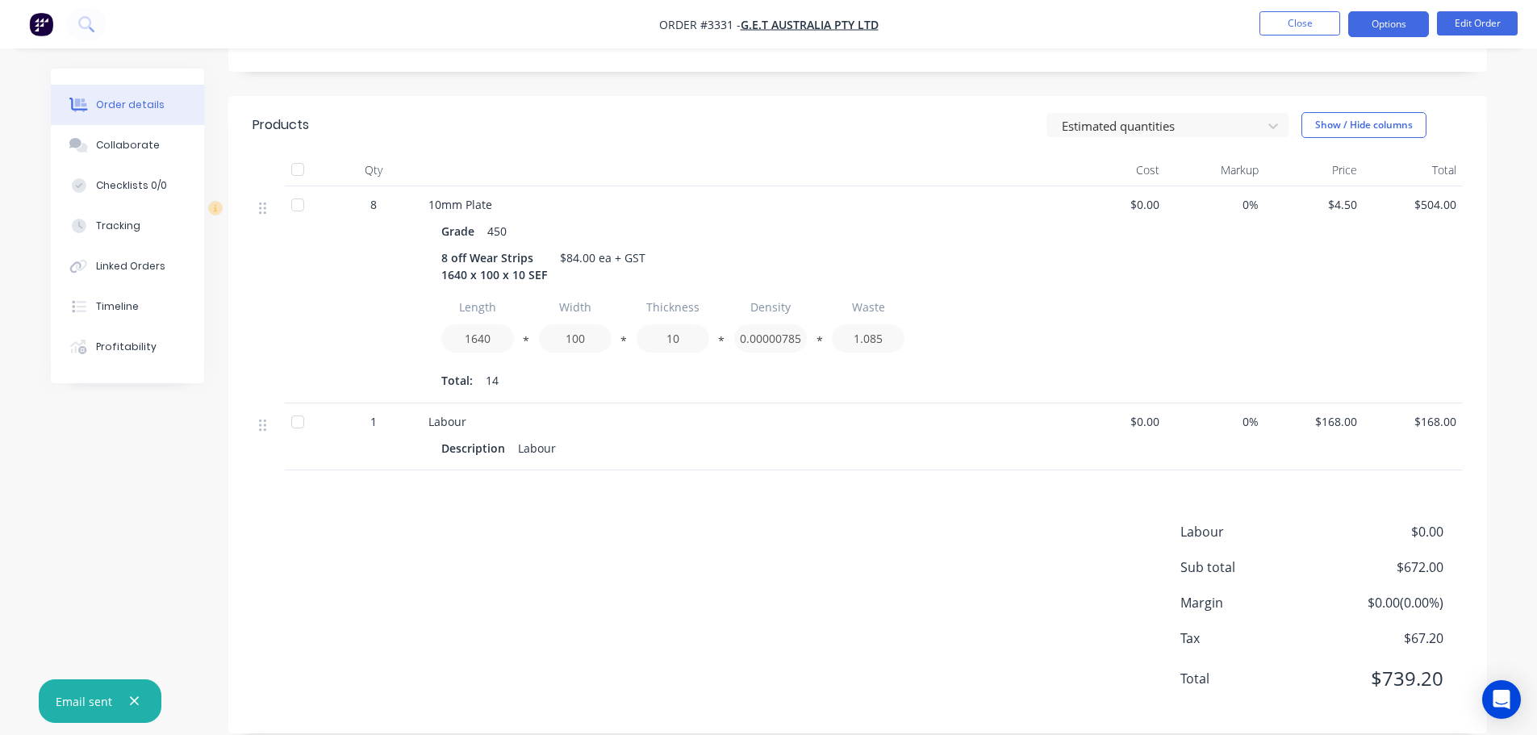
click at [1363, 21] on button "Options" at bounding box center [1388, 24] width 81 height 26
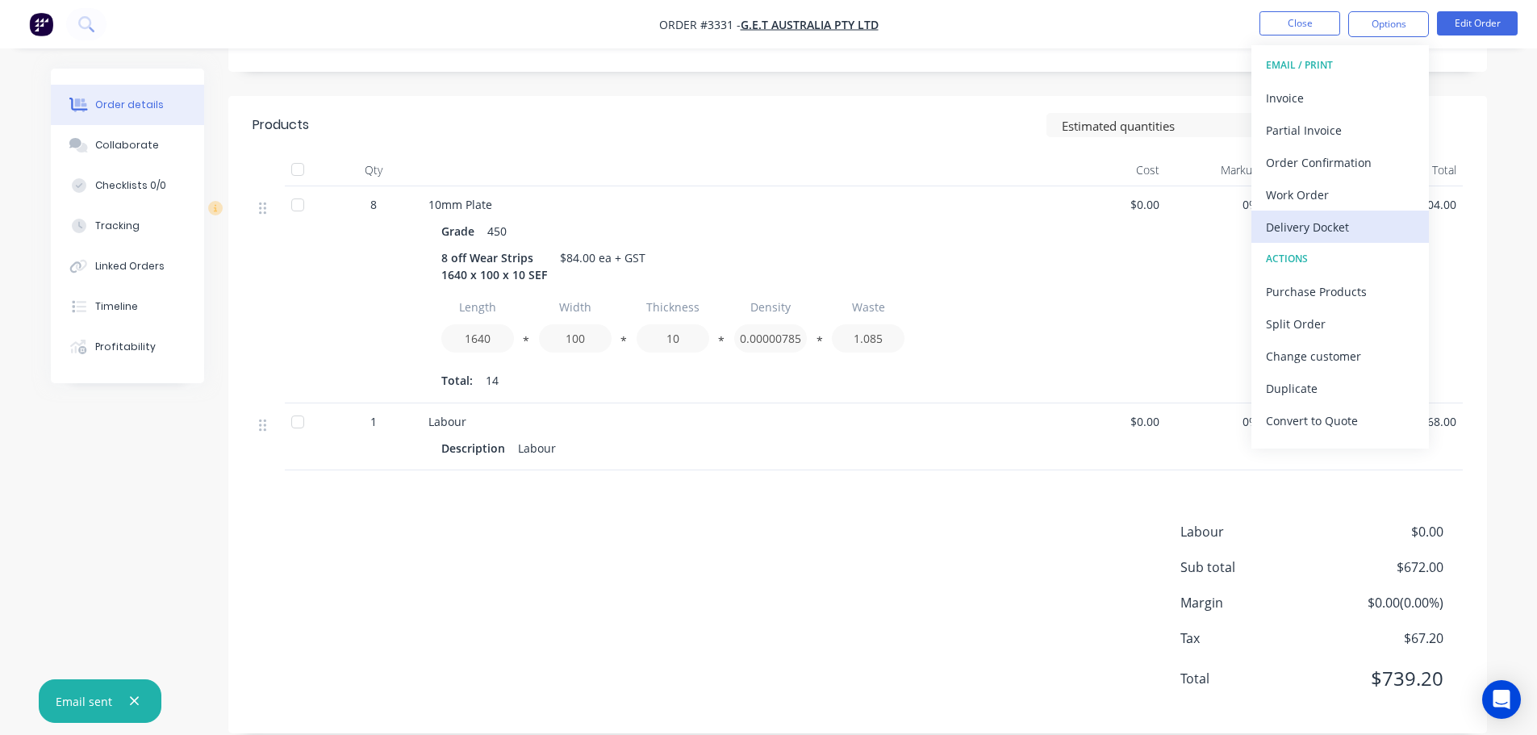
click at [1308, 232] on div "Delivery Docket" at bounding box center [1340, 226] width 148 height 23
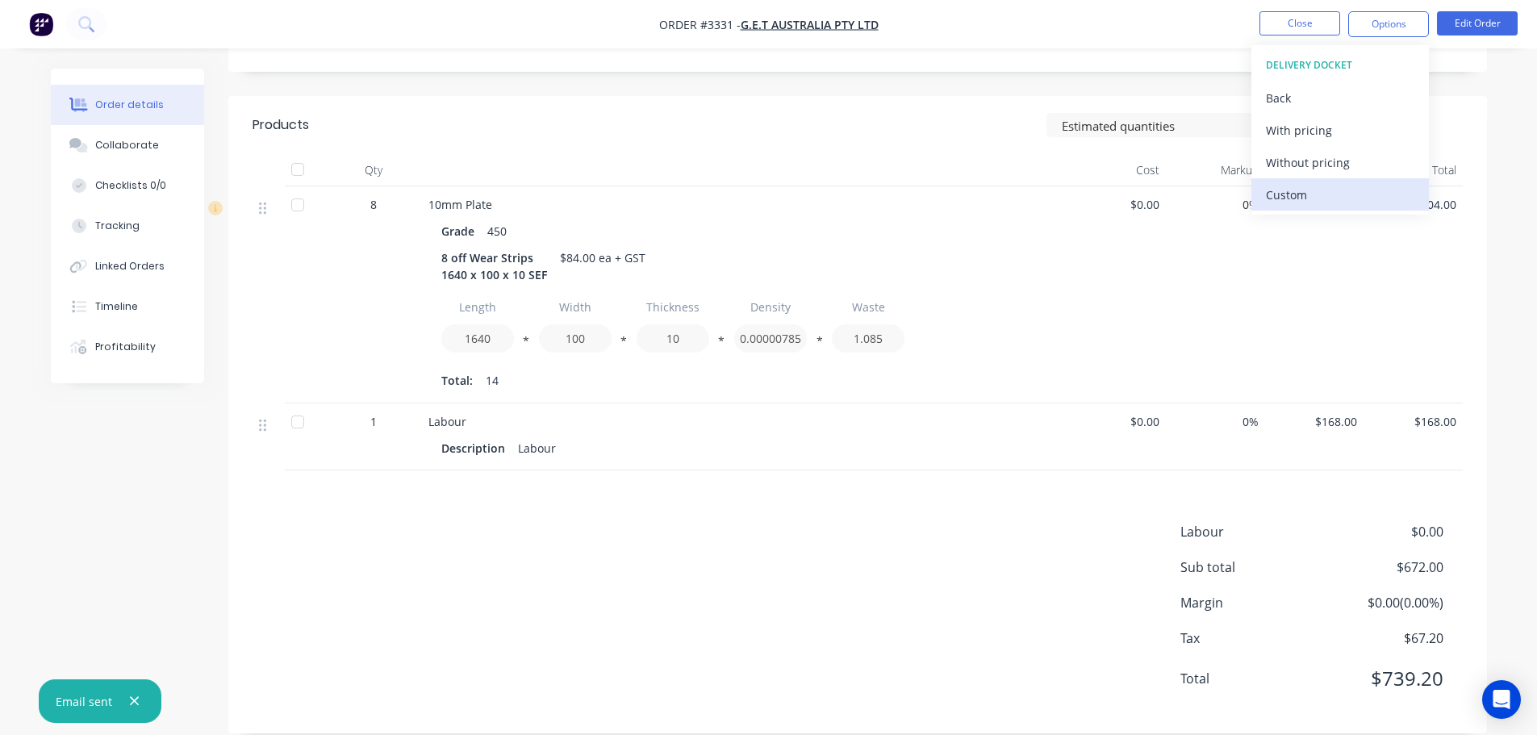
click at [1298, 191] on div "Custom" at bounding box center [1340, 194] width 148 height 23
click at [1296, 164] on div "Without pricing" at bounding box center [1340, 162] width 148 height 23
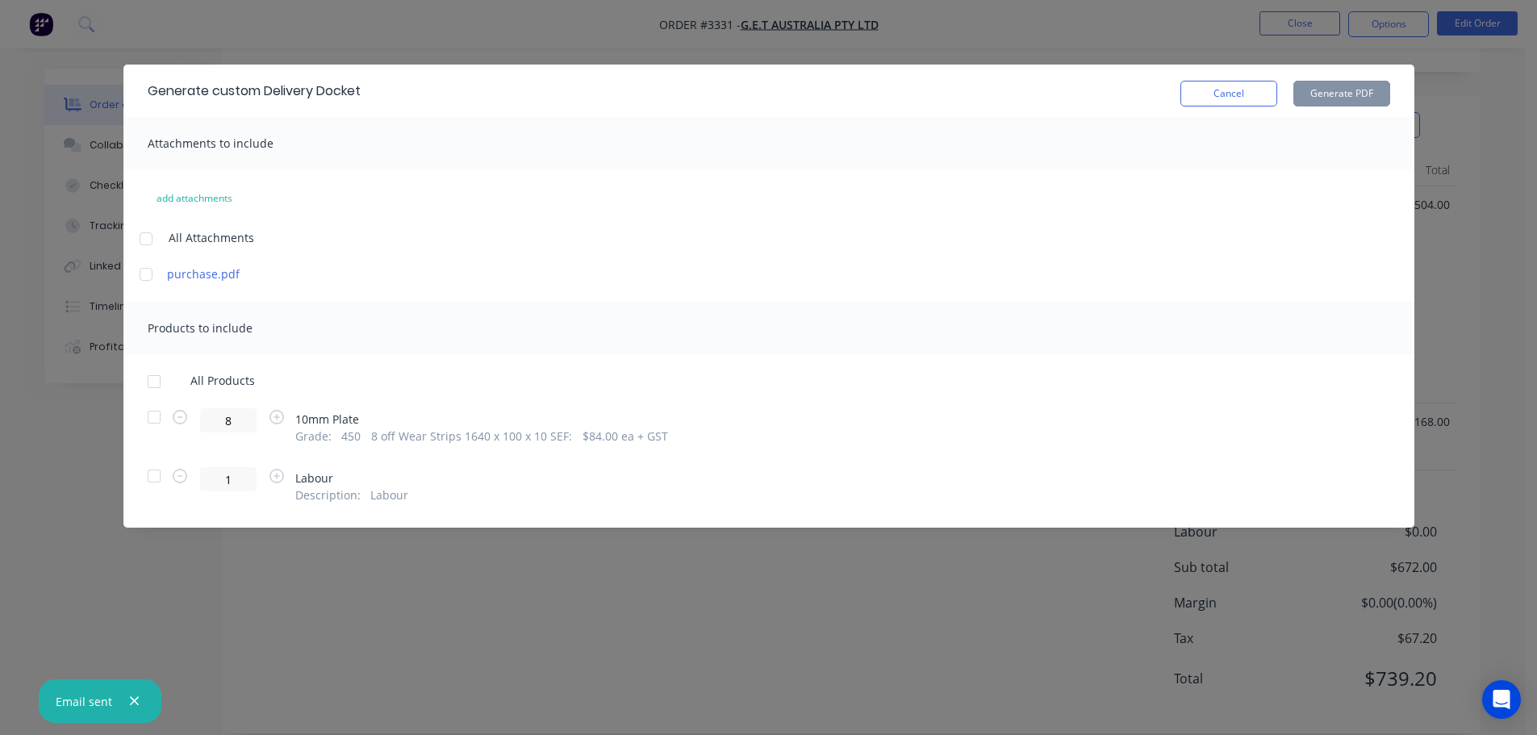
click at [148, 416] on div at bounding box center [154, 417] width 32 height 32
click at [1344, 89] on button "Generate PDF" at bounding box center [1341, 94] width 97 height 26
drag, startPoint x: 1198, startPoint y: 104, endPoint x: 1207, endPoint y: 101, distance: 9.4
click at [1201, 103] on button "Cancel" at bounding box center [1229, 94] width 97 height 26
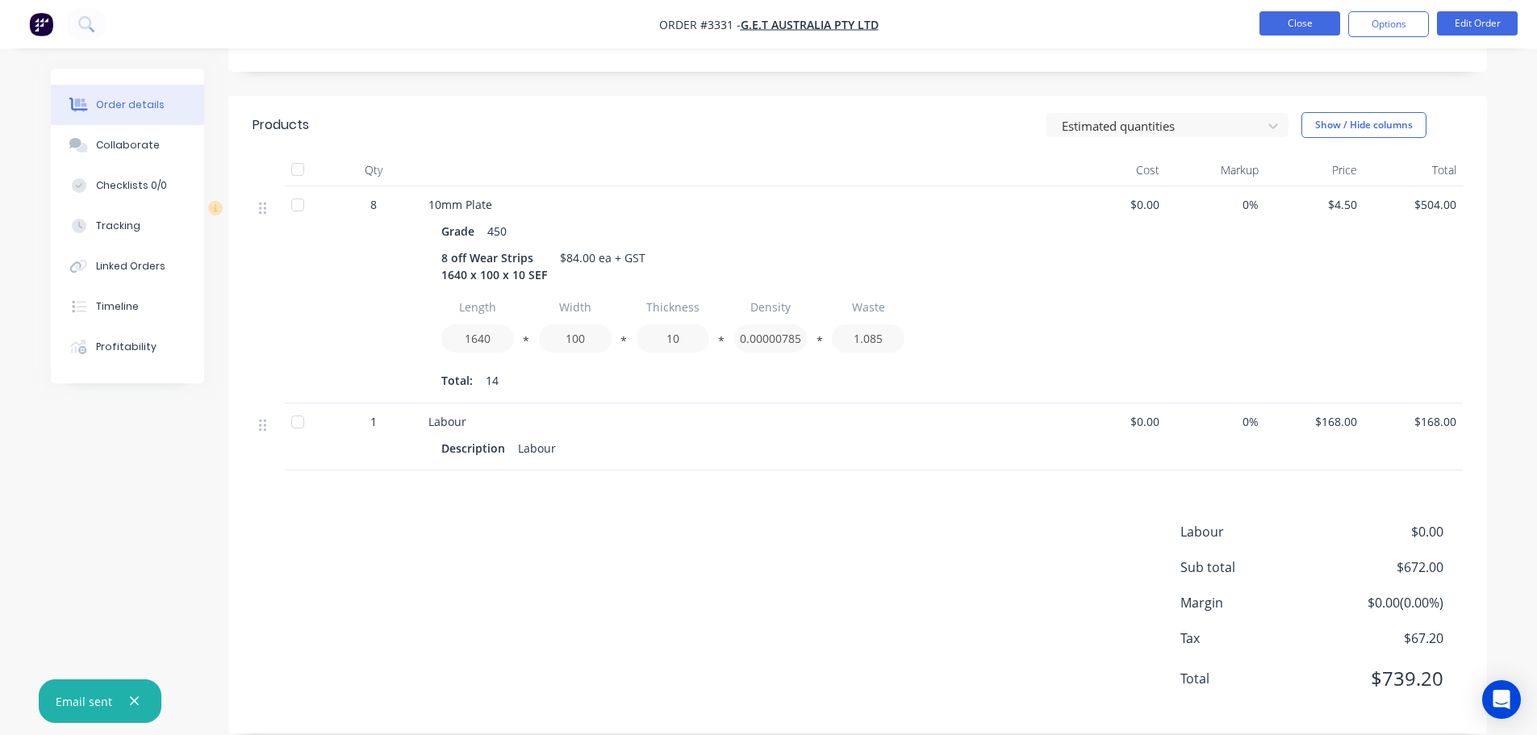
click at [1293, 27] on button "Close" at bounding box center [1300, 23] width 81 height 24
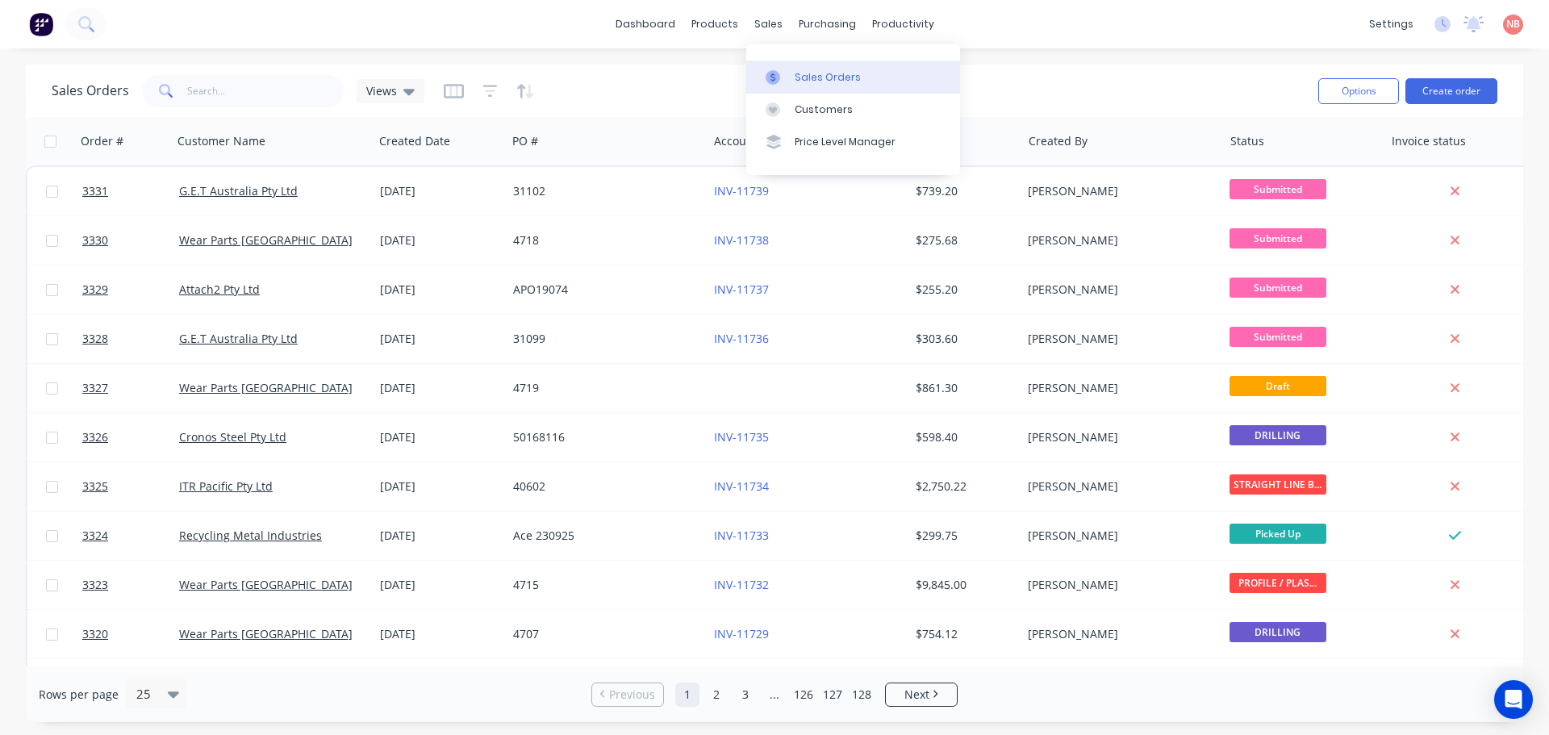
click at [787, 79] on div at bounding box center [778, 77] width 24 height 15
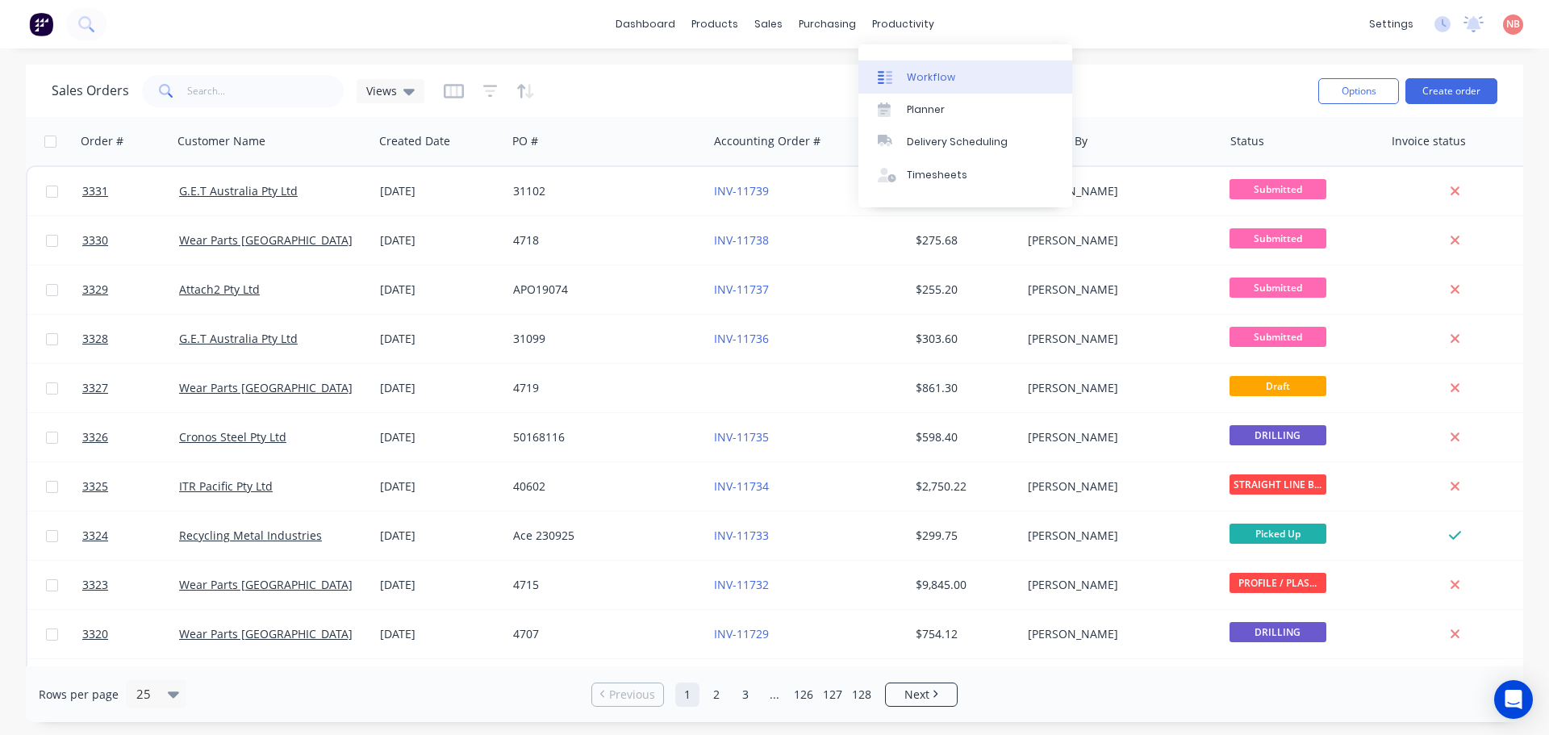
click at [923, 64] on link "Workflow" at bounding box center [966, 77] width 214 height 32
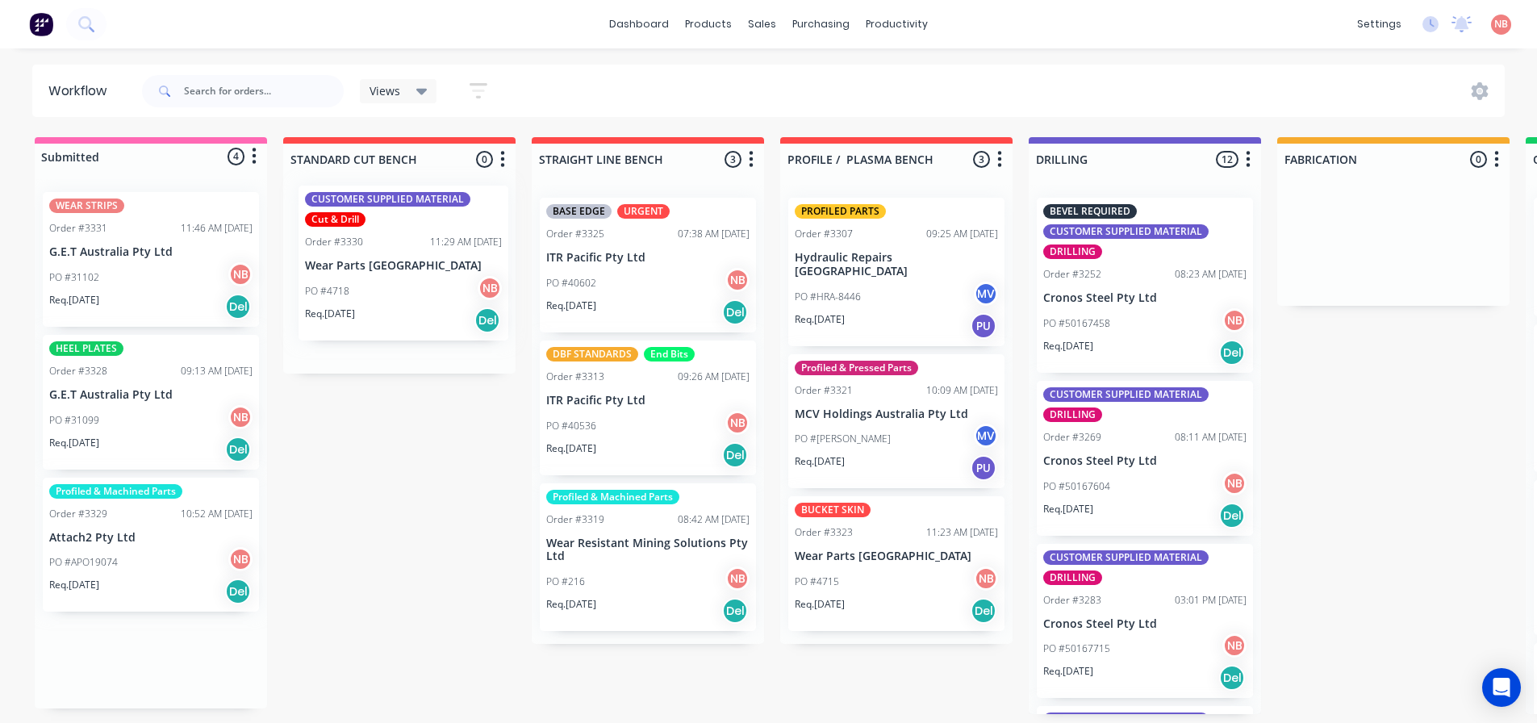
drag, startPoint x: 101, startPoint y: 416, endPoint x: 361, endPoint y: 265, distance: 300.5
click at [361, 265] on div "Submitted 4 Status colour #FF69B4 hex #FF69B4 Save Cancel Summaries Total order…" at bounding box center [1333, 425] width 2691 height 577
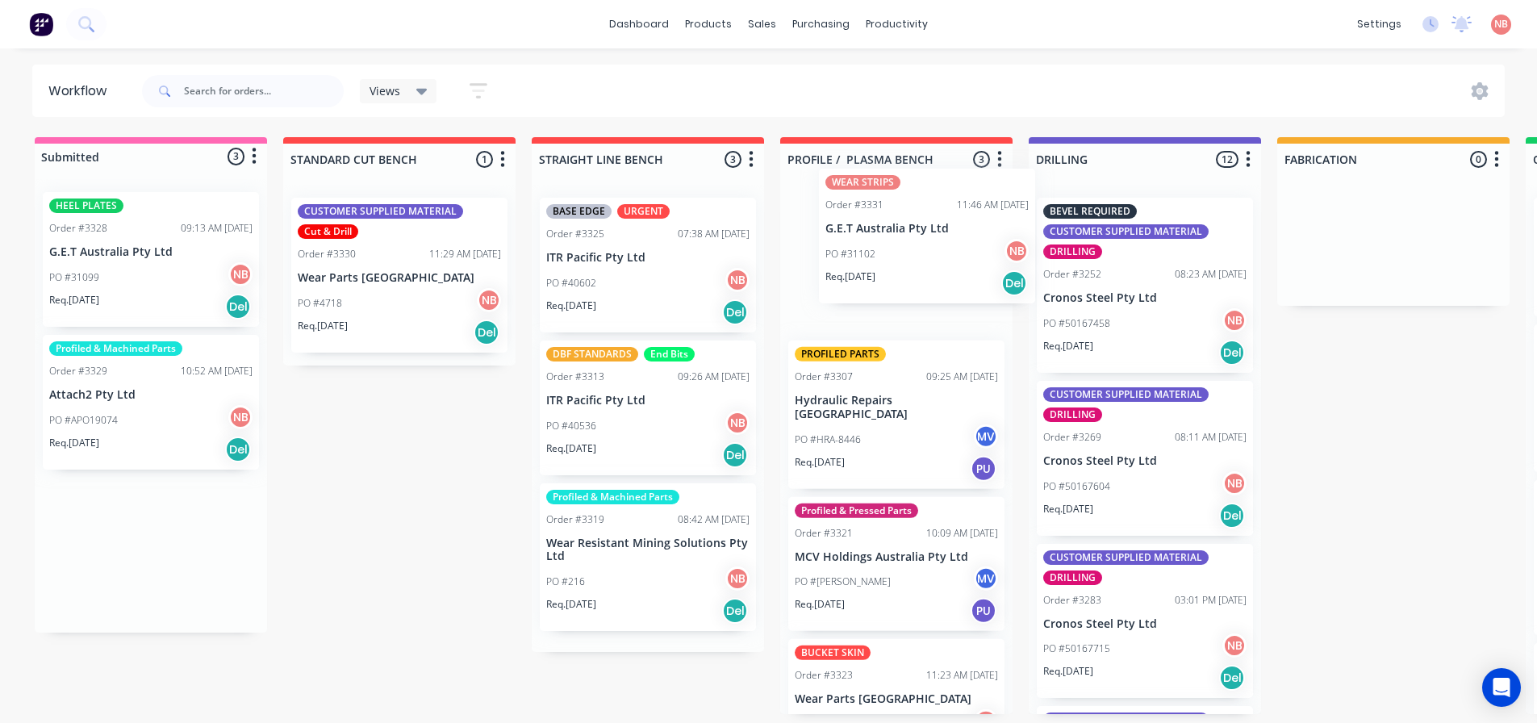
drag, startPoint x: 81, startPoint y: 244, endPoint x: 864, endPoint y: 220, distance: 783.9
click at [864, 220] on div "Submitted 3 Status colour #FF69B4 hex #FF69B4 Save Cancel Summaries Total order…" at bounding box center [1333, 425] width 2691 height 577
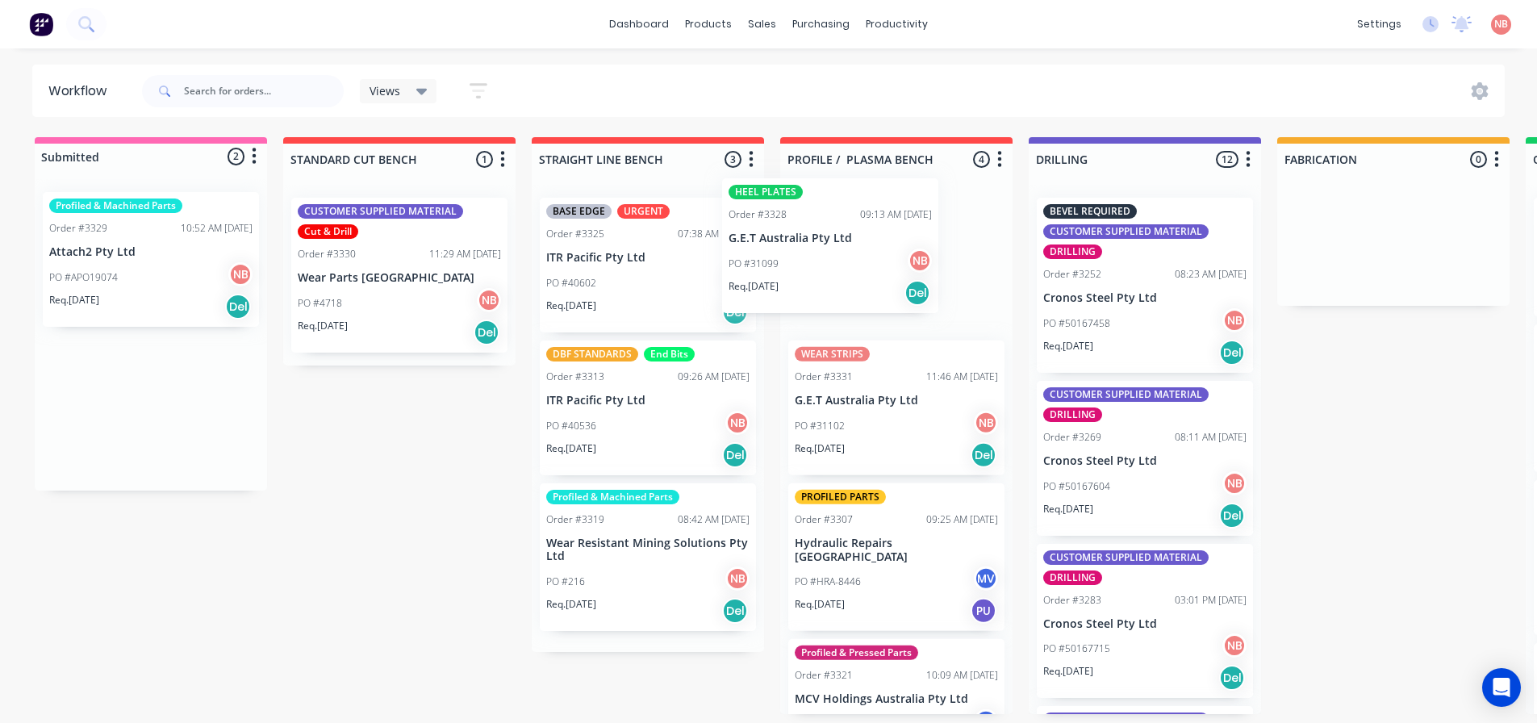
drag, startPoint x: 90, startPoint y: 273, endPoint x: 802, endPoint y: 259, distance: 711.8
click at [802, 259] on div "Submitted 2 Status colour #FF69B4 hex #FF69B4 Save Cancel Summaries Total order…" at bounding box center [1333, 425] width 2691 height 577
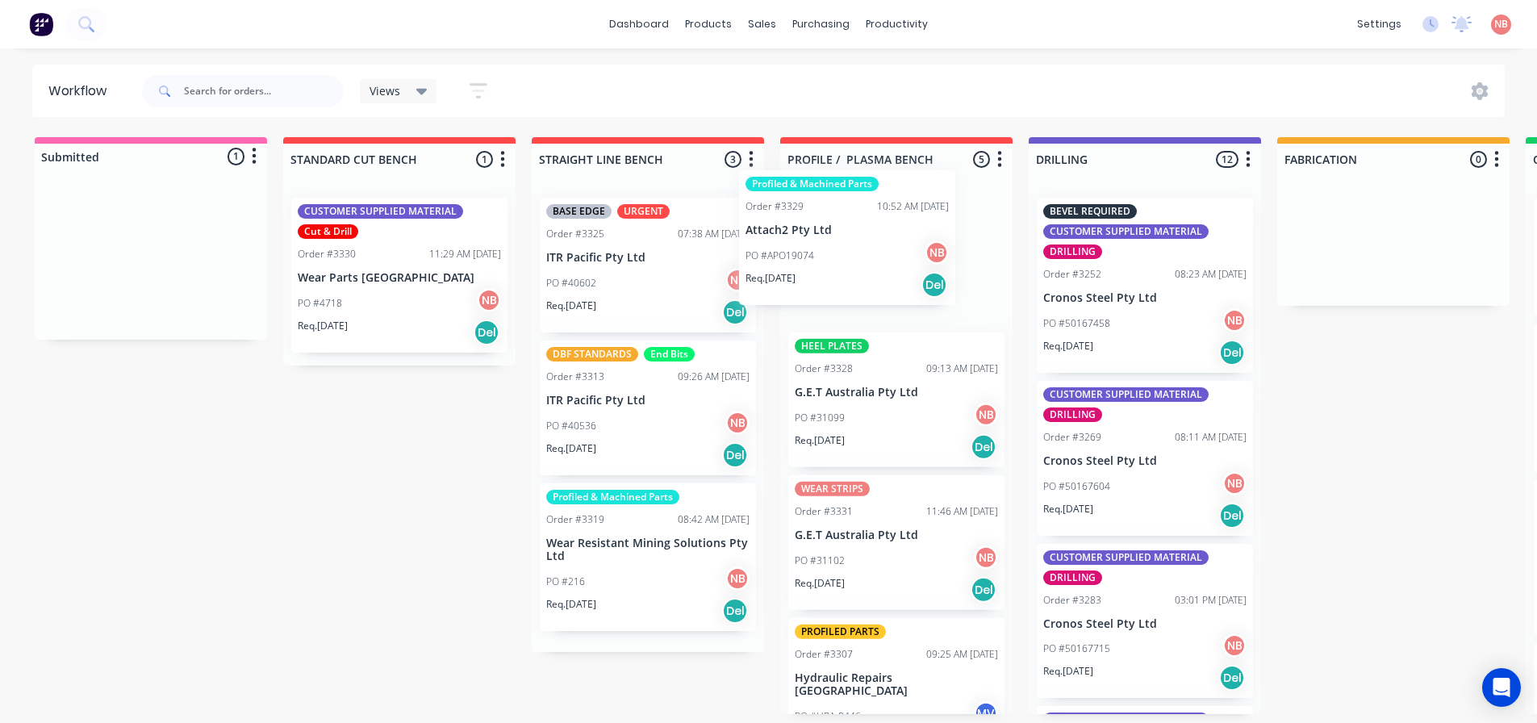
drag, startPoint x: 138, startPoint y: 272, endPoint x: 850, endPoint y: 249, distance: 712.1
click at [850, 249] on div "Submitted 1 Status colour #FF69B4 hex #FF69B4 Save Cancel Summaries Total order…" at bounding box center [1333, 425] width 2691 height 577
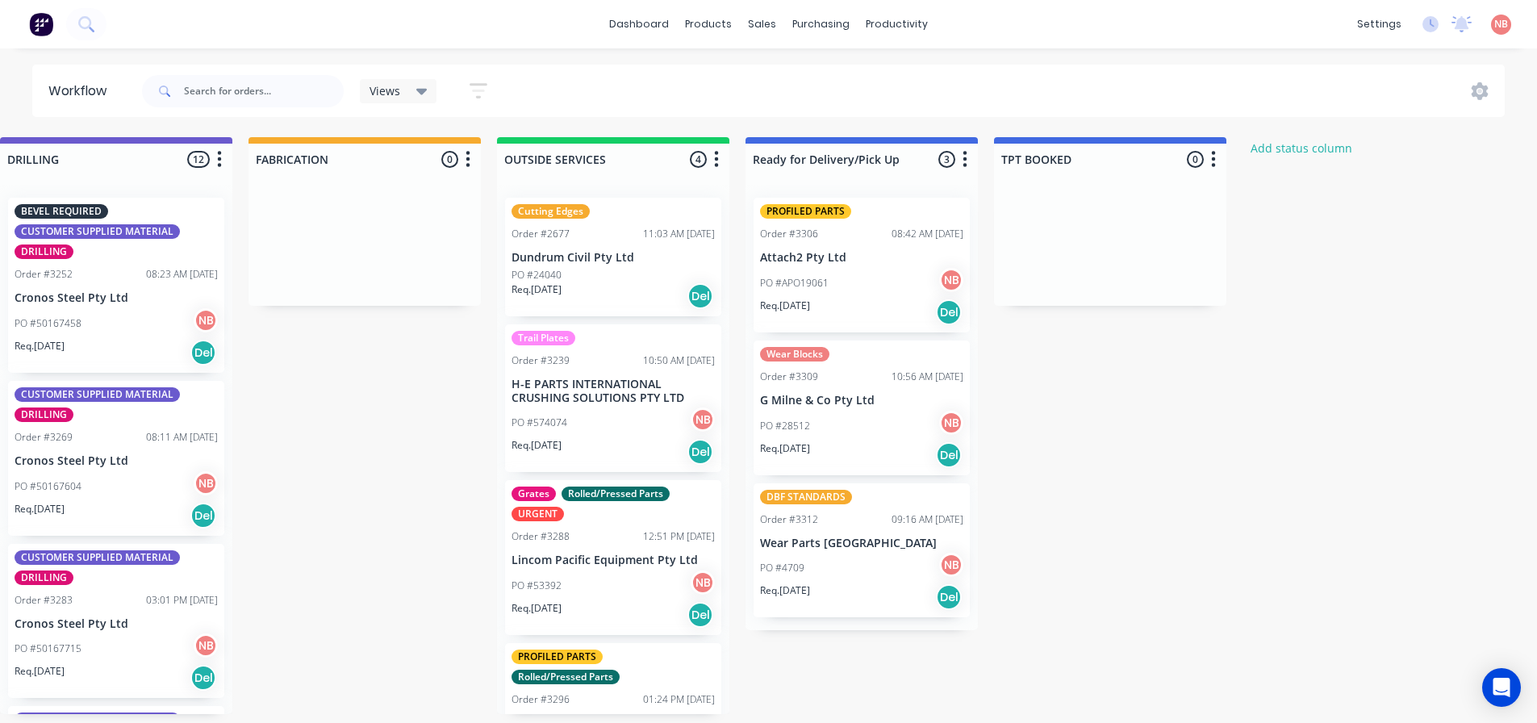
scroll to position [0, 1093]
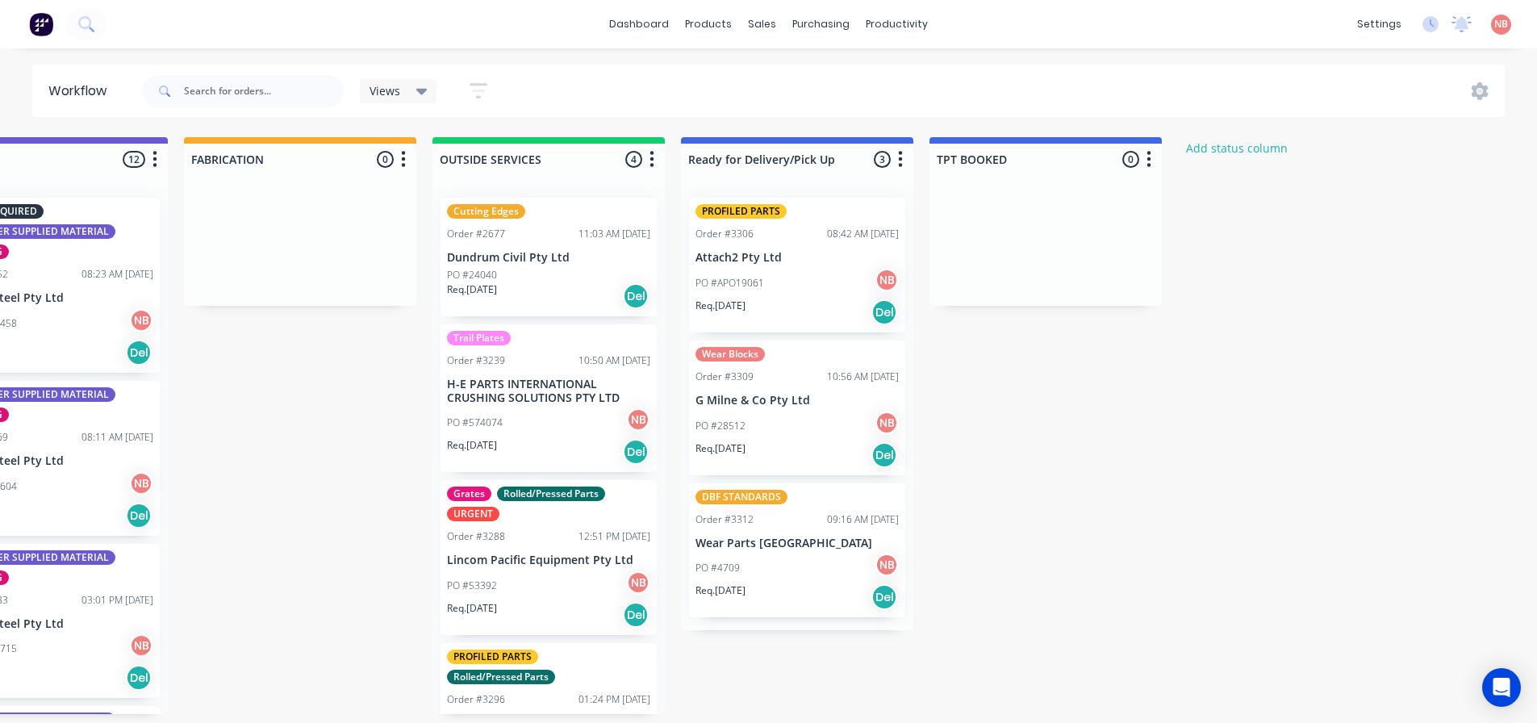
drag, startPoint x: 1528, startPoint y: 1, endPoint x: 1197, endPoint y: 58, distance: 335.8
click at [749, 276] on p "PO #APO19061" at bounding box center [730, 283] width 69 height 15
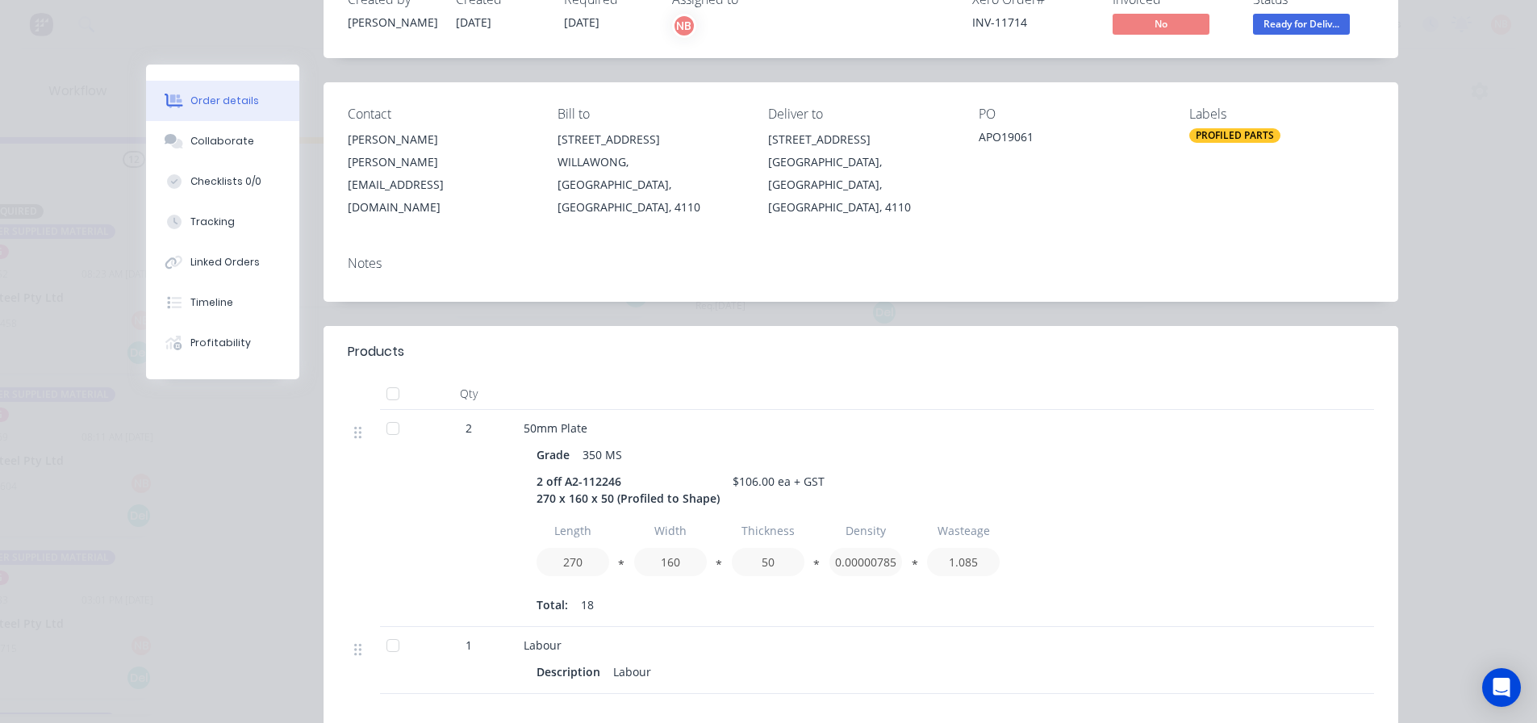
scroll to position [0, 0]
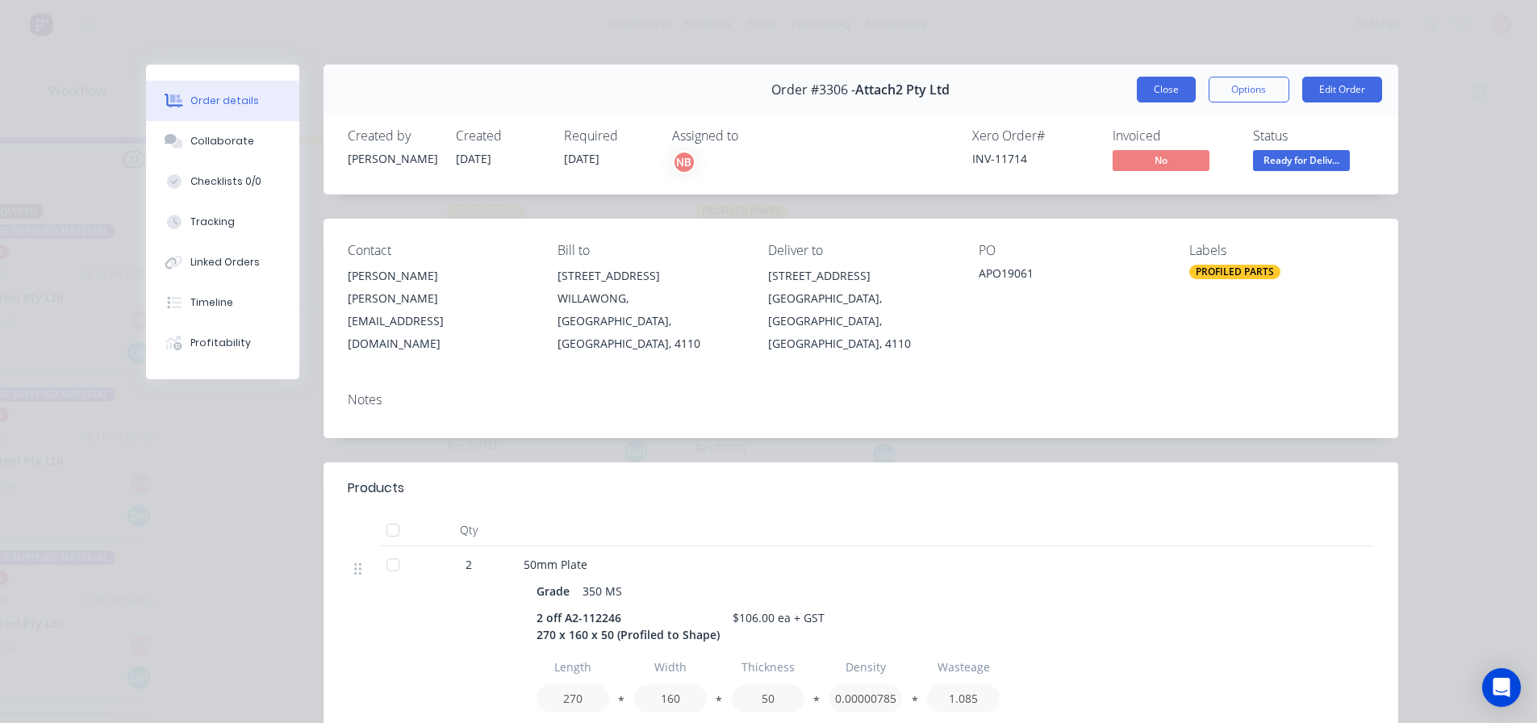
click at [1147, 99] on button "Close" at bounding box center [1166, 90] width 59 height 26
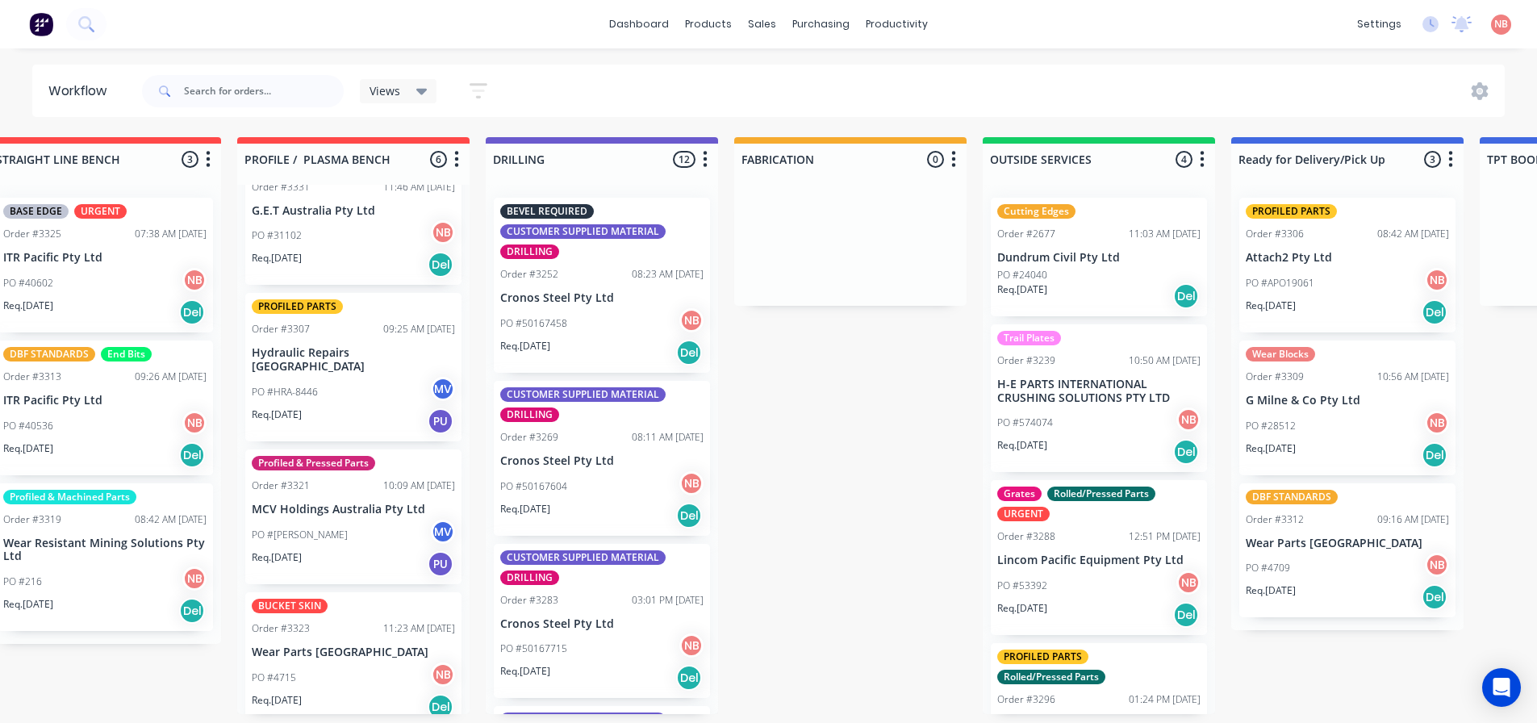
scroll to position [0, 539]
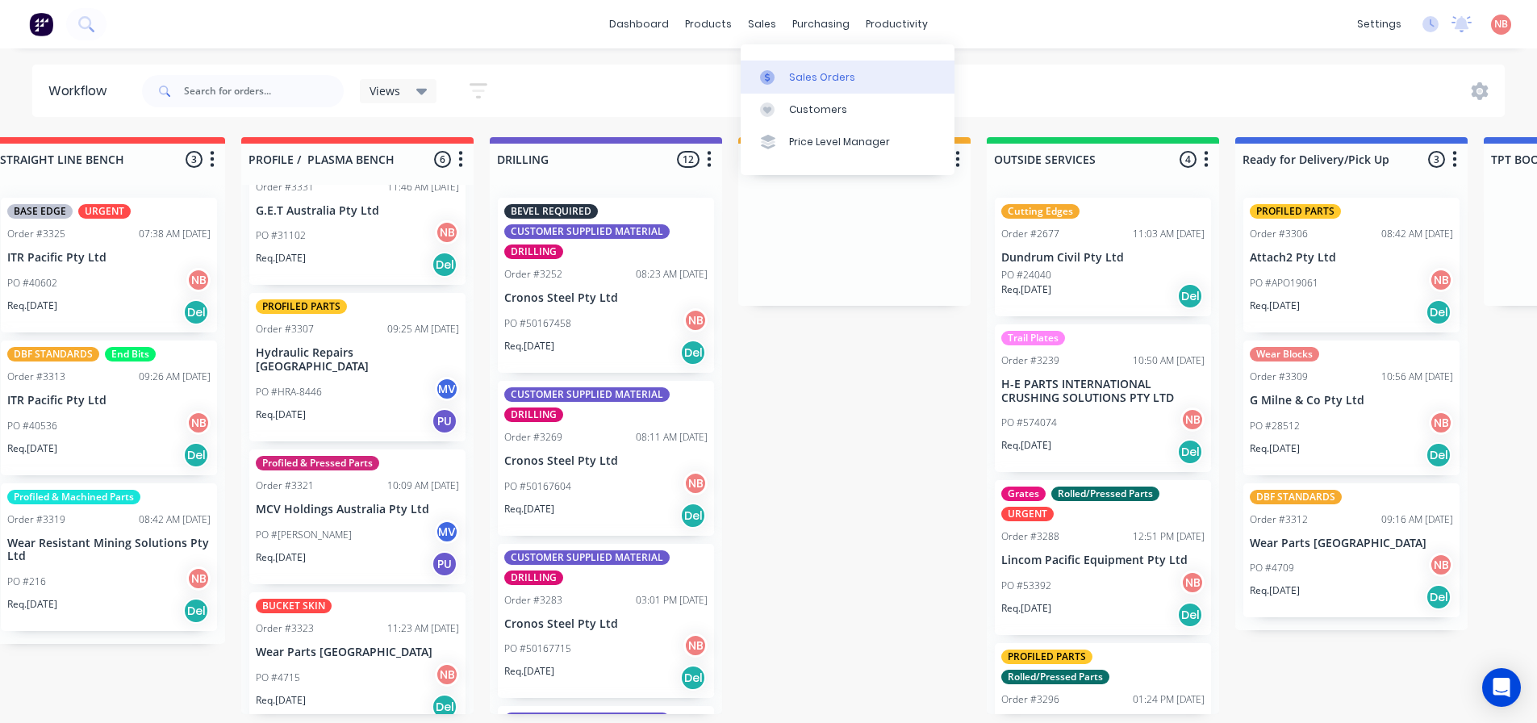
click at [772, 71] on icon at bounding box center [767, 77] width 15 height 15
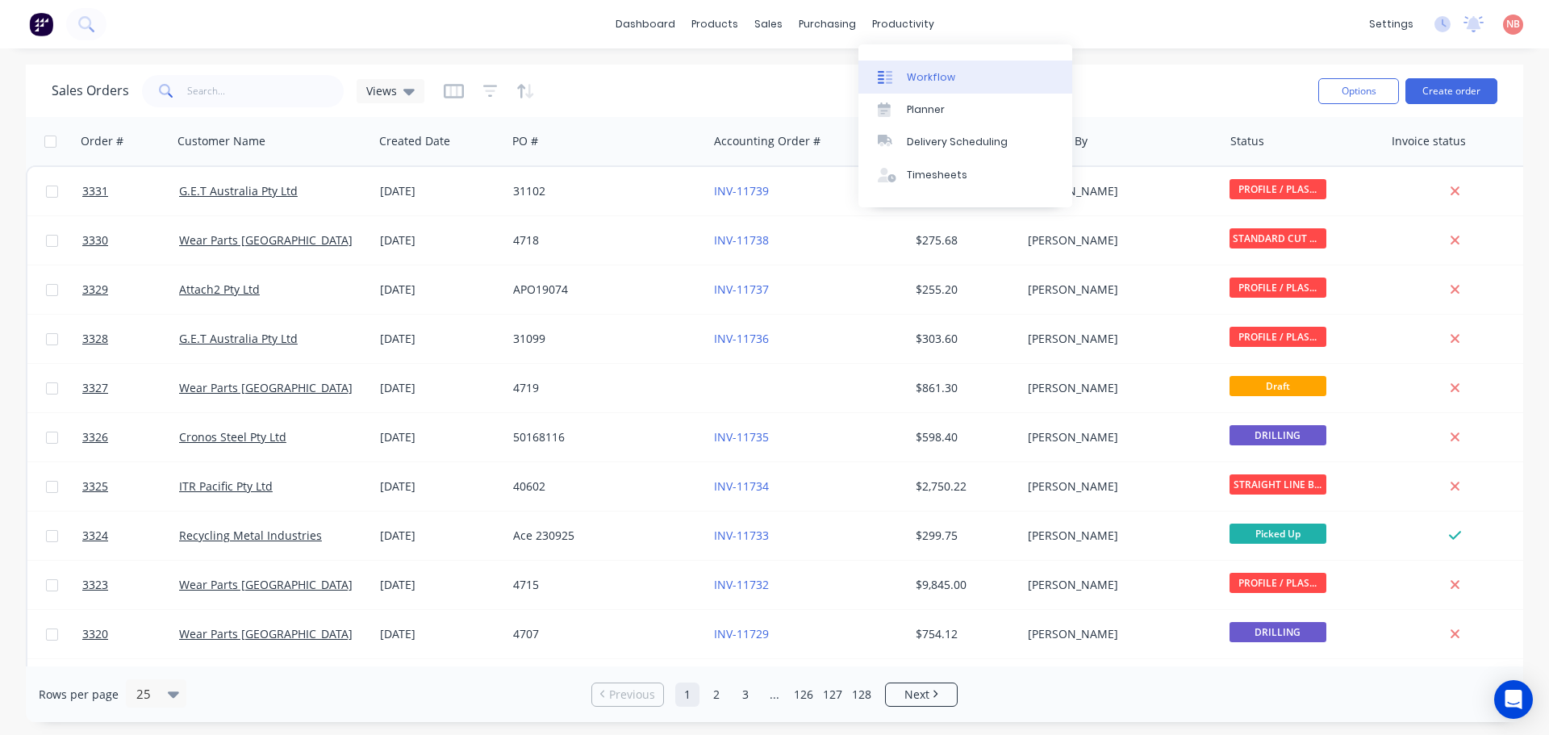
click at [905, 86] on link "Workflow" at bounding box center [966, 77] width 214 height 32
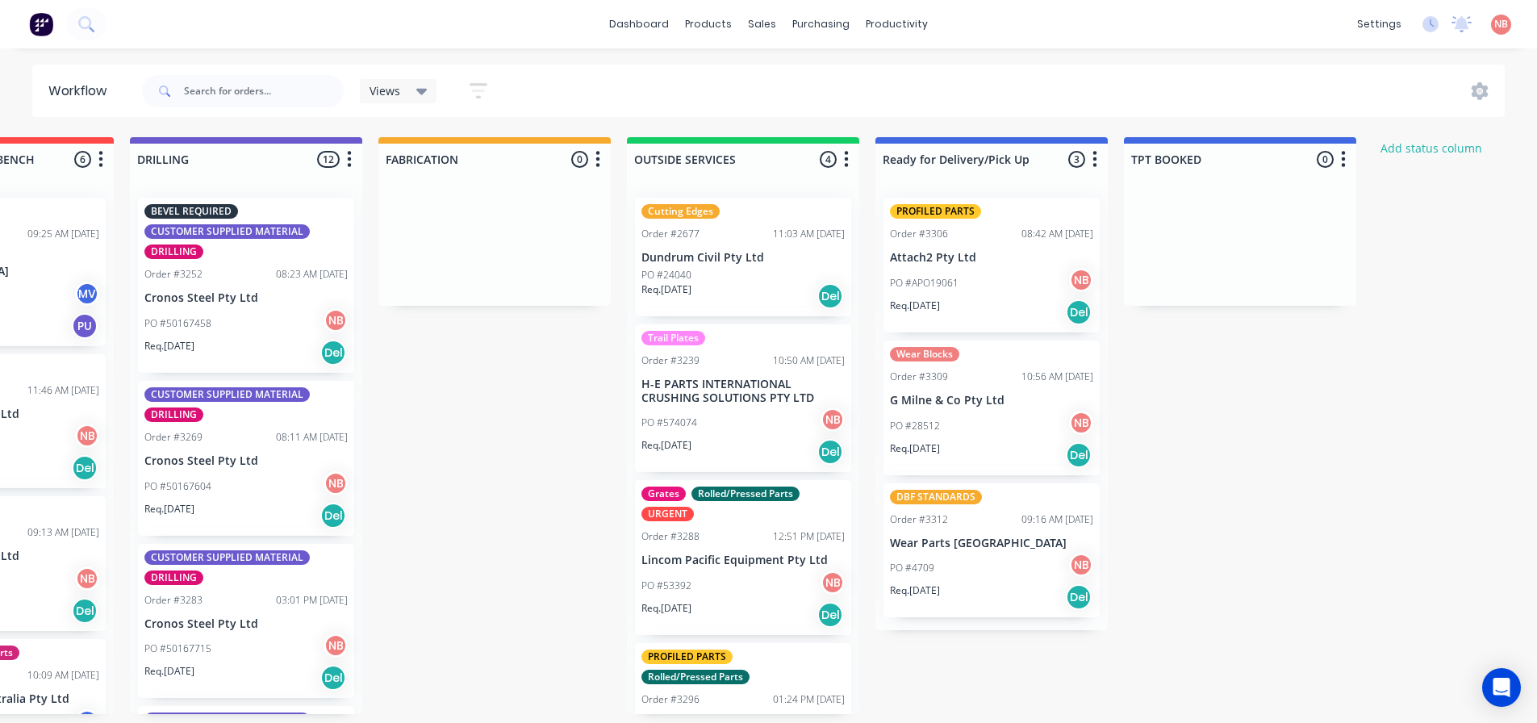
scroll to position [0, 896]
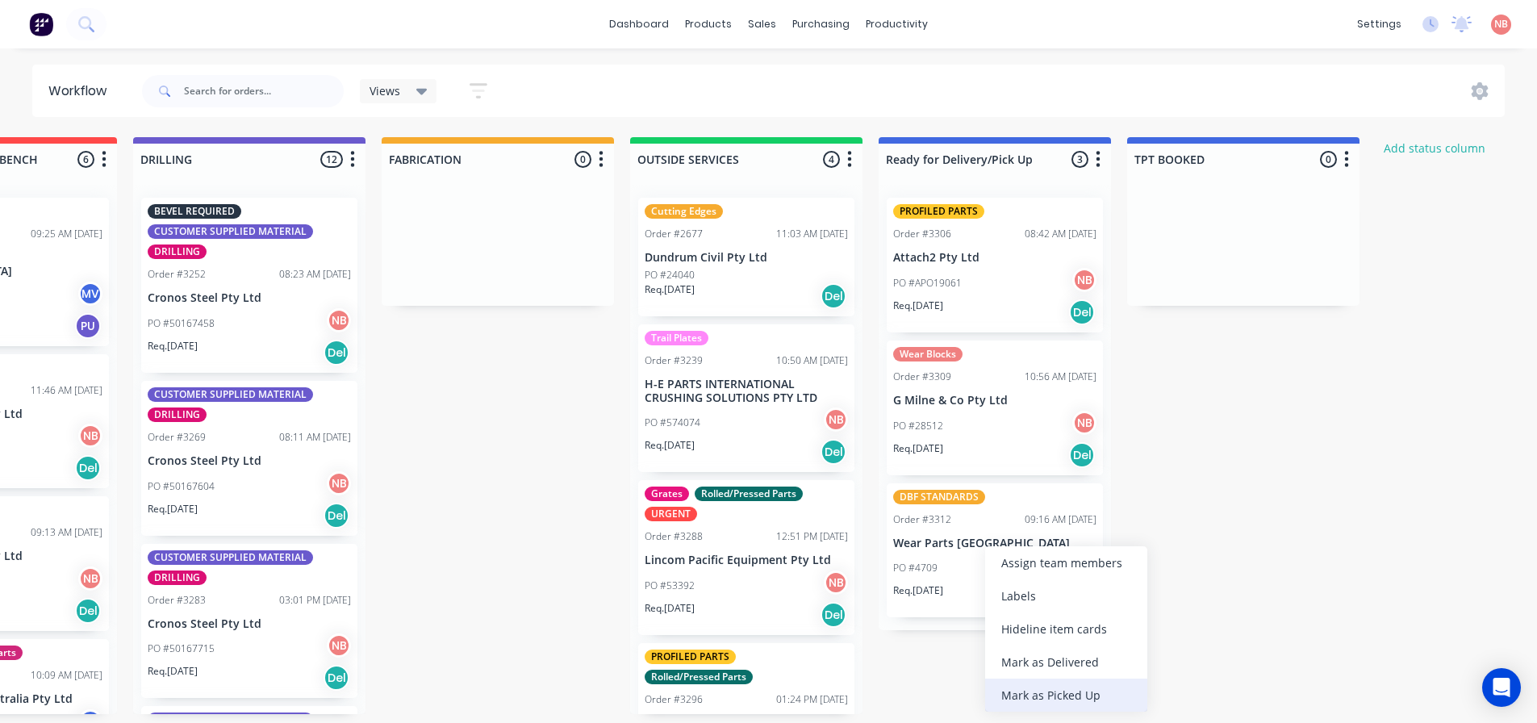
click at [1006, 693] on div "Mark as Picked Up" at bounding box center [1066, 695] width 162 height 33
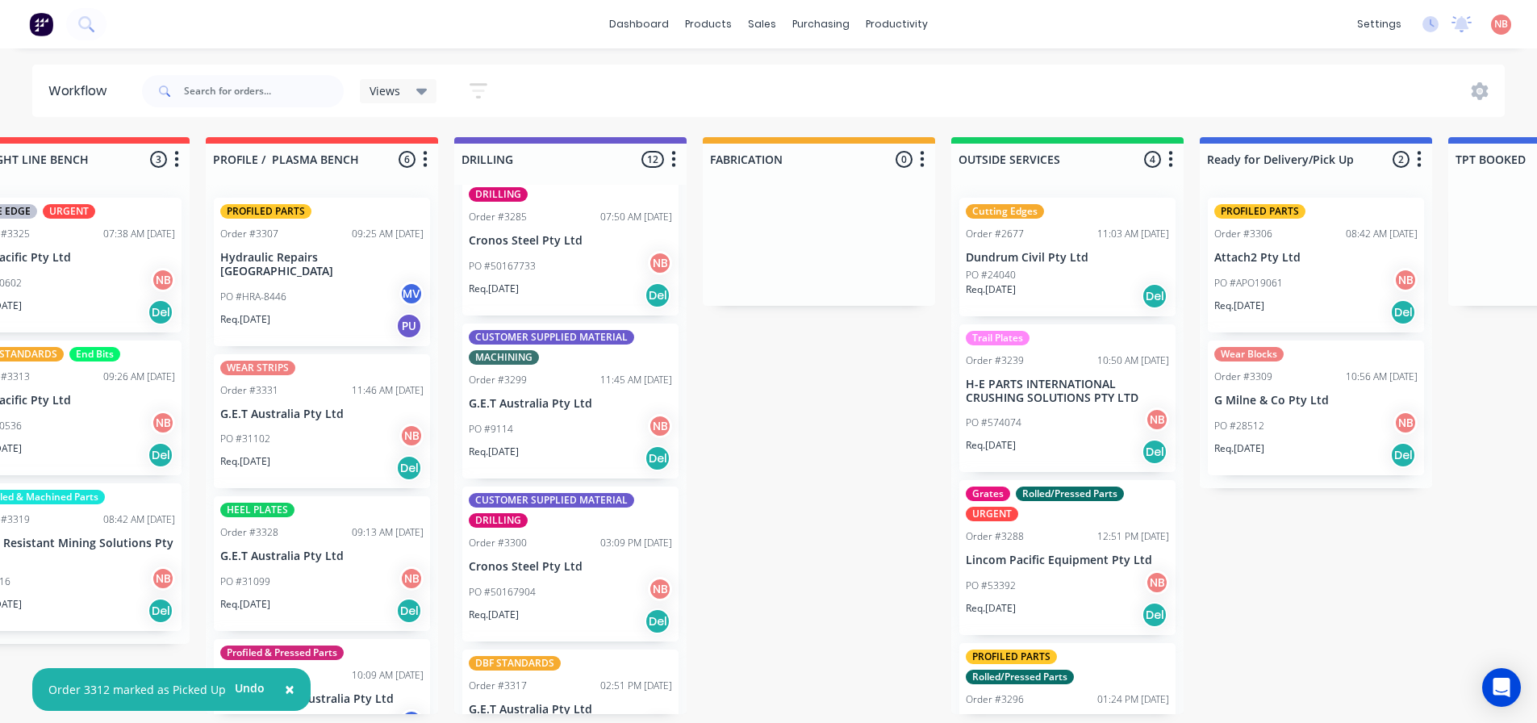
scroll to position [565, 0]
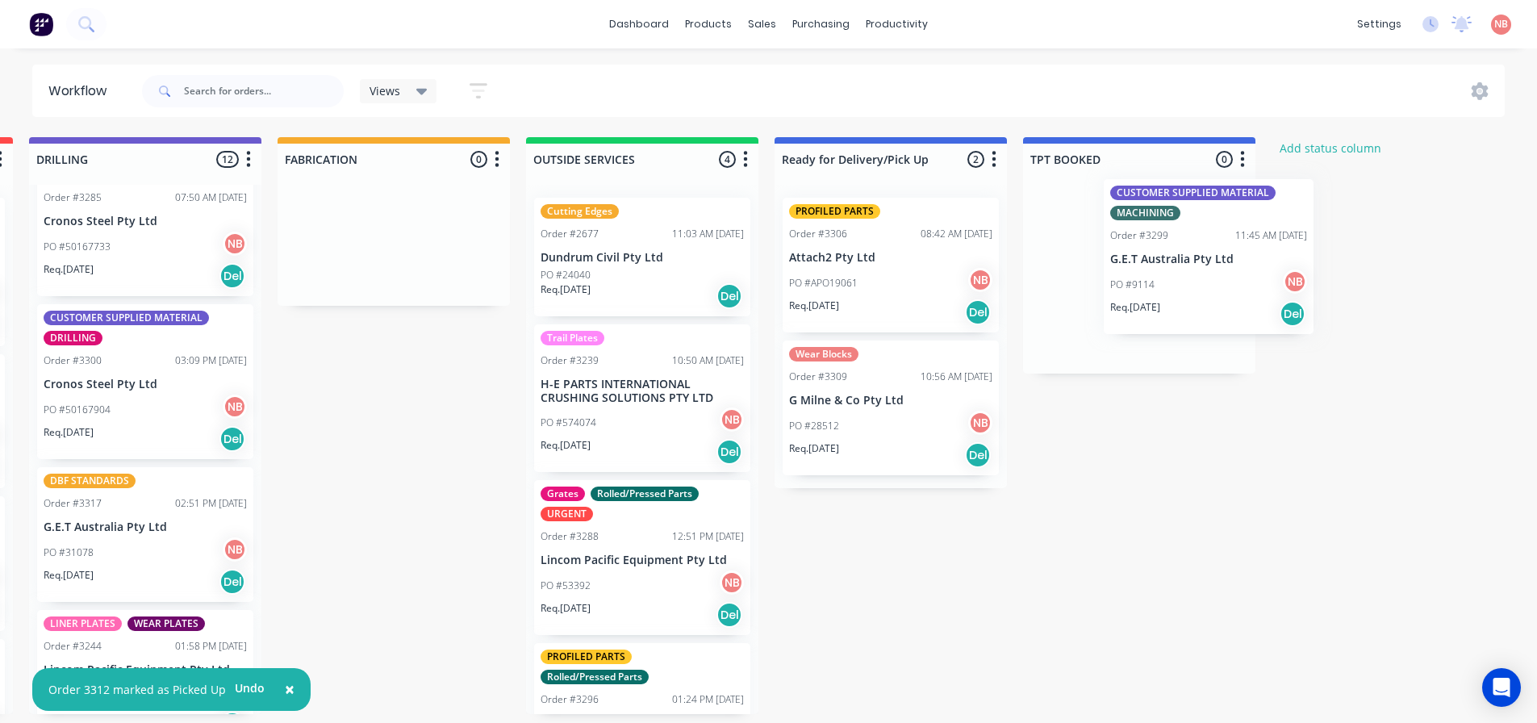
drag, startPoint x: 522, startPoint y: 396, endPoint x: 1130, endPoint y: 274, distance: 620.5
click at [1130, 274] on div "Submitted 0 Status colour #FF69B4 hex #FF69B4 Save Cancel Summaries Total order…" at bounding box center [333, 425] width 2691 height 577
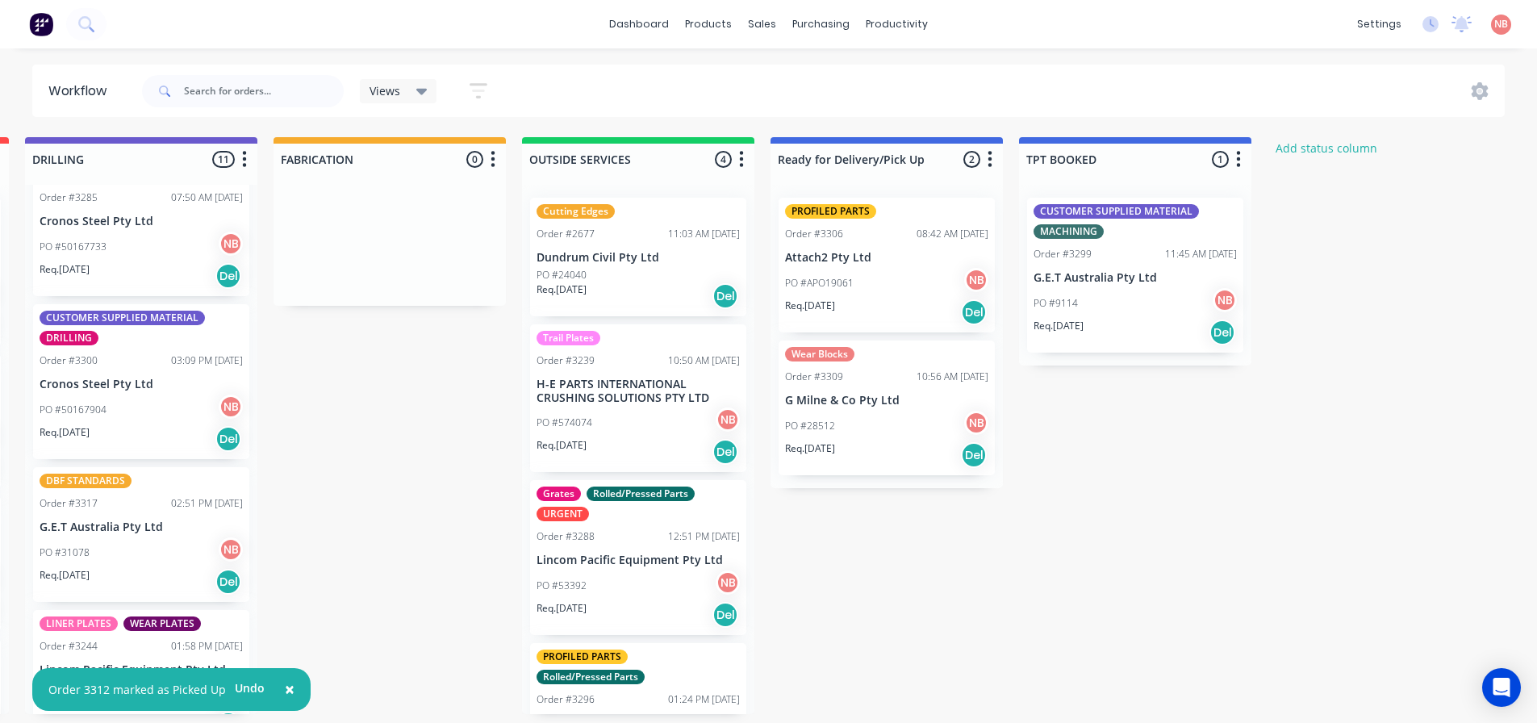
scroll to position [0, 1000]
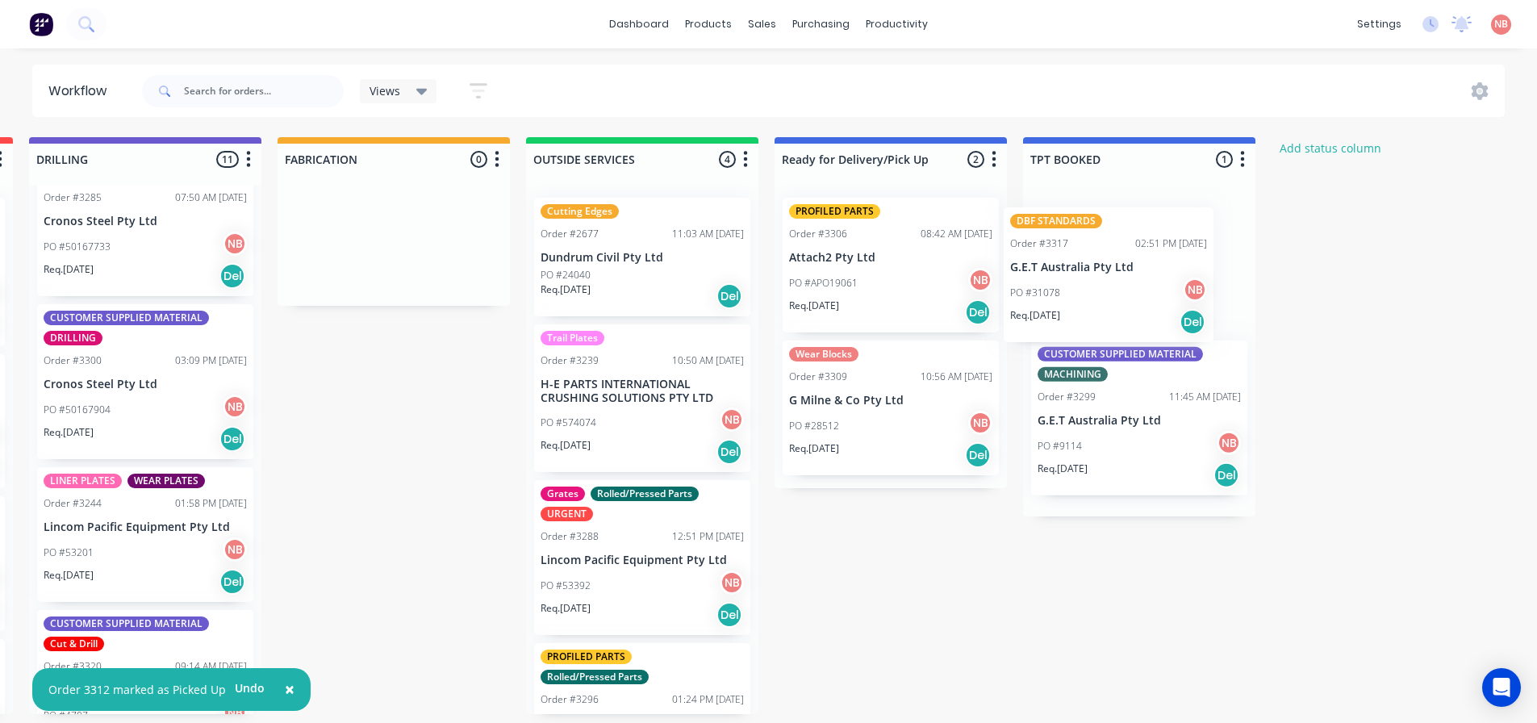
drag, startPoint x: 143, startPoint y: 531, endPoint x: 1119, endPoint y: 269, distance: 1011.0
click at [1119, 269] on div "Submitted 0 Status colour #FF69B4 hex #FF69B4 Save Cancel Summaries Total order…" at bounding box center [333, 425] width 2691 height 577
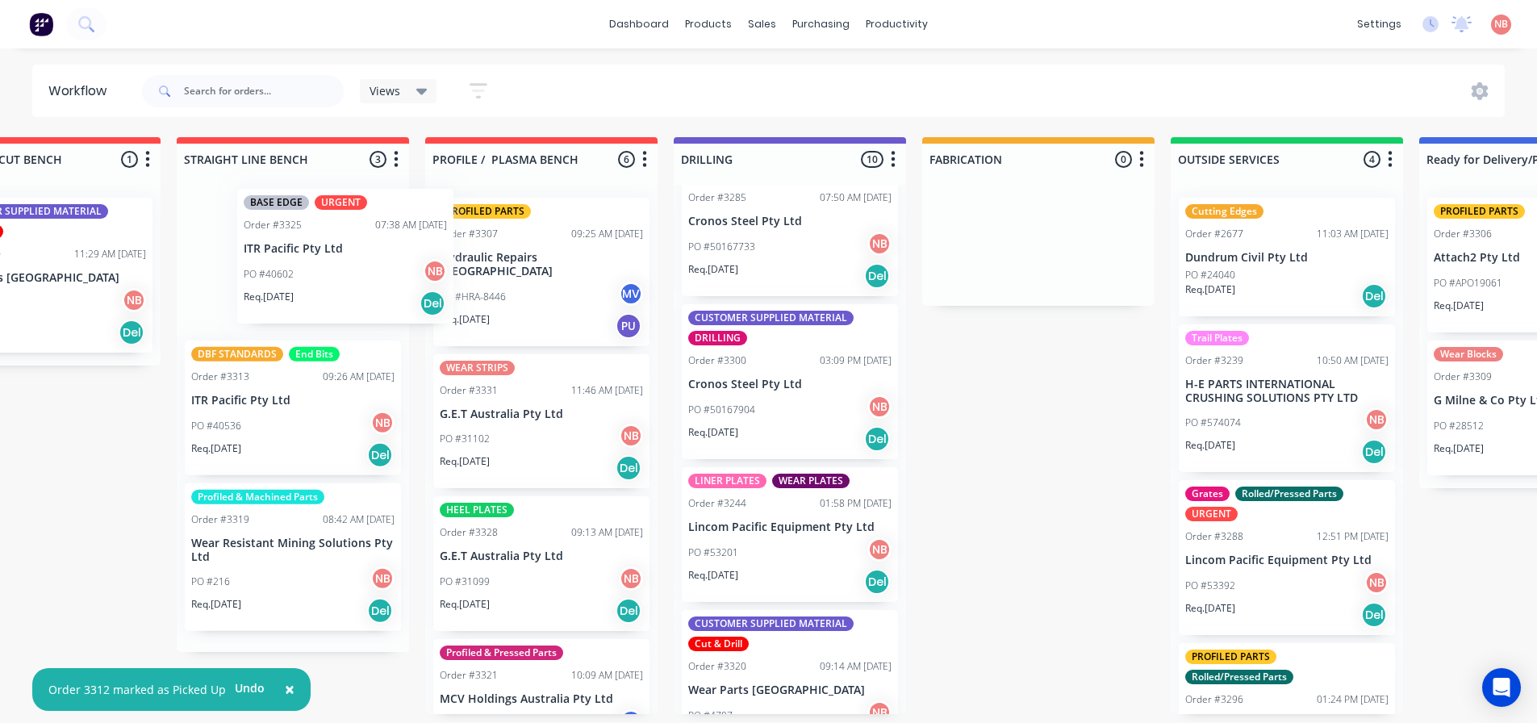
scroll to position [562, 0]
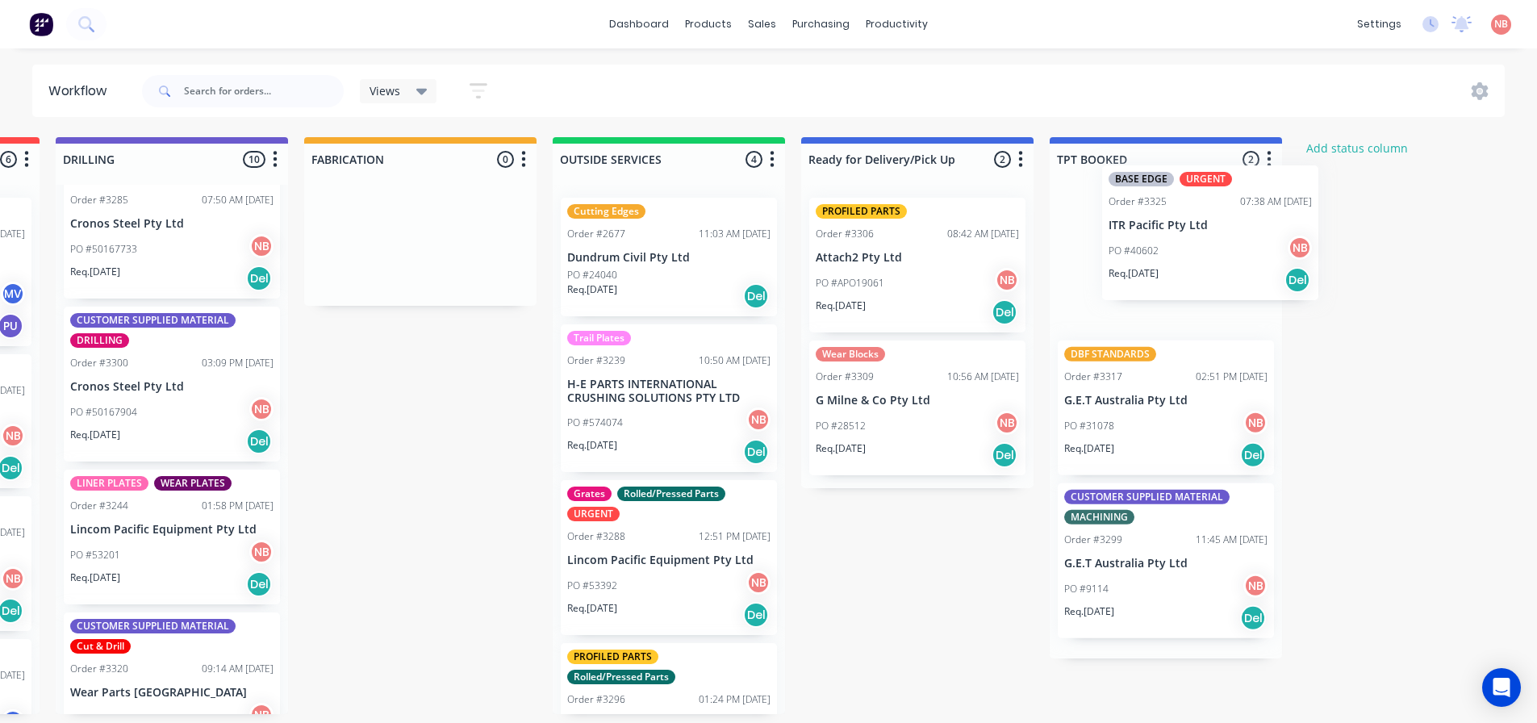
drag, startPoint x: 292, startPoint y: 258, endPoint x: 1195, endPoint y: 228, distance: 903.4
click at [1195, 228] on div "Submitted 0 Status colour #FF69B4 hex #FF69B4 Save Cancel Summaries Total order…" at bounding box center [360, 425] width 2691 height 577
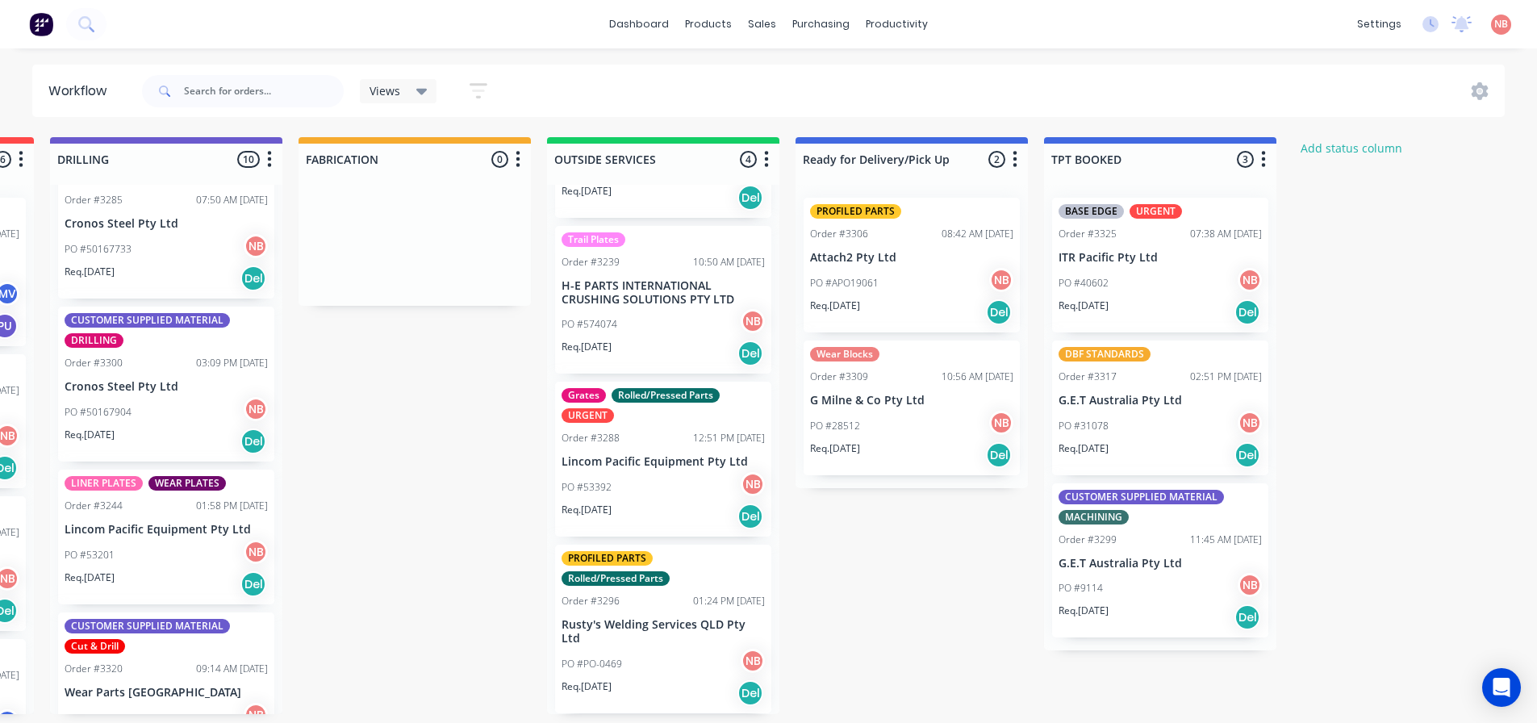
scroll to position [3, 979]
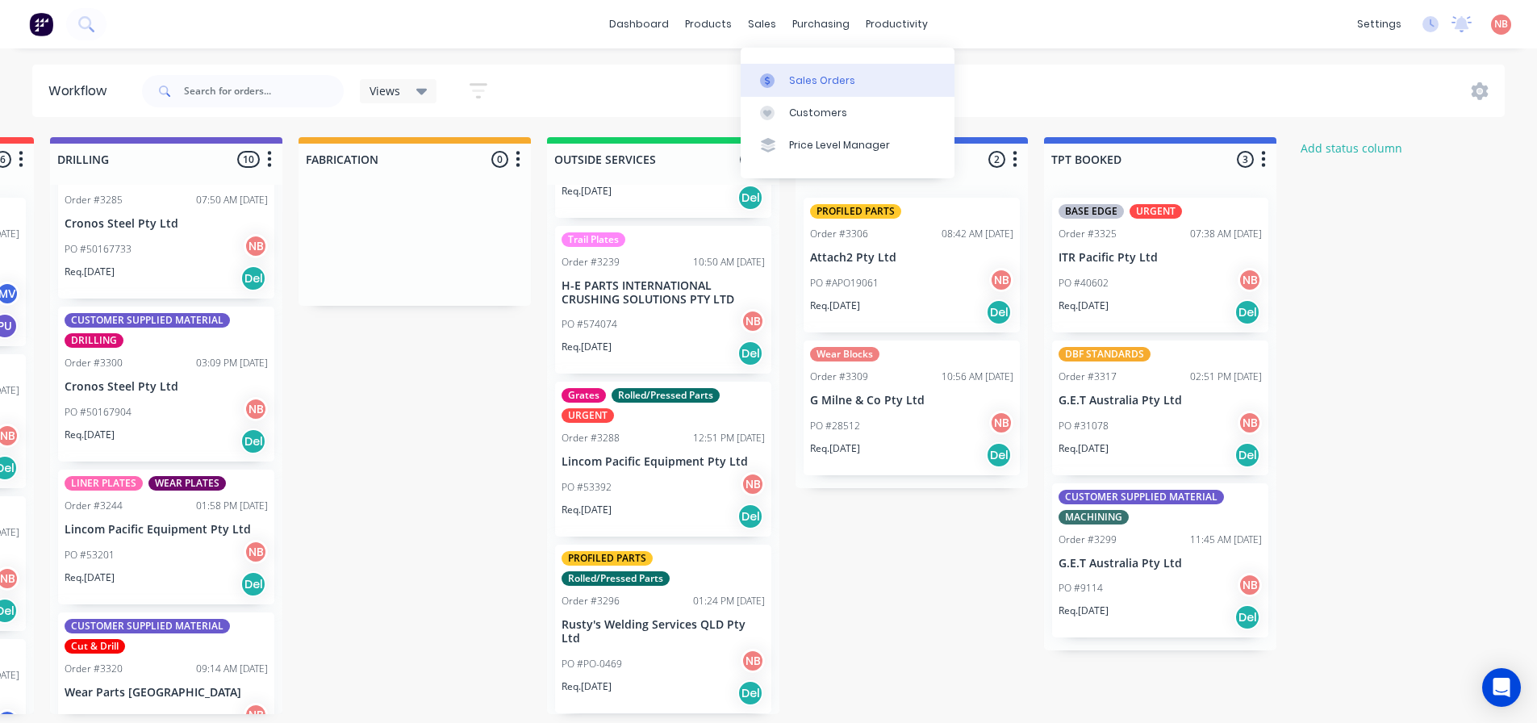
click at [777, 73] on div at bounding box center [772, 80] width 24 height 15
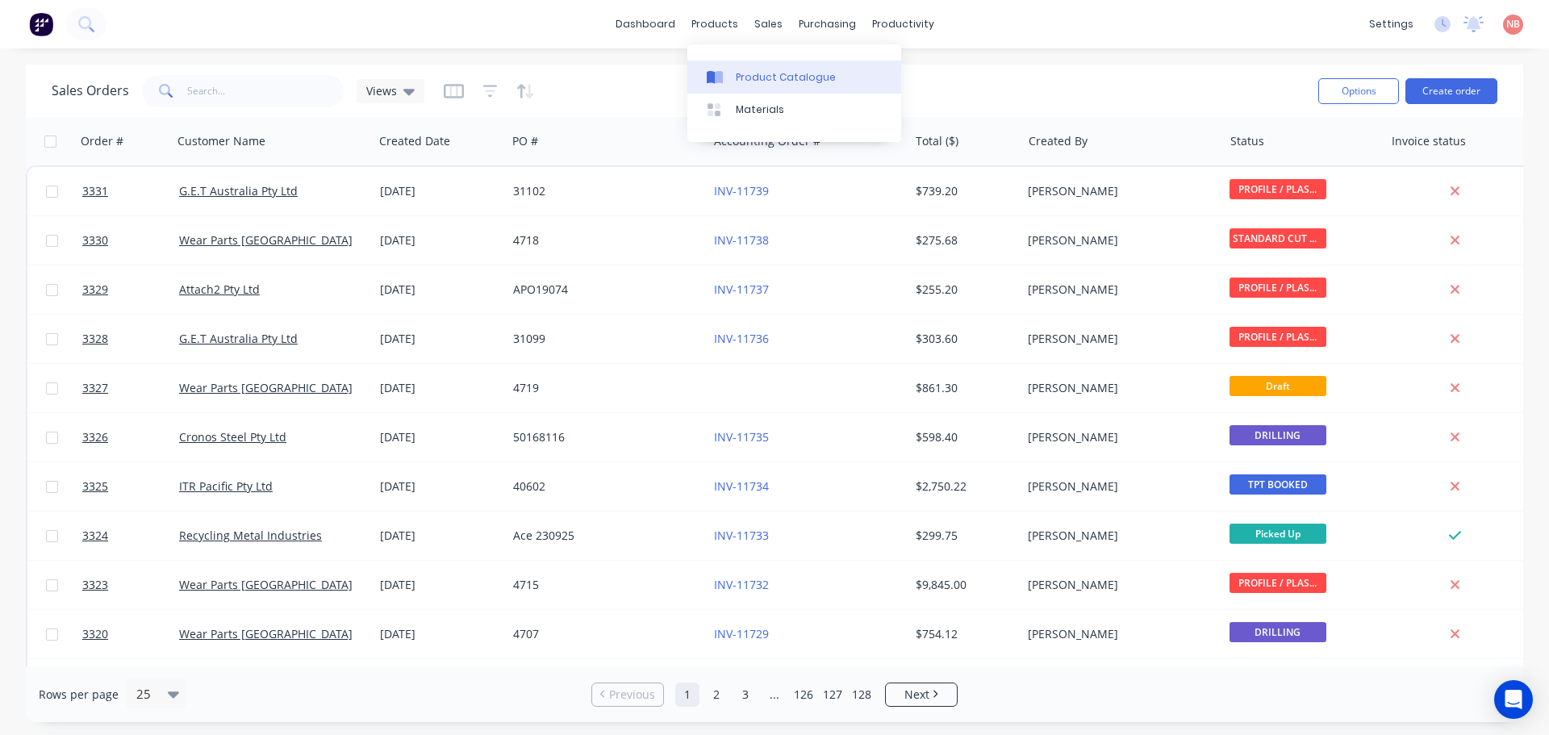
click at [726, 72] on div at bounding box center [719, 77] width 24 height 15
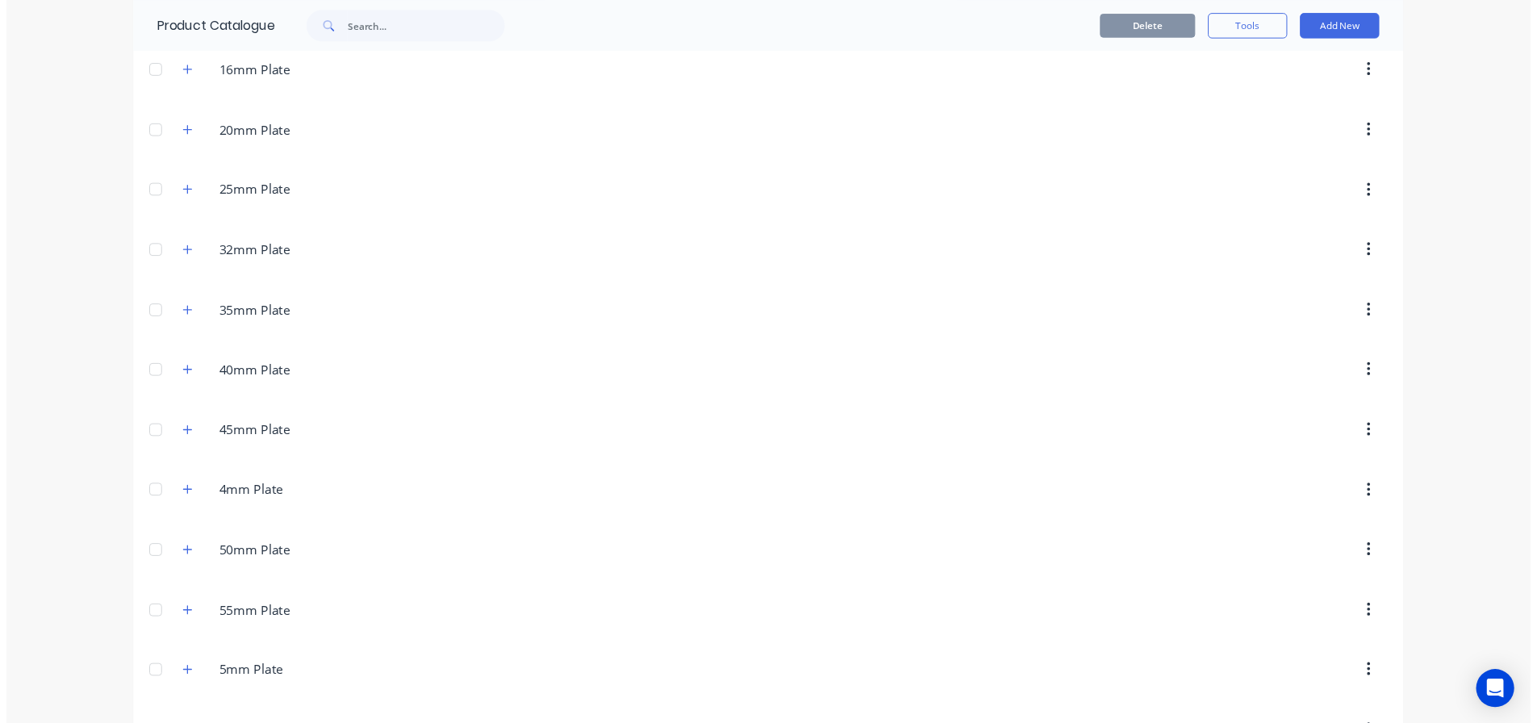
scroll to position [403, 0]
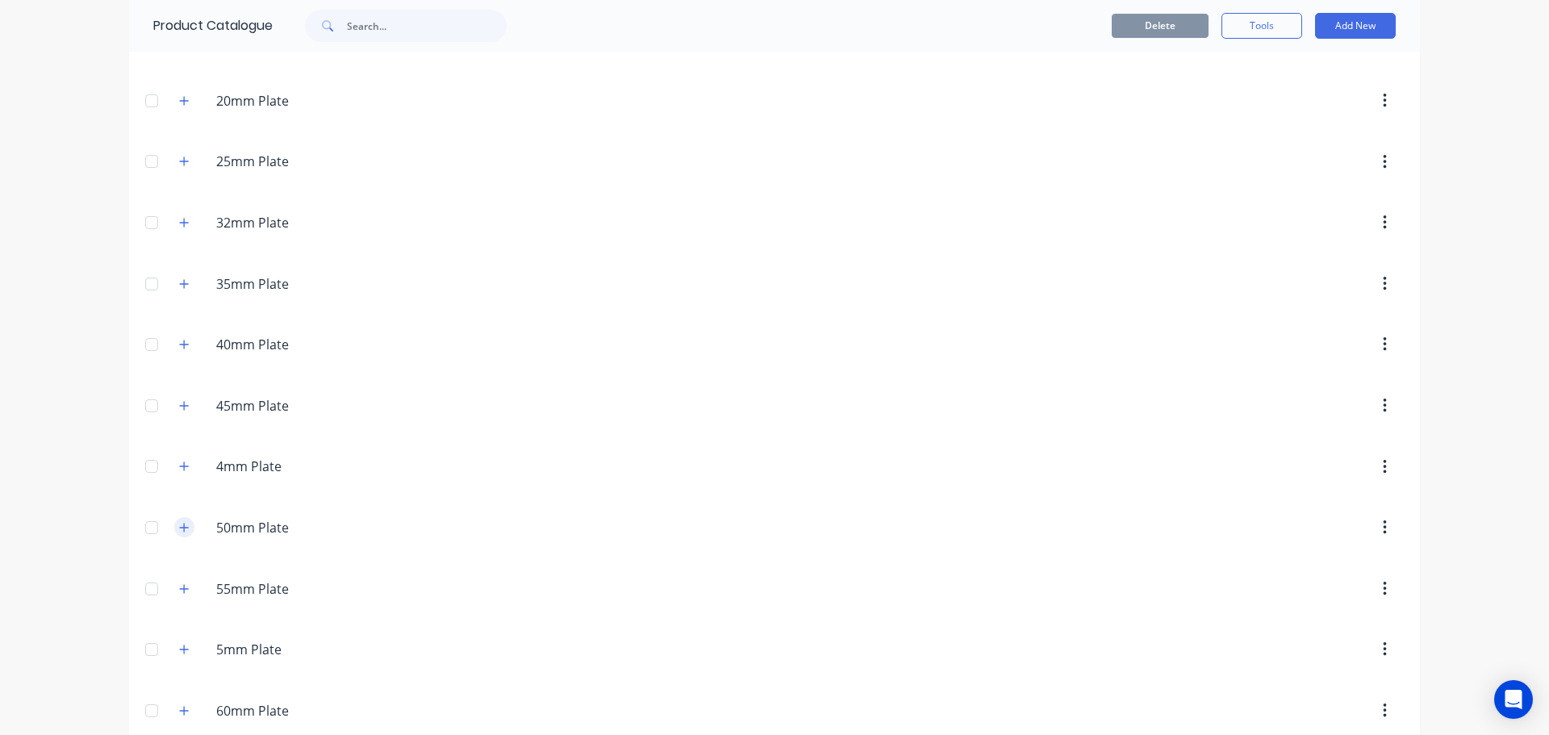
click at [179, 530] on icon "button" at bounding box center [184, 527] width 10 height 11
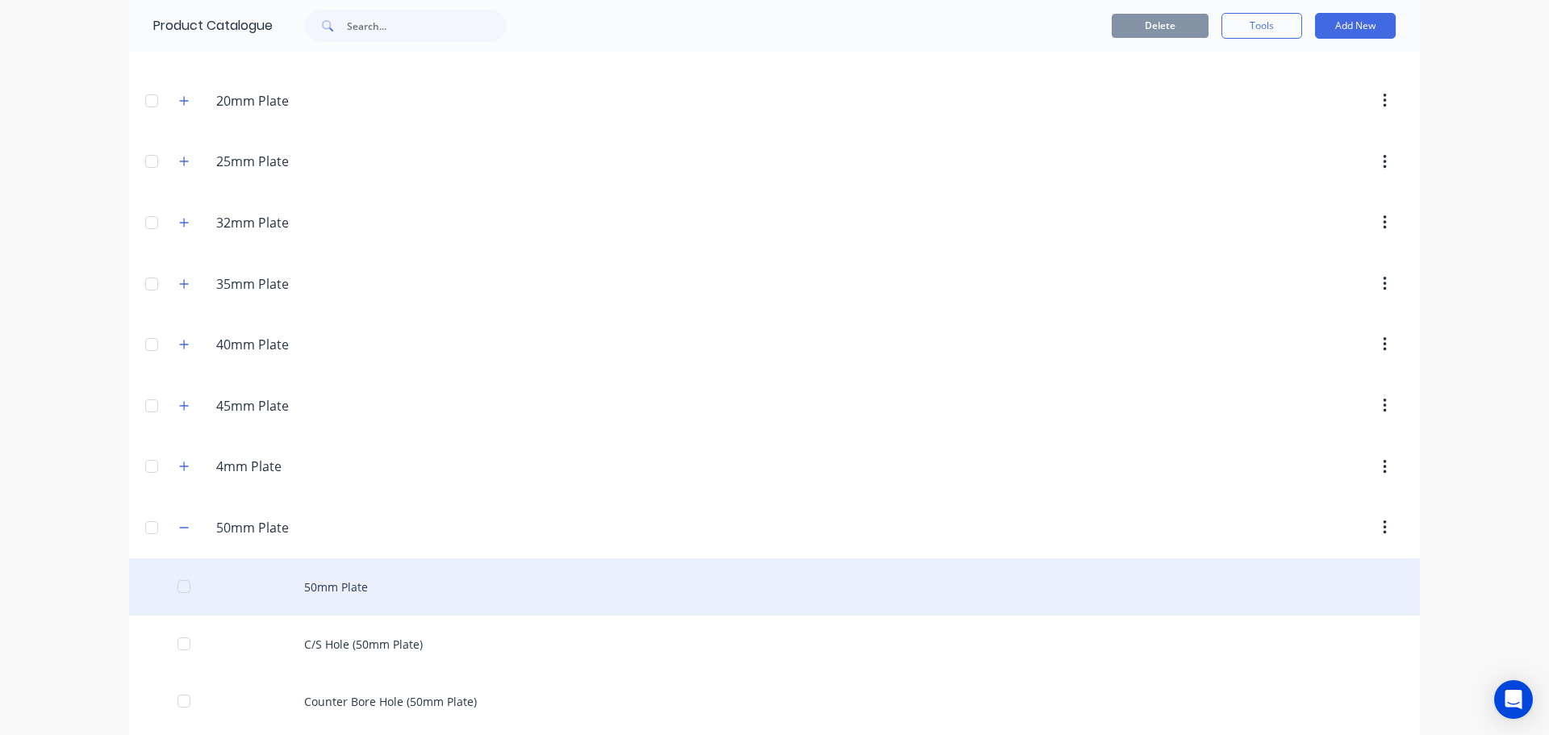
click at [300, 583] on div "50mm Plate" at bounding box center [774, 586] width 1291 height 57
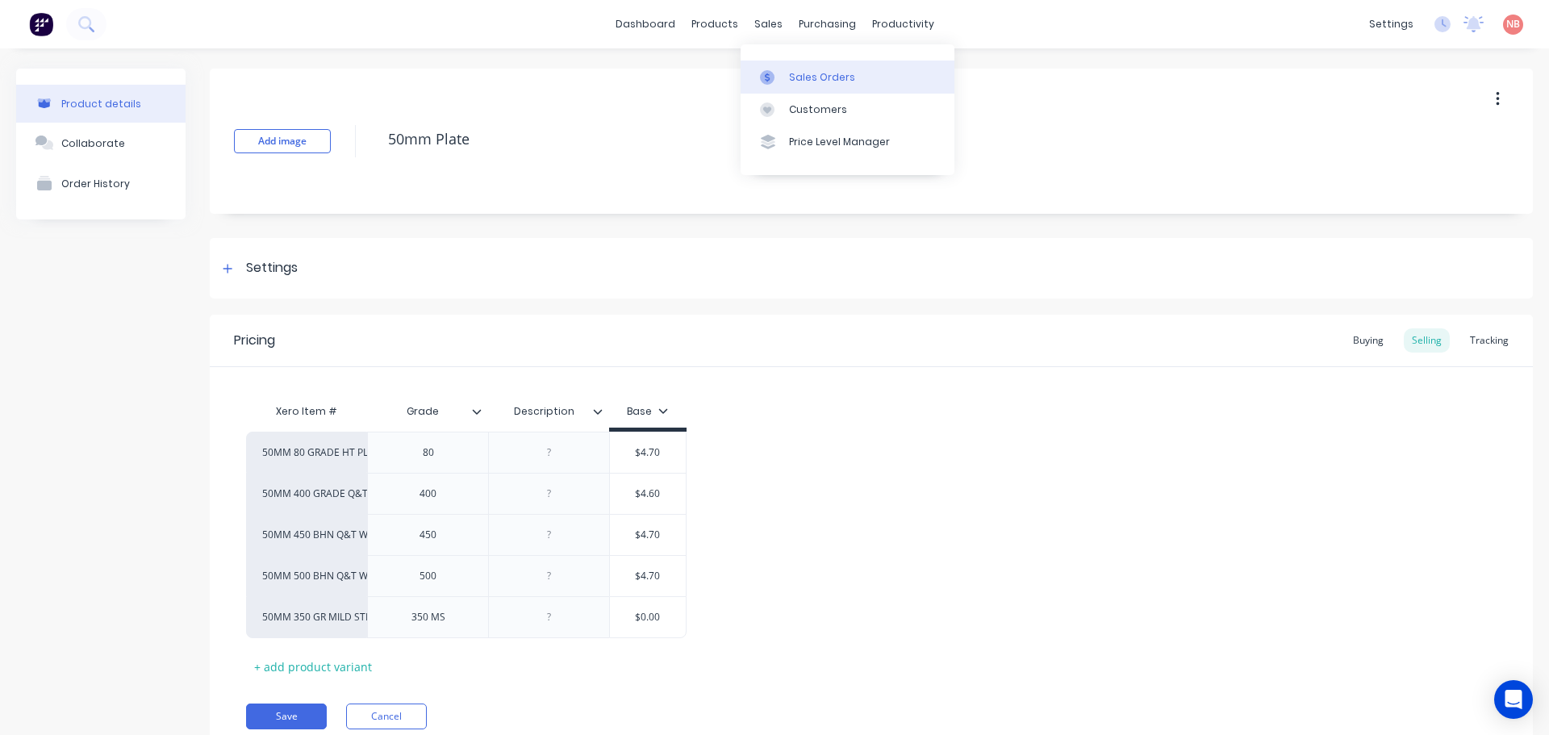
click at [787, 67] on link "Sales Orders" at bounding box center [848, 77] width 214 height 32
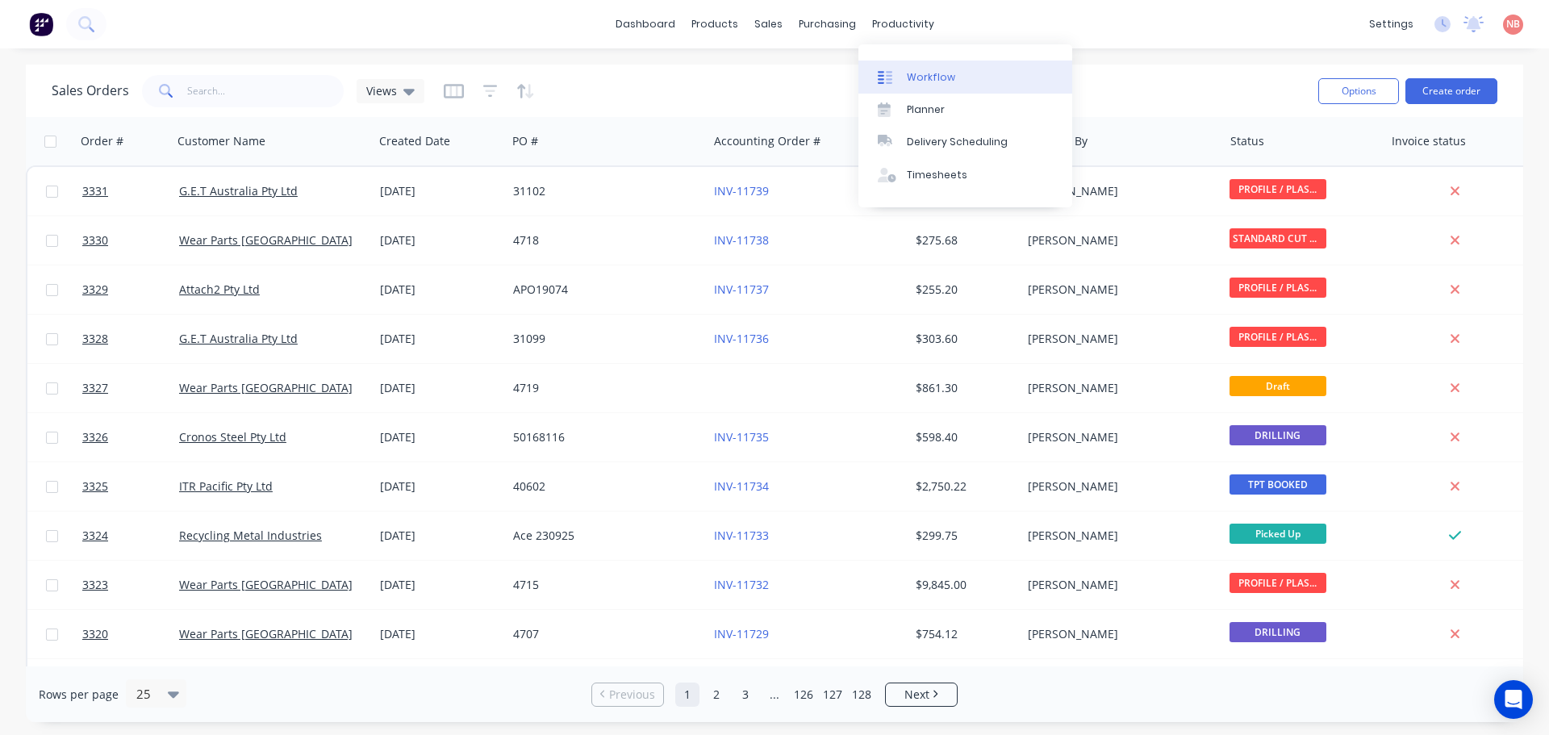
click at [929, 75] on div "Workflow" at bounding box center [931, 77] width 48 height 15
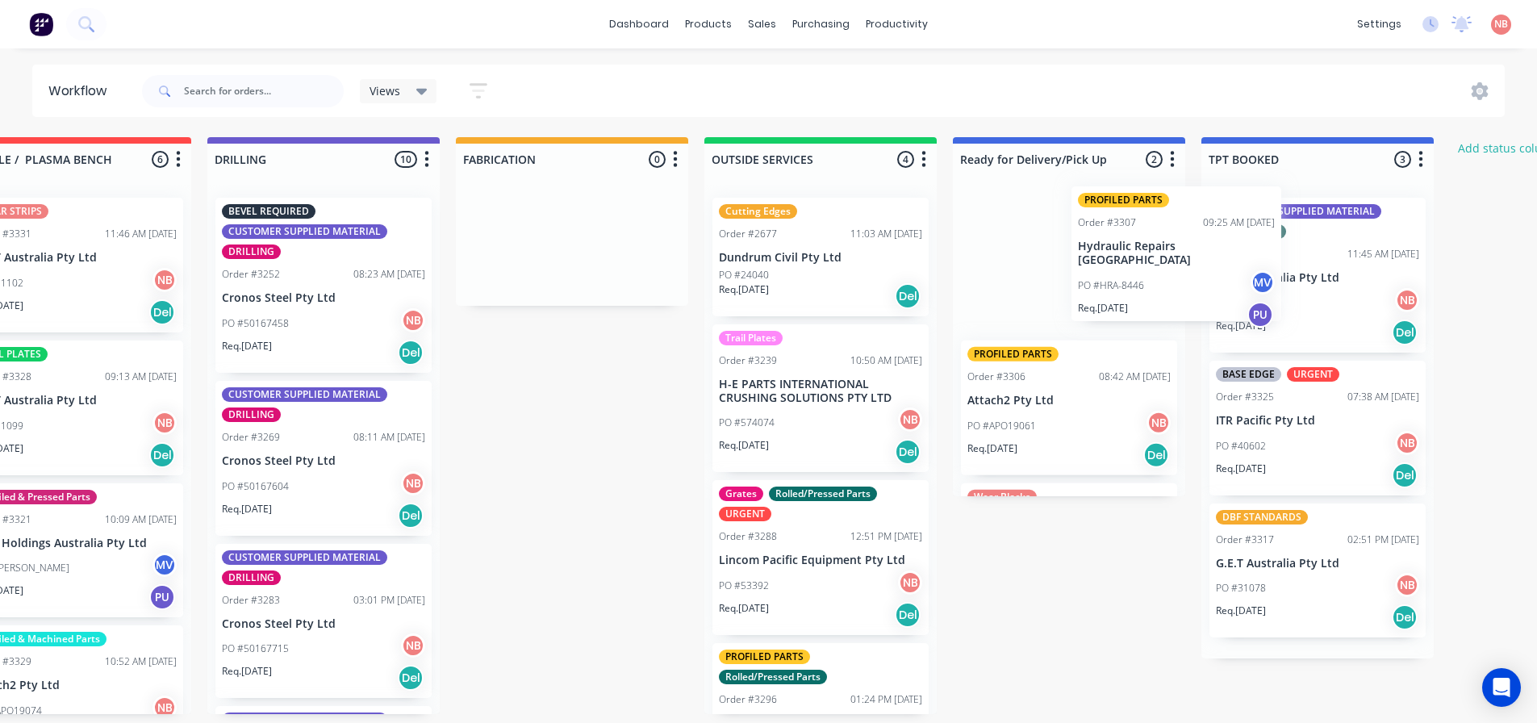
scroll to position [0, 823]
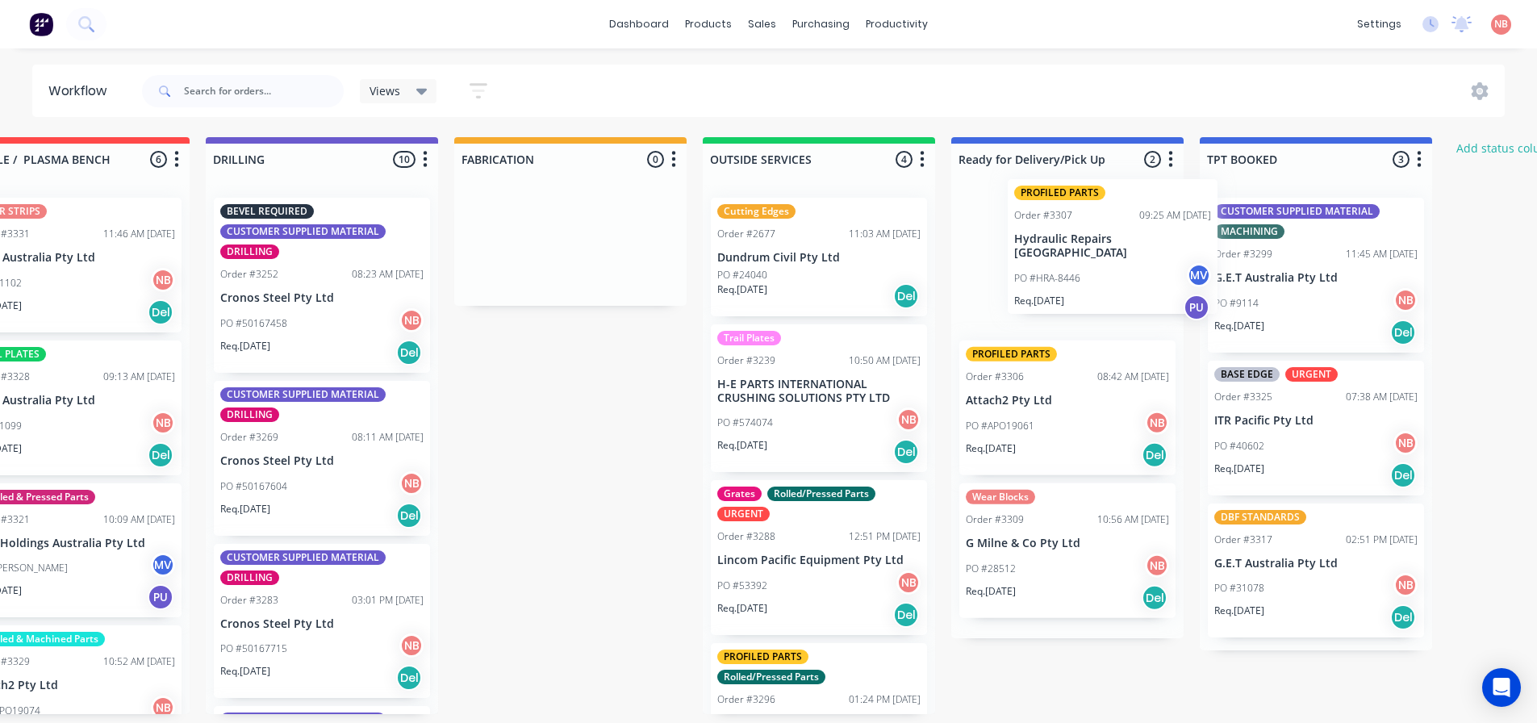
drag, startPoint x: 640, startPoint y: 273, endPoint x: 1105, endPoint y: 254, distance: 466.0
click at [1105, 254] on div "Submitted 0 Status colour #FF69B4 hex #FF69B4 Save Cancel Summaries Total order…" at bounding box center [510, 425] width 2691 height 577
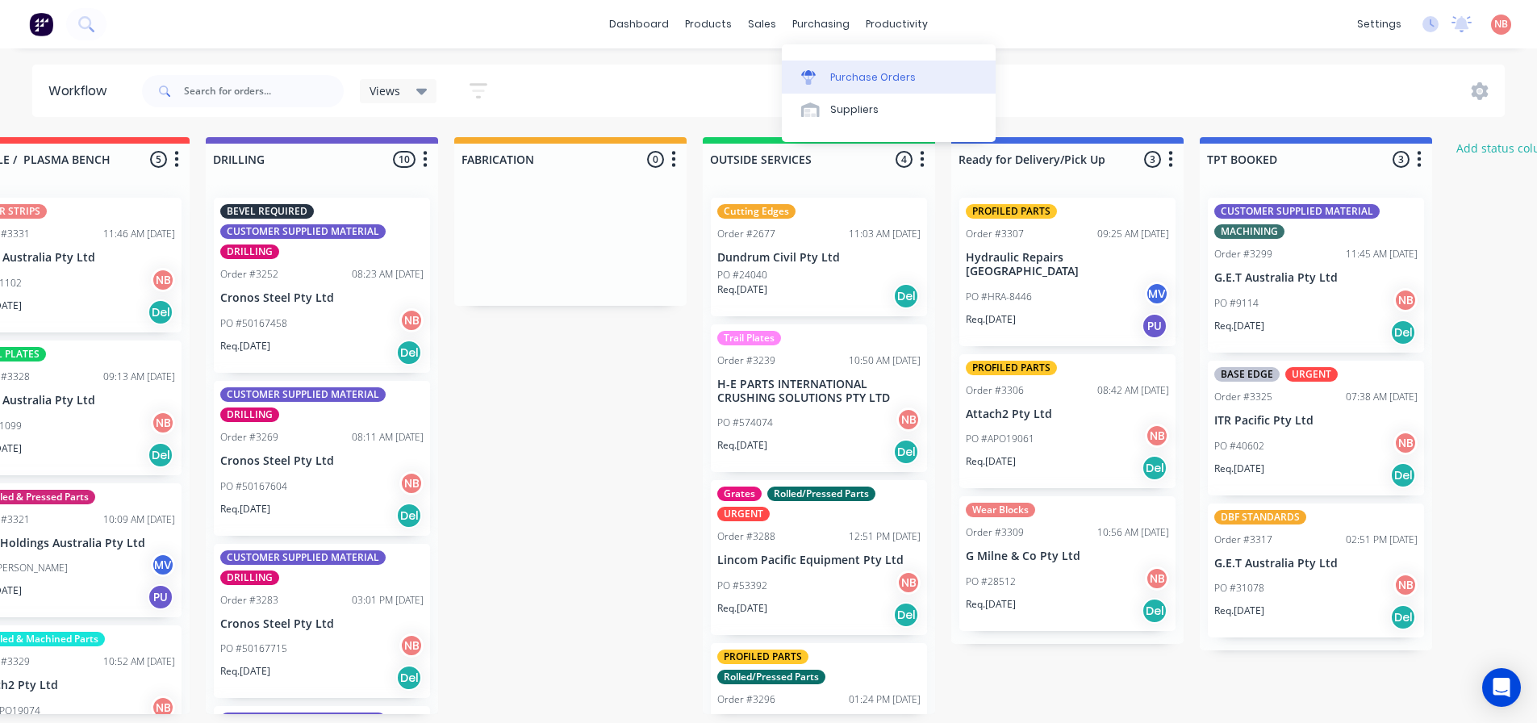
click at [832, 68] on link "Purchase Orders" at bounding box center [889, 77] width 214 height 32
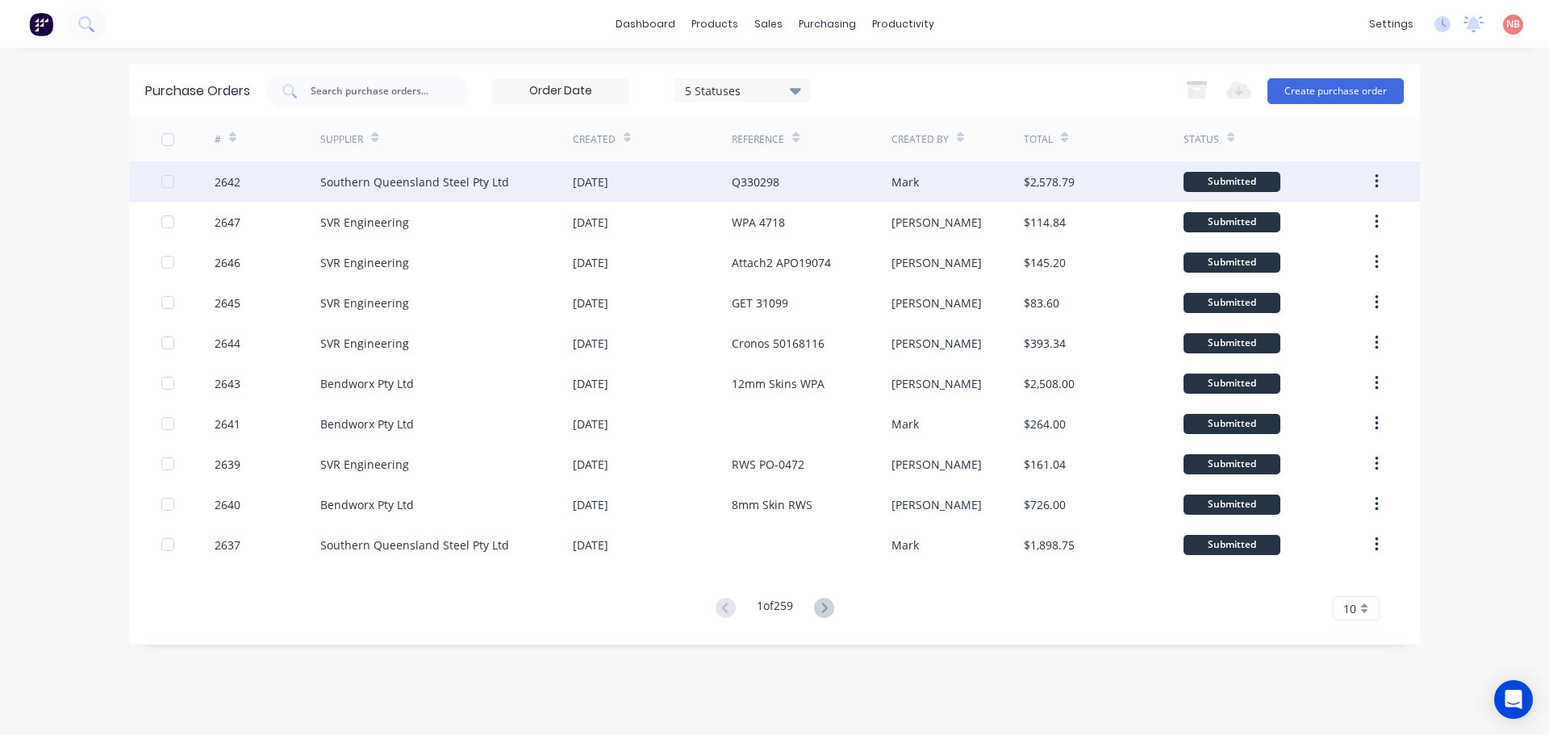
click at [763, 190] on div "Q330298" at bounding box center [756, 181] width 48 height 17
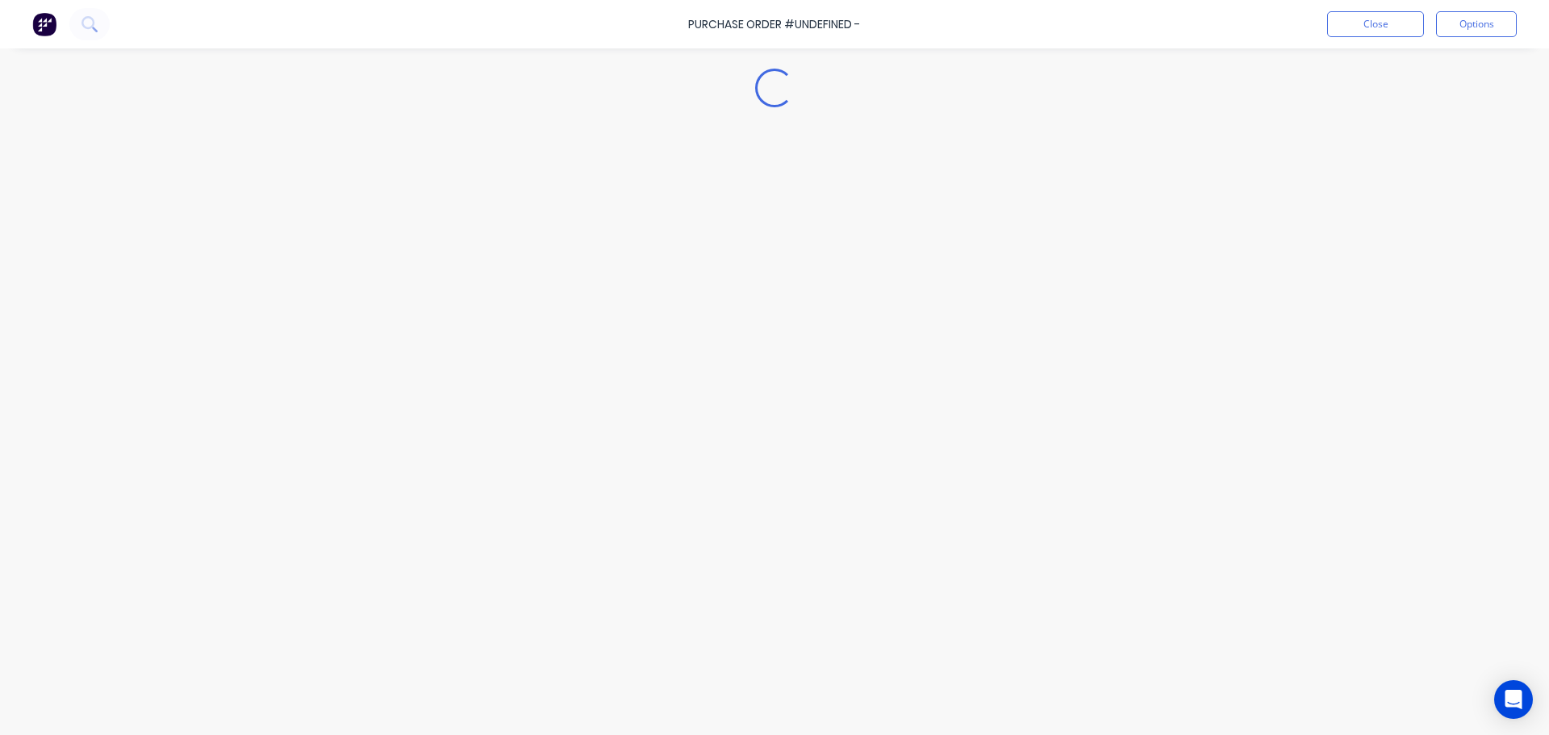
type textarea "x"
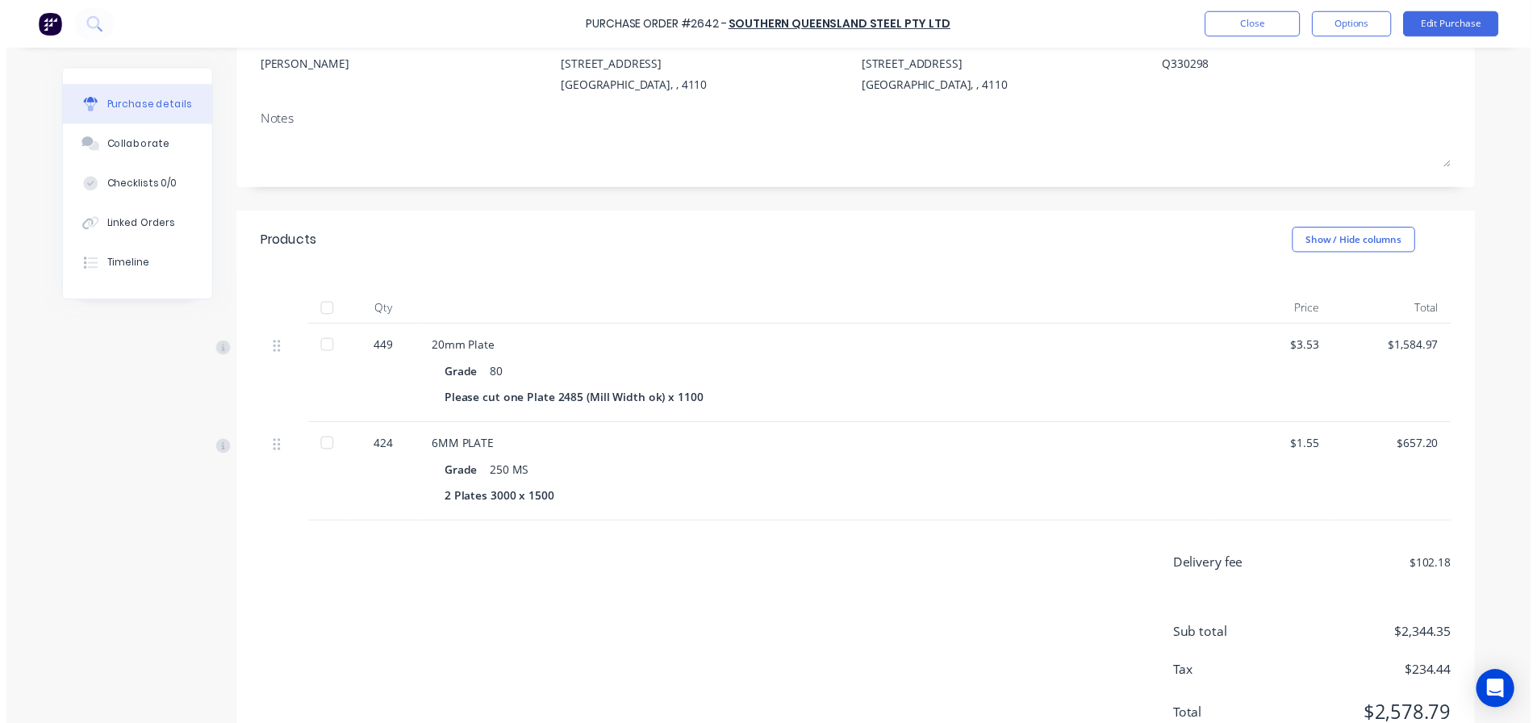
scroll to position [224, 0]
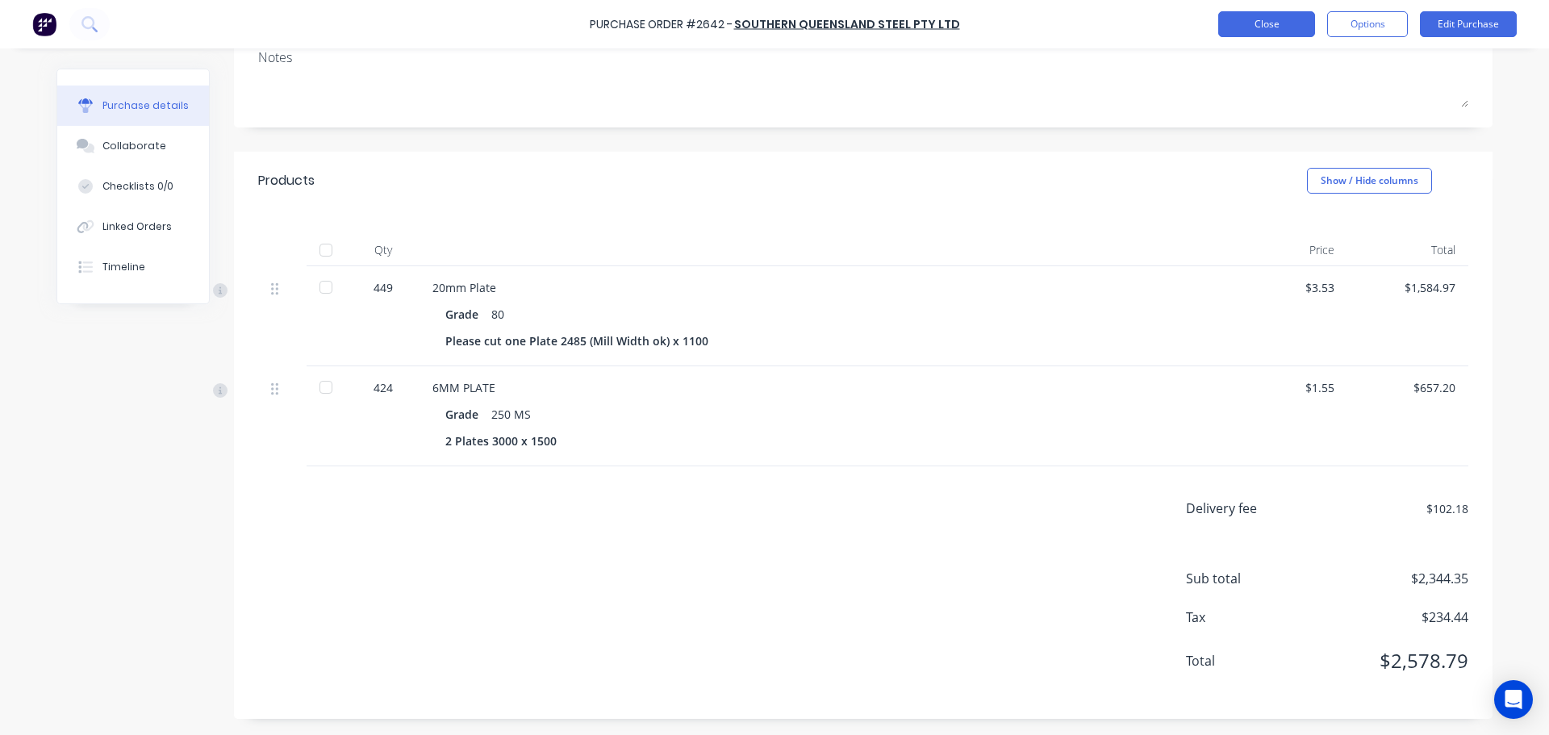
click at [1276, 21] on button "Close" at bounding box center [1266, 24] width 97 height 26
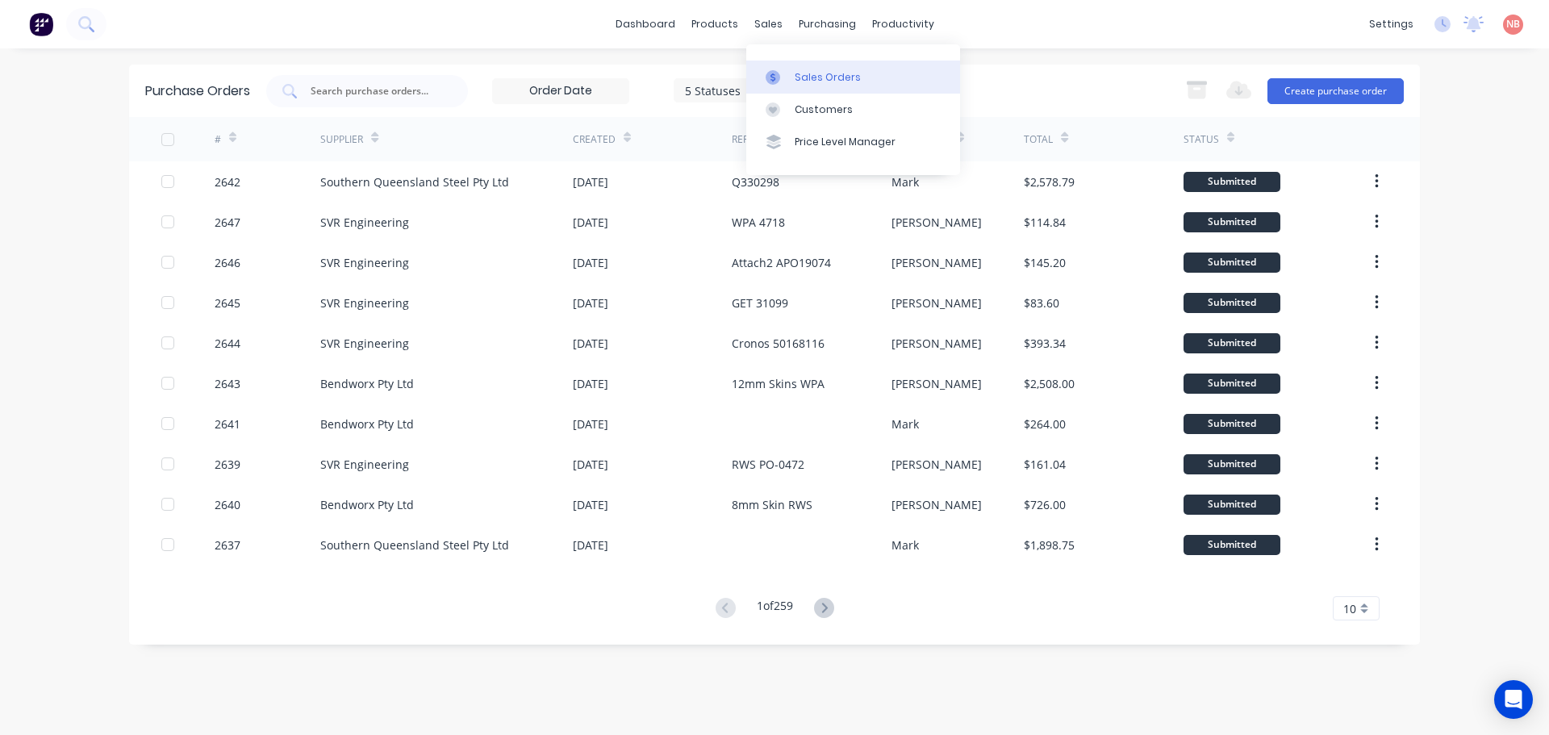
click at [801, 75] on div "Sales Orders" at bounding box center [828, 77] width 66 height 15
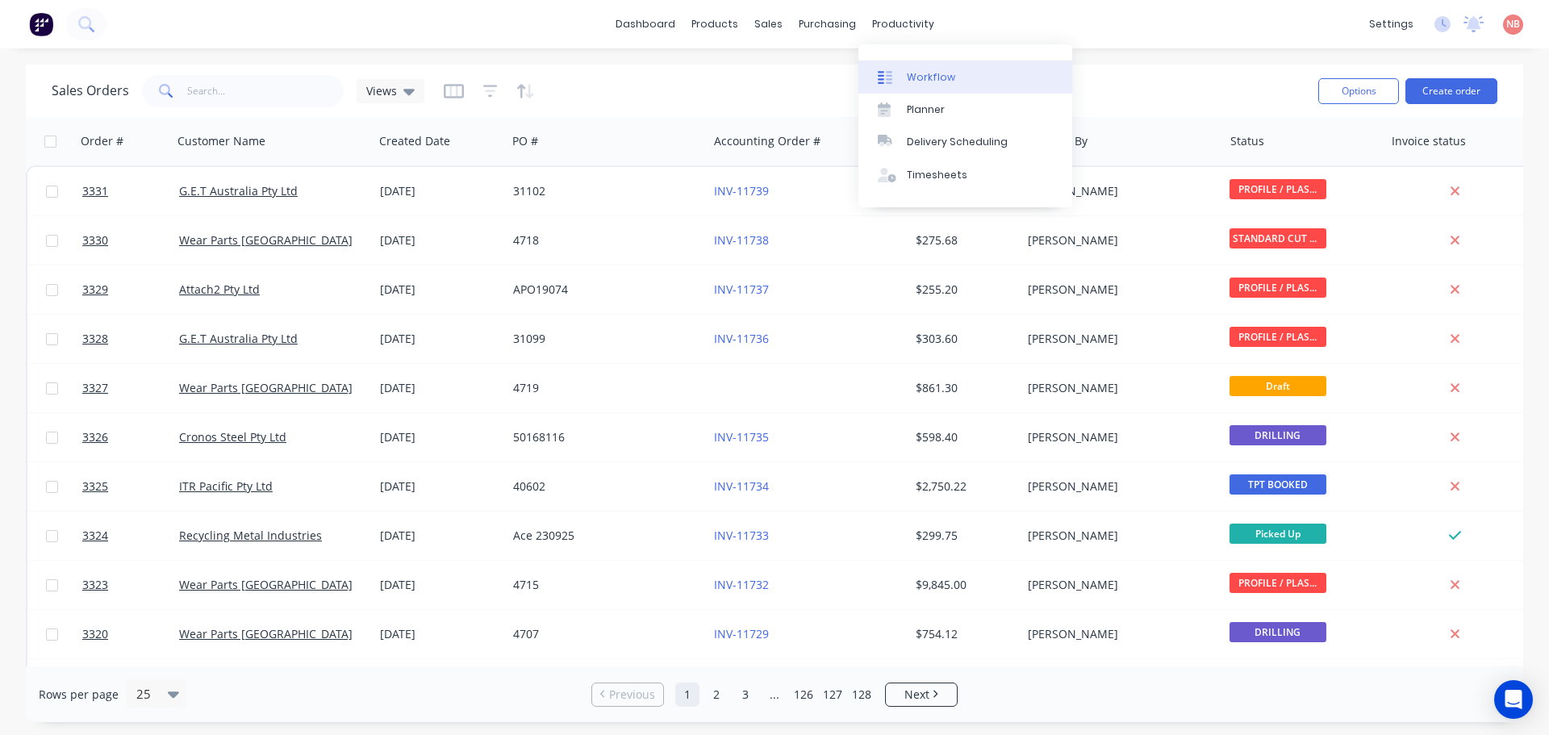
click at [903, 73] on link "Workflow" at bounding box center [966, 77] width 214 height 32
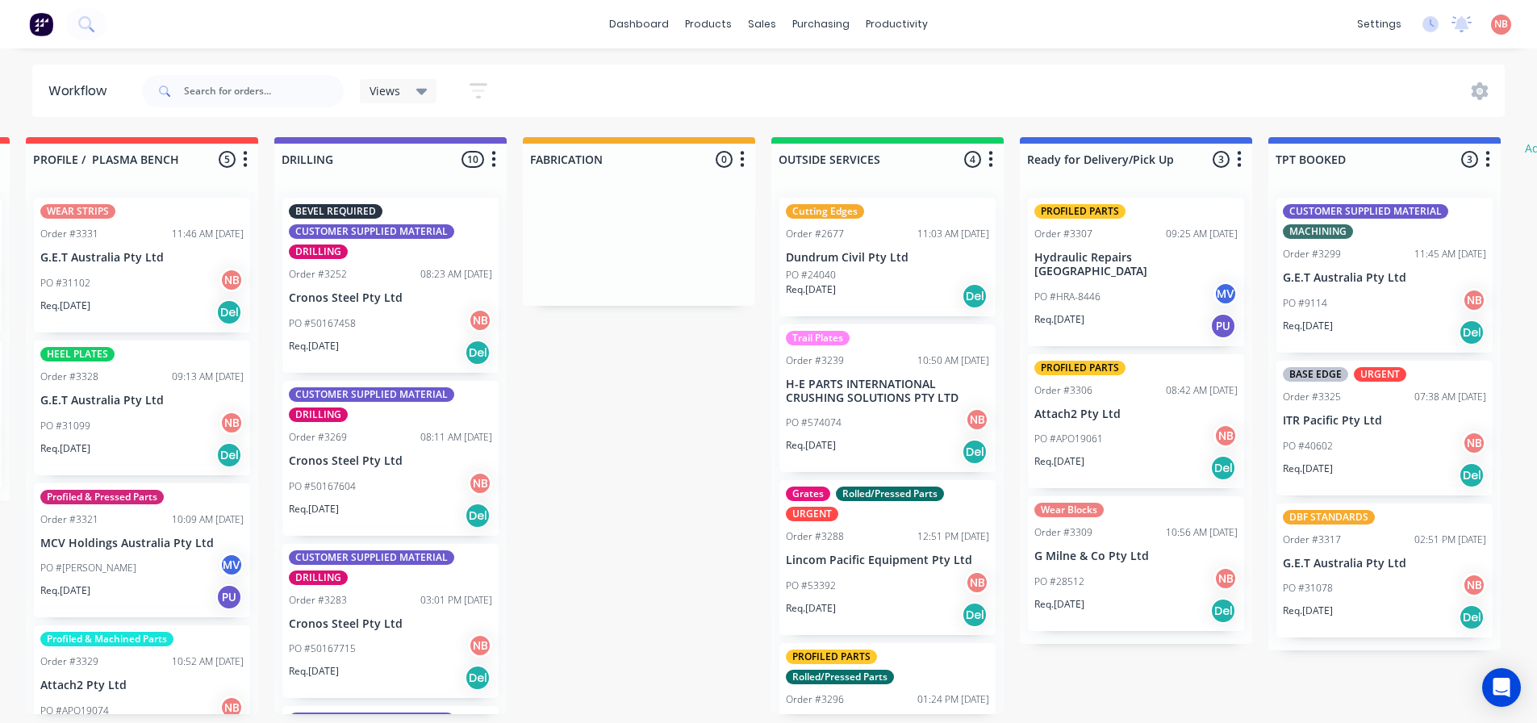
scroll to position [0, 1154]
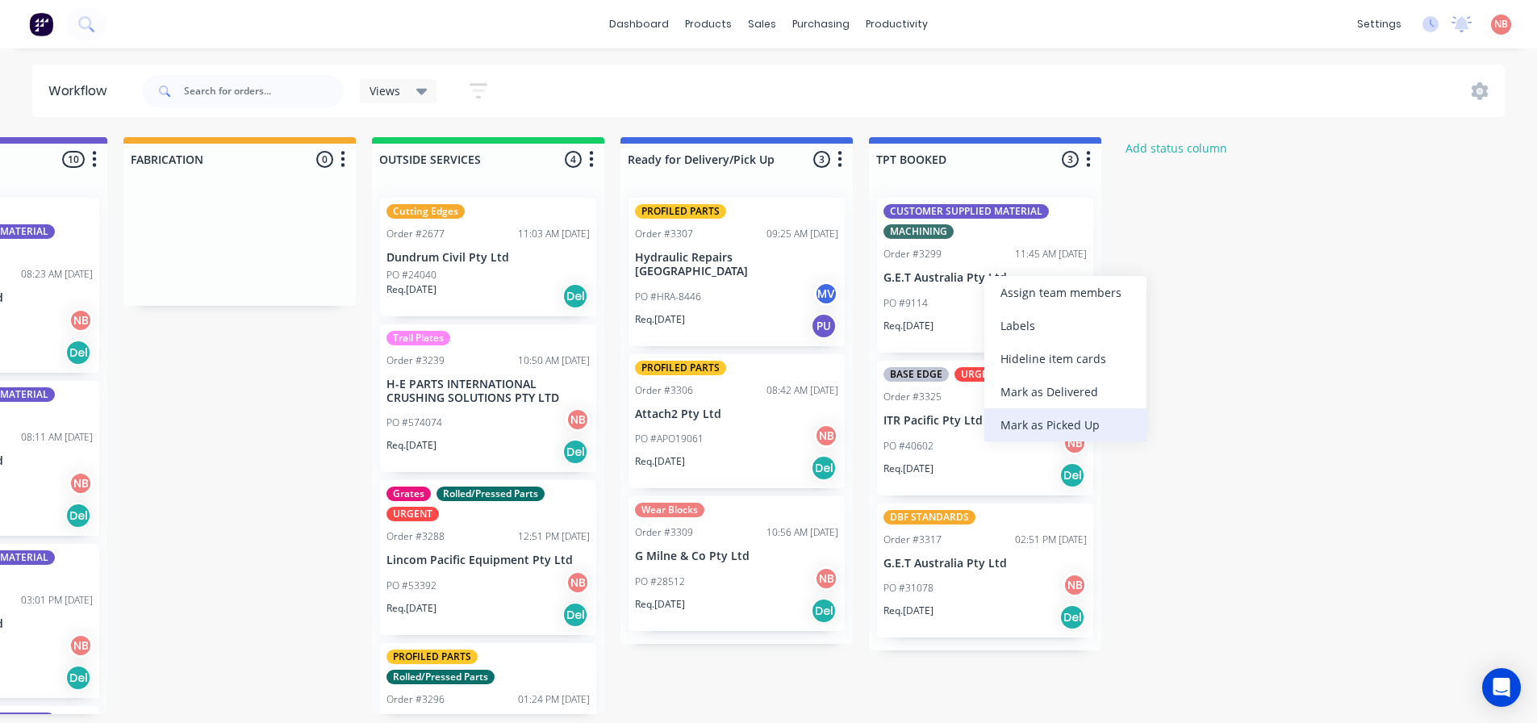
click at [1040, 427] on div "Mark as Picked Up" at bounding box center [1065, 424] width 162 height 33
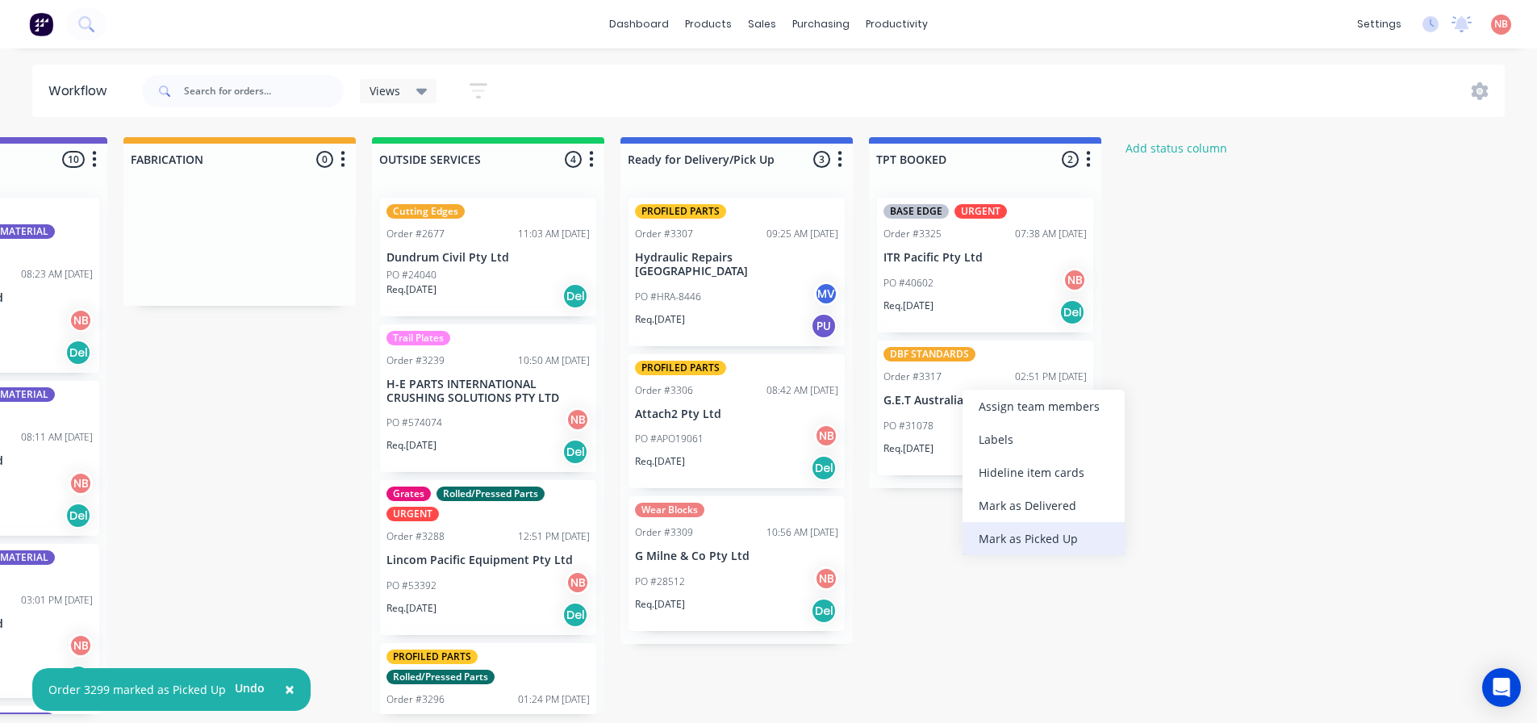
click at [989, 528] on div "Mark as Picked Up" at bounding box center [1044, 538] width 162 height 33
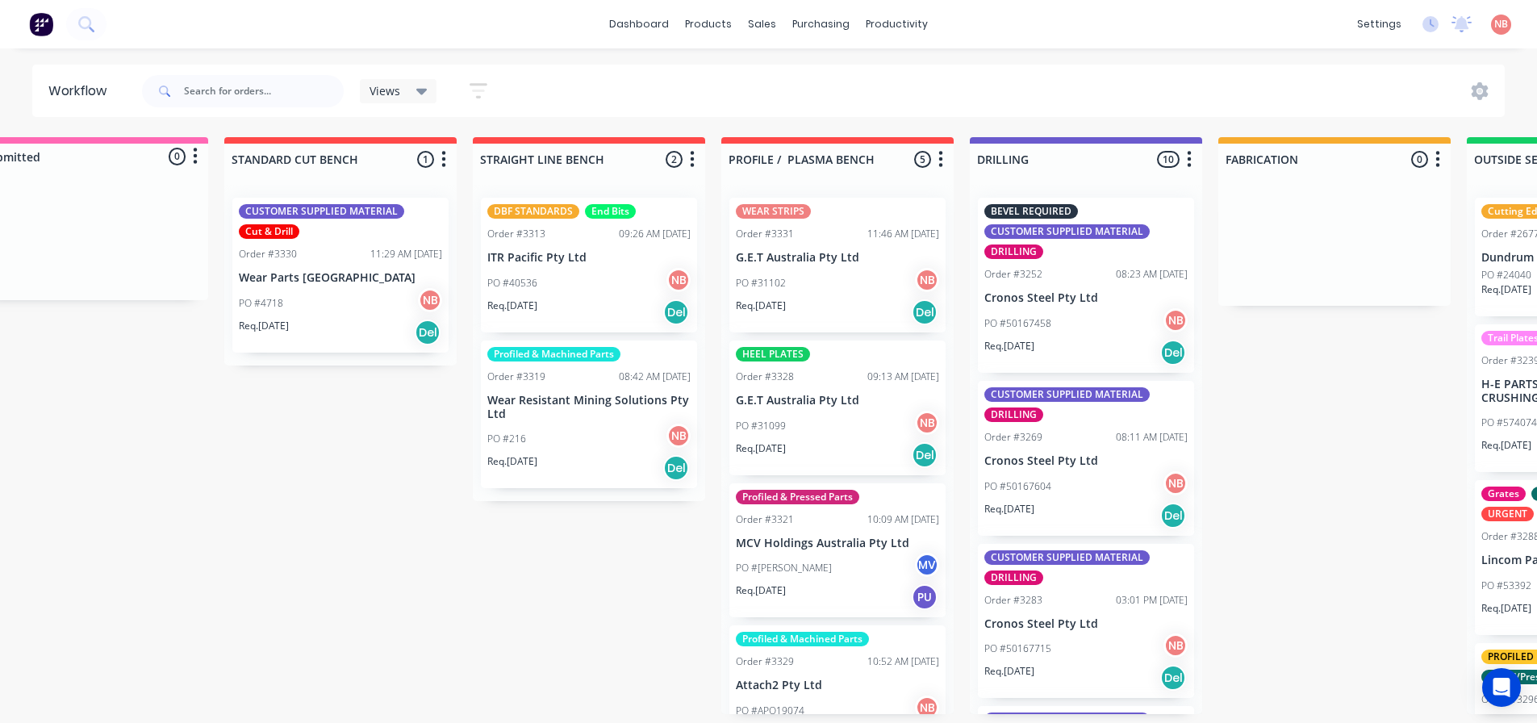
scroll to position [0, 0]
